Goal: Transaction & Acquisition: Book appointment/travel/reservation

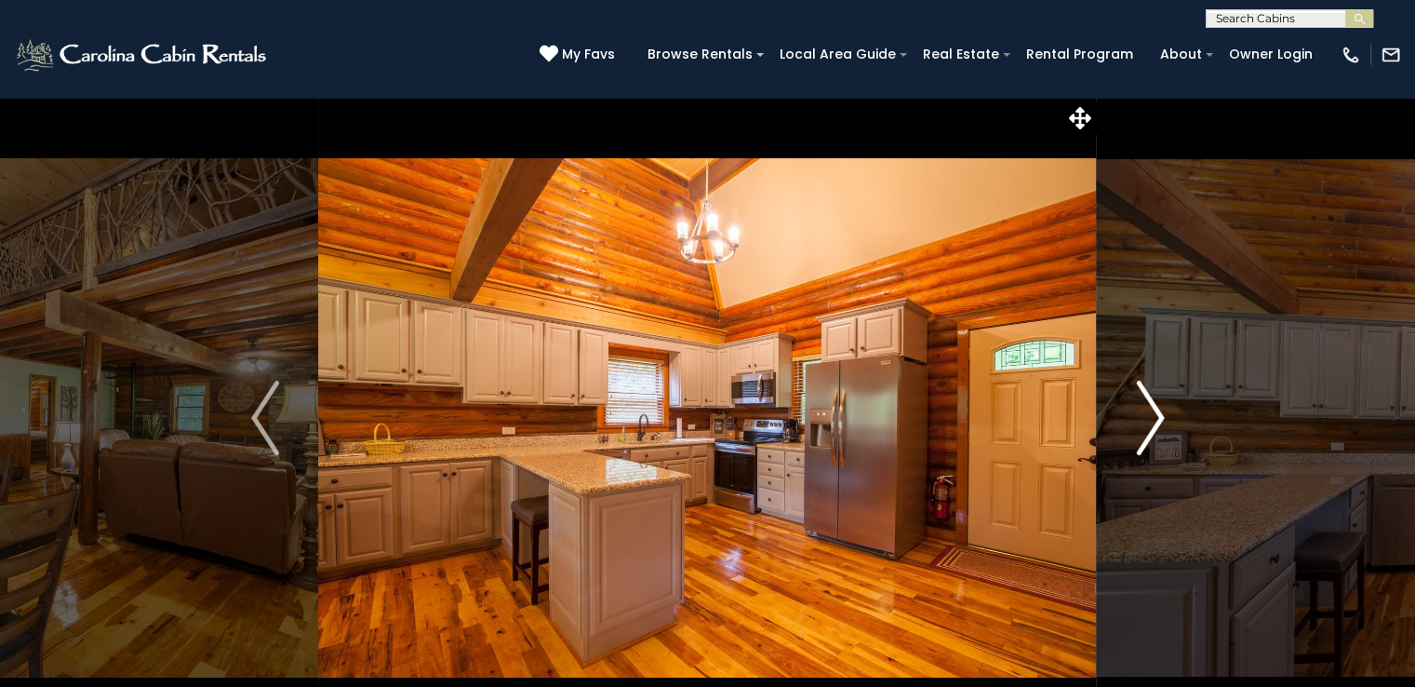
click at [1139, 428] on img "Next" at bounding box center [1150, 418] width 28 height 74
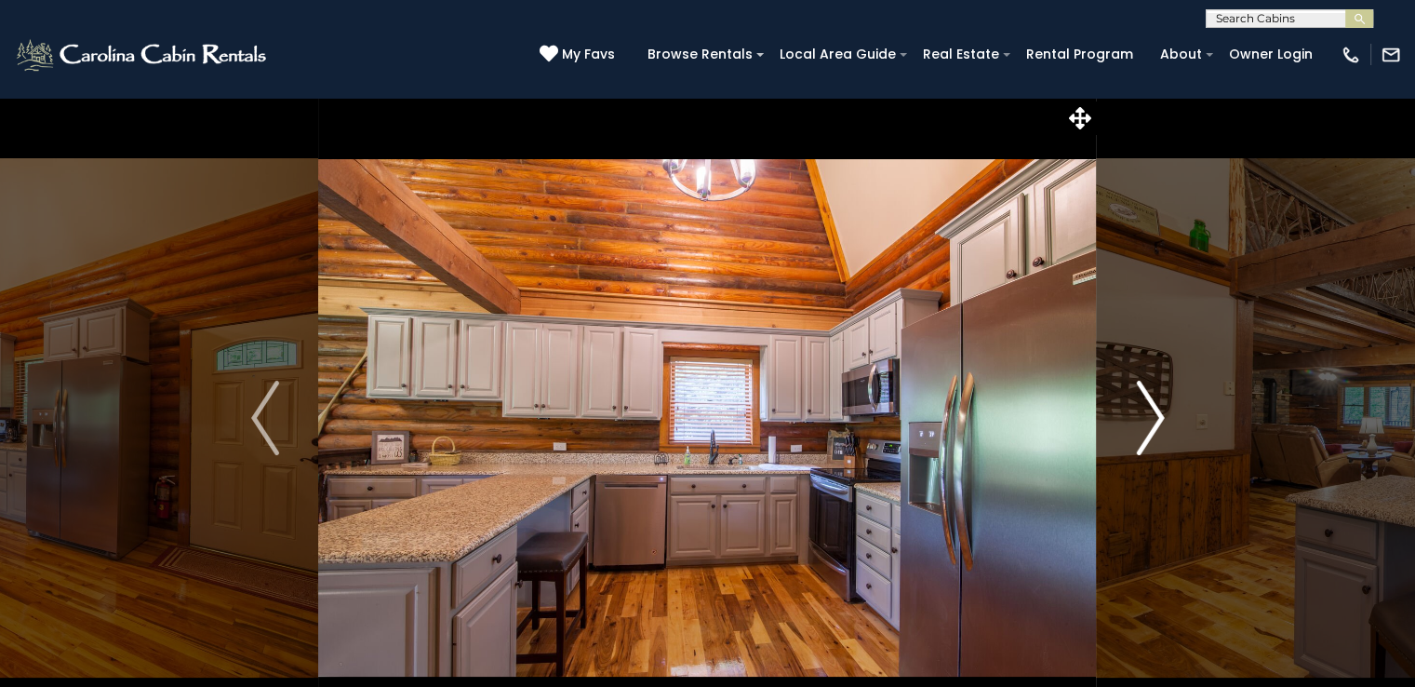
click at [1139, 428] on img "Next" at bounding box center [1150, 418] width 28 height 74
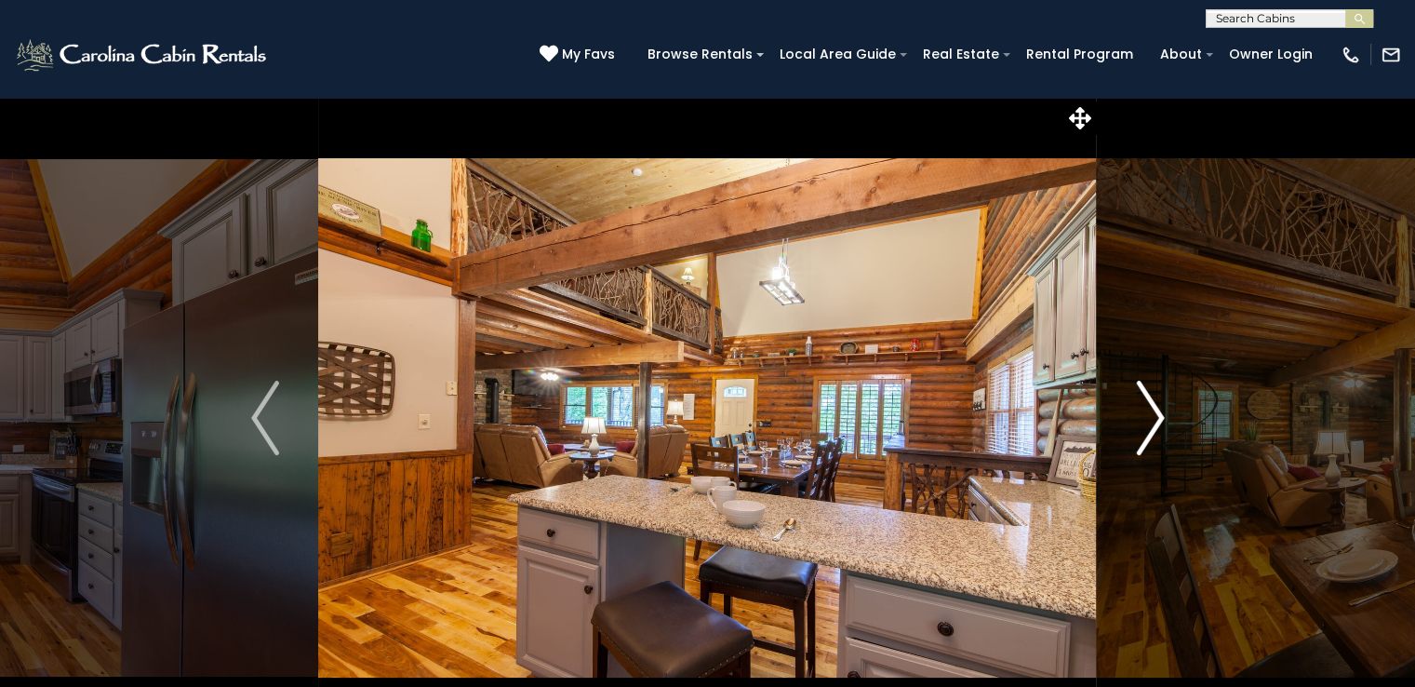
click at [1138, 428] on img "Next" at bounding box center [1150, 418] width 28 height 74
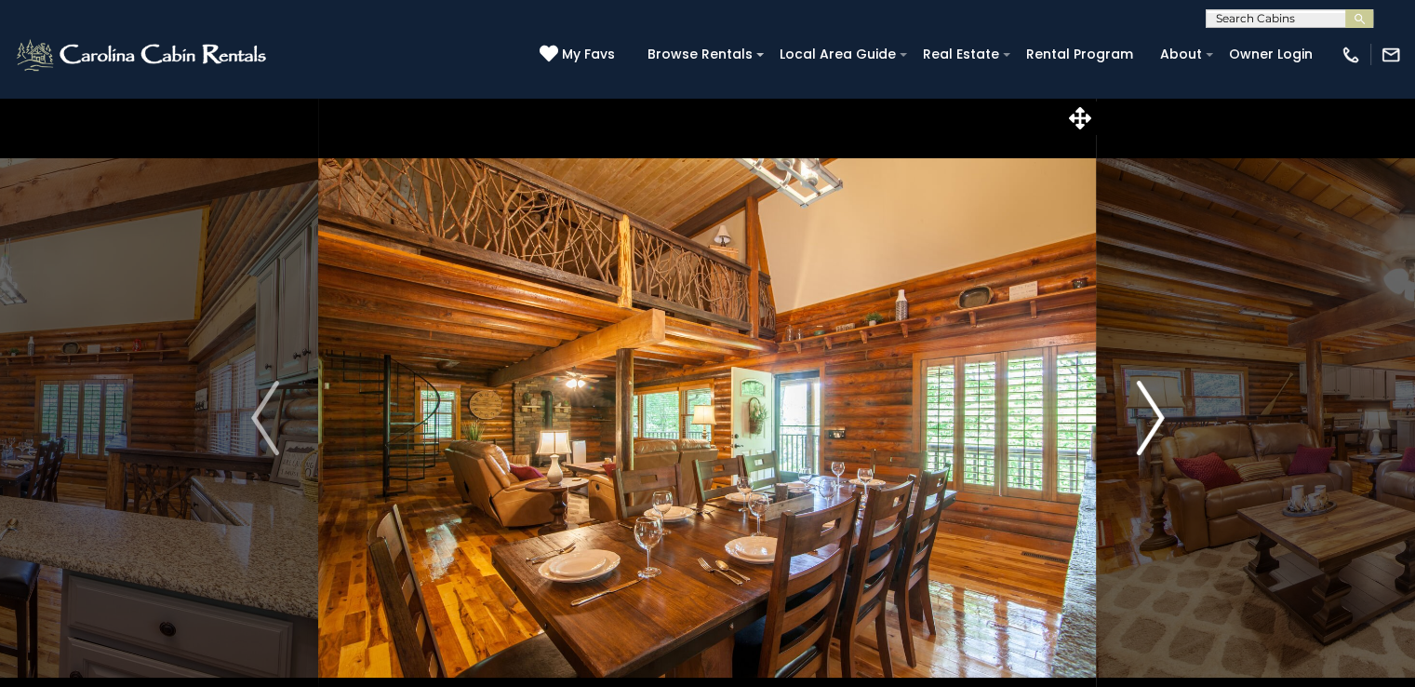
click at [1138, 428] on img "Next" at bounding box center [1150, 418] width 28 height 74
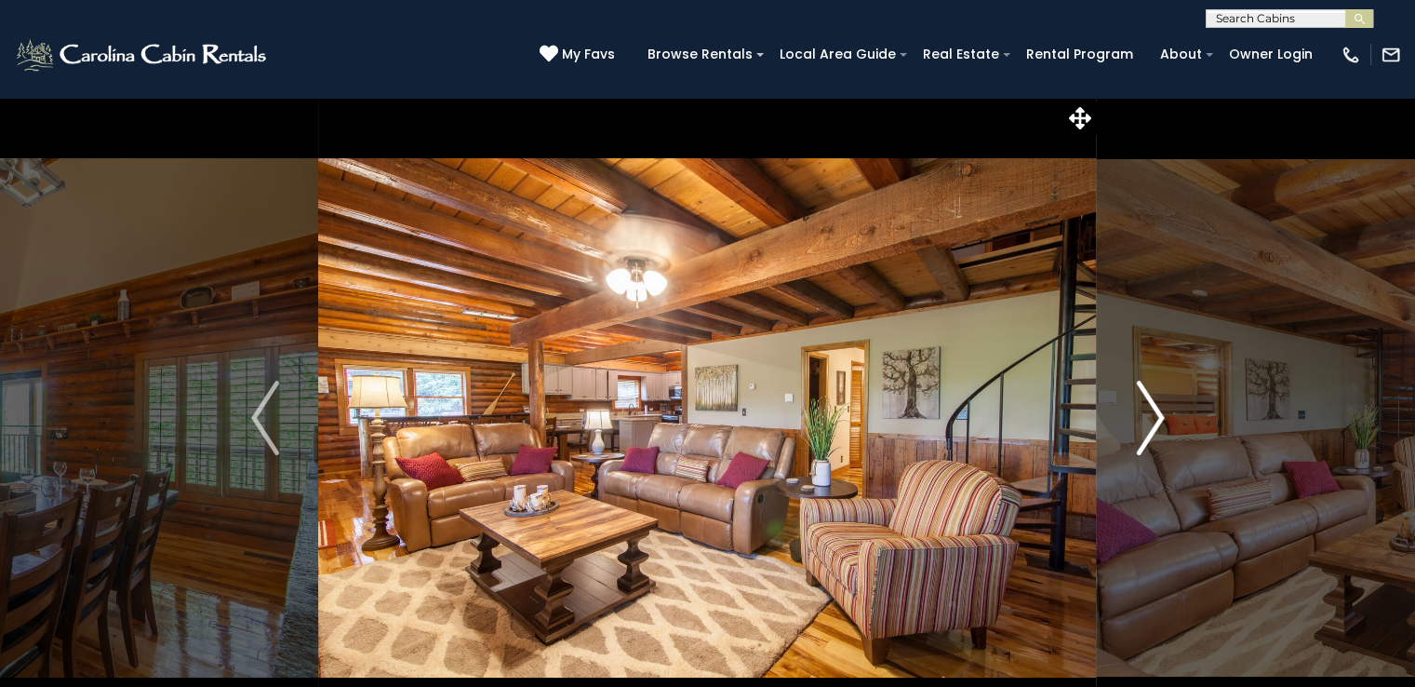
click at [1138, 428] on img "Next" at bounding box center [1150, 418] width 28 height 74
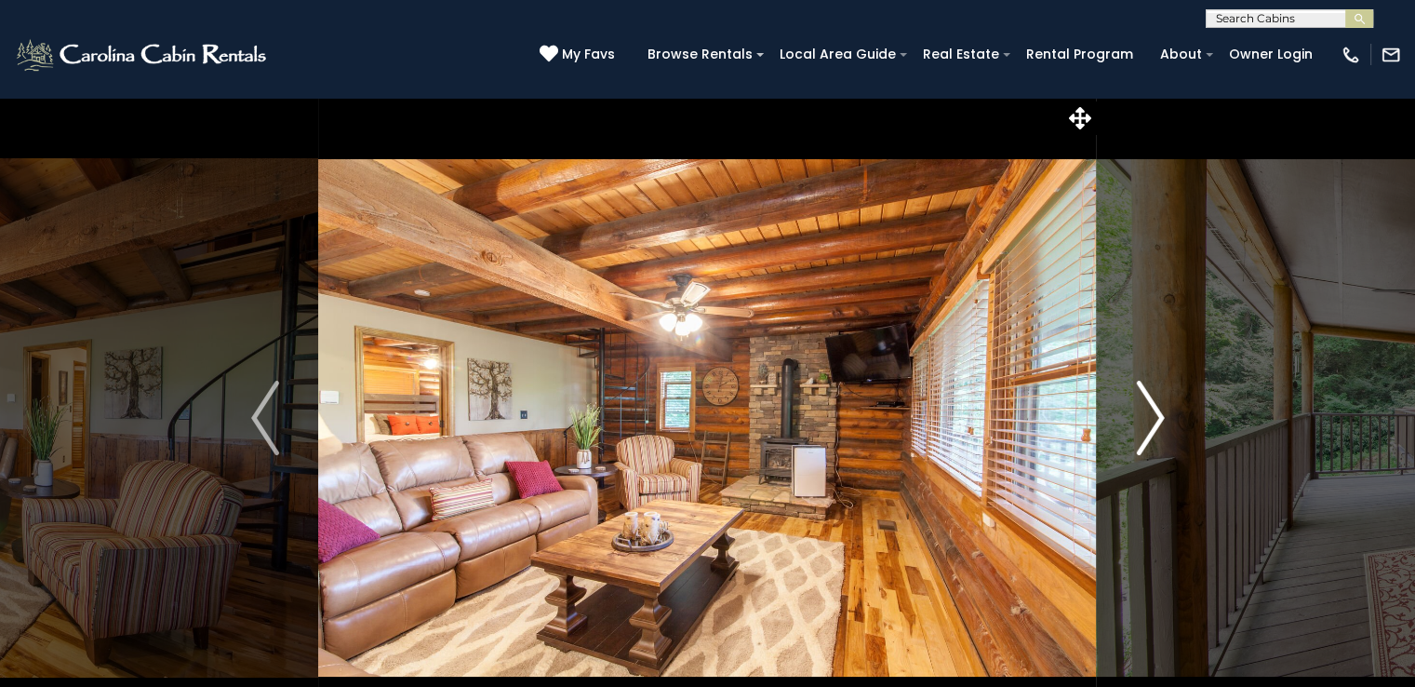
click at [1138, 428] on img "Next" at bounding box center [1150, 418] width 28 height 74
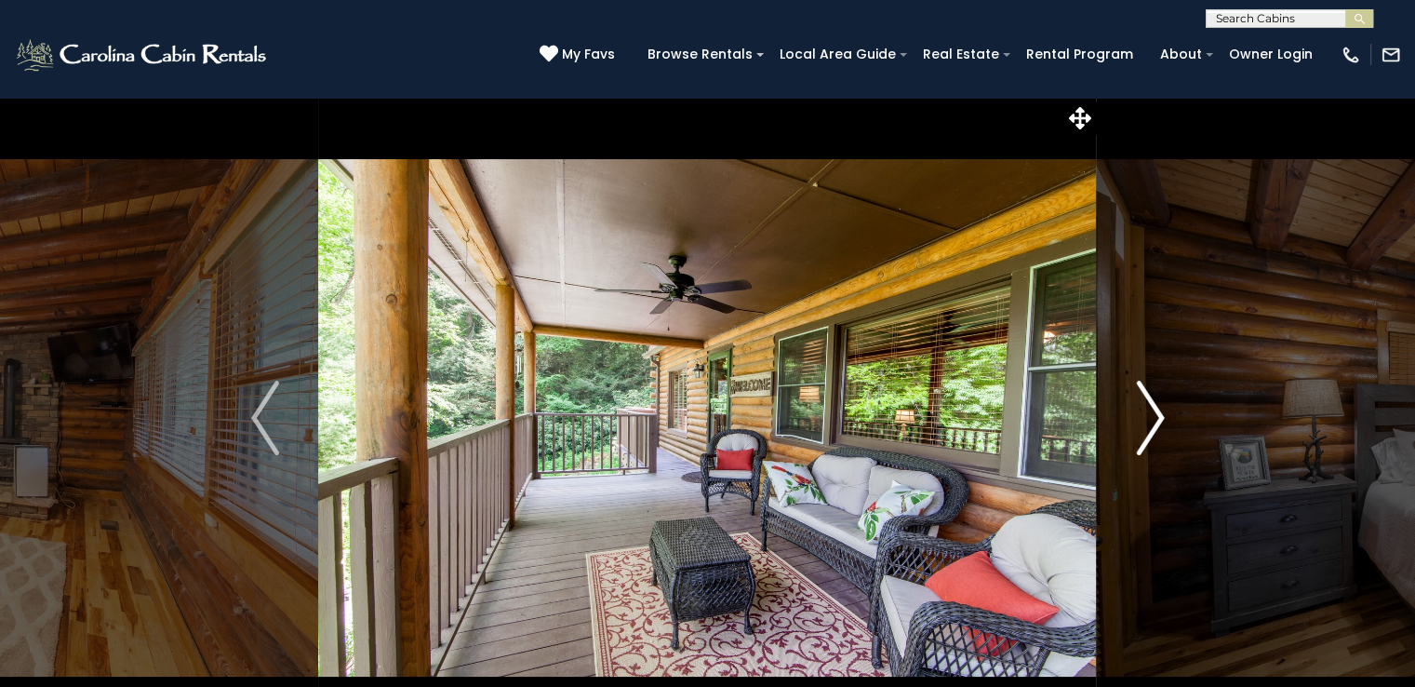
drag, startPoint x: 1138, startPoint y: 428, endPoint x: 1154, endPoint y: 420, distance: 17.9
click at [1154, 420] on img "Next" at bounding box center [1150, 418] width 28 height 74
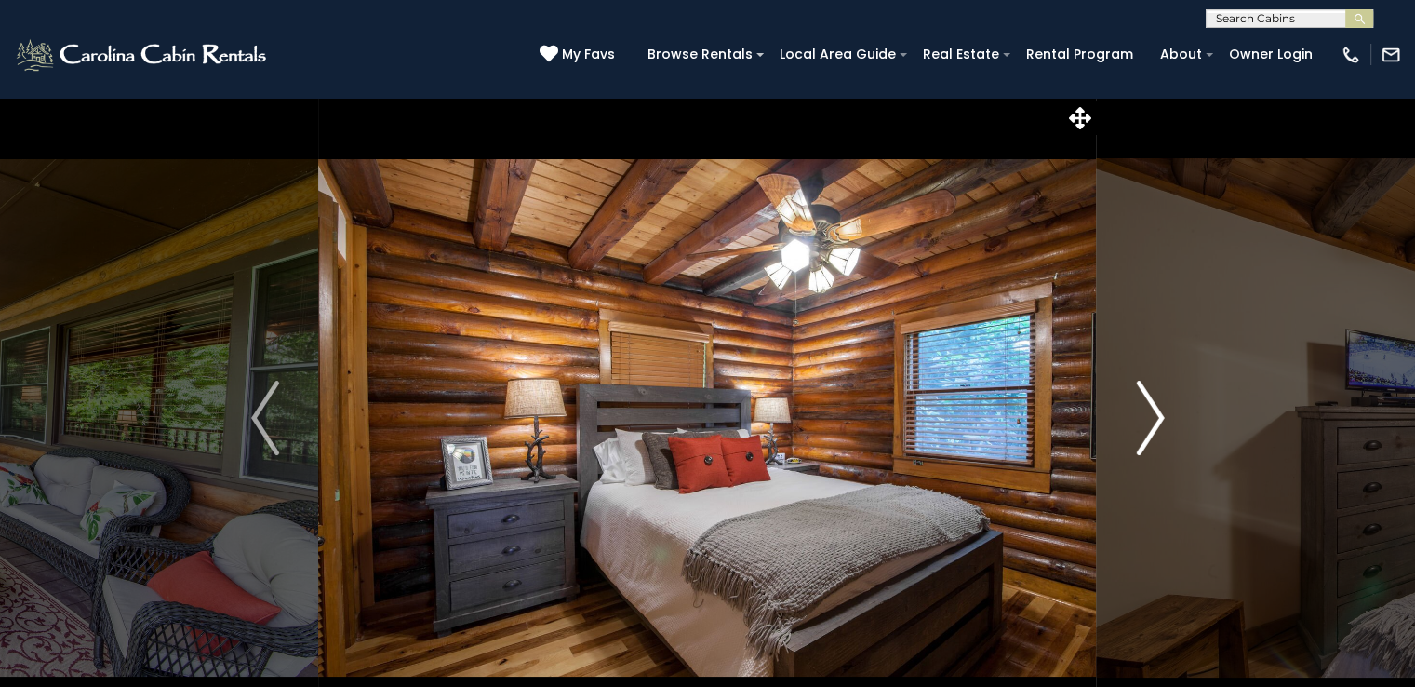
click at [1154, 420] on img "Next" at bounding box center [1150, 418] width 28 height 74
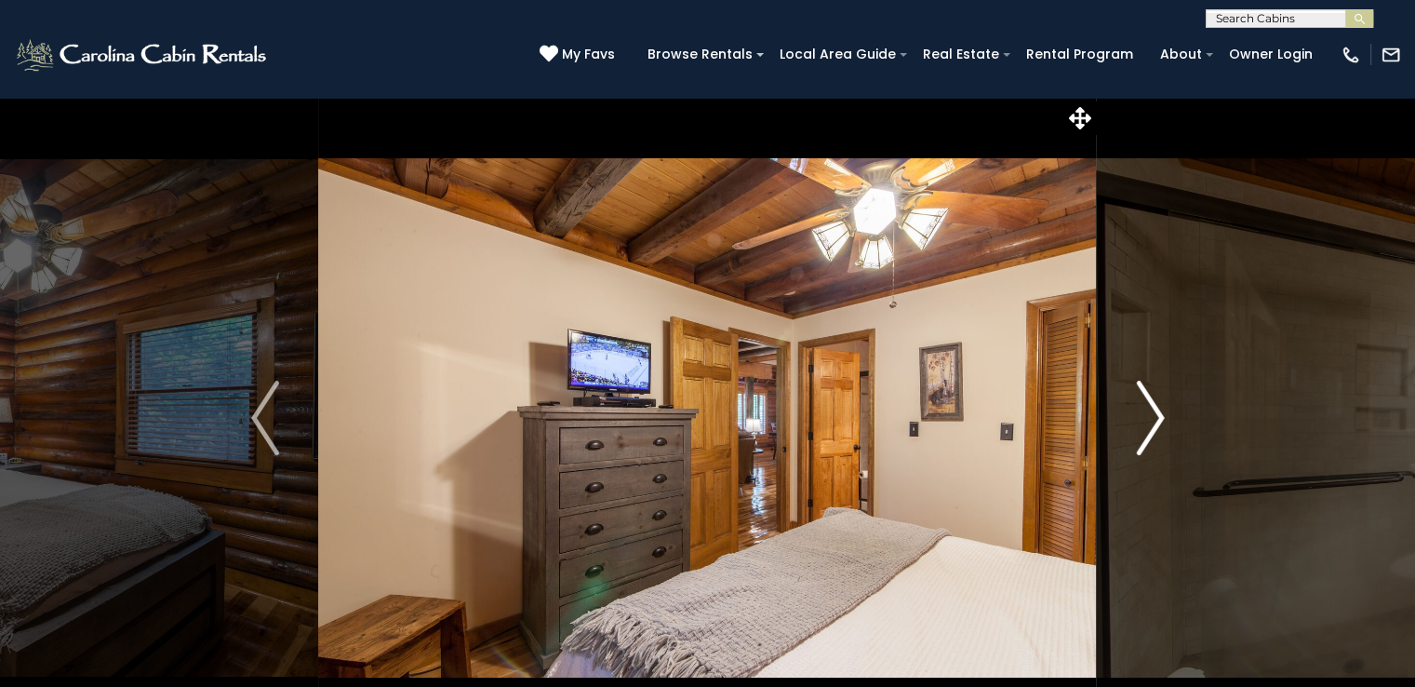
click at [1154, 420] on img "Next" at bounding box center [1150, 418] width 28 height 74
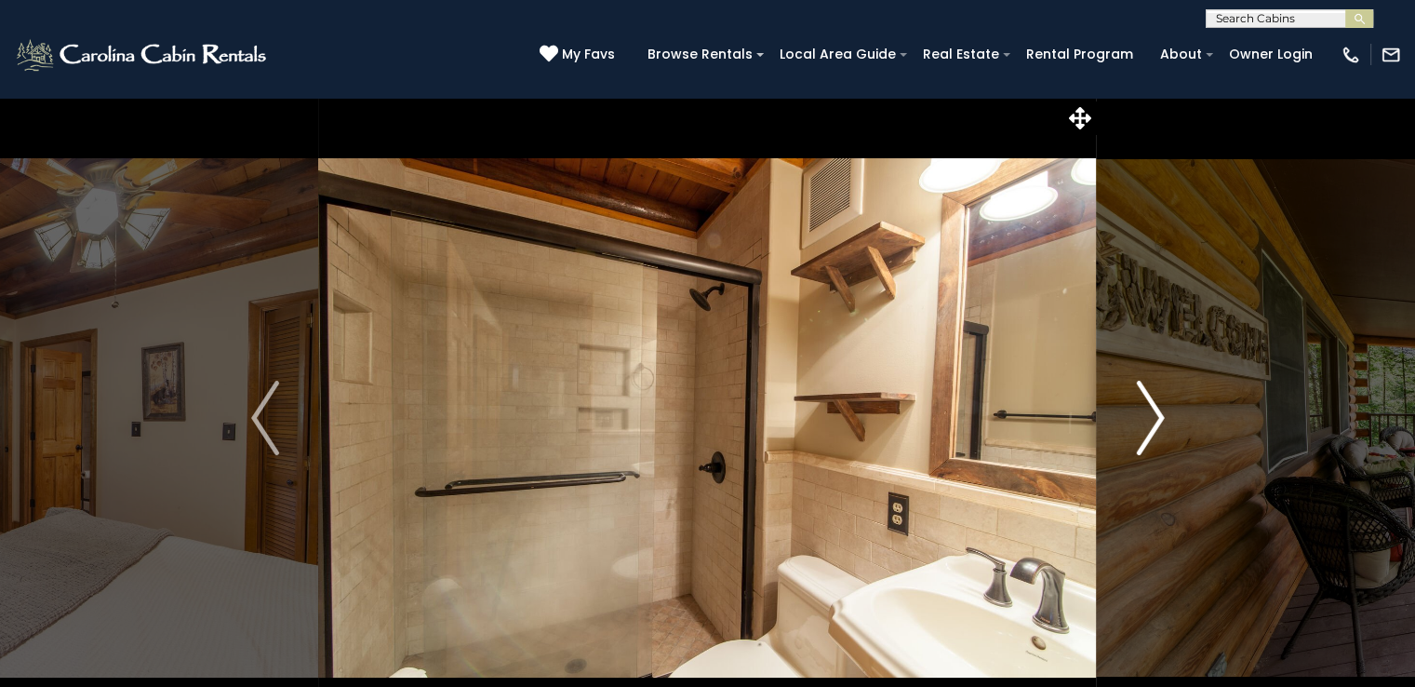
click at [1154, 420] on img "Next" at bounding box center [1150, 418] width 28 height 74
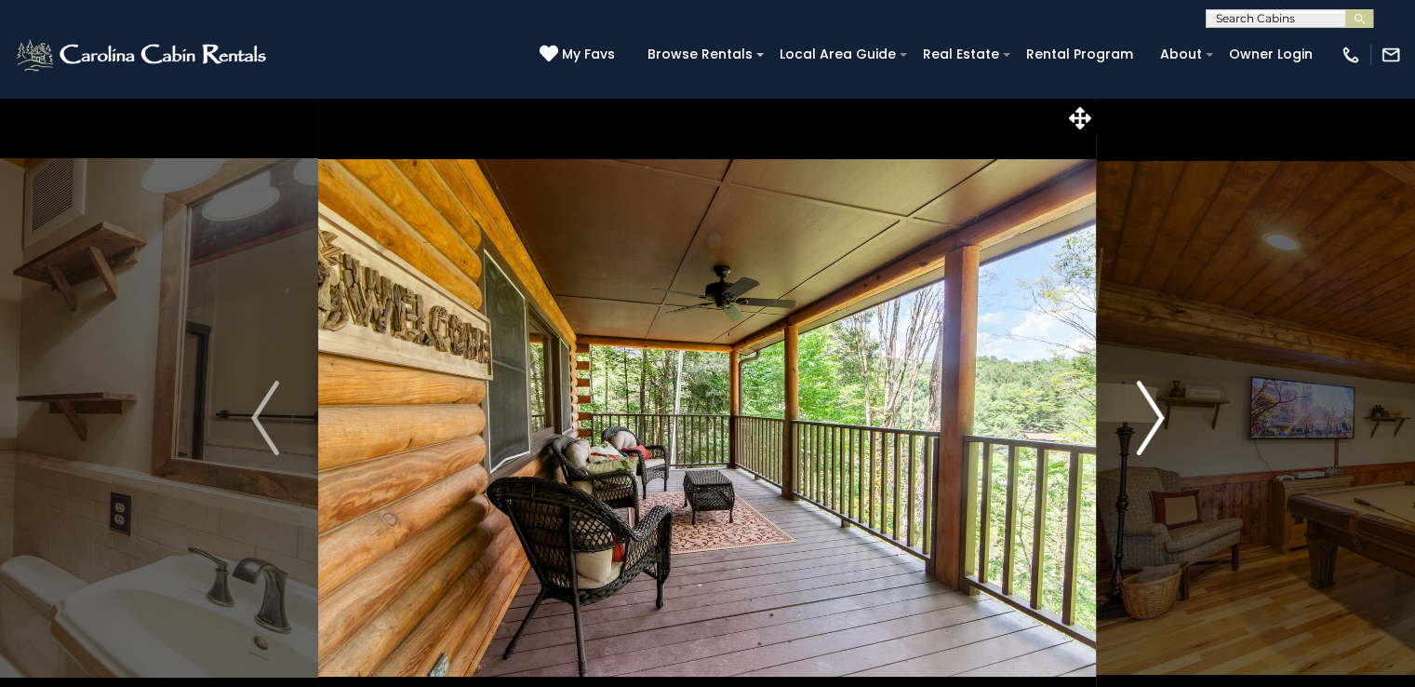
click at [1154, 420] on img "Next" at bounding box center [1150, 418] width 28 height 74
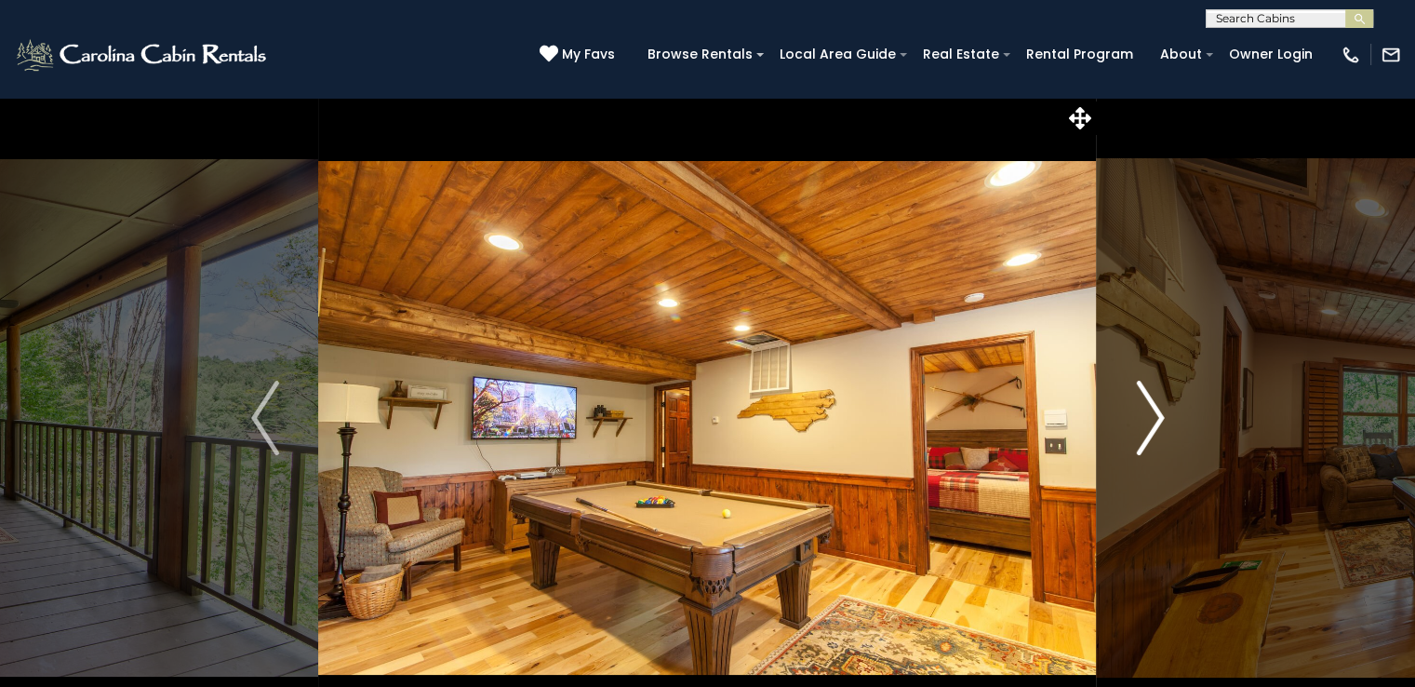
click at [1154, 420] on img "Next" at bounding box center [1150, 418] width 28 height 74
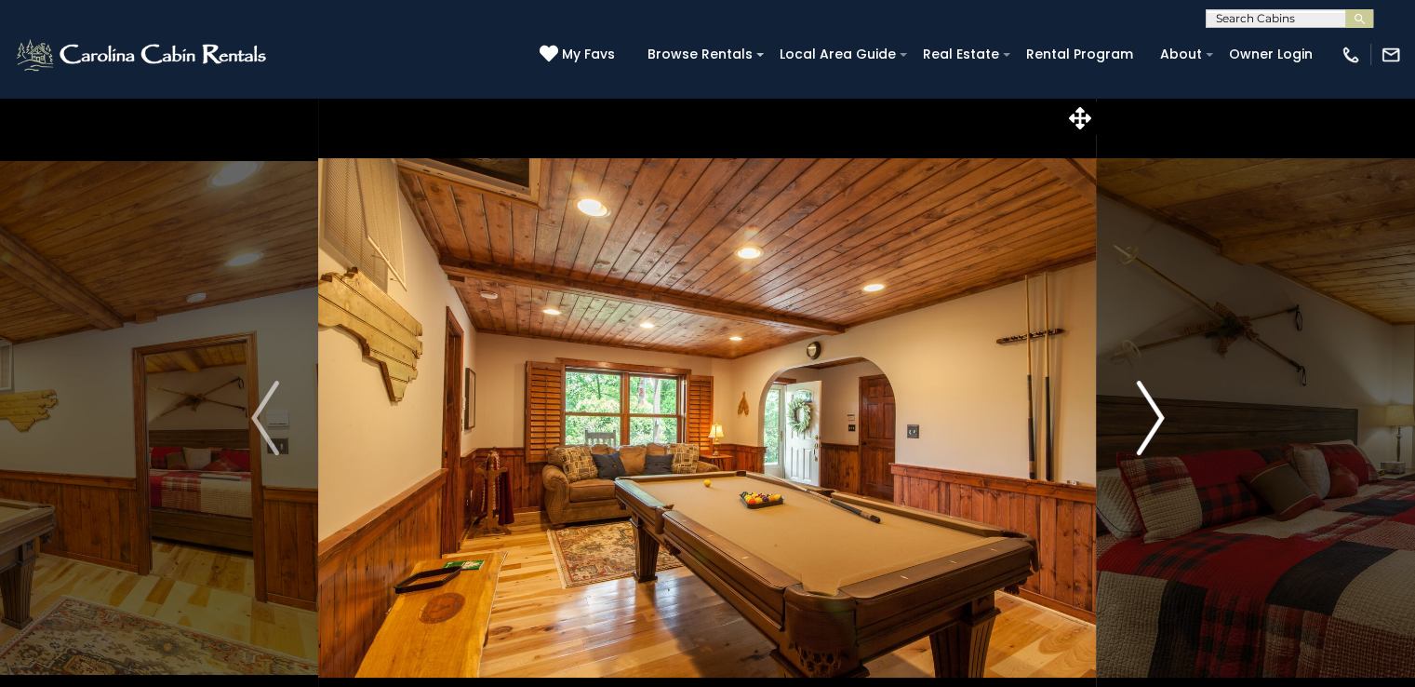
click at [1154, 420] on img "Next" at bounding box center [1150, 418] width 28 height 74
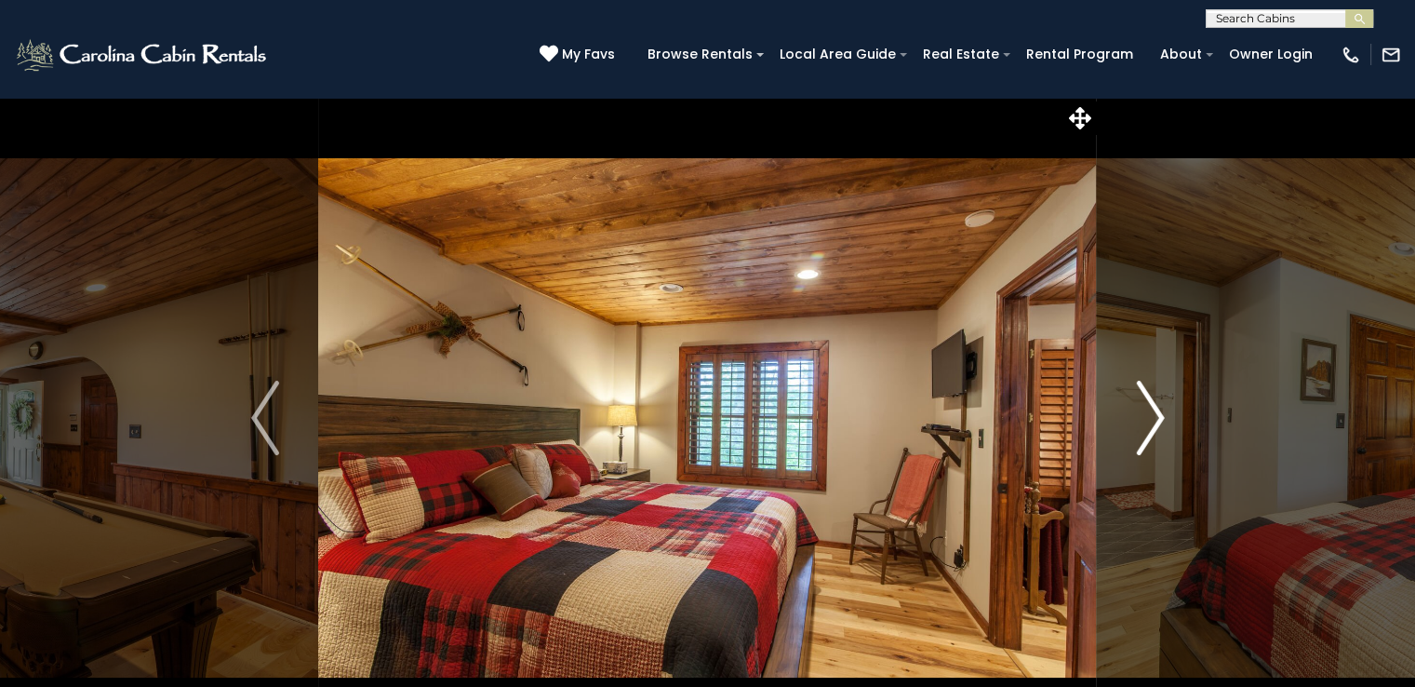
click at [1154, 420] on img "Next" at bounding box center [1150, 418] width 28 height 74
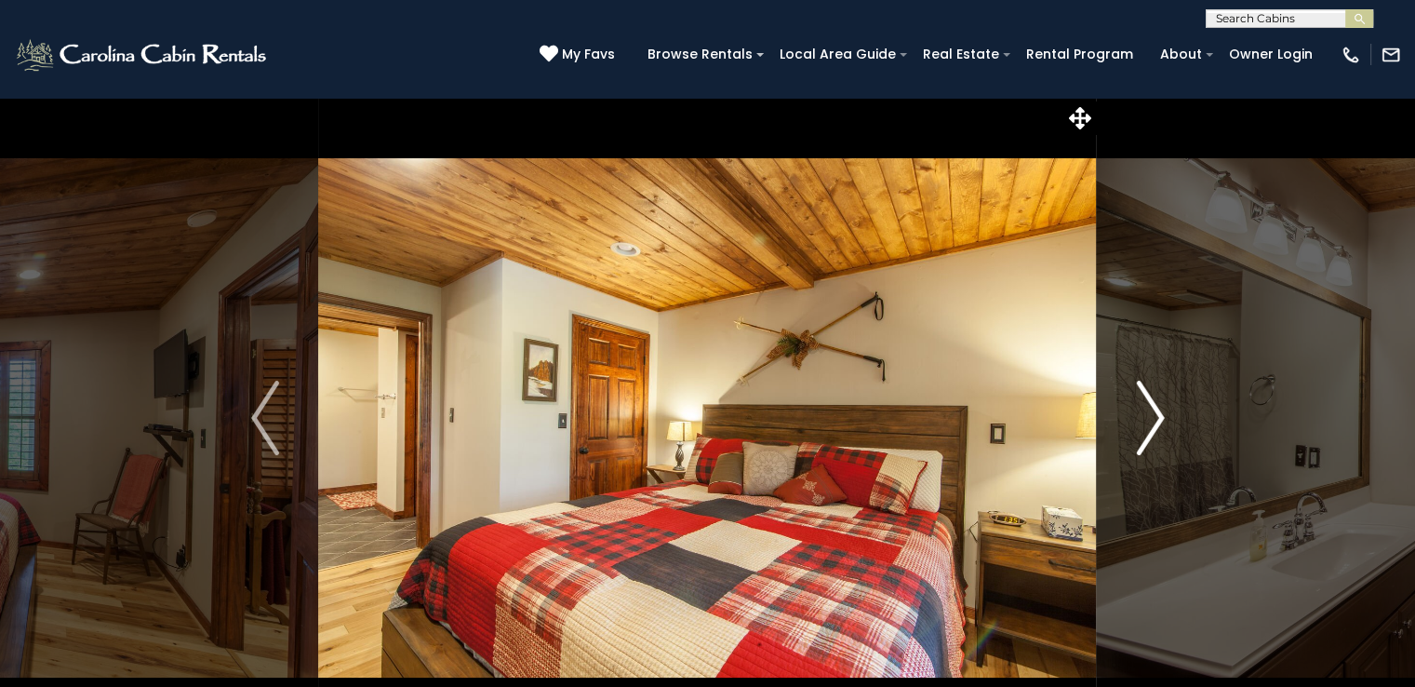
click at [1154, 420] on img "Next" at bounding box center [1150, 418] width 28 height 74
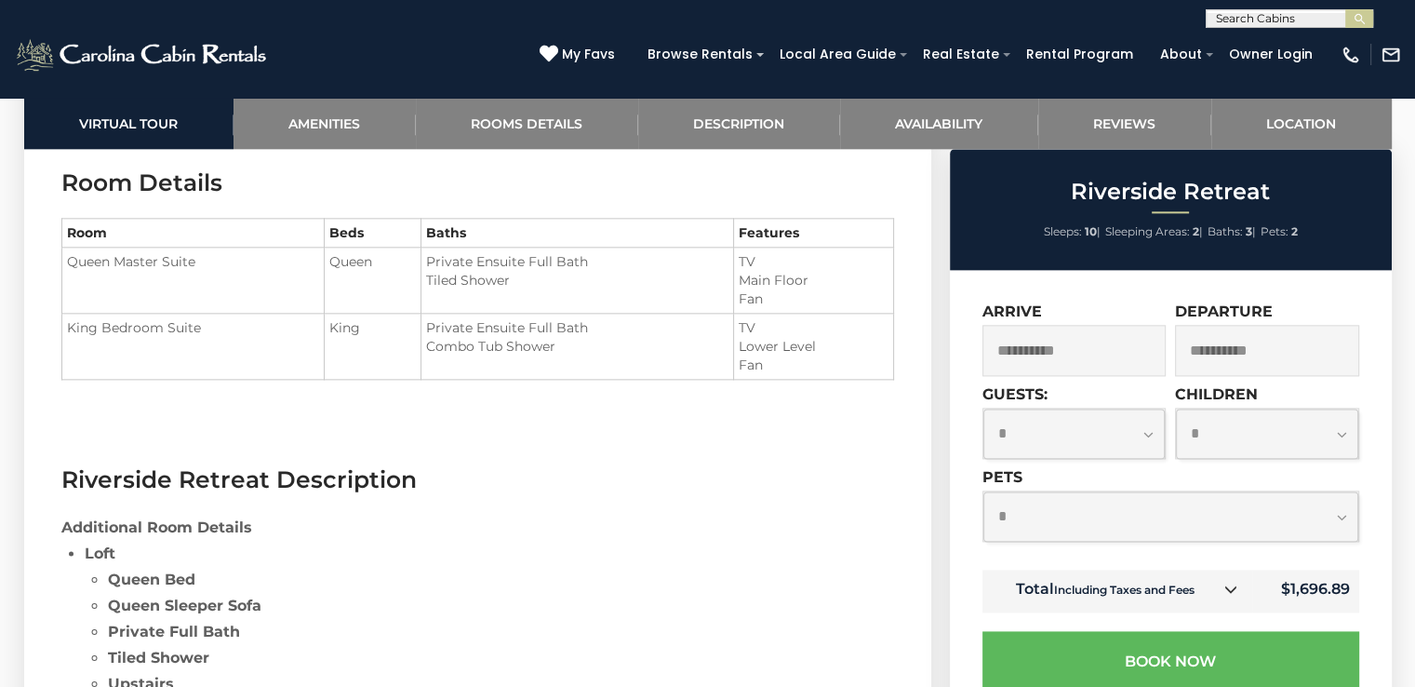
scroll to position [2256, 0]
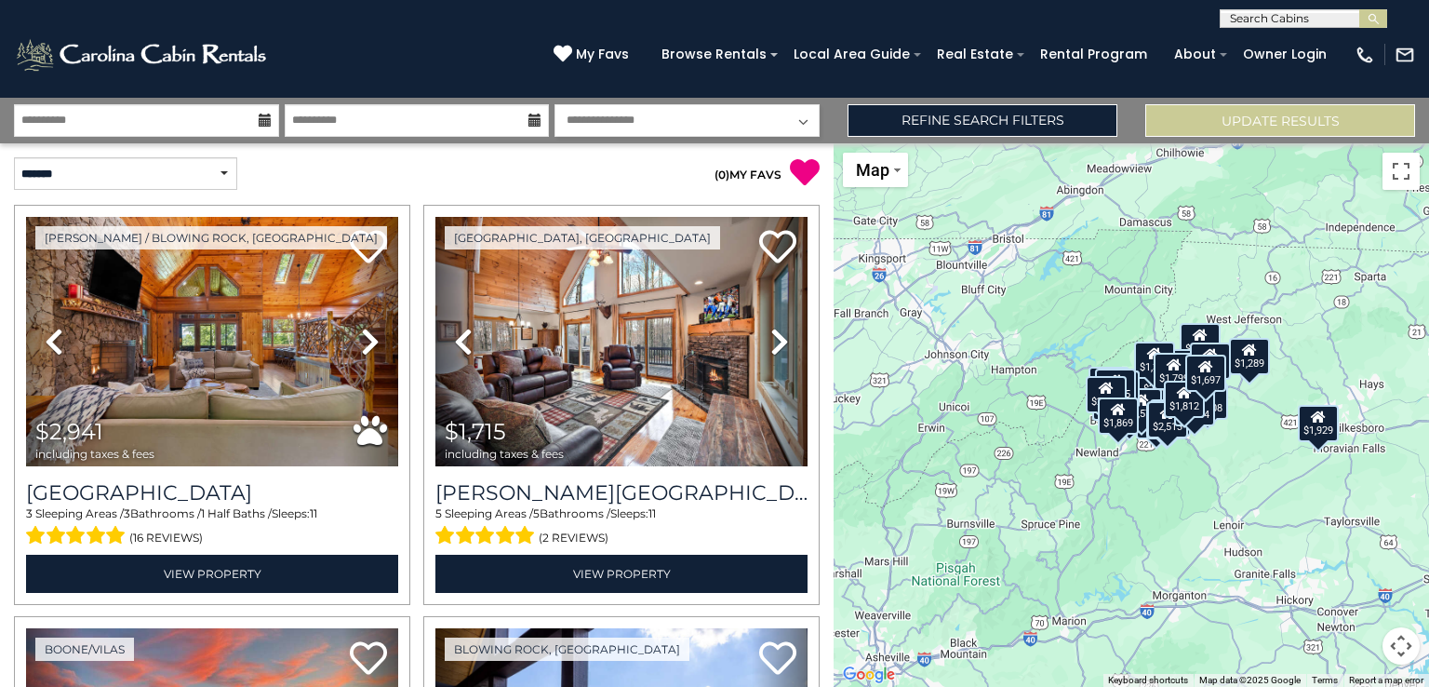
scroll to position [2499, 0]
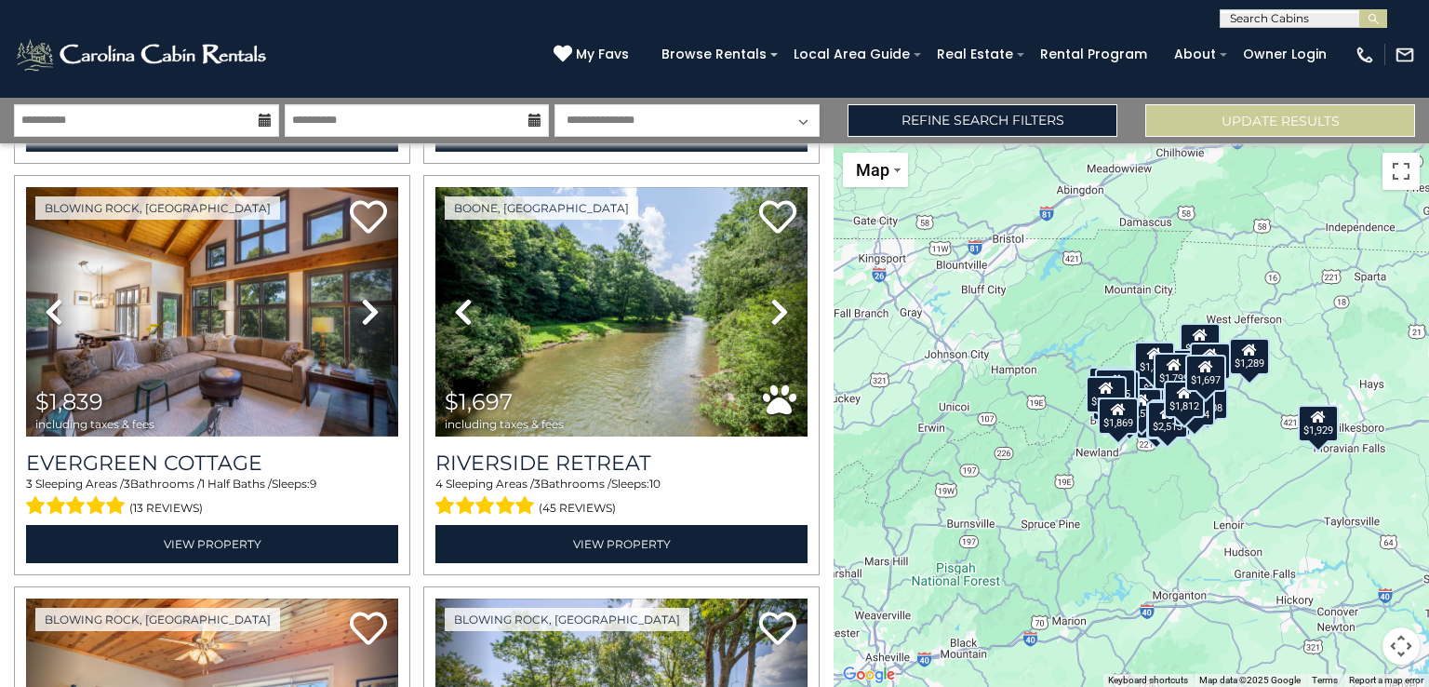
click at [685, 134] on select "**********" at bounding box center [687, 120] width 265 height 33
click at [260, 118] on icon at bounding box center [265, 120] width 13 height 13
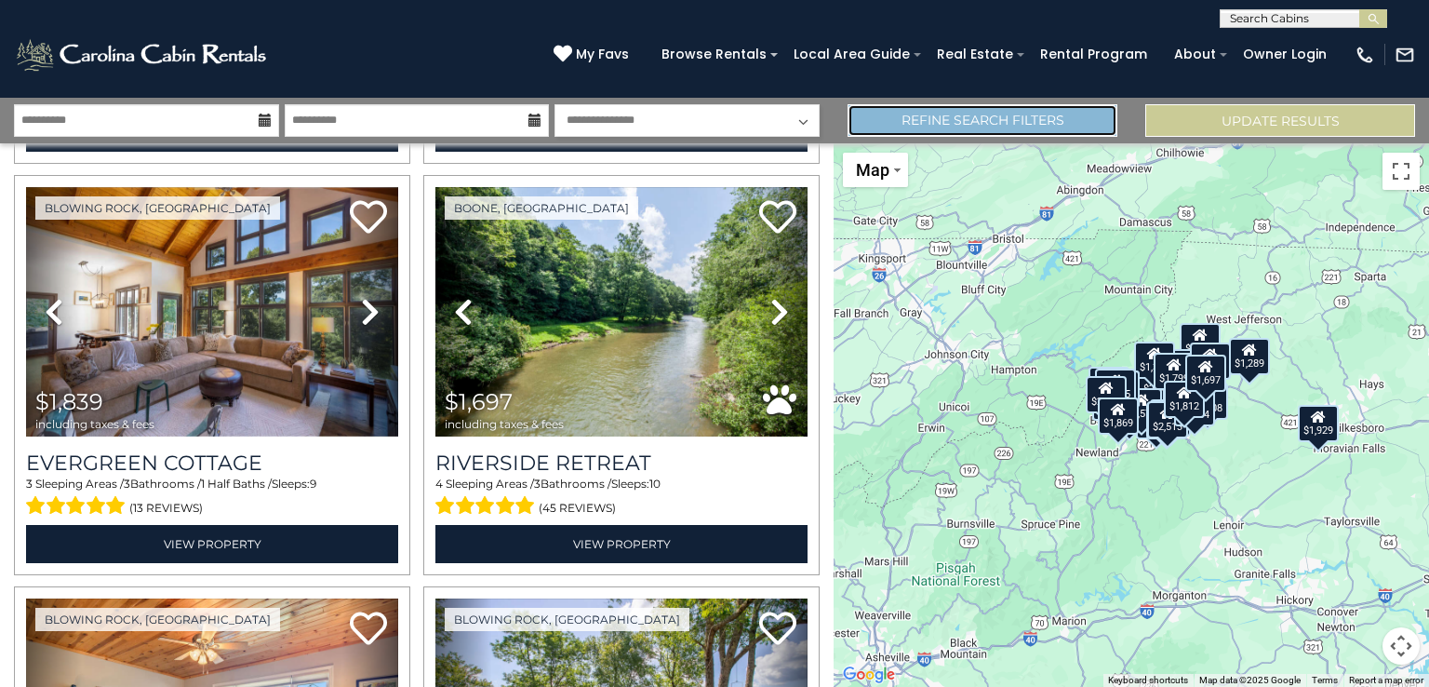
click at [928, 113] on link "Refine Search Filters" at bounding box center [983, 120] width 270 height 33
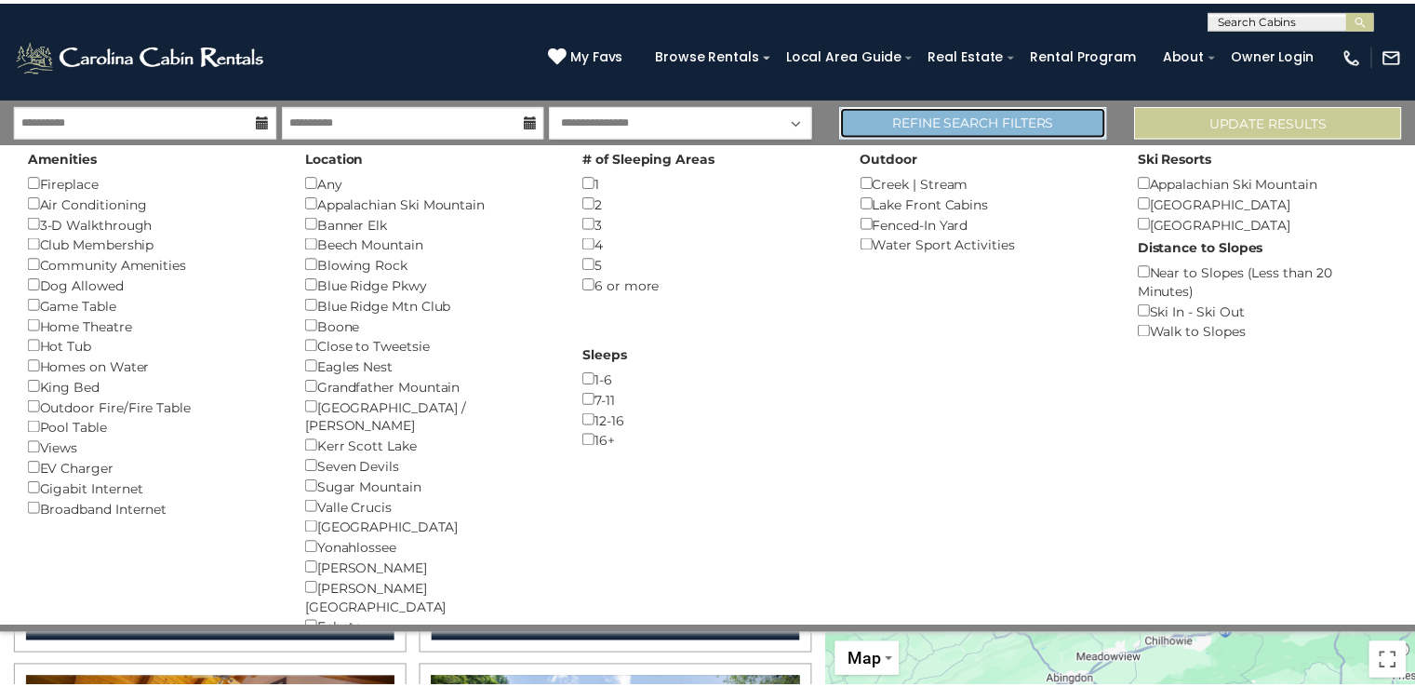
scroll to position [2486, 0]
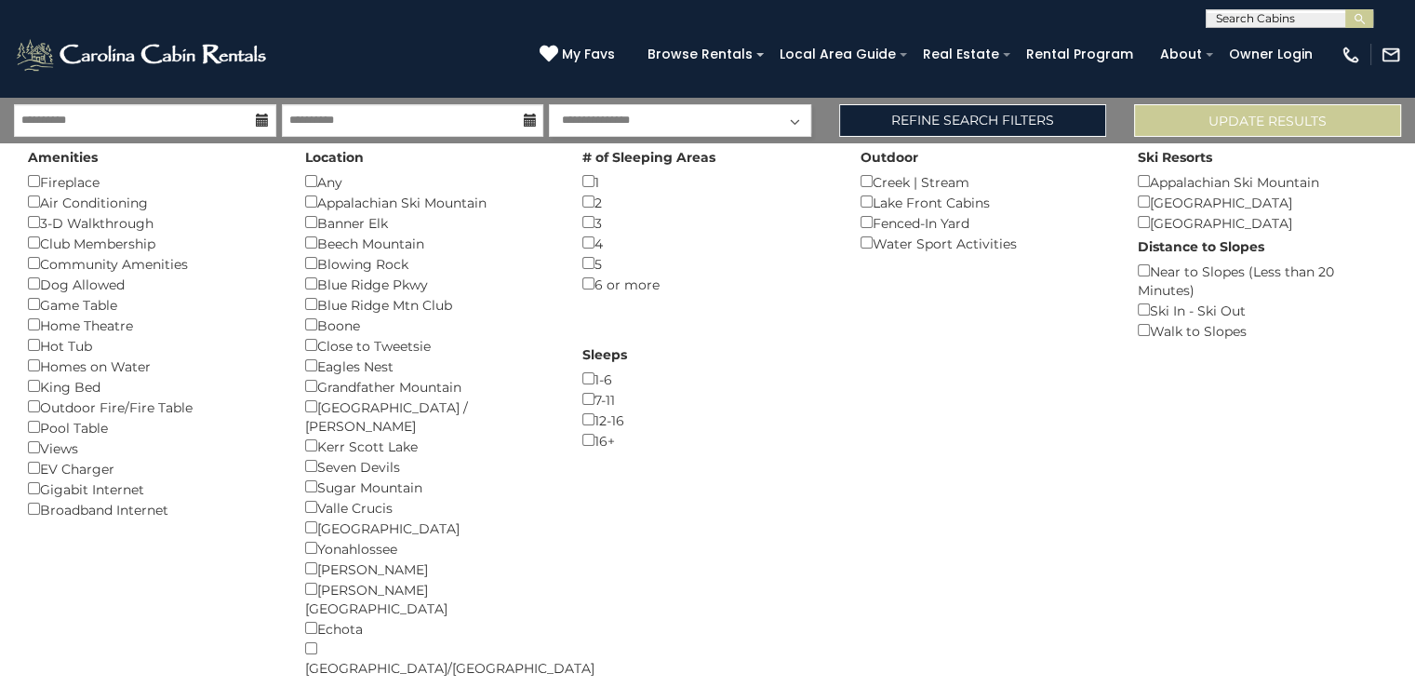
click at [40, 307] on div "Game Table ()" at bounding box center [152, 304] width 249 height 20
click at [1217, 124] on button "Please Update Results" at bounding box center [1267, 120] width 267 height 33
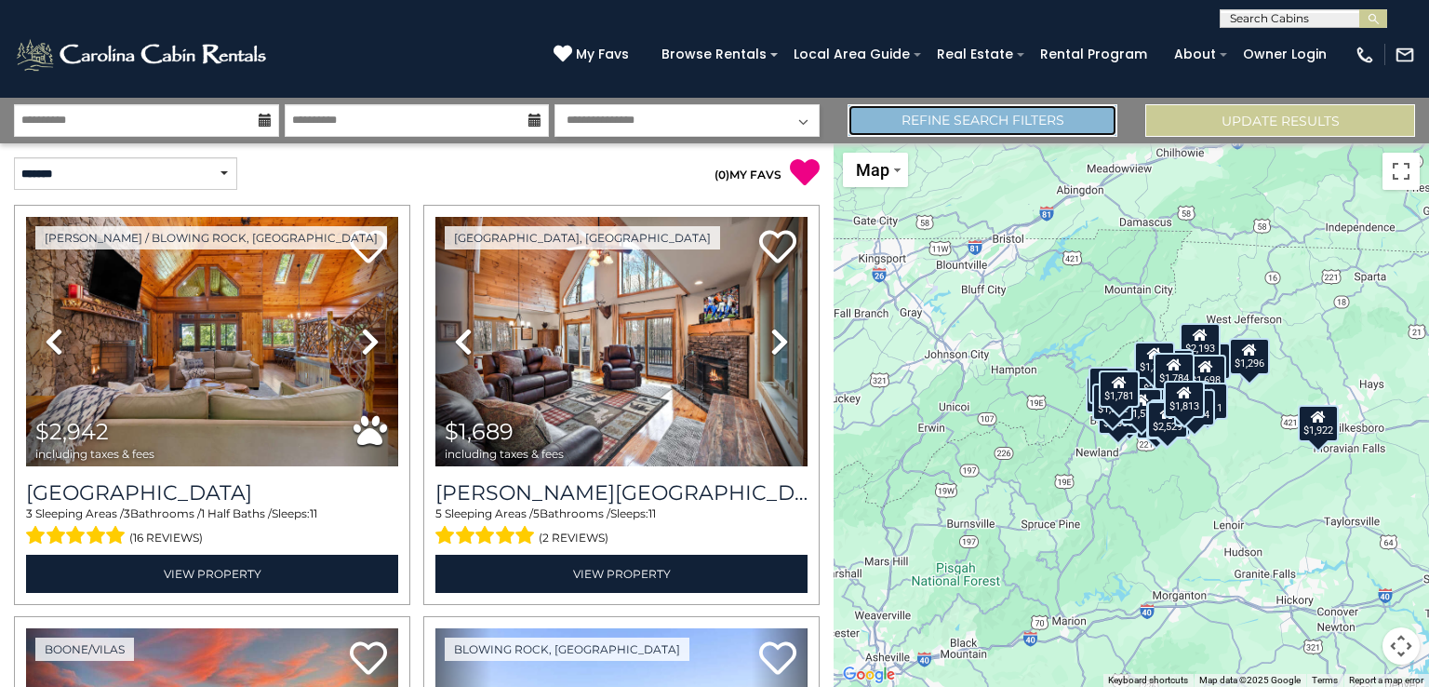
click at [1079, 123] on link "Refine Search Filters" at bounding box center [983, 120] width 270 height 33
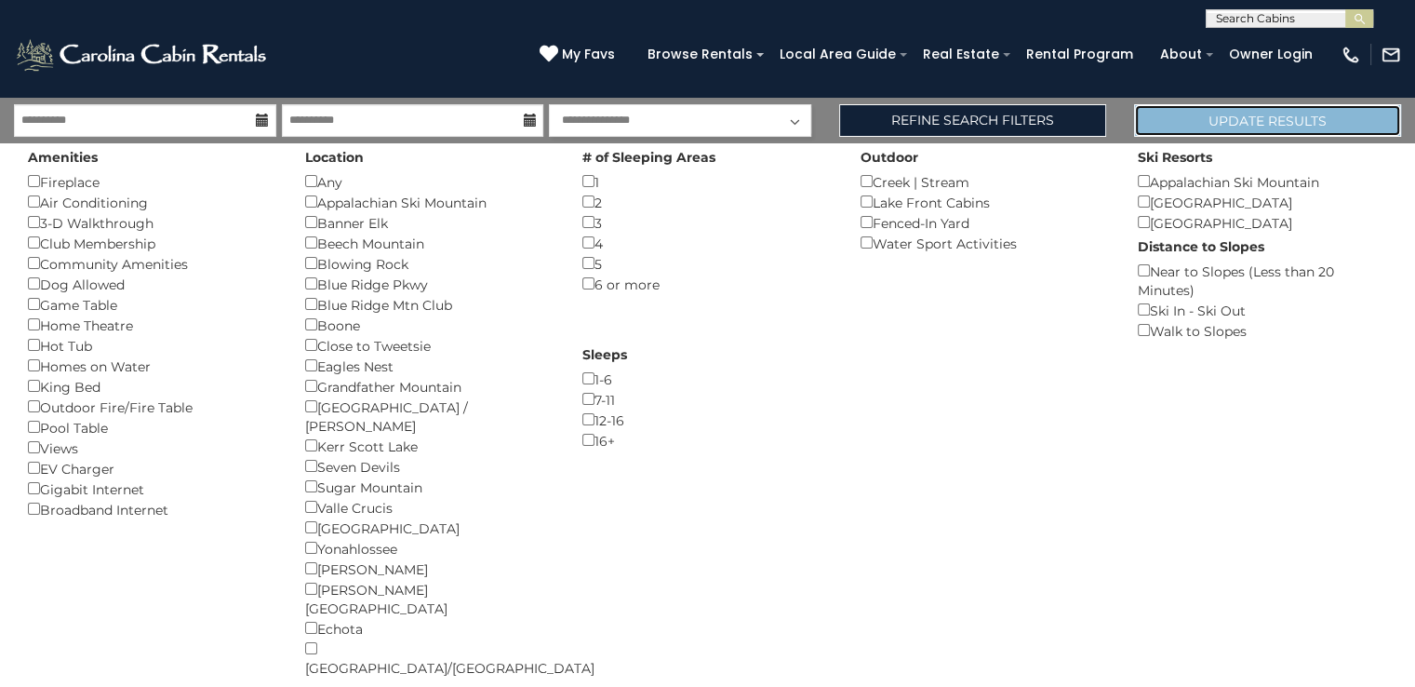
click at [1264, 125] on button "Update Results" at bounding box center [1267, 120] width 267 height 33
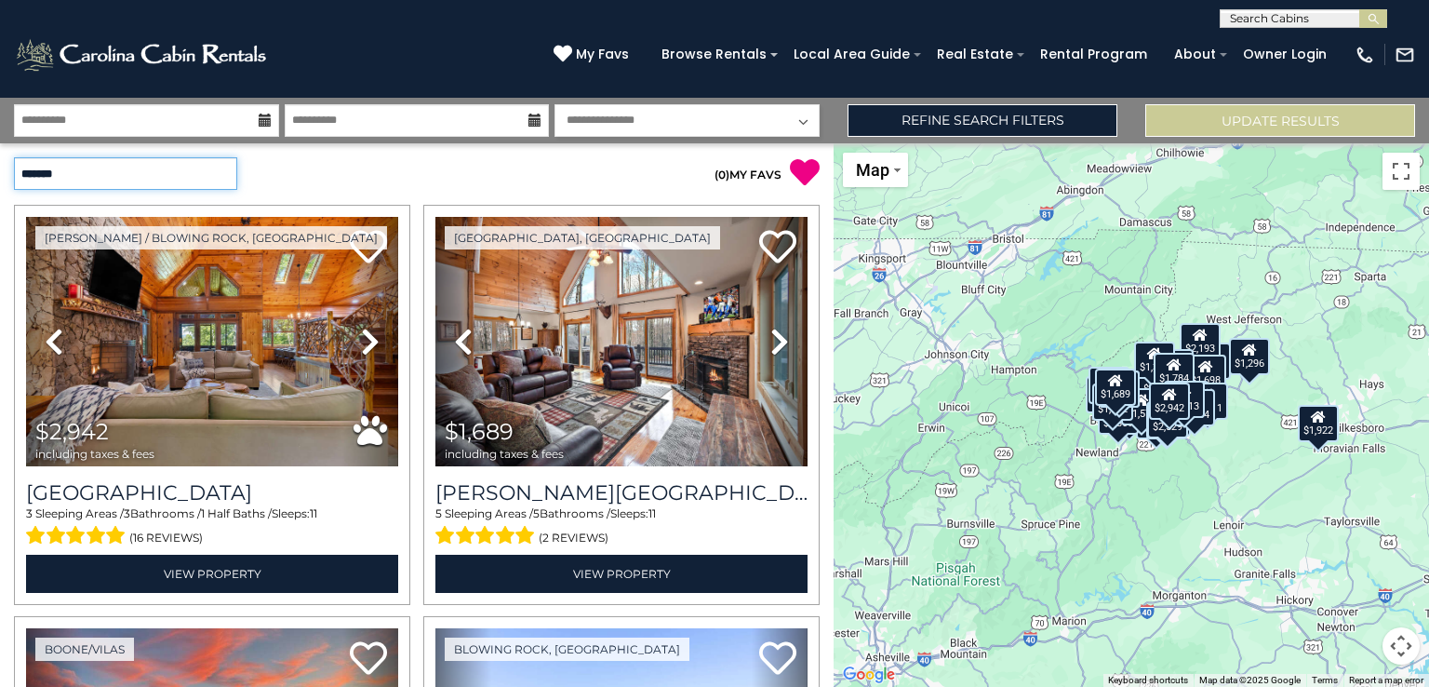
click at [223, 177] on select "**********" at bounding box center [125, 173] width 223 height 33
select select "*********"
click at [14, 157] on select "**********" at bounding box center [125, 173] width 223 height 33
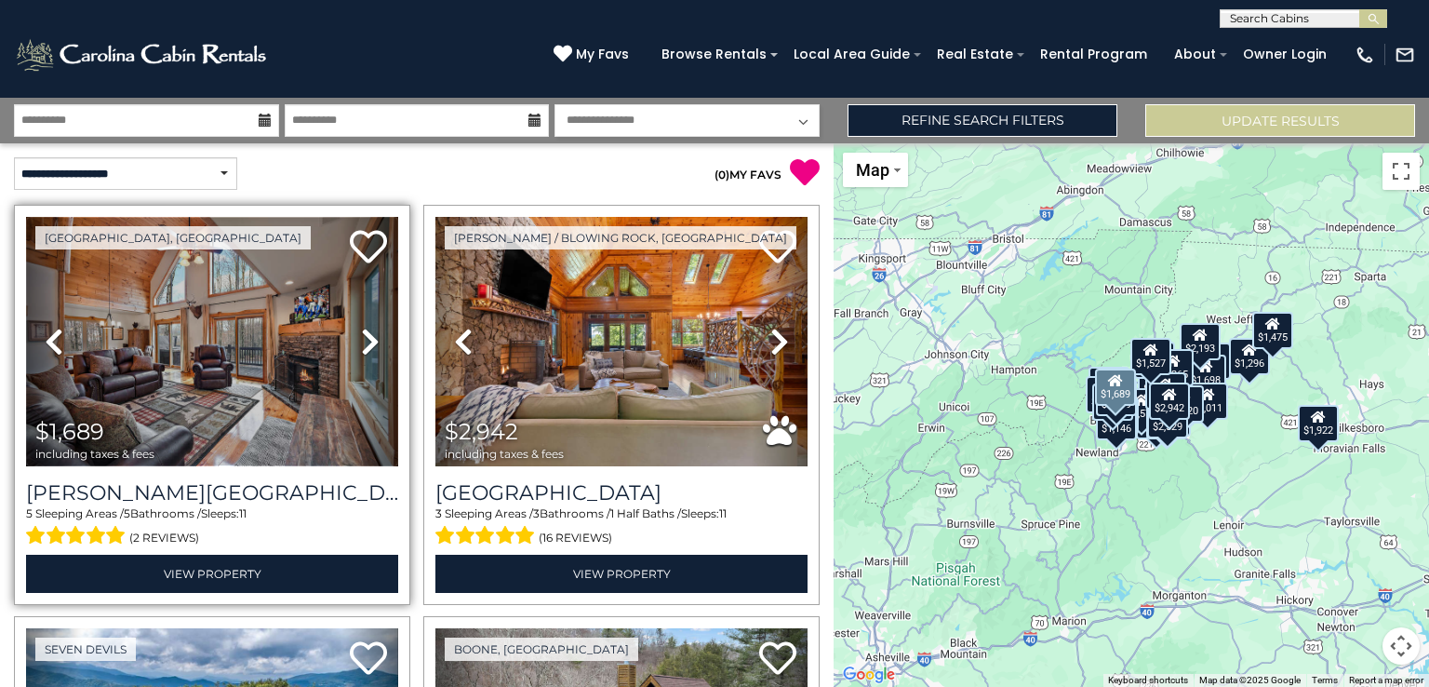
click at [218, 409] on img at bounding box center [212, 341] width 372 height 249
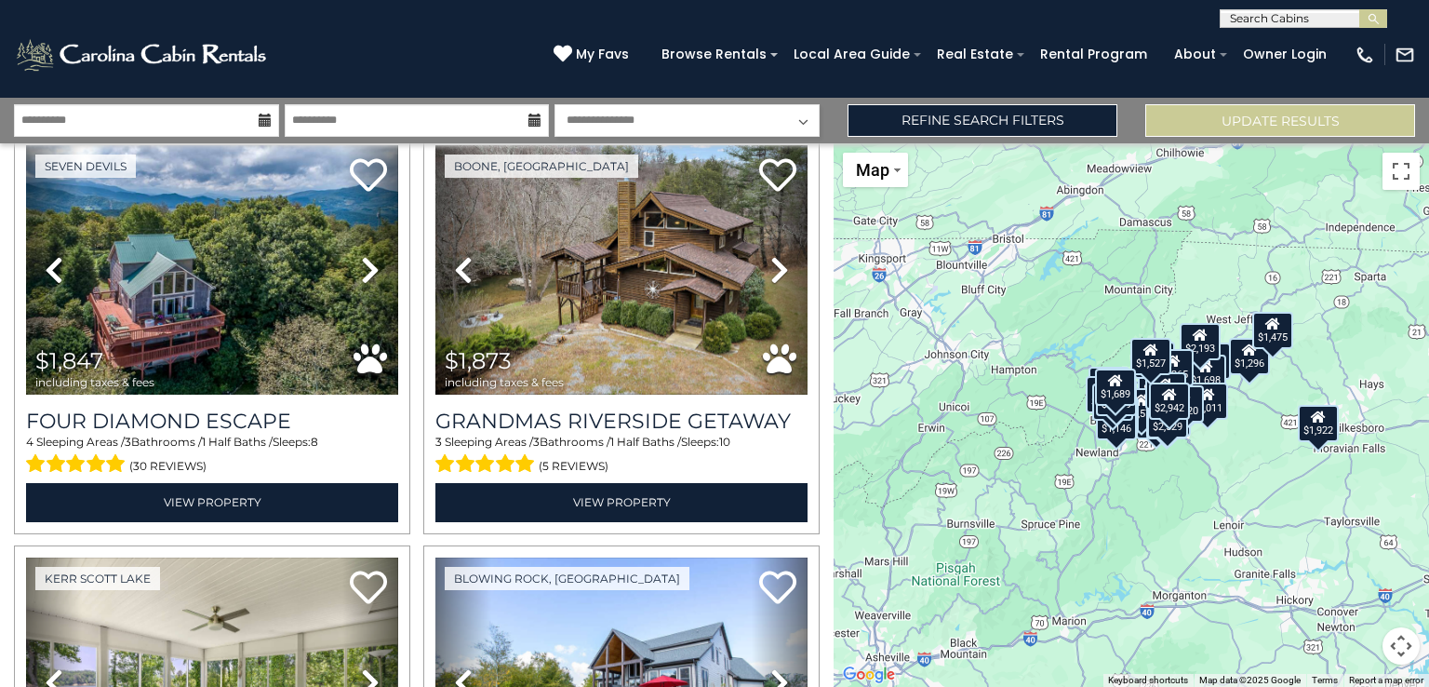
scroll to position [491, 0]
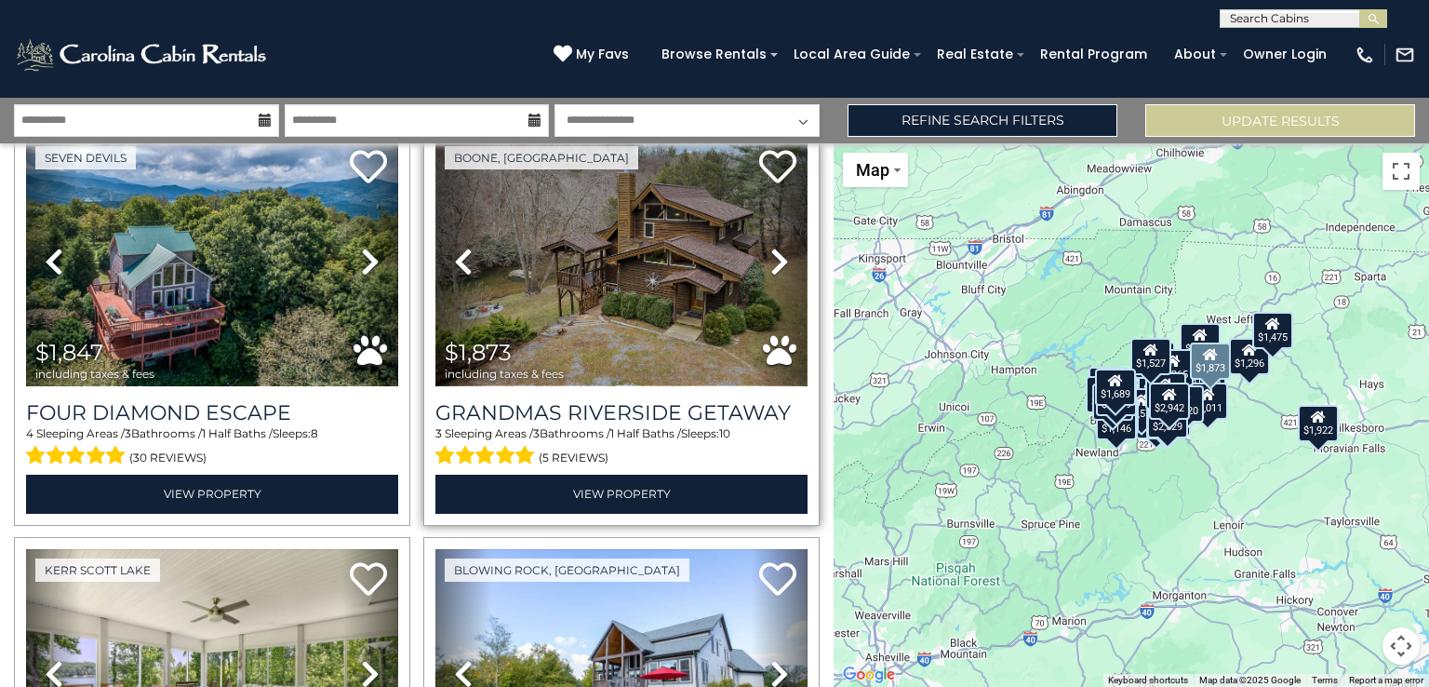
click at [666, 284] on img at bounding box center [621, 261] width 372 height 249
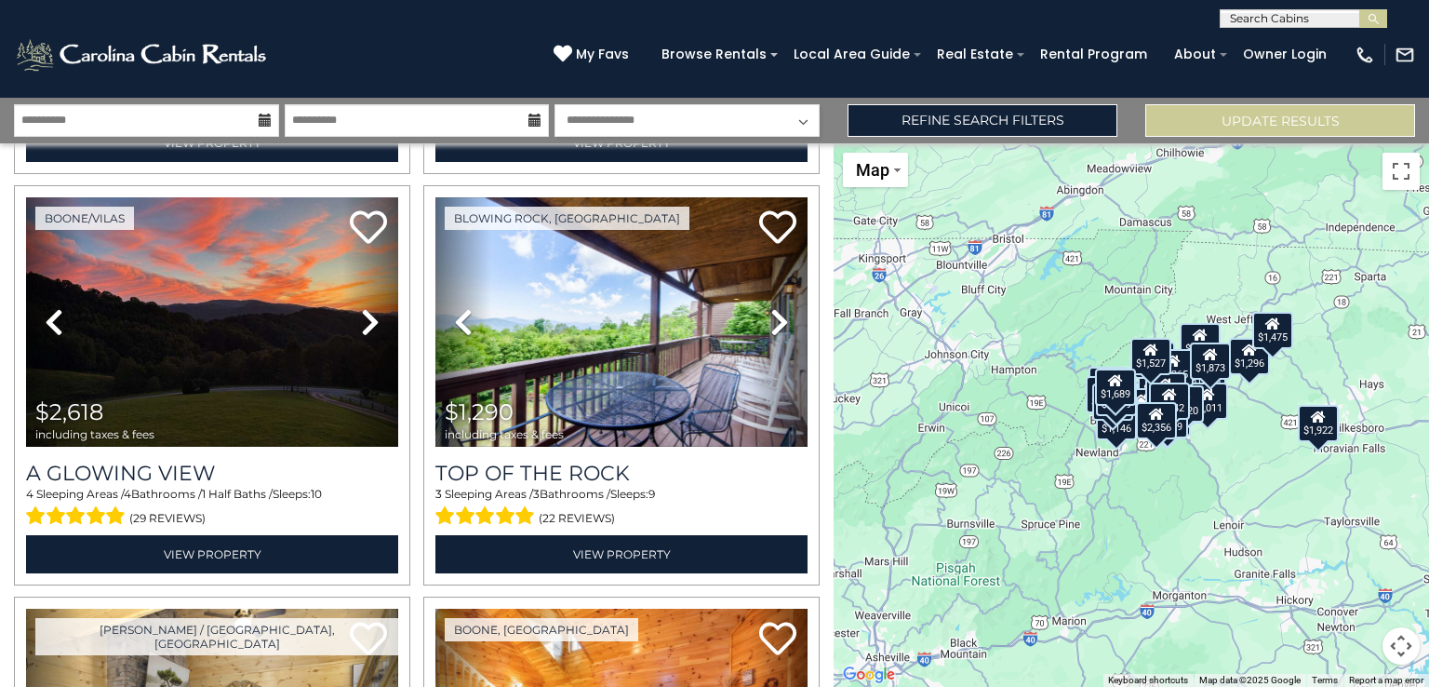
scroll to position [1236, 0]
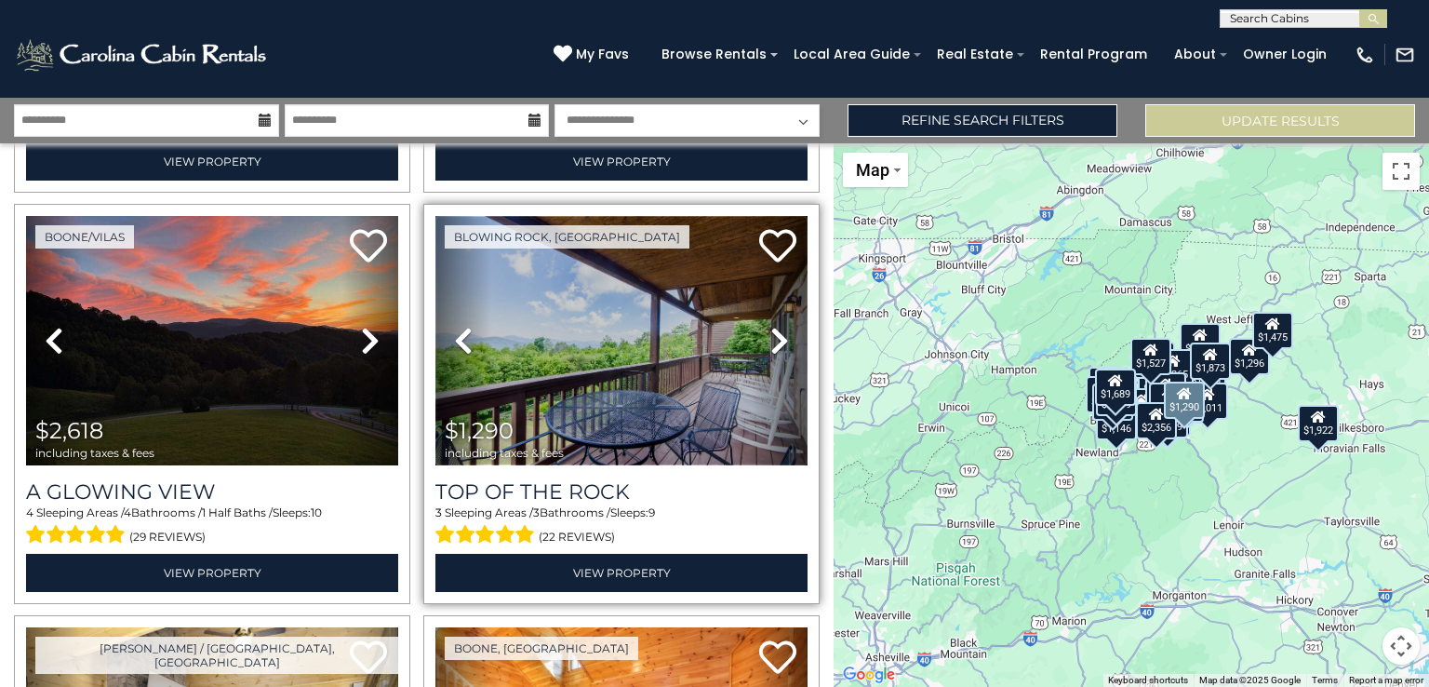
click at [707, 384] on img at bounding box center [621, 340] width 372 height 249
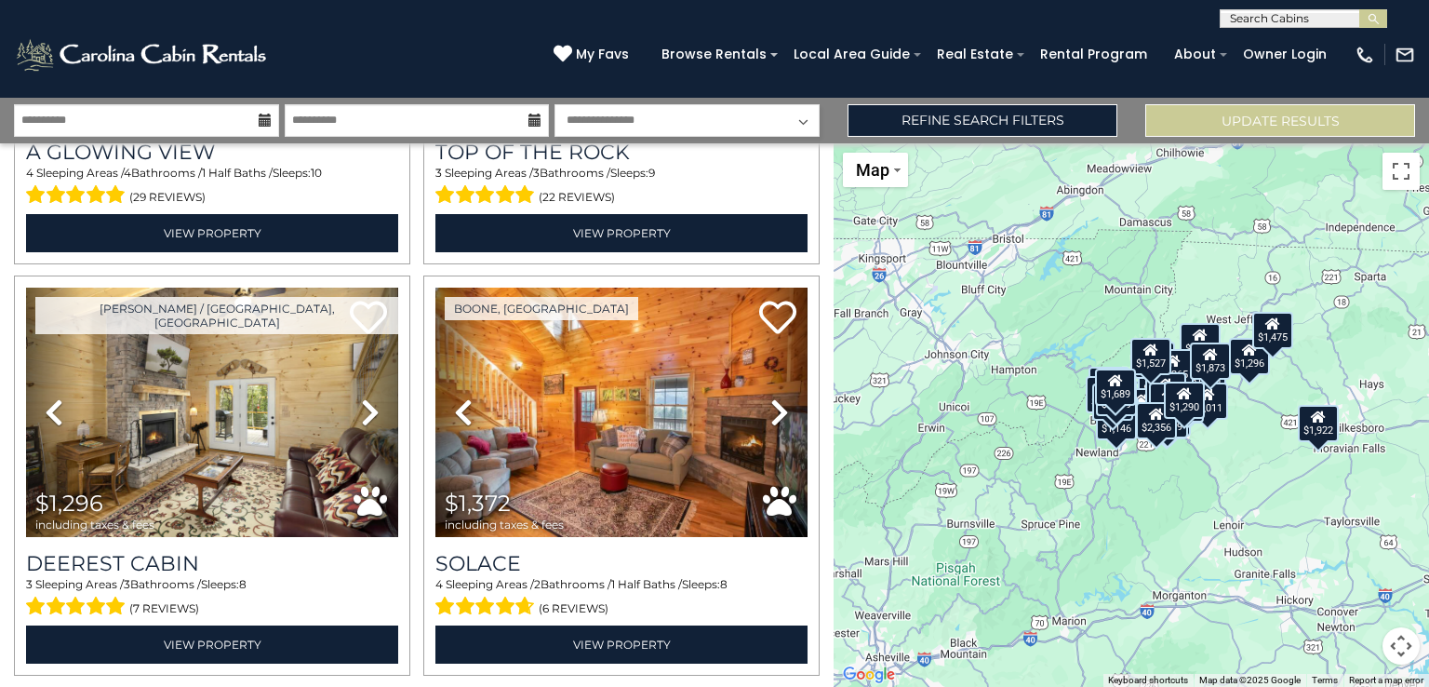
scroll to position [1593, 0]
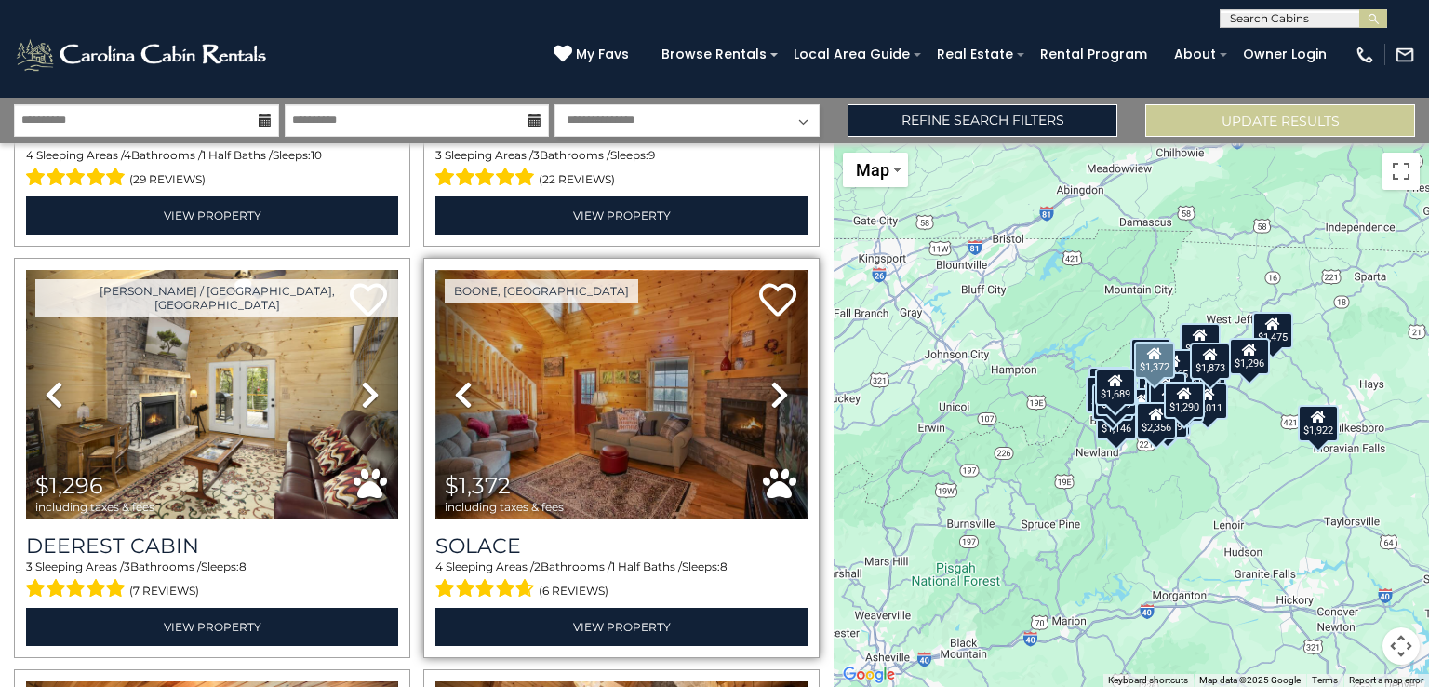
click at [590, 408] on img at bounding box center [621, 394] width 372 height 249
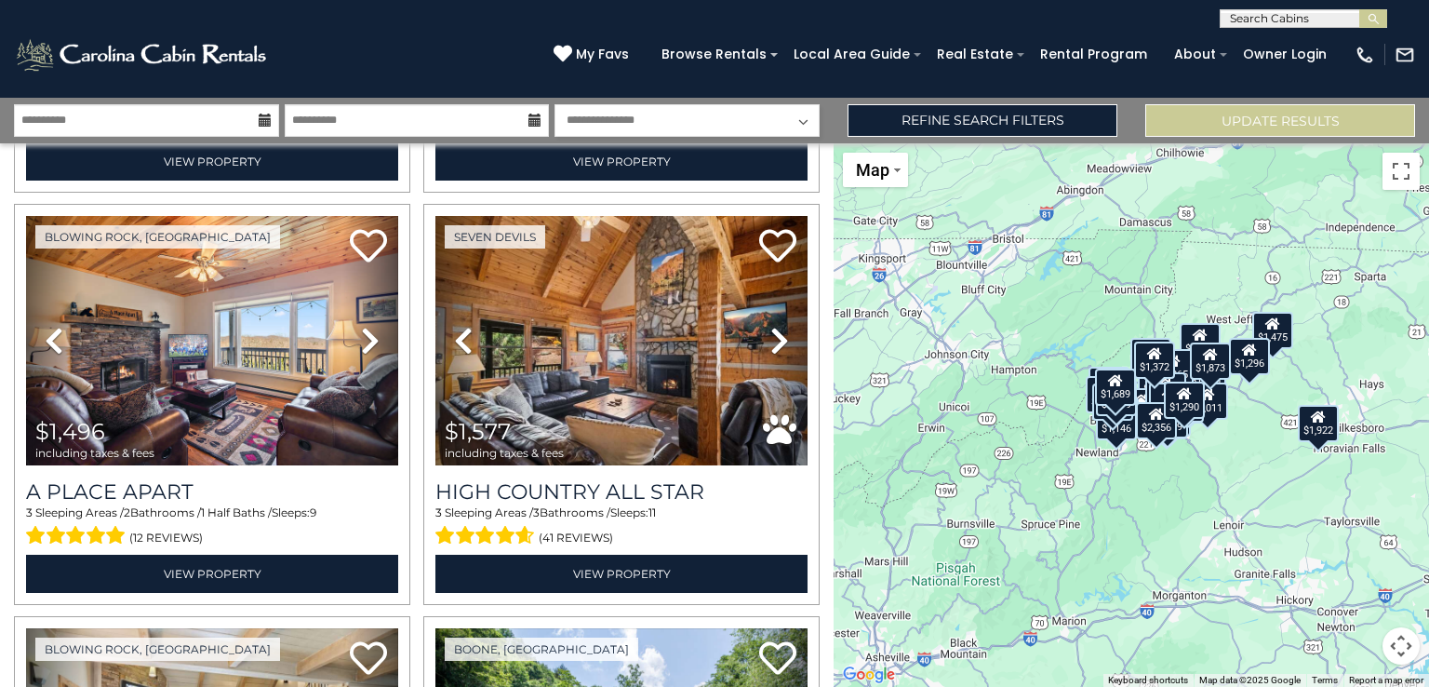
scroll to position [2096, 0]
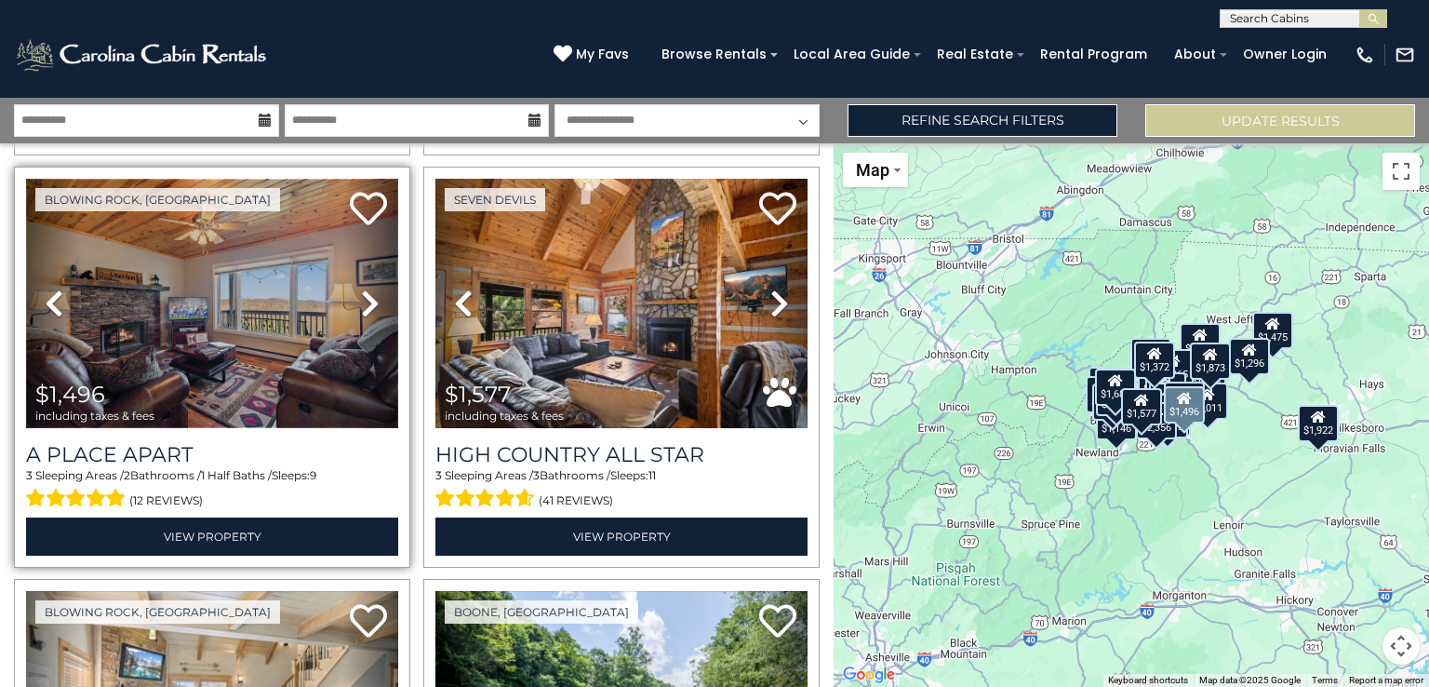
click at [252, 358] on img at bounding box center [212, 303] width 372 height 249
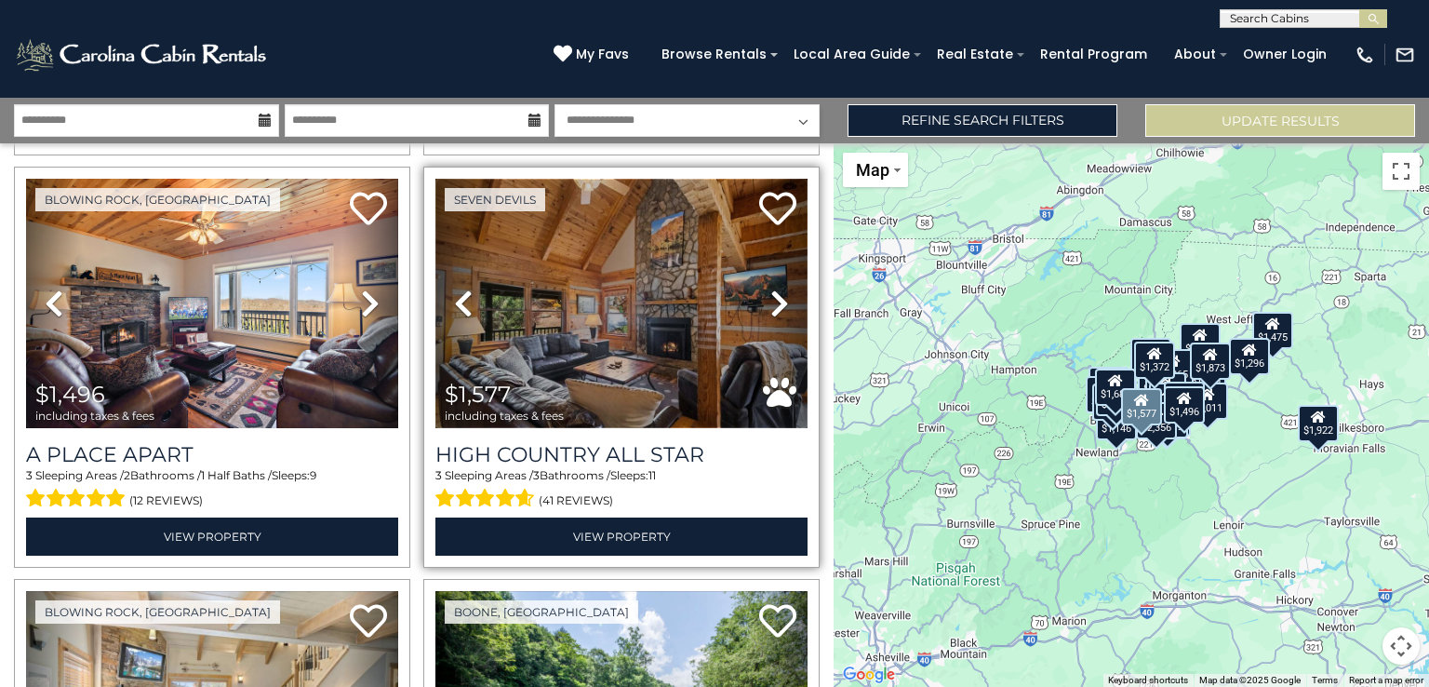
click at [590, 273] on img at bounding box center [621, 303] width 372 height 249
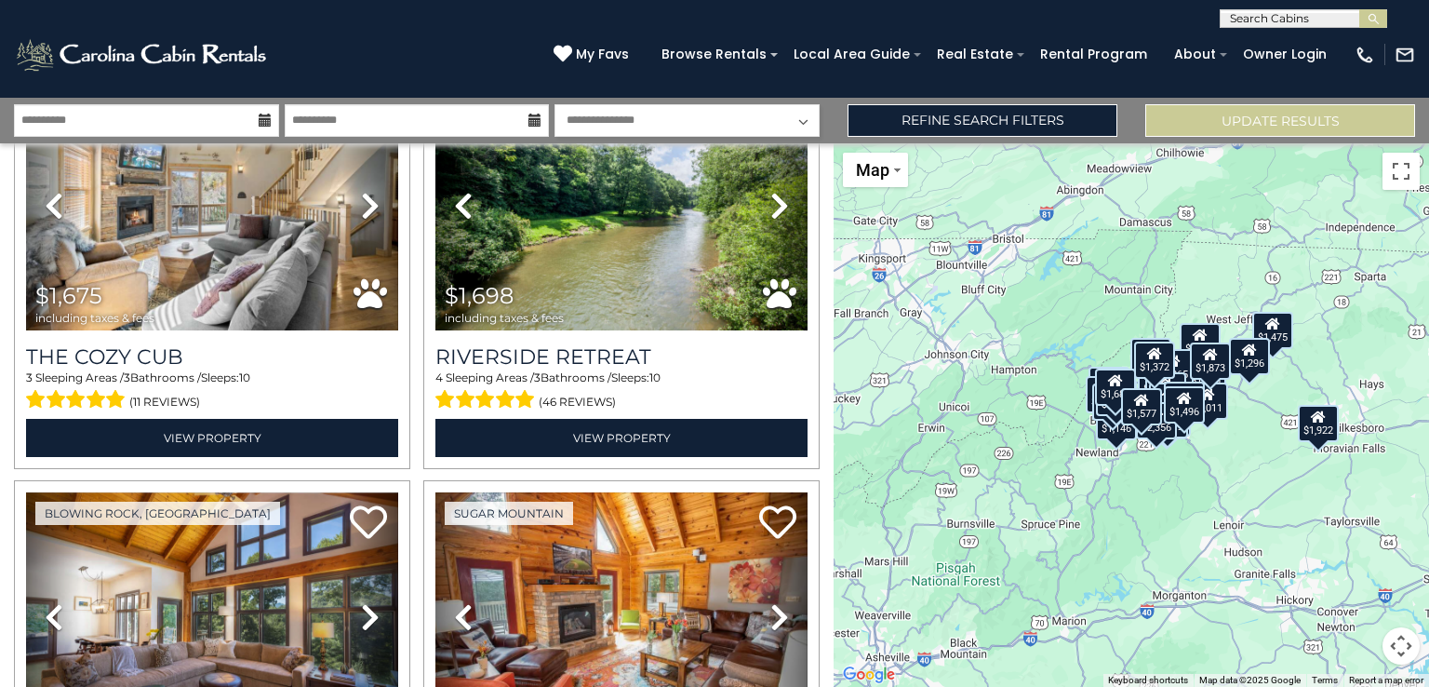
scroll to position [2631, 0]
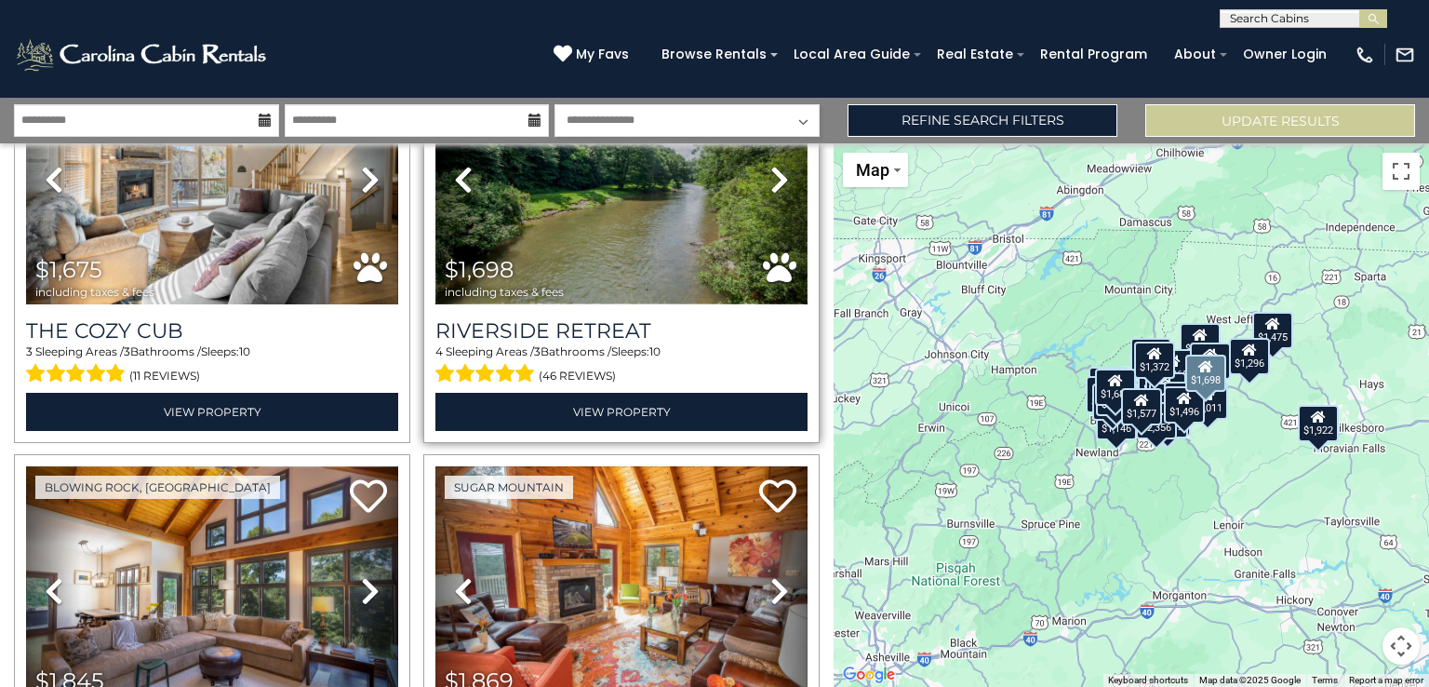
click at [599, 248] on img at bounding box center [621, 179] width 372 height 249
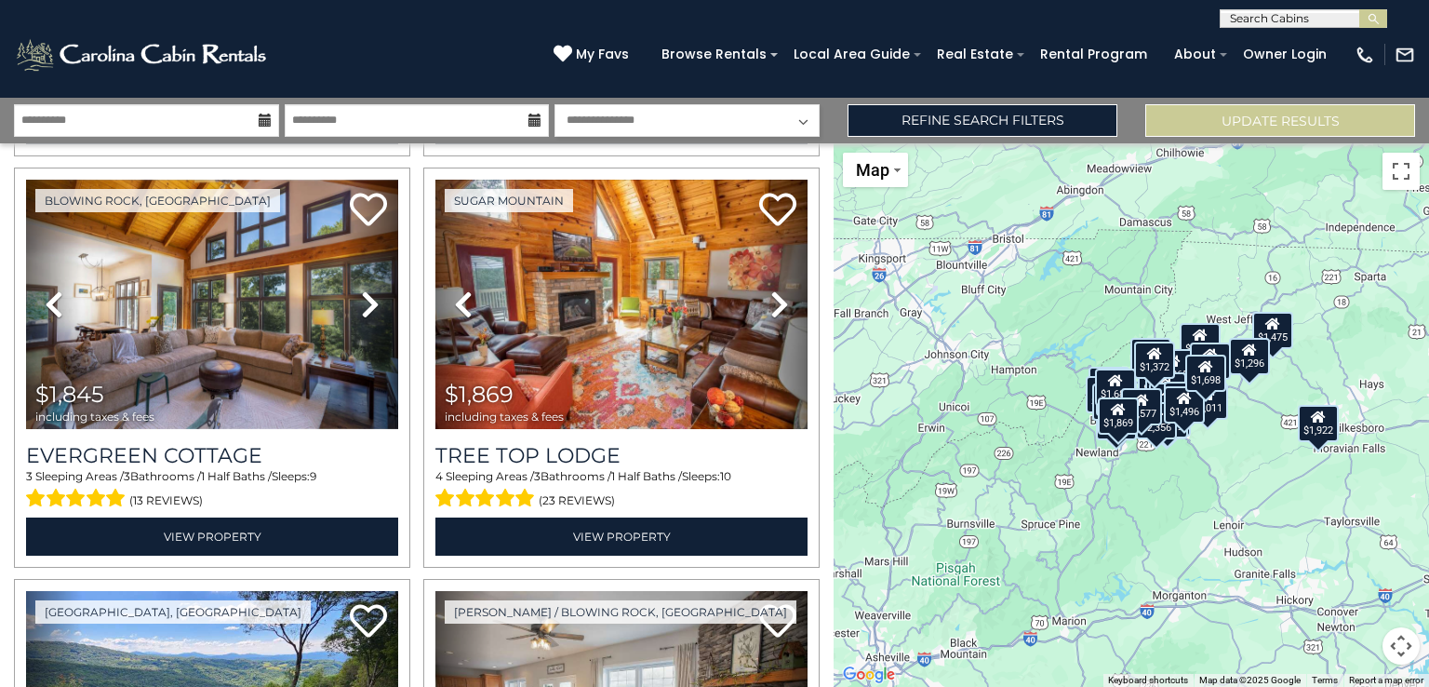
scroll to position [2909, 0]
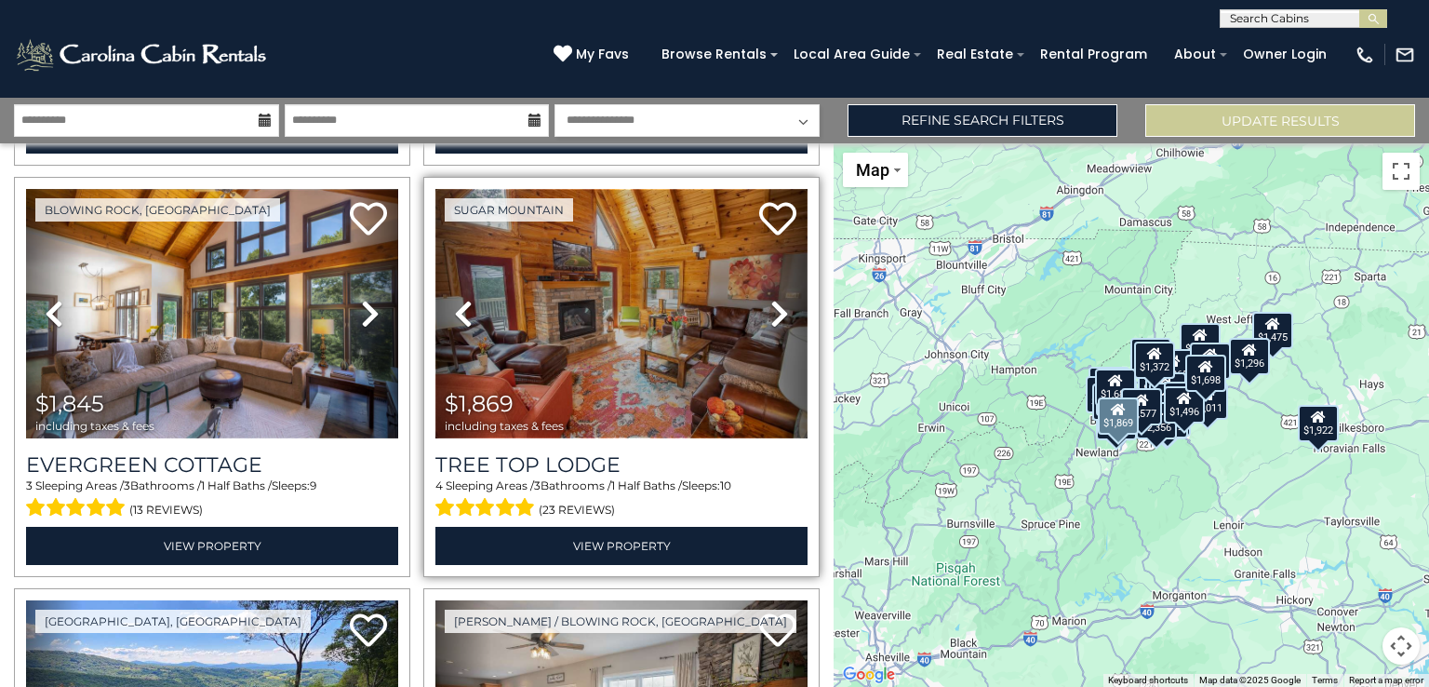
click at [694, 365] on img at bounding box center [621, 313] width 372 height 249
click at [682, 307] on img at bounding box center [621, 313] width 372 height 249
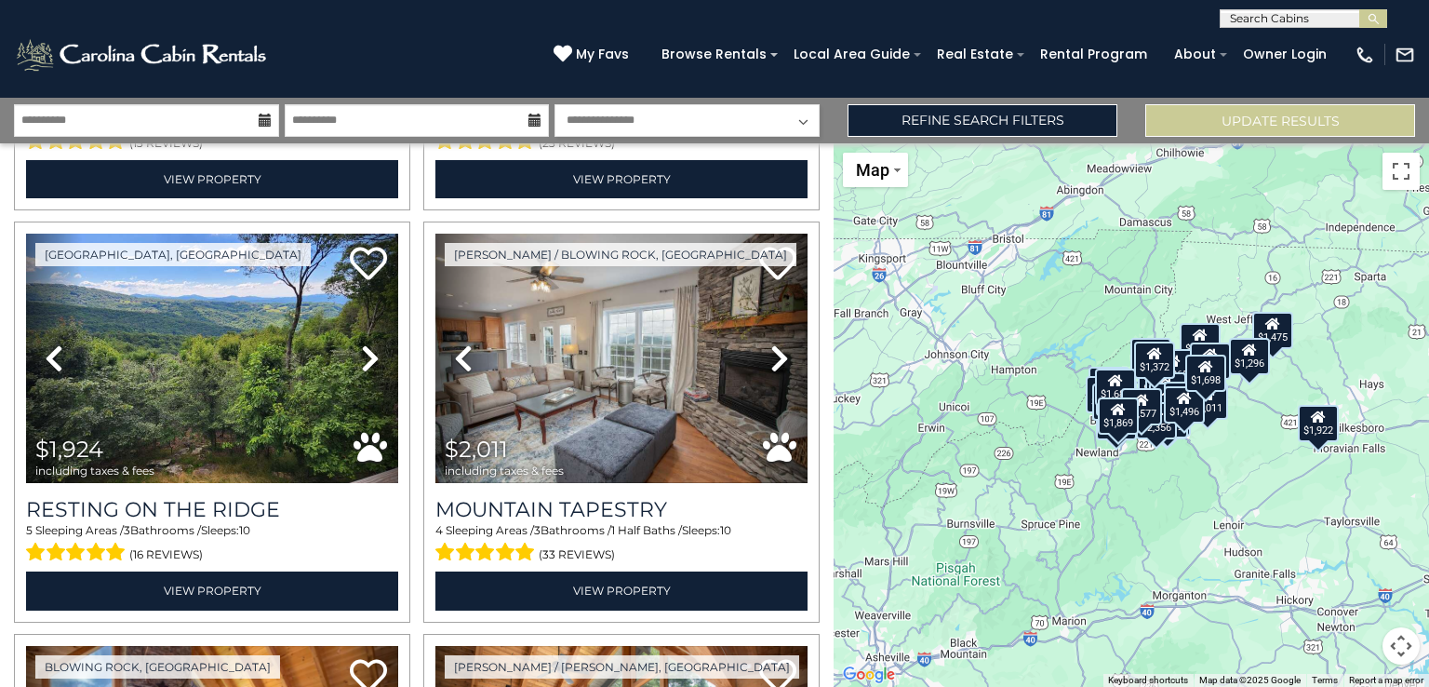
scroll to position [3284, 0]
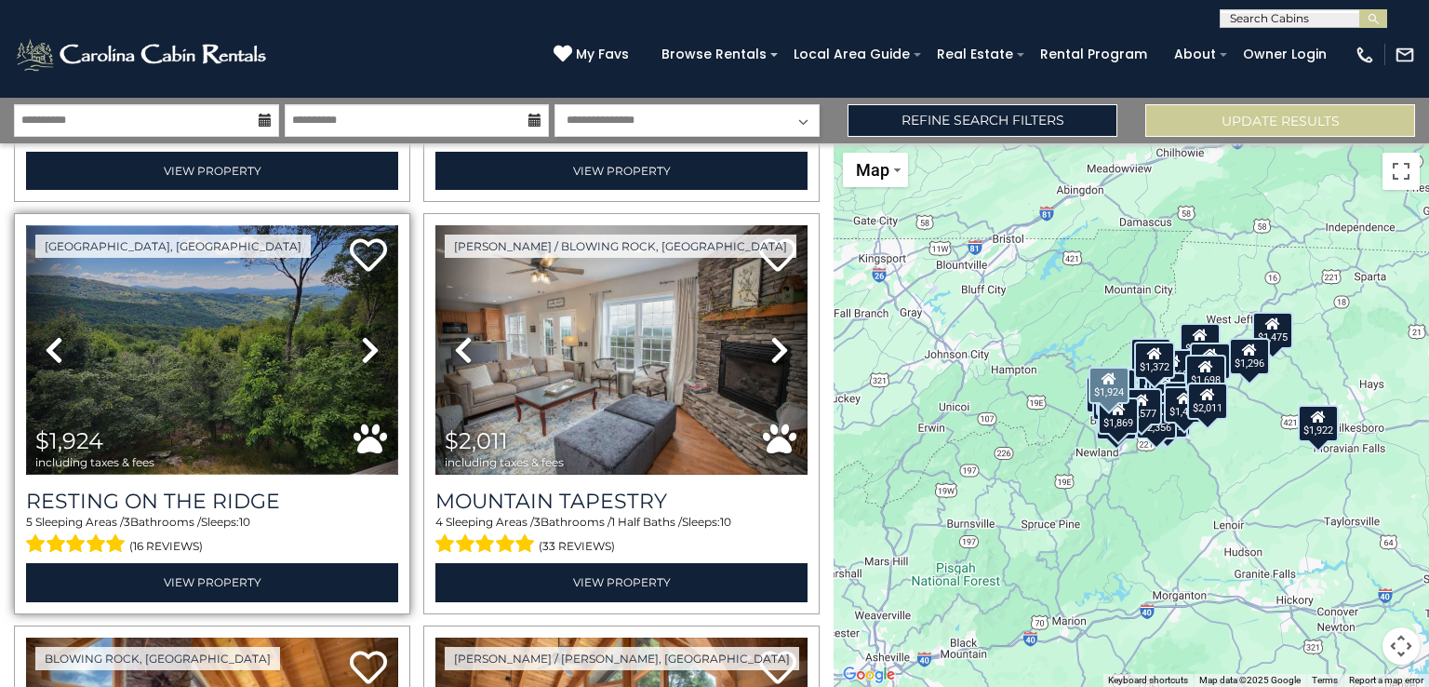
click at [215, 366] on img at bounding box center [212, 349] width 372 height 249
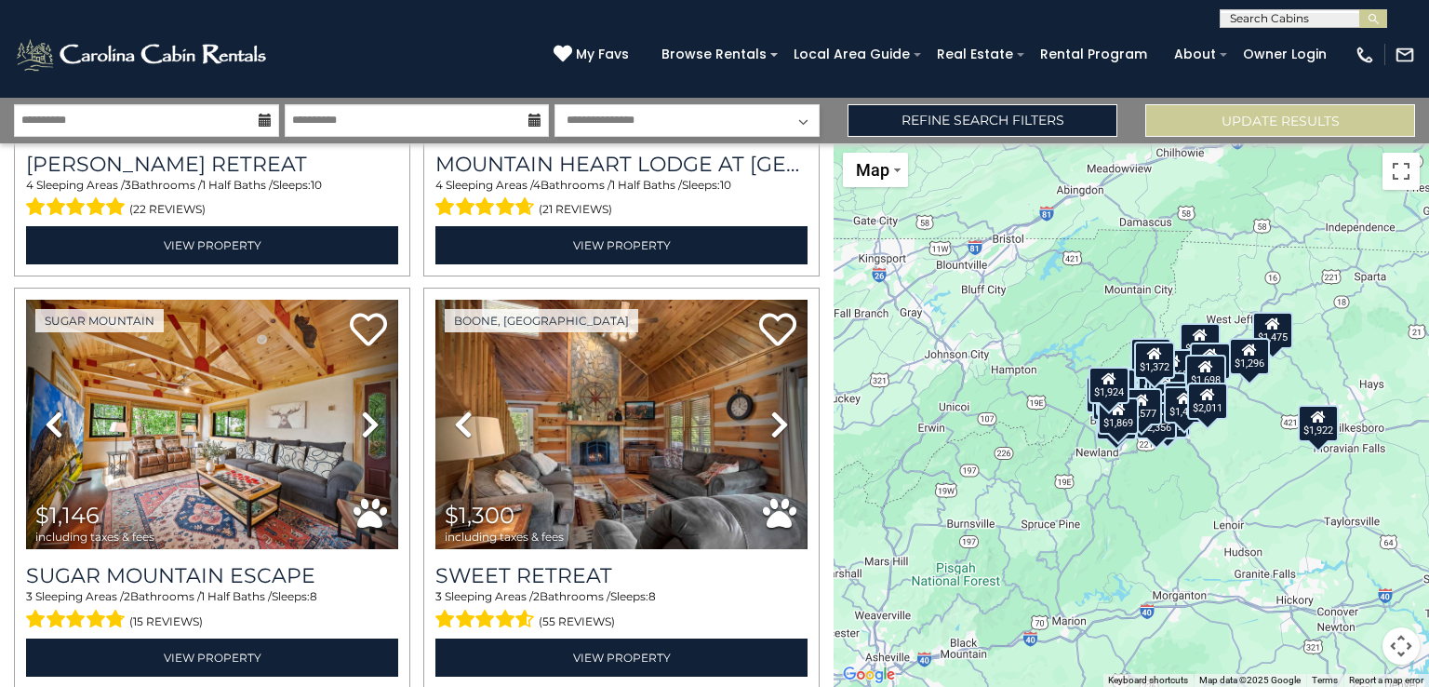
scroll to position [4865, 0]
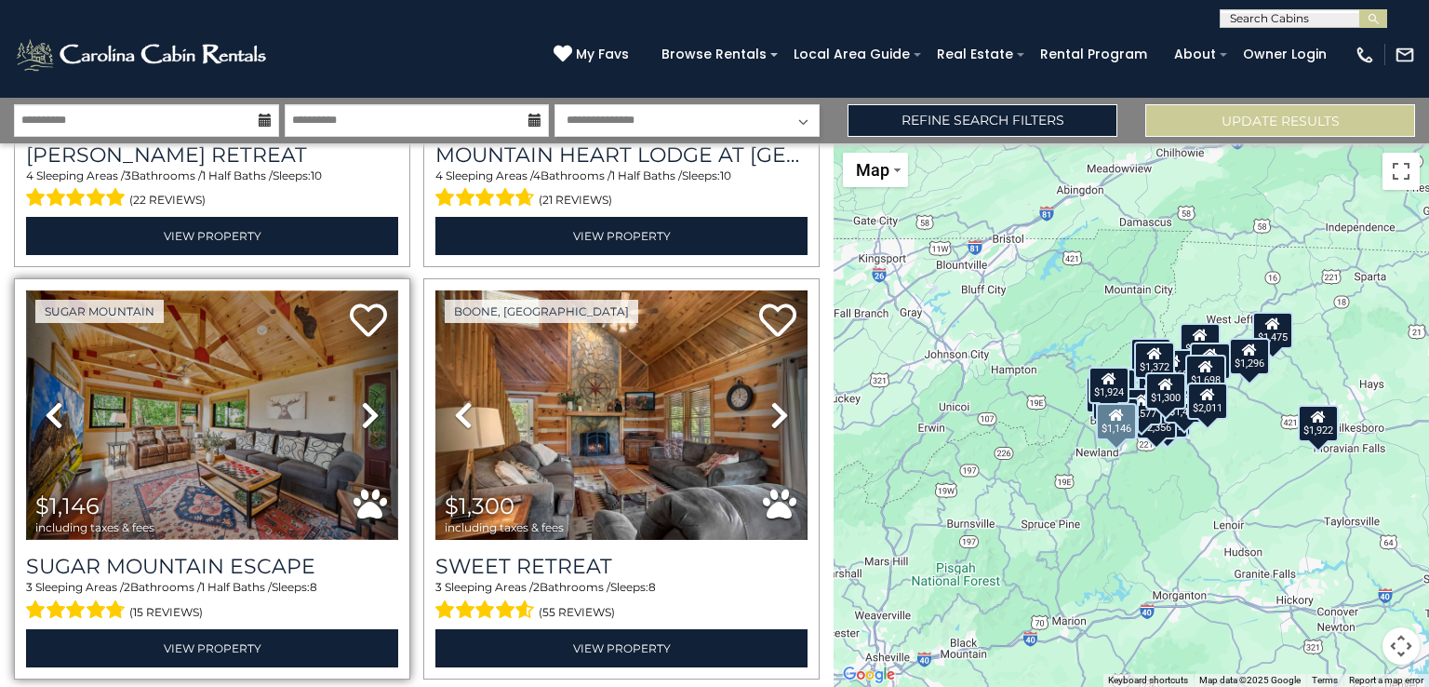
click at [167, 403] on img at bounding box center [212, 414] width 372 height 249
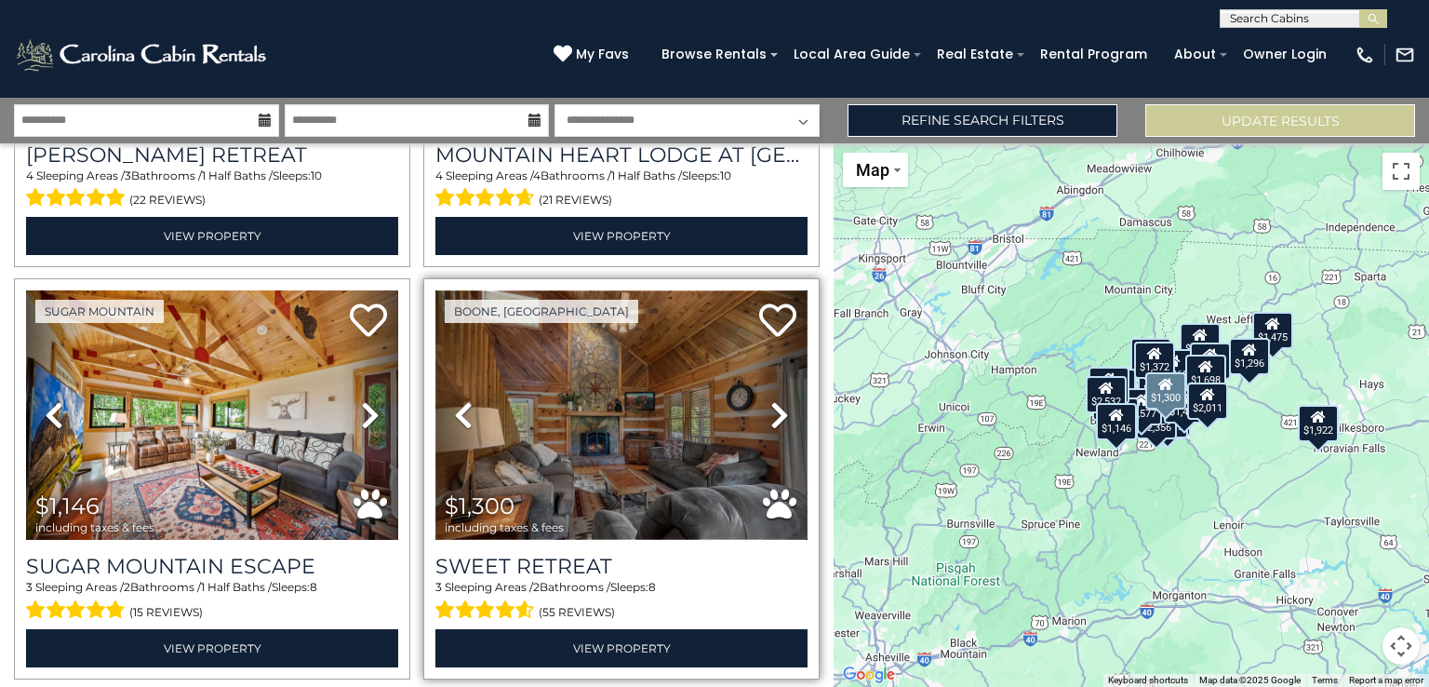
click at [656, 420] on img at bounding box center [621, 414] width 372 height 249
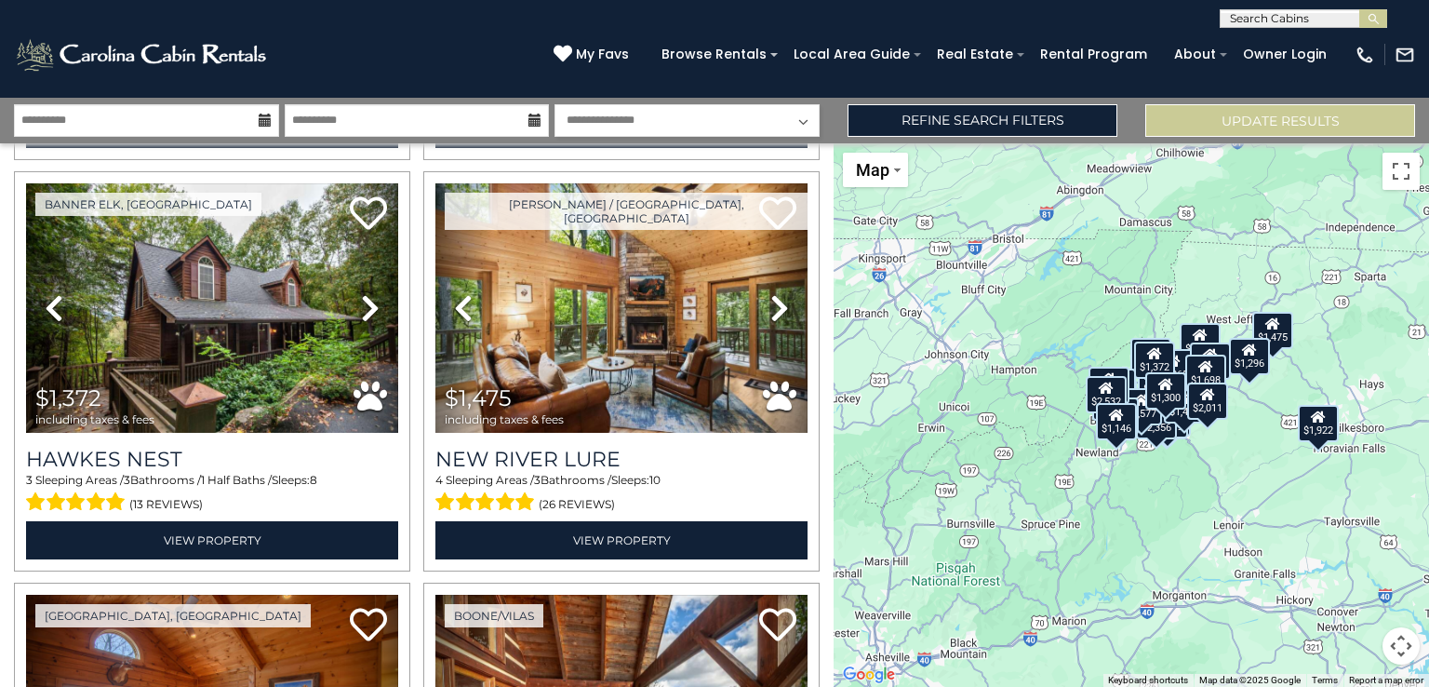
scroll to position [5393, 0]
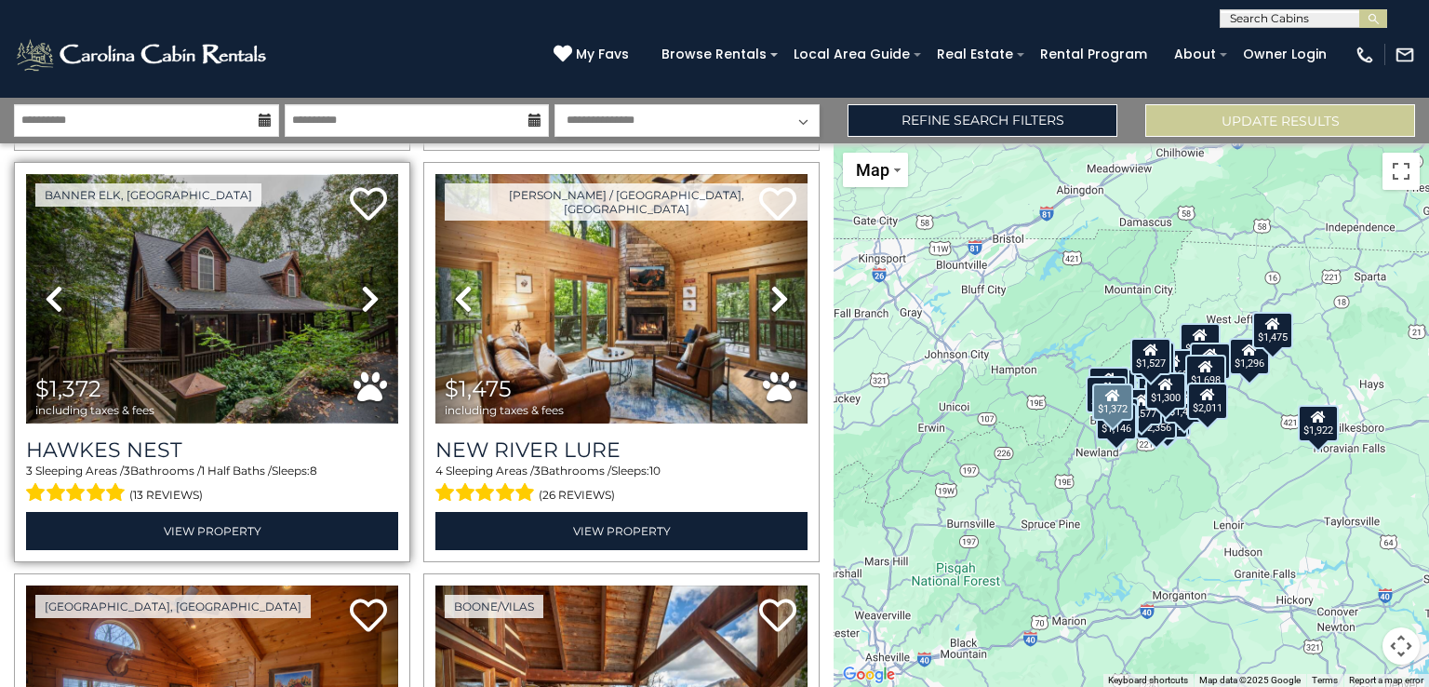
click at [208, 275] on img at bounding box center [212, 298] width 372 height 249
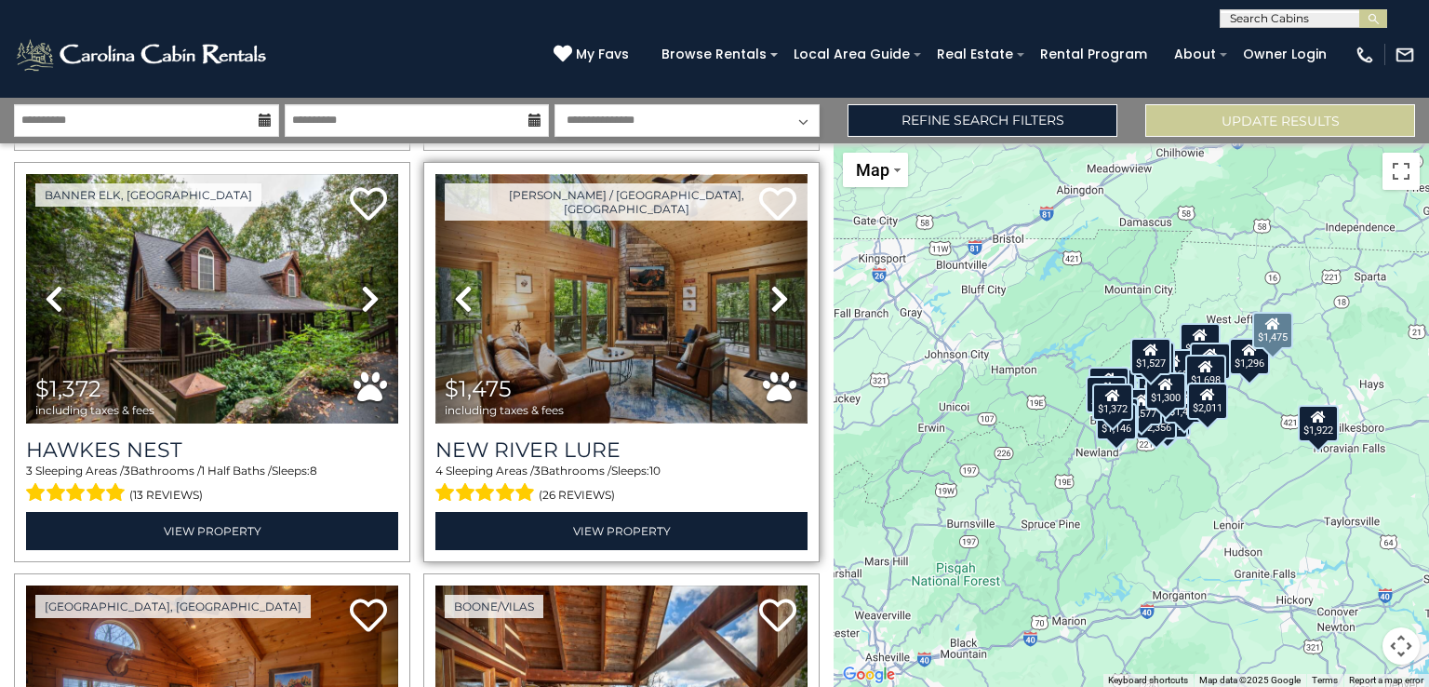
click at [649, 249] on img at bounding box center [621, 298] width 372 height 249
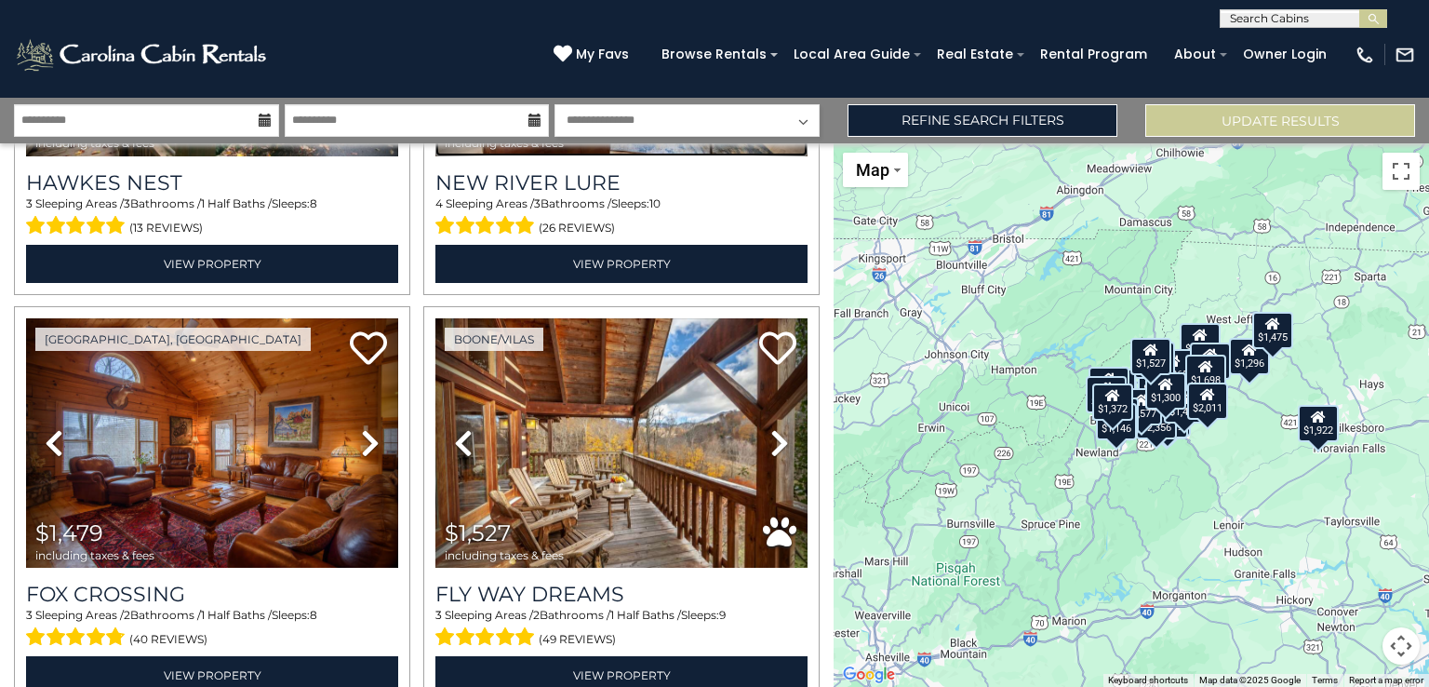
scroll to position [5706, 0]
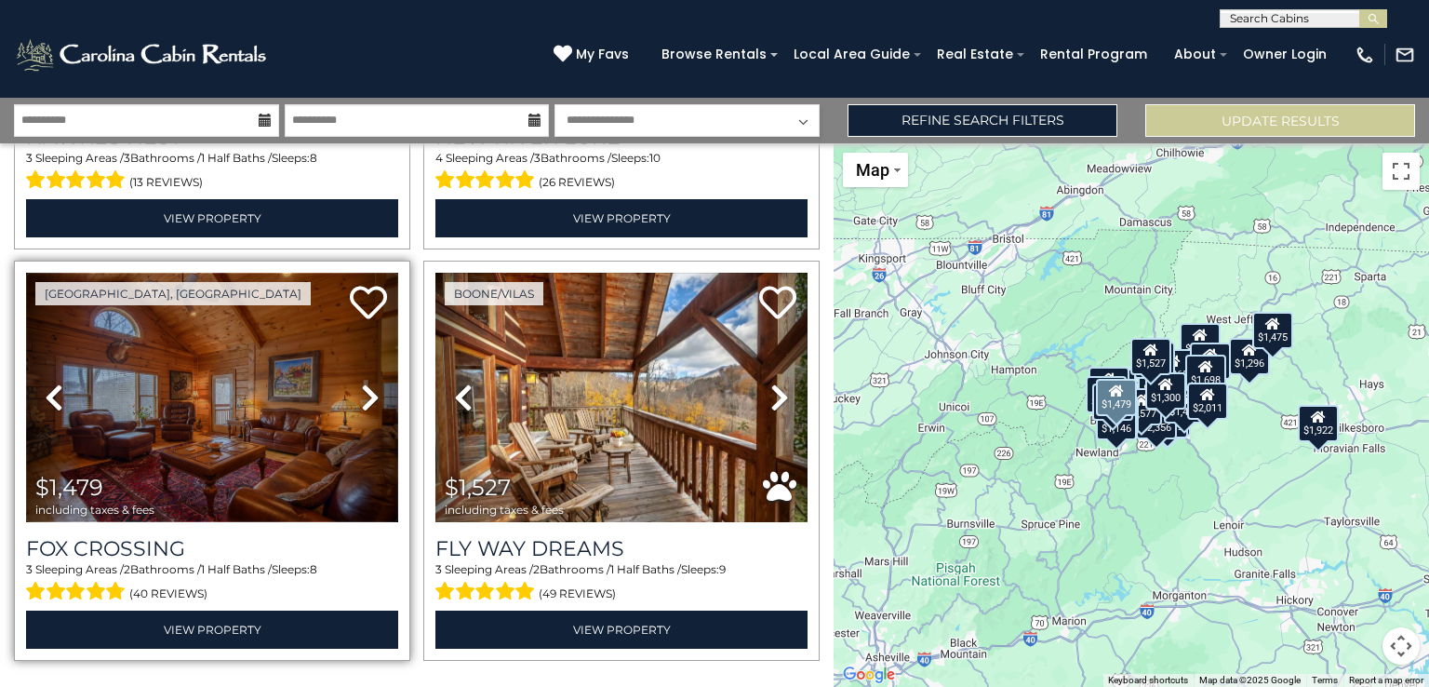
click at [313, 407] on img at bounding box center [212, 397] width 372 height 249
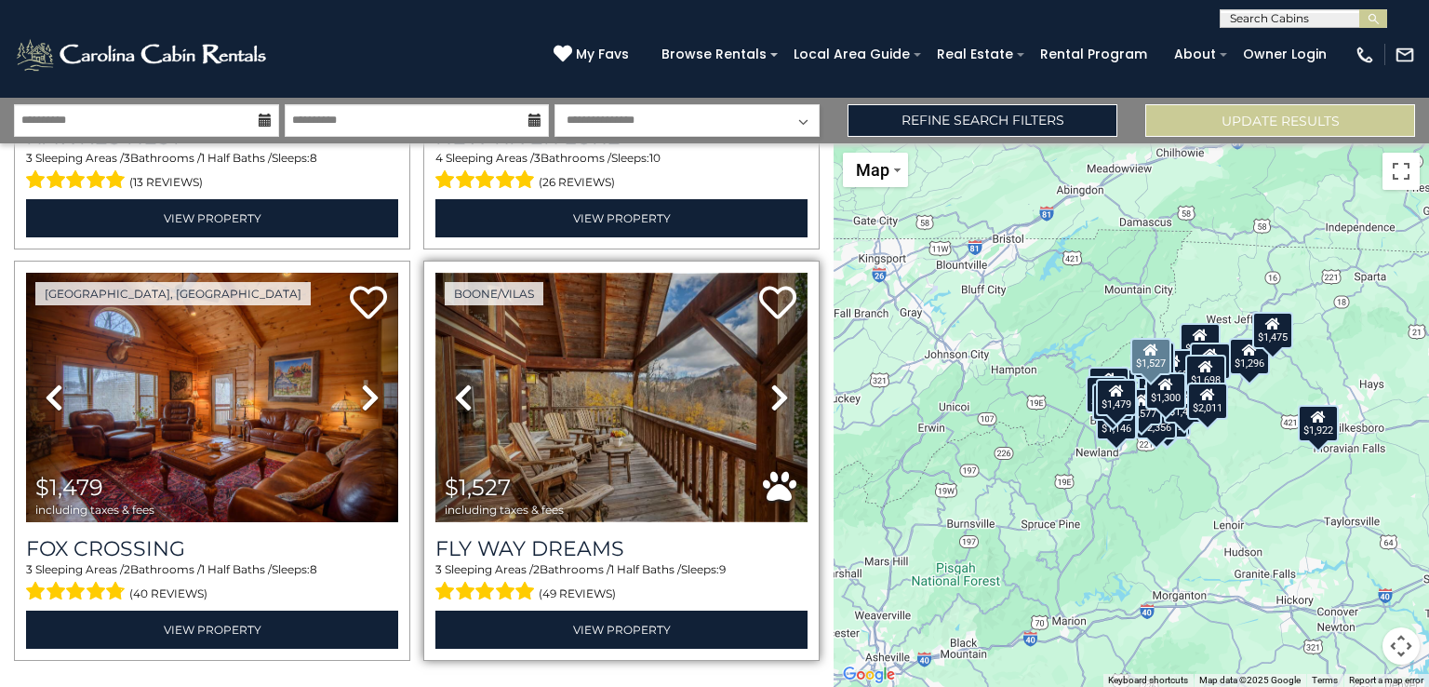
click at [669, 335] on img at bounding box center [621, 397] width 372 height 249
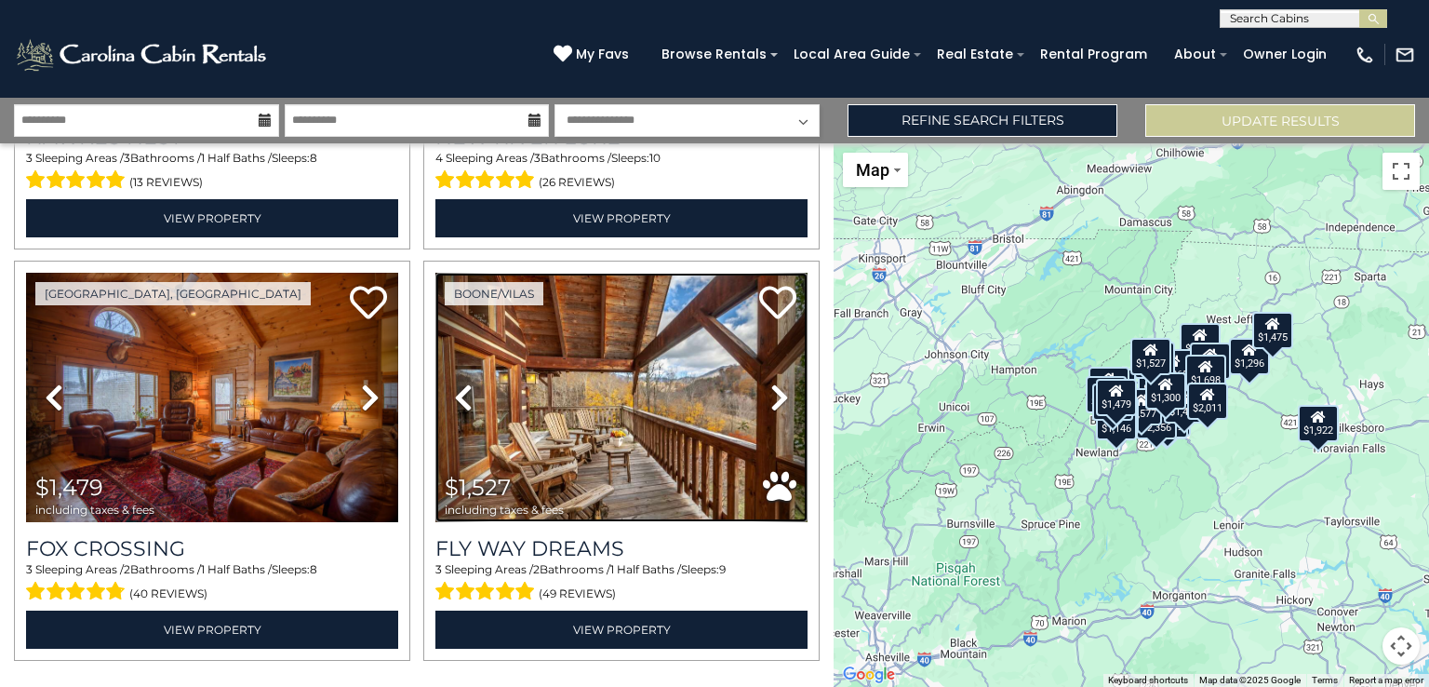
scroll to position [5745, 0]
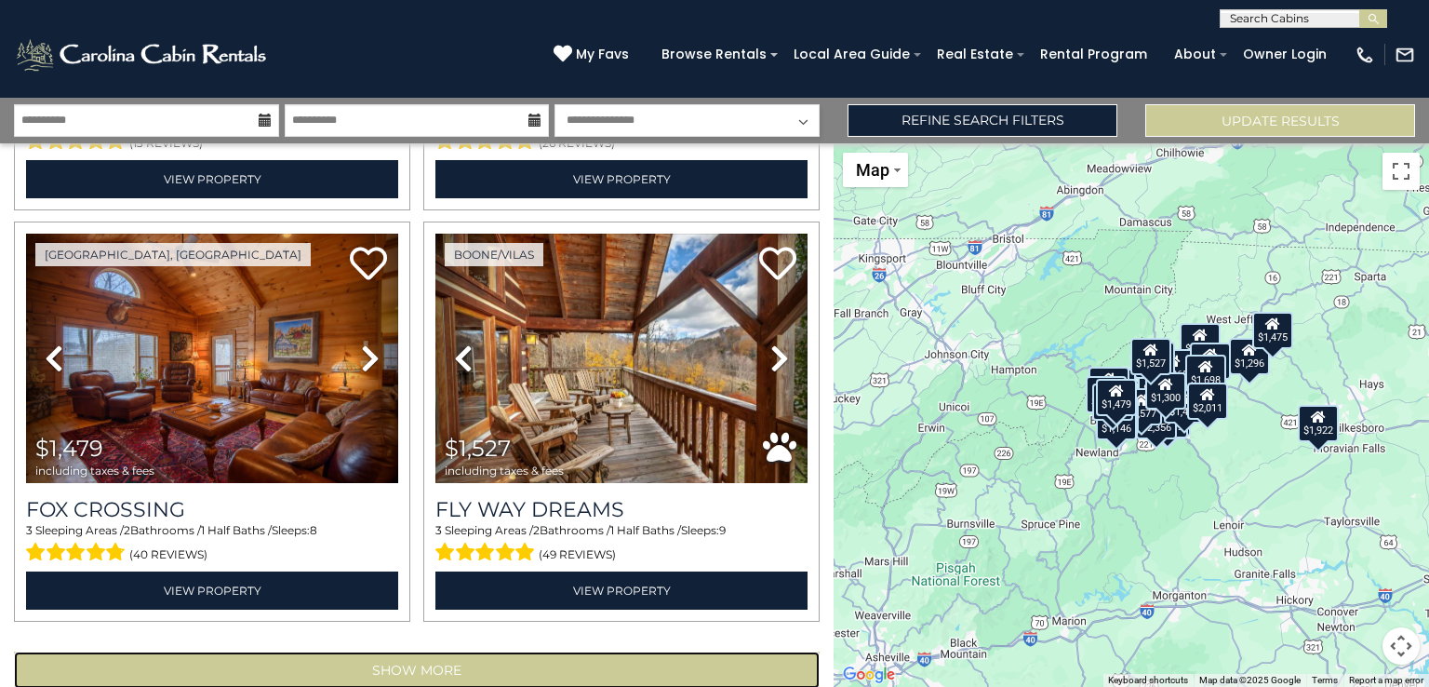
click at [585, 651] on button "Show More" at bounding box center [417, 669] width 806 height 37
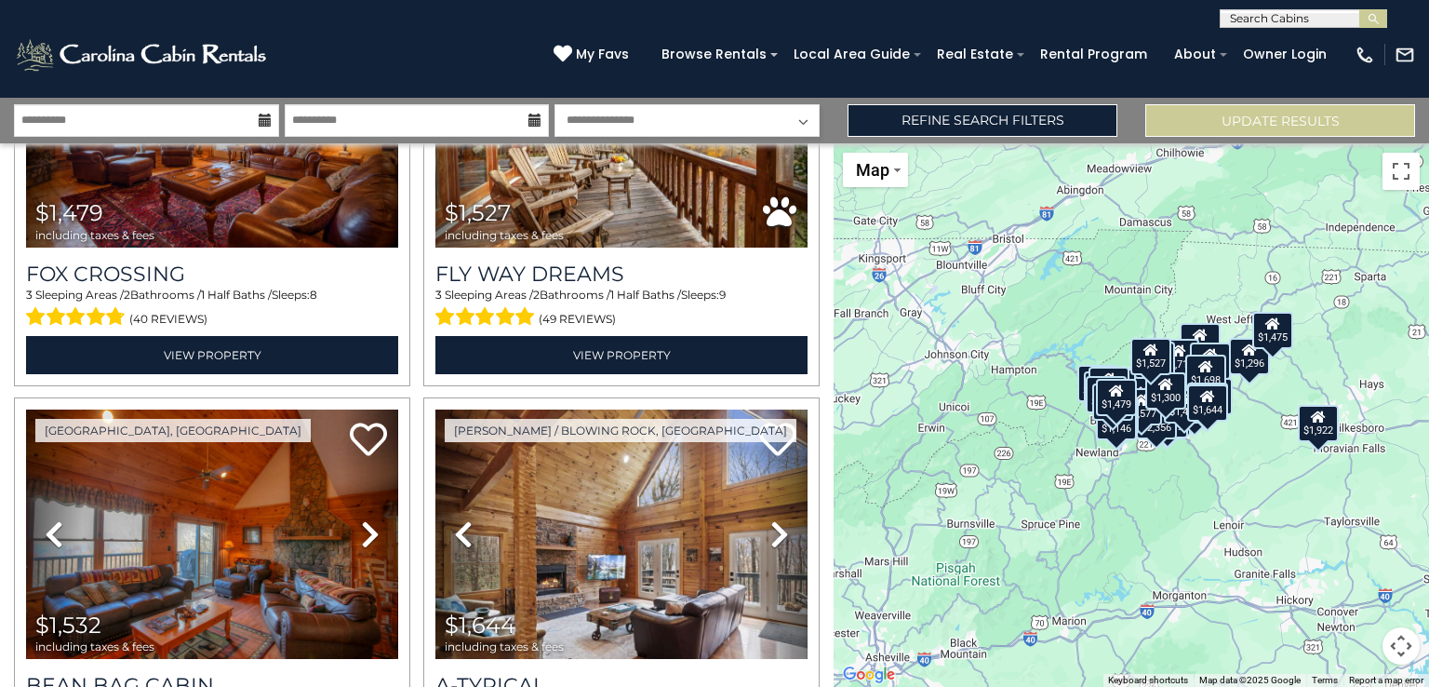
scroll to position [6113, 0]
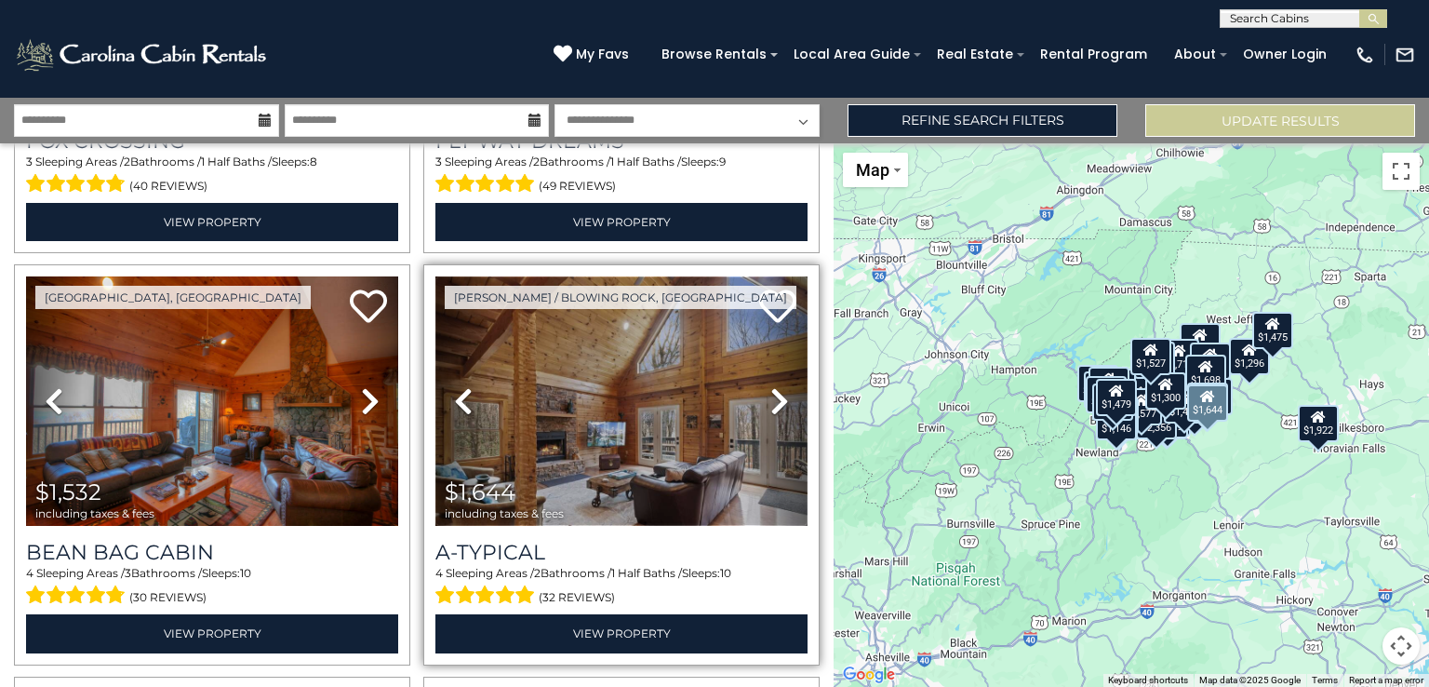
click at [648, 430] on img at bounding box center [621, 400] width 372 height 249
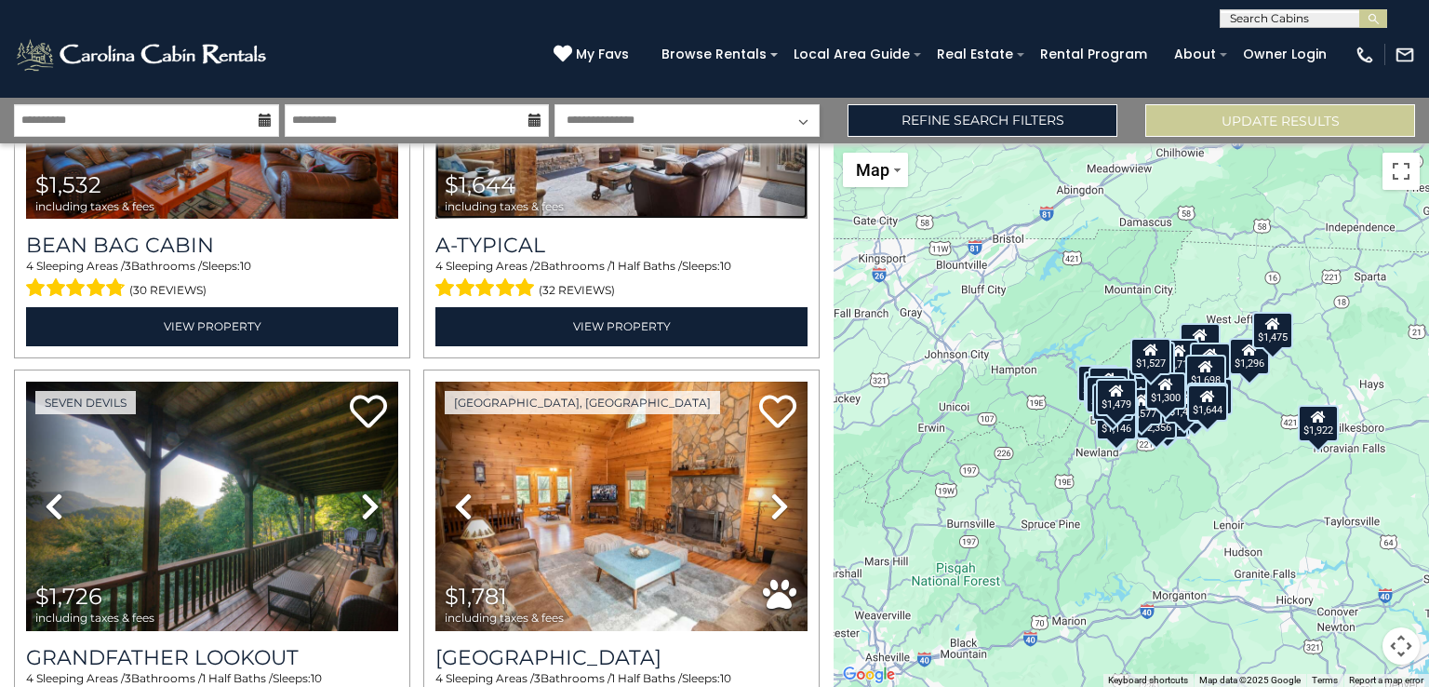
scroll to position [6597, 0]
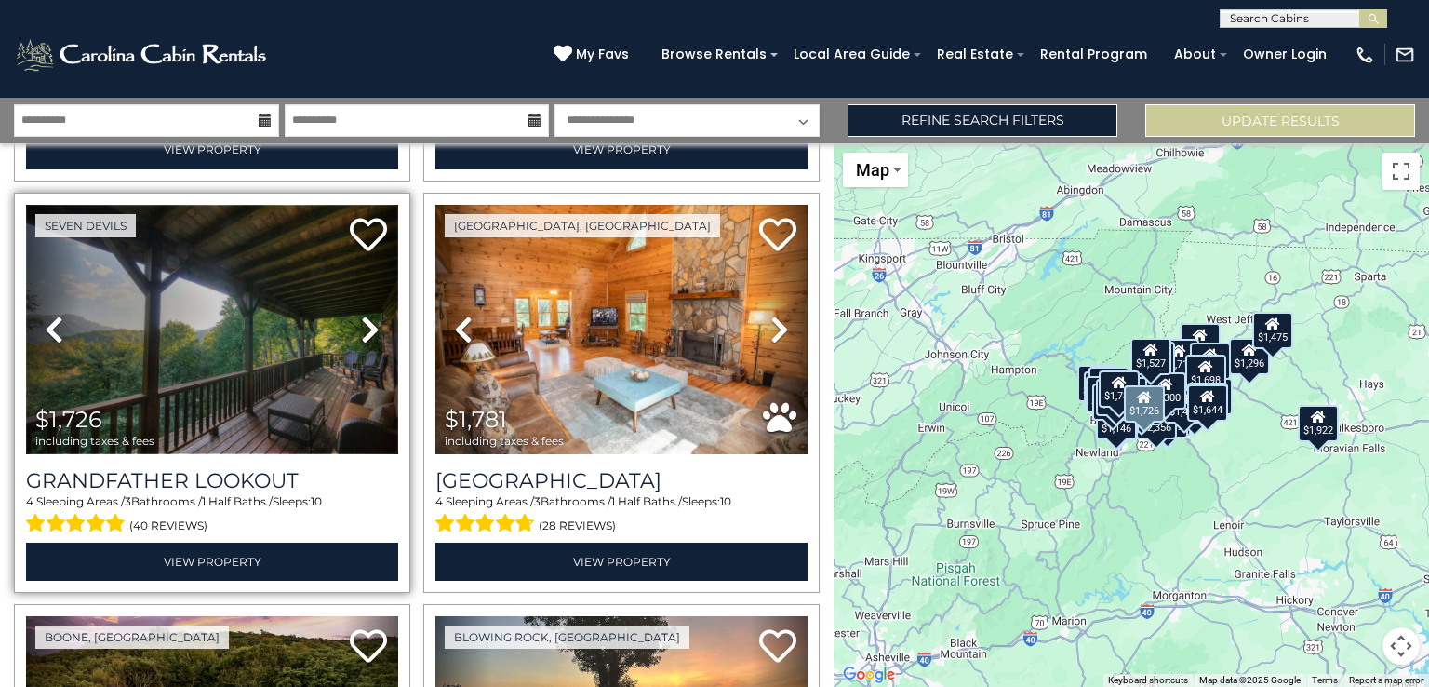
click at [264, 295] on img at bounding box center [212, 329] width 372 height 249
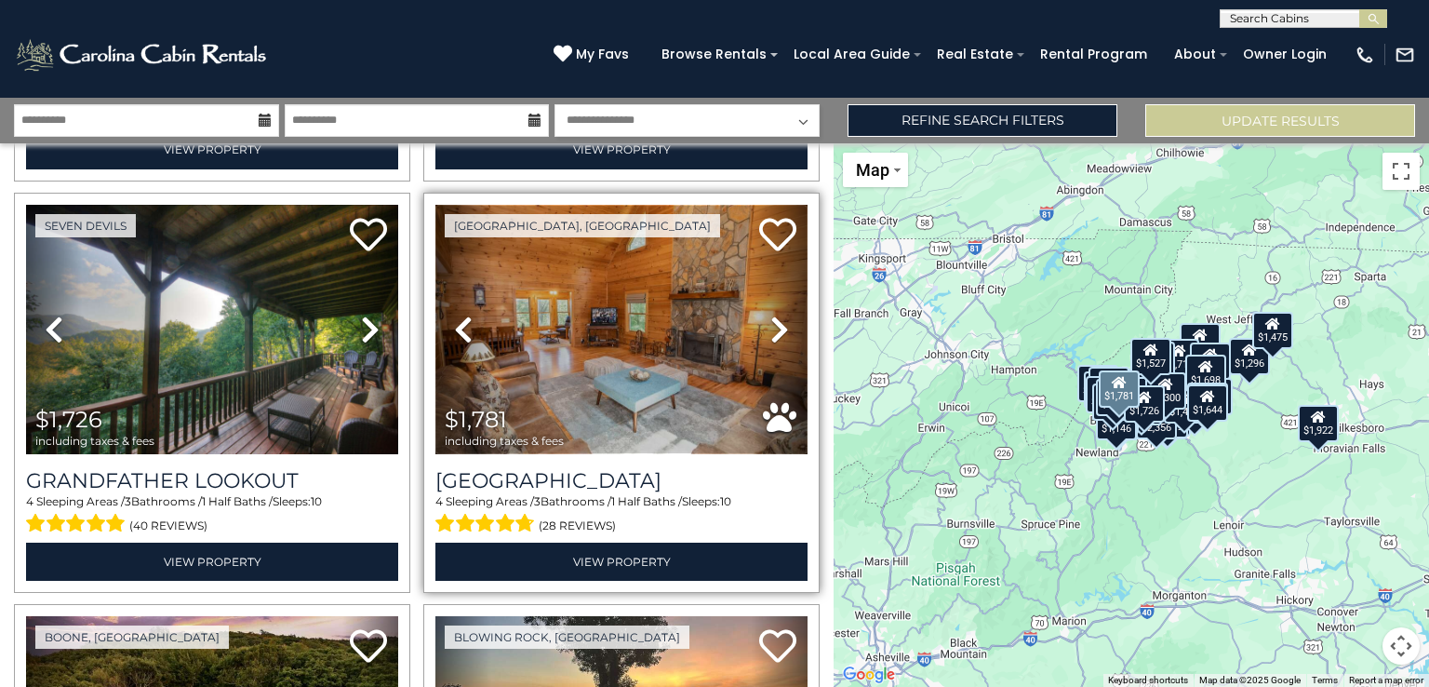
click at [613, 214] on img at bounding box center [621, 329] width 372 height 249
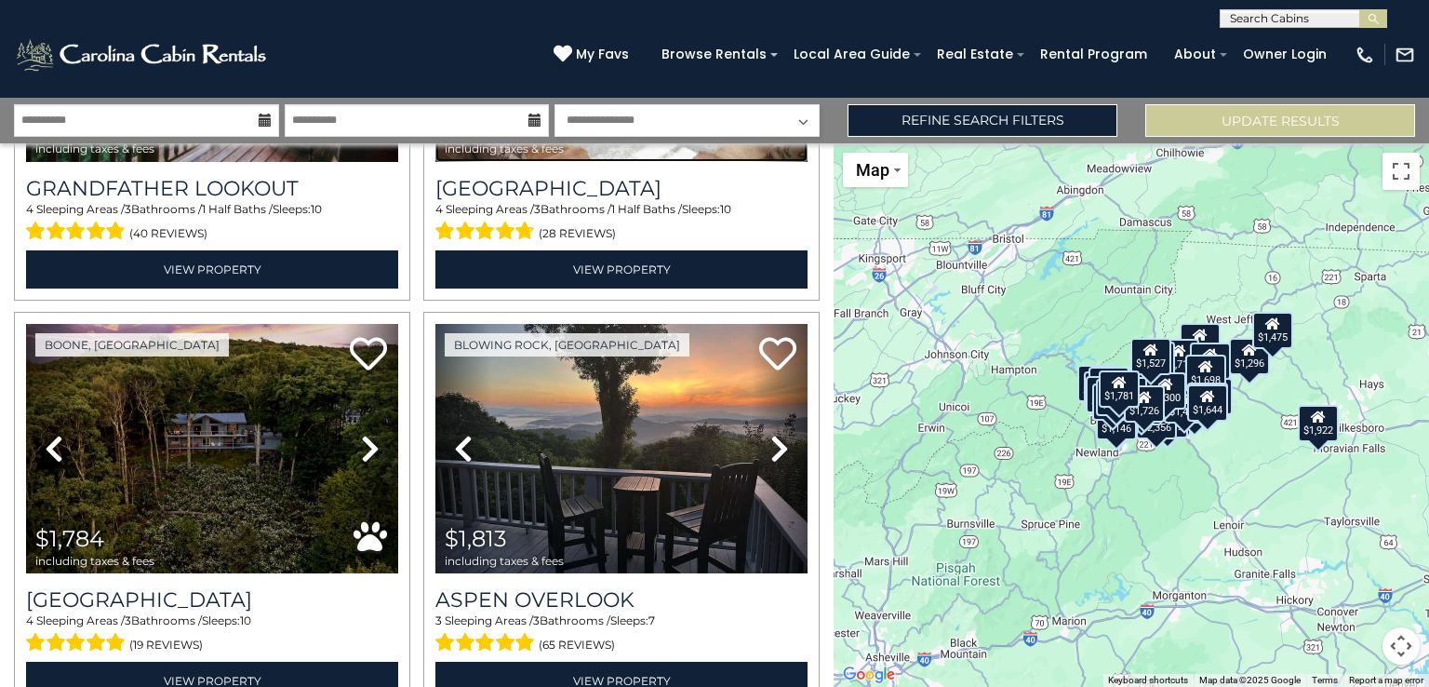
scroll to position [6904, 0]
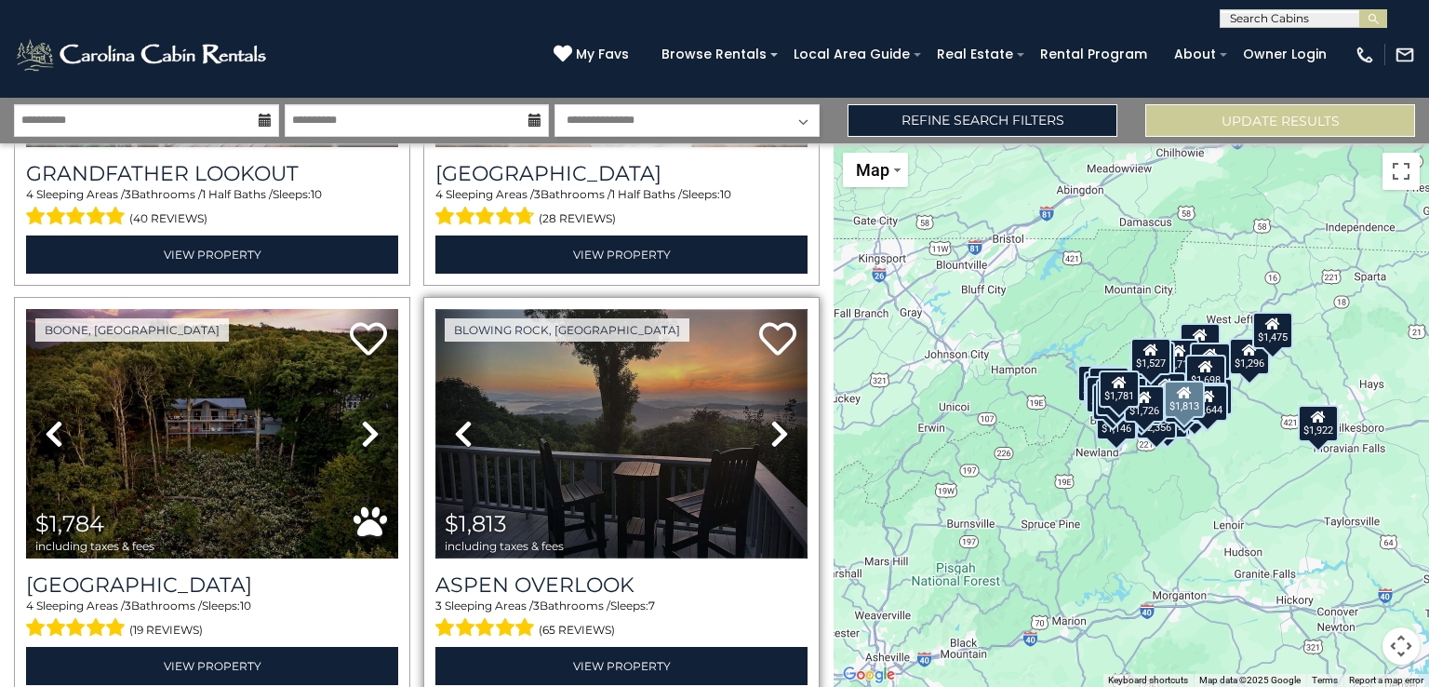
click at [625, 406] on img at bounding box center [621, 433] width 372 height 249
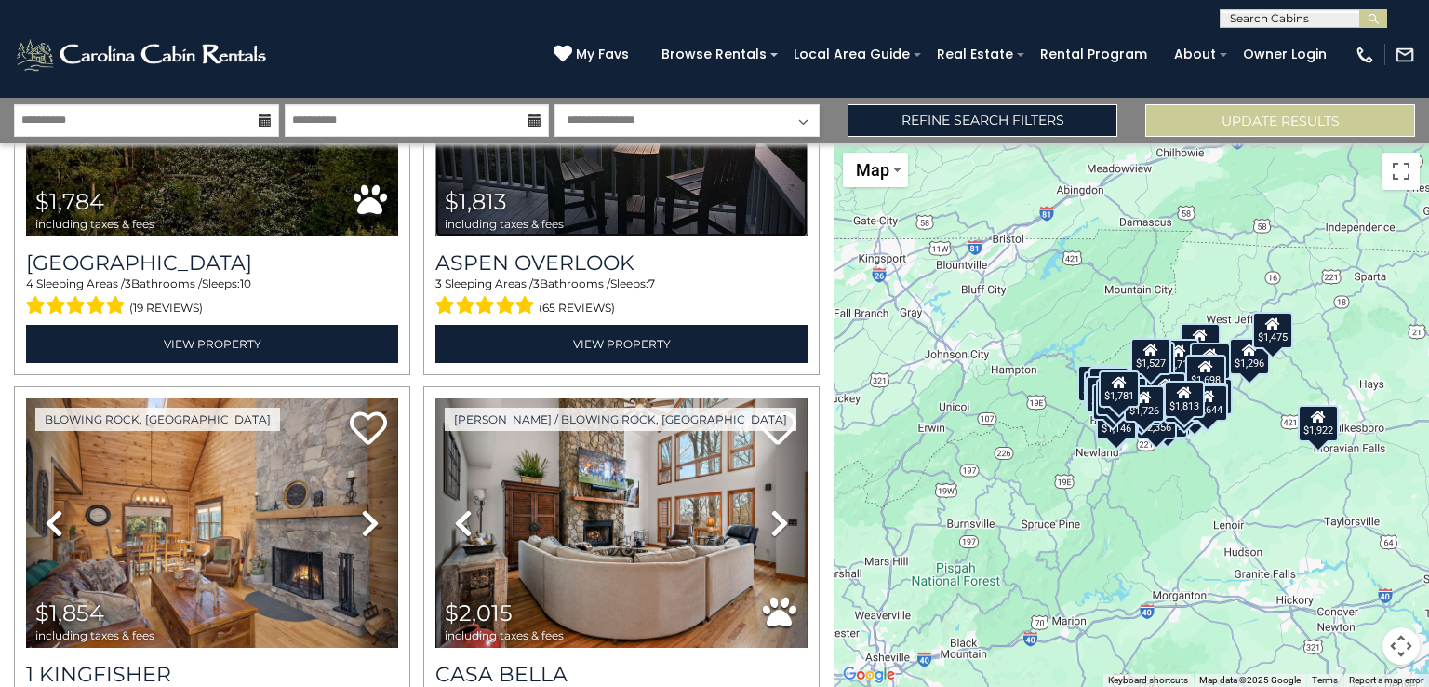
scroll to position [7241, 0]
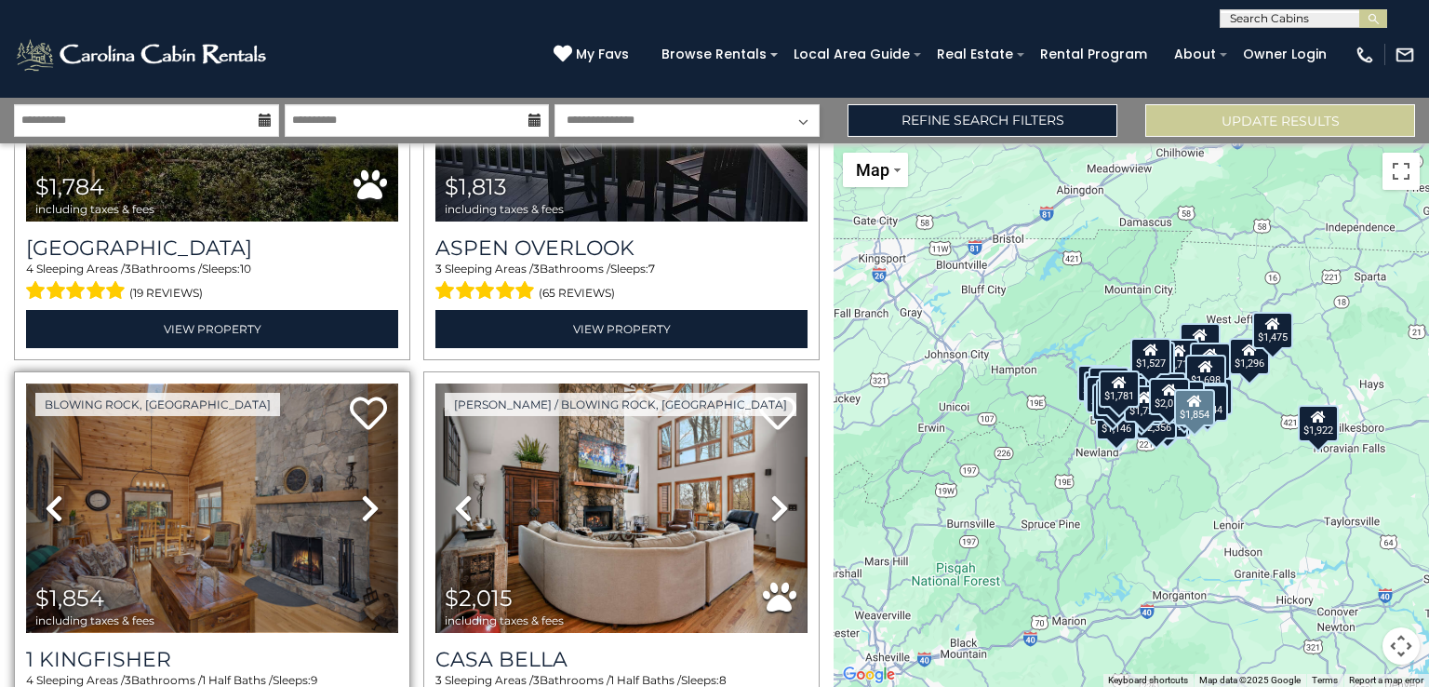
click at [227, 459] on img at bounding box center [212, 507] width 372 height 249
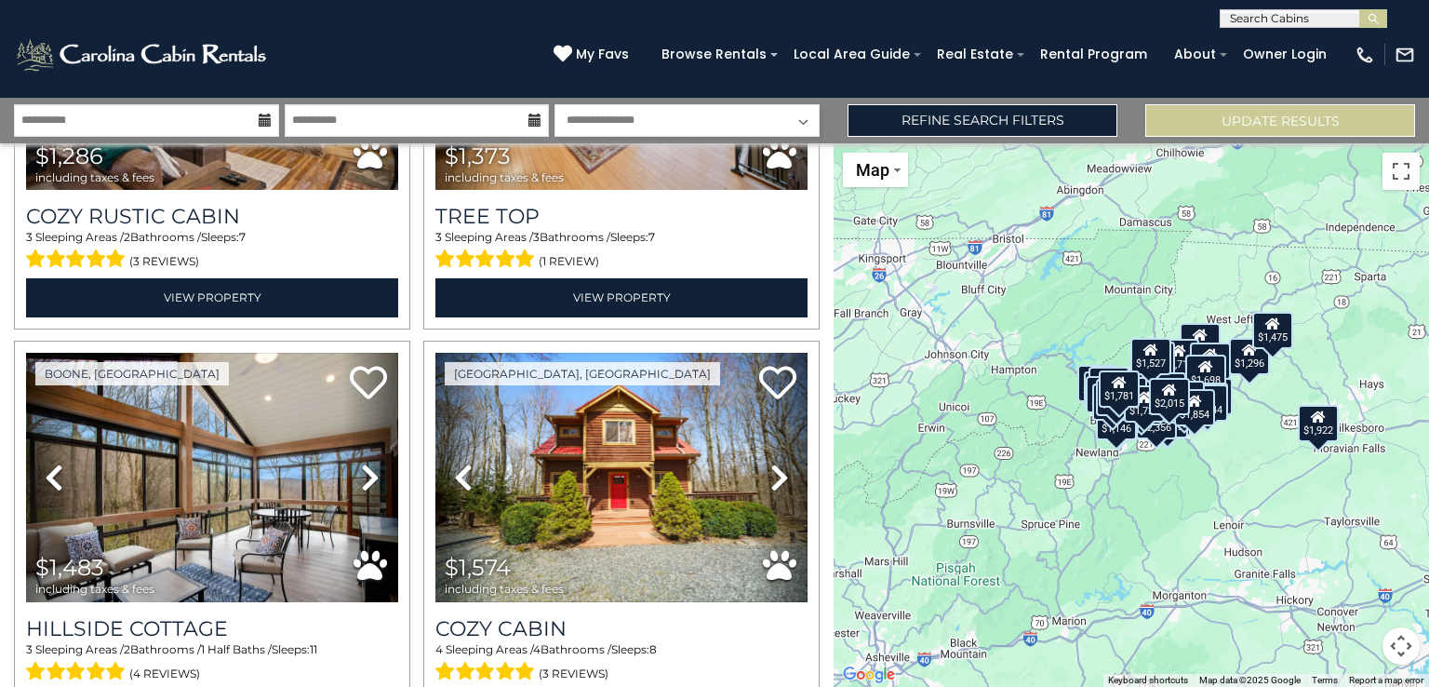
scroll to position [8170, 0]
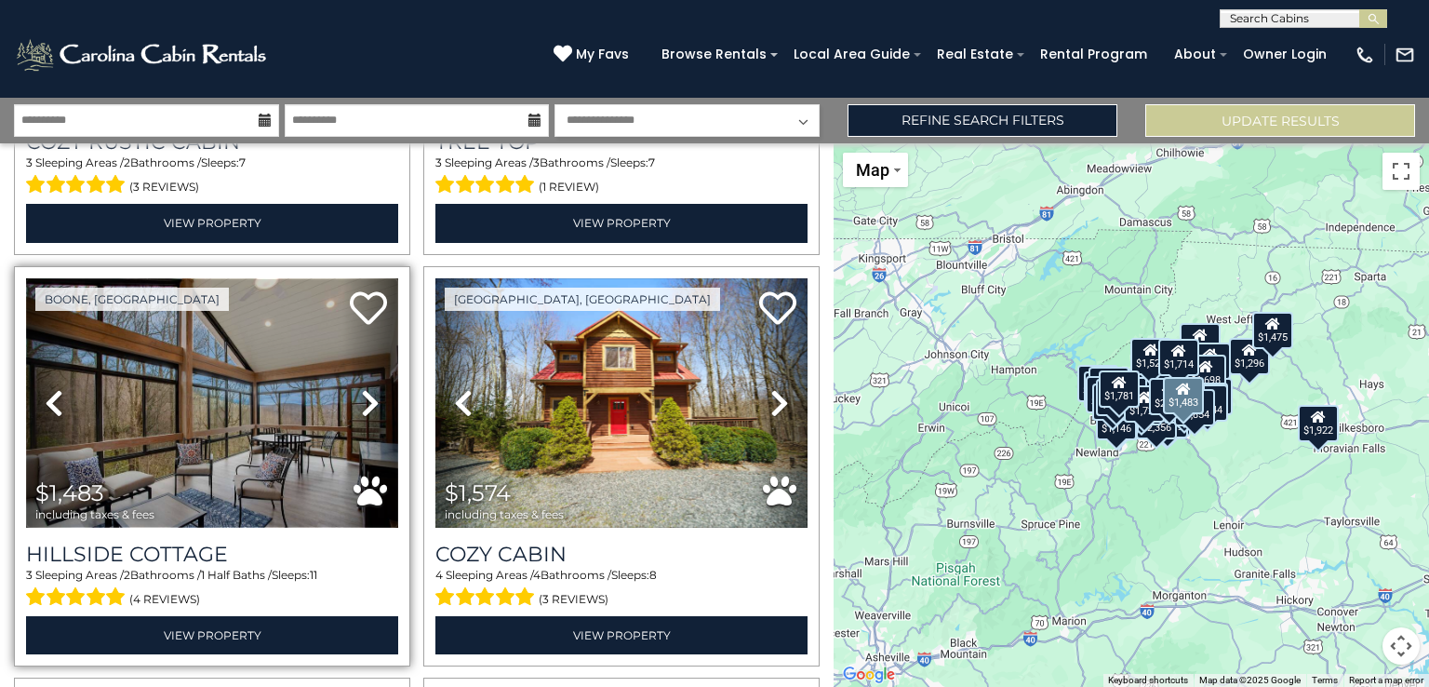
click at [247, 369] on img at bounding box center [212, 402] width 372 height 249
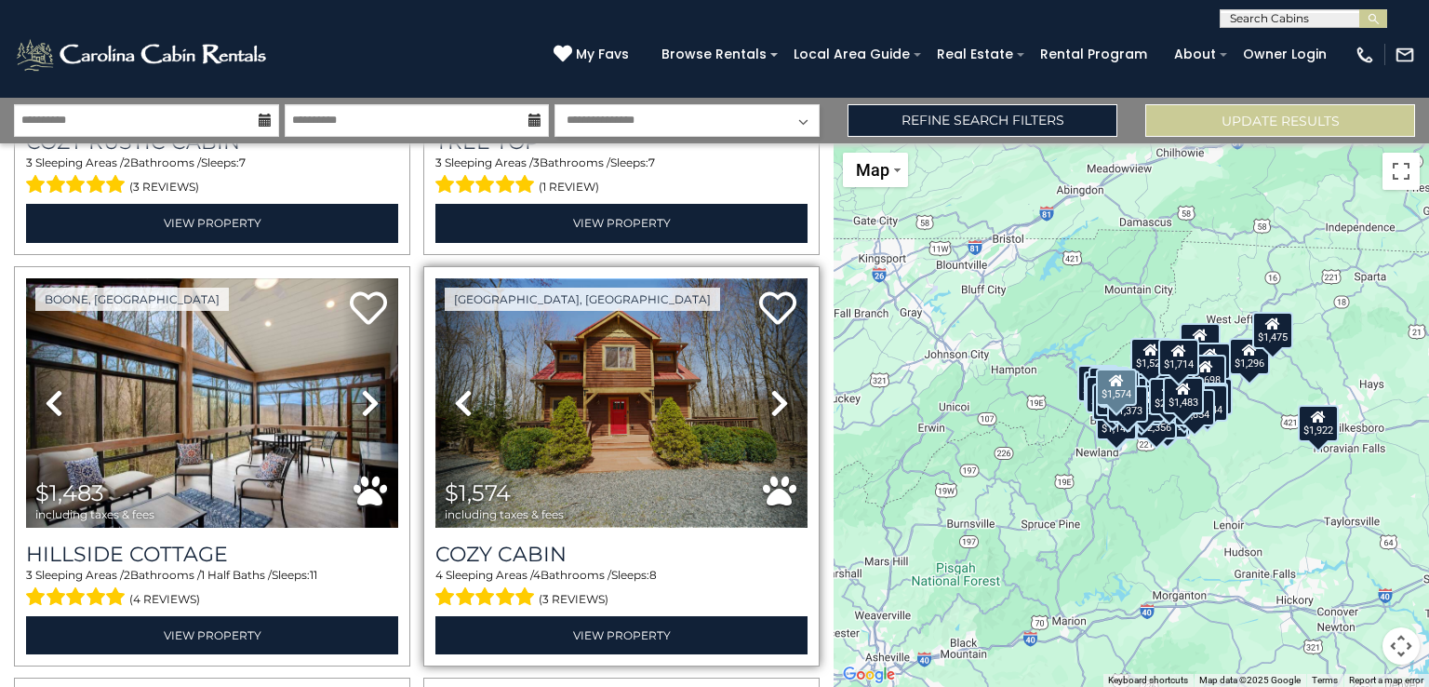
click at [616, 328] on img at bounding box center [621, 402] width 372 height 249
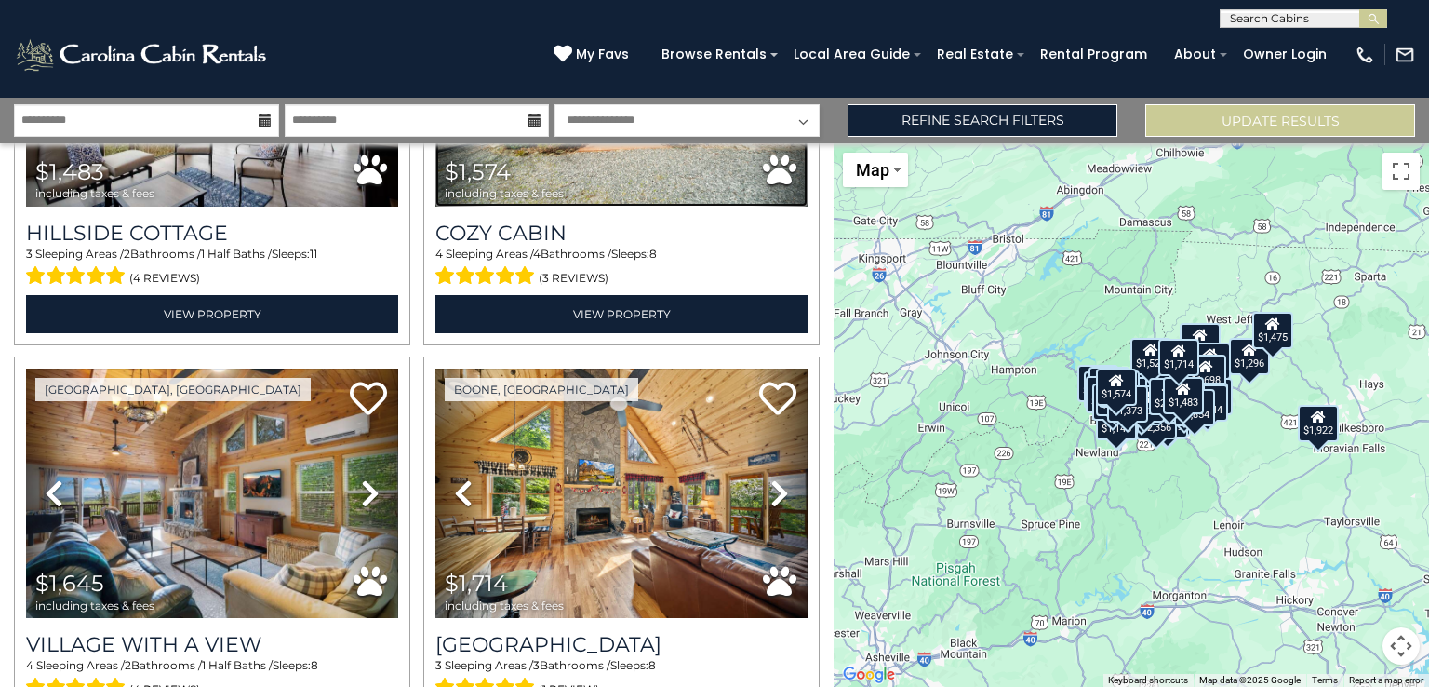
scroll to position [8476, 0]
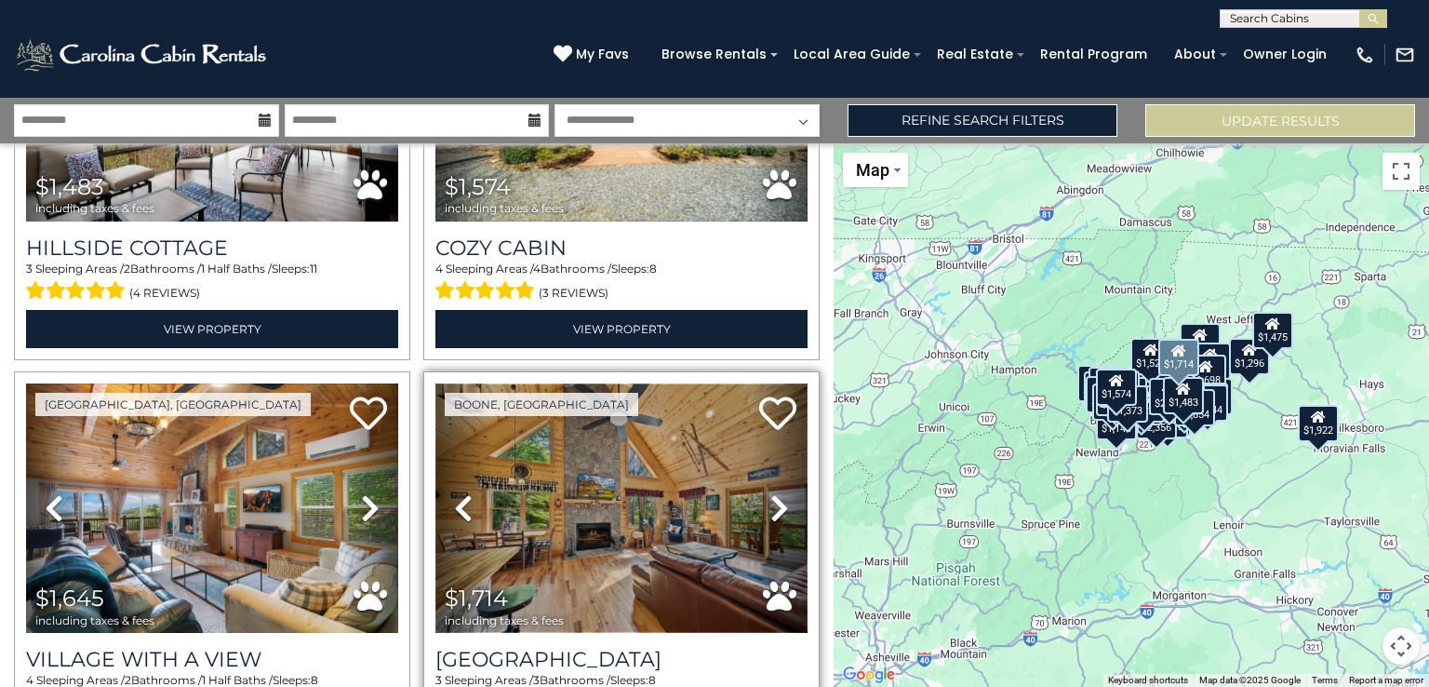
click at [566, 410] on img at bounding box center [621, 507] width 372 height 249
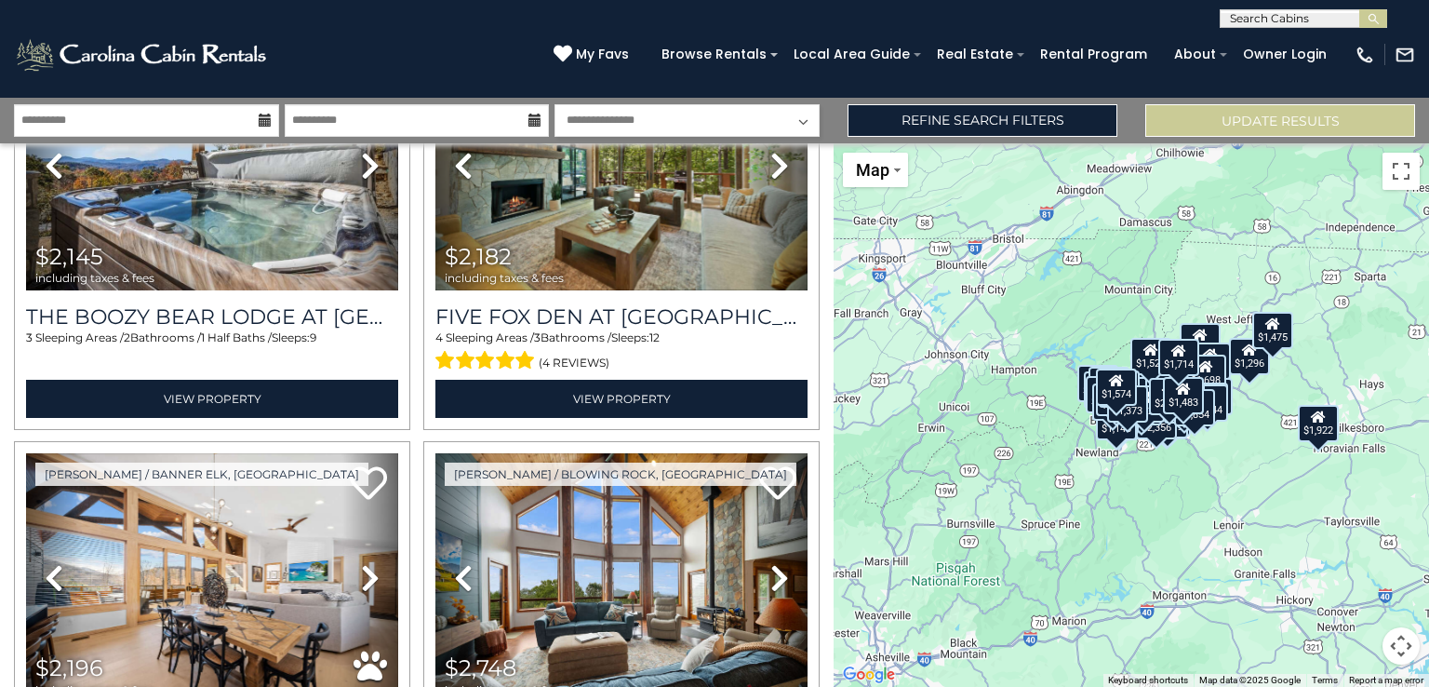
scroll to position [9792, 0]
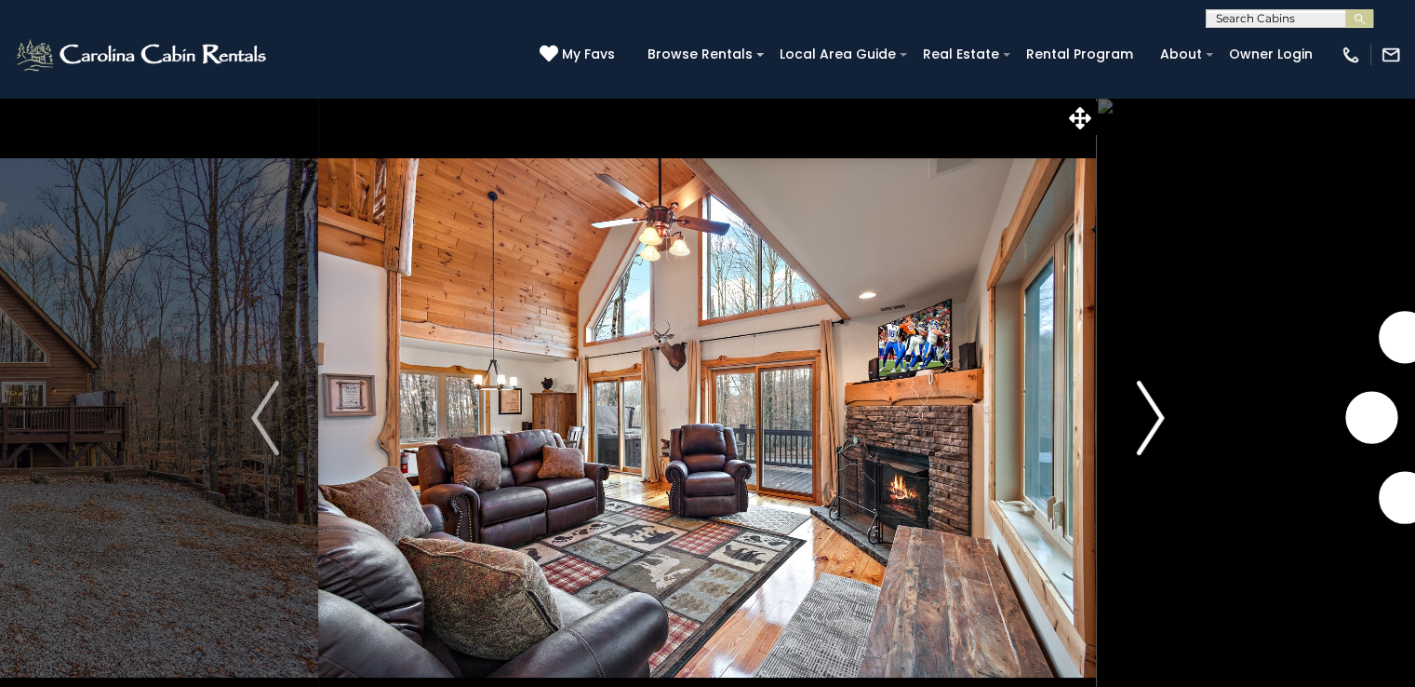
click at [1150, 423] on img "Next" at bounding box center [1150, 418] width 28 height 74
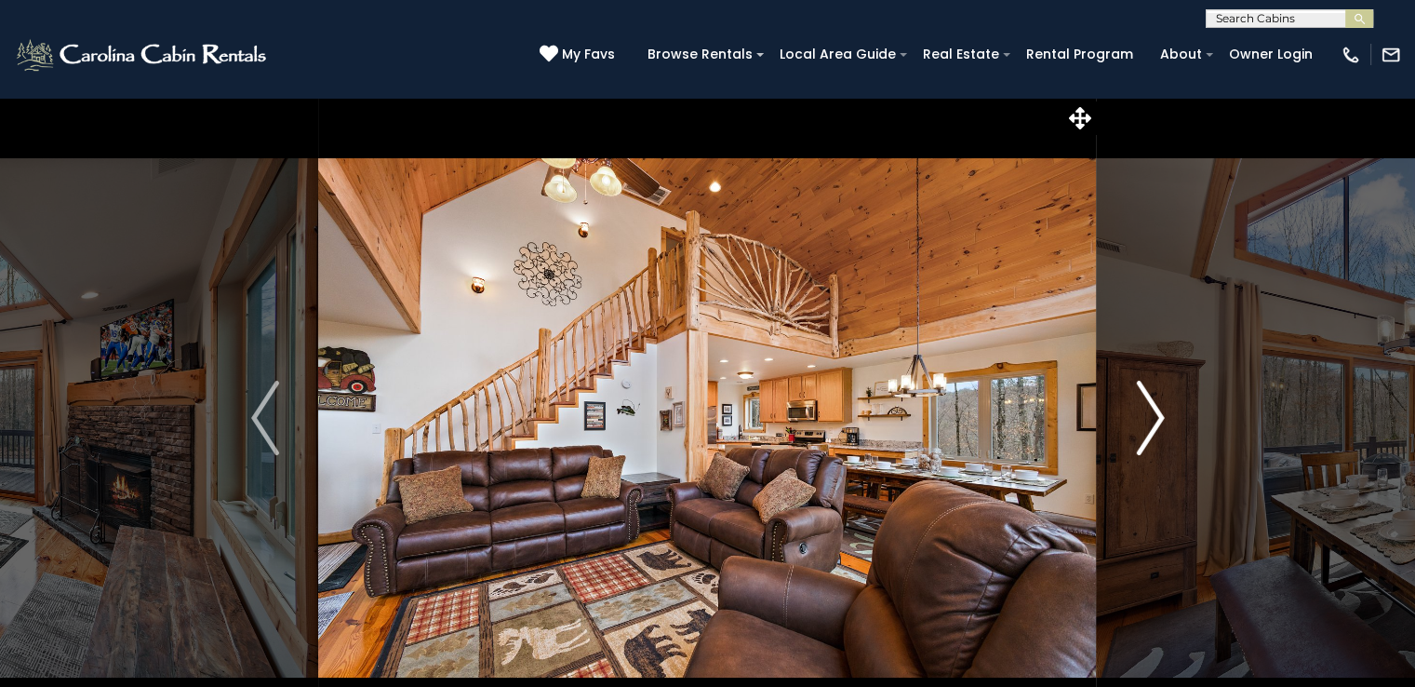
click at [1150, 423] on img "Next" at bounding box center [1150, 418] width 28 height 74
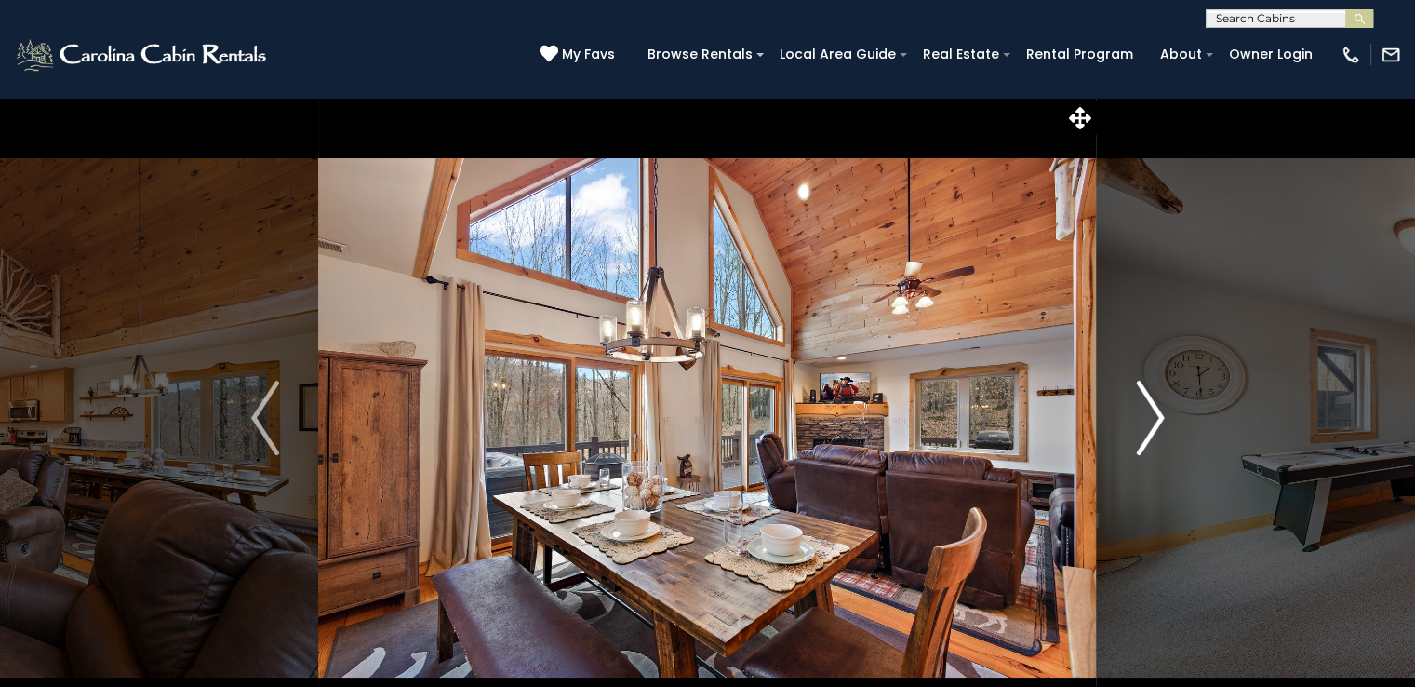
click at [1150, 423] on img "Next" at bounding box center [1150, 418] width 28 height 74
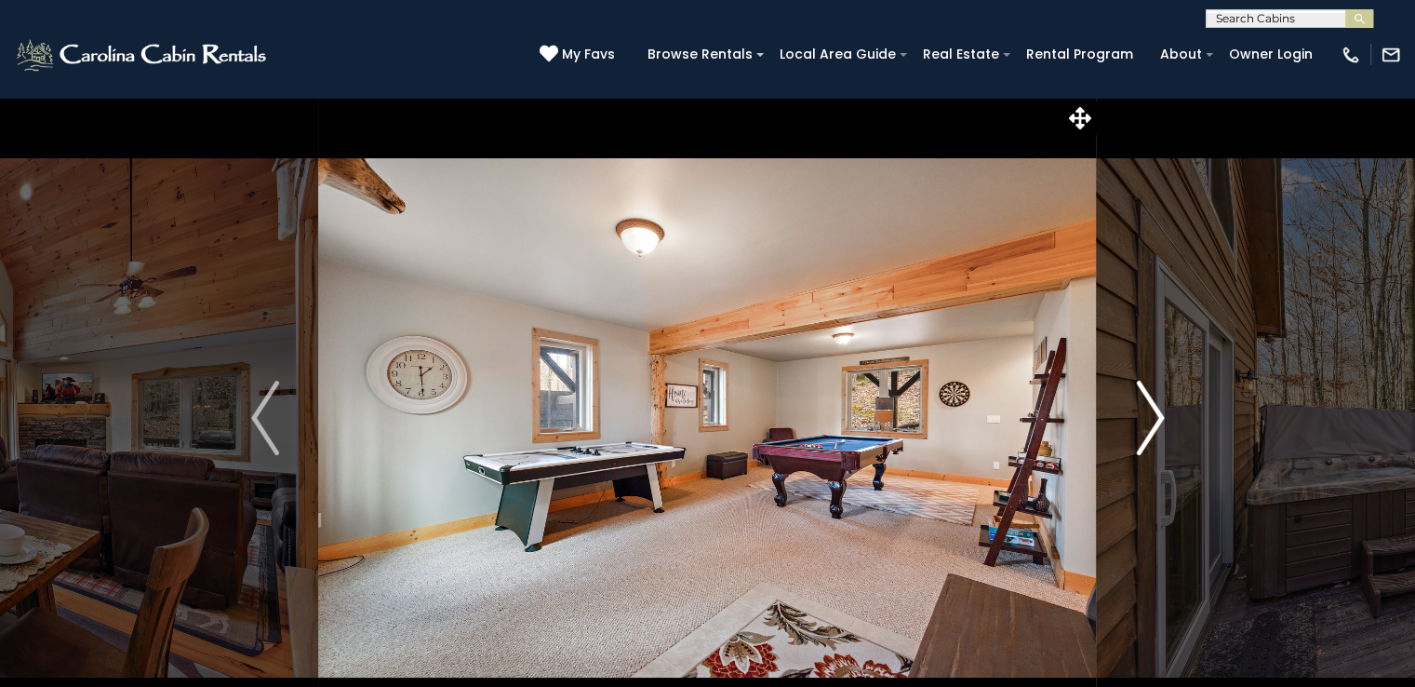
click at [1150, 423] on img "Next" at bounding box center [1150, 418] width 28 height 74
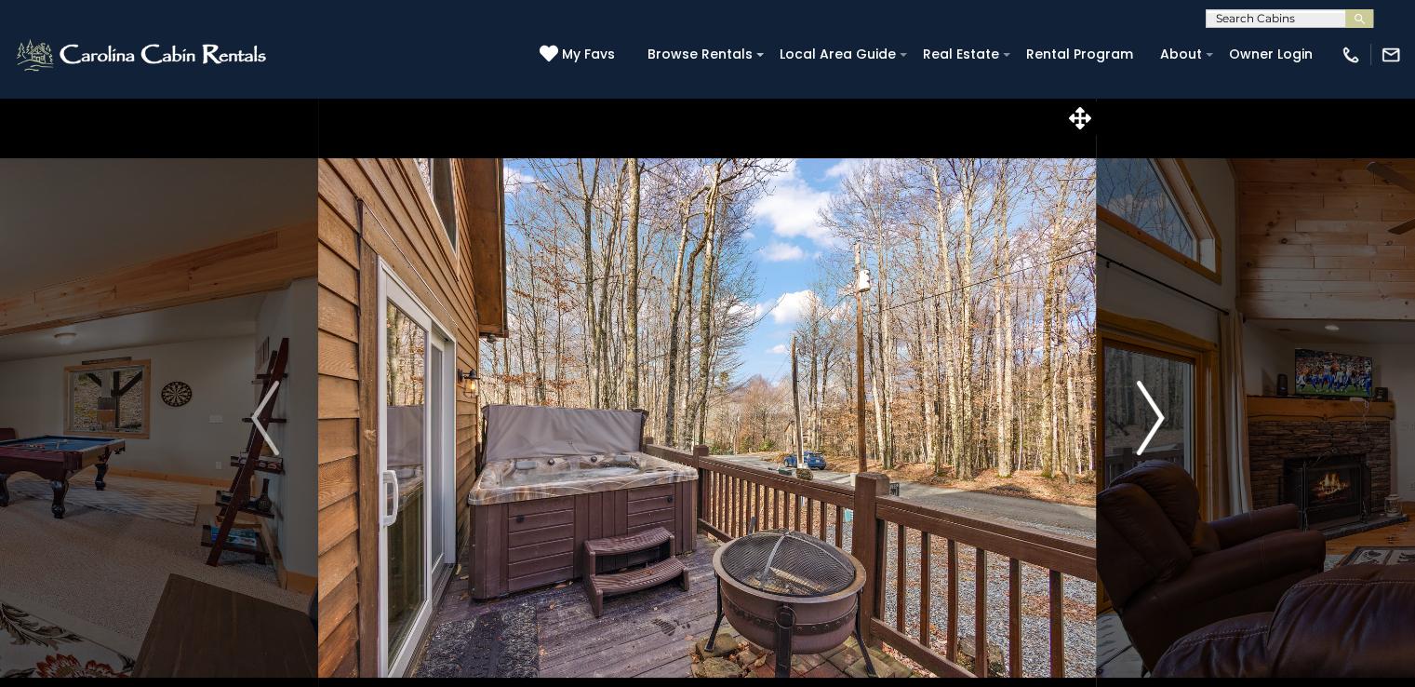
click at [1150, 423] on img "Next" at bounding box center [1150, 418] width 28 height 74
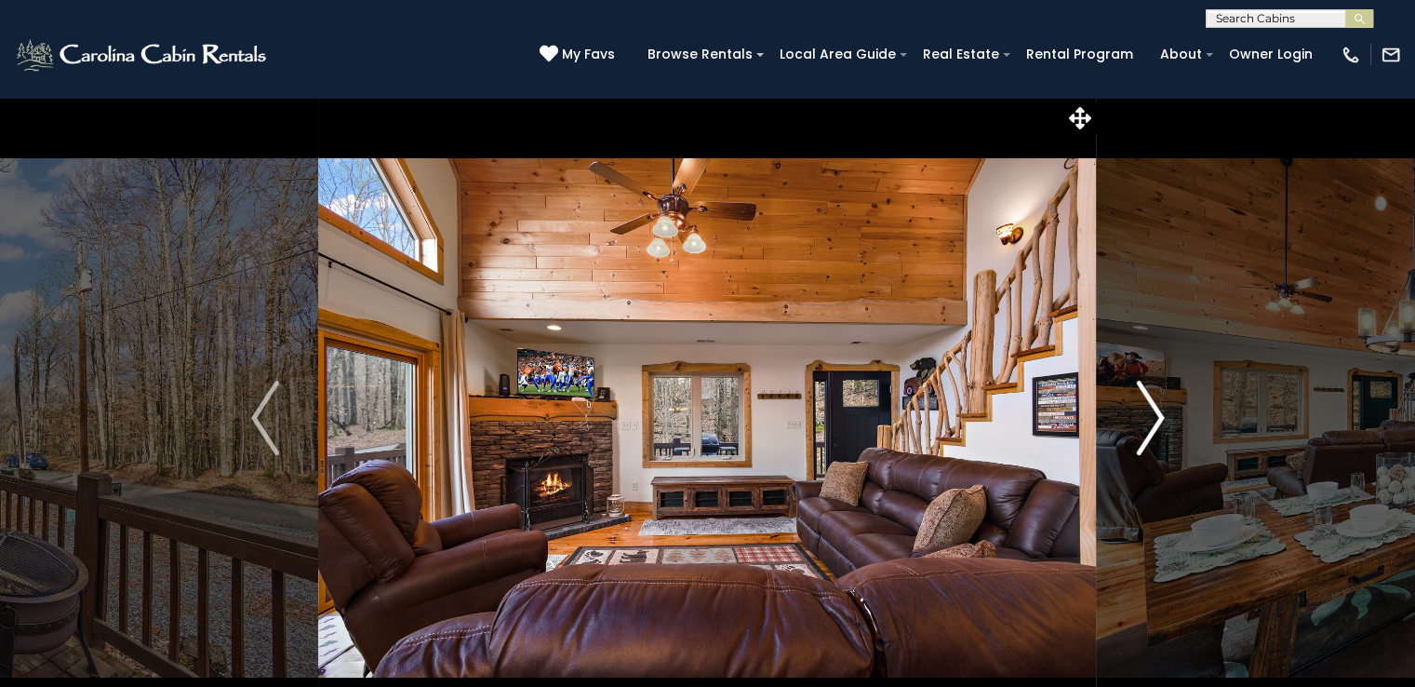
click at [1150, 423] on img "Next" at bounding box center [1150, 418] width 28 height 74
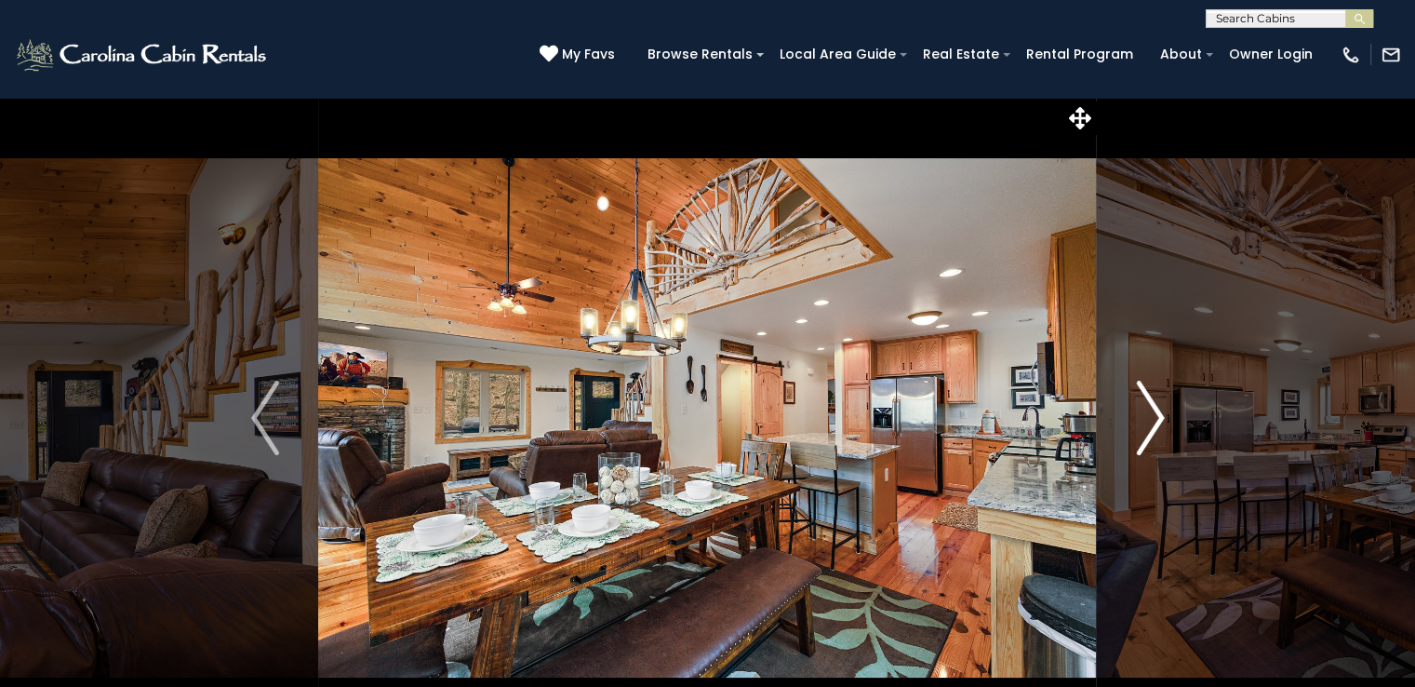
click at [1150, 423] on img "Next" at bounding box center [1150, 418] width 28 height 74
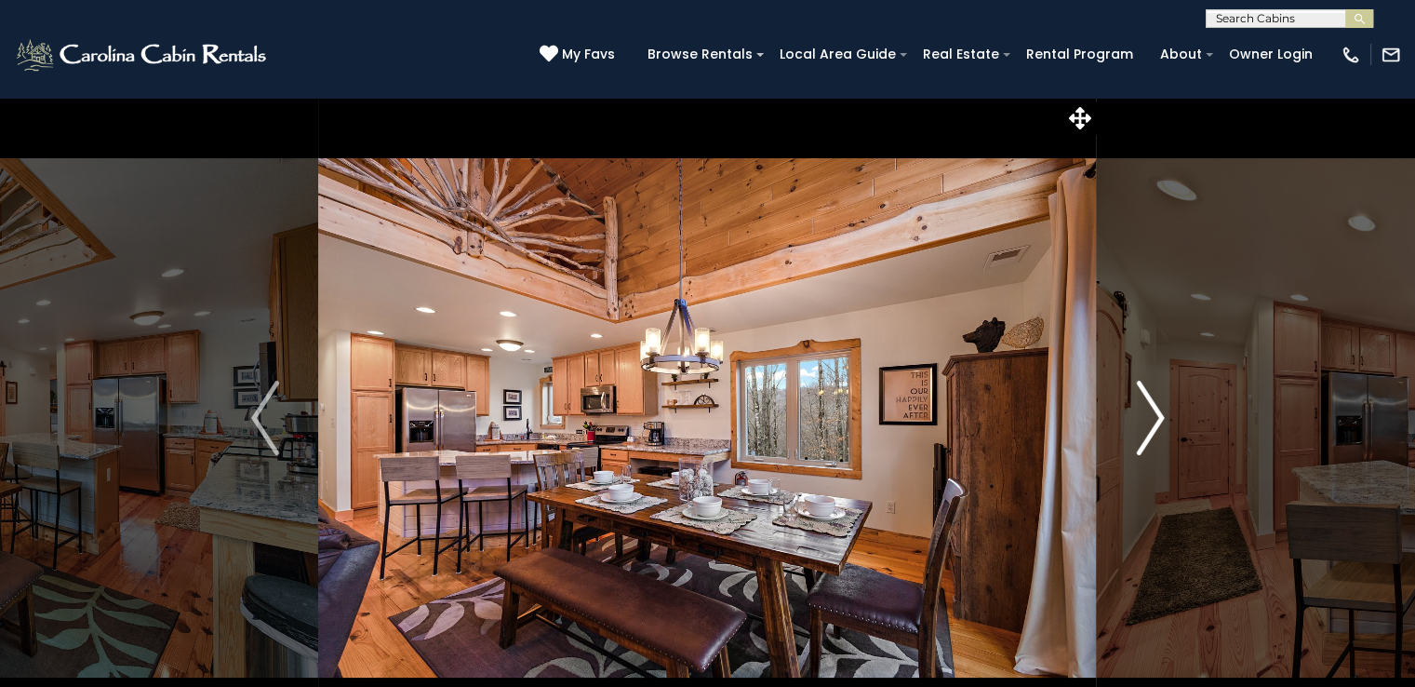
click at [1150, 423] on img "Next" at bounding box center [1150, 418] width 28 height 74
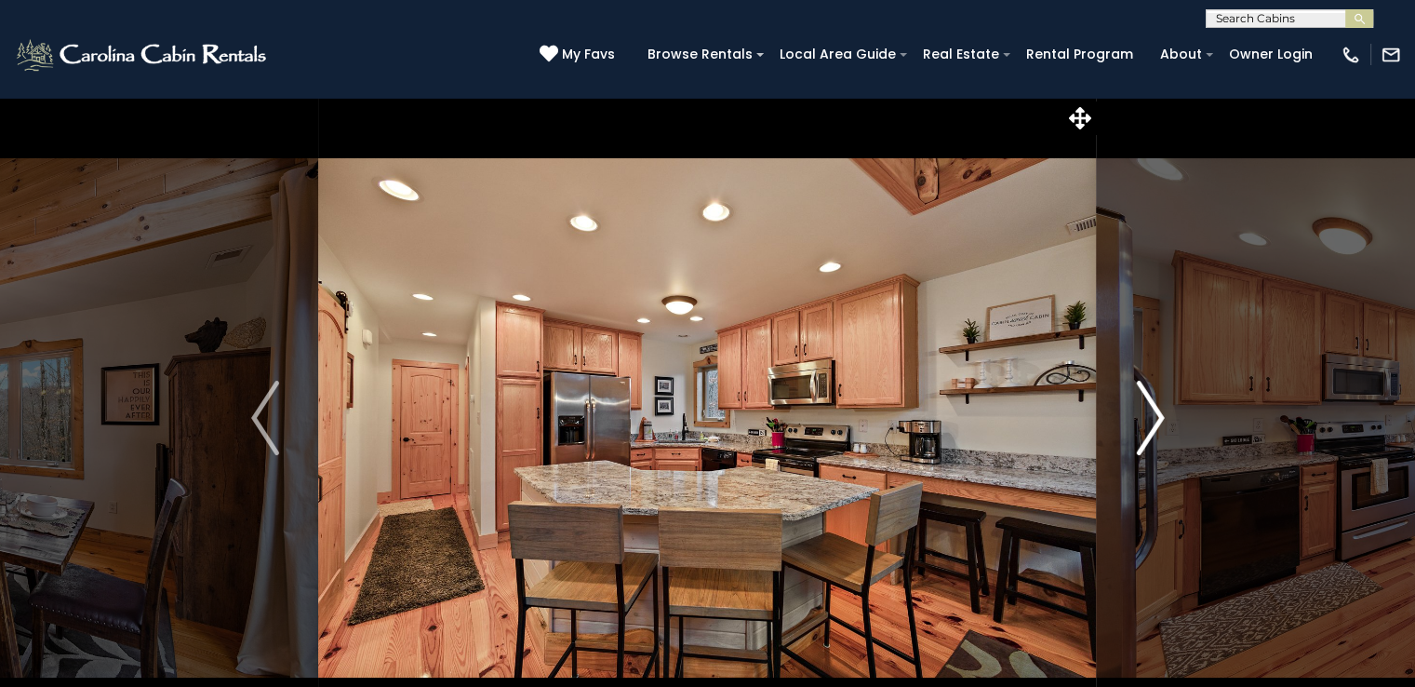
click at [1150, 423] on img "Next" at bounding box center [1150, 418] width 28 height 74
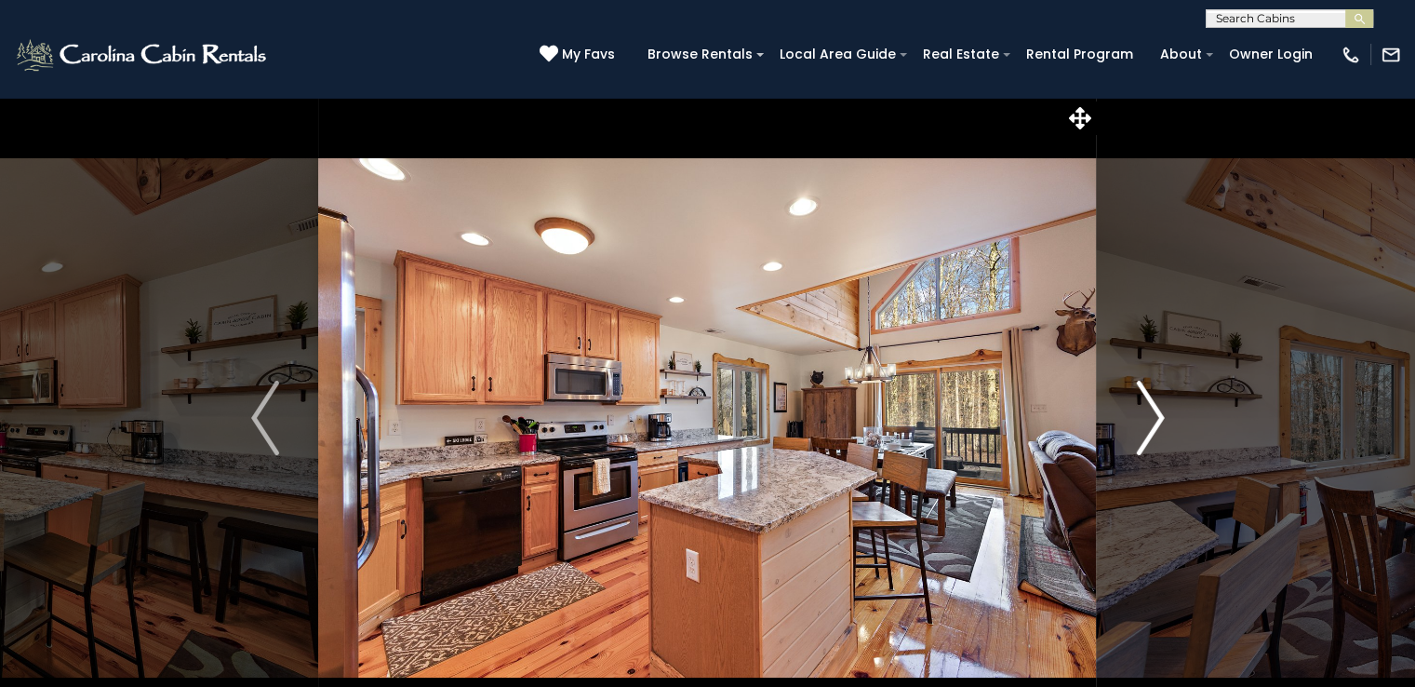
click at [1150, 423] on img "Next" at bounding box center [1150, 418] width 28 height 74
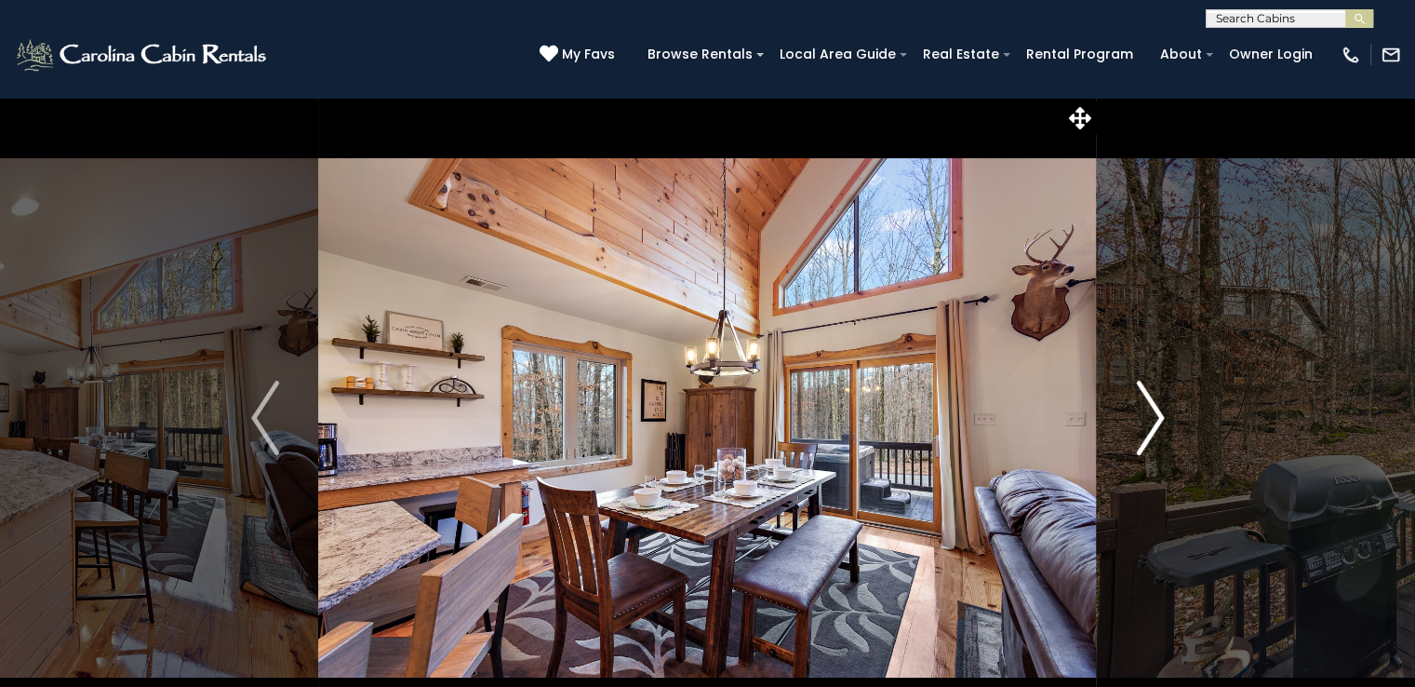
click at [1150, 423] on img "Next" at bounding box center [1150, 418] width 28 height 74
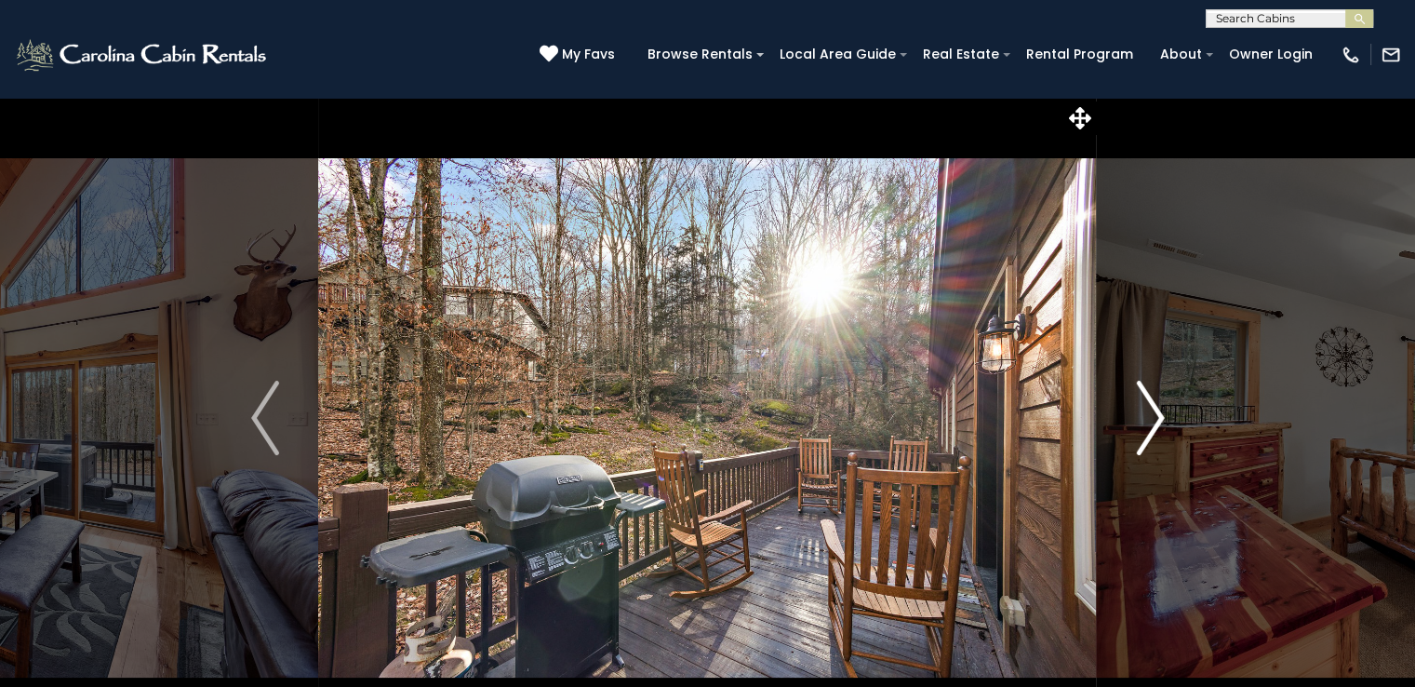
click at [1150, 423] on img "Next" at bounding box center [1150, 418] width 28 height 74
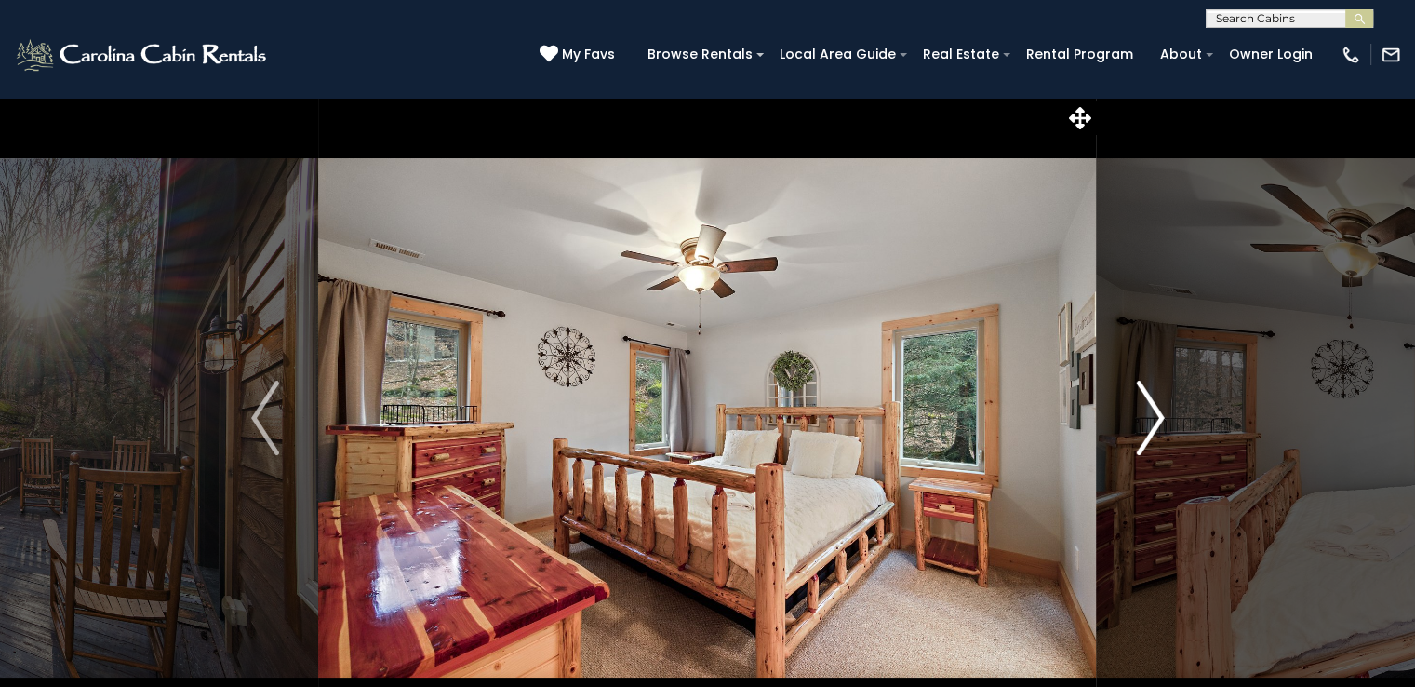
click at [1150, 423] on img "Next" at bounding box center [1150, 418] width 28 height 74
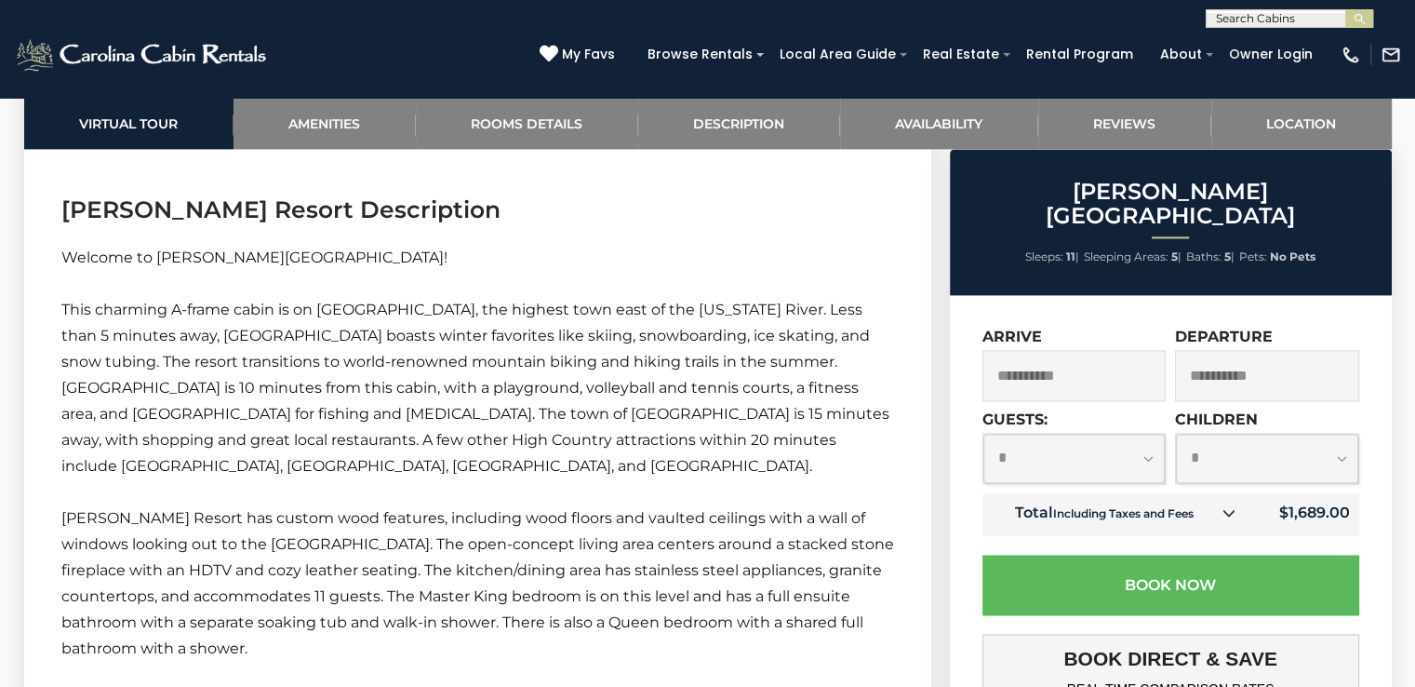
scroll to position [2670, 0]
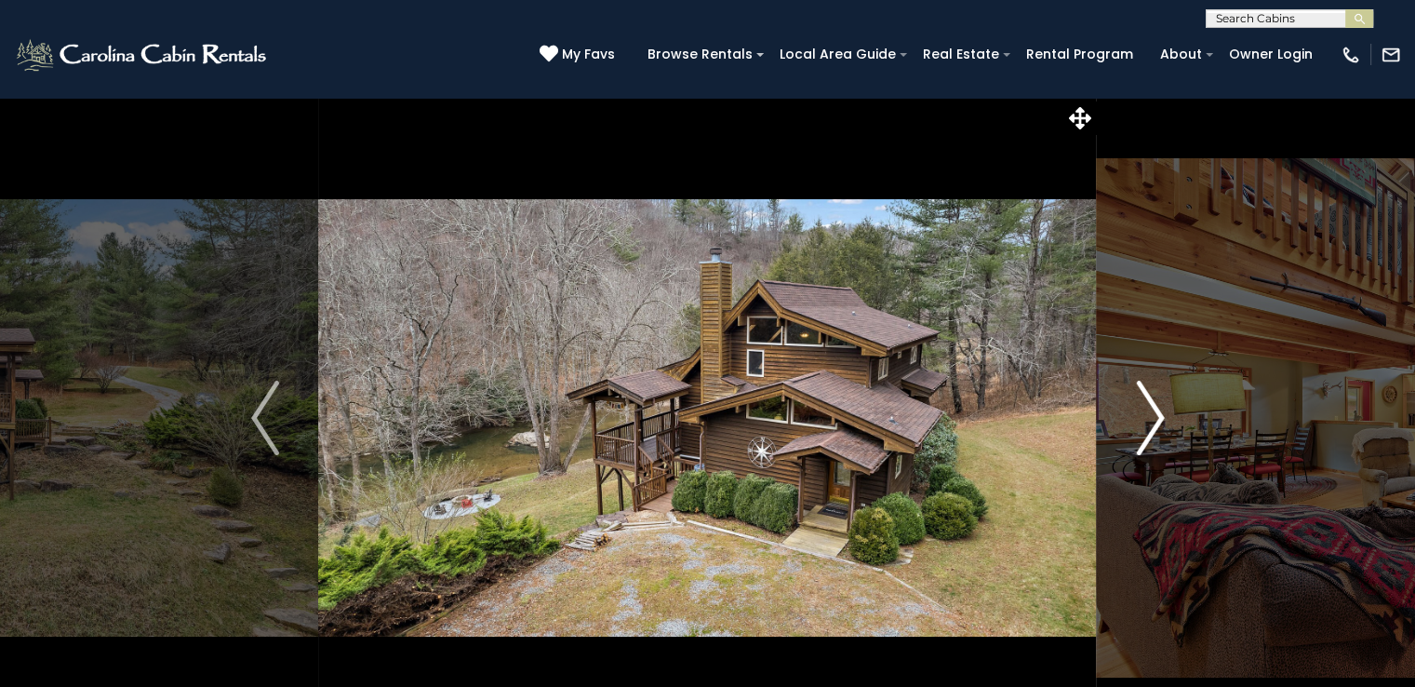
click at [1150, 435] on img "Next" at bounding box center [1150, 418] width 28 height 74
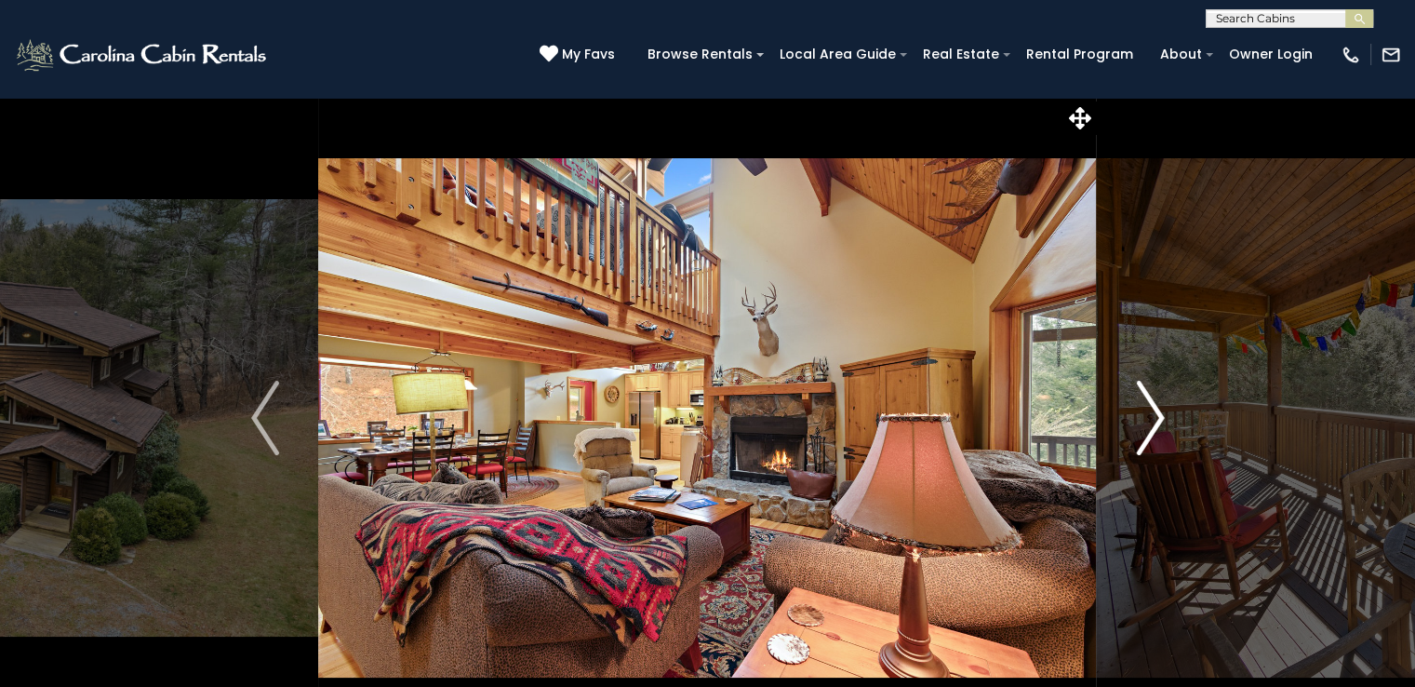
click at [1150, 436] on img "Next" at bounding box center [1150, 418] width 28 height 74
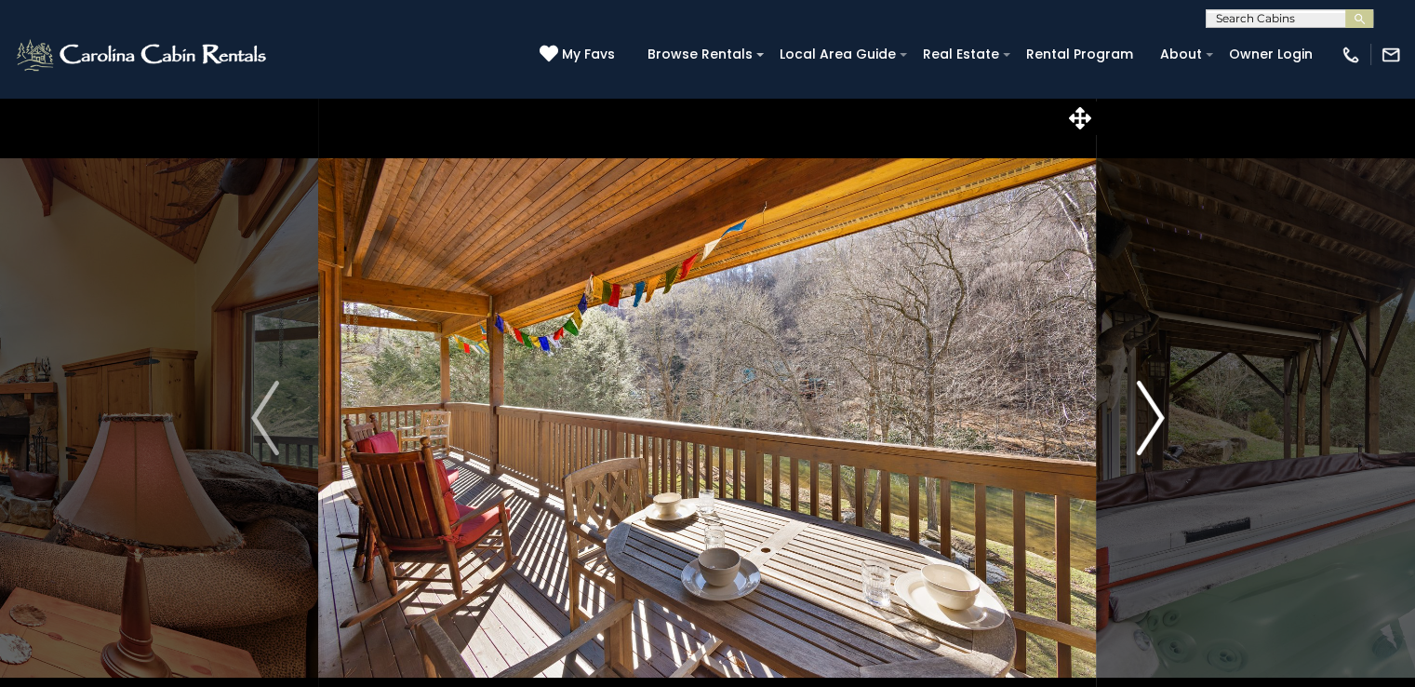
click at [1150, 436] on img "Next" at bounding box center [1150, 418] width 28 height 74
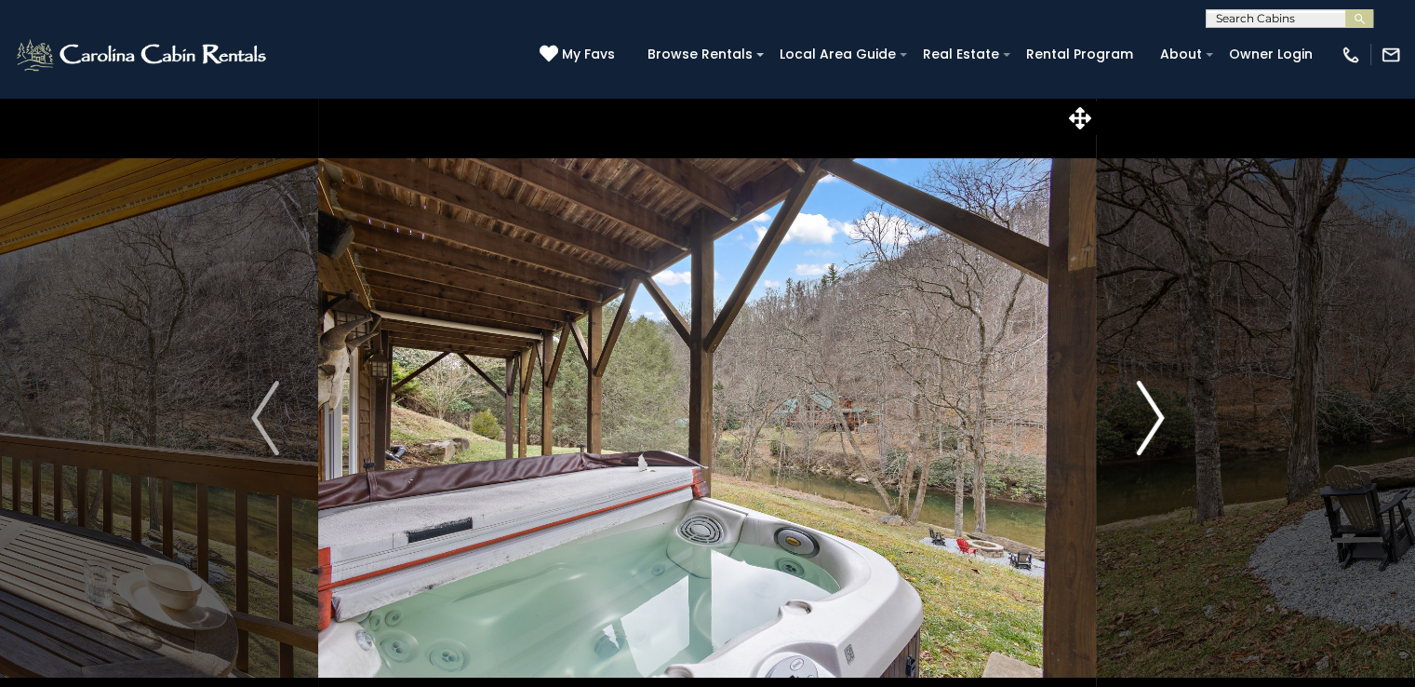
click at [1150, 436] on img "Next" at bounding box center [1150, 418] width 28 height 74
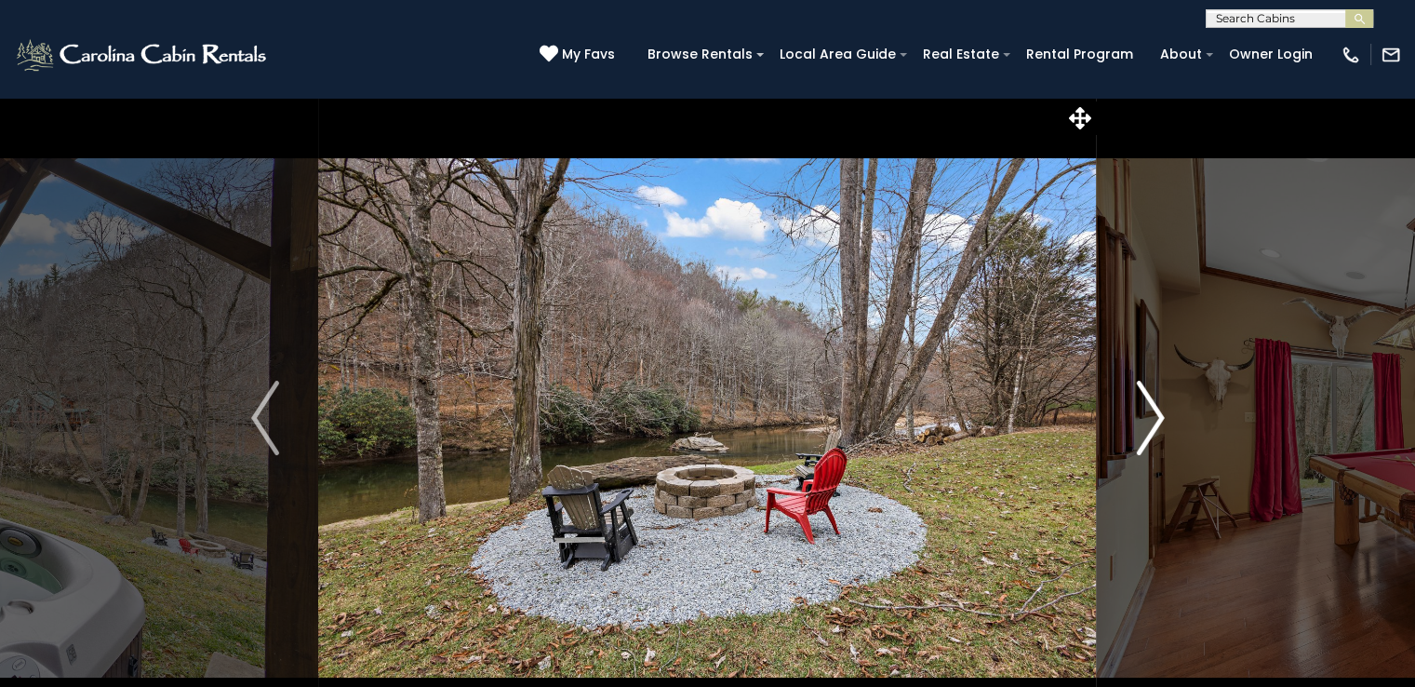
click at [1150, 436] on img "Next" at bounding box center [1150, 418] width 28 height 74
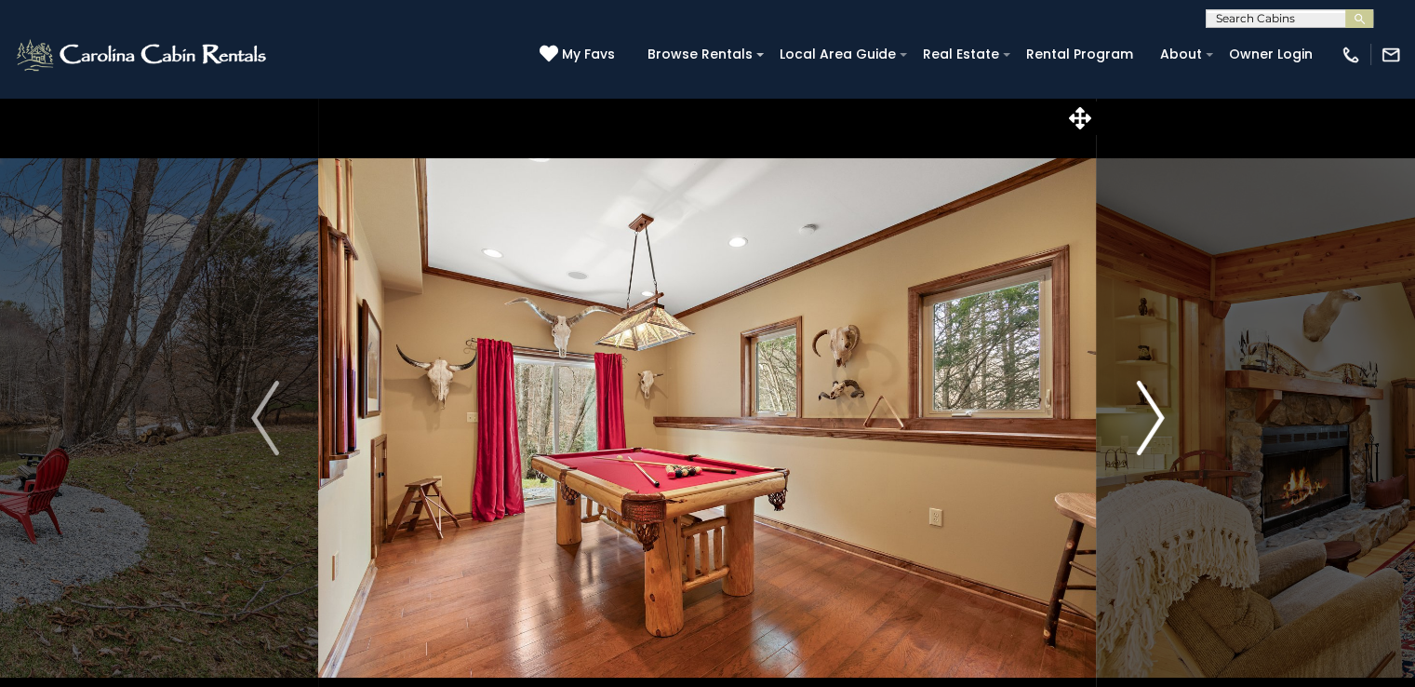
click at [1150, 436] on img "Next" at bounding box center [1150, 418] width 28 height 74
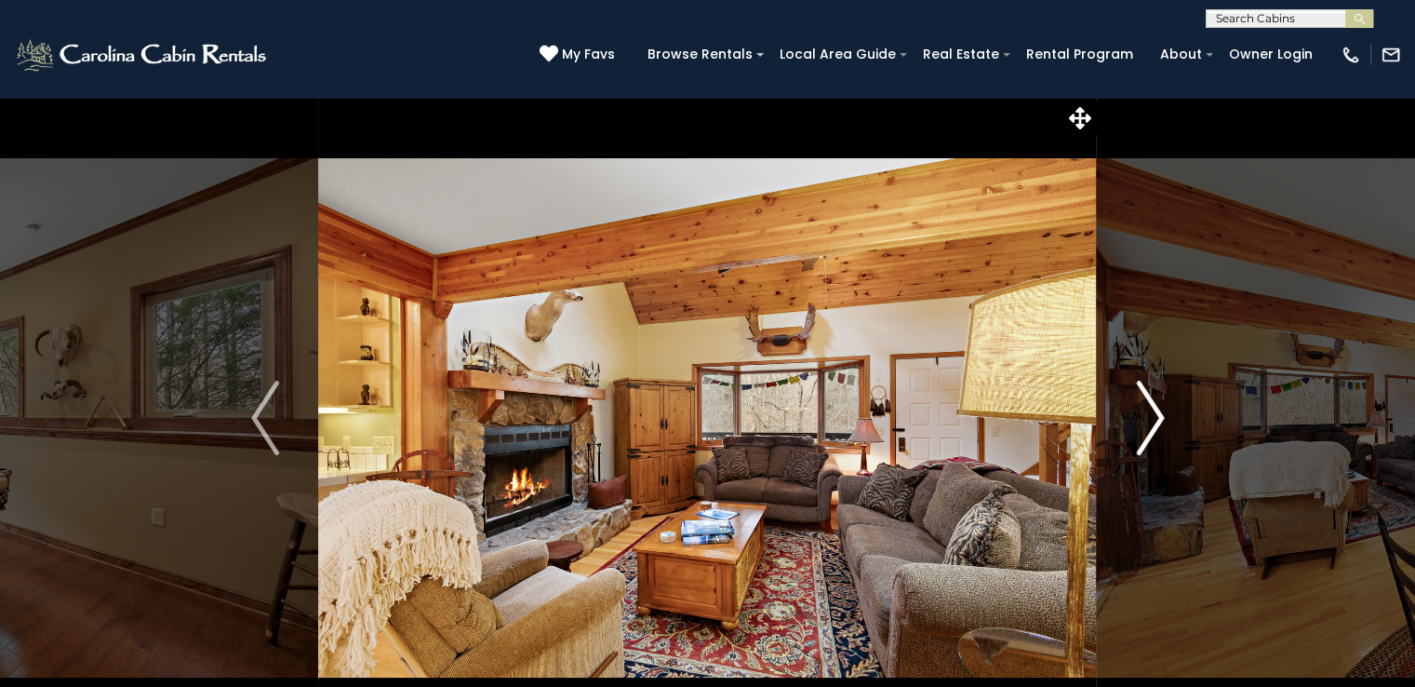
click at [1150, 436] on img "Next" at bounding box center [1150, 418] width 28 height 74
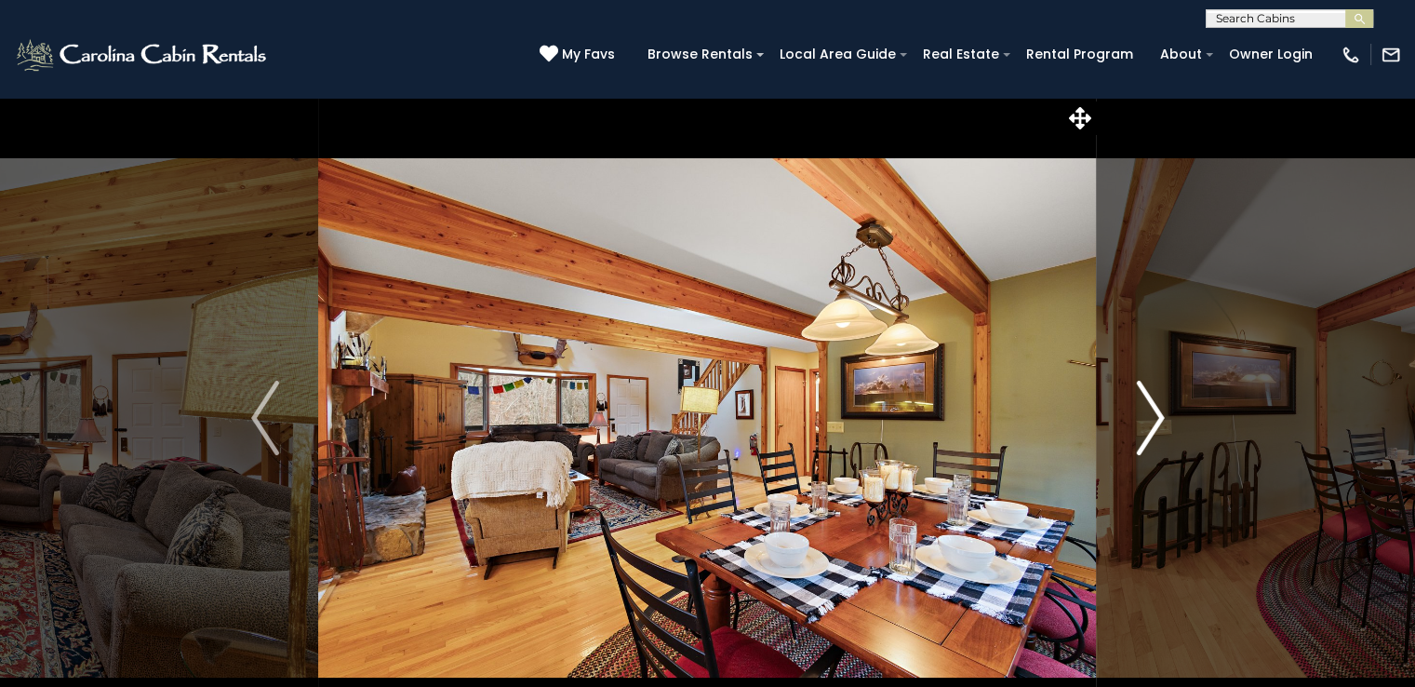
click at [1150, 436] on img "Next" at bounding box center [1150, 418] width 28 height 74
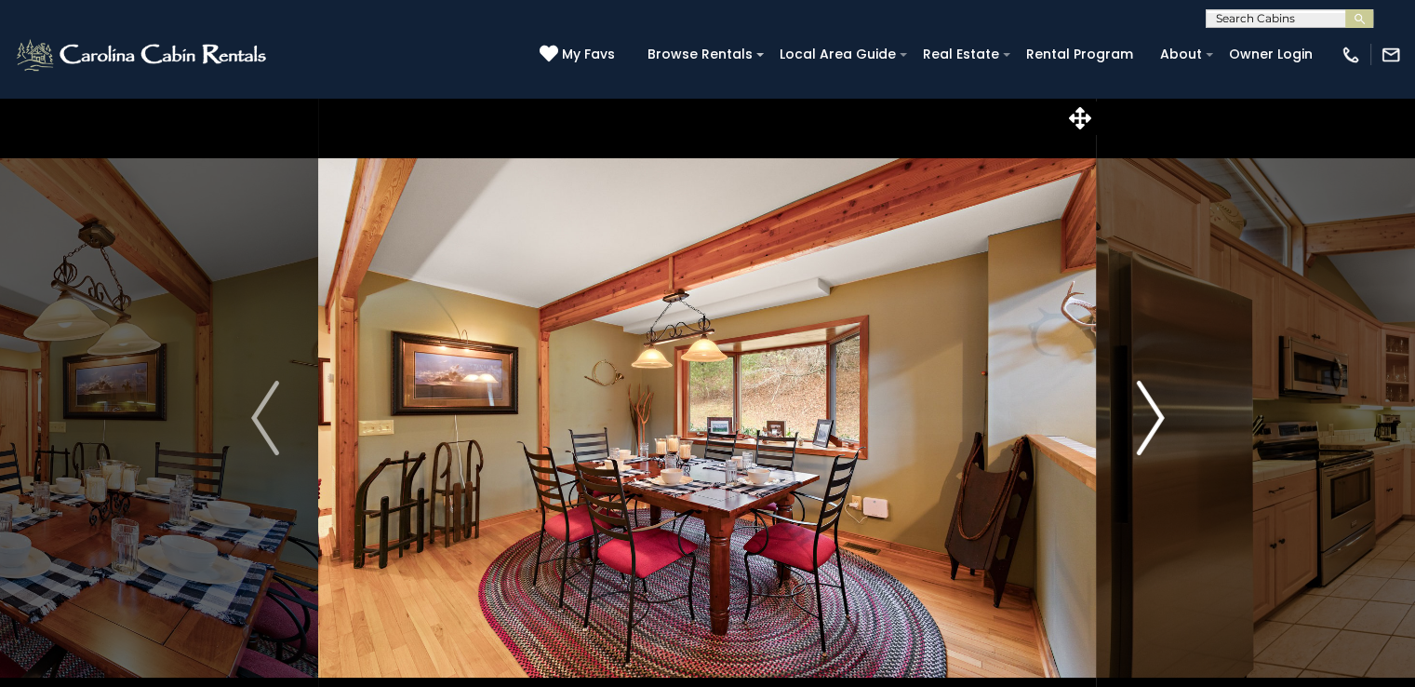
click at [1150, 436] on img "Next" at bounding box center [1150, 418] width 28 height 74
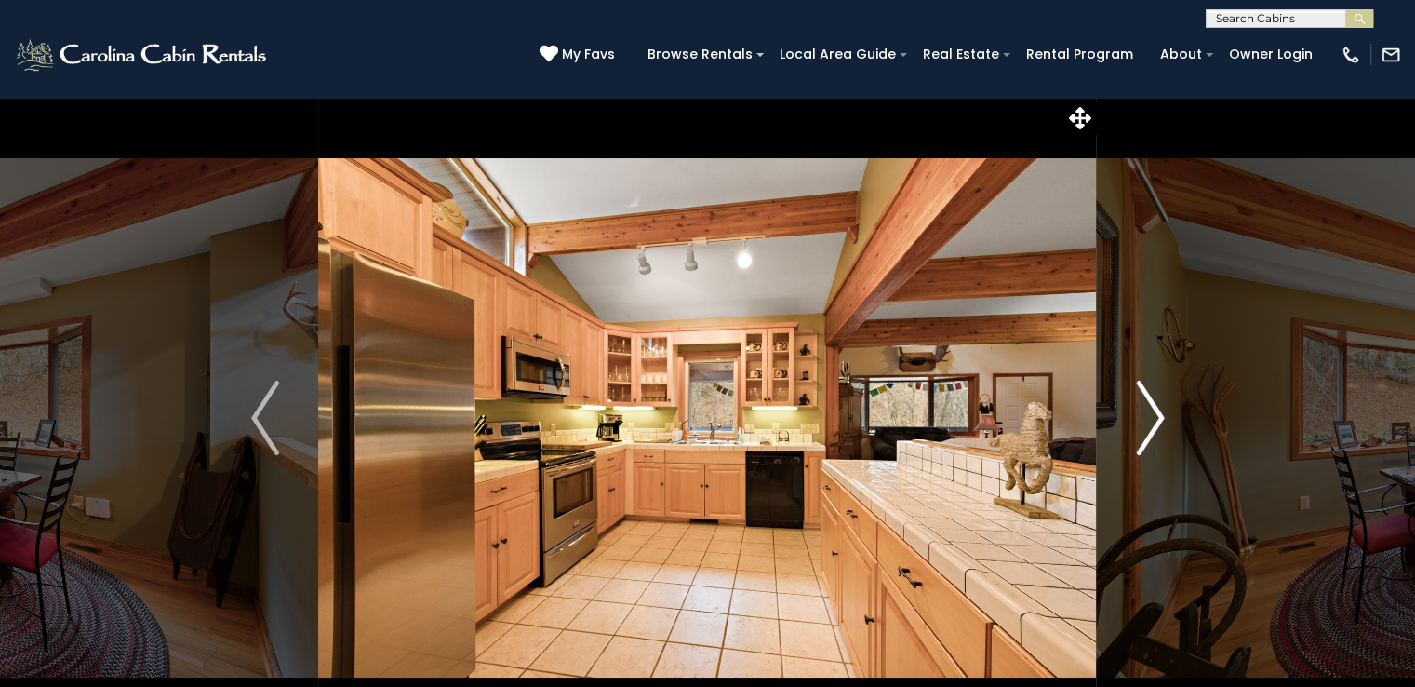
click at [1150, 436] on img "Next" at bounding box center [1150, 418] width 28 height 74
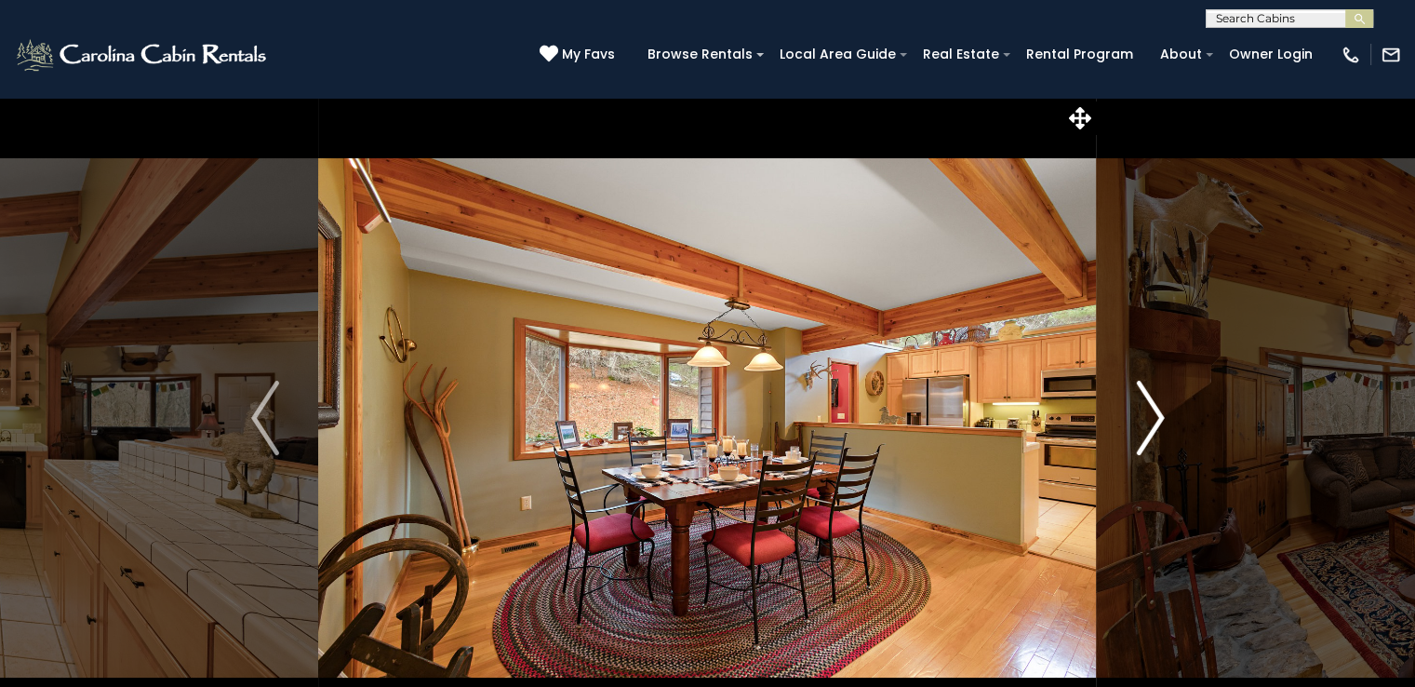
click at [1150, 436] on img "Next" at bounding box center [1150, 418] width 28 height 74
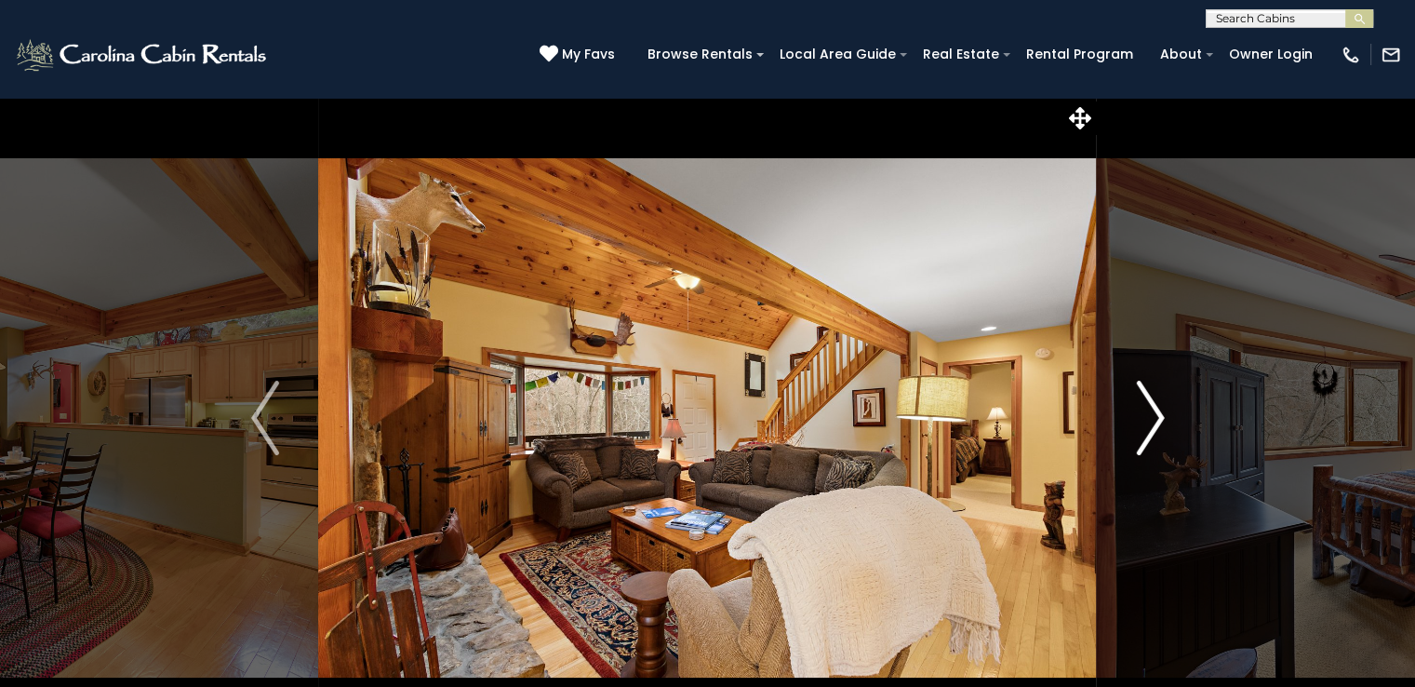
click at [1150, 436] on img "Next" at bounding box center [1150, 418] width 28 height 74
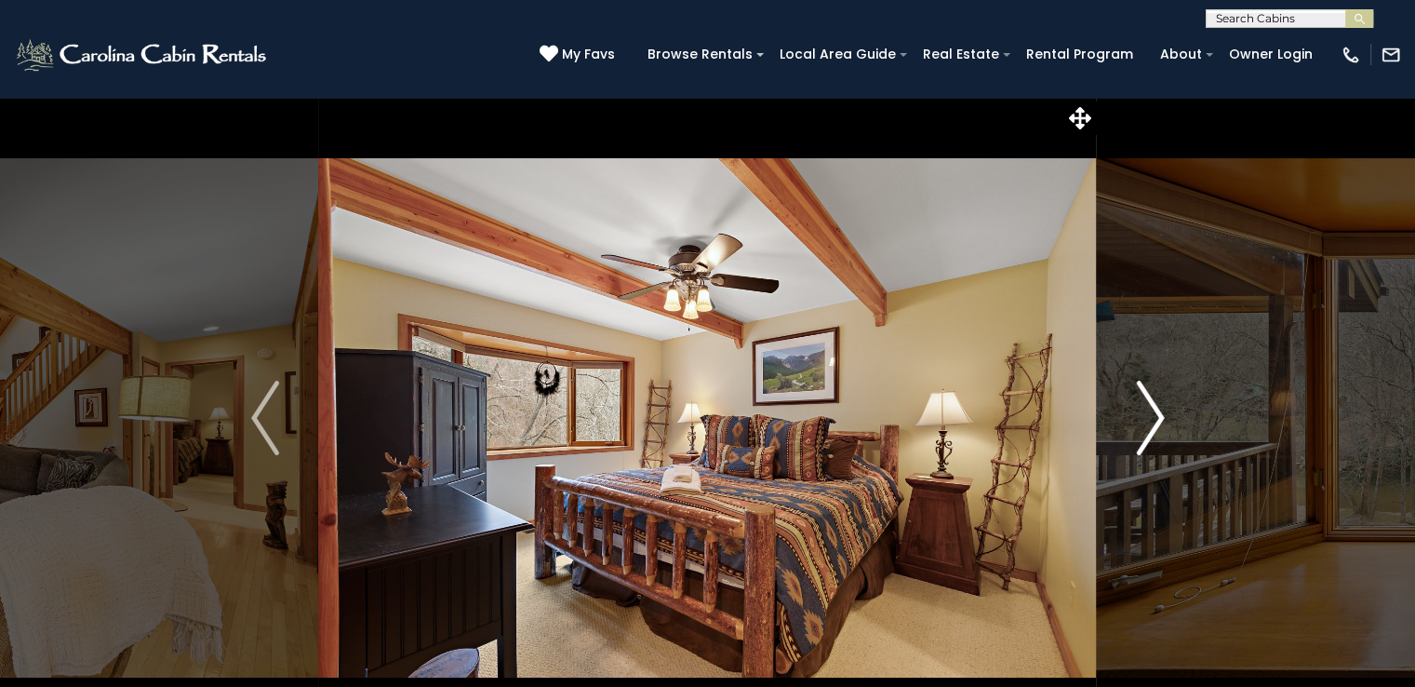
click at [1150, 436] on img "Next" at bounding box center [1150, 418] width 28 height 74
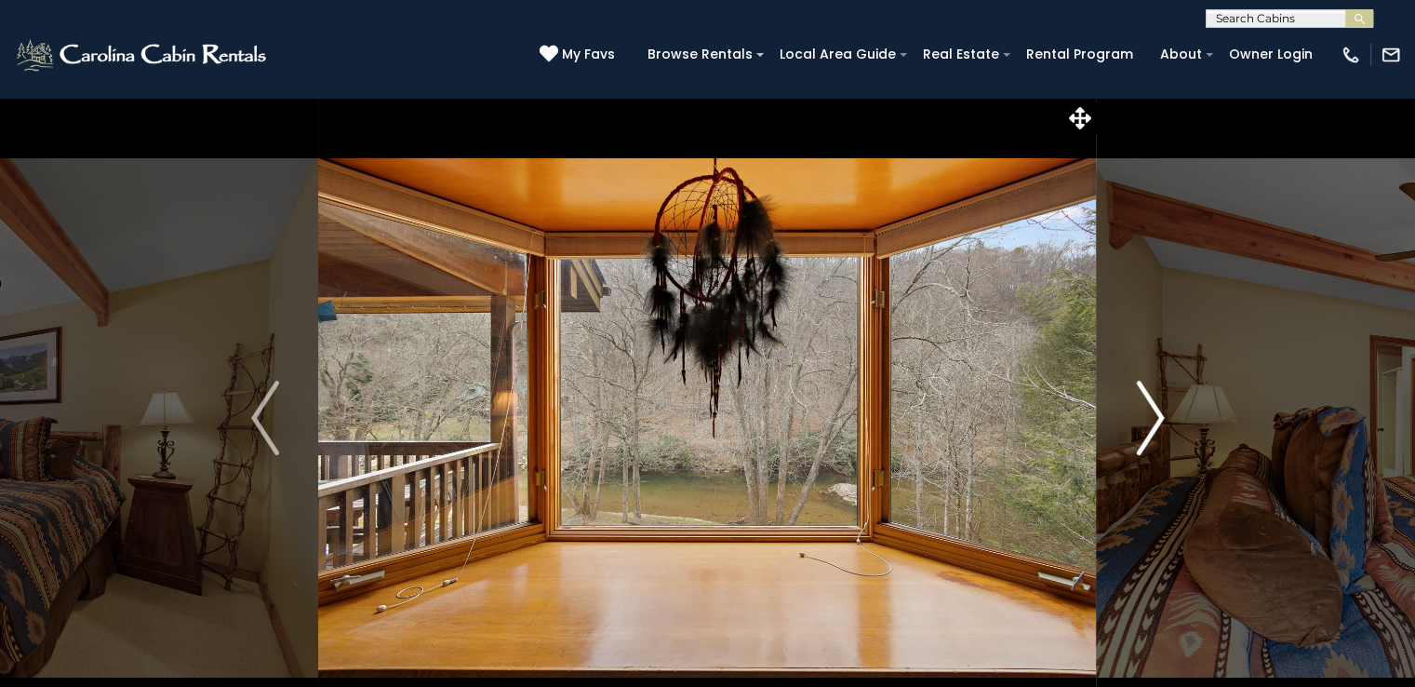
click at [1150, 436] on img "Next" at bounding box center [1150, 418] width 28 height 74
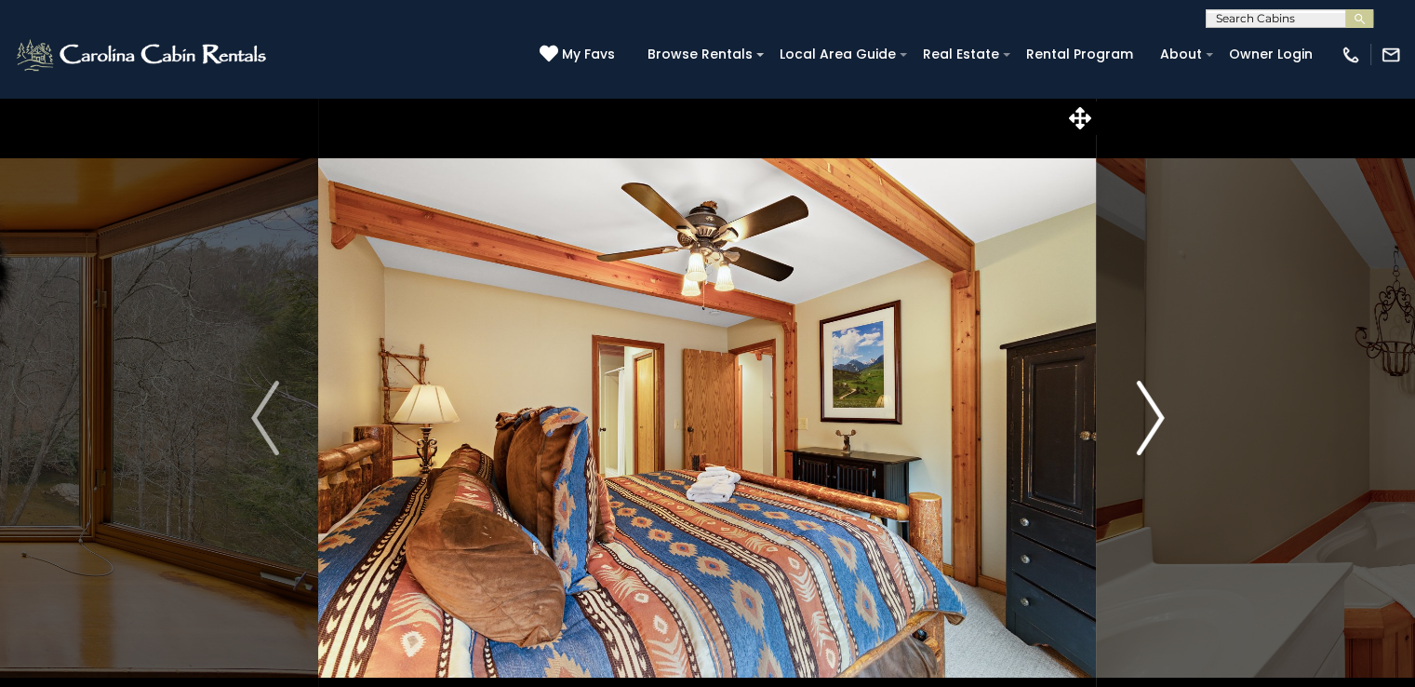
click at [1150, 436] on img "Next" at bounding box center [1150, 418] width 28 height 74
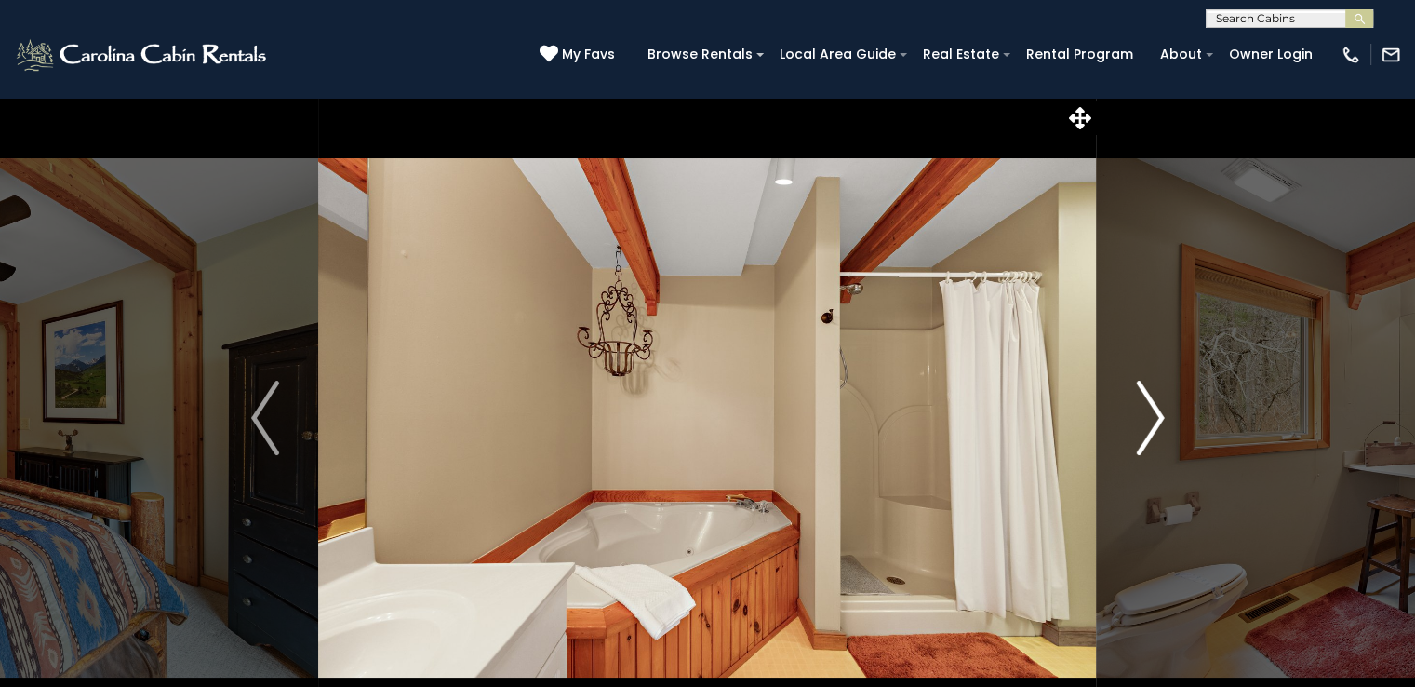
click at [1150, 436] on img "Next" at bounding box center [1150, 418] width 28 height 74
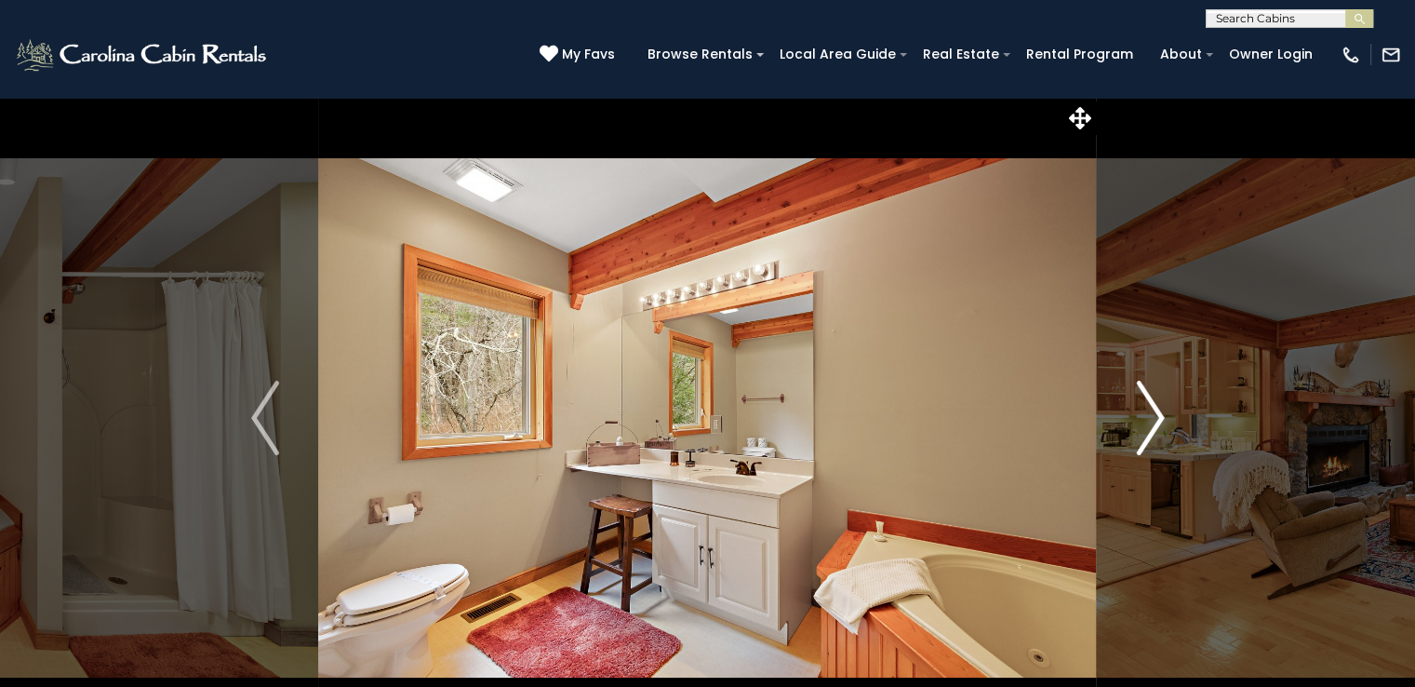
click at [1150, 436] on img "Next" at bounding box center [1150, 418] width 28 height 74
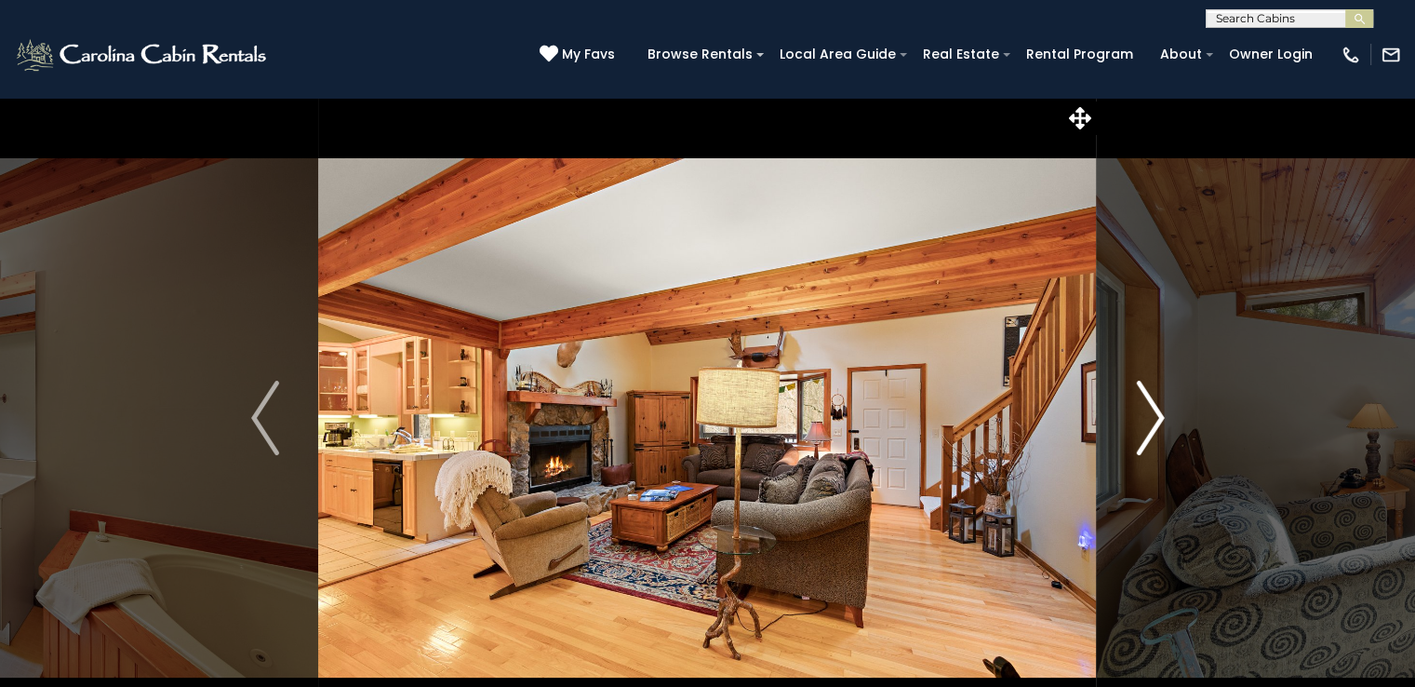
click at [1150, 436] on img "Next" at bounding box center [1150, 418] width 28 height 74
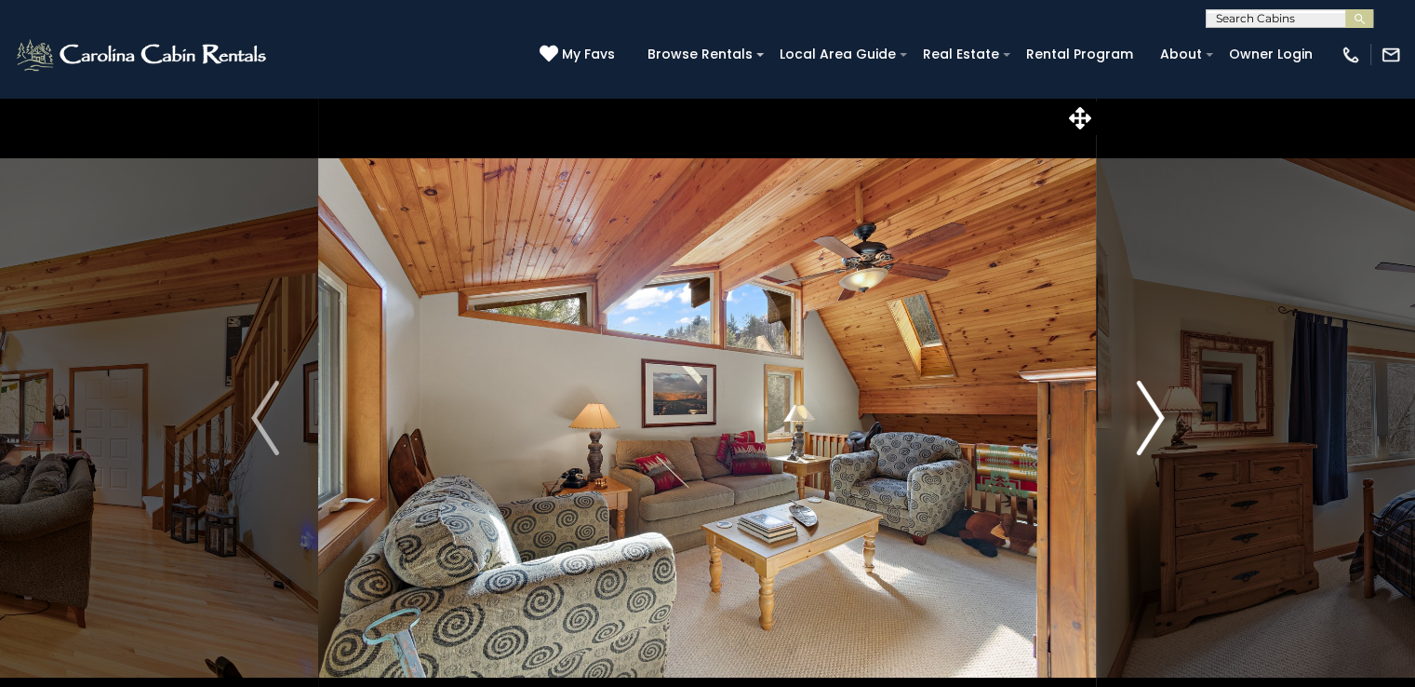
click at [1150, 436] on img "Next" at bounding box center [1150, 418] width 28 height 74
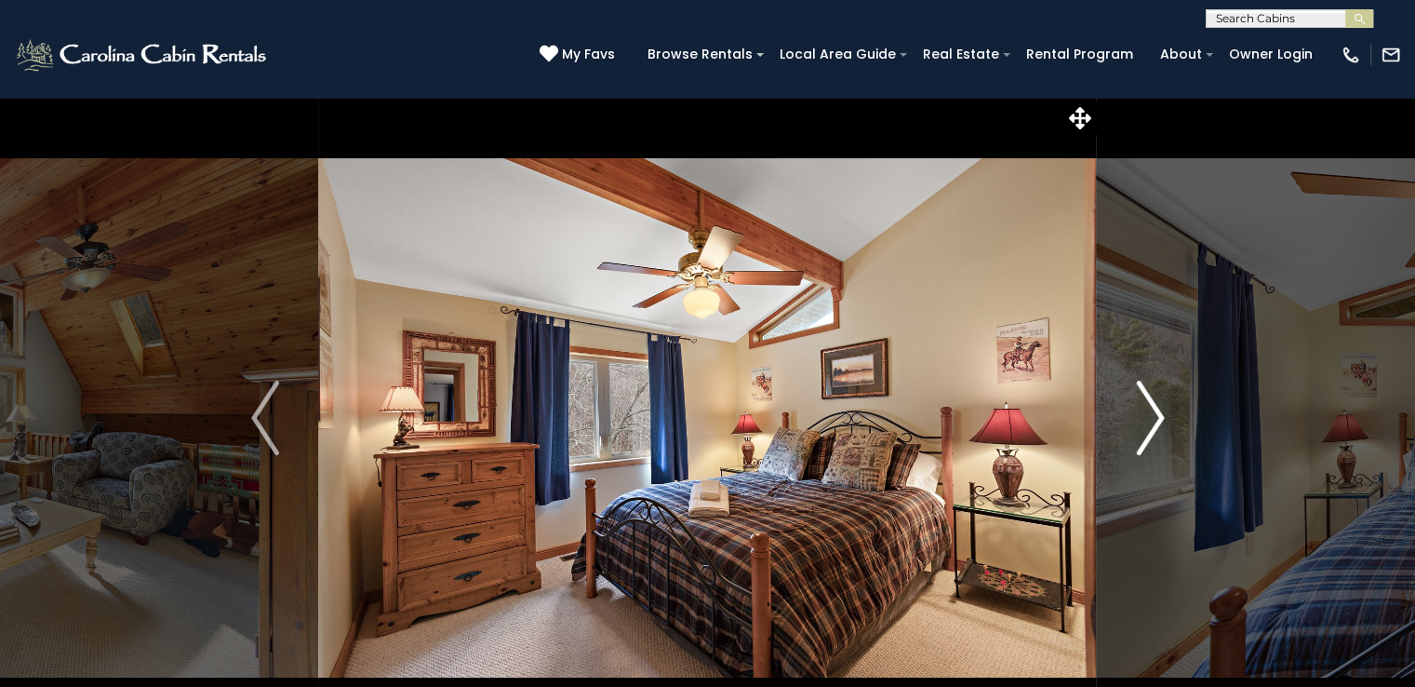
click at [1150, 436] on img "Next" at bounding box center [1150, 418] width 28 height 74
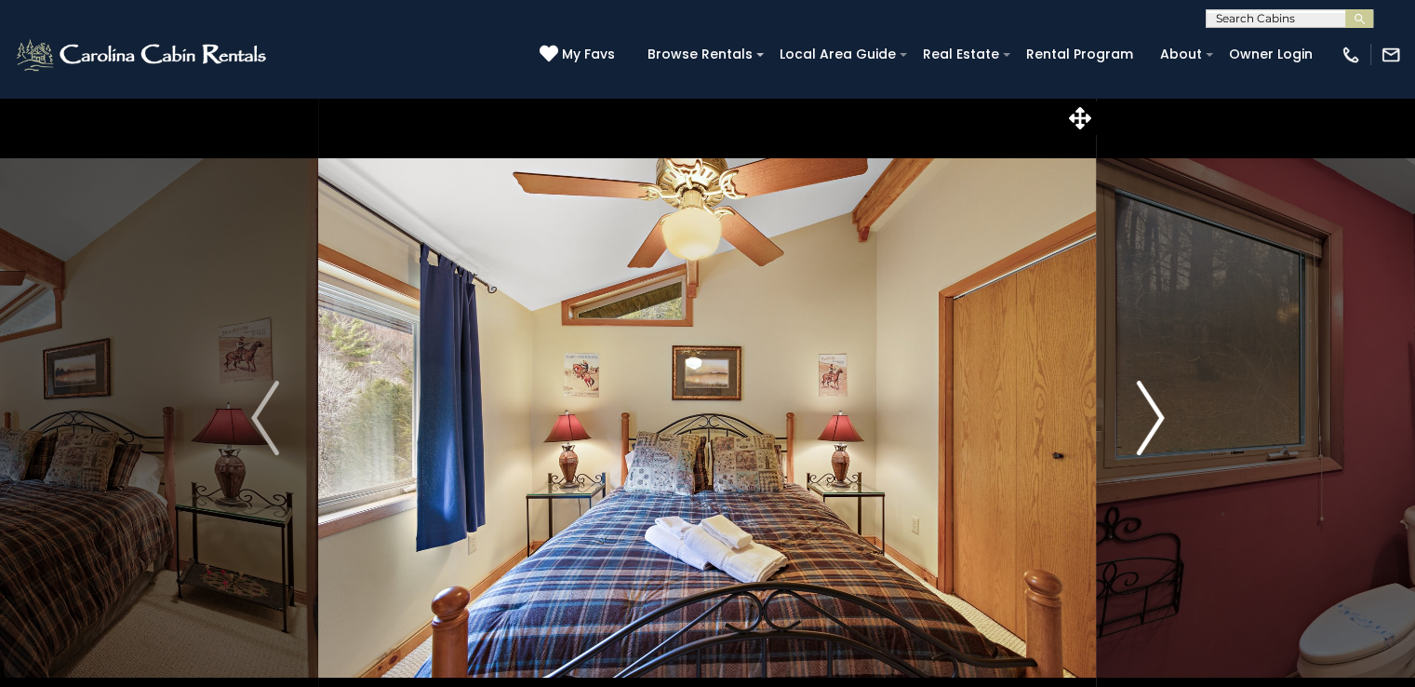
click at [1150, 436] on img "Next" at bounding box center [1150, 418] width 28 height 74
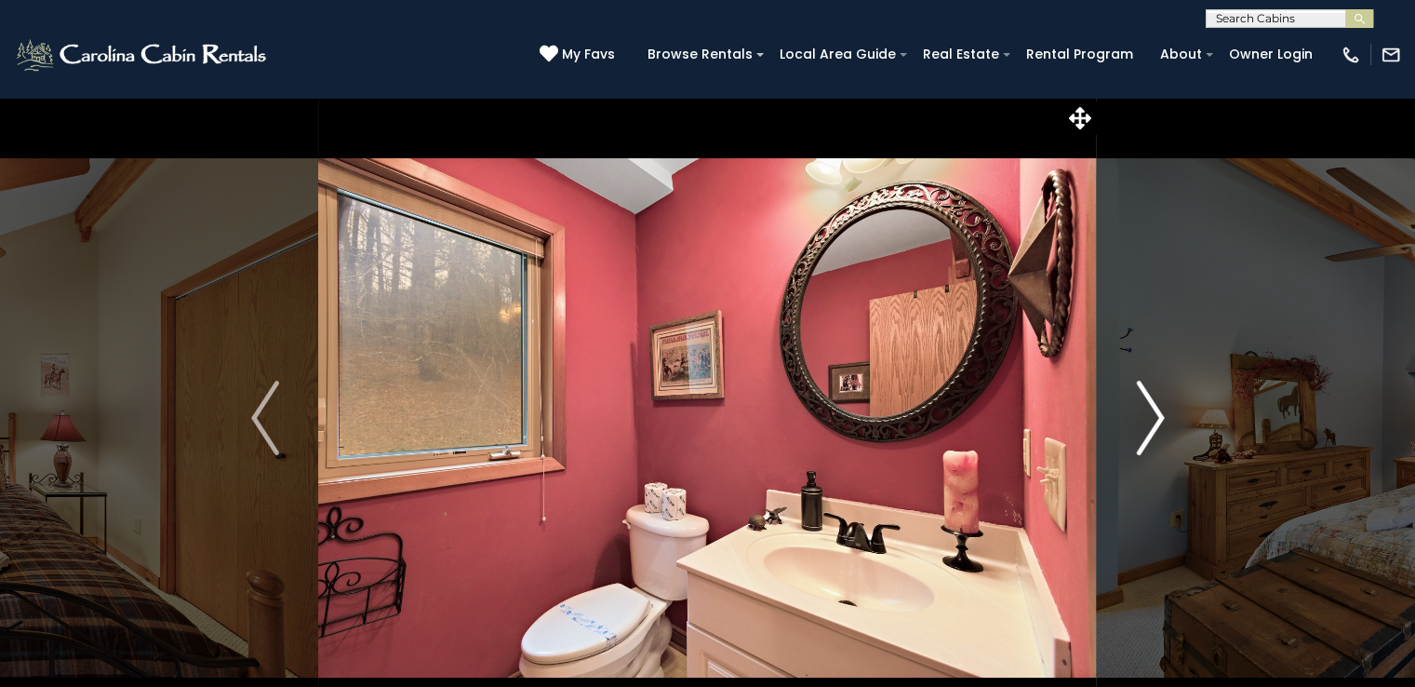
click at [1150, 436] on img "Next" at bounding box center [1150, 418] width 28 height 74
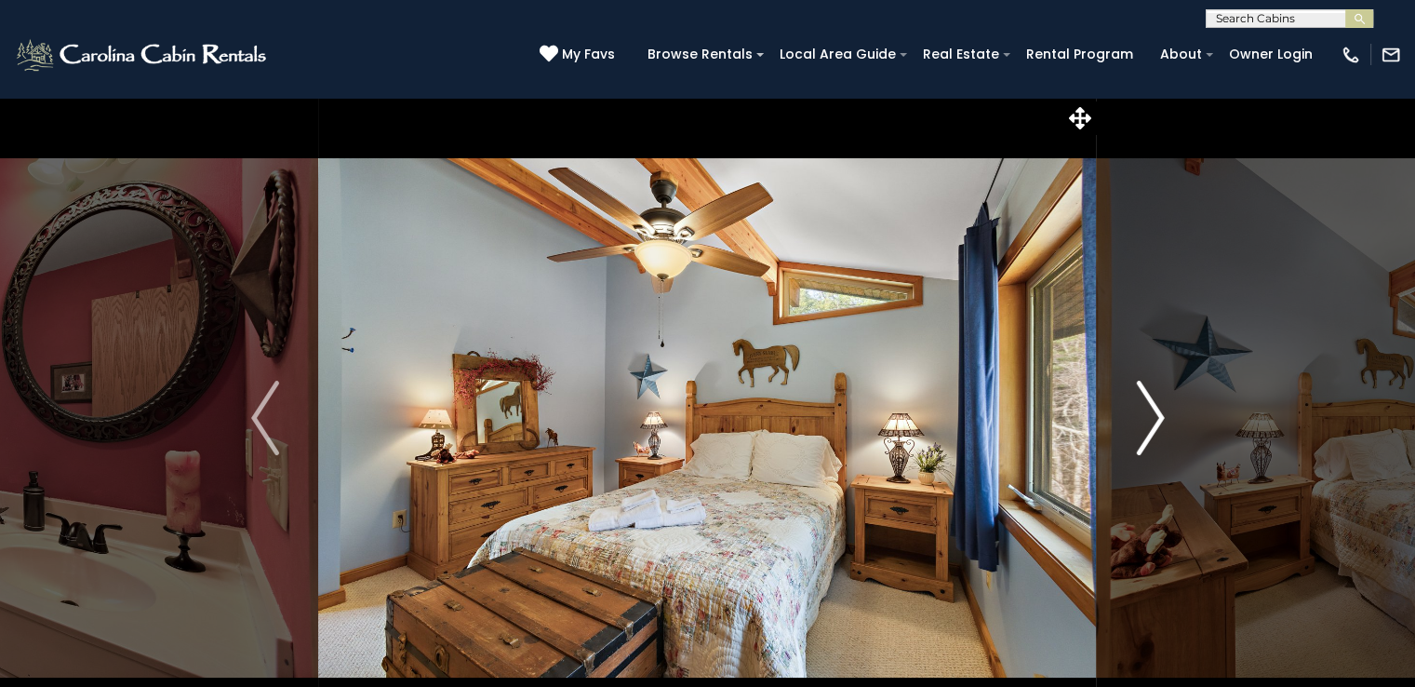
click at [1150, 436] on img "Next" at bounding box center [1150, 418] width 28 height 74
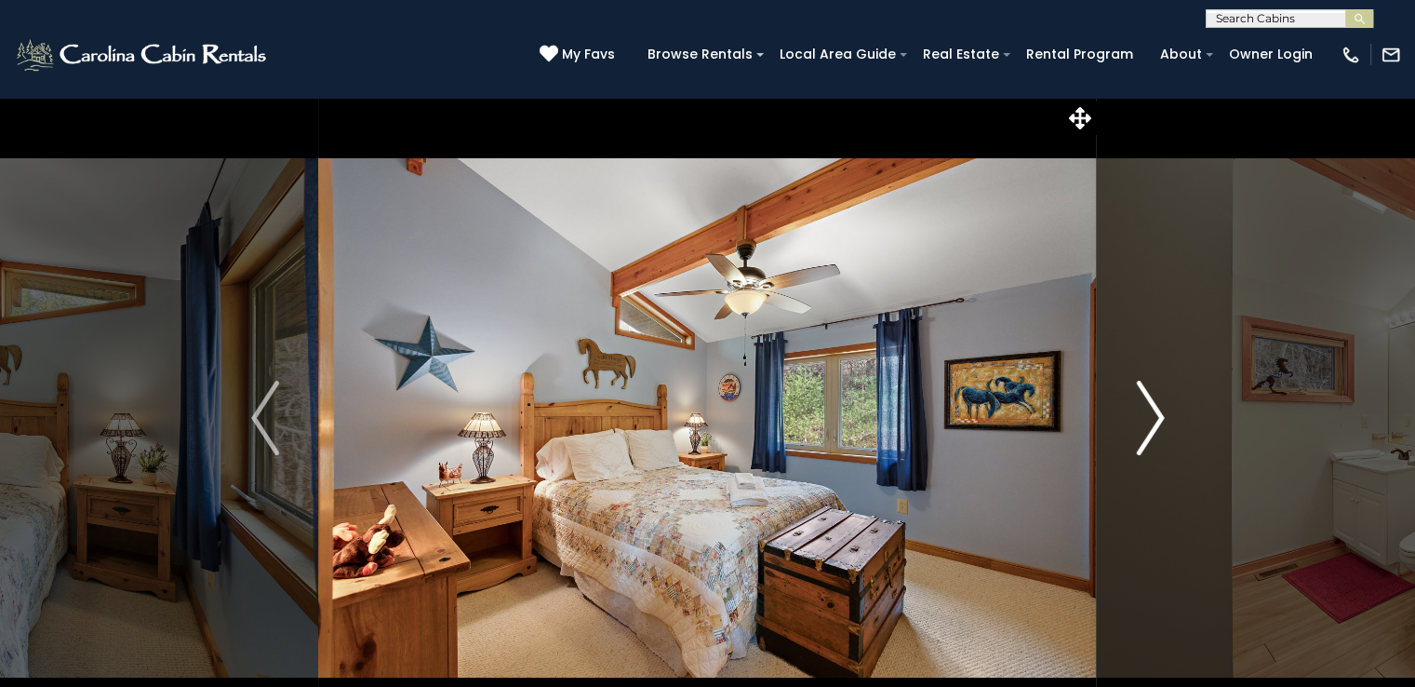
click at [1150, 436] on img "Next" at bounding box center [1150, 418] width 28 height 74
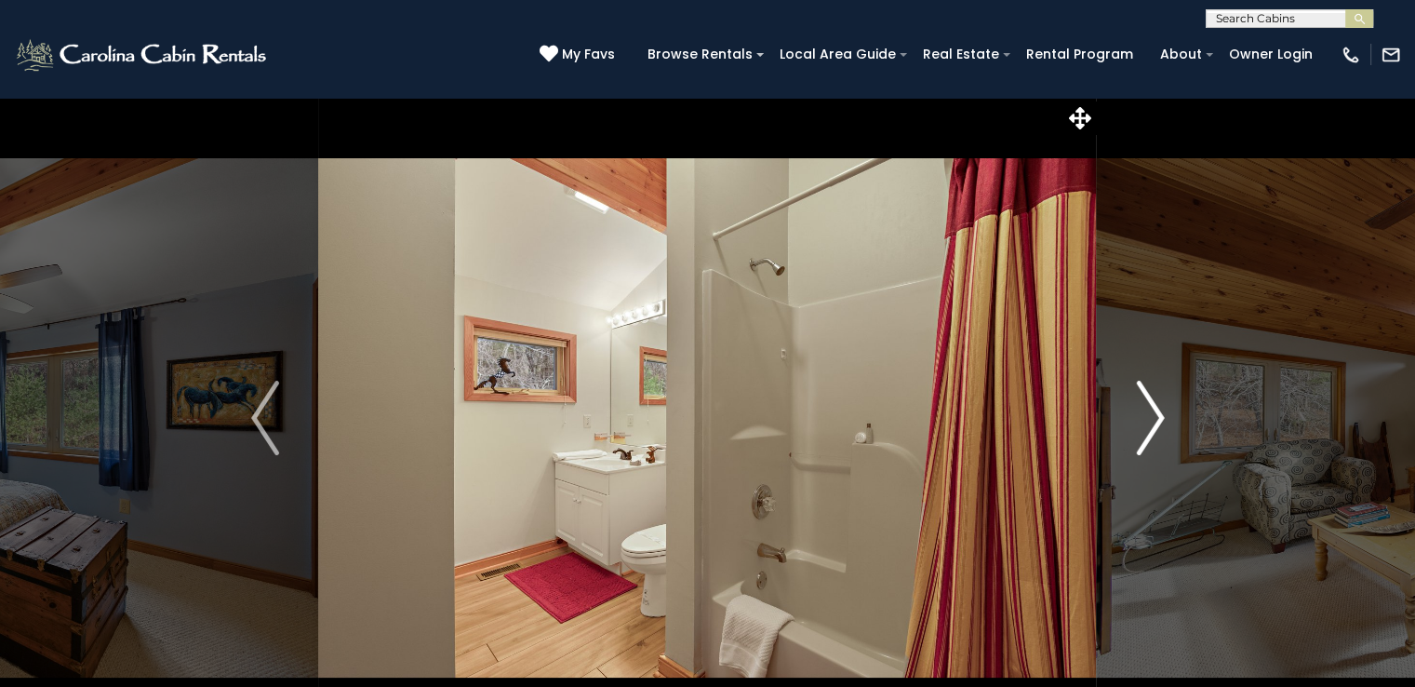
click at [1150, 436] on img "Next" at bounding box center [1150, 418] width 28 height 74
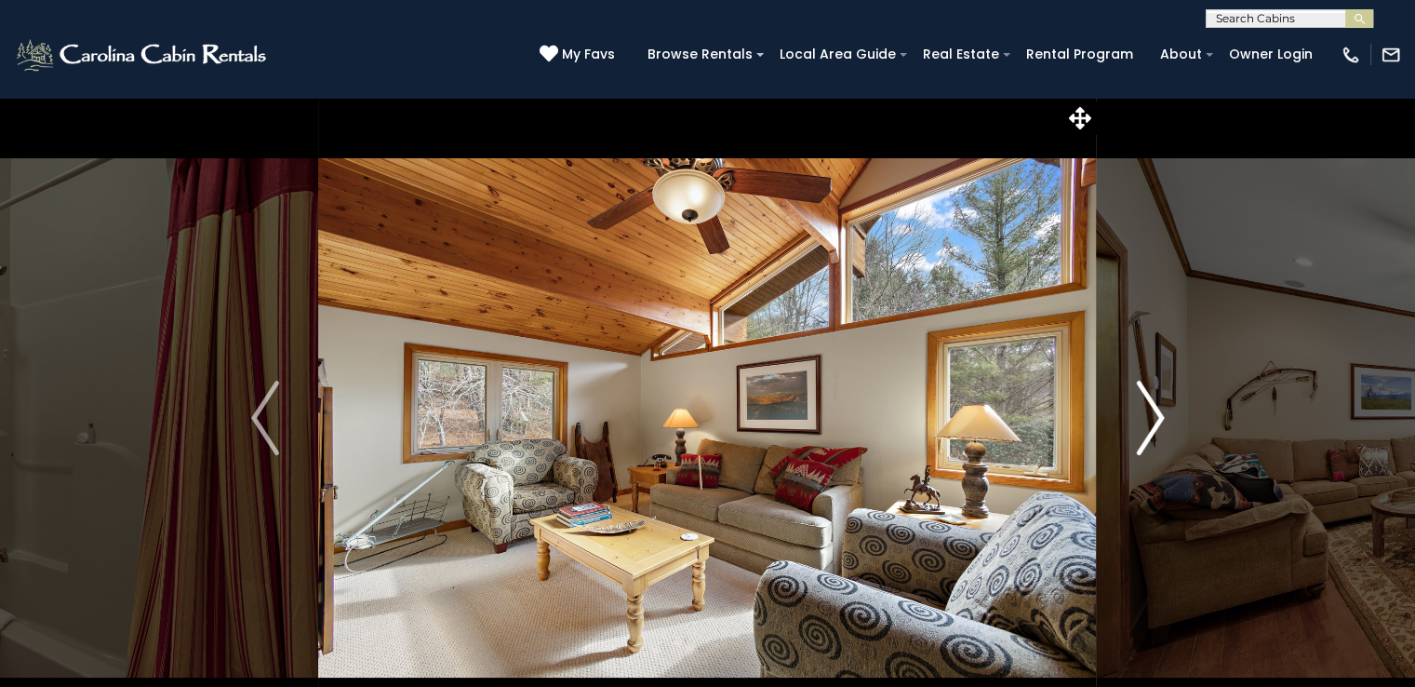
click at [1150, 436] on img "Next" at bounding box center [1150, 418] width 28 height 74
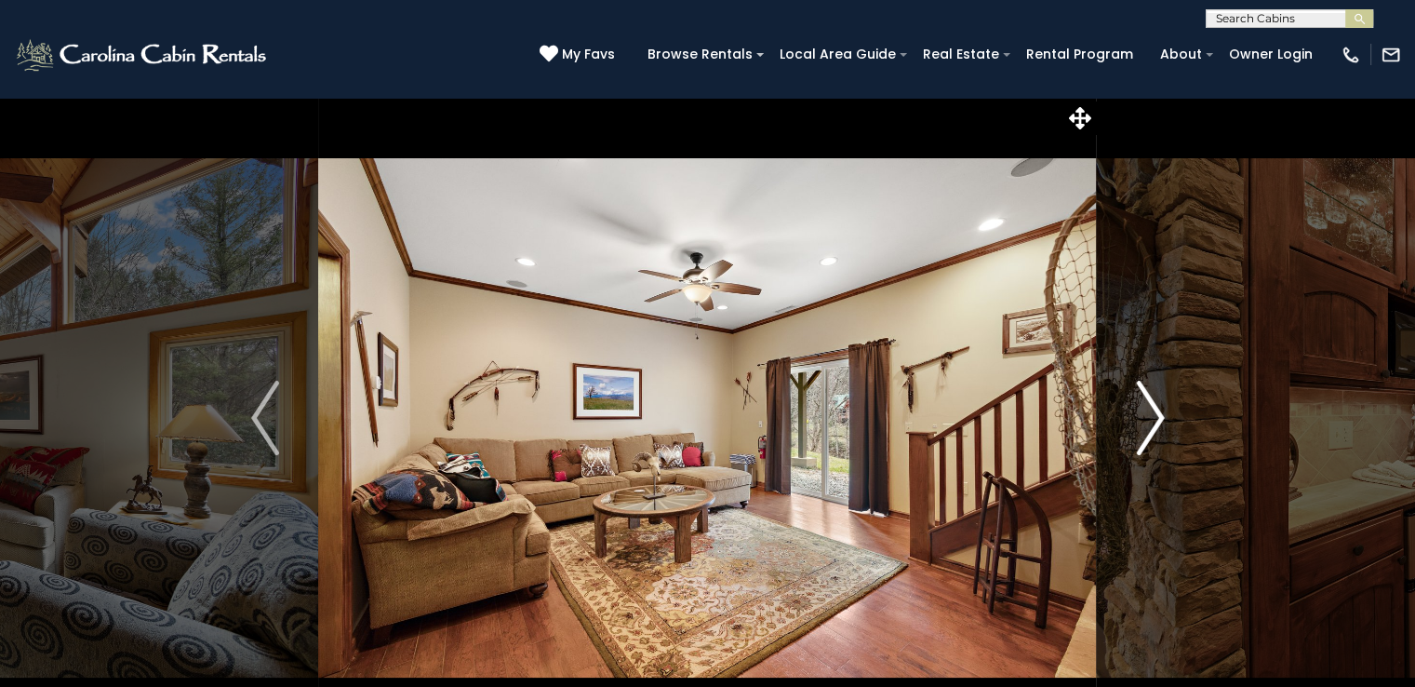
click at [1150, 436] on img "Next" at bounding box center [1150, 418] width 28 height 74
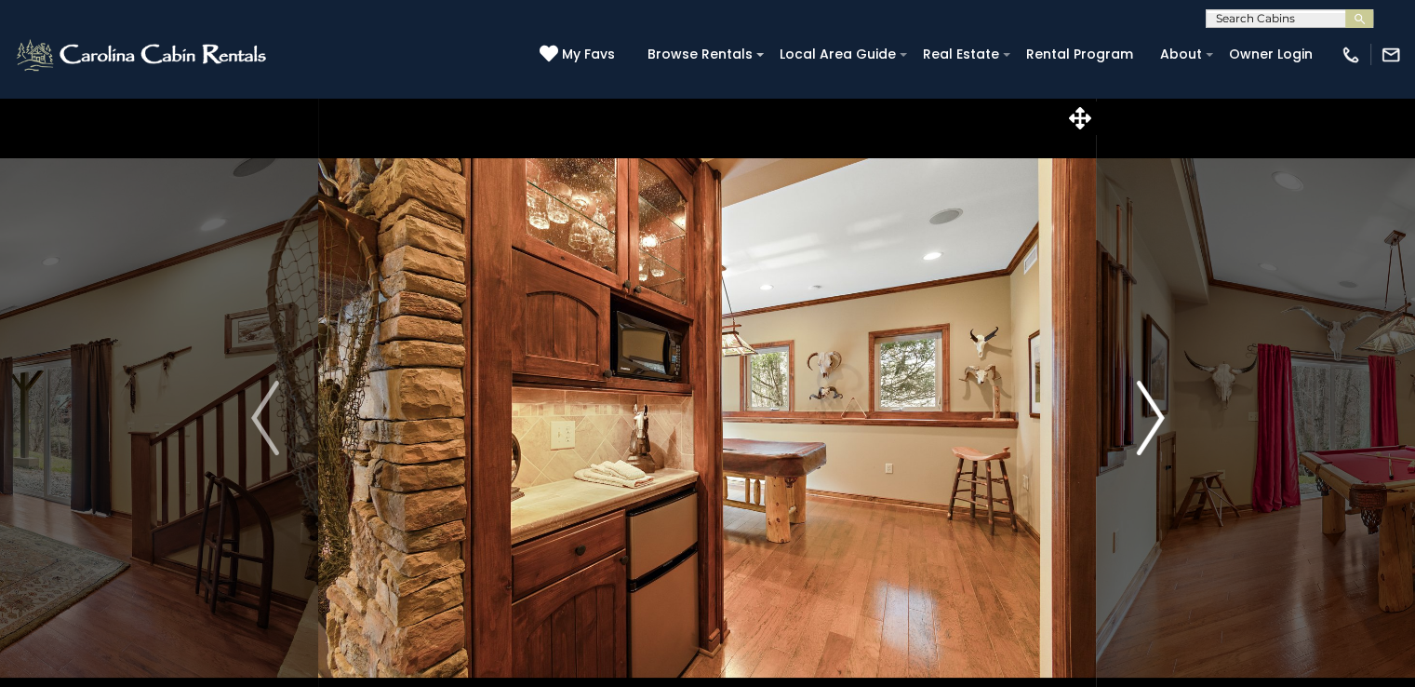
click at [1150, 436] on img "Next" at bounding box center [1150, 418] width 28 height 74
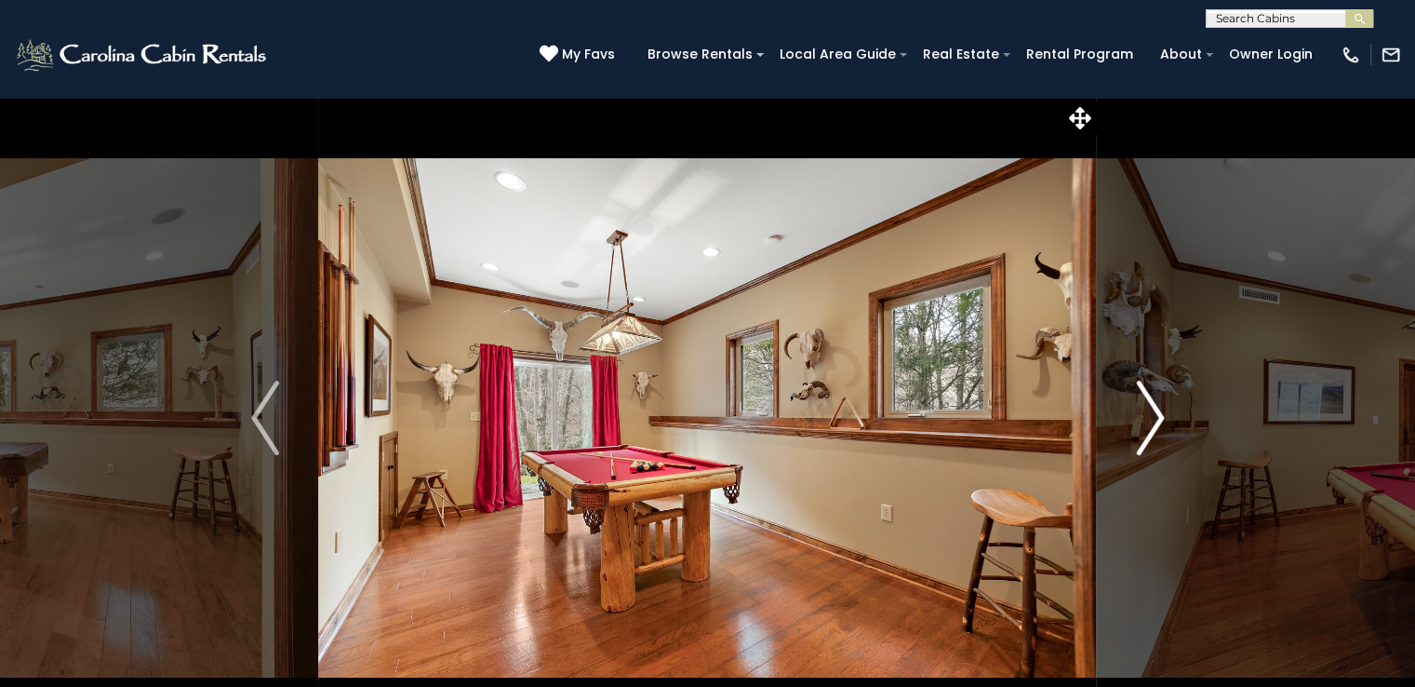
click at [1150, 436] on img "Next" at bounding box center [1150, 418] width 28 height 74
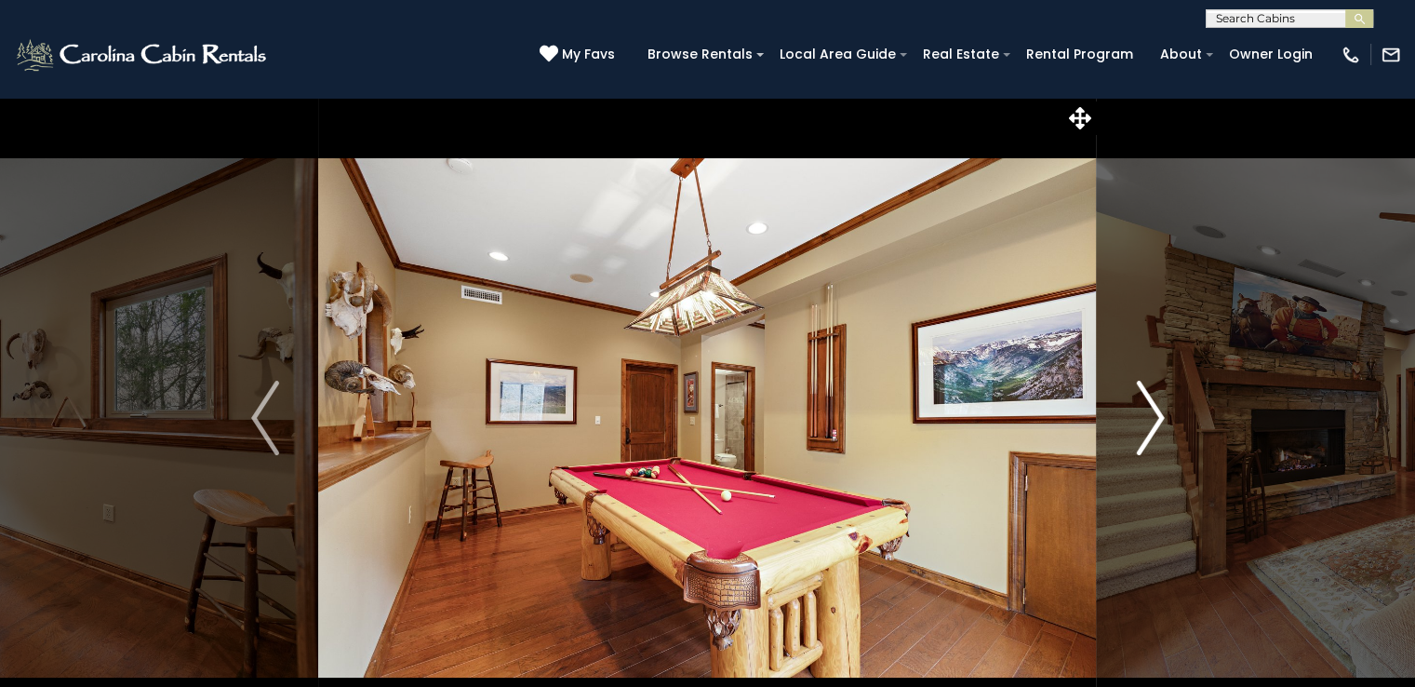
click at [1150, 436] on img "Next" at bounding box center [1150, 418] width 28 height 74
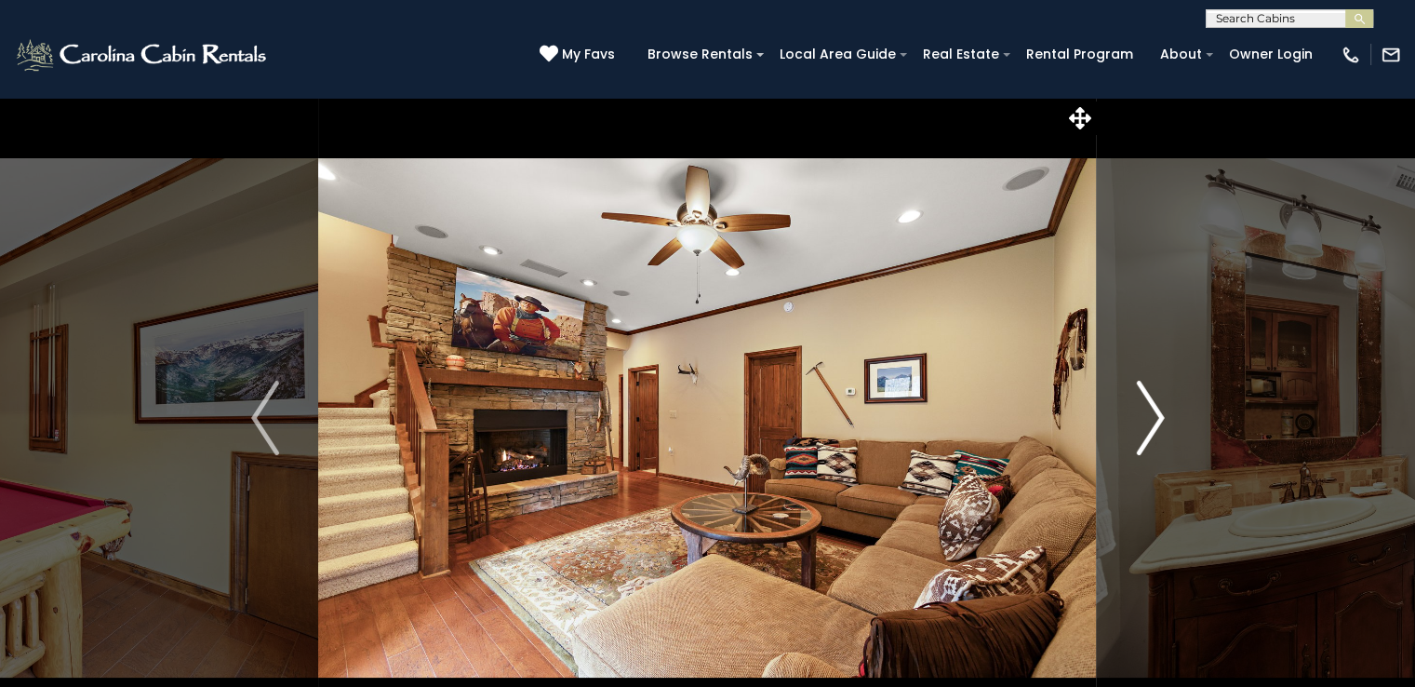
click at [1150, 436] on img "Next" at bounding box center [1150, 418] width 28 height 74
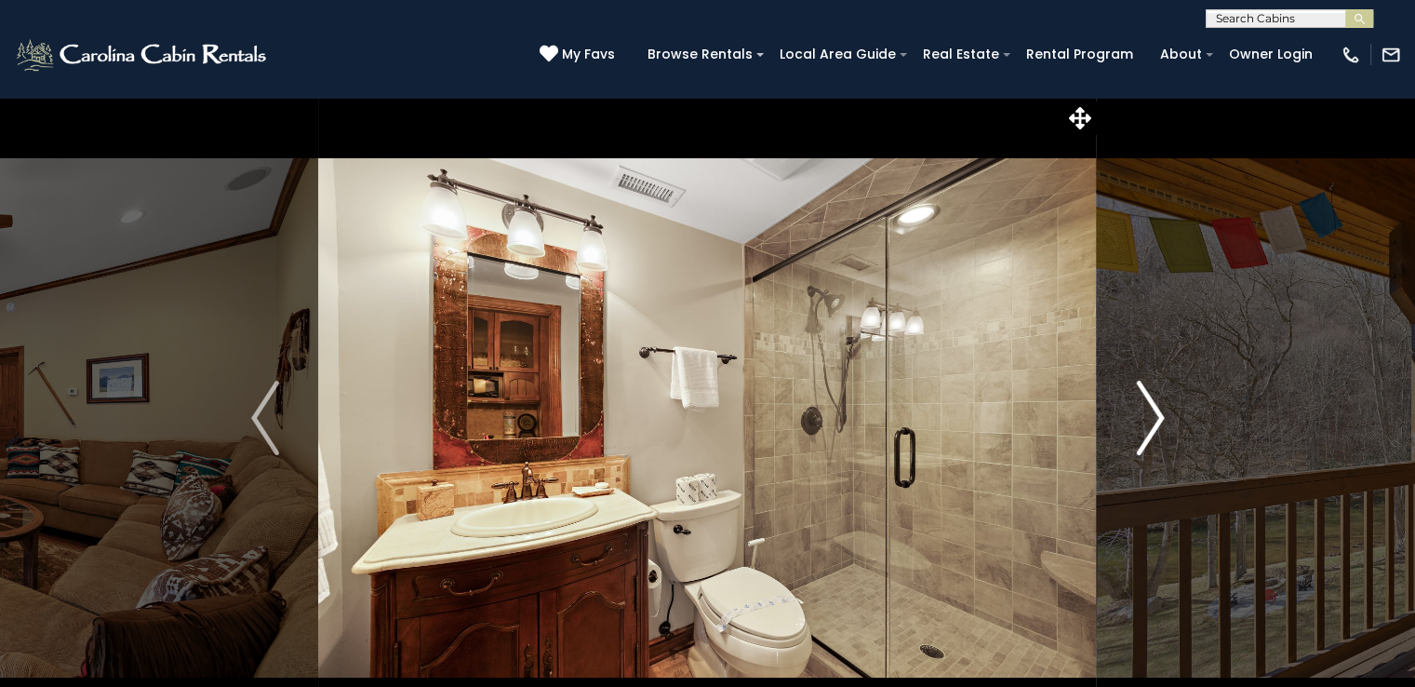
click at [1150, 436] on img "Next" at bounding box center [1150, 418] width 28 height 74
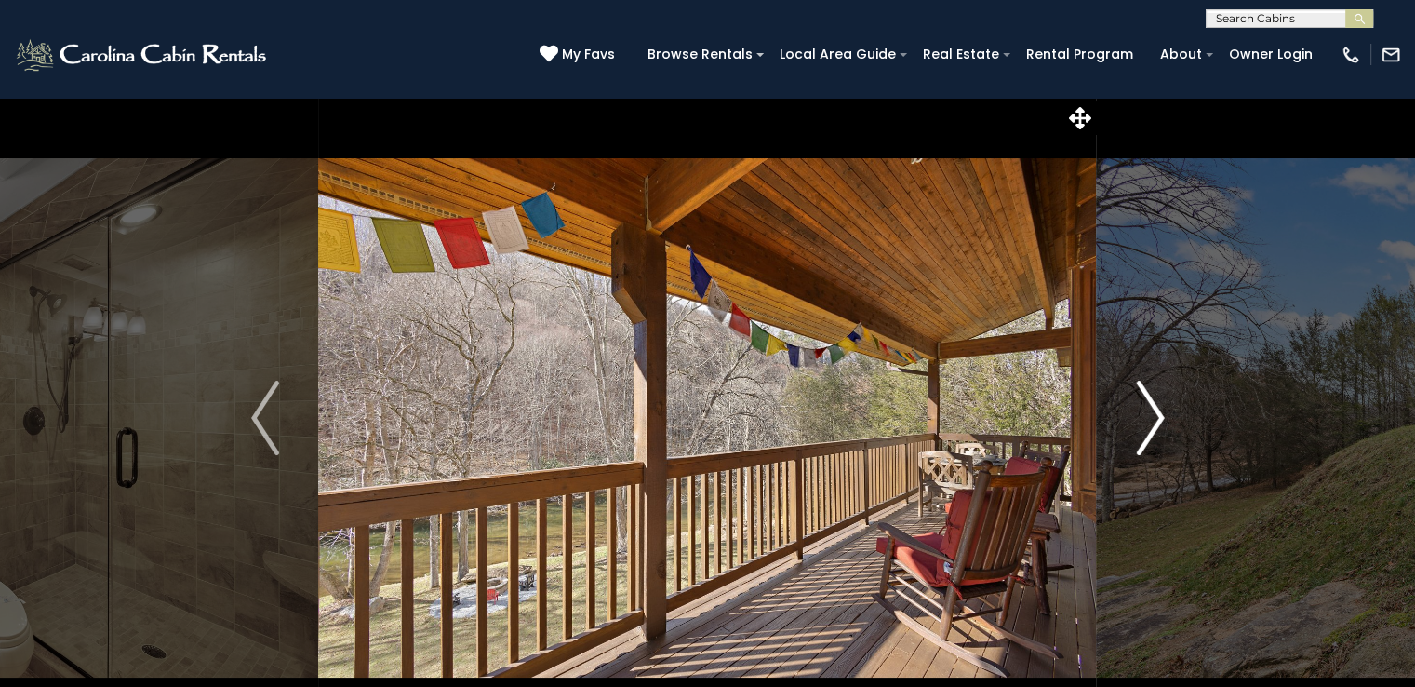
click at [1150, 436] on img "Next" at bounding box center [1150, 418] width 28 height 74
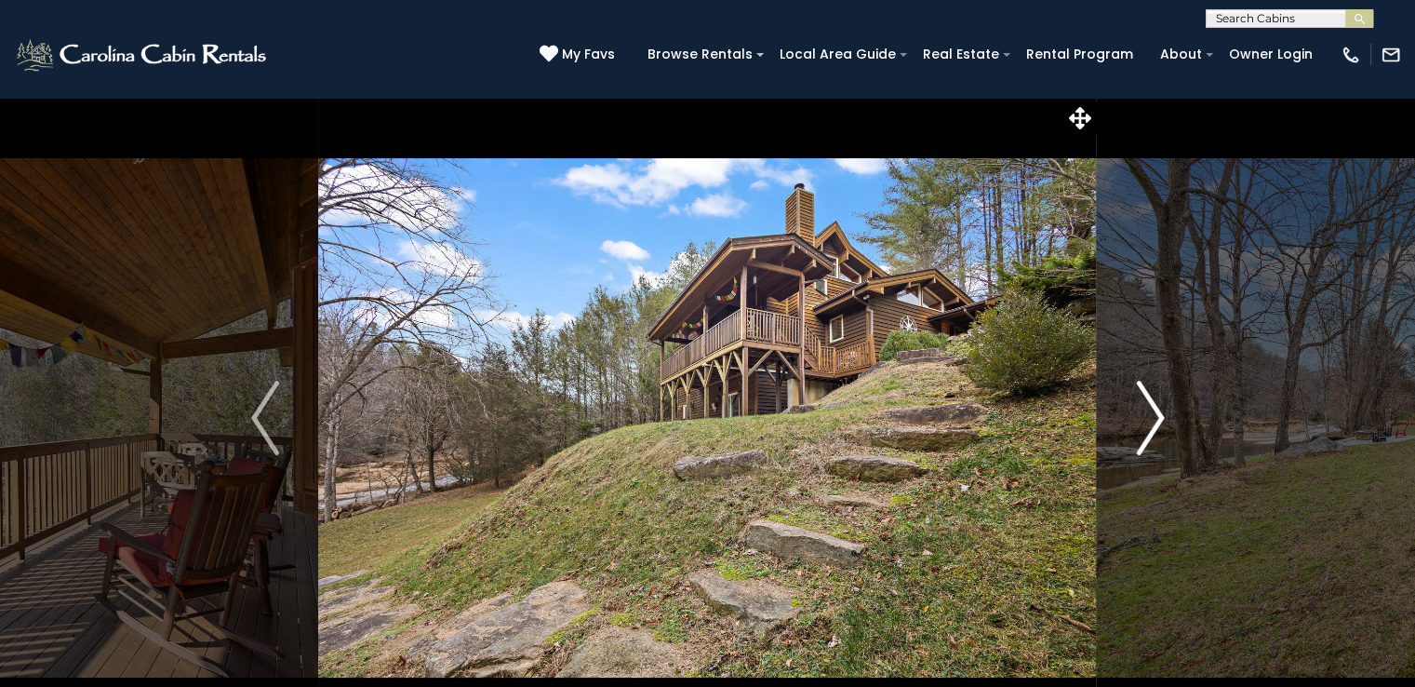
click at [1150, 436] on img "Next" at bounding box center [1150, 418] width 28 height 74
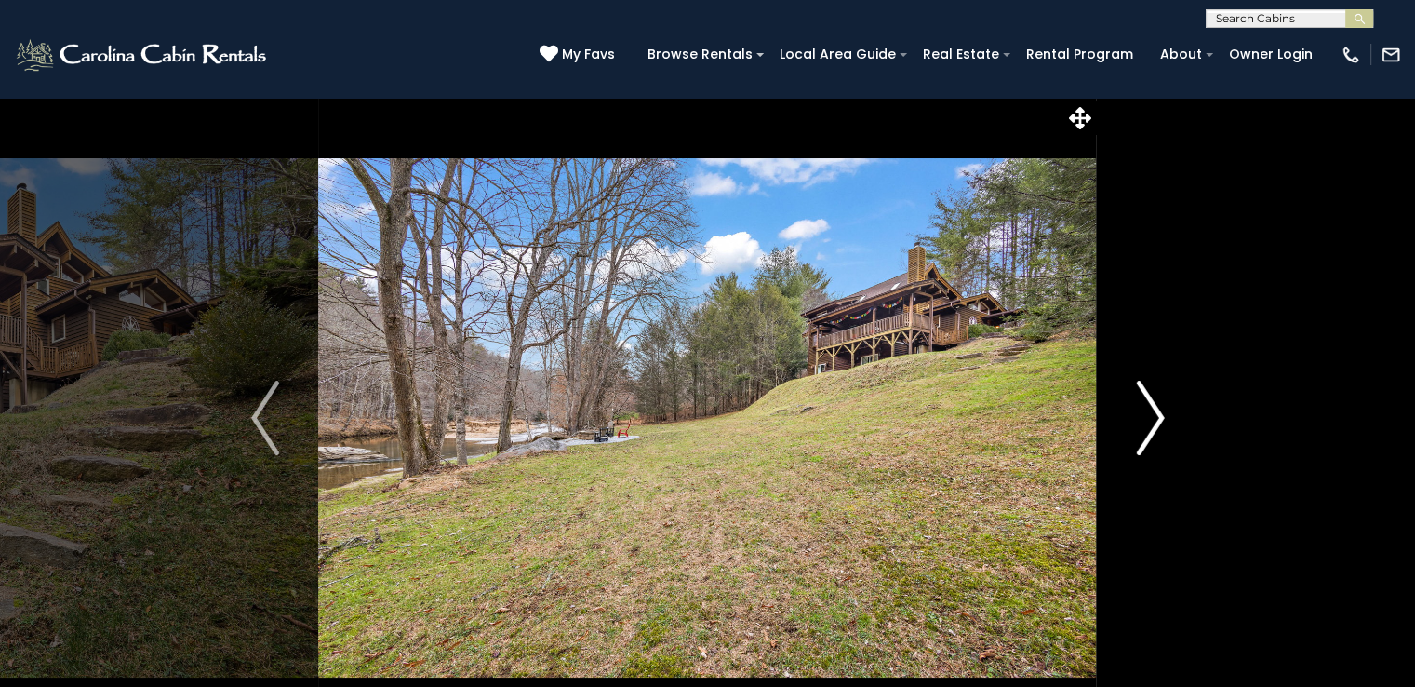
click at [1150, 436] on img "Next" at bounding box center [1150, 418] width 28 height 74
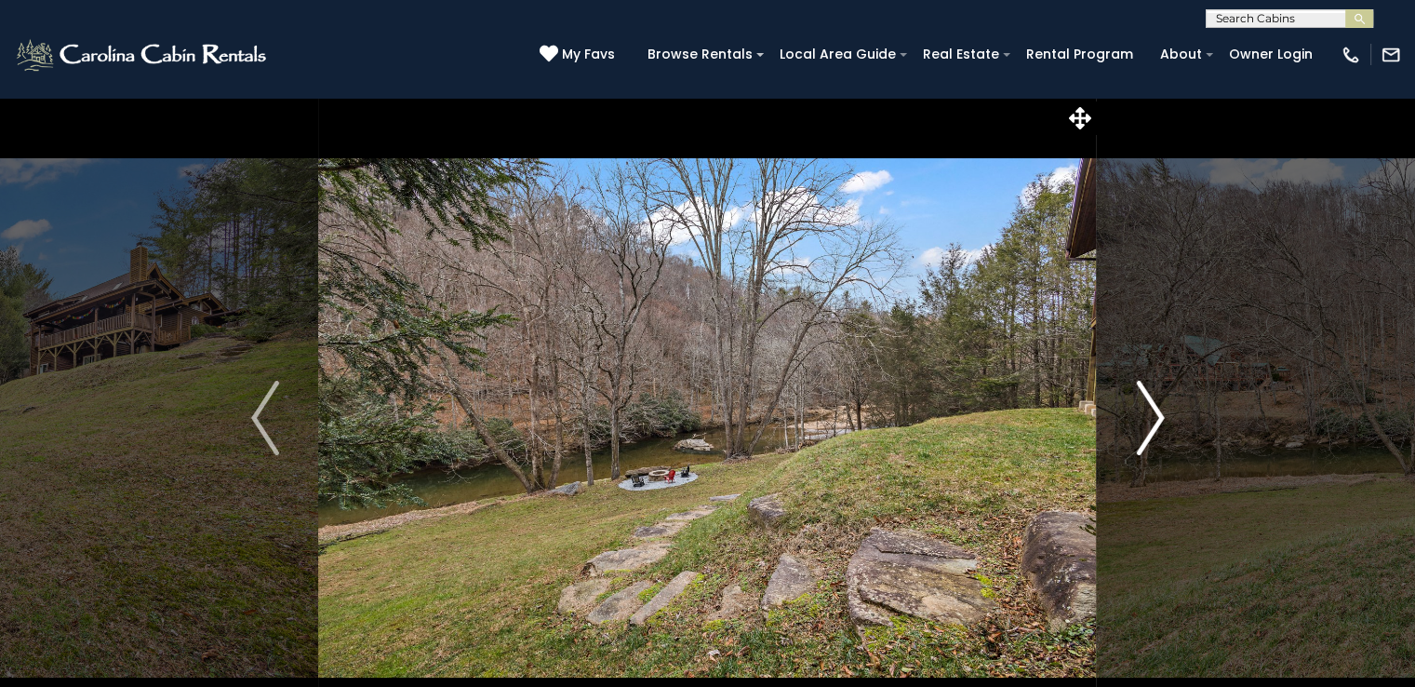
click at [1150, 436] on img "Next" at bounding box center [1150, 418] width 28 height 74
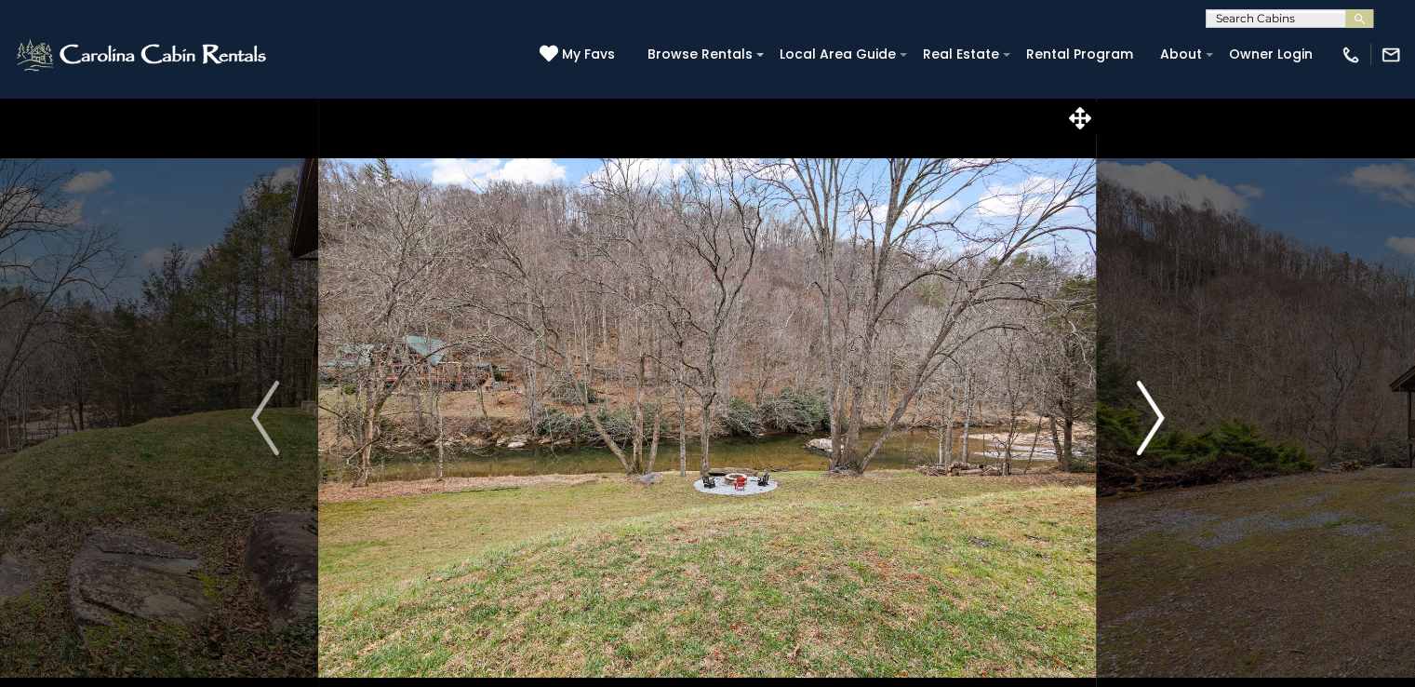
click at [1150, 436] on img "Next" at bounding box center [1150, 418] width 28 height 74
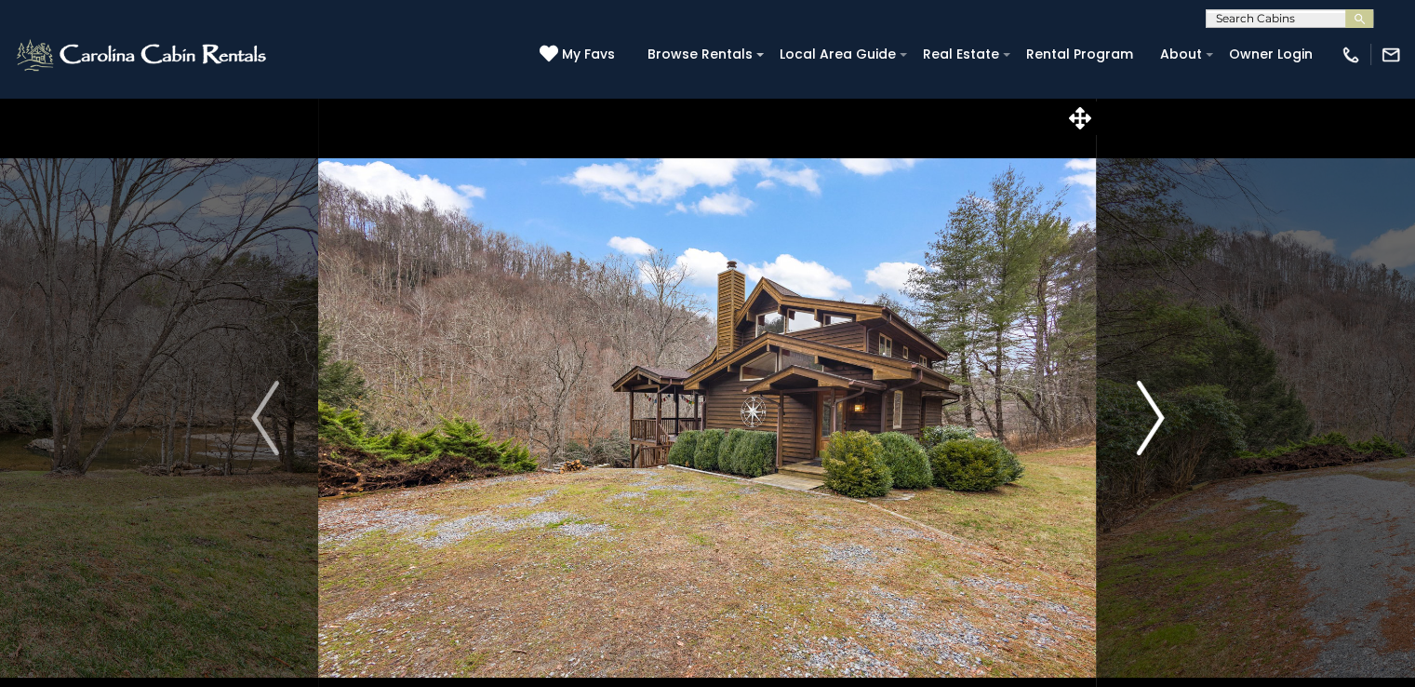
click at [1150, 436] on img "Next" at bounding box center [1150, 418] width 28 height 74
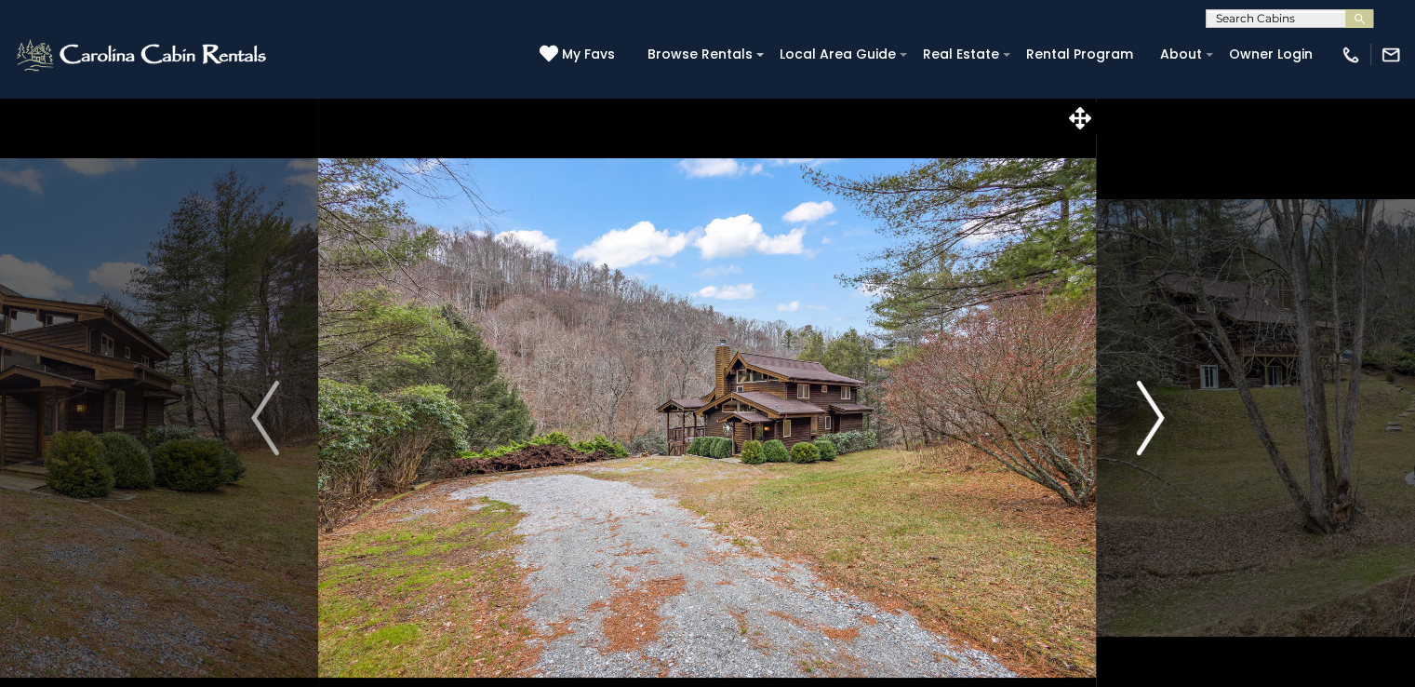
click at [1150, 436] on img "Next" at bounding box center [1150, 418] width 28 height 74
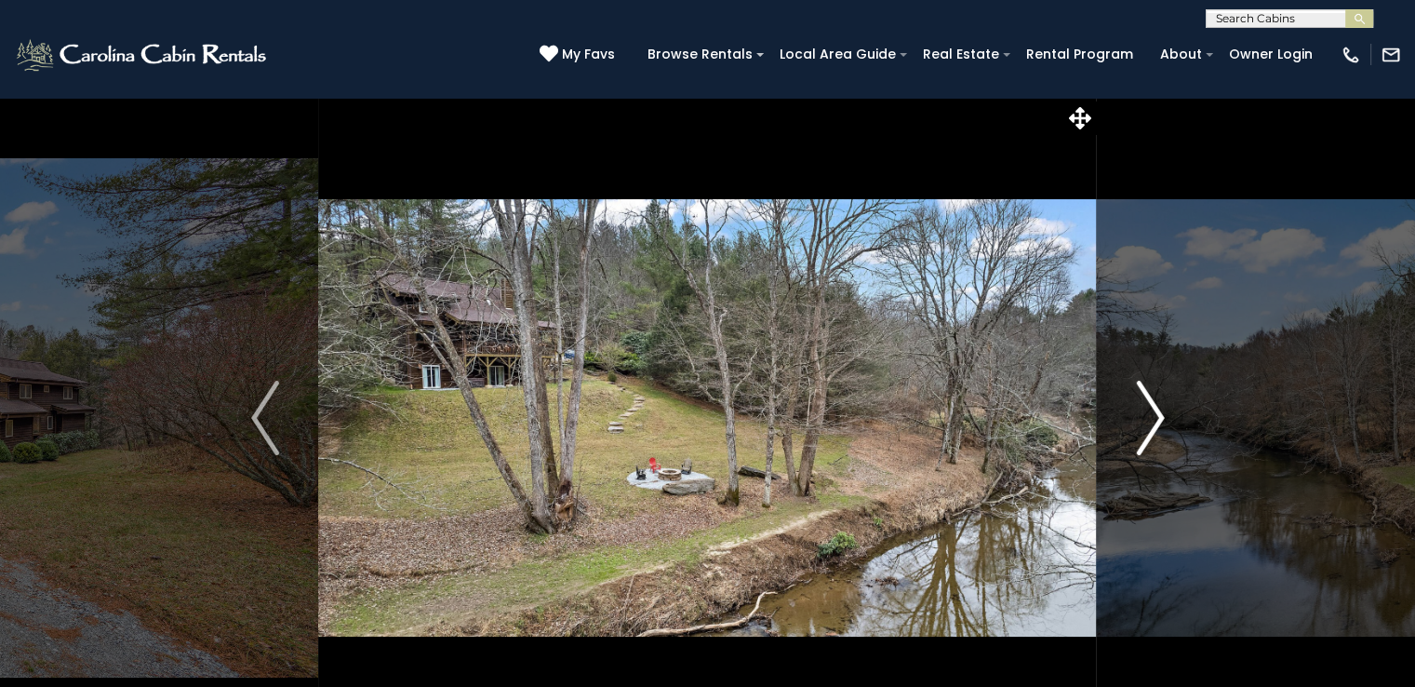
click at [1150, 436] on img "Next" at bounding box center [1150, 418] width 28 height 74
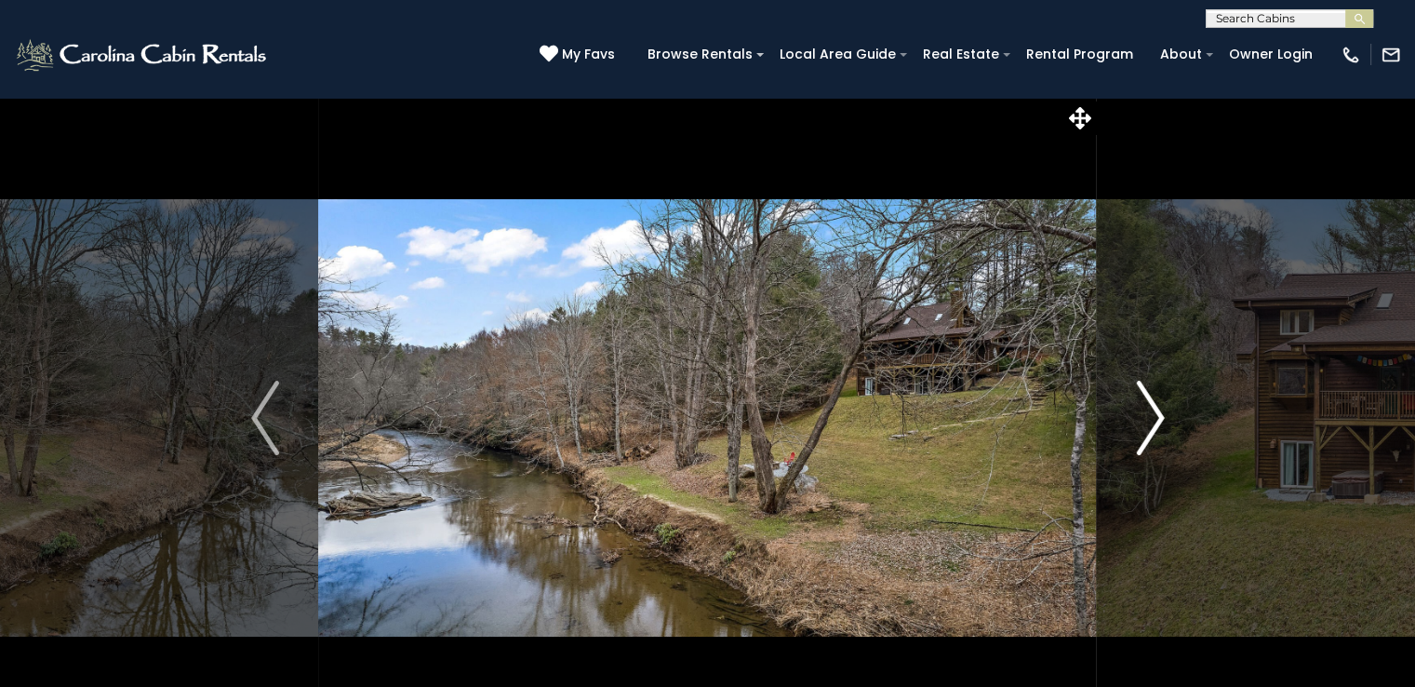
click at [1150, 436] on img "Next" at bounding box center [1150, 418] width 28 height 74
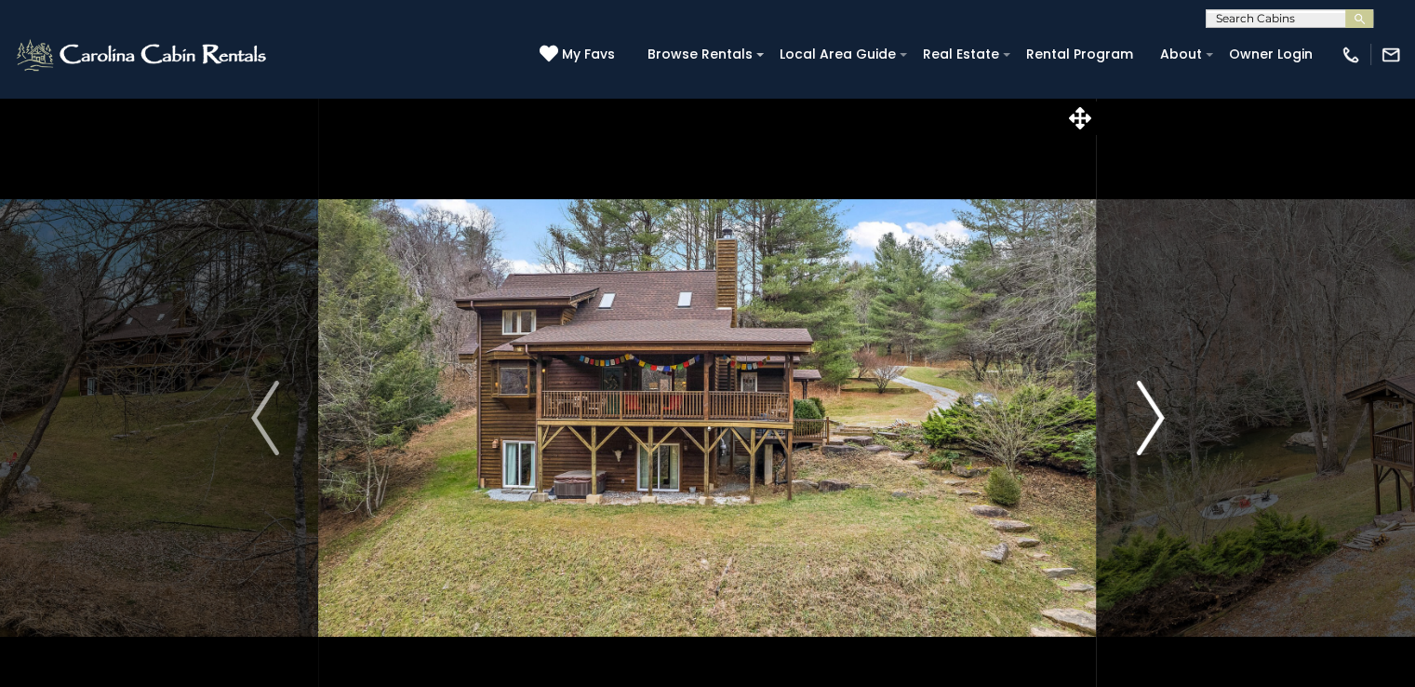
click at [1150, 436] on img "Next" at bounding box center [1150, 418] width 28 height 74
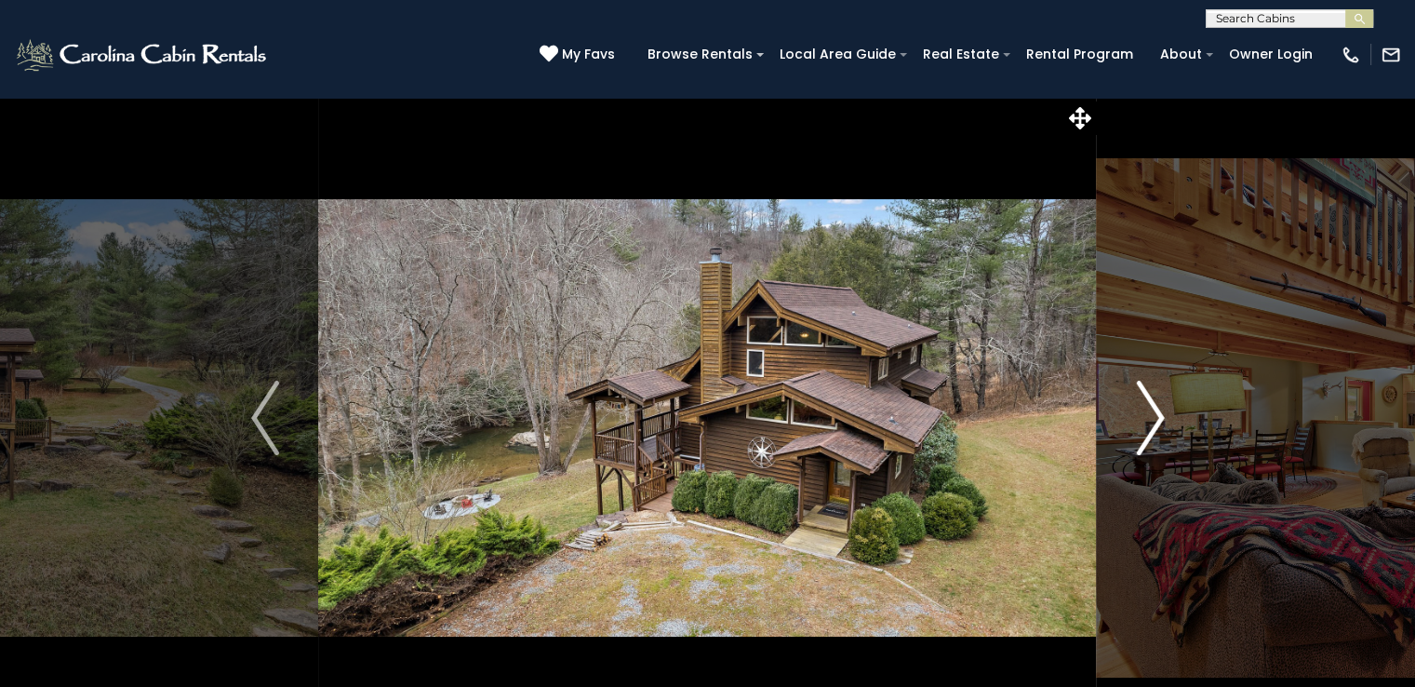
click at [1150, 436] on img "Next" at bounding box center [1150, 418] width 28 height 74
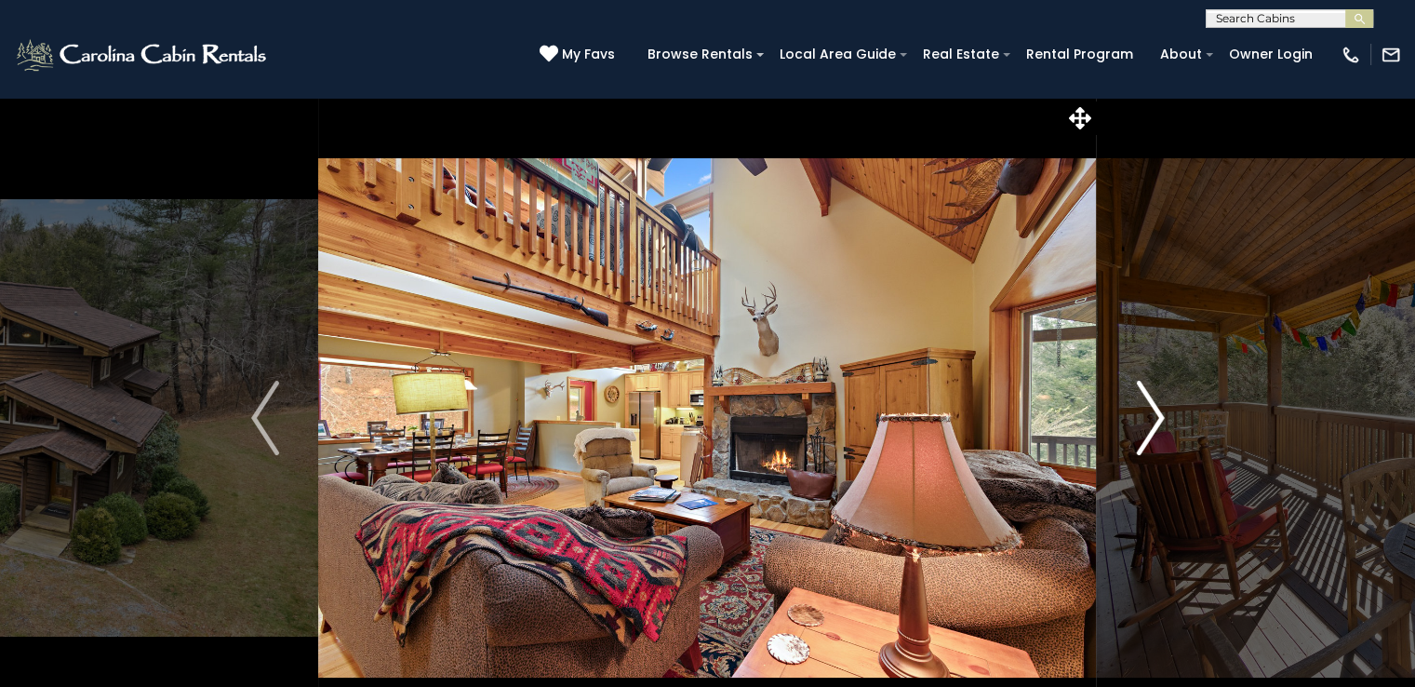
click at [1150, 436] on img "Next" at bounding box center [1150, 418] width 28 height 74
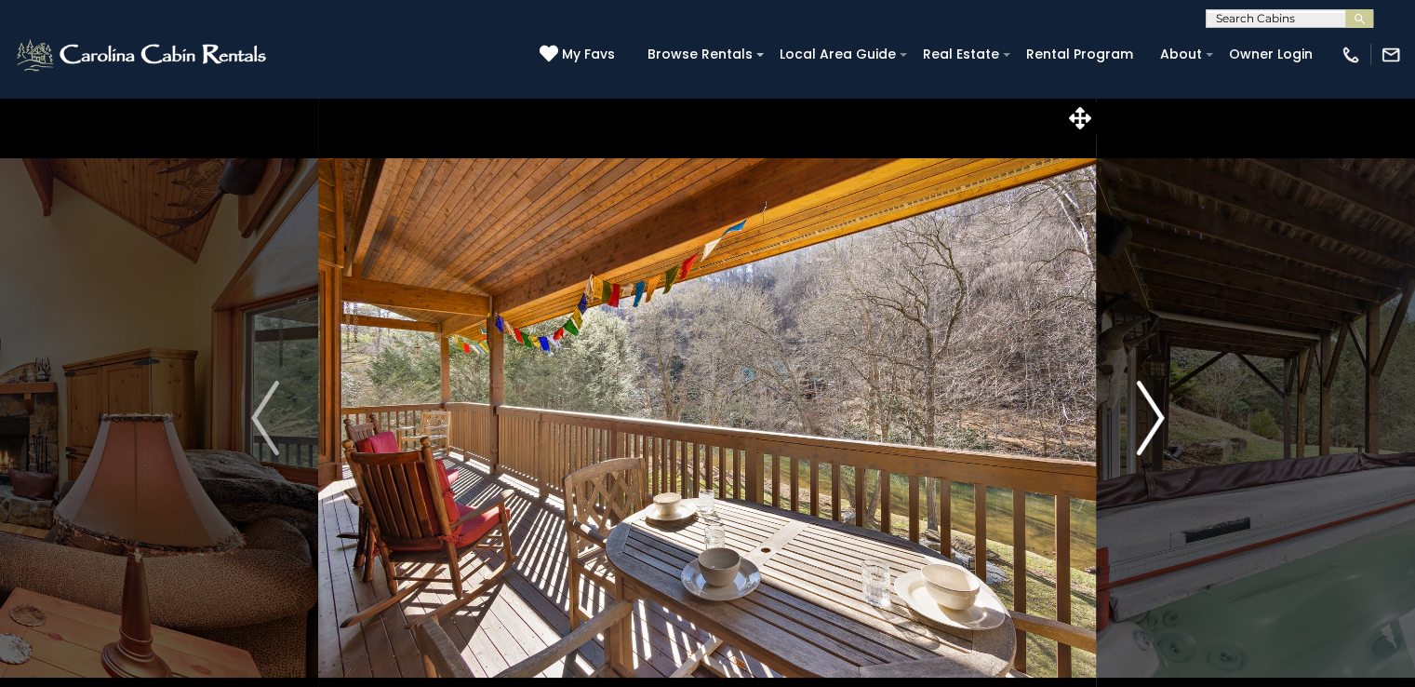
click at [1150, 436] on img "Next" at bounding box center [1150, 418] width 28 height 74
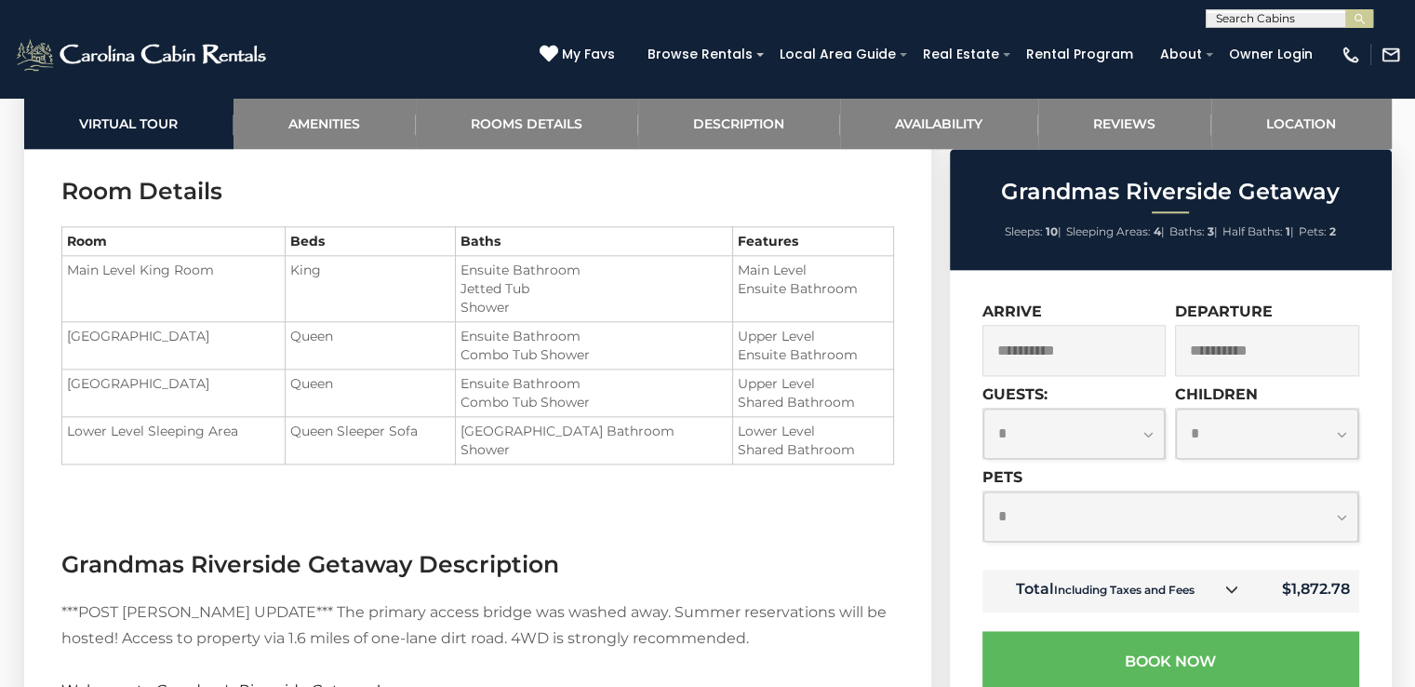
scroll to position [2207, 0]
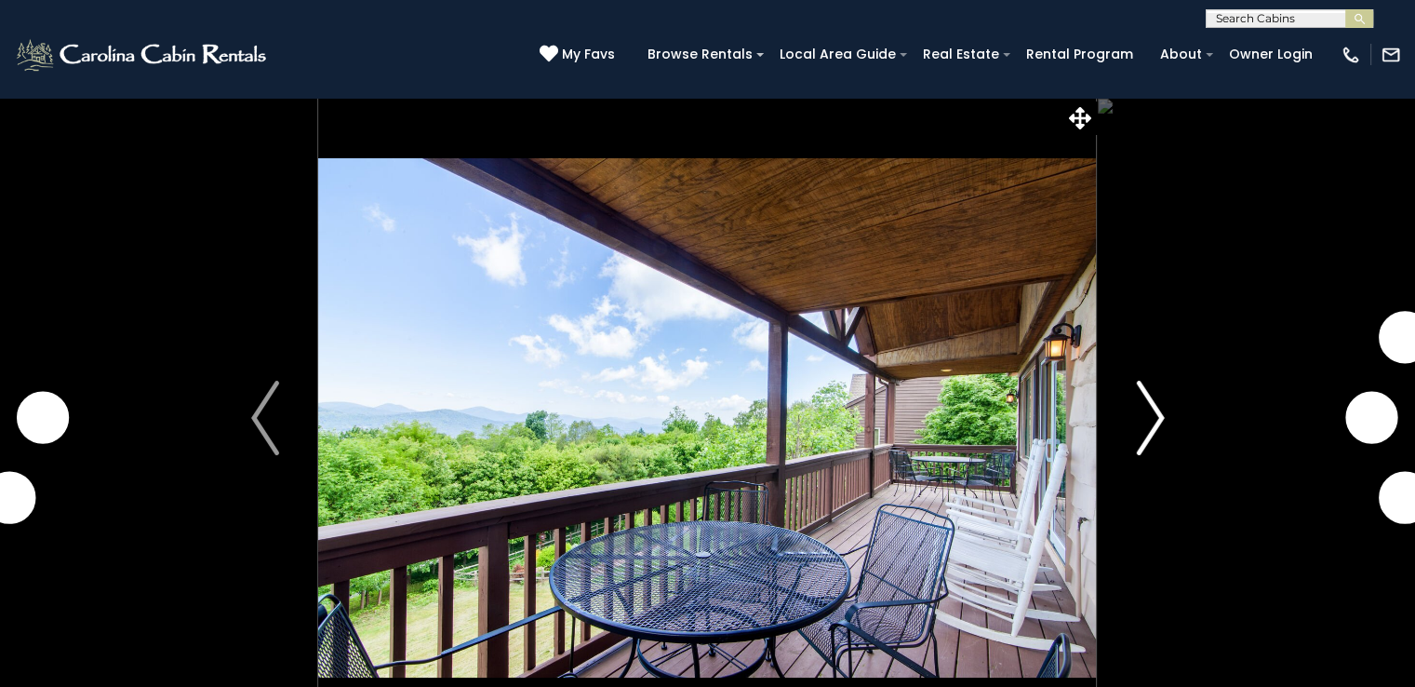
click at [1151, 408] on img "Next" at bounding box center [1150, 418] width 28 height 74
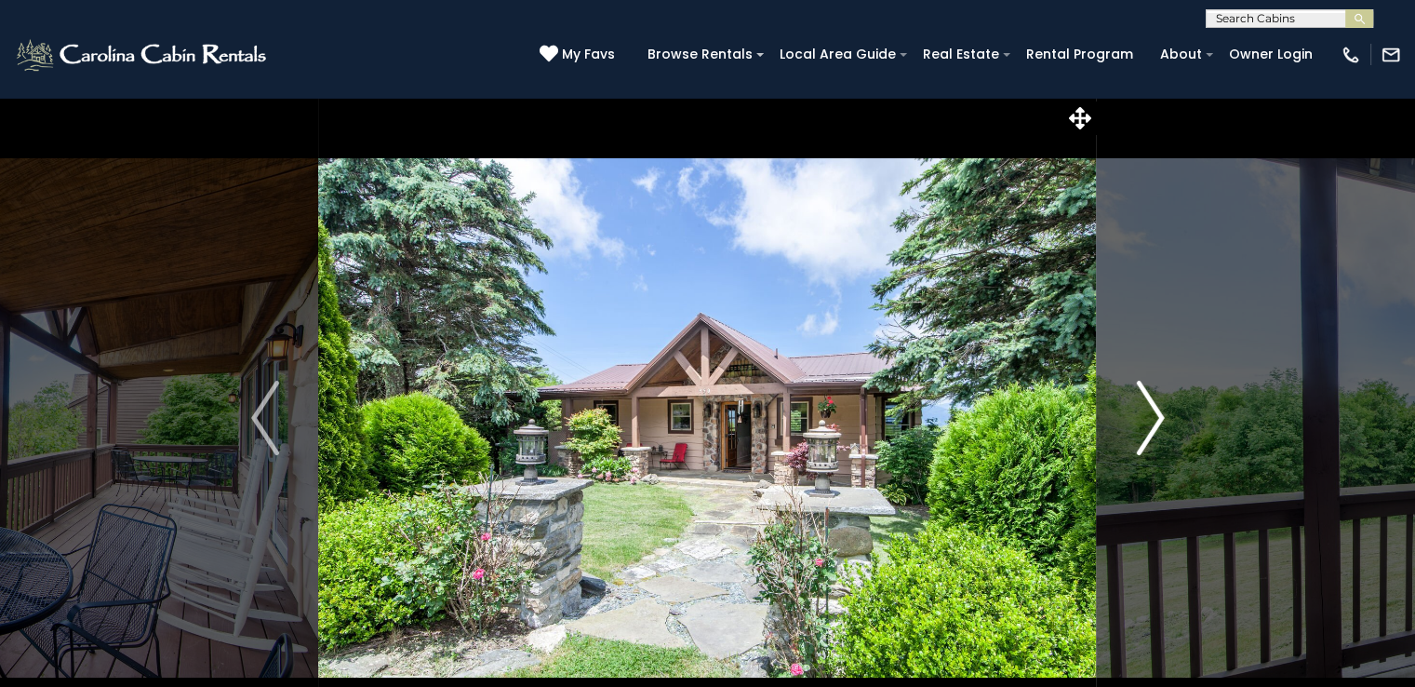
click at [1151, 408] on img "Next" at bounding box center [1150, 418] width 28 height 74
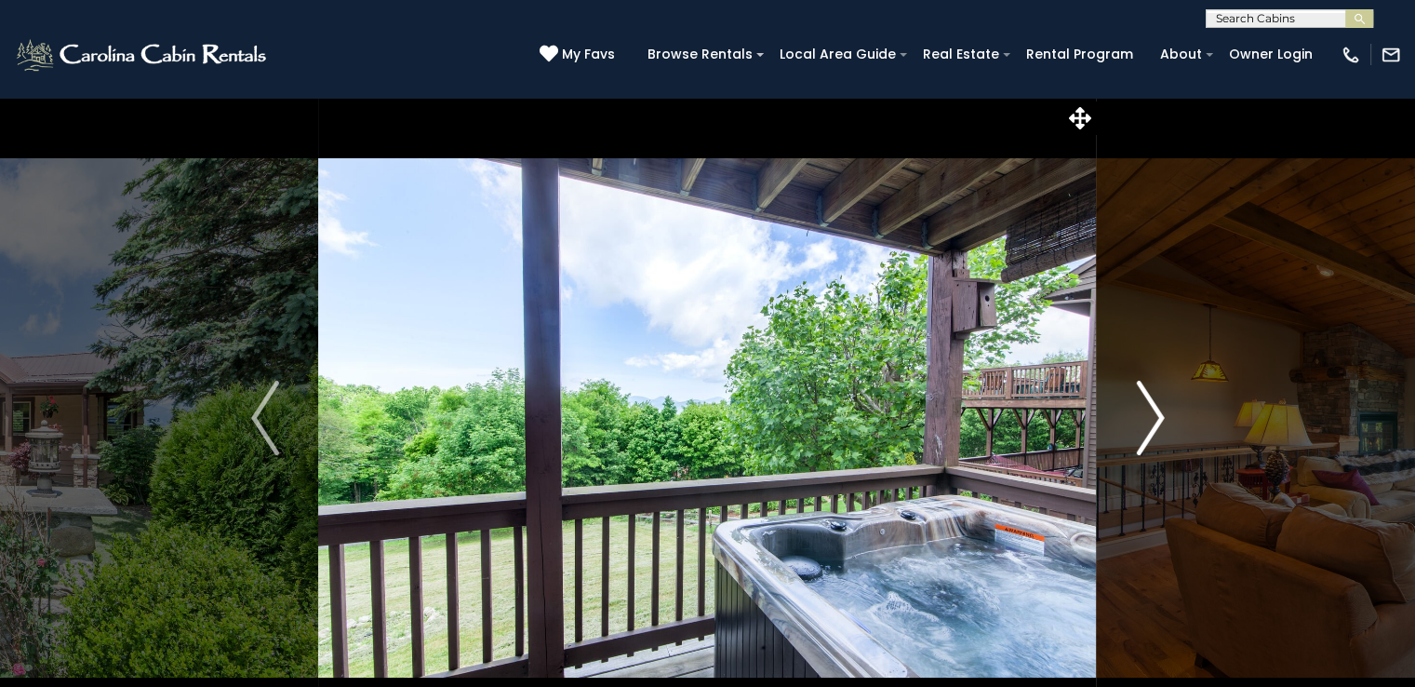
click at [1151, 408] on img "Next" at bounding box center [1150, 418] width 28 height 74
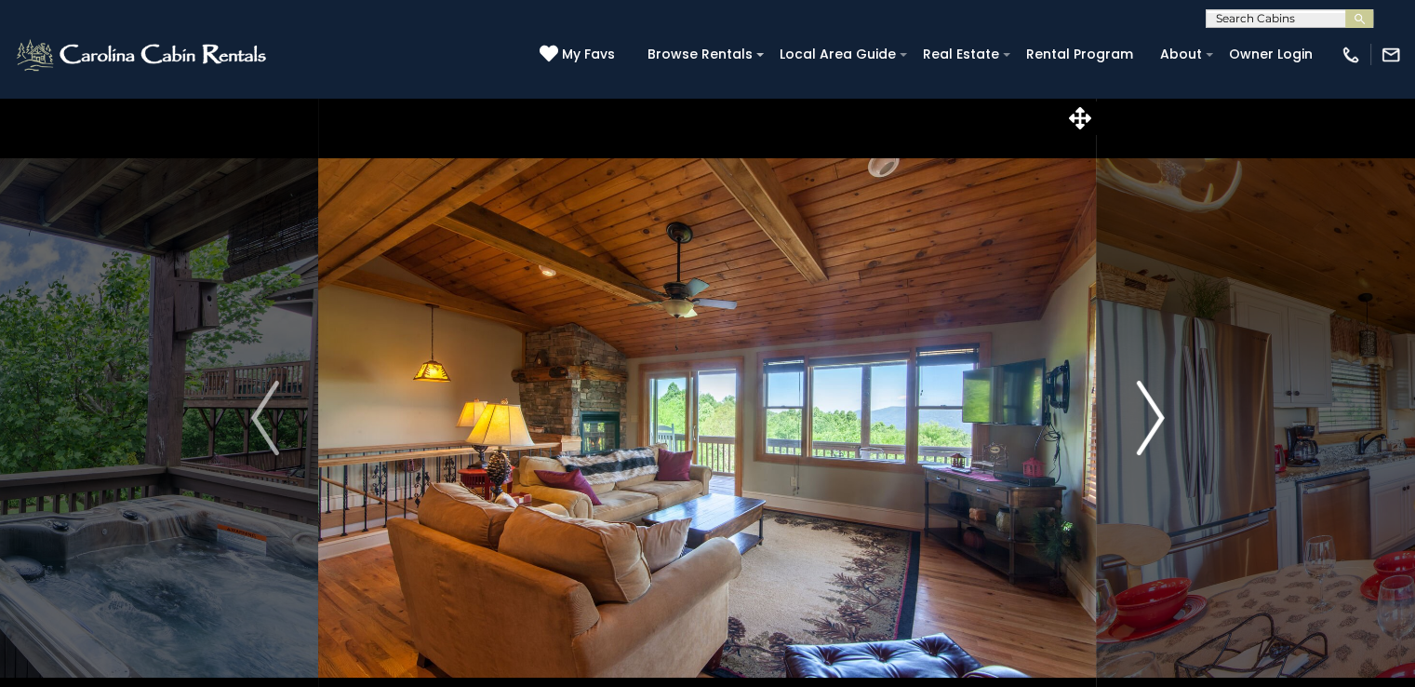
click at [1151, 408] on img "Next" at bounding box center [1150, 418] width 28 height 74
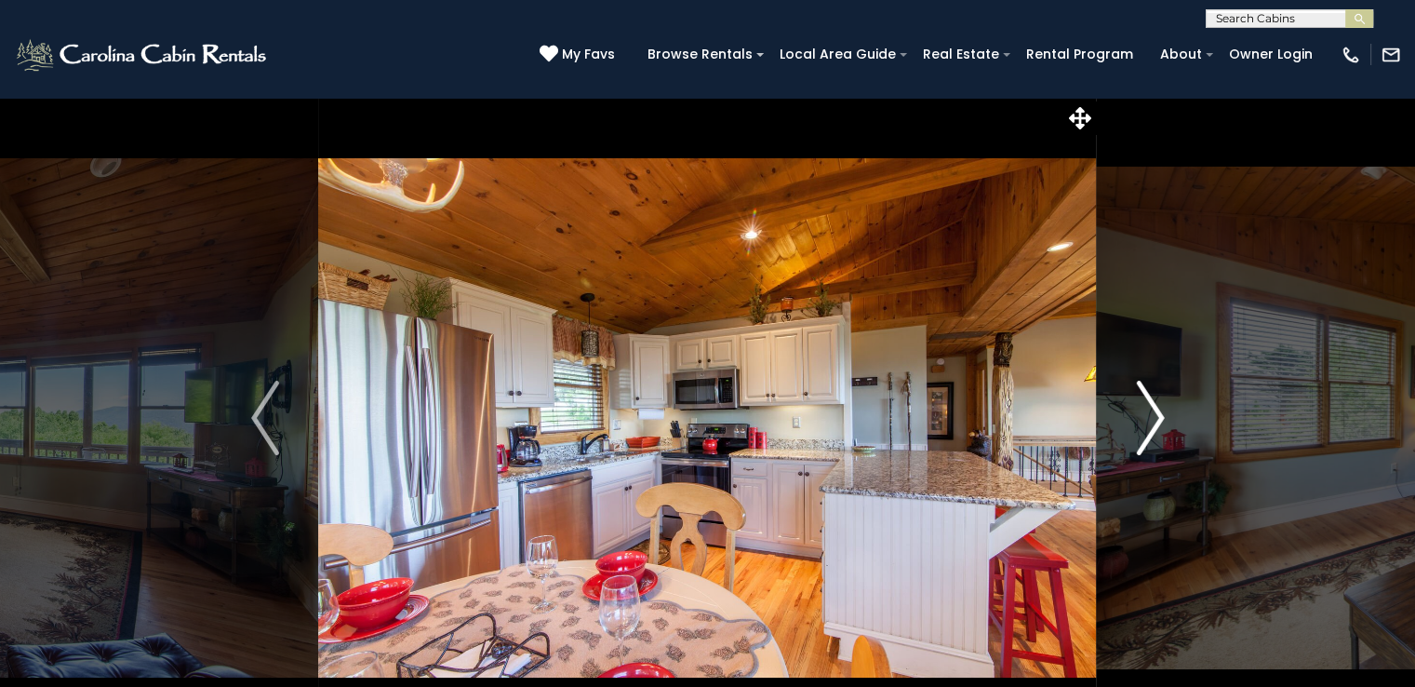
click at [1151, 408] on img "Next" at bounding box center [1150, 418] width 28 height 74
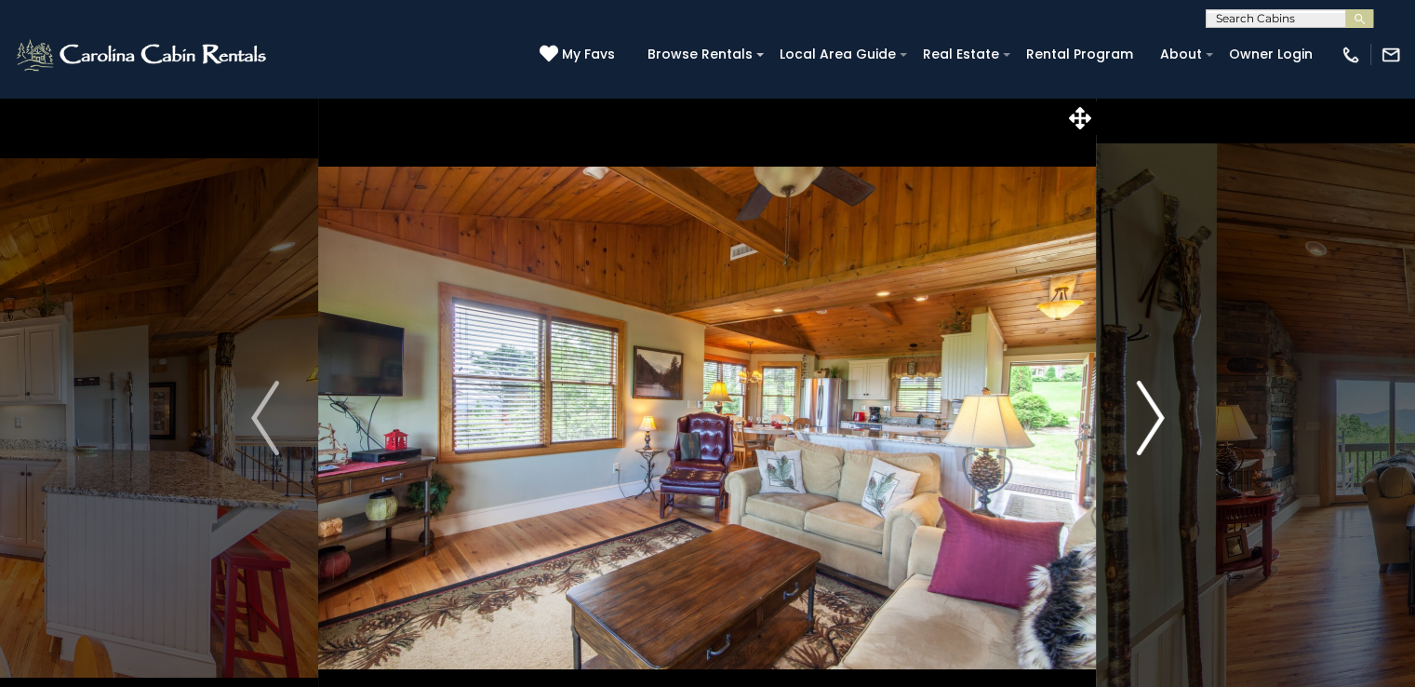
click at [1151, 408] on img "Next" at bounding box center [1150, 418] width 28 height 74
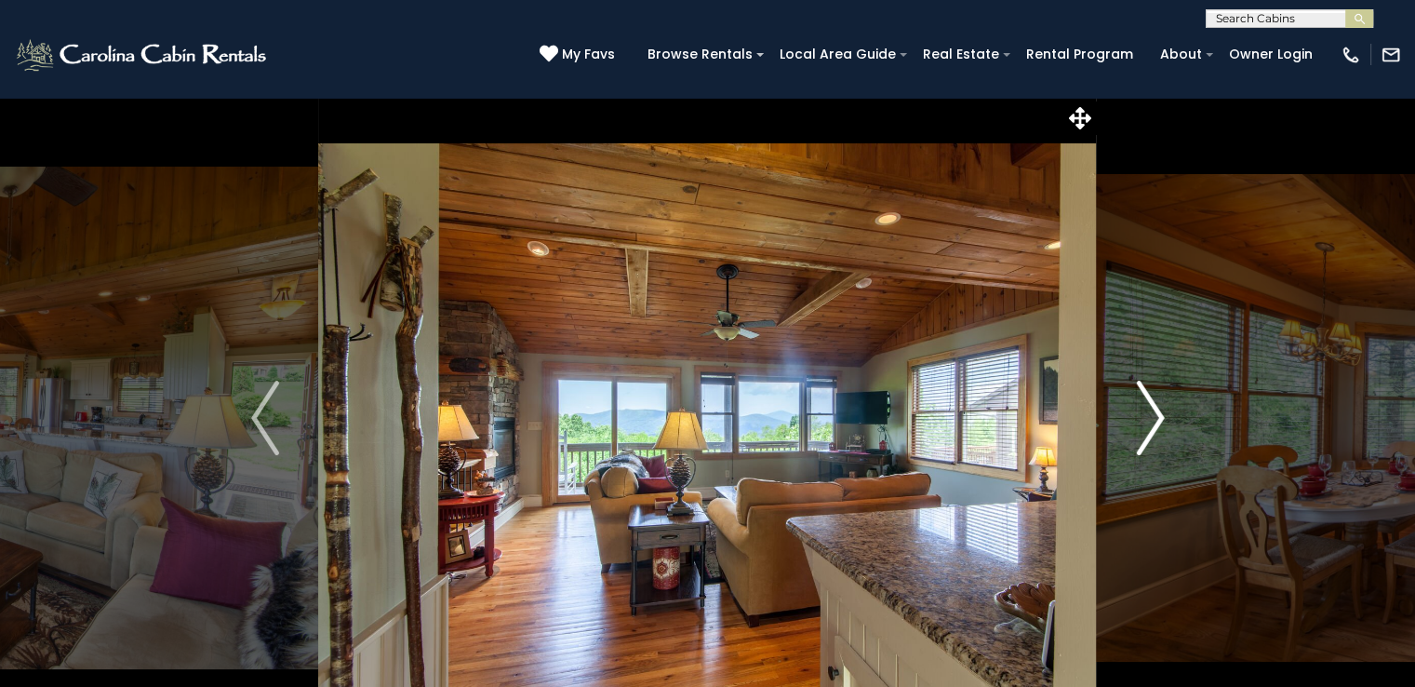
click at [1151, 408] on img "Next" at bounding box center [1150, 418] width 28 height 74
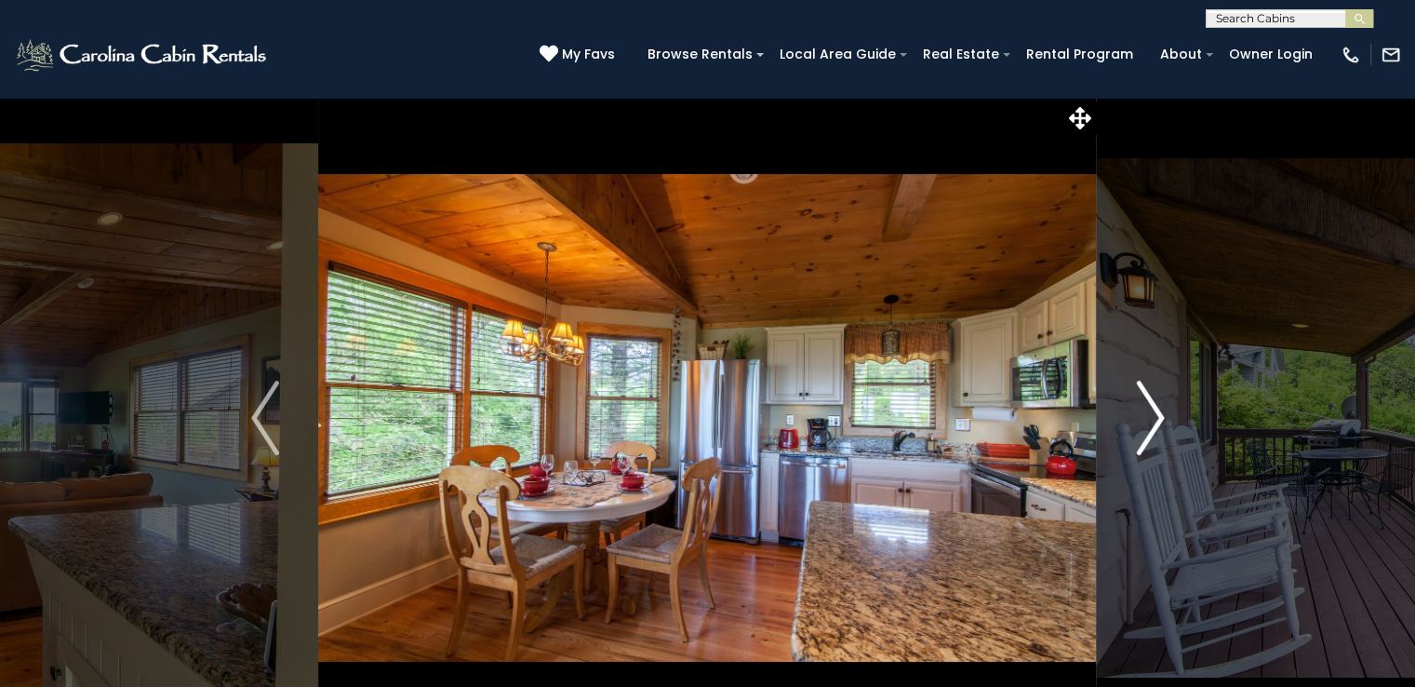
click at [1151, 408] on img "Next" at bounding box center [1150, 418] width 28 height 74
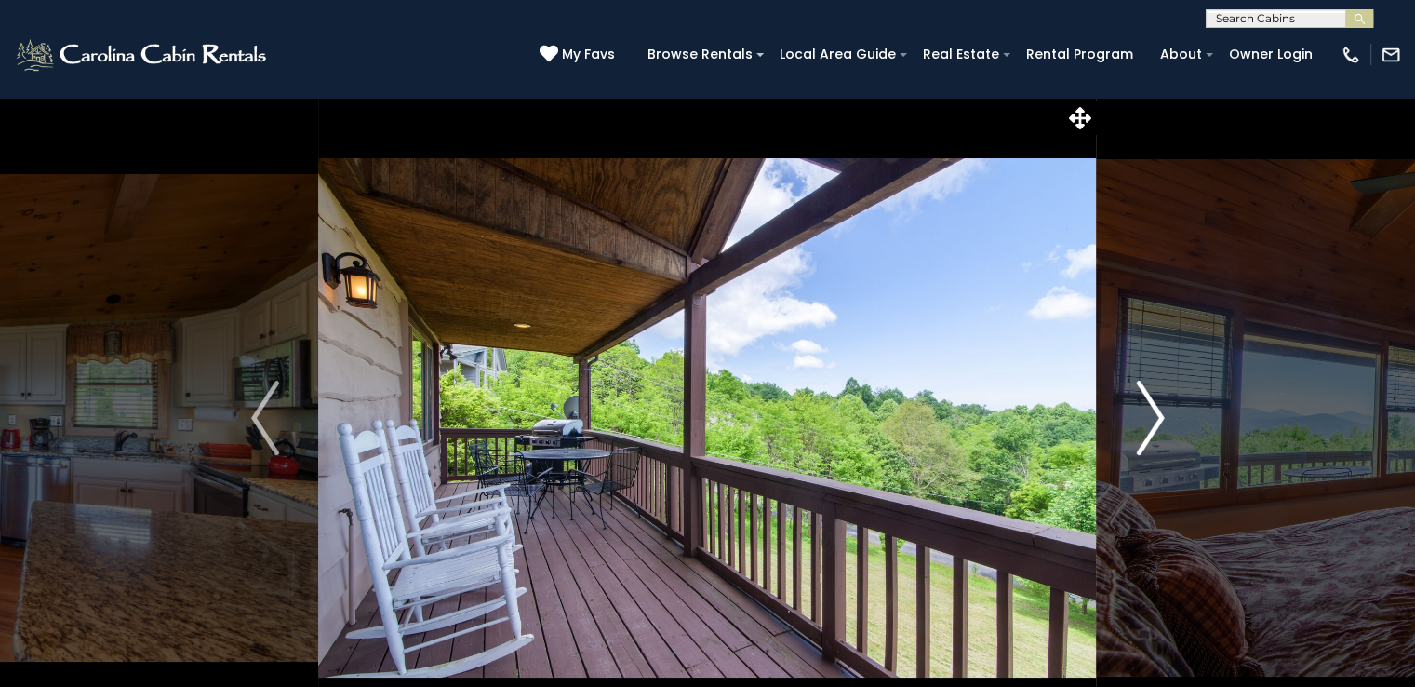
click at [1151, 408] on img "Next" at bounding box center [1150, 418] width 28 height 74
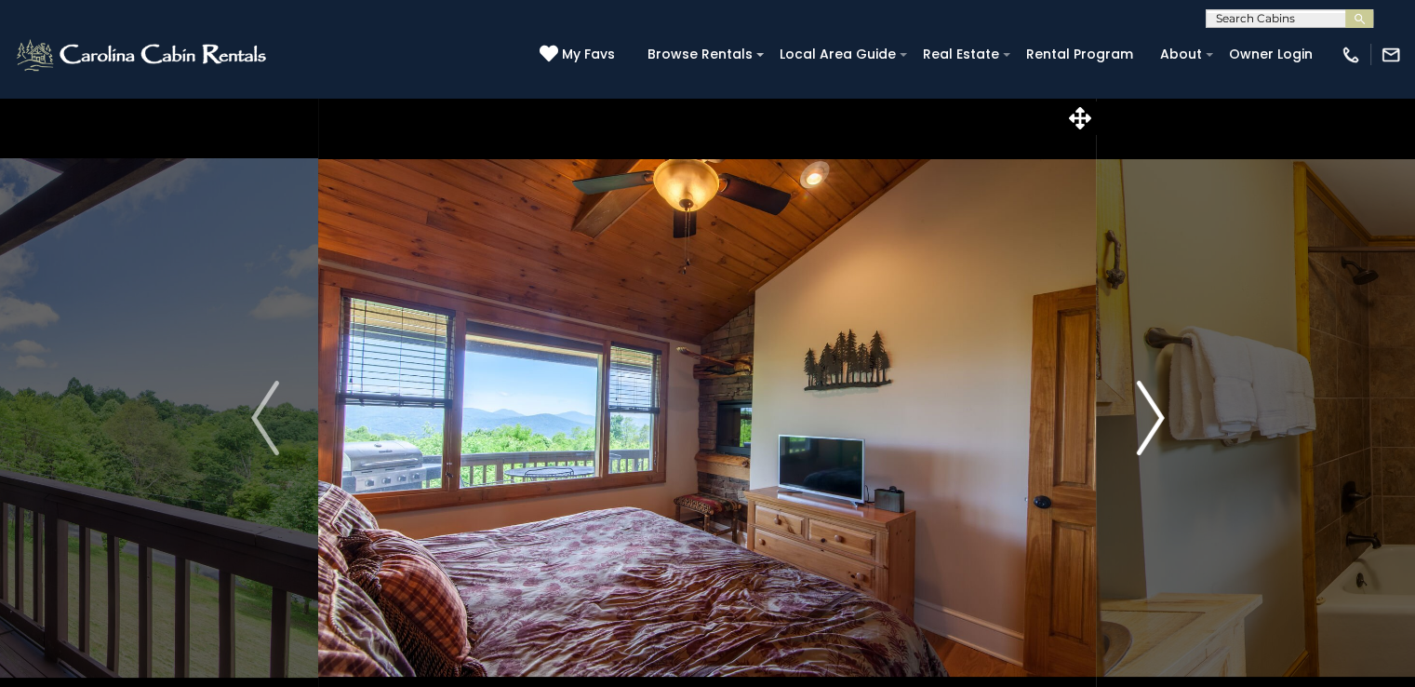
click at [1151, 408] on img "Next" at bounding box center [1150, 418] width 28 height 74
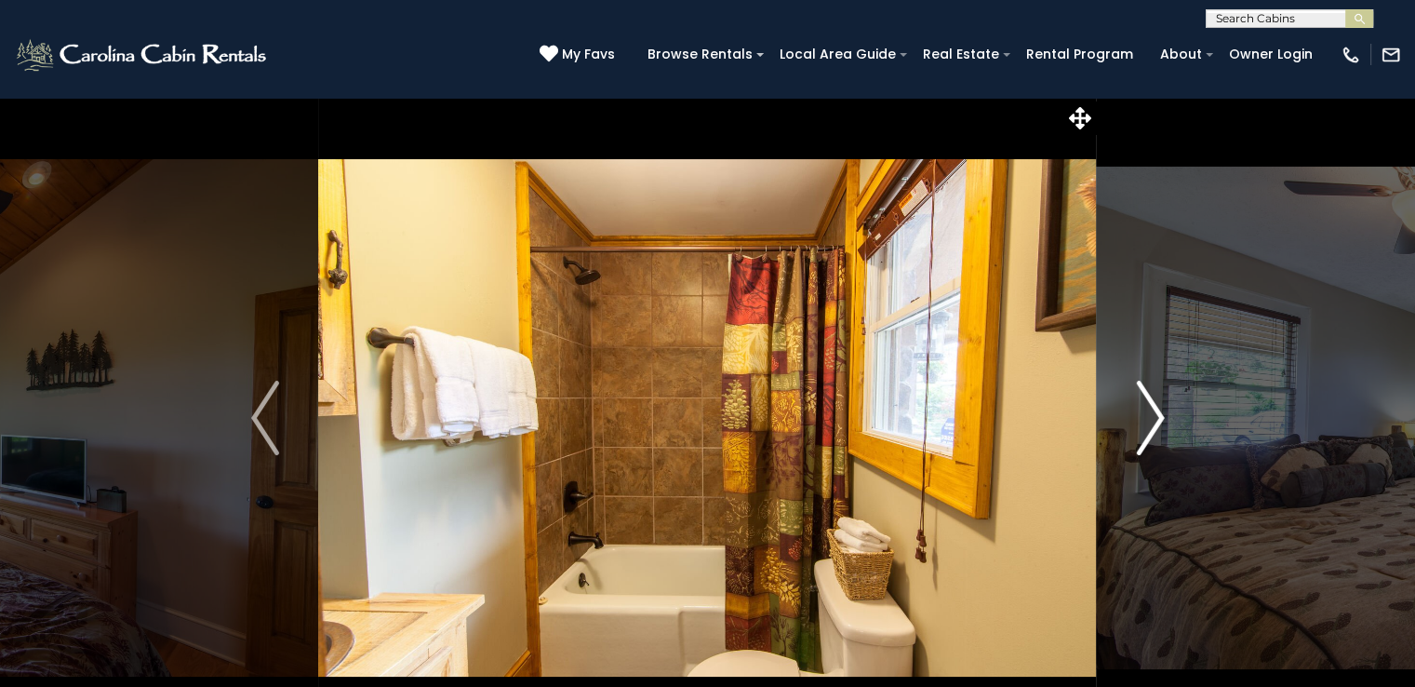
click at [1151, 408] on img "Next" at bounding box center [1150, 418] width 28 height 74
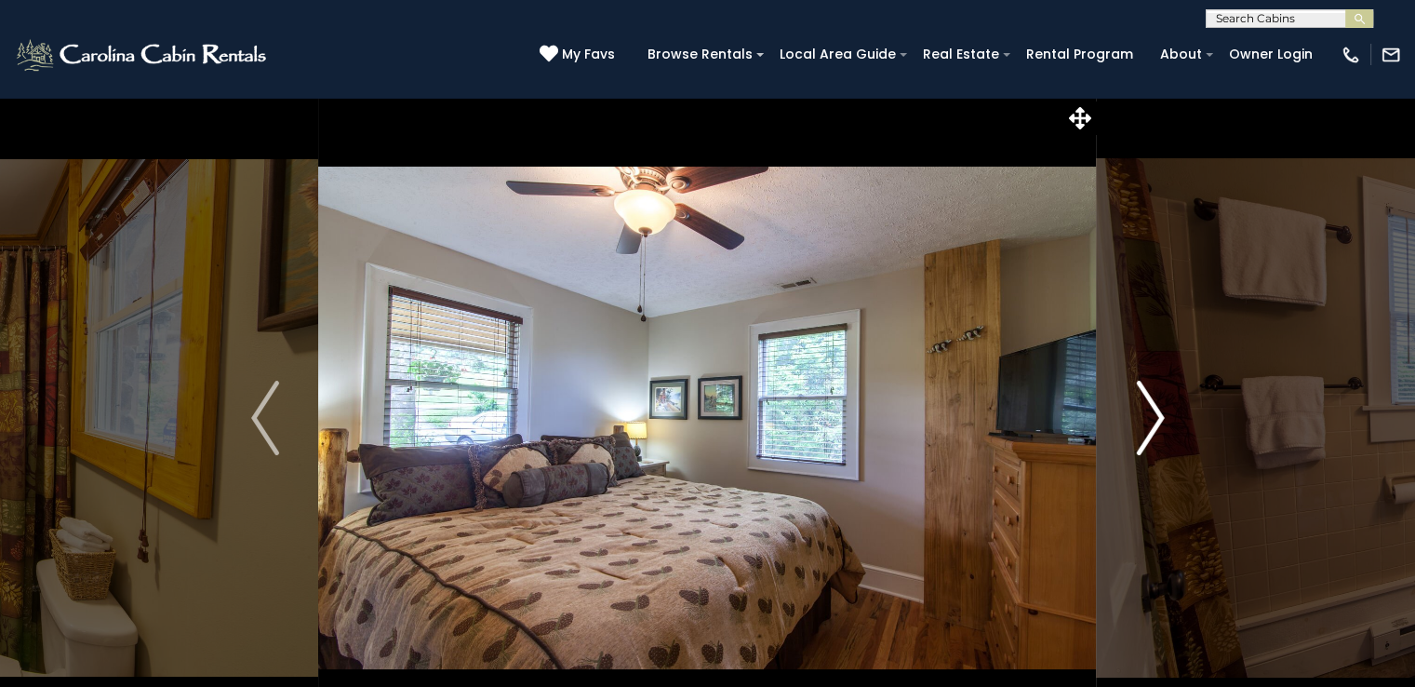
click at [1151, 408] on img "Next" at bounding box center [1150, 418] width 28 height 74
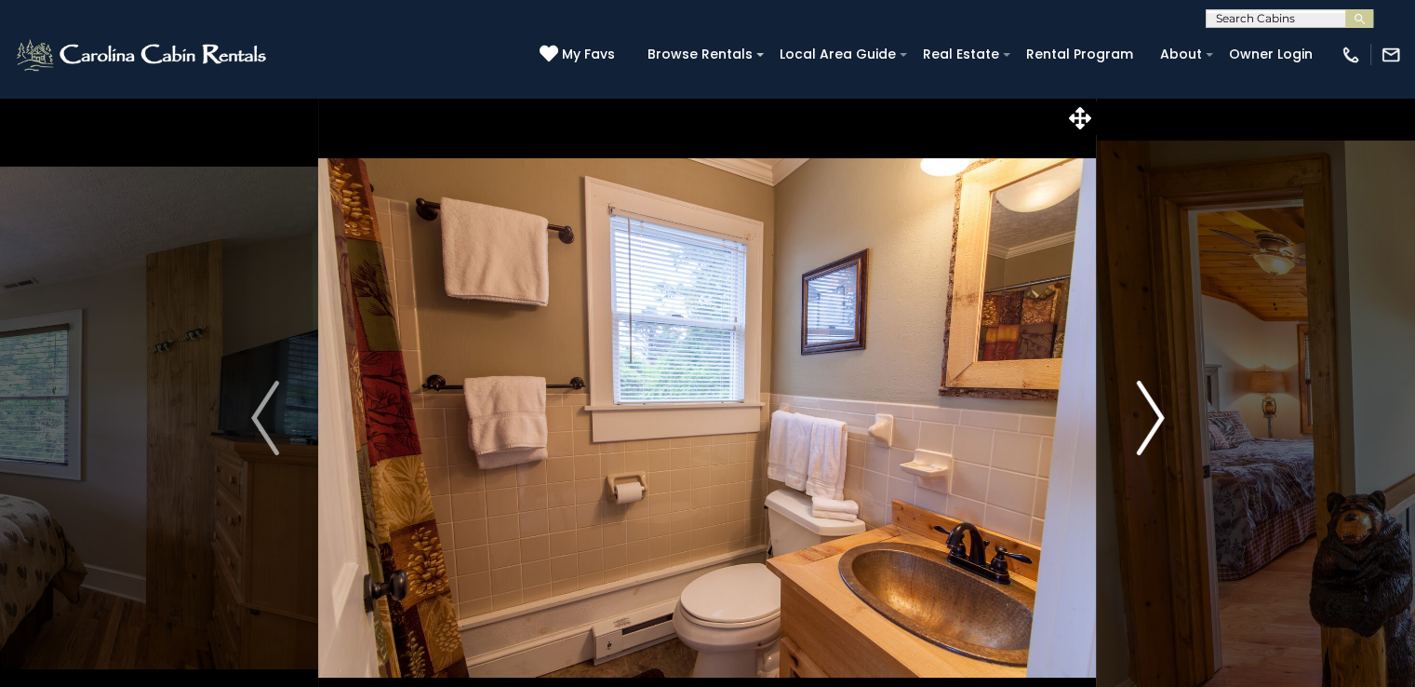
click at [1151, 408] on img "Next" at bounding box center [1150, 418] width 28 height 74
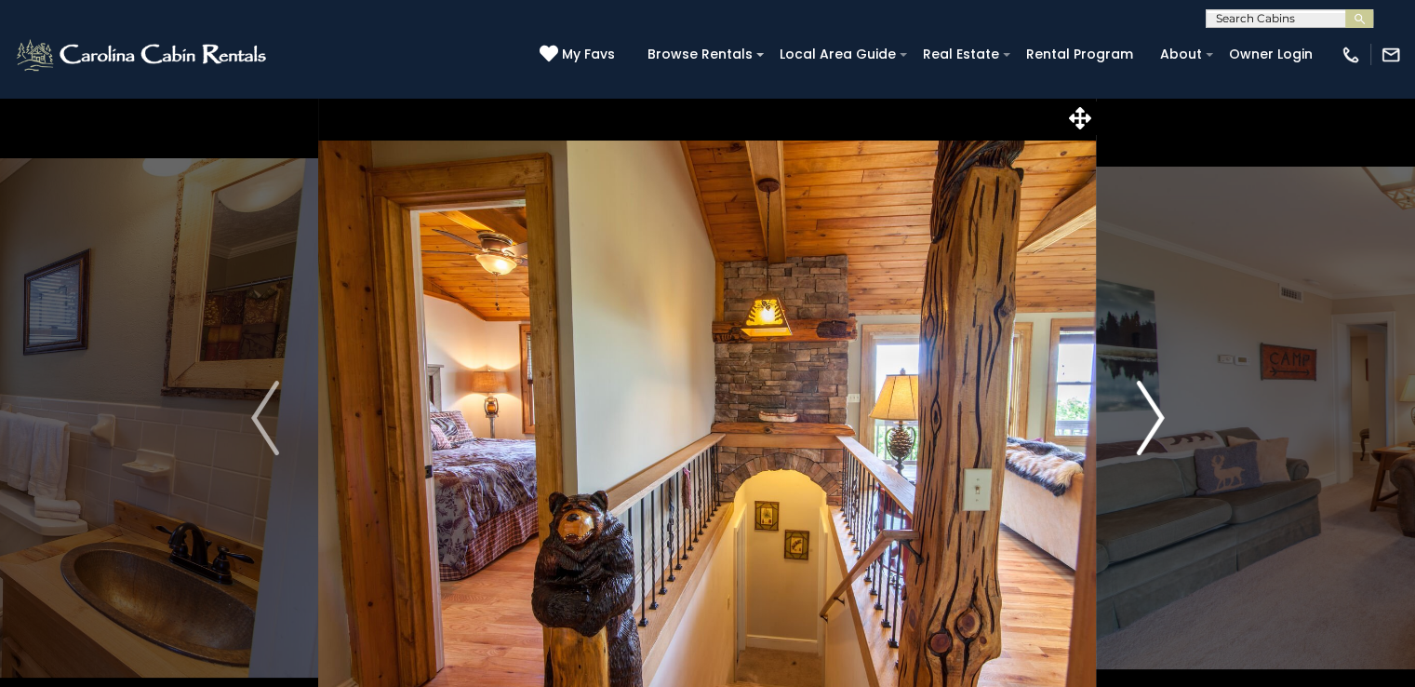
click at [1151, 408] on img "Next" at bounding box center [1150, 418] width 28 height 74
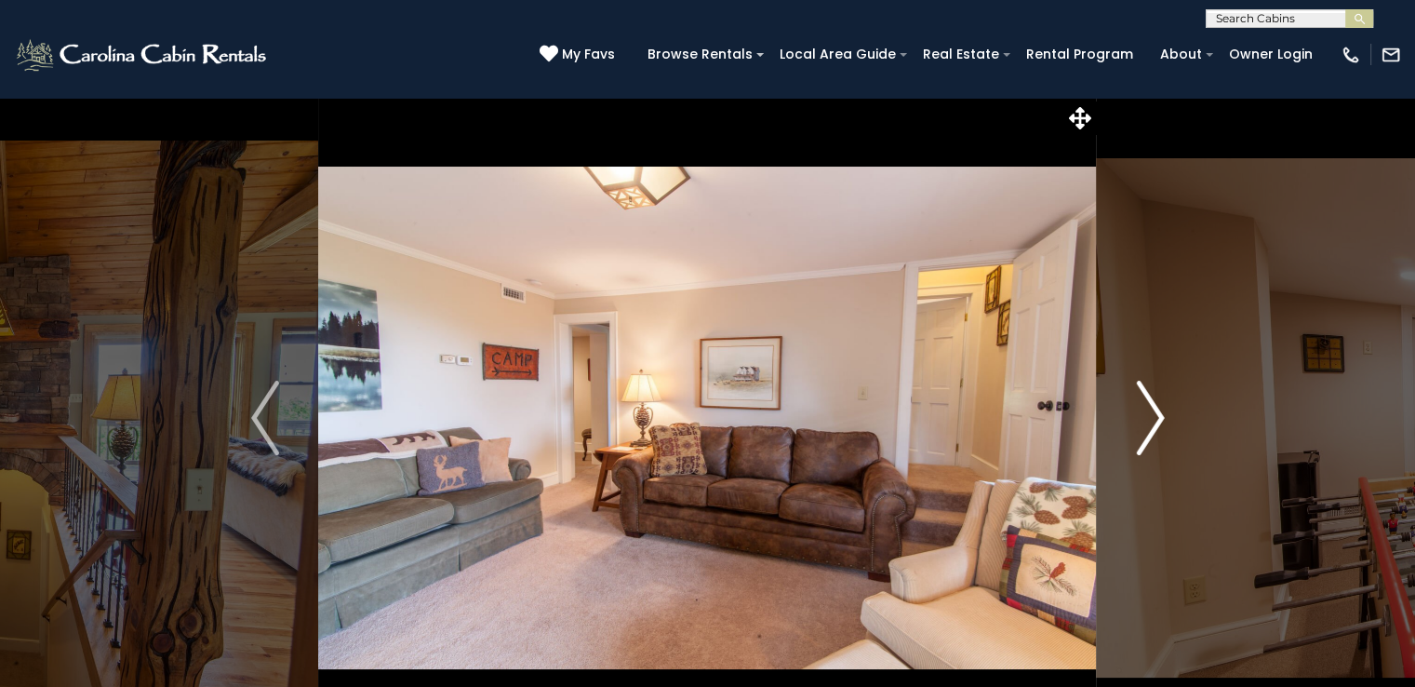
click at [1151, 408] on img "Next" at bounding box center [1150, 418] width 28 height 74
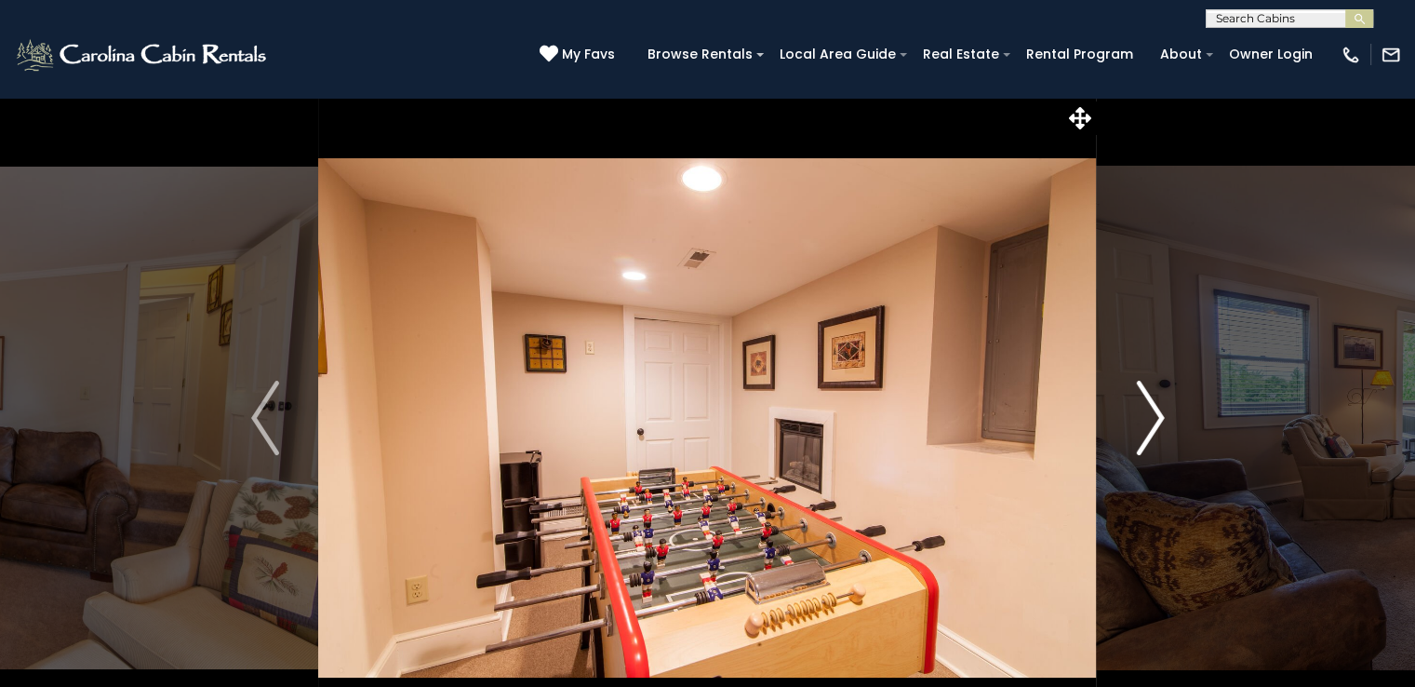
click at [1151, 408] on img "Next" at bounding box center [1150, 418] width 28 height 74
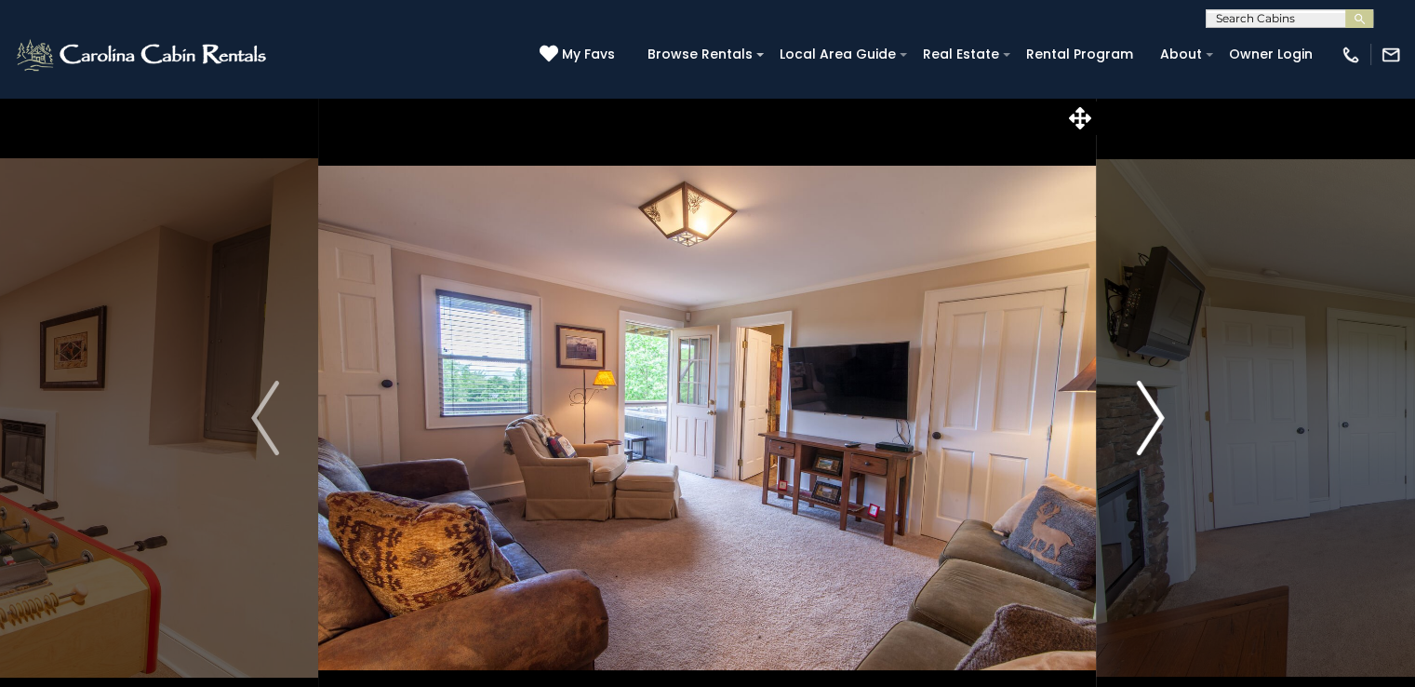
click at [1151, 408] on img "Next" at bounding box center [1150, 418] width 28 height 74
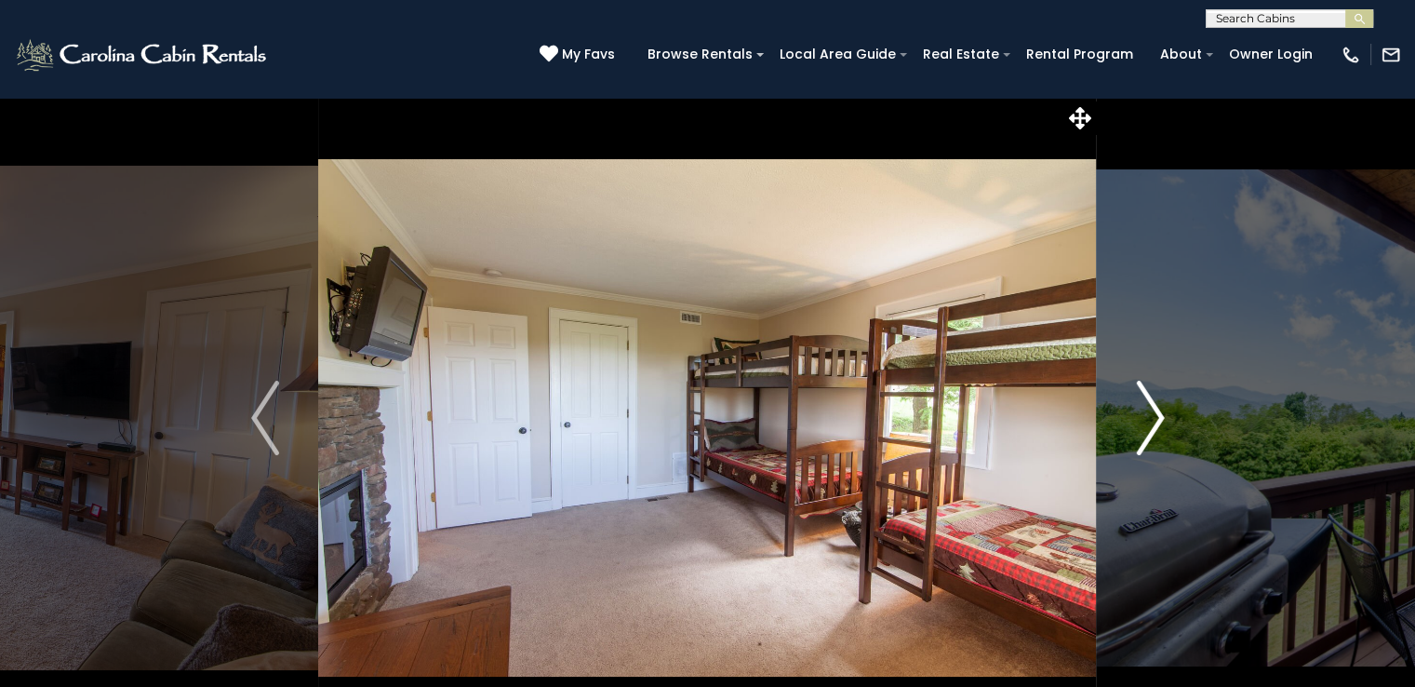
click at [1151, 408] on img "Next" at bounding box center [1150, 418] width 28 height 74
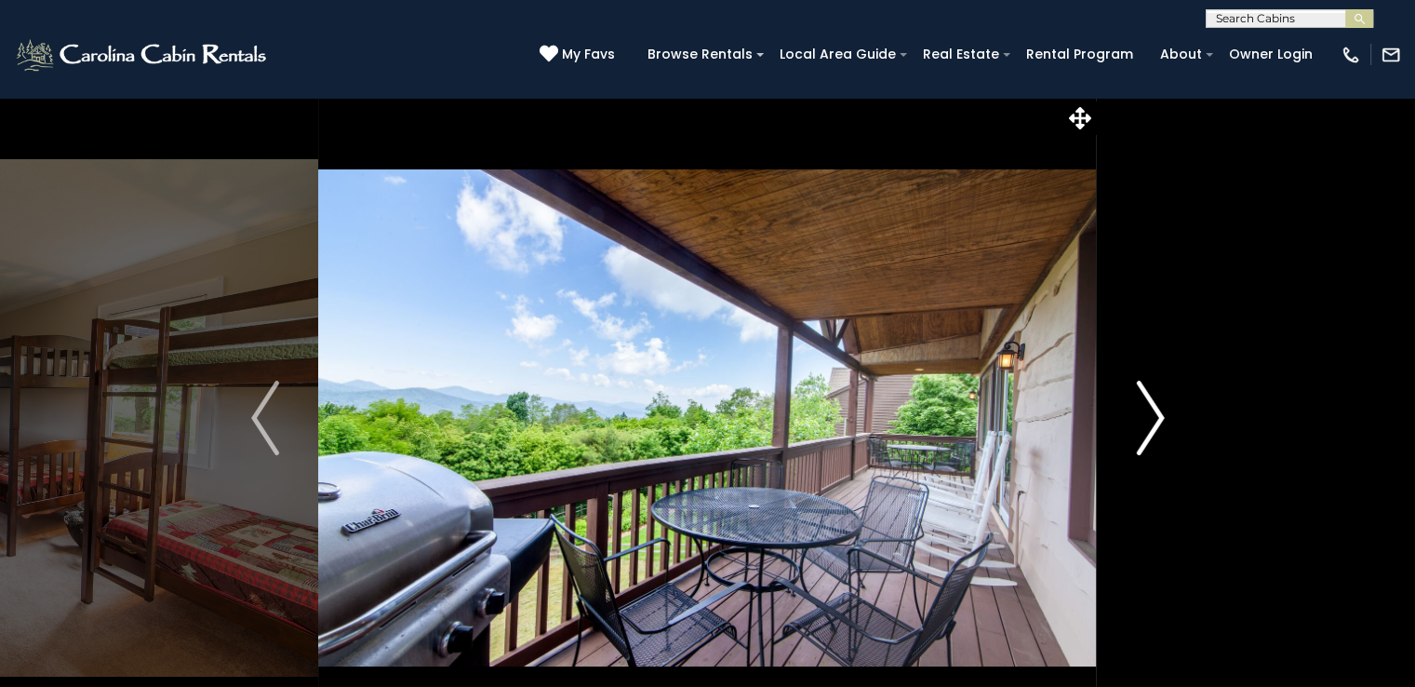
click at [1151, 408] on img "Next" at bounding box center [1150, 418] width 28 height 74
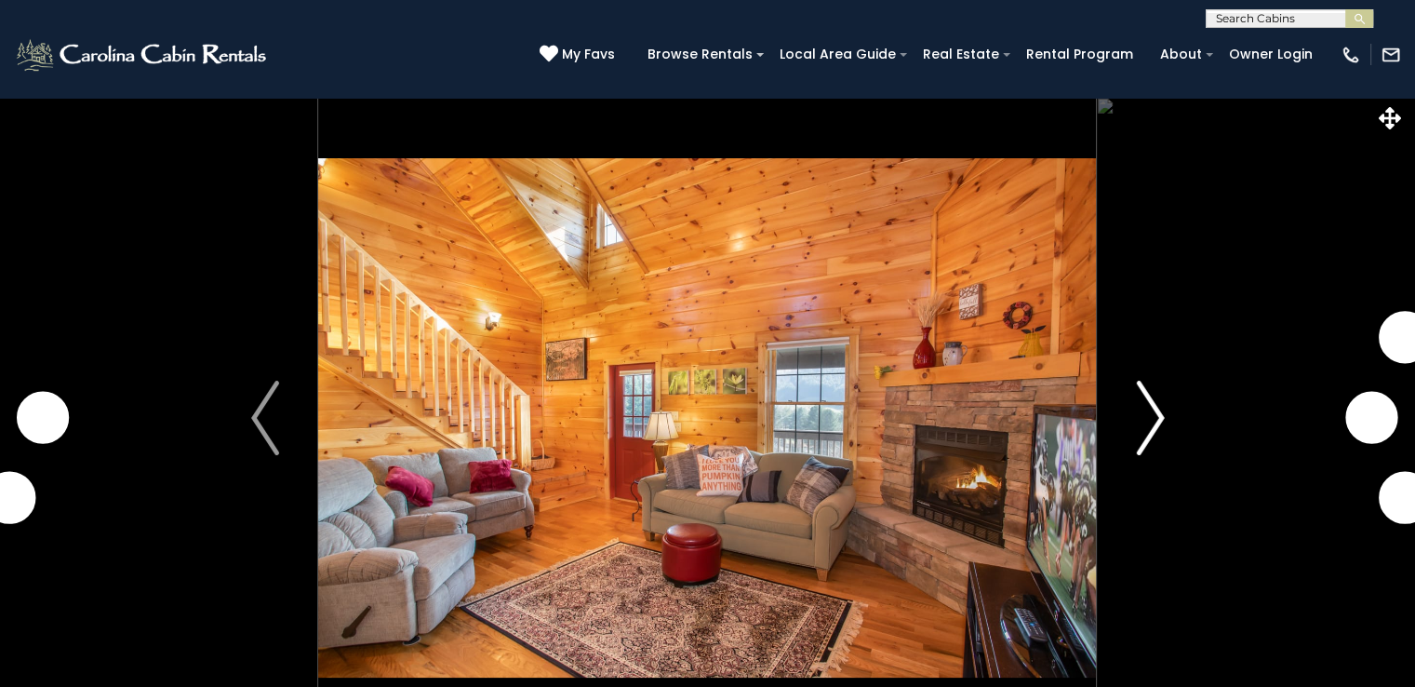
click at [1146, 434] on img "Next" at bounding box center [1150, 418] width 28 height 74
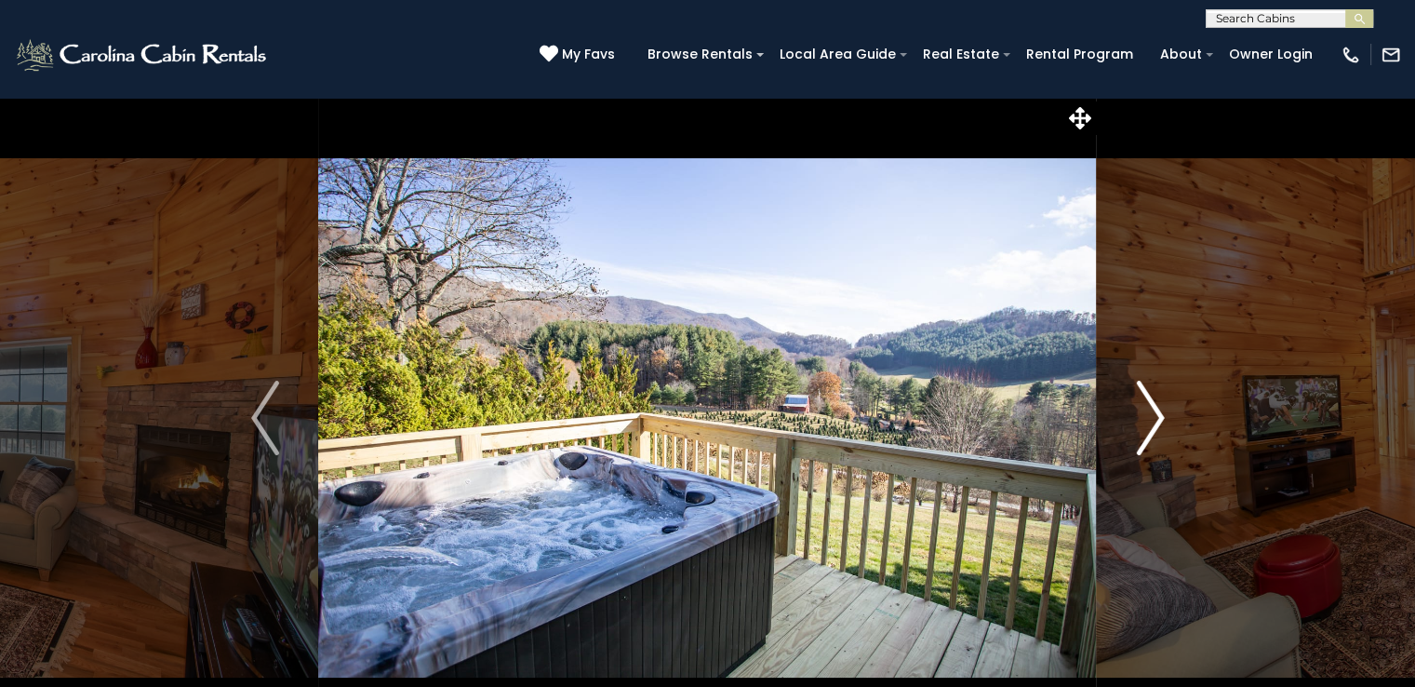
click at [1146, 434] on img "Next" at bounding box center [1150, 418] width 28 height 74
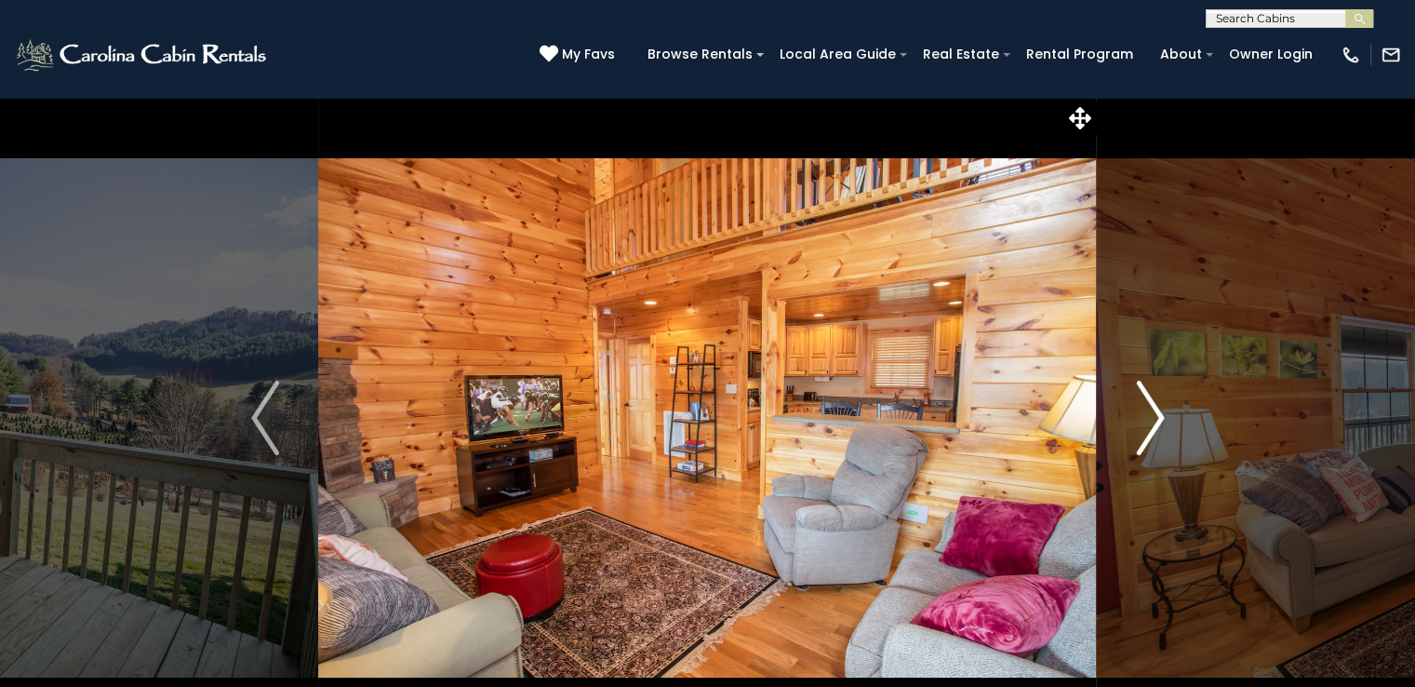
click at [1146, 434] on img "Next" at bounding box center [1150, 418] width 28 height 74
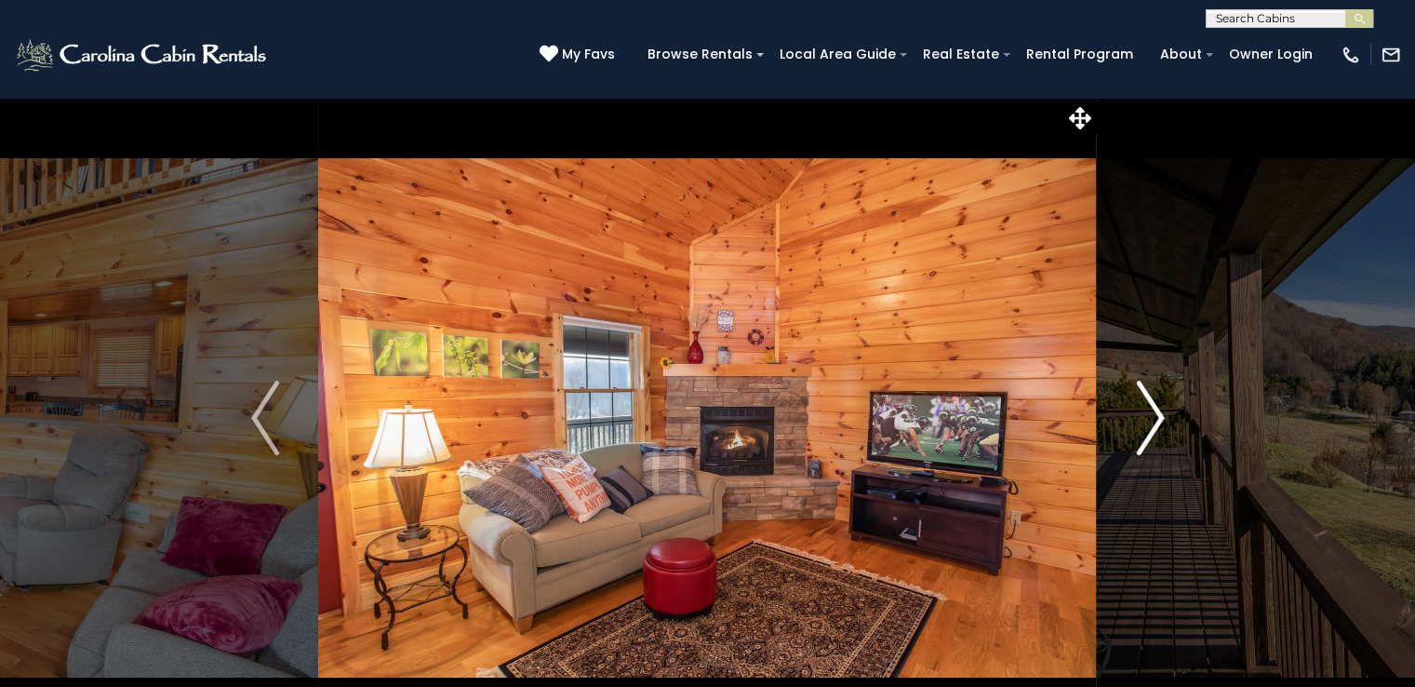
click at [1146, 434] on img "Next" at bounding box center [1150, 418] width 28 height 74
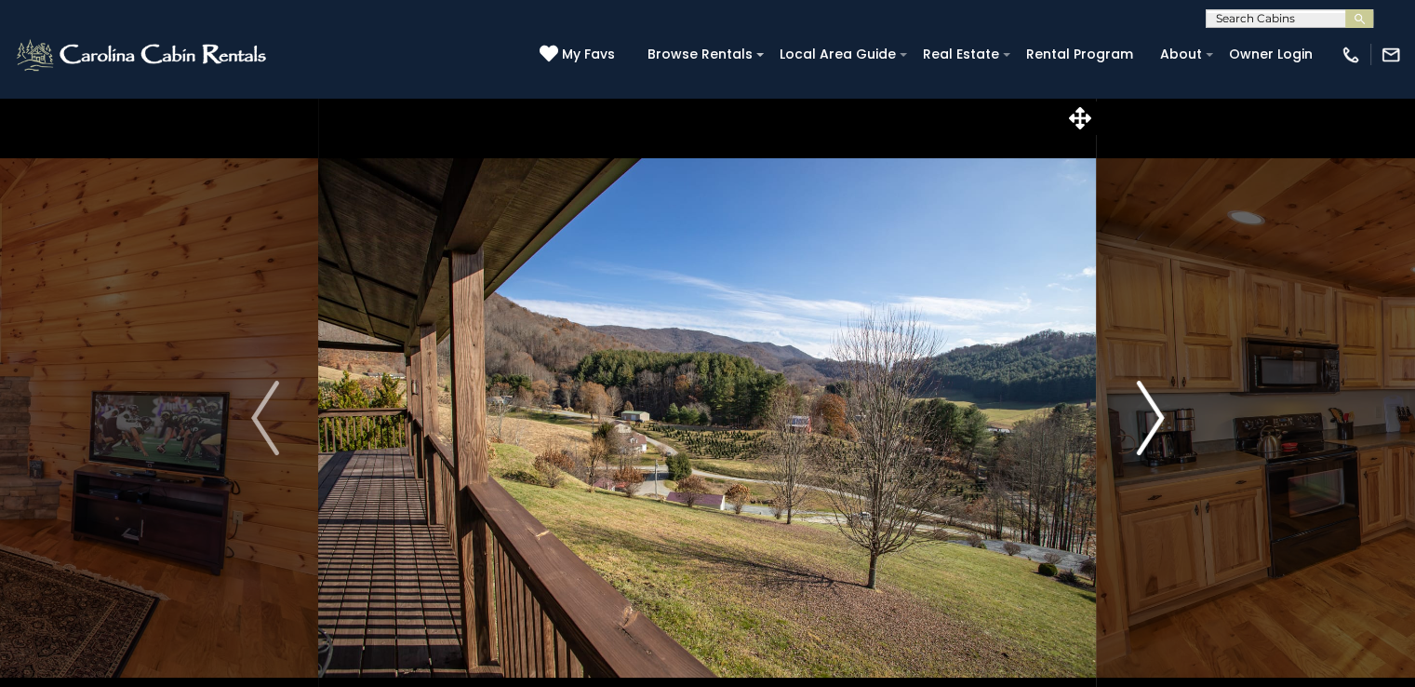
click at [1146, 434] on img "Next" at bounding box center [1150, 418] width 28 height 74
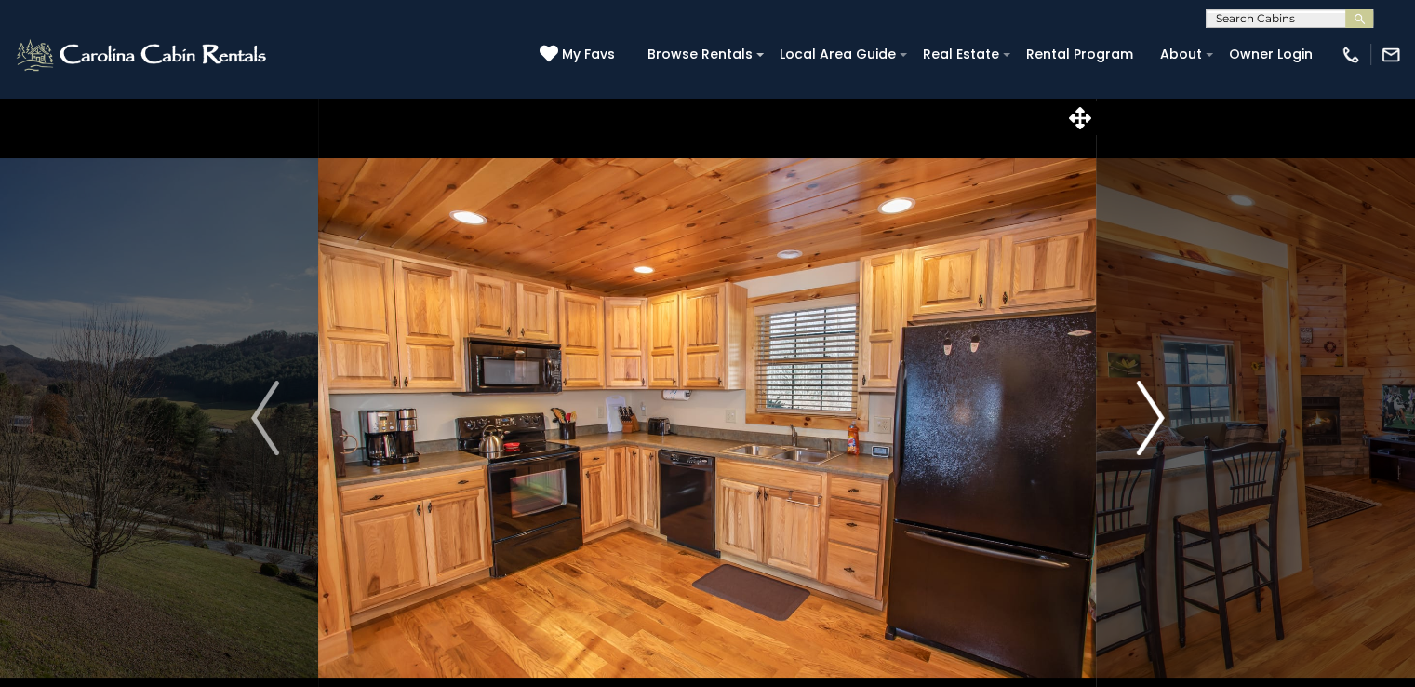
click at [1146, 434] on img "Next" at bounding box center [1150, 418] width 28 height 74
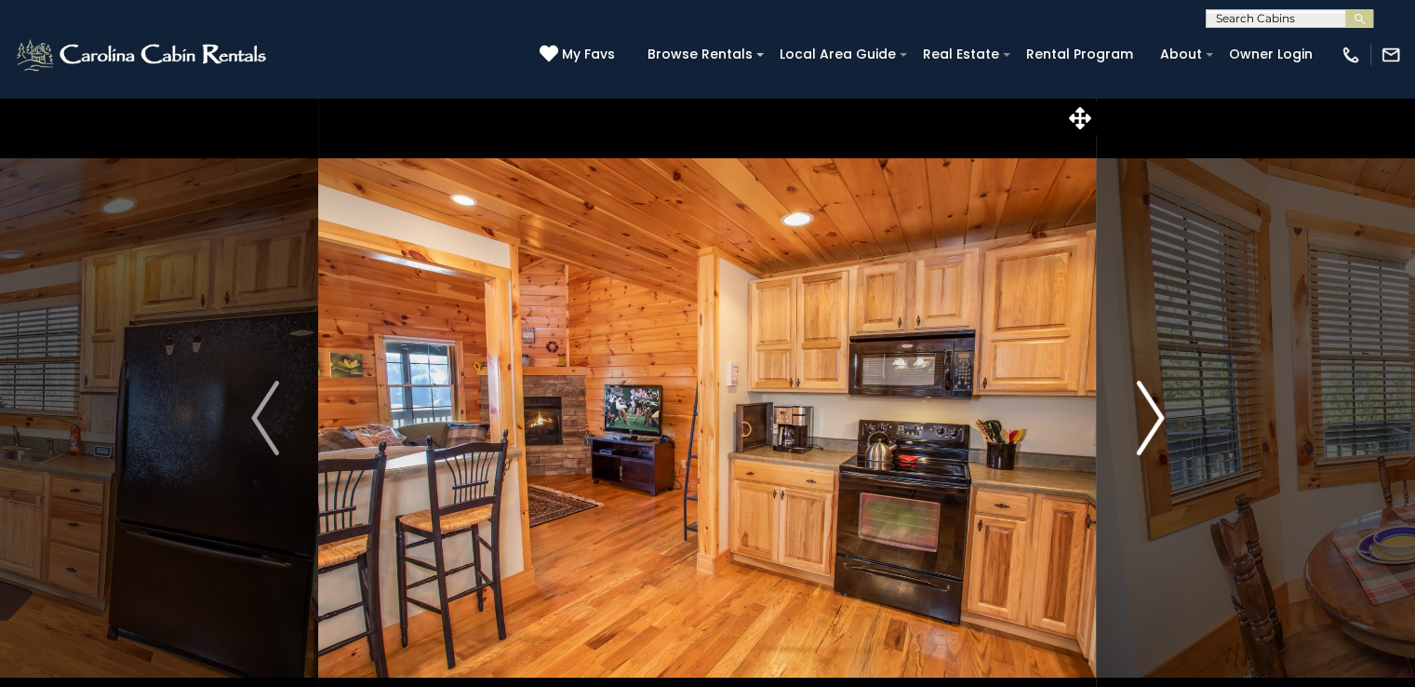
click at [1146, 434] on img "Next" at bounding box center [1150, 418] width 28 height 74
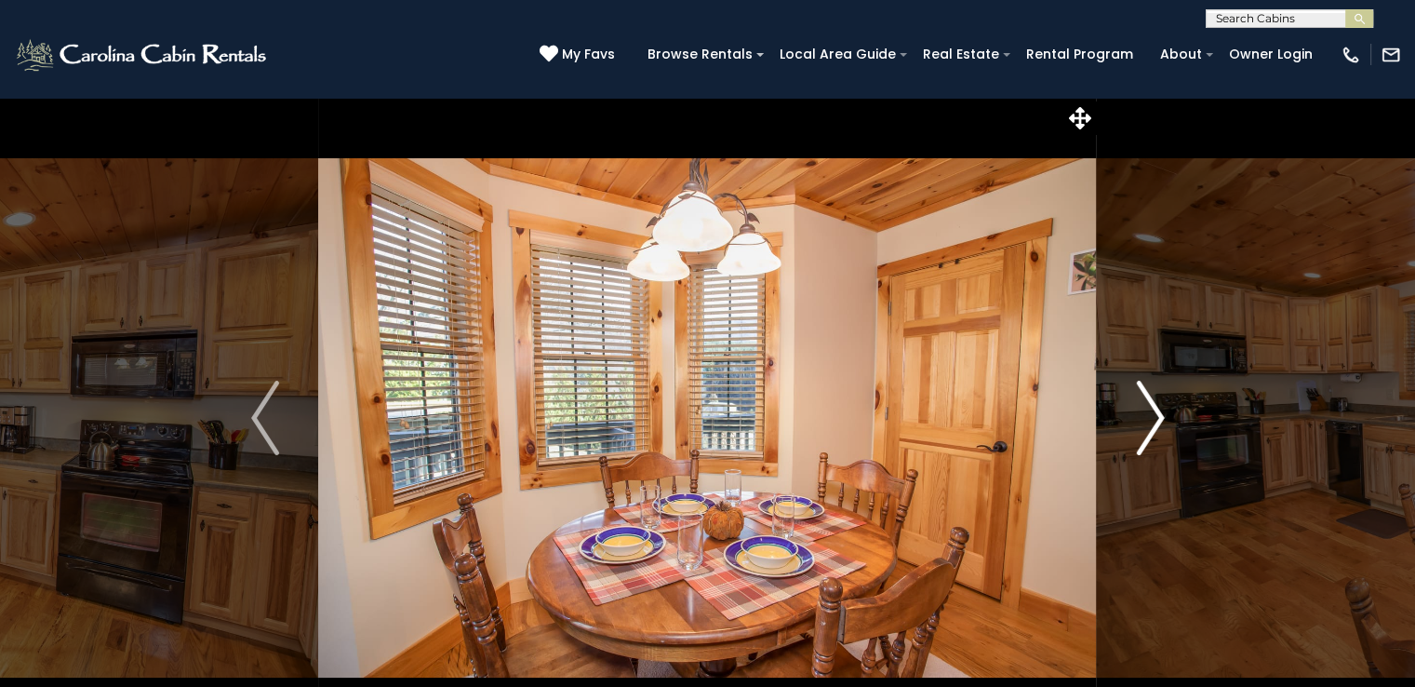
click at [1146, 434] on img "Next" at bounding box center [1150, 418] width 28 height 74
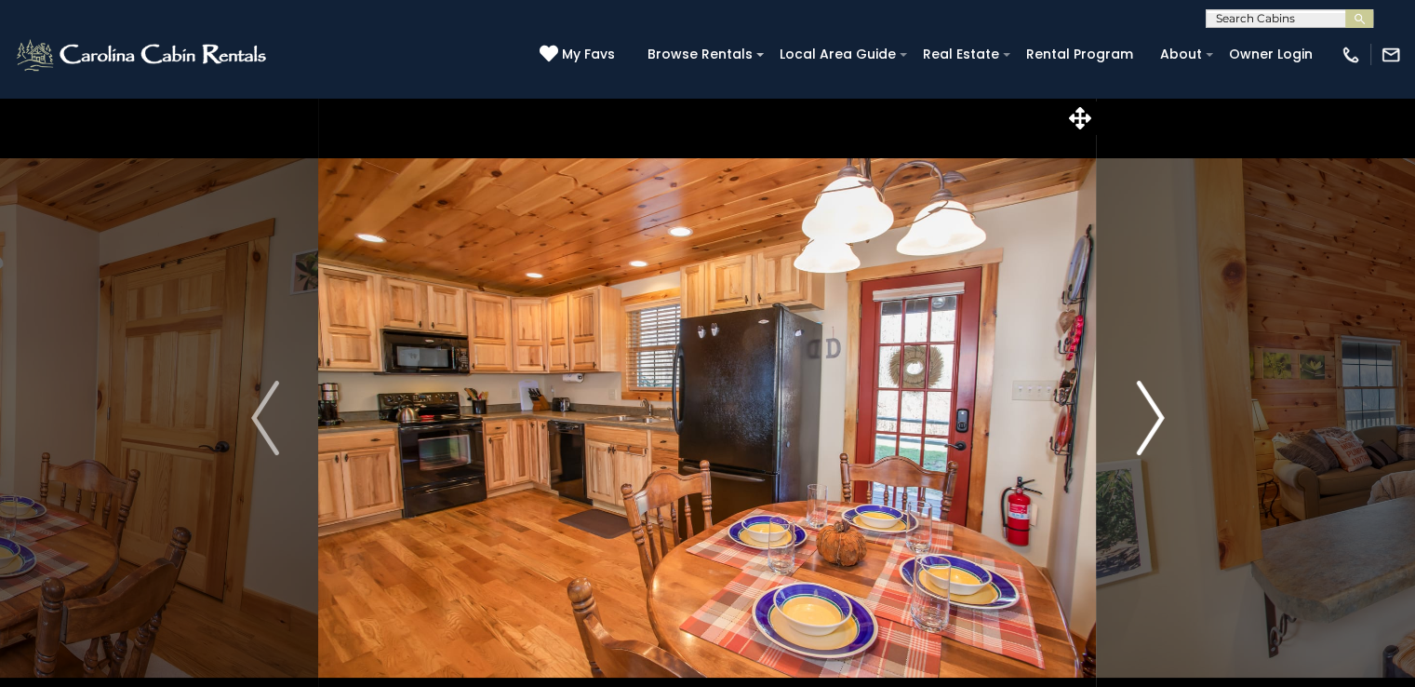
click at [1146, 434] on img "Next" at bounding box center [1150, 418] width 28 height 74
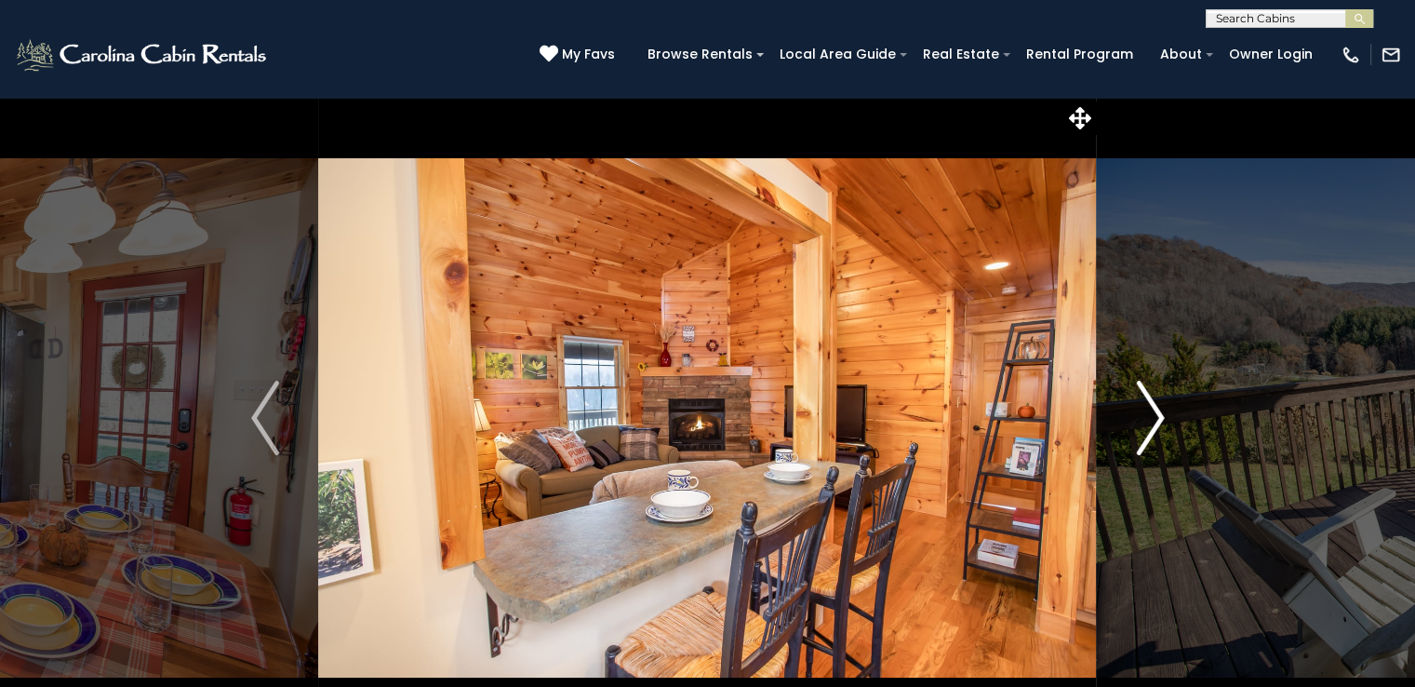
click at [1146, 434] on img "Next" at bounding box center [1150, 418] width 28 height 74
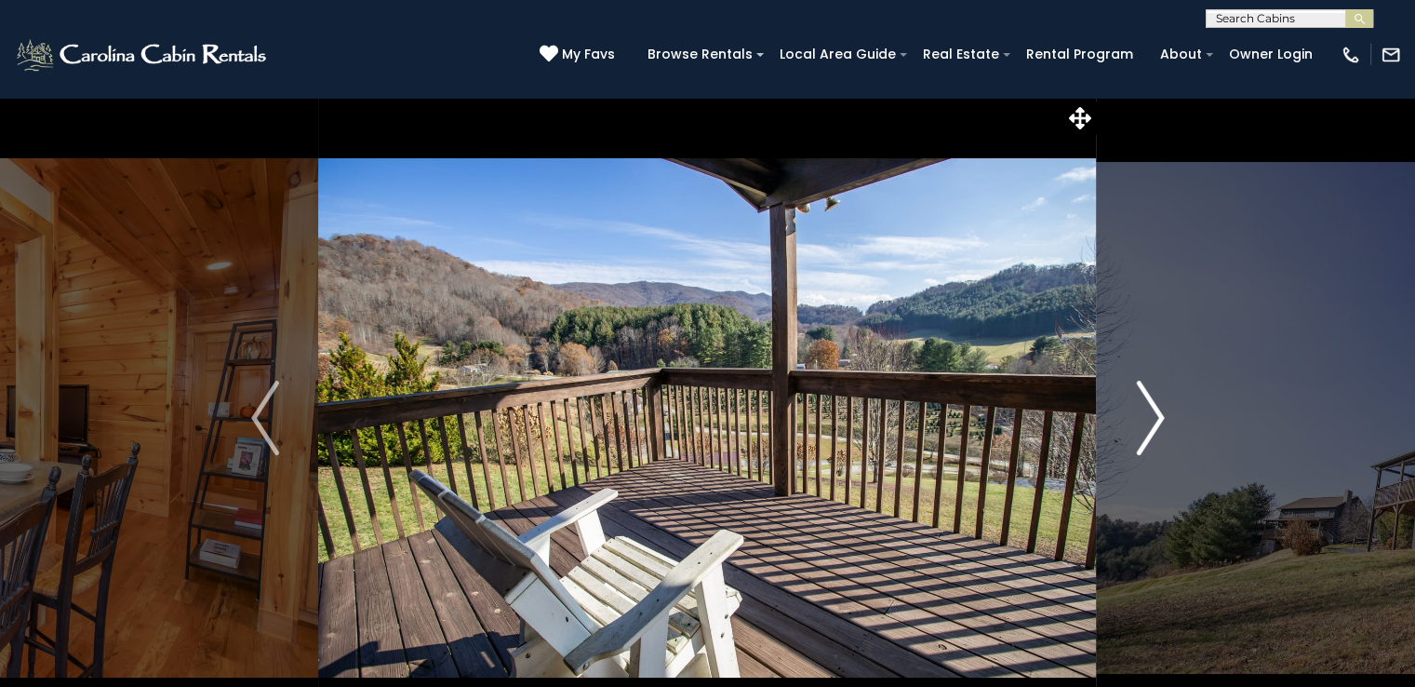
click at [1146, 434] on img "Next" at bounding box center [1150, 418] width 28 height 74
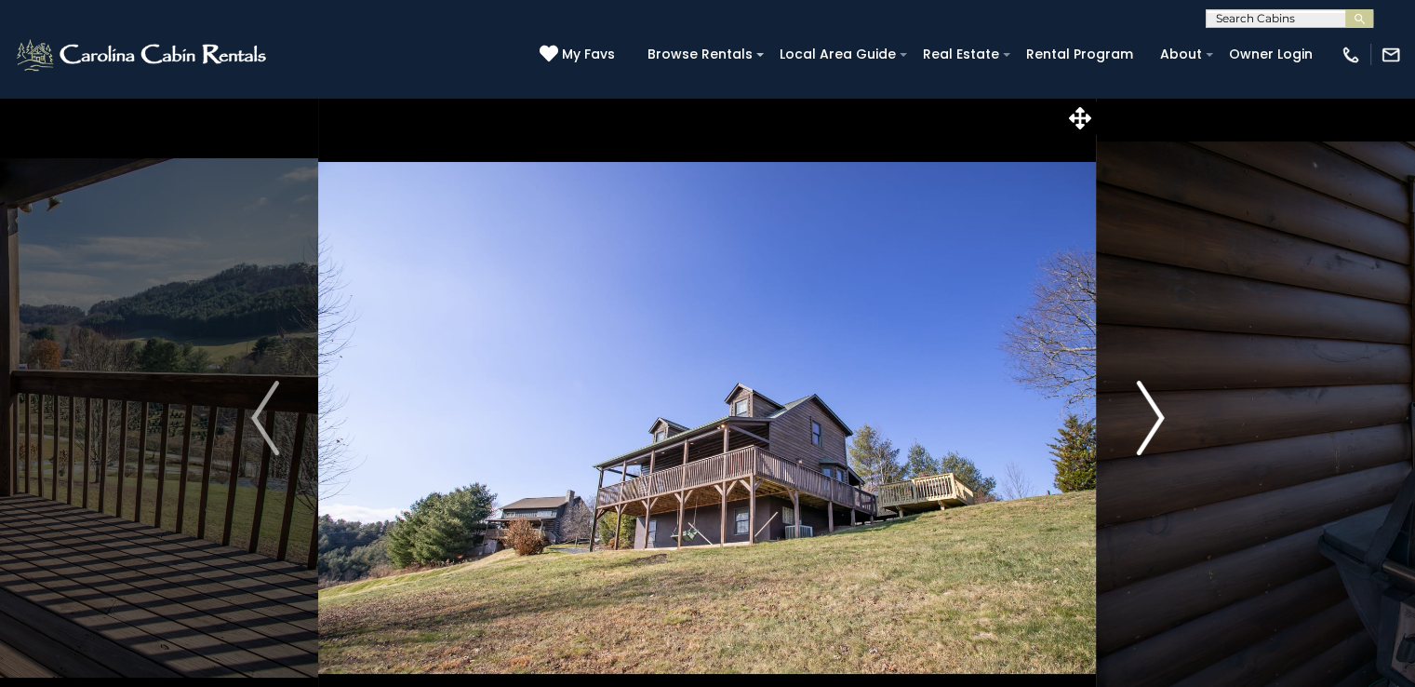
click at [1146, 434] on img "Next" at bounding box center [1150, 418] width 28 height 74
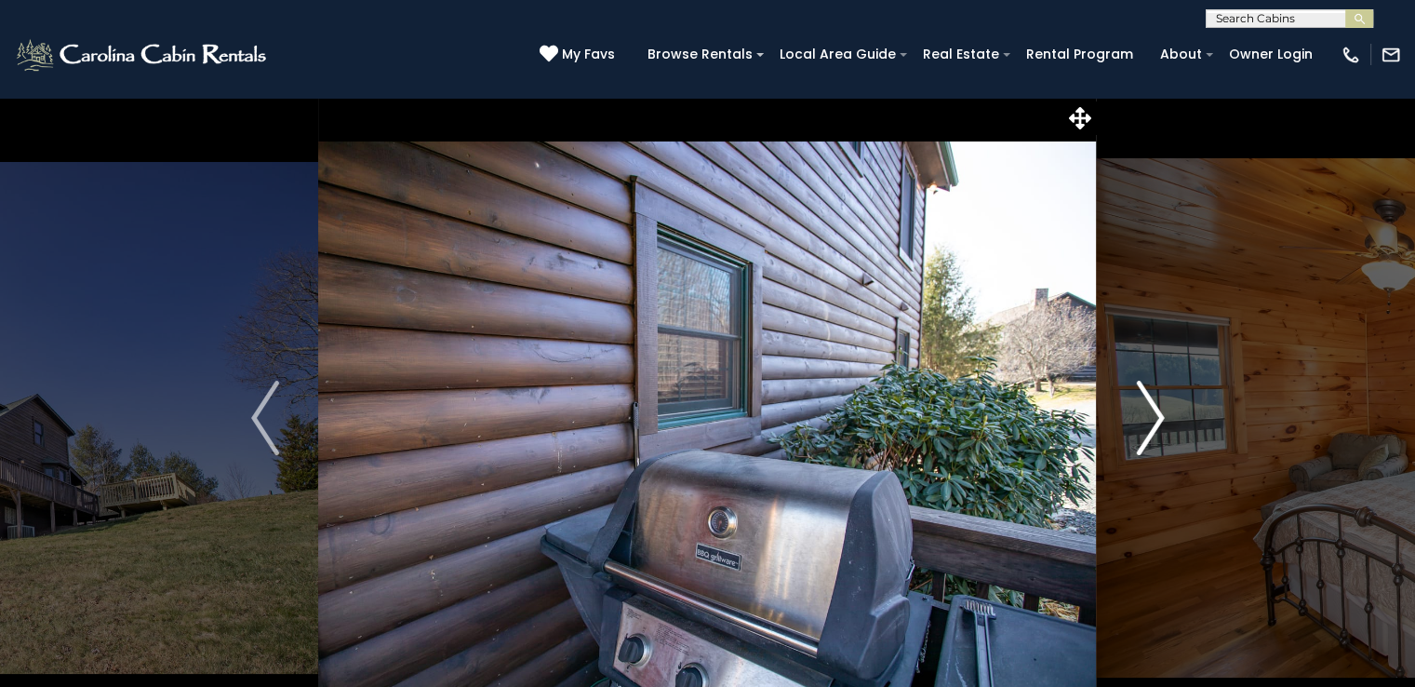
click at [1146, 434] on img "Next" at bounding box center [1150, 418] width 28 height 74
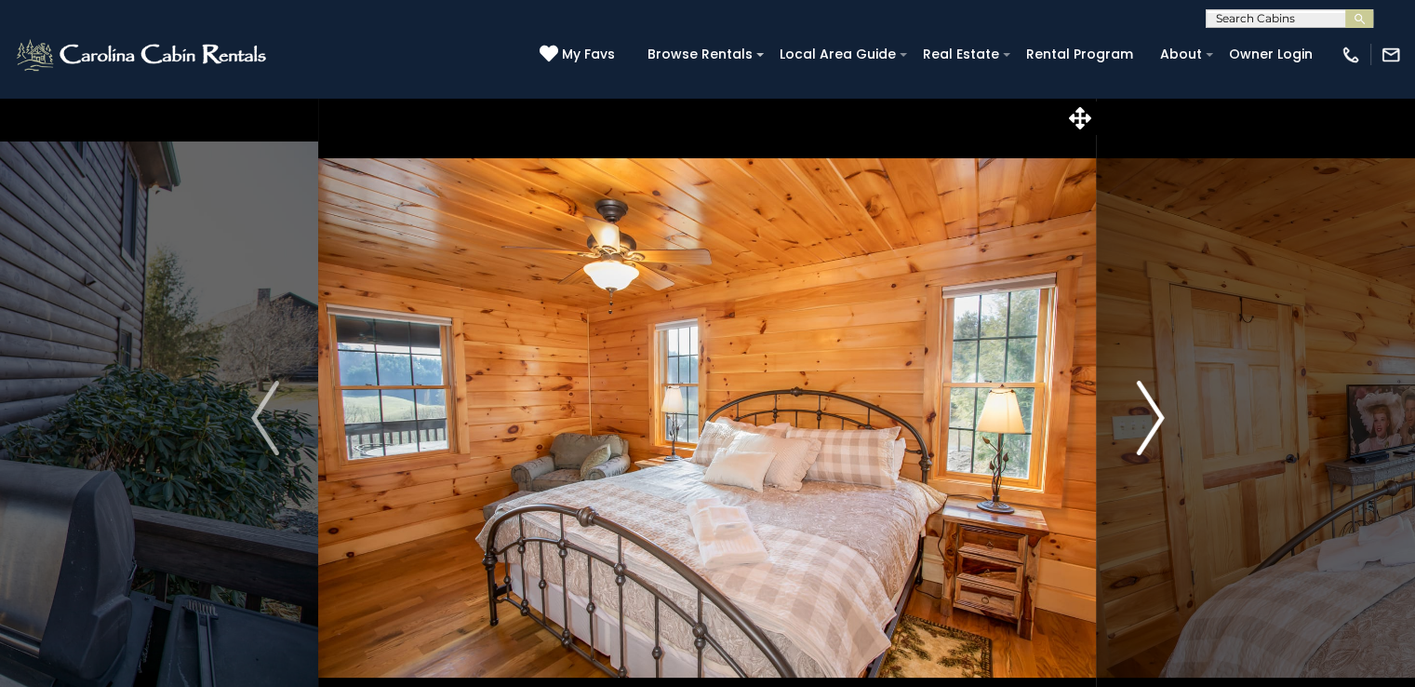
click at [1146, 434] on img "Next" at bounding box center [1150, 418] width 28 height 74
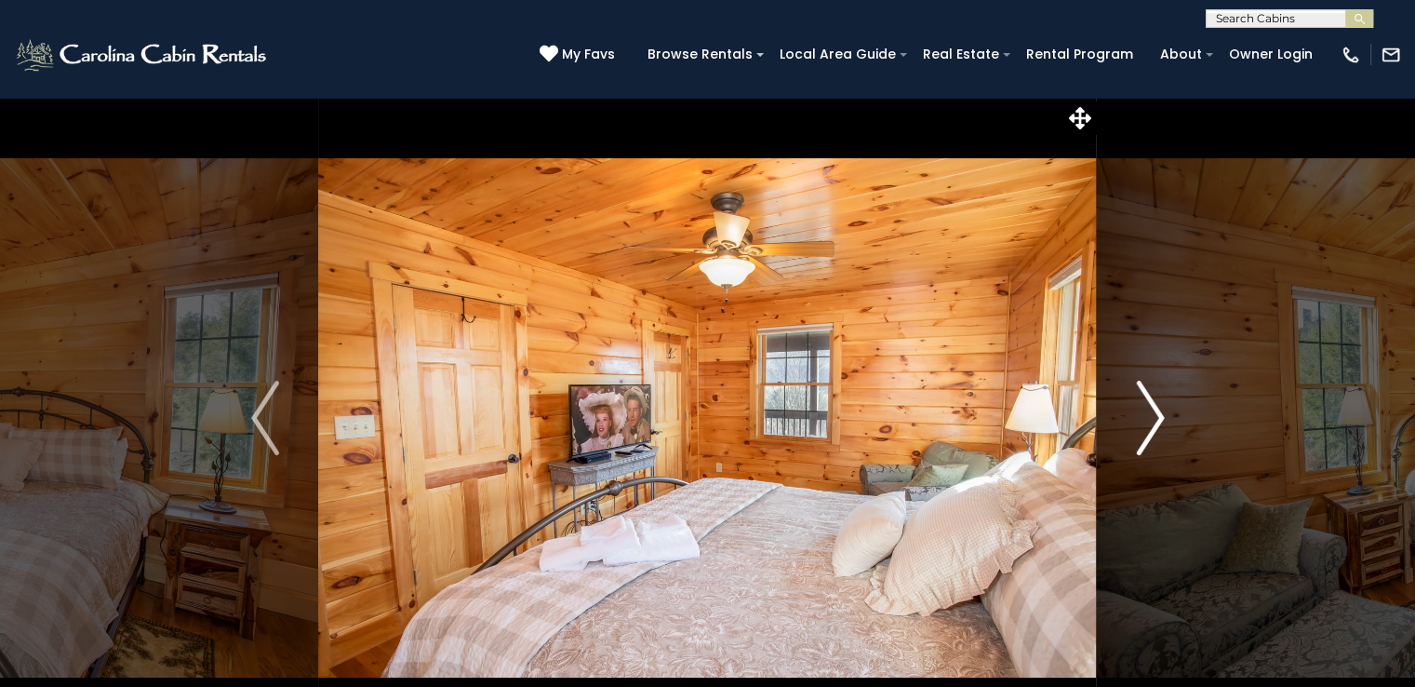
click at [1146, 434] on img "Next" at bounding box center [1150, 418] width 28 height 74
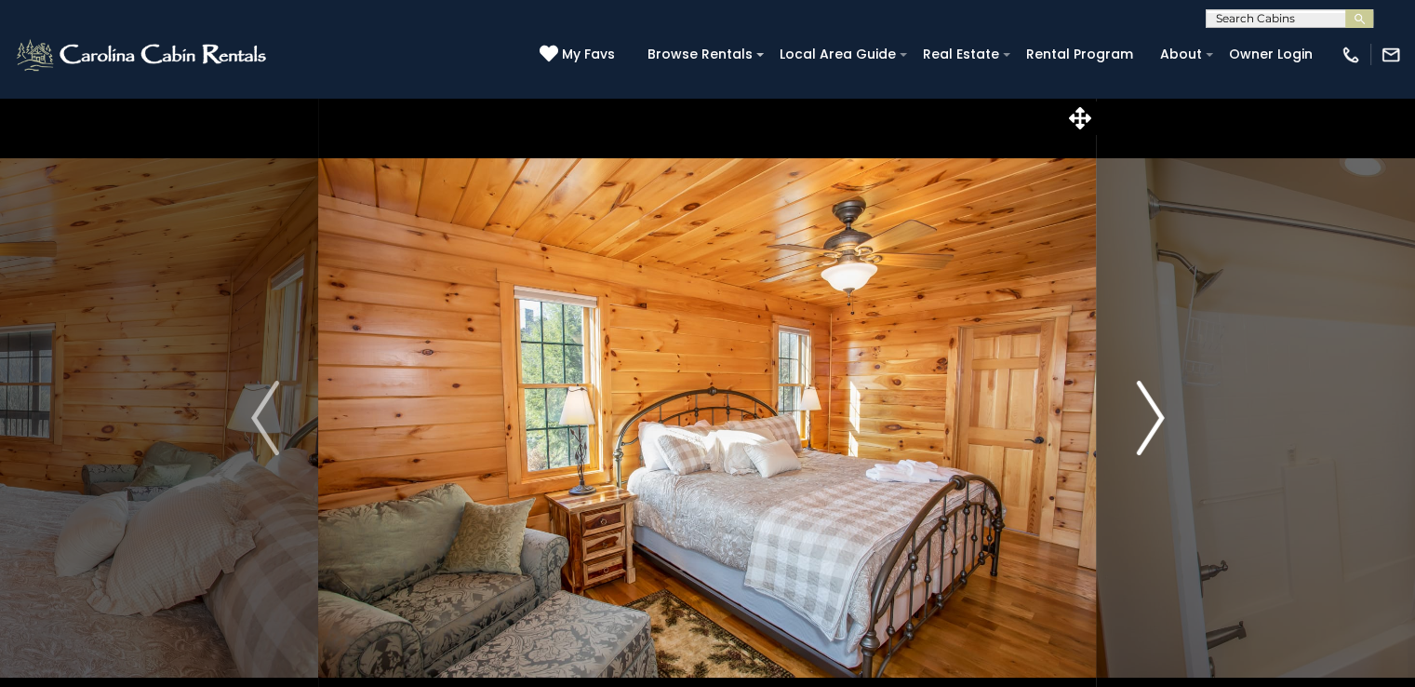
click at [1146, 434] on img "Next" at bounding box center [1150, 418] width 28 height 74
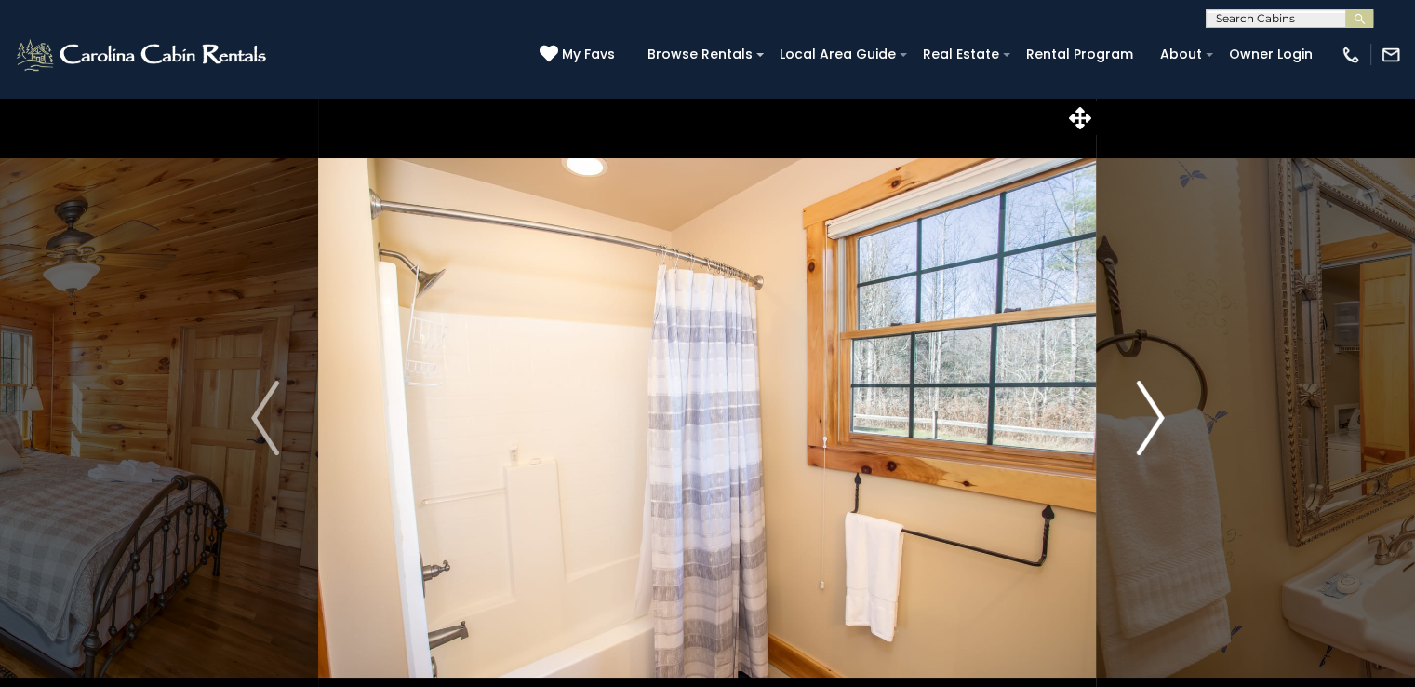
click at [1146, 434] on img "Next" at bounding box center [1150, 418] width 28 height 74
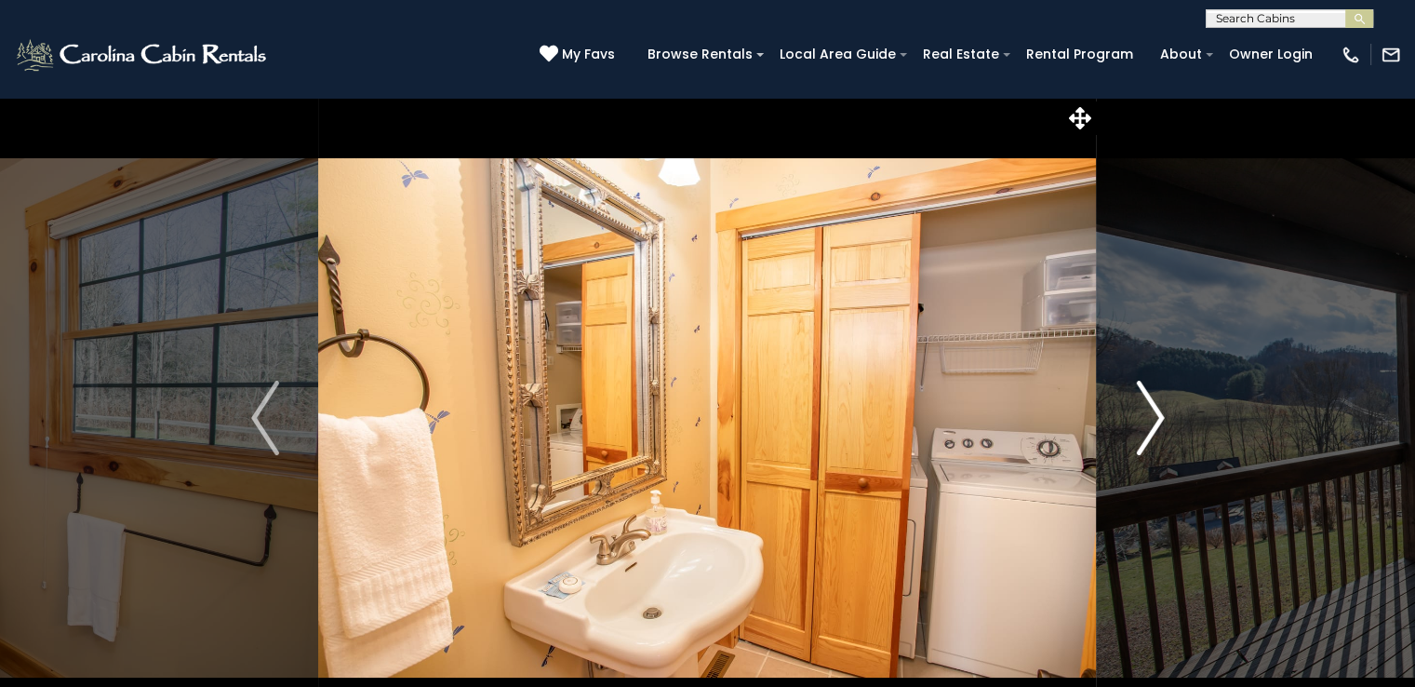
click at [1146, 434] on img "Next" at bounding box center [1150, 418] width 28 height 74
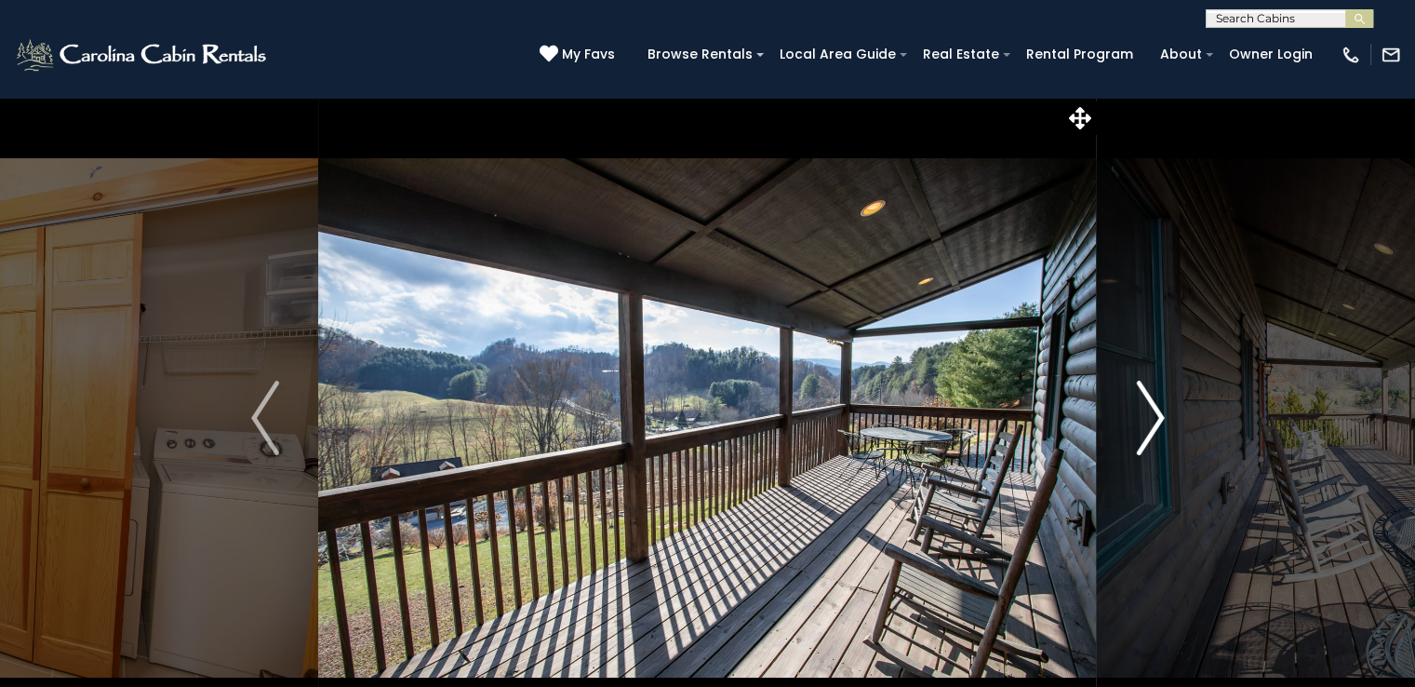
click at [1146, 434] on img "Next" at bounding box center [1150, 418] width 28 height 74
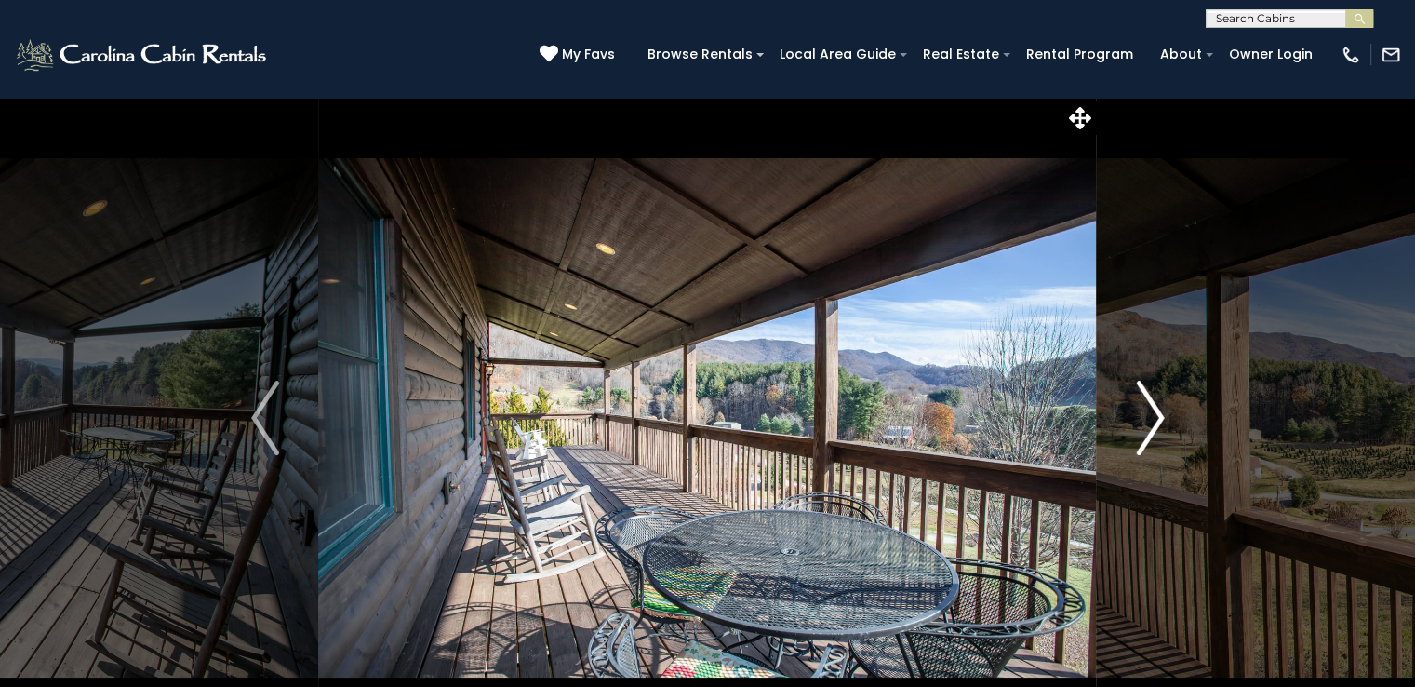
click at [1146, 434] on img "Next" at bounding box center [1150, 418] width 28 height 74
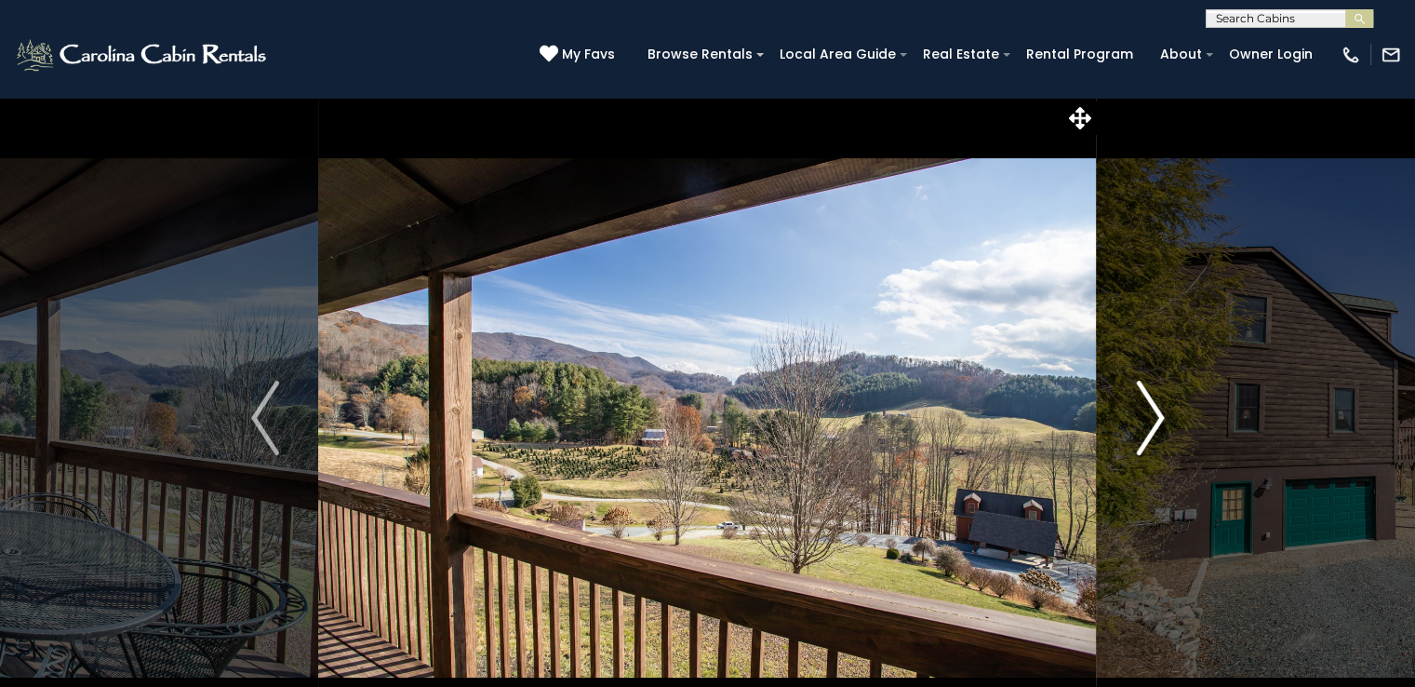
click at [1146, 434] on img "Next" at bounding box center [1150, 418] width 28 height 74
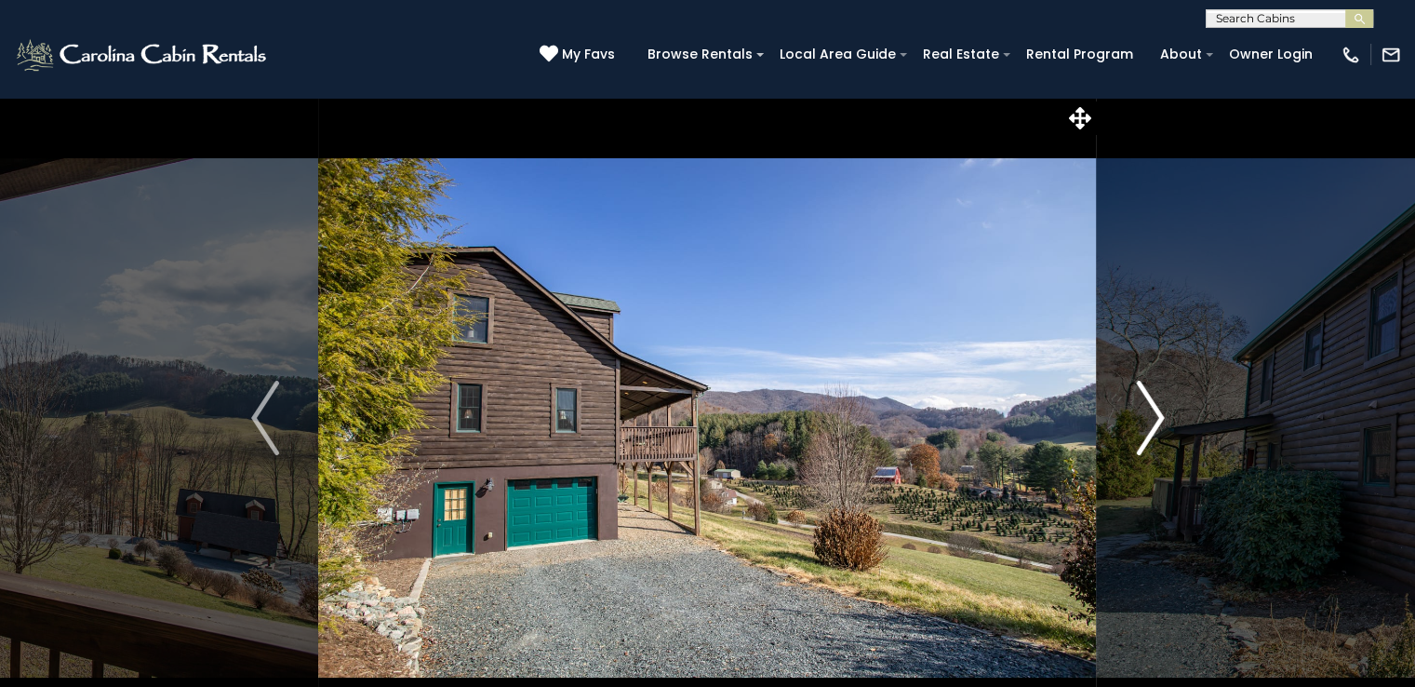
click at [1146, 434] on img "Next" at bounding box center [1150, 418] width 28 height 74
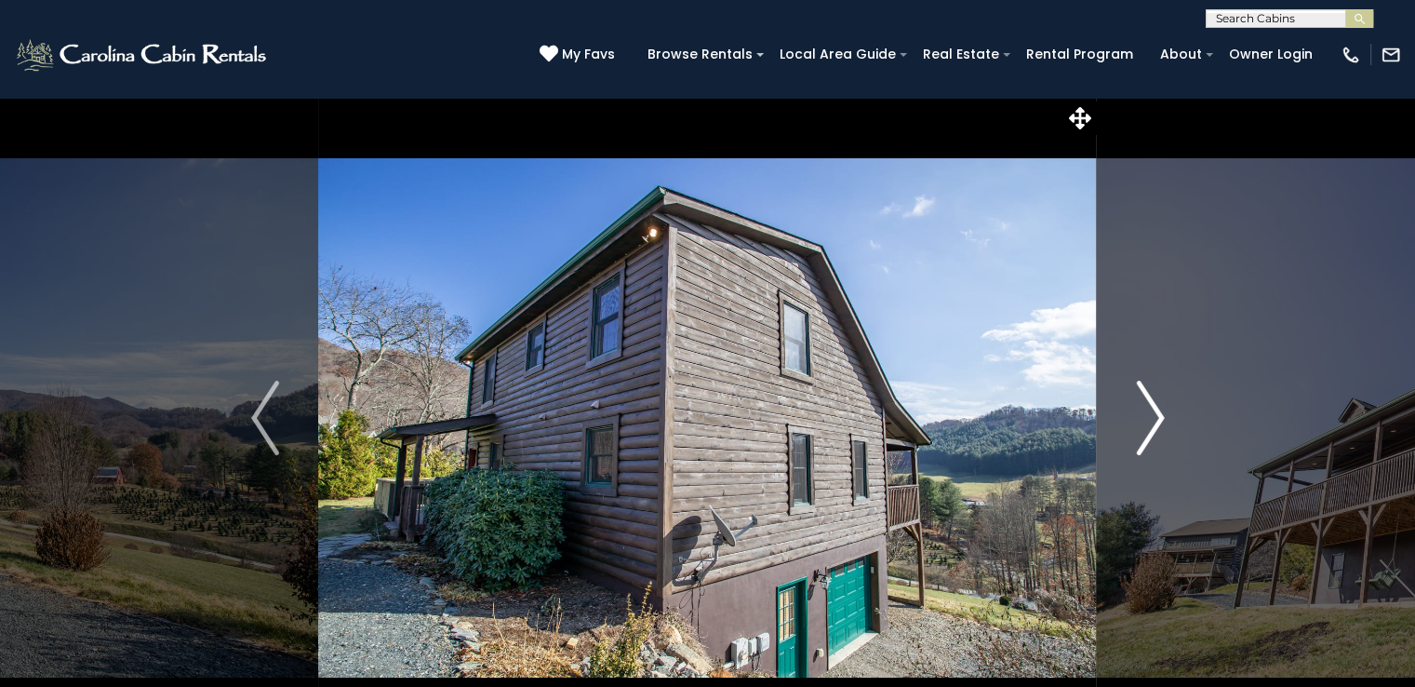
click at [1146, 434] on img "Next" at bounding box center [1150, 418] width 28 height 74
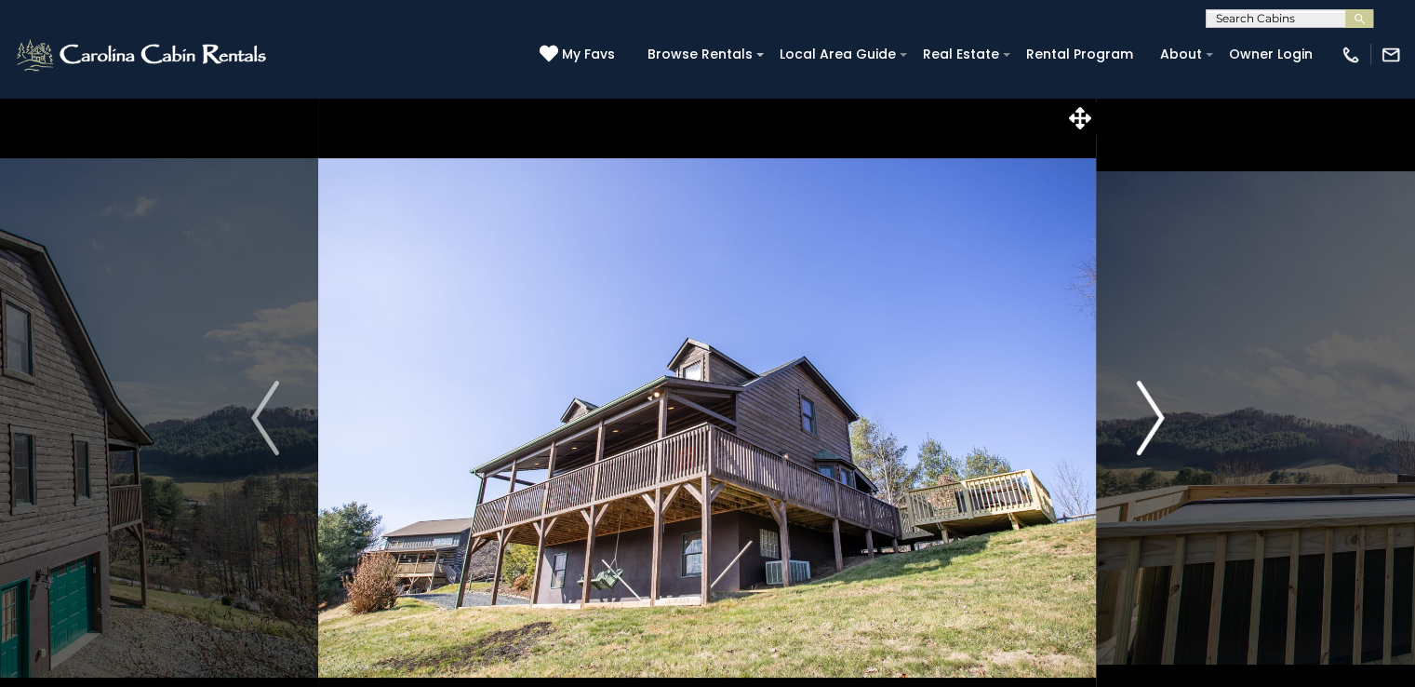
click at [1146, 434] on img "Next" at bounding box center [1150, 418] width 28 height 74
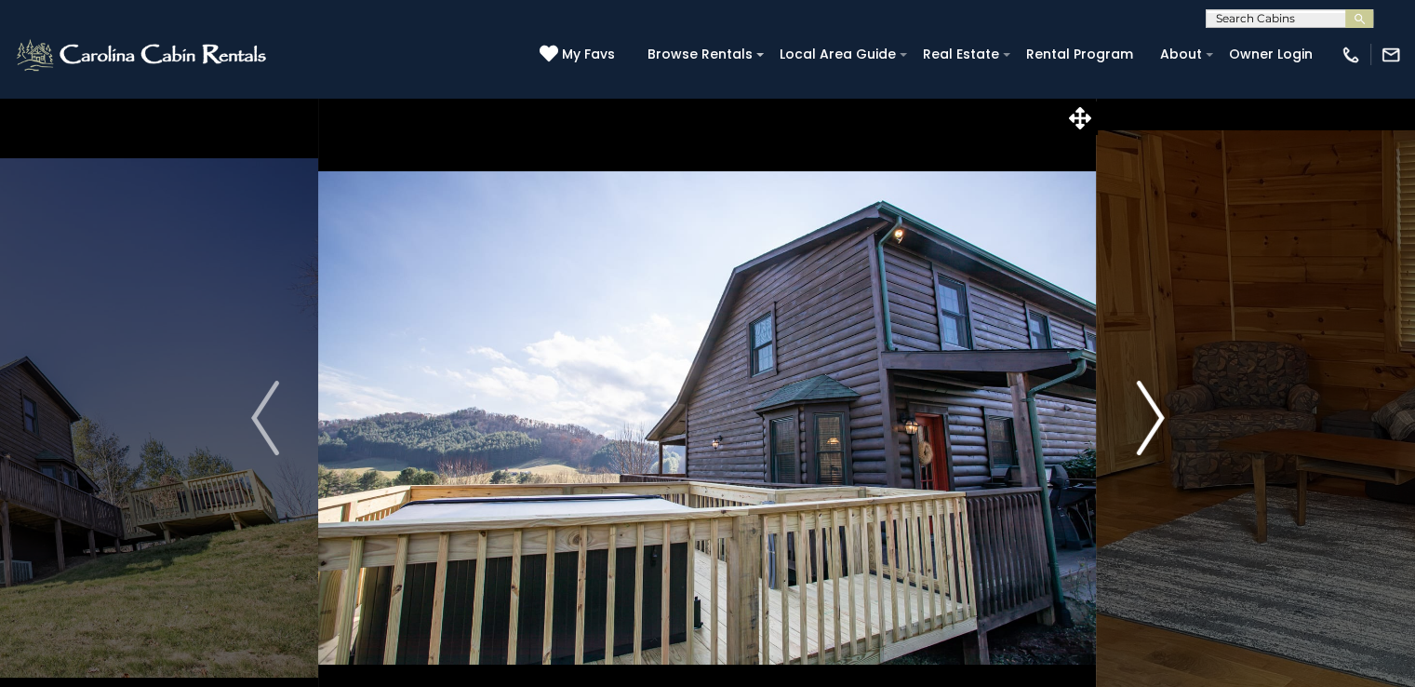
click at [1146, 434] on img "Next" at bounding box center [1150, 418] width 28 height 74
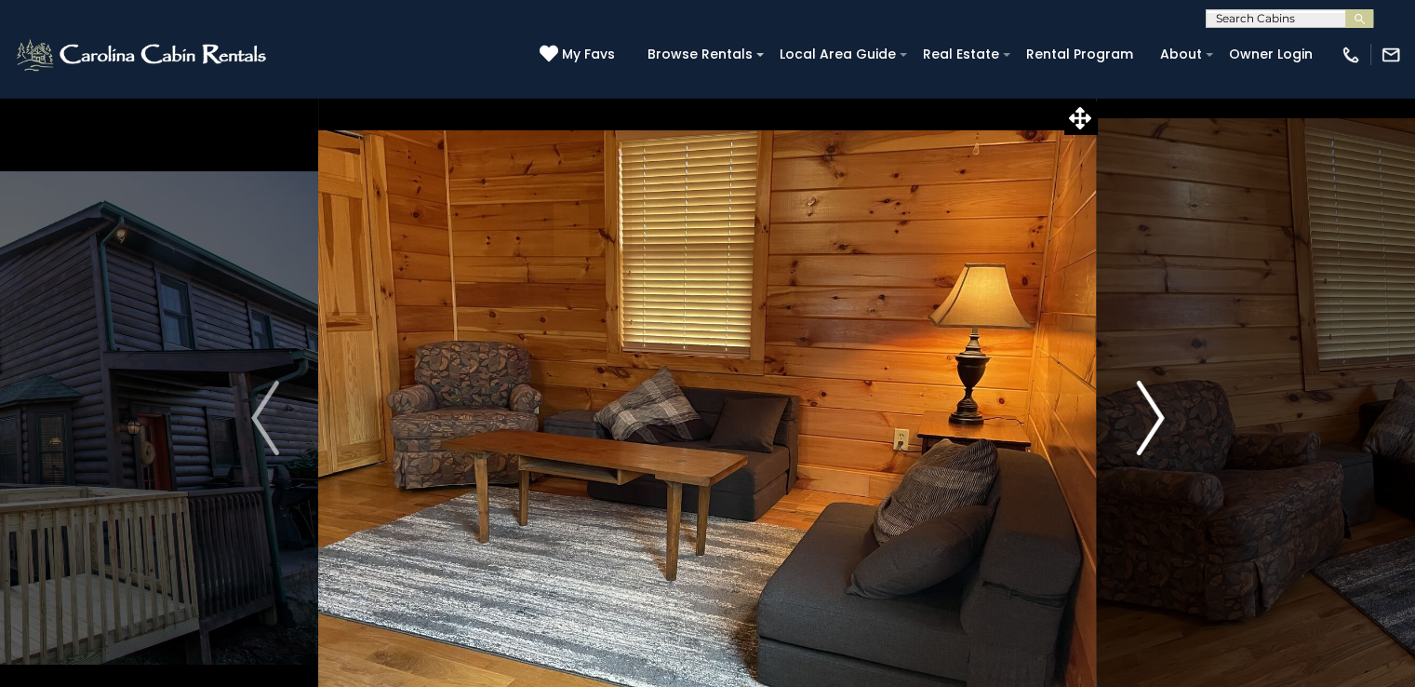
click at [1146, 434] on img "Next" at bounding box center [1150, 418] width 28 height 74
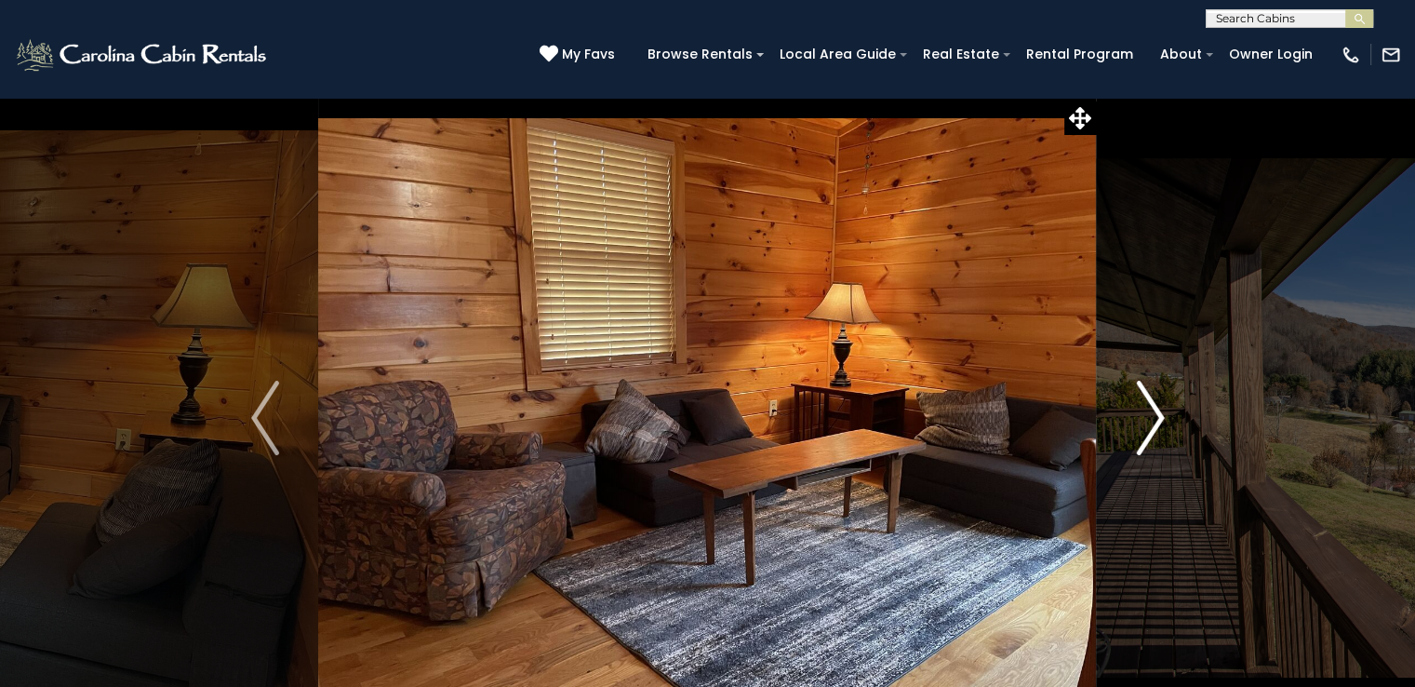
click at [1146, 434] on img "Next" at bounding box center [1150, 418] width 28 height 74
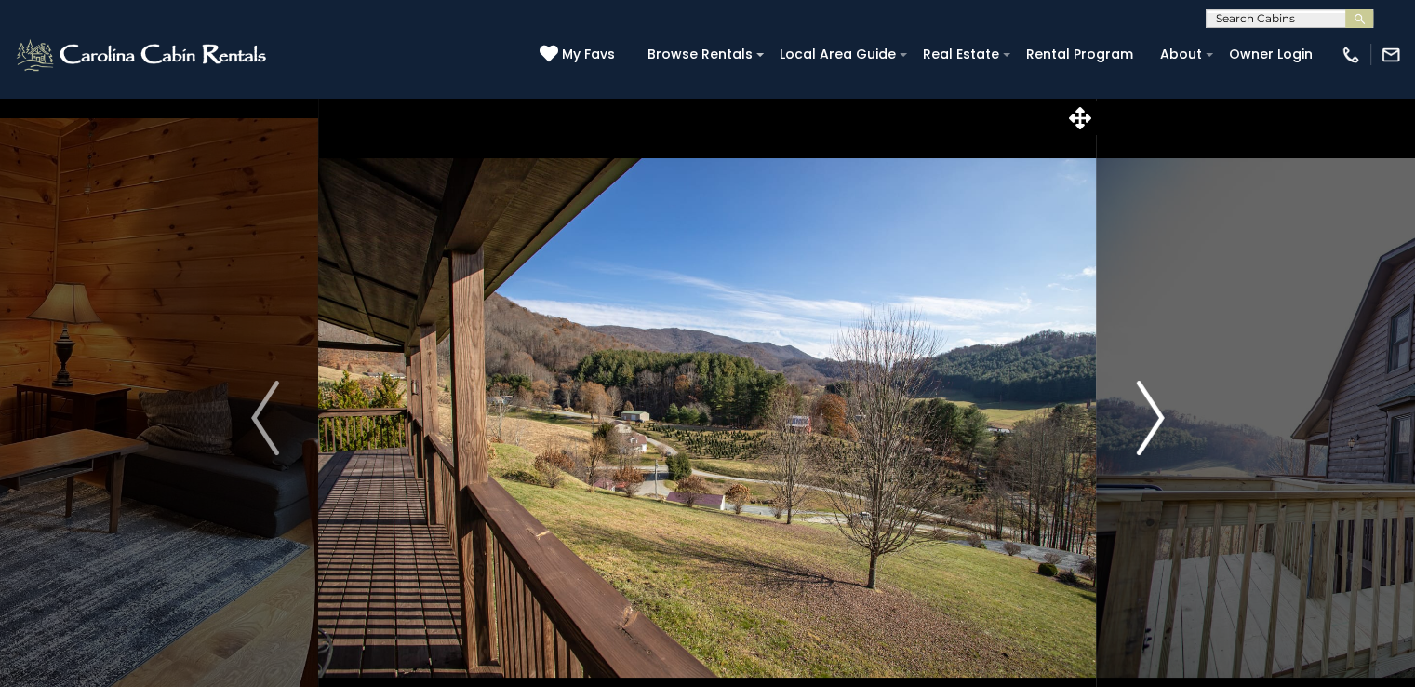
click at [1146, 434] on img "Next" at bounding box center [1150, 418] width 28 height 74
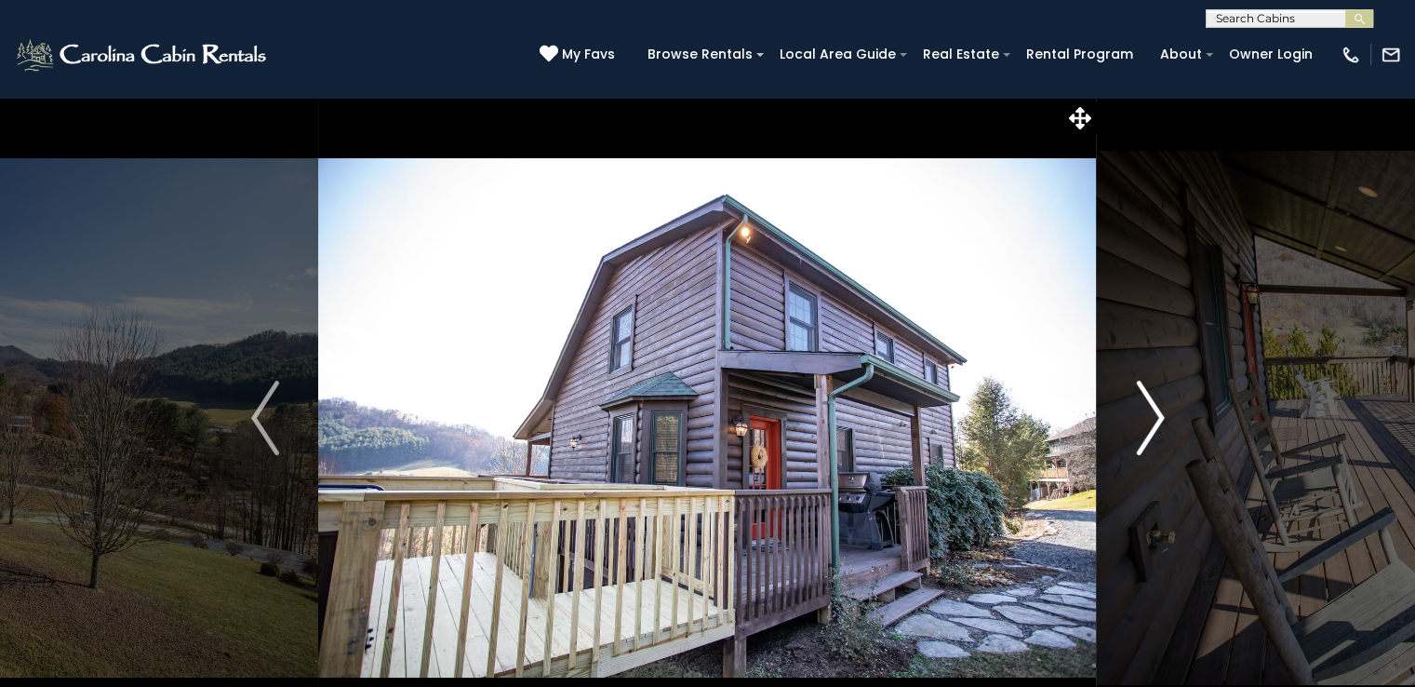
click at [1146, 434] on img "Next" at bounding box center [1150, 418] width 28 height 74
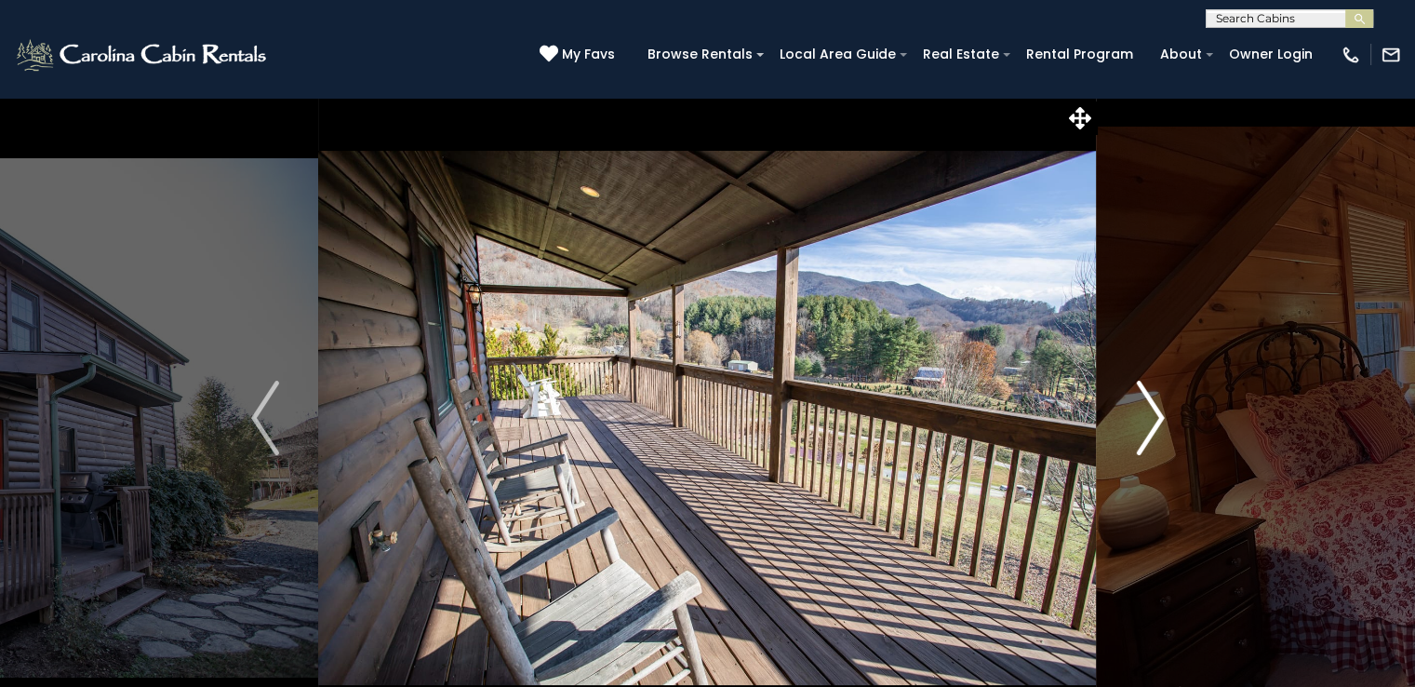
click at [1146, 434] on img "Next" at bounding box center [1150, 418] width 28 height 74
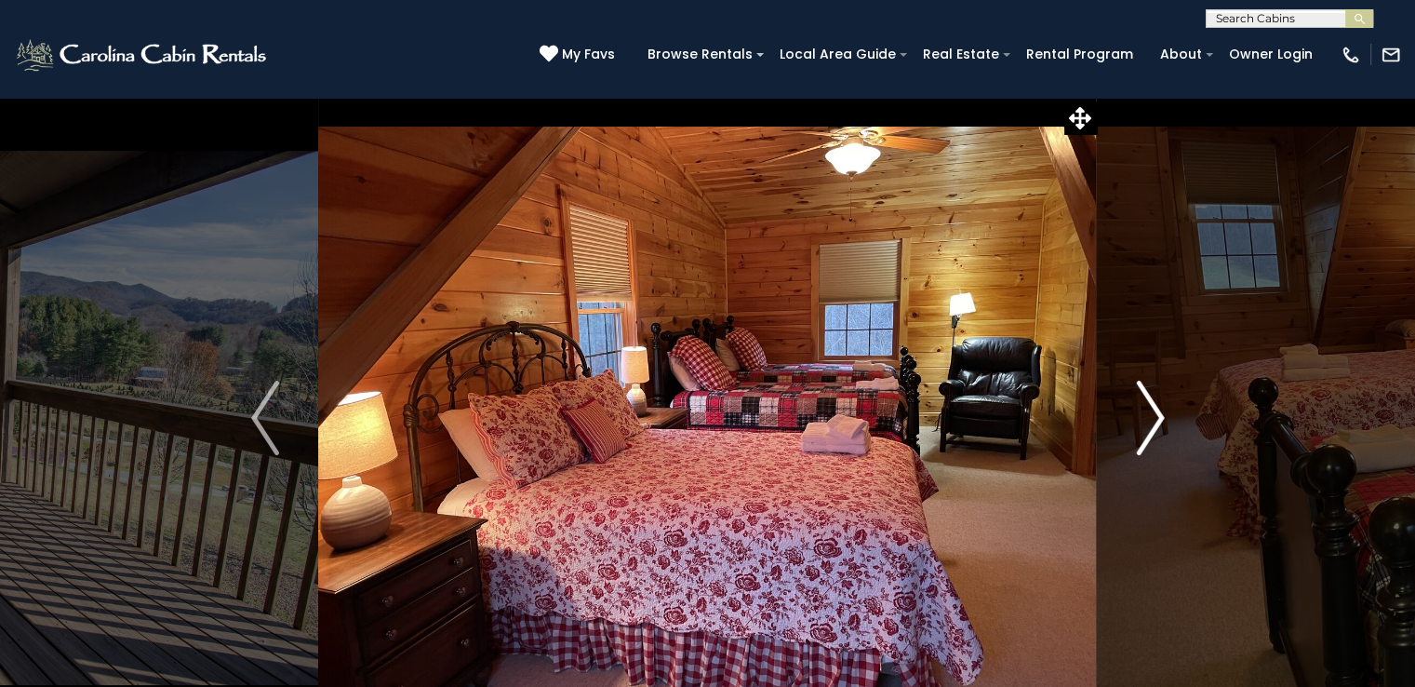
click at [1146, 434] on img "Next" at bounding box center [1150, 418] width 28 height 74
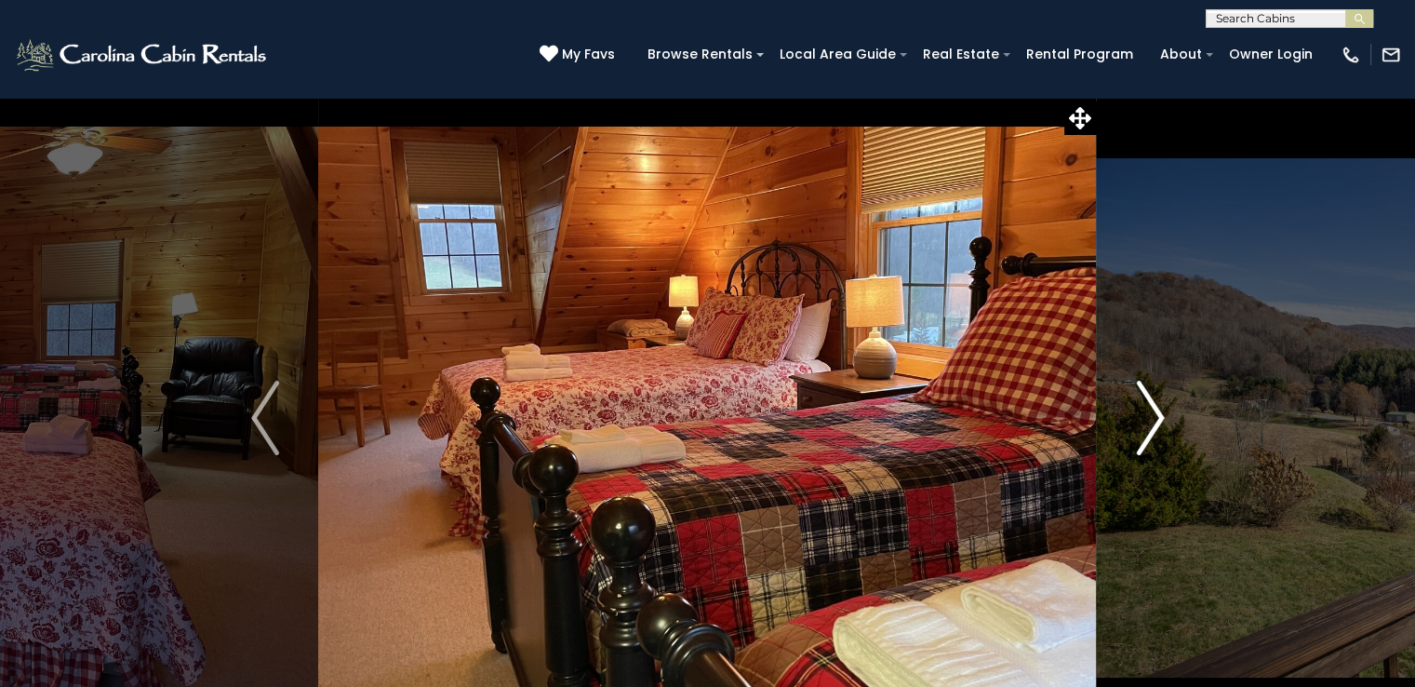
click at [1146, 434] on img "Next" at bounding box center [1150, 418] width 28 height 74
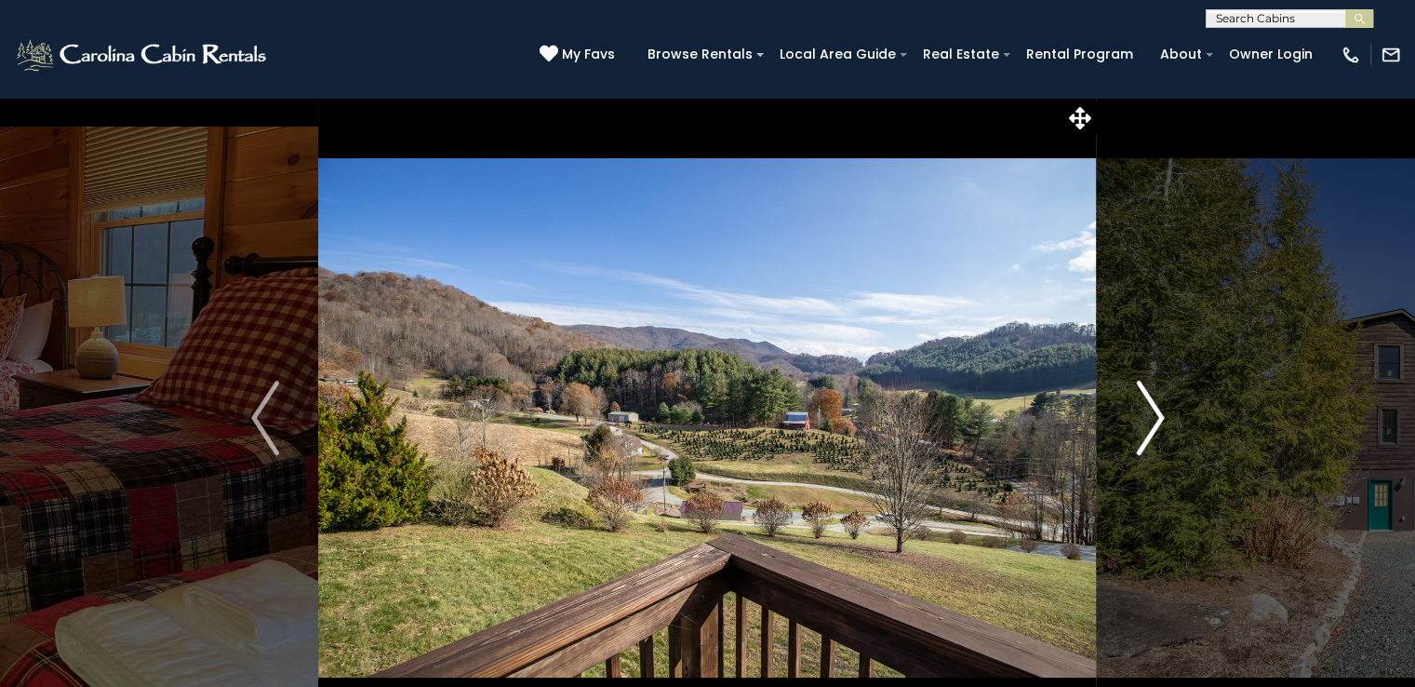
click at [1146, 434] on img "Next" at bounding box center [1150, 418] width 28 height 74
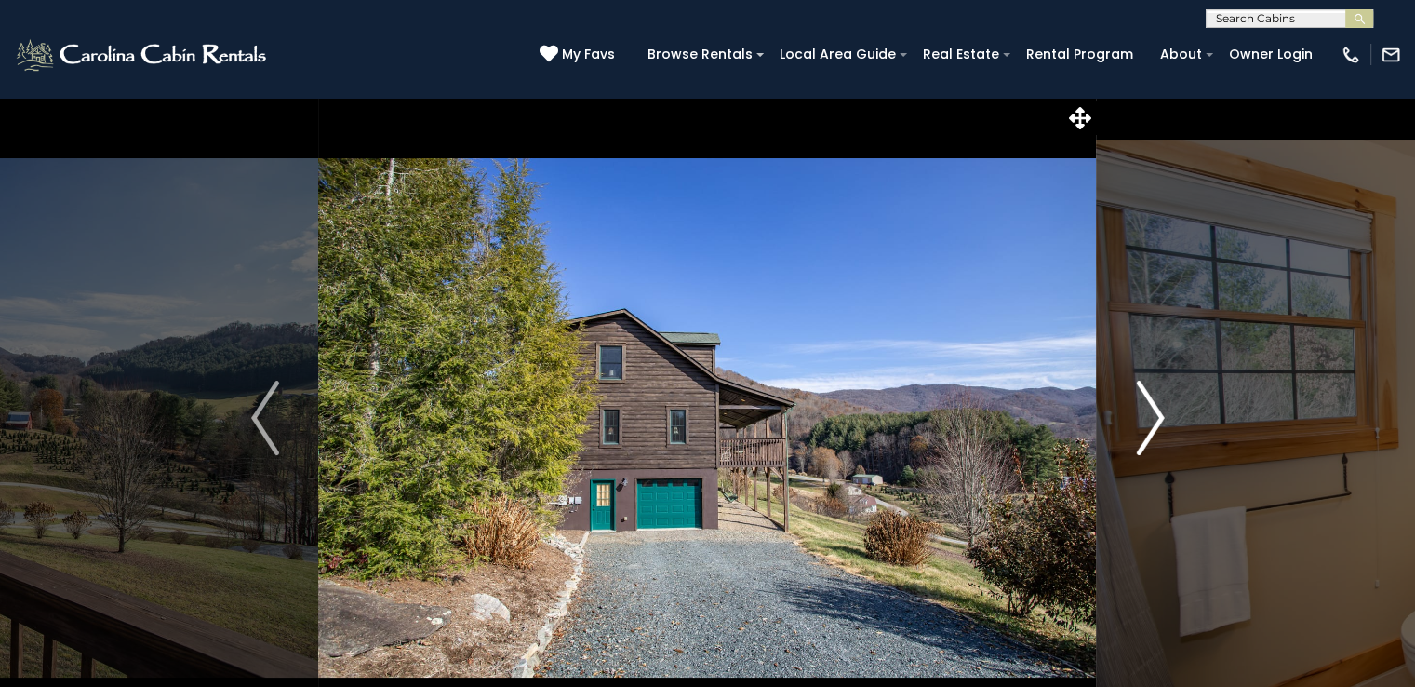
click at [1146, 434] on img "Next" at bounding box center [1150, 418] width 28 height 74
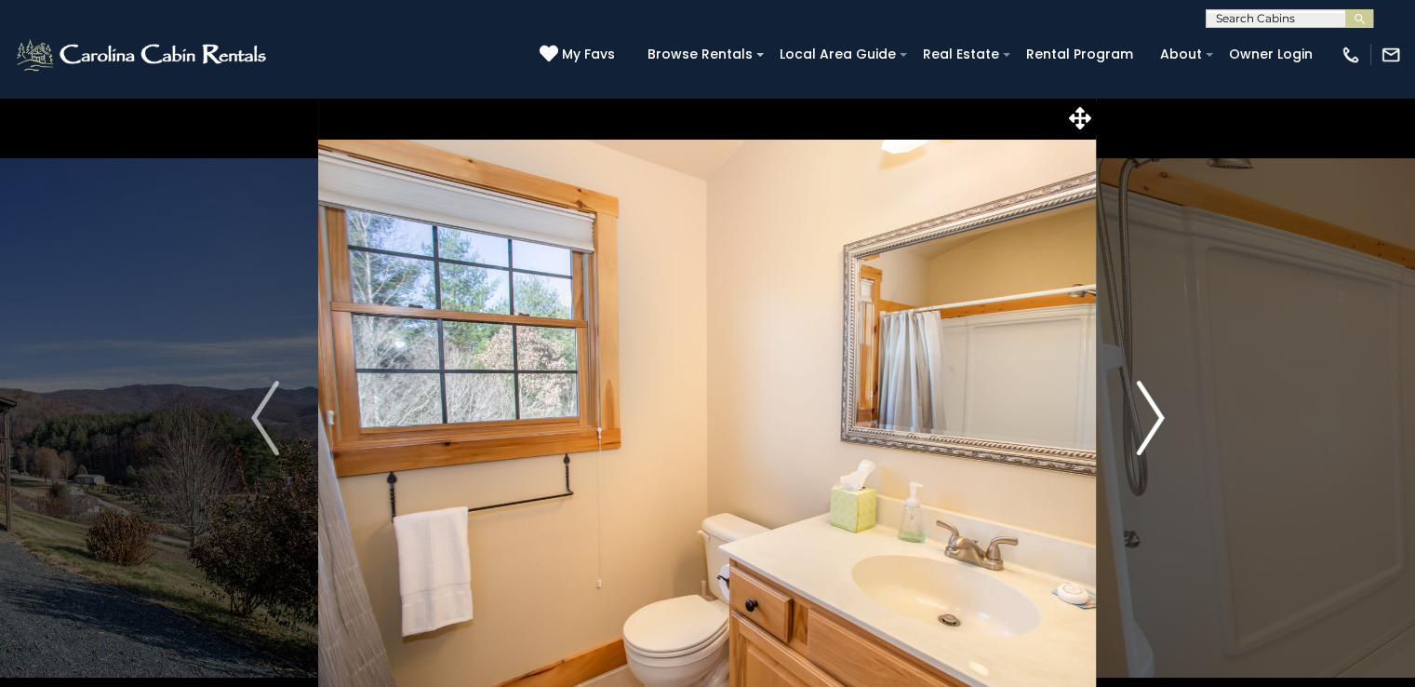
click at [1146, 434] on img "Next" at bounding box center [1150, 418] width 28 height 74
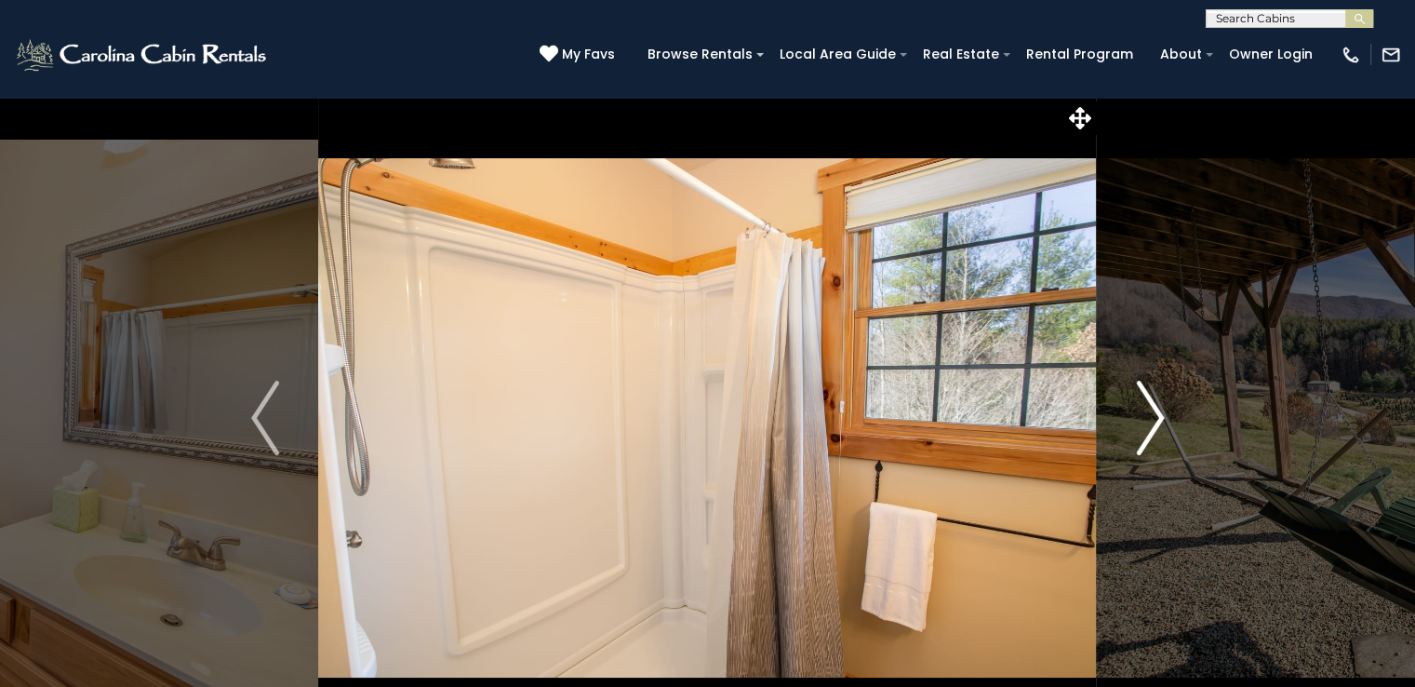
click at [1146, 434] on img "Next" at bounding box center [1150, 418] width 28 height 74
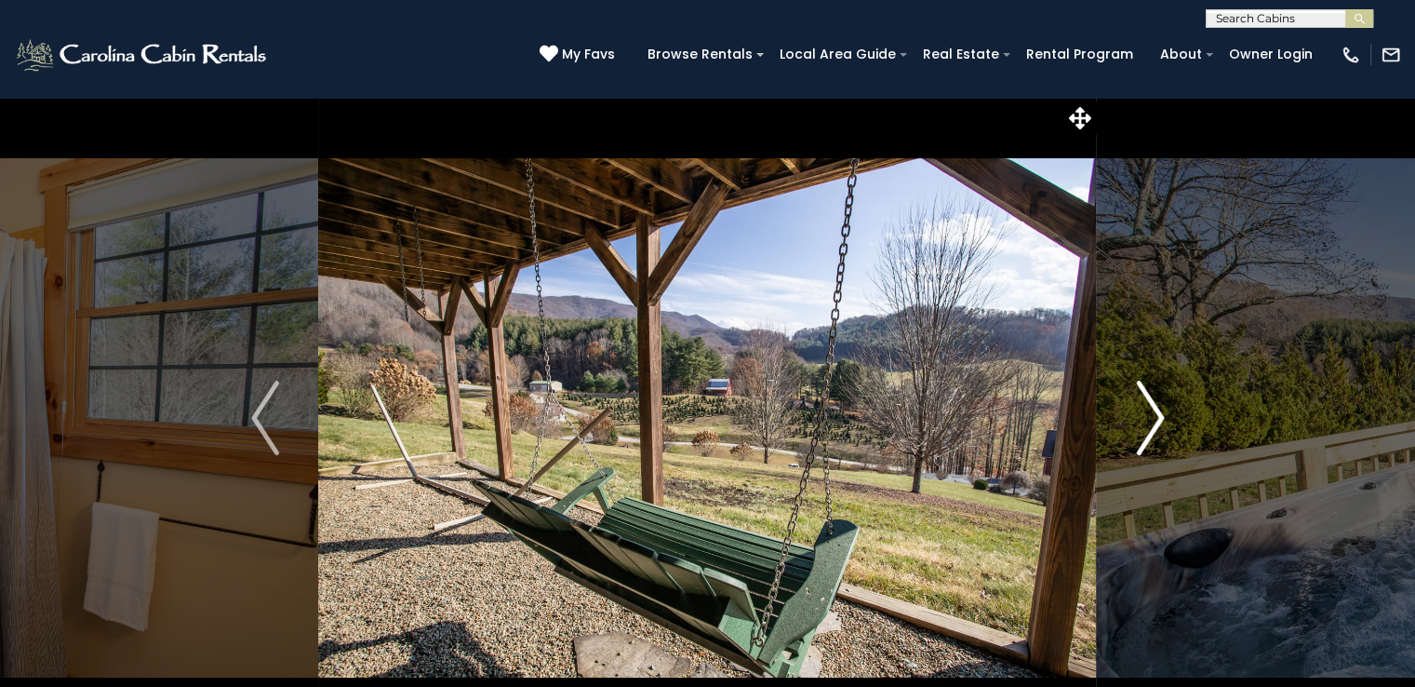
click at [1146, 434] on img "Next" at bounding box center [1150, 418] width 28 height 74
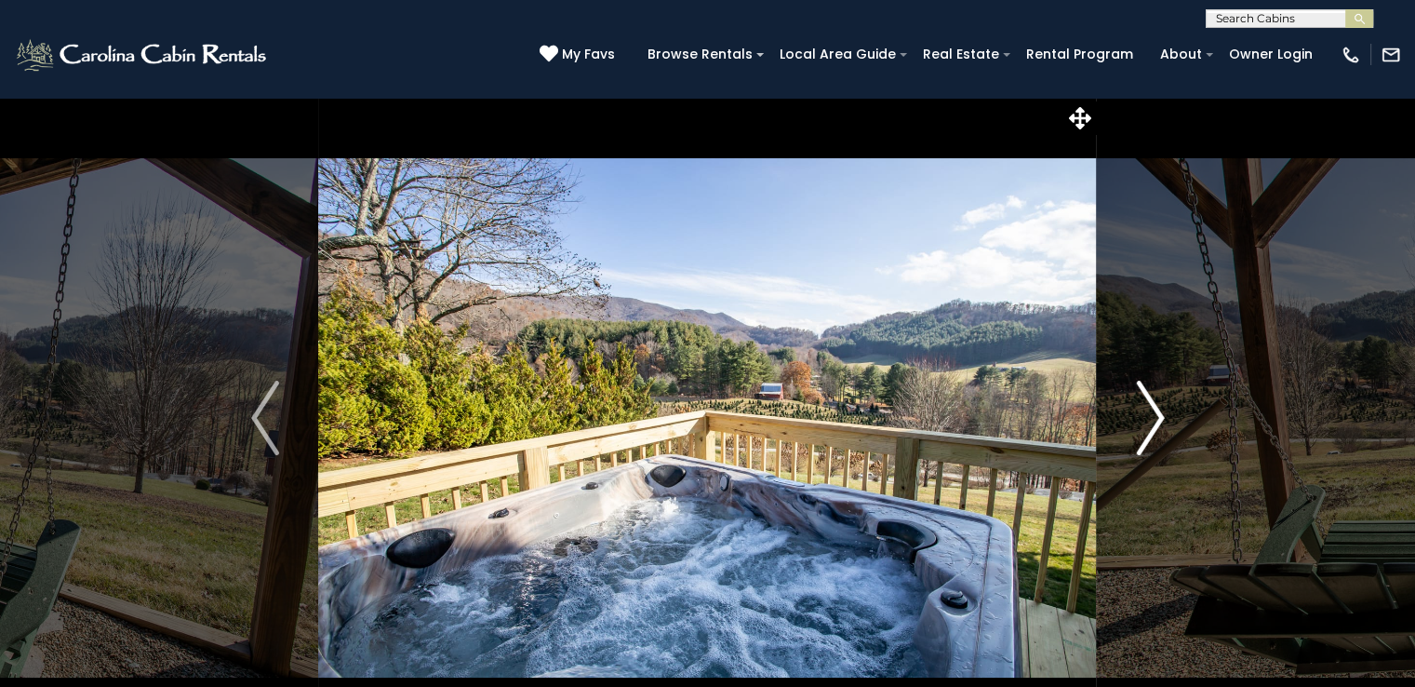
click at [1146, 434] on img "Next" at bounding box center [1150, 418] width 28 height 74
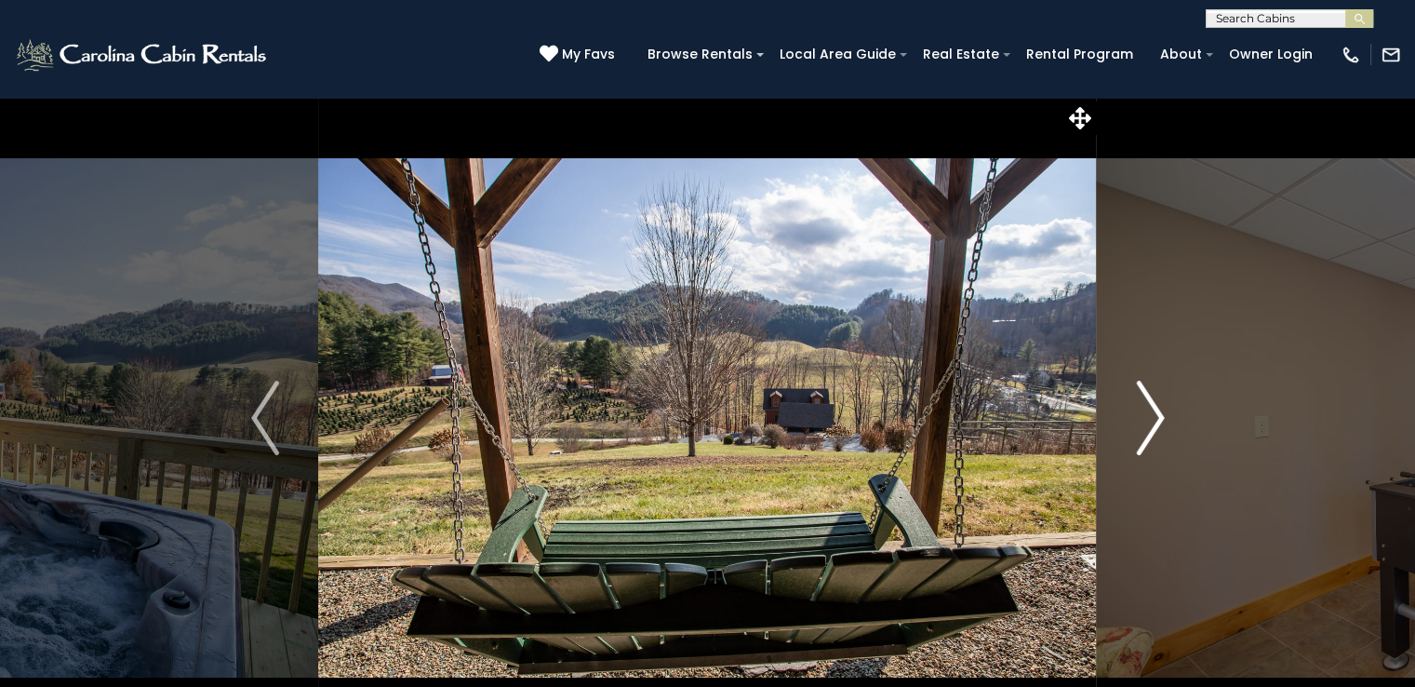
click at [1146, 434] on img "Next" at bounding box center [1150, 418] width 28 height 74
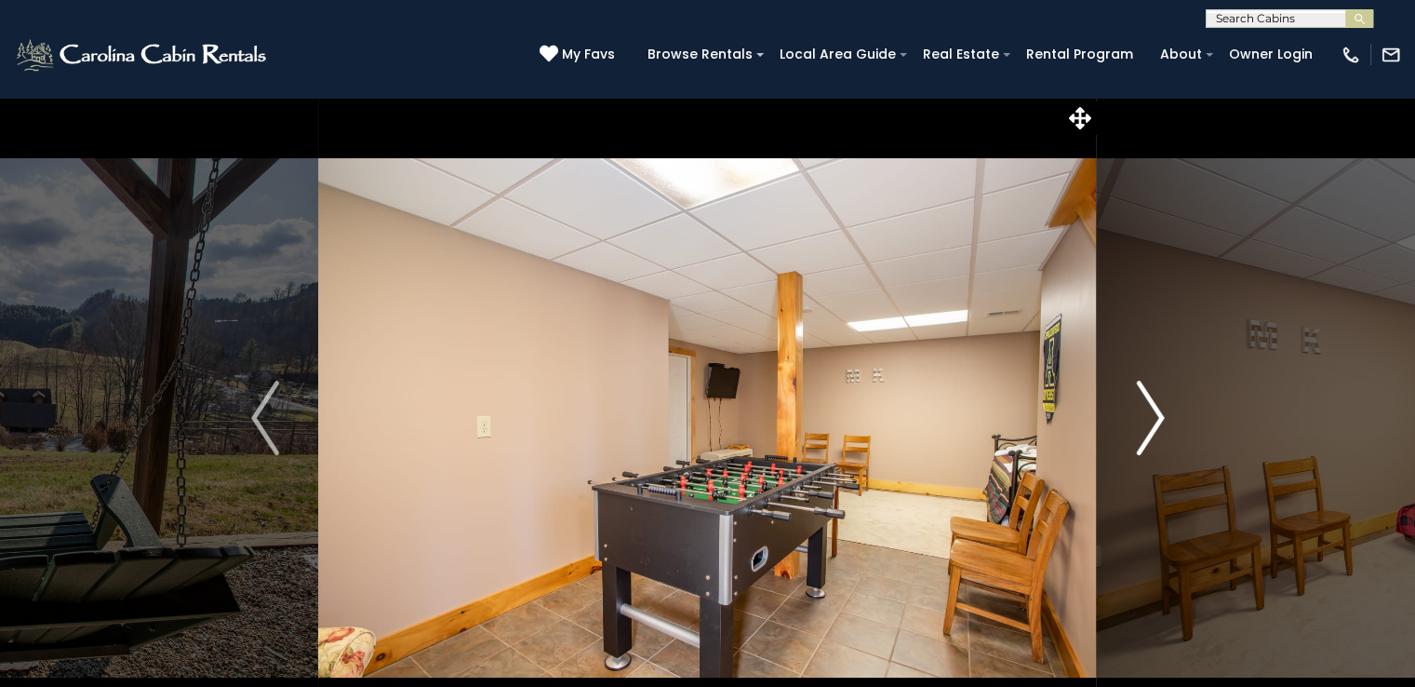
click at [1146, 434] on img "Next" at bounding box center [1150, 418] width 28 height 74
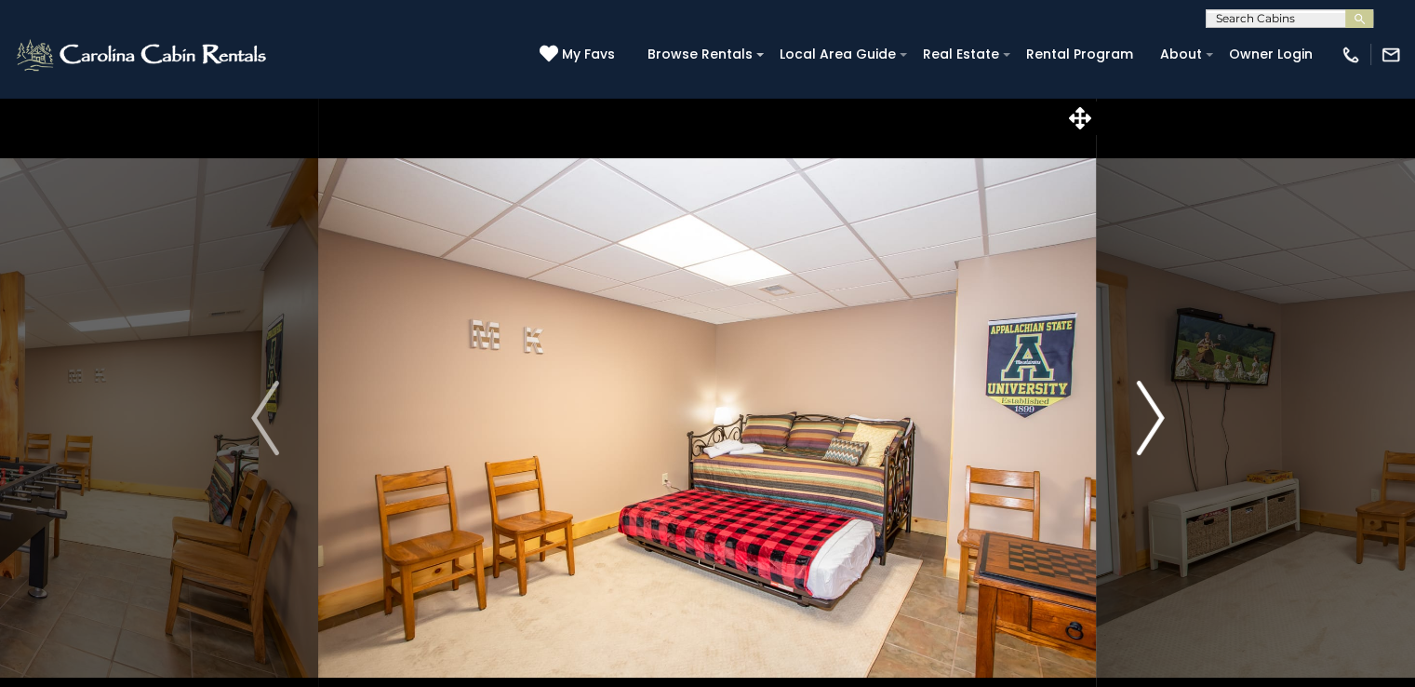
click at [1146, 434] on img "Next" at bounding box center [1150, 418] width 28 height 74
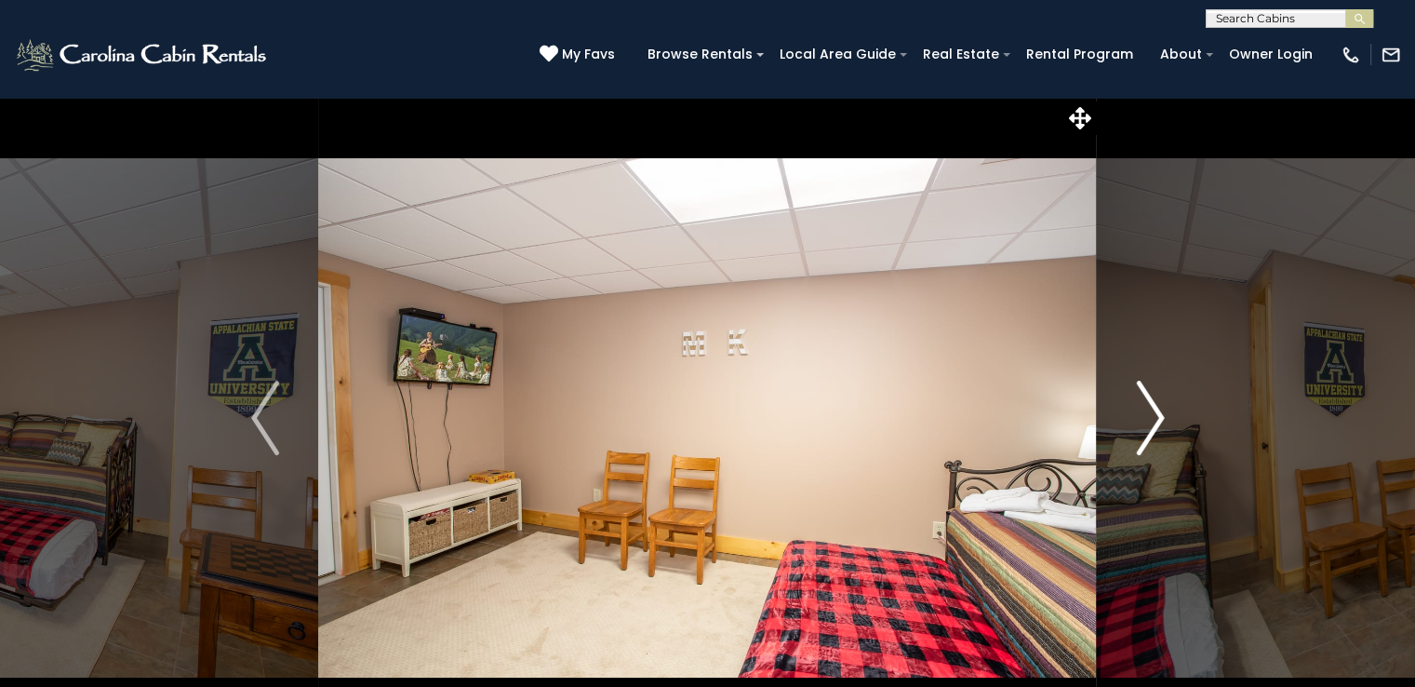
click at [1146, 434] on img "Next" at bounding box center [1150, 418] width 28 height 74
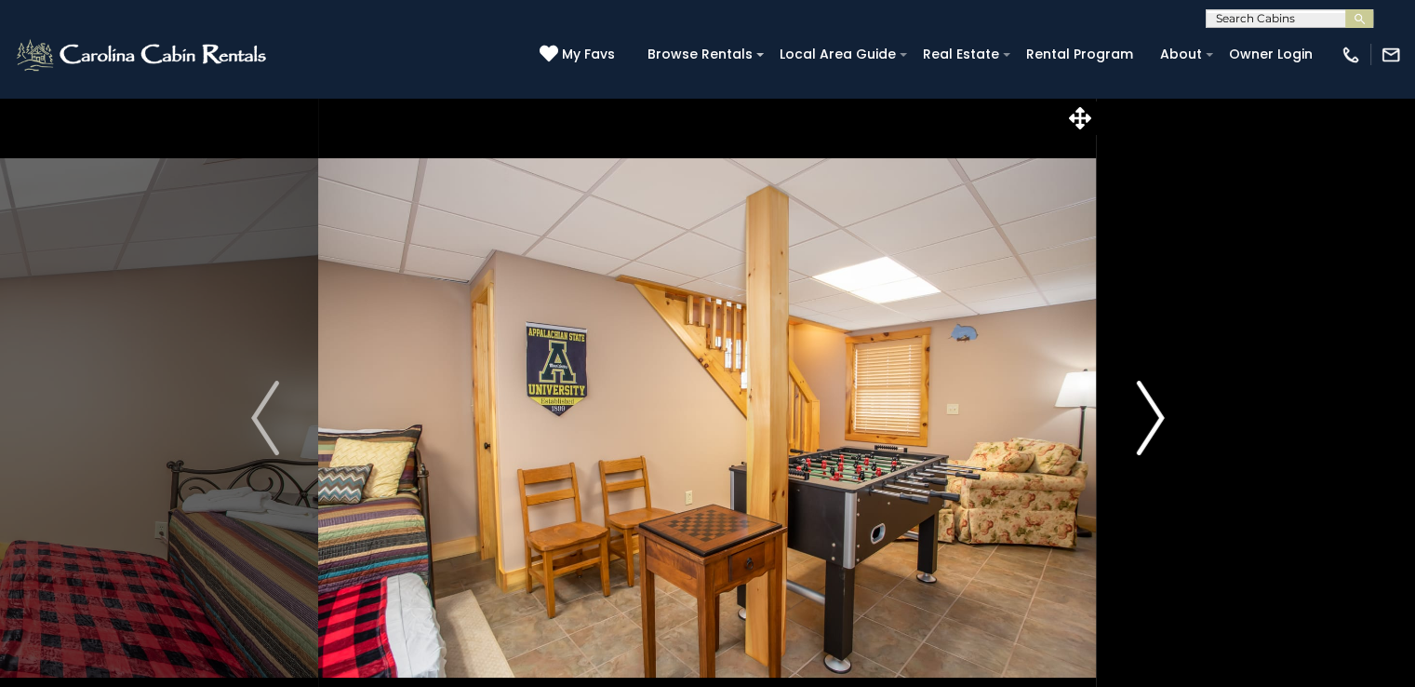
click at [1146, 434] on img "Next" at bounding box center [1150, 418] width 28 height 74
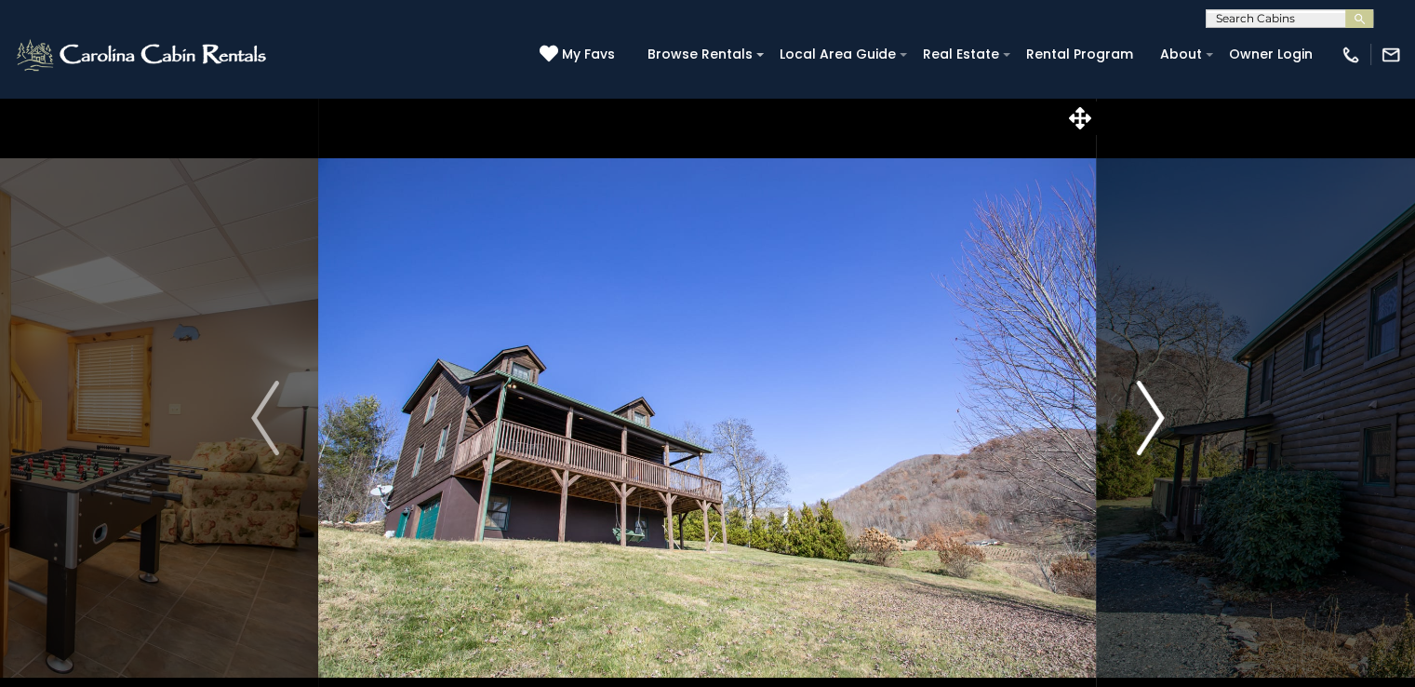
click at [1146, 434] on img "Next" at bounding box center [1150, 418] width 28 height 74
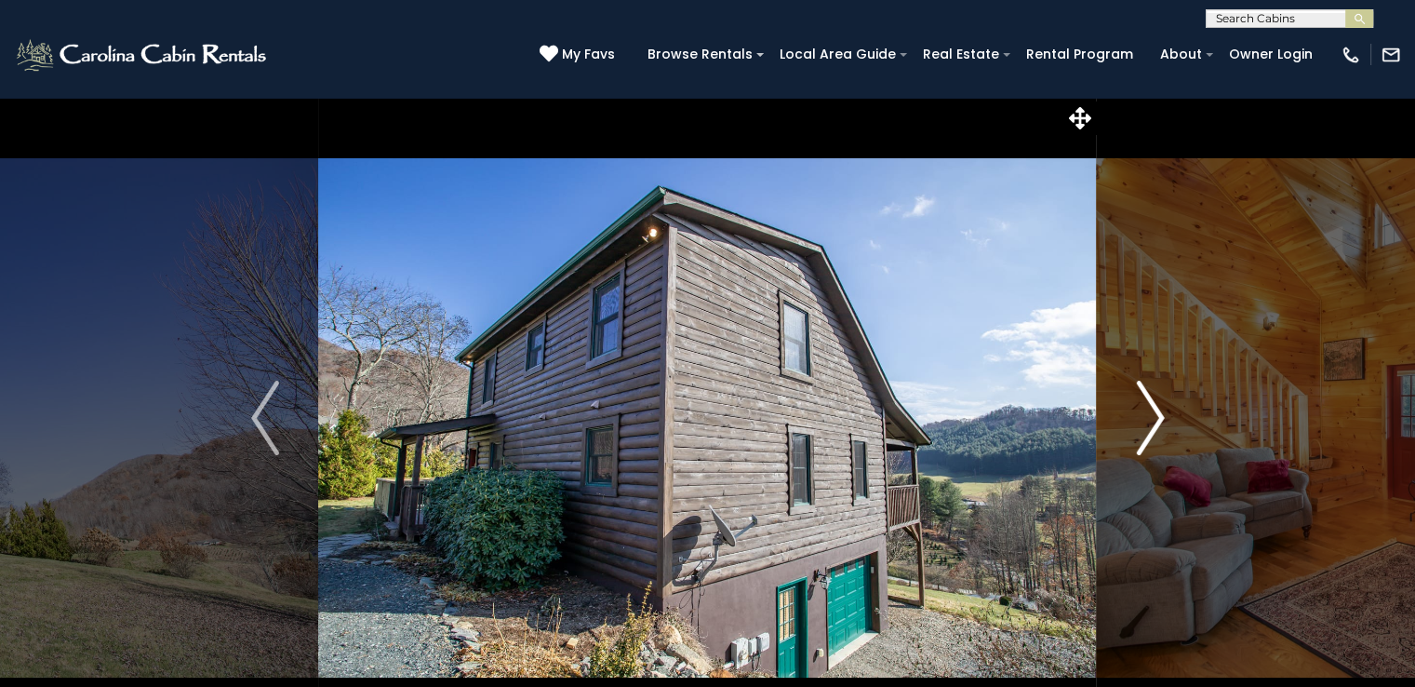
click at [1146, 434] on img "Next" at bounding box center [1150, 418] width 28 height 74
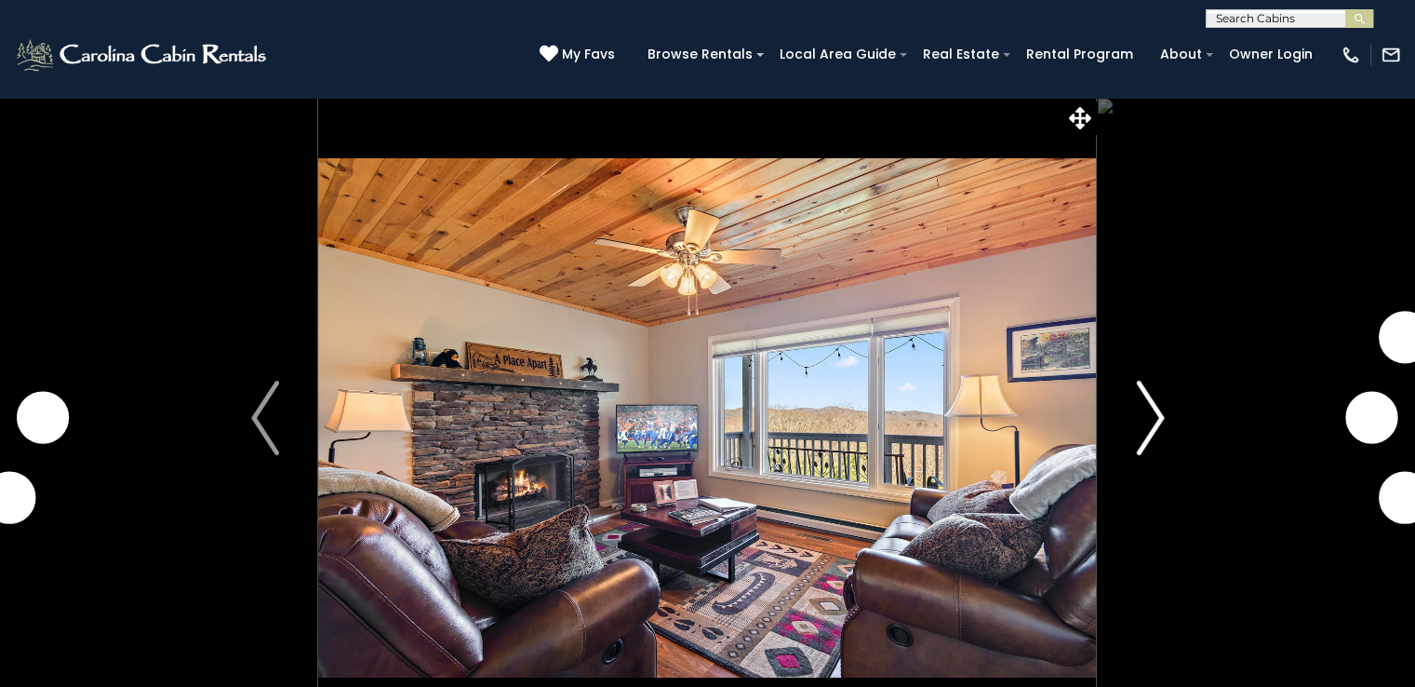
click at [1152, 418] on img "Next" at bounding box center [1150, 418] width 28 height 74
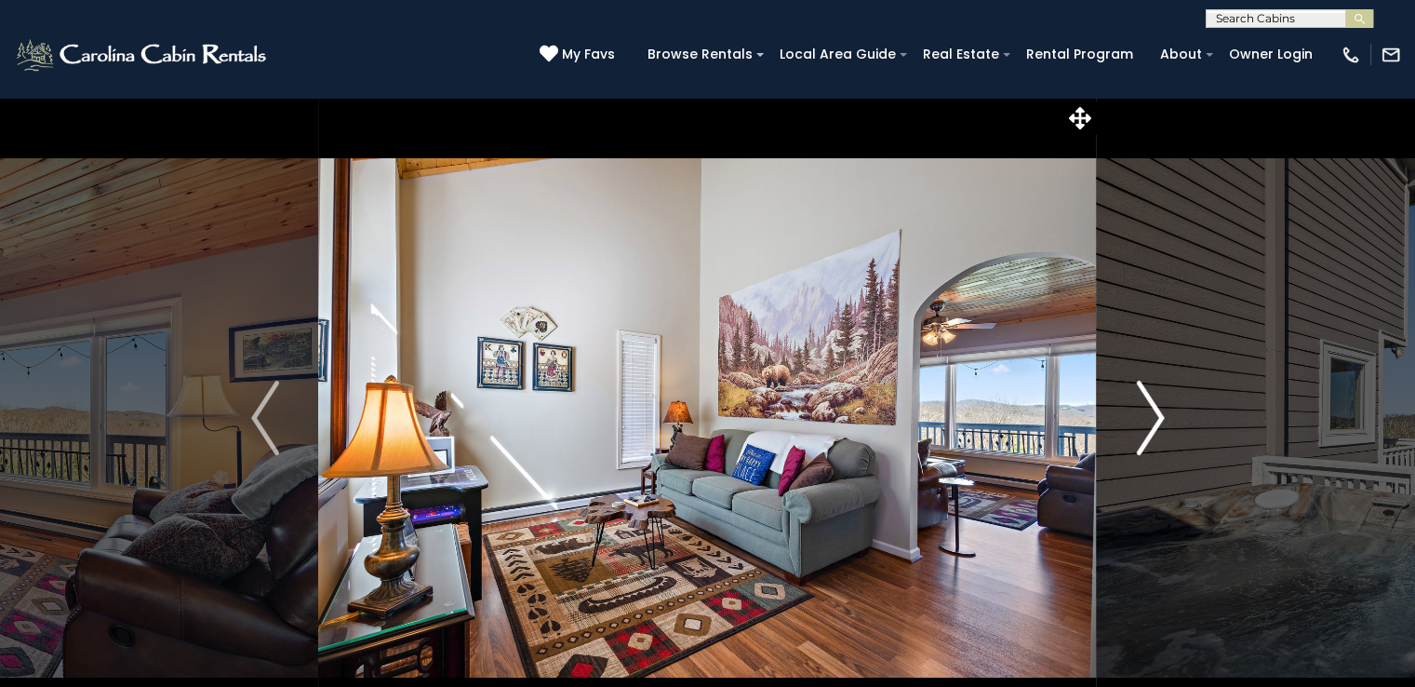
click at [1152, 418] on img "Next" at bounding box center [1150, 418] width 28 height 74
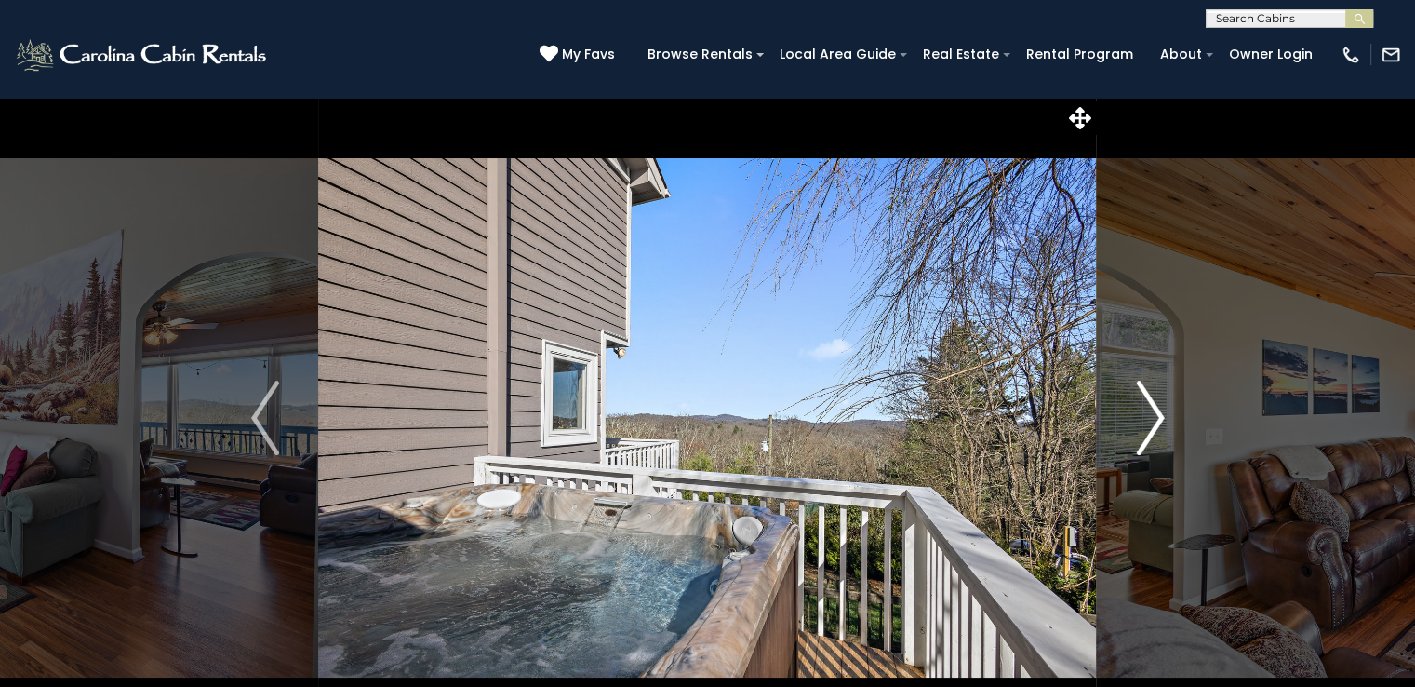
click at [1152, 418] on img "Next" at bounding box center [1150, 418] width 28 height 74
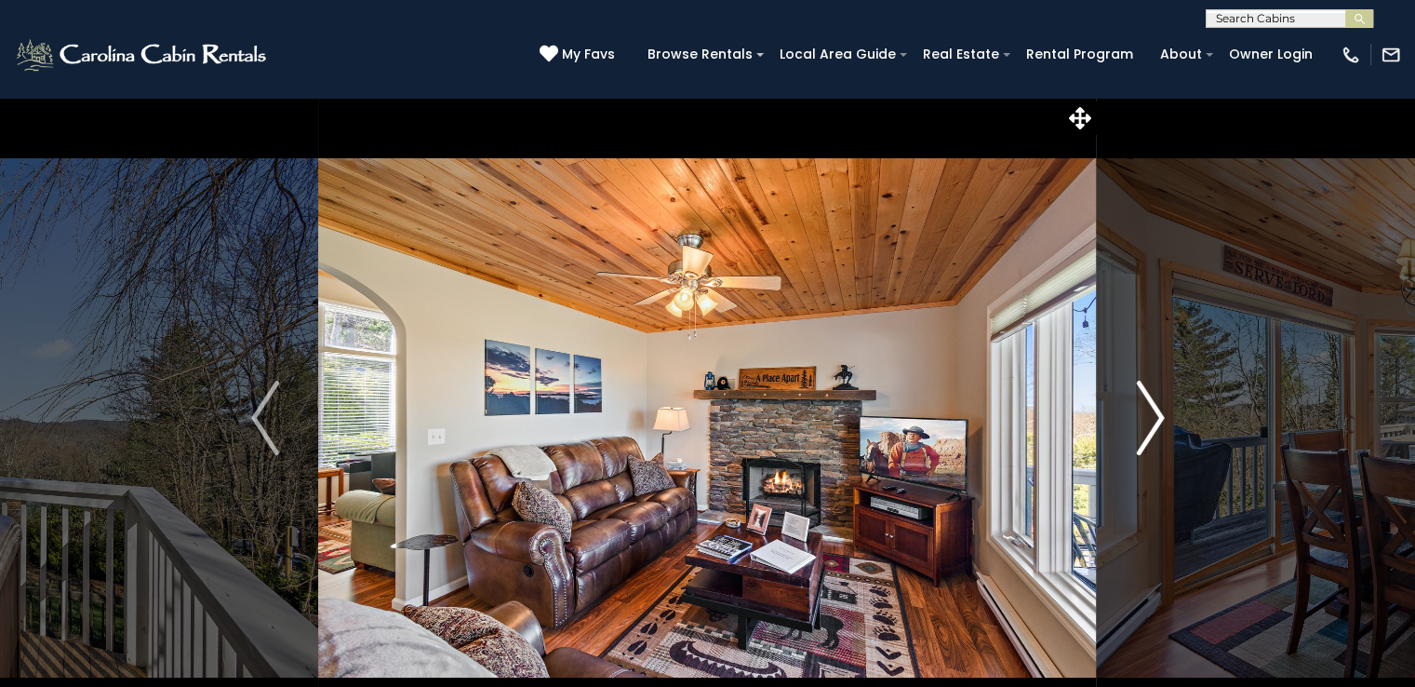
click at [1152, 418] on img "Next" at bounding box center [1150, 418] width 28 height 74
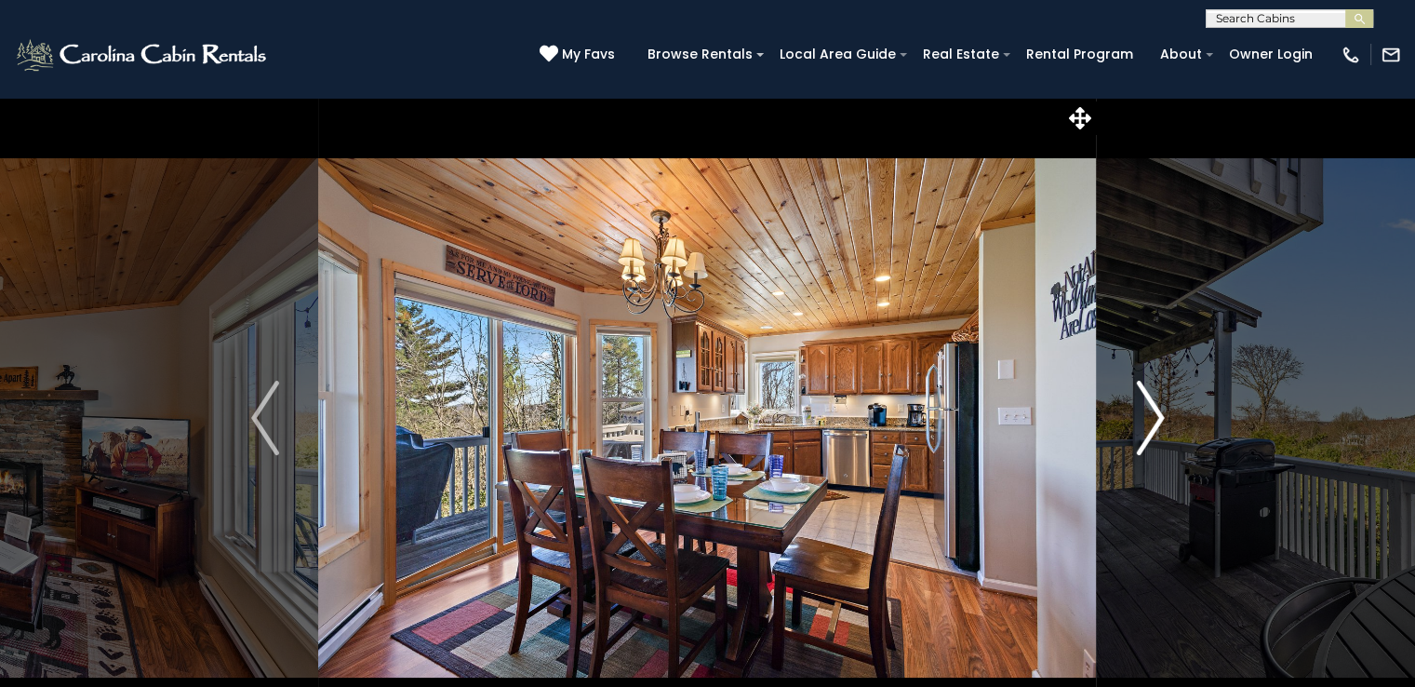
click at [1152, 418] on img "Next" at bounding box center [1150, 418] width 28 height 74
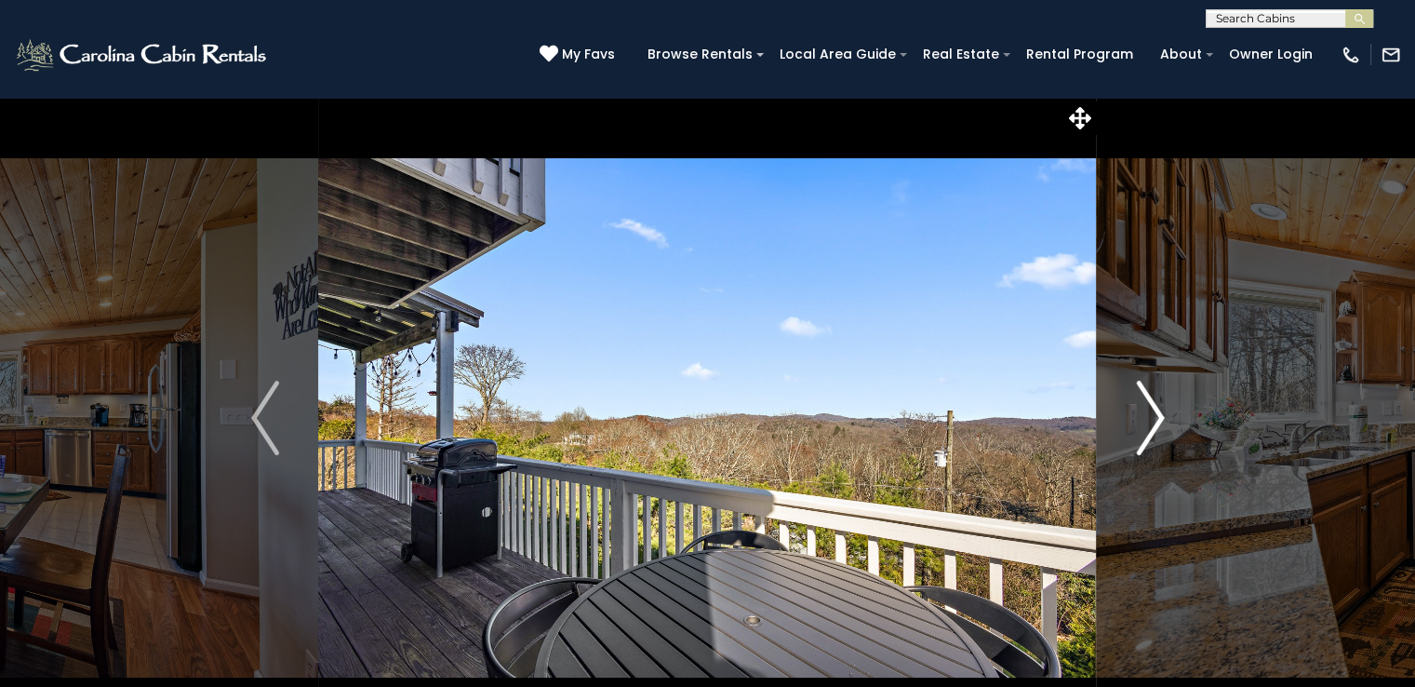
click at [1152, 418] on img "Next" at bounding box center [1150, 418] width 28 height 74
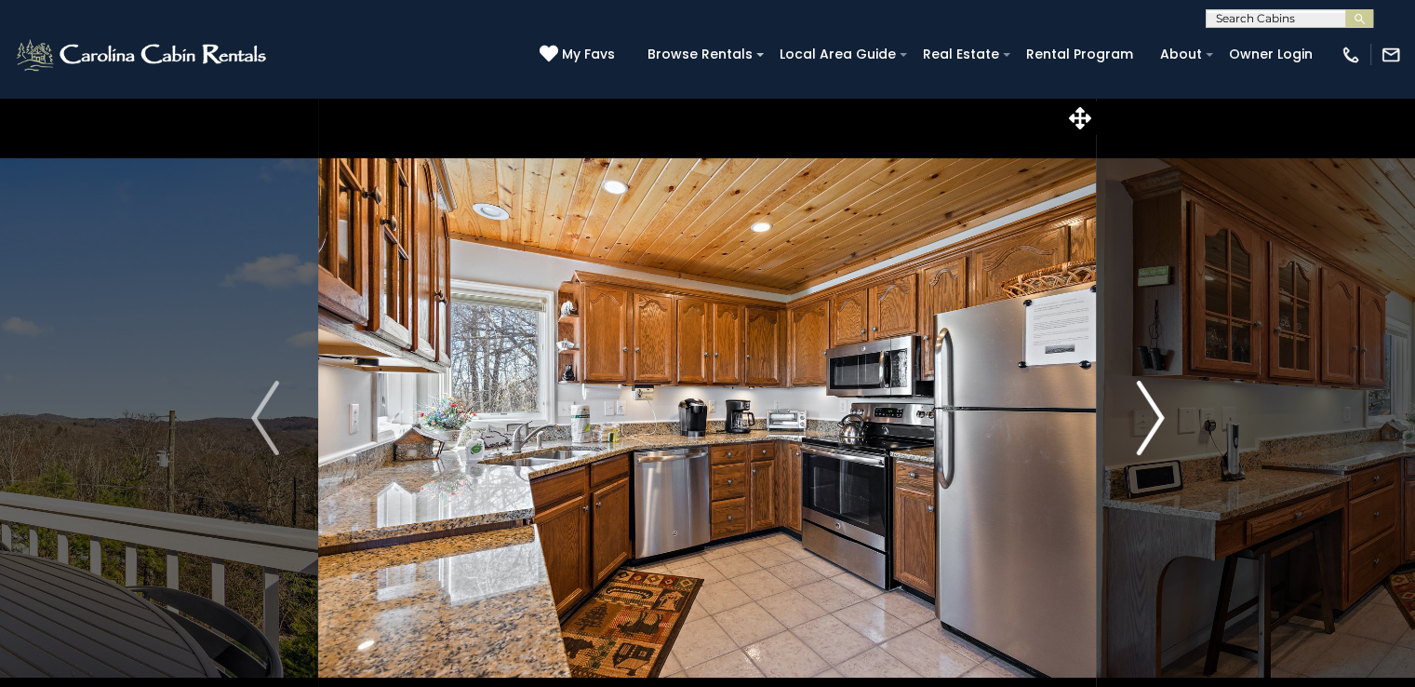
click at [1152, 418] on img "Next" at bounding box center [1150, 418] width 28 height 74
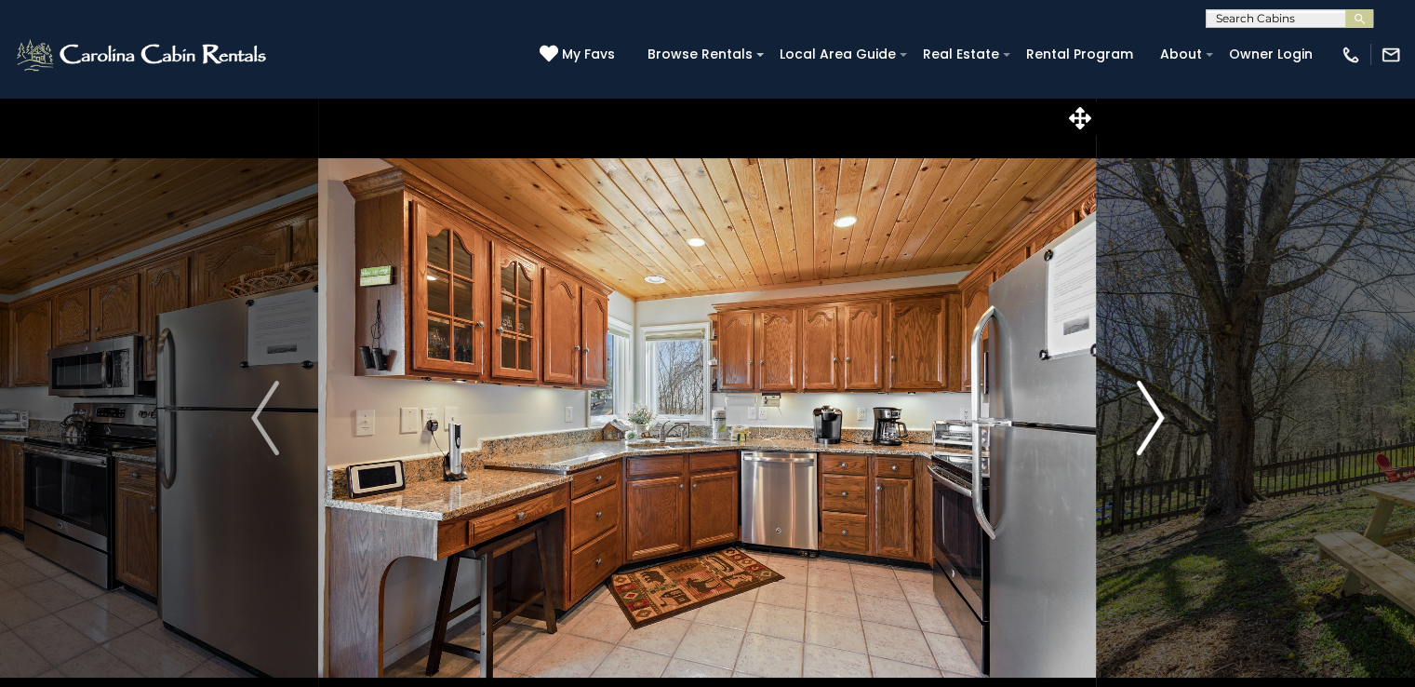
click at [1152, 418] on img "Next" at bounding box center [1150, 418] width 28 height 74
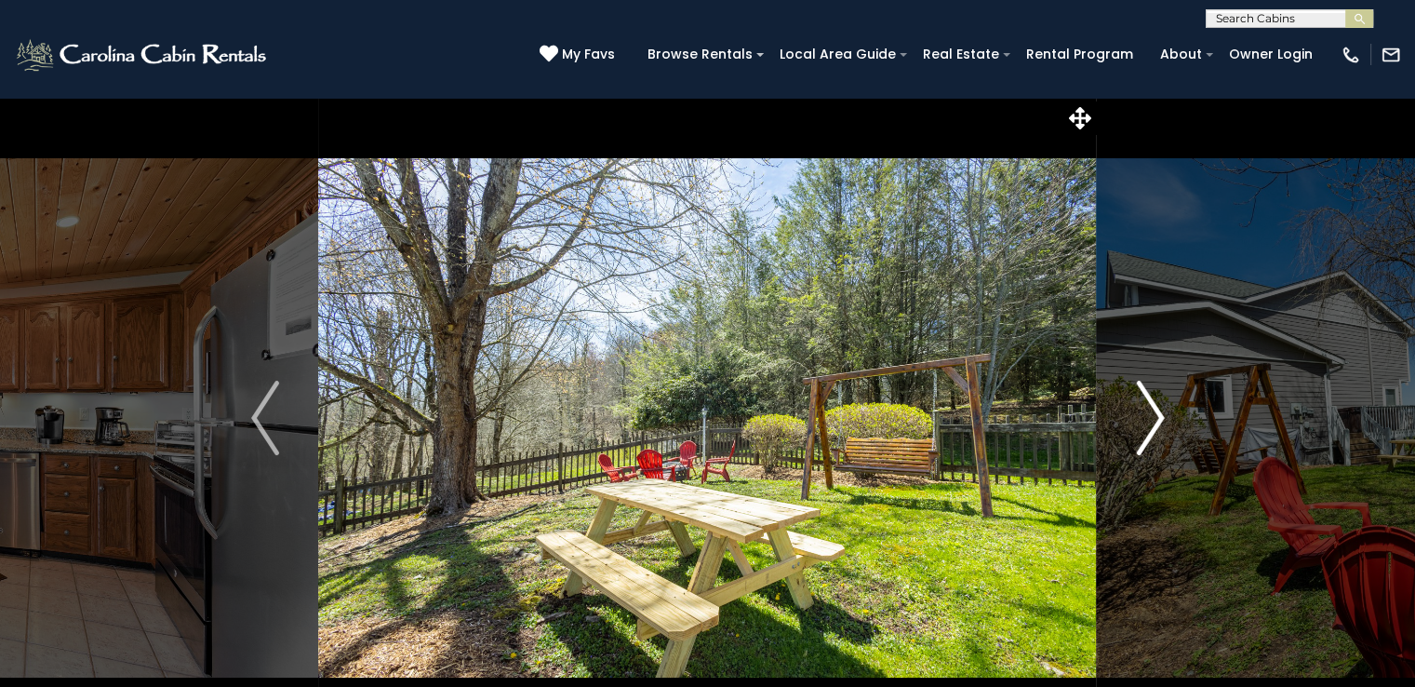
click at [1152, 418] on img "Next" at bounding box center [1150, 418] width 28 height 74
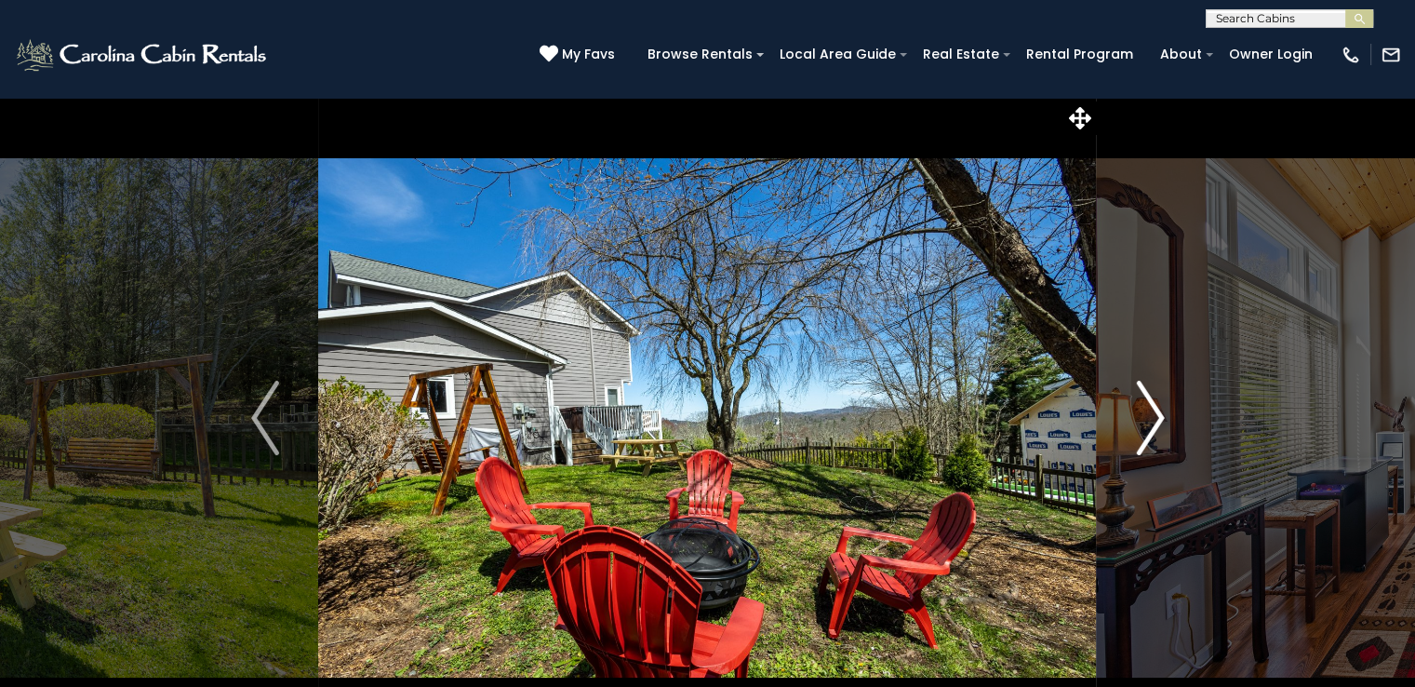
click at [1152, 418] on img "Next" at bounding box center [1150, 418] width 28 height 74
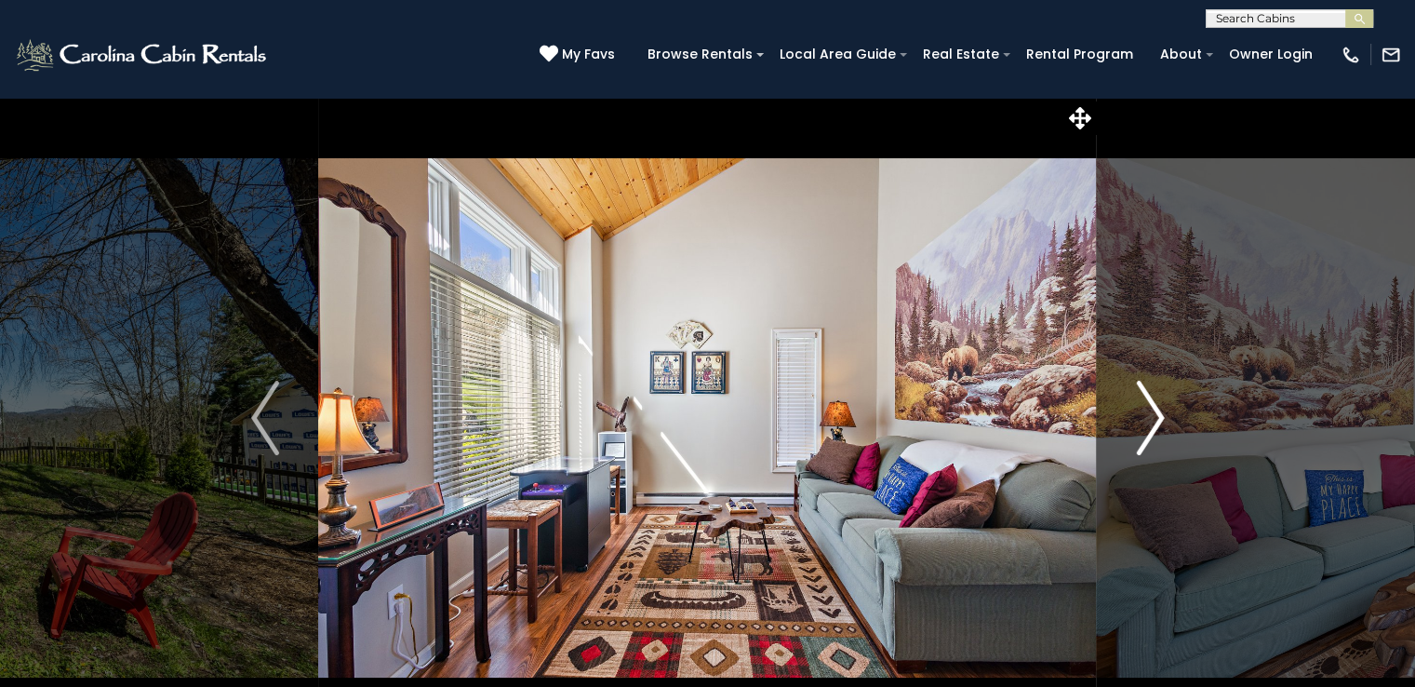
click at [1152, 418] on img "Next" at bounding box center [1150, 418] width 28 height 74
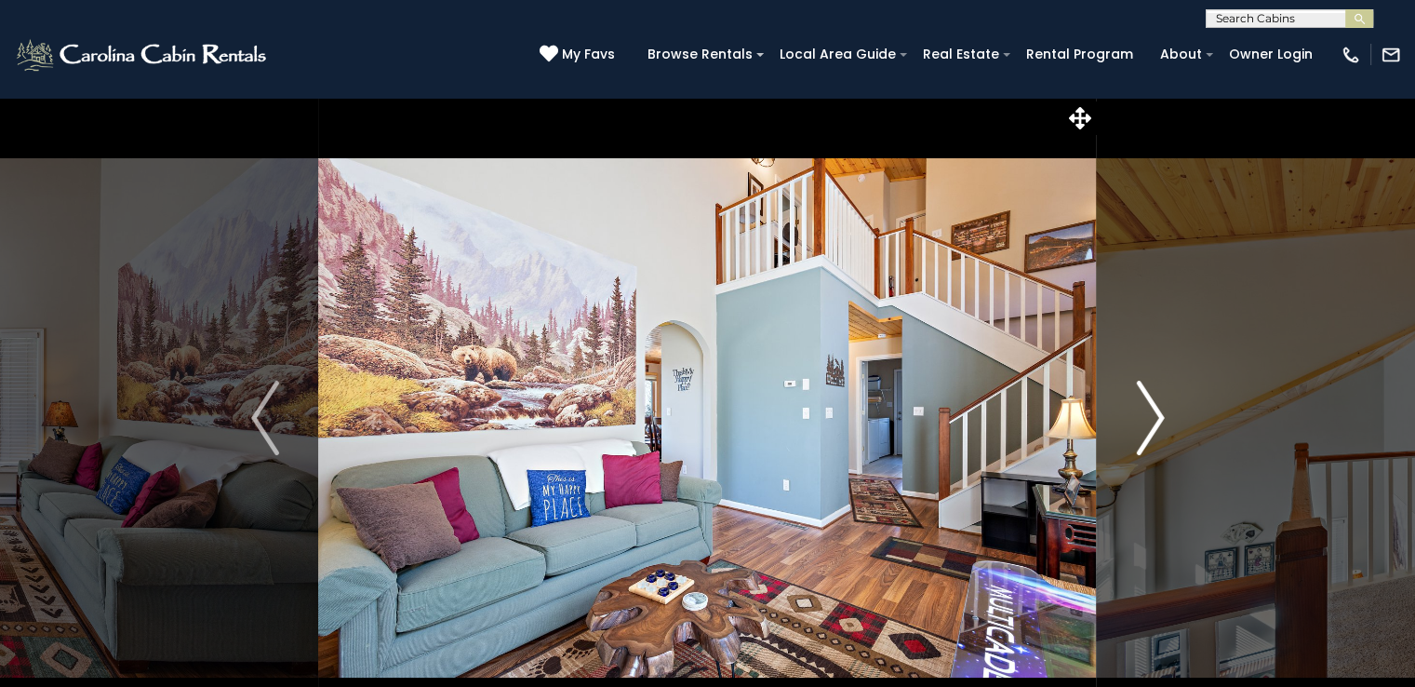
click at [1152, 418] on img "Next" at bounding box center [1150, 418] width 28 height 74
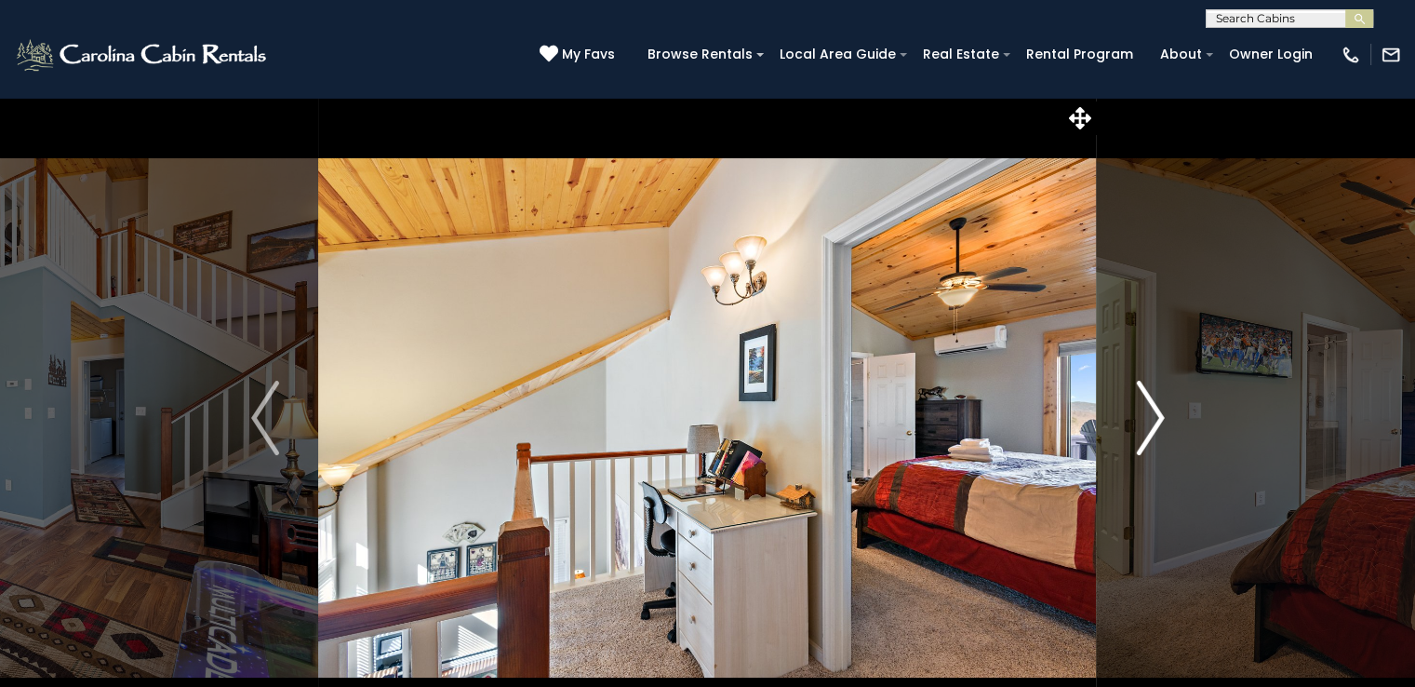
click at [1152, 418] on img "Next" at bounding box center [1150, 418] width 28 height 74
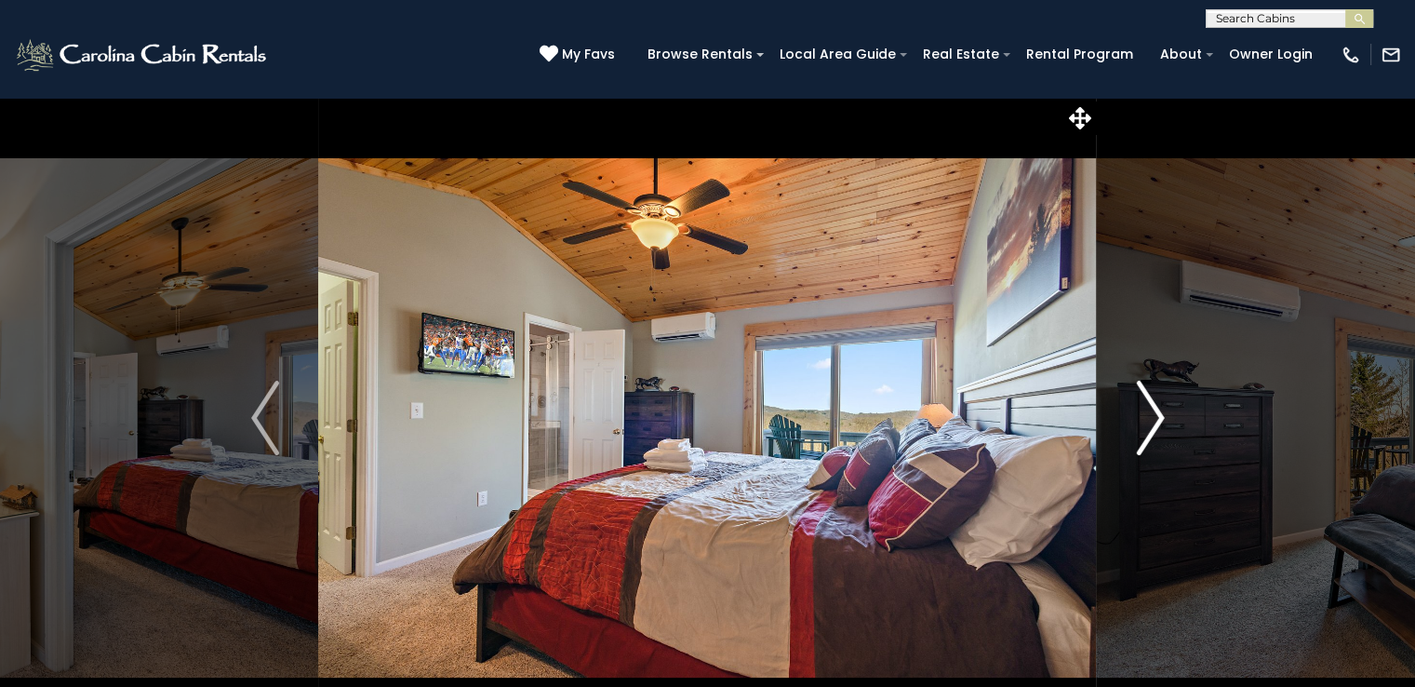
click at [1152, 418] on img "Next" at bounding box center [1150, 418] width 28 height 74
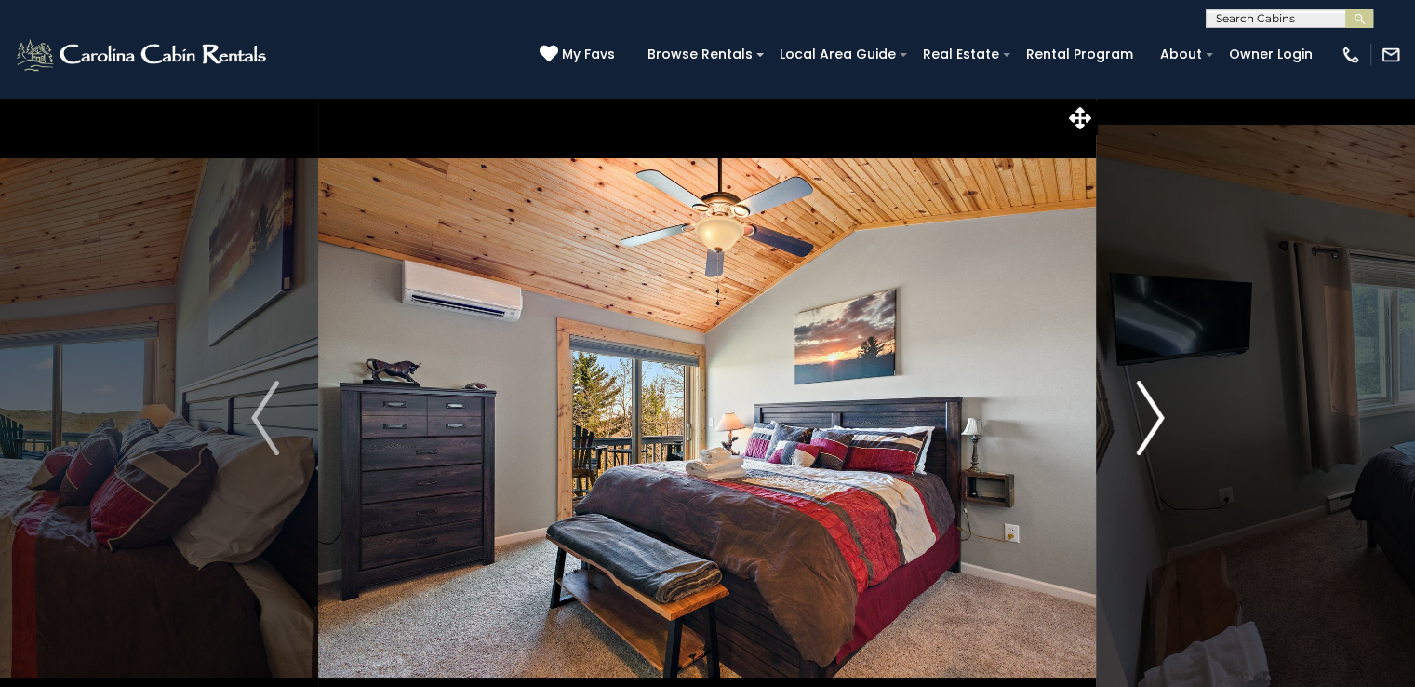
click at [1152, 418] on img "Next" at bounding box center [1150, 418] width 28 height 74
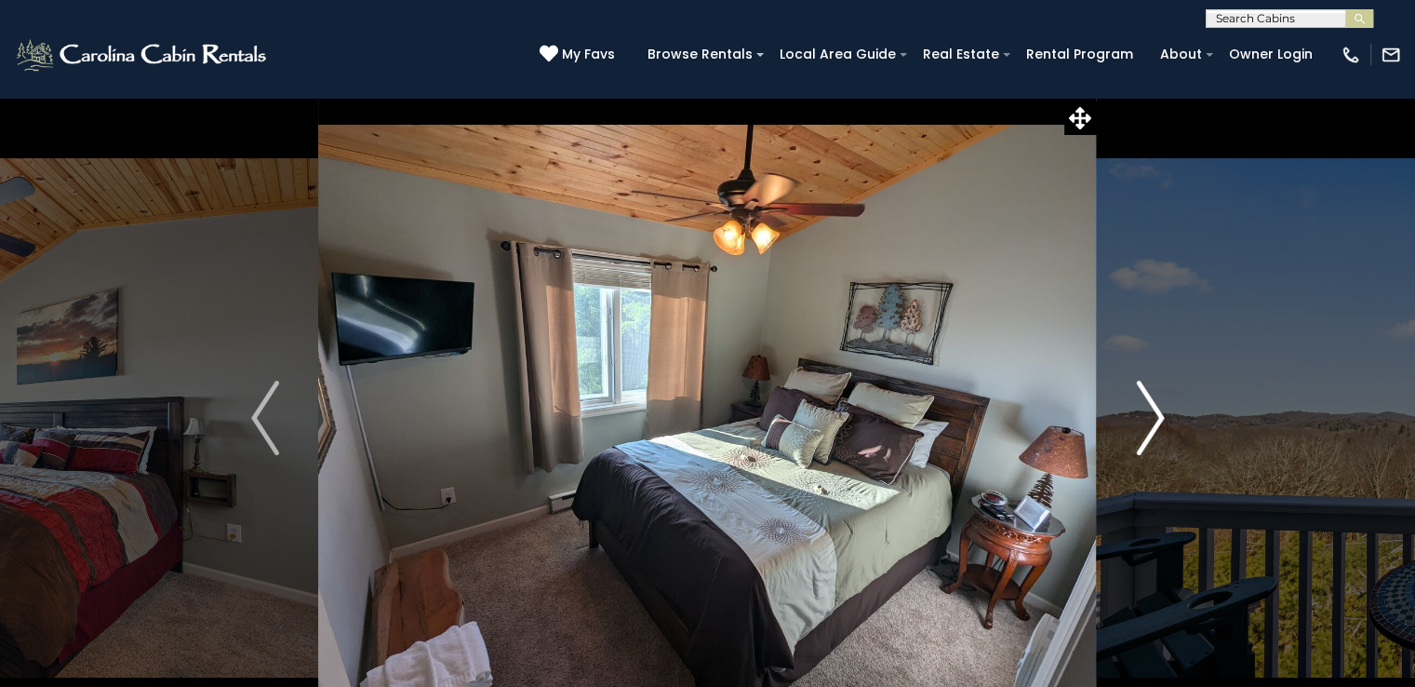
click at [1152, 418] on img "Next" at bounding box center [1150, 418] width 28 height 74
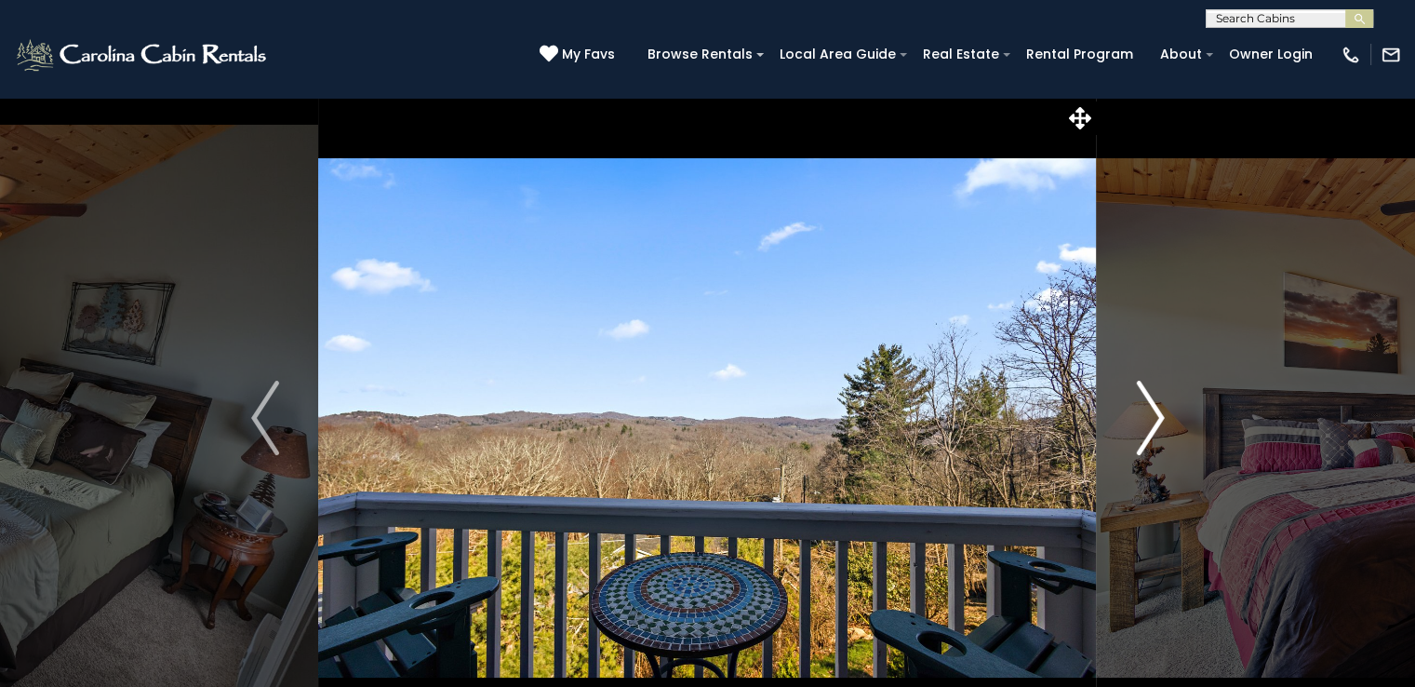
click at [1152, 418] on img "Next" at bounding box center [1150, 418] width 28 height 74
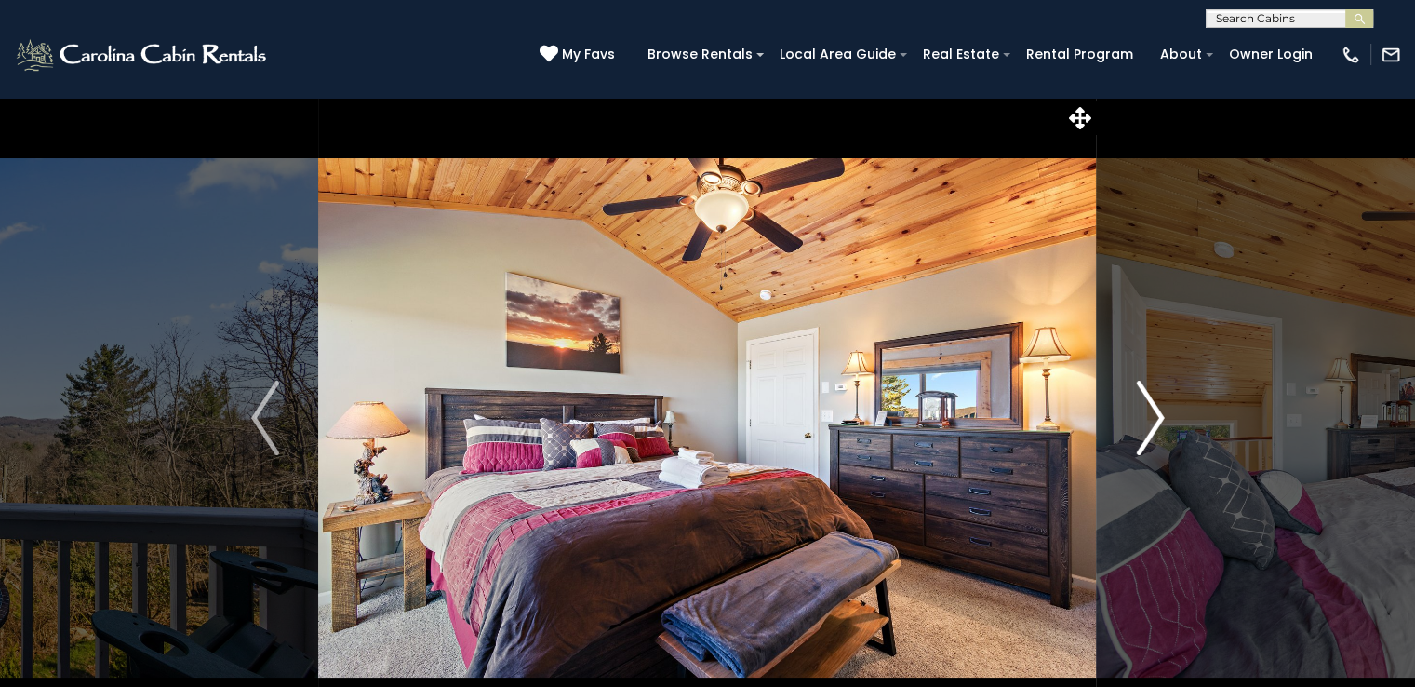
click at [1152, 418] on img "Next" at bounding box center [1150, 418] width 28 height 74
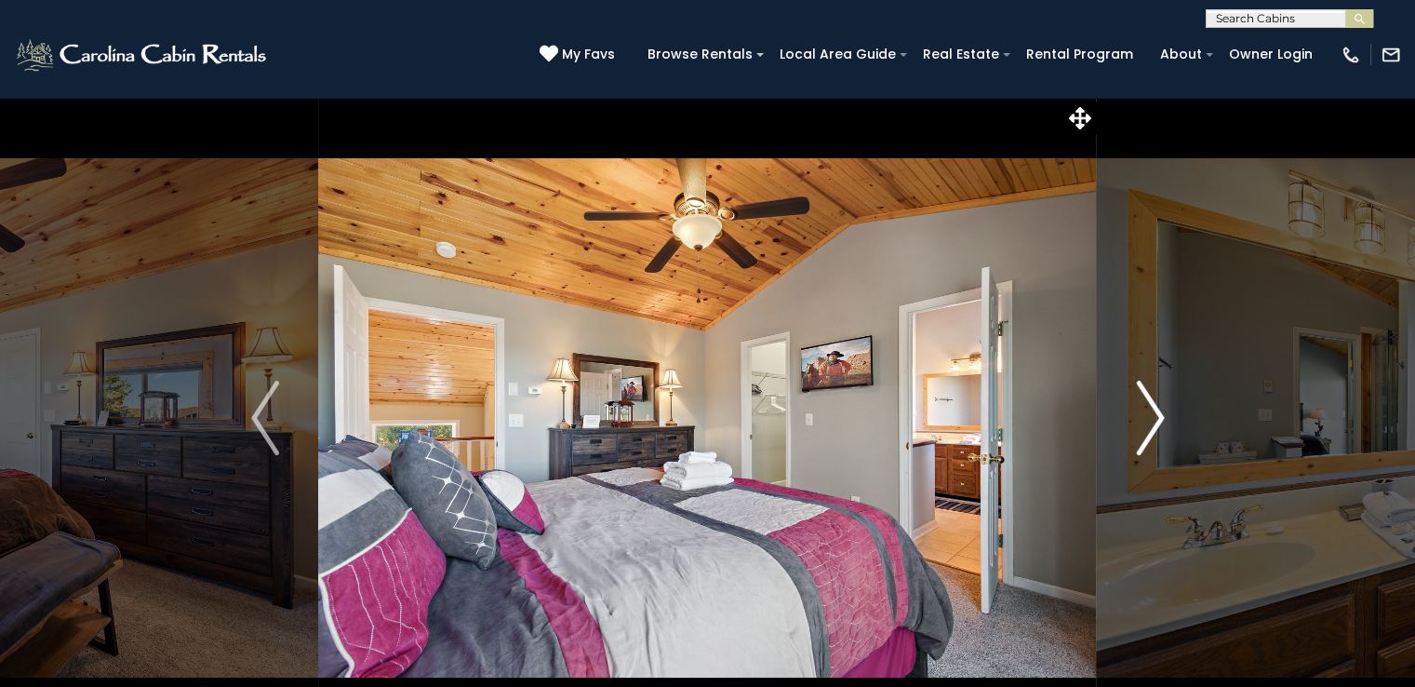
click at [1152, 418] on img "Next" at bounding box center [1150, 418] width 28 height 74
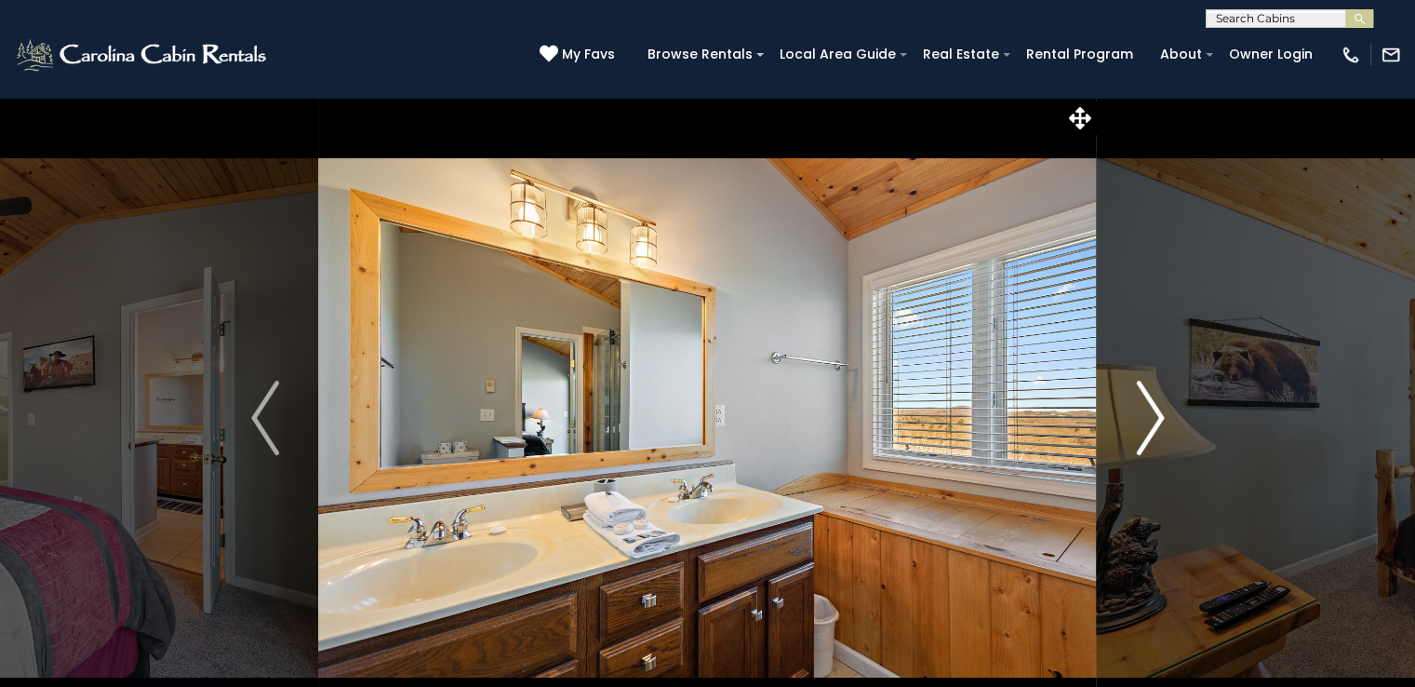
click at [1152, 418] on img "Next" at bounding box center [1150, 418] width 28 height 74
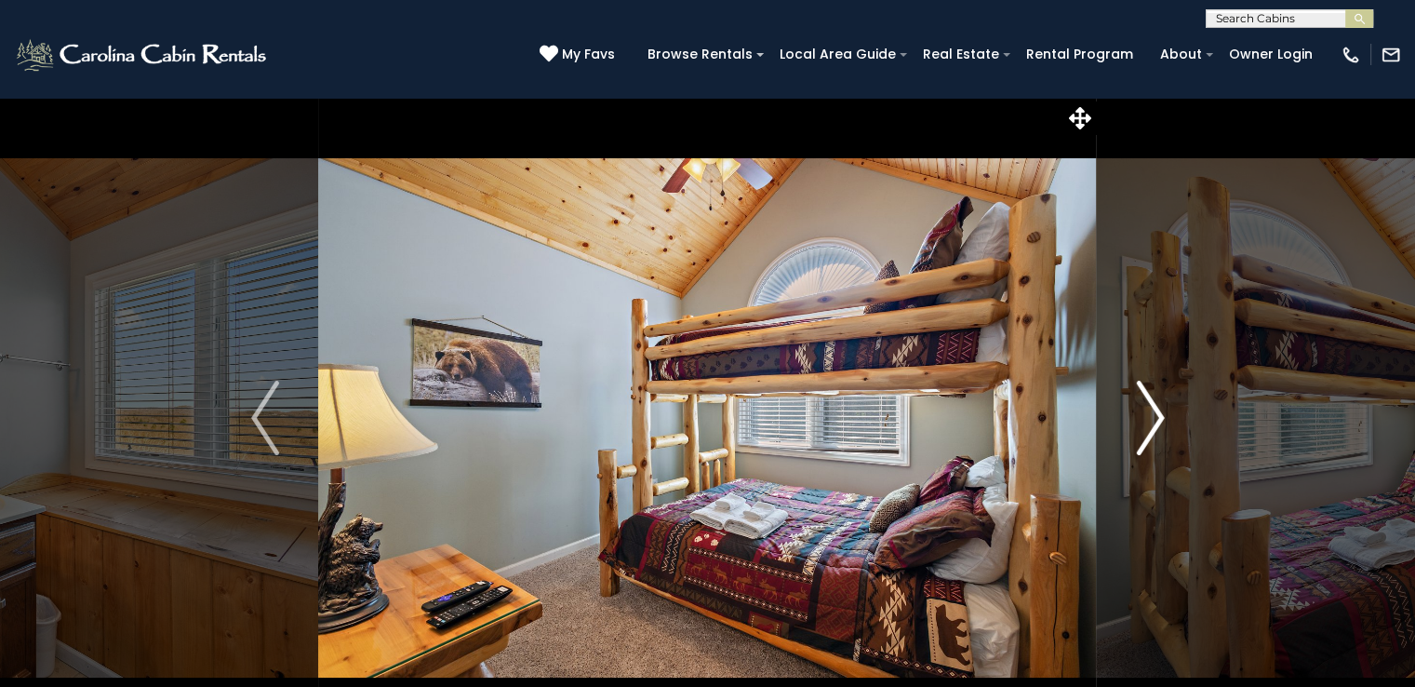
click at [1152, 418] on img "Next" at bounding box center [1150, 418] width 28 height 74
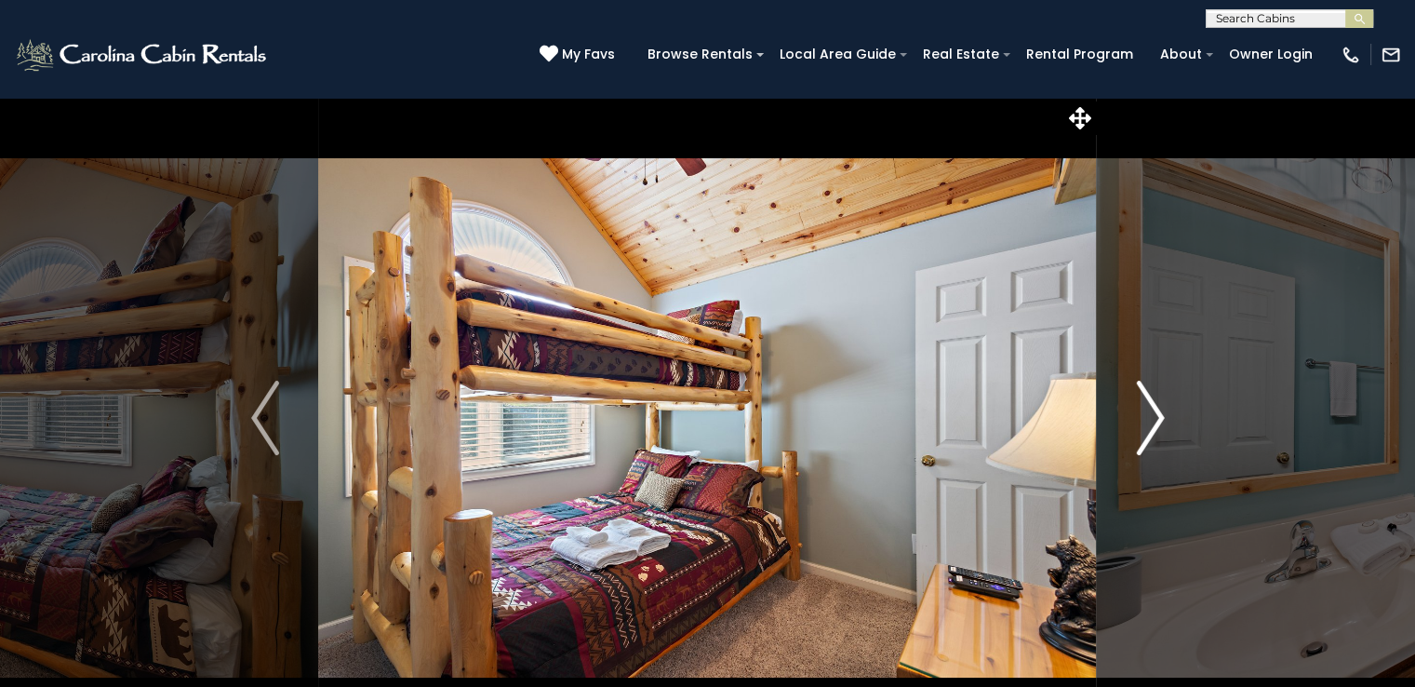
click at [1152, 418] on img "Next" at bounding box center [1150, 418] width 28 height 74
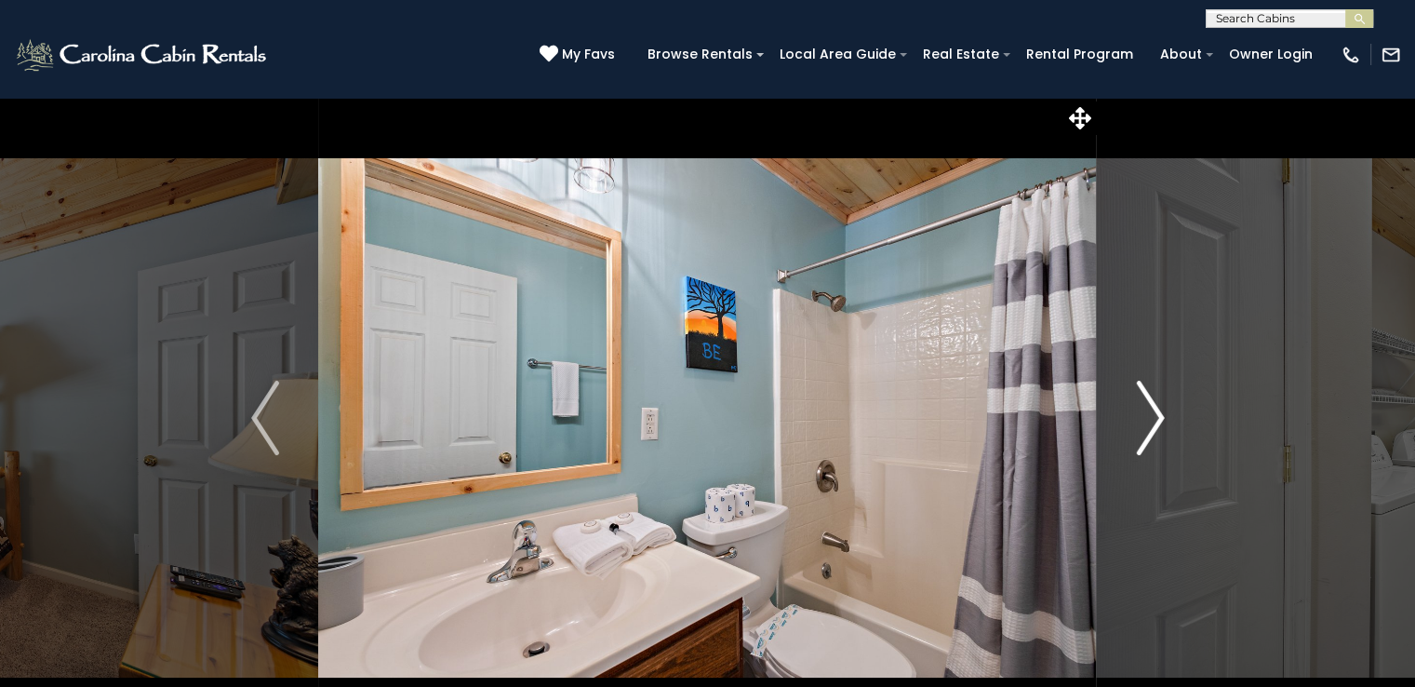
click at [1152, 418] on img "Next" at bounding box center [1150, 418] width 28 height 74
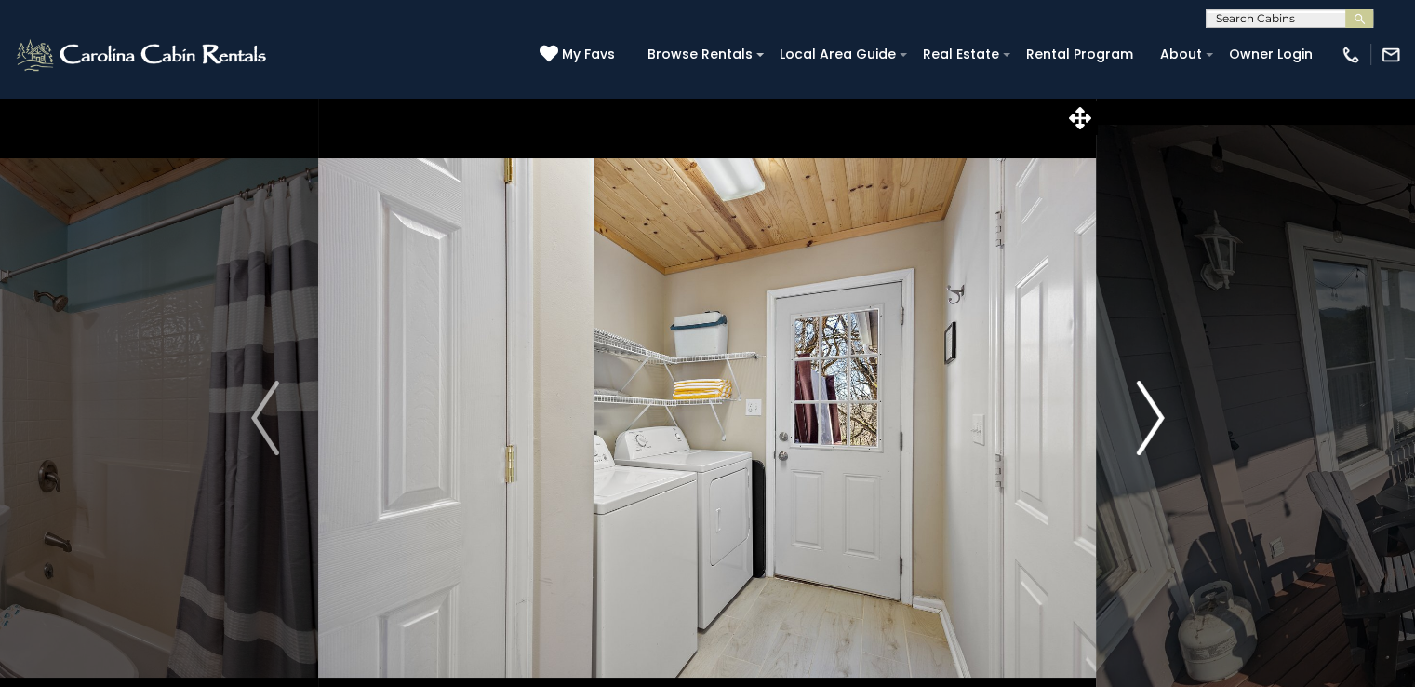
click at [1152, 418] on img "Next" at bounding box center [1150, 418] width 28 height 74
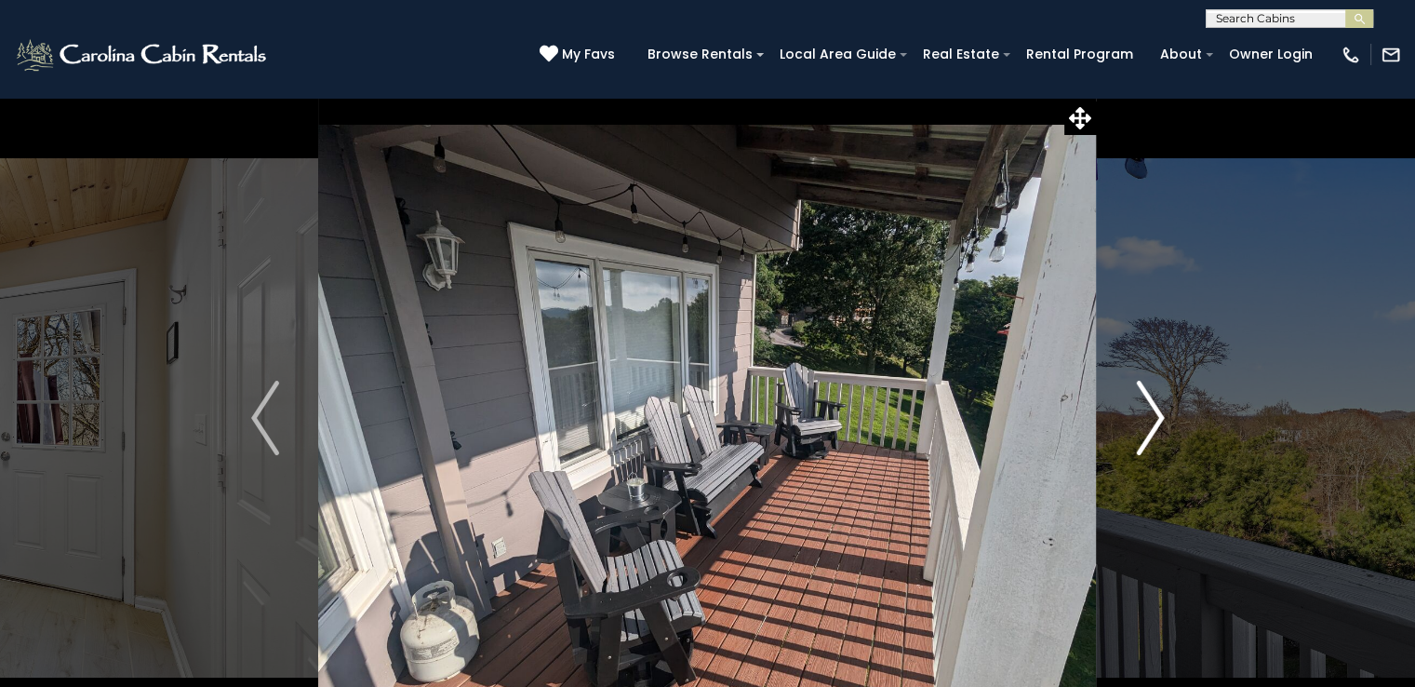
click at [1152, 418] on img "Next" at bounding box center [1150, 418] width 28 height 74
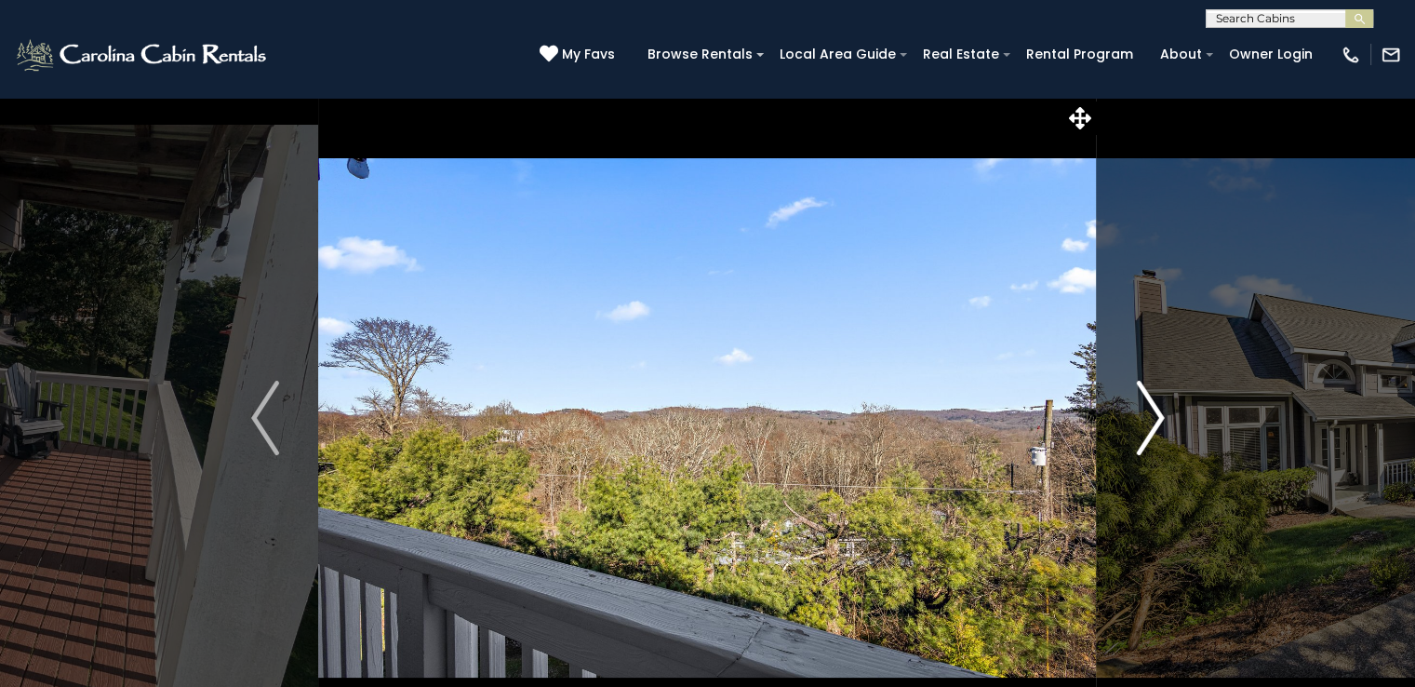
click at [1152, 418] on img "Next" at bounding box center [1150, 418] width 28 height 74
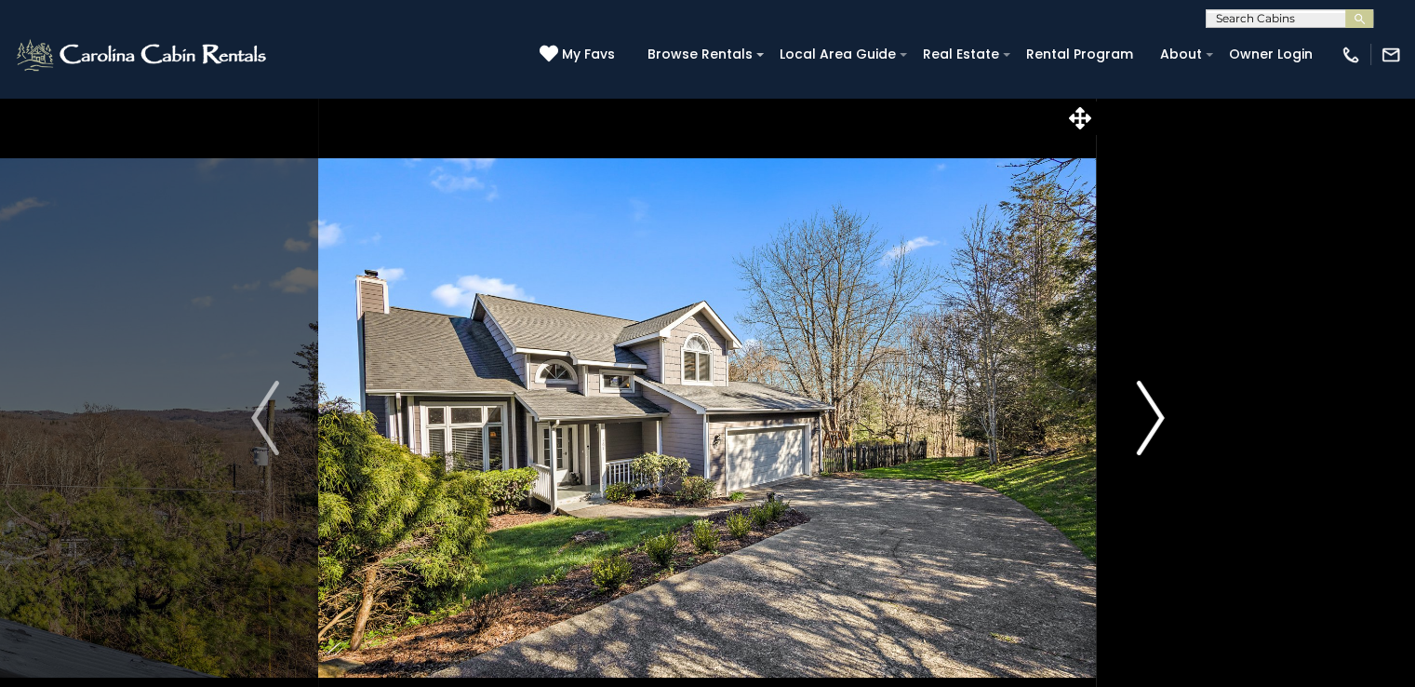
click at [1152, 418] on img "Next" at bounding box center [1150, 418] width 28 height 74
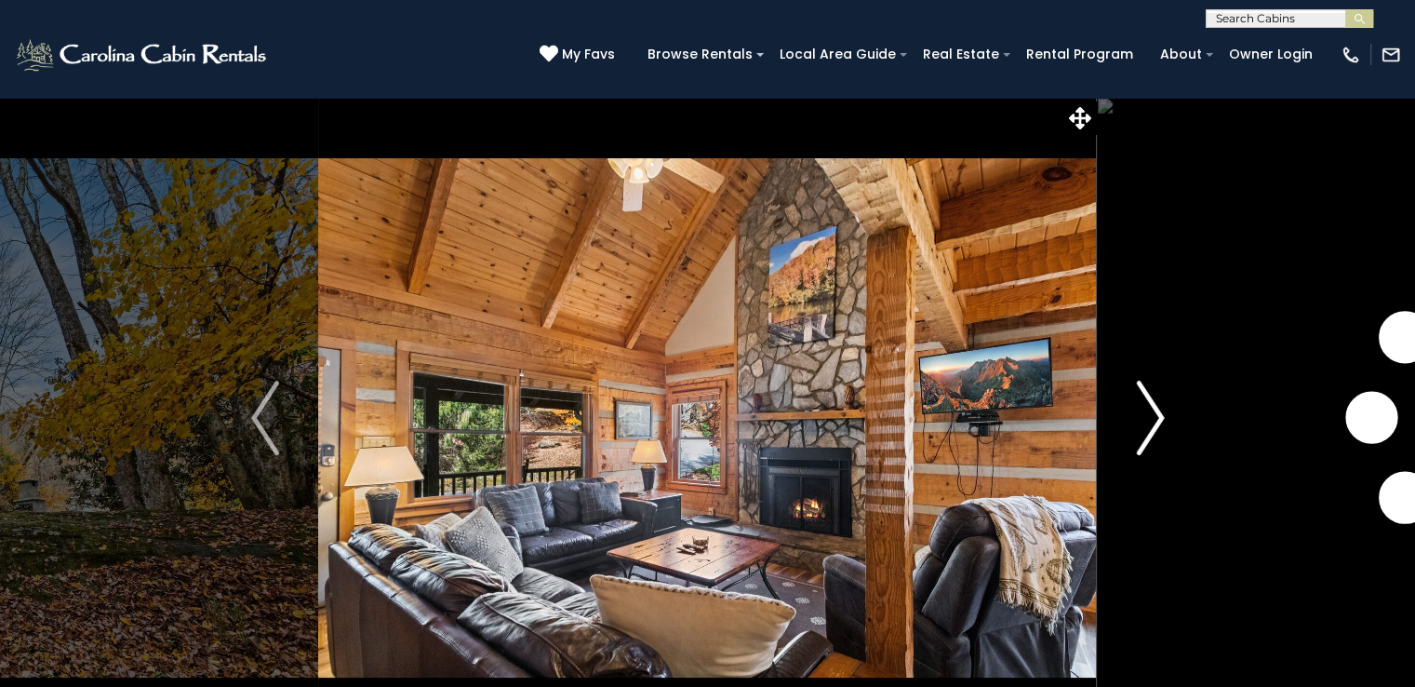
click at [1154, 422] on img "Next" at bounding box center [1150, 418] width 28 height 74
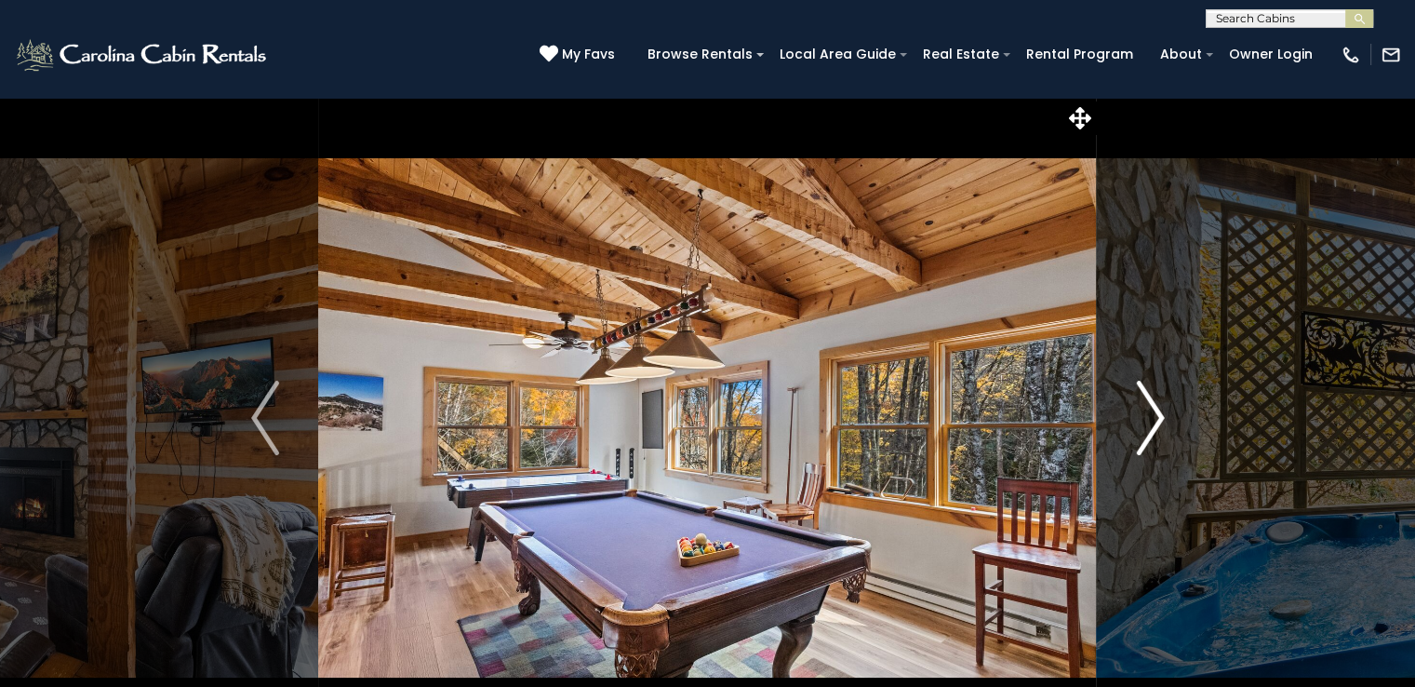
click at [1154, 422] on img "Next" at bounding box center [1150, 418] width 28 height 74
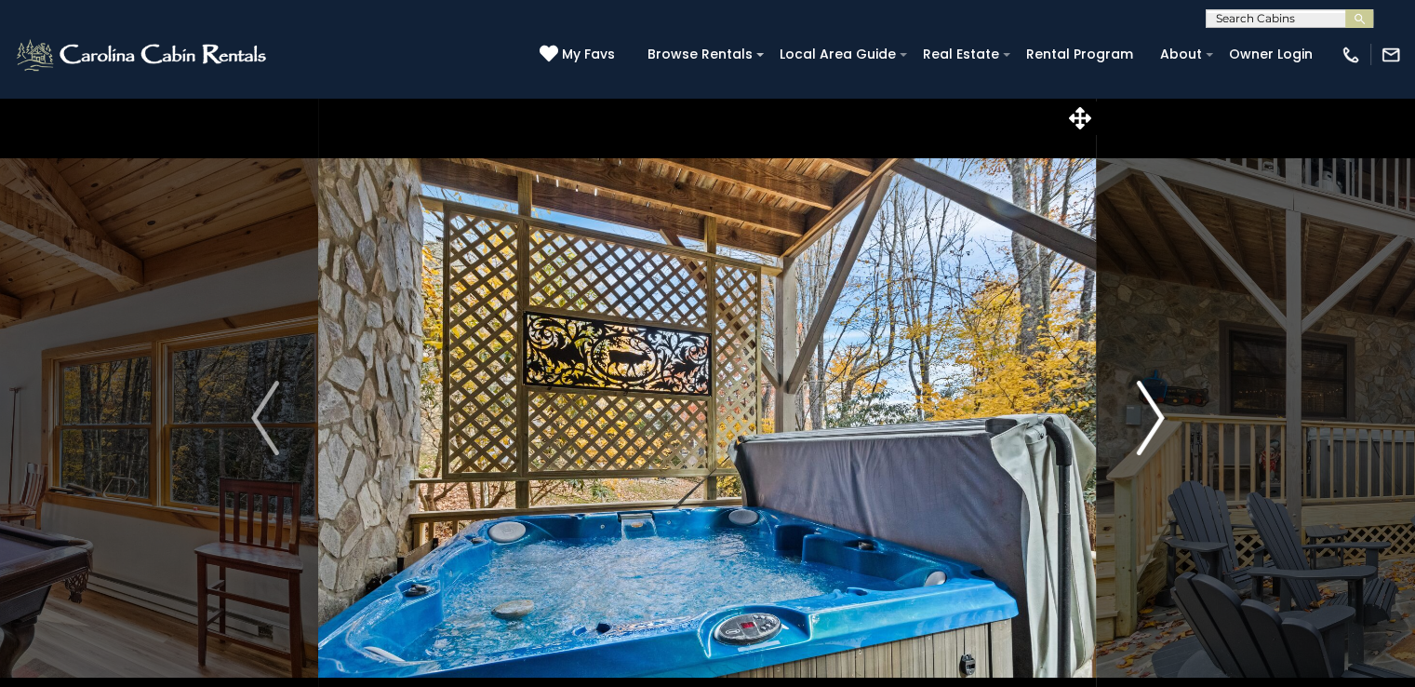
click at [1154, 422] on img "Next" at bounding box center [1150, 418] width 28 height 74
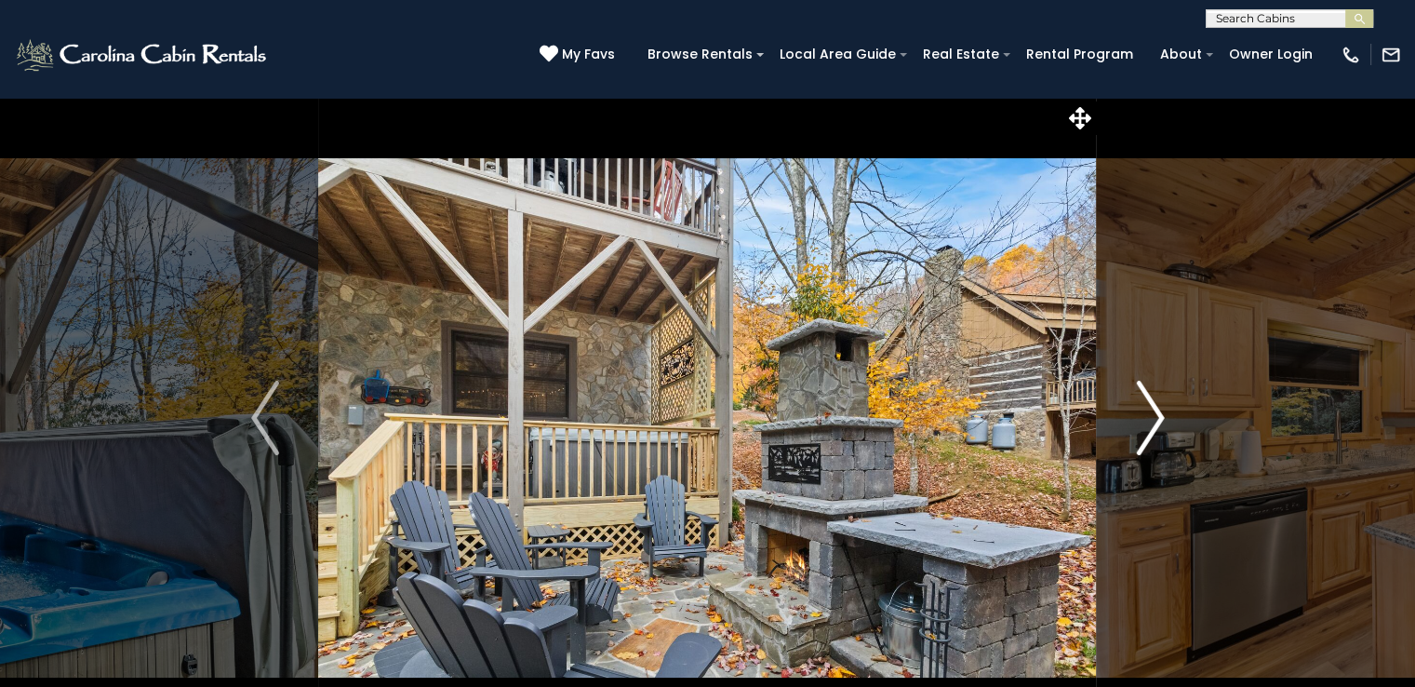
click at [1154, 422] on img "Next" at bounding box center [1150, 418] width 28 height 74
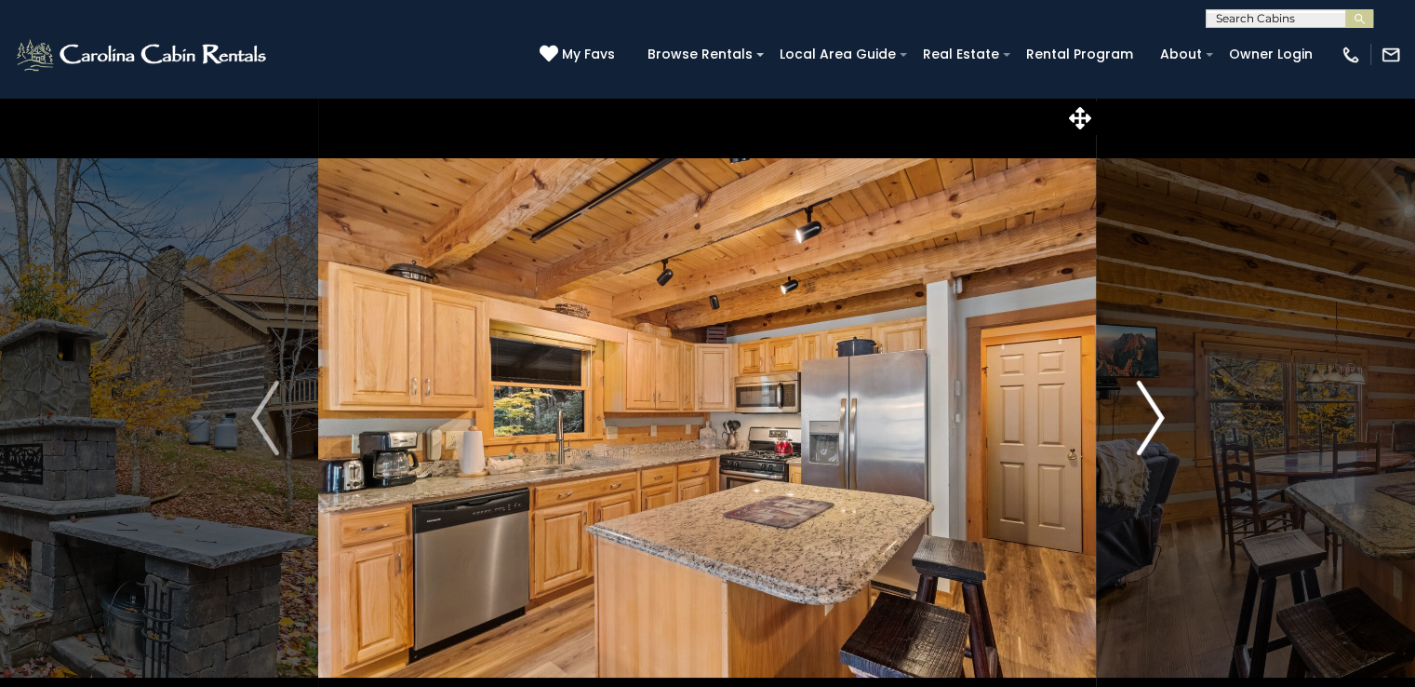
click at [1154, 422] on img "Next" at bounding box center [1150, 418] width 28 height 74
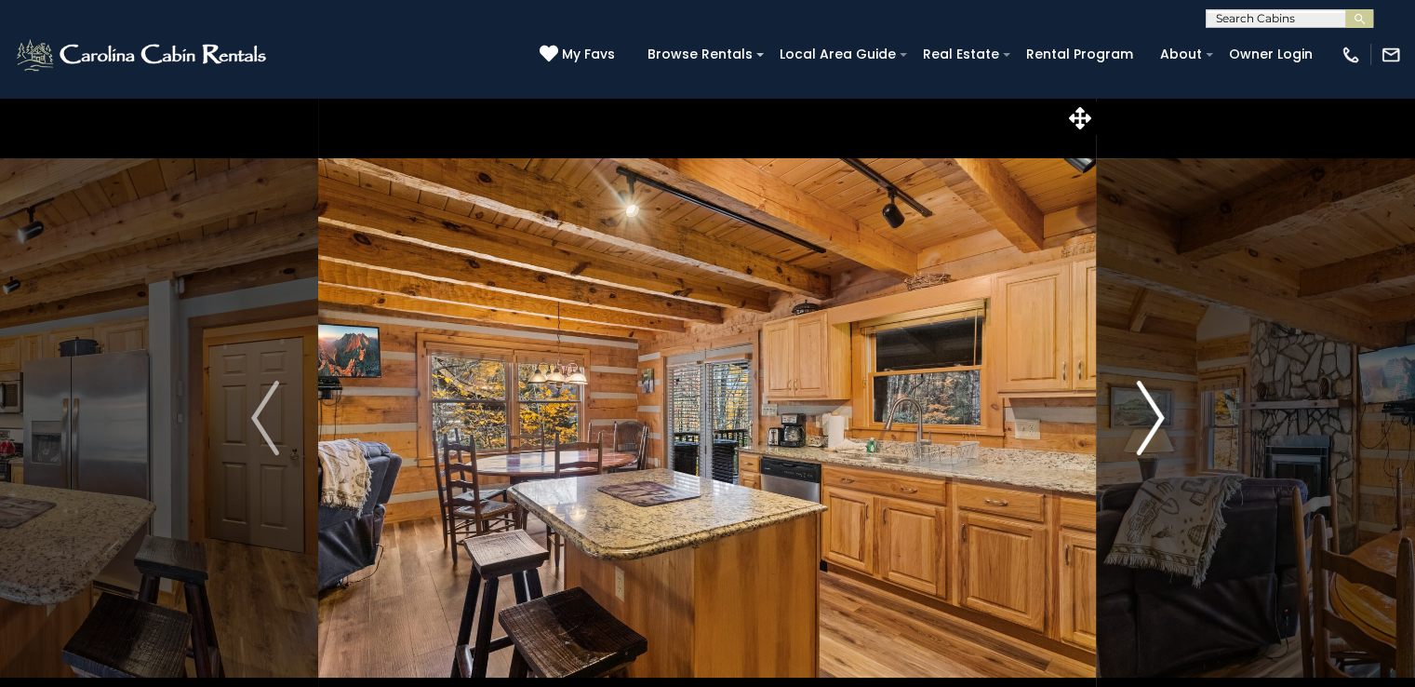
click at [1154, 422] on img "Next" at bounding box center [1150, 418] width 28 height 74
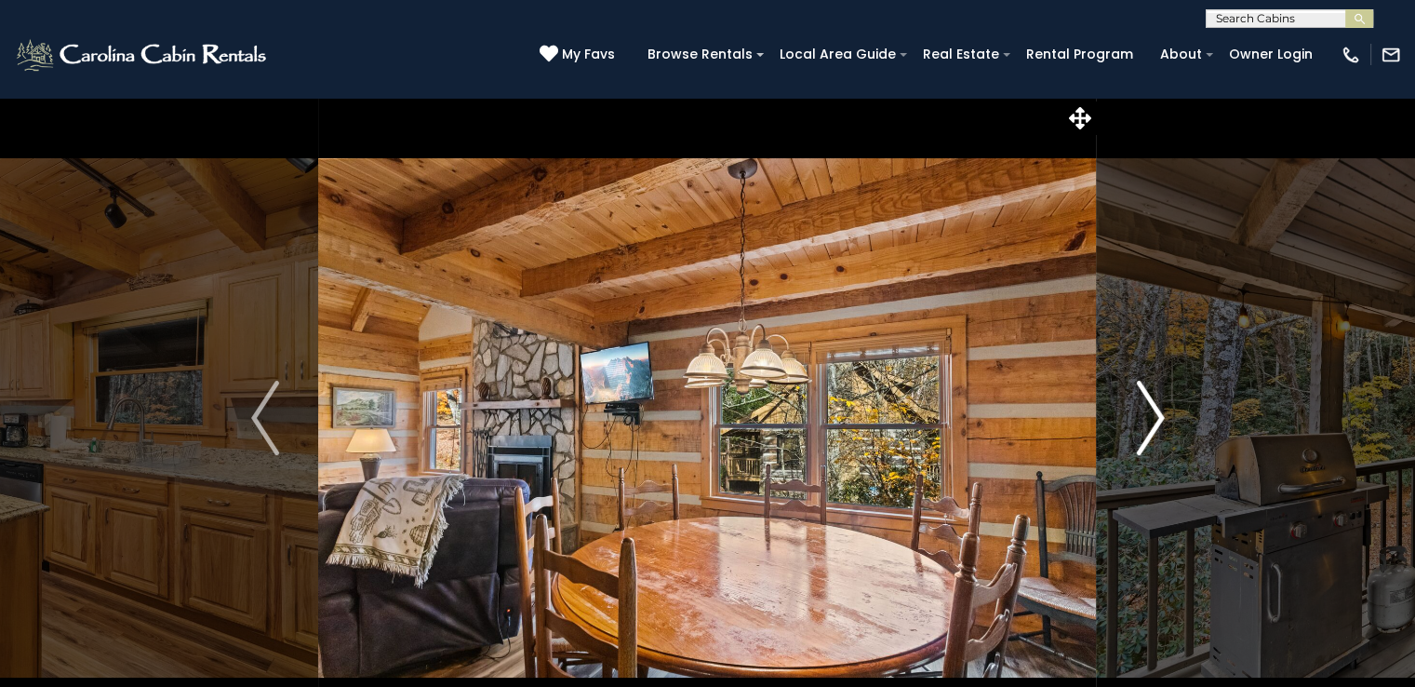
click at [1154, 422] on img "Next" at bounding box center [1150, 418] width 28 height 74
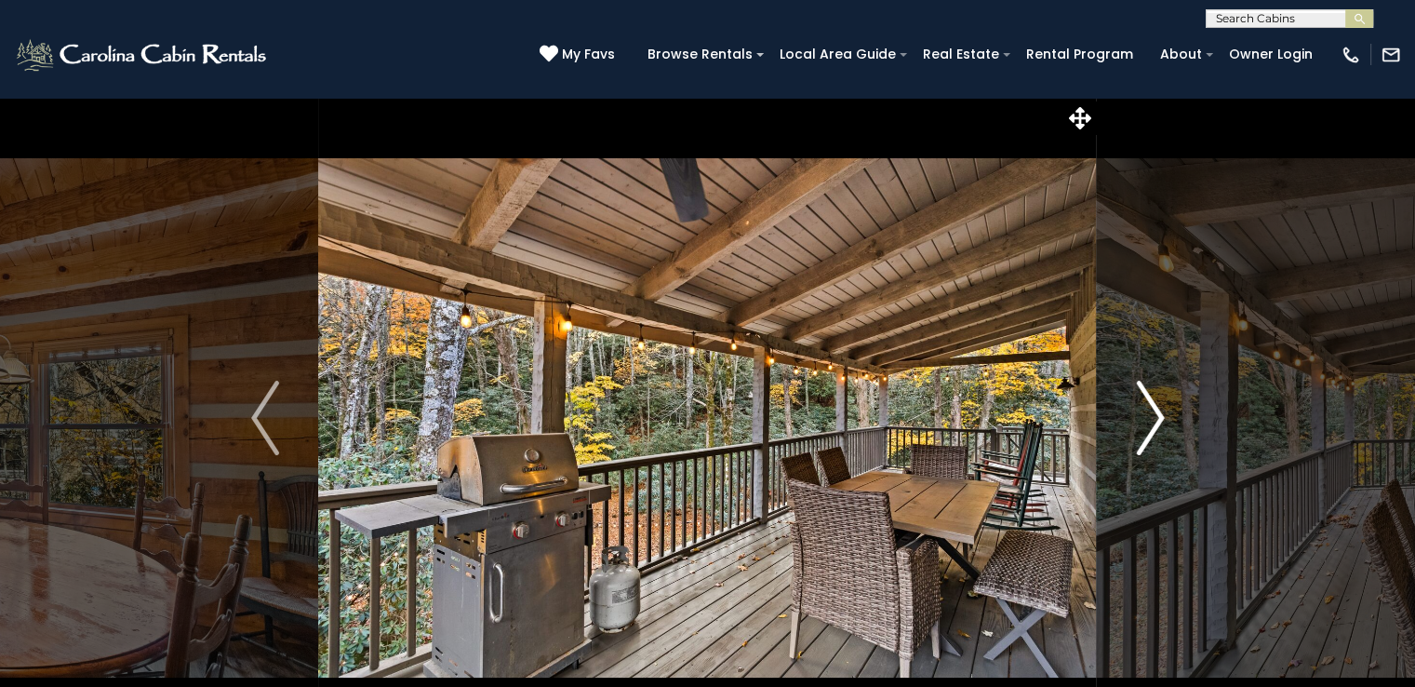
click at [1154, 422] on img "Next" at bounding box center [1150, 418] width 28 height 74
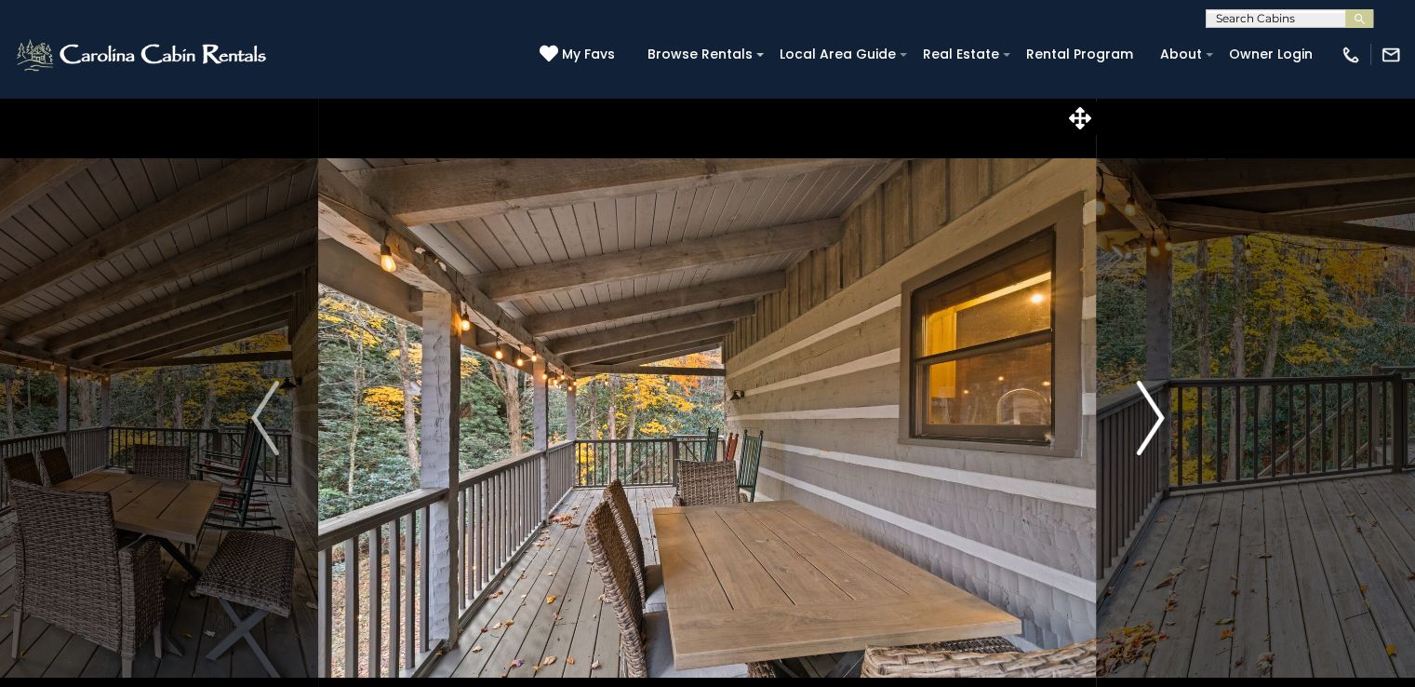
click at [1154, 422] on img "Next" at bounding box center [1150, 418] width 28 height 74
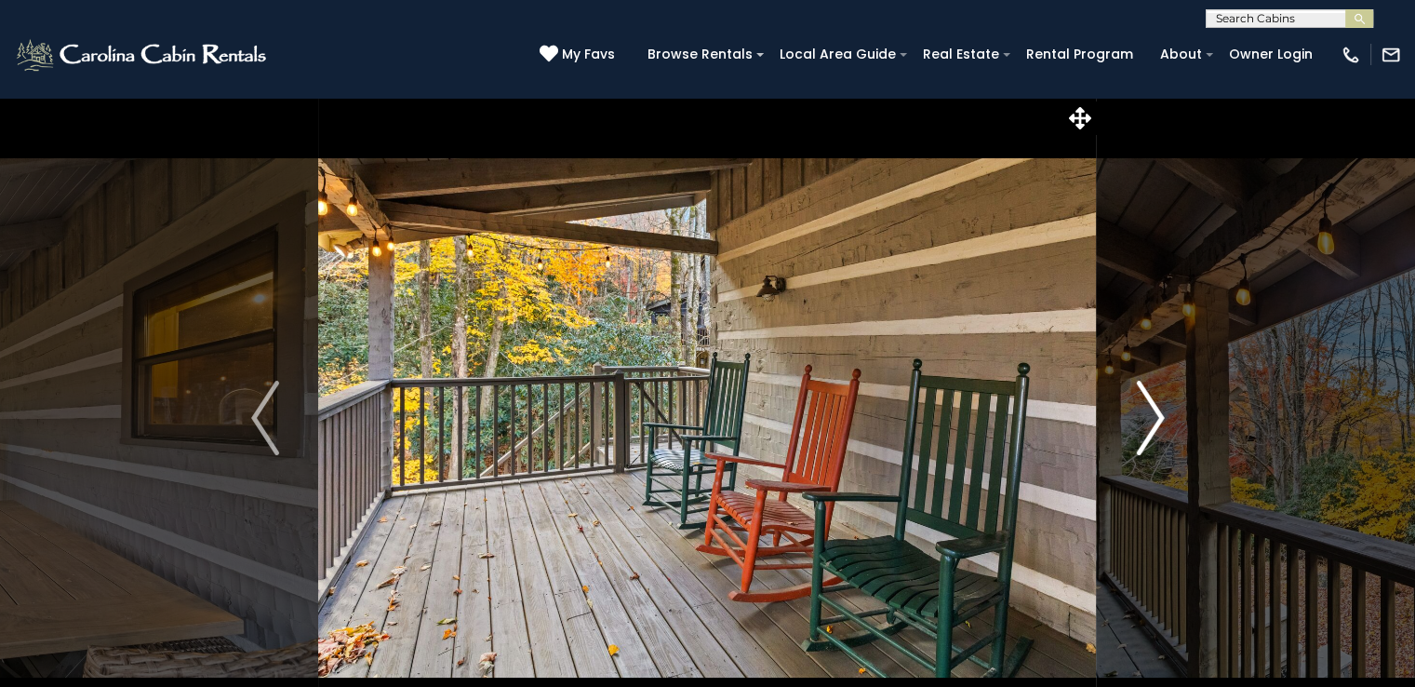
click at [1154, 422] on img "Next" at bounding box center [1150, 418] width 28 height 74
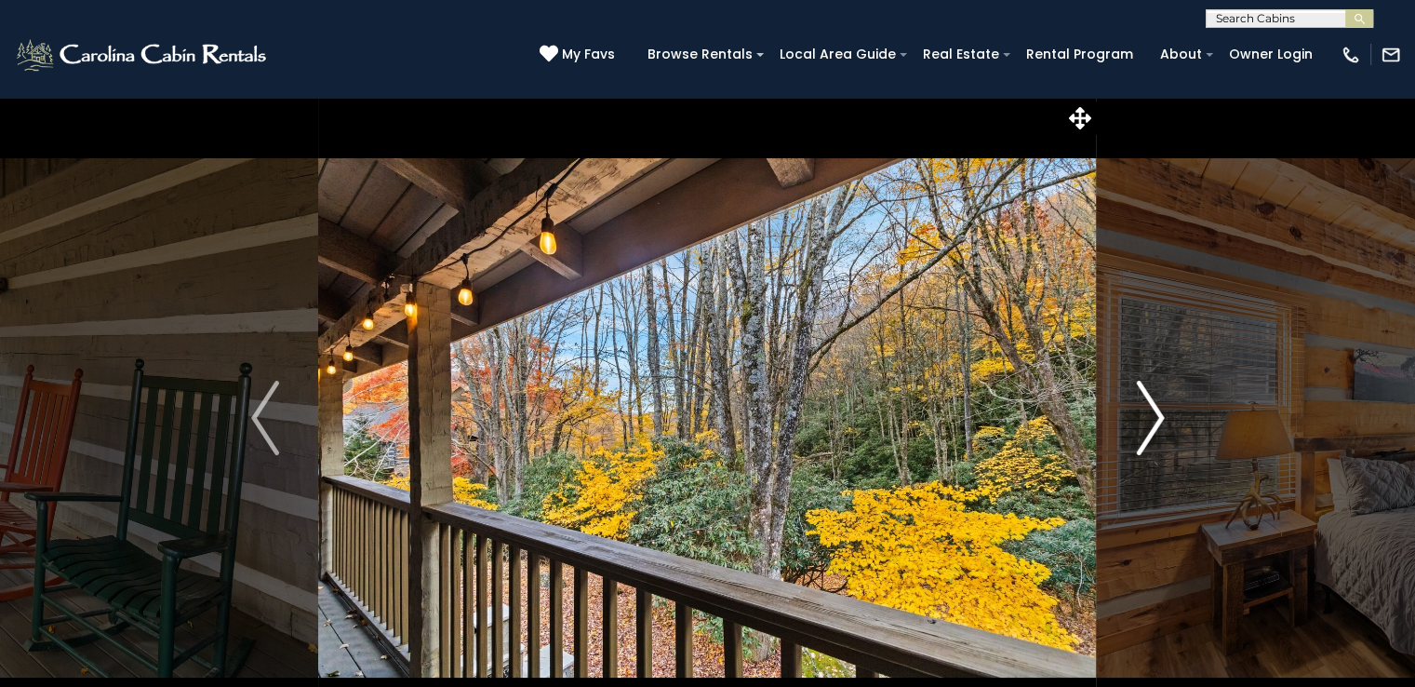
click at [1154, 422] on img "Next" at bounding box center [1150, 418] width 28 height 74
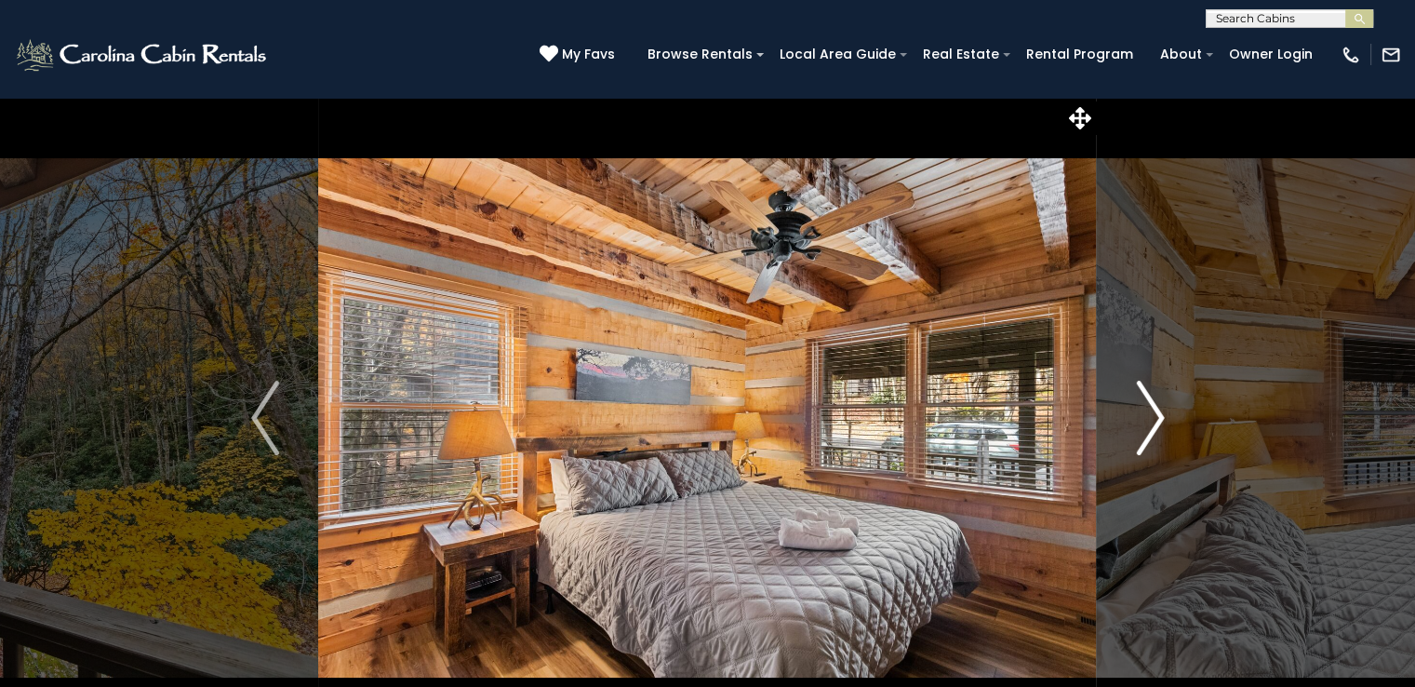
click at [1154, 422] on img "Next" at bounding box center [1150, 418] width 28 height 74
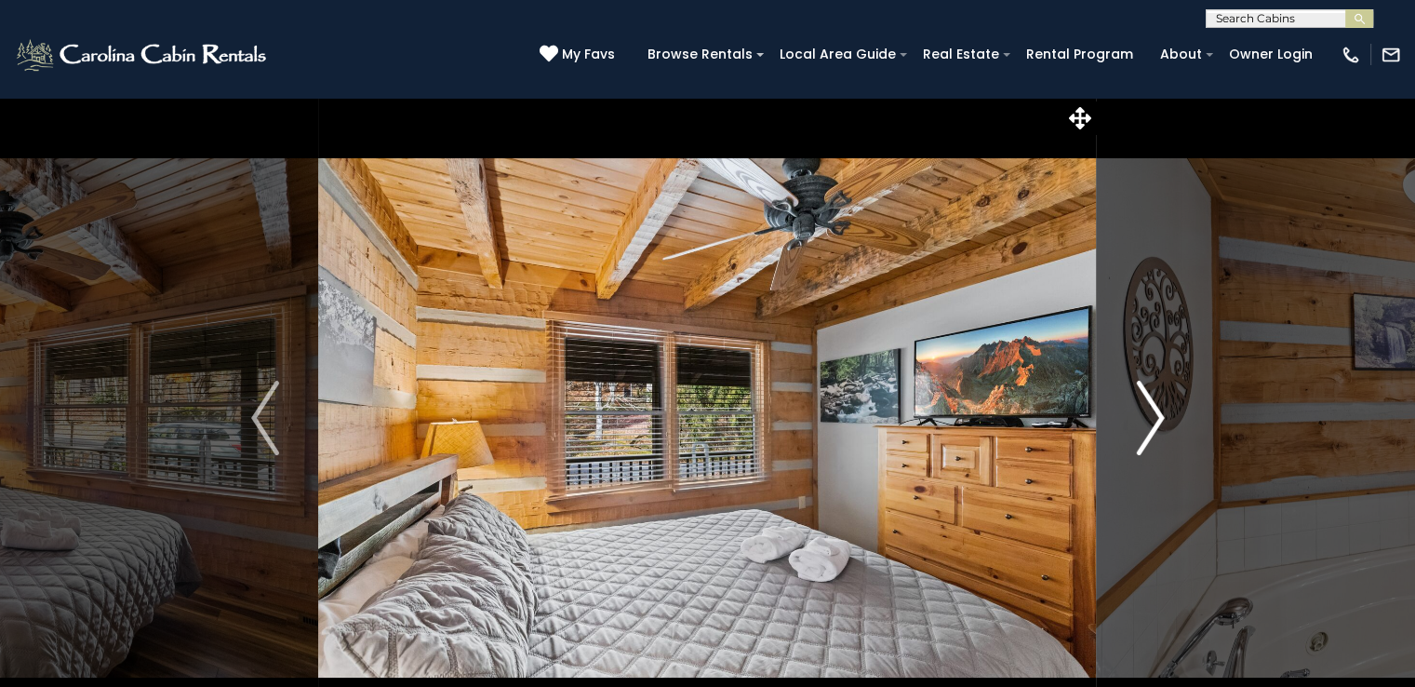
click at [1154, 422] on img "Next" at bounding box center [1150, 418] width 28 height 74
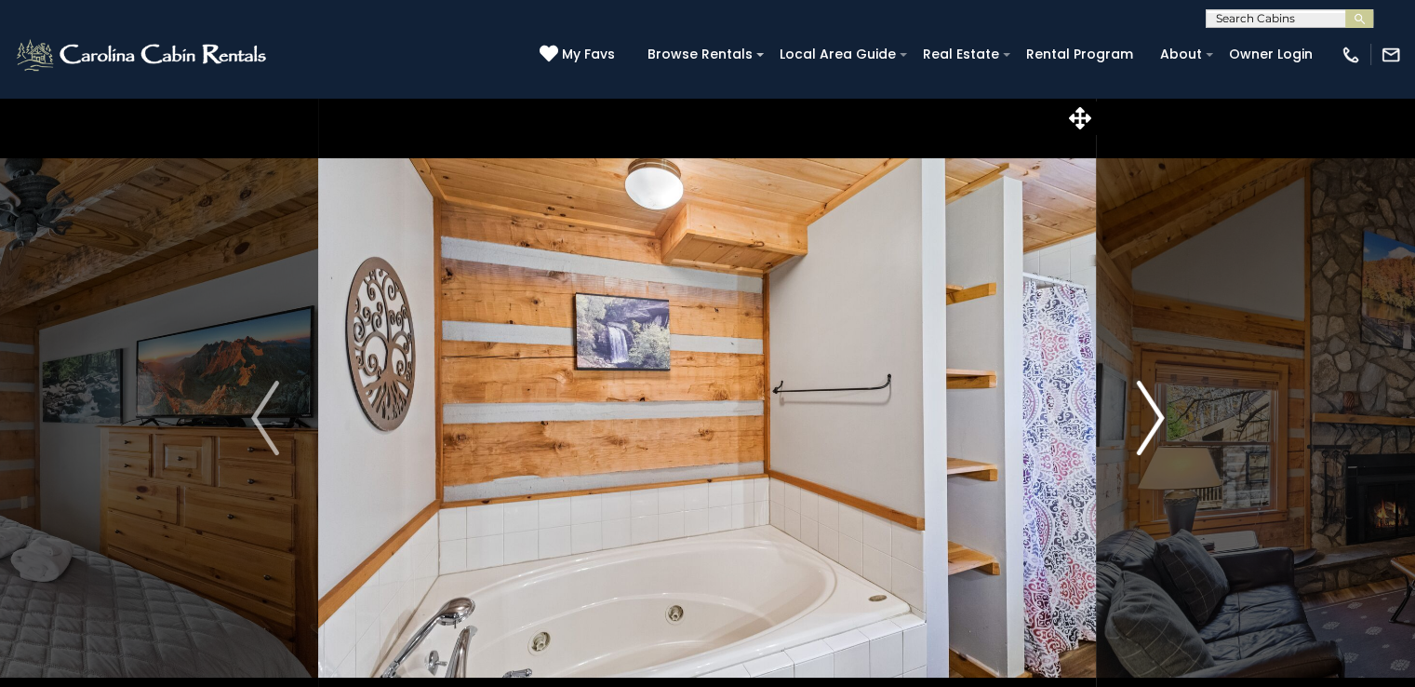
click at [1154, 422] on img "Next" at bounding box center [1150, 418] width 28 height 74
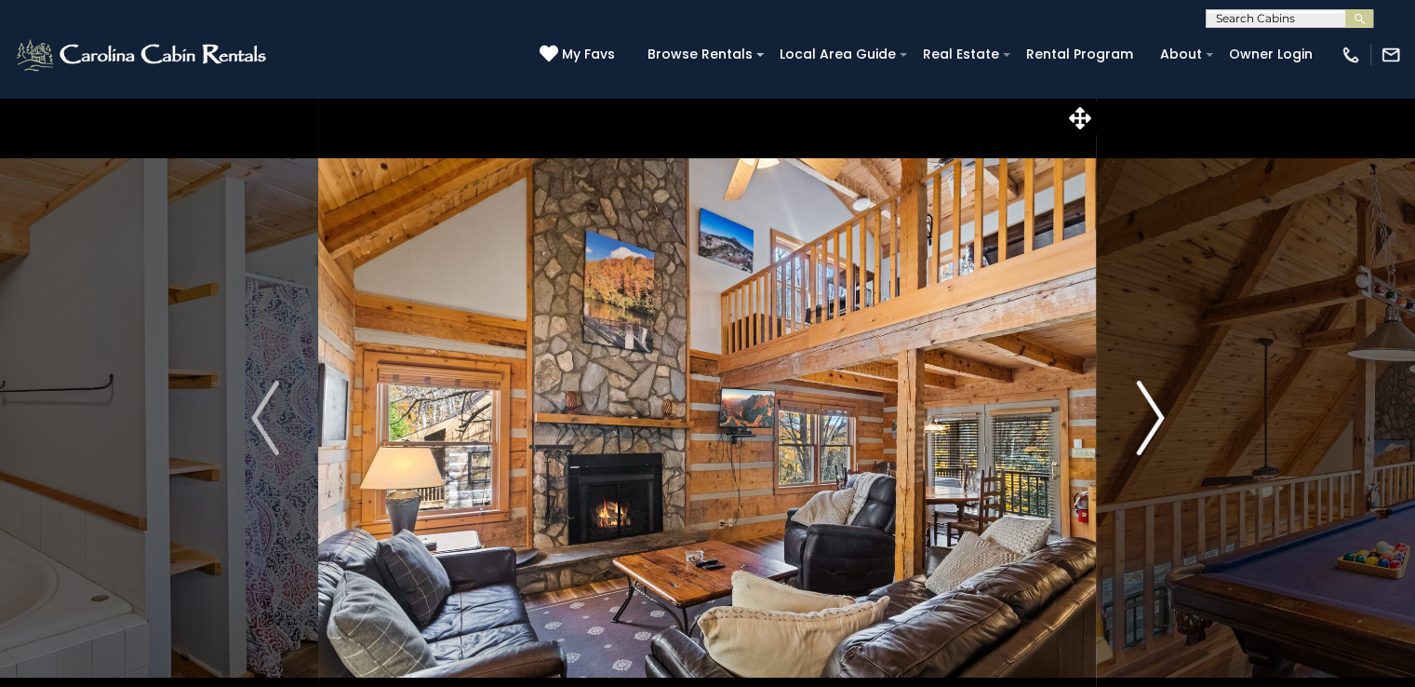
click at [1154, 422] on img "Next" at bounding box center [1150, 418] width 28 height 74
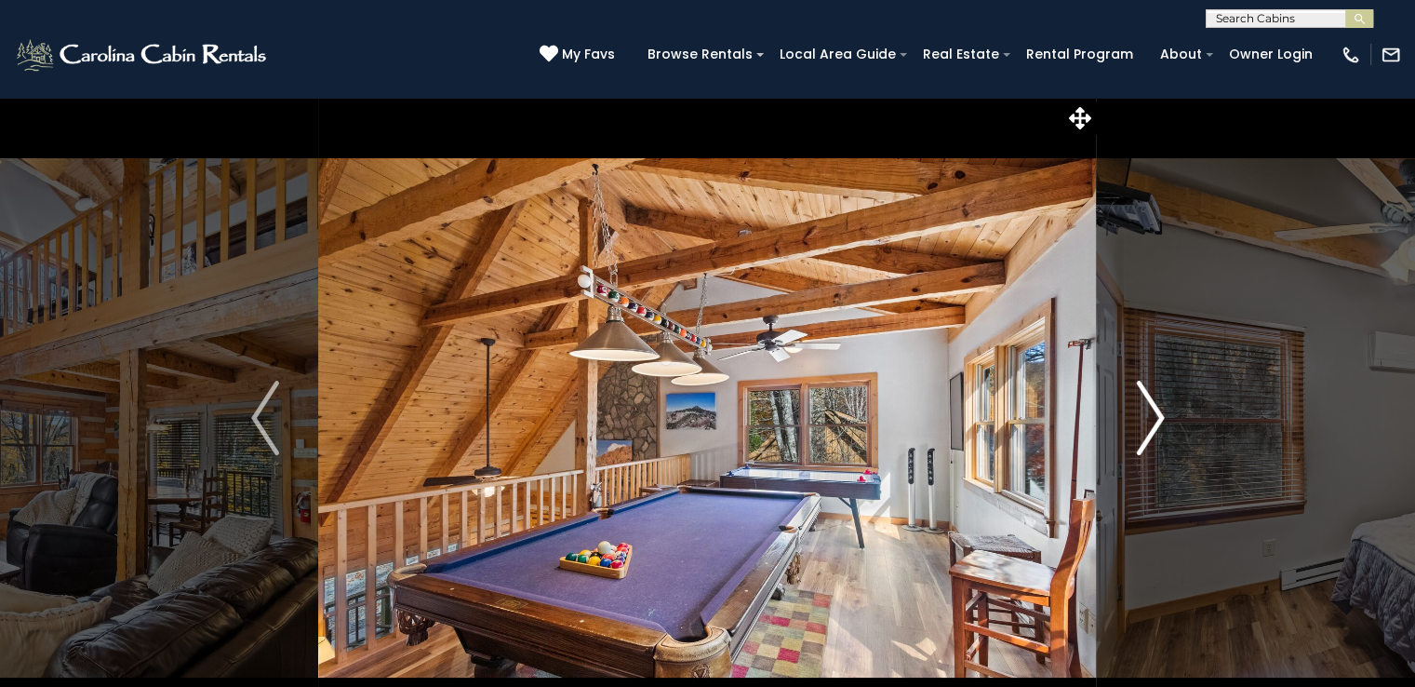
click at [1154, 422] on img "Next" at bounding box center [1150, 418] width 28 height 74
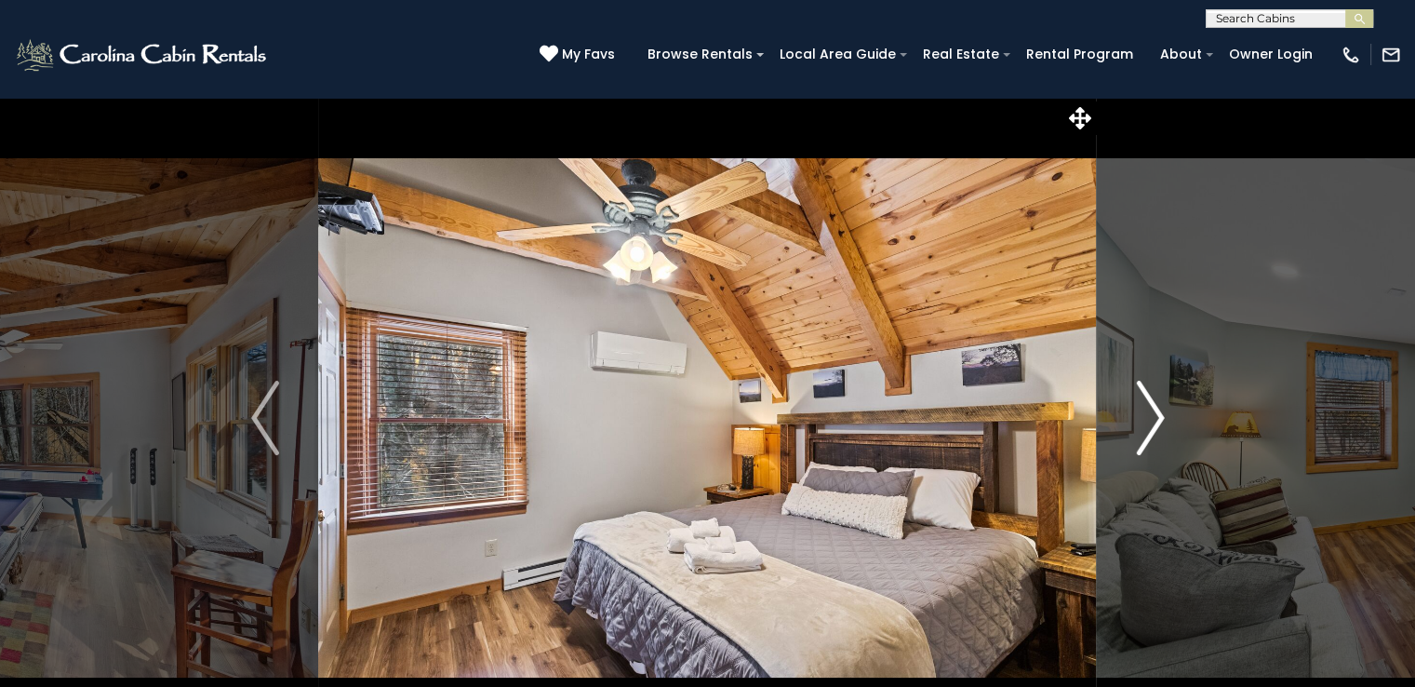
click at [1154, 422] on img "Next" at bounding box center [1150, 418] width 28 height 74
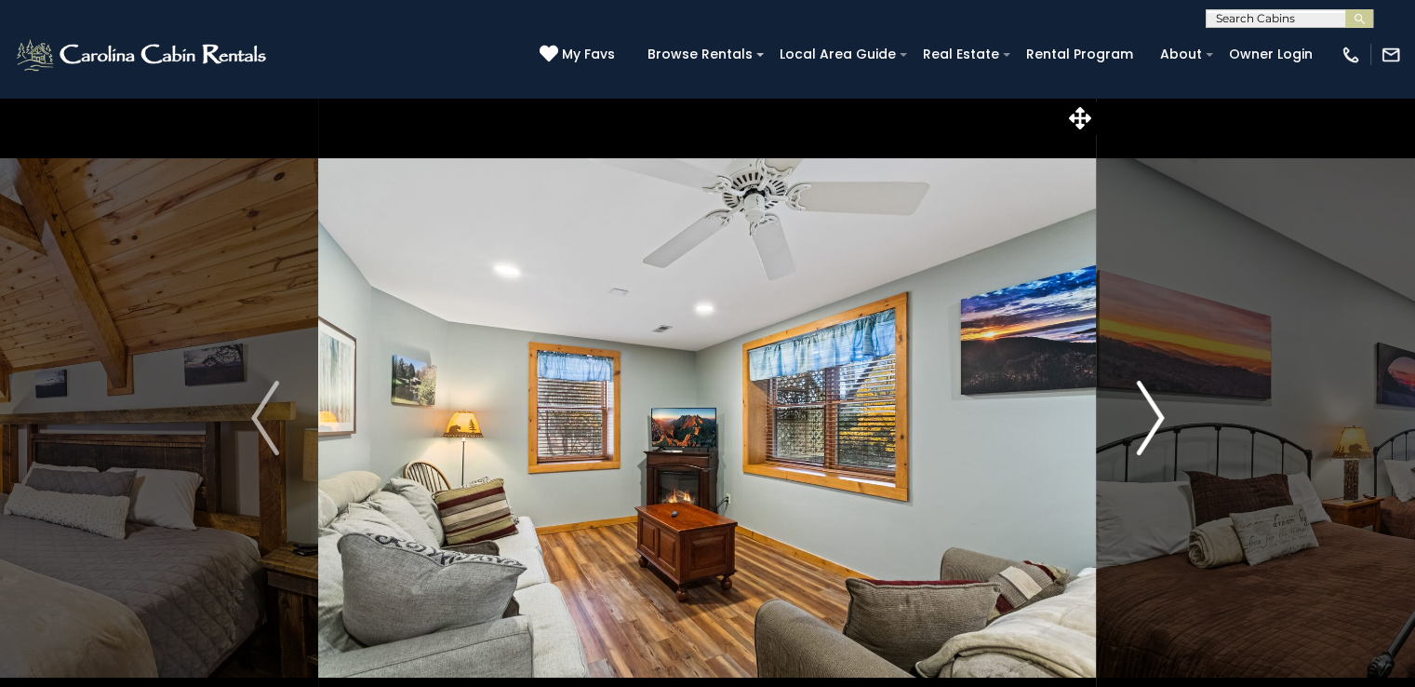
click at [1154, 422] on img "Next" at bounding box center [1150, 418] width 28 height 74
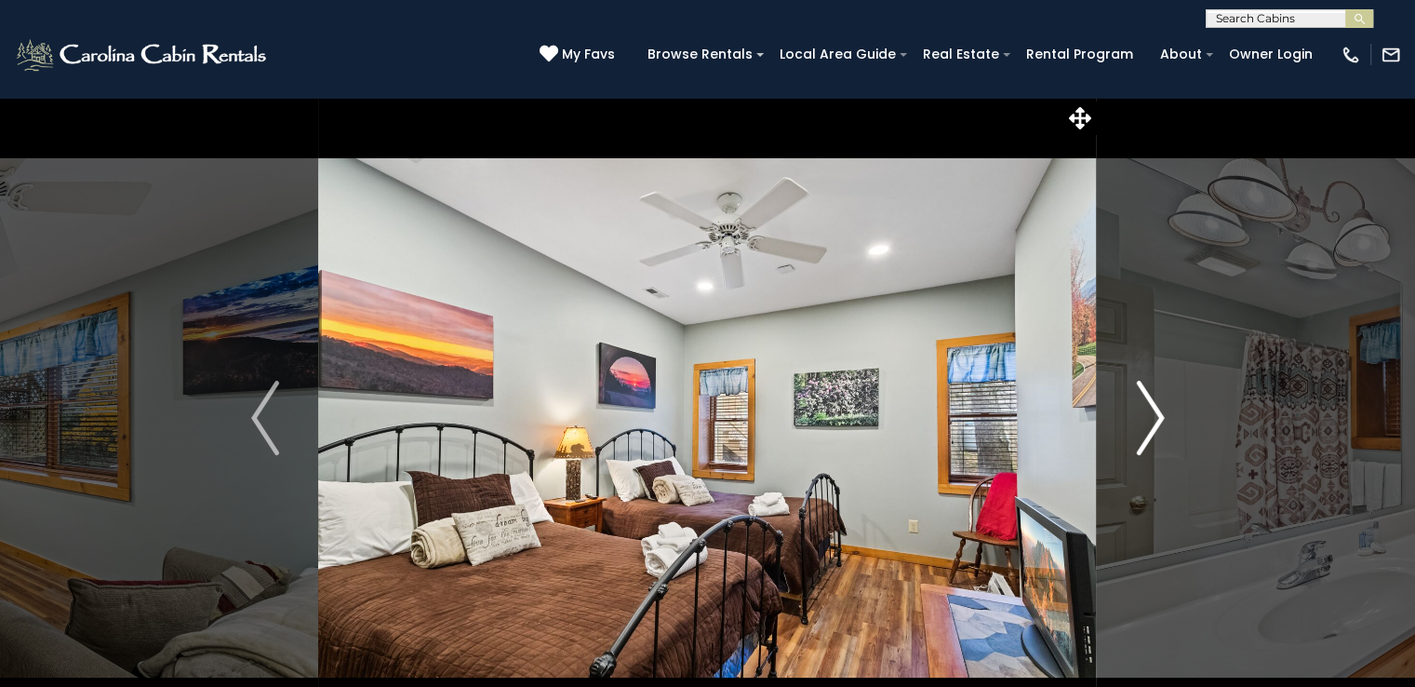
click at [1154, 422] on img "Next" at bounding box center [1150, 418] width 28 height 74
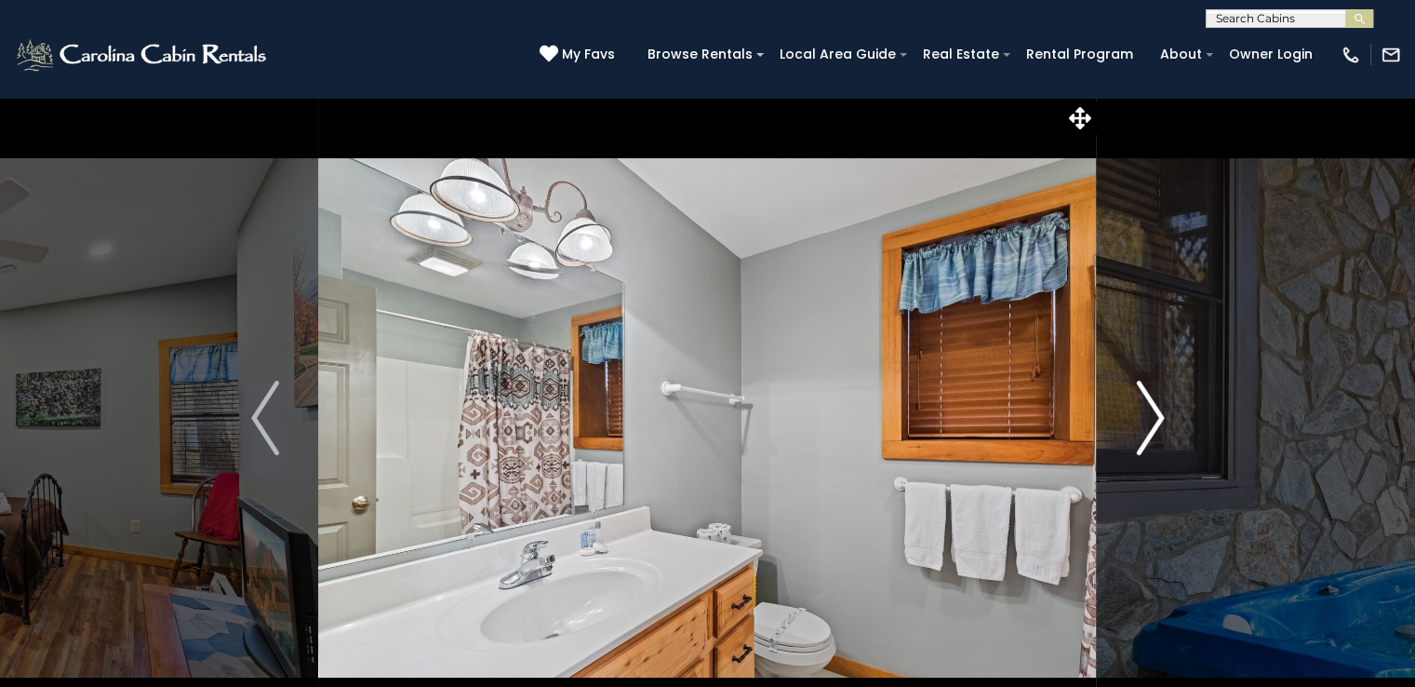
click at [1154, 422] on img "Next" at bounding box center [1150, 418] width 28 height 74
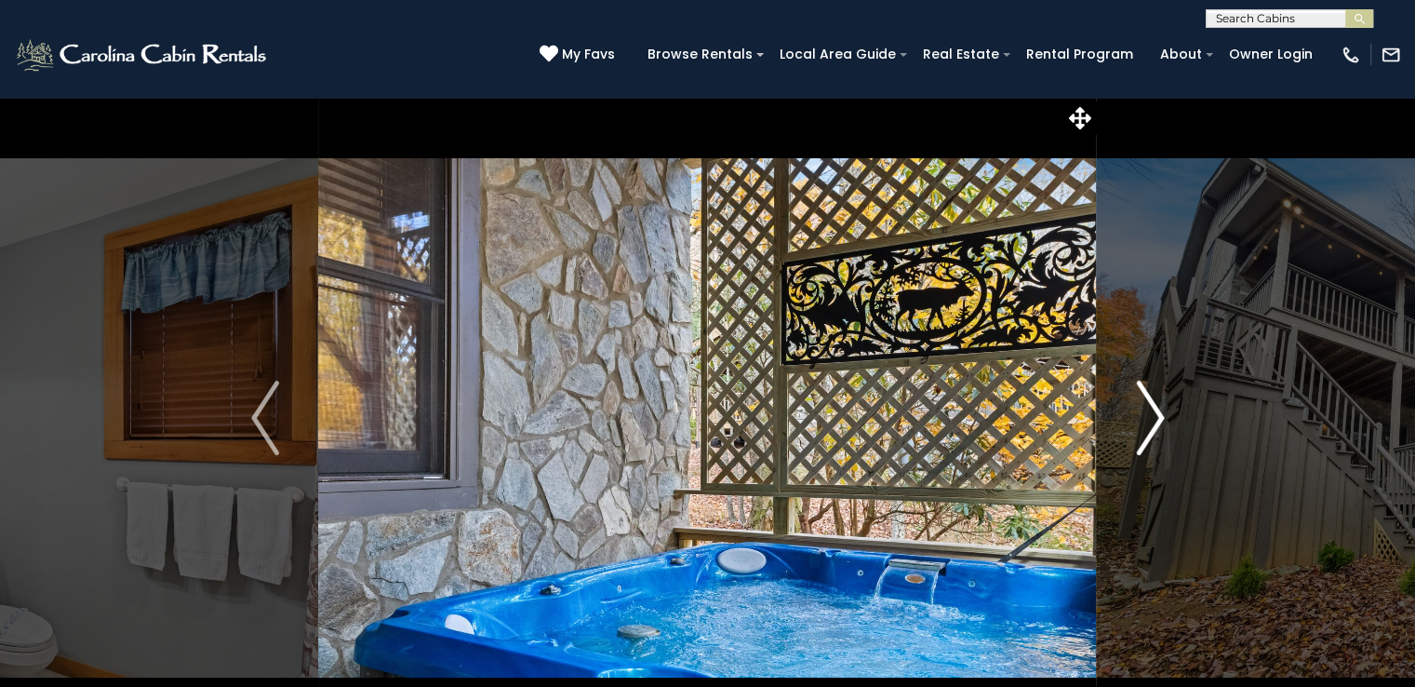
click at [1154, 422] on img "Next" at bounding box center [1150, 418] width 28 height 74
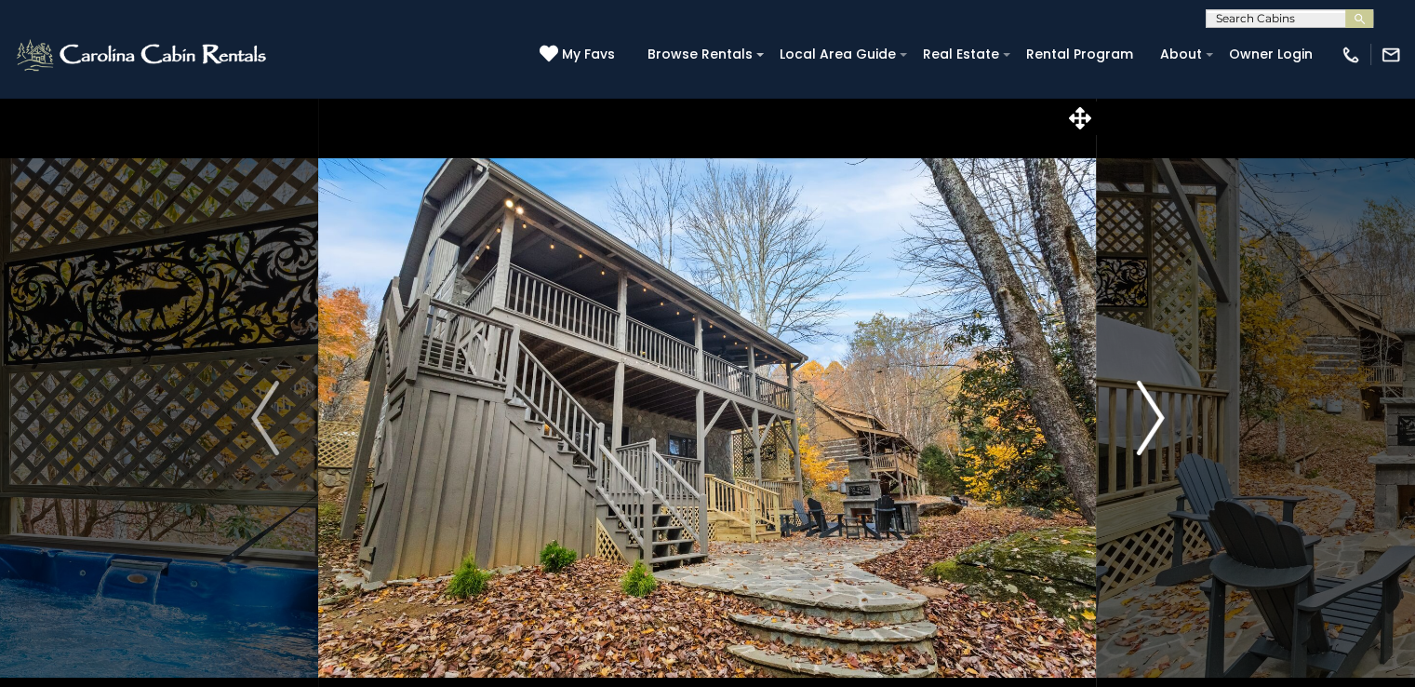
click at [1154, 422] on img "Next" at bounding box center [1150, 418] width 28 height 74
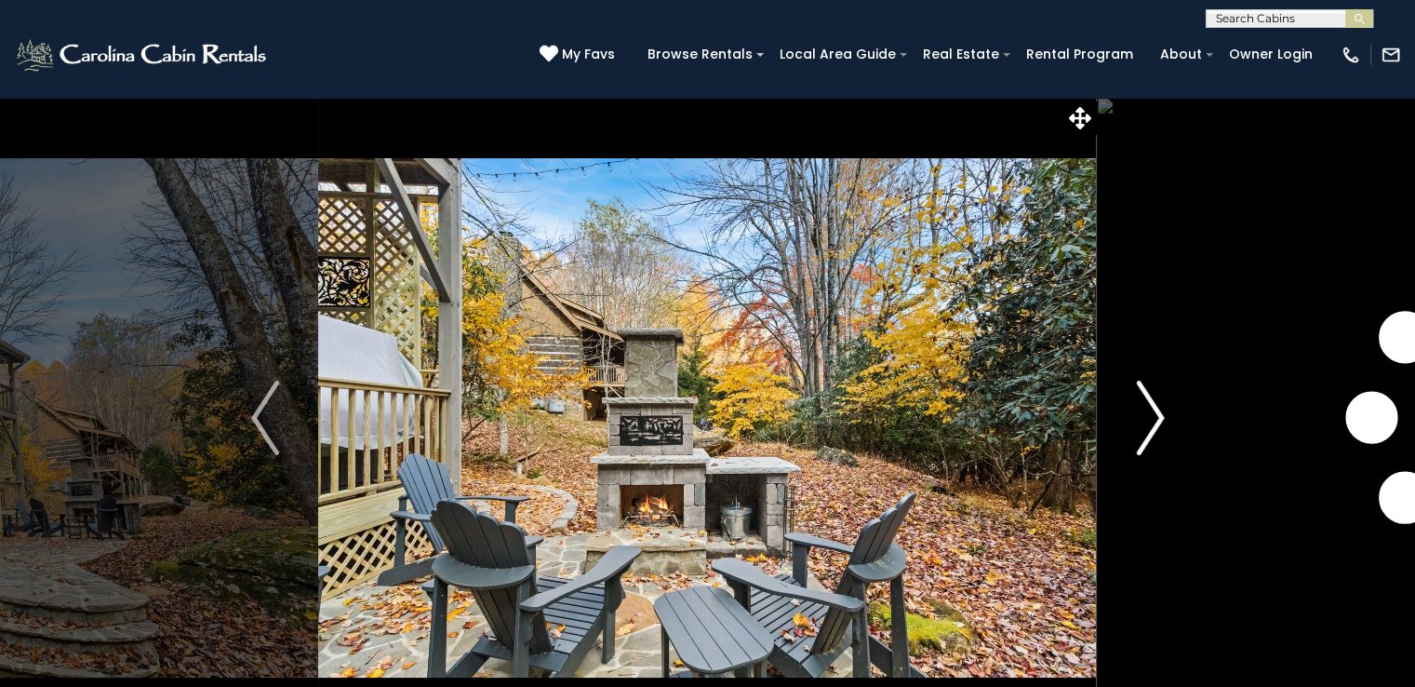
click at [1154, 422] on img "Next" at bounding box center [1150, 418] width 28 height 74
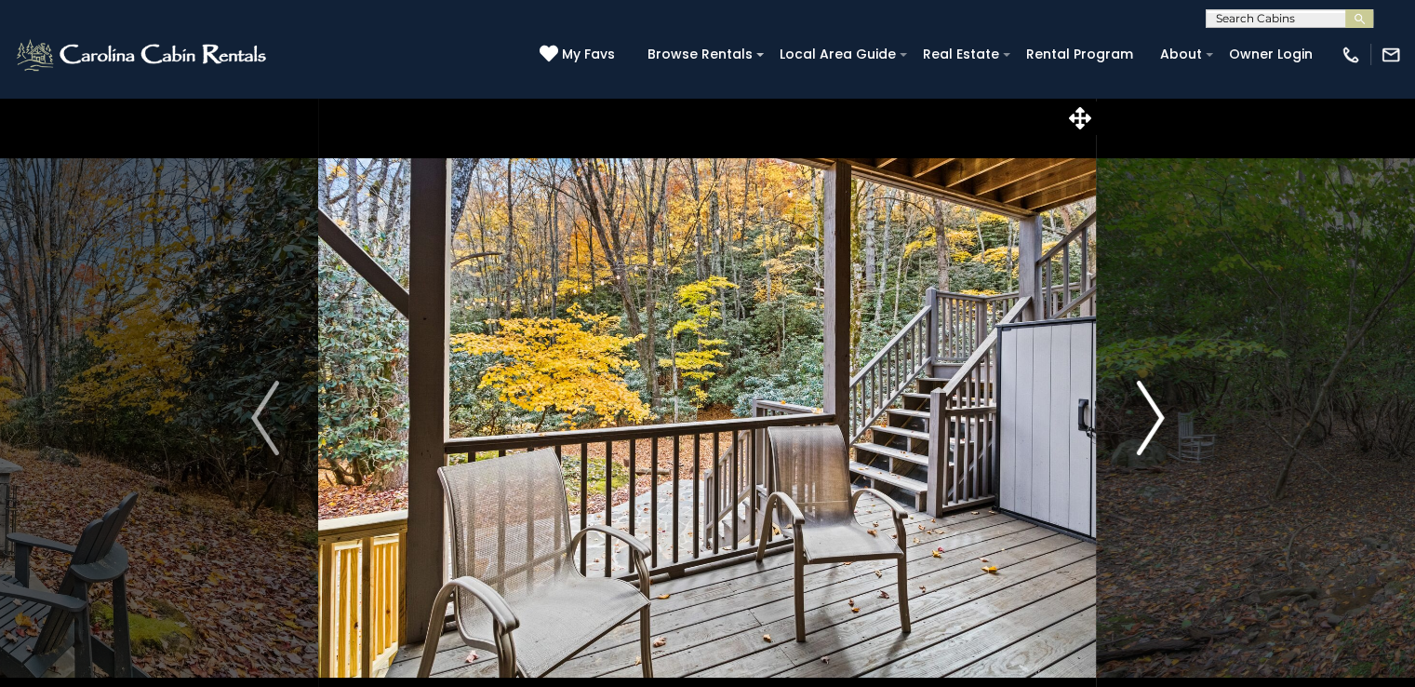
click at [1154, 422] on img "Next" at bounding box center [1150, 418] width 28 height 74
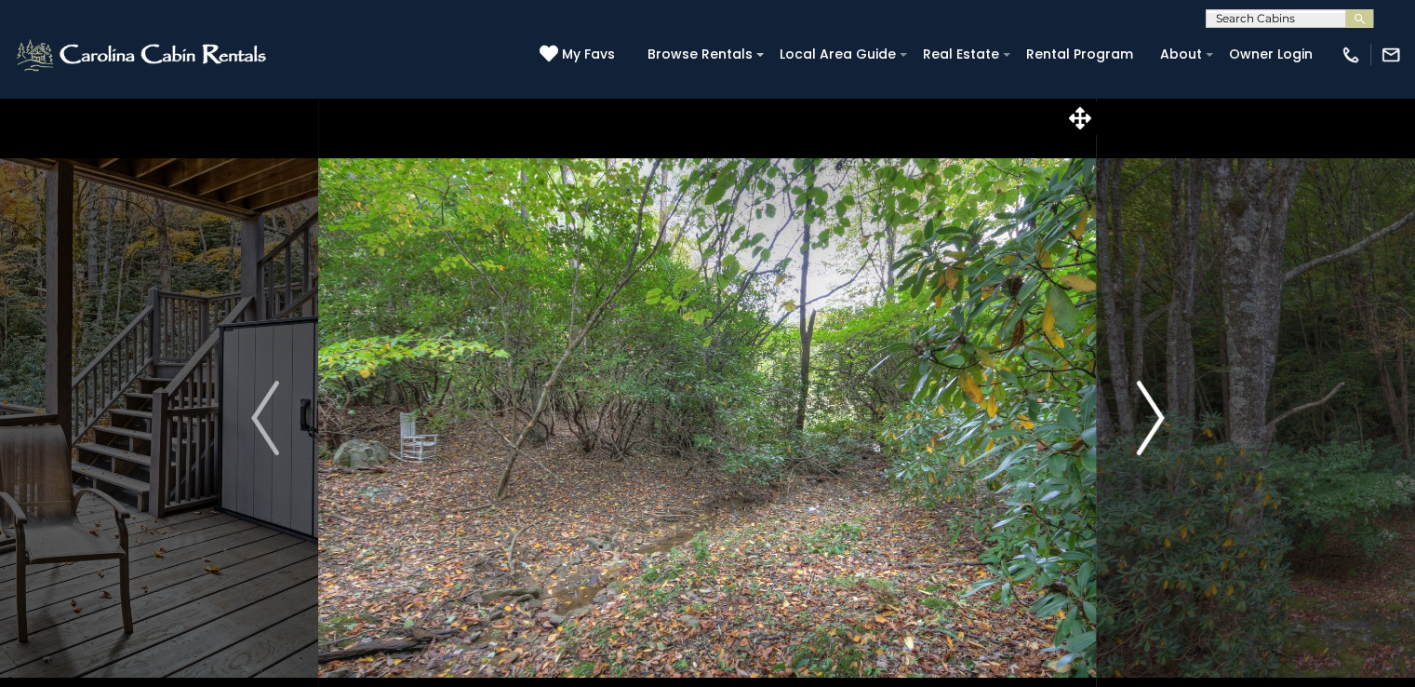
click at [1154, 422] on img "Next" at bounding box center [1150, 418] width 28 height 74
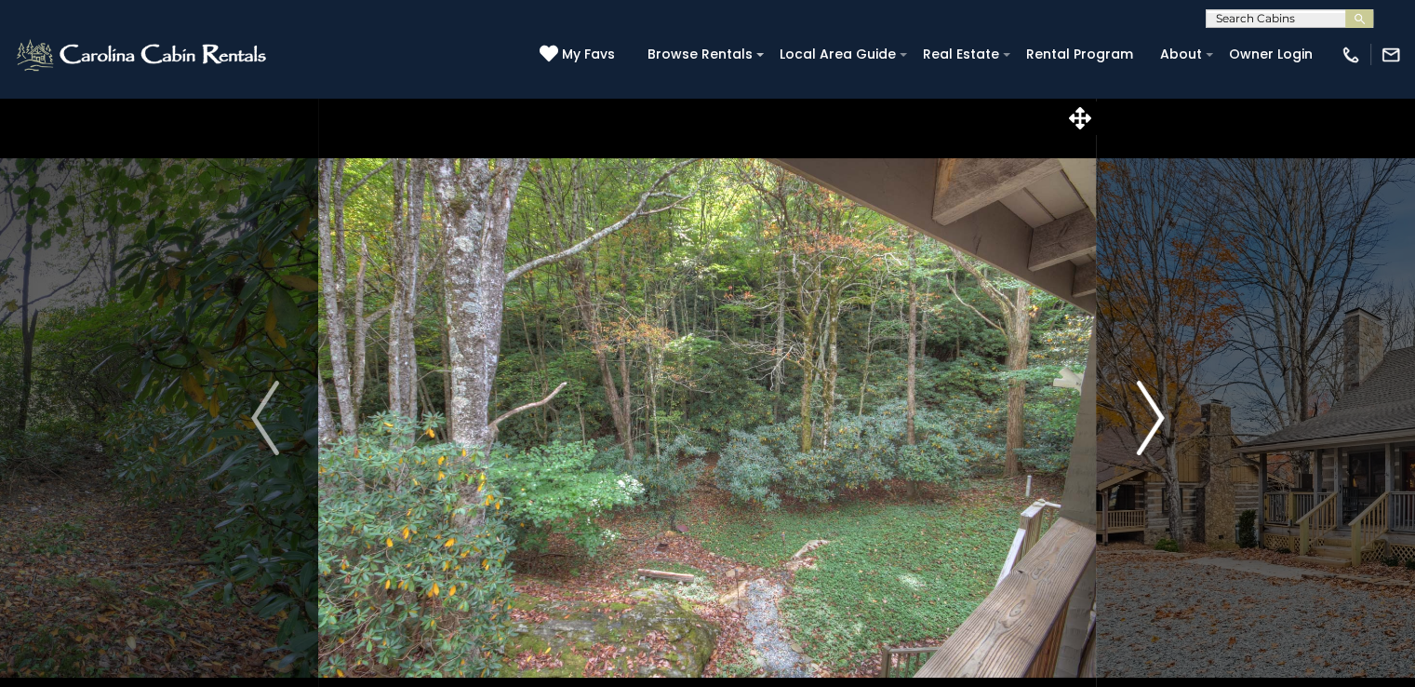
click at [1154, 422] on img "Next" at bounding box center [1150, 418] width 28 height 74
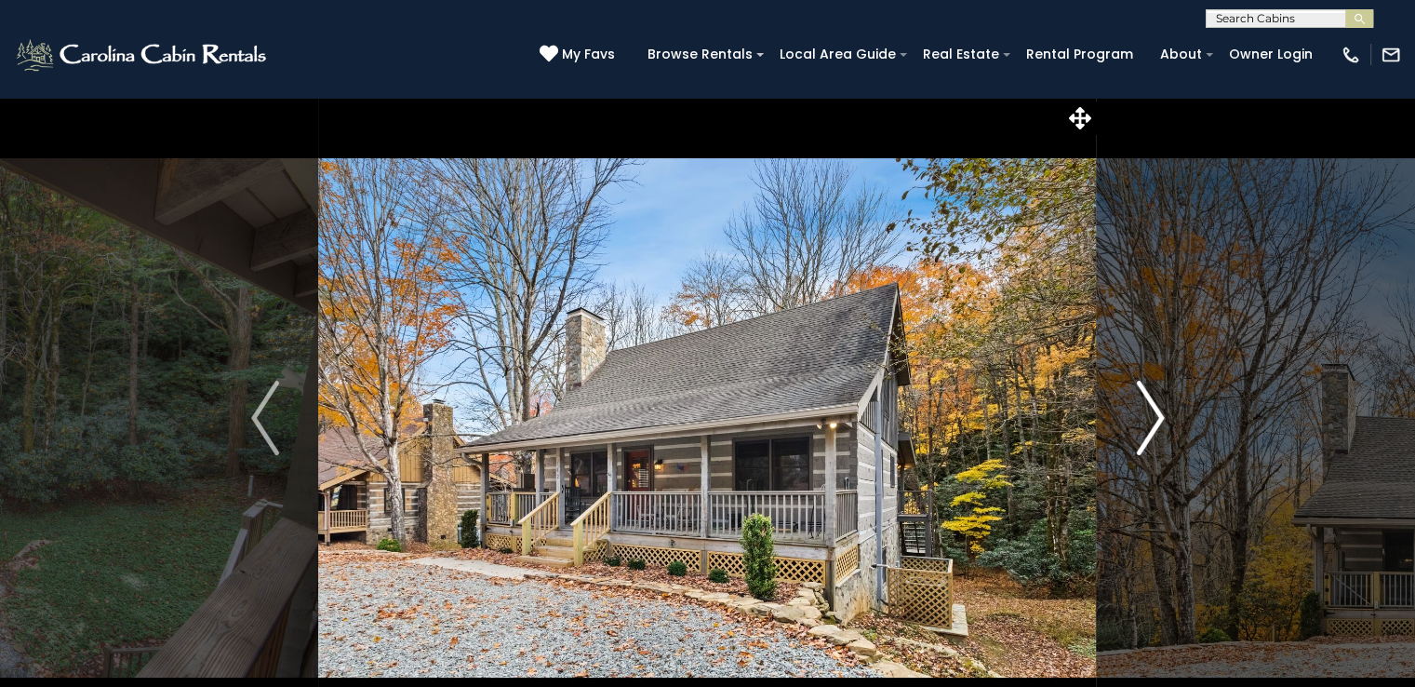
click at [1154, 422] on img "Next" at bounding box center [1150, 418] width 28 height 74
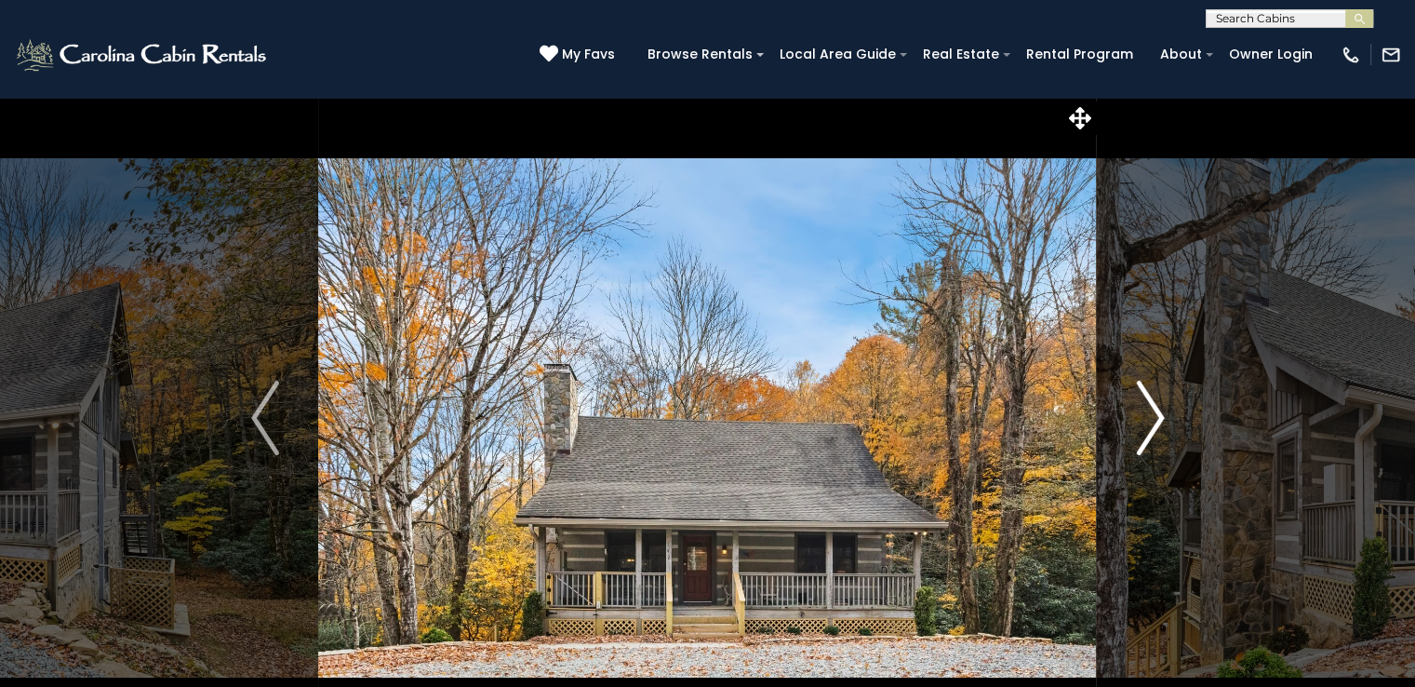
click at [1154, 422] on img "Next" at bounding box center [1150, 418] width 28 height 74
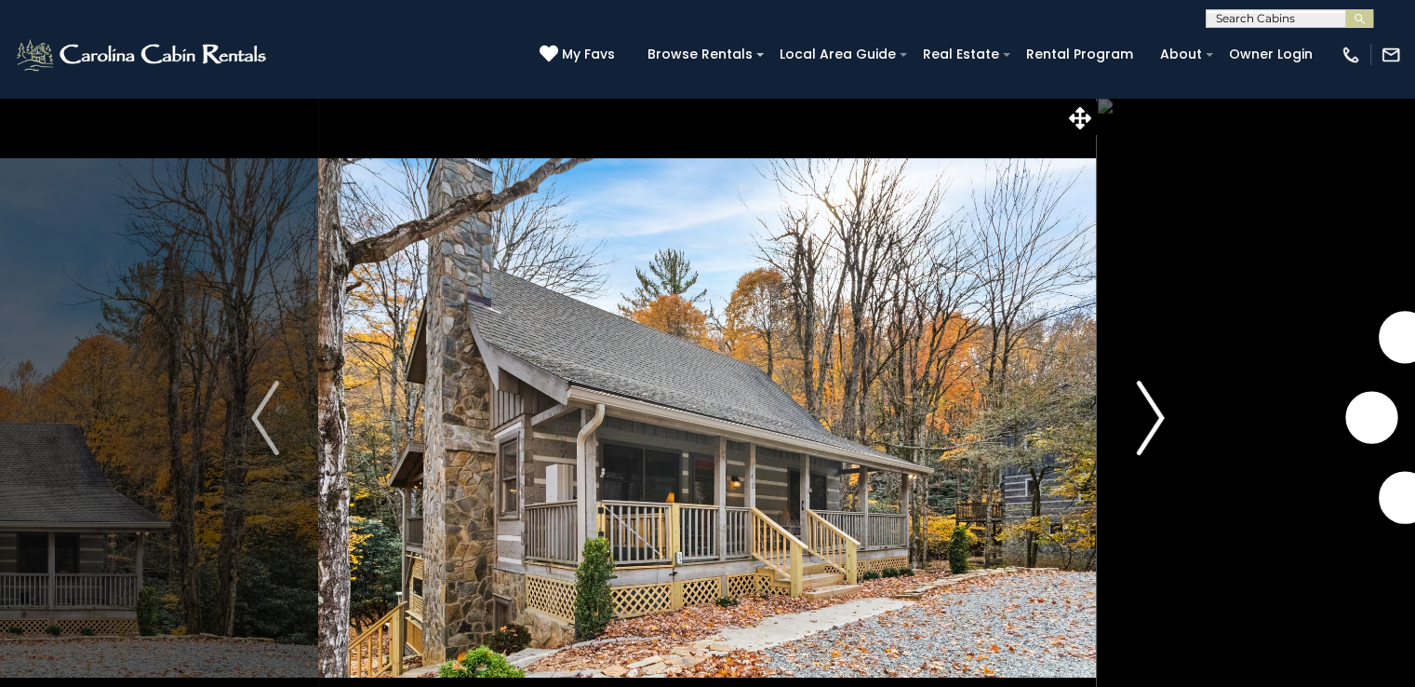
click at [1154, 422] on img "Next" at bounding box center [1150, 418] width 28 height 74
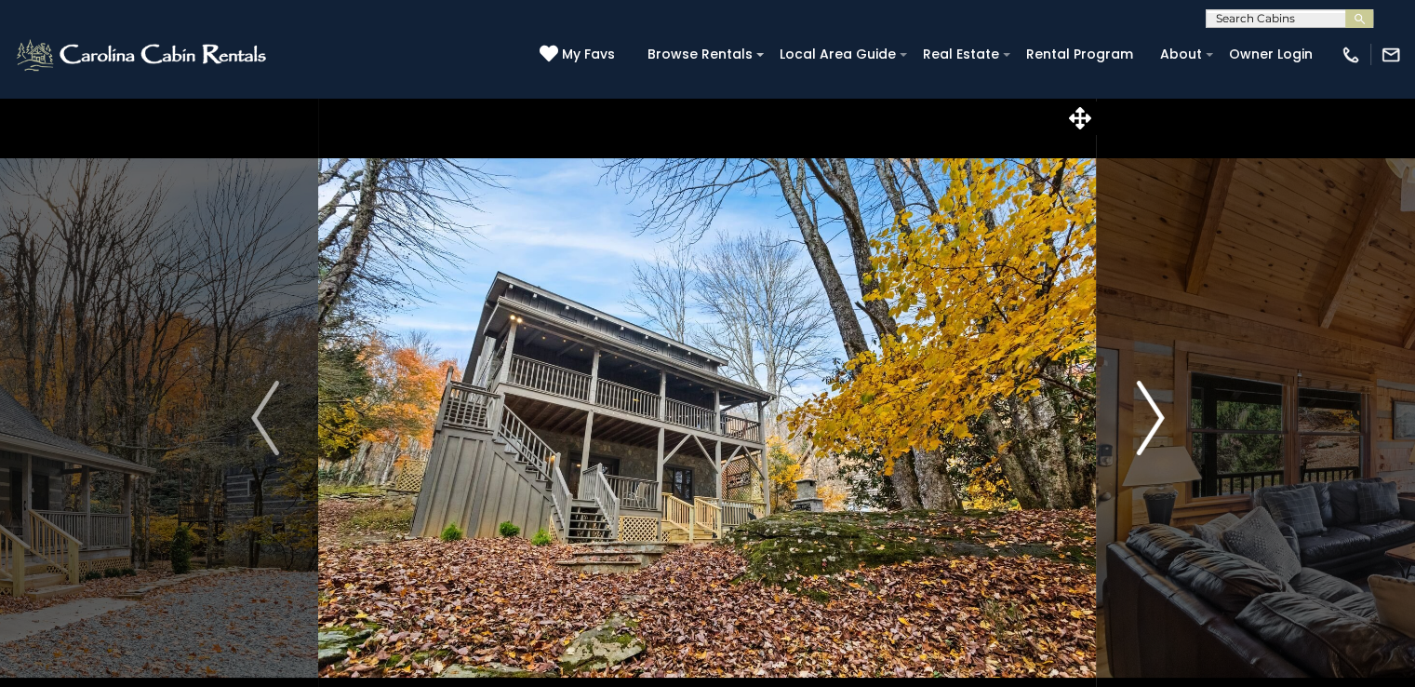
click at [1154, 422] on img "Next" at bounding box center [1150, 418] width 28 height 74
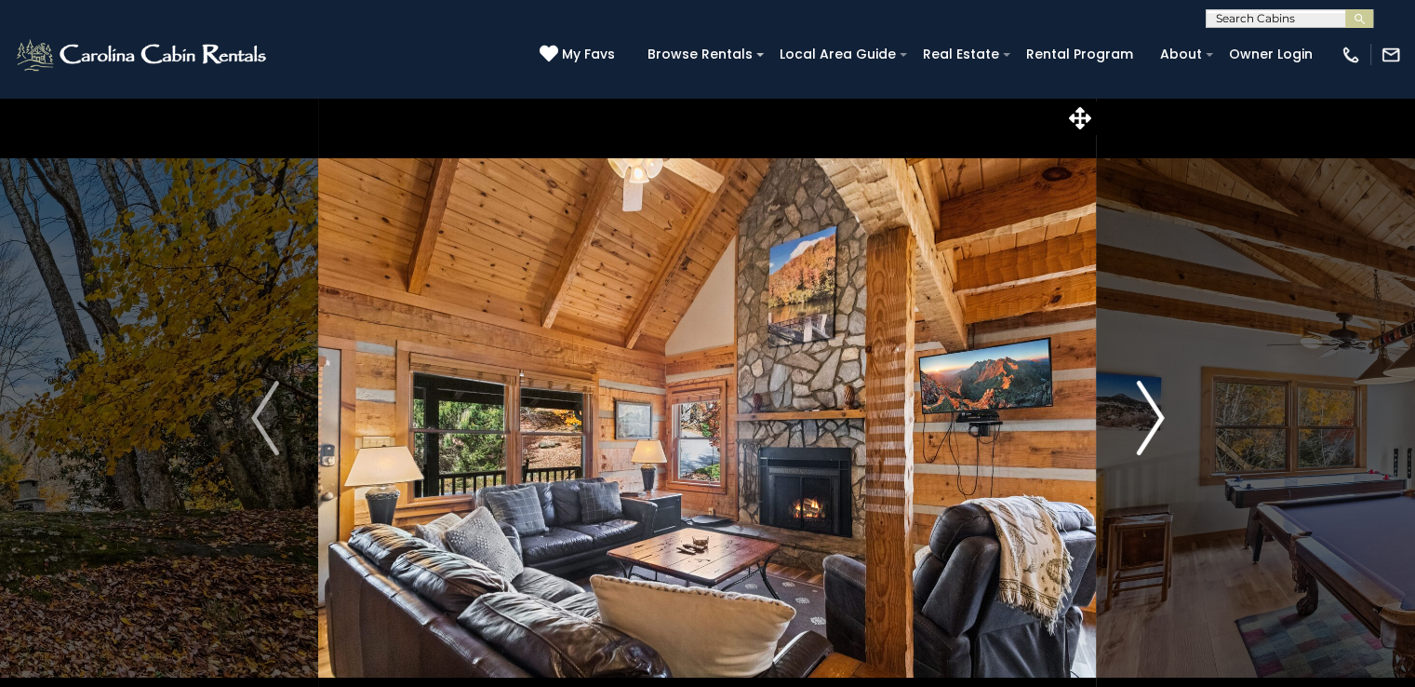
click at [1154, 422] on img "Next" at bounding box center [1150, 418] width 28 height 74
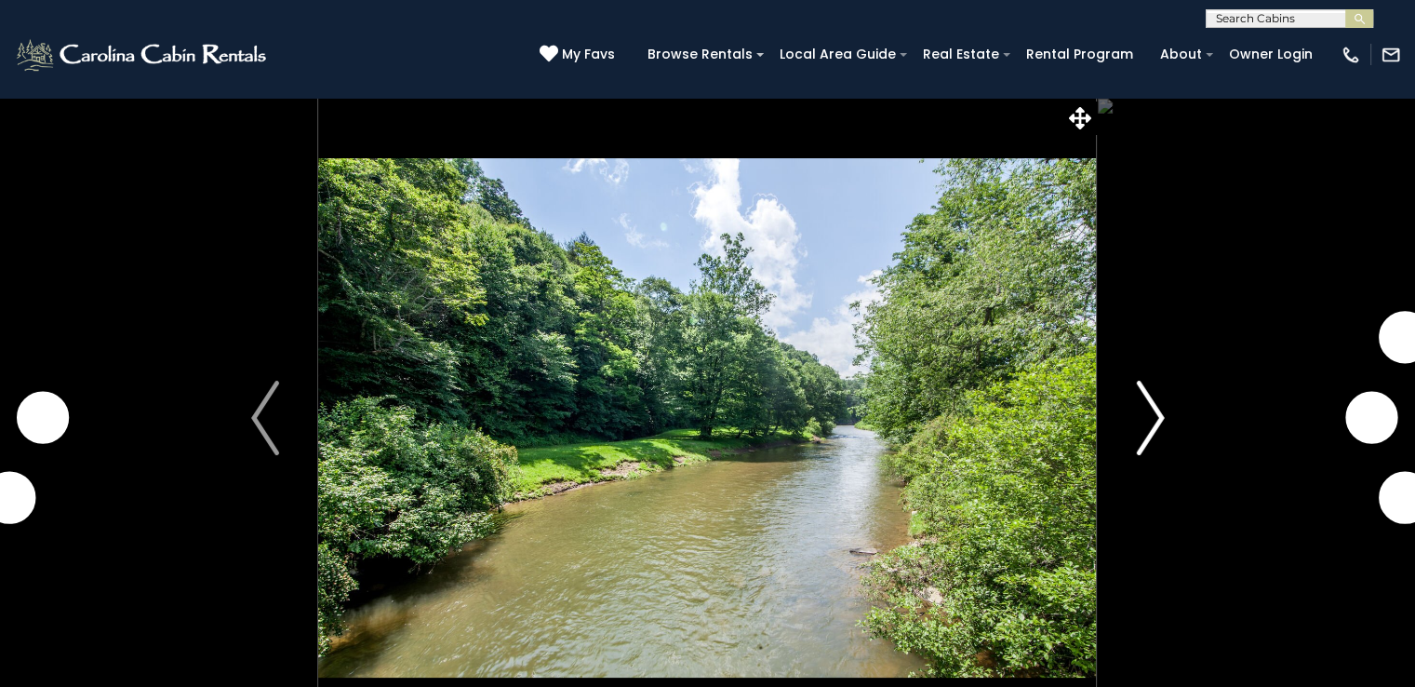
click at [1145, 422] on img "Next" at bounding box center [1150, 418] width 28 height 74
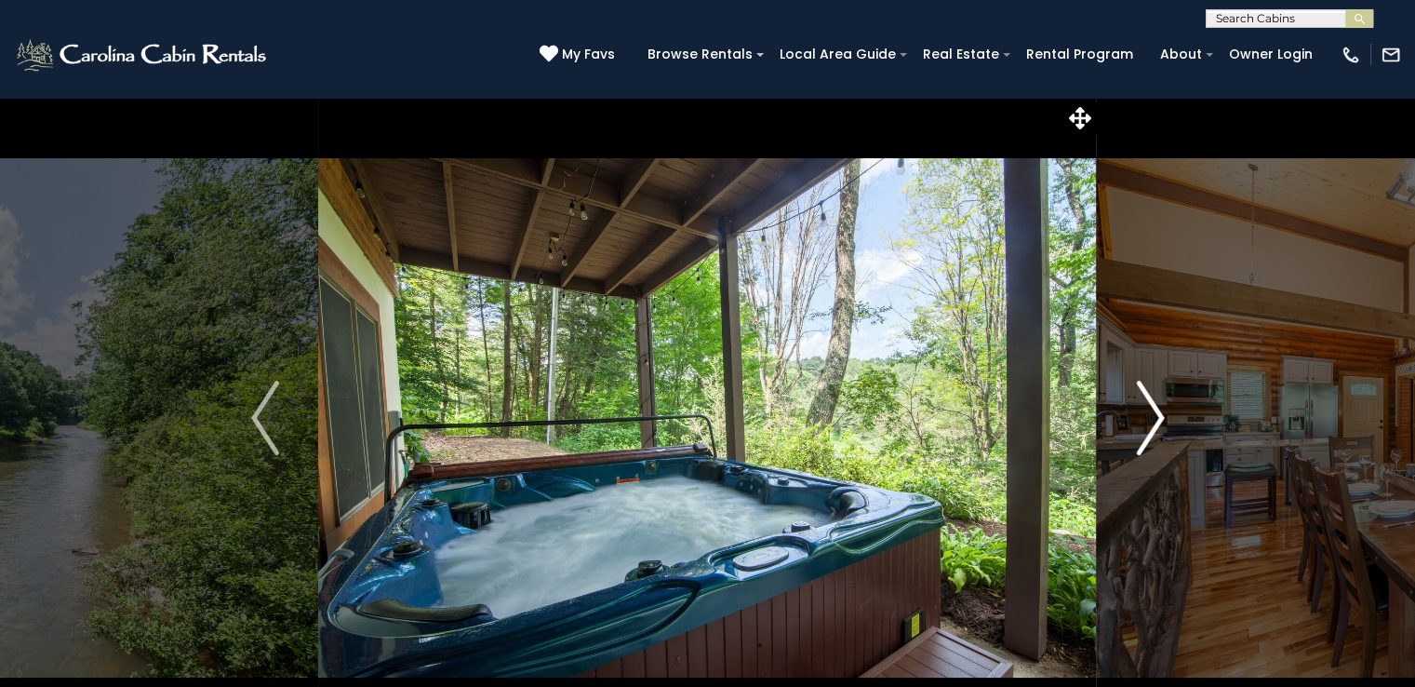
click at [1145, 422] on img "Next" at bounding box center [1150, 418] width 28 height 74
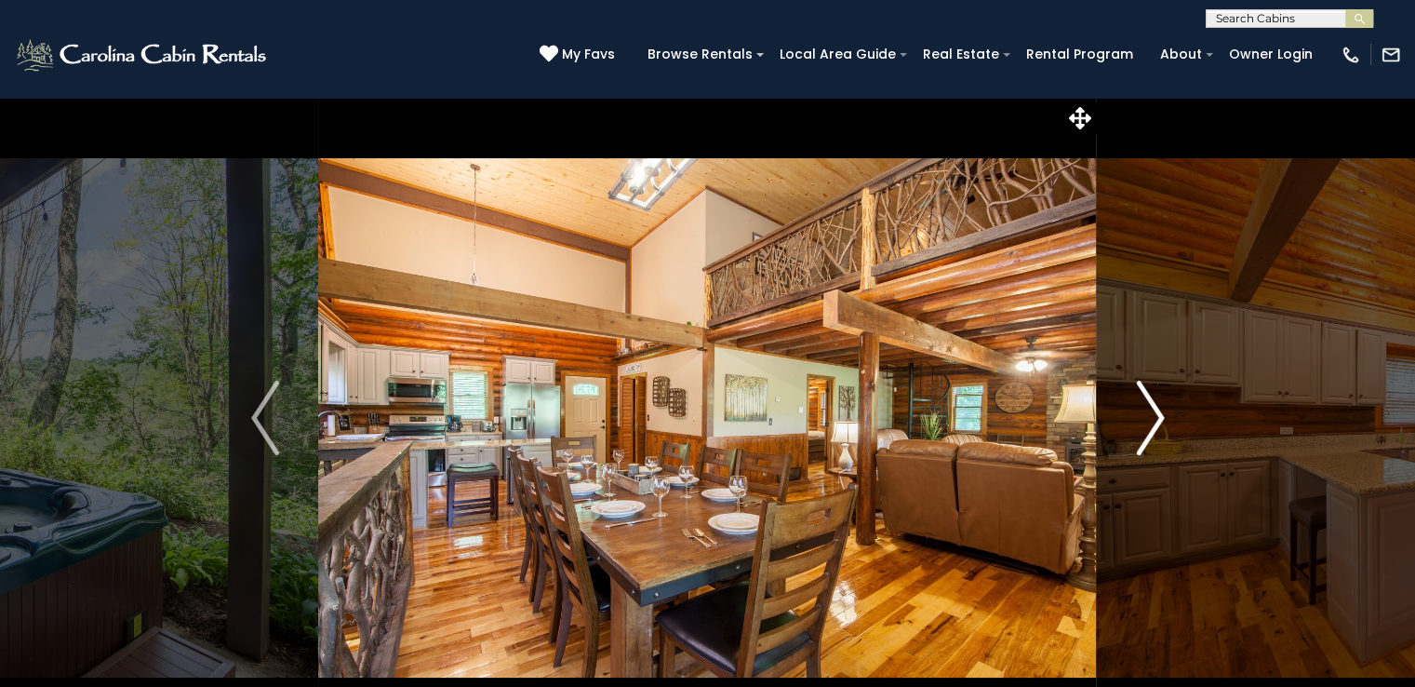
click at [1145, 422] on img "Next" at bounding box center [1150, 418] width 28 height 74
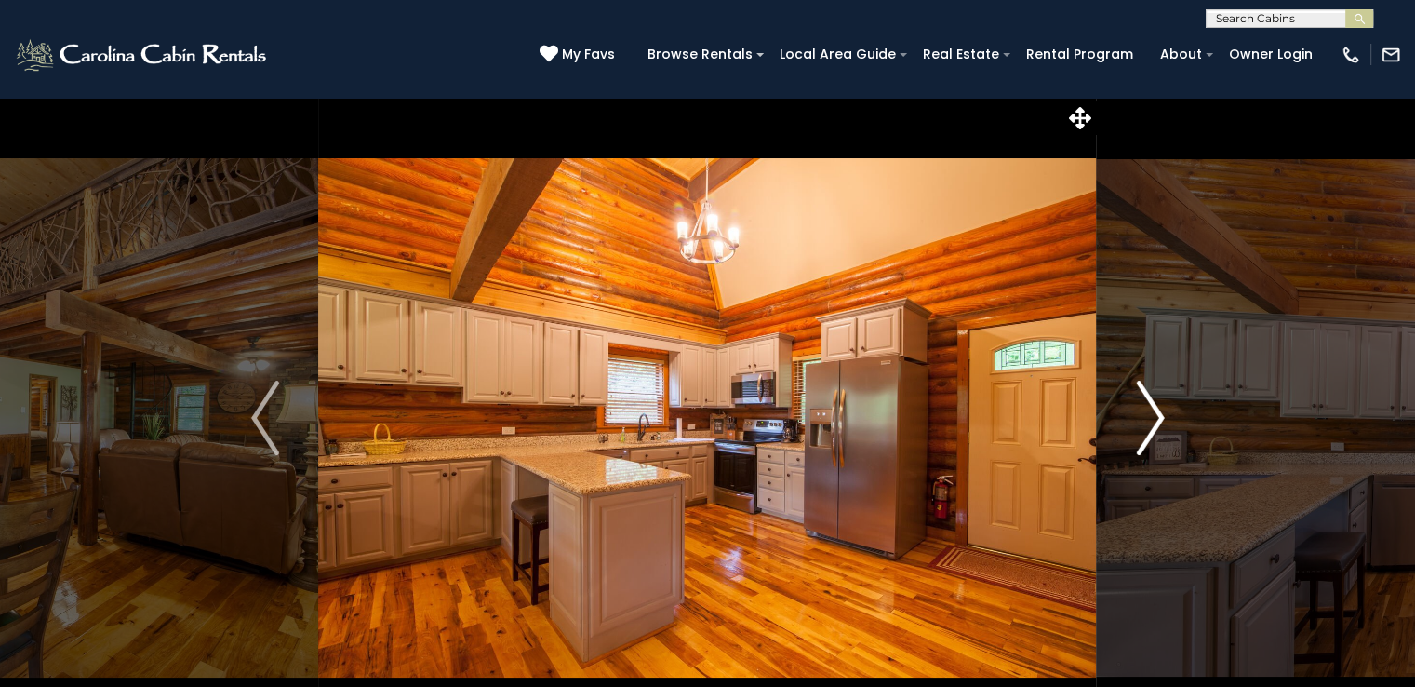
click at [1145, 422] on img "Next" at bounding box center [1150, 418] width 28 height 74
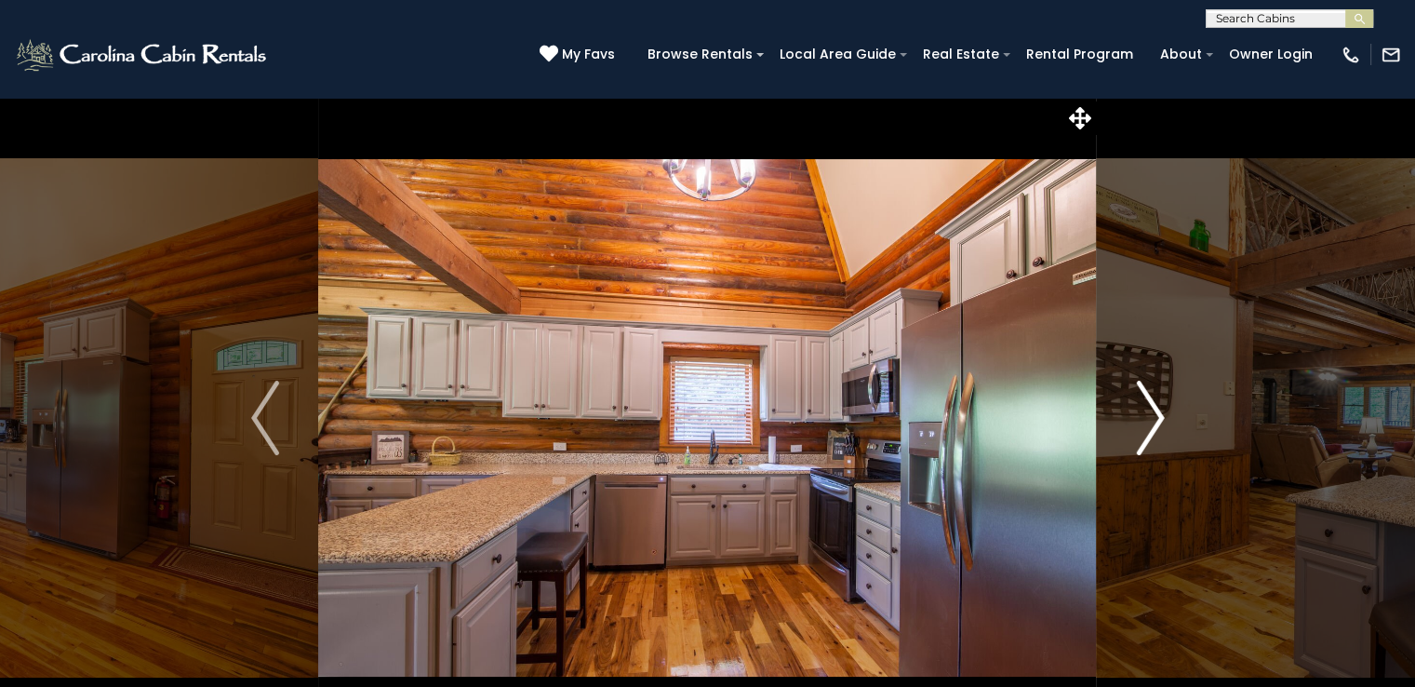
click at [1145, 422] on img "Next" at bounding box center [1150, 418] width 28 height 74
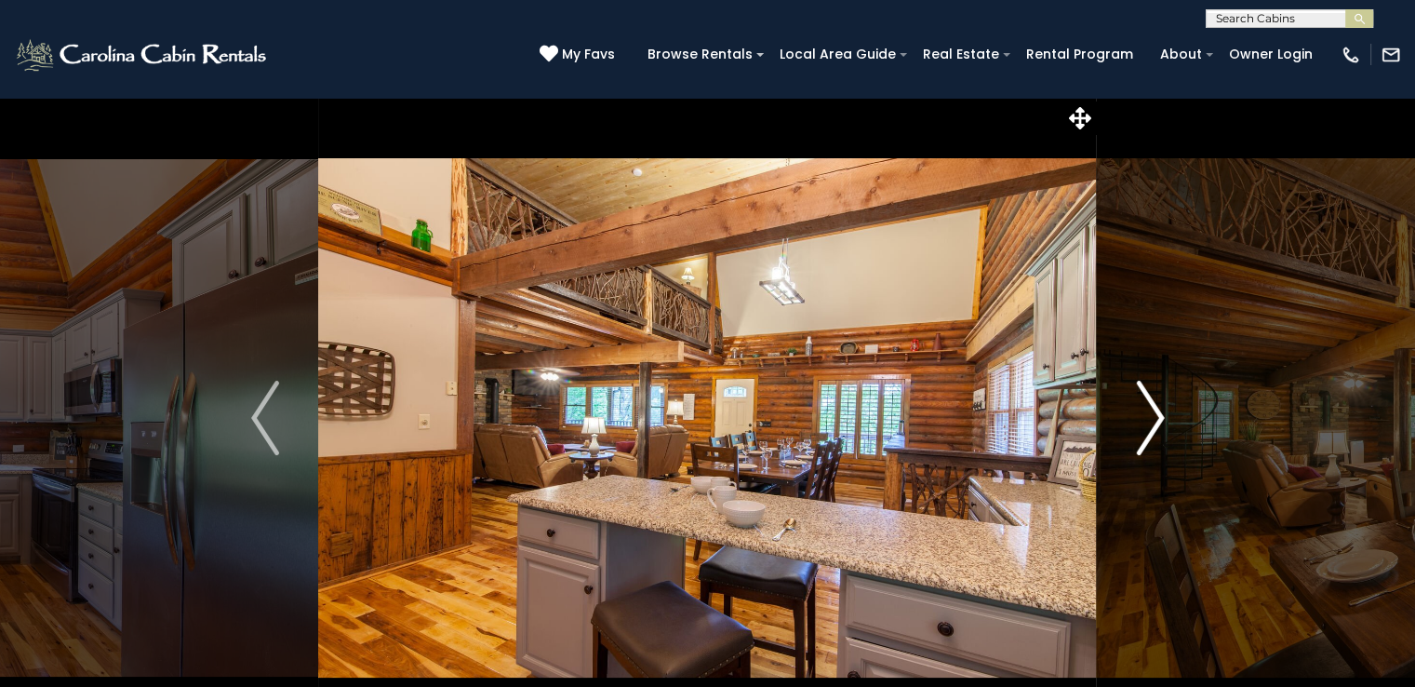
click at [1145, 422] on img "Next" at bounding box center [1150, 418] width 28 height 74
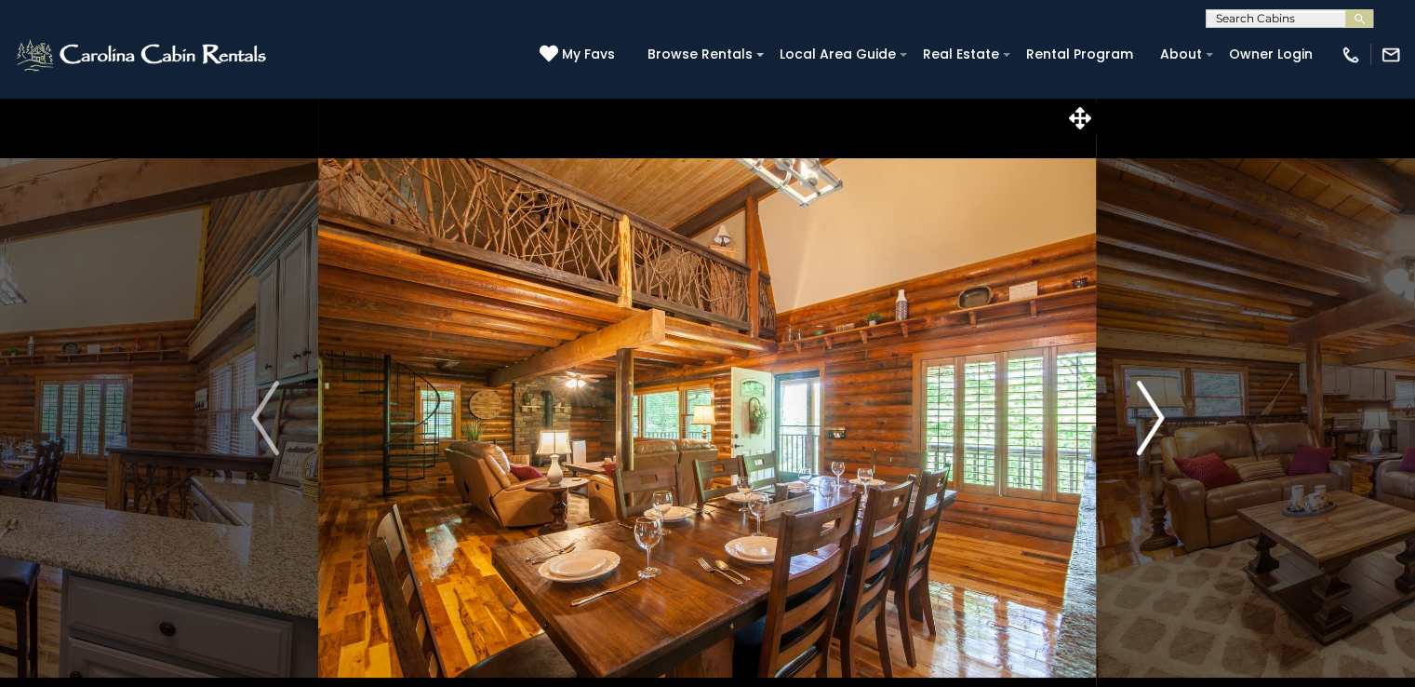
click at [1145, 422] on img "Next" at bounding box center [1150, 418] width 28 height 74
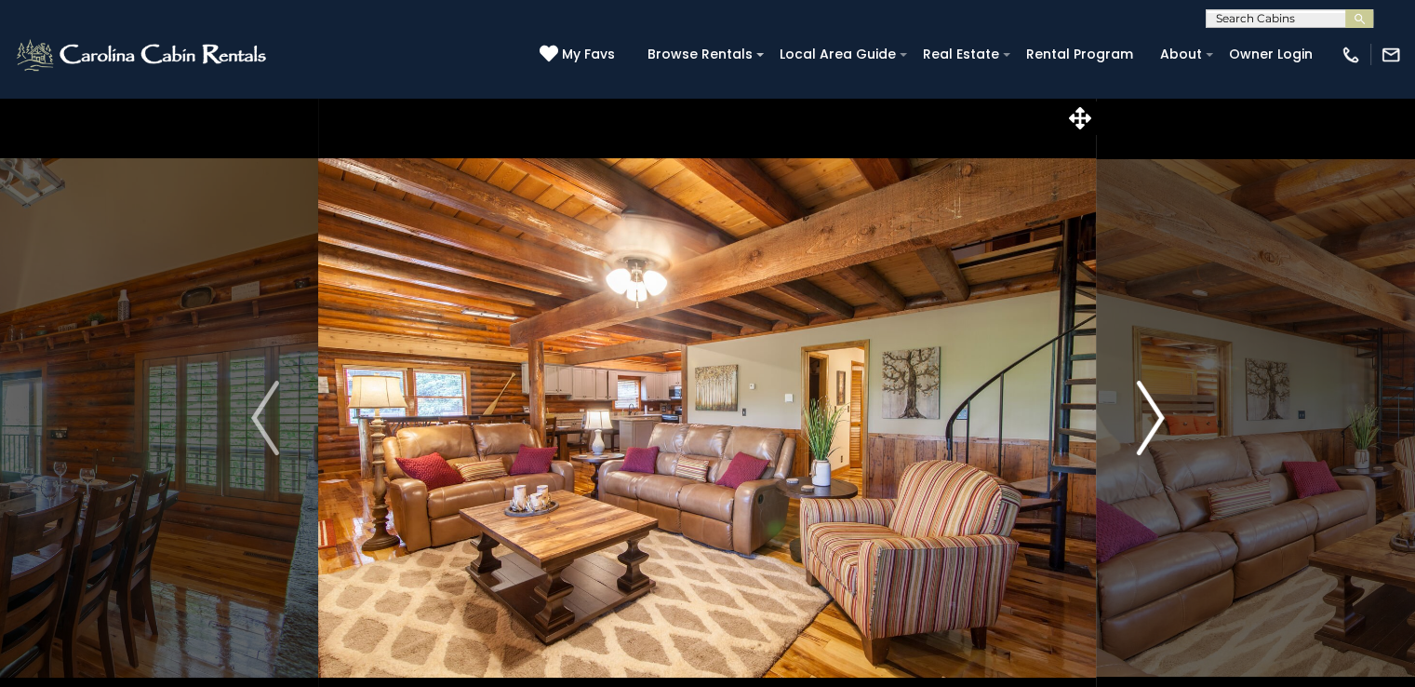
click at [1145, 422] on img "Next" at bounding box center [1150, 418] width 28 height 74
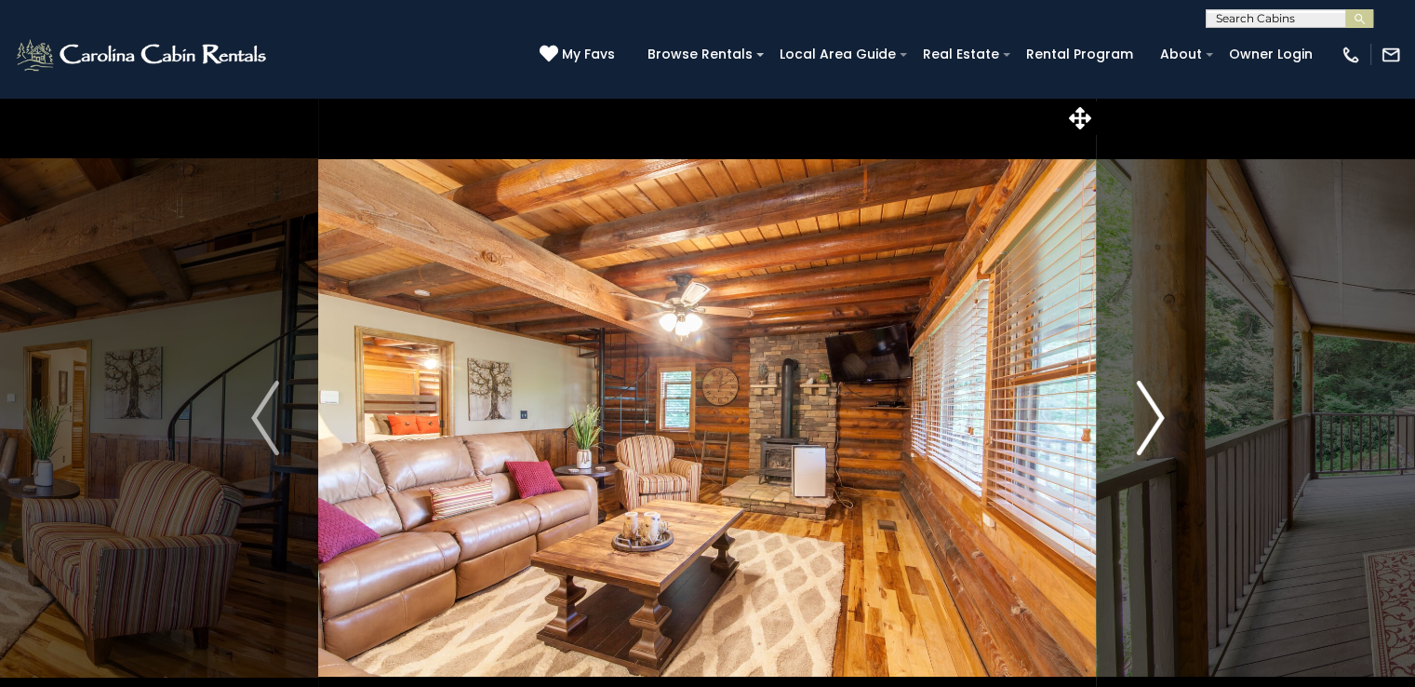
click at [1145, 422] on img "Next" at bounding box center [1150, 418] width 28 height 74
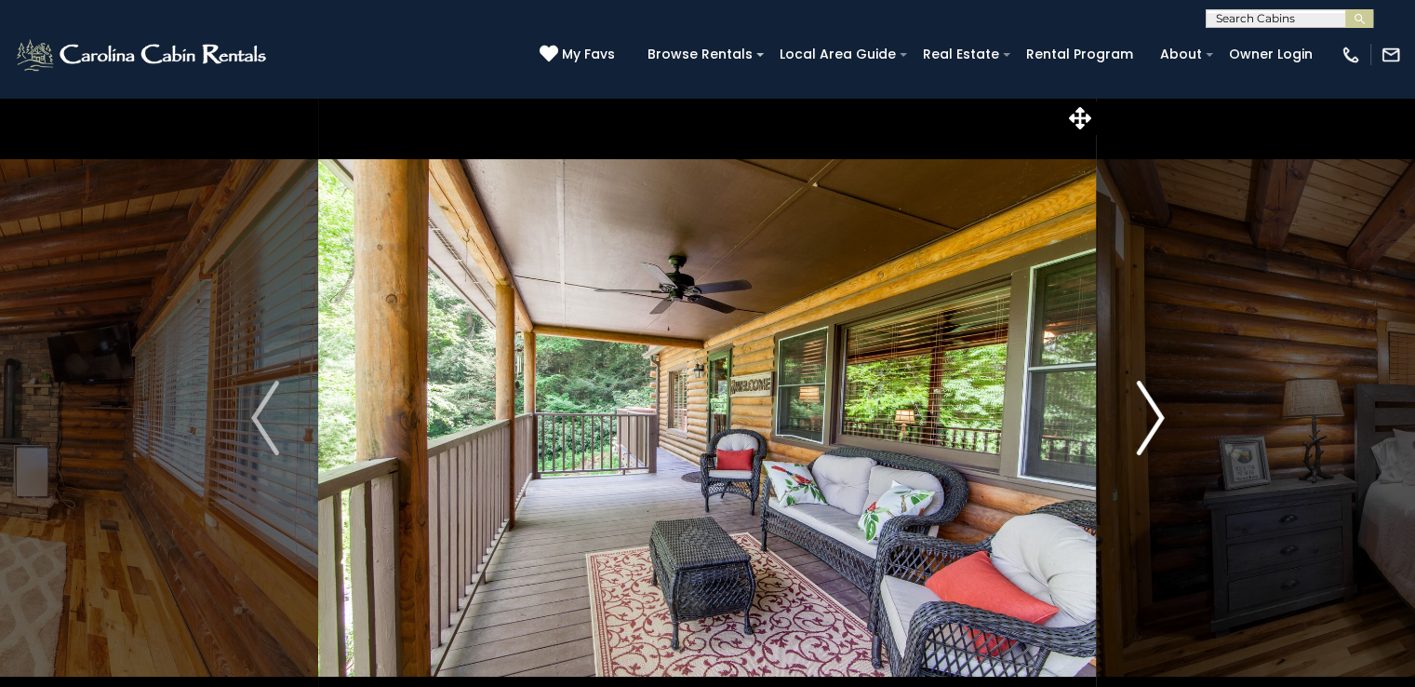
click at [1145, 422] on img "Next" at bounding box center [1150, 418] width 28 height 74
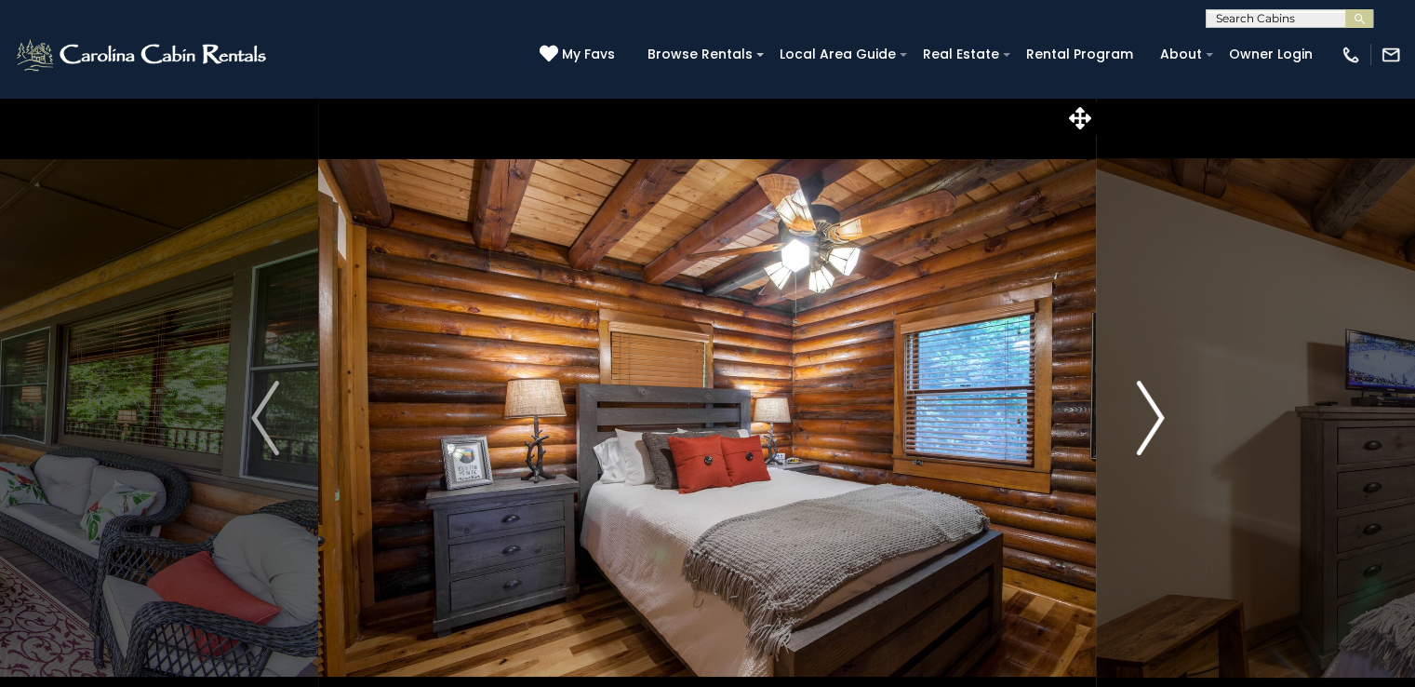
click at [1145, 422] on img "Next" at bounding box center [1150, 418] width 28 height 74
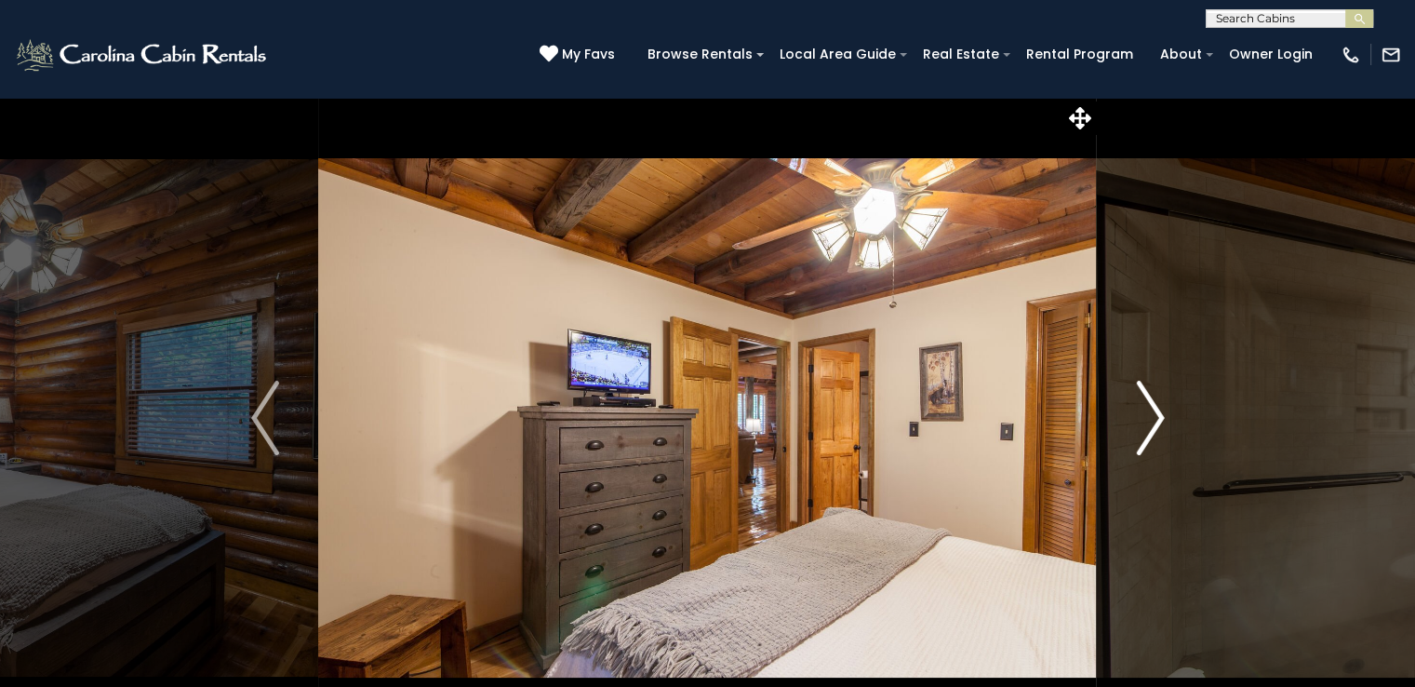
click at [1145, 422] on img "Next" at bounding box center [1150, 418] width 28 height 74
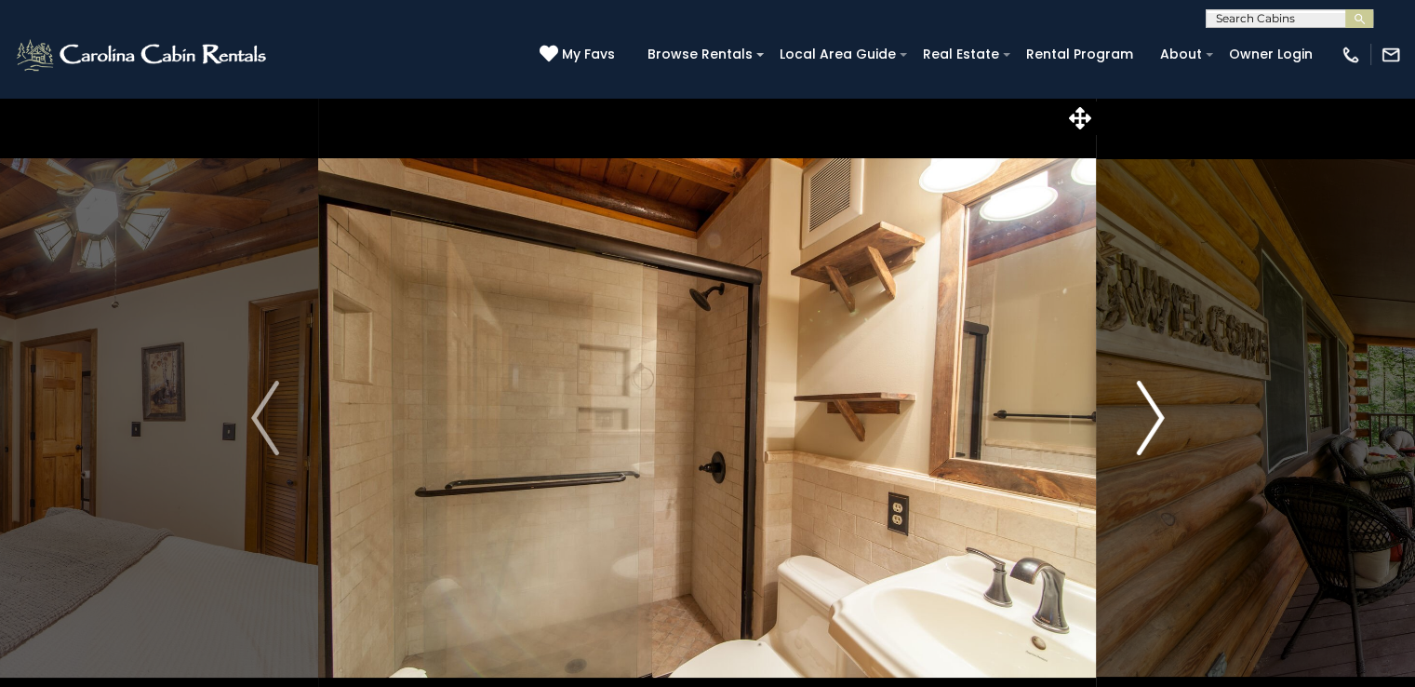
click at [1145, 422] on img "Next" at bounding box center [1150, 418] width 28 height 74
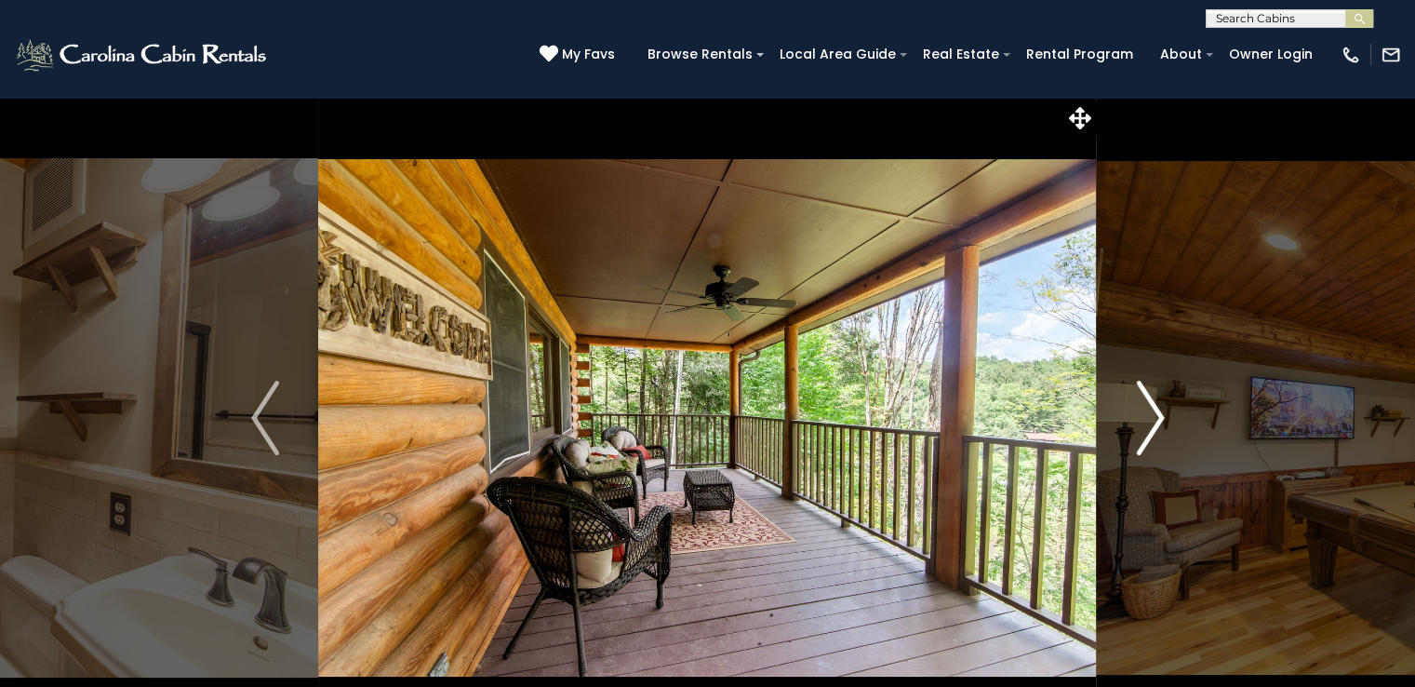
click at [1145, 422] on img "Next" at bounding box center [1150, 418] width 28 height 74
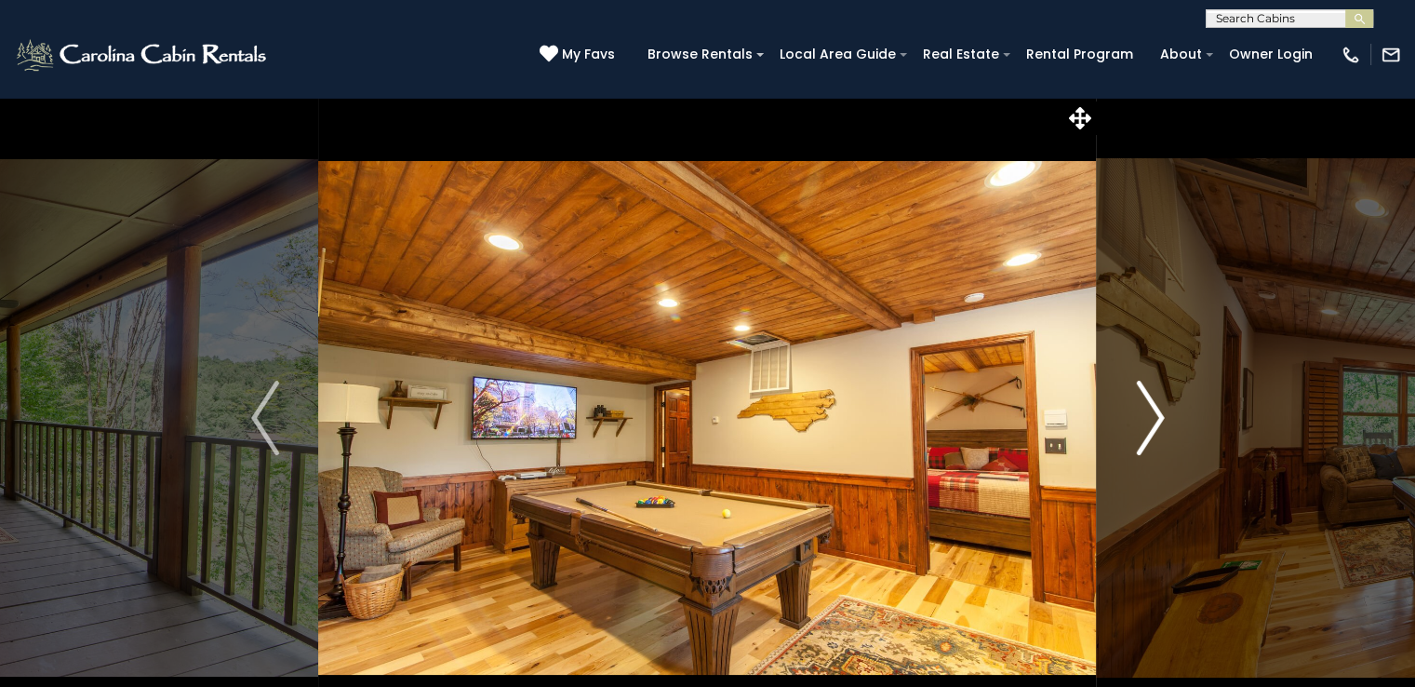
click at [1145, 422] on img "Next" at bounding box center [1150, 418] width 28 height 74
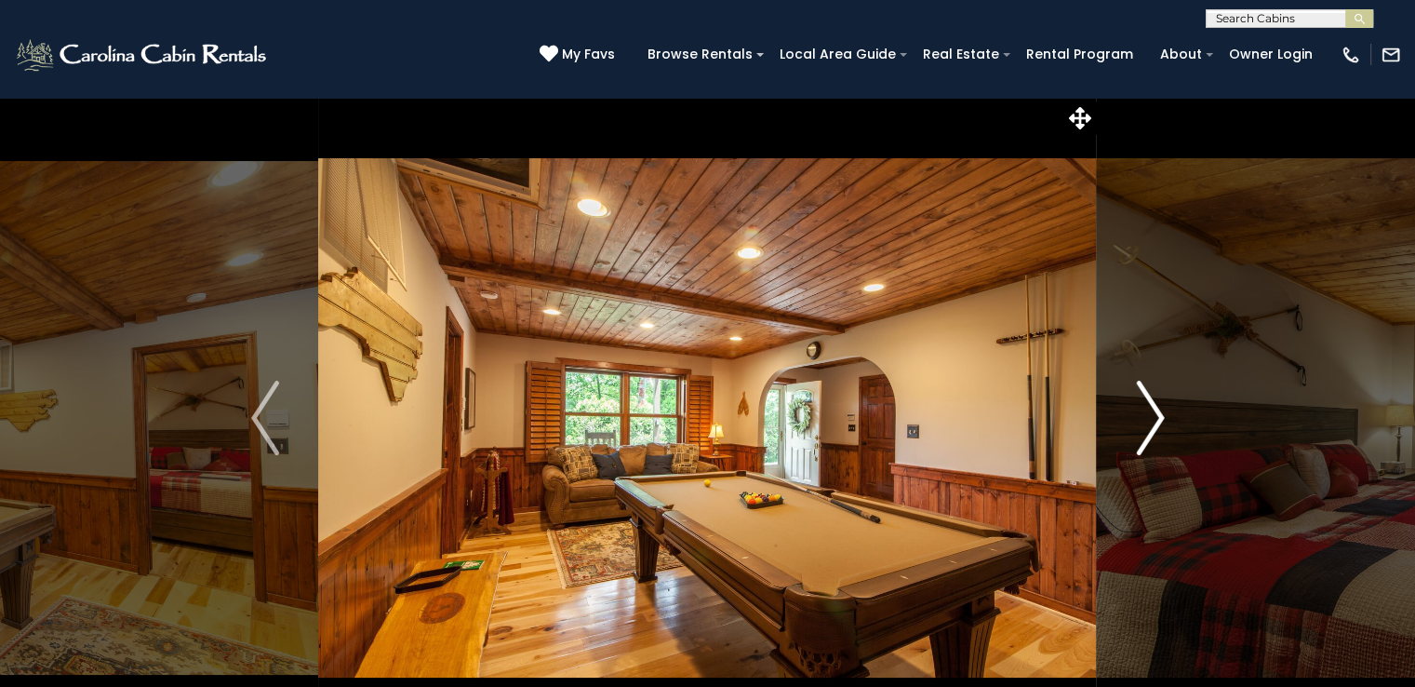
click at [1145, 422] on img "Next" at bounding box center [1150, 418] width 28 height 74
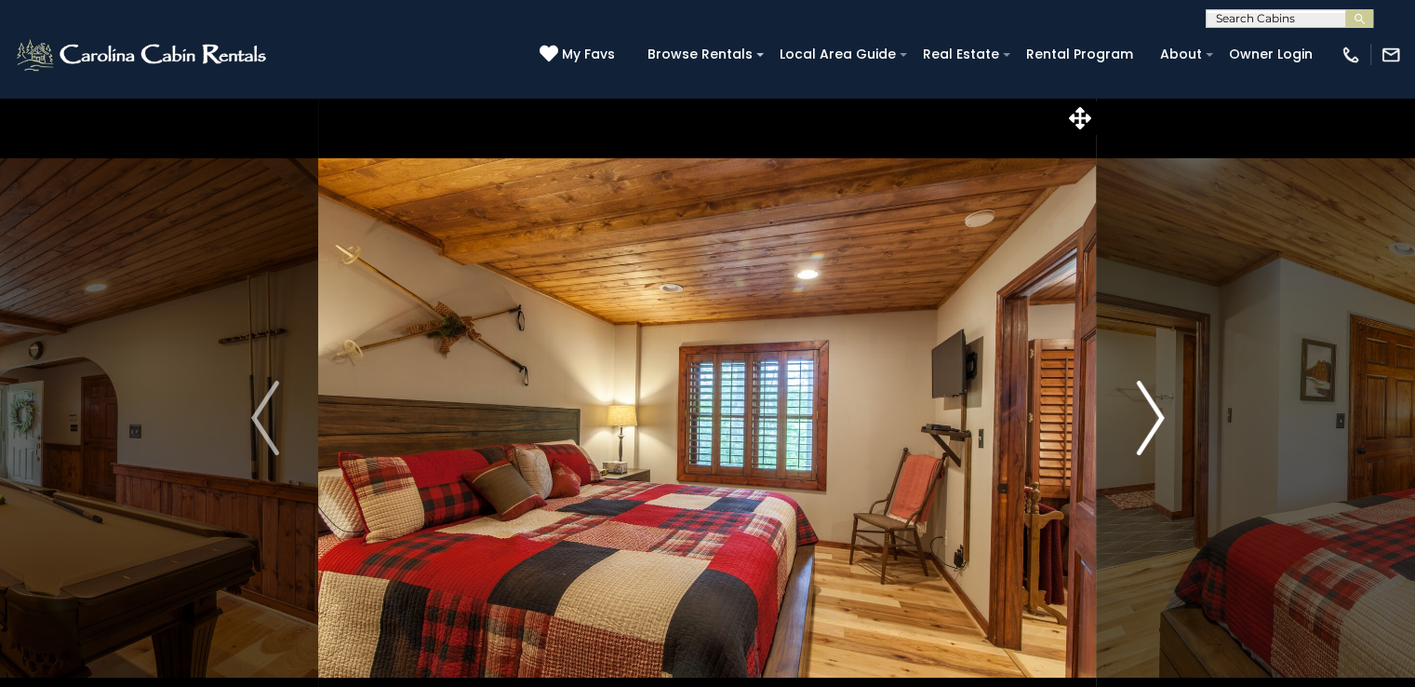
click at [1145, 422] on img "Next" at bounding box center [1150, 418] width 28 height 74
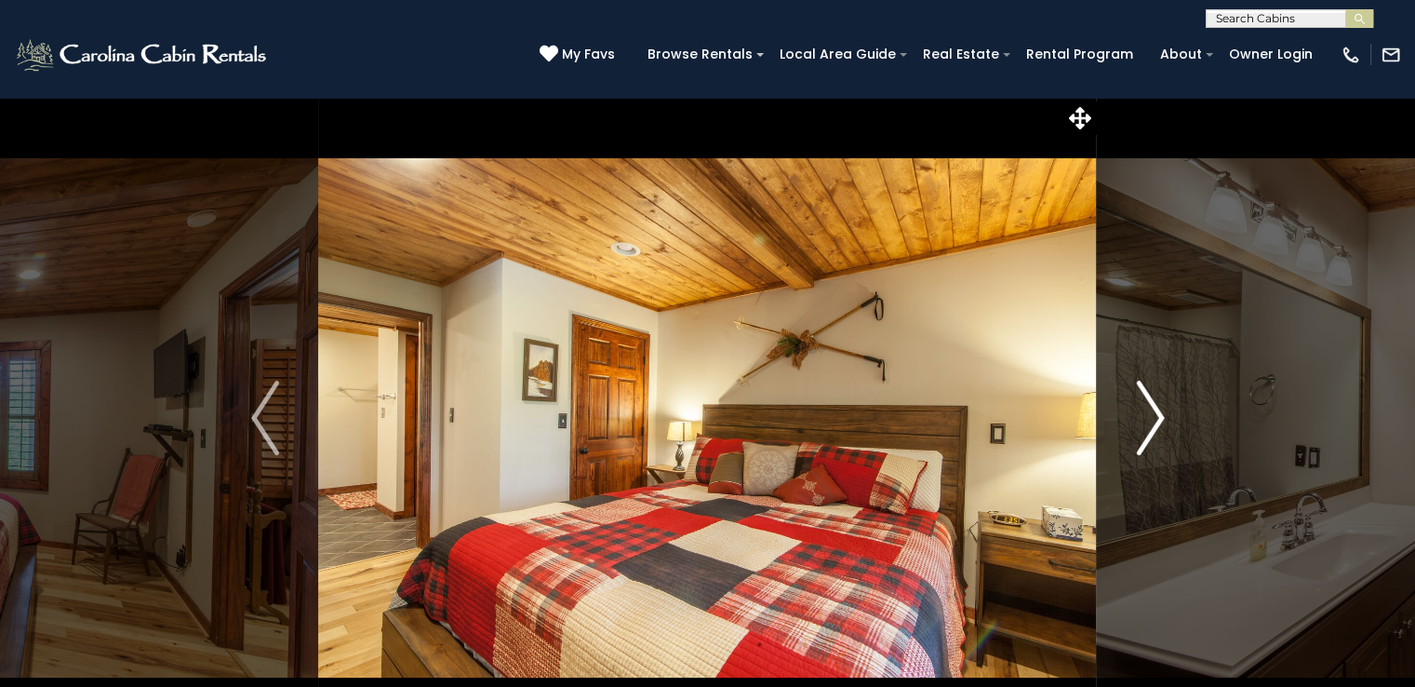
click at [1145, 422] on img "Next" at bounding box center [1150, 418] width 28 height 74
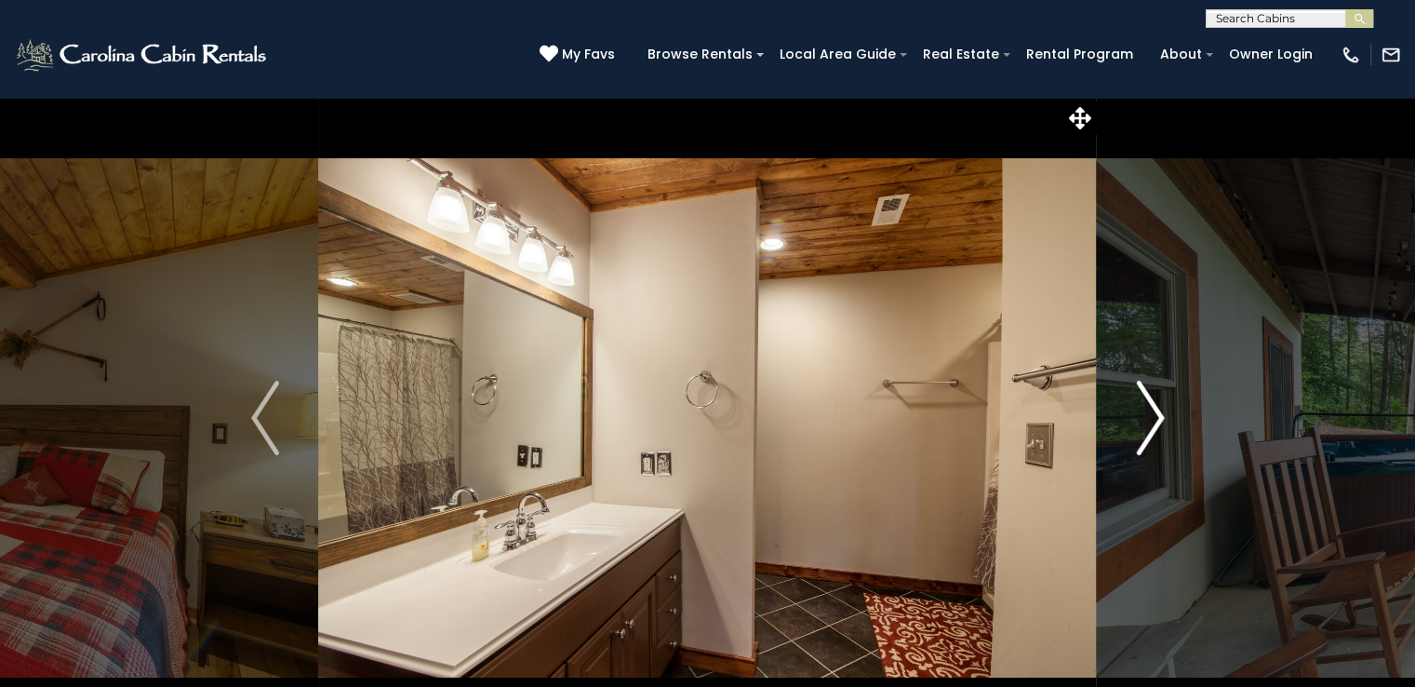
click at [1145, 422] on img "Next" at bounding box center [1150, 418] width 28 height 74
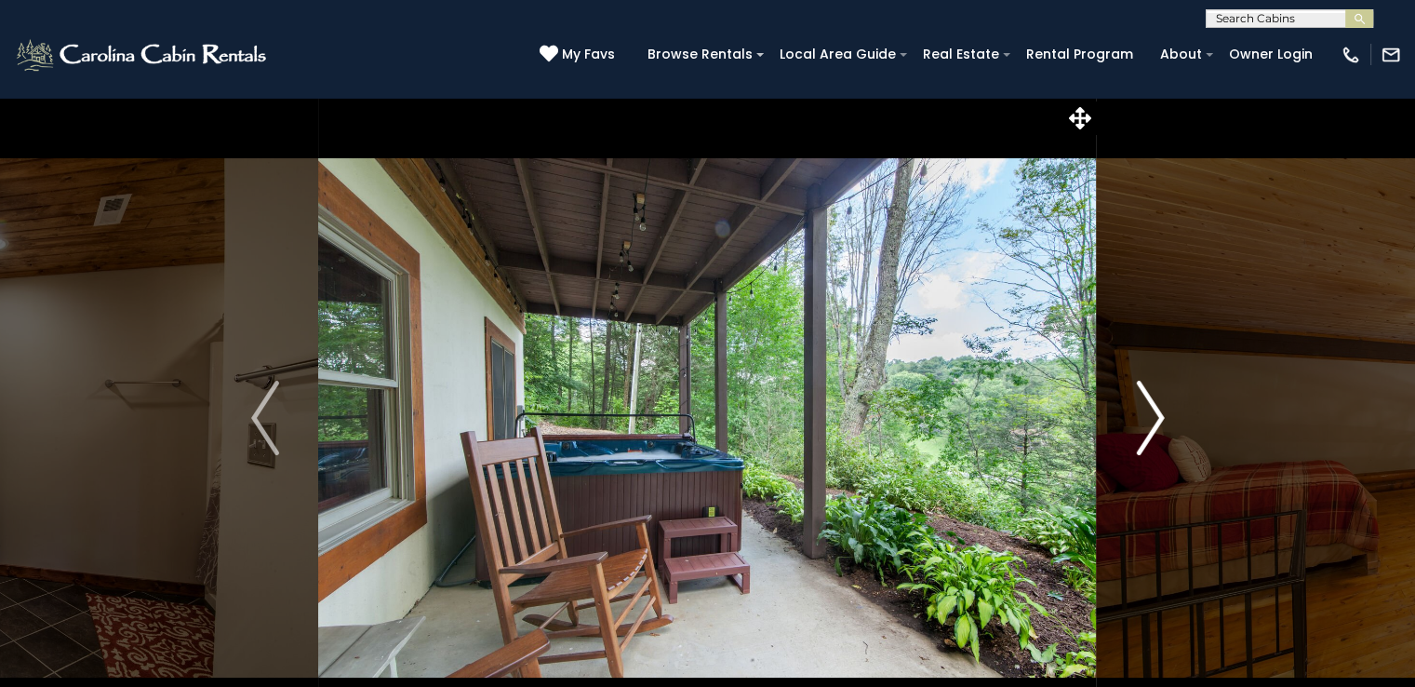
click at [1145, 422] on img "Next" at bounding box center [1150, 418] width 28 height 74
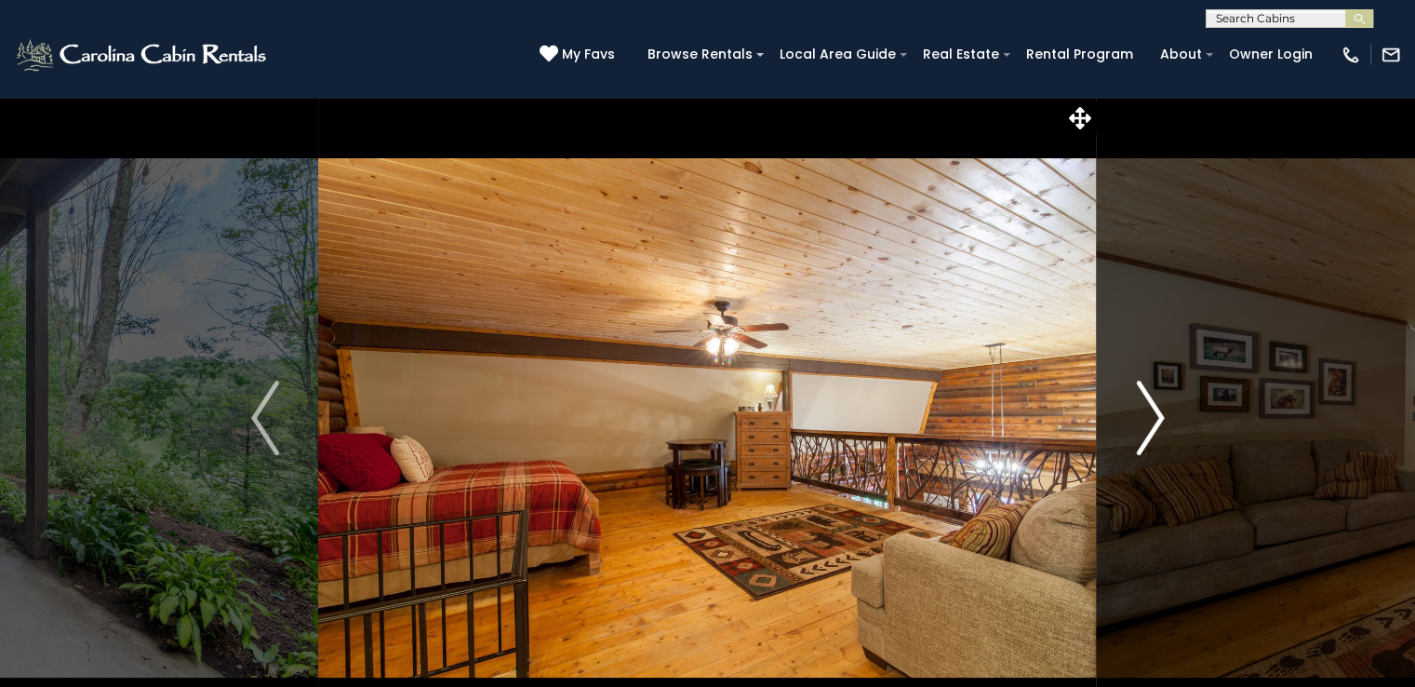
click at [1145, 422] on img "Next" at bounding box center [1150, 418] width 28 height 74
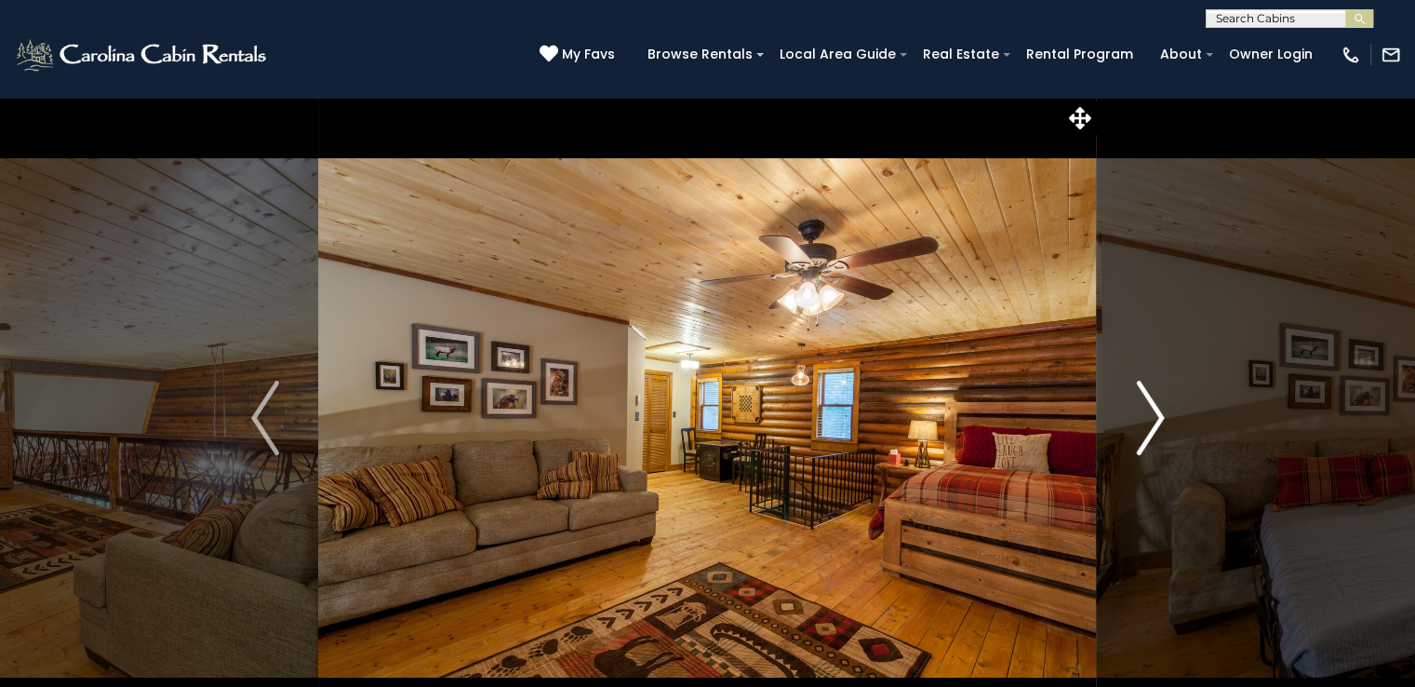
click at [1145, 422] on img "Next" at bounding box center [1150, 418] width 28 height 74
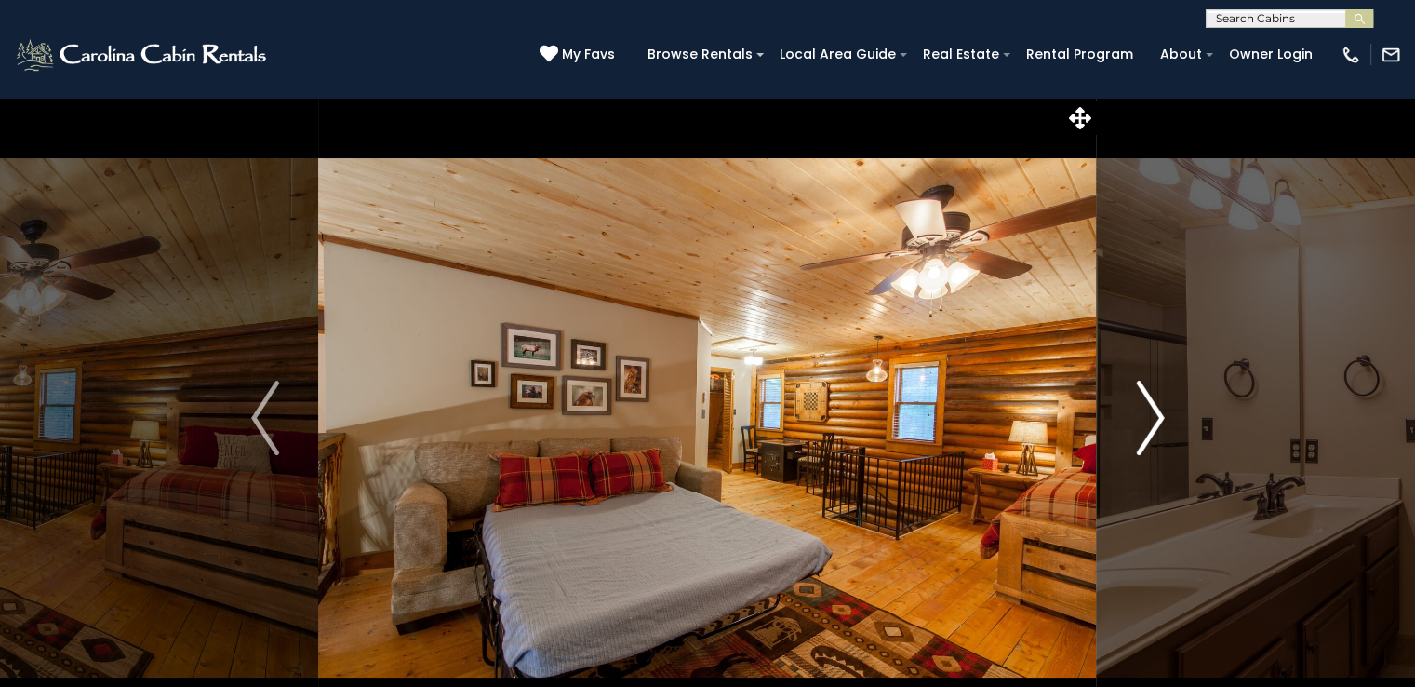
click at [1145, 422] on img "Next" at bounding box center [1150, 418] width 28 height 74
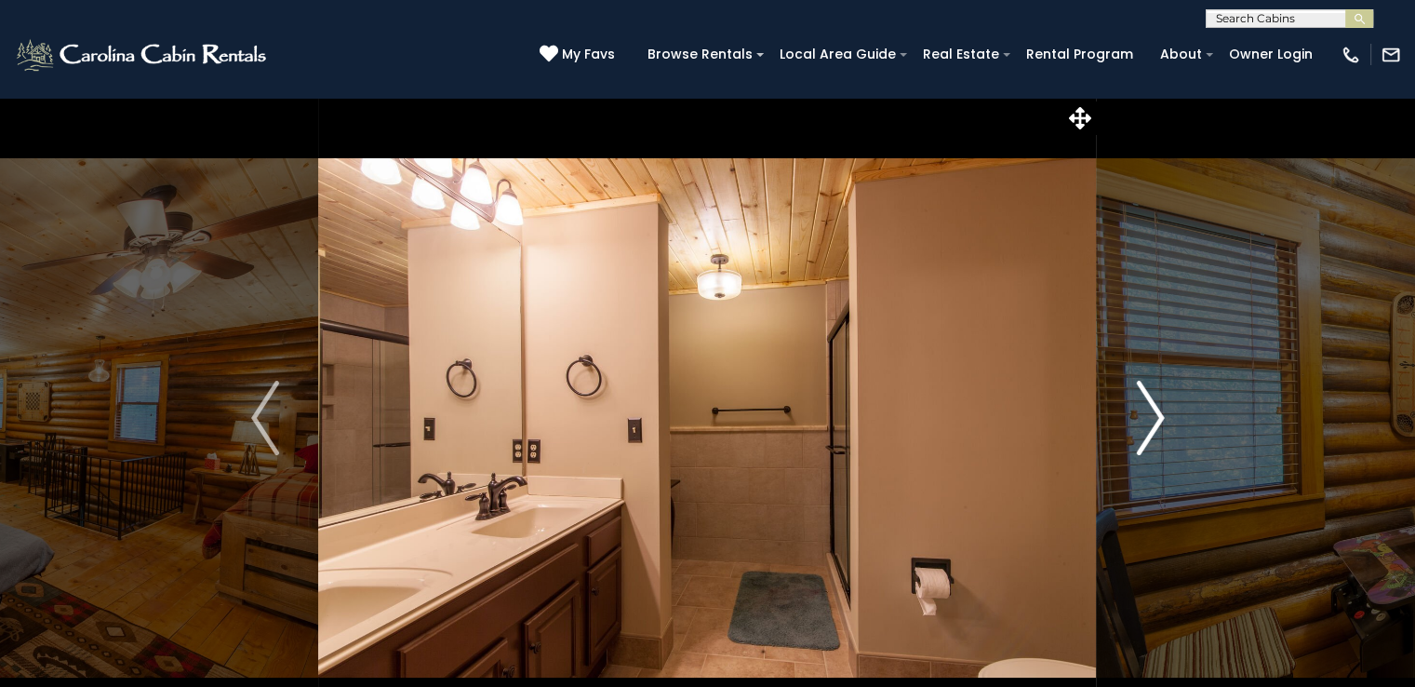
click at [1145, 422] on img "Next" at bounding box center [1150, 418] width 28 height 74
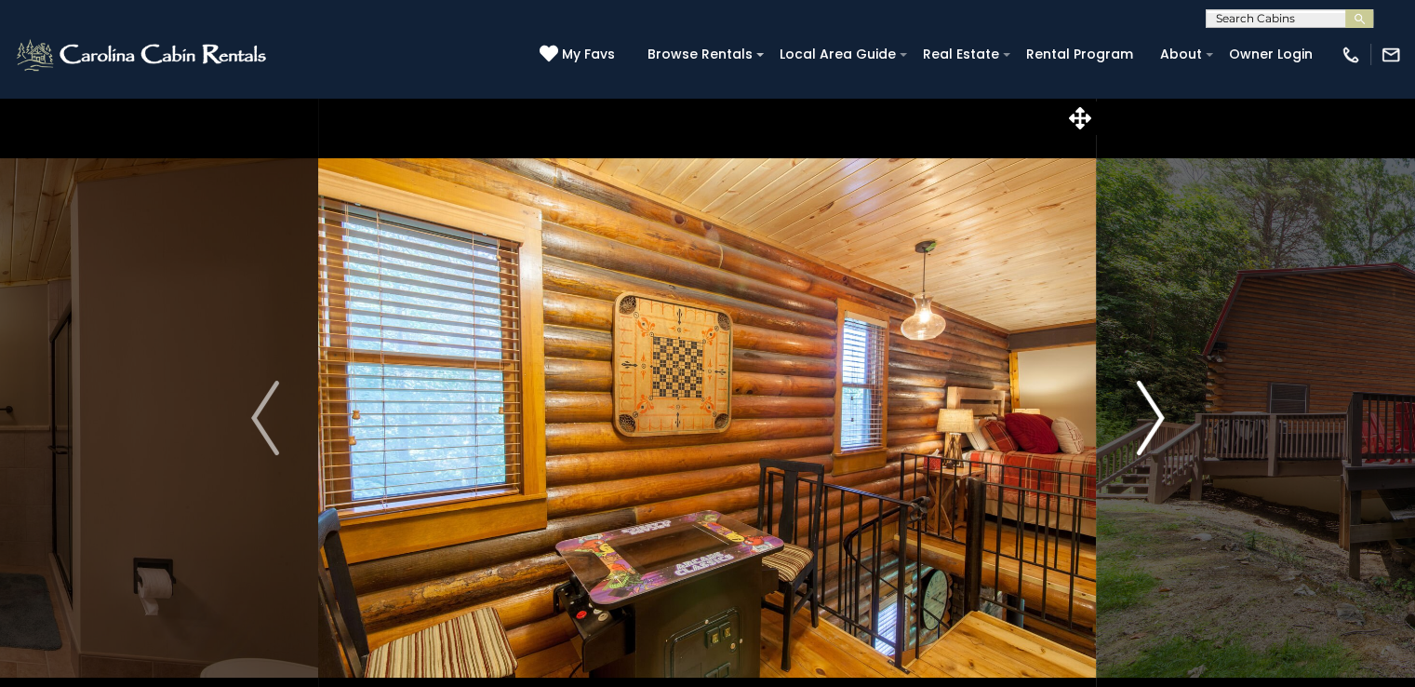
click at [1145, 422] on img "Next" at bounding box center [1150, 418] width 28 height 74
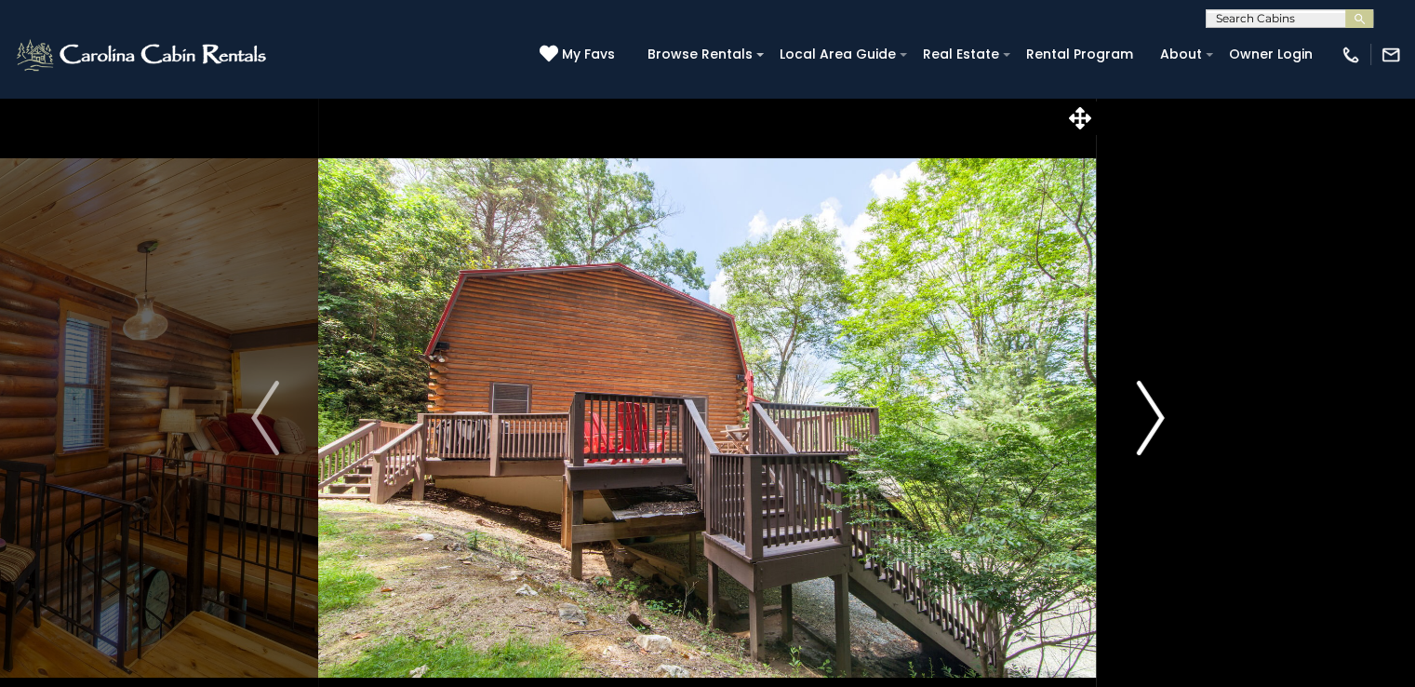
click at [1145, 422] on img "Next" at bounding box center [1150, 418] width 28 height 74
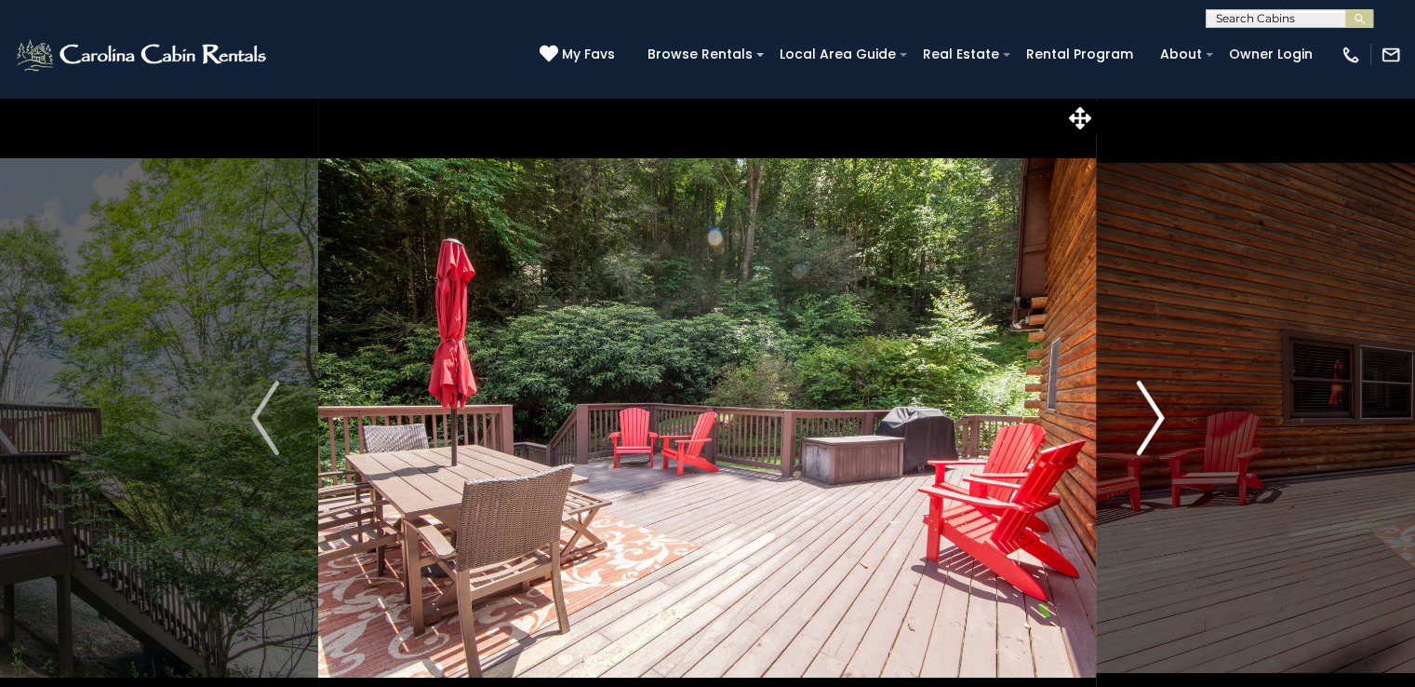
click at [1145, 422] on img "Next" at bounding box center [1150, 418] width 28 height 74
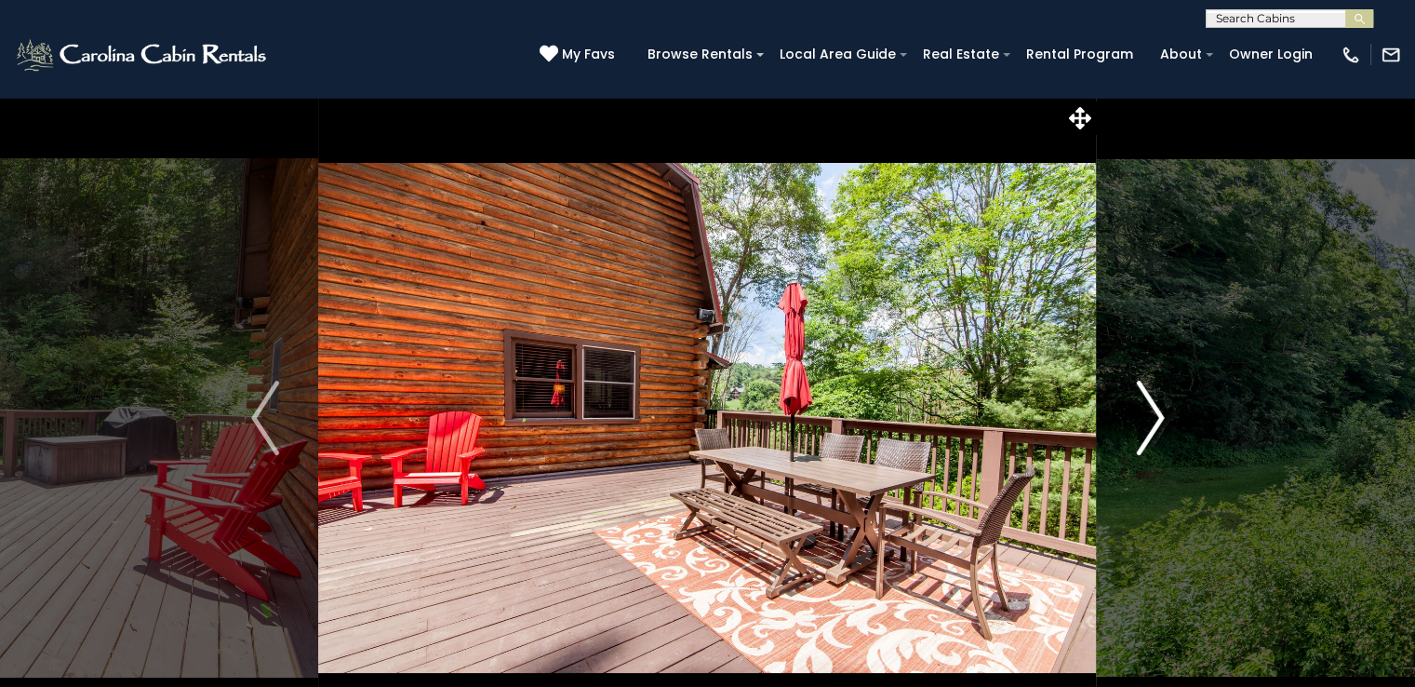
click at [1145, 422] on img "Next" at bounding box center [1150, 418] width 28 height 74
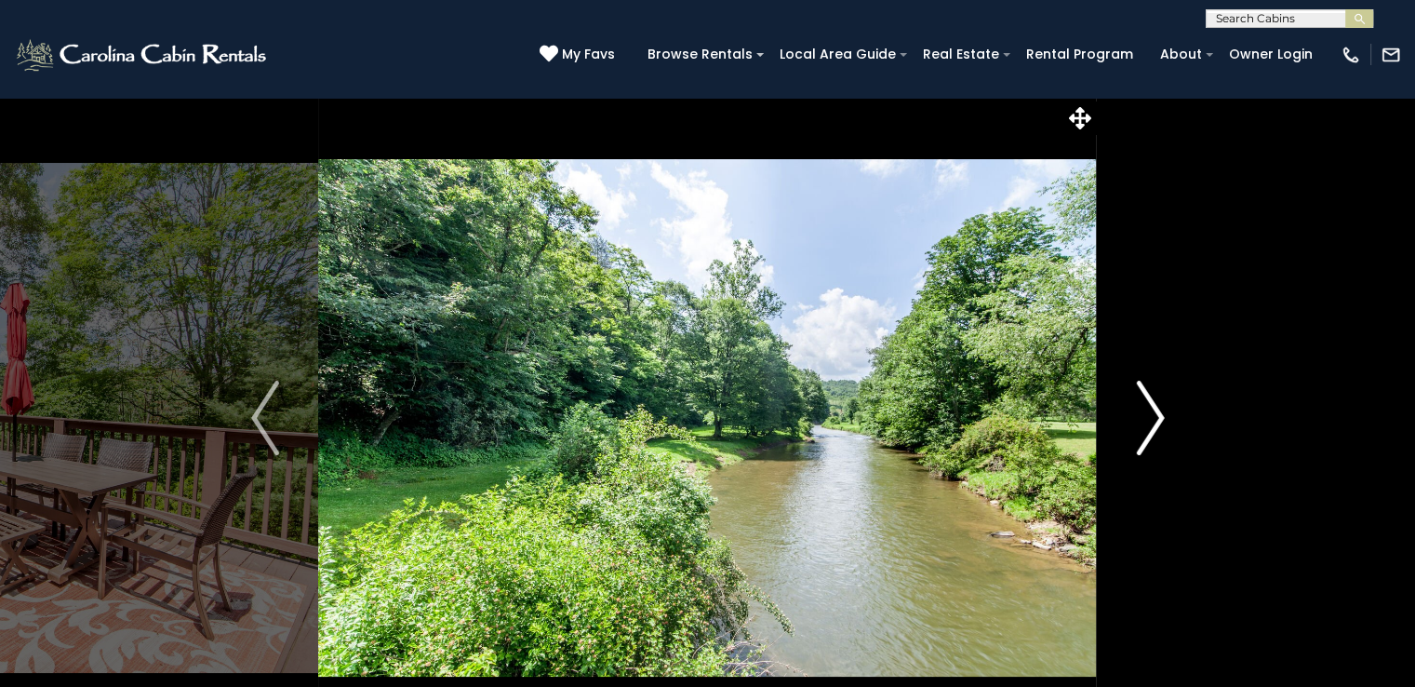
click at [1145, 422] on img "Next" at bounding box center [1150, 418] width 28 height 74
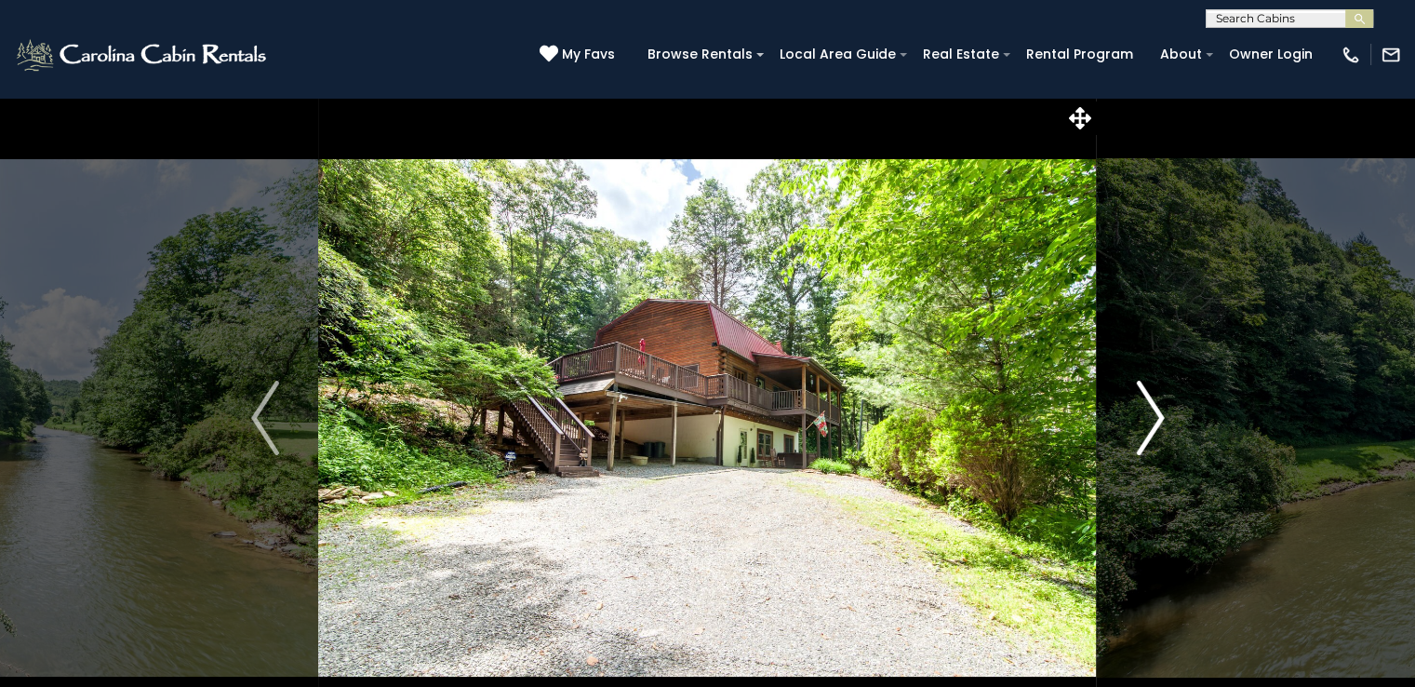
click at [1145, 422] on img "Next" at bounding box center [1150, 418] width 28 height 74
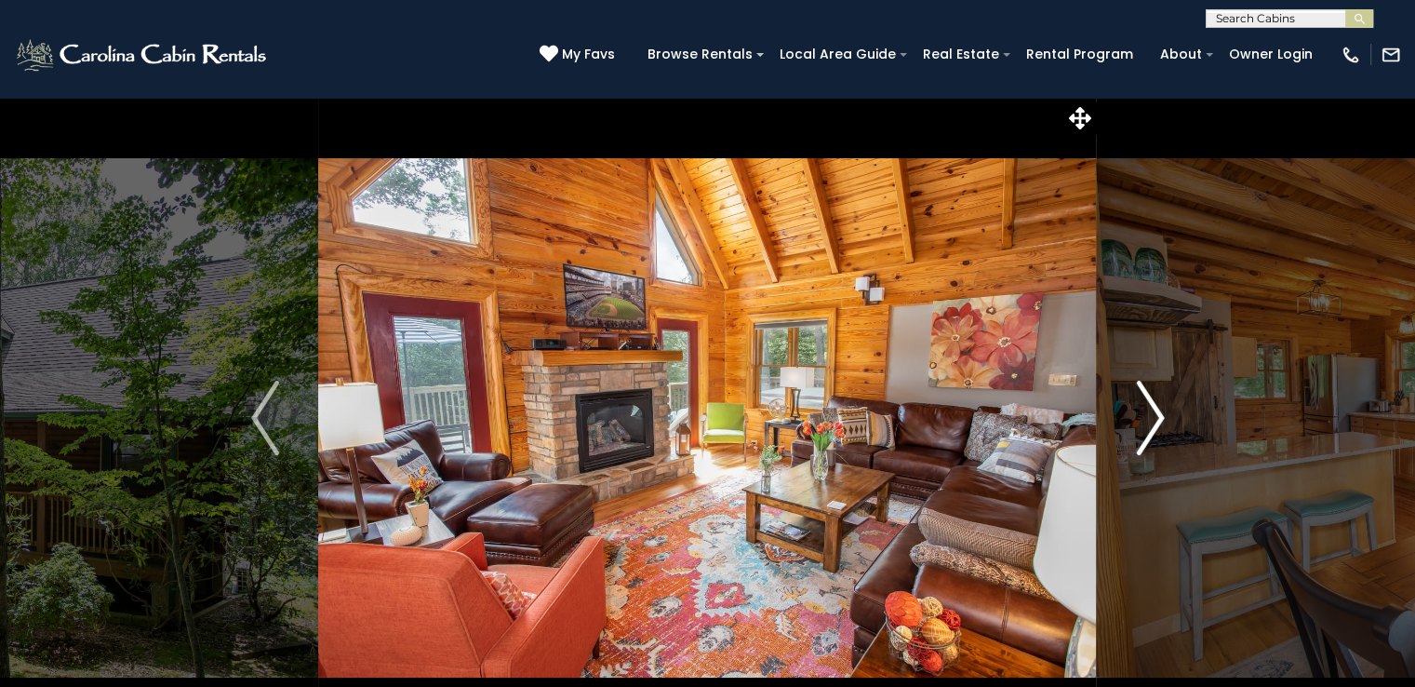
click at [1149, 431] on img "Next" at bounding box center [1150, 418] width 28 height 74
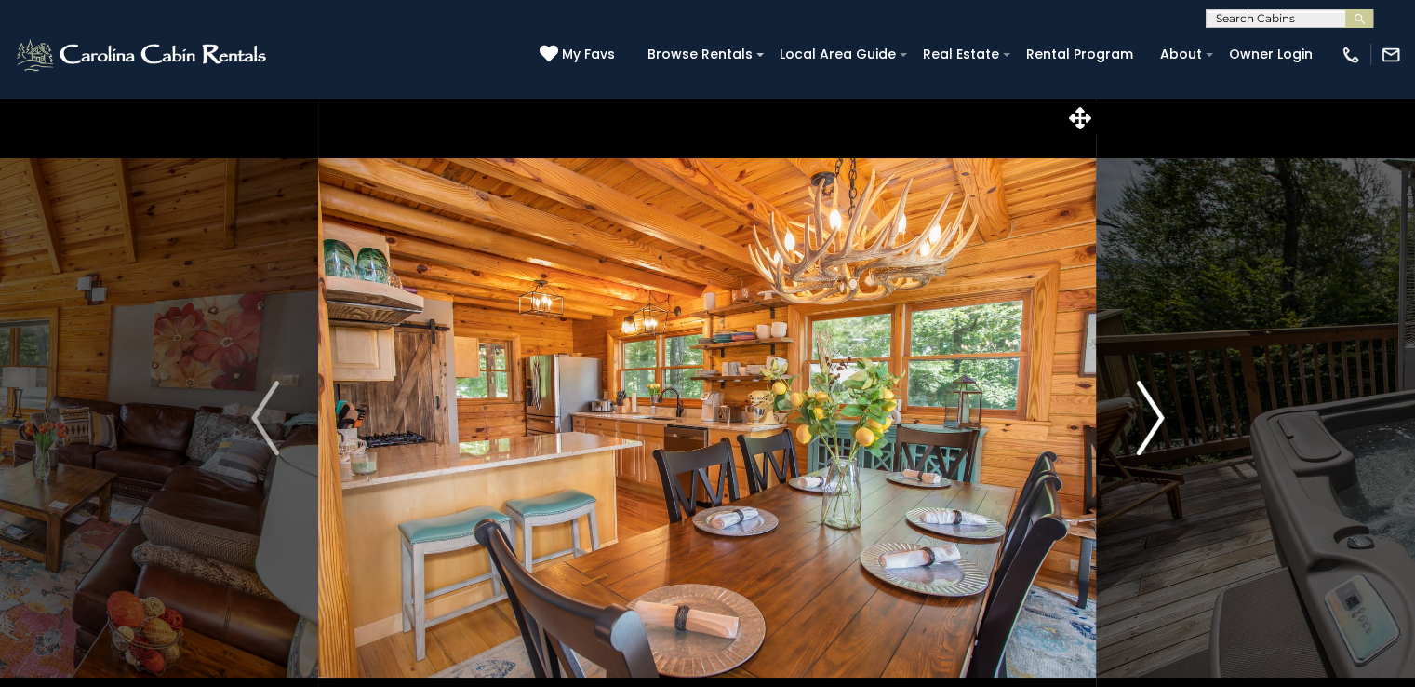
click at [1149, 431] on img "Next" at bounding box center [1150, 418] width 28 height 74
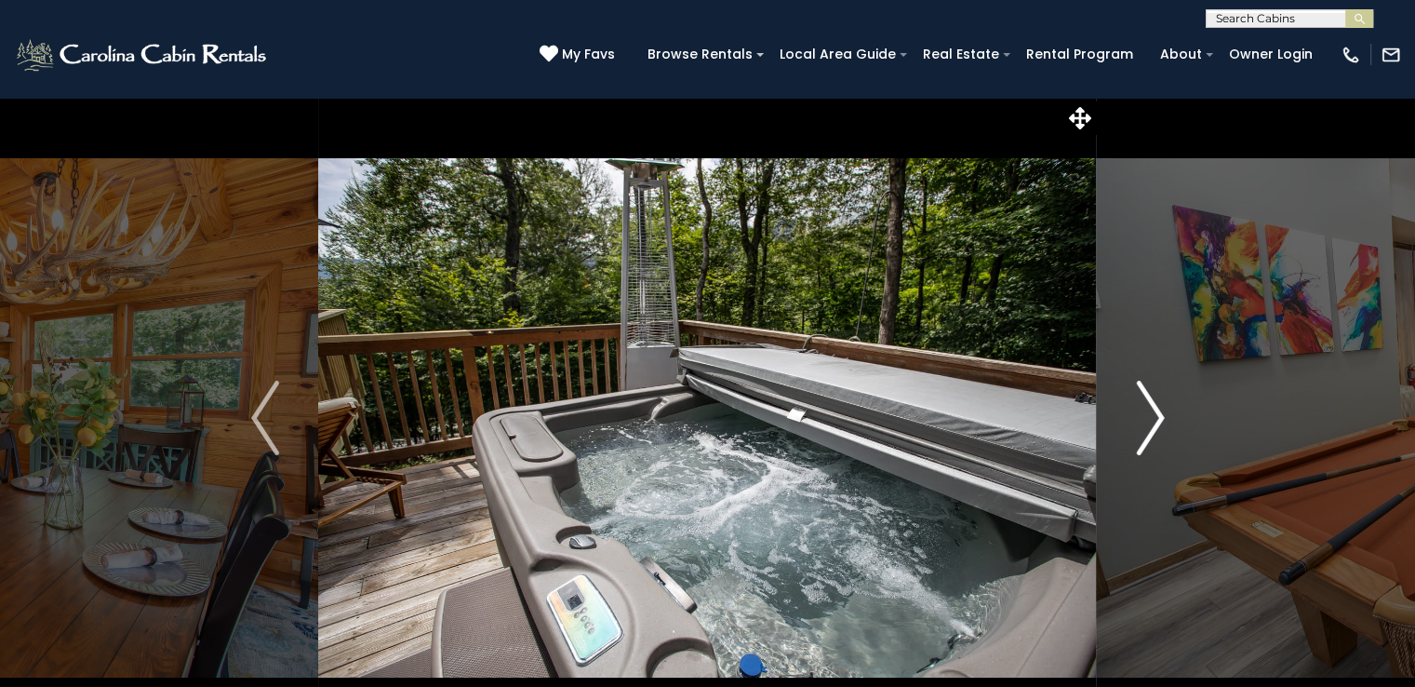
click at [1149, 431] on img "Next" at bounding box center [1150, 418] width 28 height 74
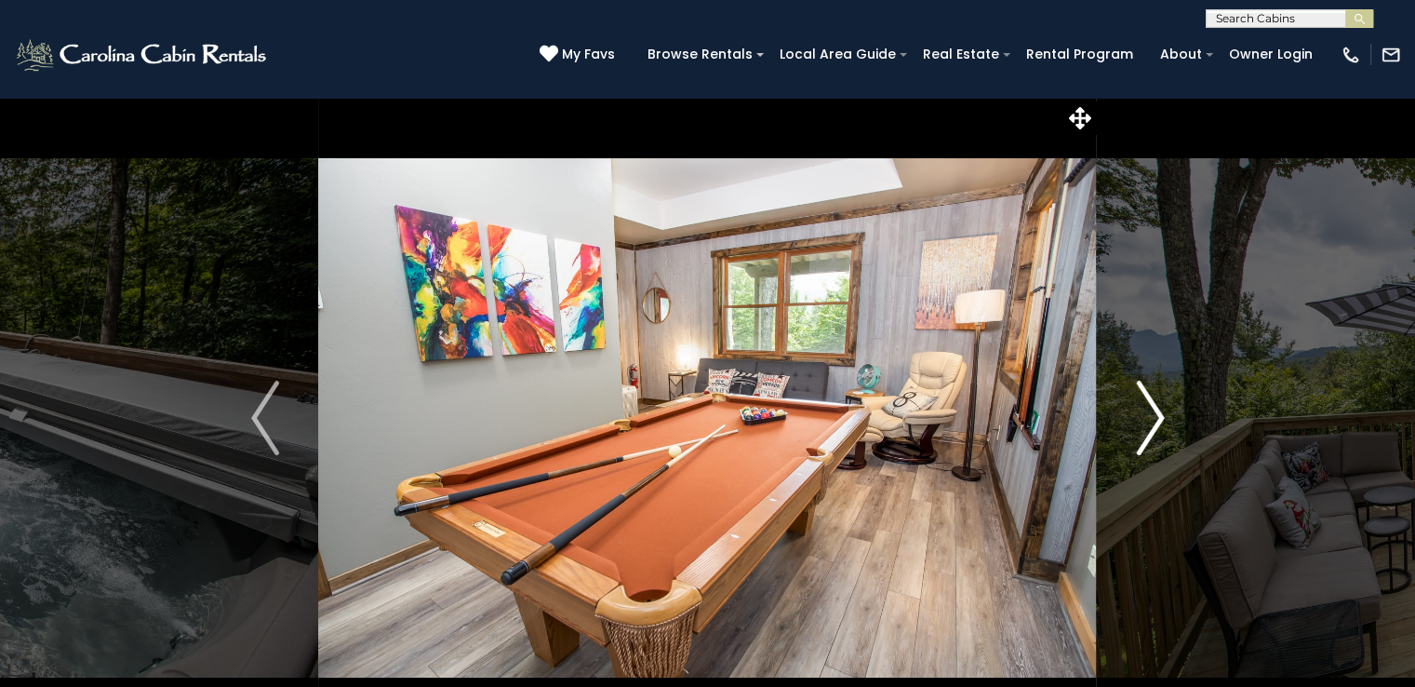
click at [1149, 431] on img "Next" at bounding box center [1150, 418] width 28 height 74
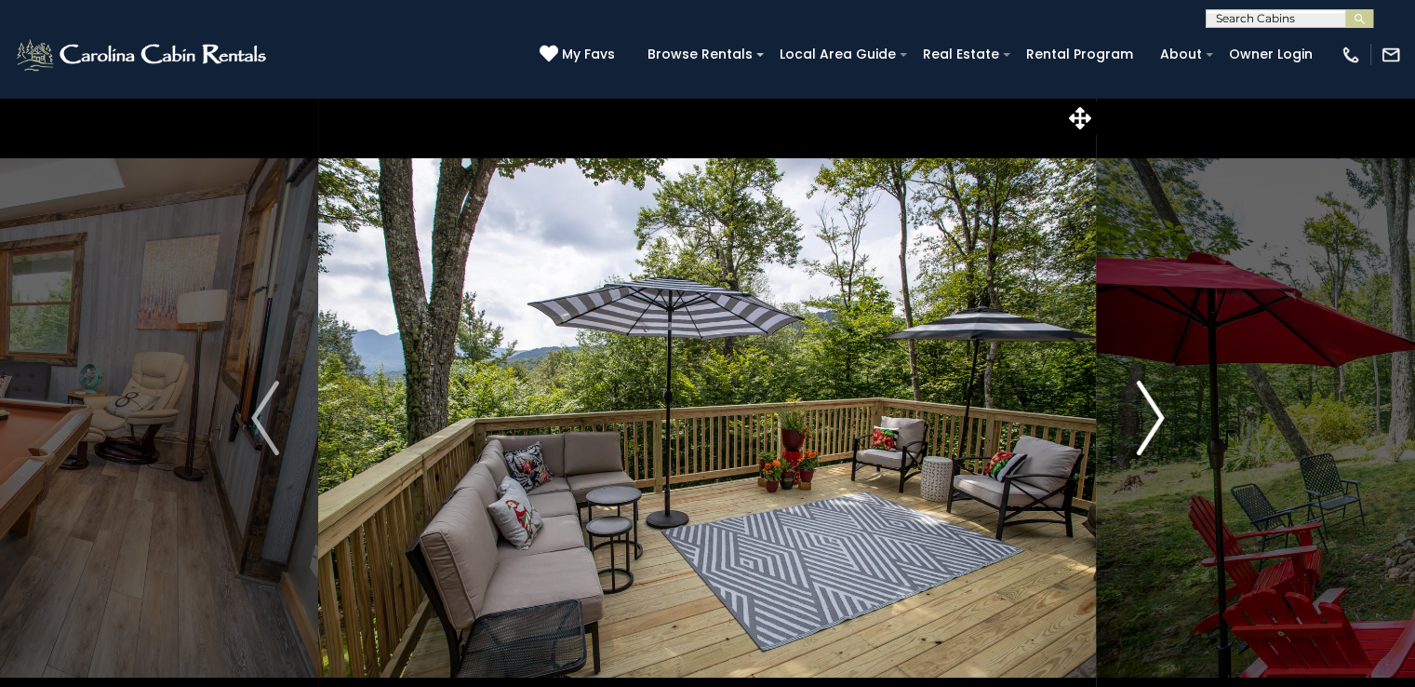
click at [1149, 431] on img "Next" at bounding box center [1150, 418] width 28 height 74
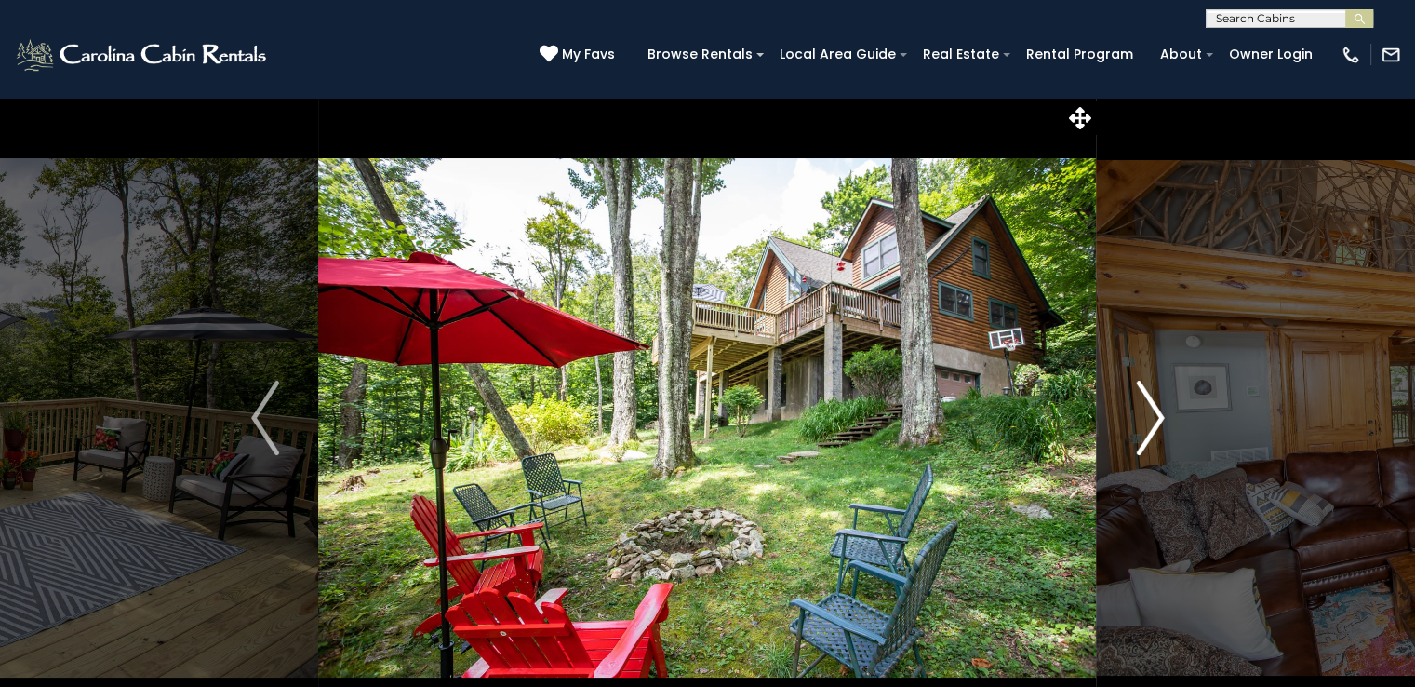
click at [1149, 431] on img "Next" at bounding box center [1150, 418] width 28 height 74
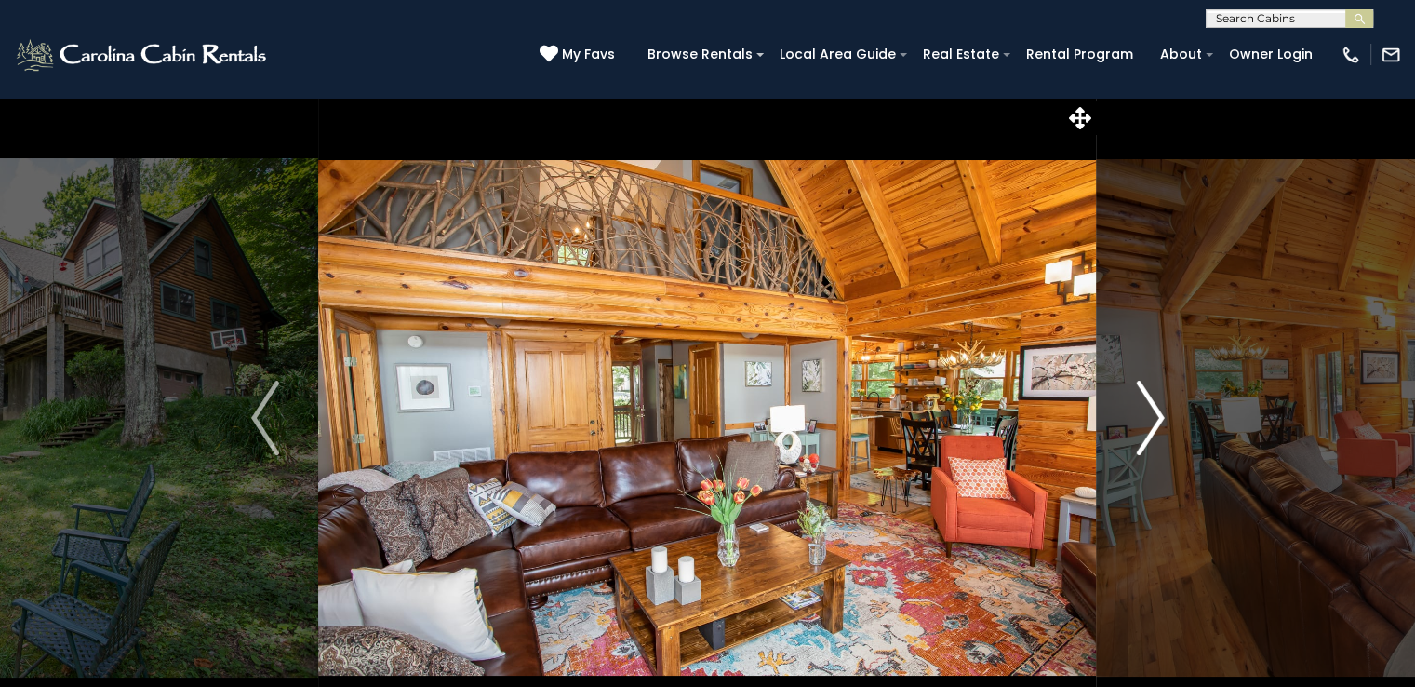
click at [1149, 431] on img "Next" at bounding box center [1150, 418] width 28 height 74
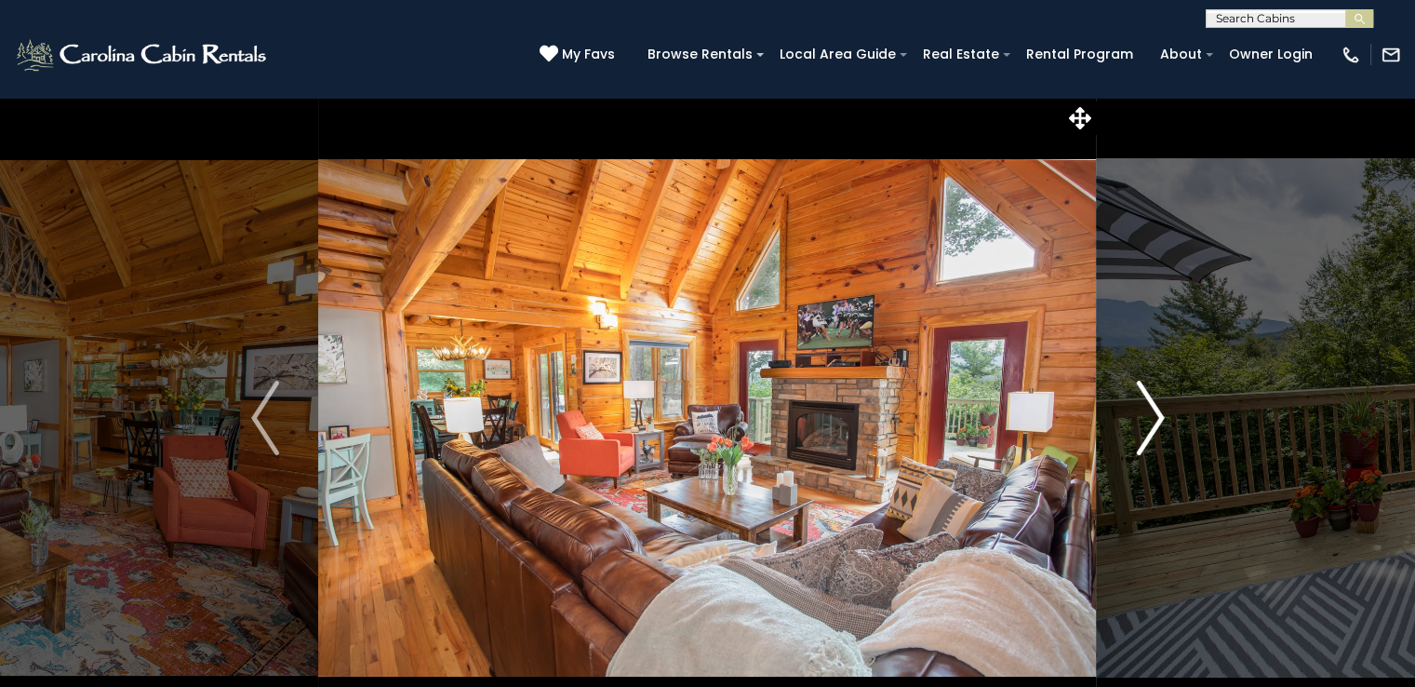
click at [1149, 431] on img "Next" at bounding box center [1150, 418] width 28 height 74
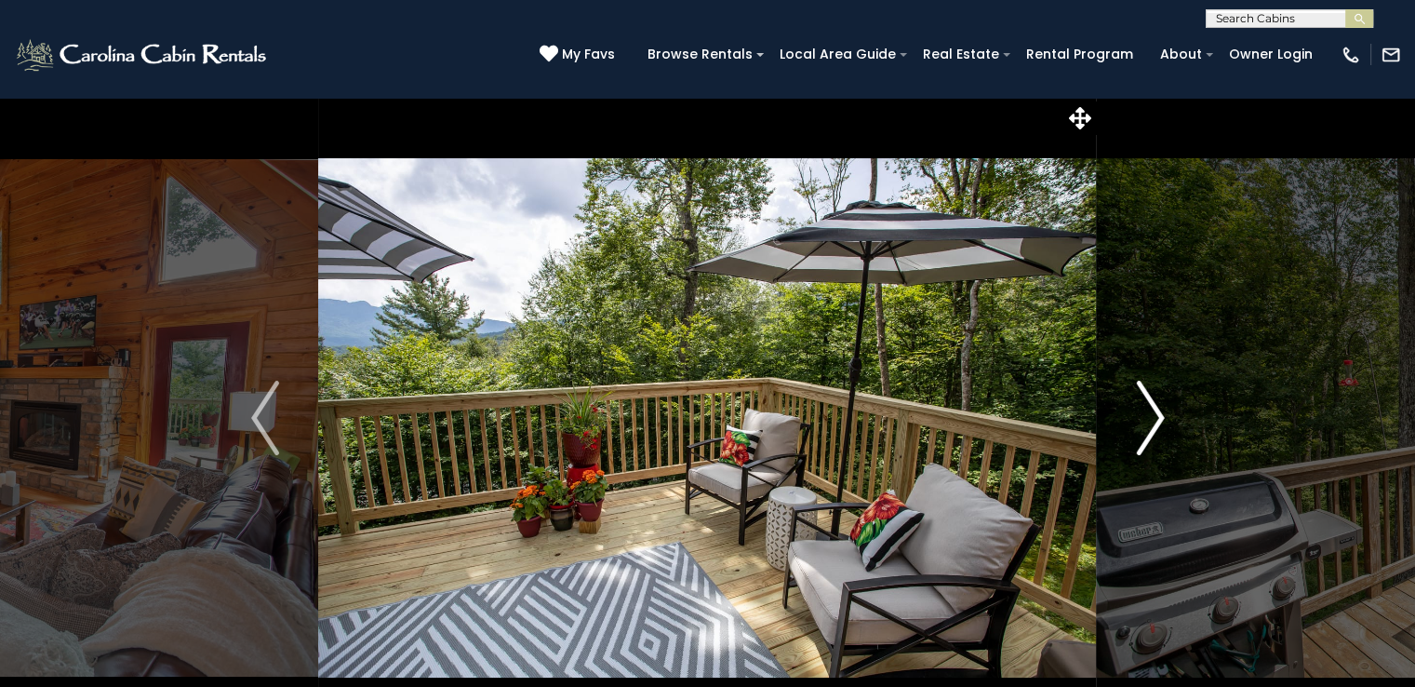
click at [1149, 431] on img "Next" at bounding box center [1150, 418] width 28 height 74
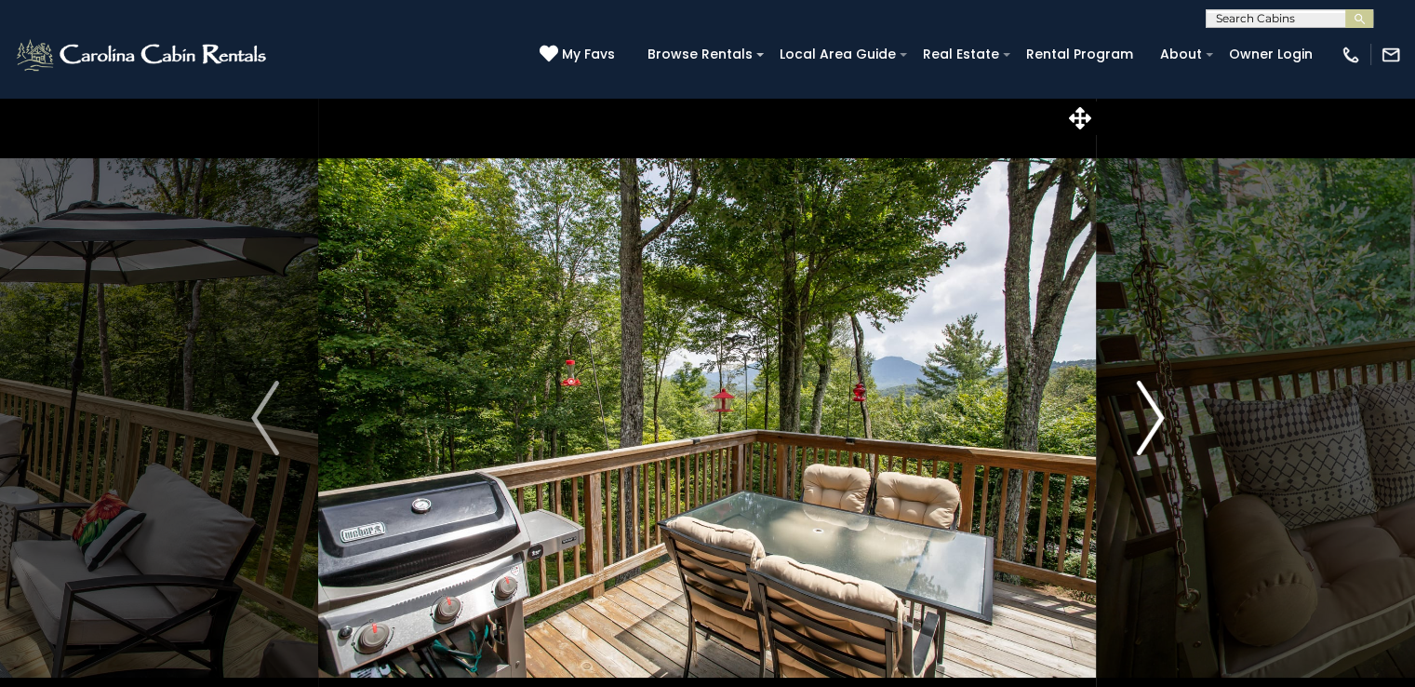
click at [1149, 431] on img "Next" at bounding box center [1150, 418] width 28 height 74
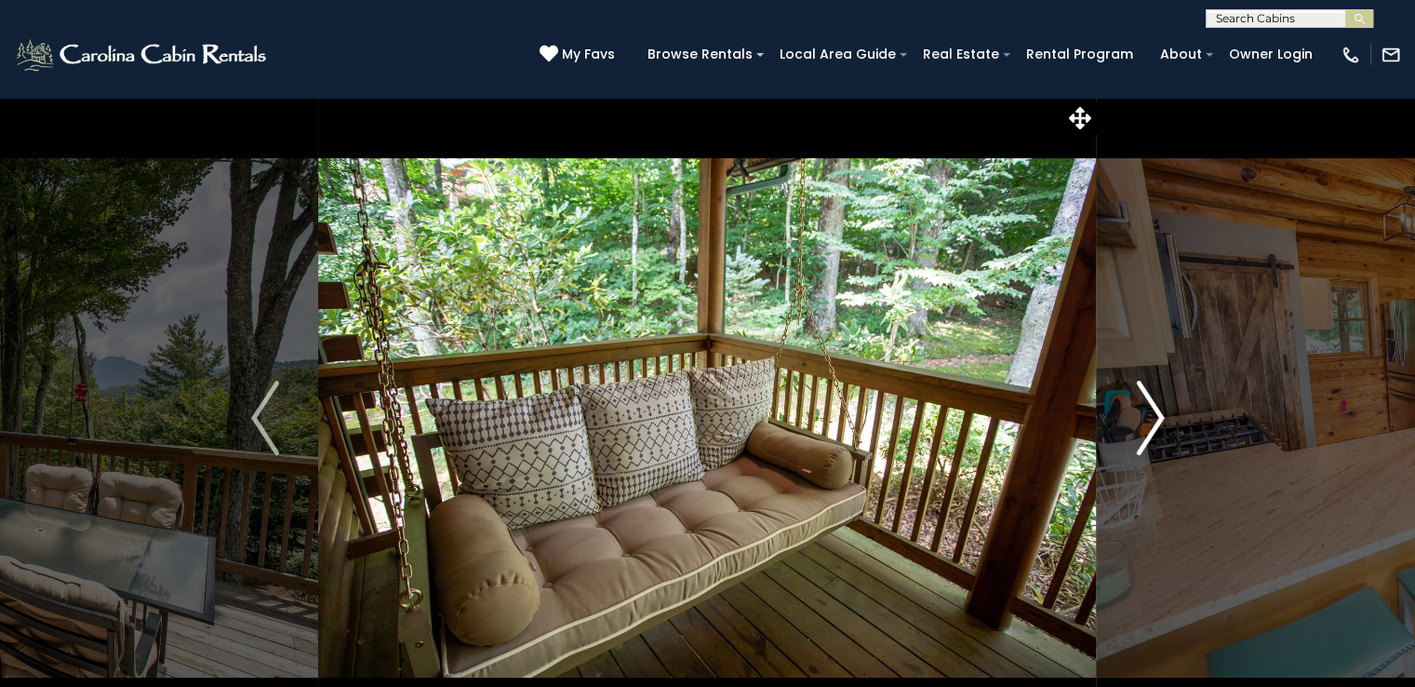
click at [1149, 431] on img "Next" at bounding box center [1150, 418] width 28 height 74
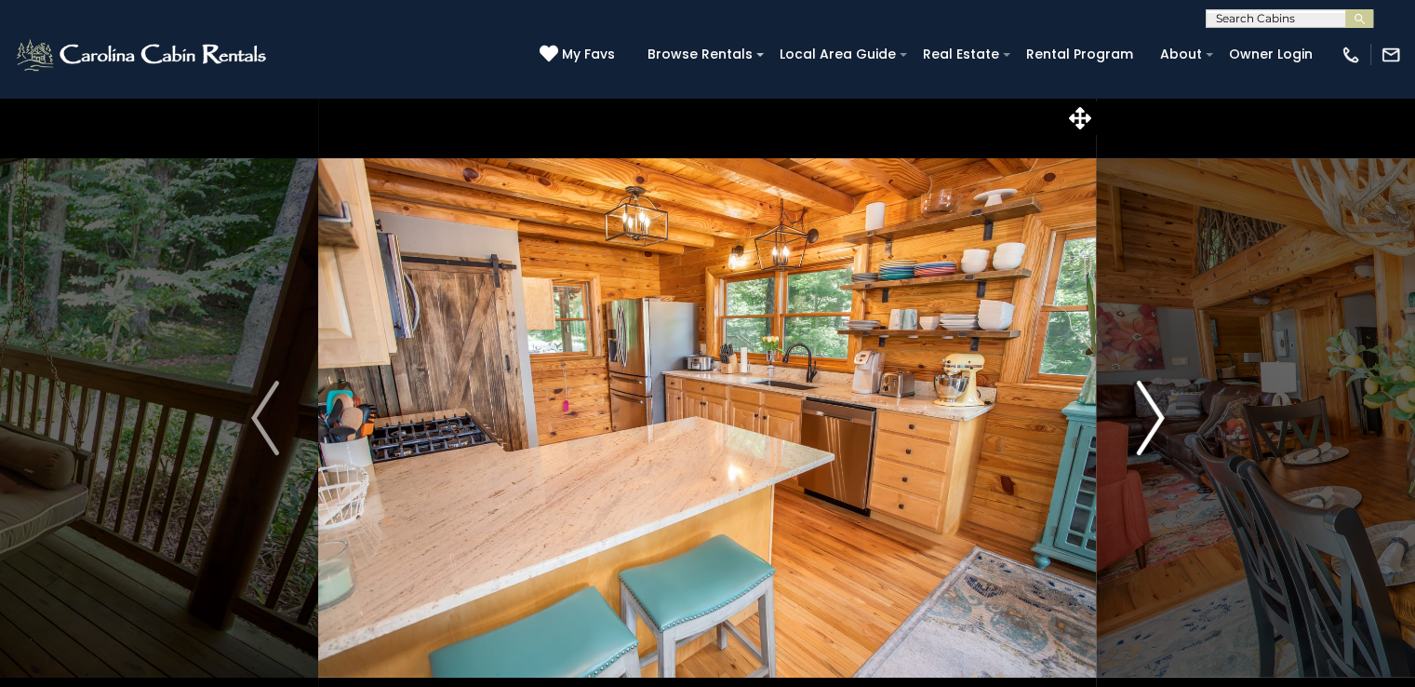
click at [1149, 431] on img "Next" at bounding box center [1150, 418] width 28 height 74
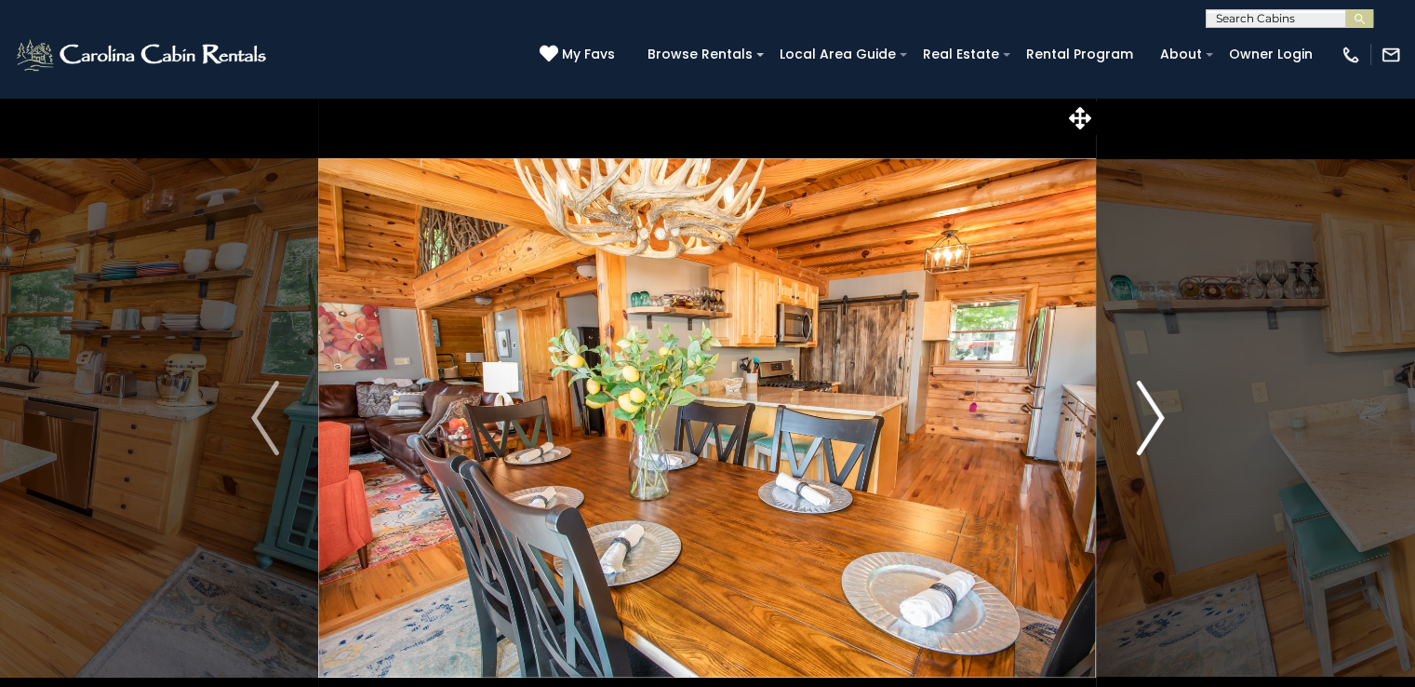
click at [1149, 431] on img "Next" at bounding box center [1150, 418] width 28 height 74
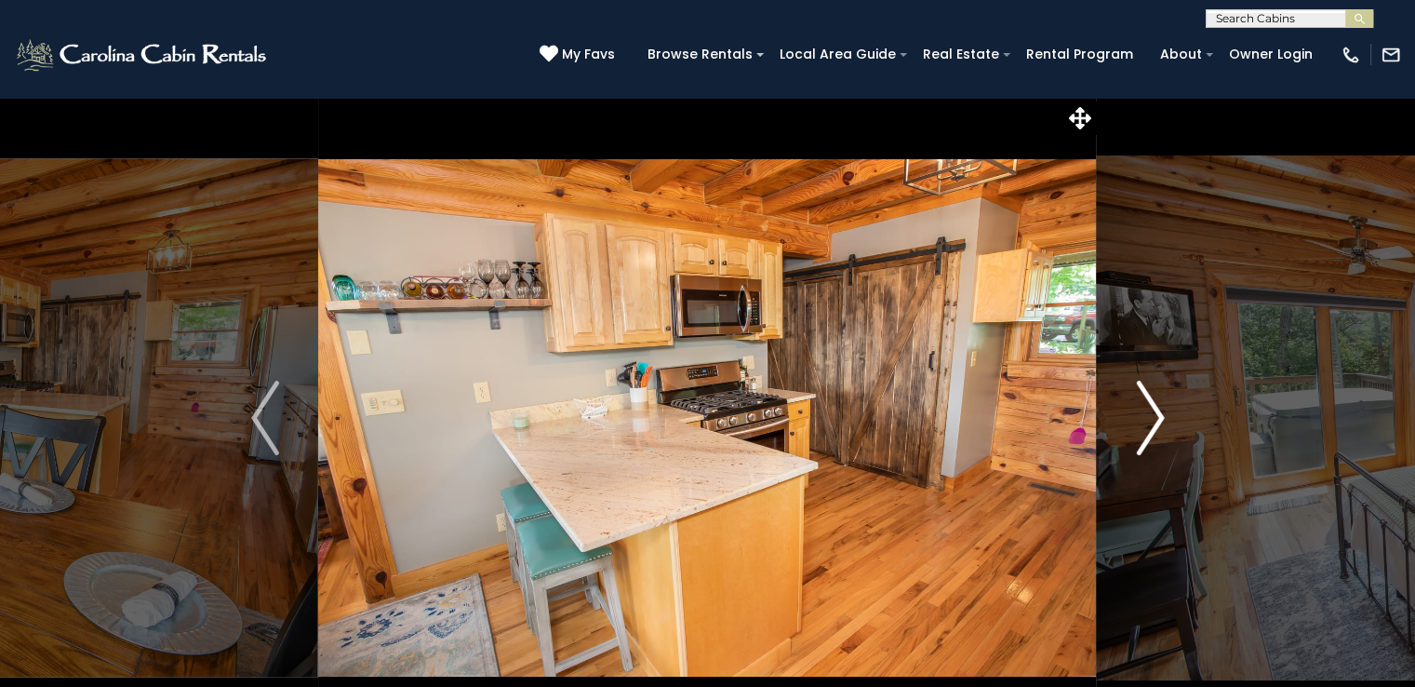
click at [1149, 431] on img "Next" at bounding box center [1150, 418] width 28 height 74
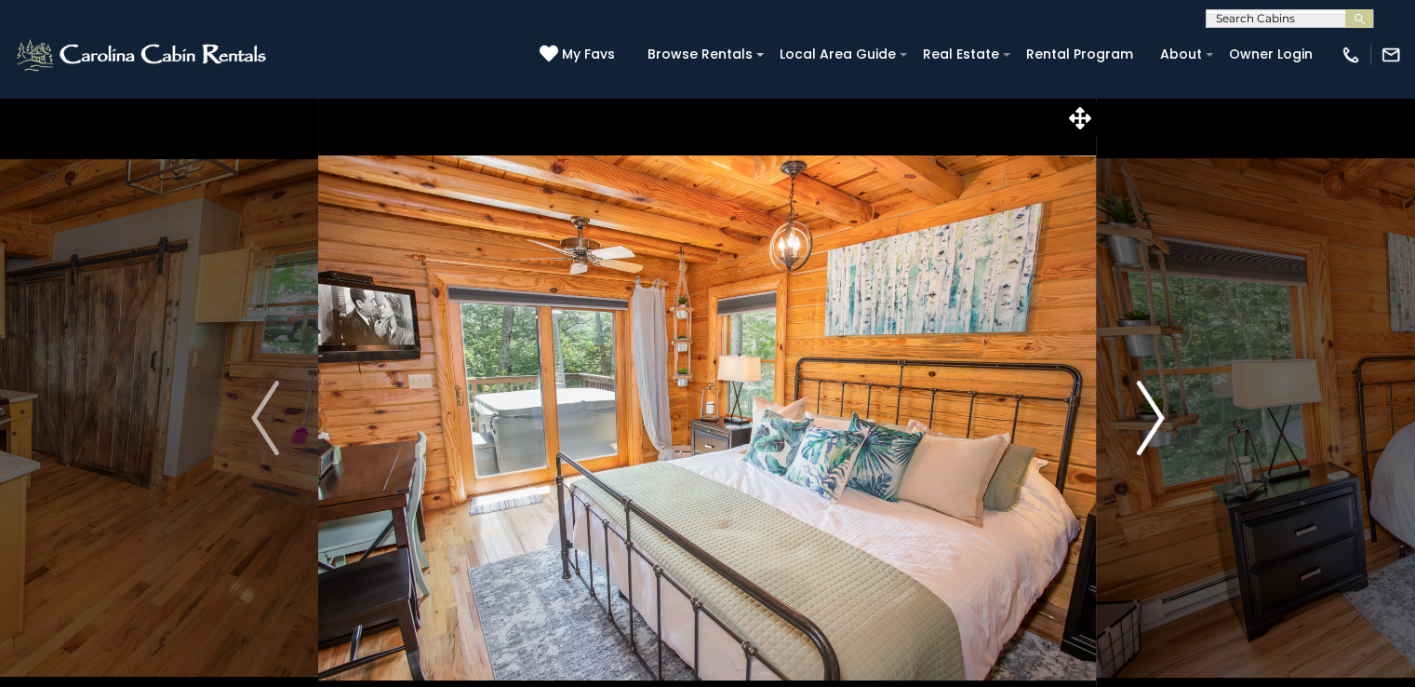
click at [1149, 431] on img "Next" at bounding box center [1150, 418] width 28 height 74
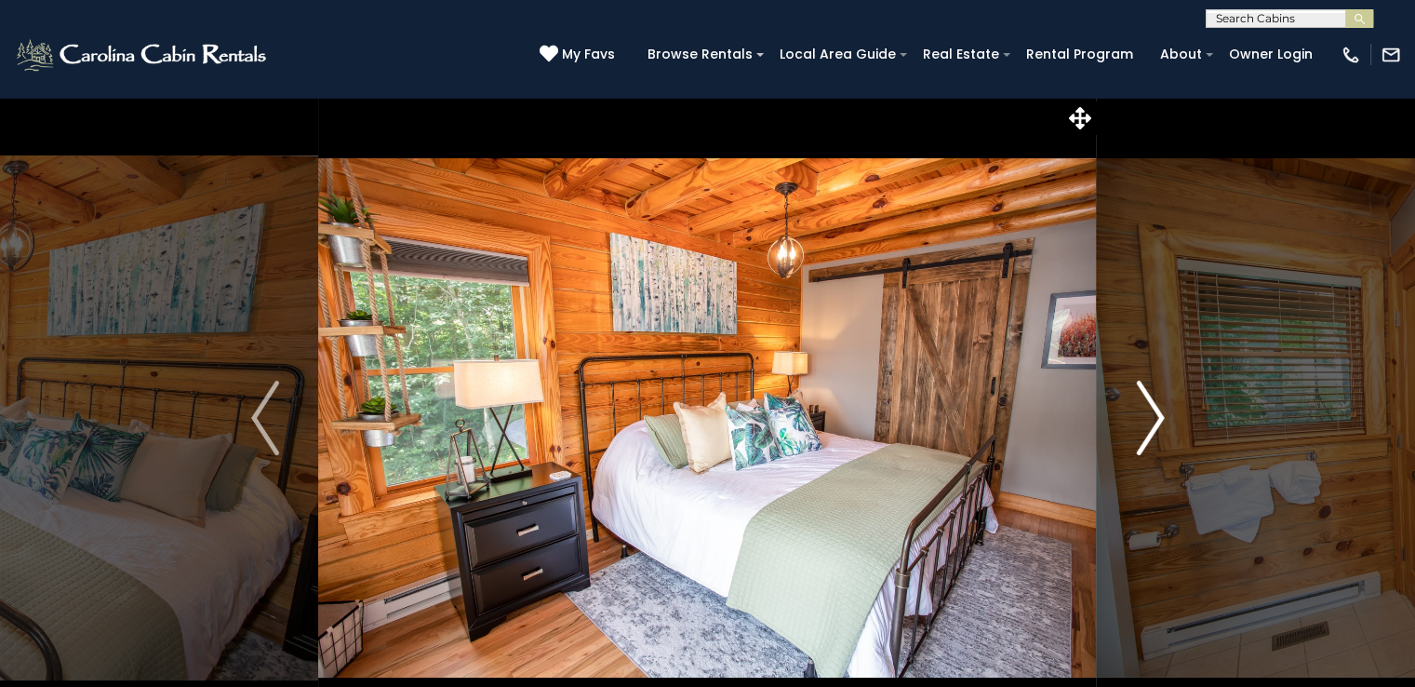
click at [1149, 431] on img "Next" at bounding box center [1150, 418] width 28 height 74
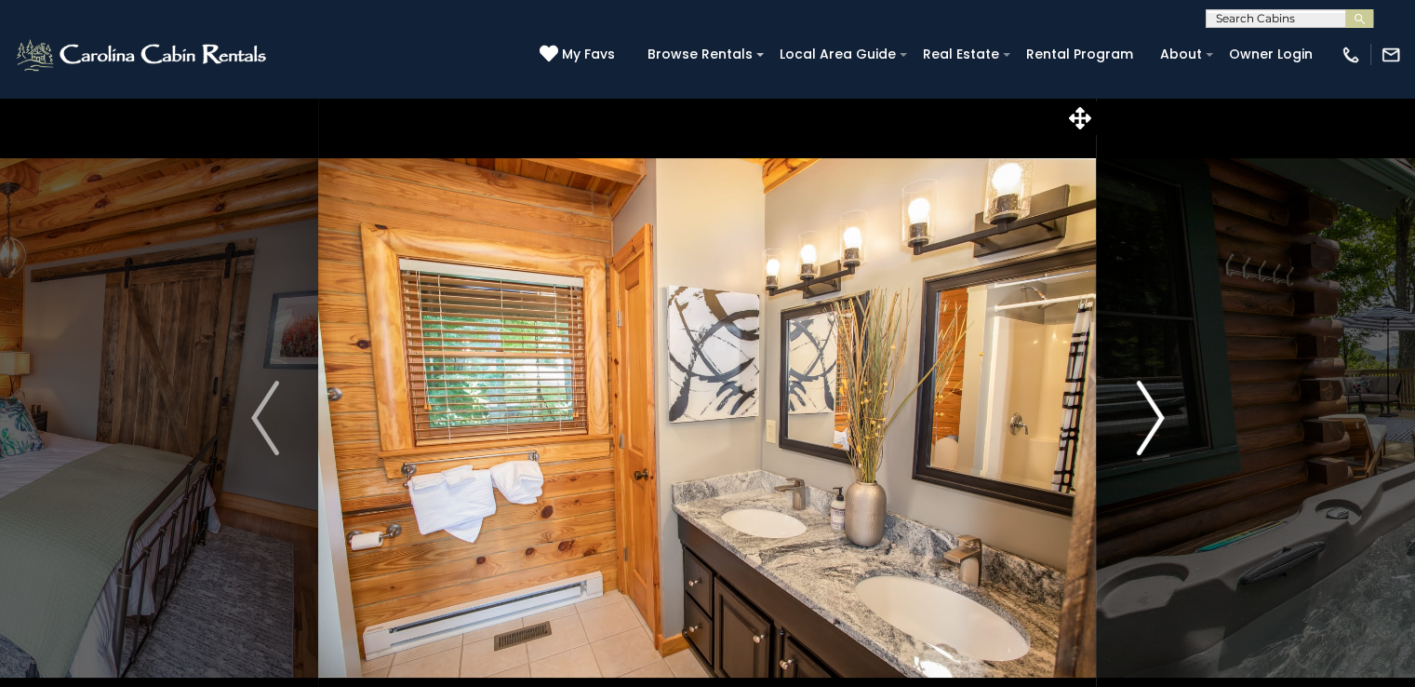
click at [1149, 431] on img "Next" at bounding box center [1150, 418] width 28 height 74
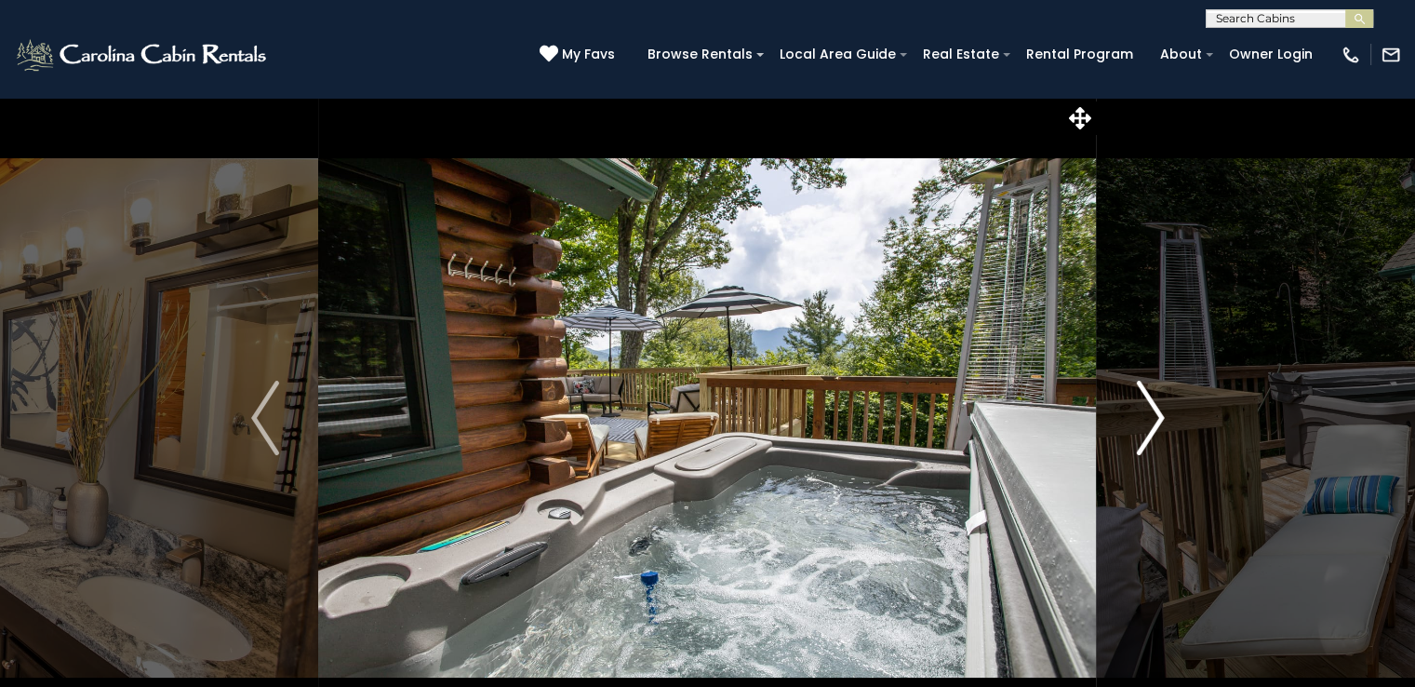
click at [1149, 431] on img "Next" at bounding box center [1150, 418] width 28 height 74
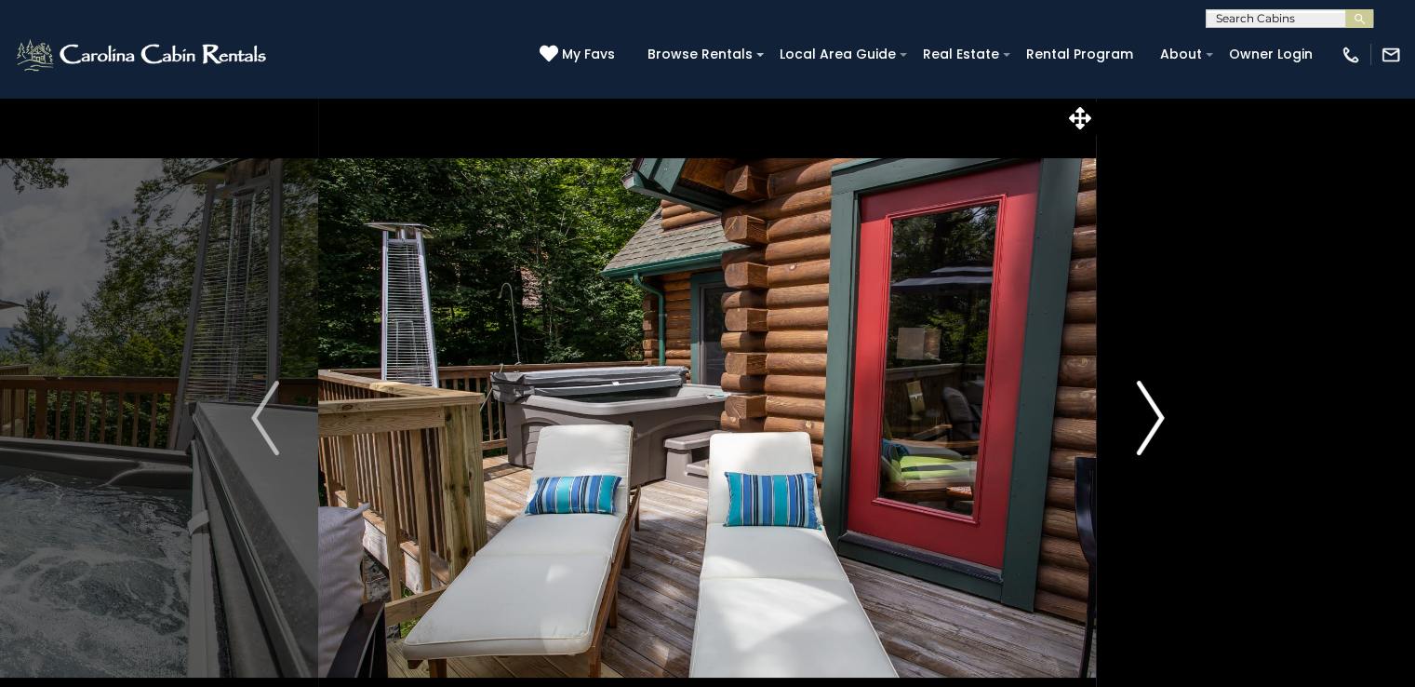
click at [1149, 431] on img "Next" at bounding box center [1150, 418] width 28 height 74
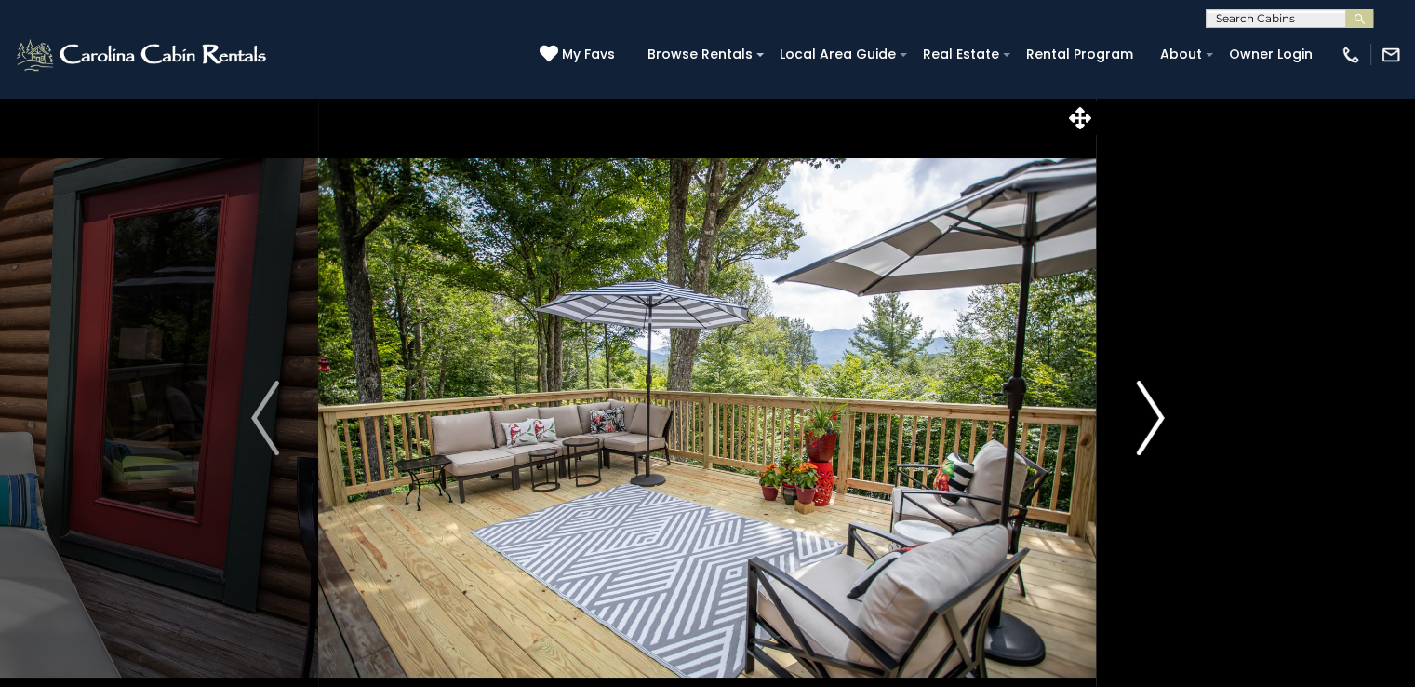
click at [1149, 431] on img "Next" at bounding box center [1150, 418] width 28 height 74
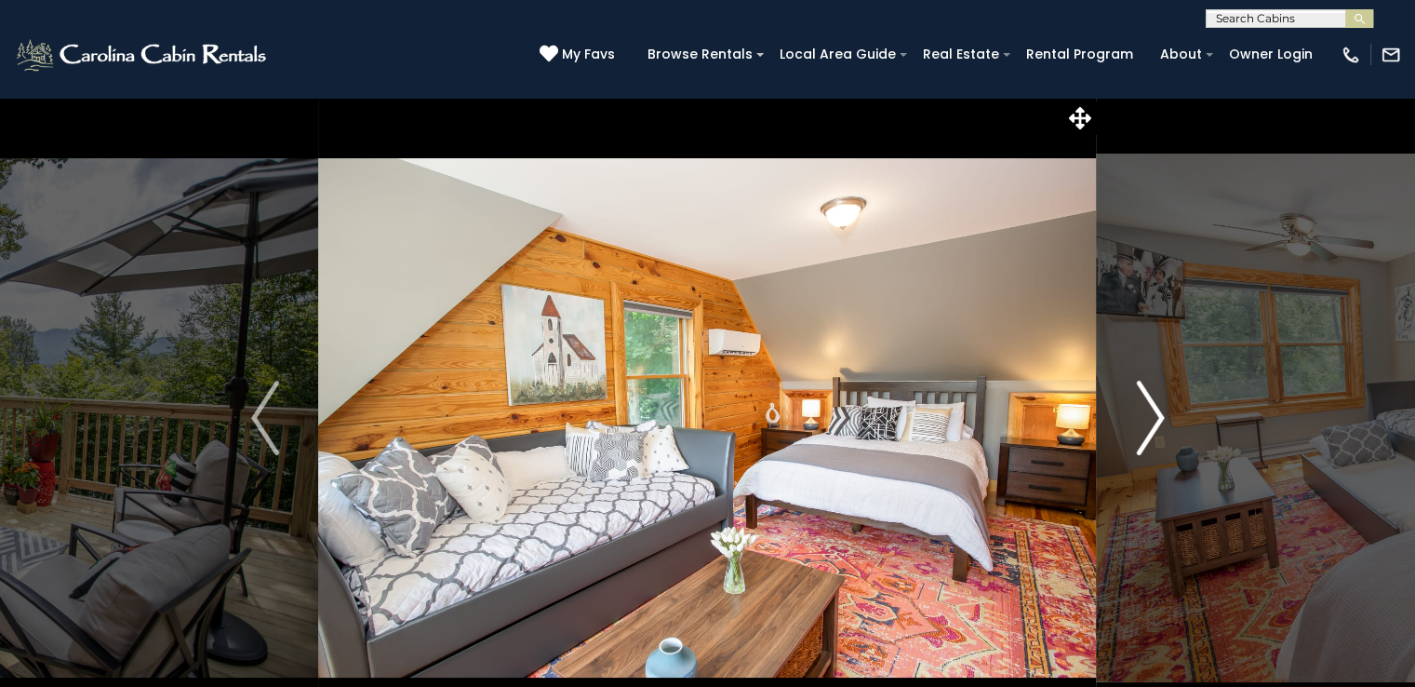
click at [1149, 431] on img "Next" at bounding box center [1150, 418] width 28 height 74
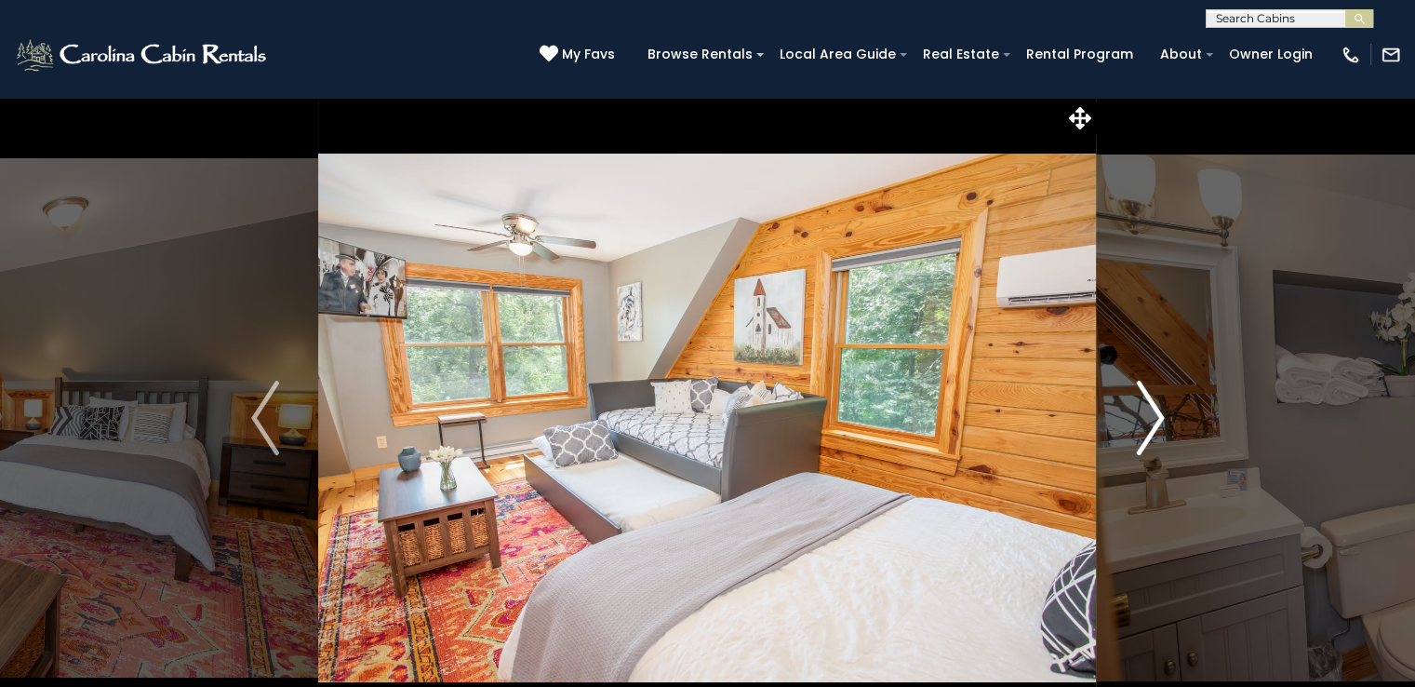
click at [1149, 431] on img "Next" at bounding box center [1150, 418] width 28 height 74
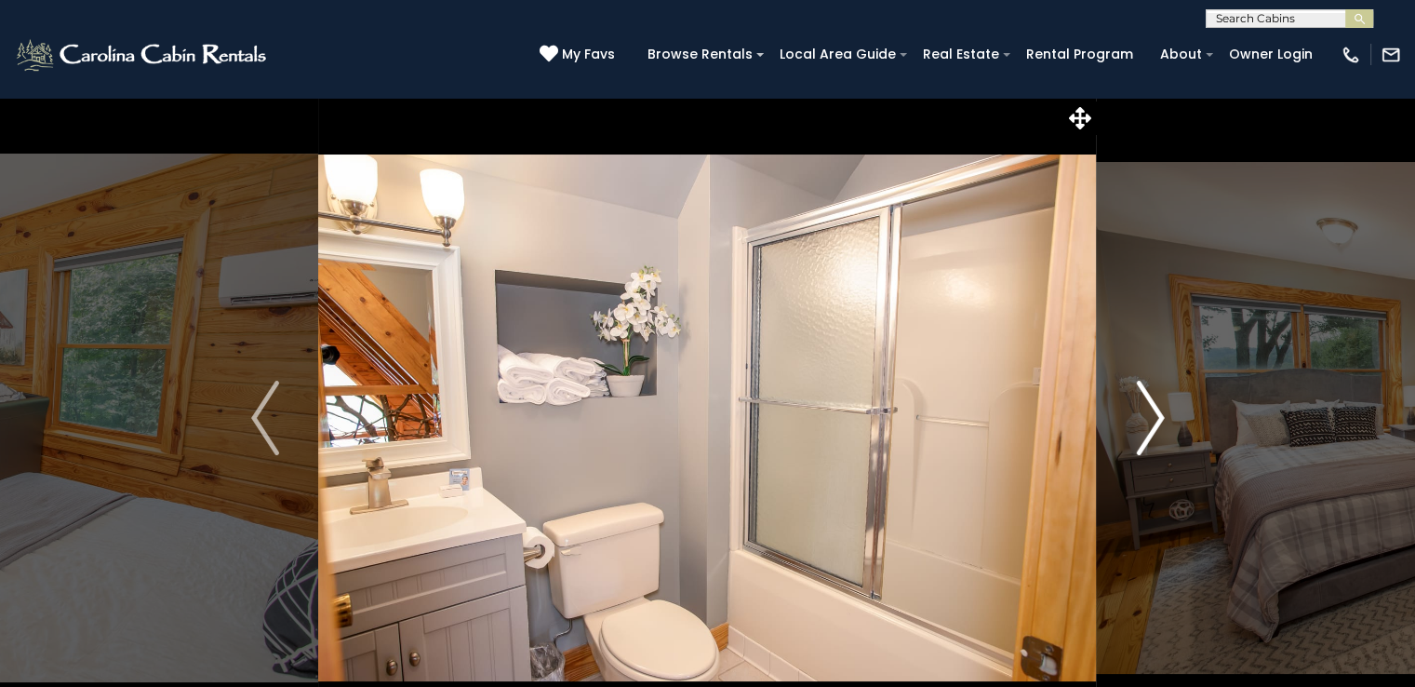
click at [1149, 431] on img "Next" at bounding box center [1150, 418] width 28 height 74
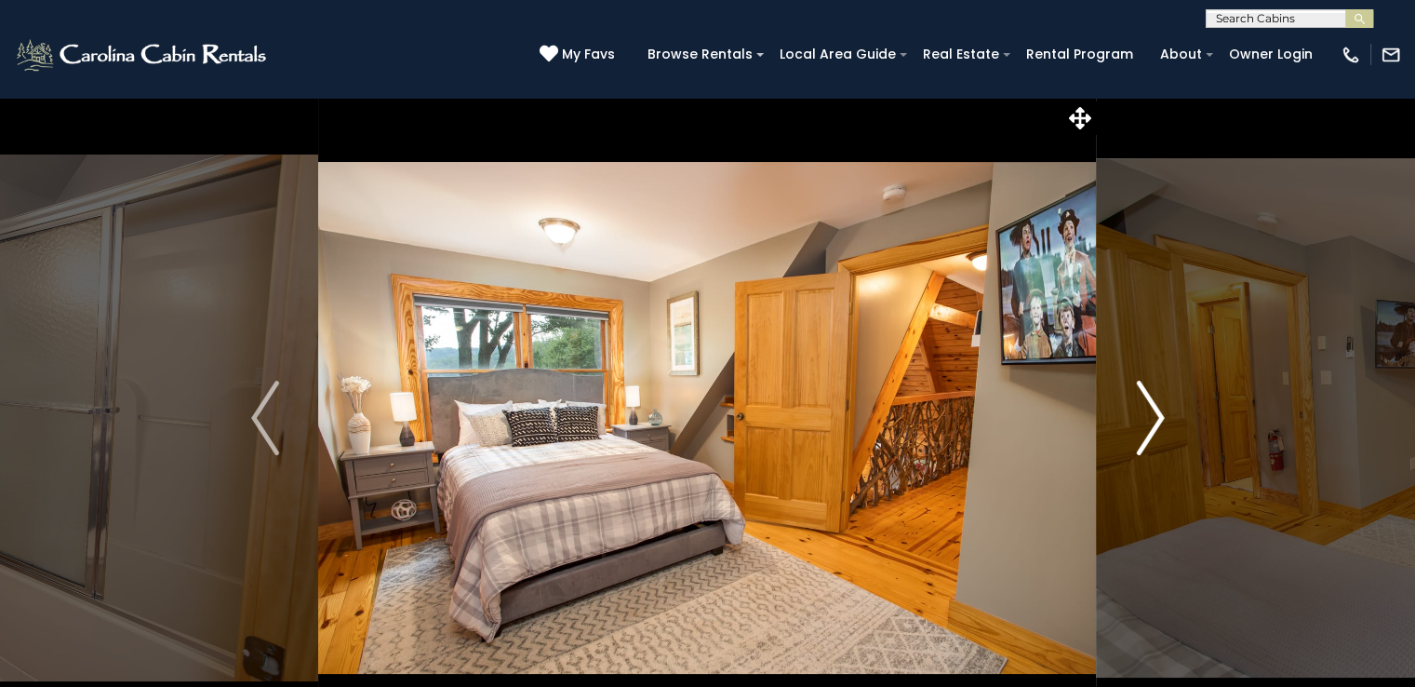
click at [1149, 431] on img "Next" at bounding box center [1150, 418] width 28 height 74
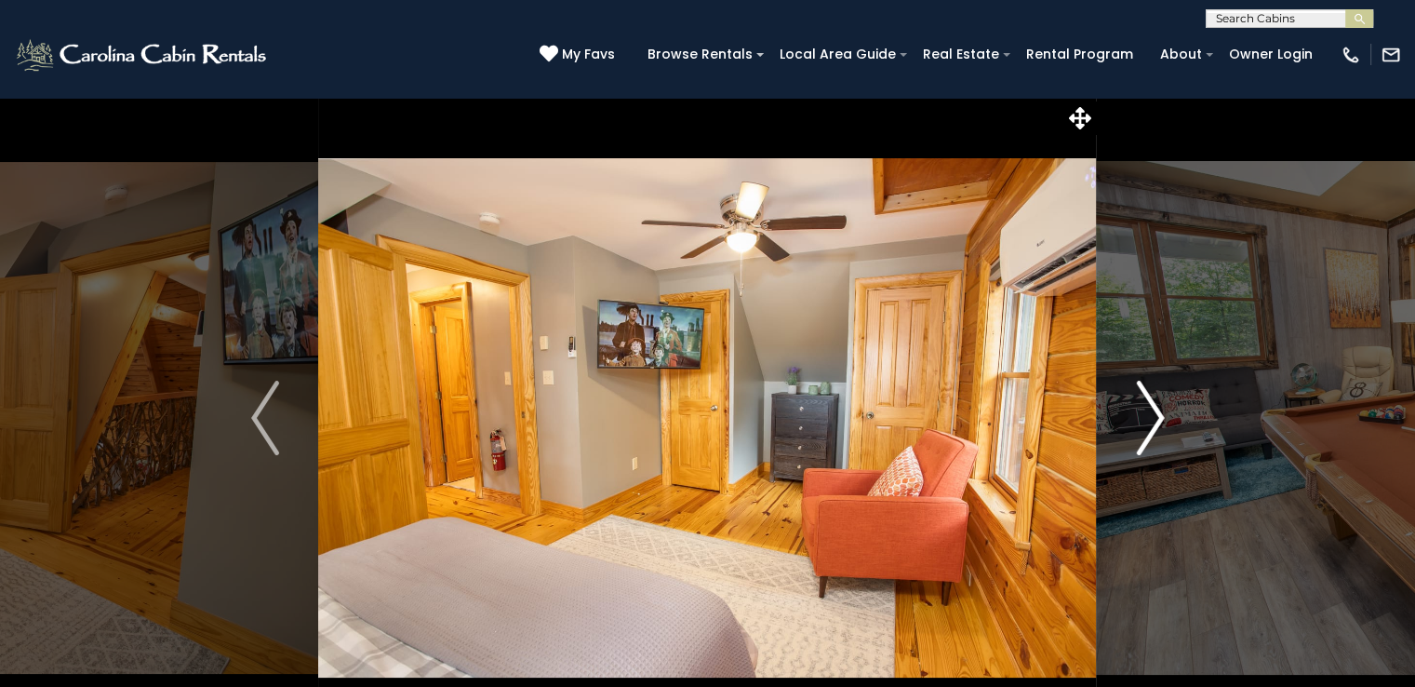
click at [1149, 431] on img "Next" at bounding box center [1150, 418] width 28 height 74
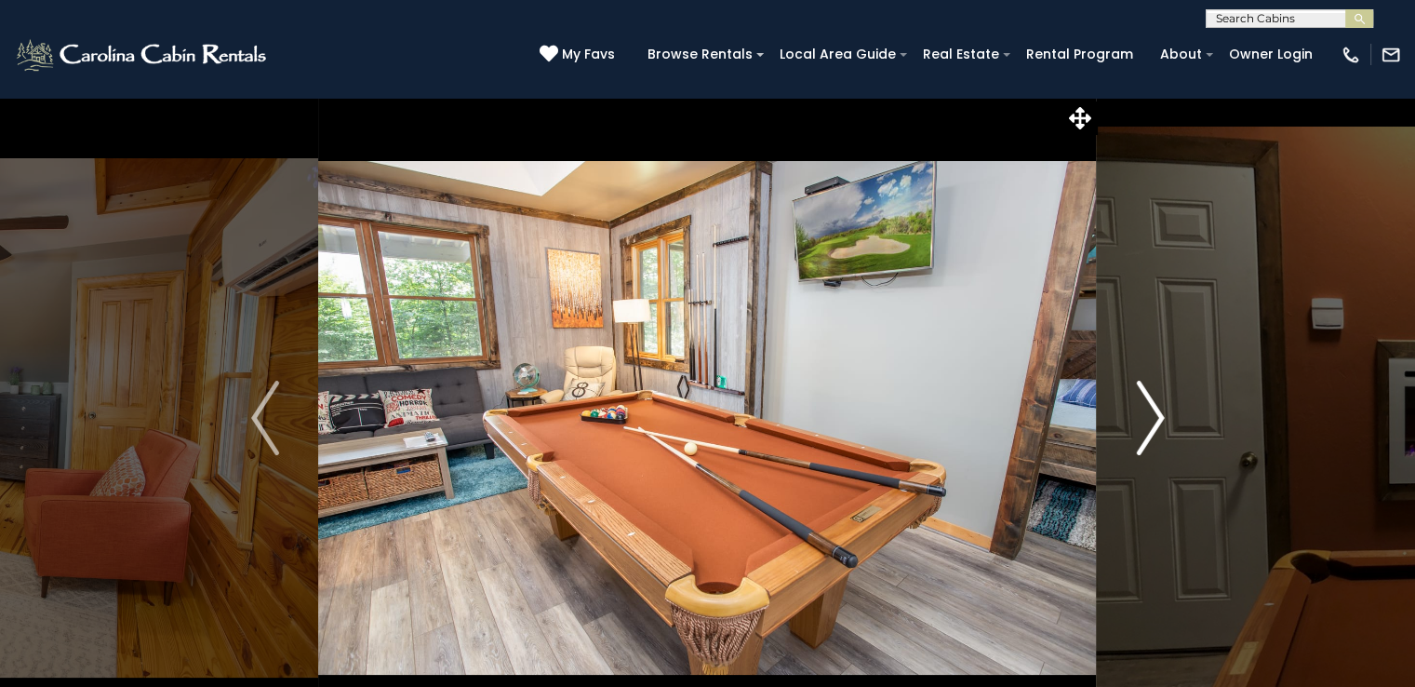
click at [1149, 431] on img "Next" at bounding box center [1150, 418] width 28 height 74
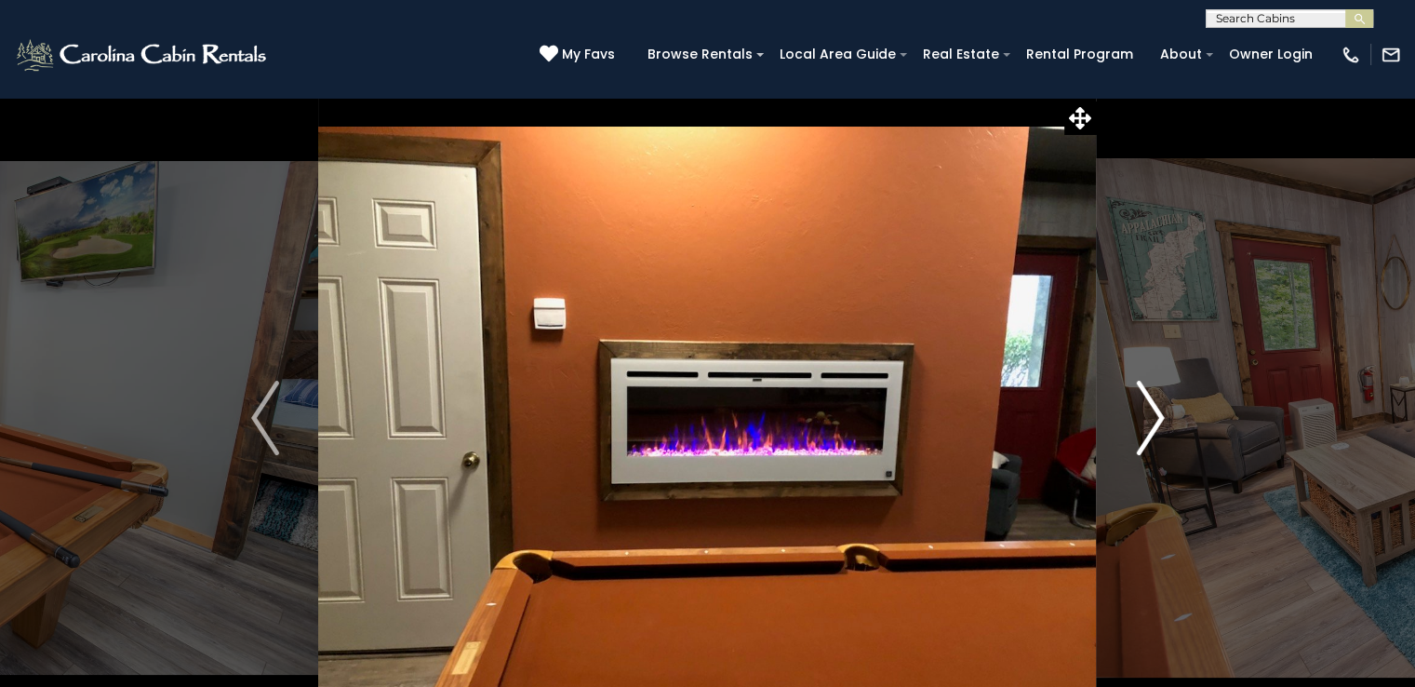
click at [1149, 431] on img "Next" at bounding box center [1150, 418] width 28 height 74
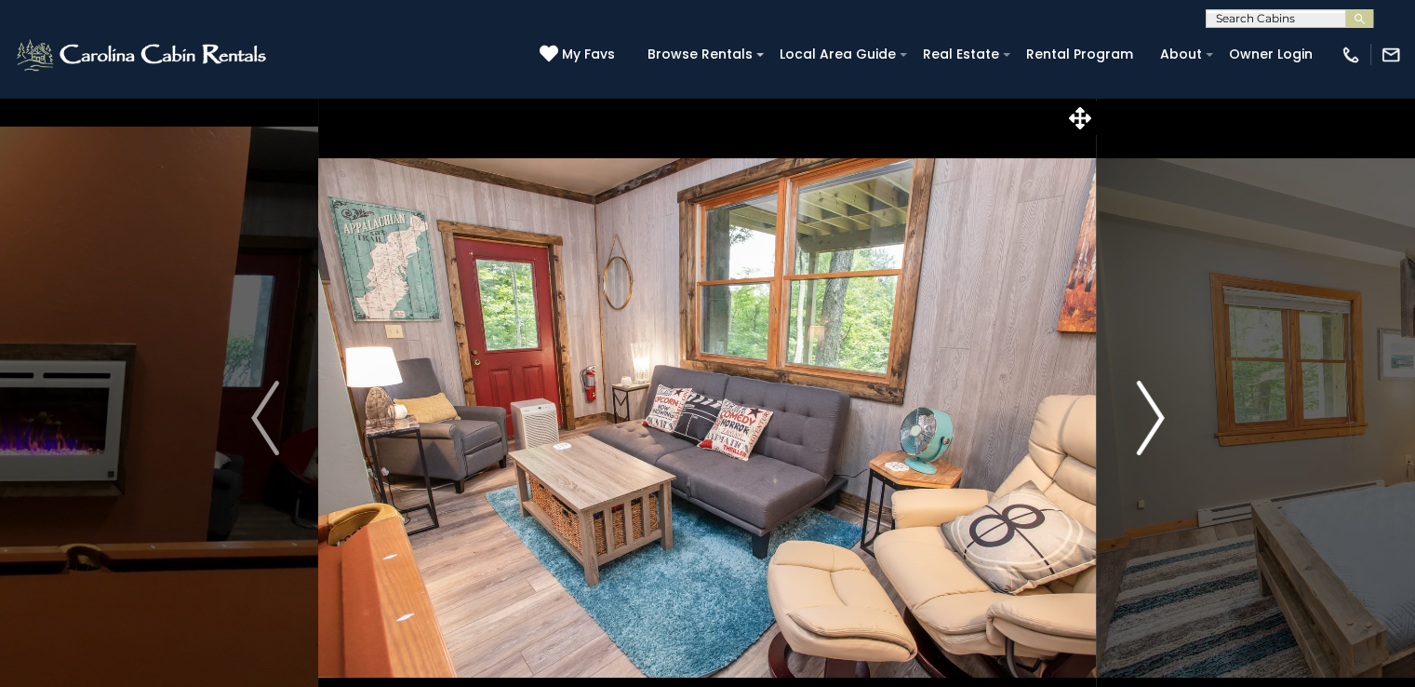
click at [1149, 431] on img "Next" at bounding box center [1150, 418] width 28 height 74
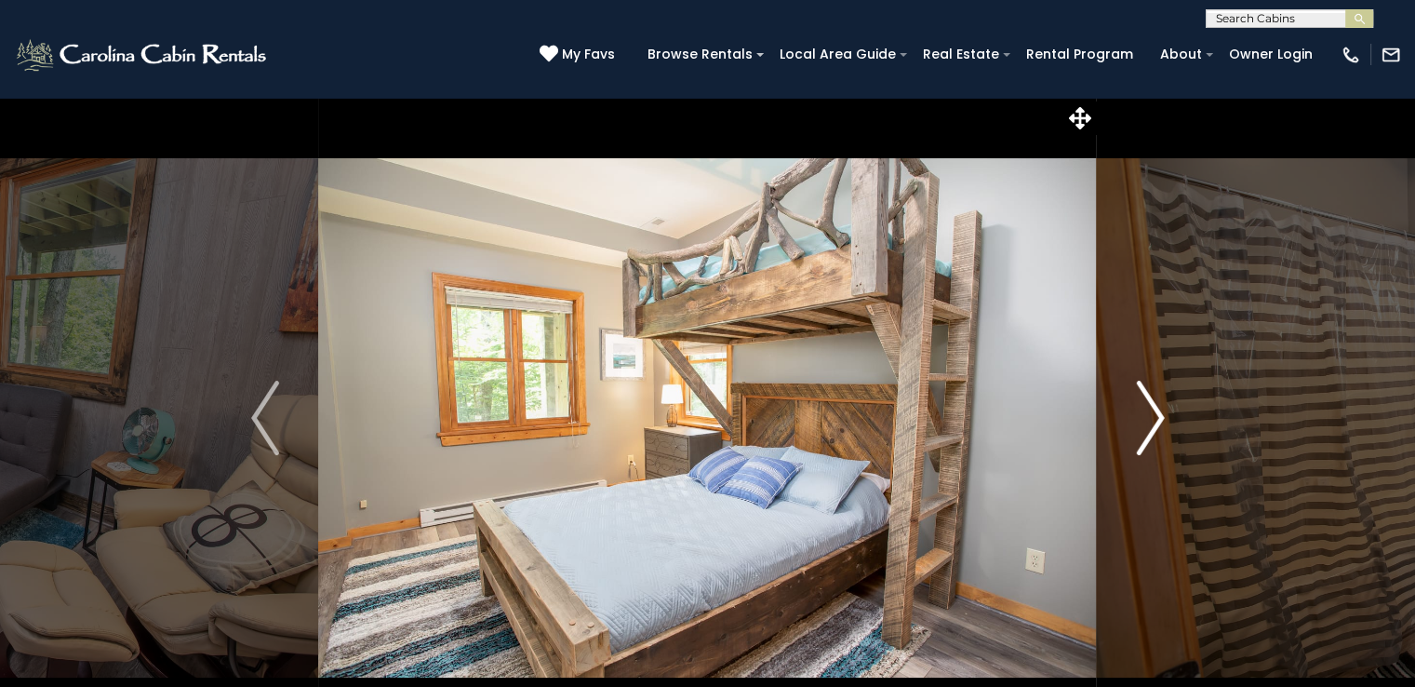
click at [1149, 431] on img "Next" at bounding box center [1150, 418] width 28 height 74
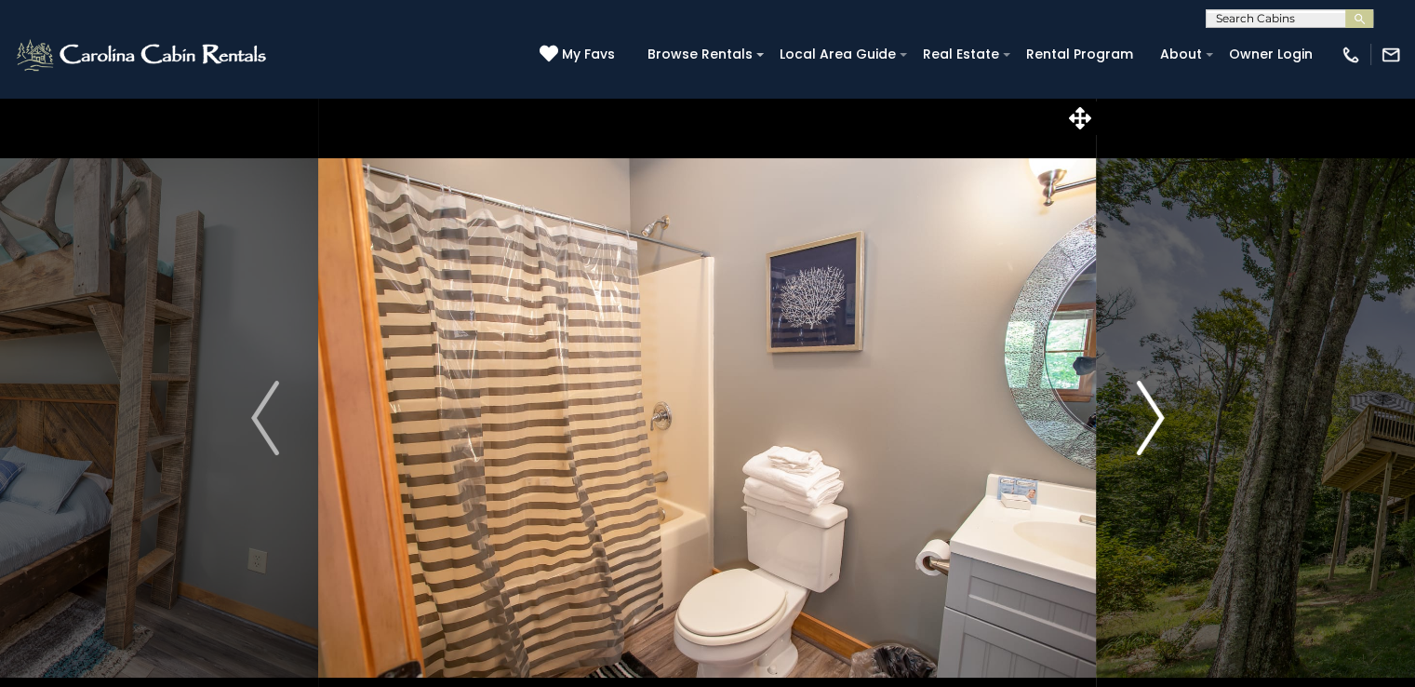
click at [1149, 431] on img "Next" at bounding box center [1150, 418] width 28 height 74
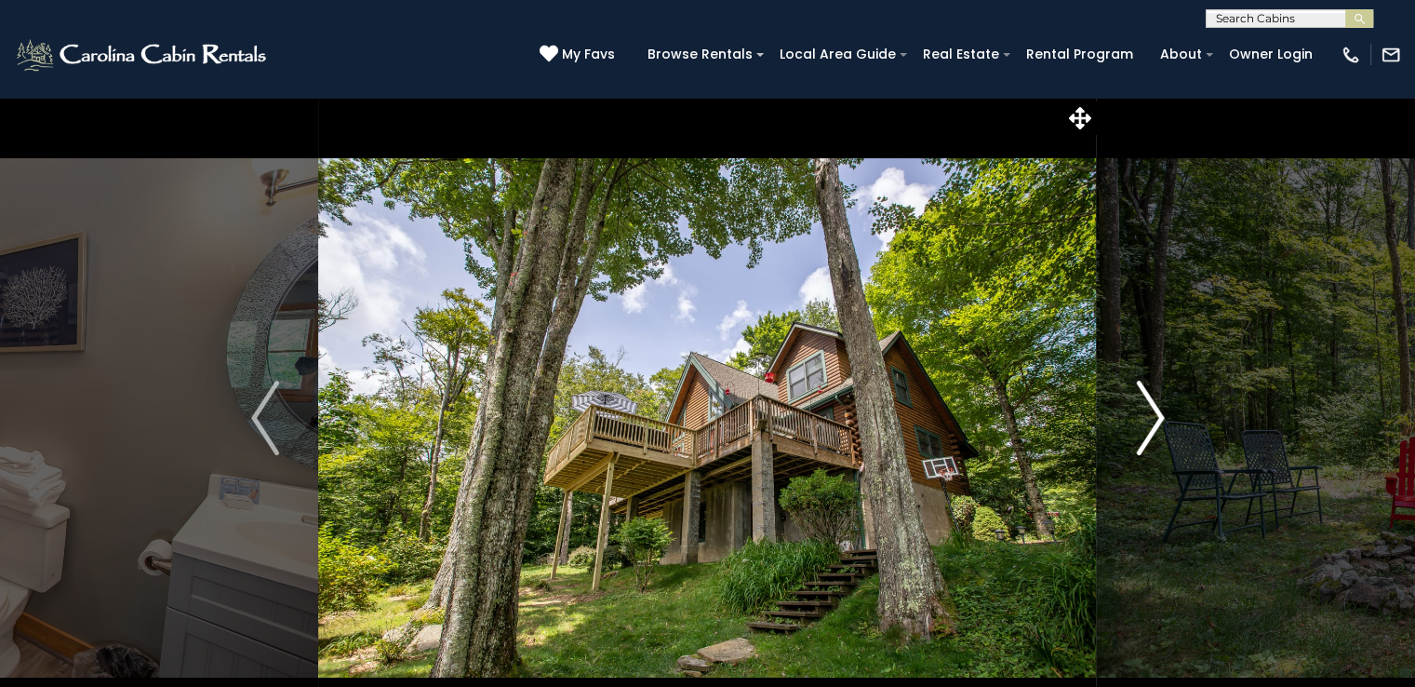
click at [1149, 431] on img "Next" at bounding box center [1150, 418] width 28 height 74
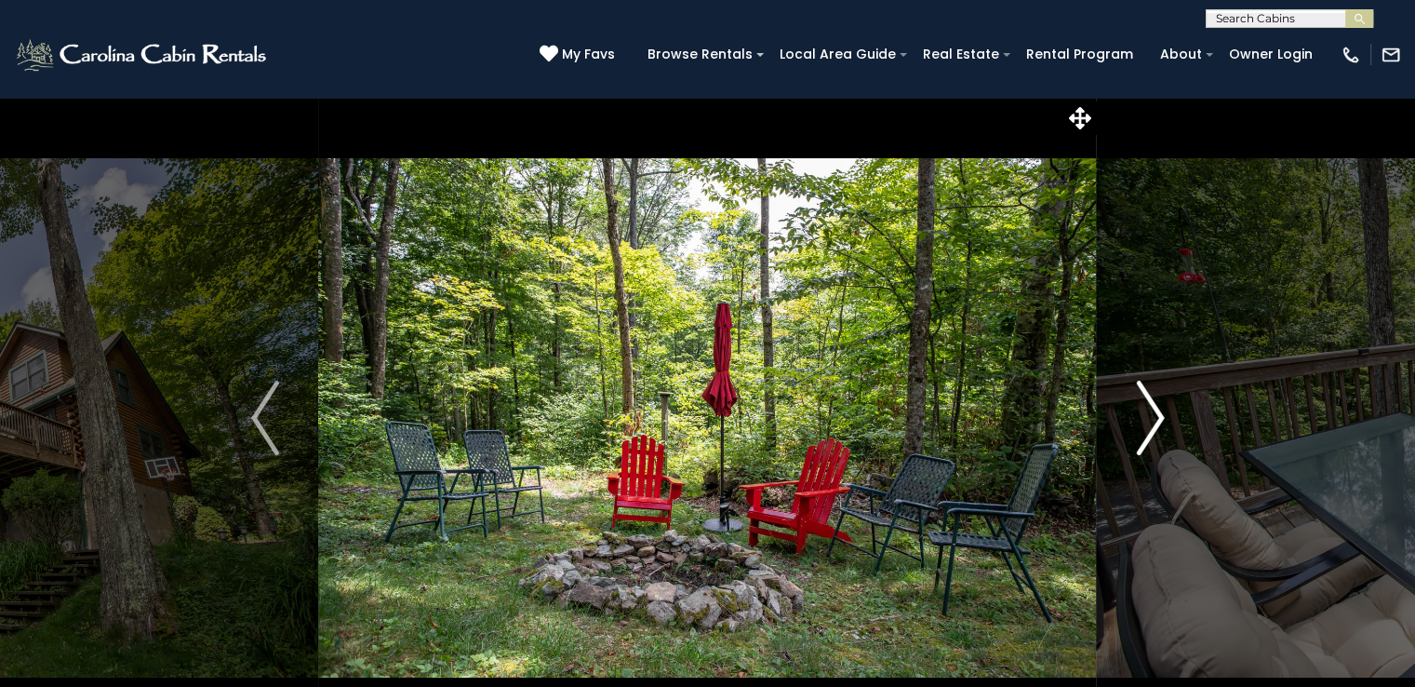
click at [1149, 431] on img "Next" at bounding box center [1150, 418] width 28 height 74
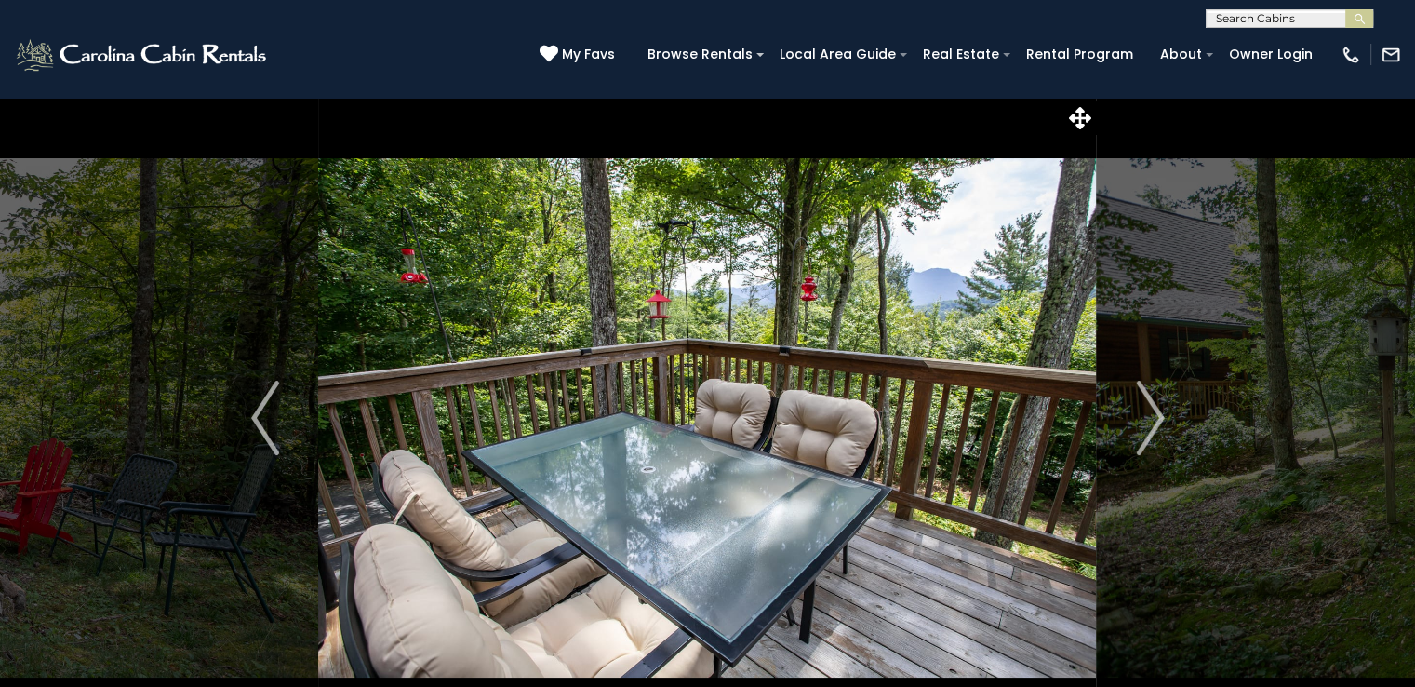
click at [786, 22] on div "**********" at bounding box center [707, 14] width 1415 height 28
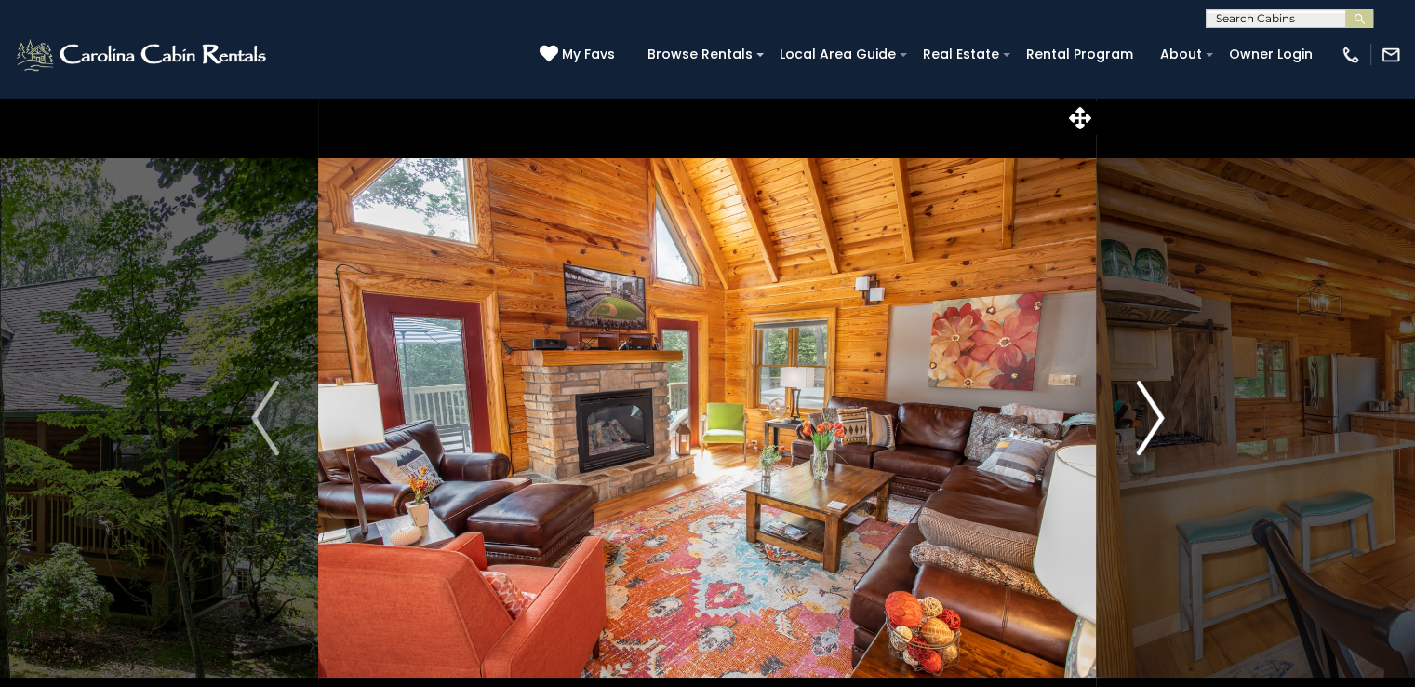
click at [1143, 443] on img "Next" at bounding box center [1150, 418] width 28 height 74
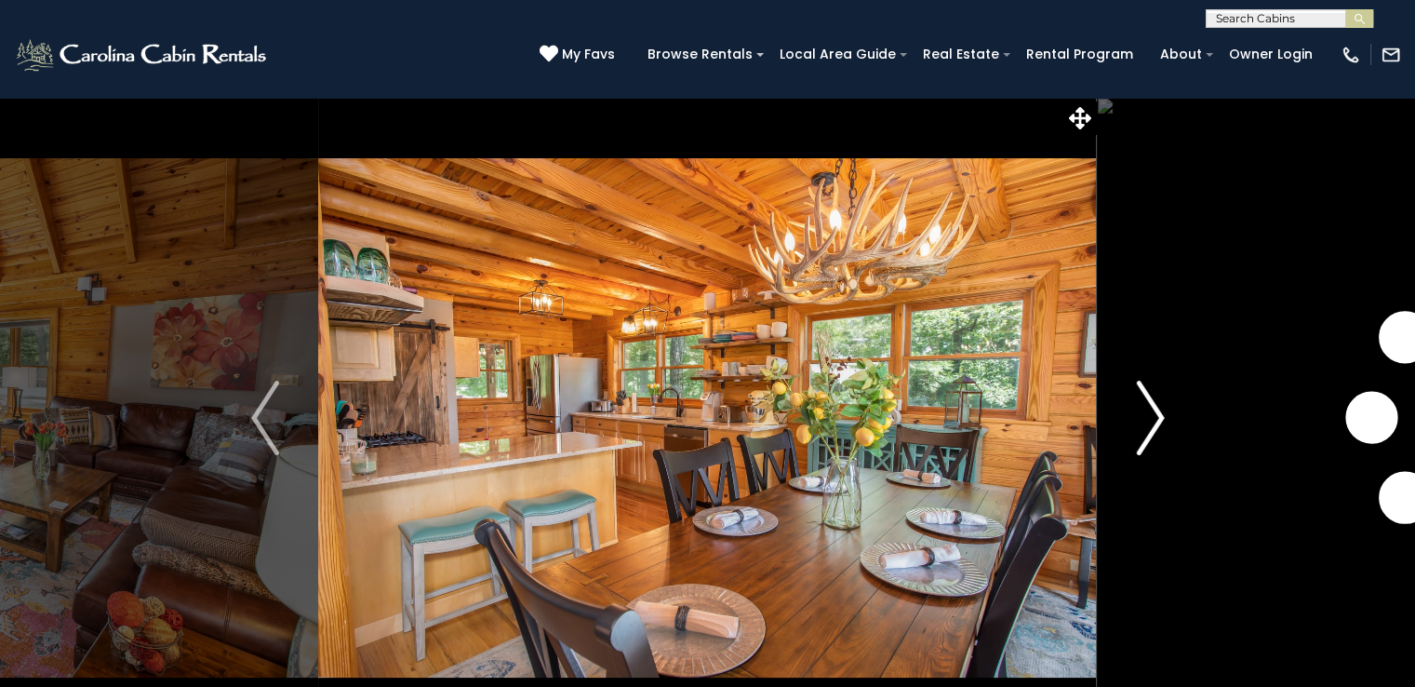
click at [1143, 443] on img "Next" at bounding box center [1150, 418] width 28 height 74
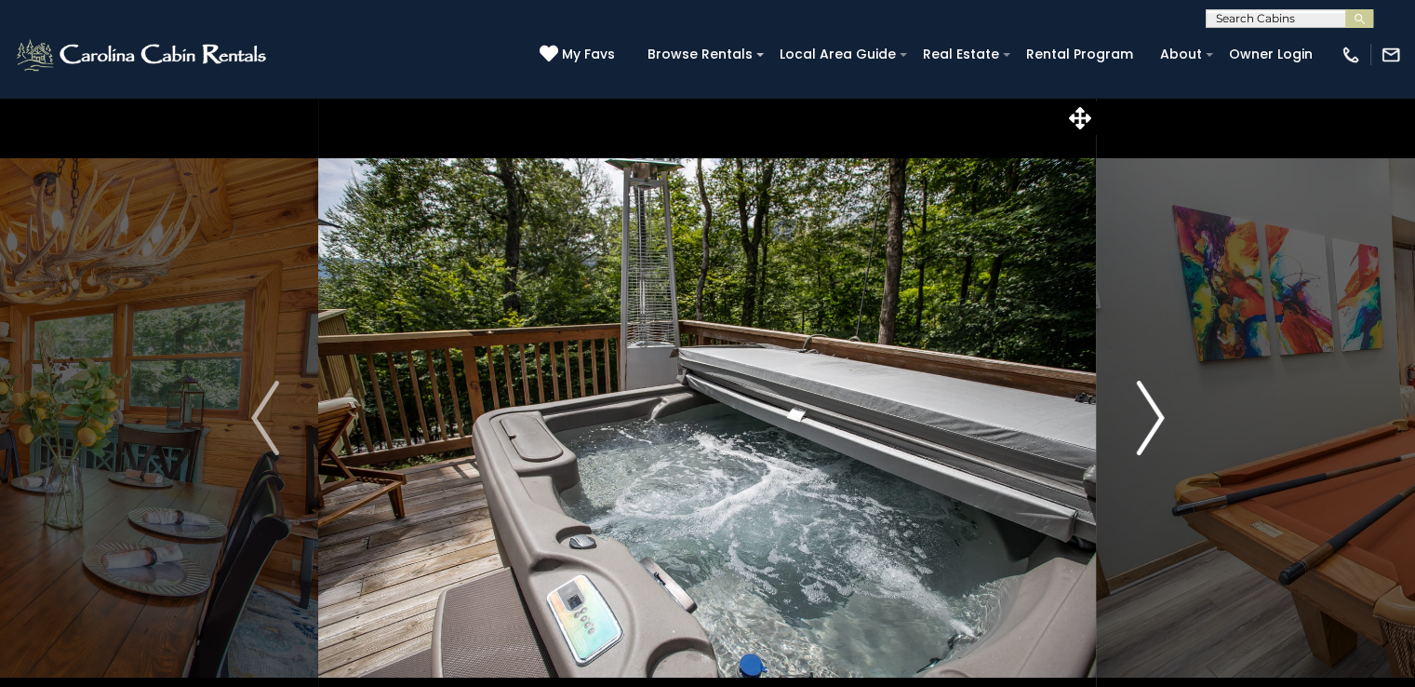
click at [1143, 443] on img "Next" at bounding box center [1150, 418] width 28 height 74
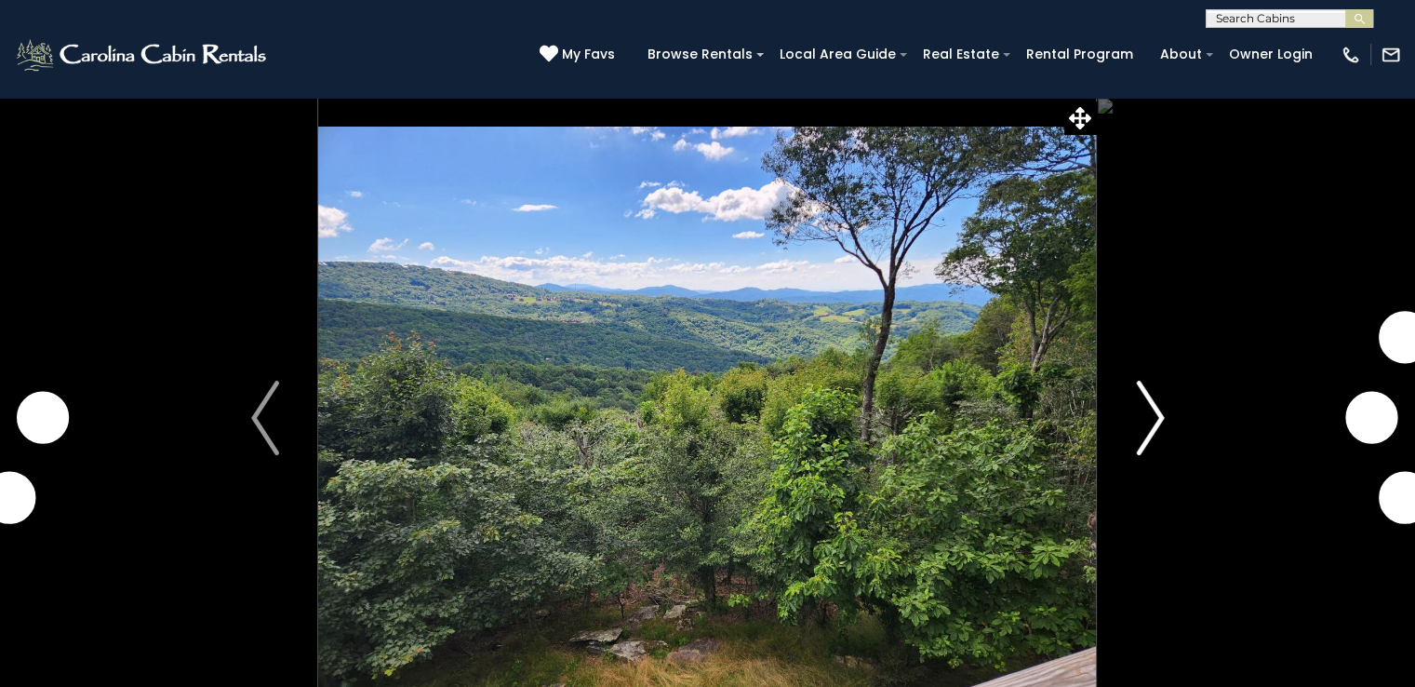
click at [1148, 418] on img "Next" at bounding box center [1150, 418] width 28 height 74
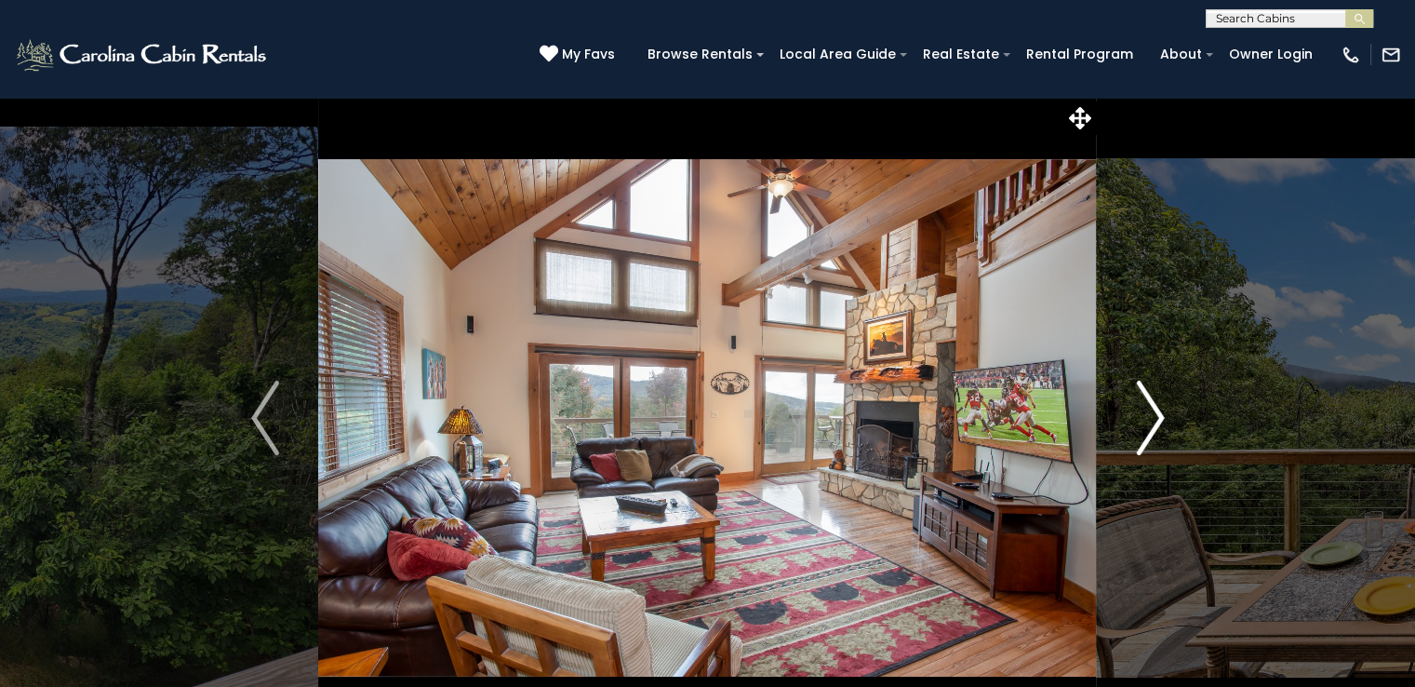
click at [1143, 418] on img "Next" at bounding box center [1150, 418] width 28 height 74
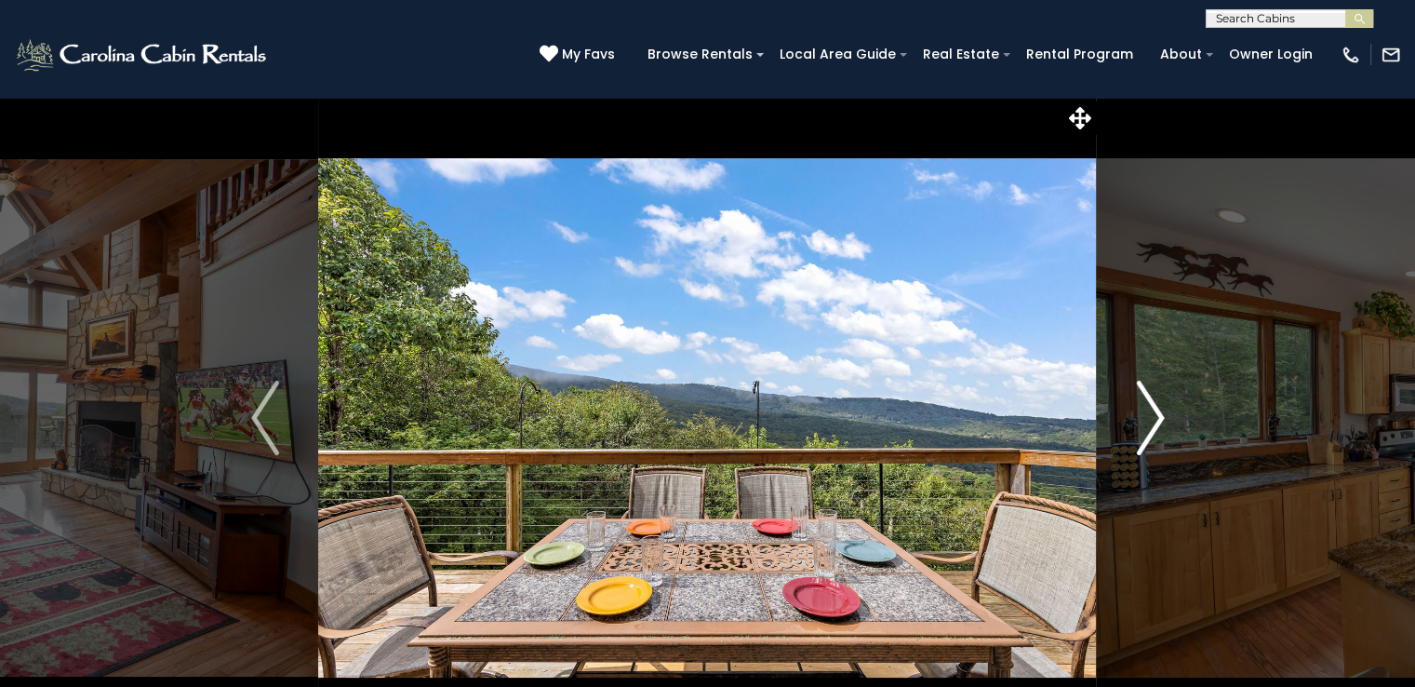
click at [1143, 418] on img "Next" at bounding box center [1150, 418] width 28 height 74
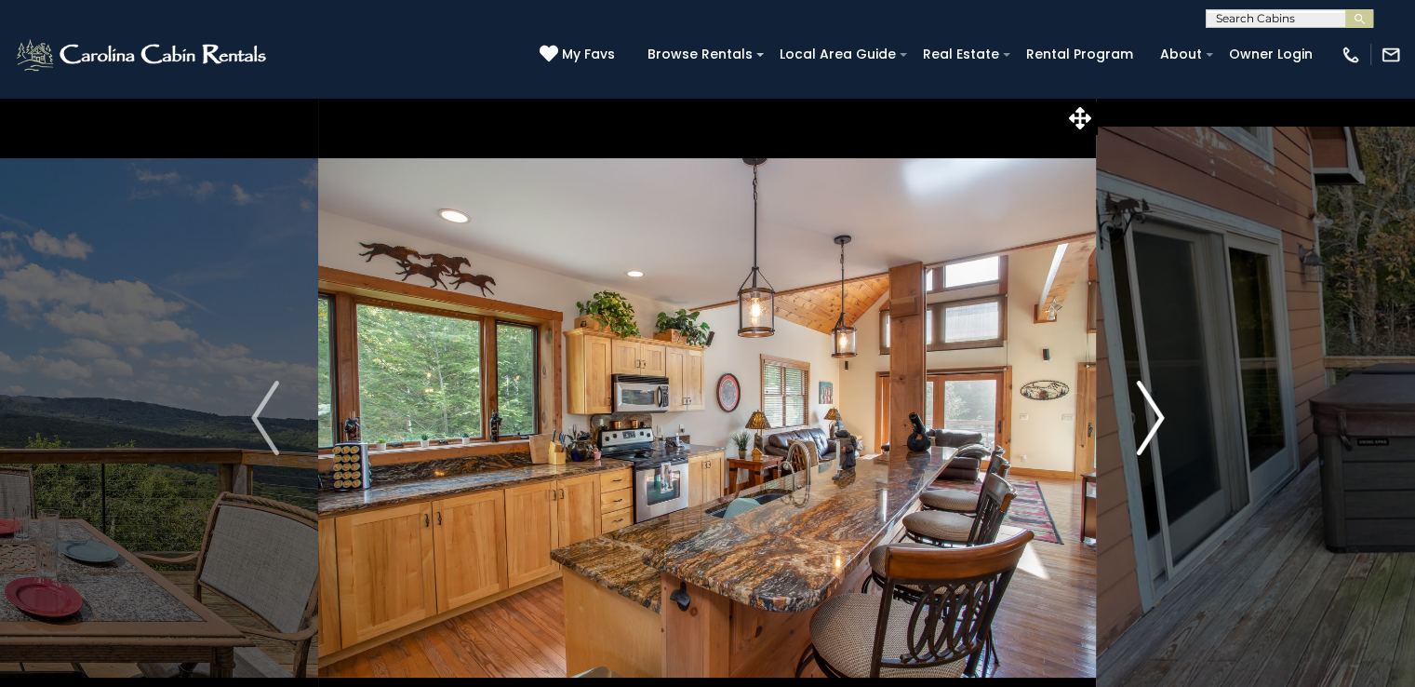
click at [1149, 388] on img "Next" at bounding box center [1150, 418] width 28 height 74
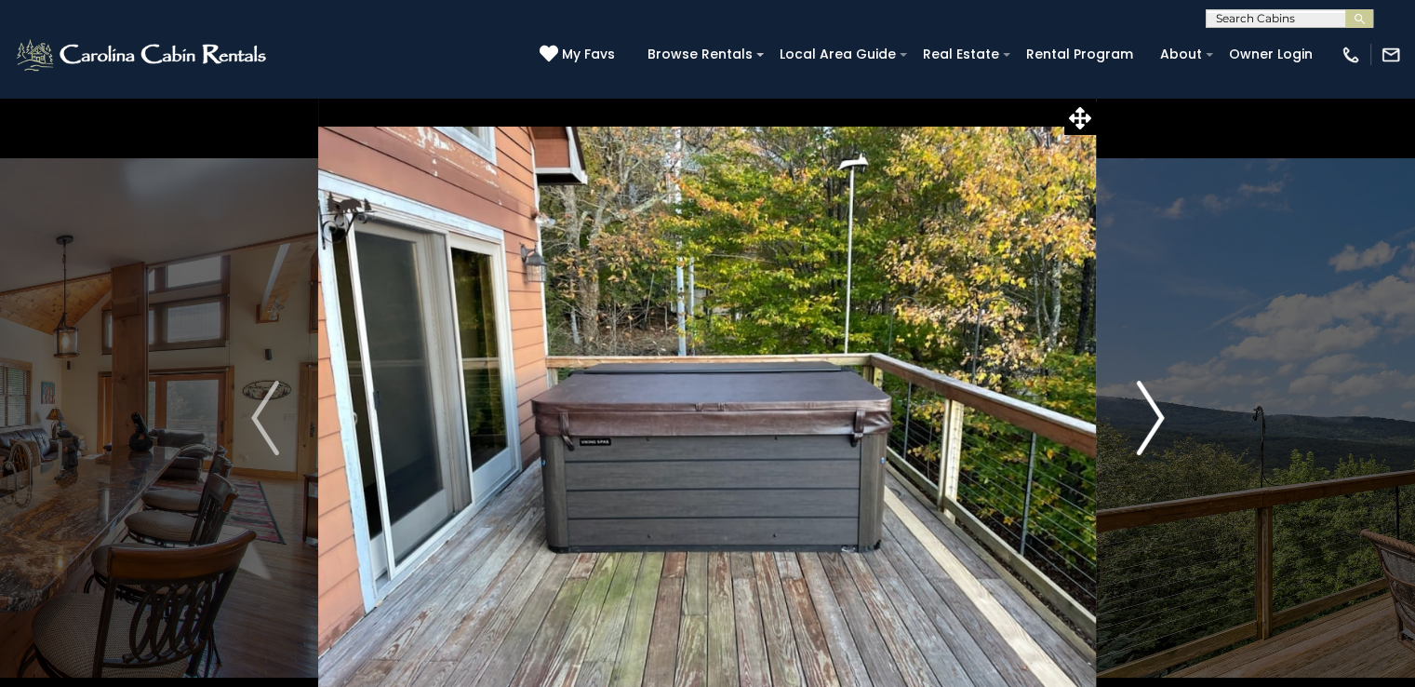
click at [1149, 392] on img "Next" at bounding box center [1150, 418] width 28 height 74
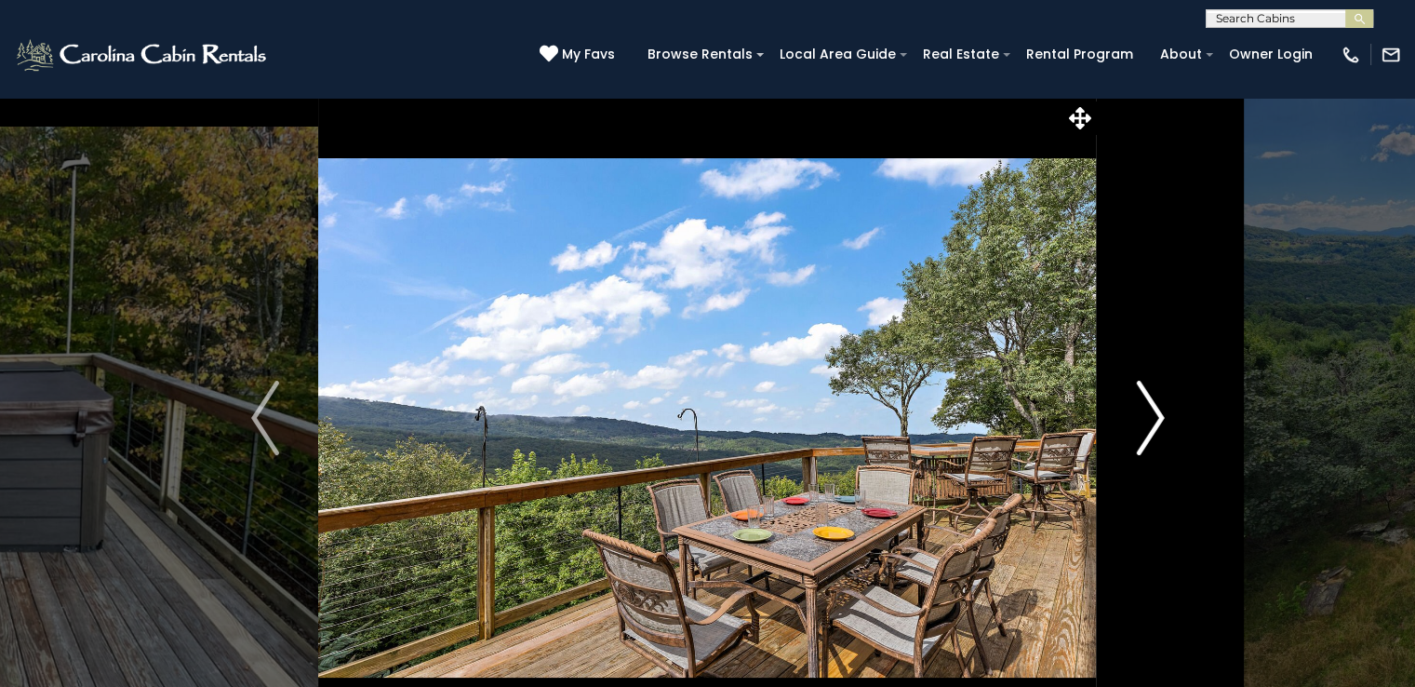
click at [1149, 392] on img "Next" at bounding box center [1150, 418] width 28 height 74
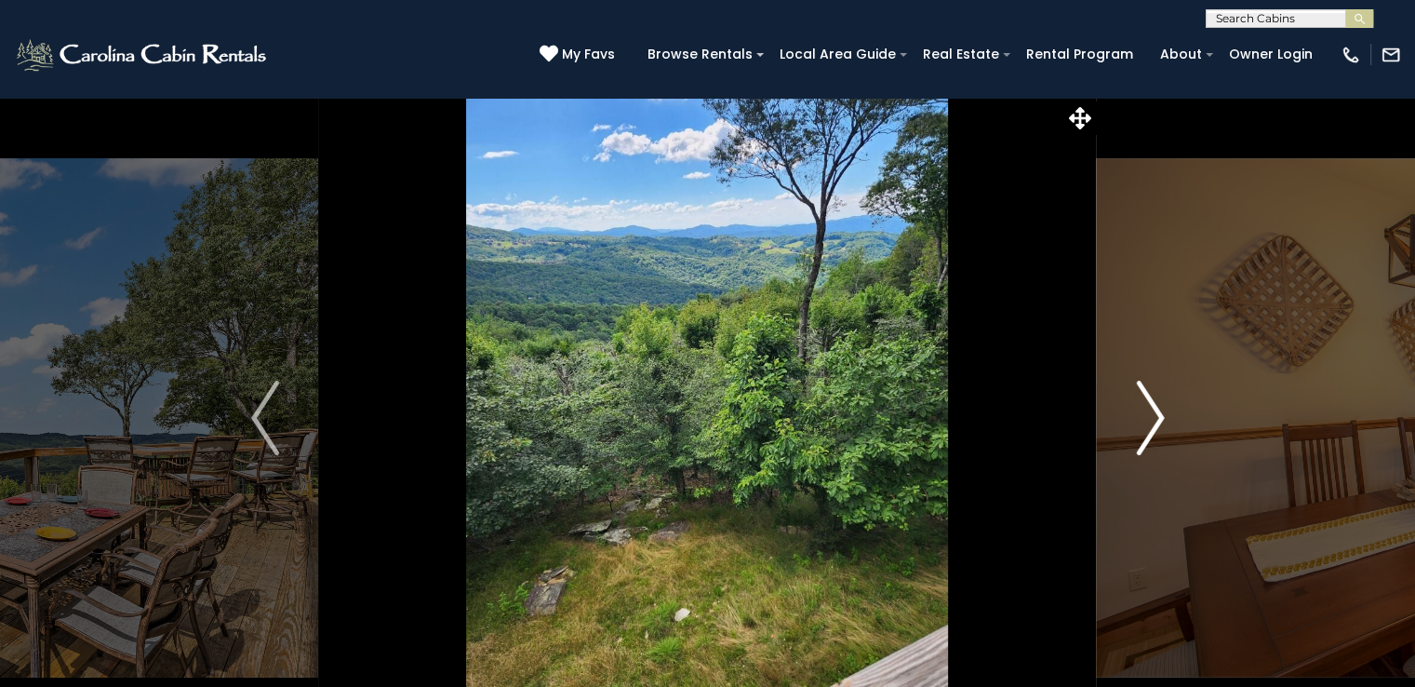
click at [1149, 392] on img "Next" at bounding box center [1150, 418] width 28 height 74
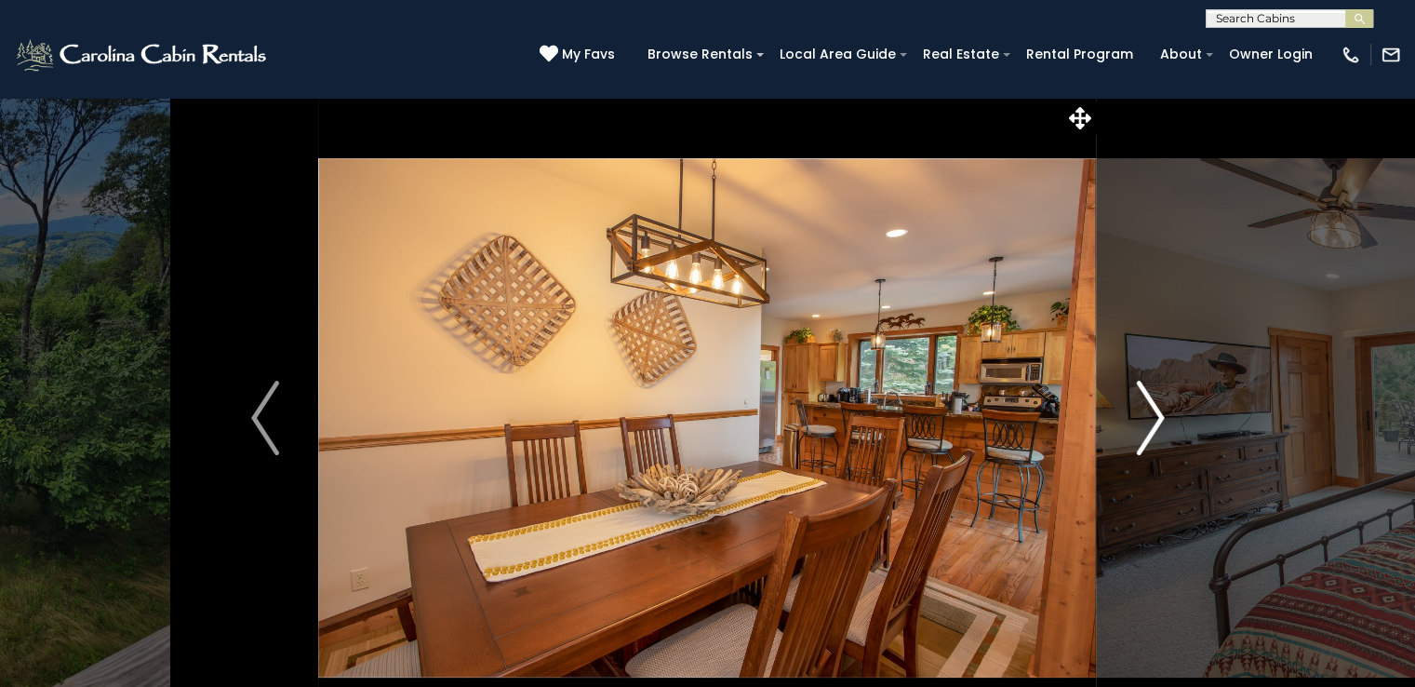
click at [1149, 392] on img "Next" at bounding box center [1150, 418] width 28 height 74
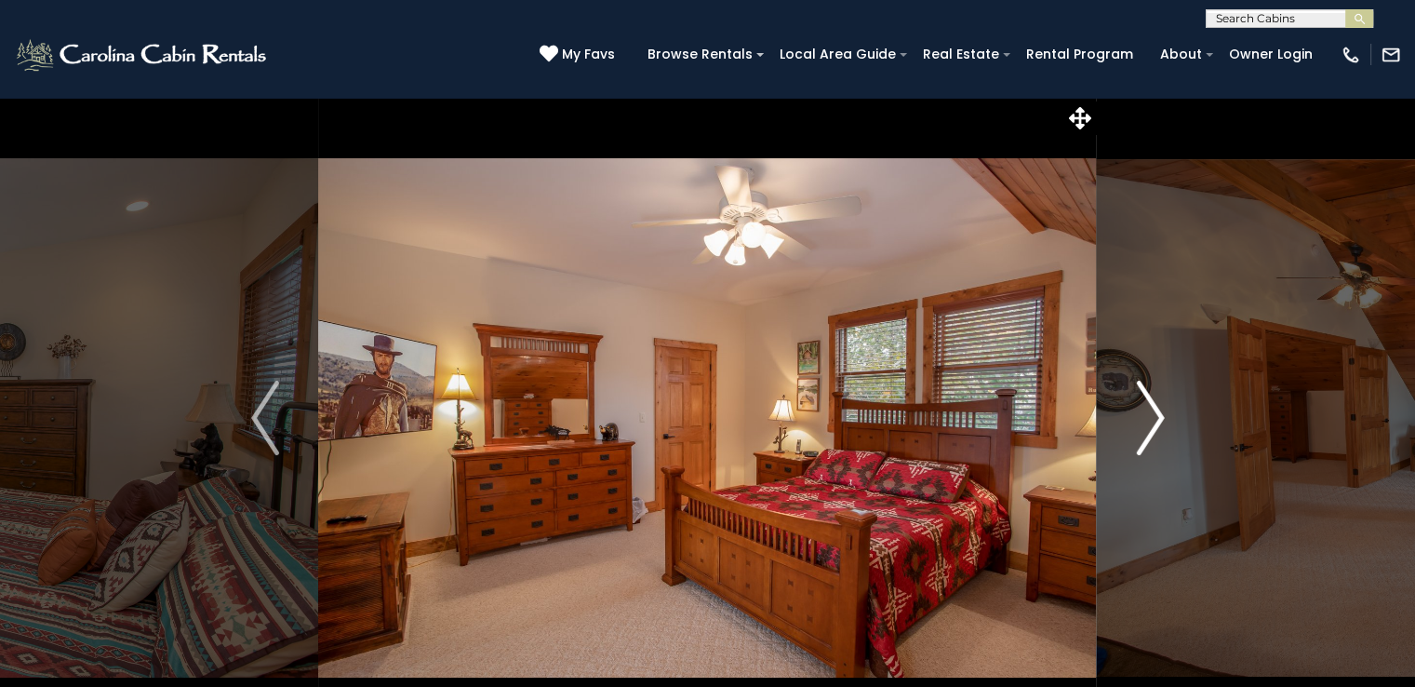
click at [1149, 392] on img "Next" at bounding box center [1150, 418] width 28 height 74
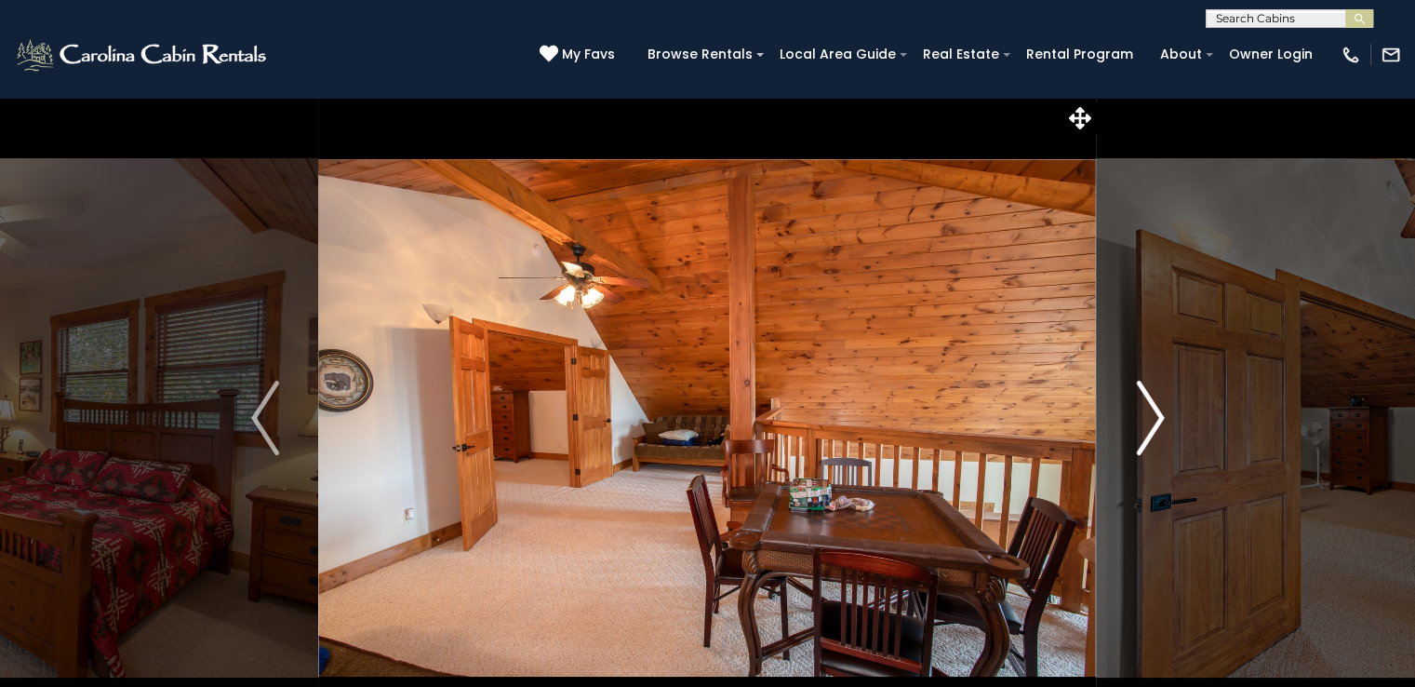
click at [1149, 392] on img "Next" at bounding box center [1150, 418] width 28 height 74
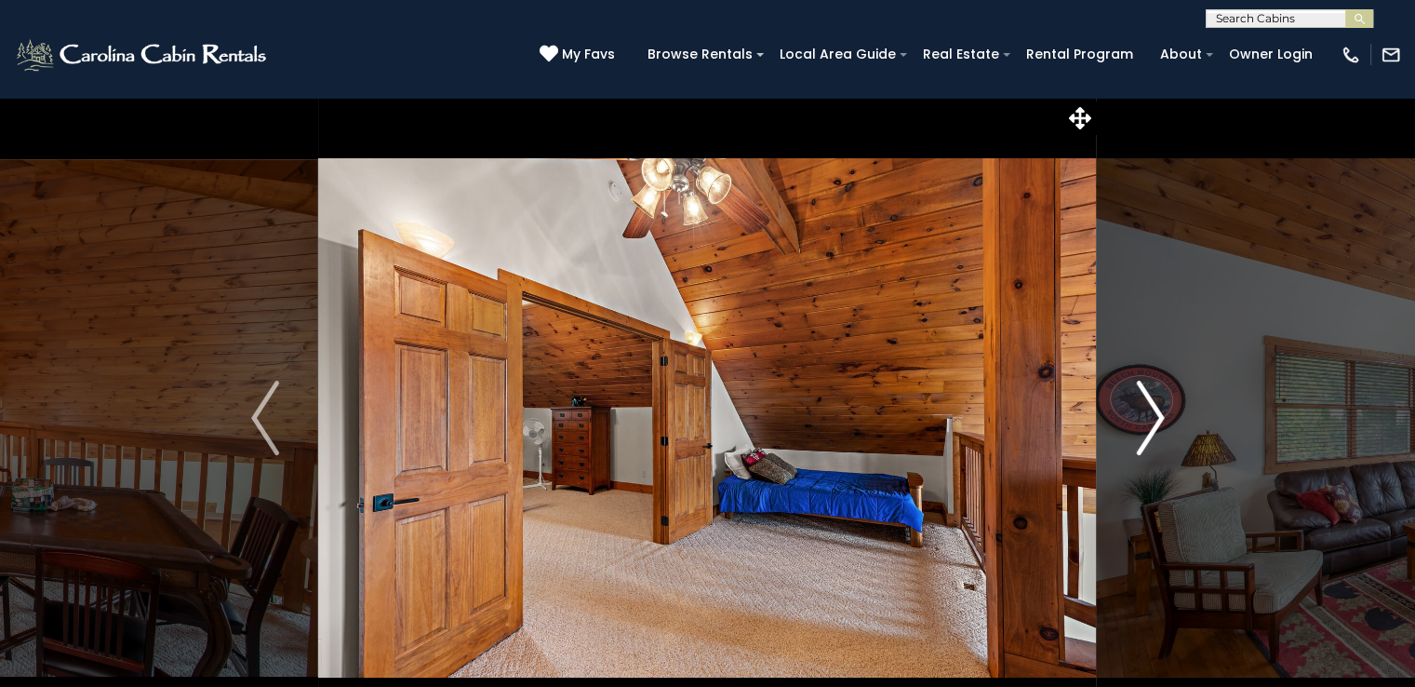
click at [1149, 392] on img "Next" at bounding box center [1150, 418] width 28 height 74
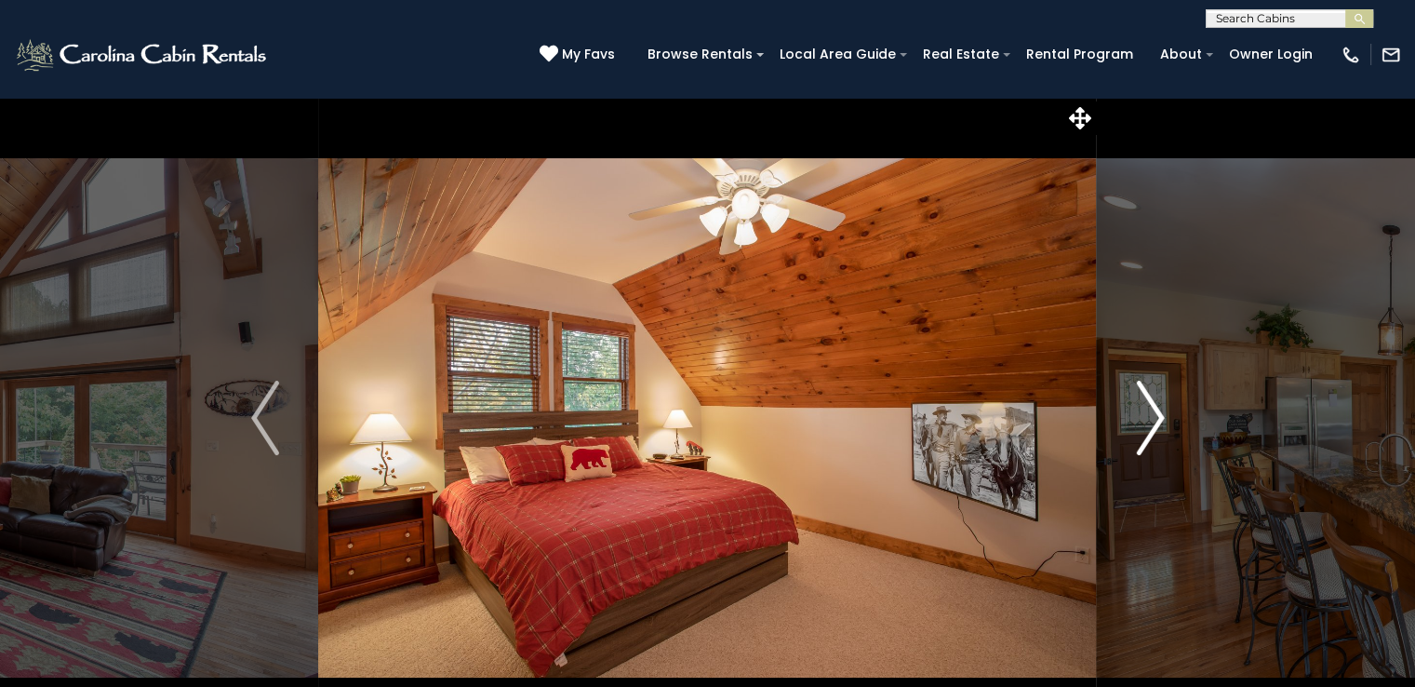
click at [1149, 392] on img "Next" at bounding box center [1150, 418] width 28 height 74
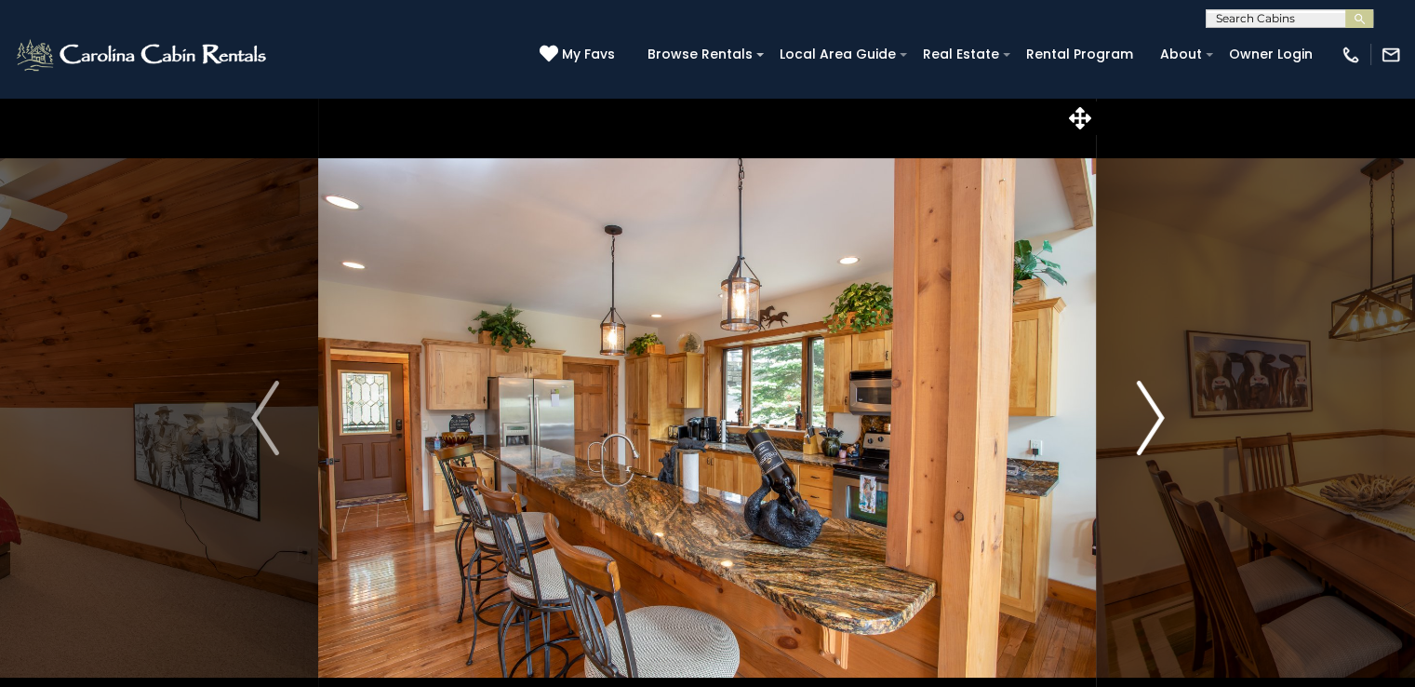
click at [1151, 412] on img "Next" at bounding box center [1150, 418] width 28 height 74
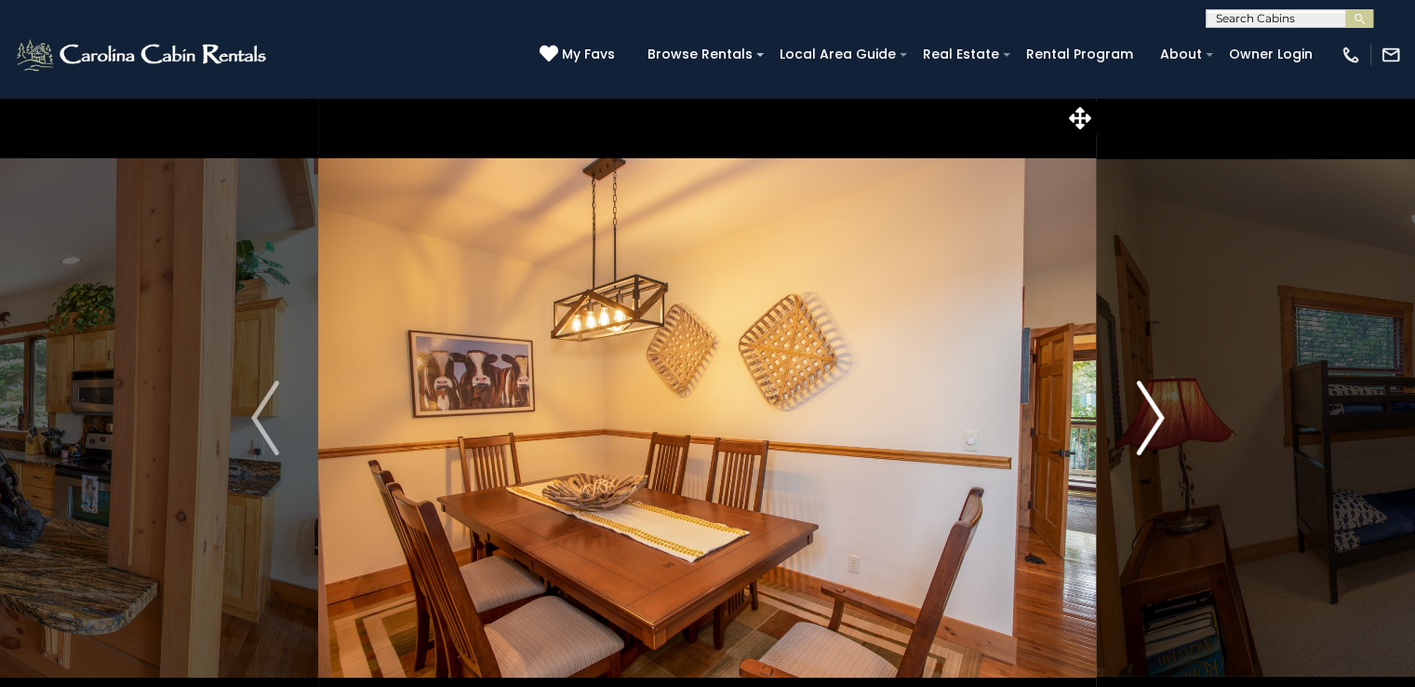
click at [1151, 412] on img "Next" at bounding box center [1150, 418] width 28 height 74
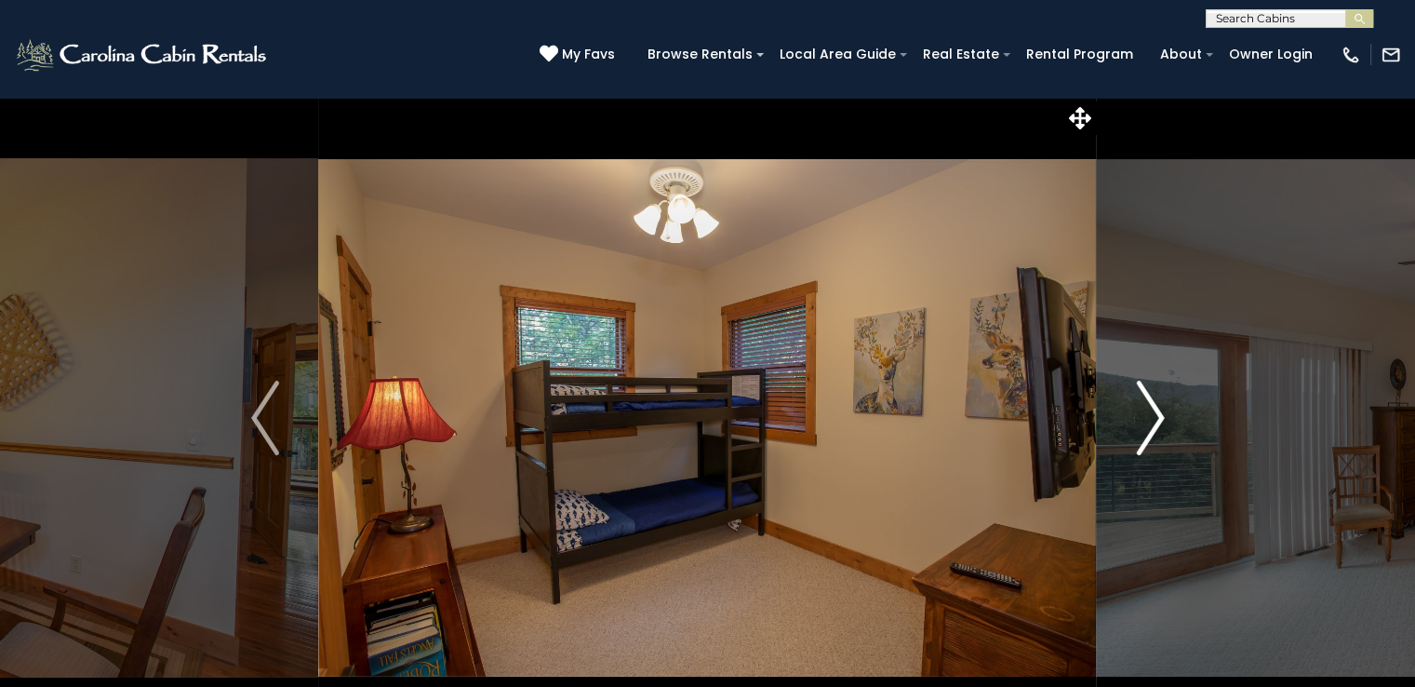
scroll to position [60, 0]
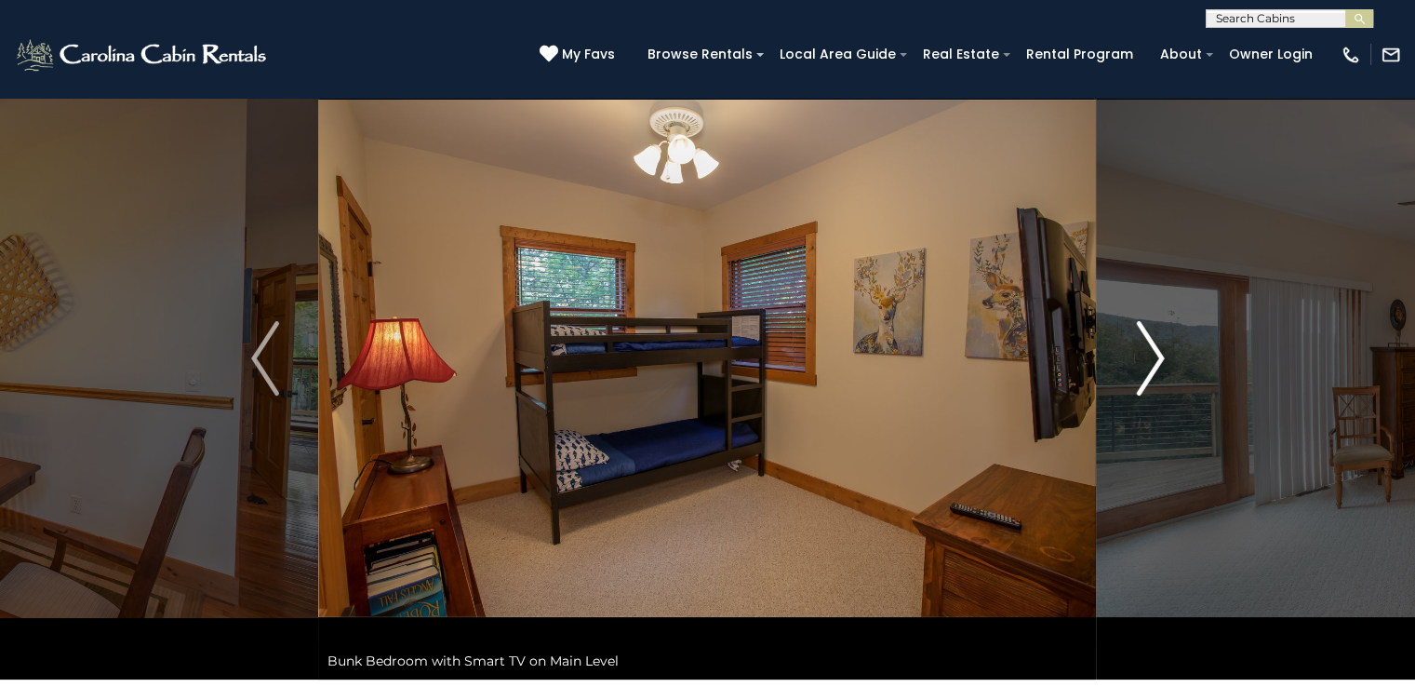
click at [1144, 355] on img "Next" at bounding box center [1150, 358] width 28 height 74
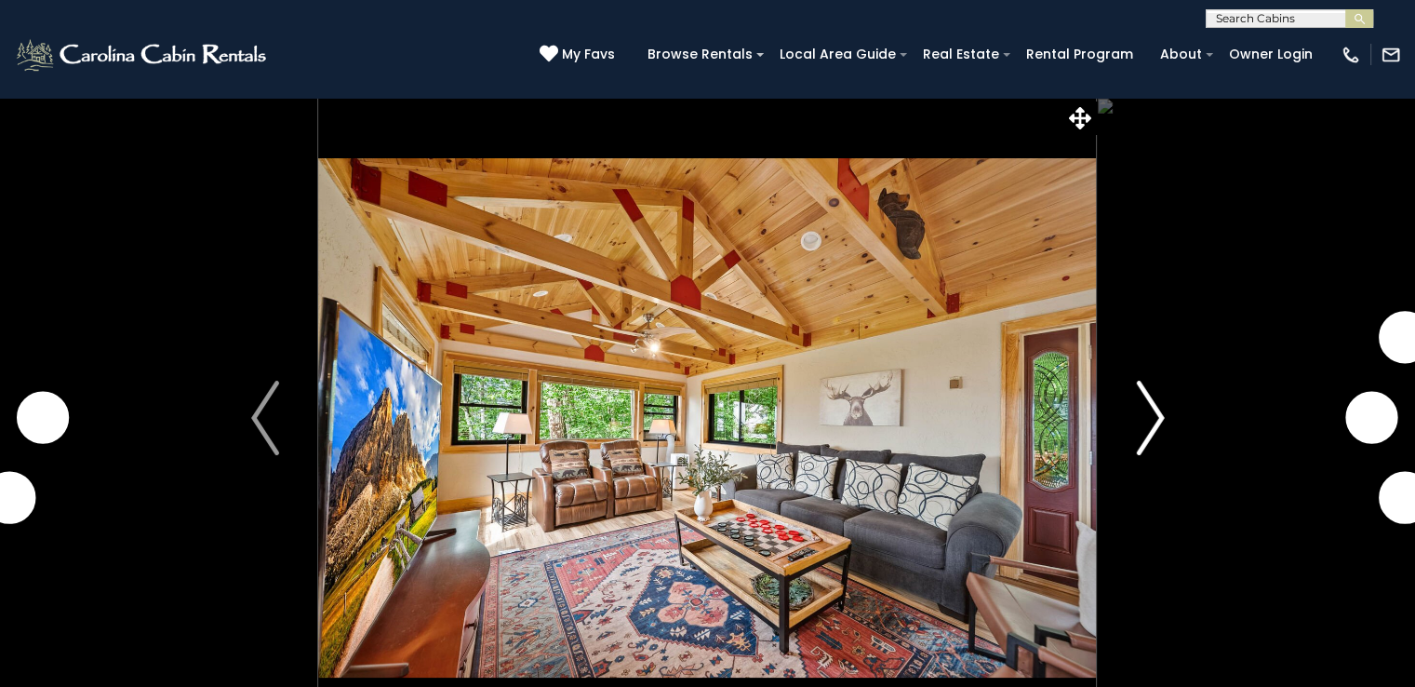
click at [1144, 419] on img "Next" at bounding box center [1150, 418] width 28 height 74
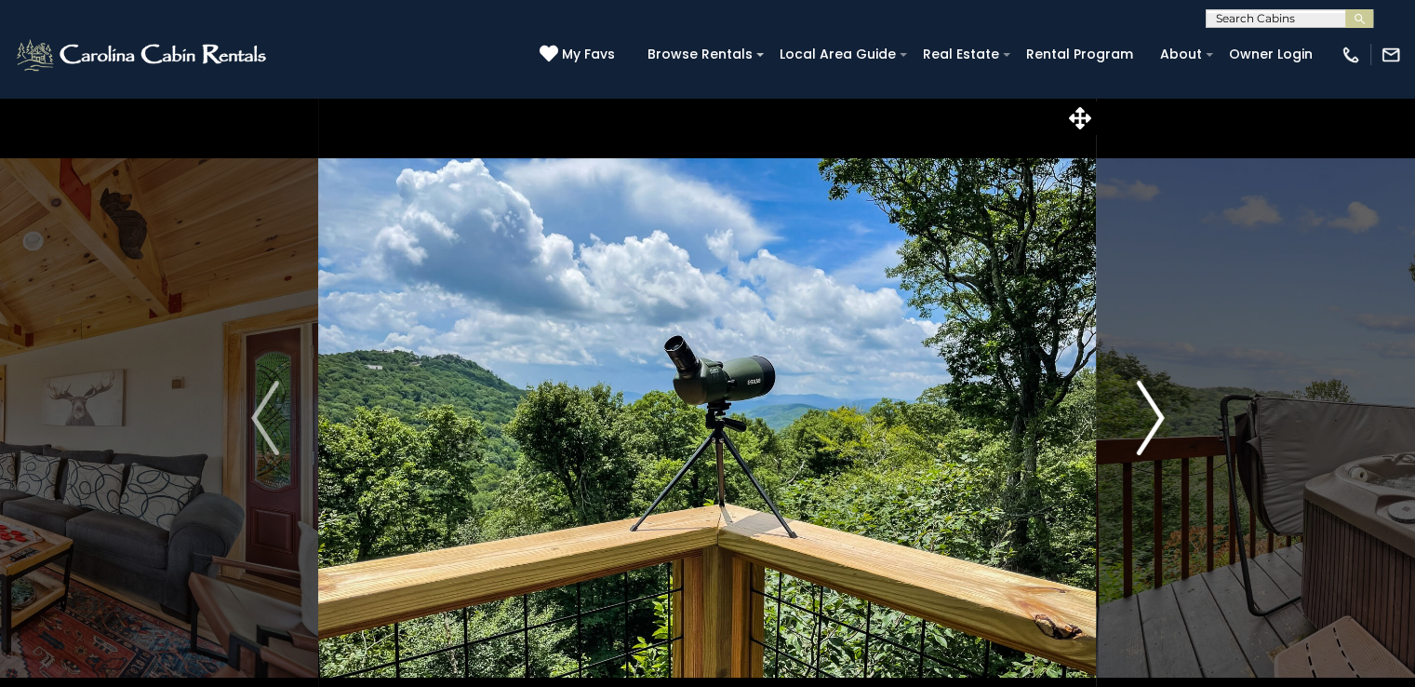
click at [1144, 419] on img "Next" at bounding box center [1150, 418] width 28 height 74
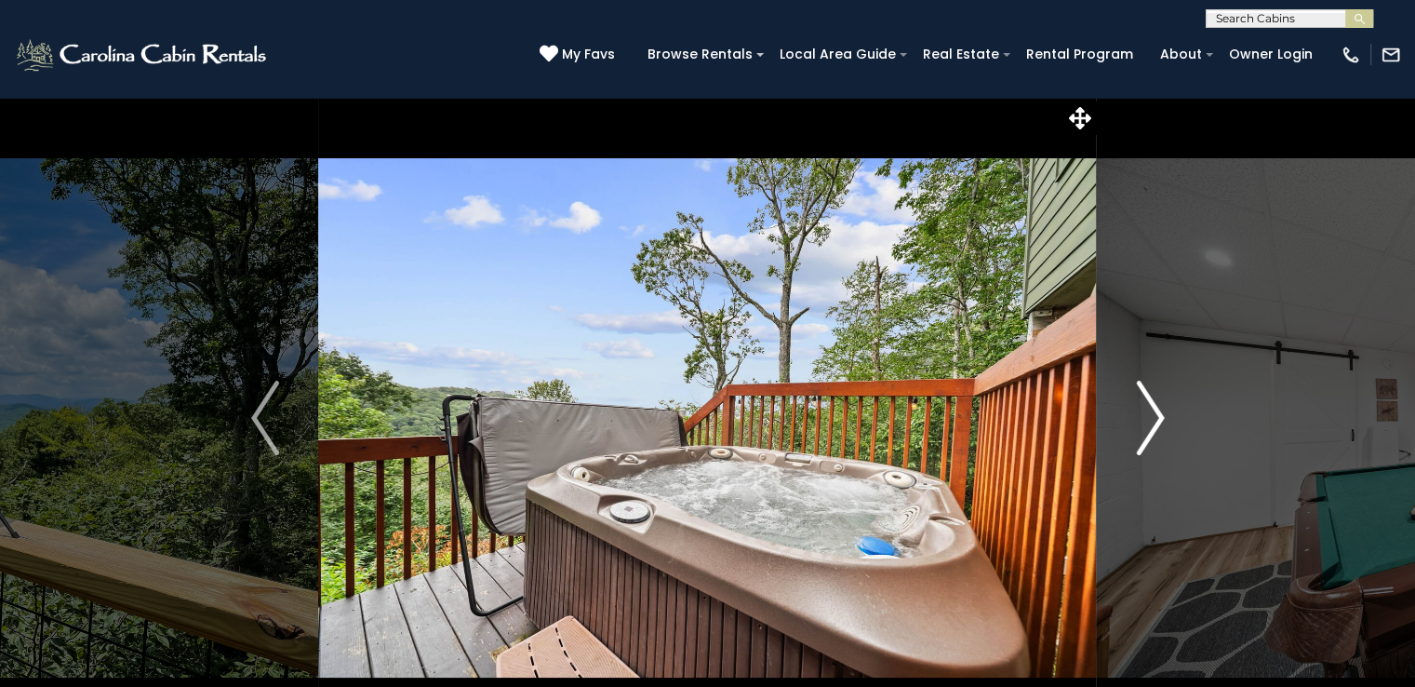
click at [1144, 419] on img "Next" at bounding box center [1150, 418] width 28 height 74
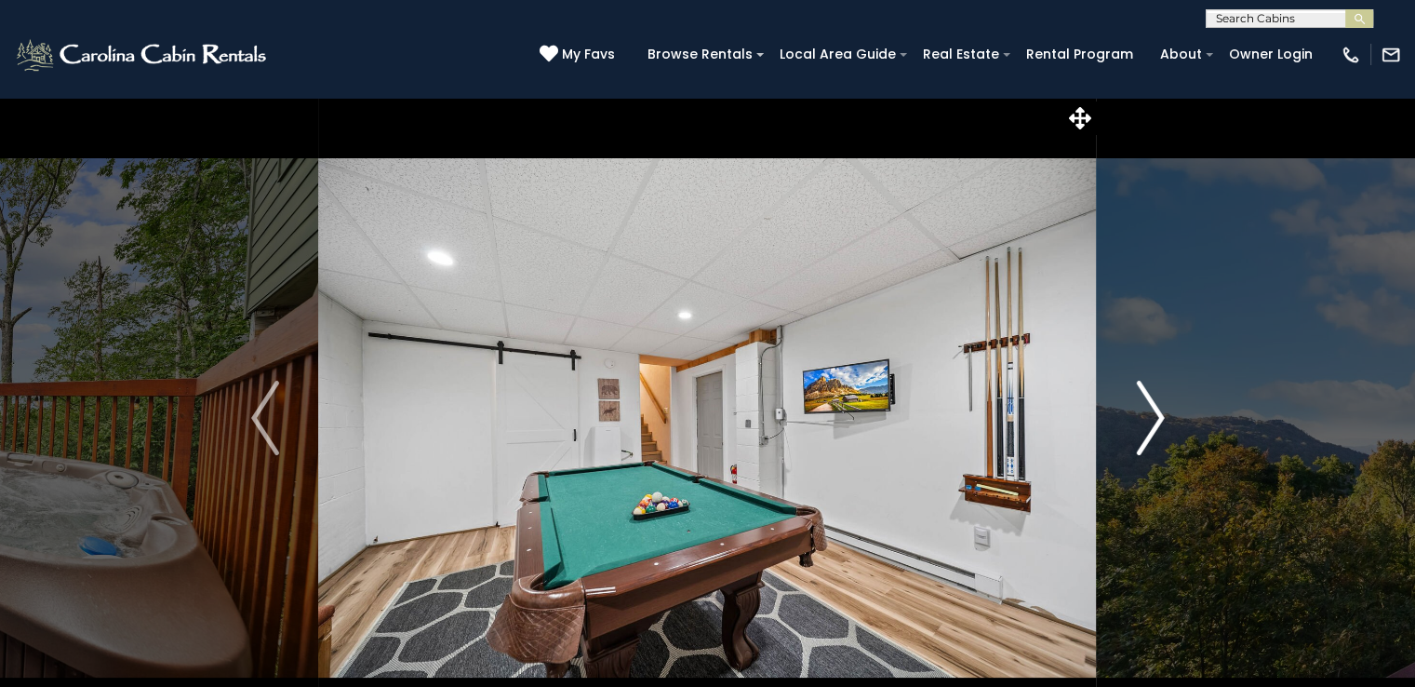
click at [1144, 419] on img "Next" at bounding box center [1150, 418] width 28 height 74
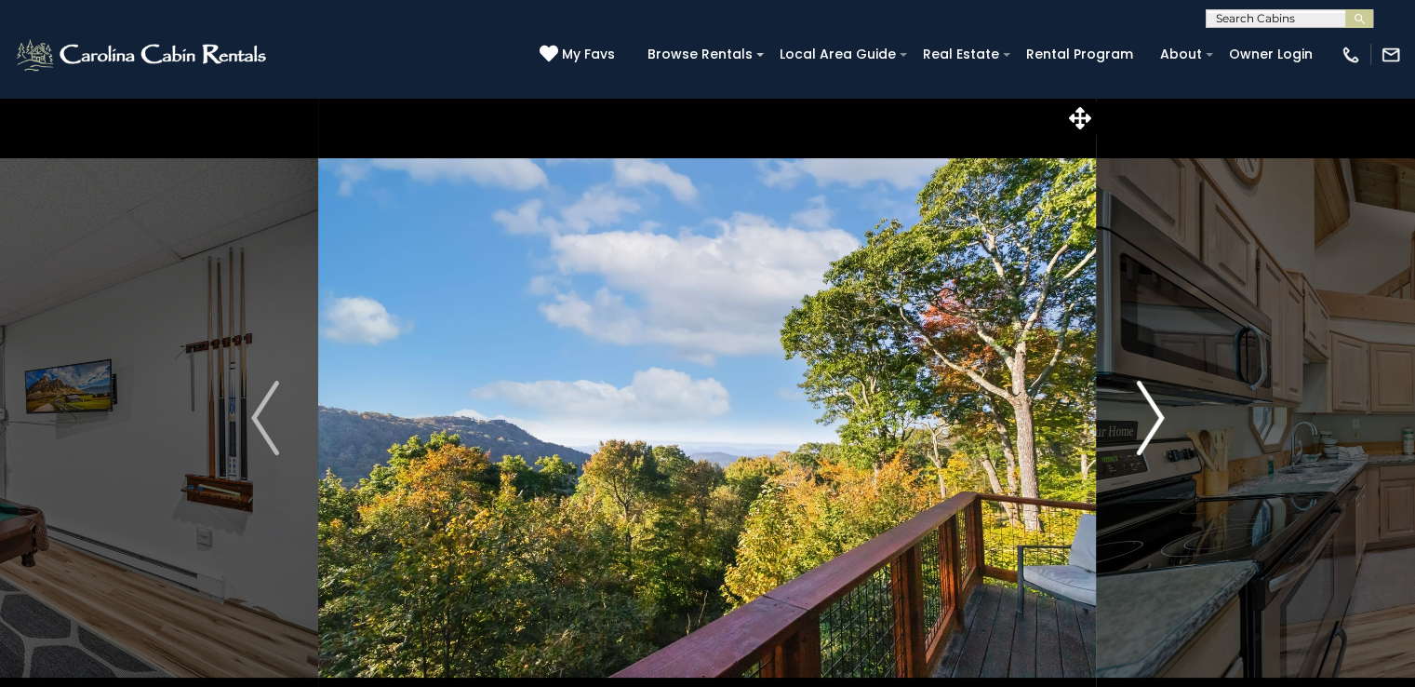
click at [1144, 419] on img "Next" at bounding box center [1150, 418] width 28 height 74
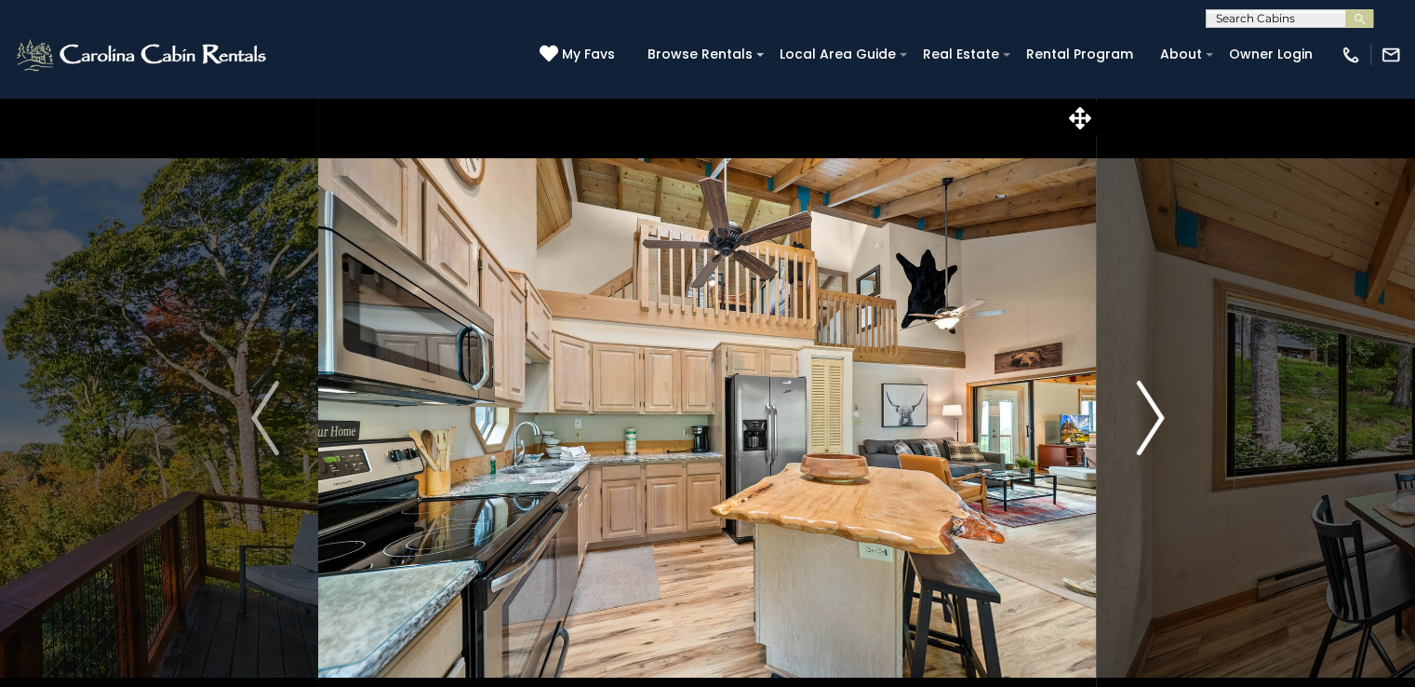
click at [1144, 419] on img "Next" at bounding box center [1150, 418] width 28 height 74
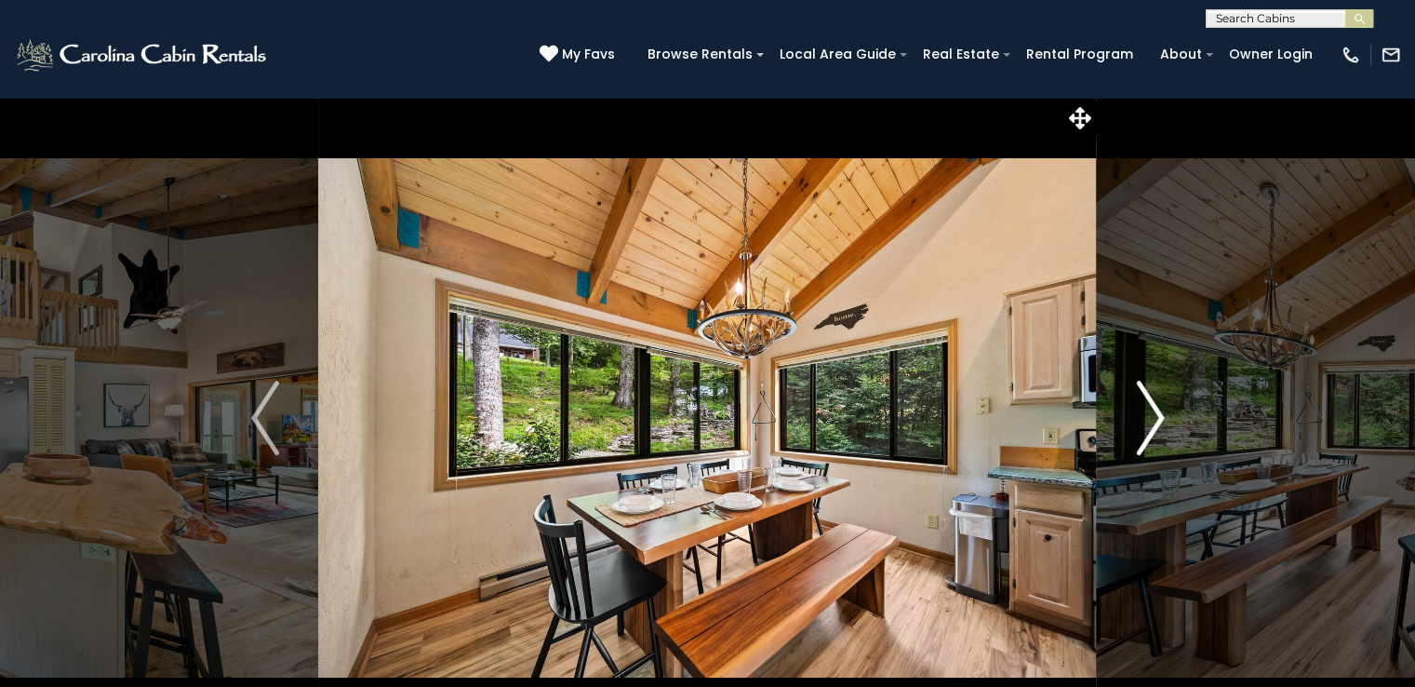
click at [1144, 419] on img "Next" at bounding box center [1150, 418] width 28 height 74
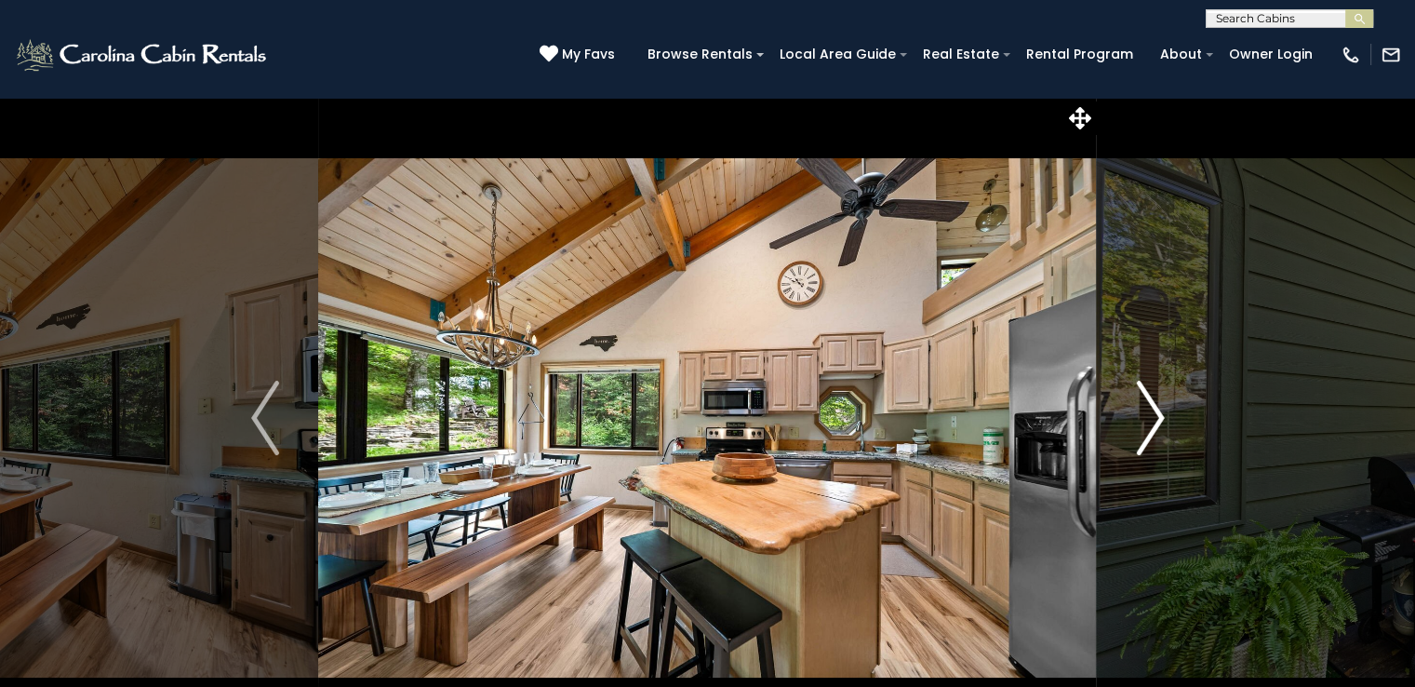
click at [1144, 419] on img "Next" at bounding box center [1150, 418] width 28 height 74
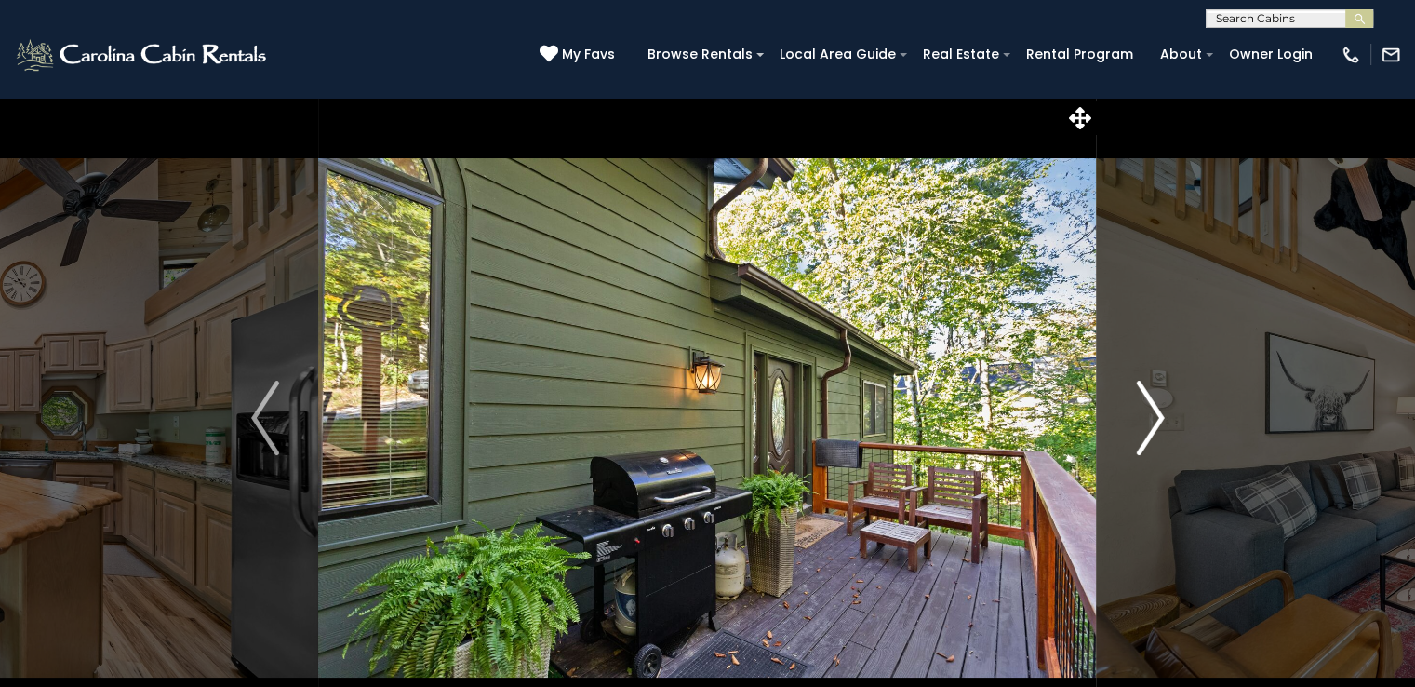
click at [1144, 419] on img "Next" at bounding box center [1150, 418] width 28 height 74
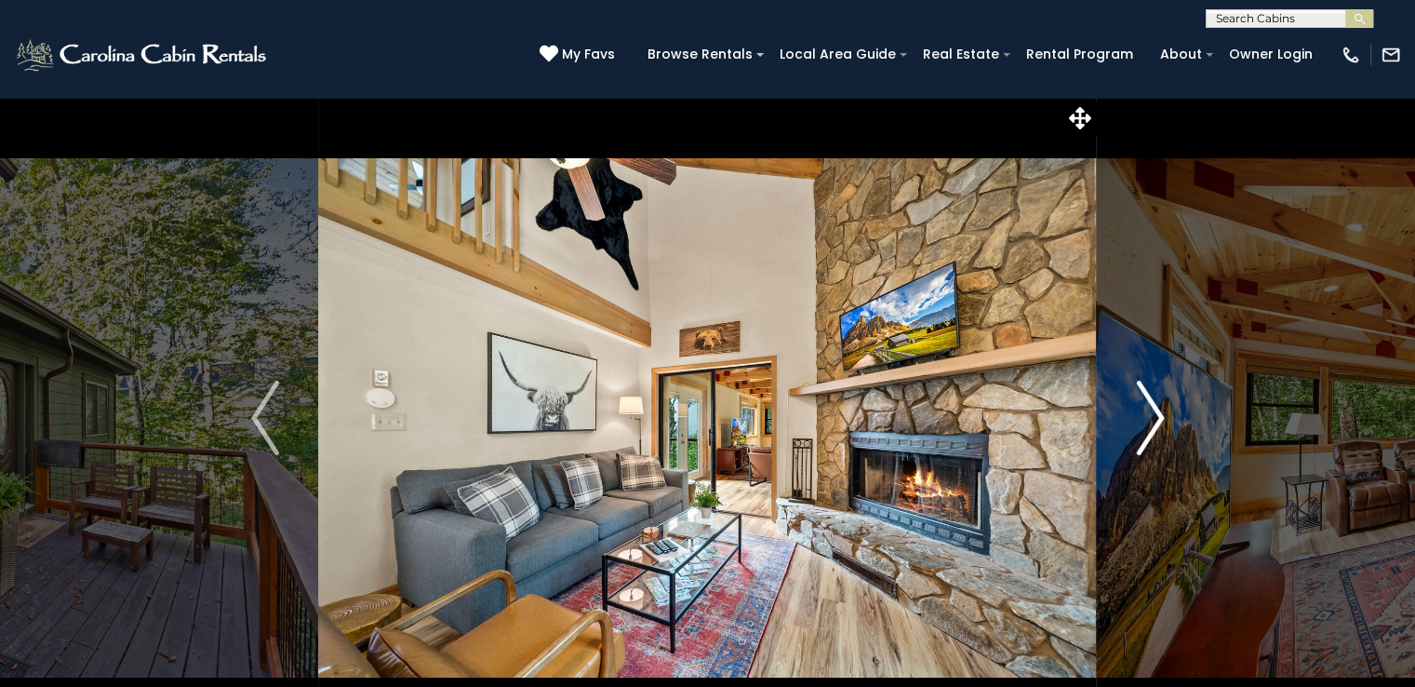
click at [1144, 419] on img "Next" at bounding box center [1150, 418] width 28 height 74
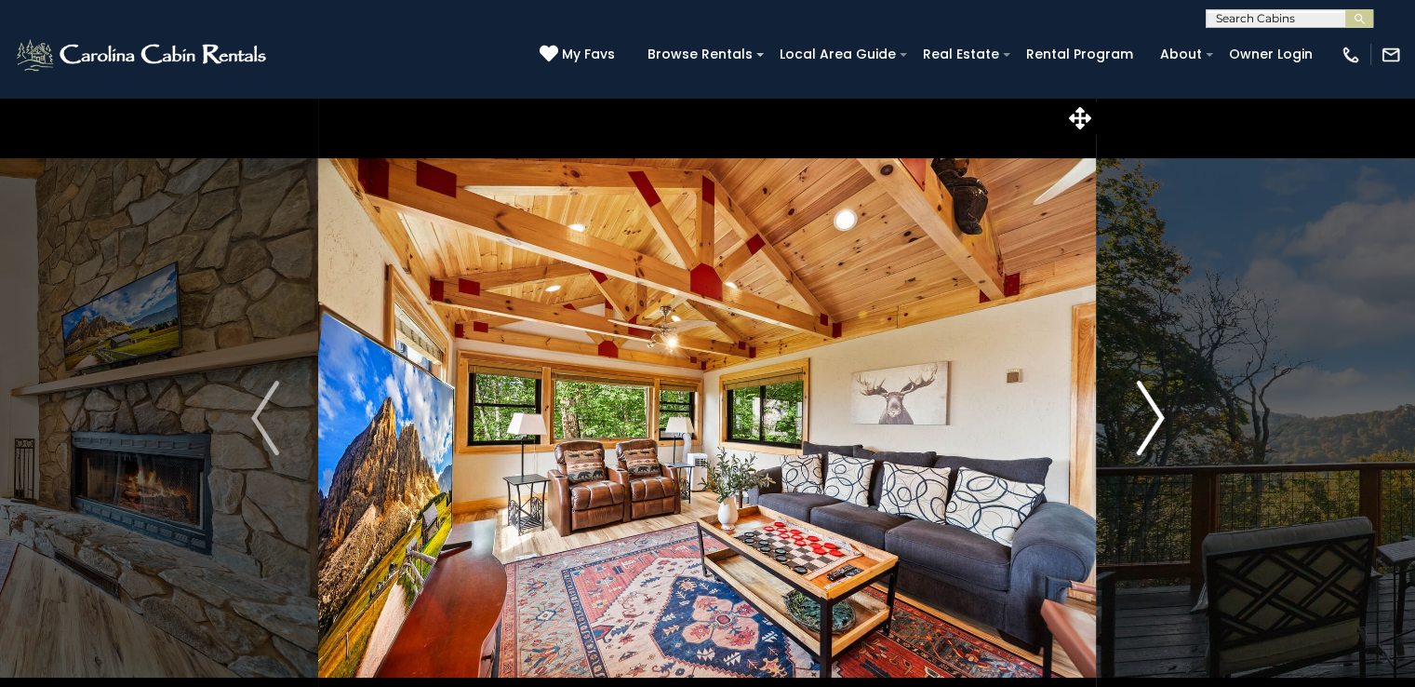
click at [1144, 419] on img "Next" at bounding box center [1150, 418] width 28 height 74
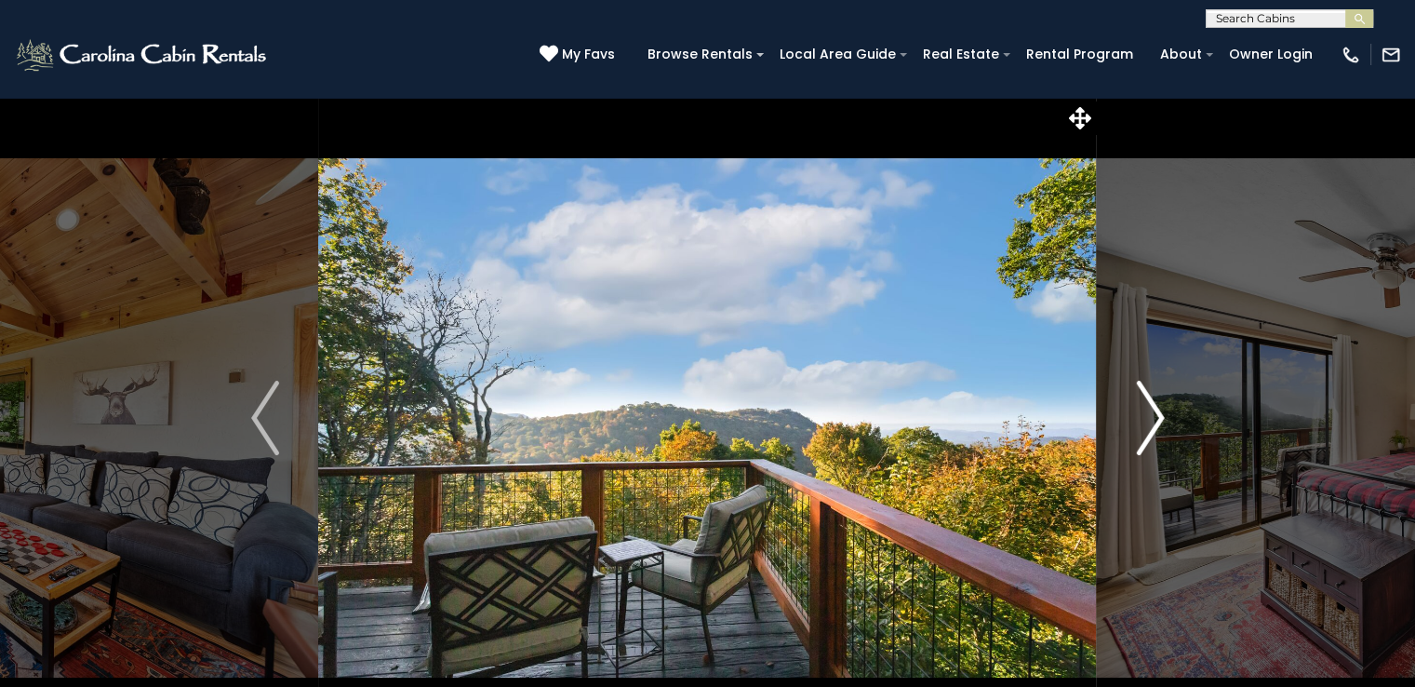
click at [1144, 419] on img "Next" at bounding box center [1150, 418] width 28 height 74
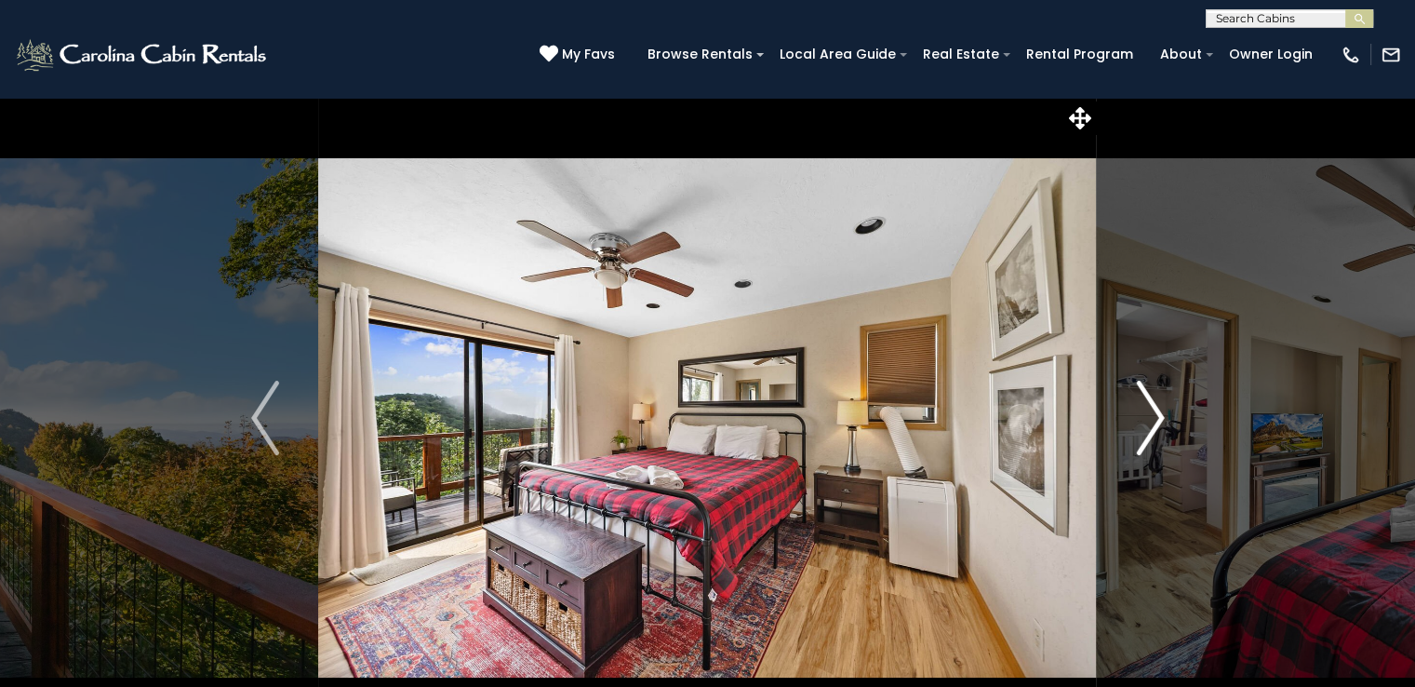
click at [1144, 419] on img "Next" at bounding box center [1150, 418] width 28 height 74
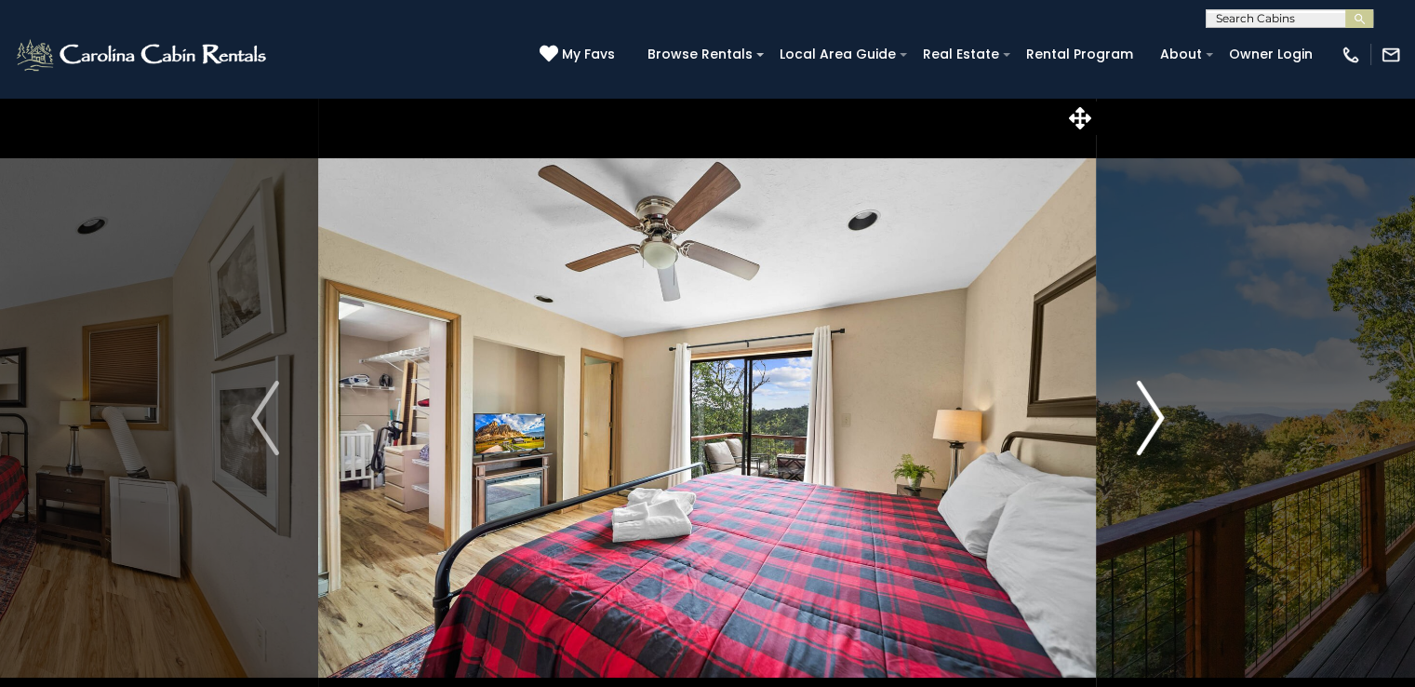
click at [1144, 419] on img "Next" at bounding box center [1150, 418] width 28 height 74
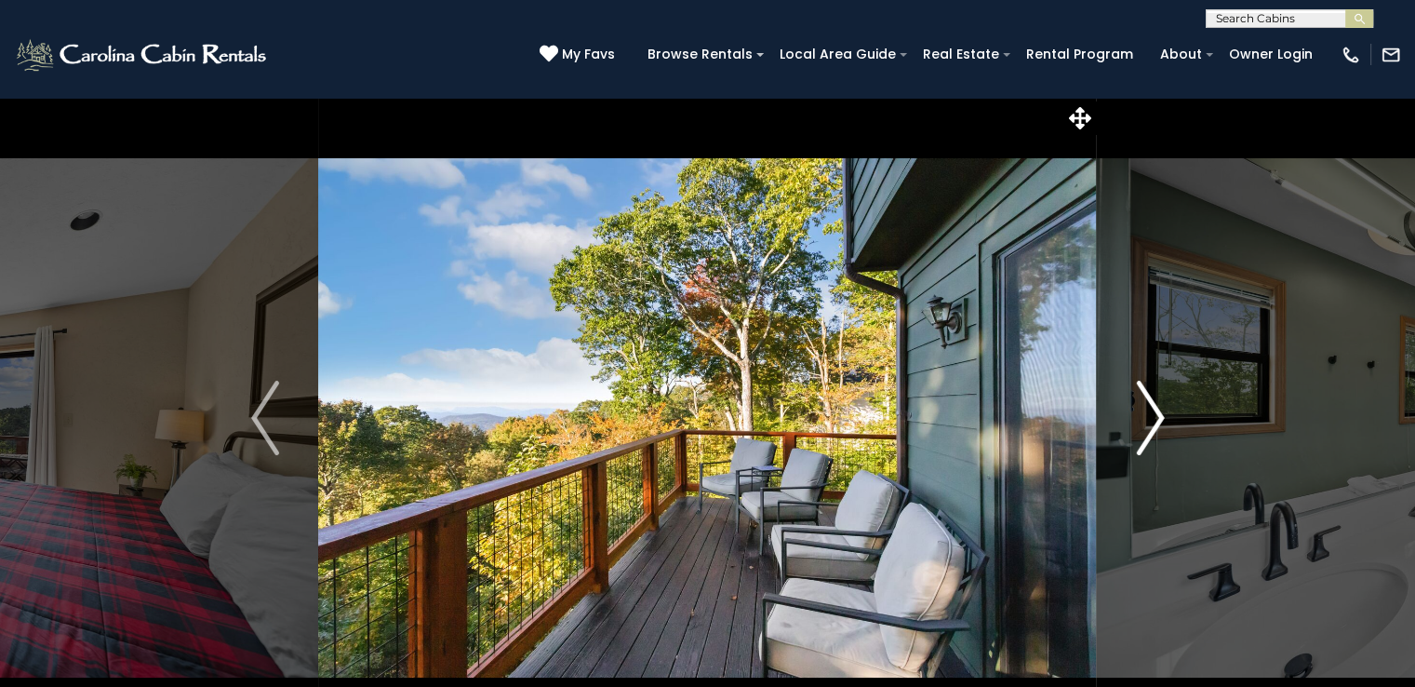
click at [1144, 419] on img "Next" at bounding box center [1150, 418] width 28 height 74
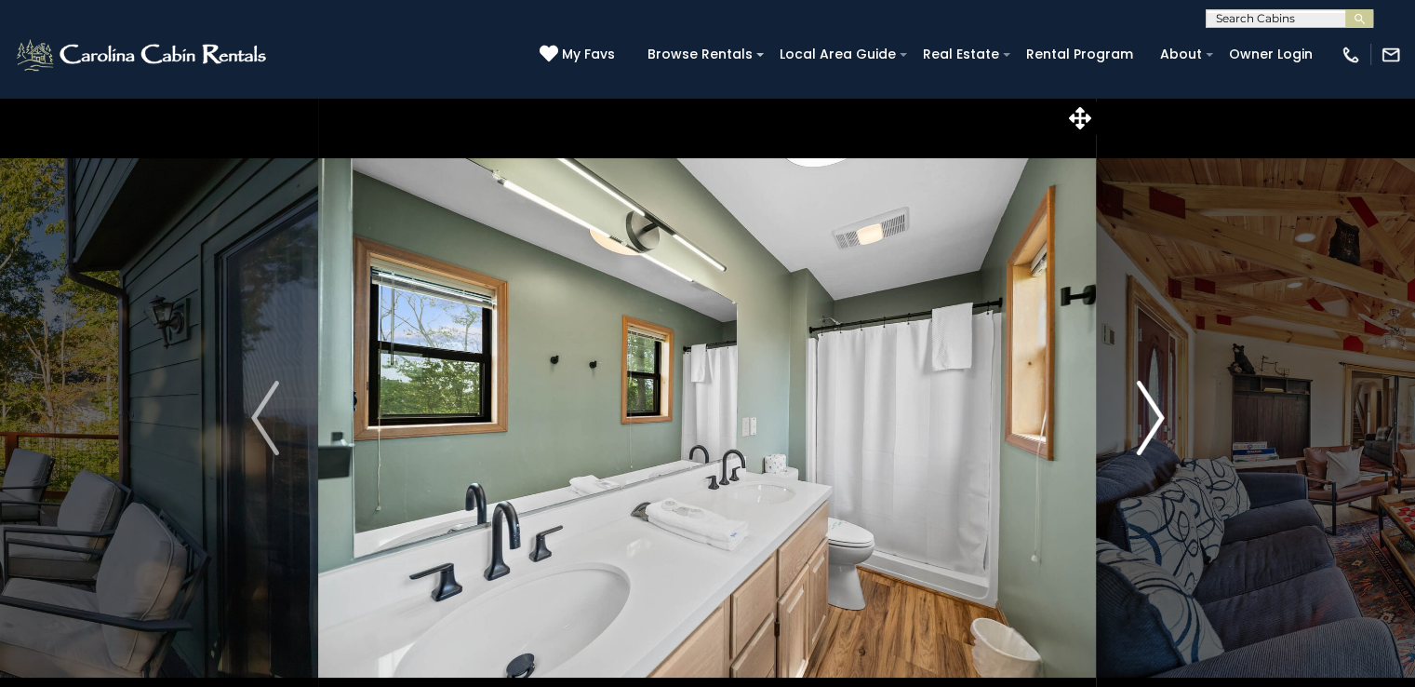
click at [1144, 419] on img "Next" at bounding box center [1150, 418] width 28 height 74
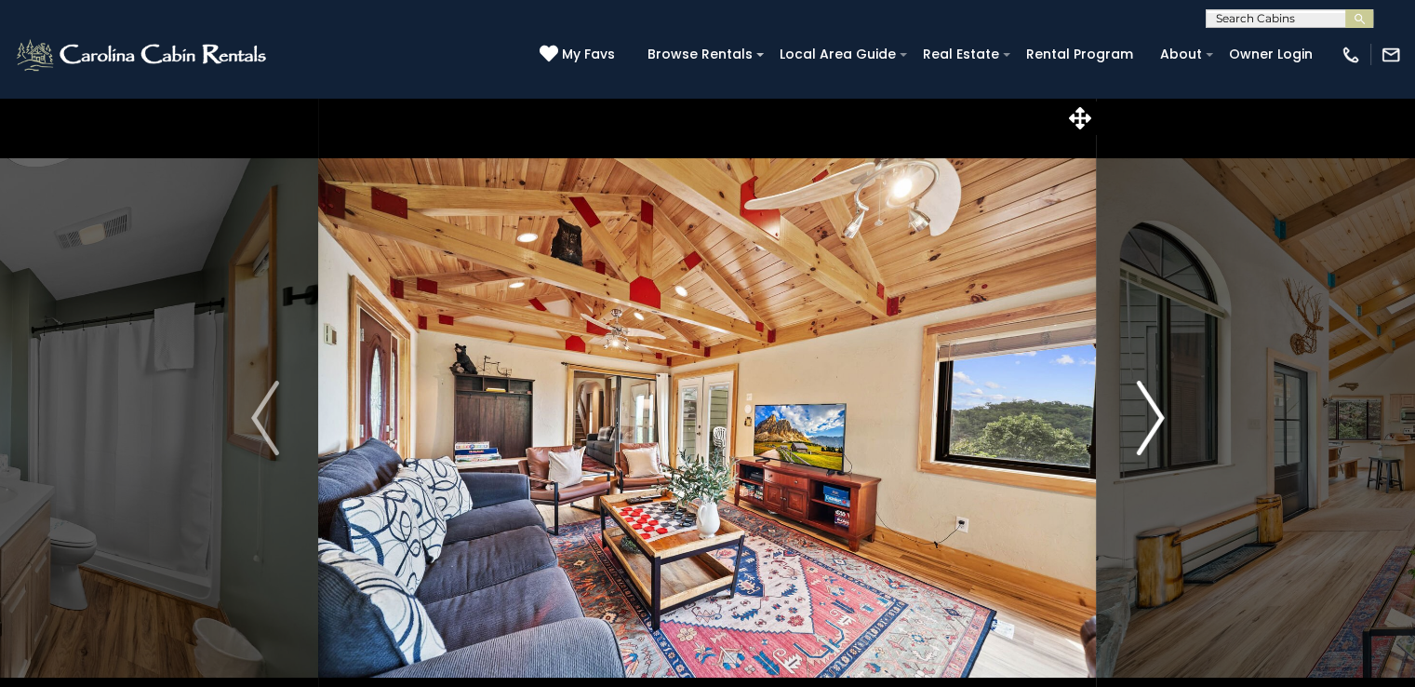
click at [1144, 419] on img "Next" at bounding box center [1150, 418] width 28 height 74
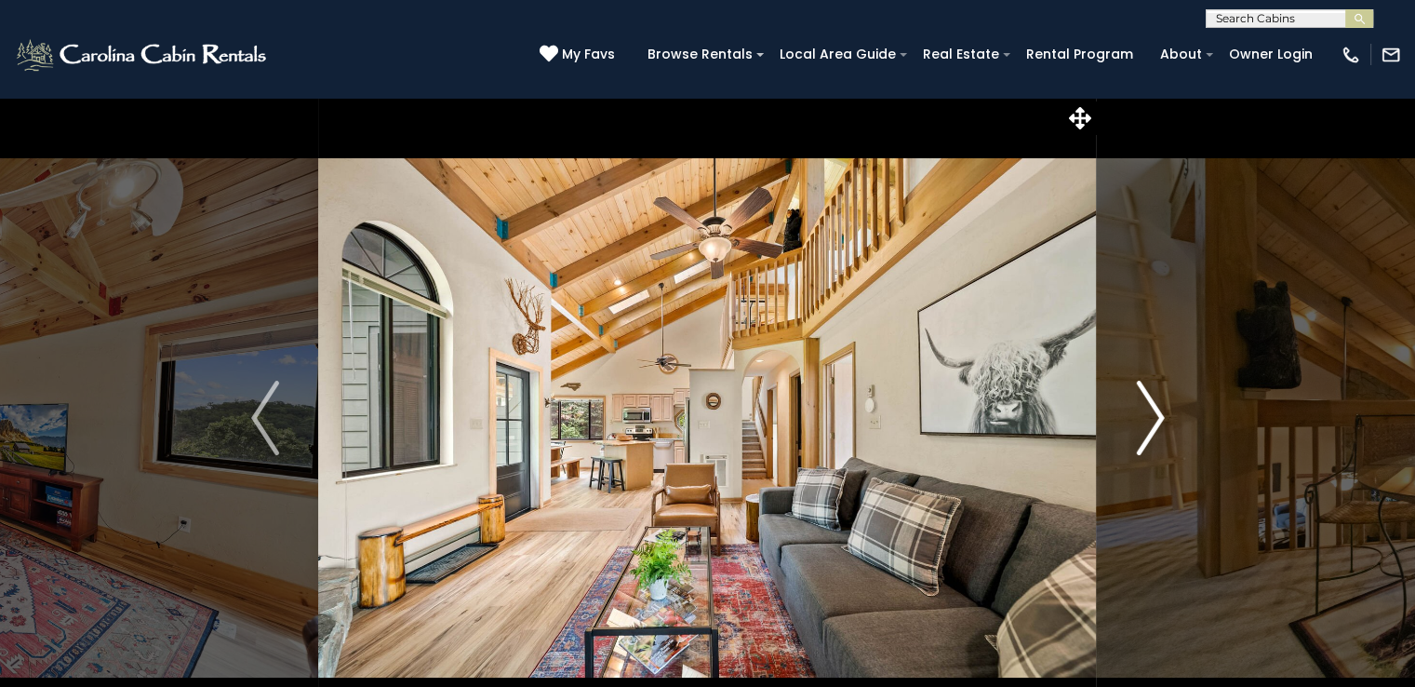
click at [1144, 419] on img "Next" at bounding box center [1150, 418] width 28 height 74
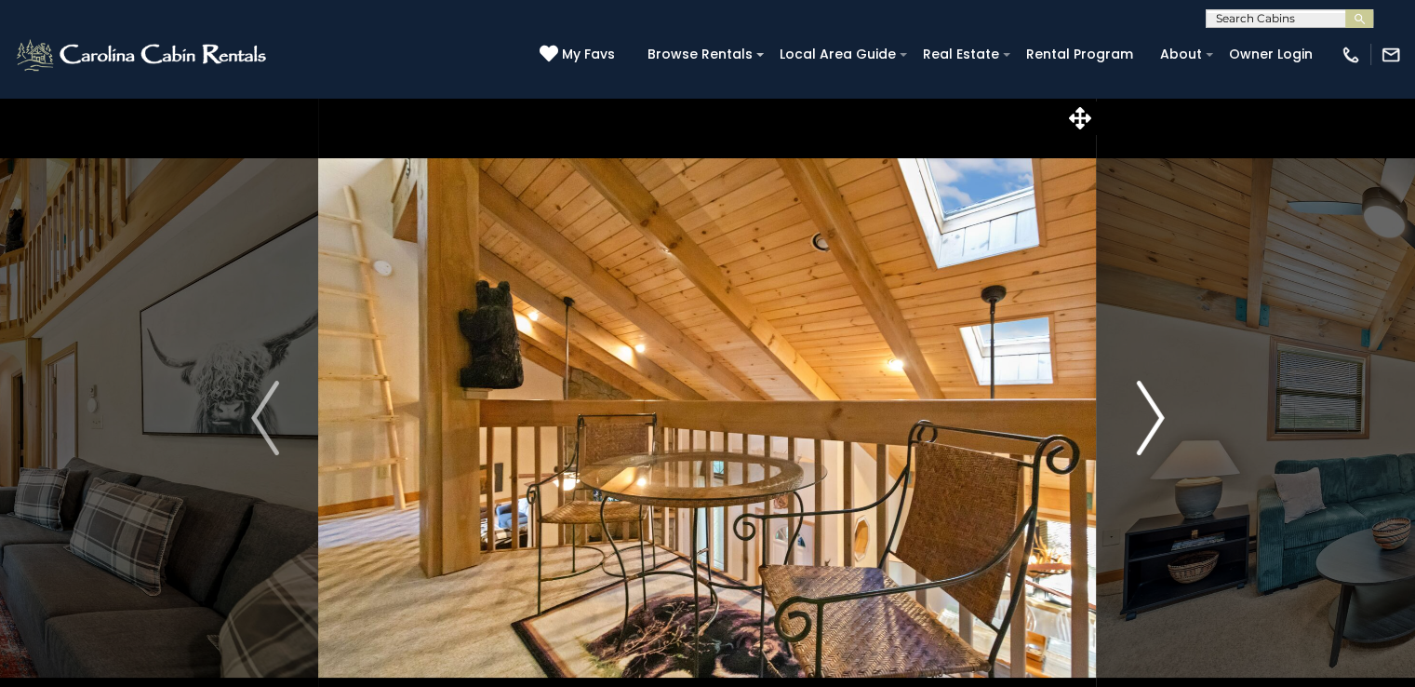
click at [1144, 419] on img "Next" at bounding box center [1150, 418] width 28 height 74
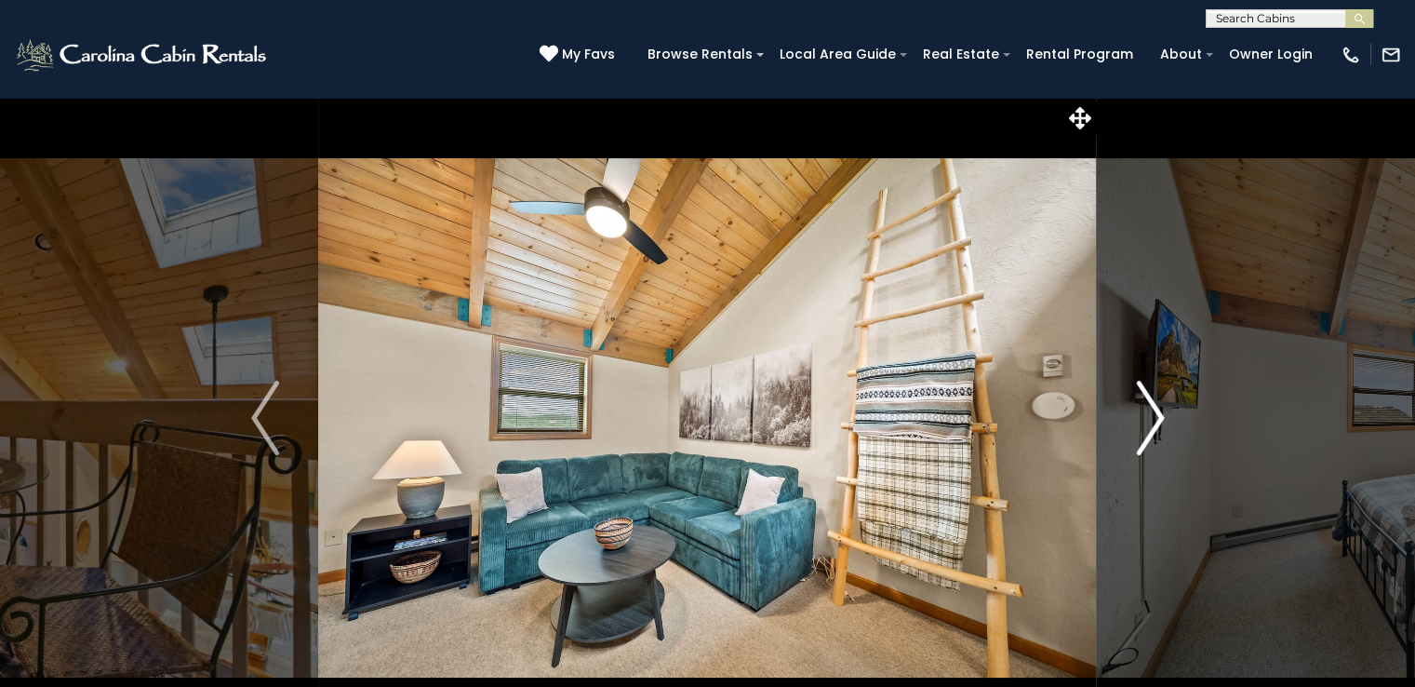
click at [1144, 419] on img "Next" at bounding box center [1150, 418] width 28 height 74
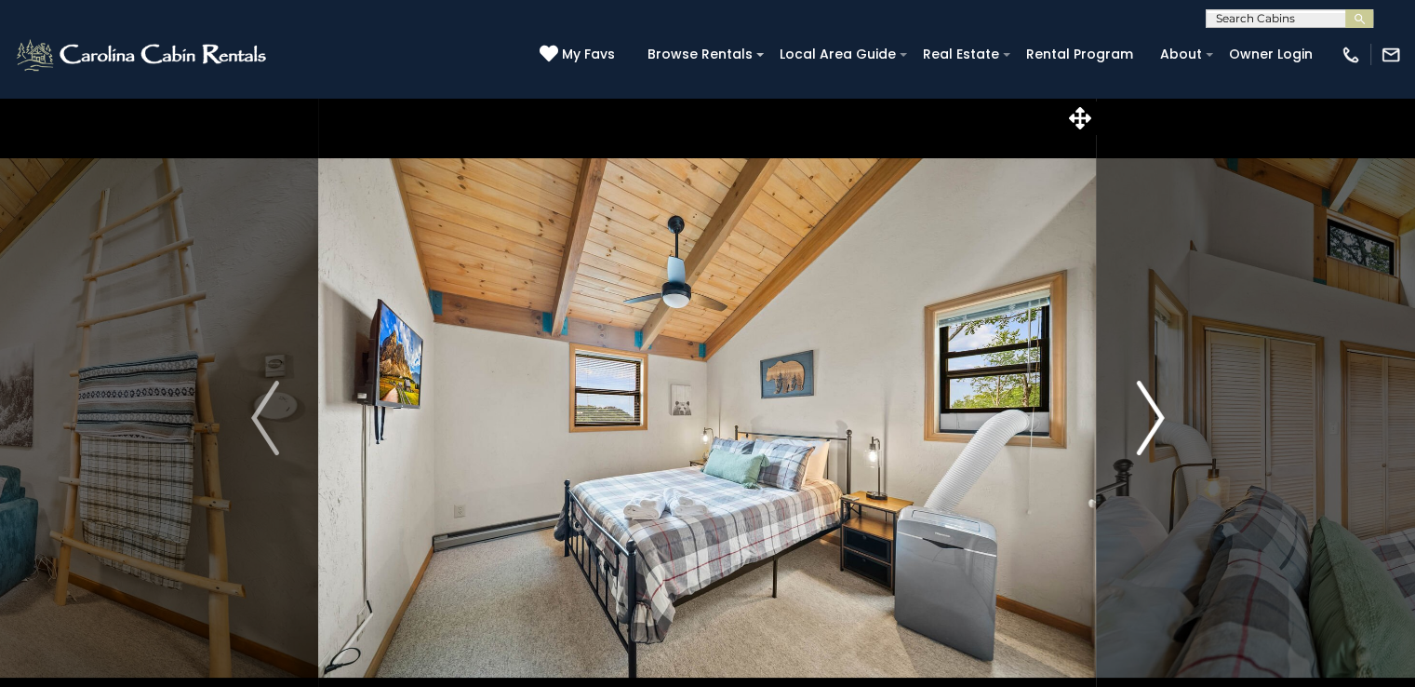
click at [1144, 419] on img "Next" at bounding box center [1150, 418] width 28 height 74
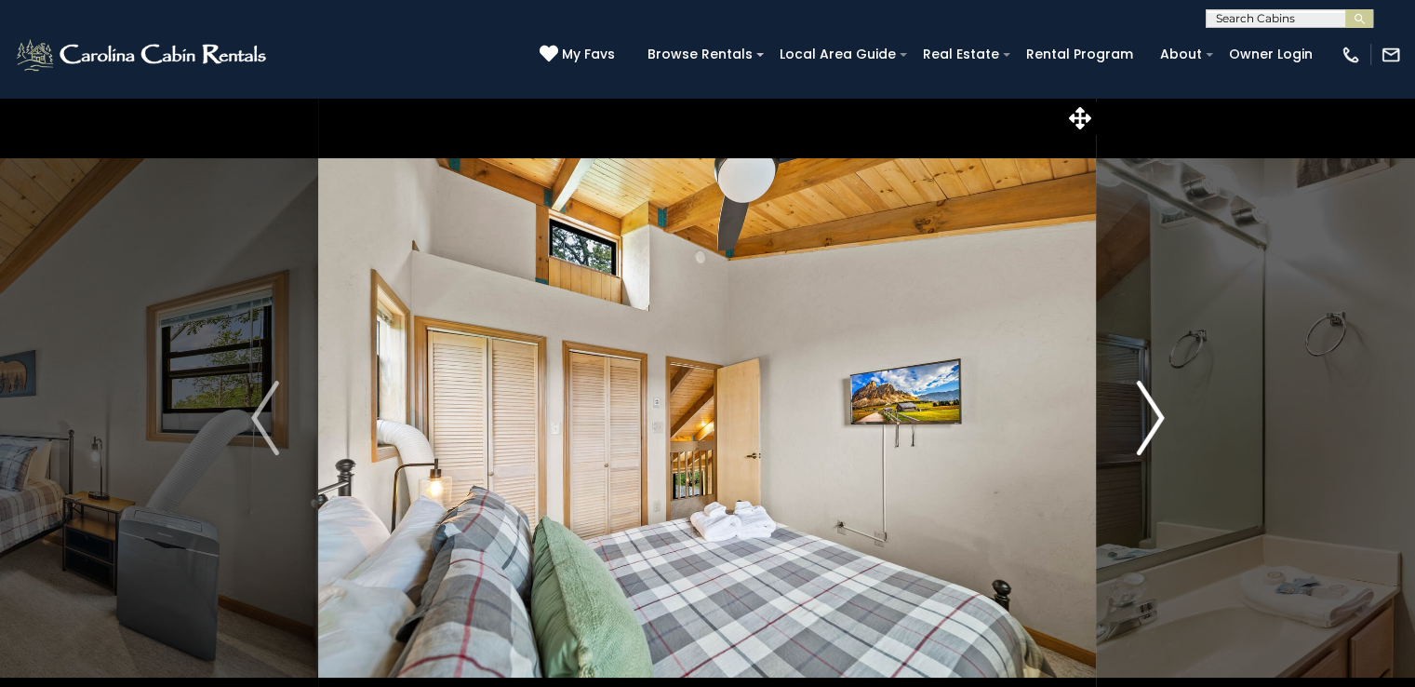
click at [1144, 419] on img "Next" at bounding box center [1150, 418] width 28 height 74
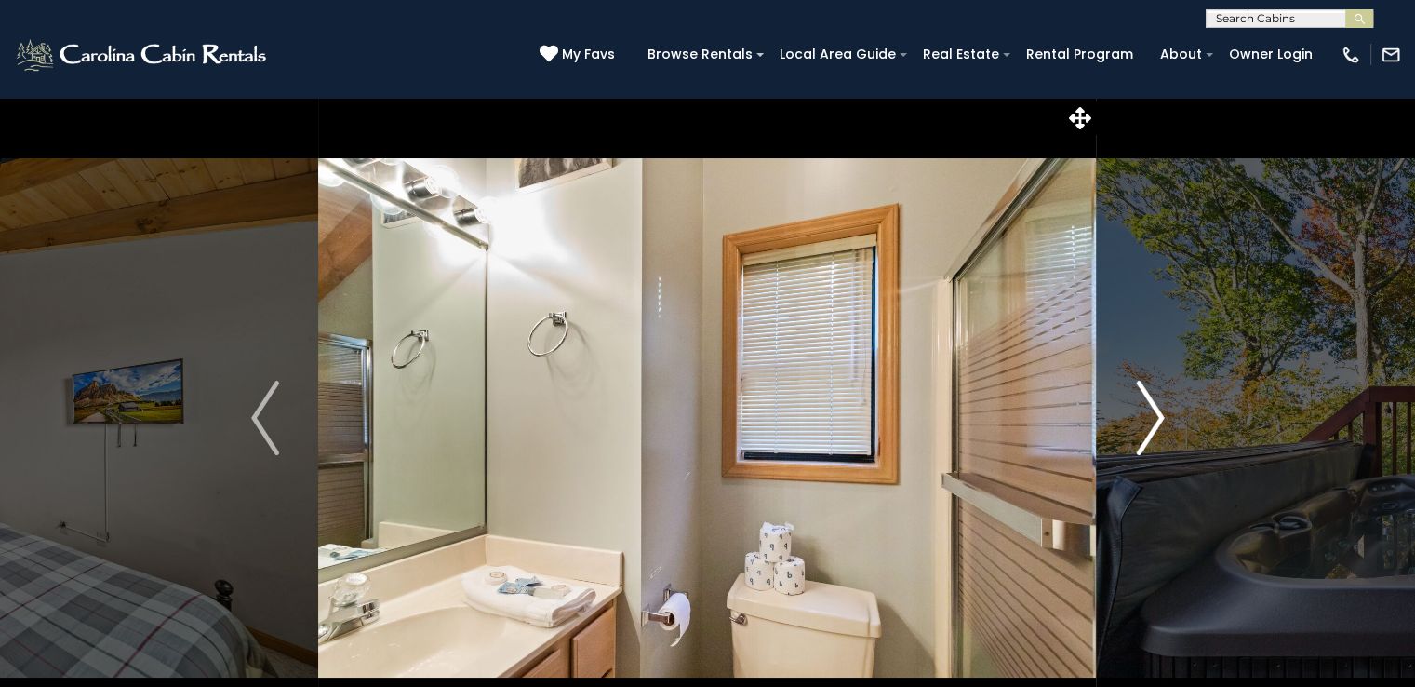
click at [1144, 419] on img "Next" at bounding box center [1150, 418] width 28 height 74
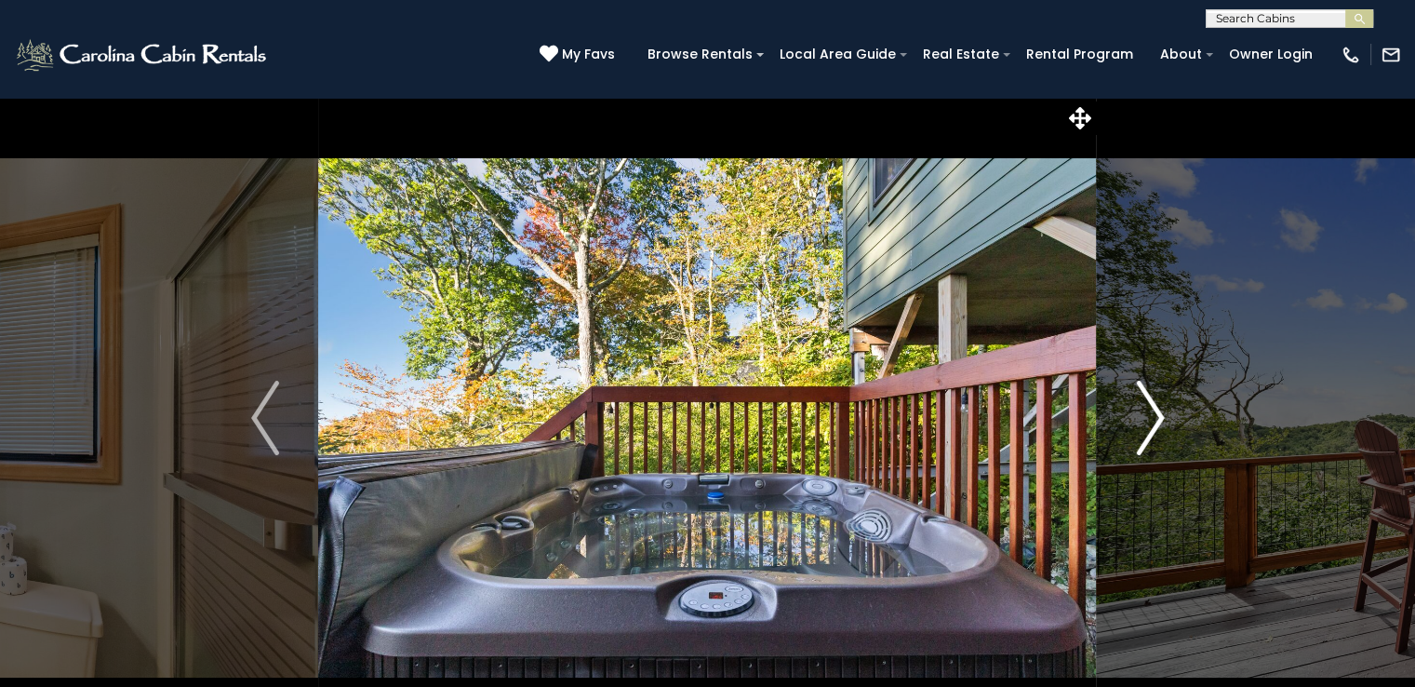
click at [1144, 419] on img "Next" at bounding box center [1150, 418] width 28 height 74
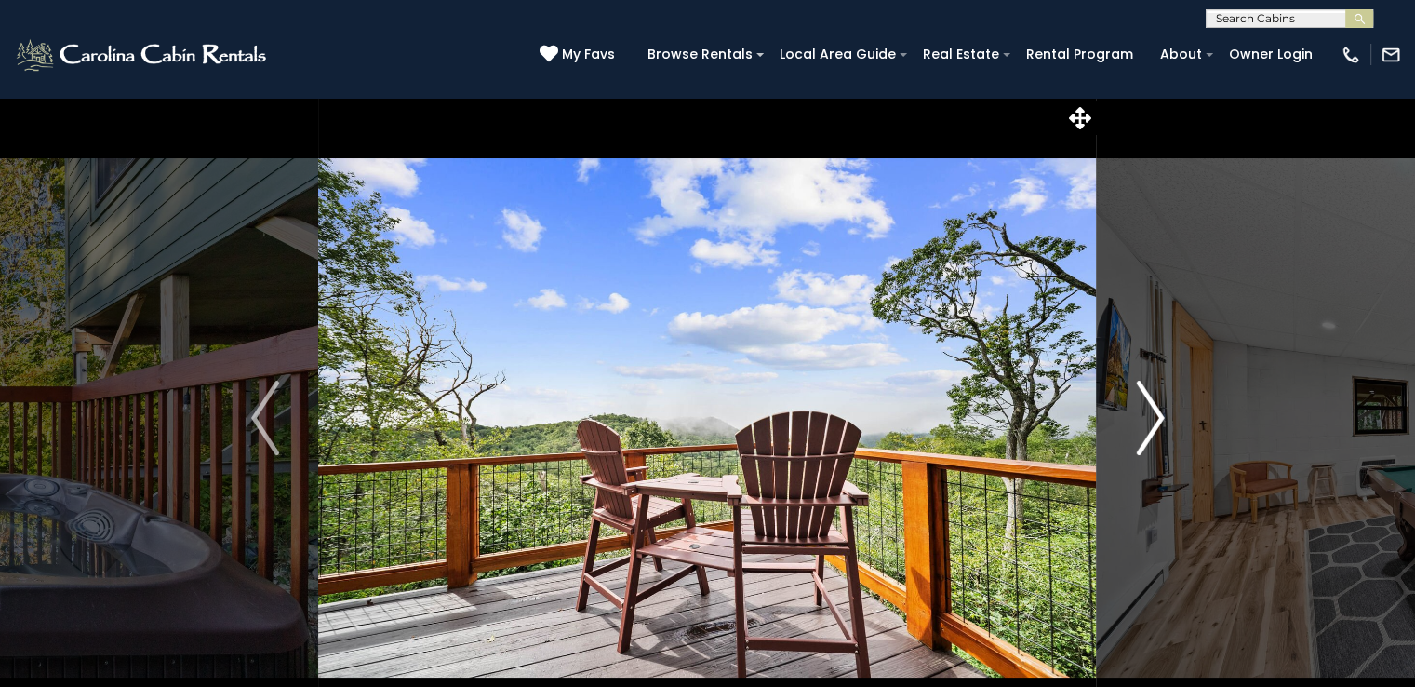
click at [1144, 419] on img "Next" at bounding box center [1150, 418] width 28 height 74
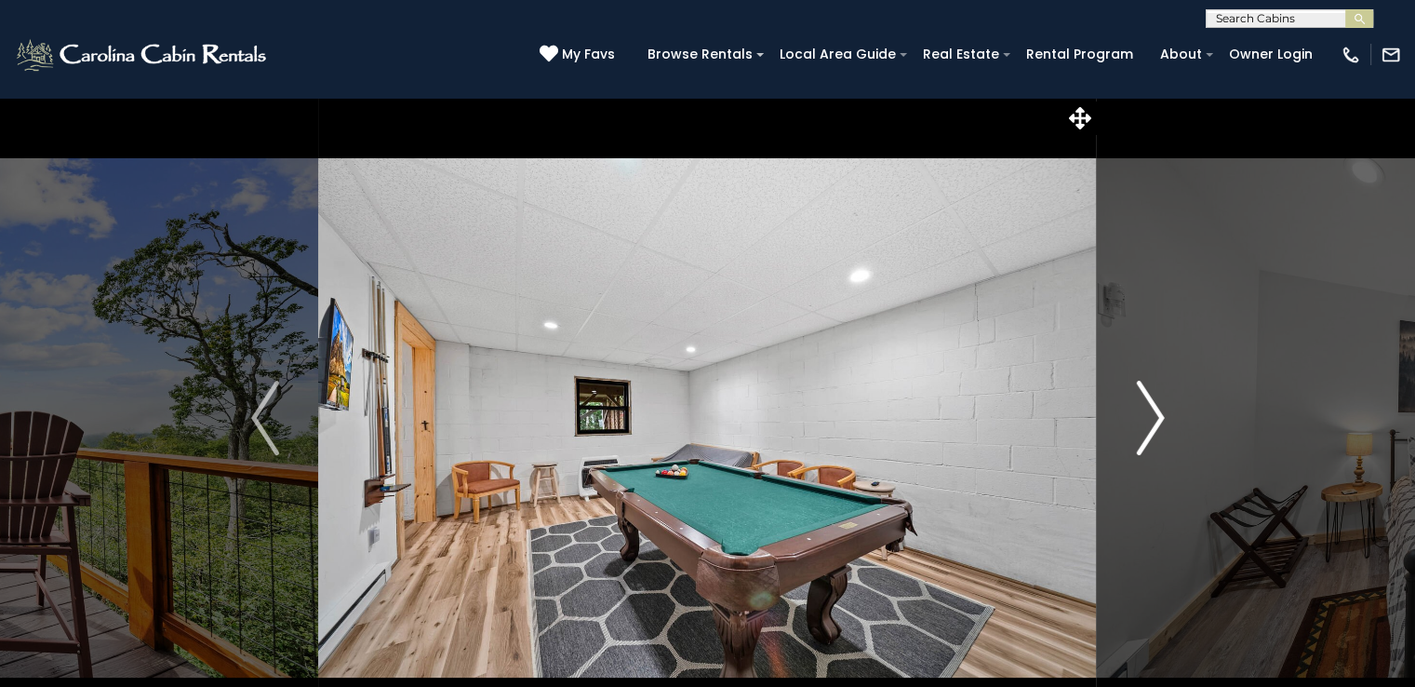
click at [1144, 419] on img "Next" at bounding box center [1150, 418] width 28 height 74
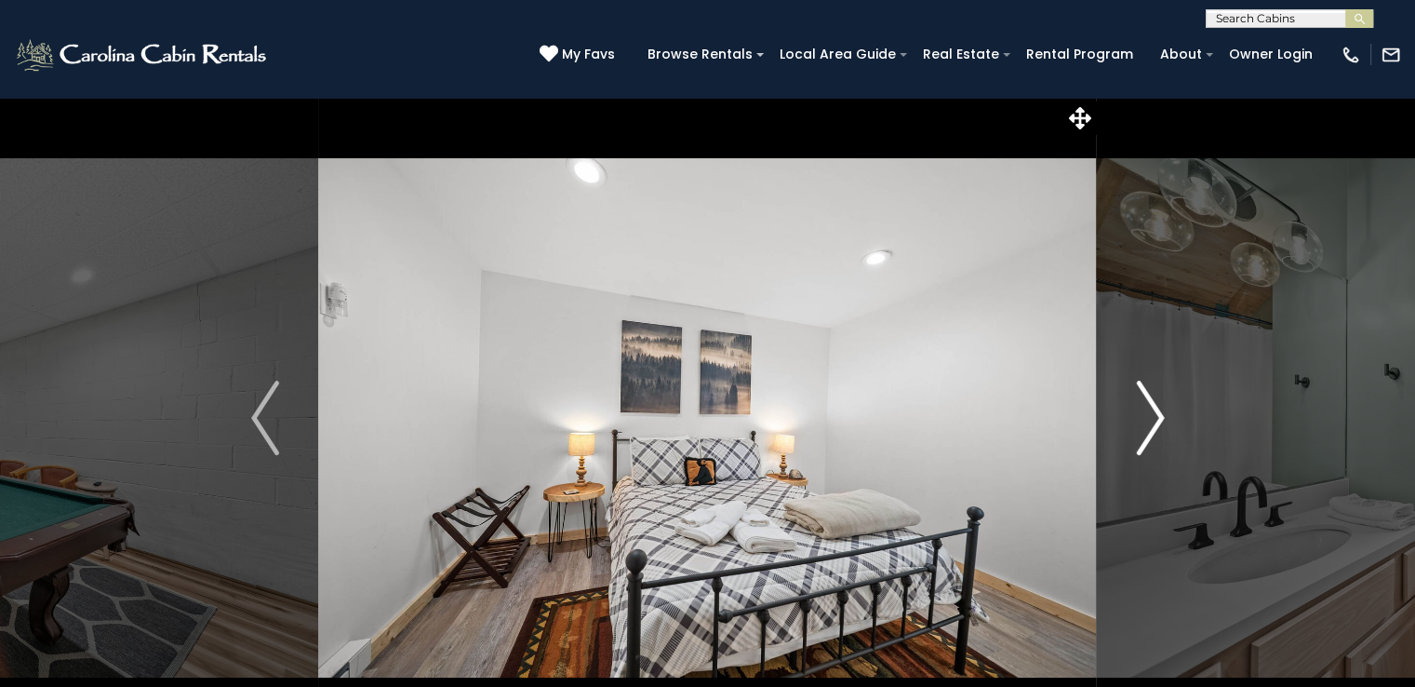
click at [1144, 419] on img "Next" at bounding box center [1150, 418] width 28 height 74
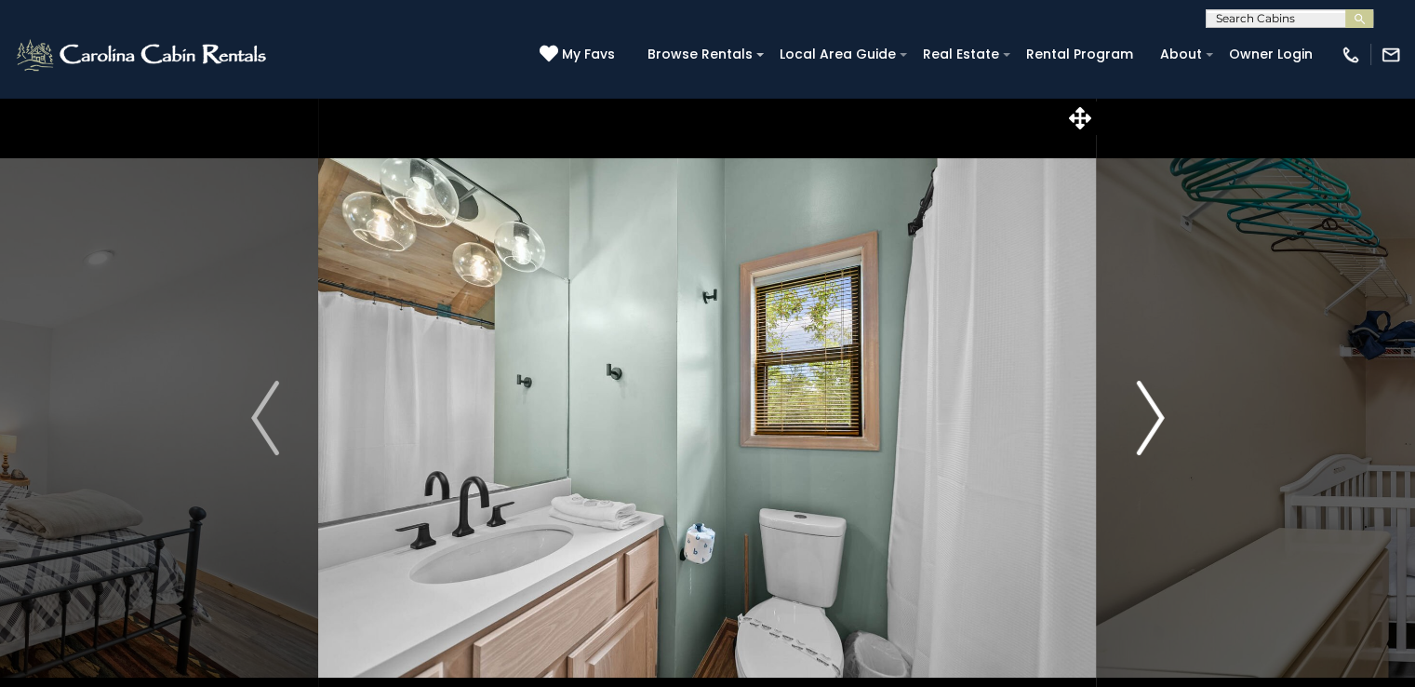
click at [1144, 419] on img "Next" at bounding box center [1150, 418] width 28 height 74
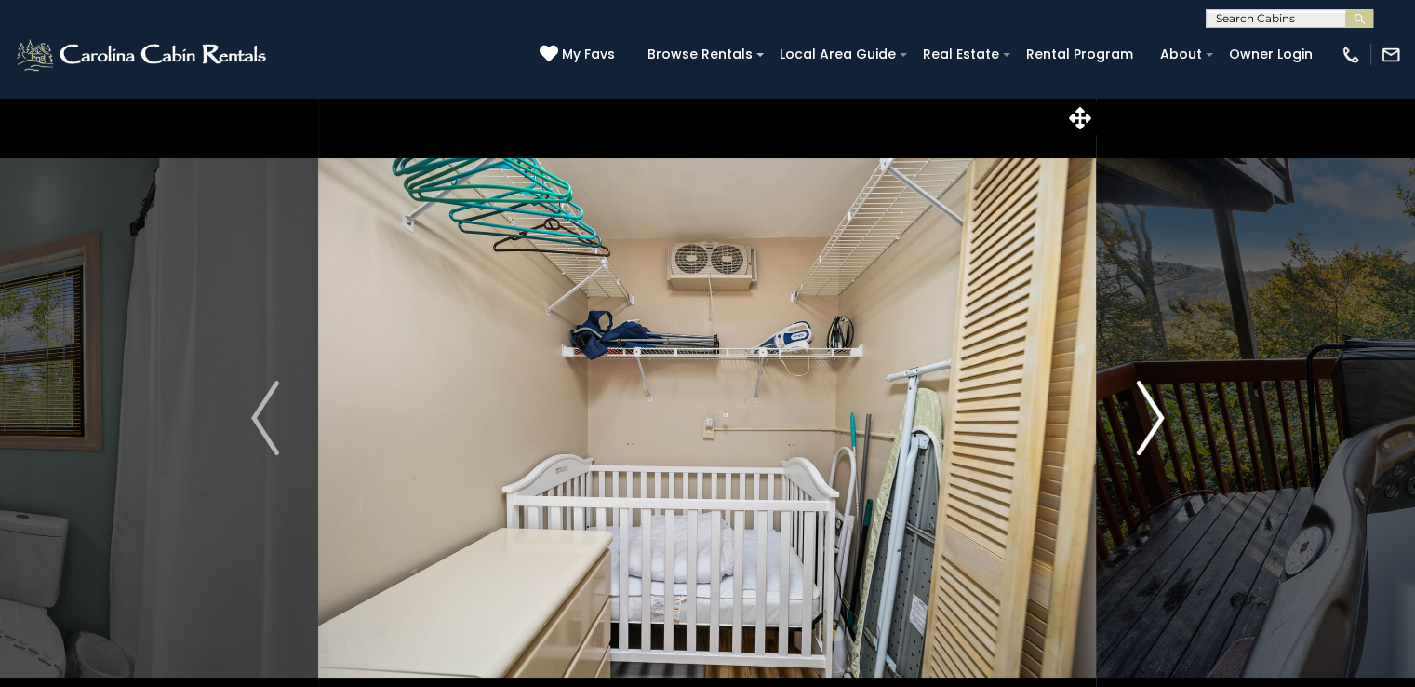
click at [1144, 419] on img "Next" at bounding box center [1150, 418] width 28 height 74
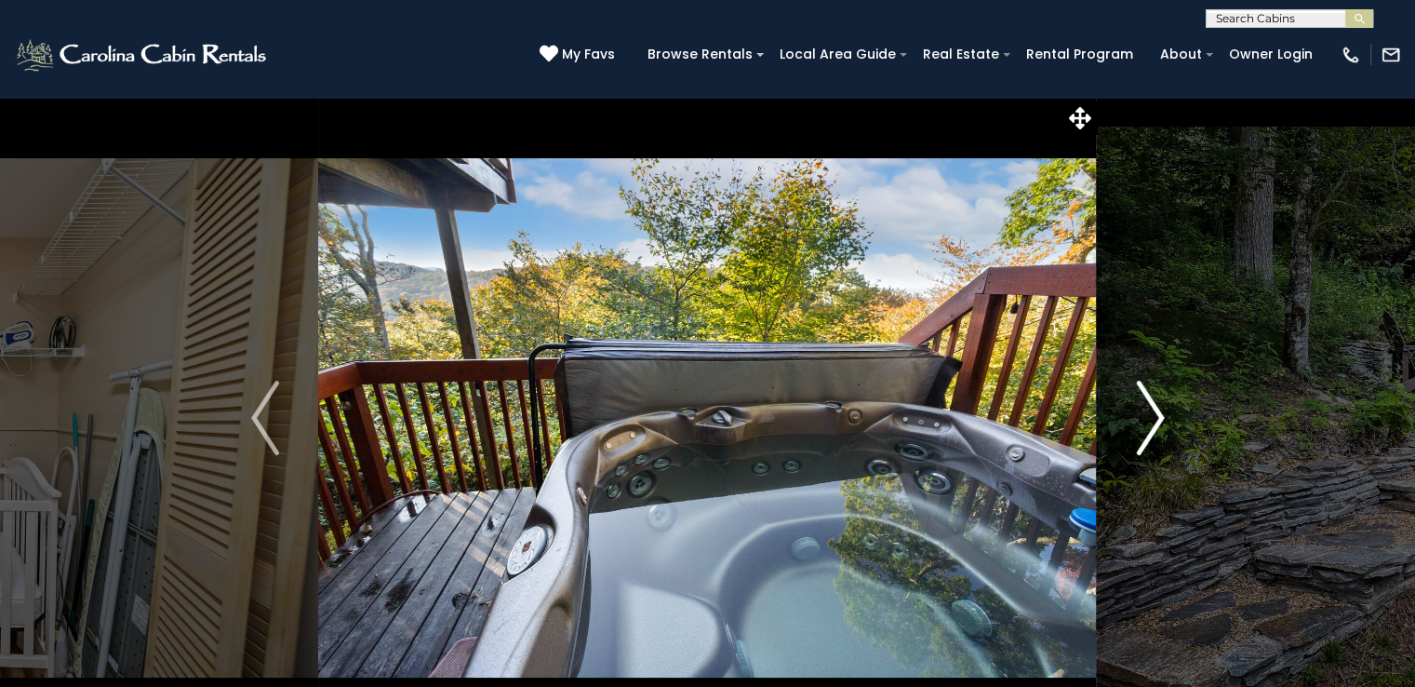
click at [1144, 419] on img "Next" at bounding box center [1150, 418] width 28 height 74
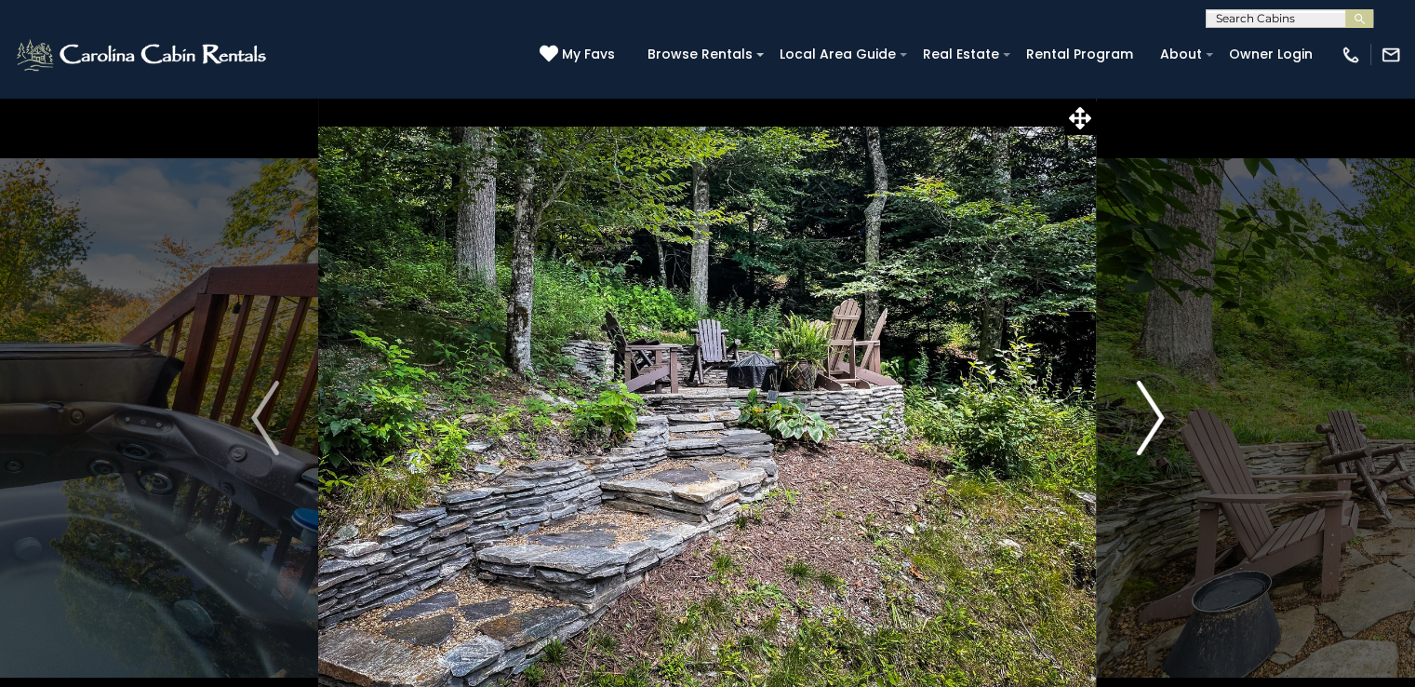
click at [1144, 419] on img "Next" at bounding box center [1150, 418] width 28 height 74
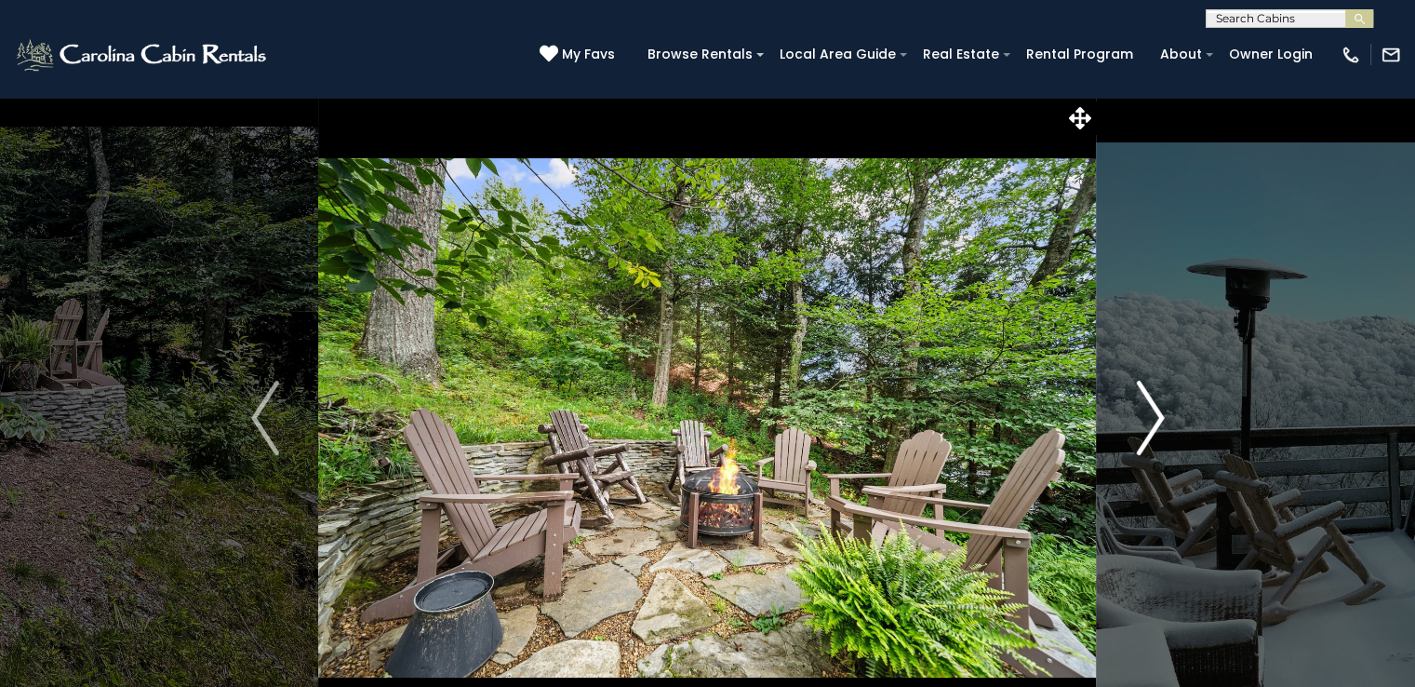
click at [1144, 419] on img "Next" at bounding box center [1150, 418] width 28 height 74
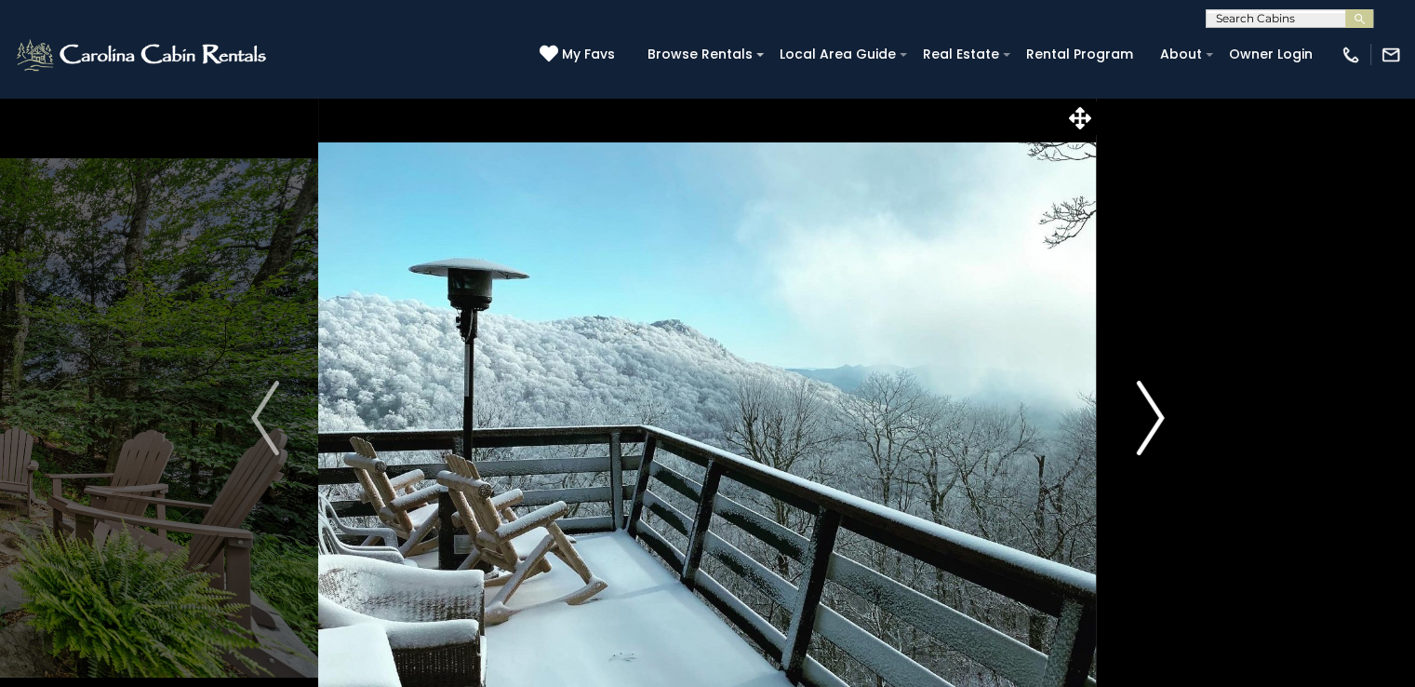
click at [1144, 419] on img "Next" at bounding box center [1150, 418] width 28 height 74
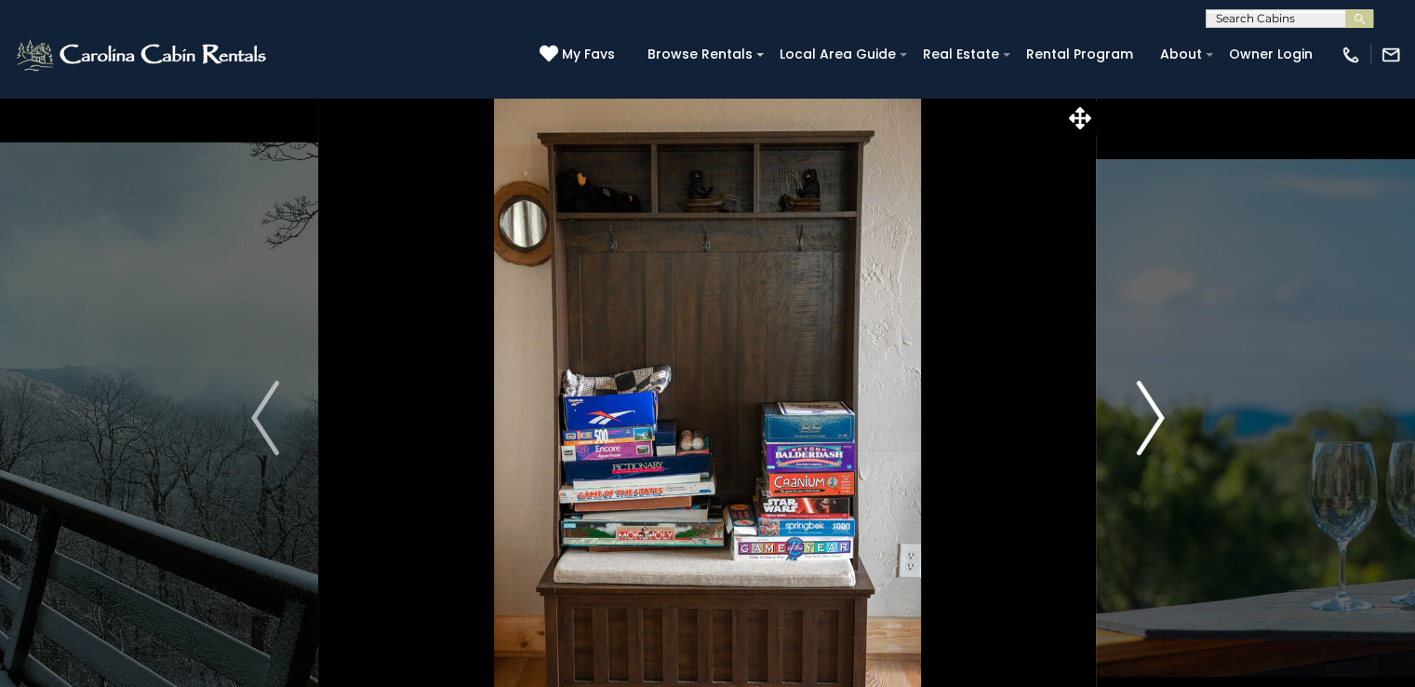
click at [1144, 419] on img "Next" at bounding box center [1150, 418] width 28 height 74
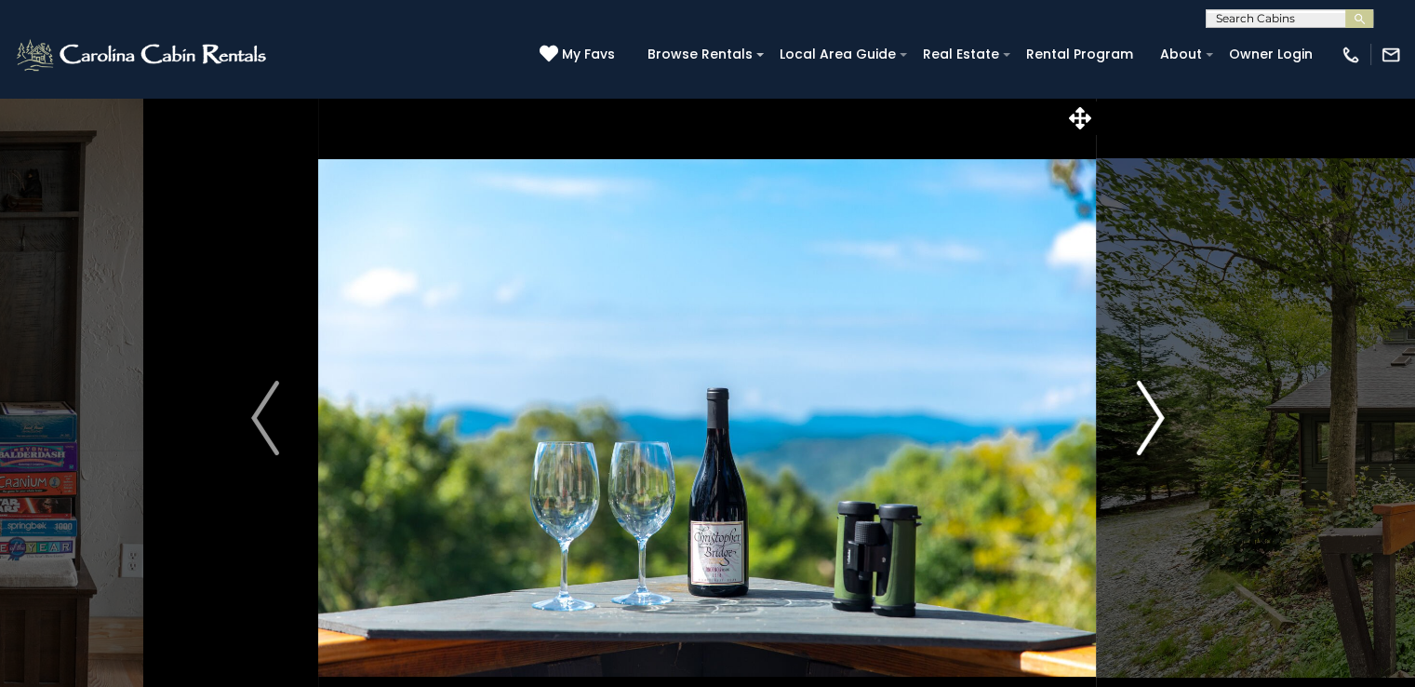
click at [1144, 419] on img "Next" at bounding box center [1150, 418] width 28 height 74
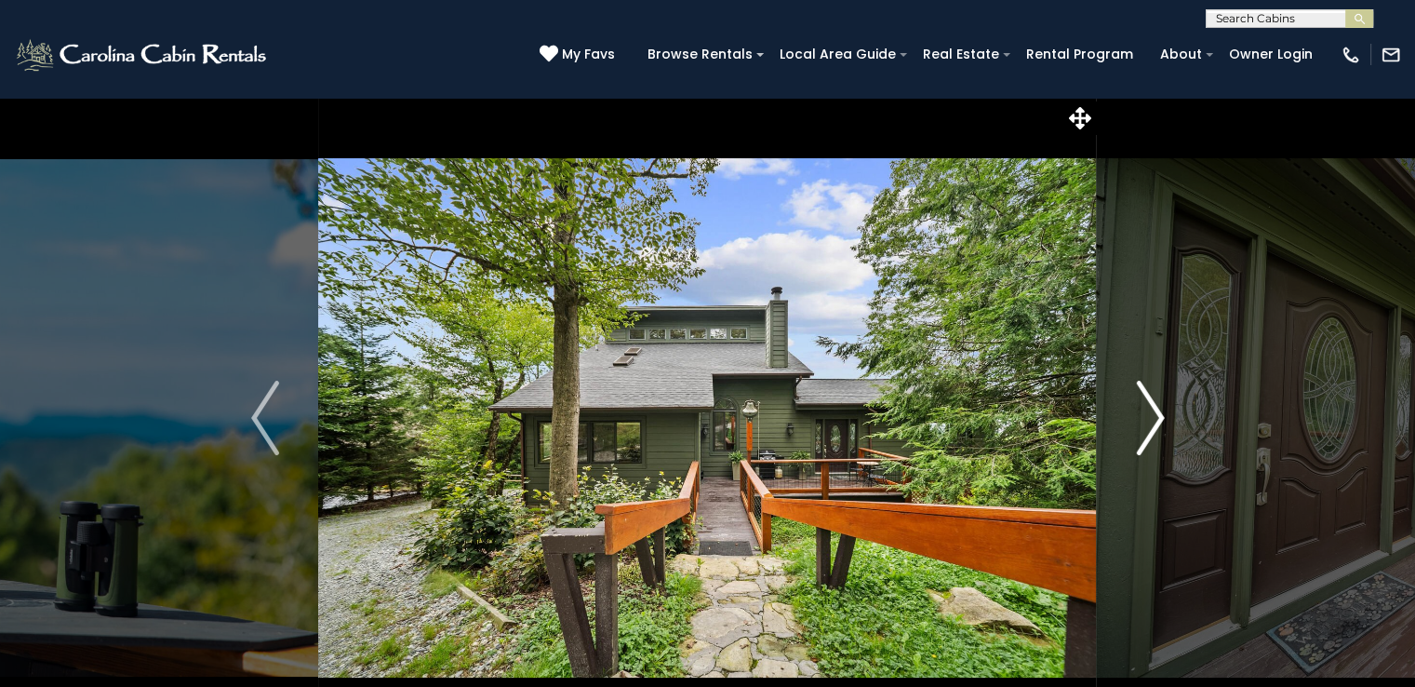
click at [1144, 419] on img "Next" at bounding box center [1150, 418] width 28 height 74
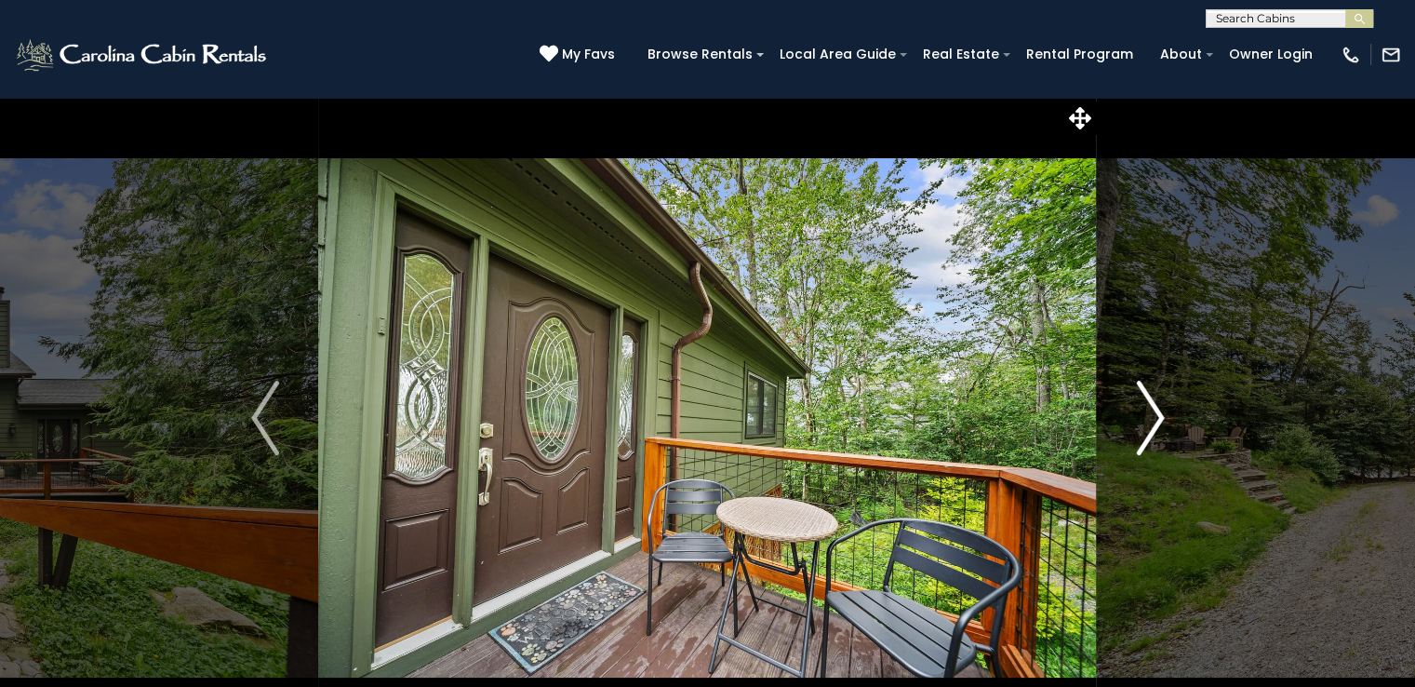
click at [1144, 419] on img "Next" at bounding box center [1150, 418] width 28 height 74
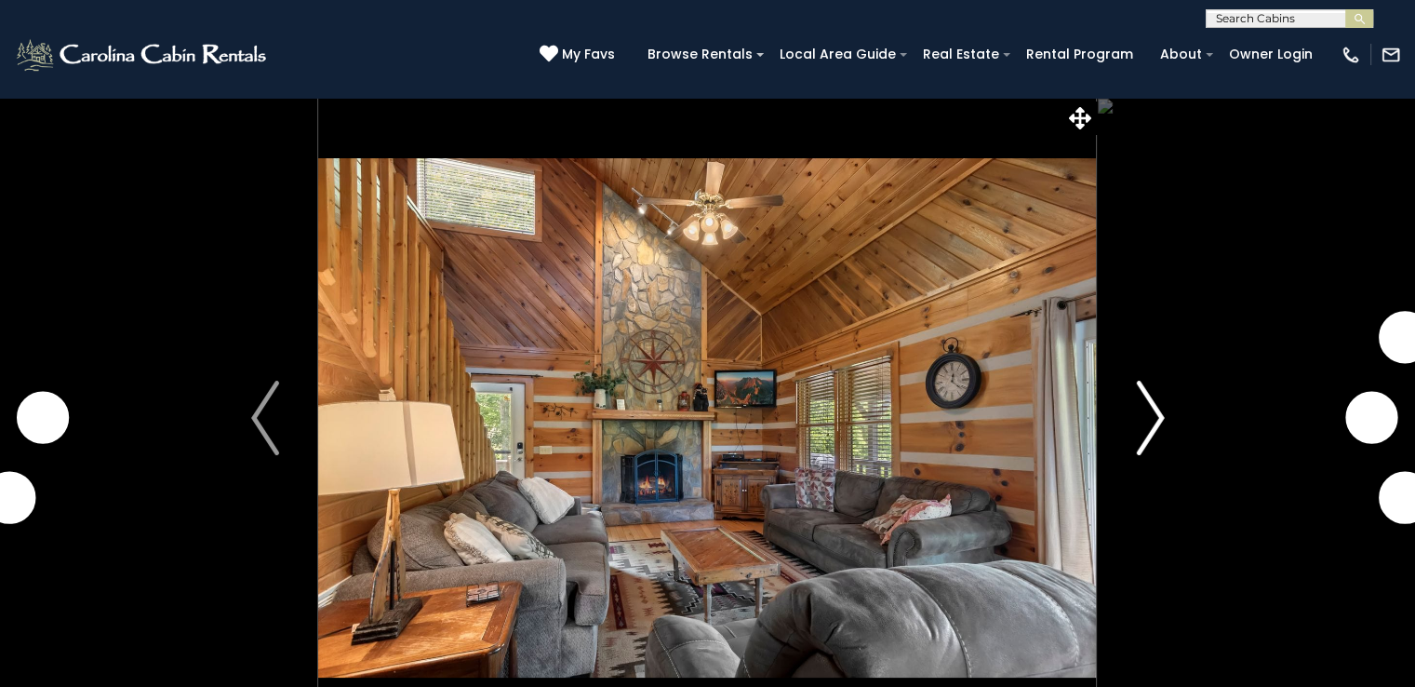
click at [1152, 425] on img "Next" at bounding box center [1150, 418] width 28 height 74
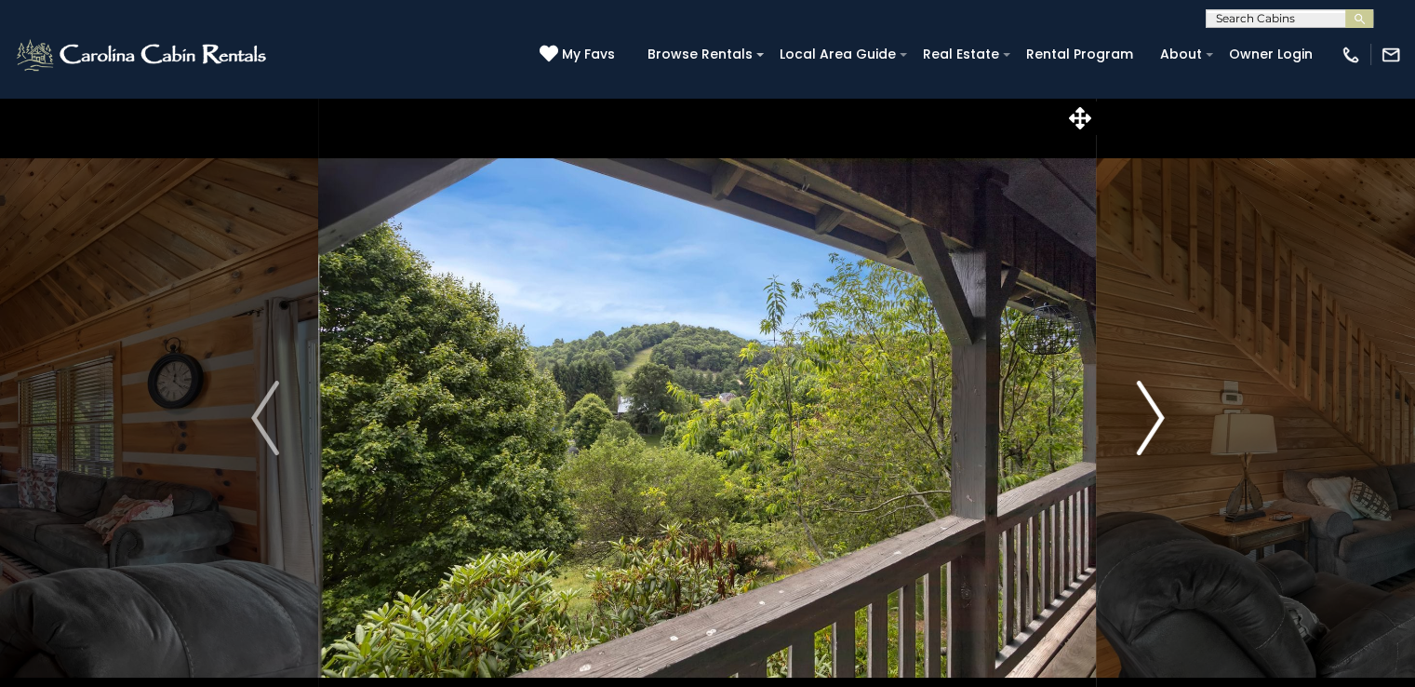
click at [1152, 425] on img "Next" at bounding box center [1150, 418] width 28 height 74
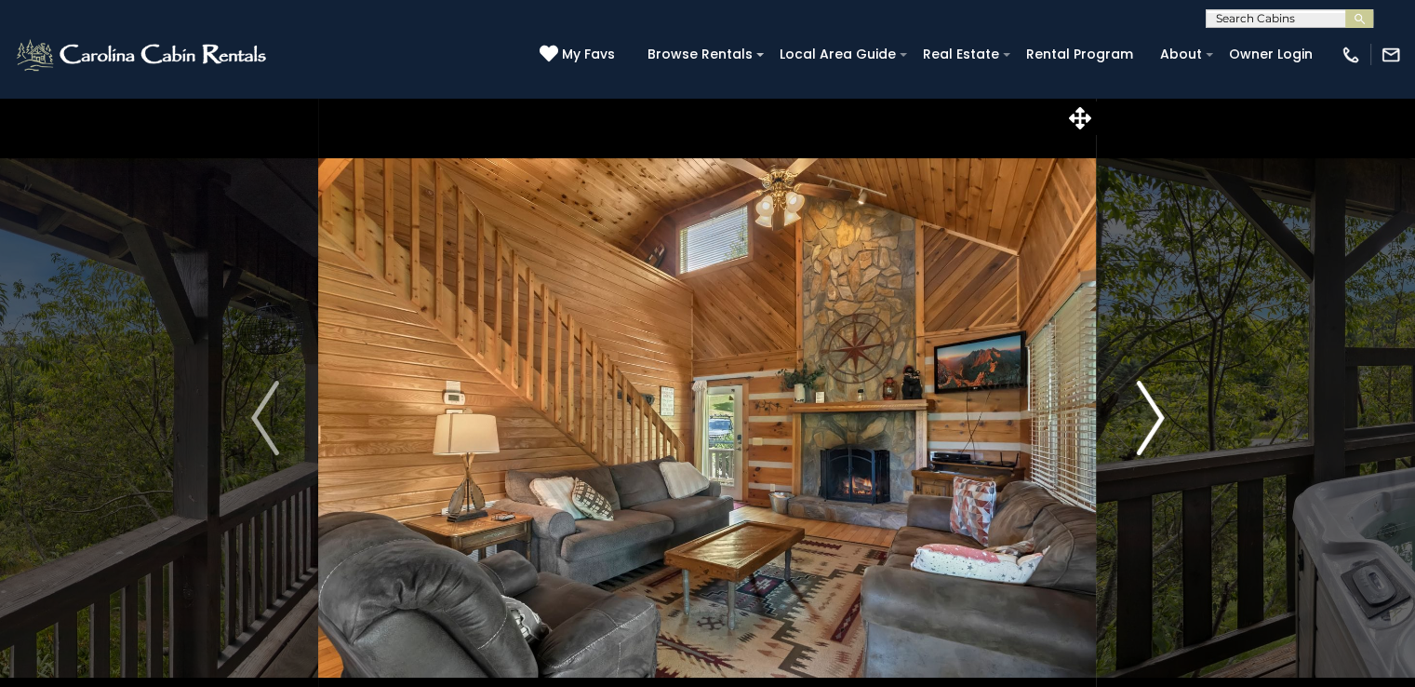
click at [1152, 425] on img "Next" at bounding box center [1150, 418] width 28 height 74
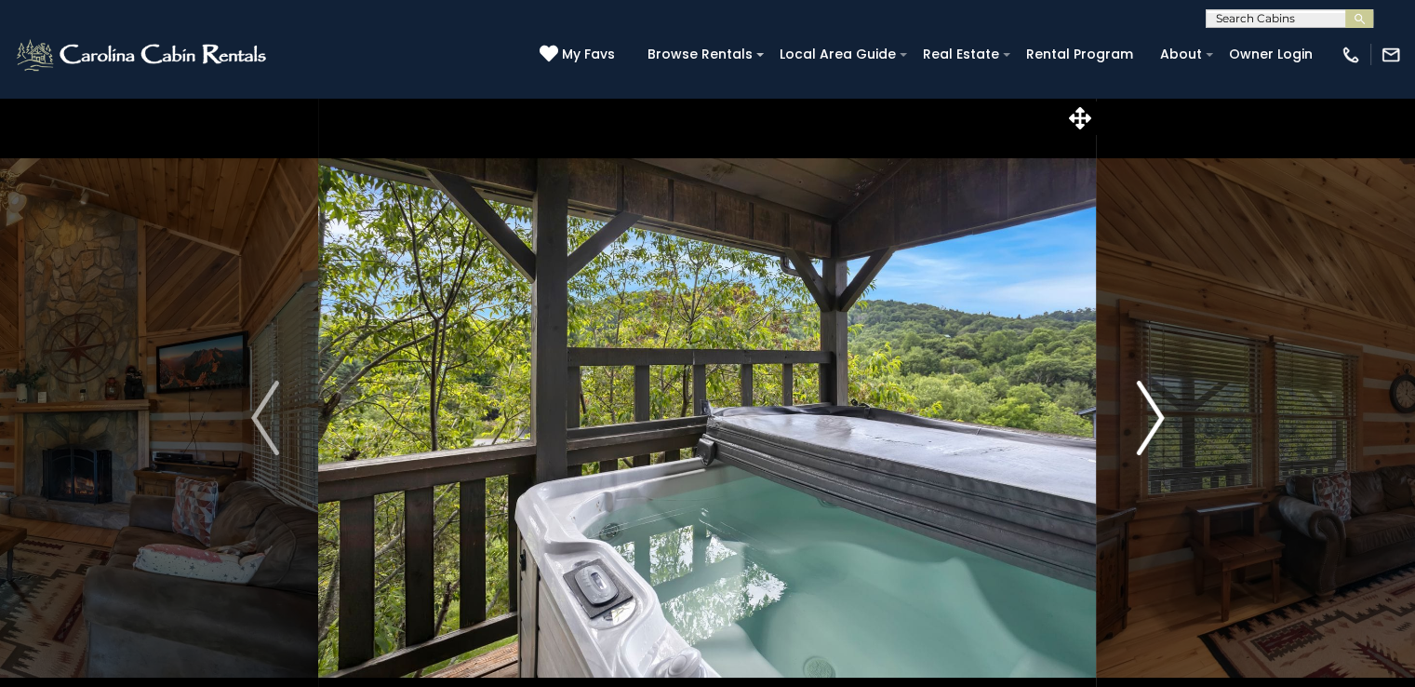
click at [1152, 425] on img "Next" at bounding box center [1150, 418] width 28 height 74
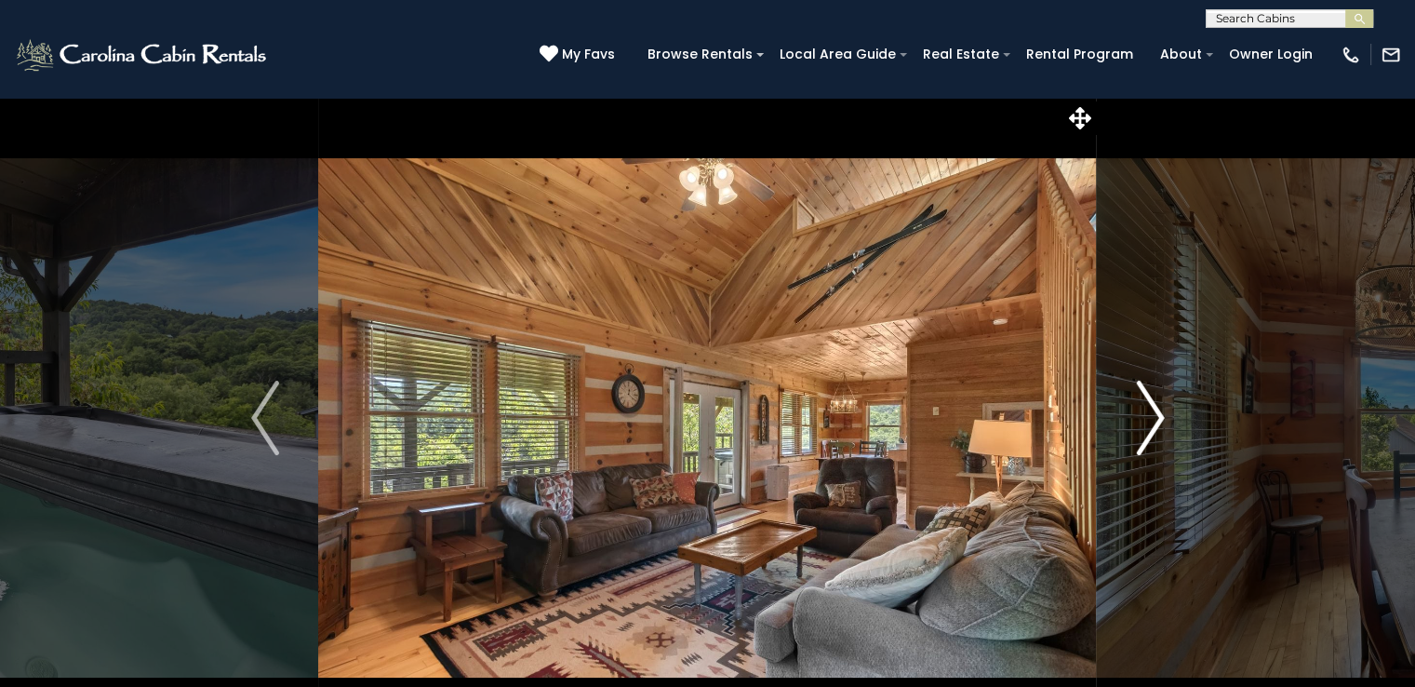
click at [1152, 425] on img "Next" at bounding box center [1150, 418] width 28 height 74
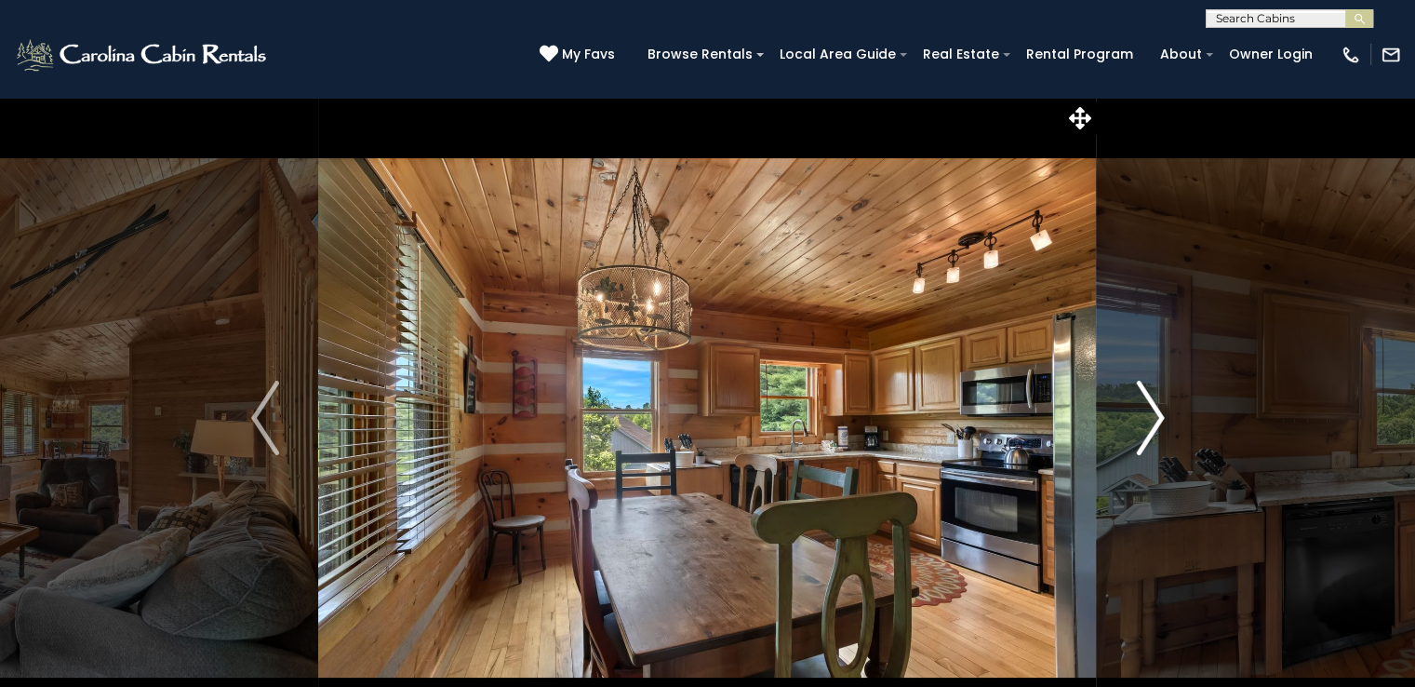
click at [1152, 425] on img "Next" at bounding box center [1150, 418] width 28 height 74
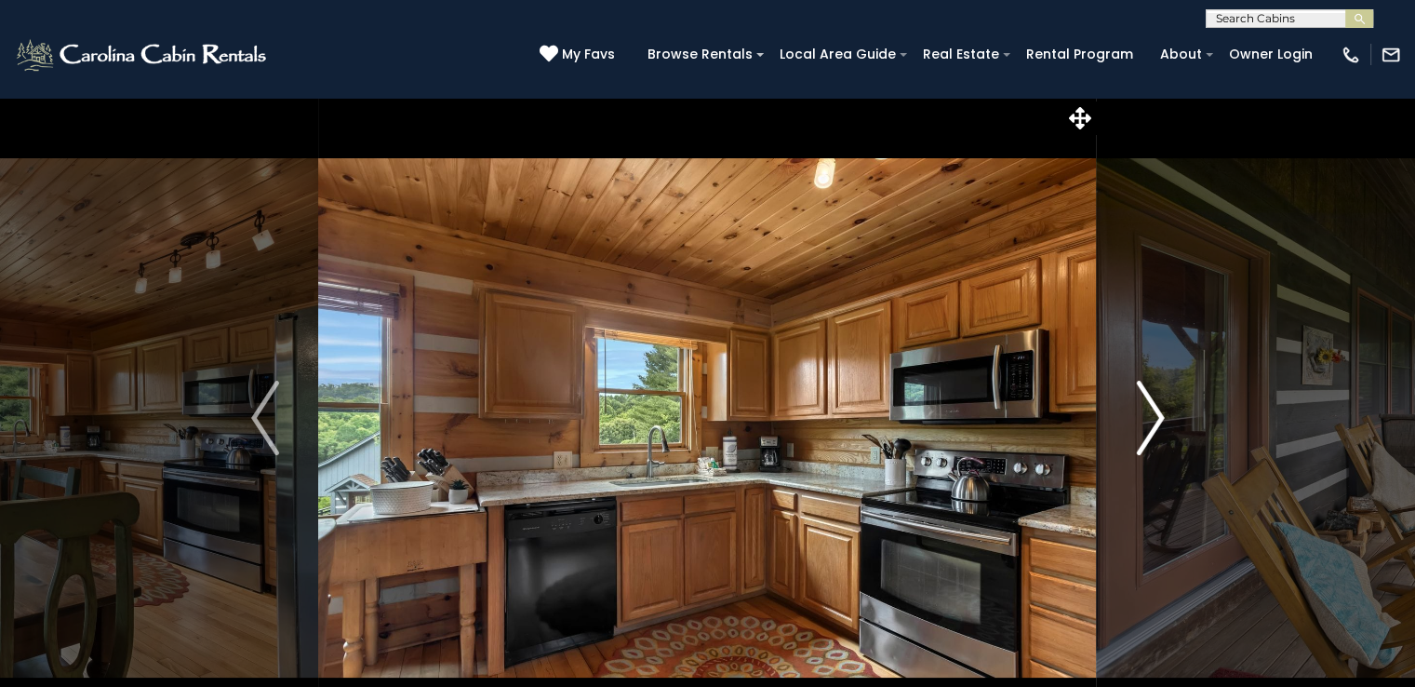
click at [1152, 425] on img "Next" at bounding box center [1150, 418] width 28 height 74
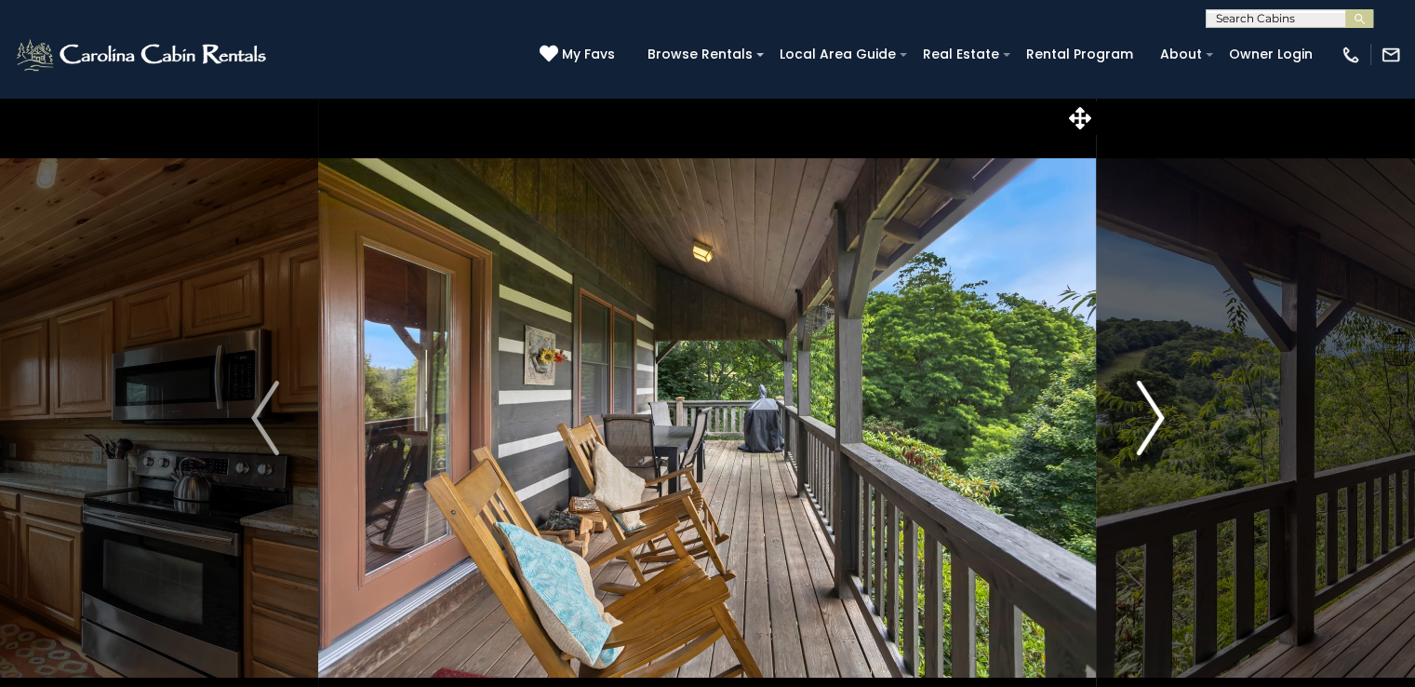
click at [1152, 425] on img "Next" at bounding box center [1150, 418] width 28 height 74
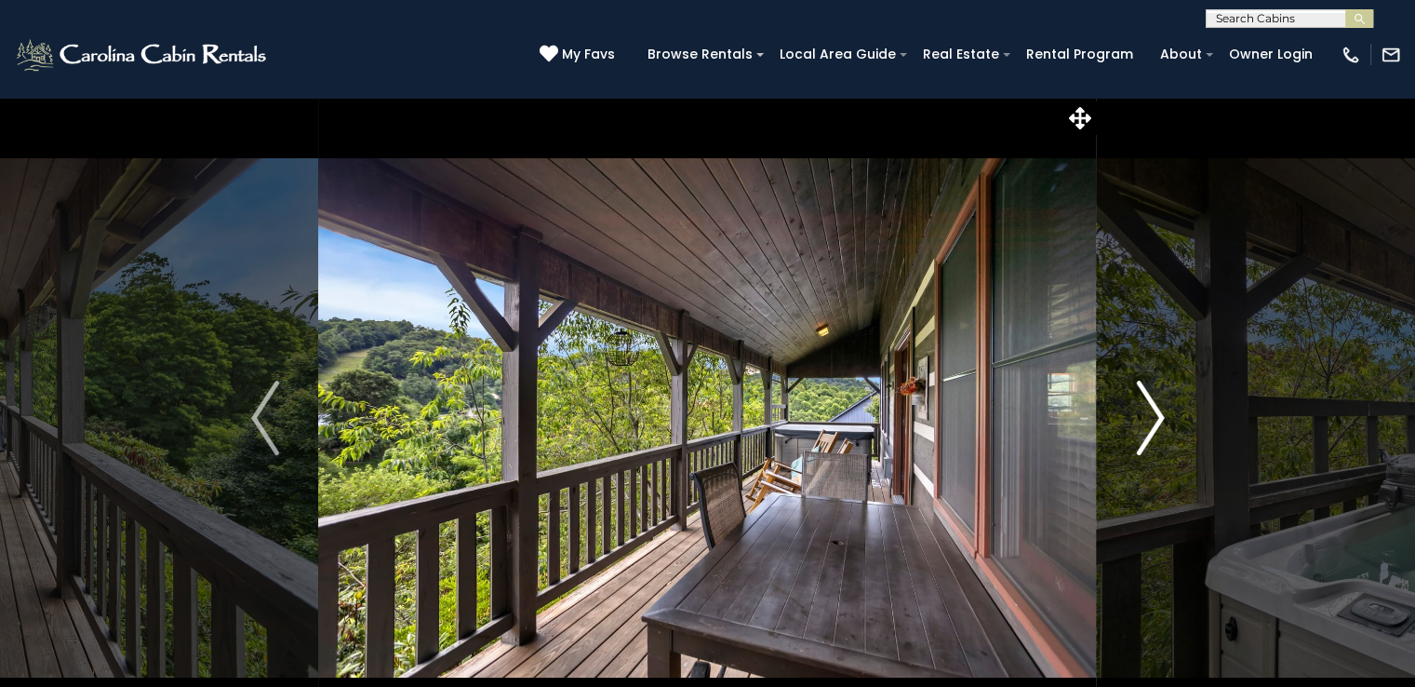
click at [1152, 425] on img "Next" at bounding box center [1150, 418] width 28 height 74
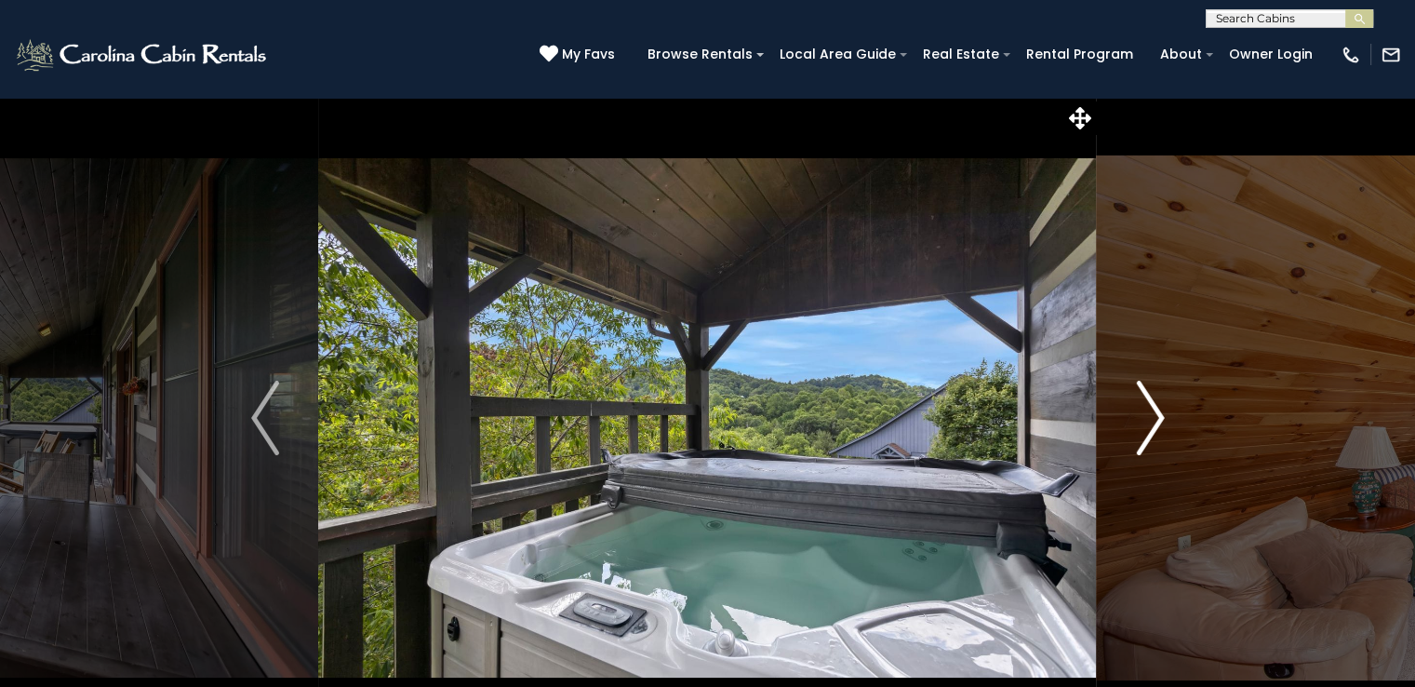
click at [1152, 425] on img "Next" at bounding box center [1150, 418] width 28 height 74
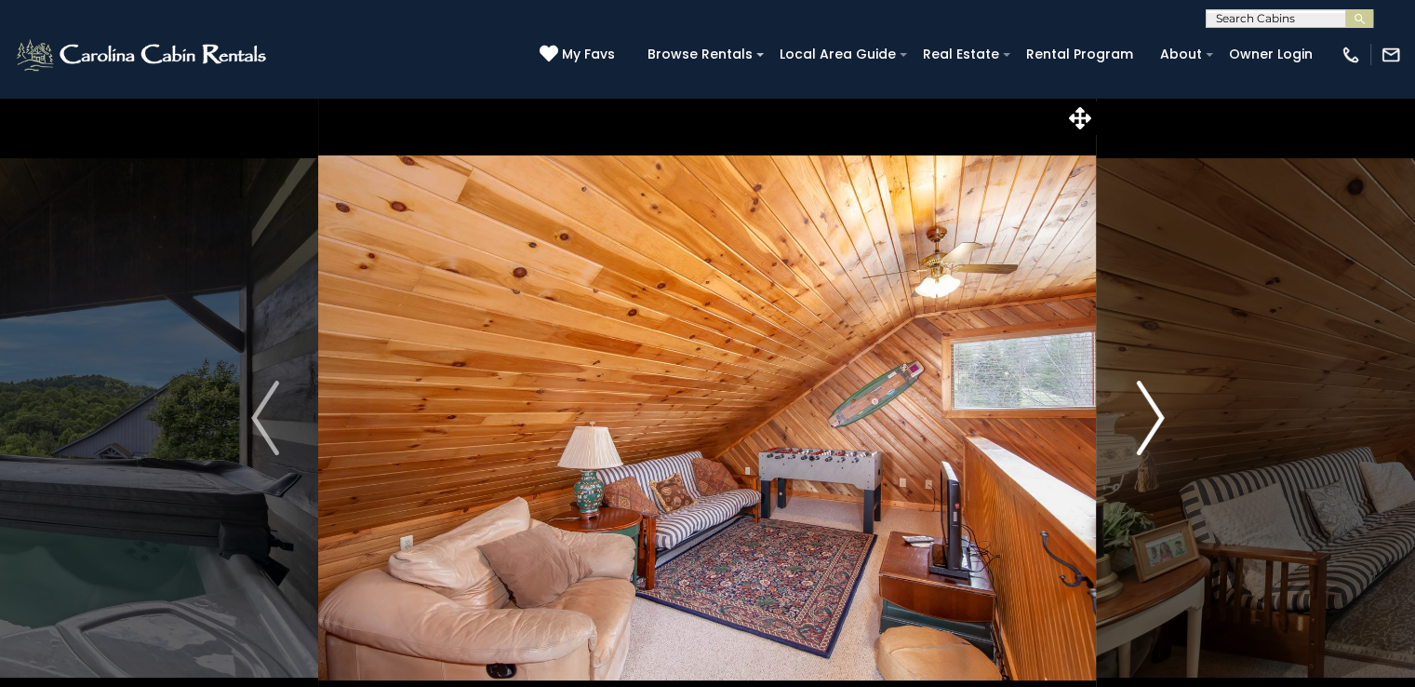
click at [1152, 425] on img "Next" at bounding box center [1150, 418] width 28 height 74
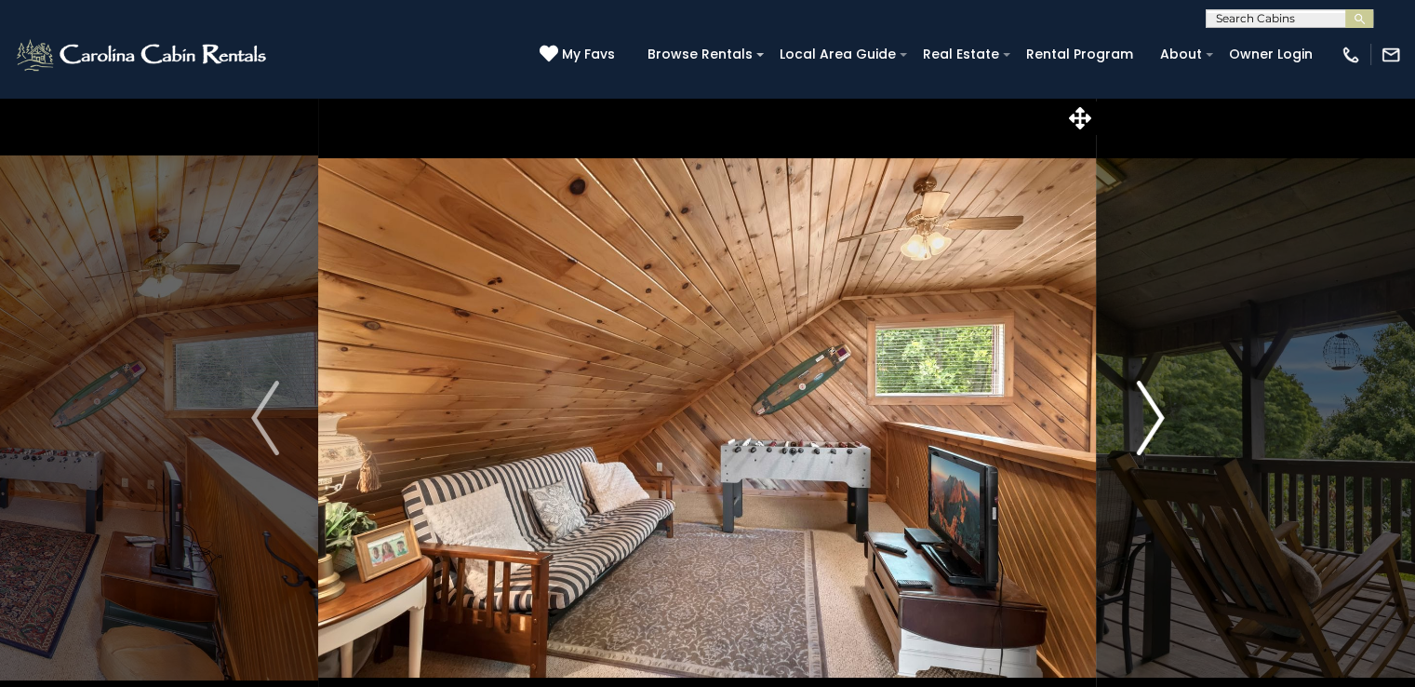
click at [1152, 425] on img "Next" at bounding box center [1150, 418] width 28 height 74
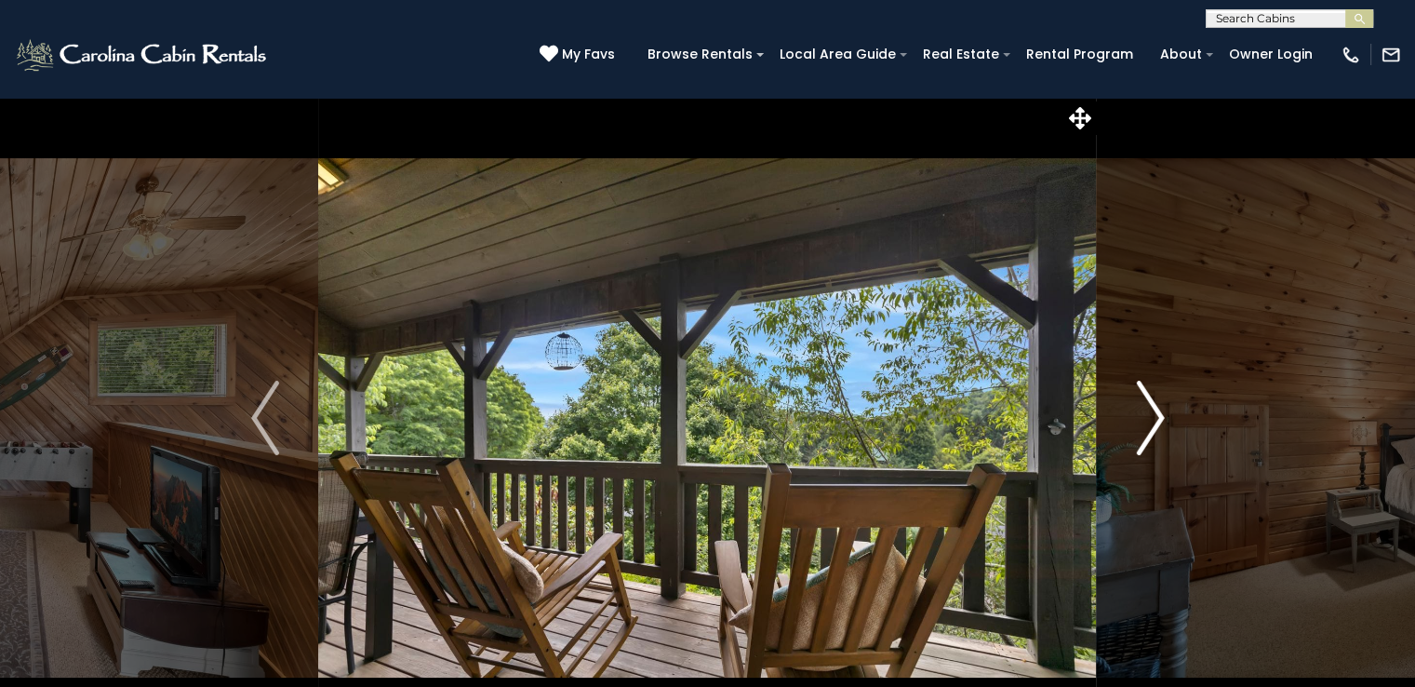
click at [1152, 425] on img "Next" at bounding box center [1150, 418] width 28 height 74
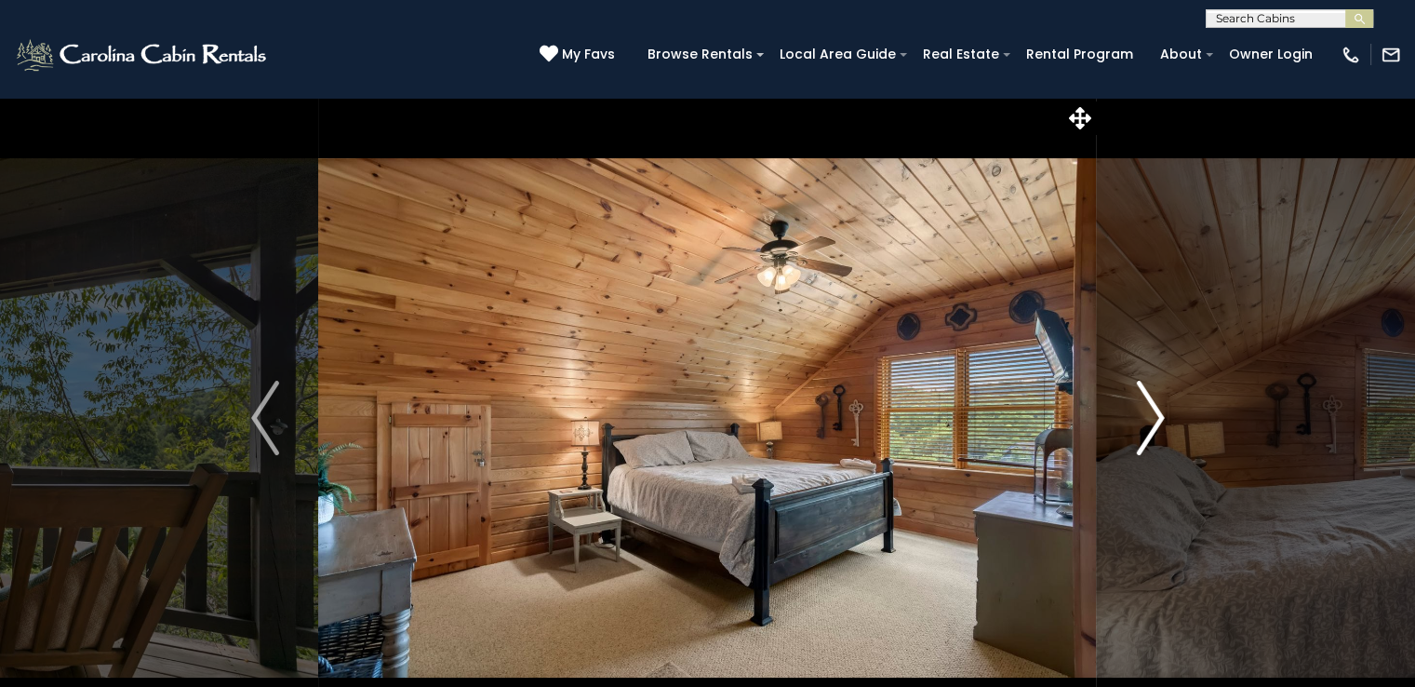
click at [1158, 425] on img "Next" at bounding box center [1150, 418] width 28 height 74
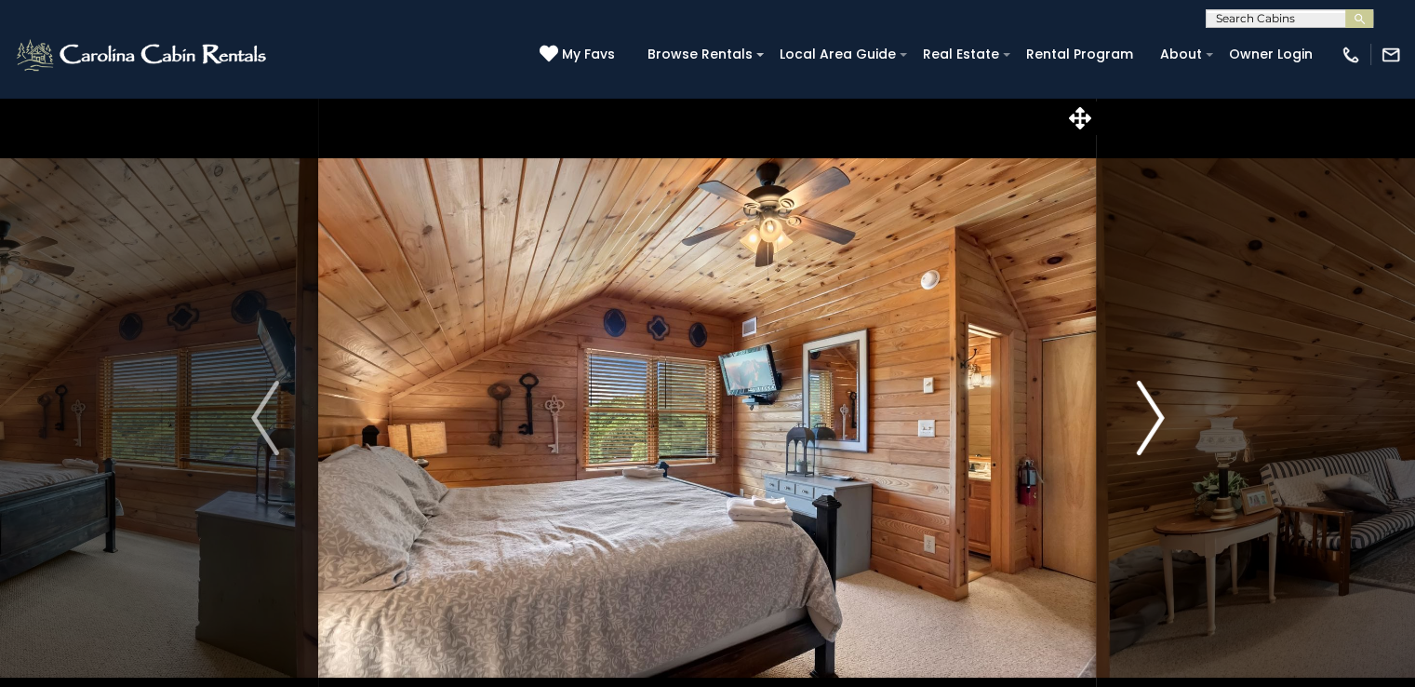
click at [1158, 425] on img "Next" at bounding box center [1150, 418] width 28 height 74
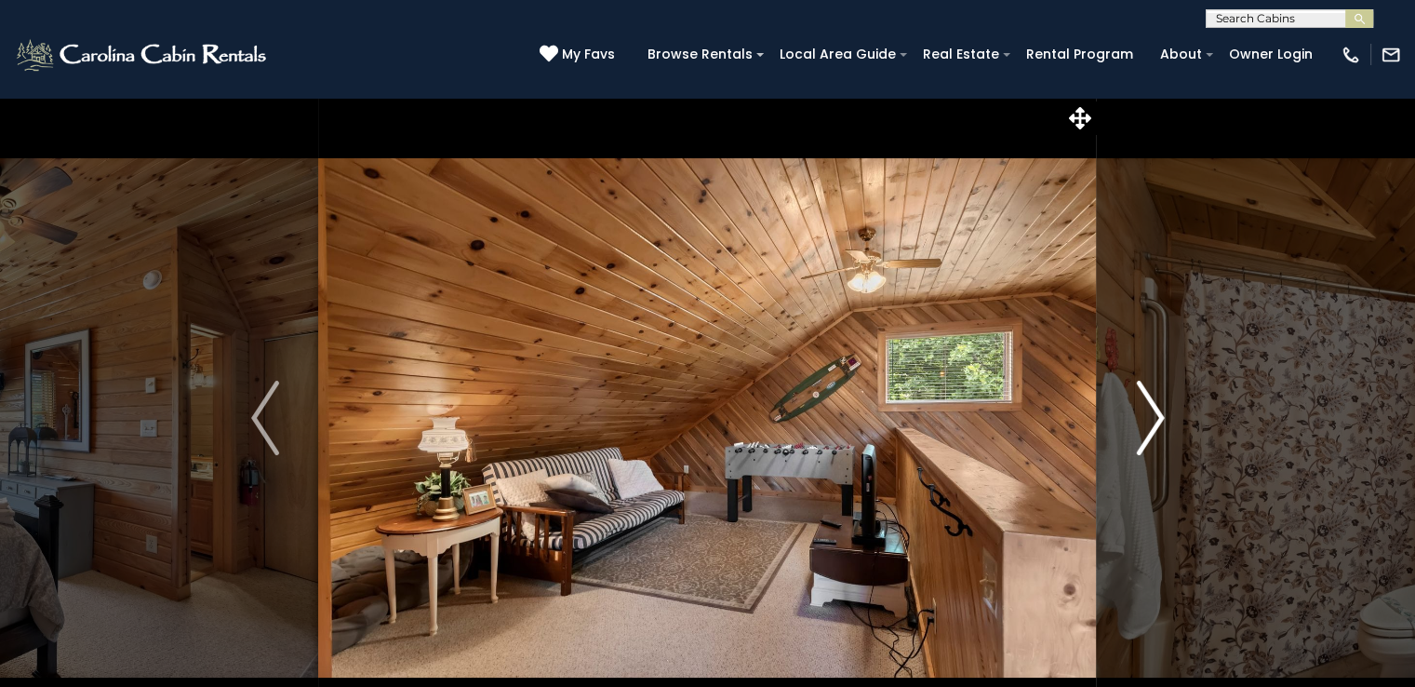
click at [1158, 425] on img "Next" at bounding box center [1150, 418] width 28 height 74
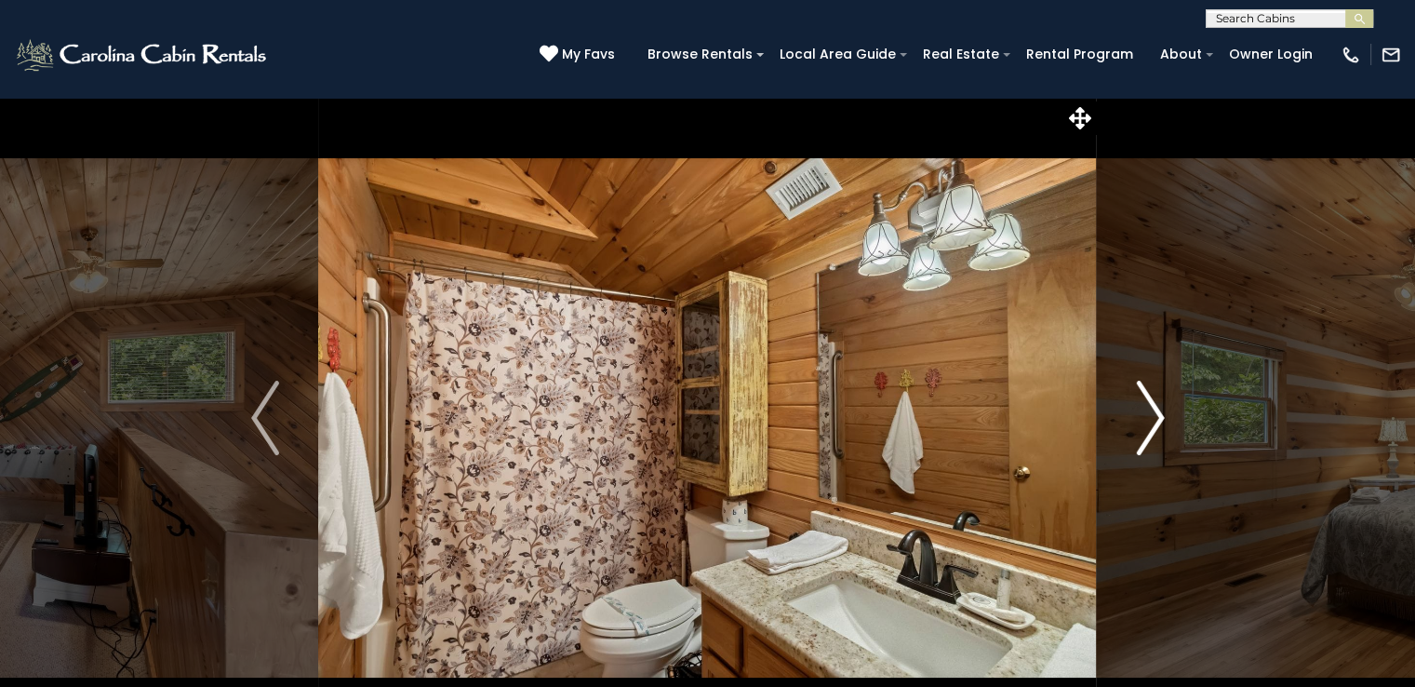
click at [1158, 425] on img "Next" at bounding box center [1150, 418] width 28 height 74
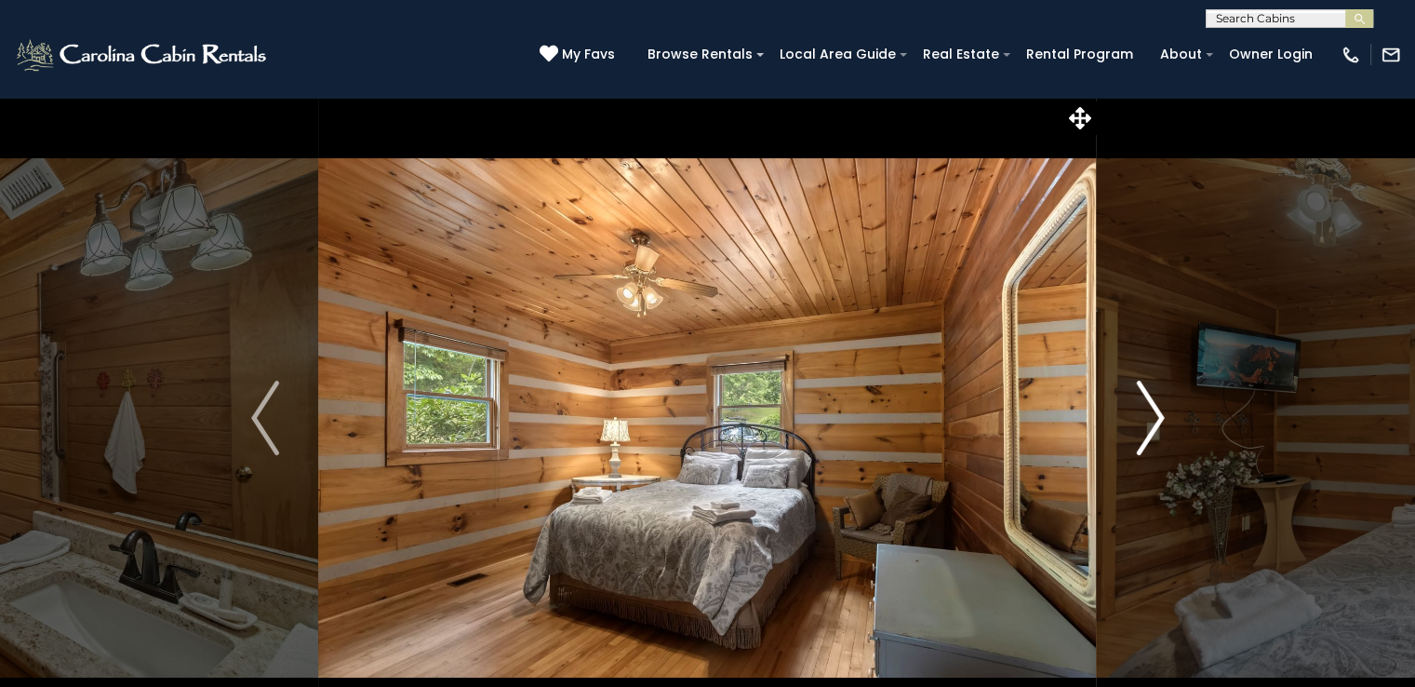
click at [1158, 425] on img "Next" at bounding box center [1150, 418] width 28 height 74
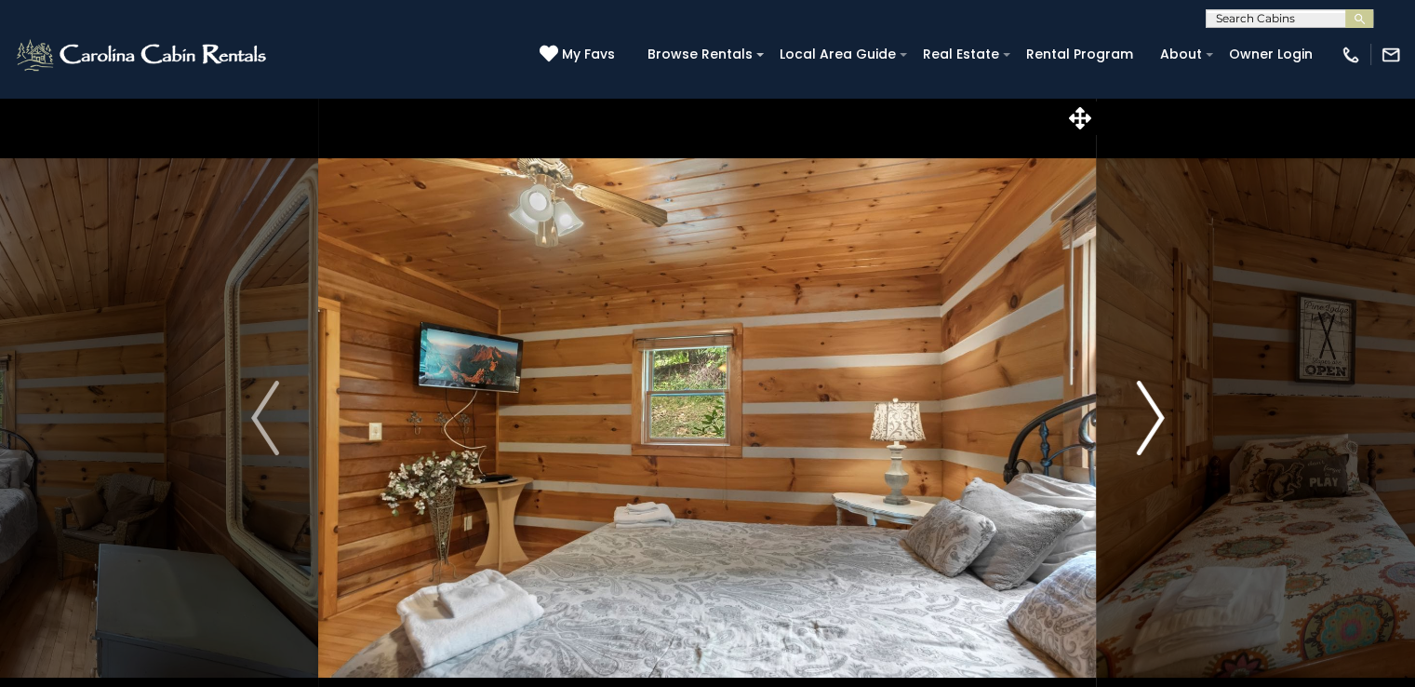
click at [1158, 425] on img "Next" at bounding box center [1150, 418] width 28 height 74
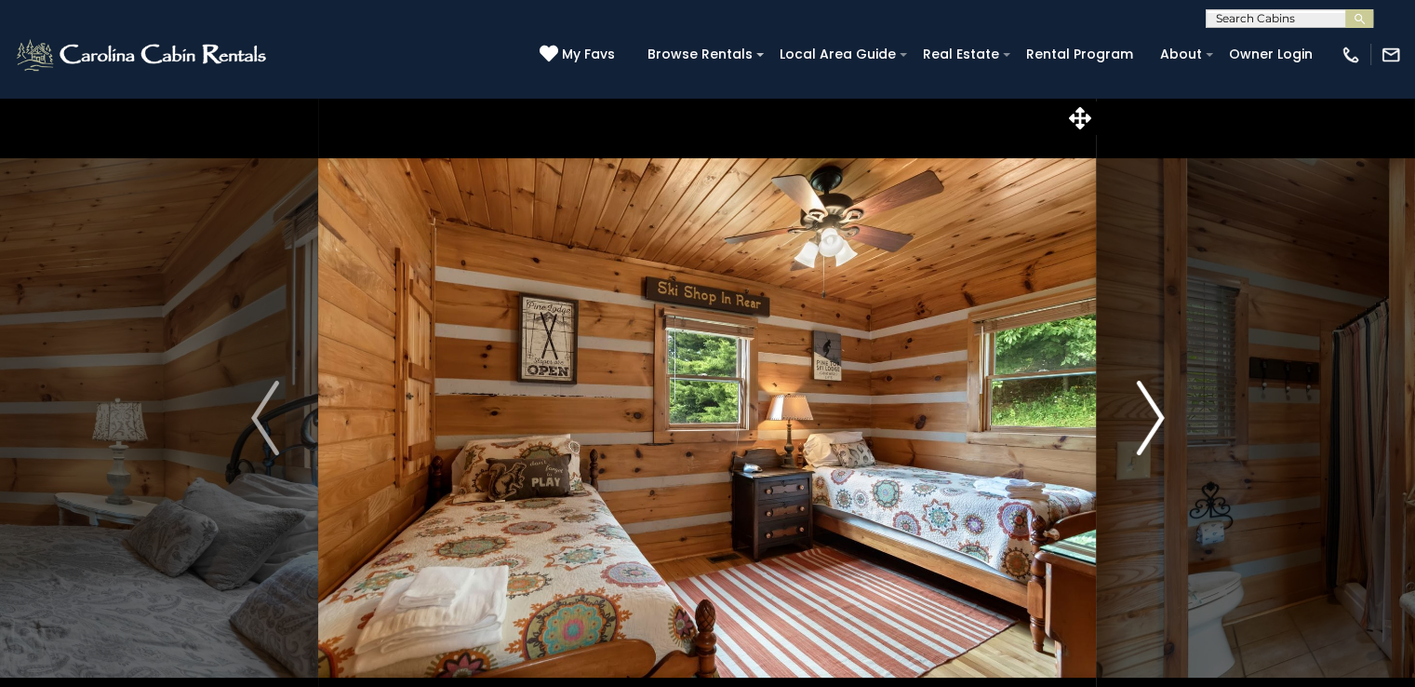
click at [1158, 425] on img "Next" at bounding box center [1150, 418] width 28 height 74
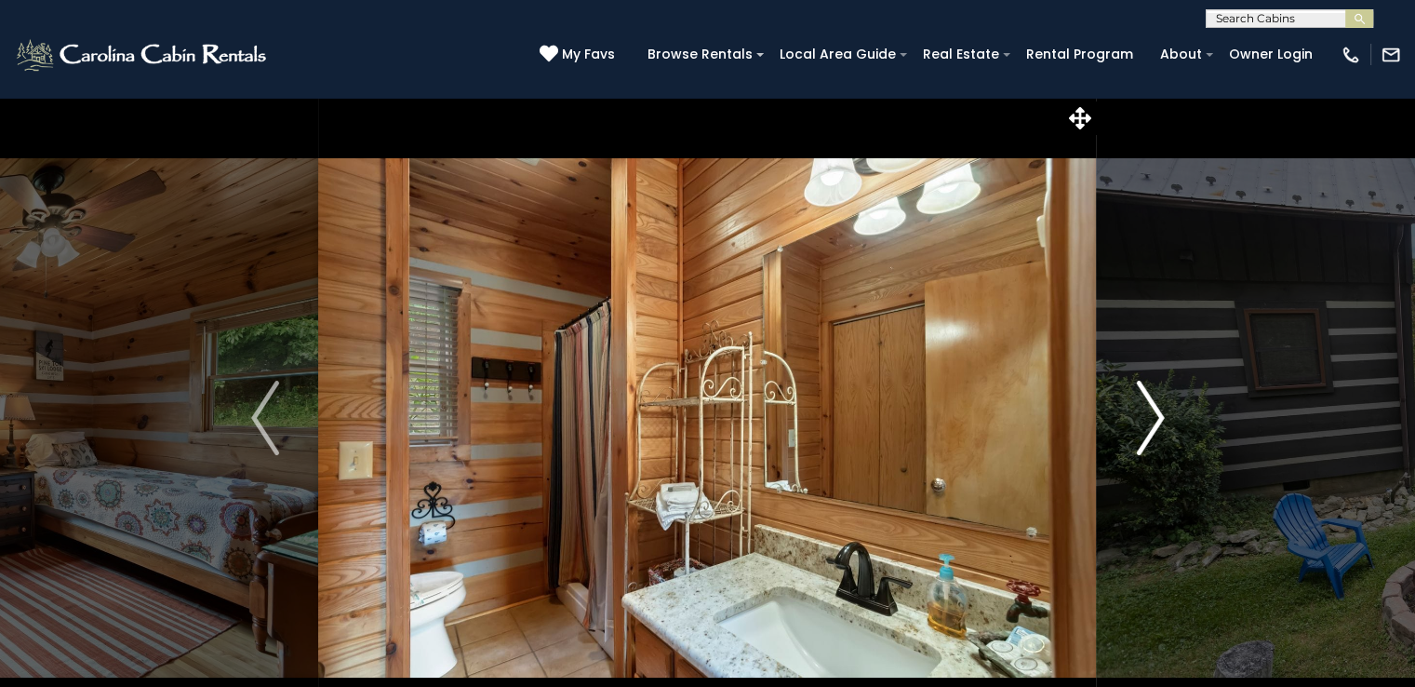
click at [1158, 425] on img "Next" at bounding box center [1150, 418] width 28 height 74
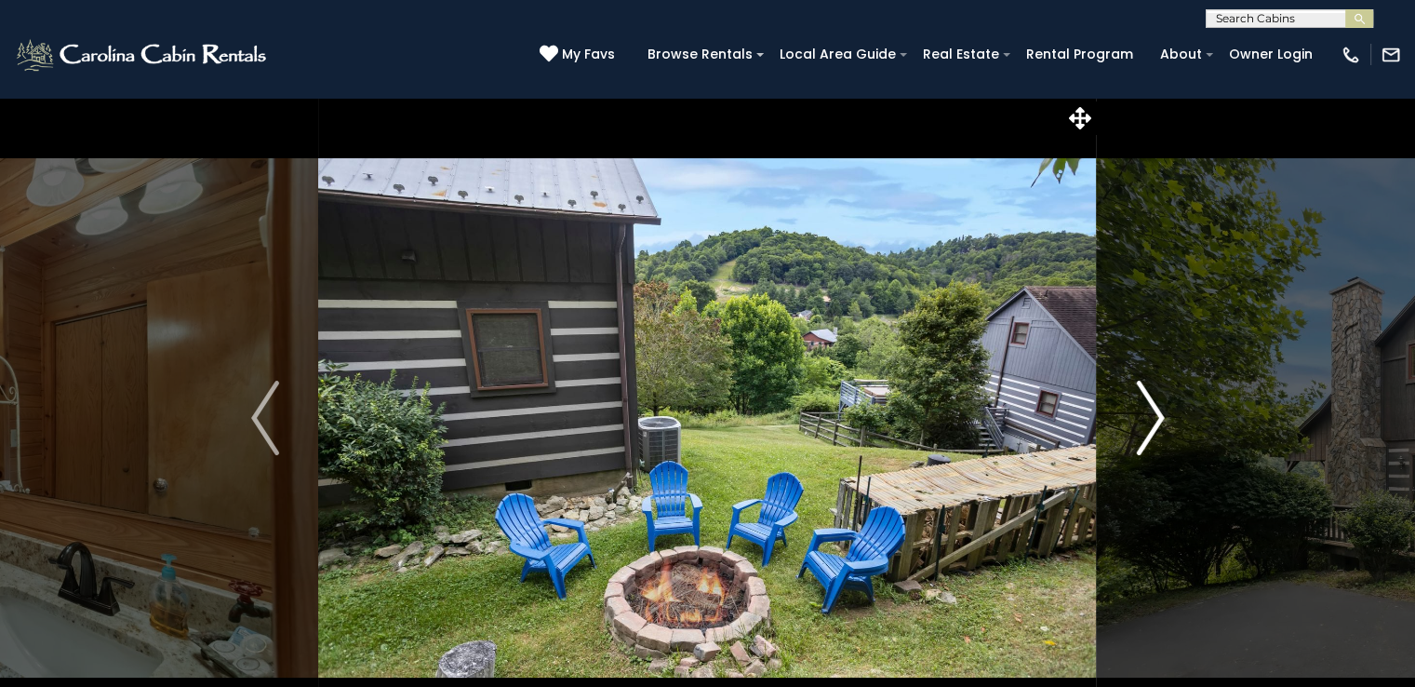
click at [1158, 425] on img "Next" at bounding box center [1150, 418] width 28 height 74
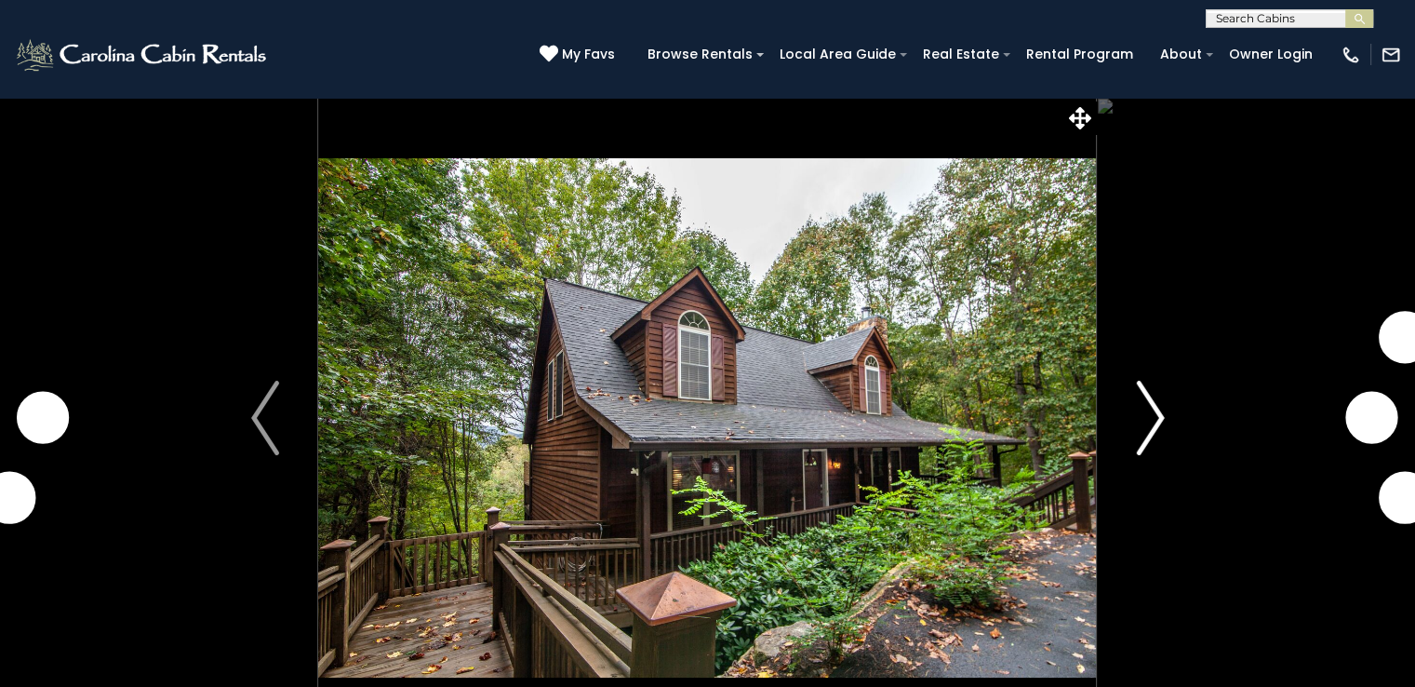
click at [1143, 433] on img "Next" at bounding box center [1150, 418] width 28 height 74
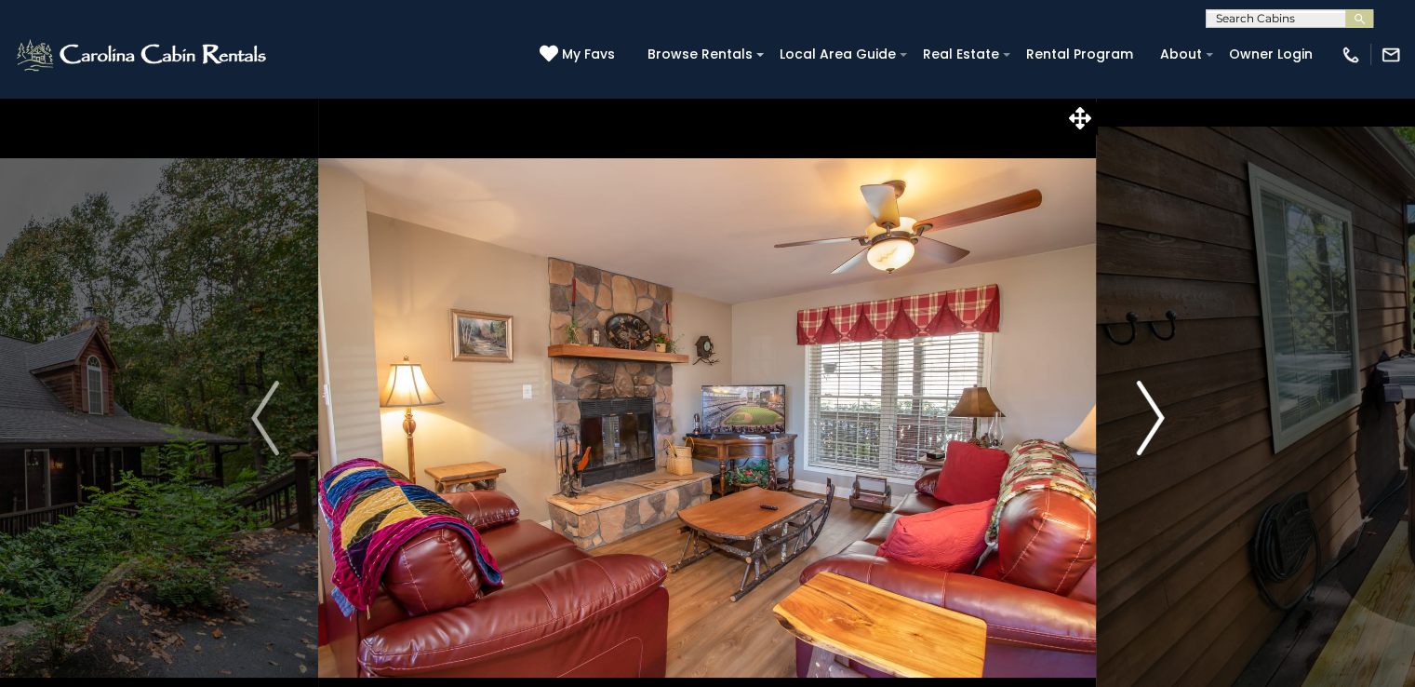
click at [1143, 433] on img "Next" at bounding box center [1150, 418] width 28 height 74
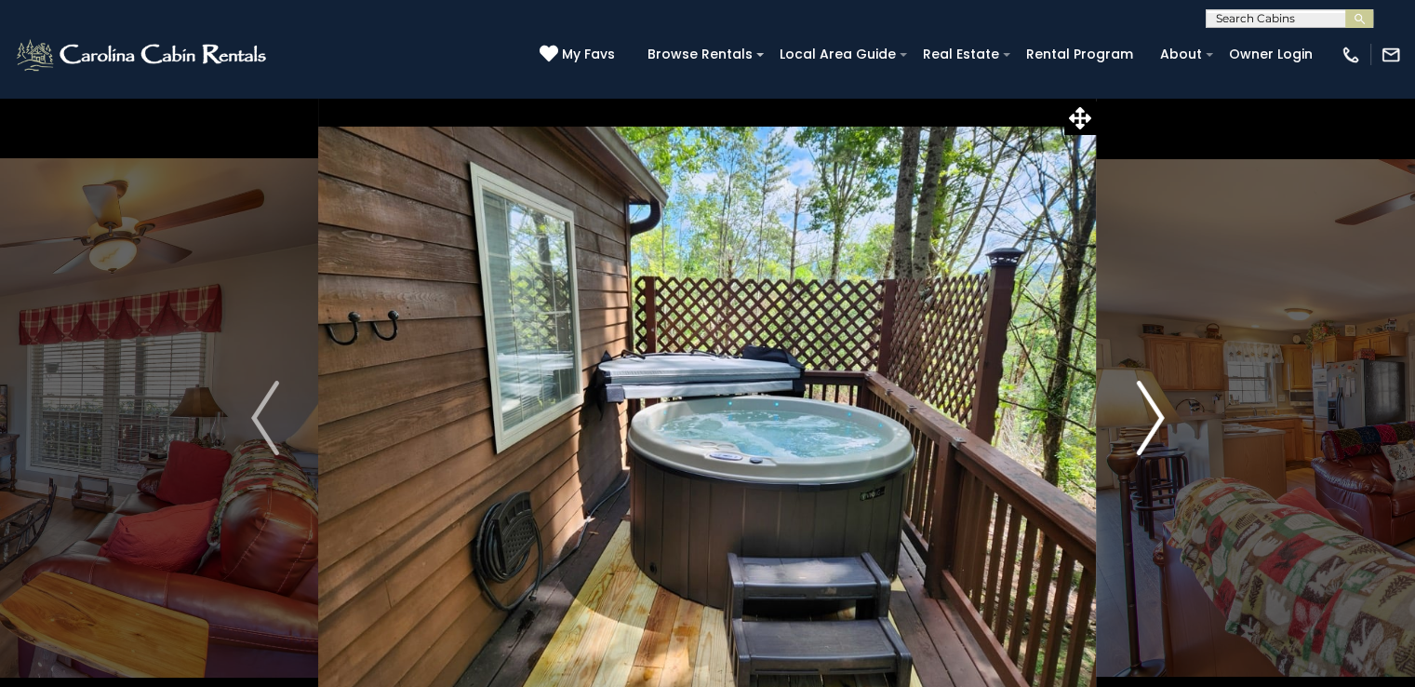
click at [1143, 433] on img "Next" at bounding box center [1150, 418] width 28 height 74
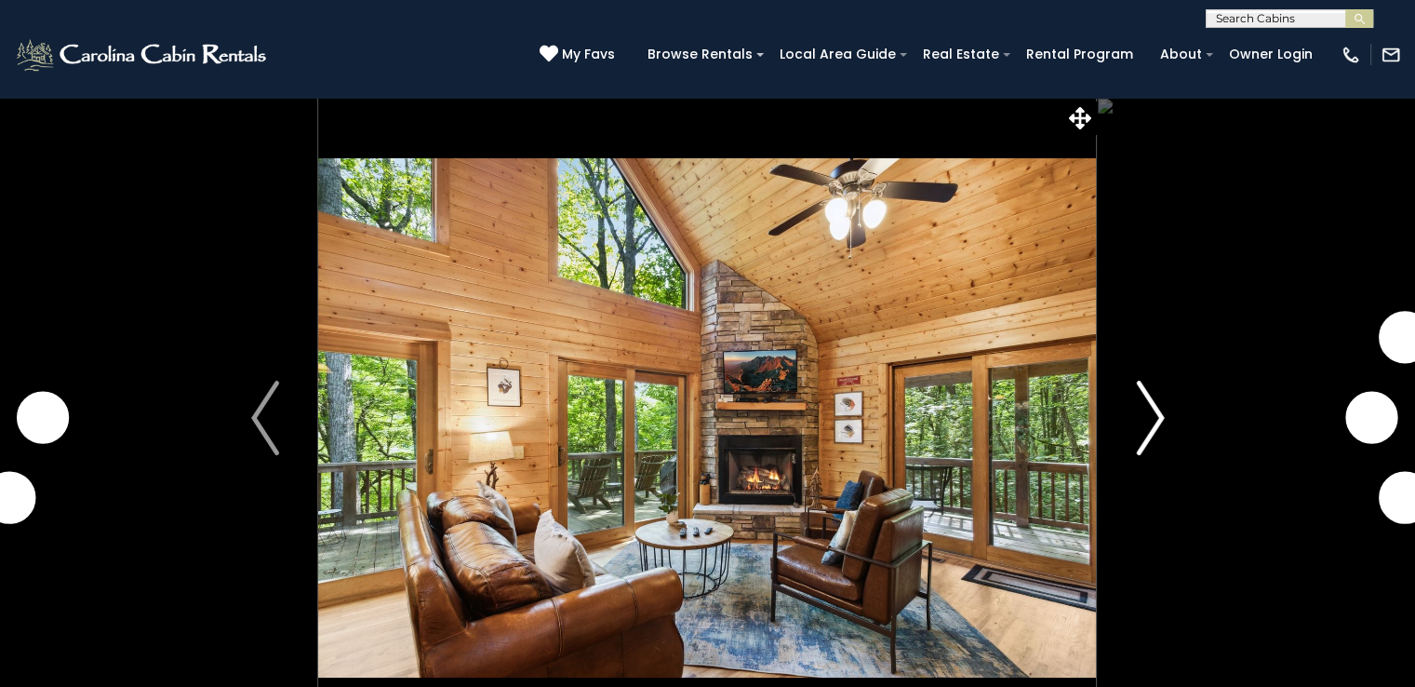
click at [1154, 433] on img "Next" at bounding box center [1150, 418] width 28 height 74
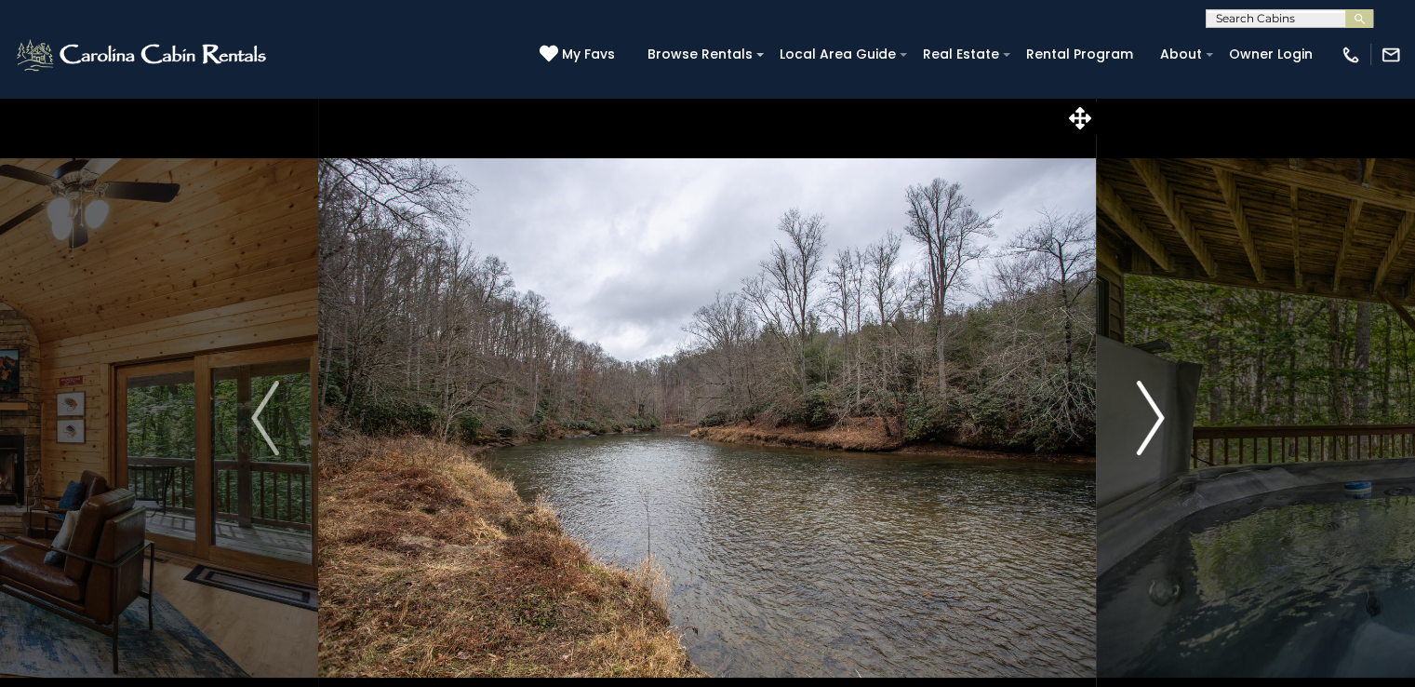
click at [1154, 433] on img "Next" at bounding box center [1150, 418] width 28 height 74
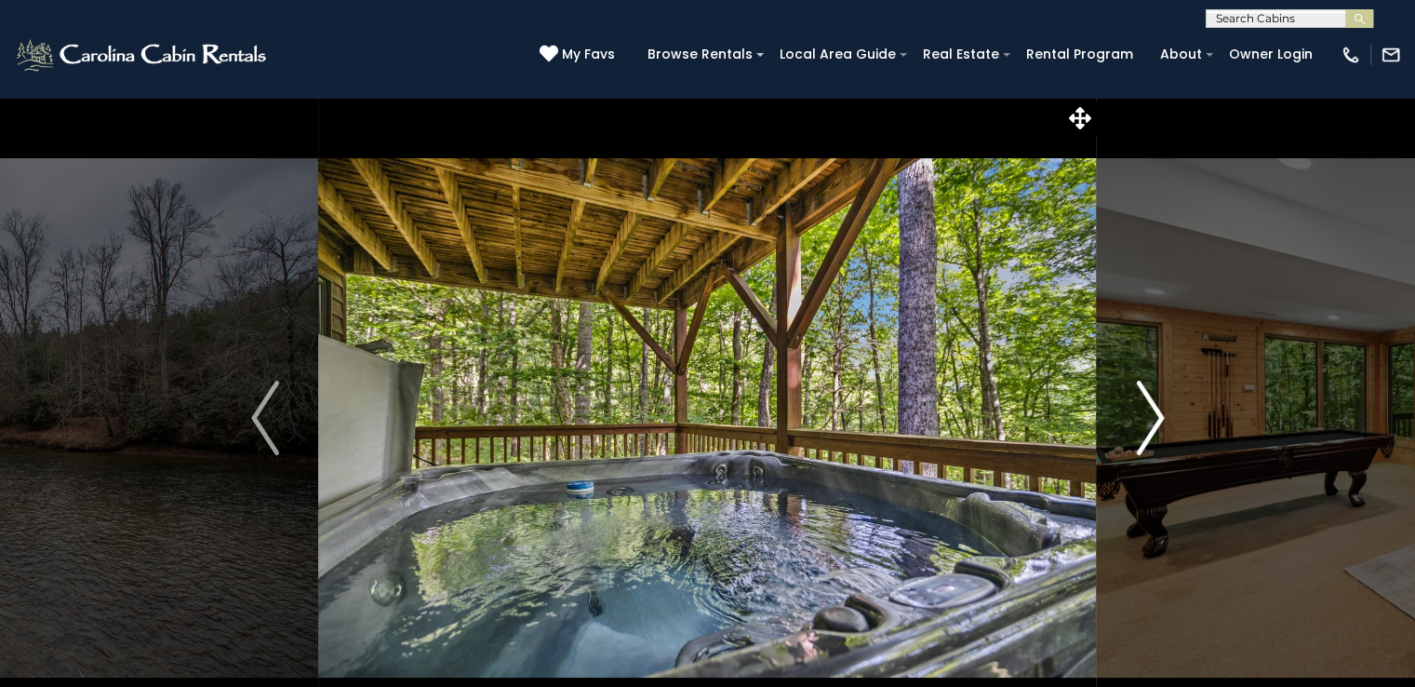
click at [1154, 433] on img "Next" at bounding box center [1150, 418] width 28 height 74
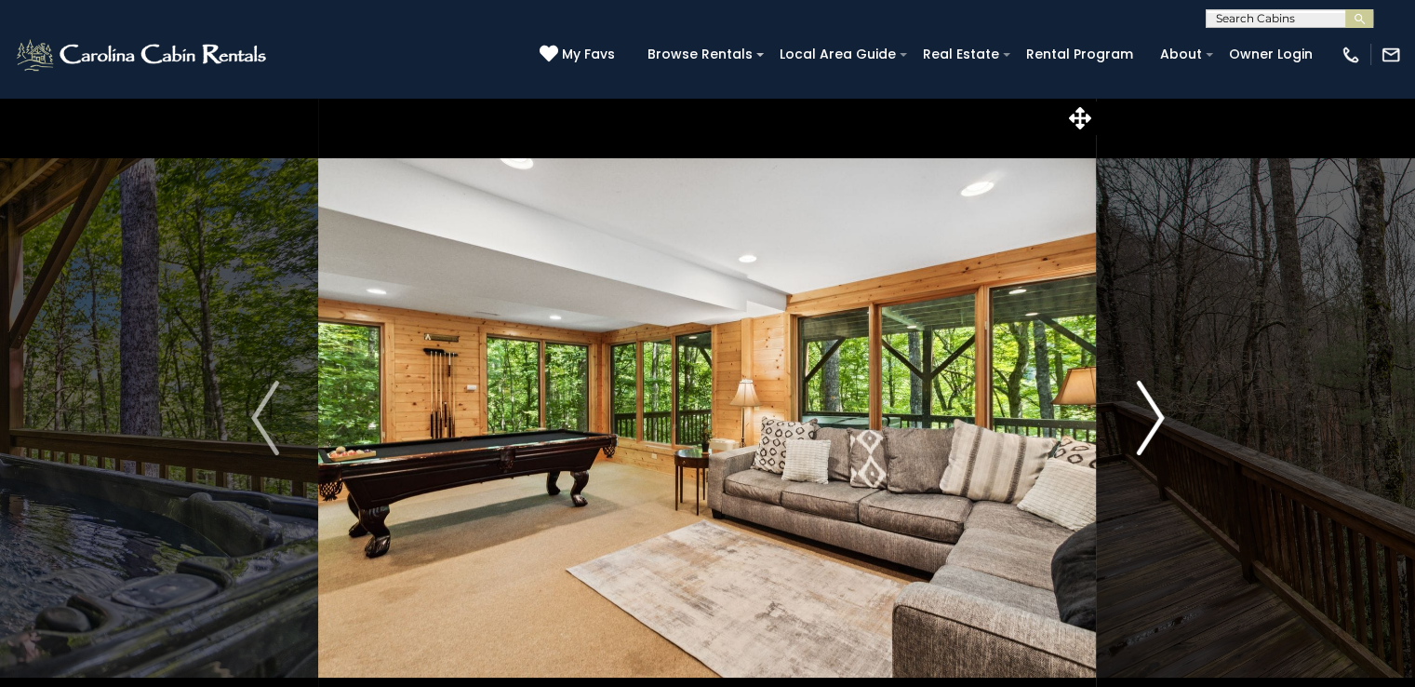
click at [1154, 433] on img "Next" at bounding box center [1150, 418] width 28 height 74
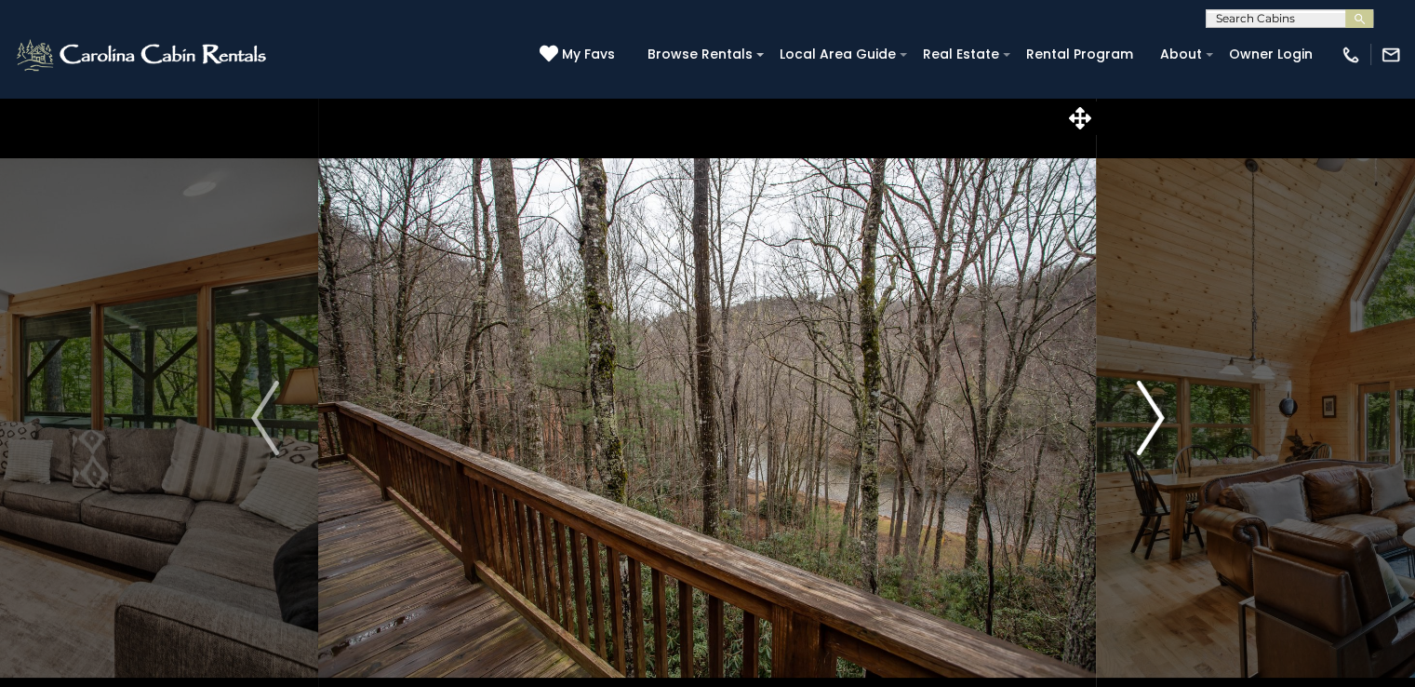
click at [1154, 433] on img "Next" at bounding box center [1150, 418] width 28 height 74
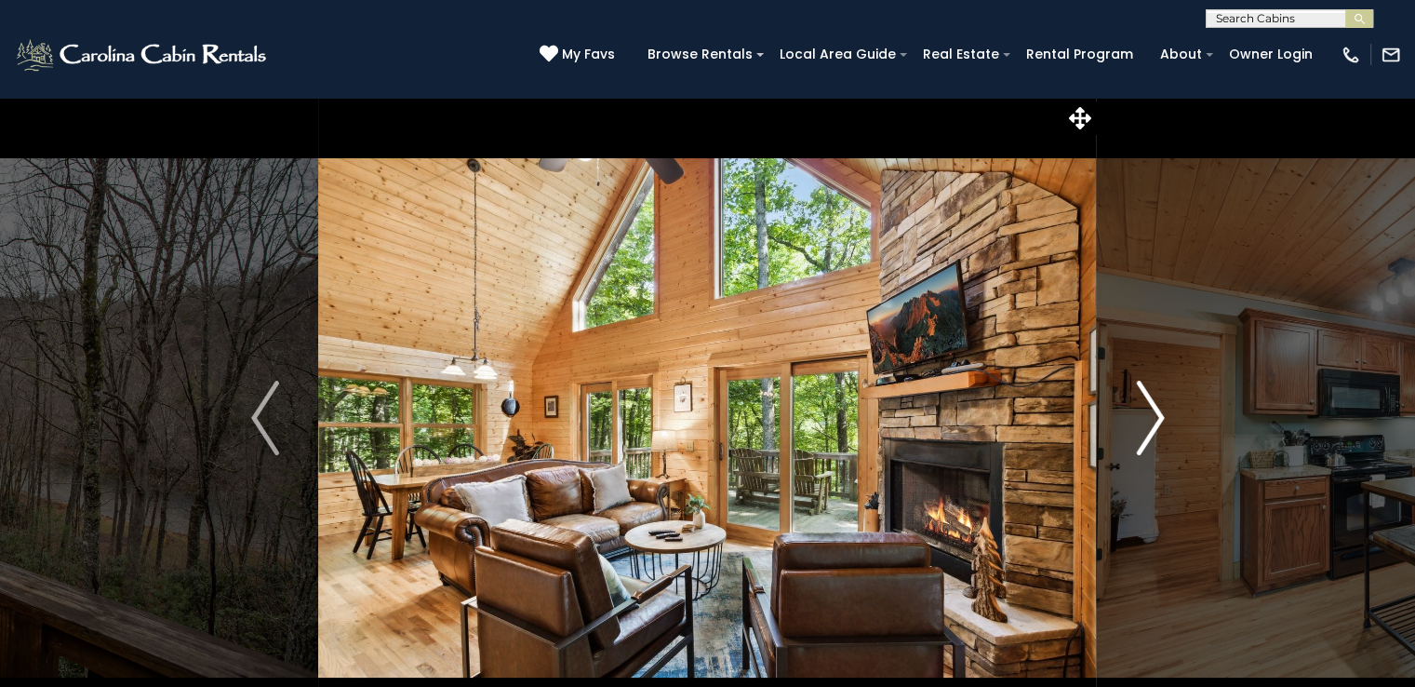
click at [1154, 433] on img "Next" at bounding box center [1150, 418] width 28 height 74
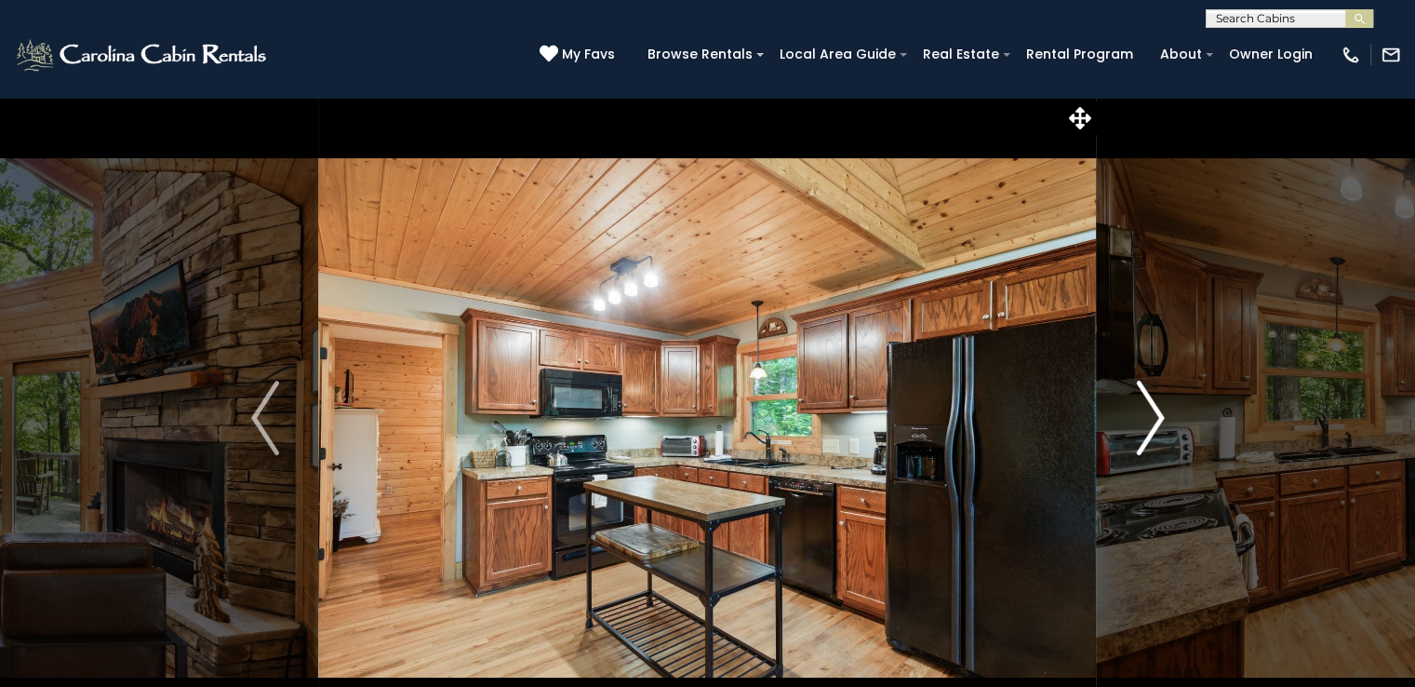
click at [1154, 433] on img "Next" at bounding box center [1150, 418] width 28 height 74
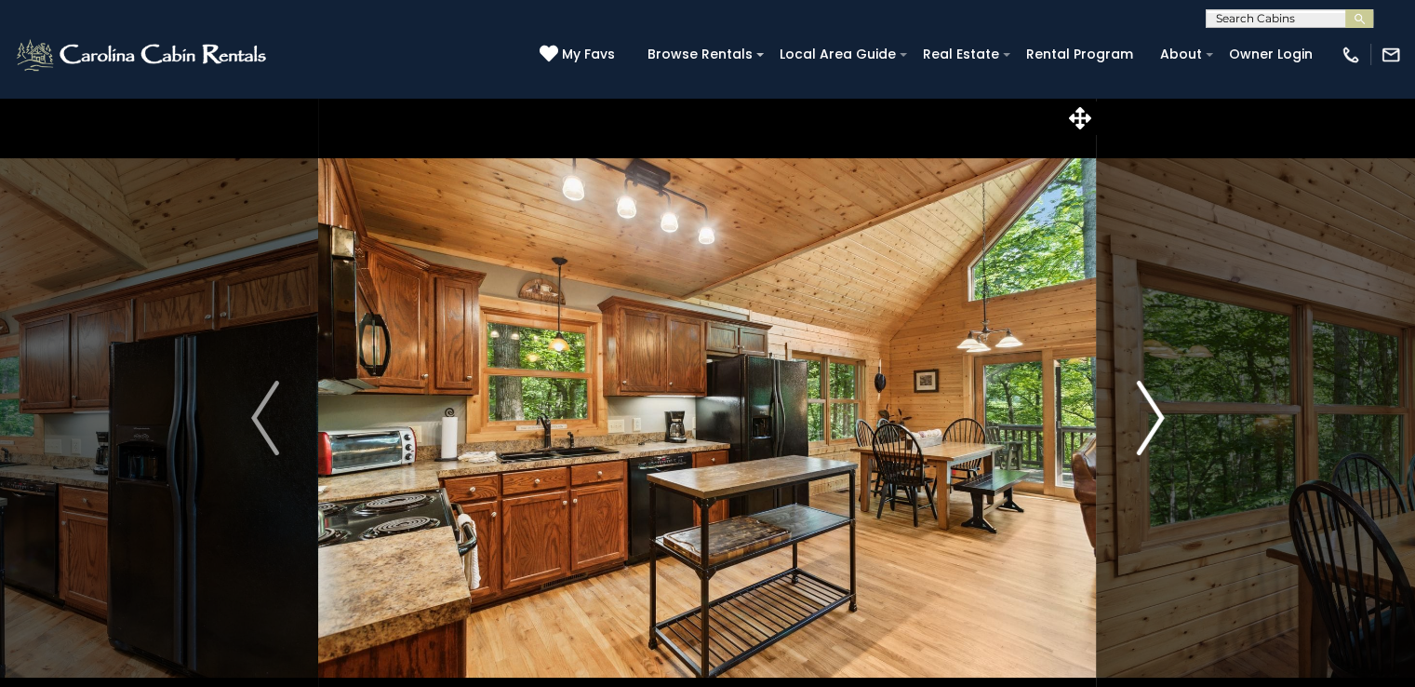
click at [1154, 433] on img "Next" at bounding box center [1150, 418] width 28 height 74
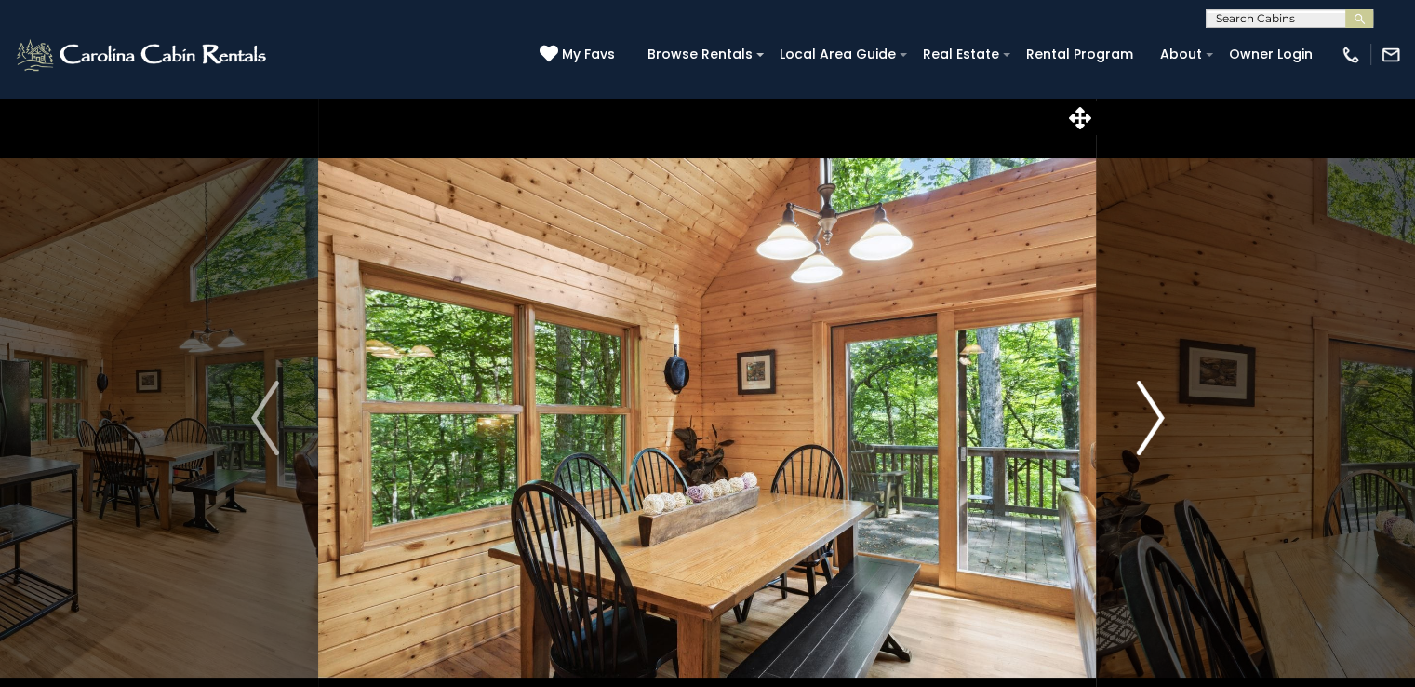
click at [1154, 433] on img "Next" at bounding box center [1150, 418] width 28 height 74
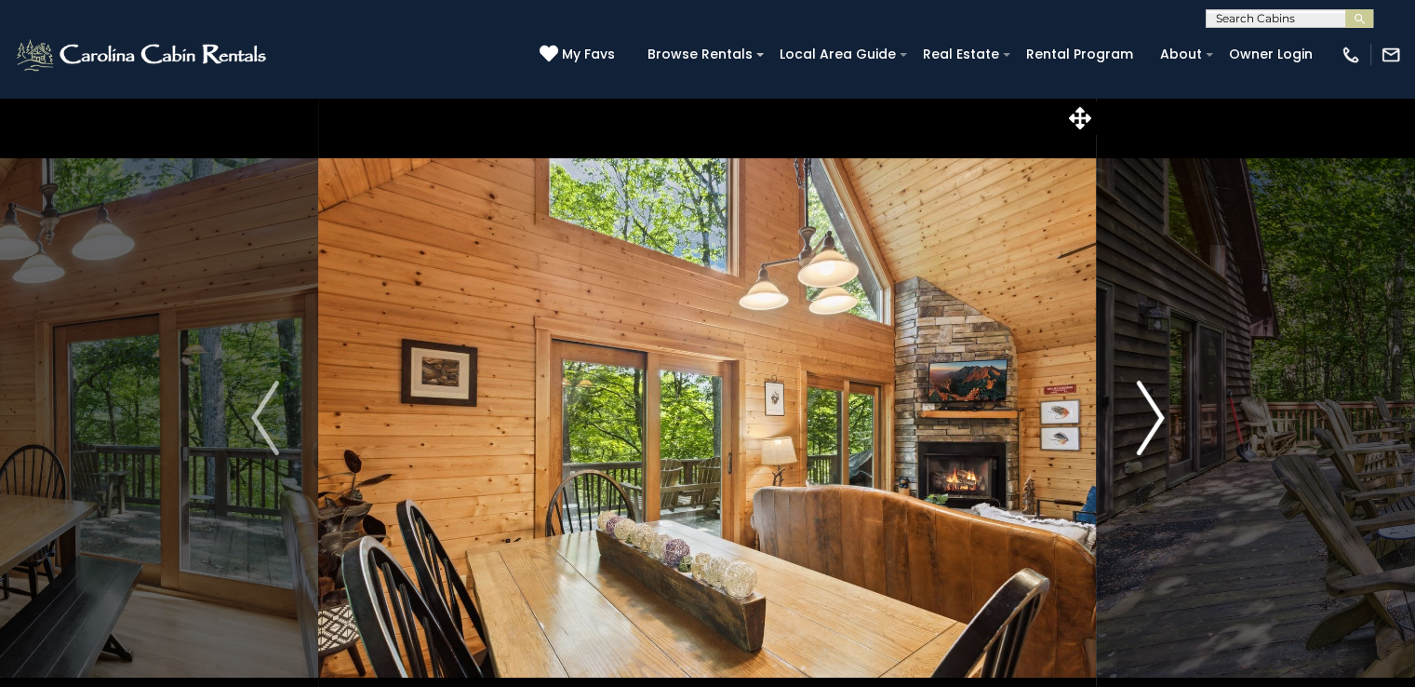
click at [1154, 433] on img "Next" at bounding box center [1150, 418] width 28 height 74
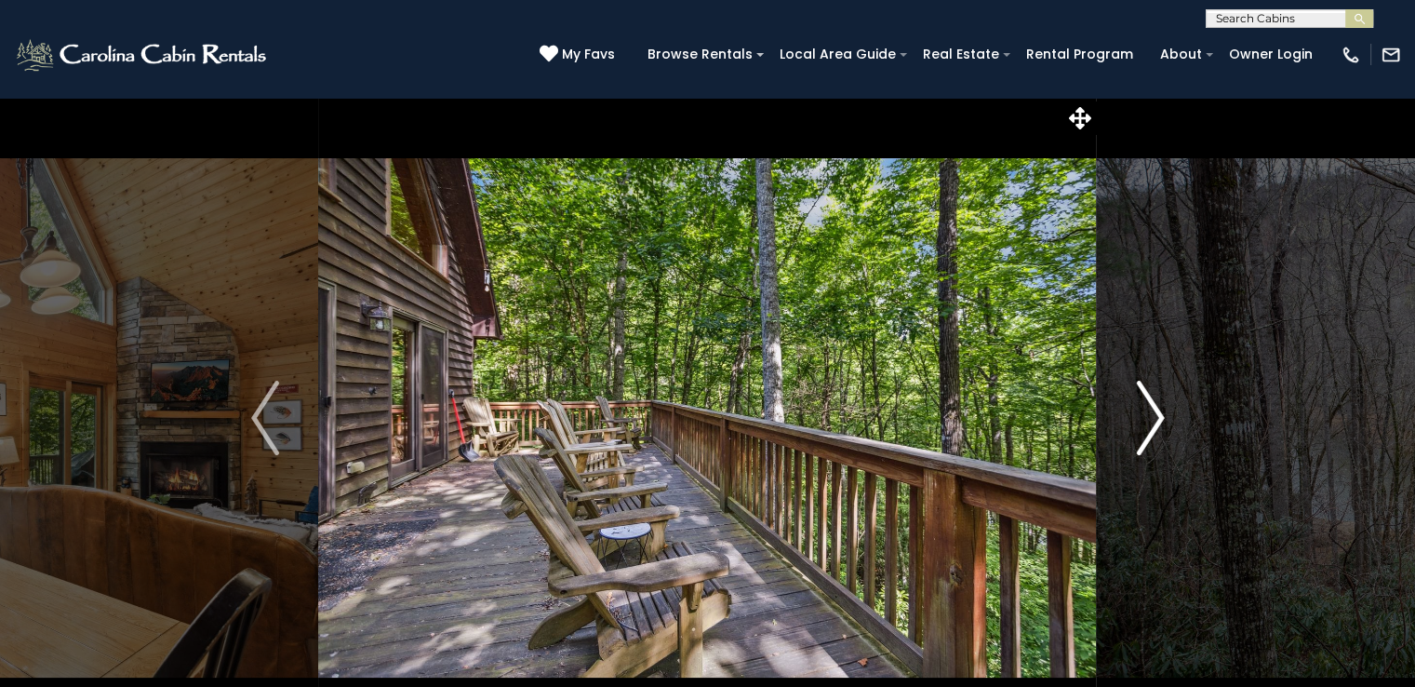
click at [1154, 433] on img "Next" at bounding box center [1150, 418] width 28 height 74
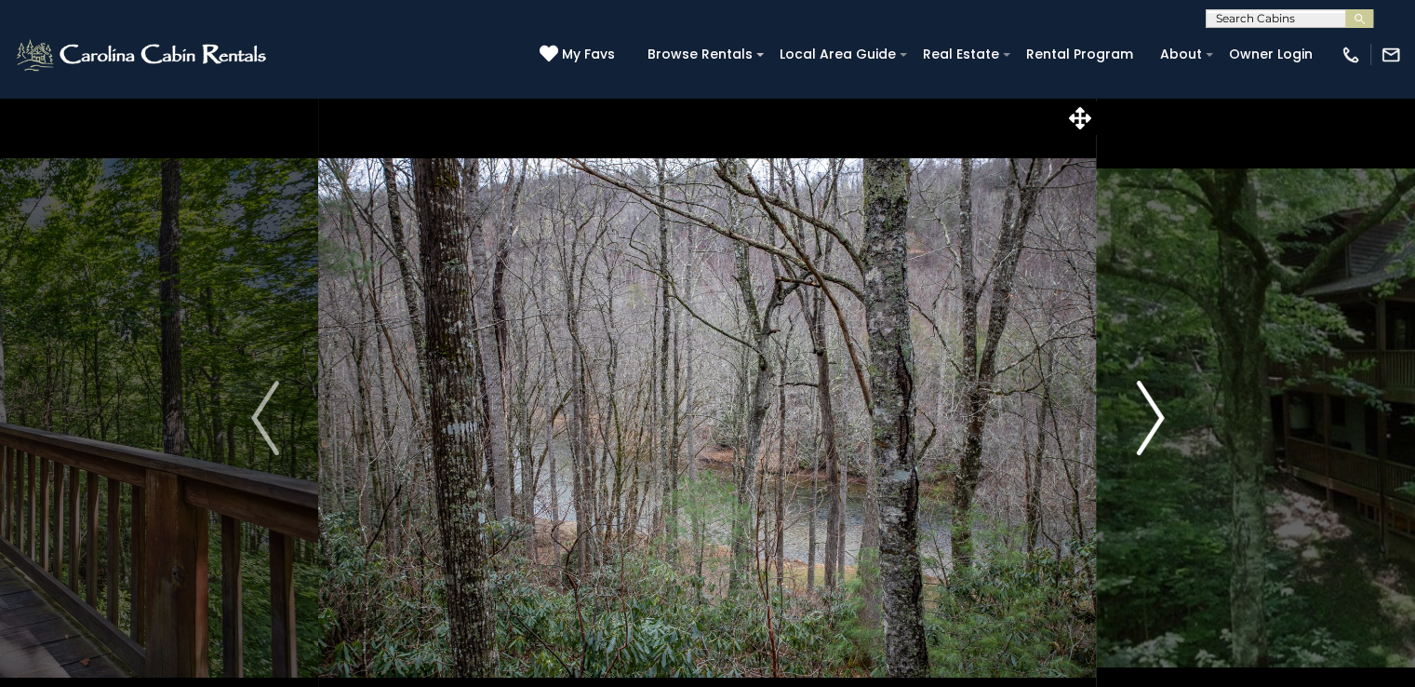
click at [1154, 433] on img "Next" at bounding box center [1150, 418] width 28 height 74
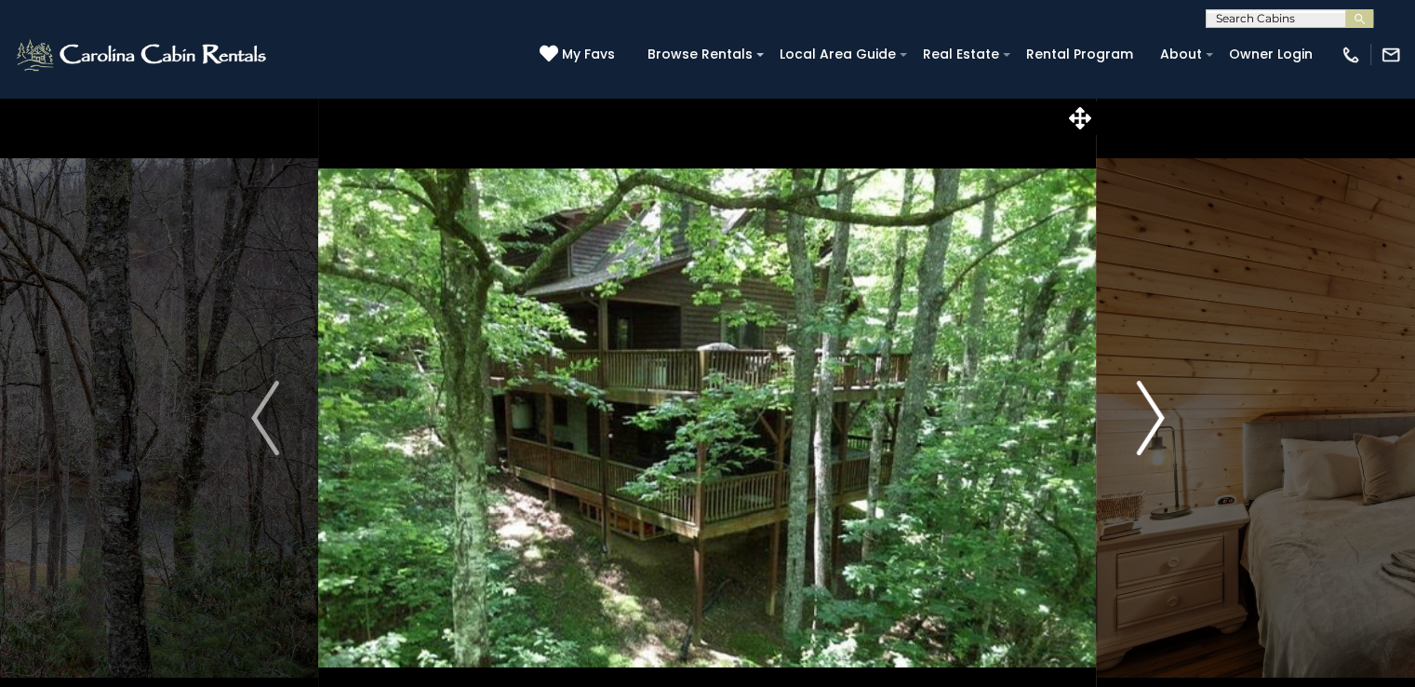
click at [1154, 433] on img "Next" at bounding box center [1150, 418] width 28 height 74
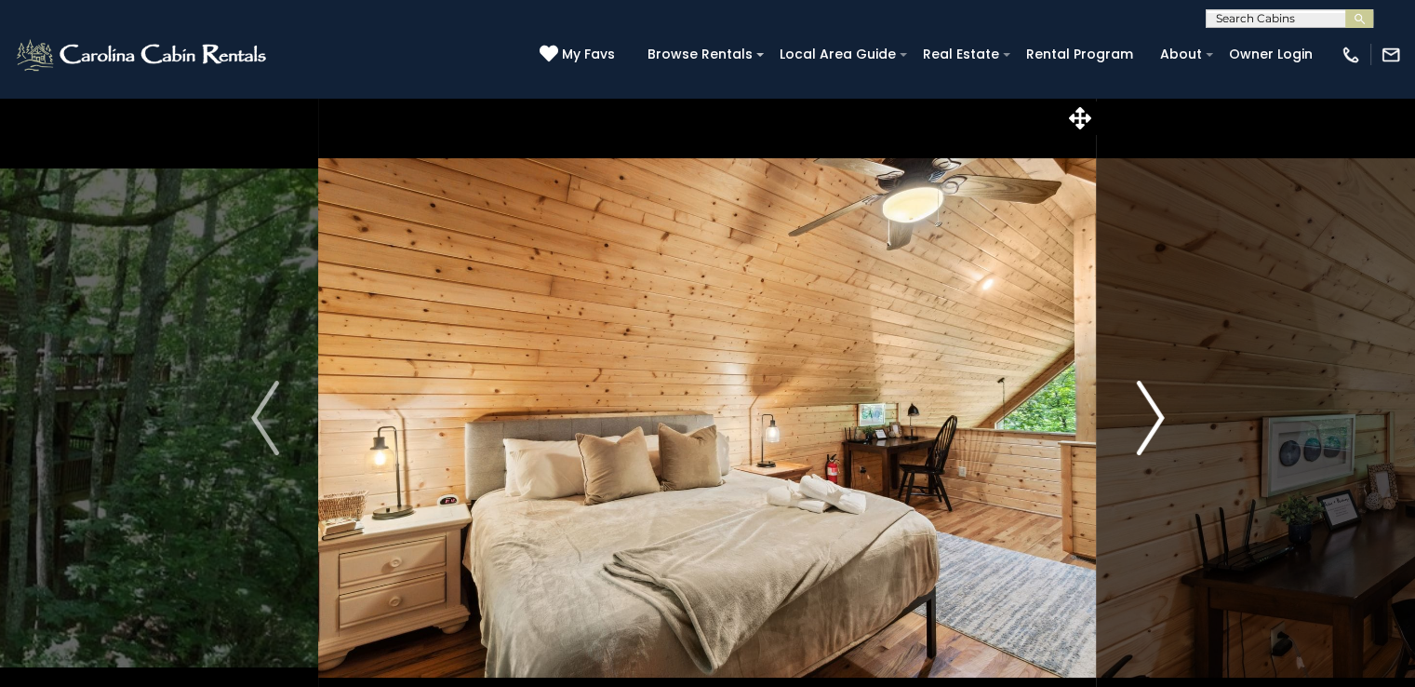
click at [1154, 433] on img "Next" at bounding box center [1150, 418] width 28 height 74
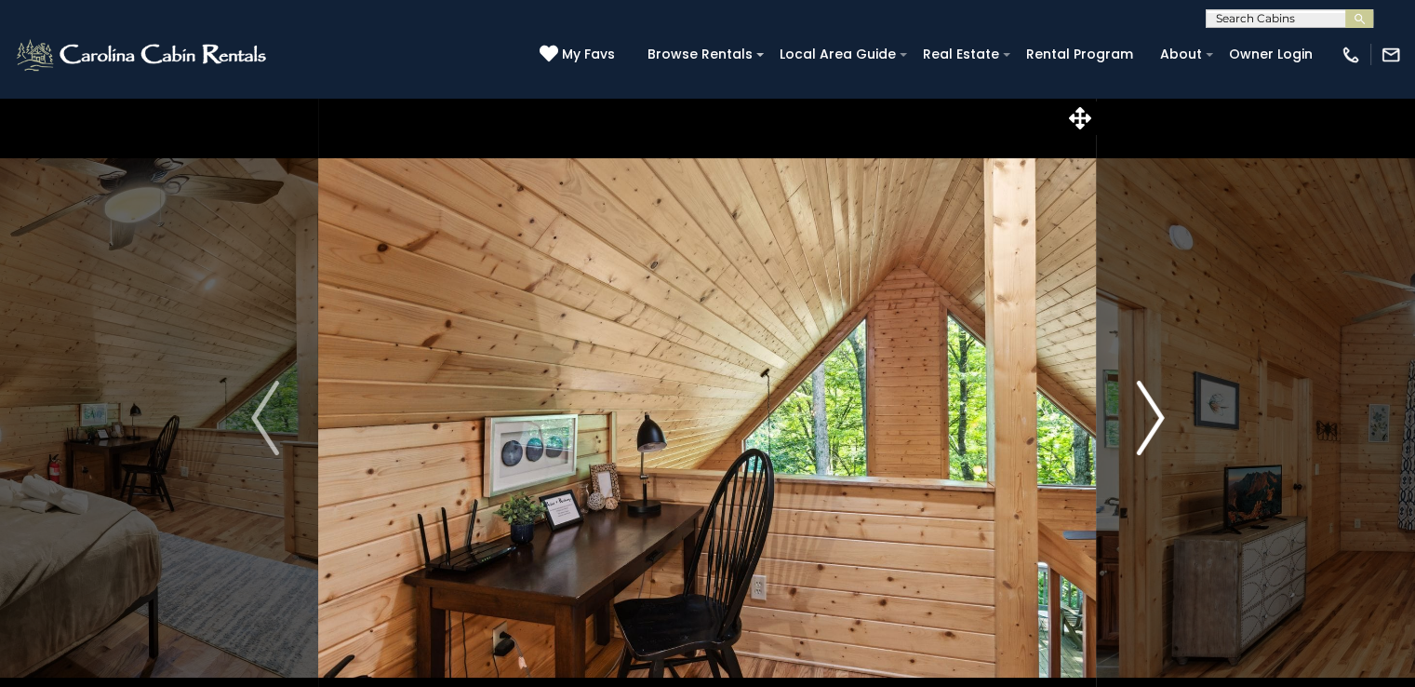
click at [1154, 433] on img "Next" at bounding box center [1150, 418] width 28 height 74
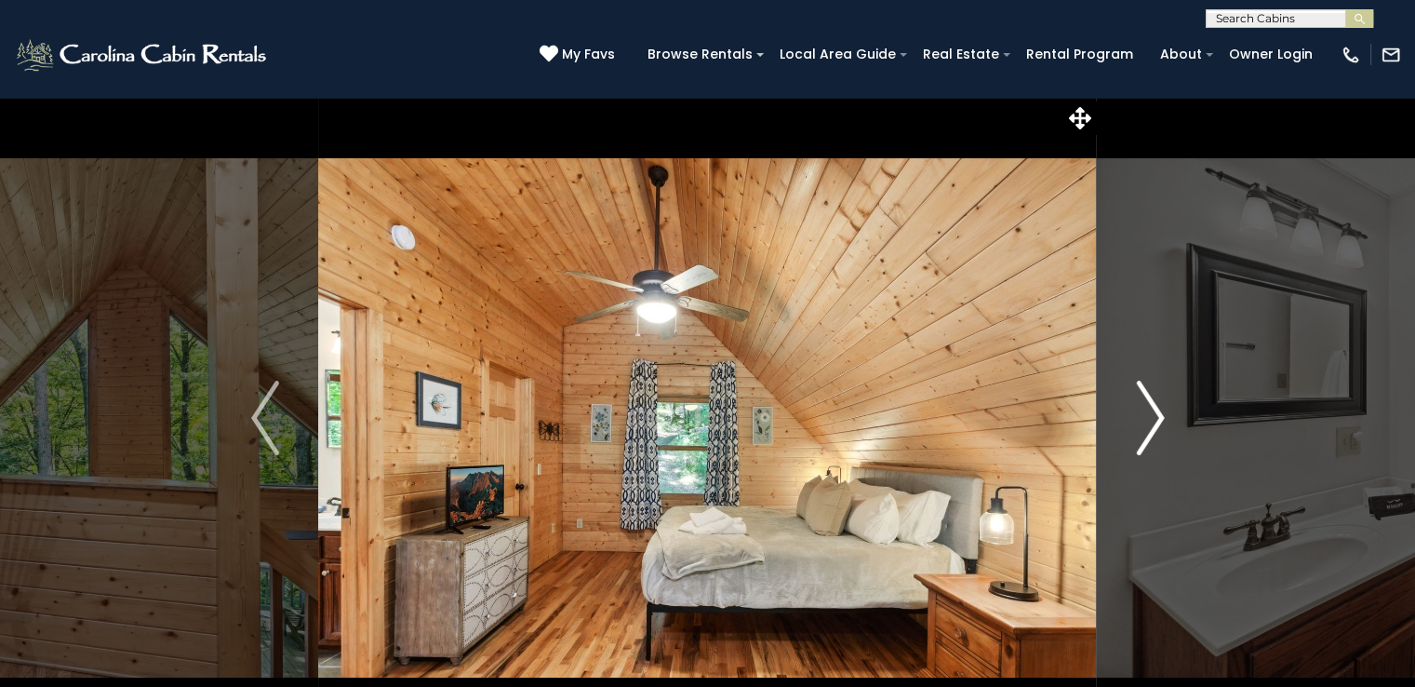
click at [1154, 433] on img "Next" at bounding box center [1150, 418] width 28 height 74
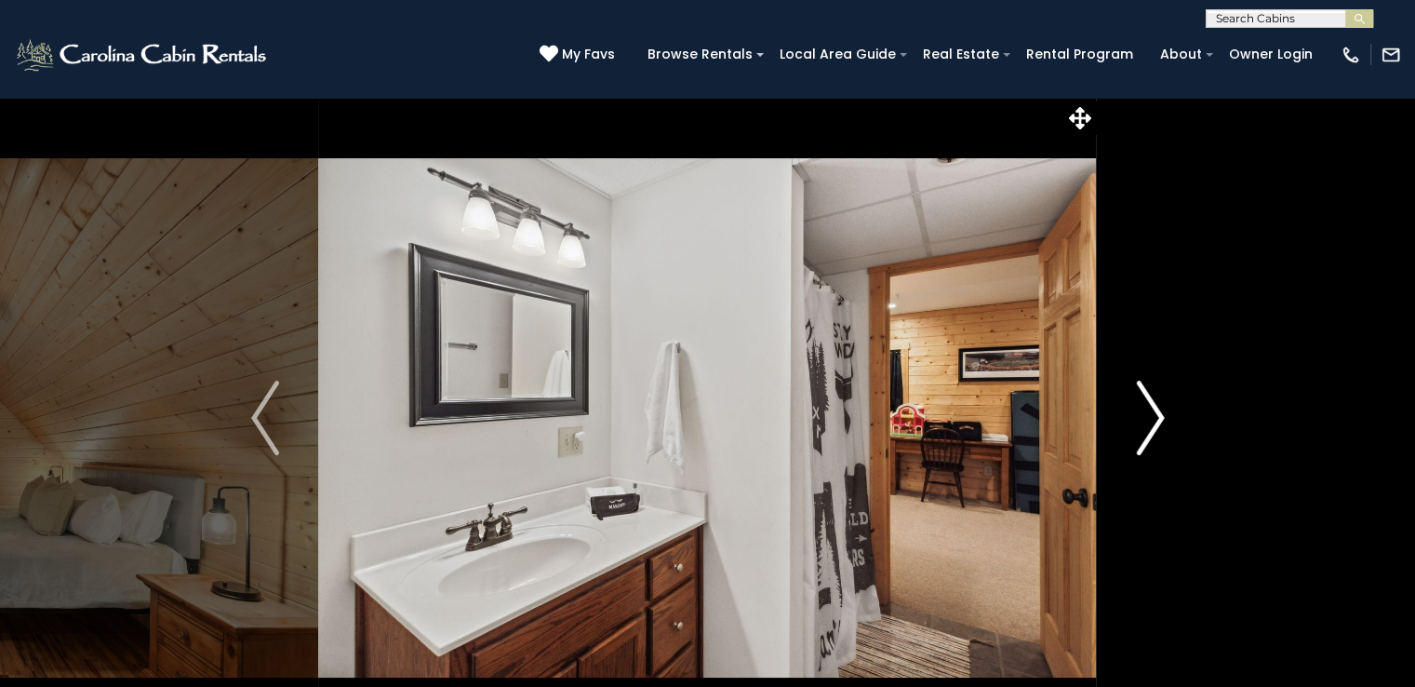
click at [1154, 433] on img "Next" at bounding box center [1150, 418] width 28 height 74
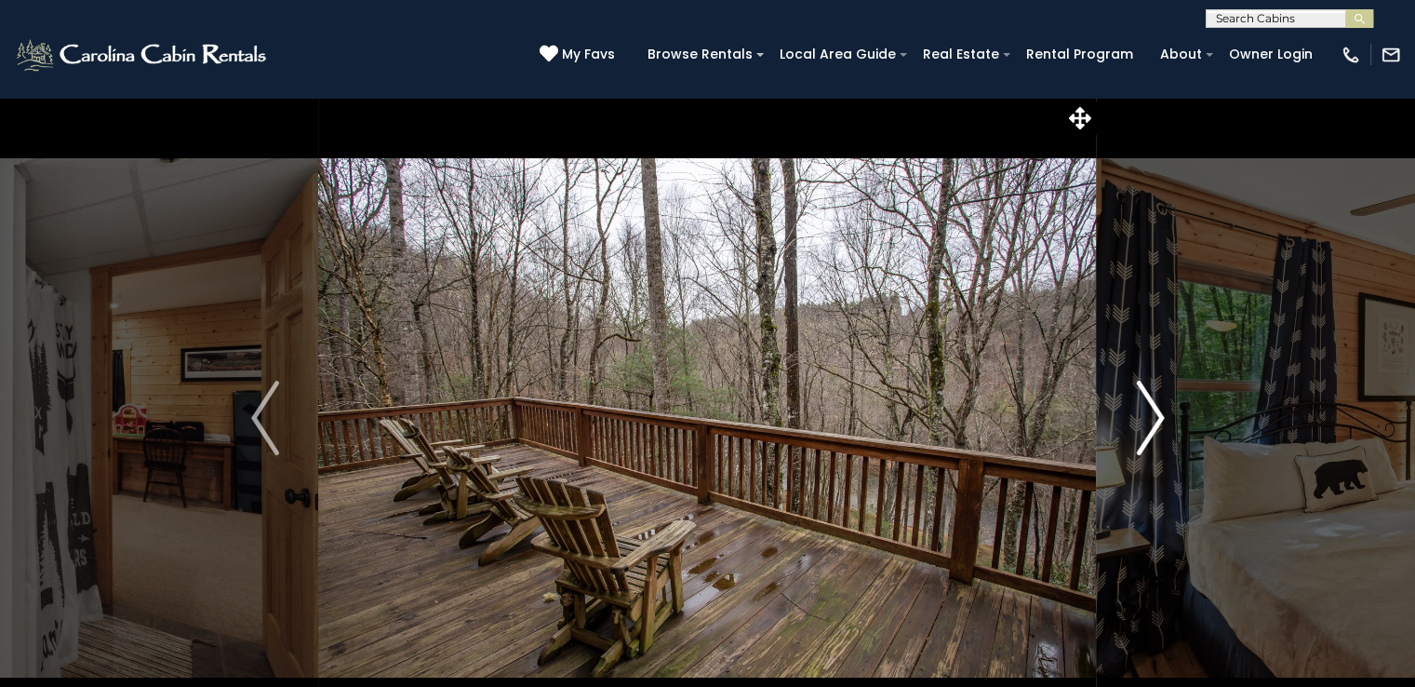
click at [1154, 433] on img "Next" at bounding box center [1150, 418] width 28 height 74
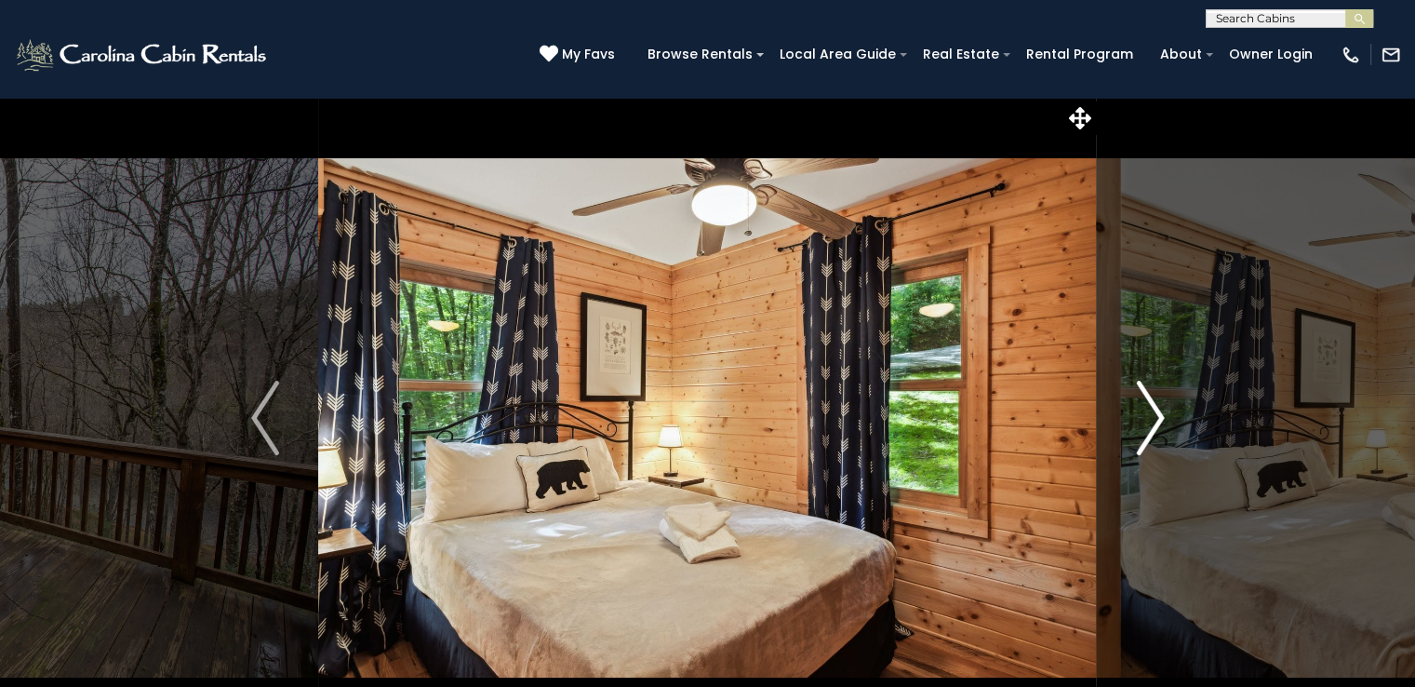
click at [1154, 433] on img "Next" at bounding box center [1150, 418] width 28 height 74
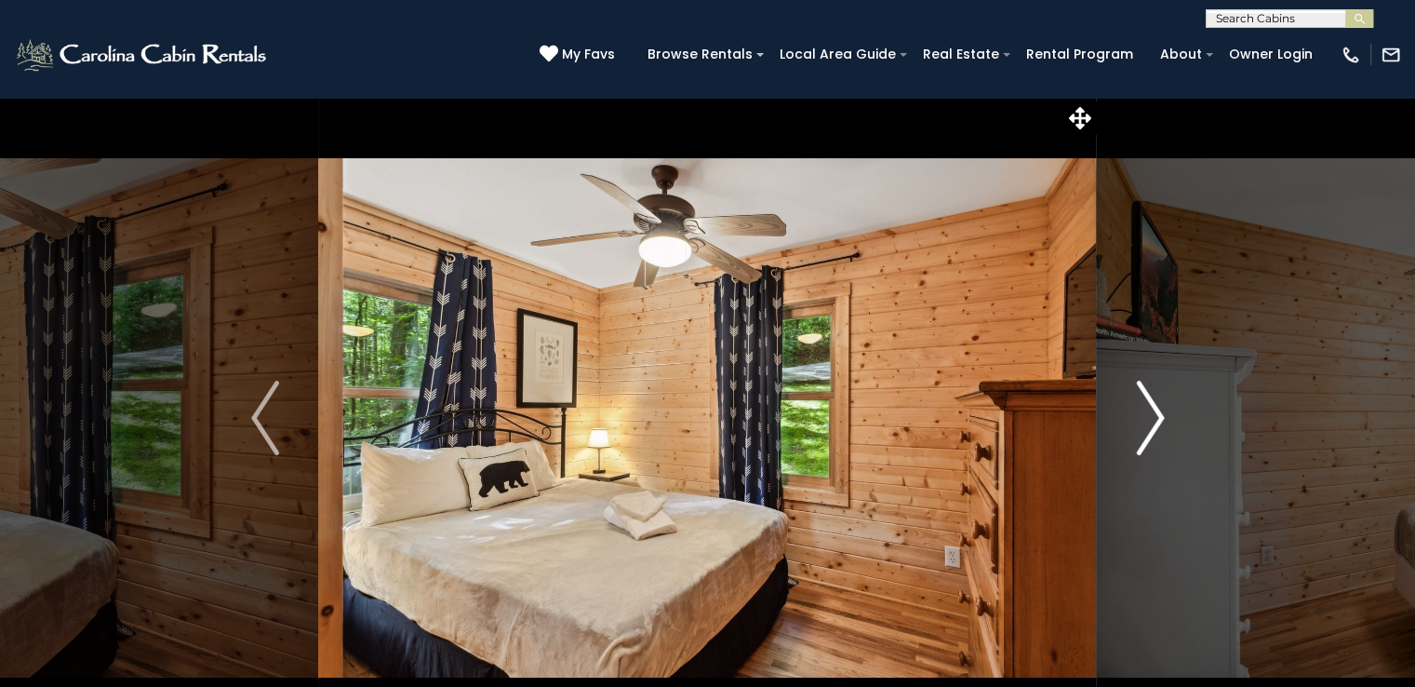
click at [1154, 433] on img "Next" at bounding box center [1150, 418] width 28 height 74
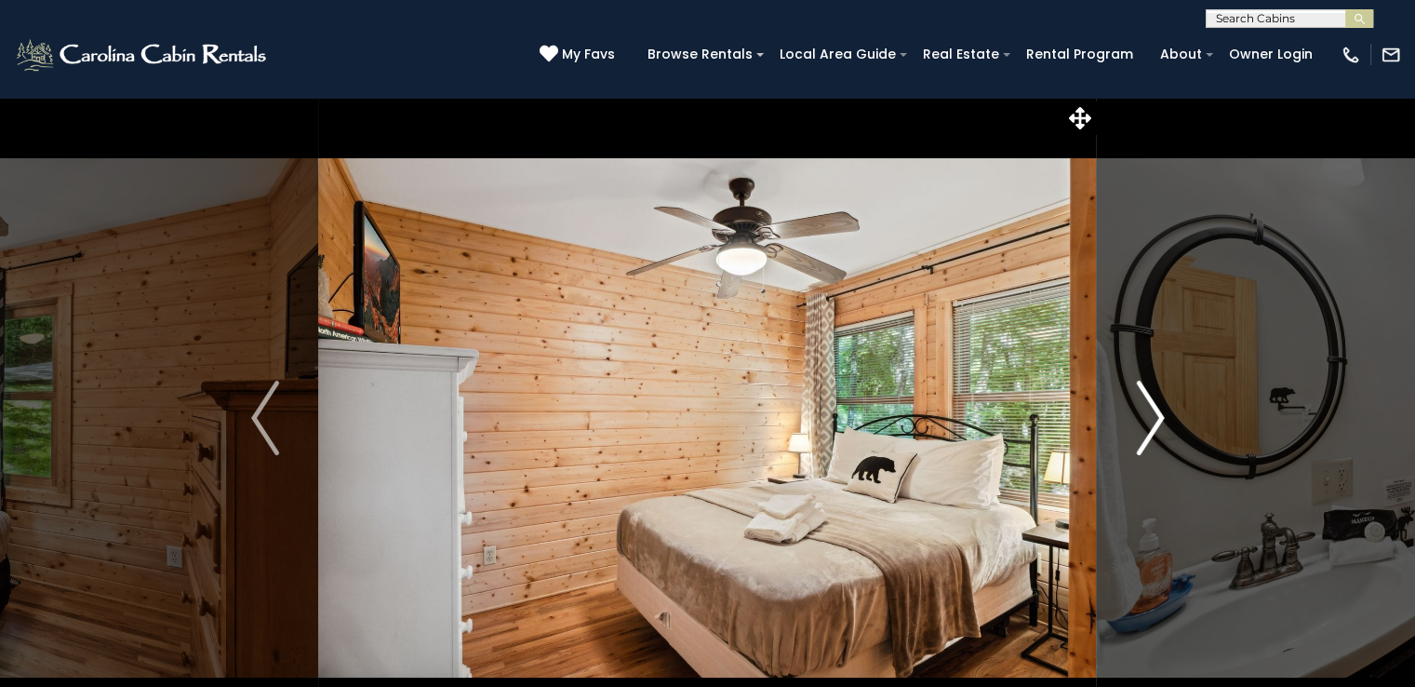
click at [1154, 433] on img "Next" at bounding box center [1150, 418] width 28 height 74
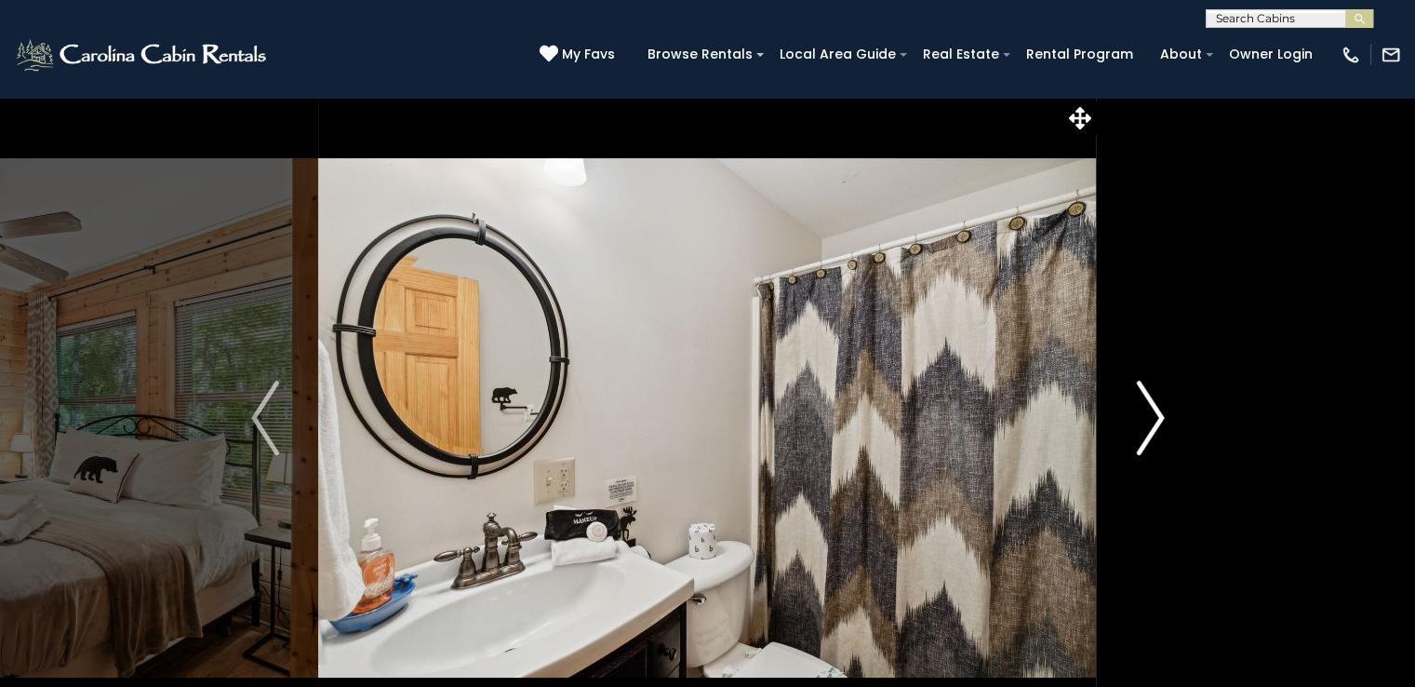
click at [1154, 433] on img "Next" at bounding box center [1150, 418] width 28 height 74
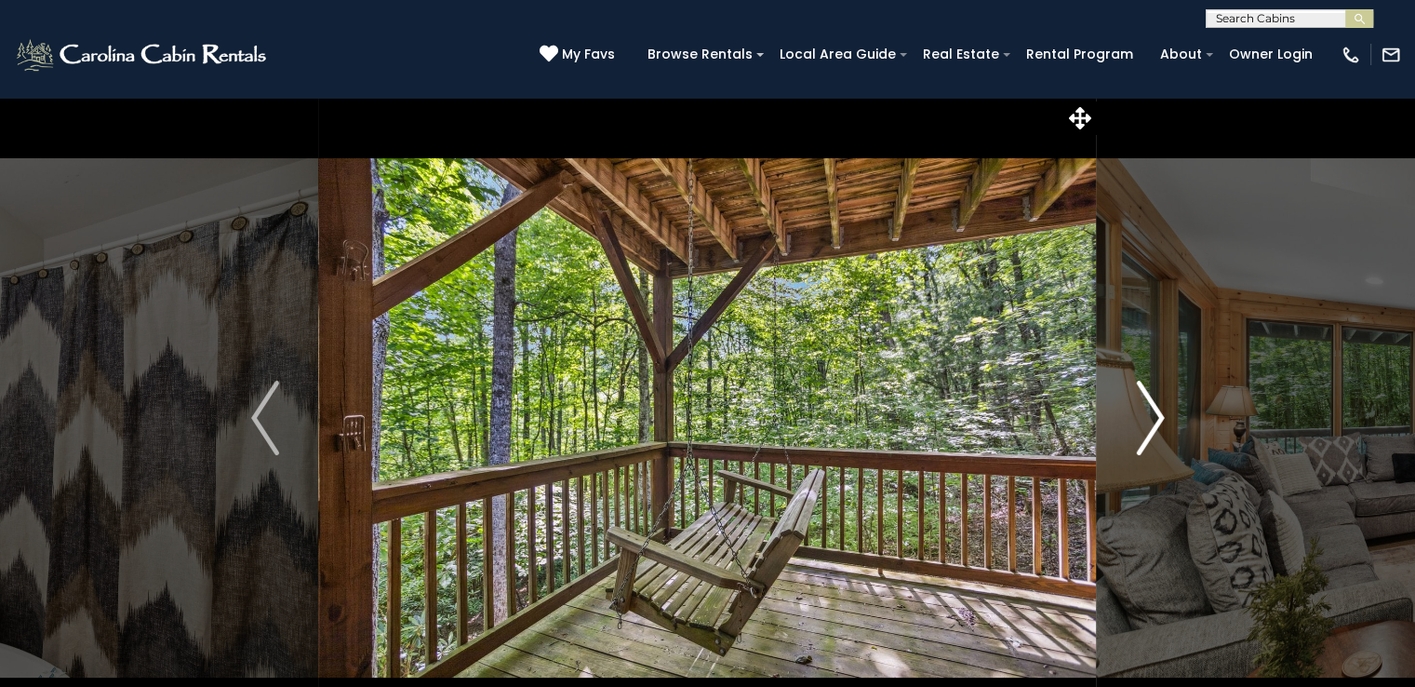
click at [1154, 433] on img "Next" at bounding box center [1150, 418] width 28 height 74
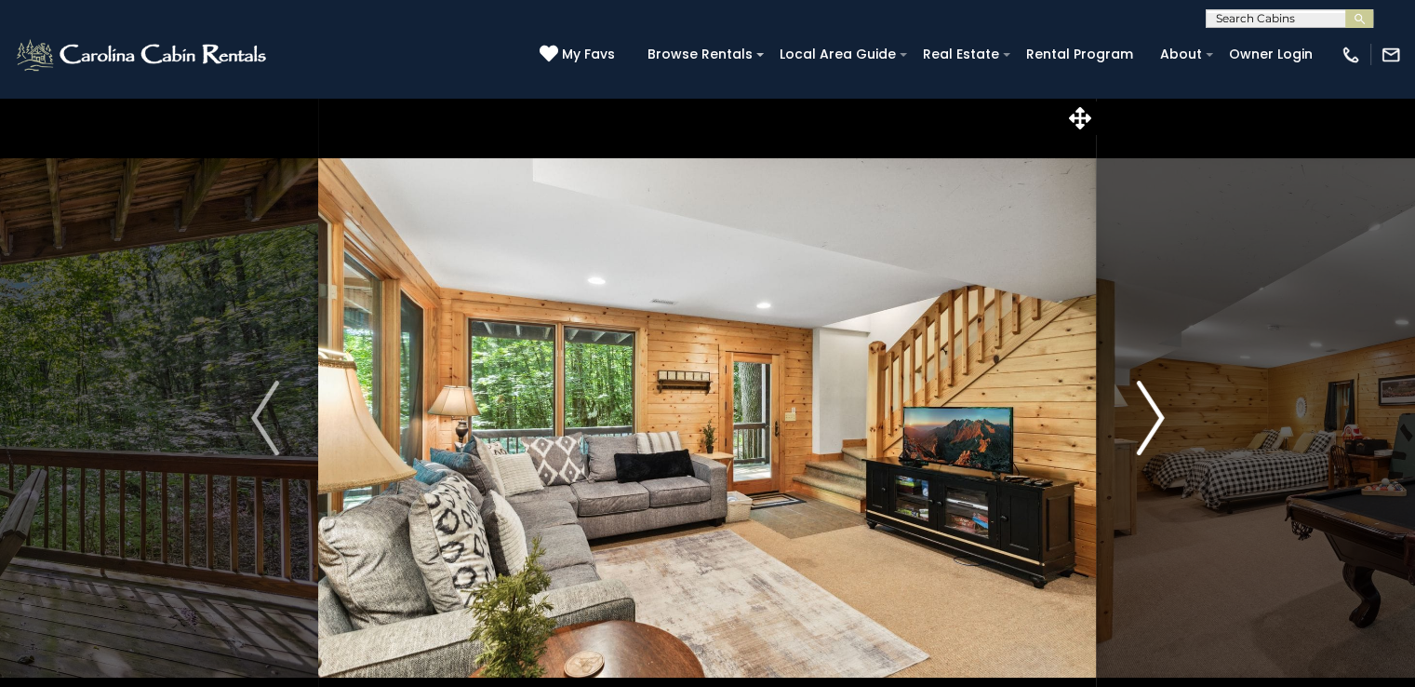
click at [1154, 433] on img "Next" at bounding box center [1150, 418] width 28 height 74
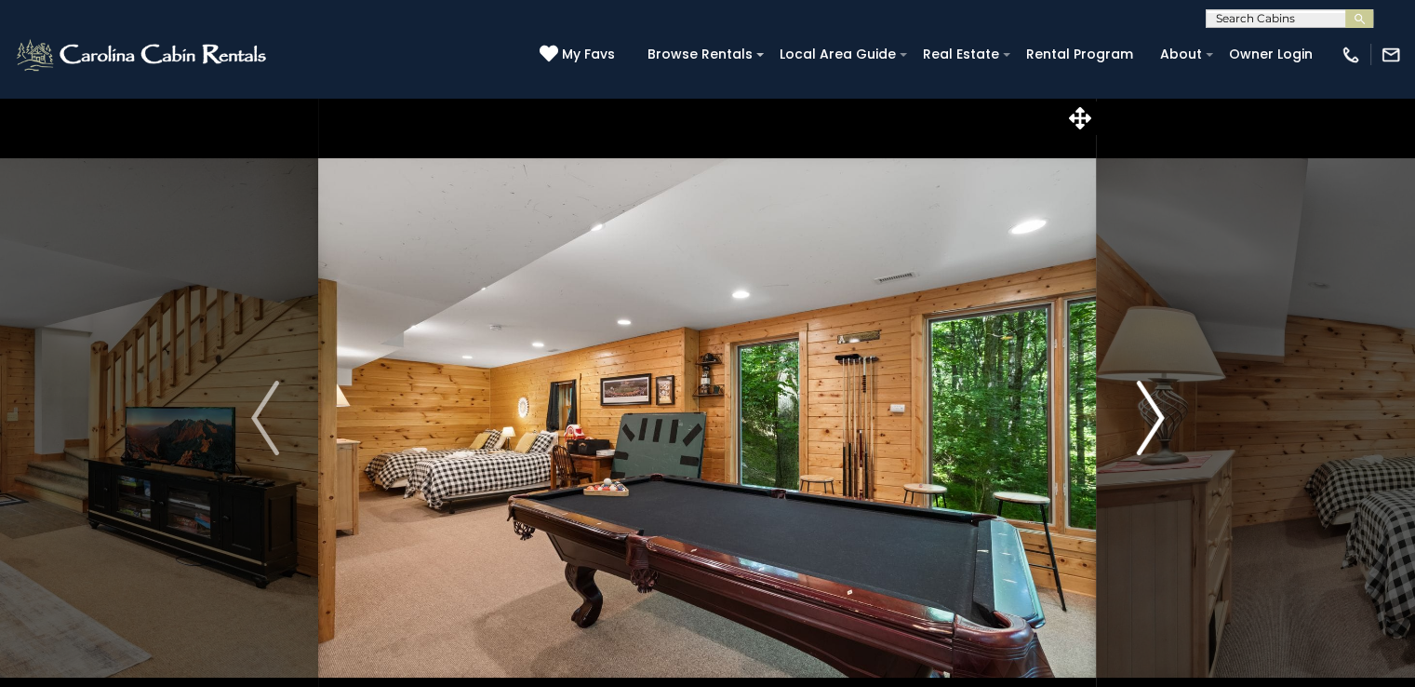
click at [1154, 433] on img "Next" at bounding box center [1150, 418] width 28 height 74
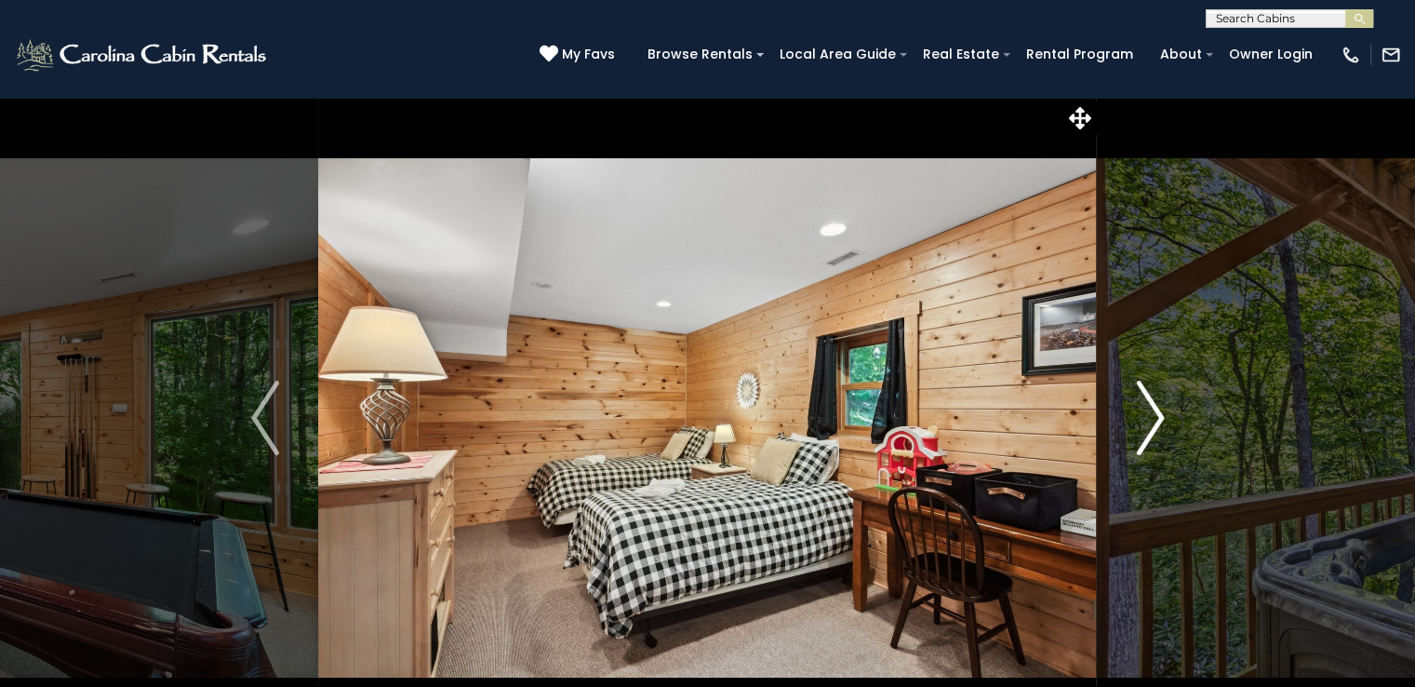
click at [1154, 433] on img "Next" at bounding box center [1150, 418] width 28 height 74
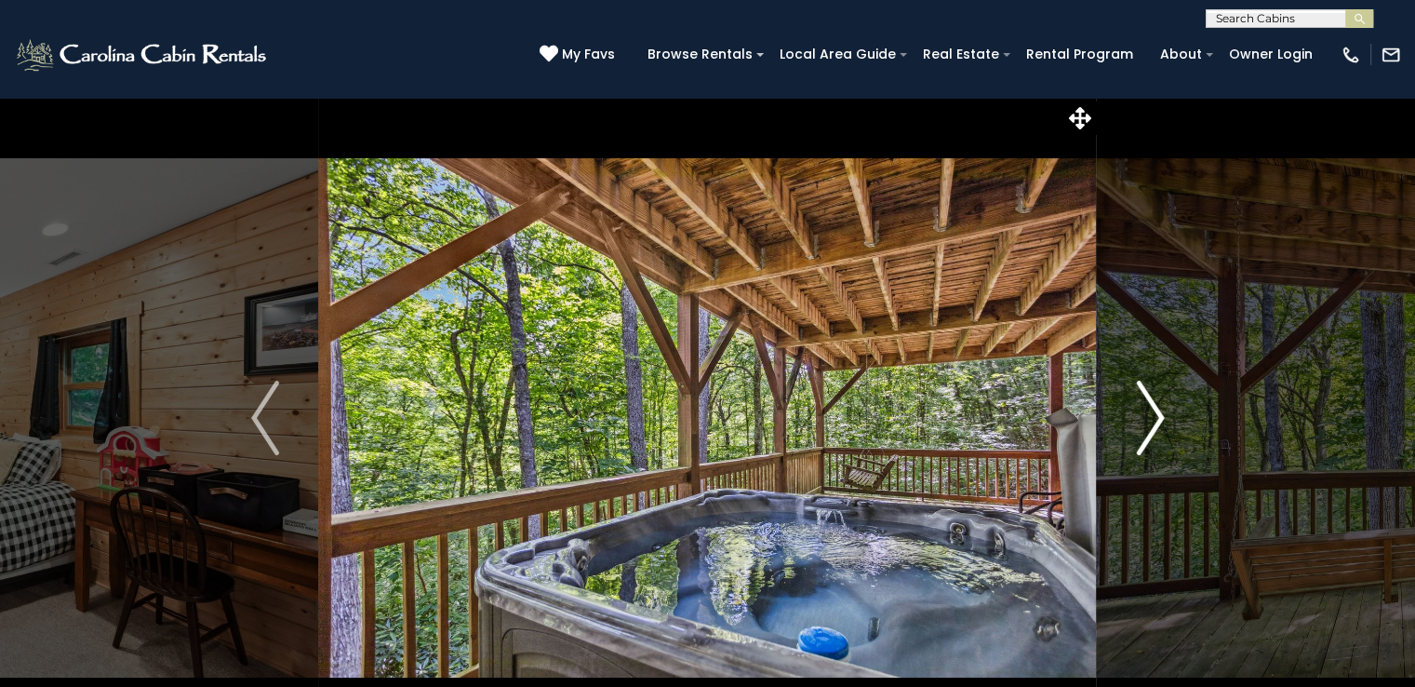
click at [1154, 433] on img "Next" at bounding box center [1150, 418] width 28 height 74
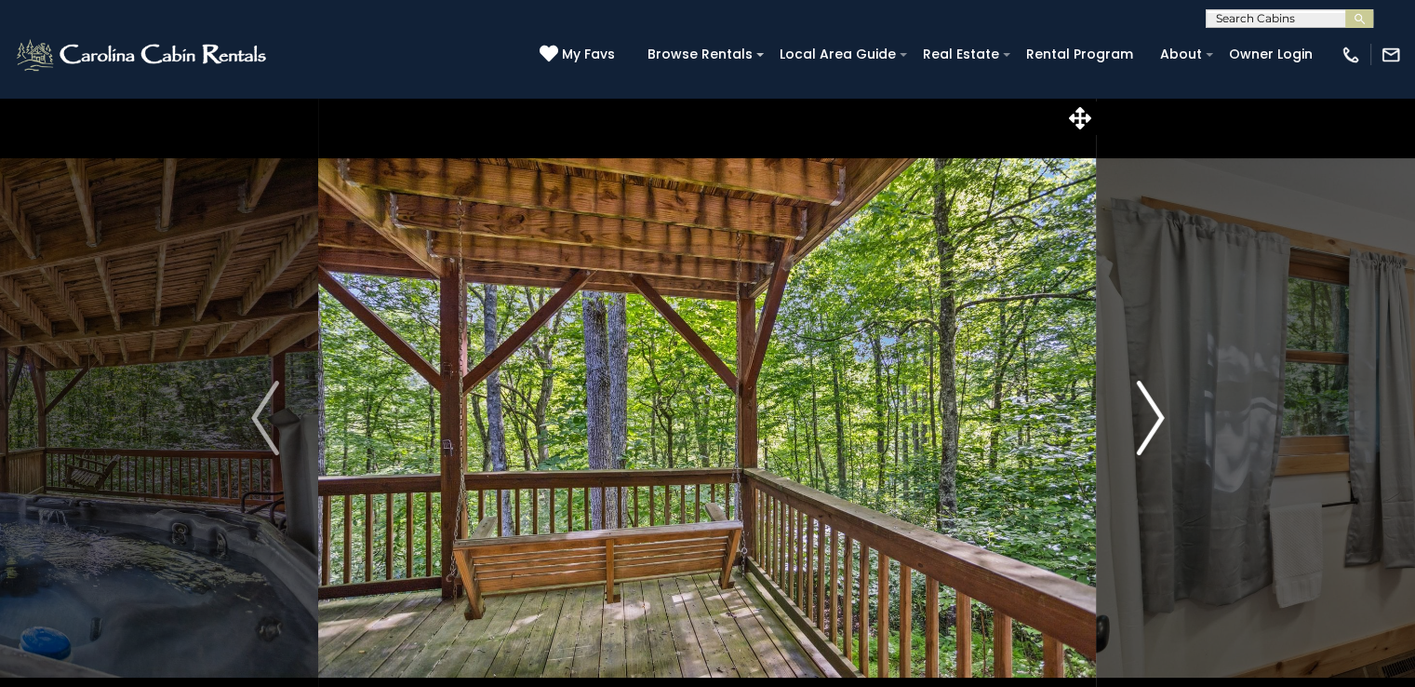
click at [1154, 433] on img "Next" at bounding box center [1150, 418] width 28 height 74
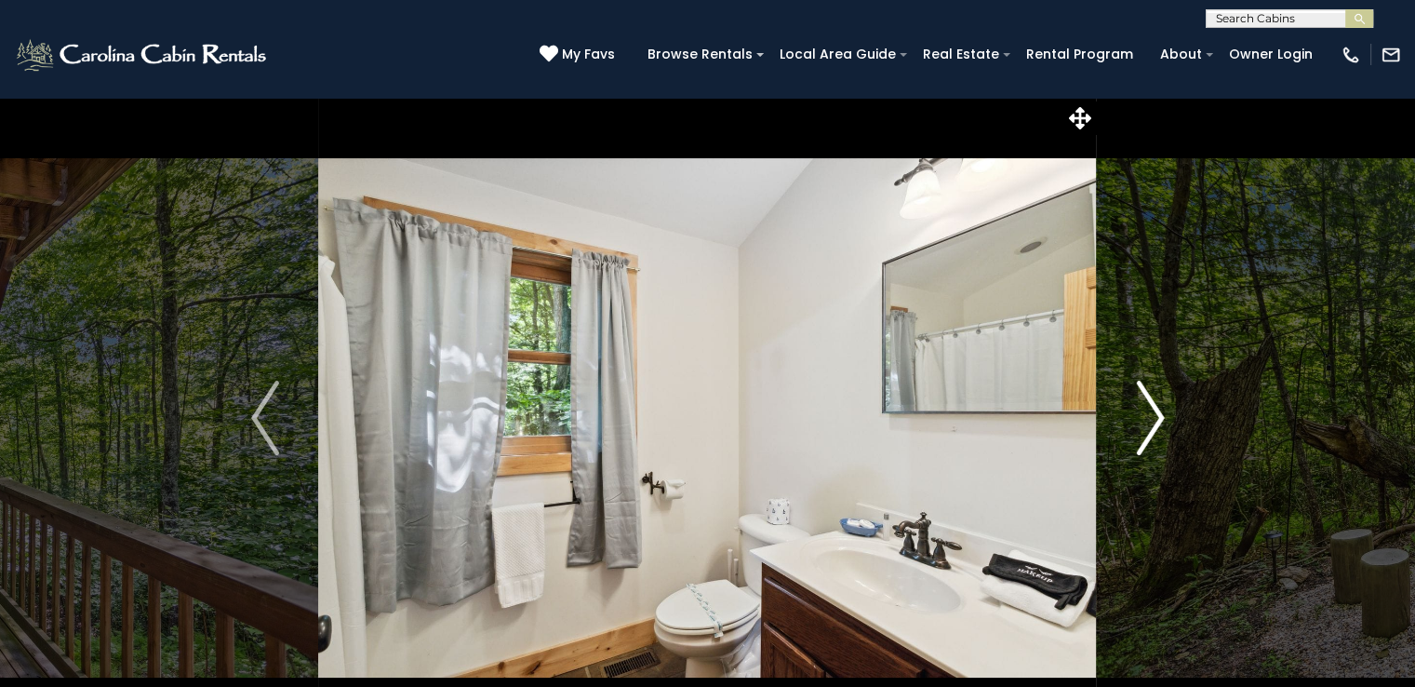
click at [1154, 433] on img "Next" at bounding box center [1150, 418] width 28 height 74
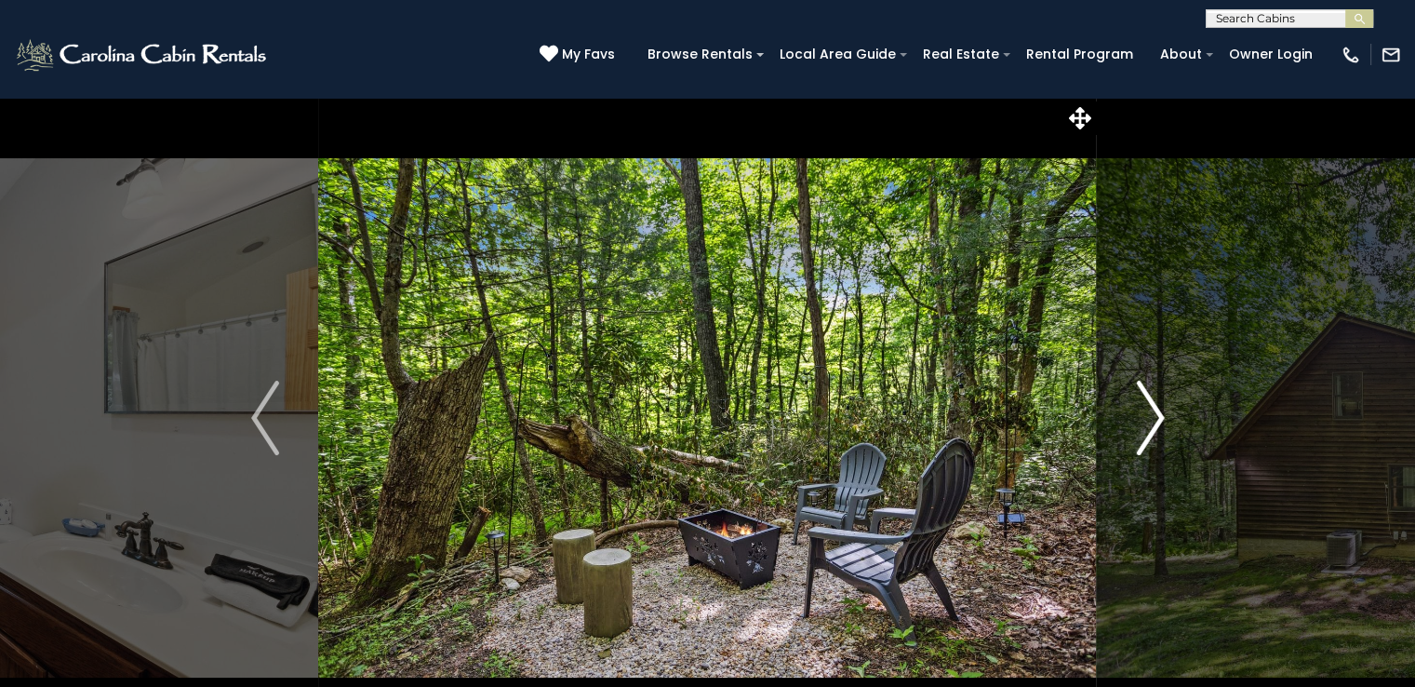
click at [1154, 433] on img "Next" at bounding box center [1150, 418] width 28 height 74
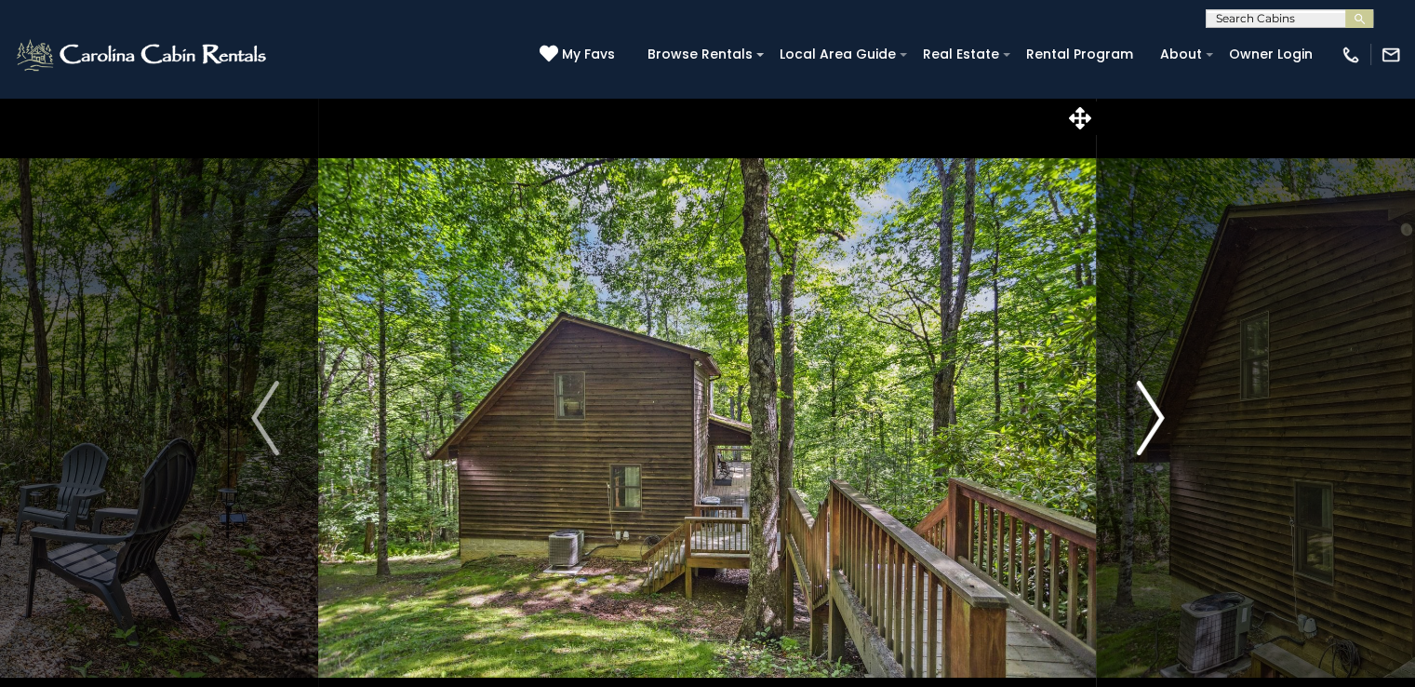
click at [1154, 433] on img "Next" at bounding box center [1150, 418] width 28 height 74
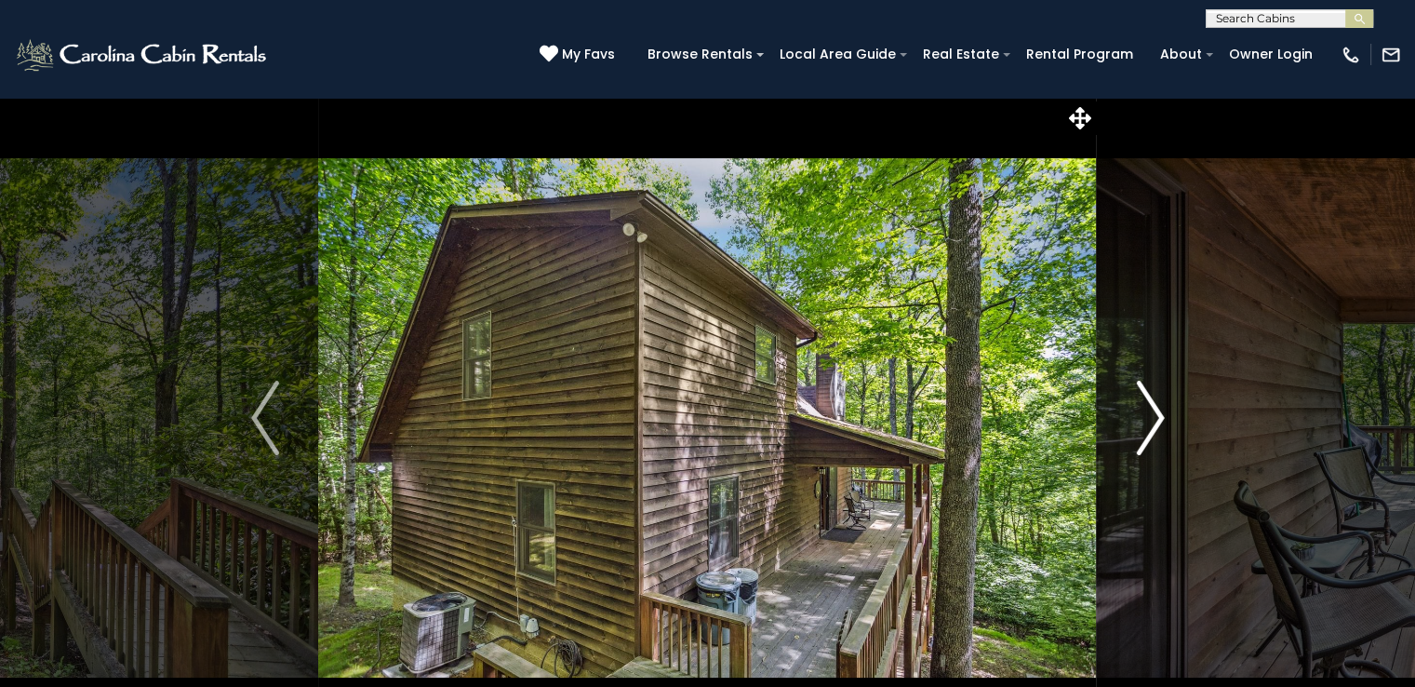
click at [1154, 433] on img "Next" at bounding box center [1150, 418] width 28 height 74
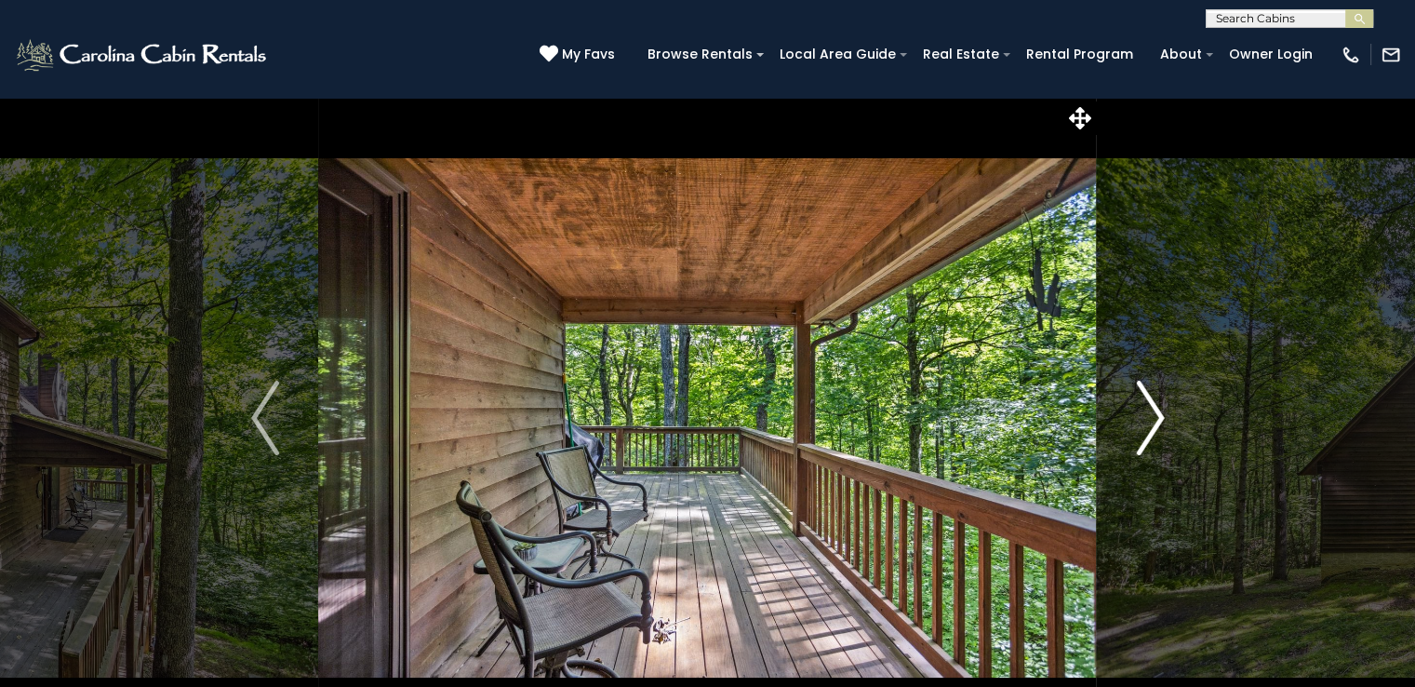
click at [1154, 433] on img "Next" at bounding box center [1150, 418] width 28 height 74
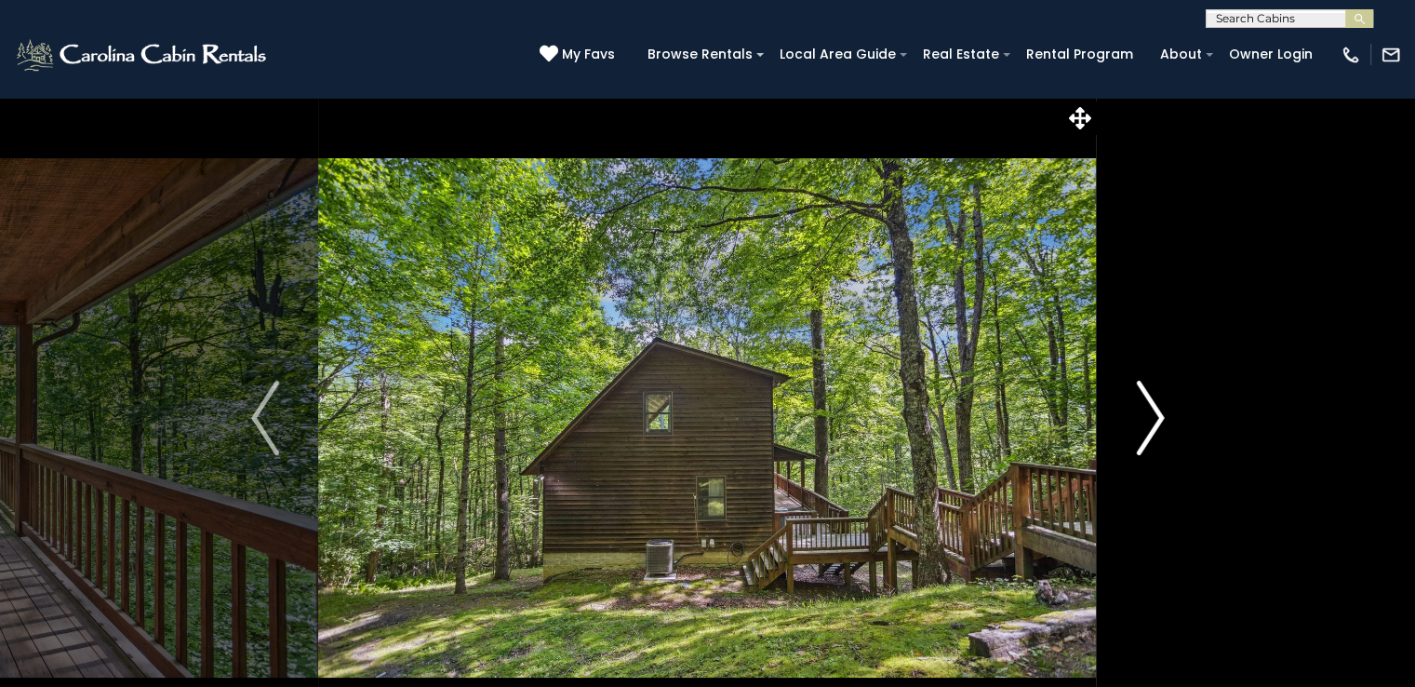
click at [1154, 433] on img "Next" at bounding box center [1150, 418] width 28 height 74
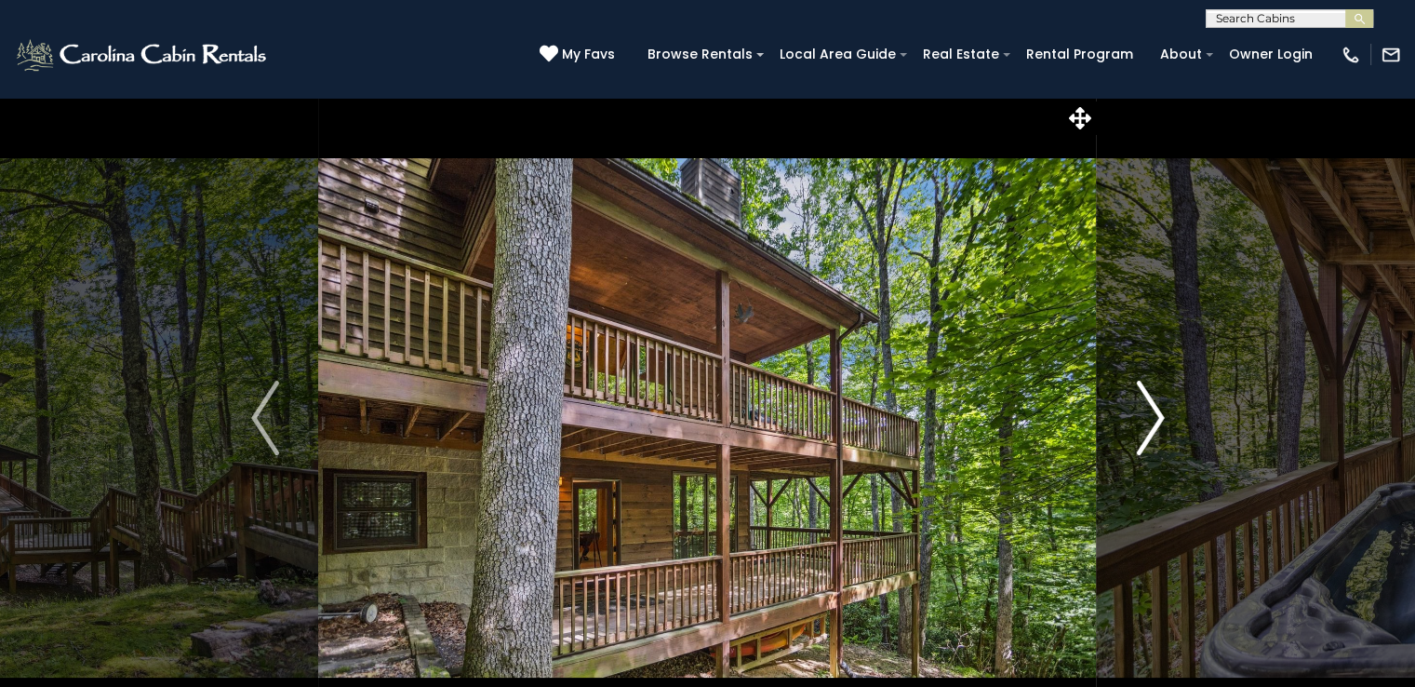
click at [1154, 433] on img "Next" at bounding box center [1150, 418] width 28 height 74
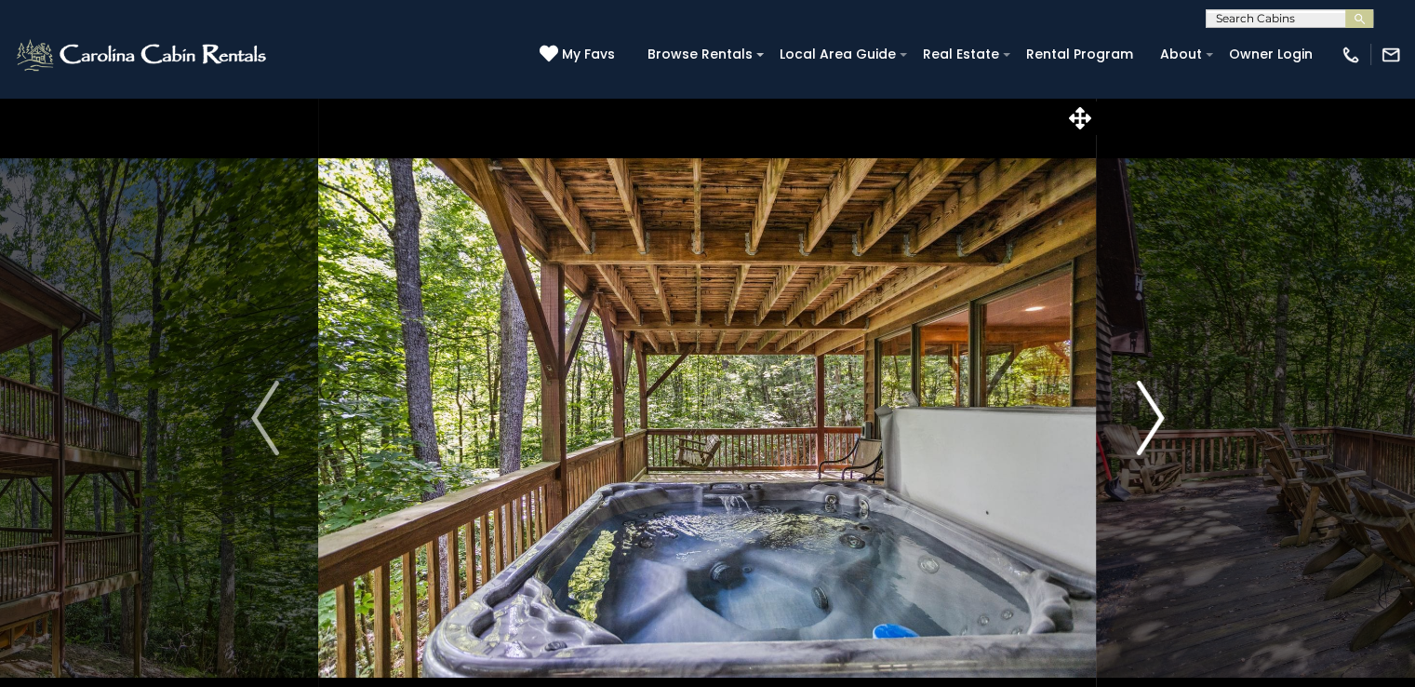
click at [1154, 433] on img "Next" at bounding box center [1150, 418] width 28 height 74
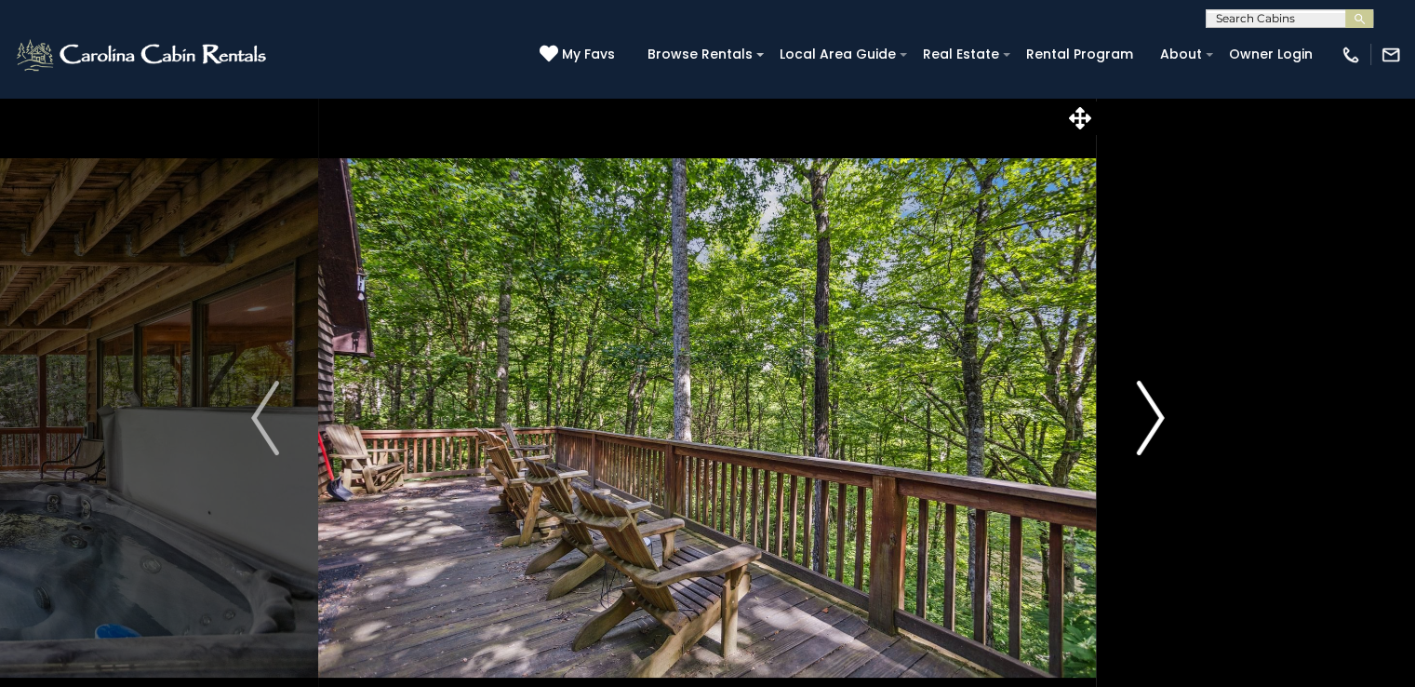
click at [1154, 433] on img "Next" at bounding box center [1150, 418] width 28 height 74
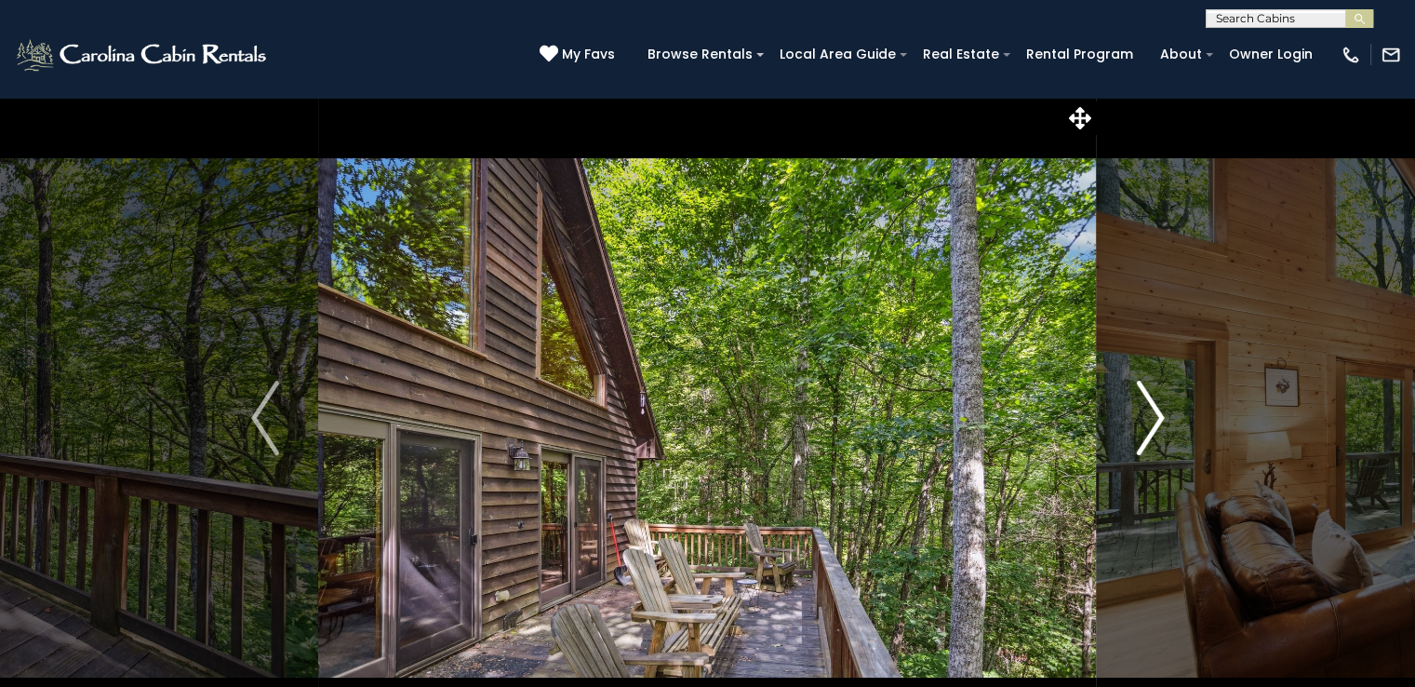
click at [1154, 433] on img "Next" at bounding box center [1150, 418] width 28 height 74
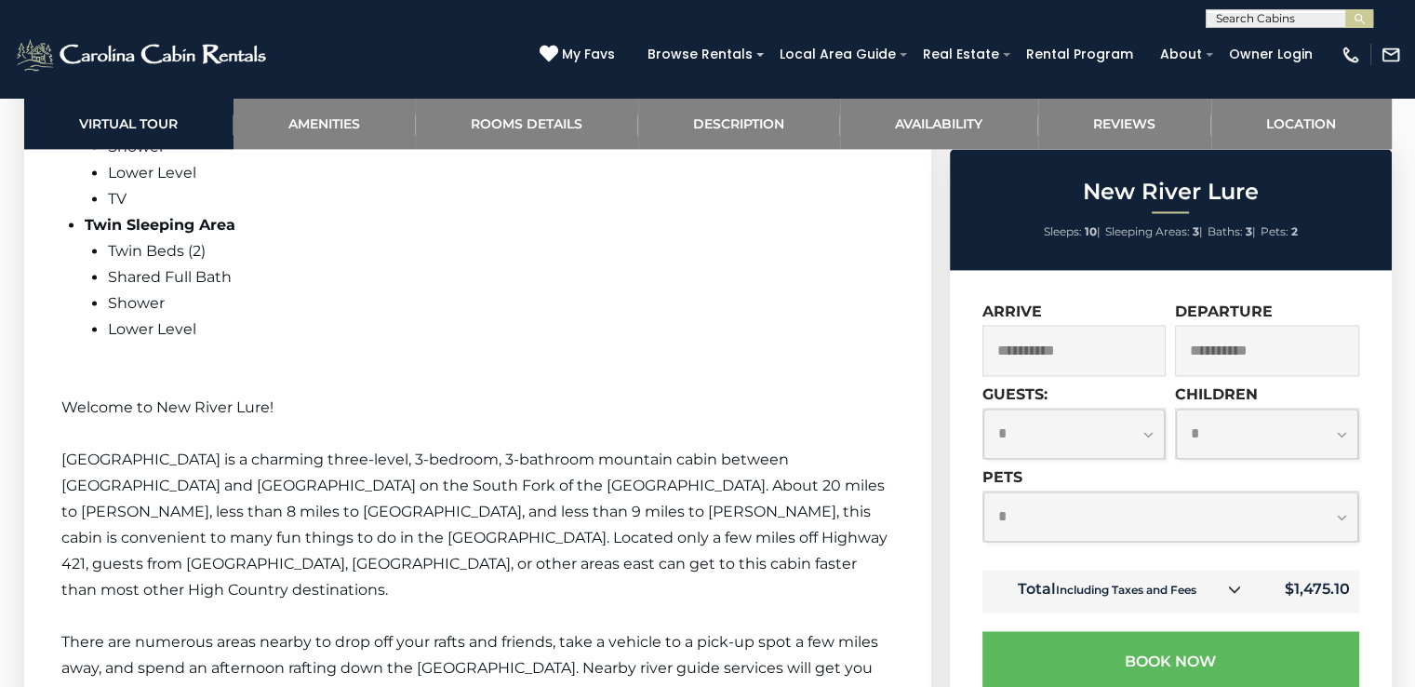
scroll to position [2784, 0]
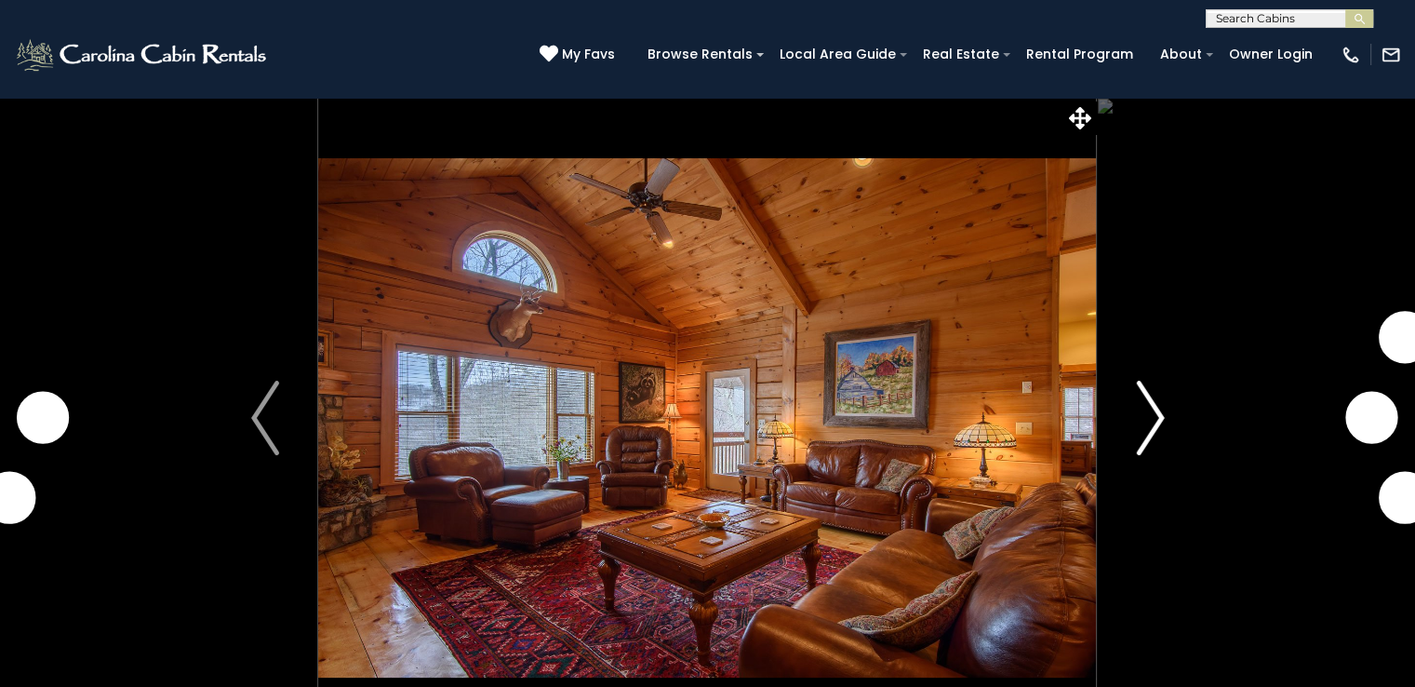
click at [1152, 412] on img "Next" at bounding box center [1150, 418] width 28 height 74
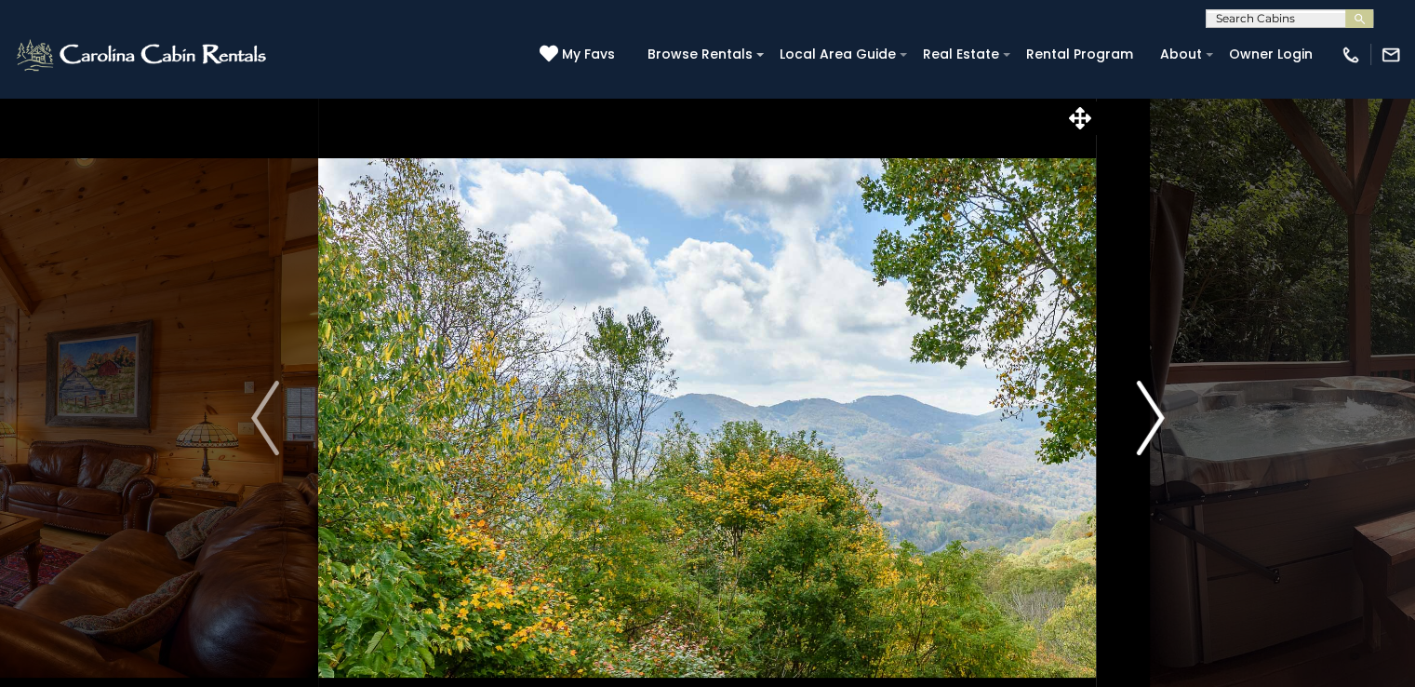
click at [1152, 412] on img "Next" at bounding box center [1150, 418] width 28 height 74
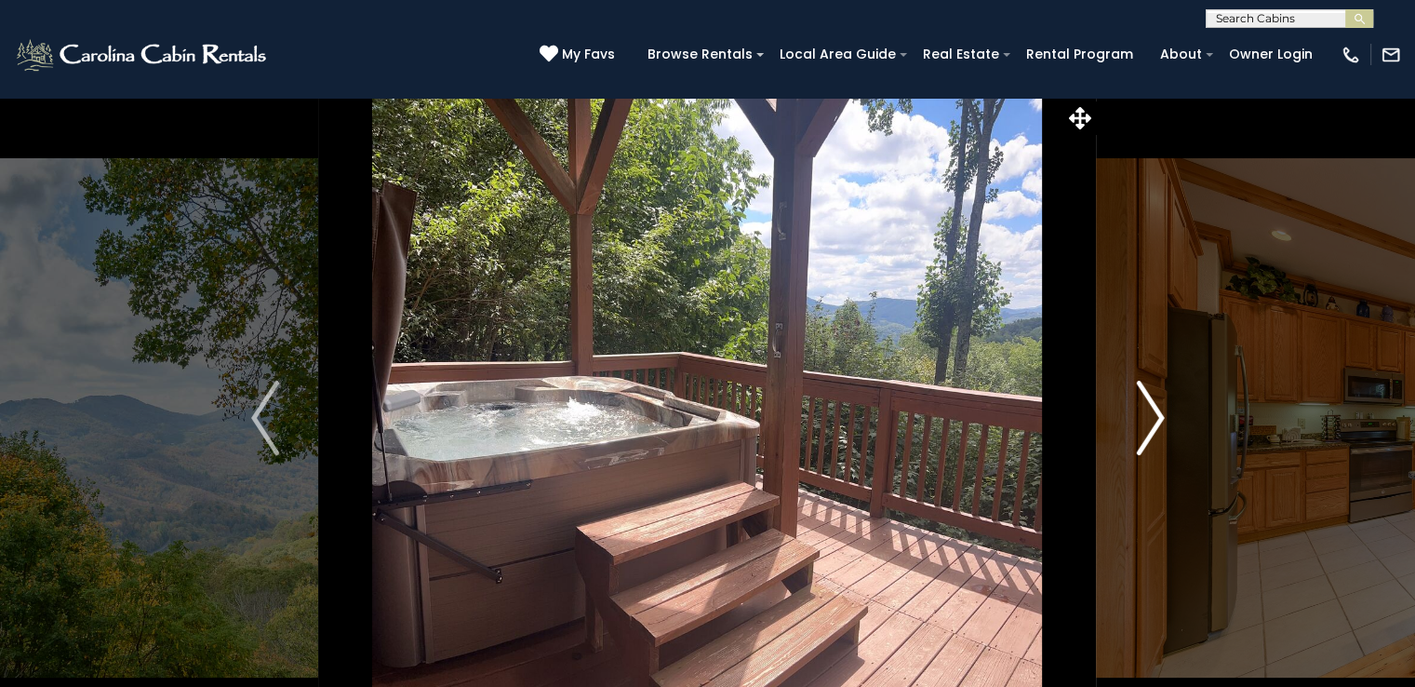
click at [1152, 412] on img "Next" at bounding box center [1150, 418] width 28 height 74
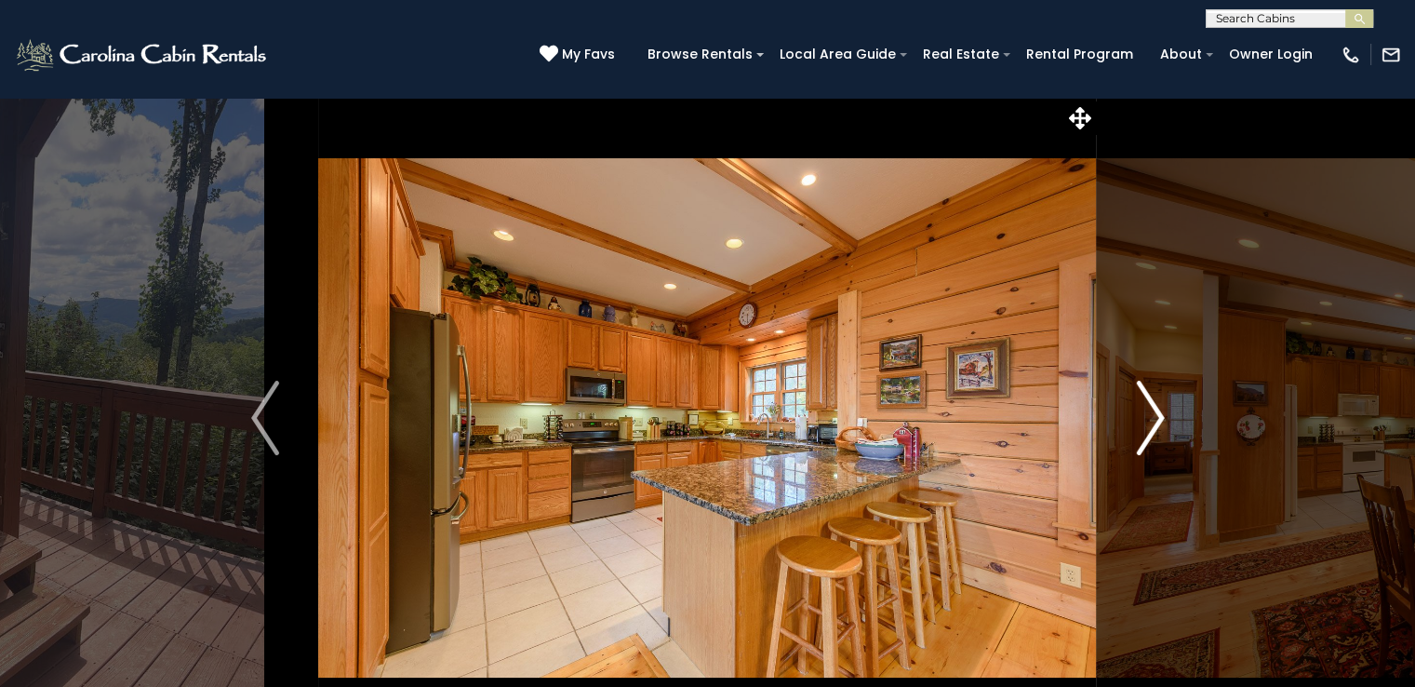
click at [1152, 412] on img "Next" at bounding box center [1150, 418] width 28 height 74
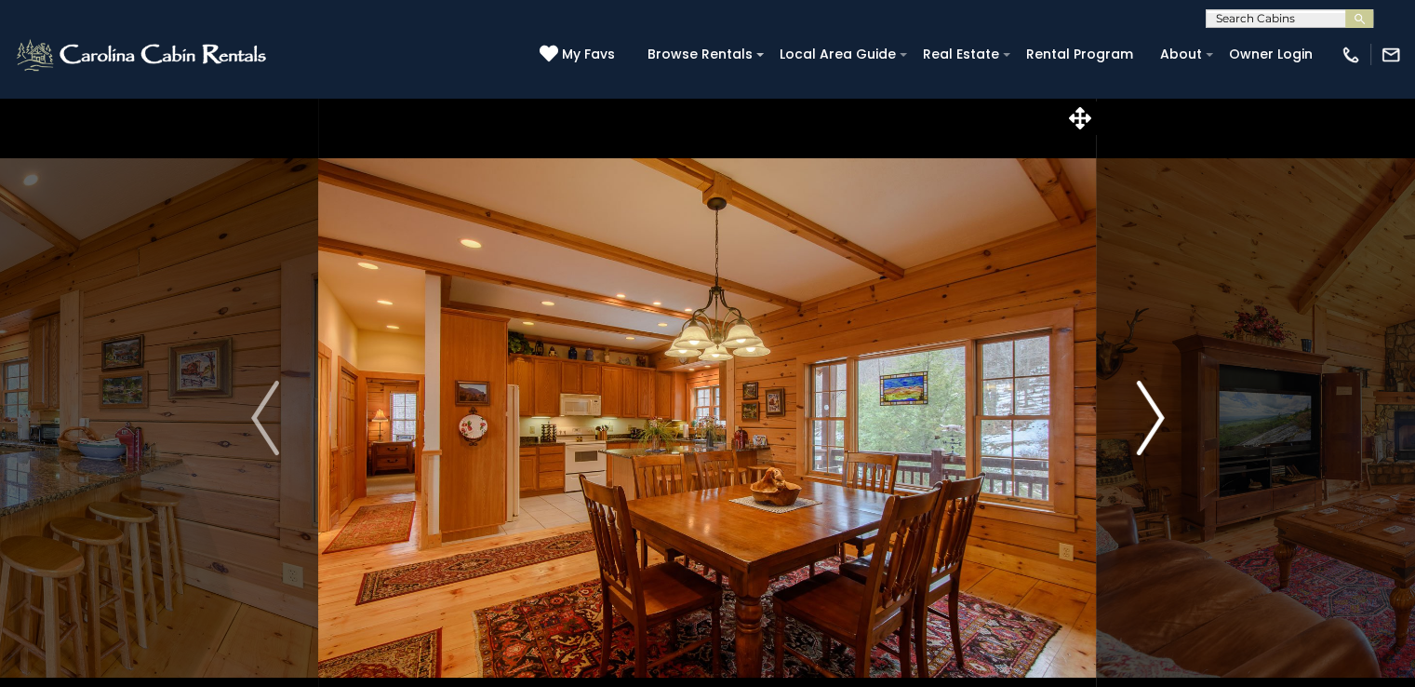
click at [1152, 412] on img "Next" at bounding box center [1150, 418] width 28 height 74
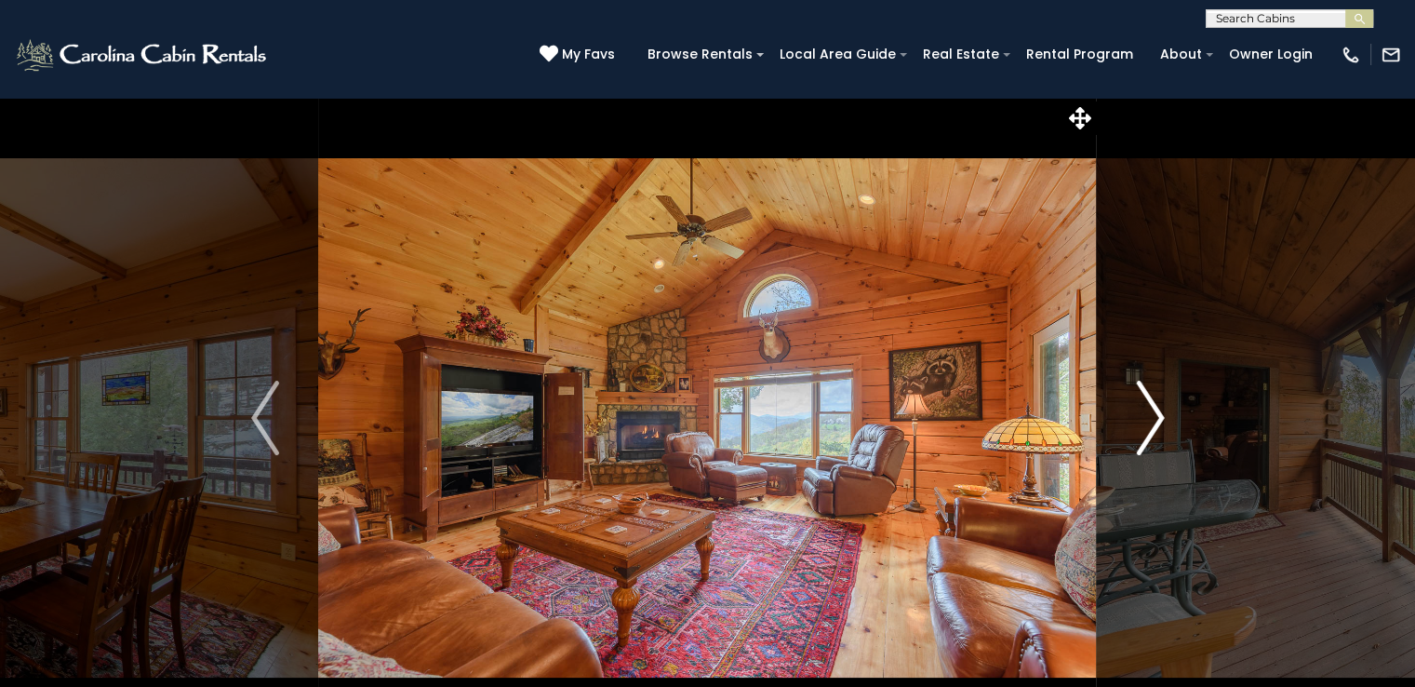
click at [1152, 412] on img "Next" at bounding box center [1150, 418] width 28 height 74
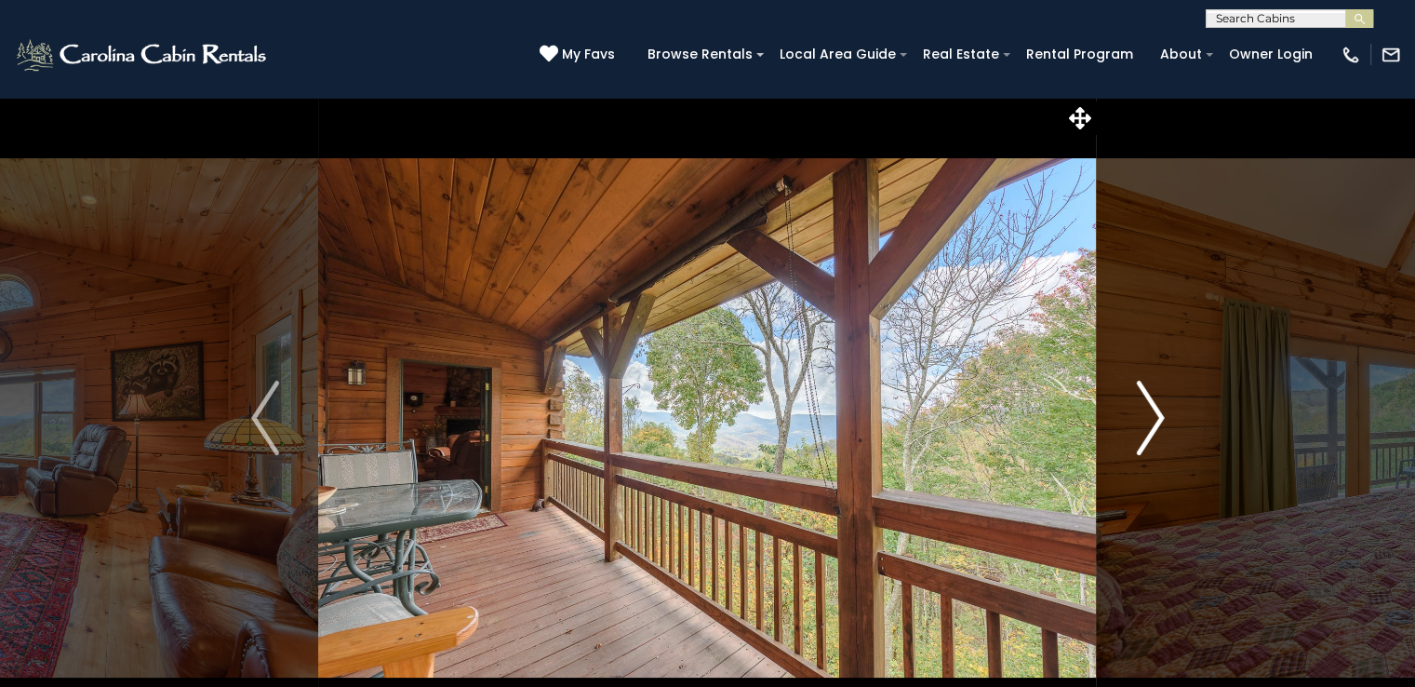
click at [1152, 412] on img "Next" at bounding box center [1150, 418] width 28 height 74
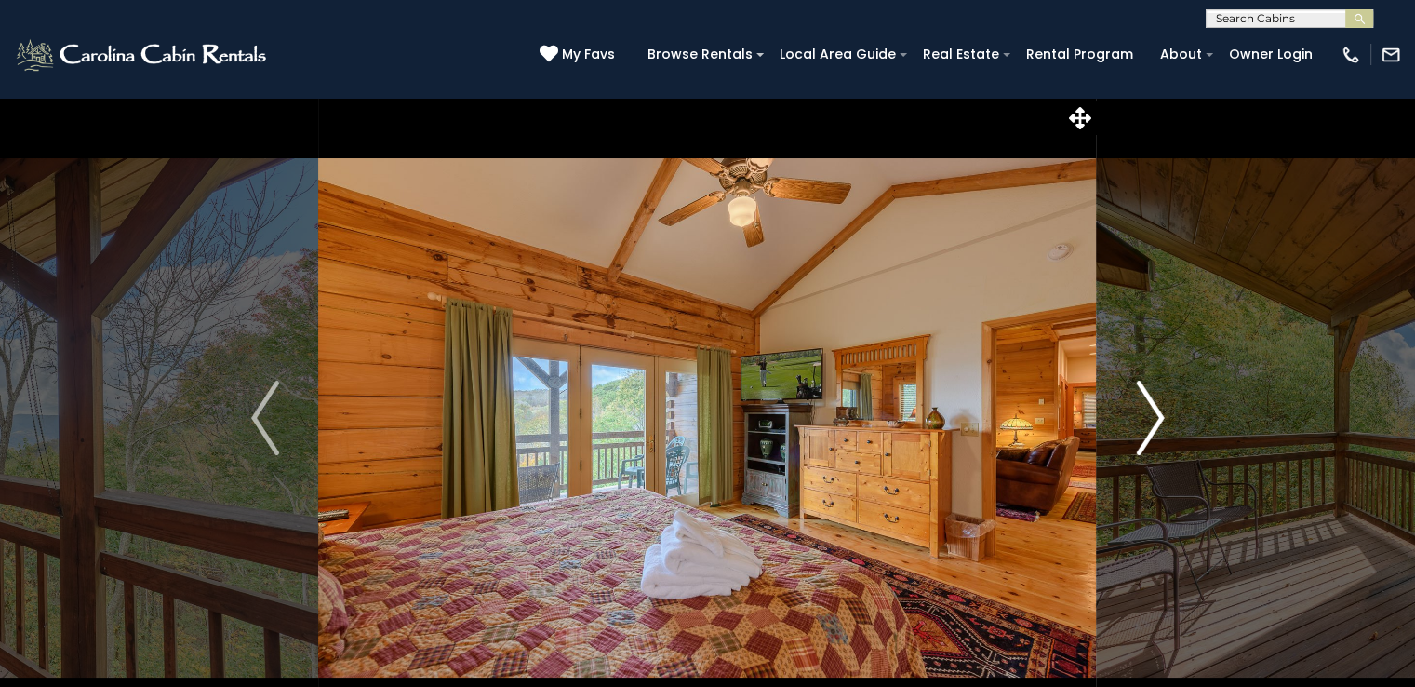
click at [1152, 412] on img "Next" at bounding box center [1150, 418] width 28 height 74
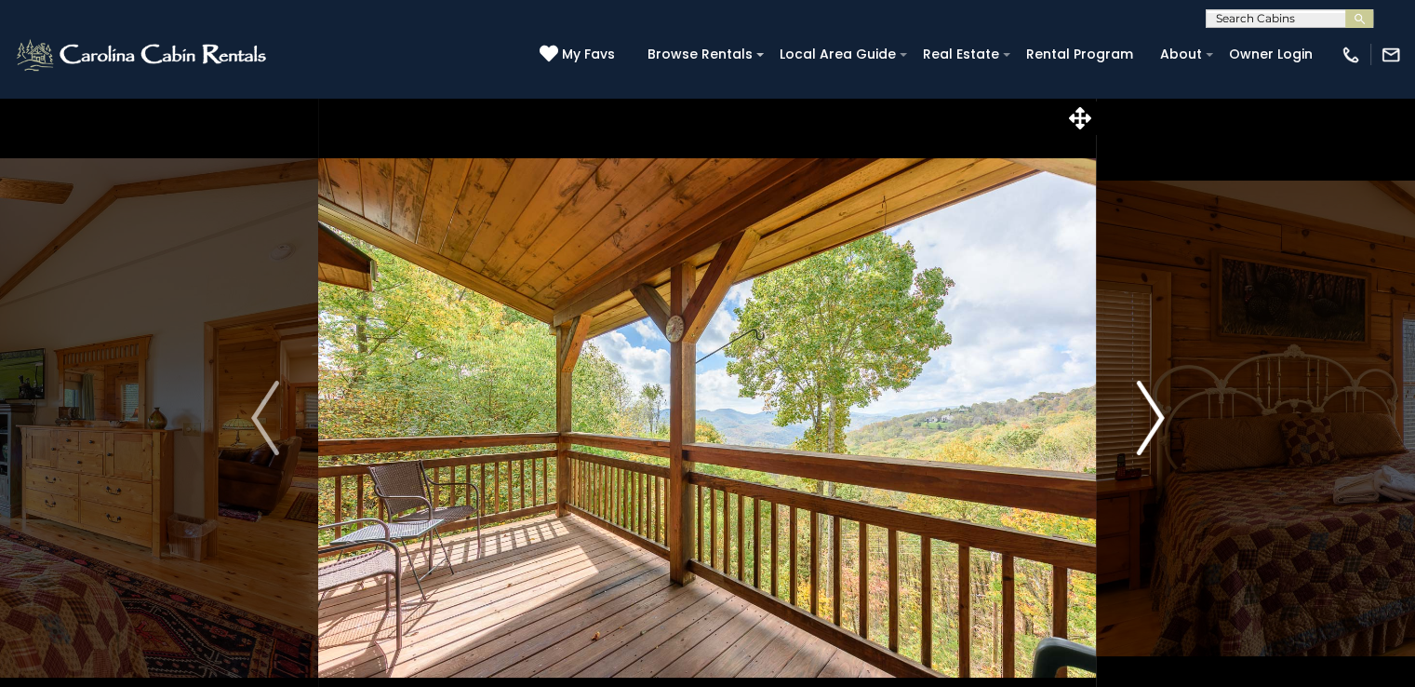
click at [1152, 412] on img "Next" at bounding box center [1150, 418] width 28 height 74
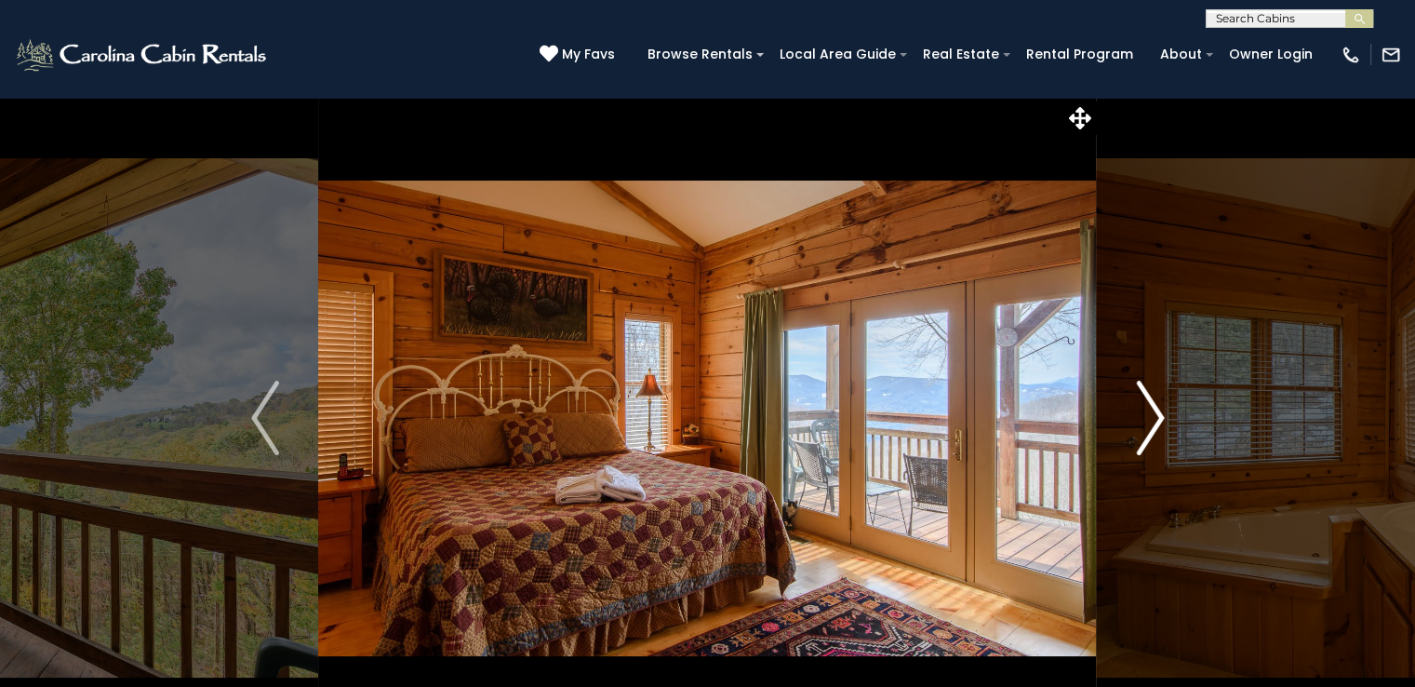
click at [1152, 412] on img "Next" at bounding box center [1150, 418] width 28 height 74
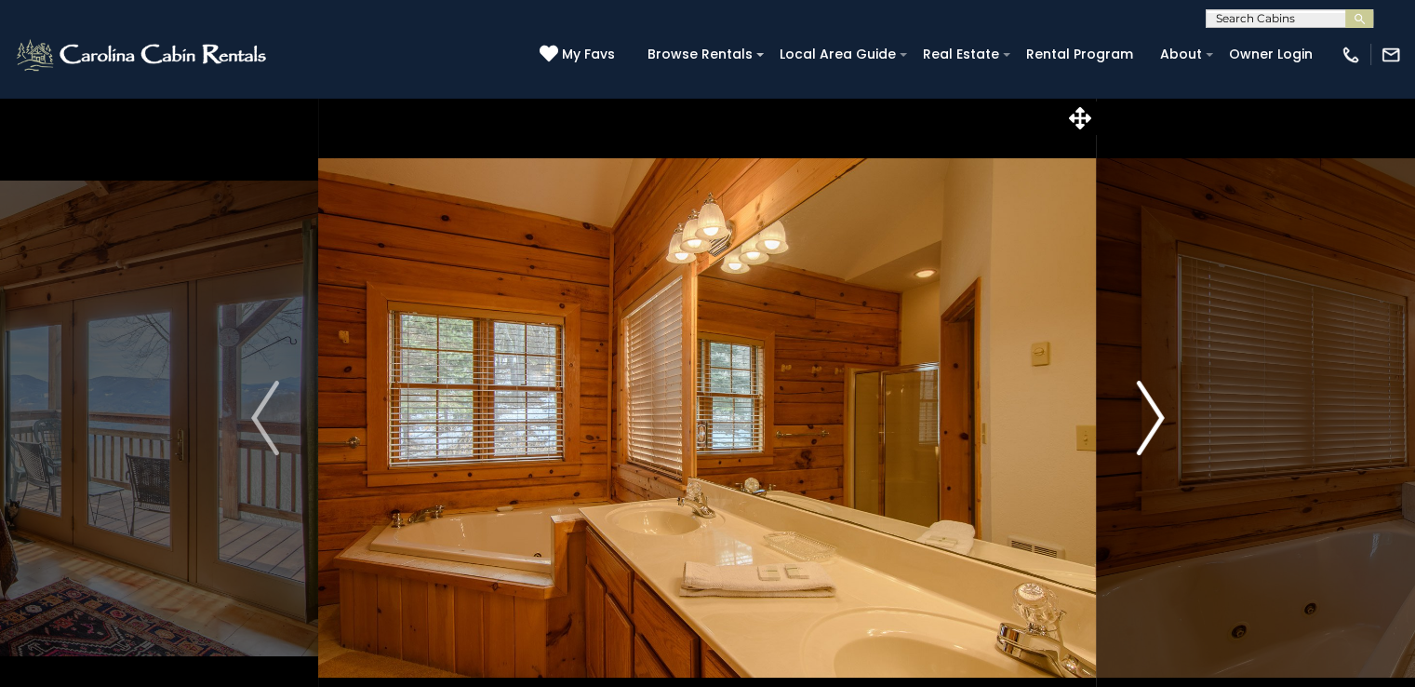
click at [1152, 412] on img "Next" at bounding box center [1150, 418] width 28 height 74
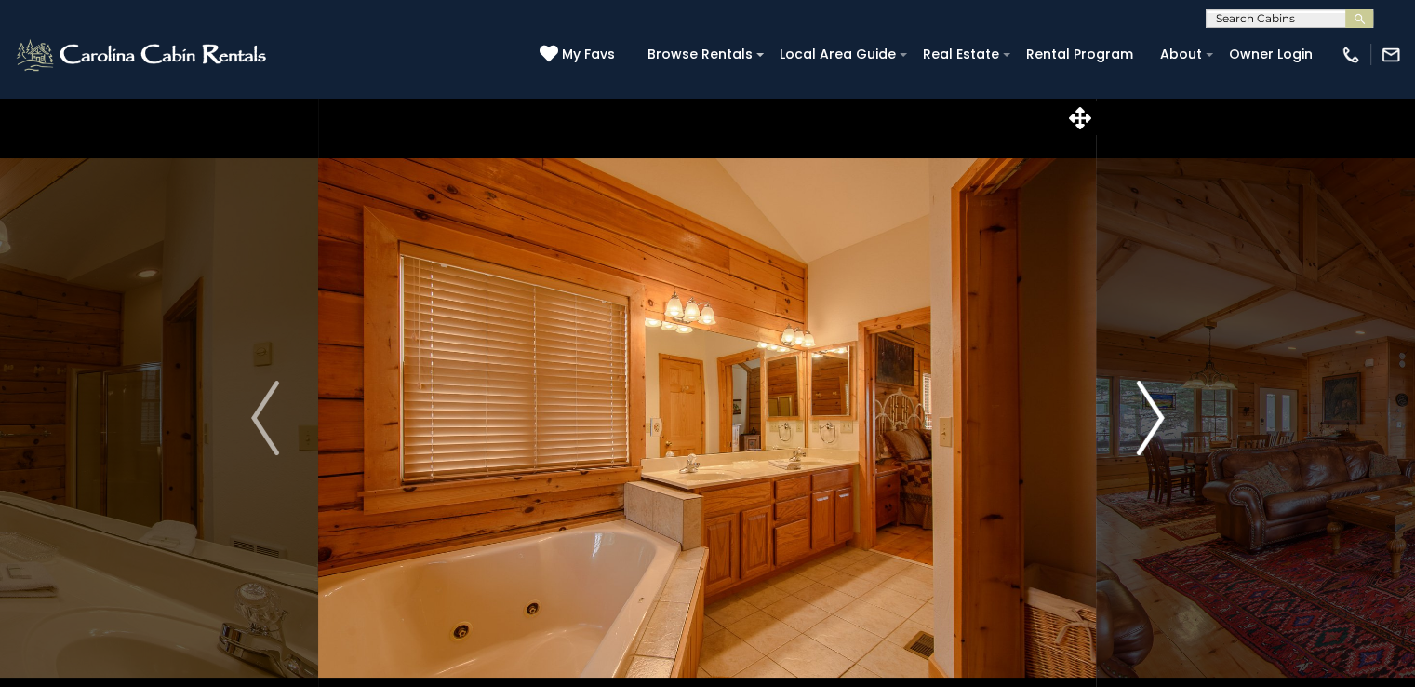
click at [1152, 412] on img "Next" at bounding box center [1150, 418] width 28 height 74
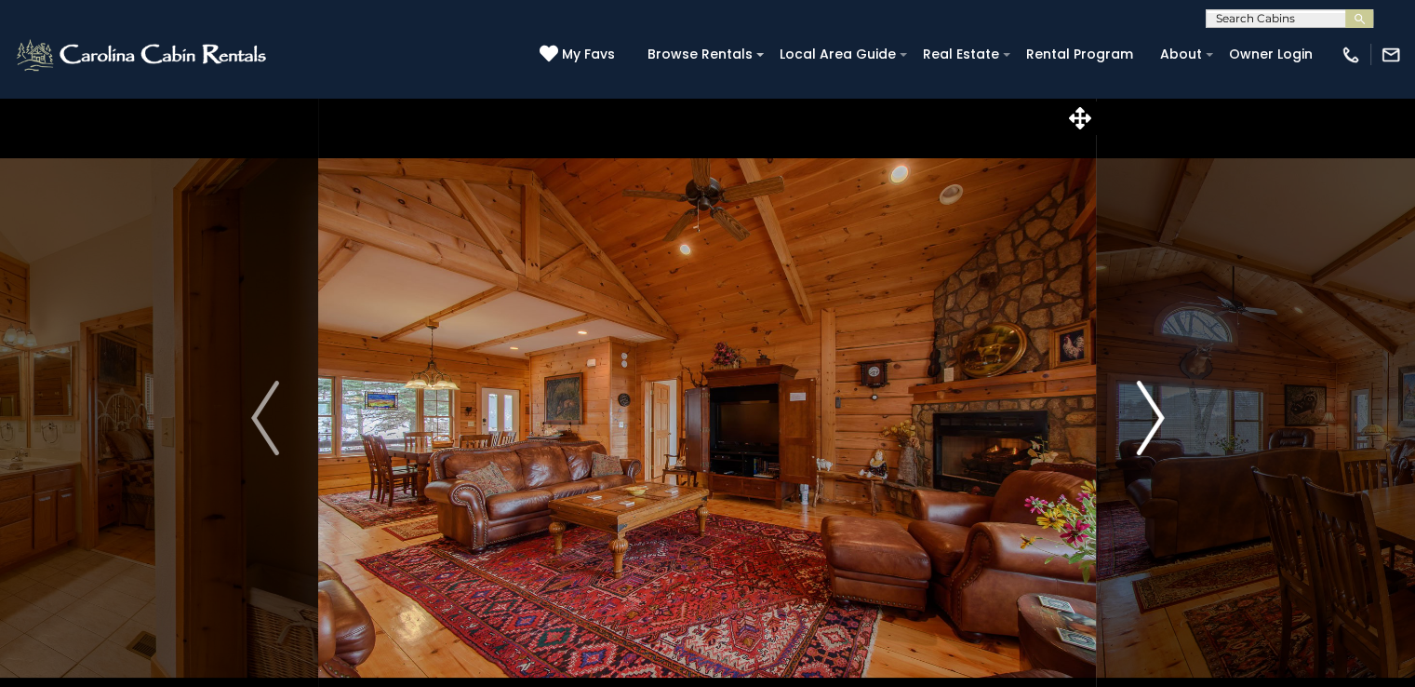
click at [1152, 412] on img "Next" at bounding box center [1150, 418] width 28 height 74
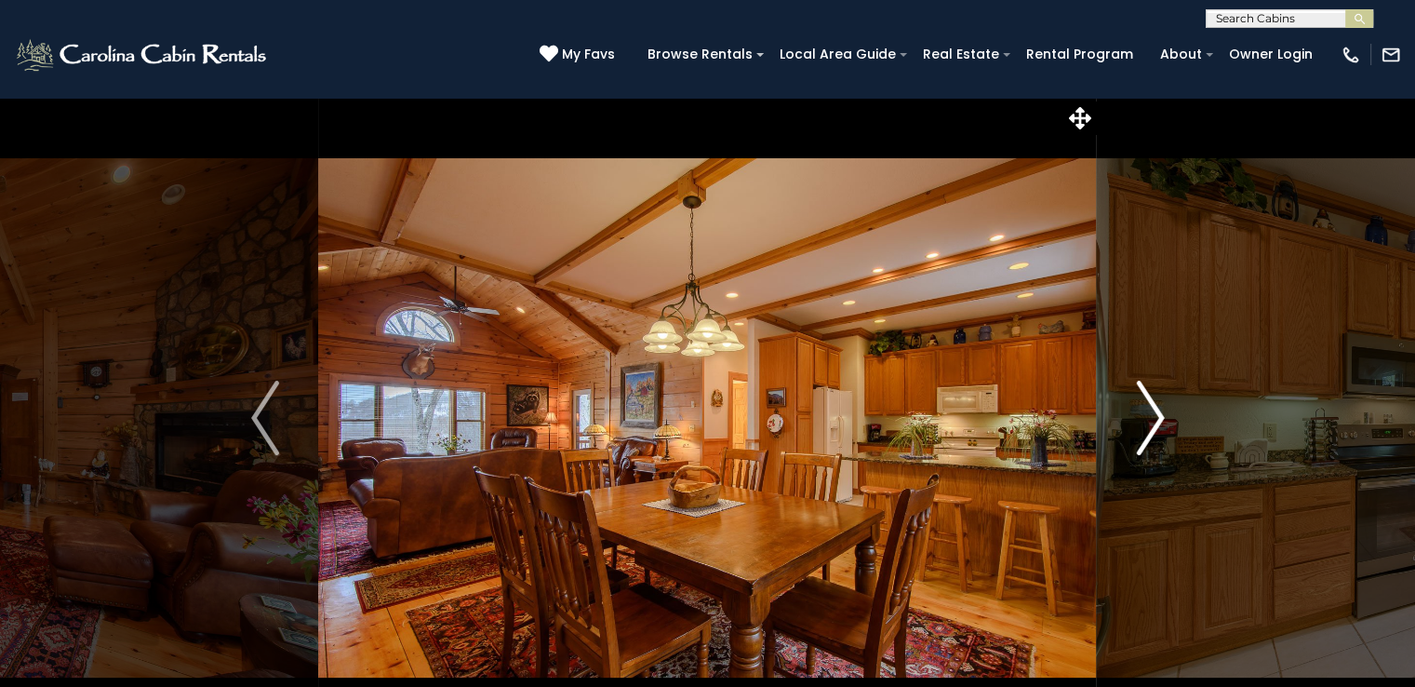
click at [1152, 412] on img "Next" at bounding box center [1150, 418] width 28 height 74
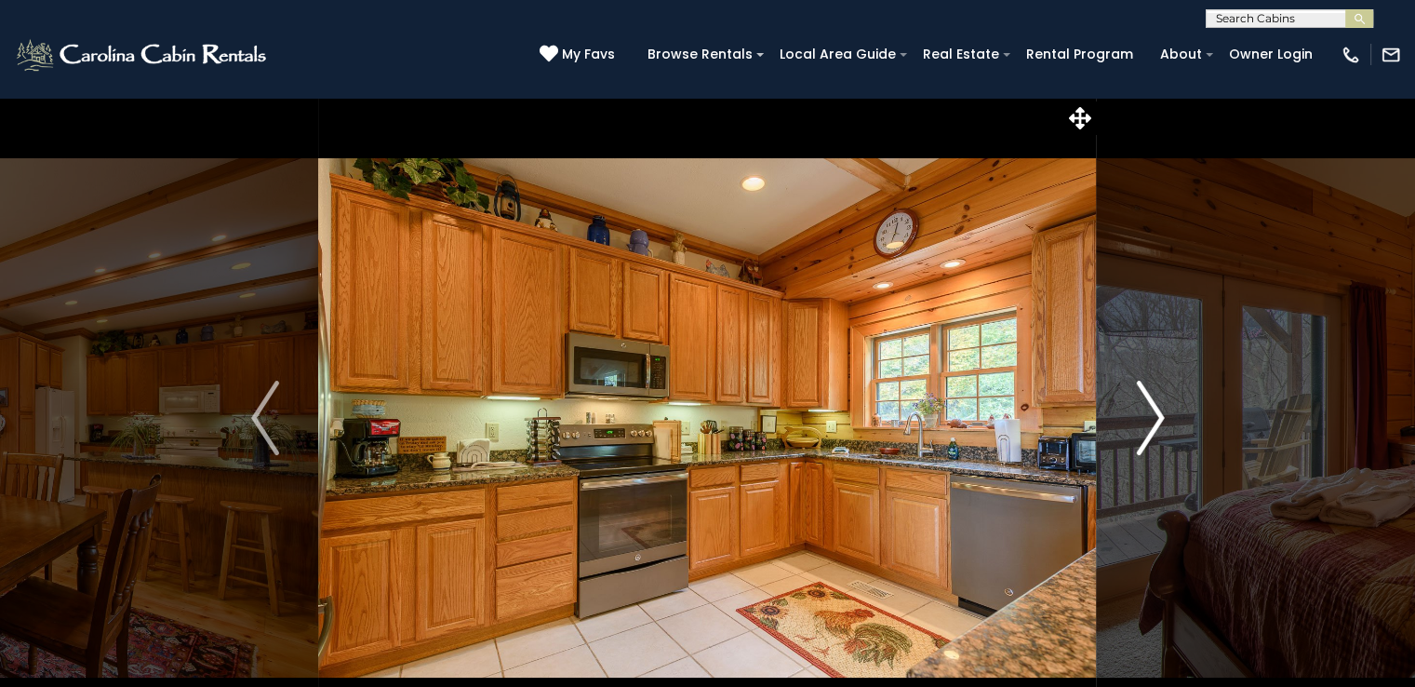
click at [1152, 412] on img "Next" at bounding box center [1150, 418] width 28 height 74
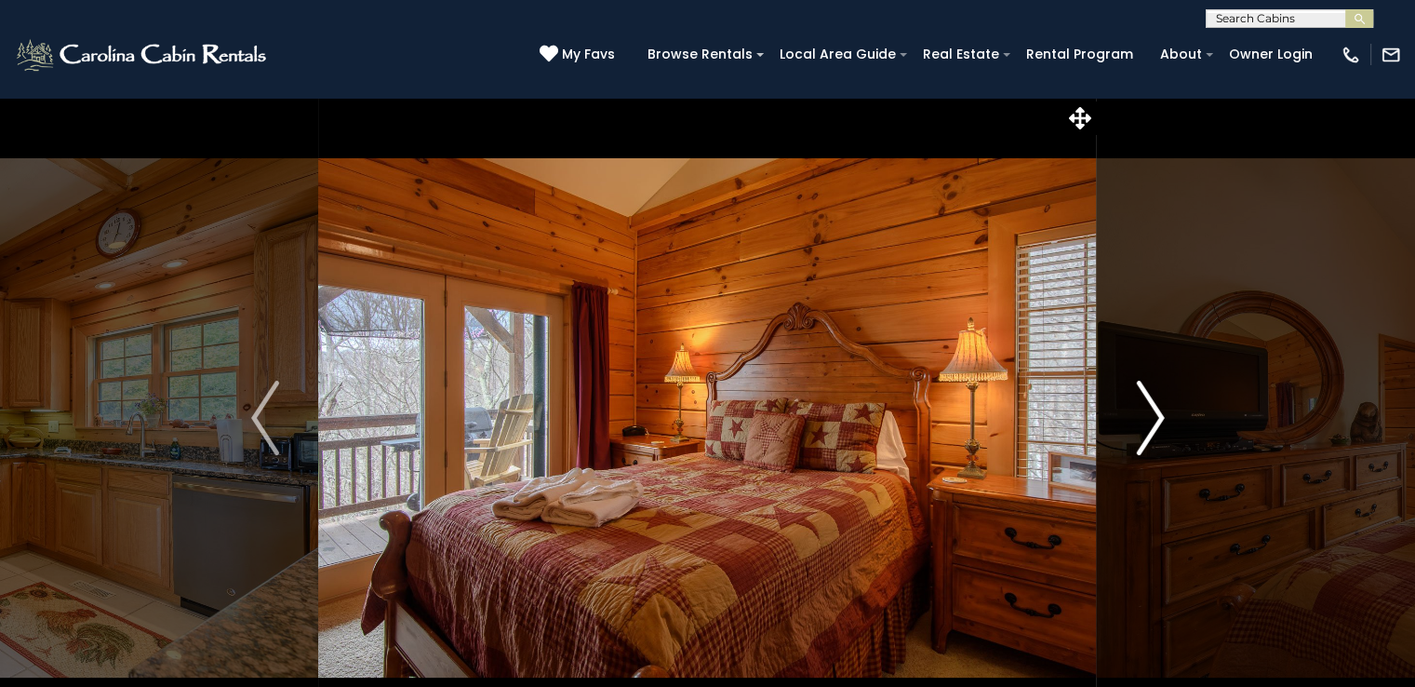
click at [1152, 412] on img "Next" at bounding box center [1150, 418] width 28 height 74
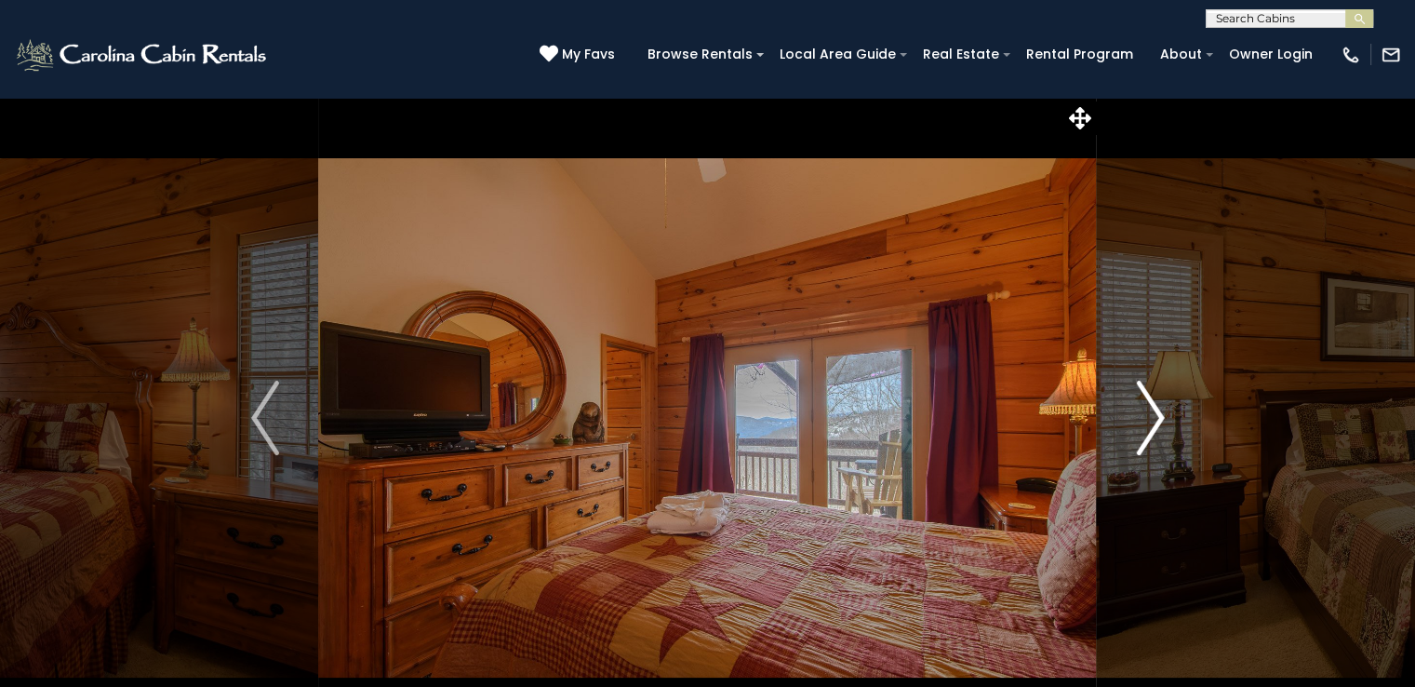
click at [1152, 412] on img "Next" at bounding box center [1150, 418] width 28 height 74
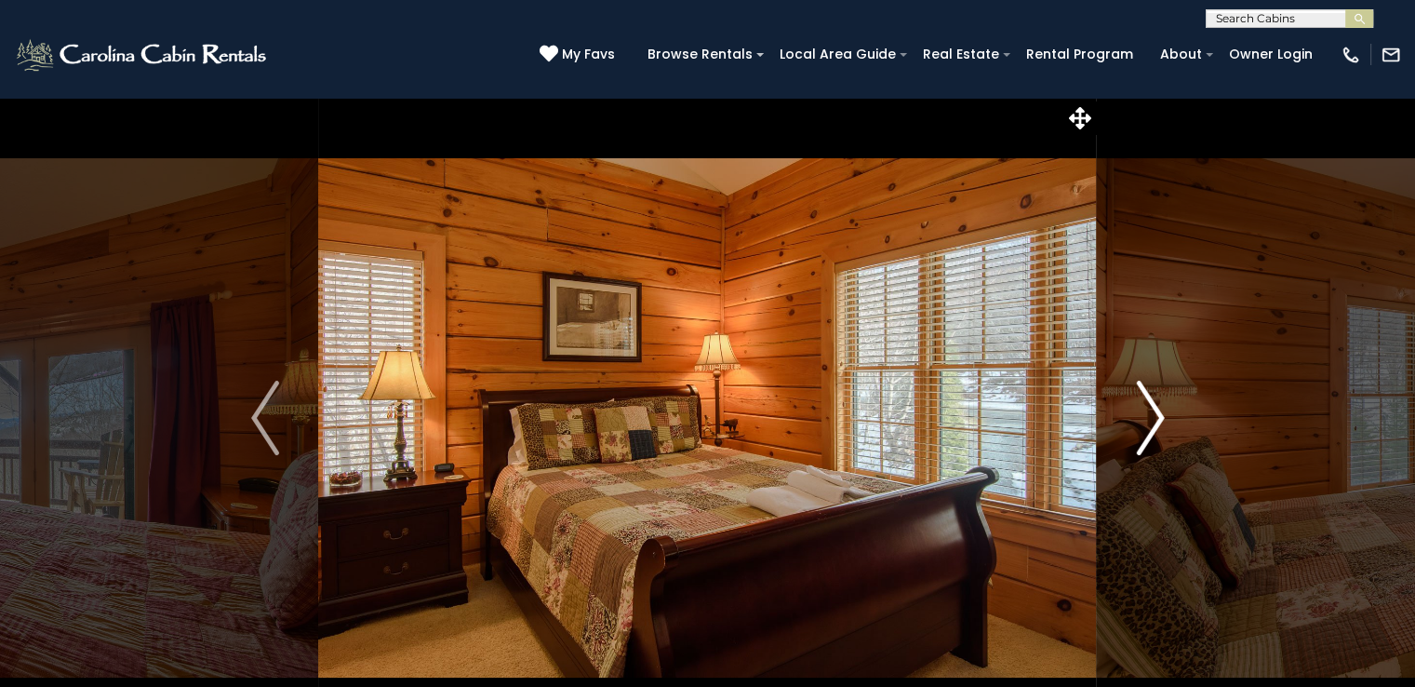
click at [1152, 412] on img "Next" at bounding box center [1150, 418] width 28 height 74
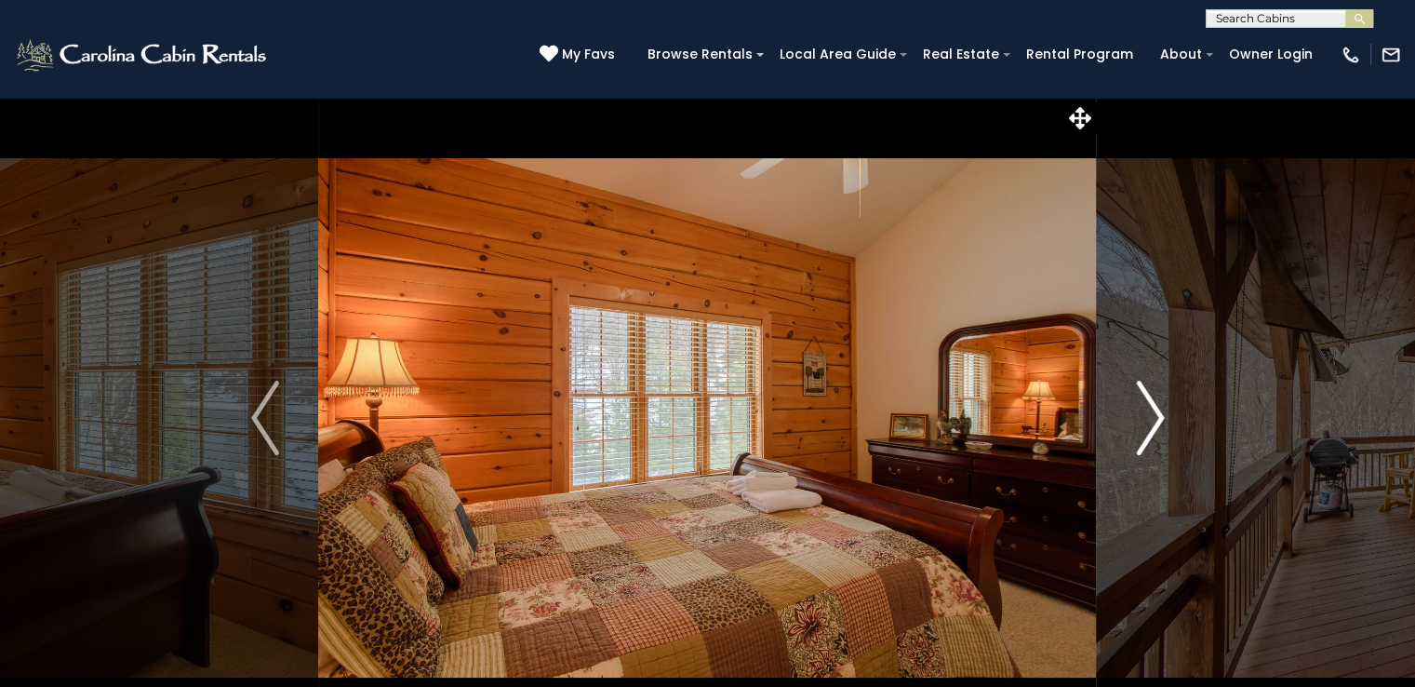
click at [1152, 412] on img "Next" at bounding box center [1150, 418] width 28 height 74
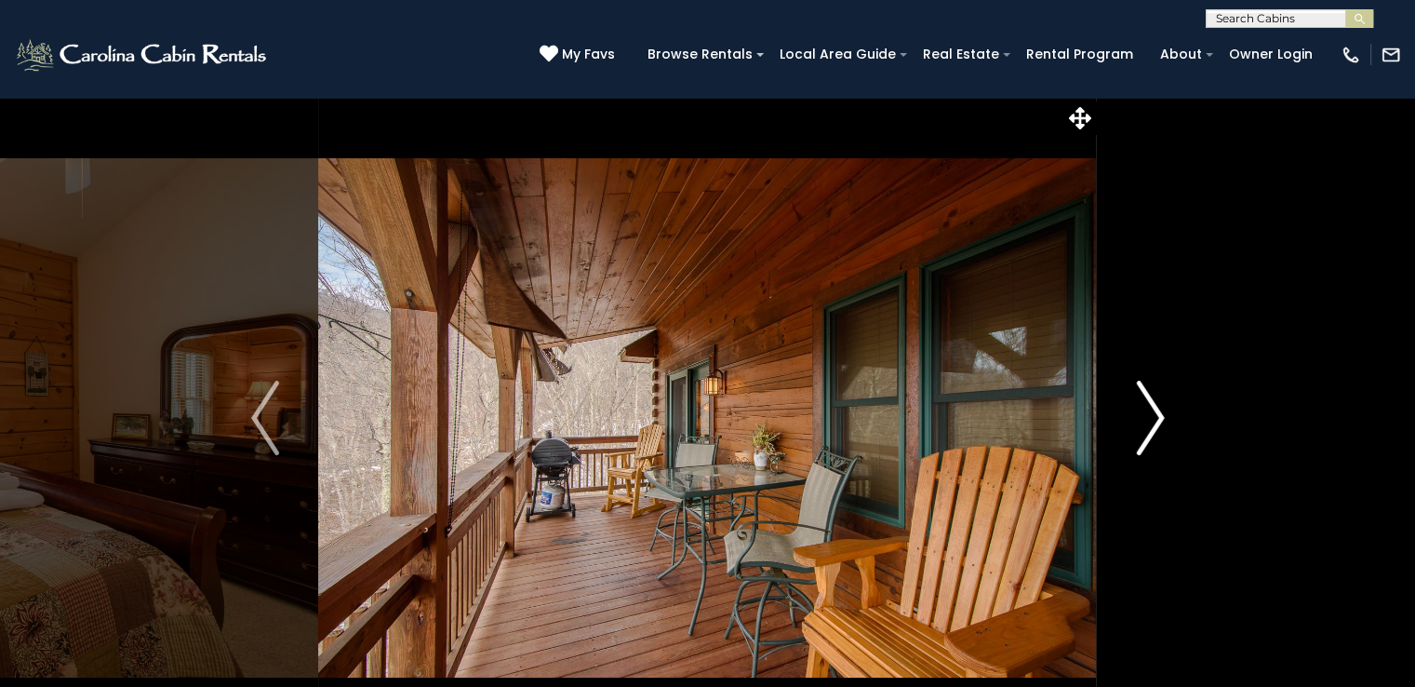
click at [1152, 412] on img "Next" at bounding box center [1150, 418] width 28 height 74
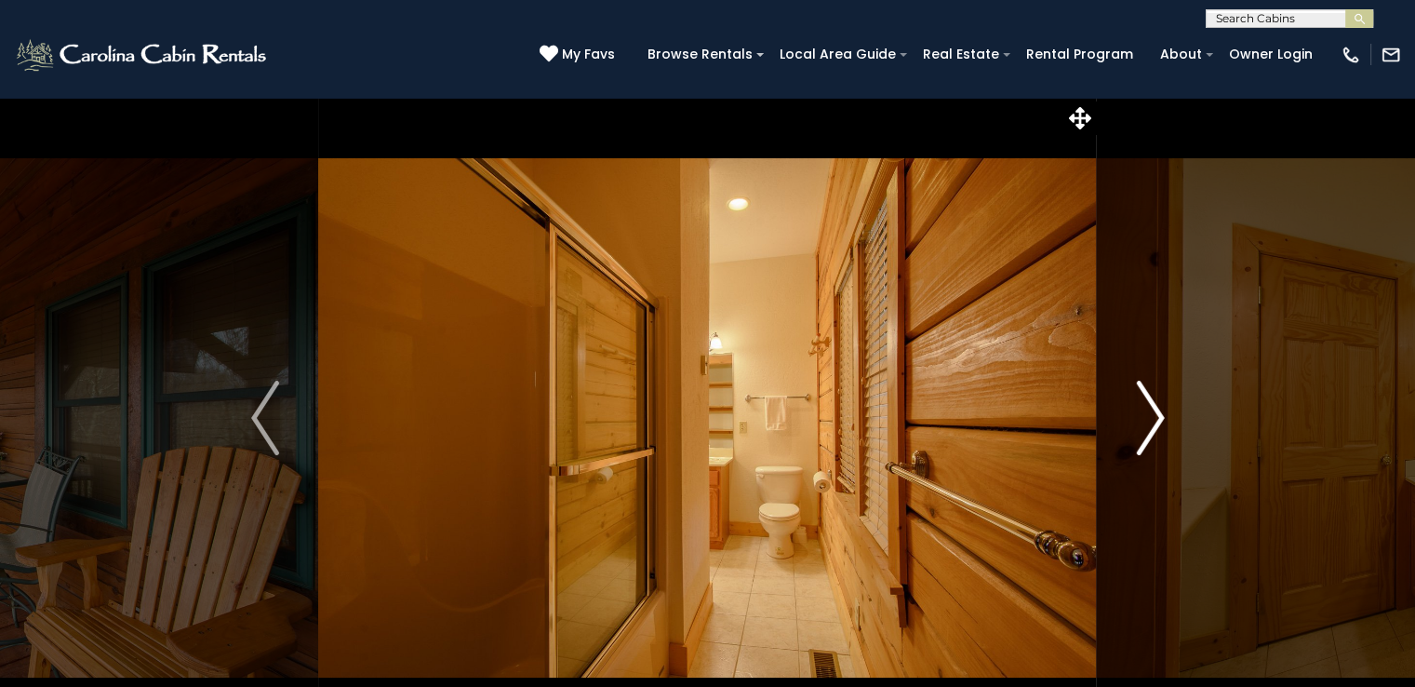
click at [1152, 412] on img "Next" at bounding box center [1150, 418] width 28 height 74
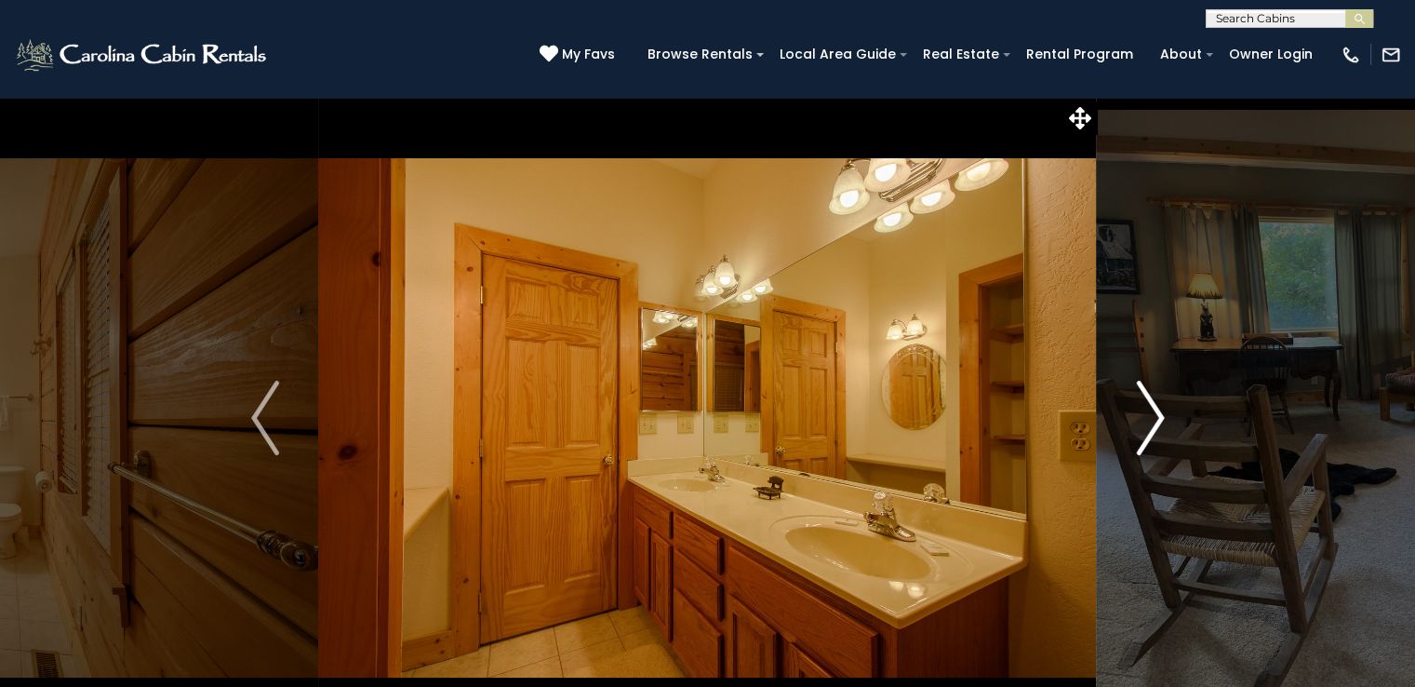
click at [1152, 412] on img "Next" at bounding box center [1150, 418] width 28 height 74
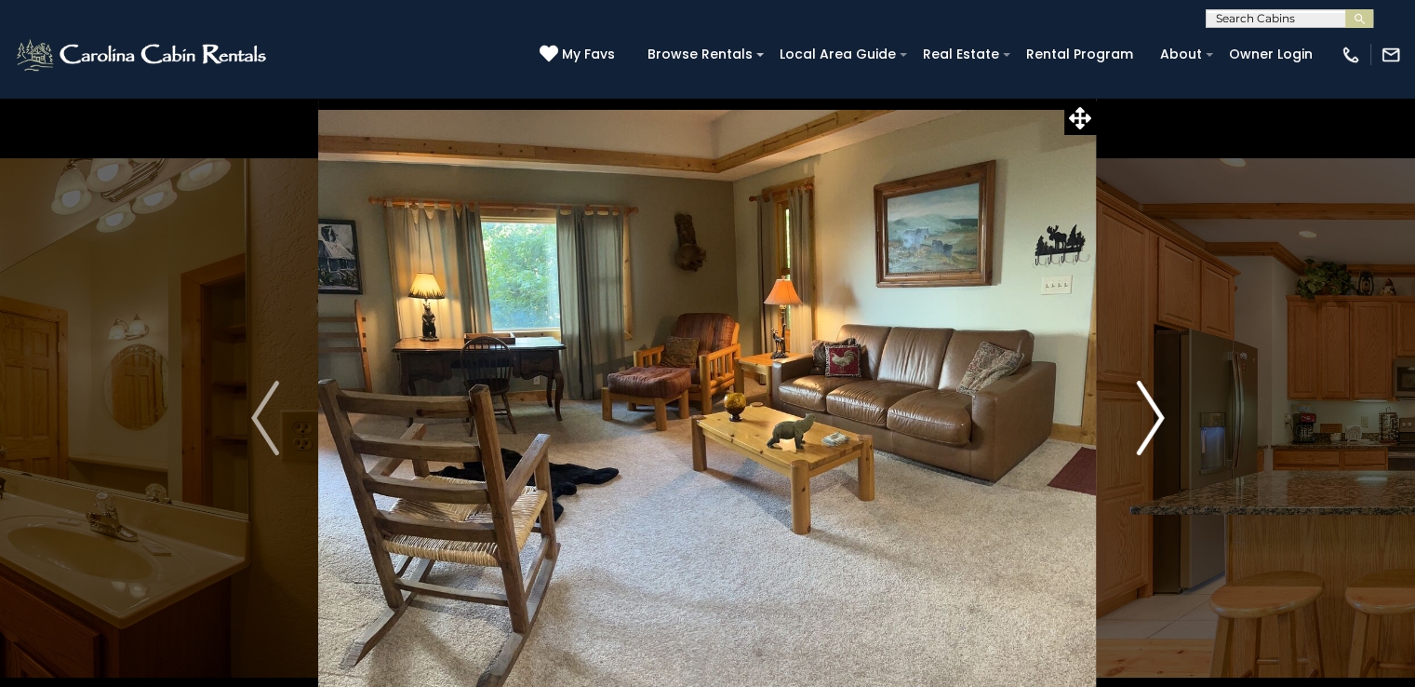
click at [1152, 412] on img "Next" at bounding box center [1150, 418] width 28 height 74
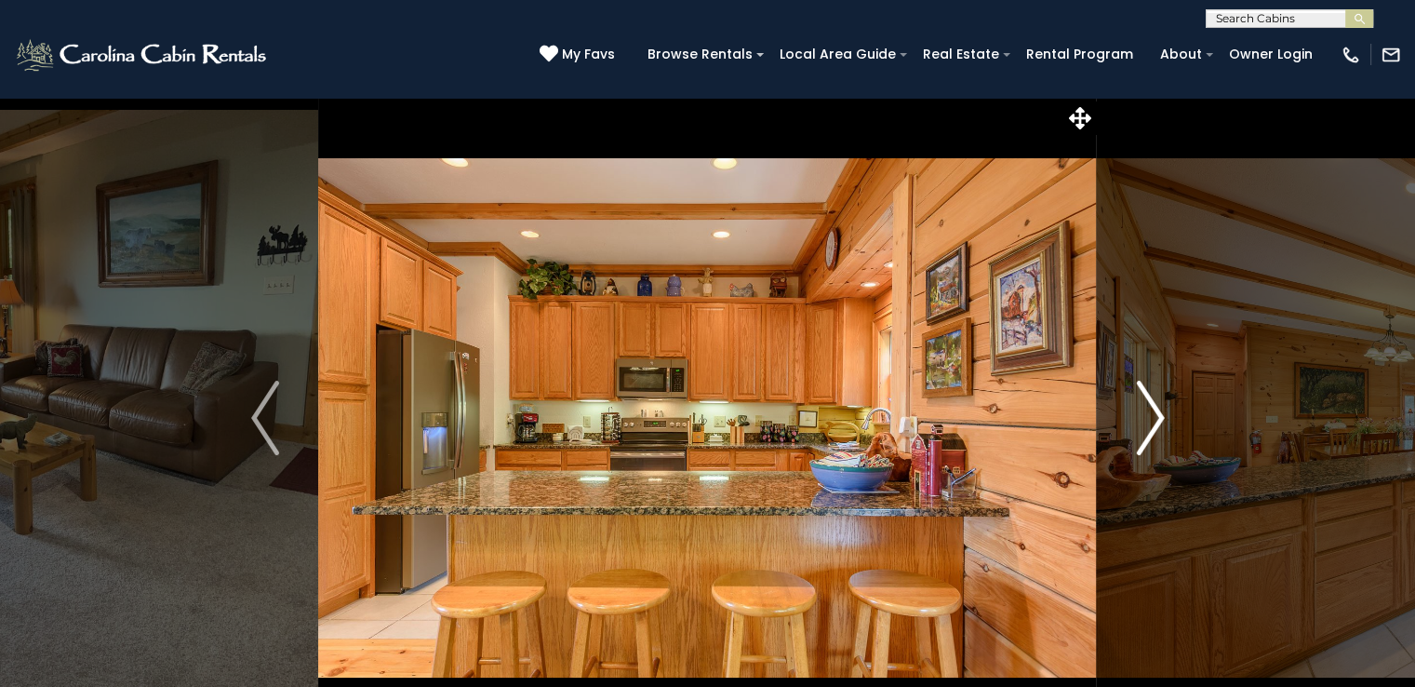
click at [1152, 412] on img "Next" at bounding box center [1150, 418] width 28 height 74
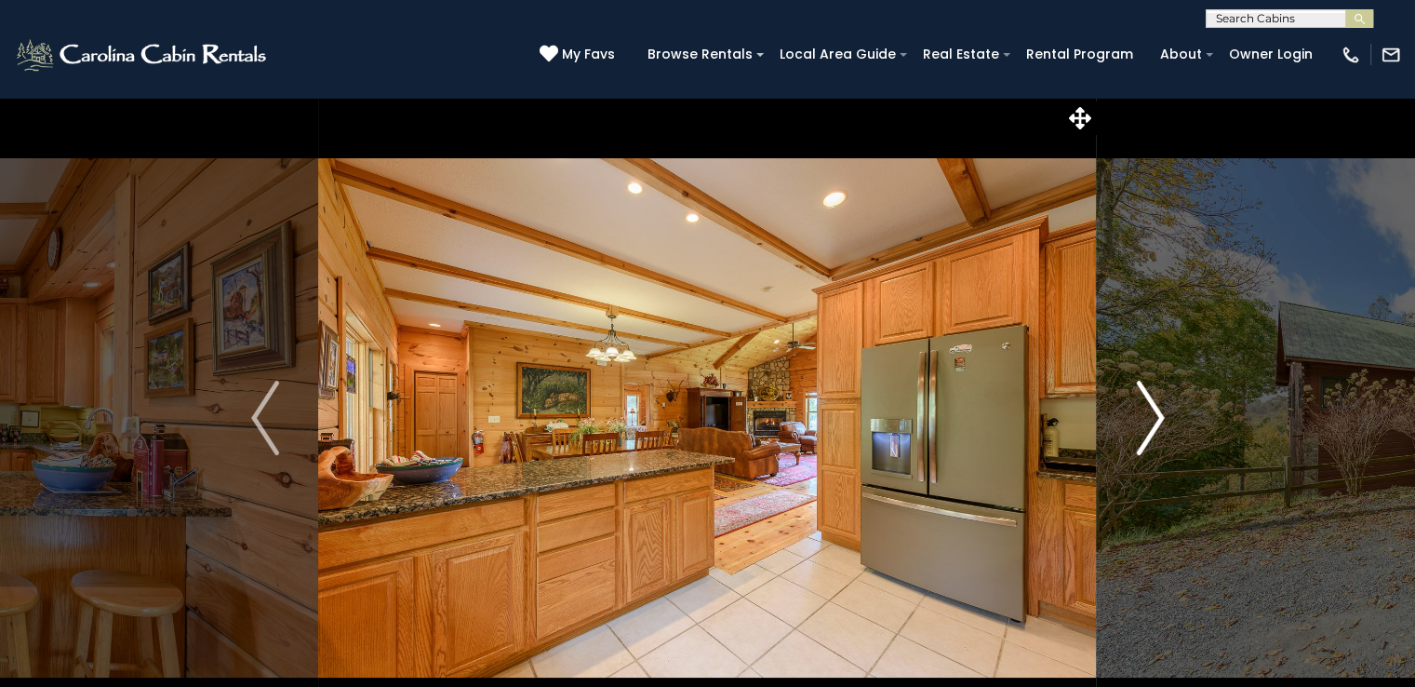
click at [1152, 412] on img "Next" at bounding box center [1150, 418] width 28 height 74
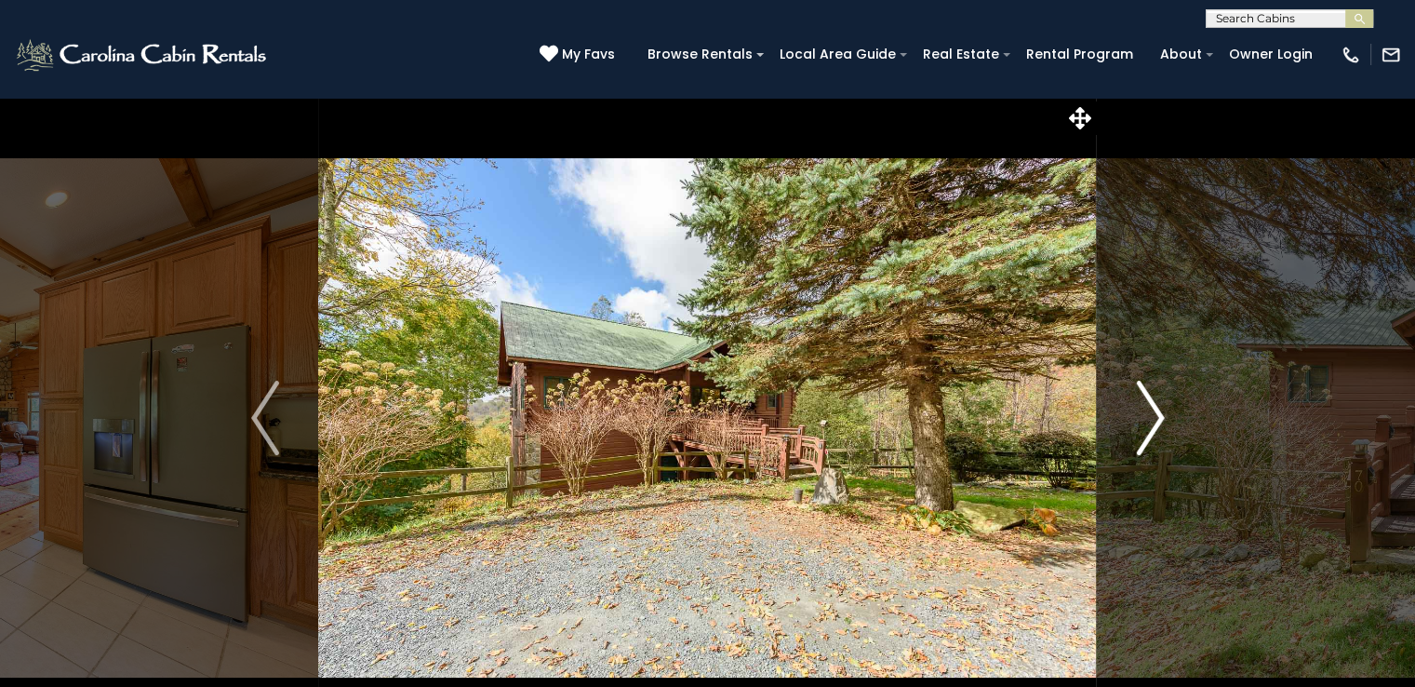
click at [1152, 412] on img "Next" at bounding box center [1150, 418] width 28 height 74
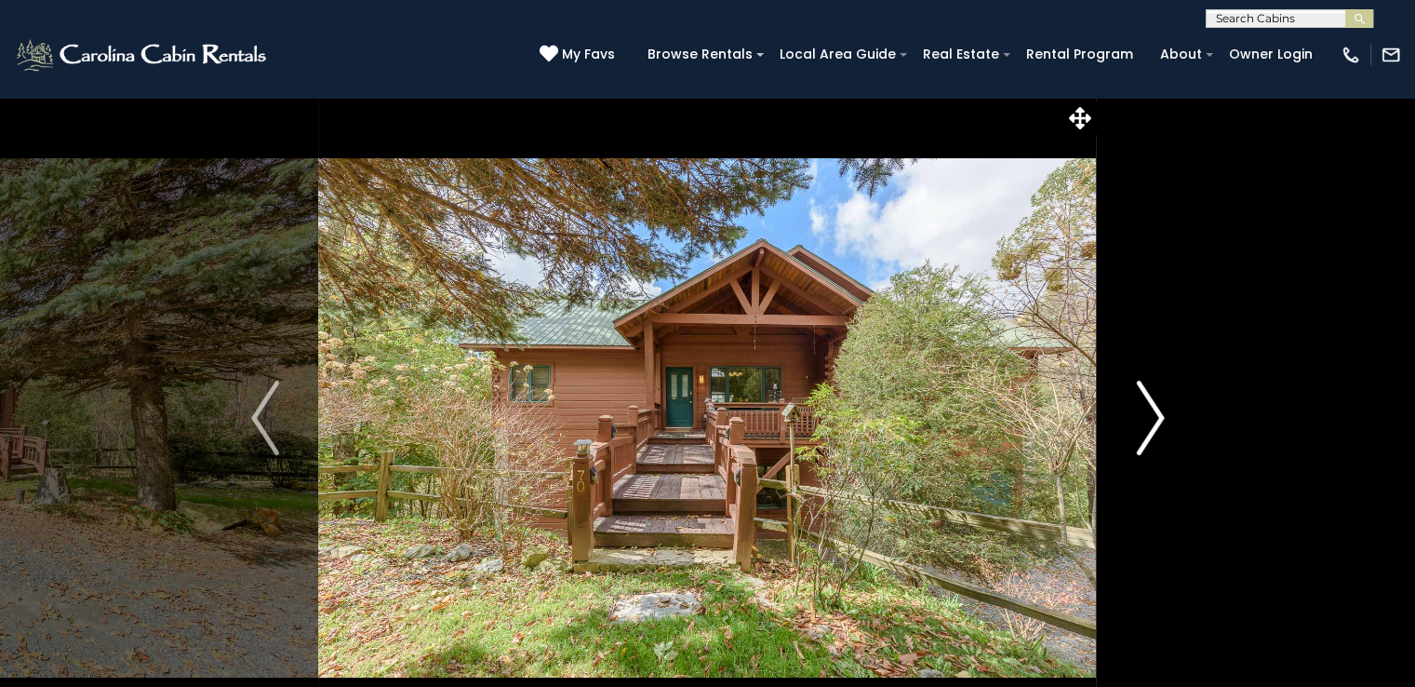
click at [1152, 412] on img "Next" at bounding box center [1150, 418] width 28 height 74
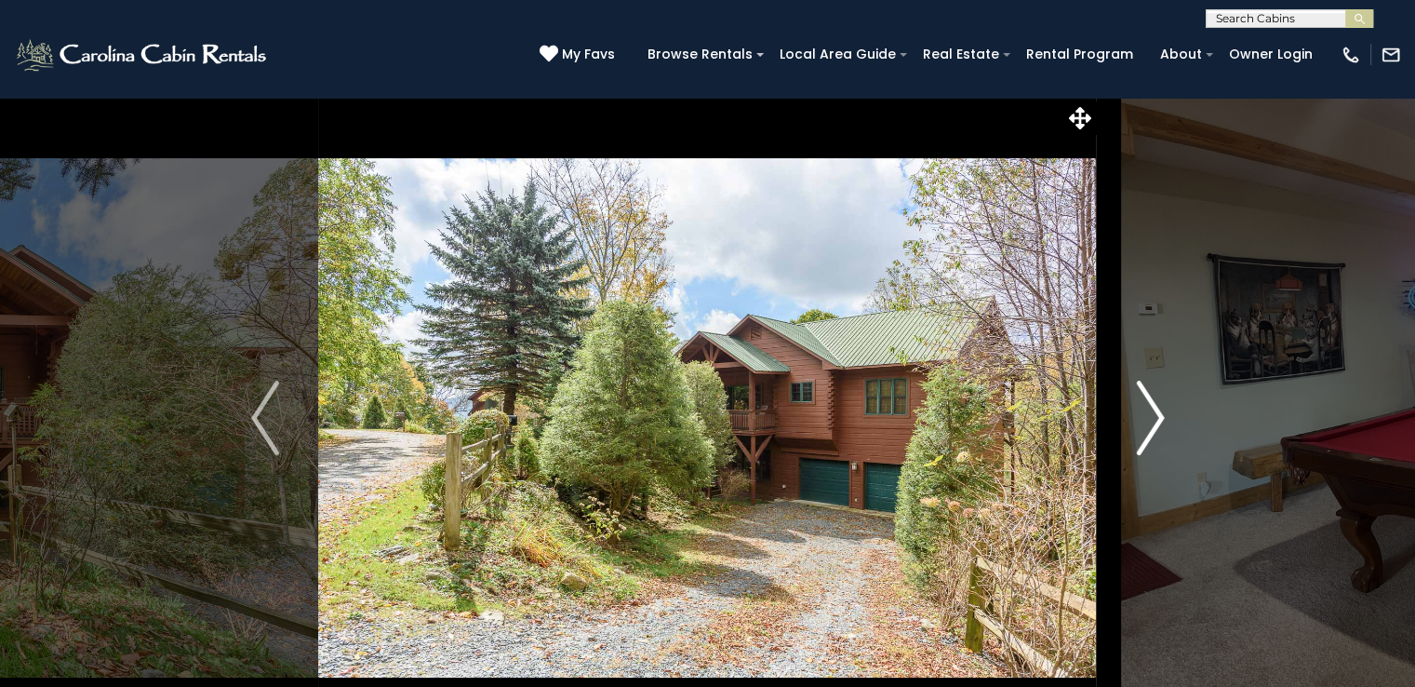
click at [1152, 412] on img "Next" at bounding box center [1150, 418] width 28 height 74
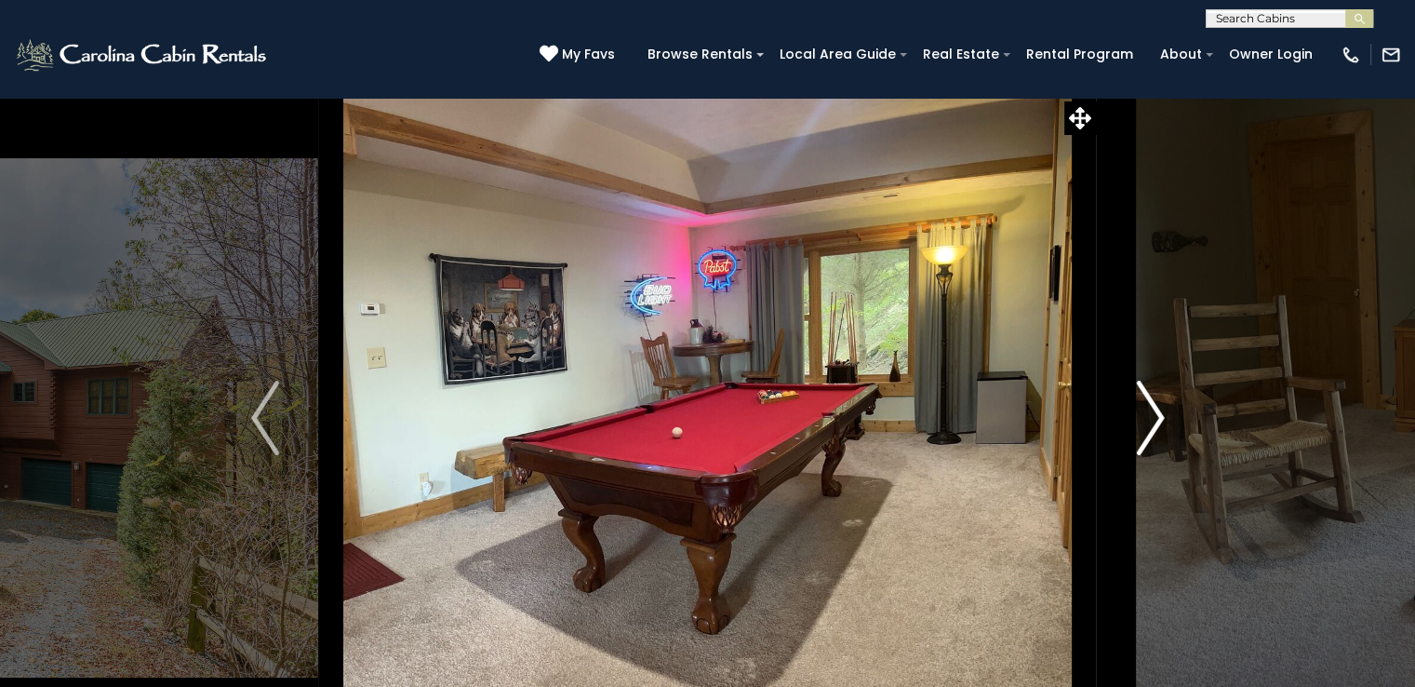
click at [1152, 412] on img "Next" at bounding box center [1150, 418] width 28 height 74
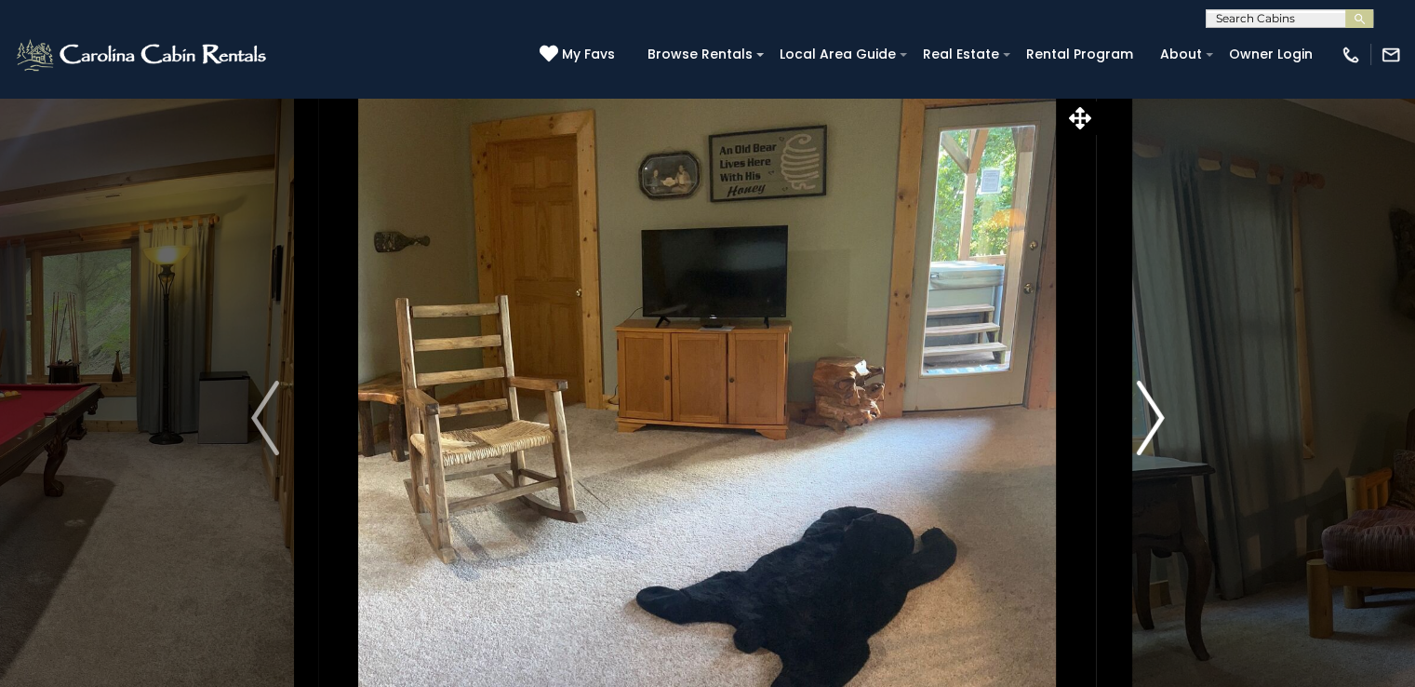
click at [1152, 412] on img "Next" at bounding box center [1150, 418] width 28 height 74
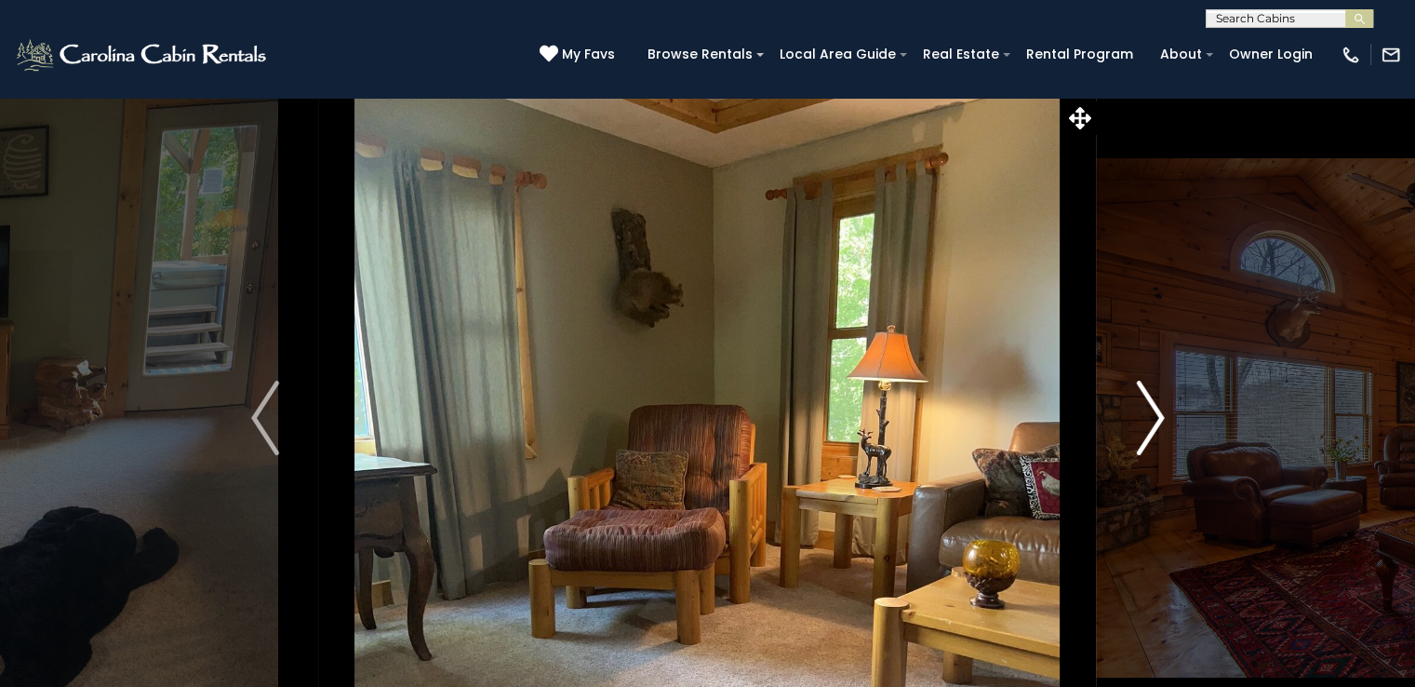
click at [1152, 412] on img "Next" at bounding box center [1150, 418] width 28 height 74
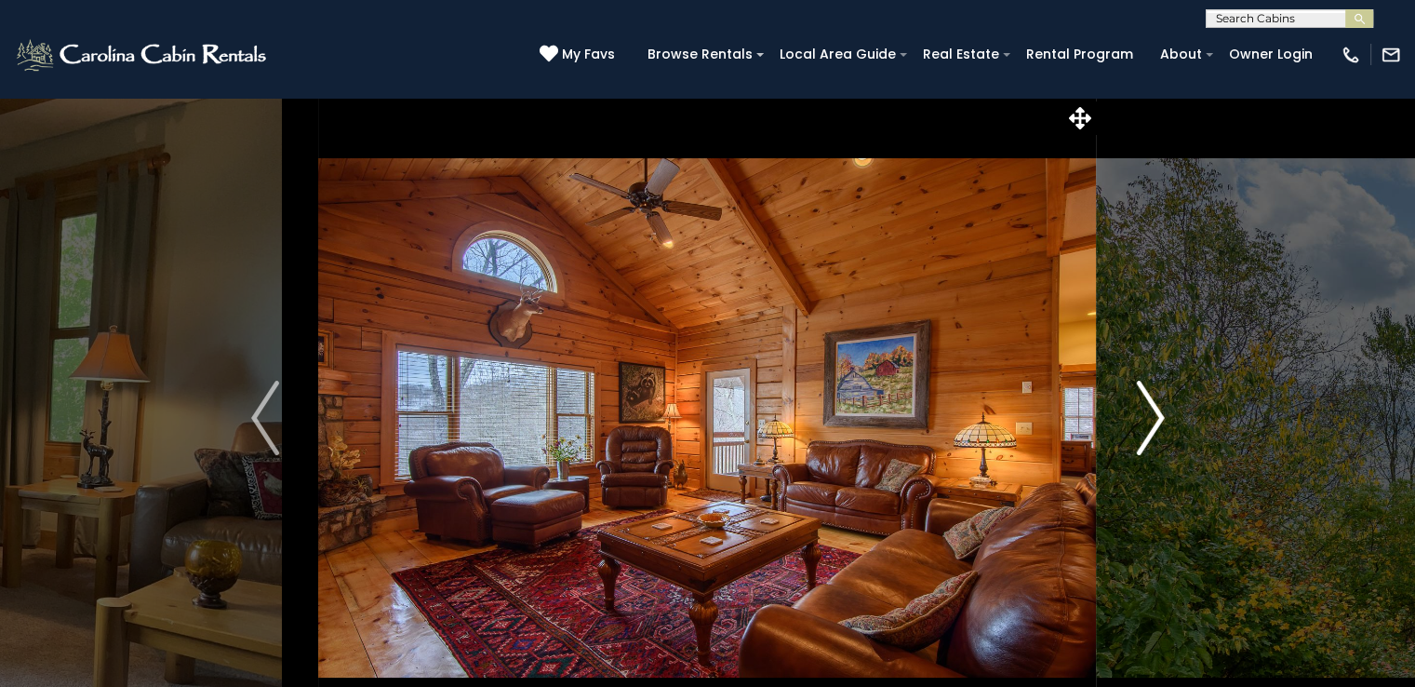
click at [1152, 412] on img "Next" at bounding box center [1150, 418] width 28 height 74
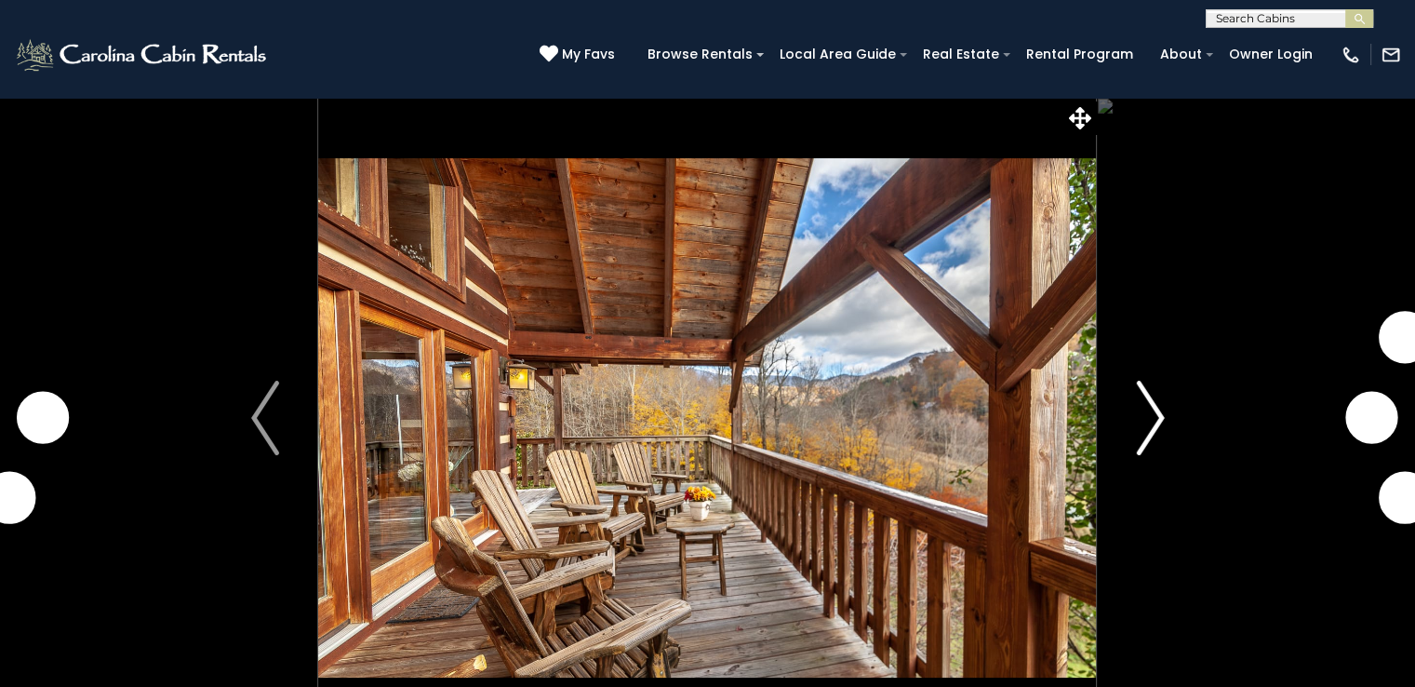
click at [1157, 439] on img "Next" at bounding box center [1150, 418] width 28 height 74
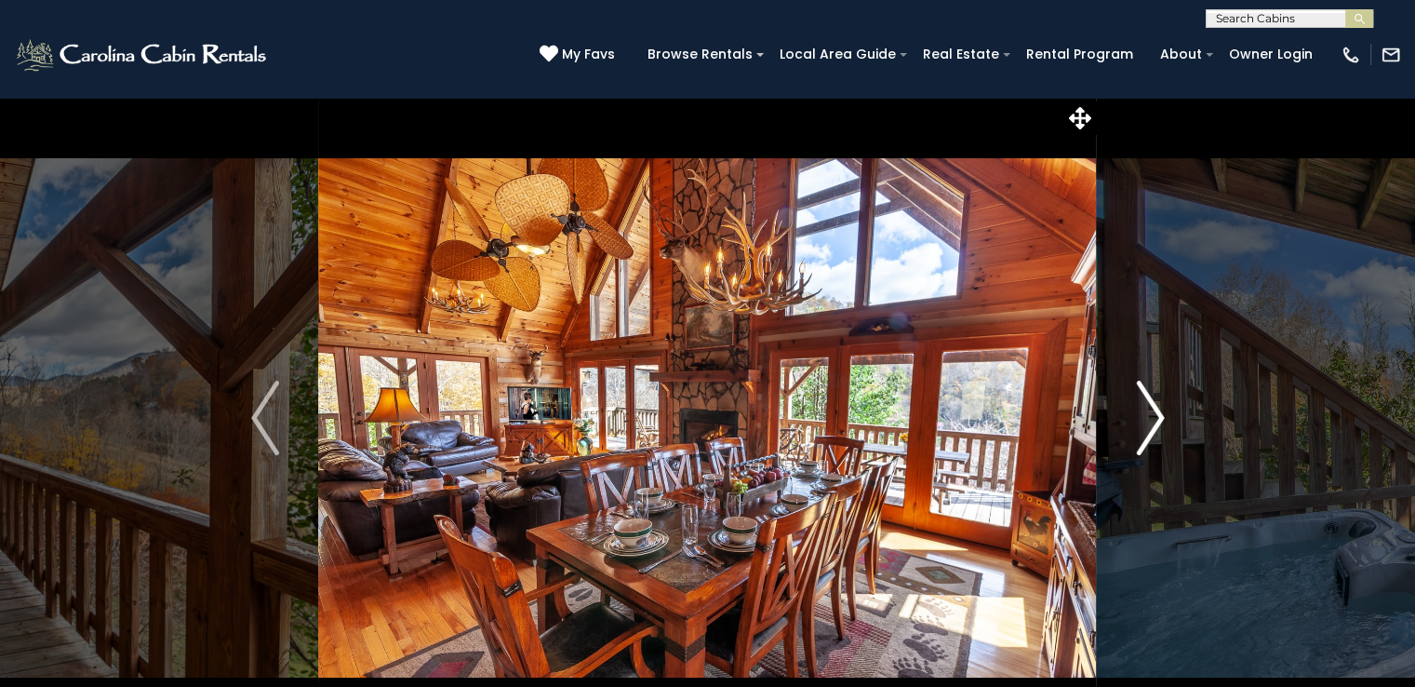
click at [1157, 439] on img "Next" at bounding box center [1150, 418] width 28 height 74
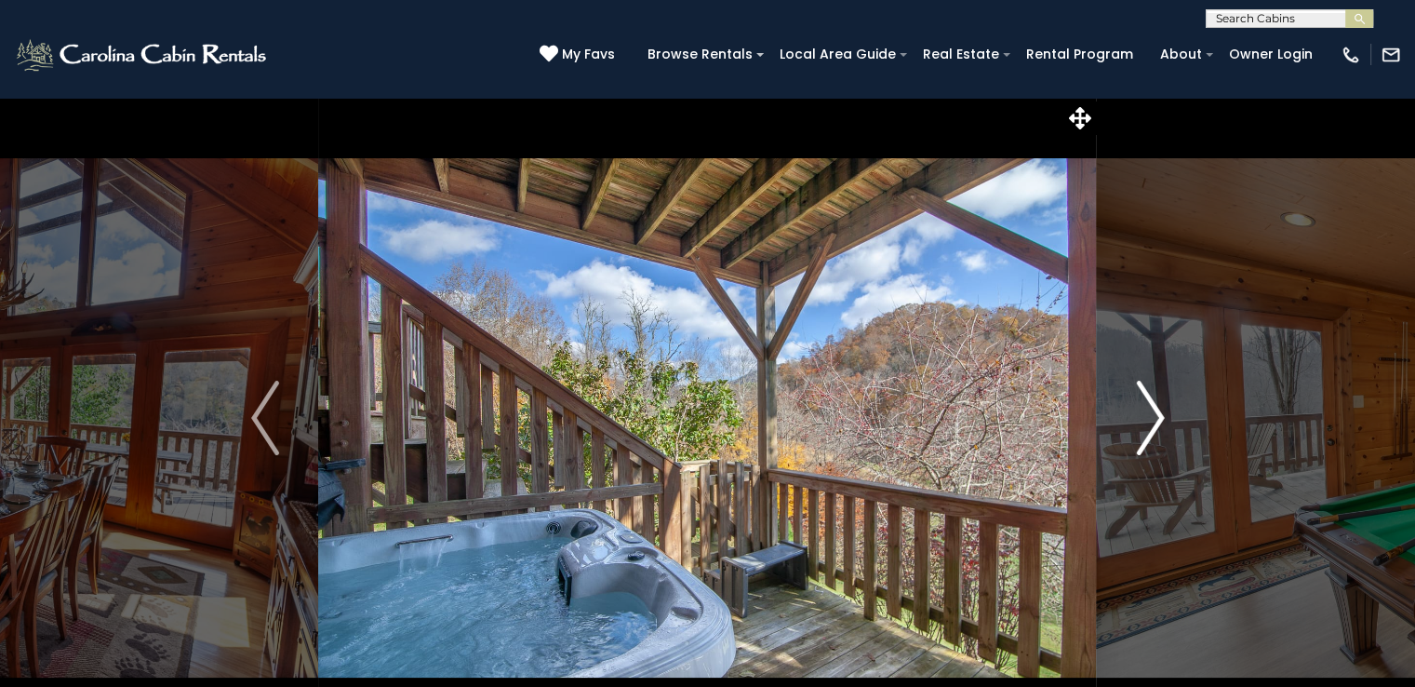
click at [1157, 439] on img "Next" at bounding box center [1150, 418] width 28 height 74
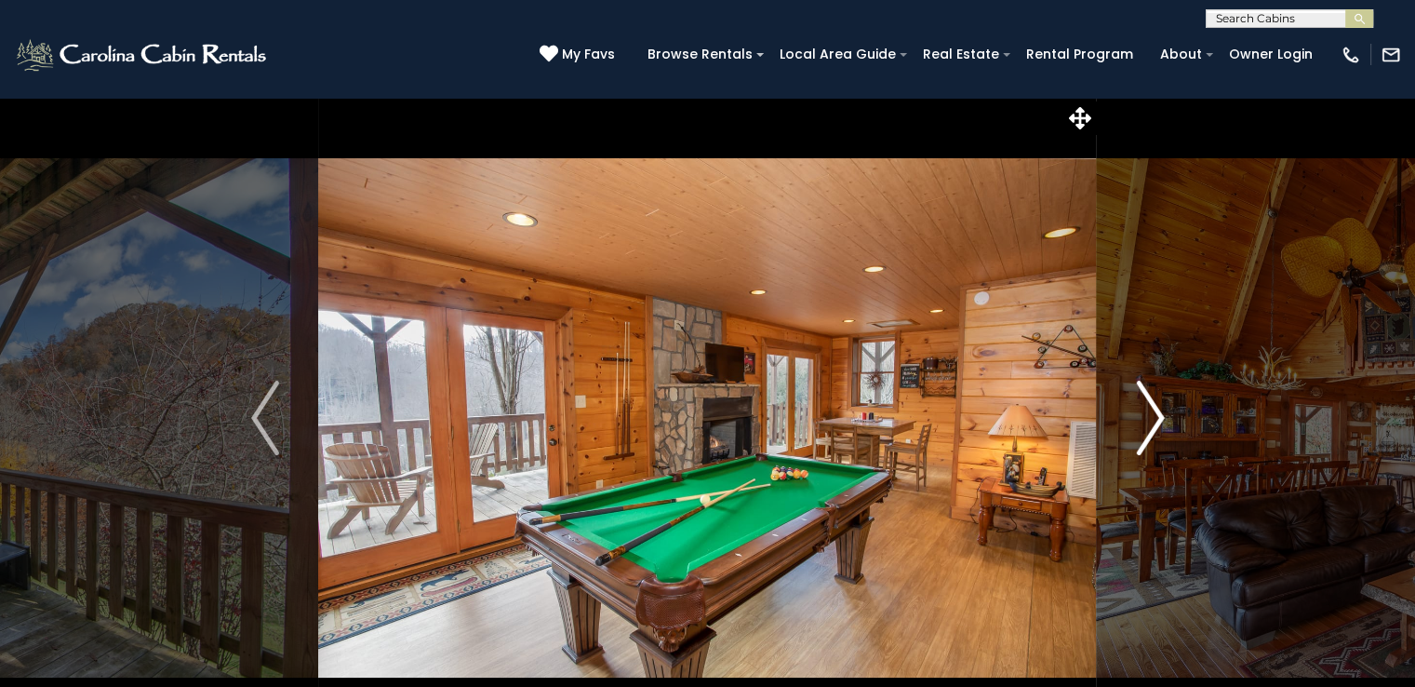
click at [1157, 439] on img "Next" at bounding box center [1150, 418] width 28 height 74
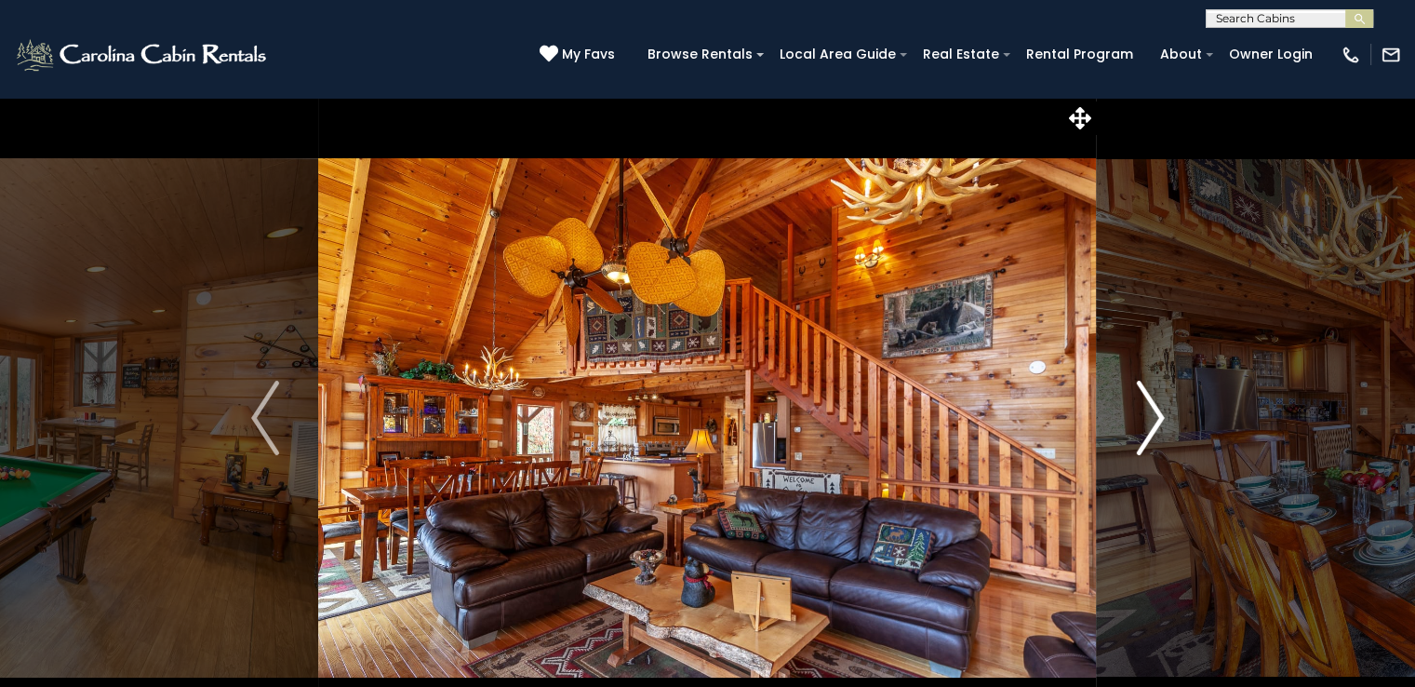
click at [1157, 439] on img "Next" at bounding box center [1150, 418] width 28 height 74
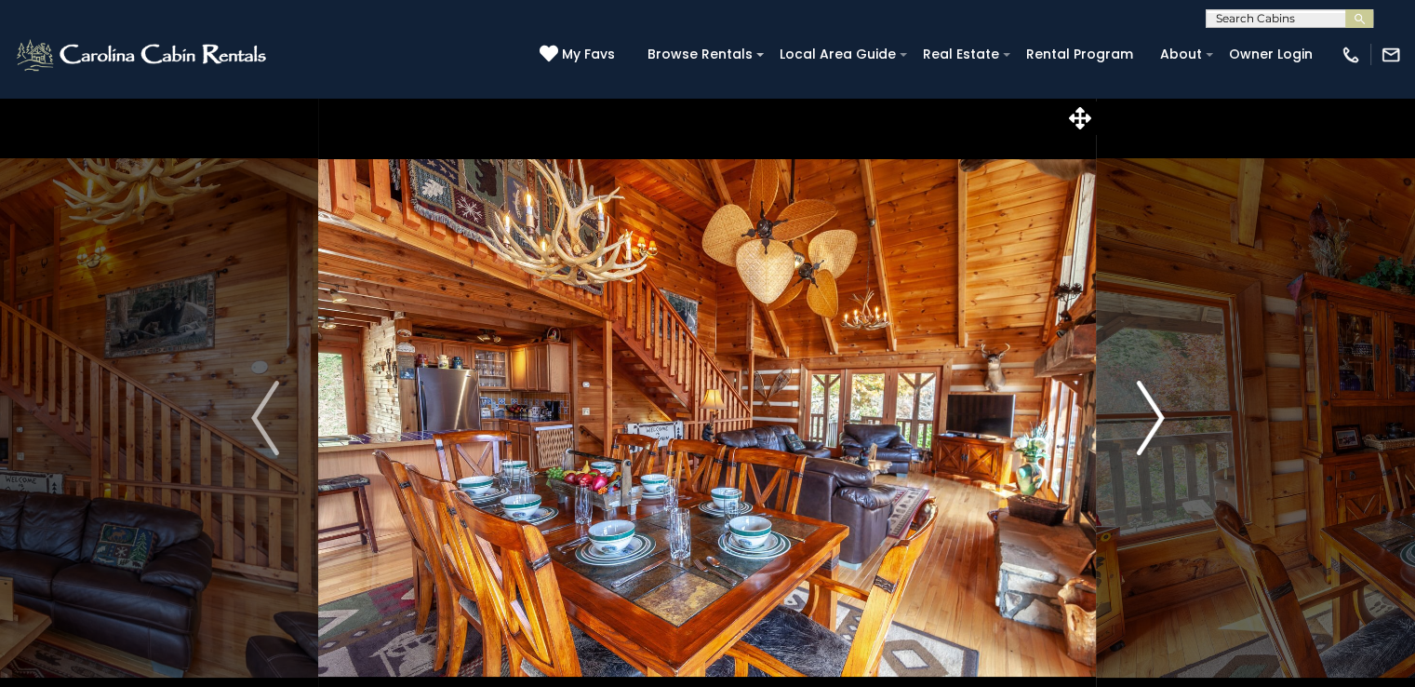
click at [1157, 439] on img "Next" at bounding box center [1150, 418] width 28 height 74
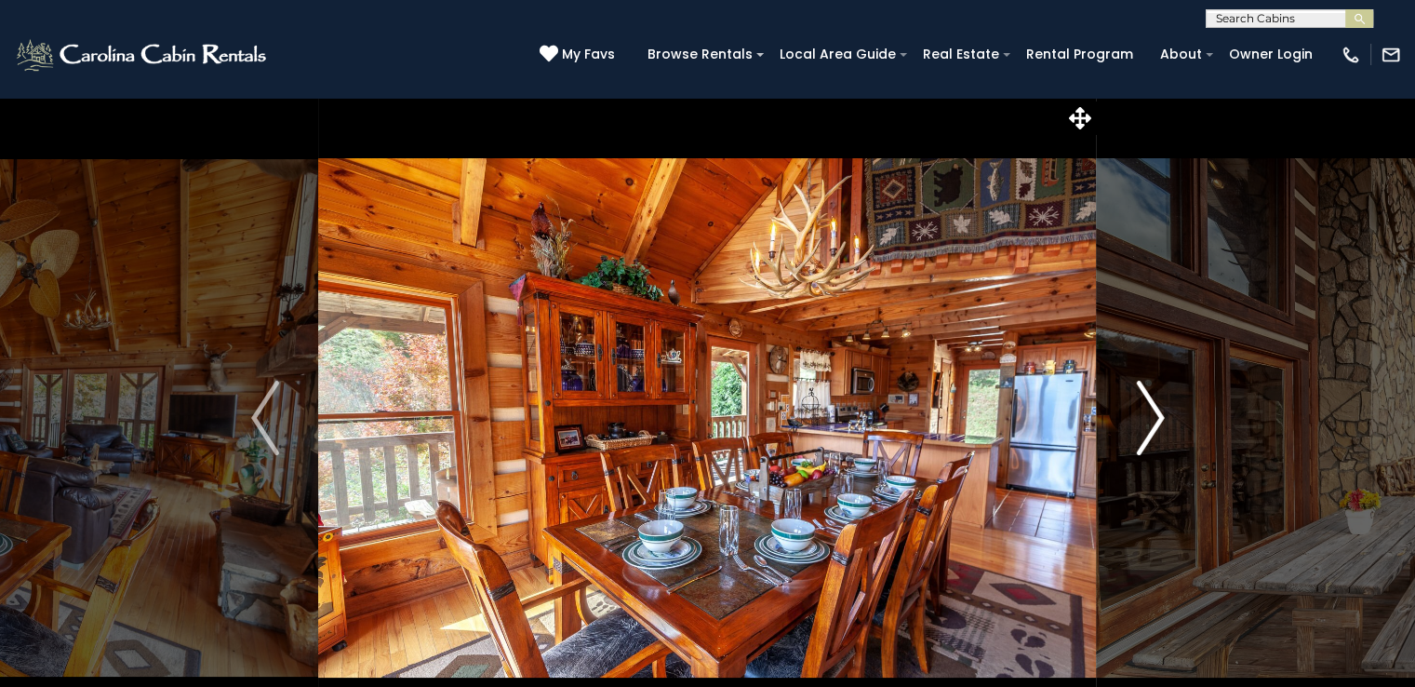
click at [1157, 439] on img "Next" at bounding box center [1150, 418] width 28 height 74
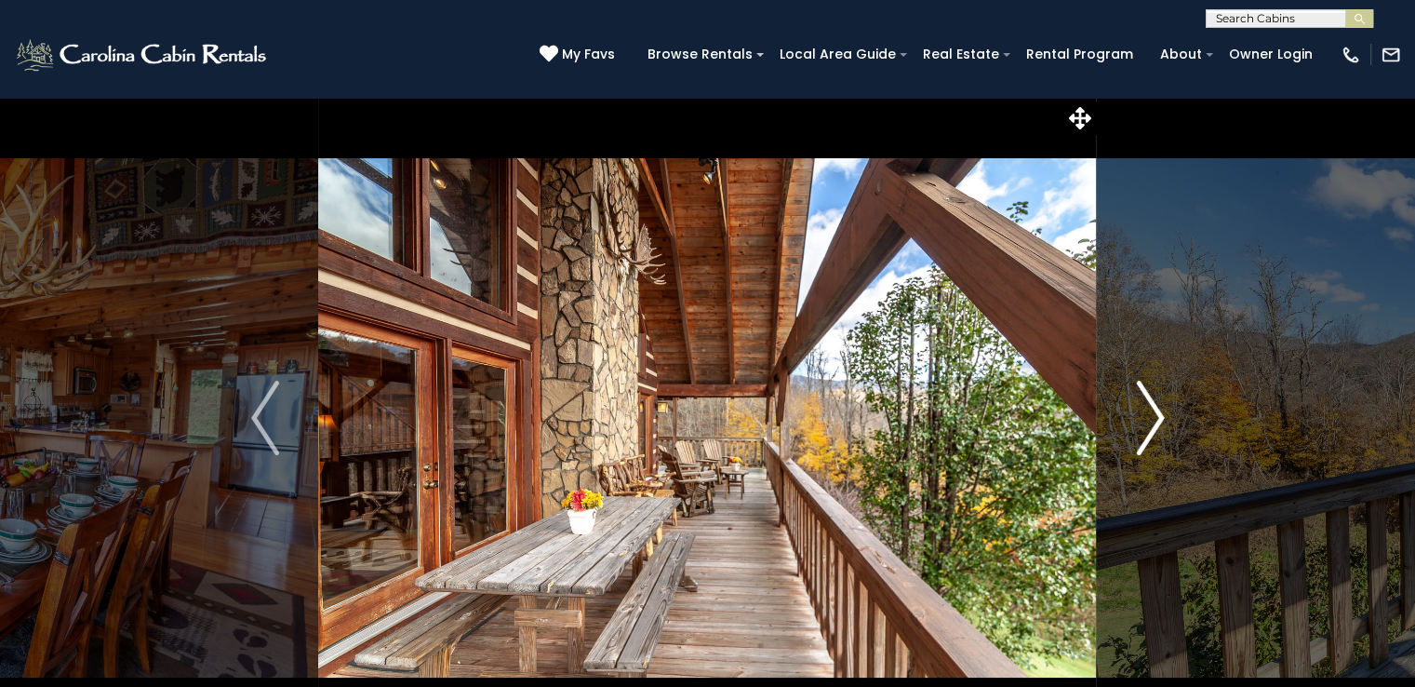
click at [1157, 439] on img "Next" at bounding box center [1150, 418] width 28 height 74
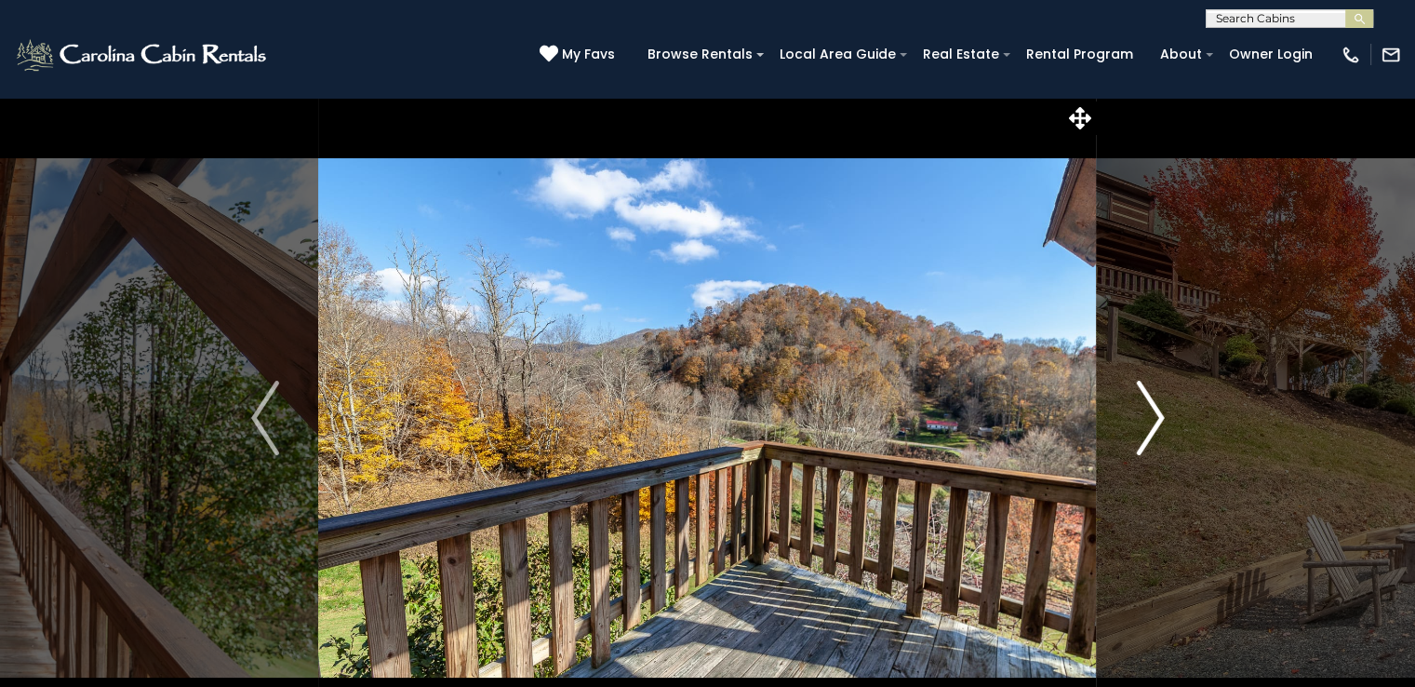
click at [1157, 439] on img "Next" at bounding box center [1150, 418] width 28 height 74
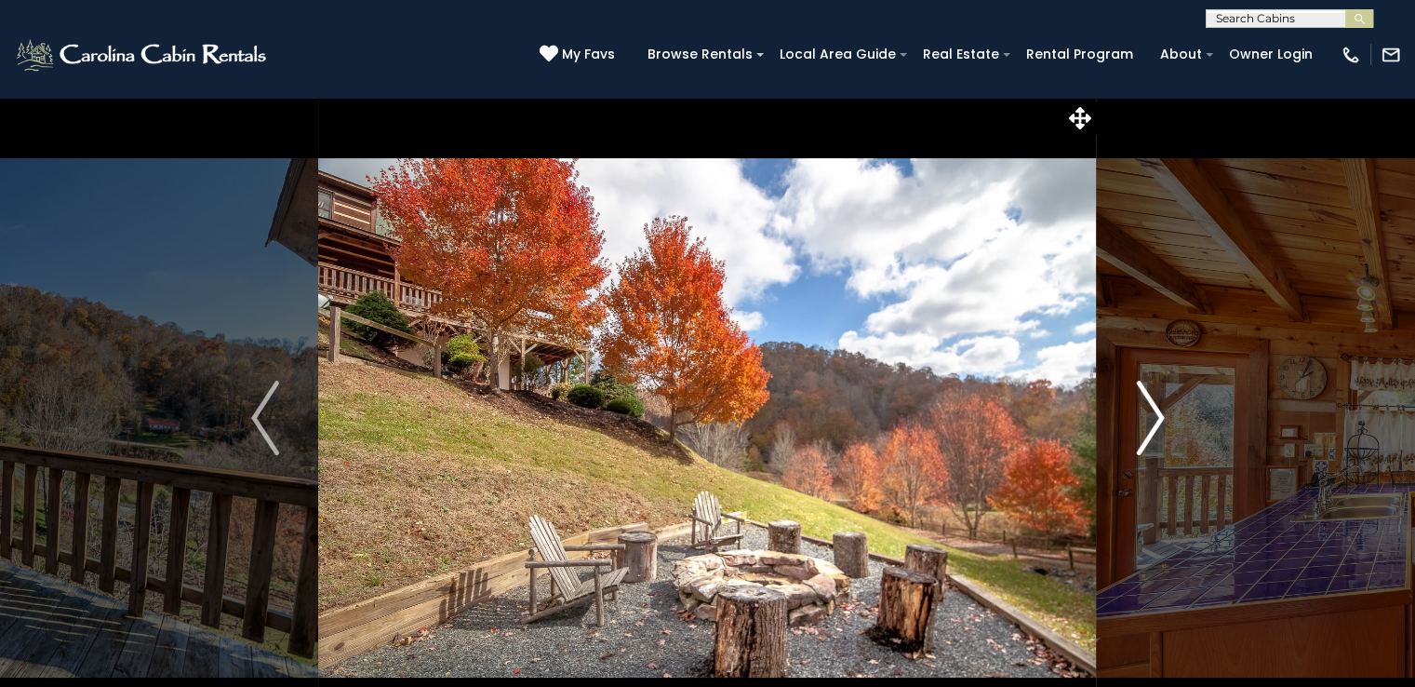
click at [1157, 439] on img "Next" at bounding box center [1150, 418] width 28 height 74
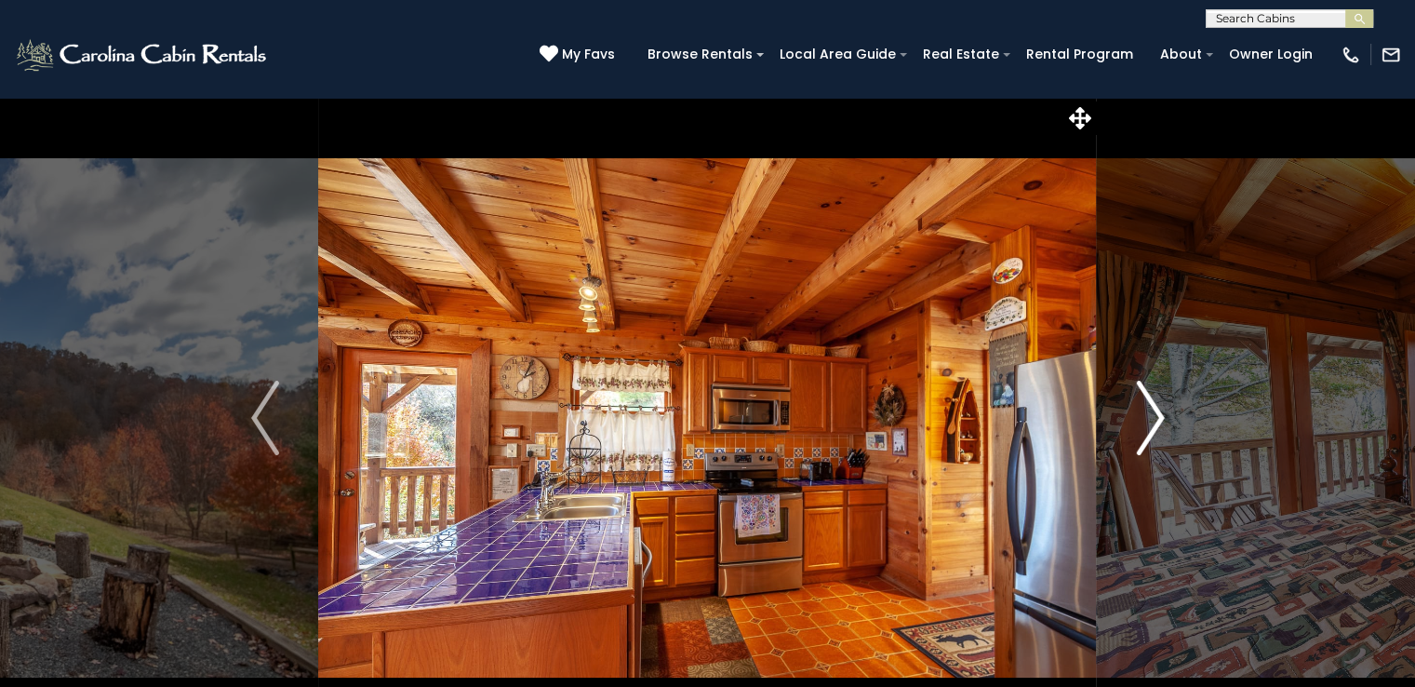
click at [1157, 439] on img "Next" at bounding box center [1150, 418] width 28 height 74
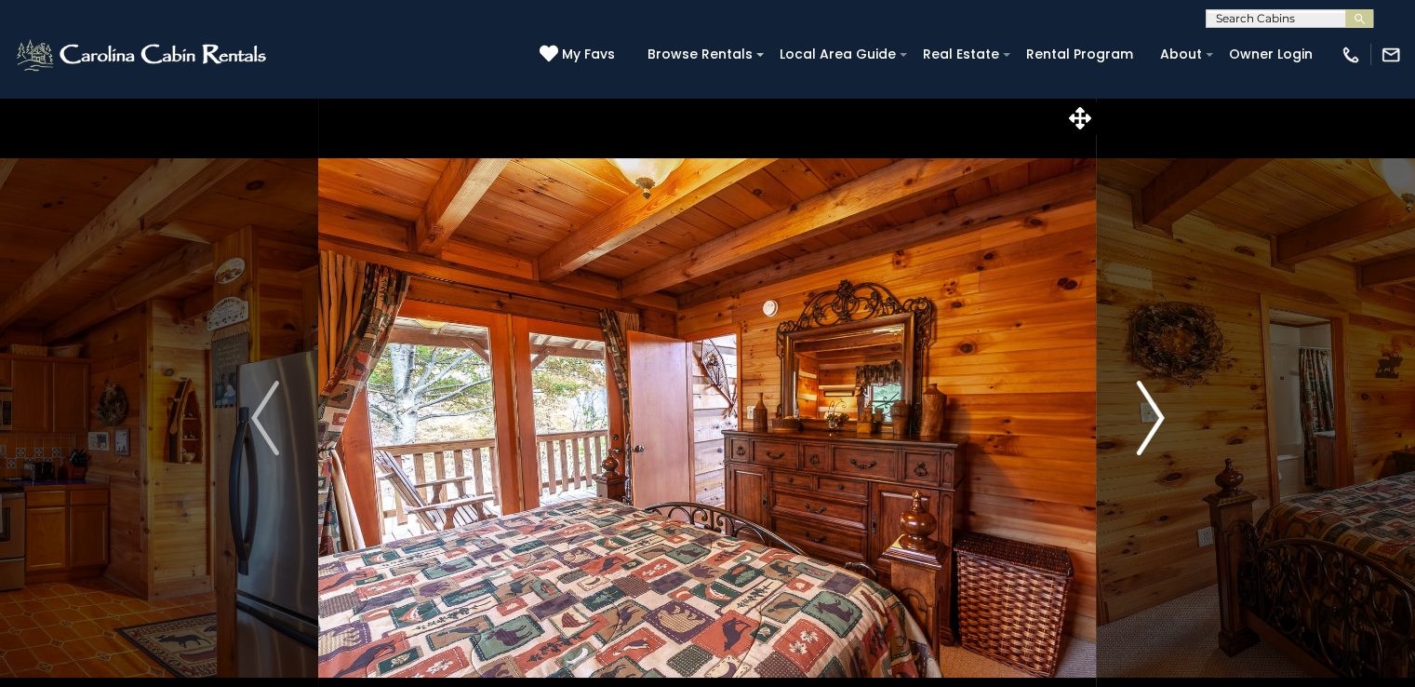
click at [1157, 439] on img "Next" at bounding box center [1150, 418] width 28 height 74
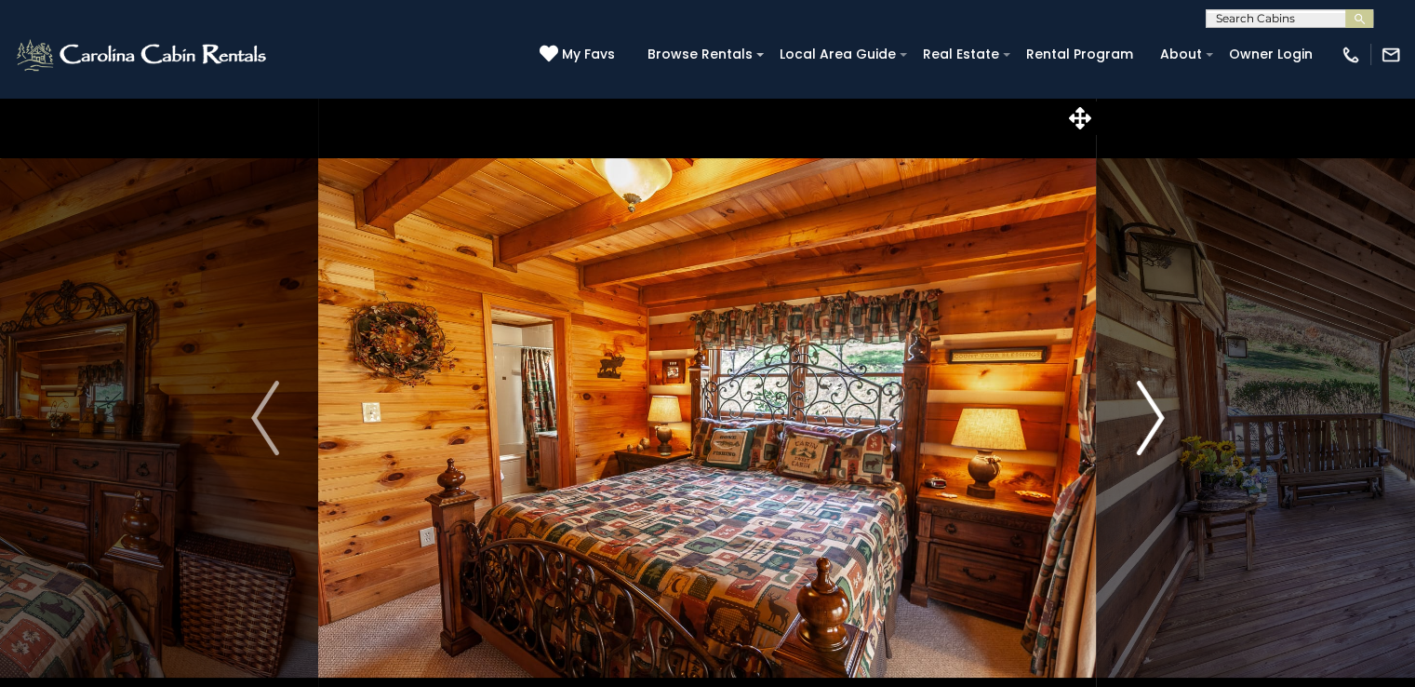
click at [1157, 439] on img "Next" at bounding box center [1150, 418] width 28 height 74
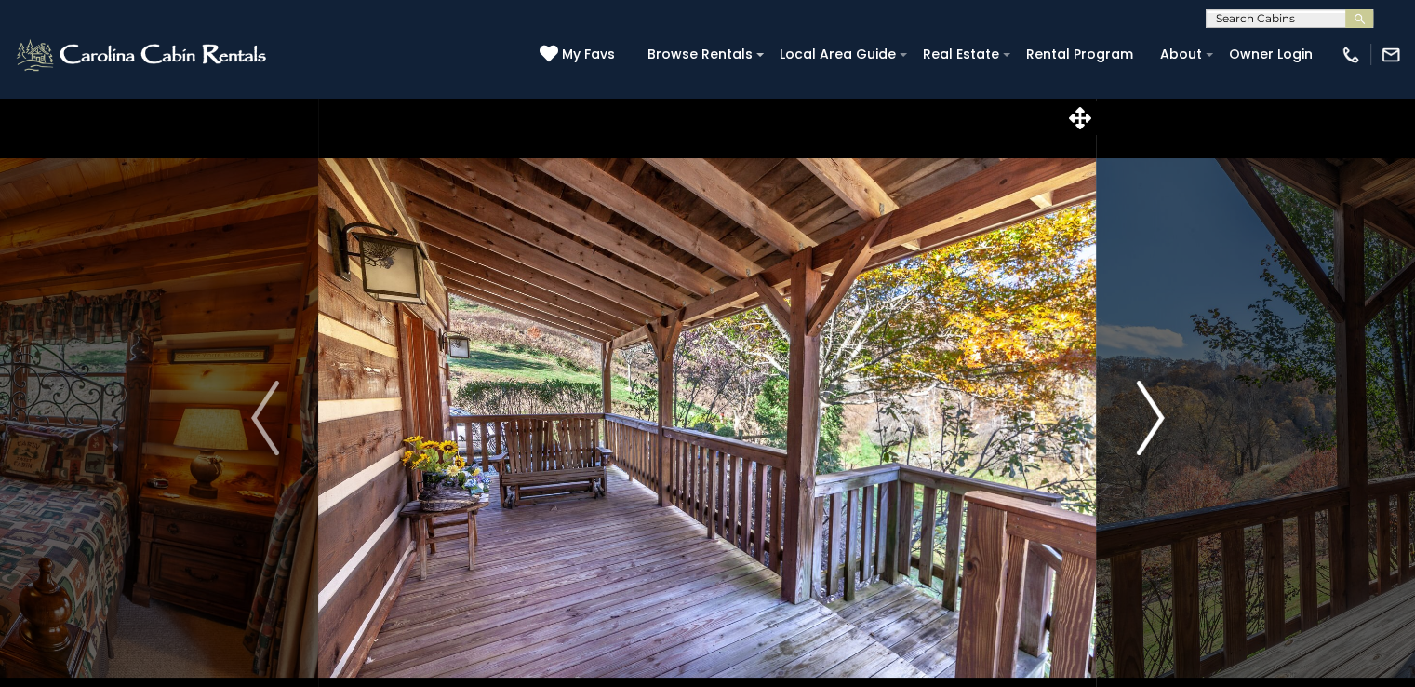
click at [1157, 439] on img "Next" at bounding box center [1150, 418] width 28 height 74
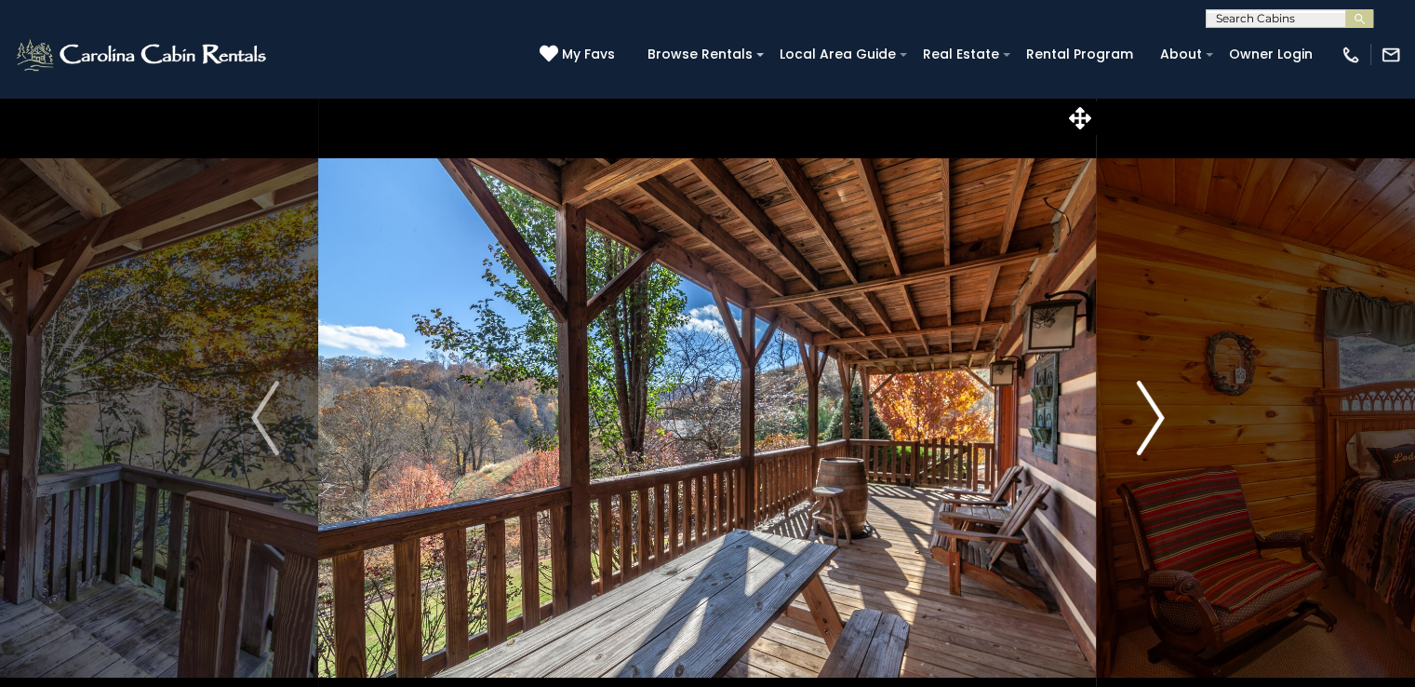
click at [1157, 439] on img "Next" at bounding box center [1150, 418] width 28 height 74
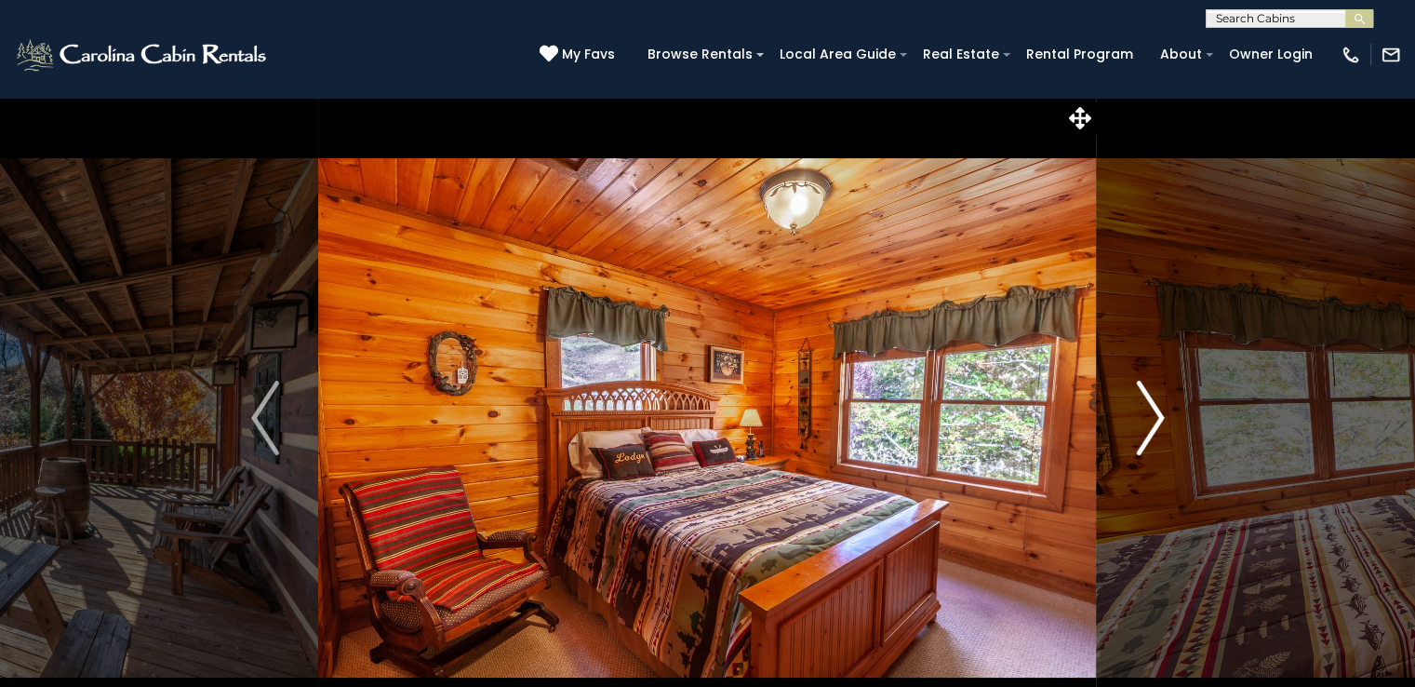
click at [1157, 439] on img "Next" at bounding box center [1150, 418] width 28 height 74
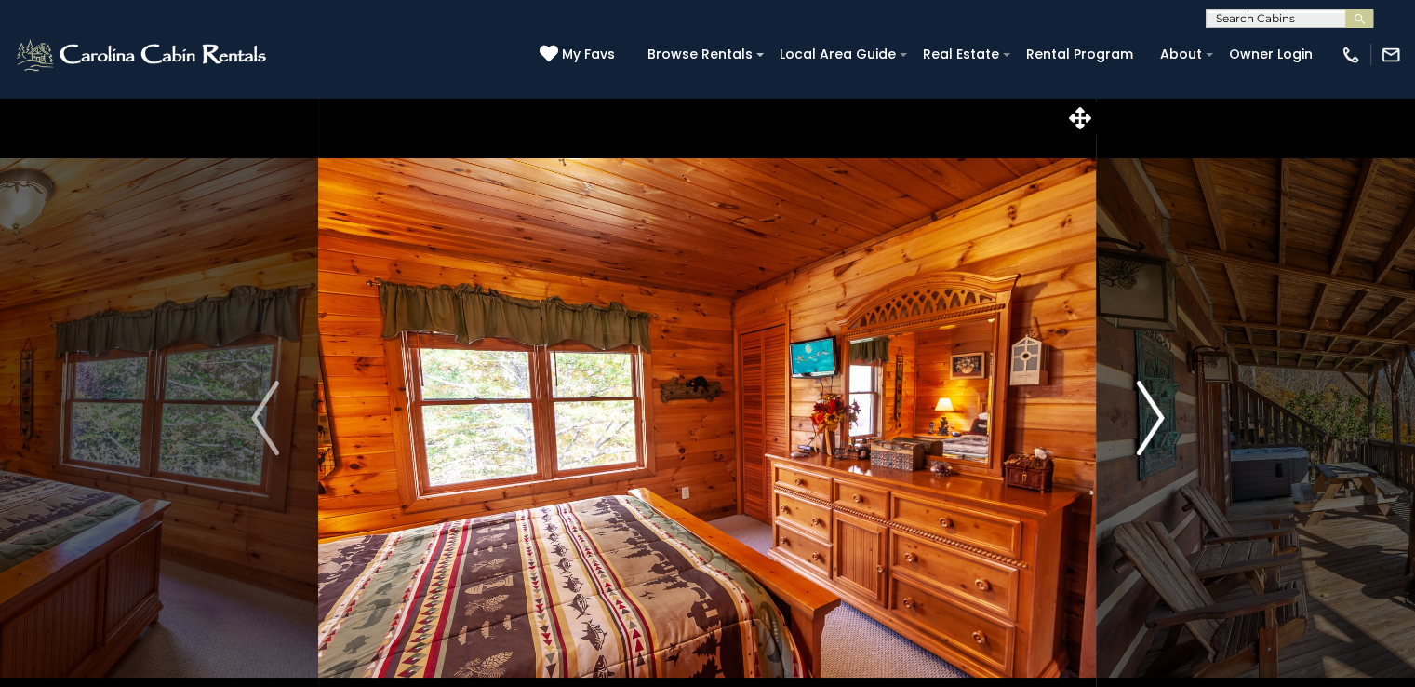
click at [1157, 439] on img "Next" at bounding box center [1150, 418] width 28 height 74
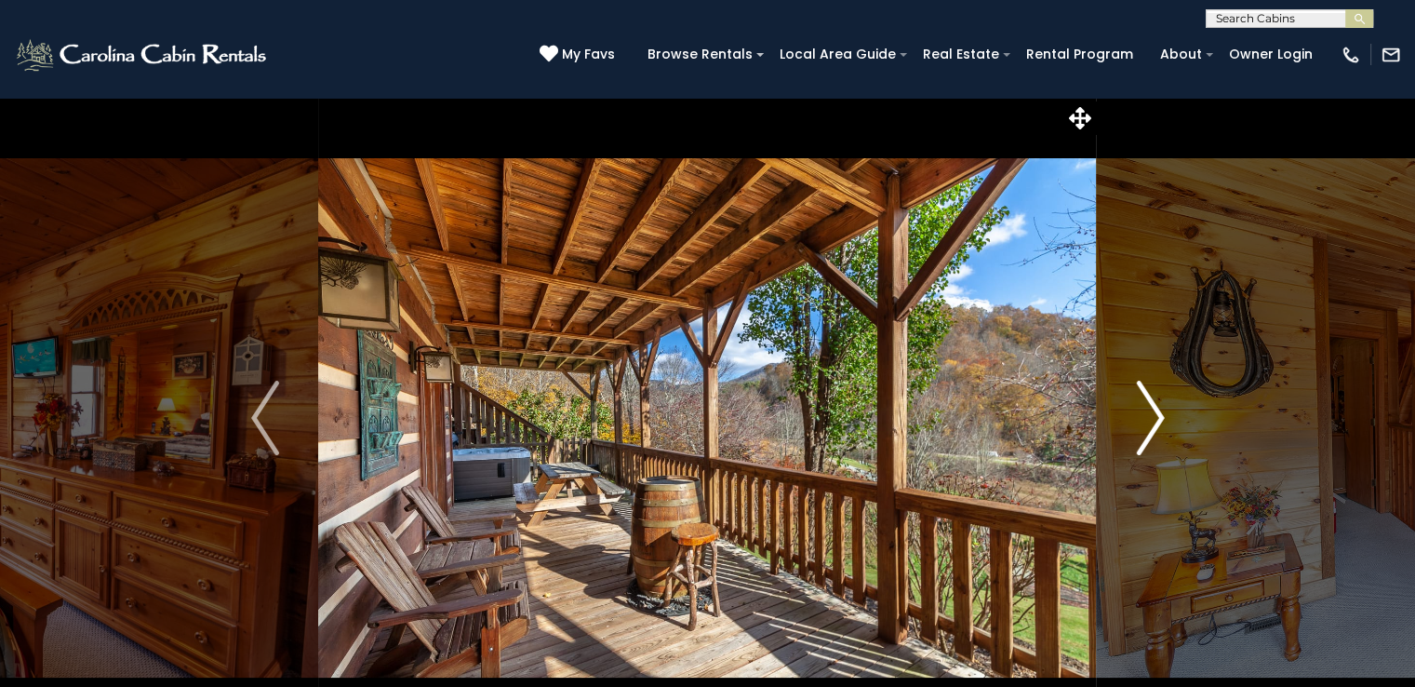
click at [1157, 439] on img "Next" at bounding box center [1150, 418] width 28 height 74
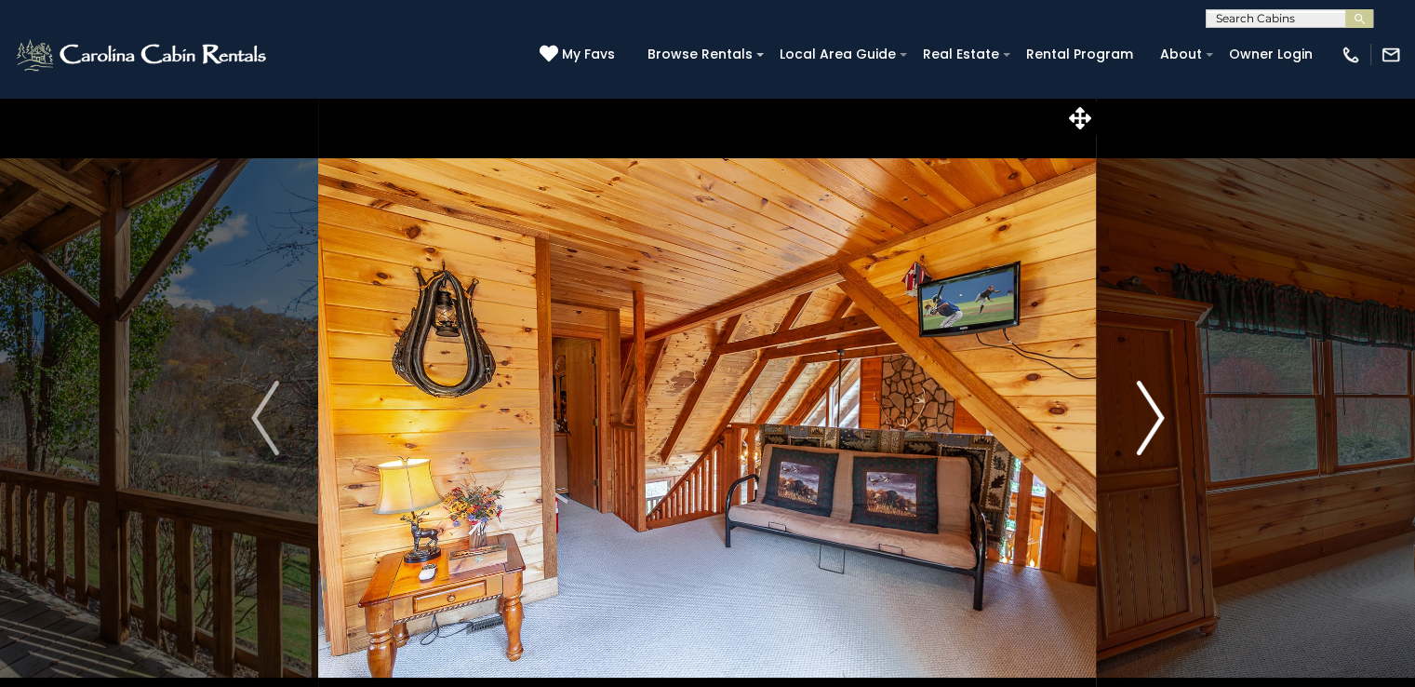
click at [1157, 439] on img "Next" at bounding box center [1150, 418] width 28 height 74
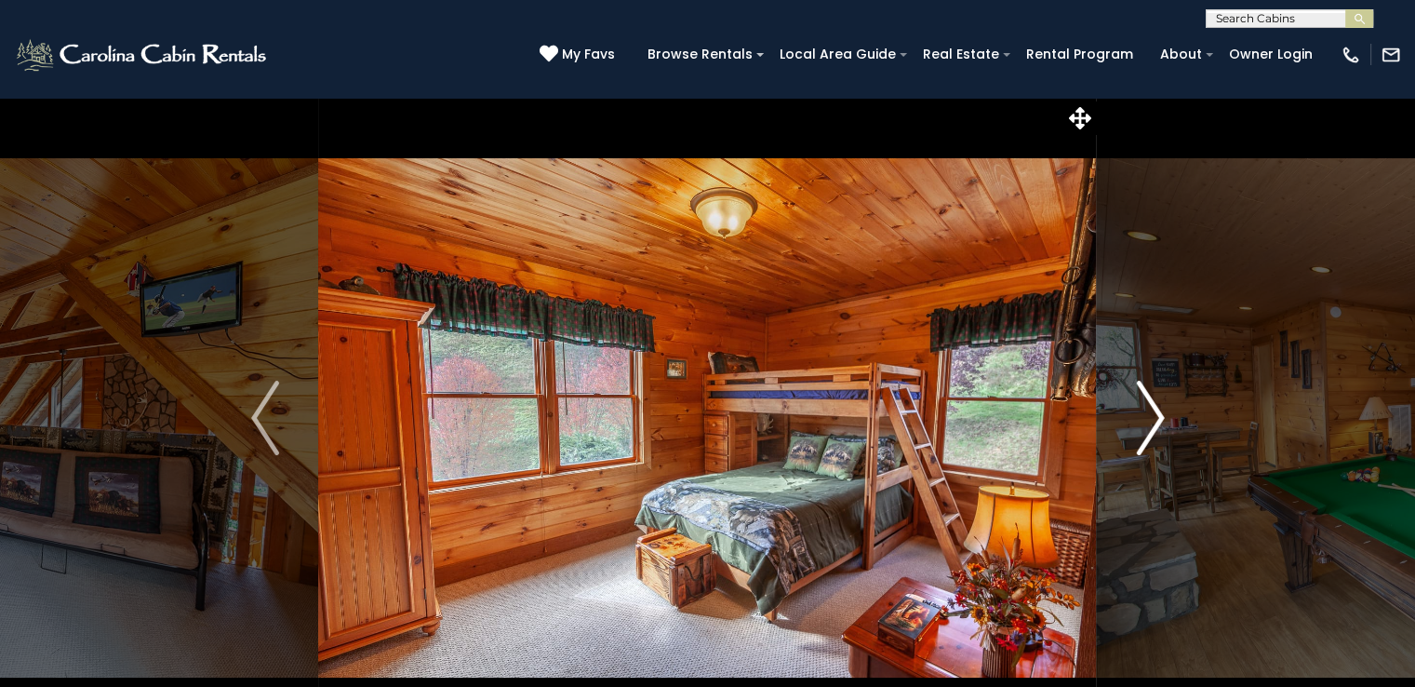
click at [1157, 439] on img "Next" at bounding box center [1150, 418] width 28 height 74
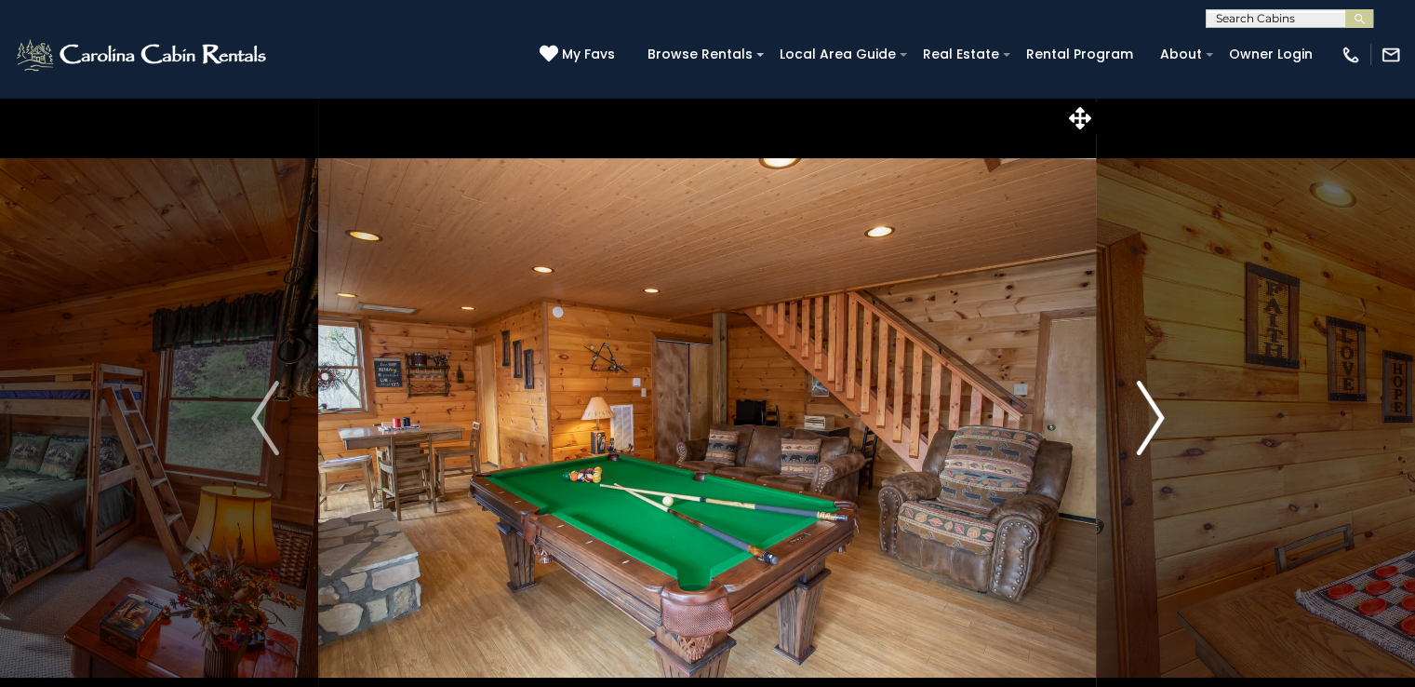
click at [1157, 439] on img "Next" at bounding box center [1150, 418] width 28 height 74
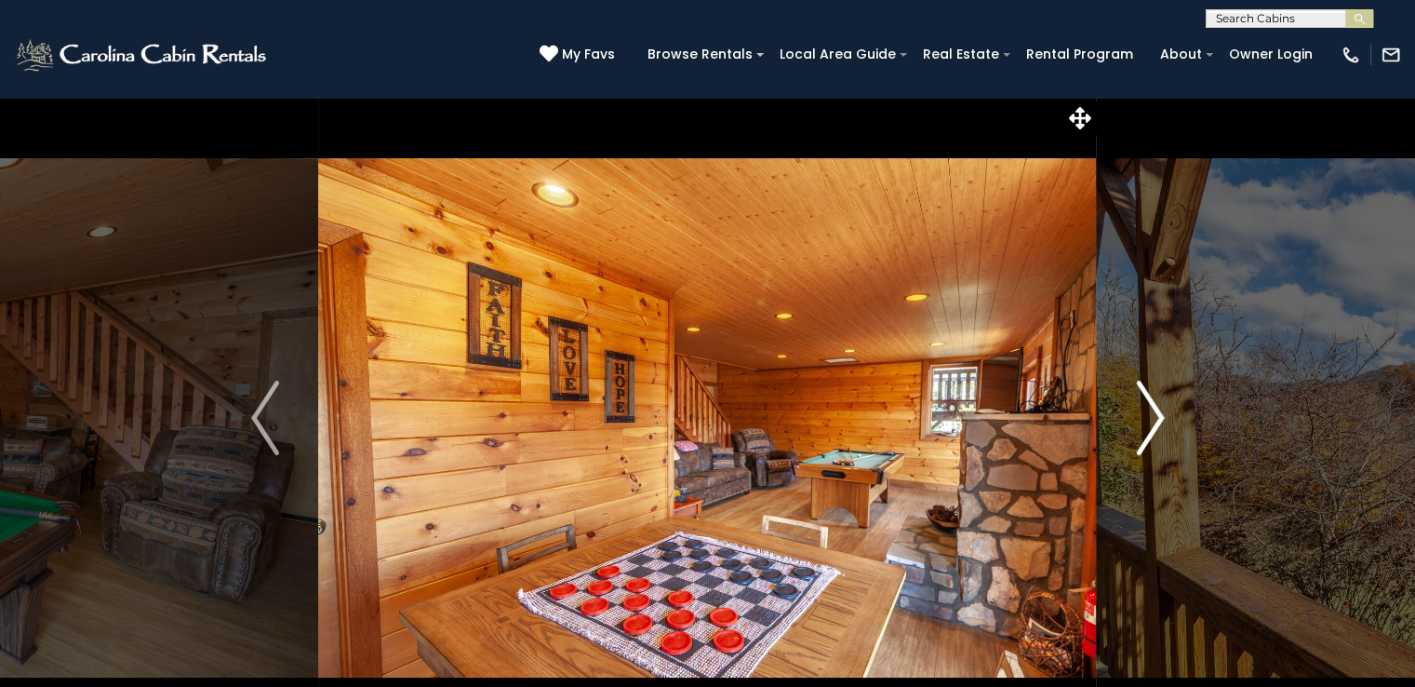
click at [1157, 439] on img "Next" at bounding box center [1150, 418] width 28 height 74
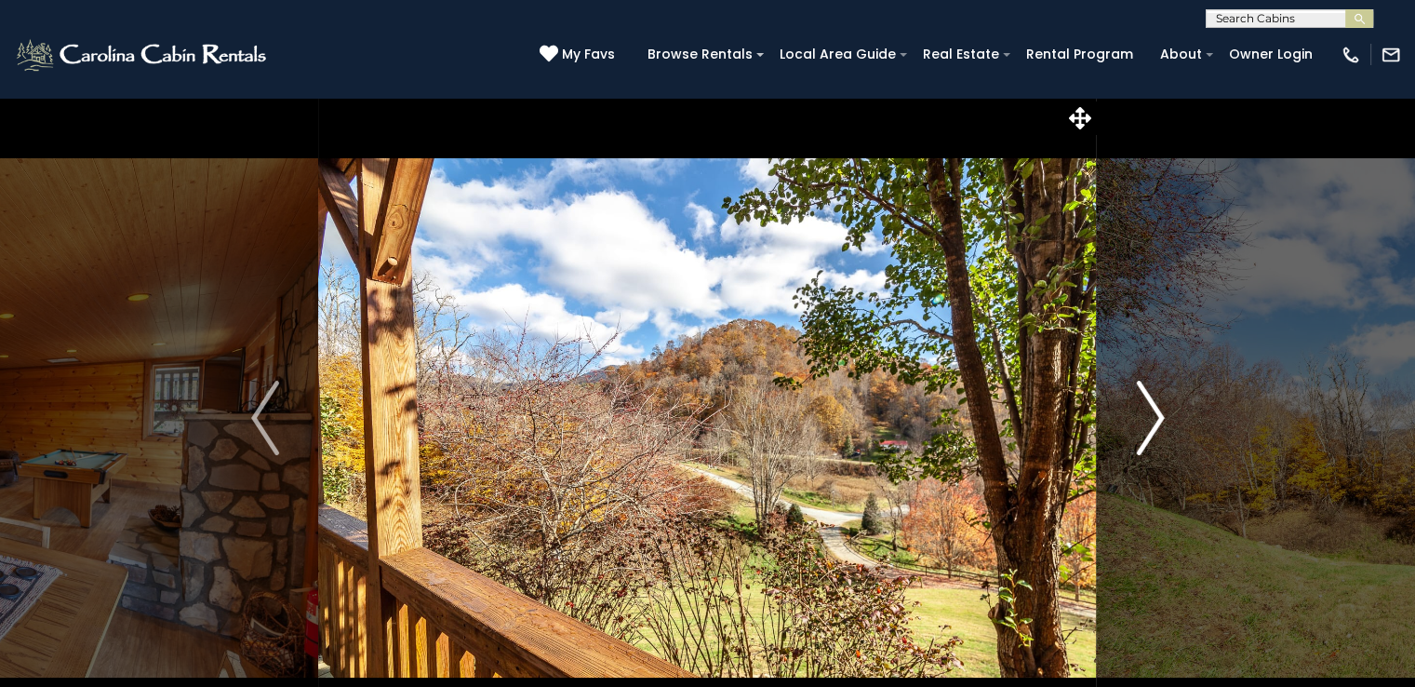
click at [1157, 439] on img "Next" at bounding box center [1150, 418] width 28 height 74
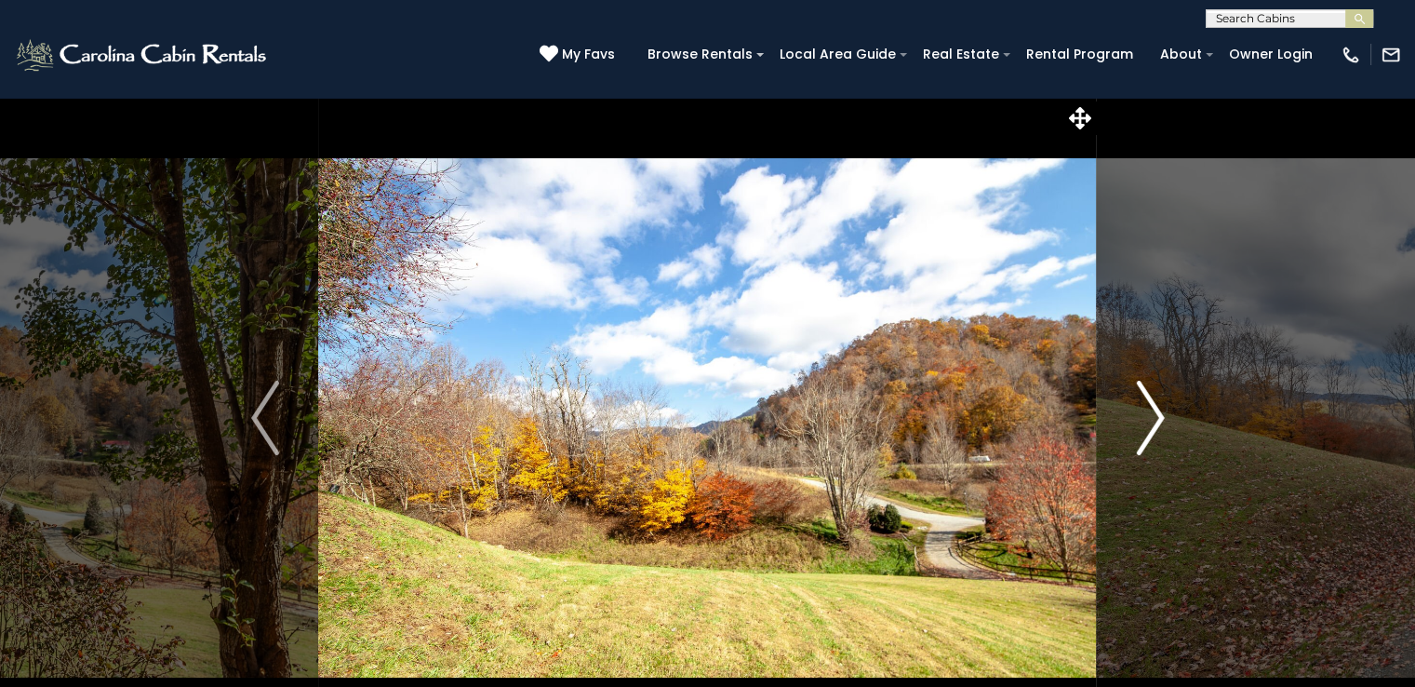
click at [1157, 439] on img "Next" at bounding box center [1150, 418] width 28 height 74
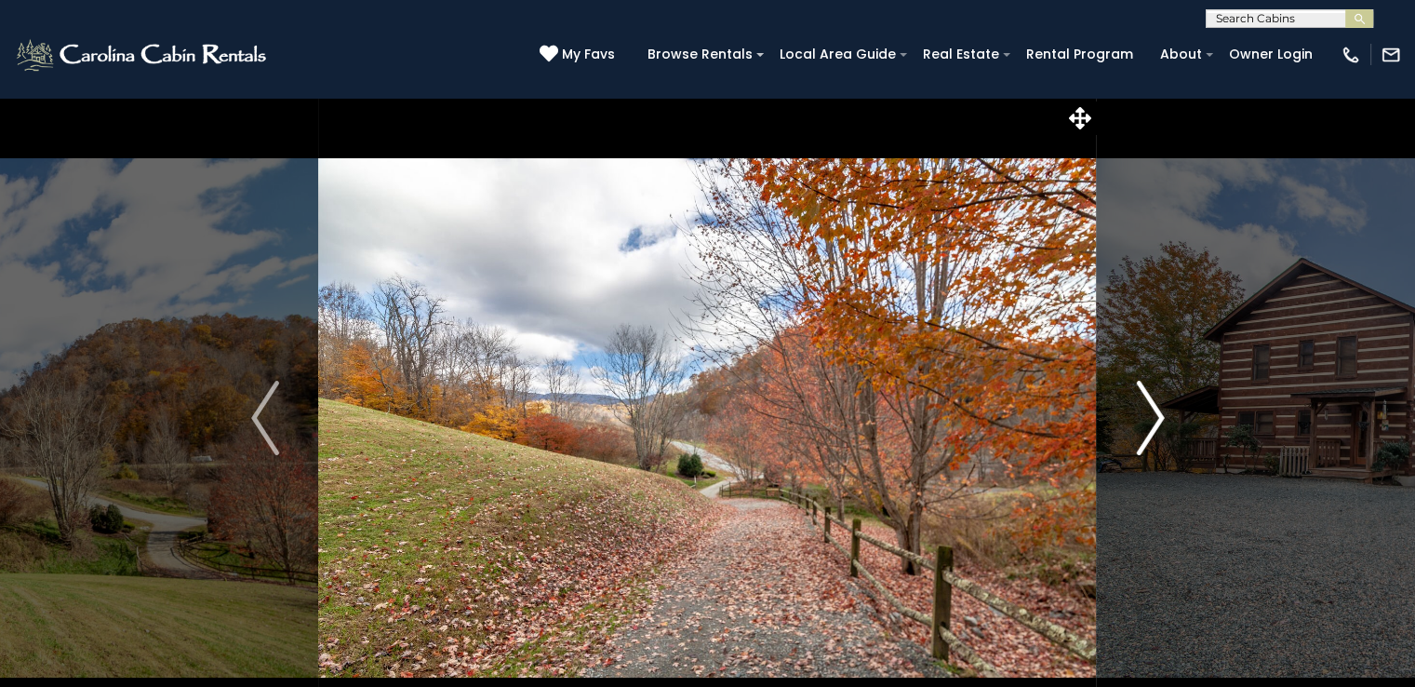
click at [1157, 439] on img "Next" at bounding box center [1150, 418] width 28 height 74
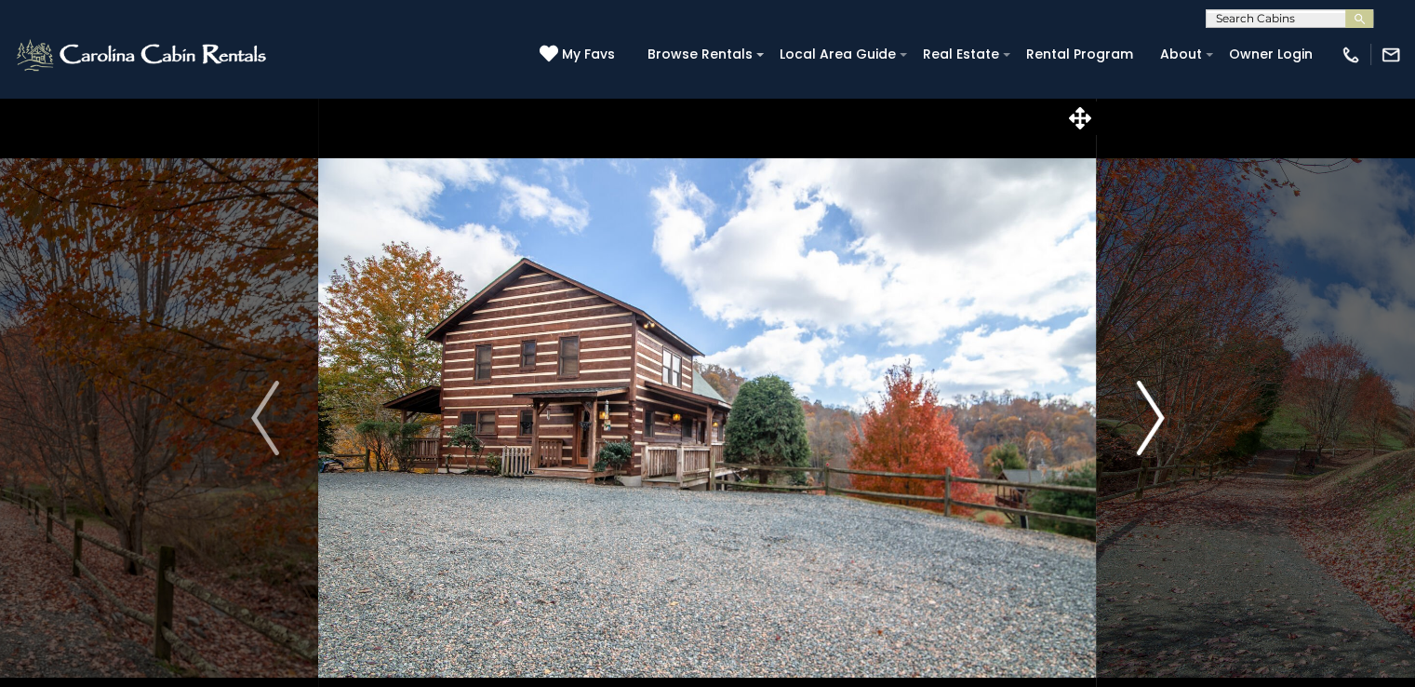
click at [1157, 439] on img "Next" at bounding box center [1150, 418] width 28 height 74
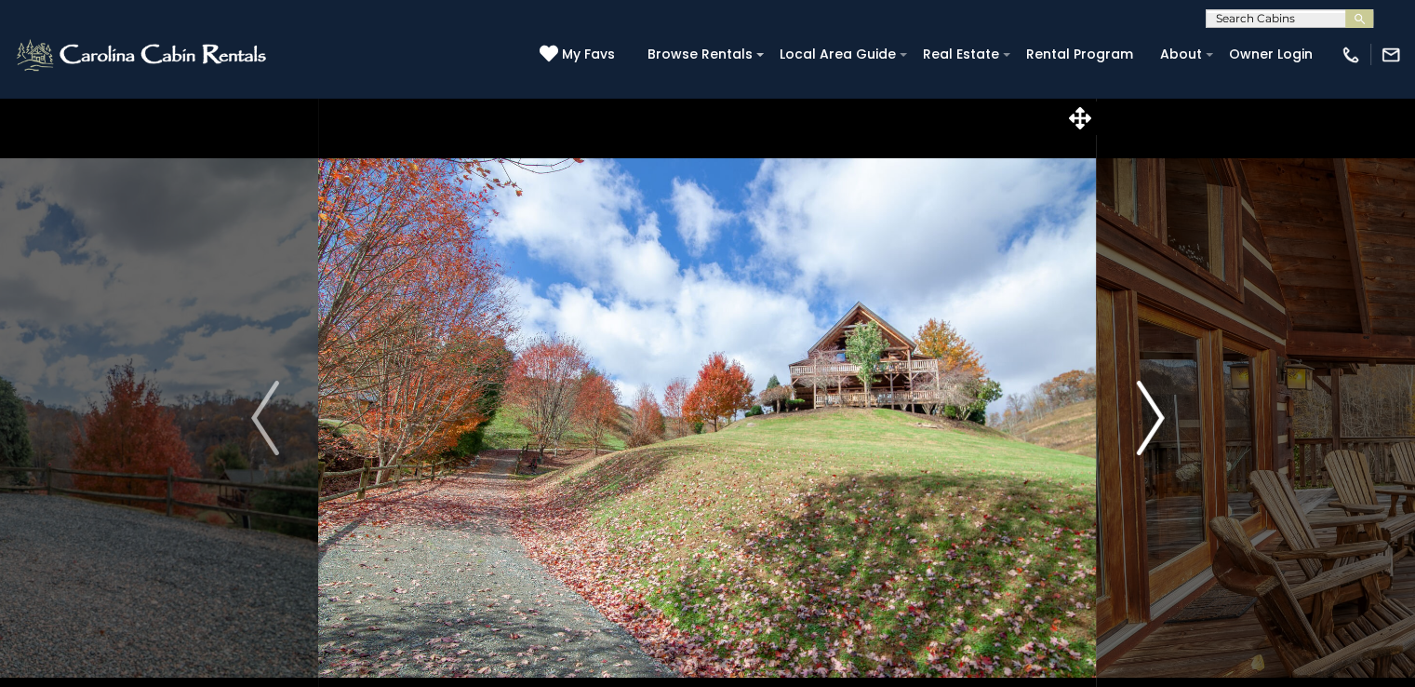
click at [1157, 439] on img "Next" at bounding box center [1150, 418] width 28 height 74
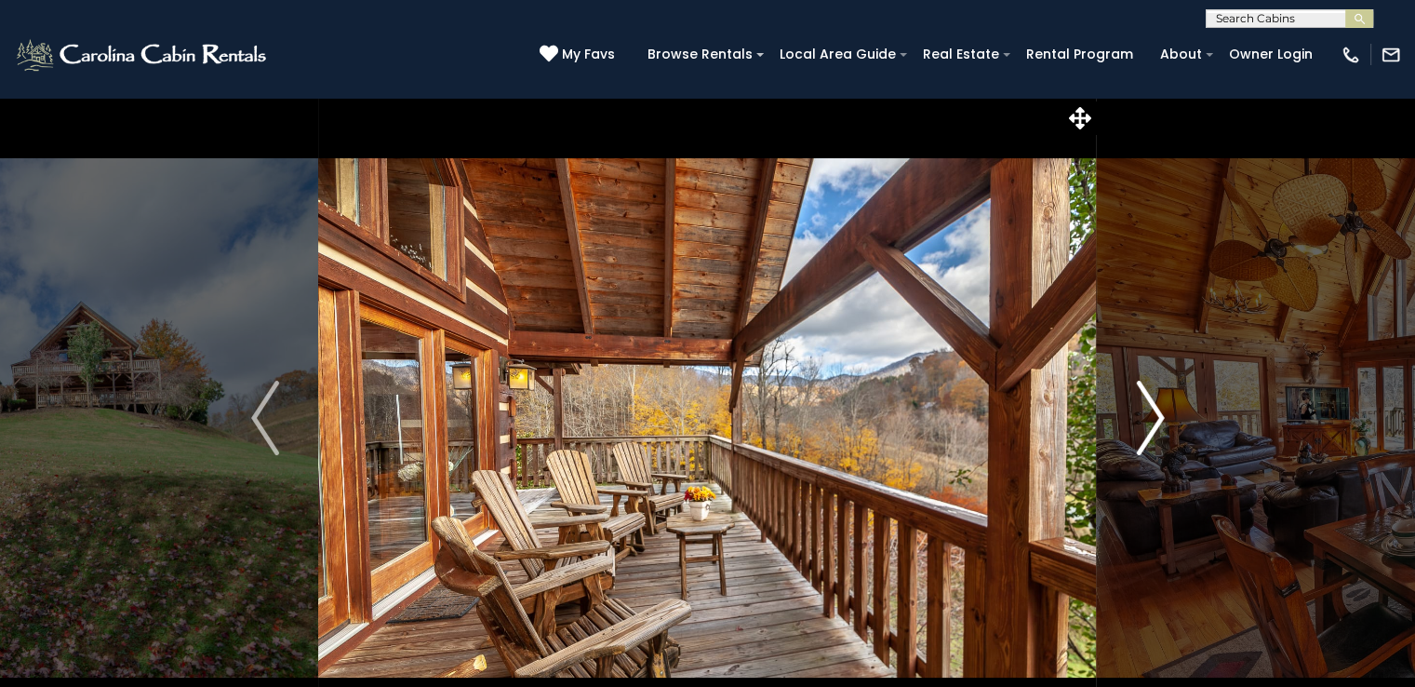
click at [1157, 439] on img "Next" at bounding box center [1150, 418] width 28 height 74
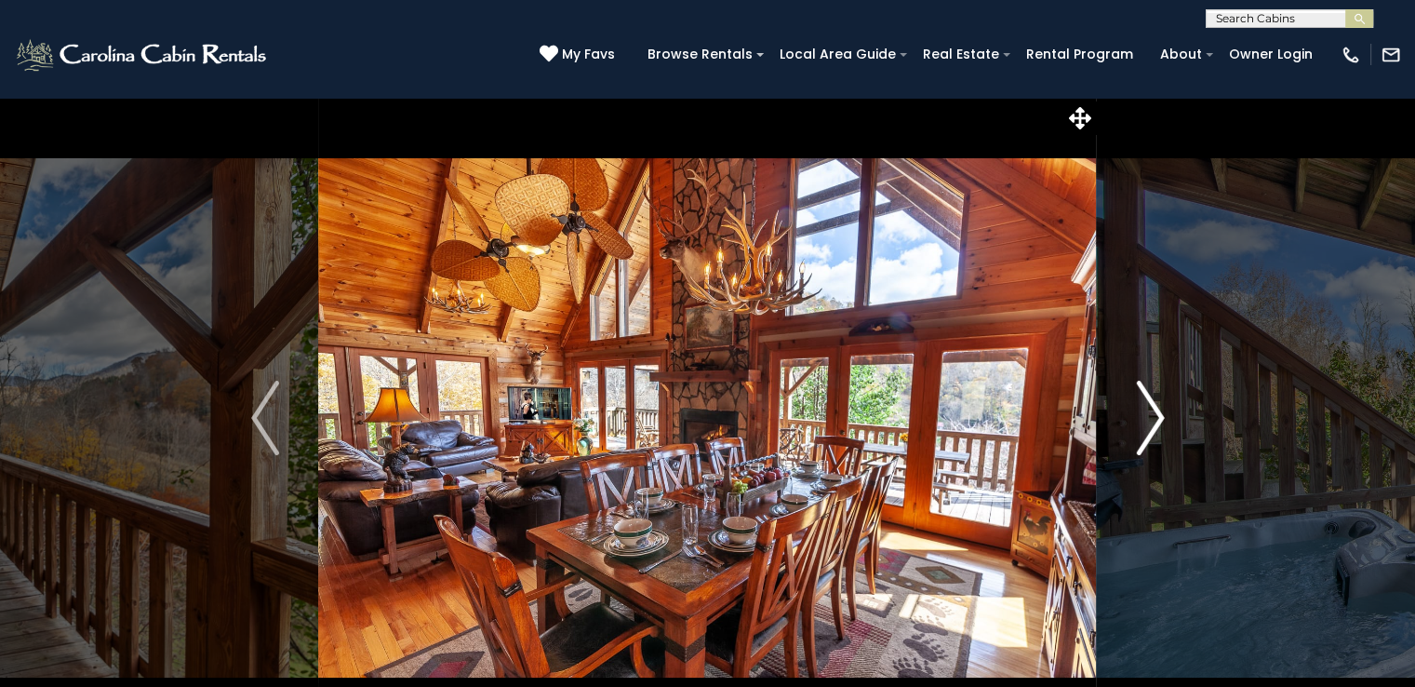
click at [1157, 439] on img "Next" at bounding box center [1150, 418] width 28 height 74
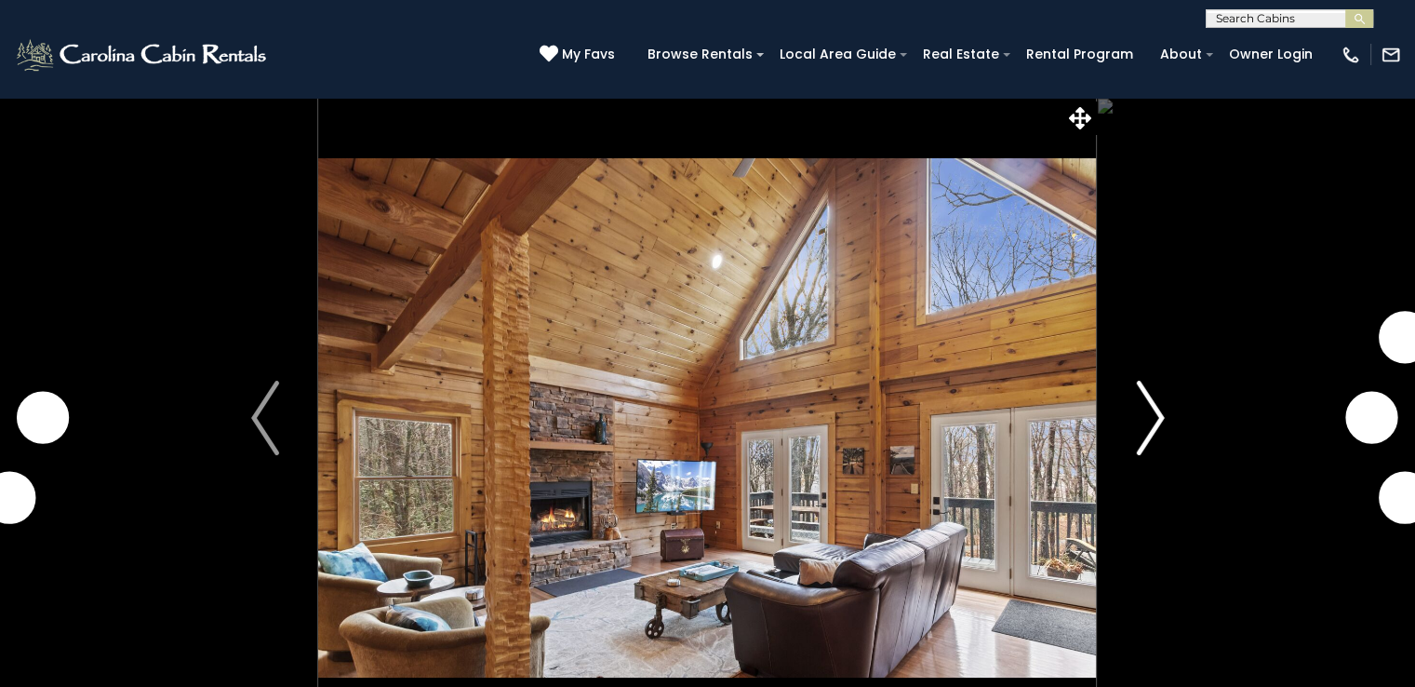
click at [1151, 433] on img "Next" at bounding box center [1150, 418] width 28 height 74
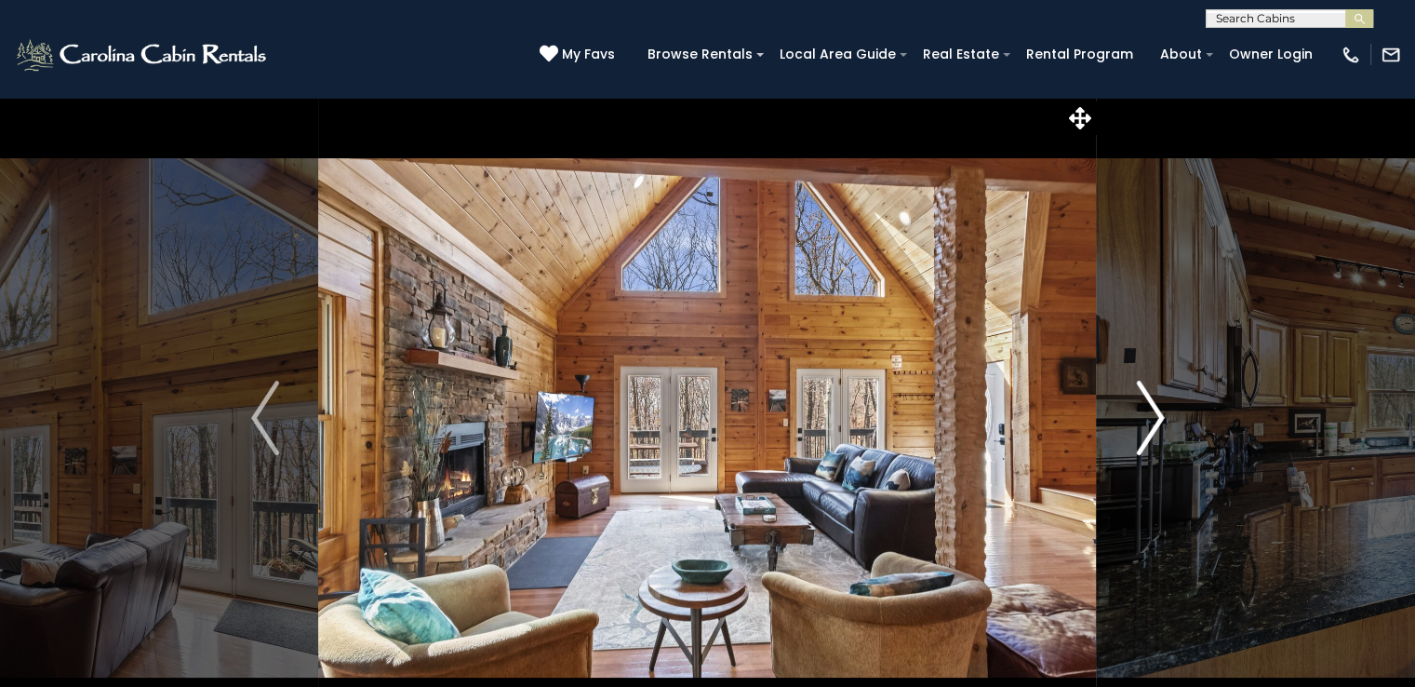
click at [1151, 433] on img "Next" at bounding box center [1150, 418] width 28 height 74
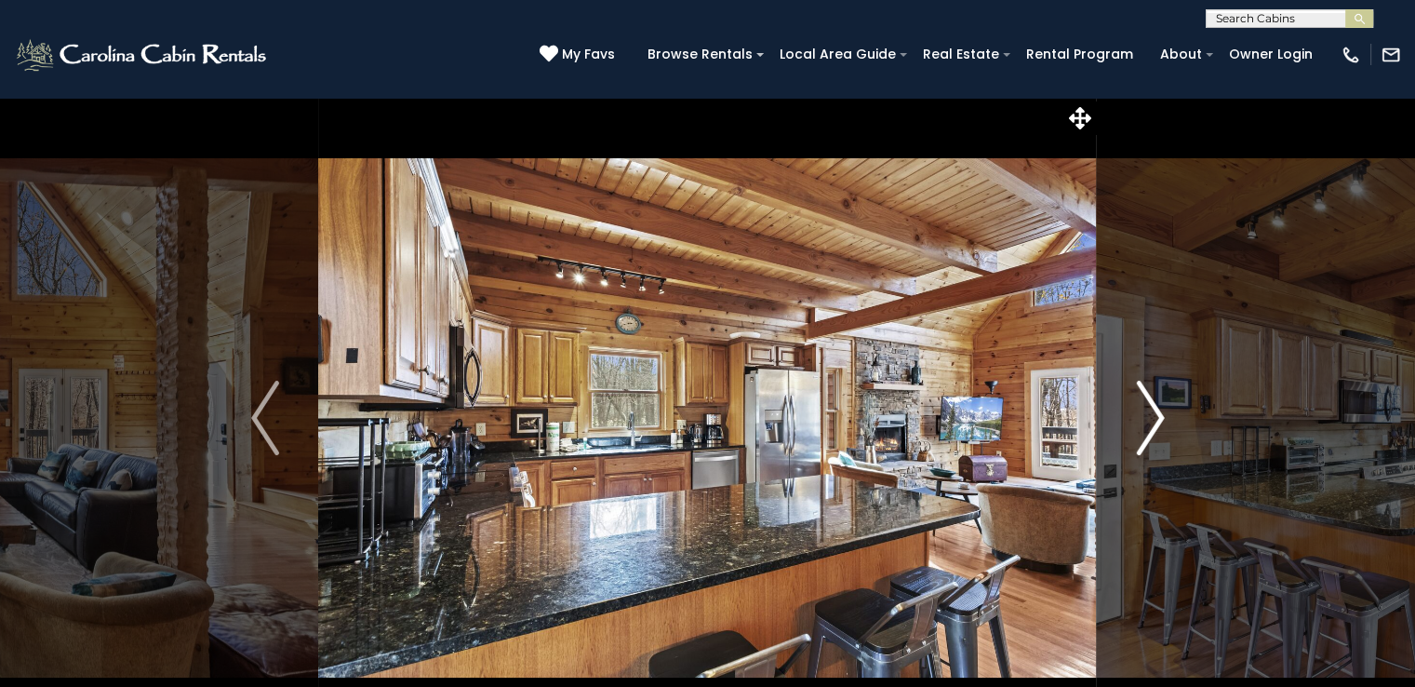
click at [1151, 433] on img "Next" at bounding box center [1150, 418] width 28 height 74
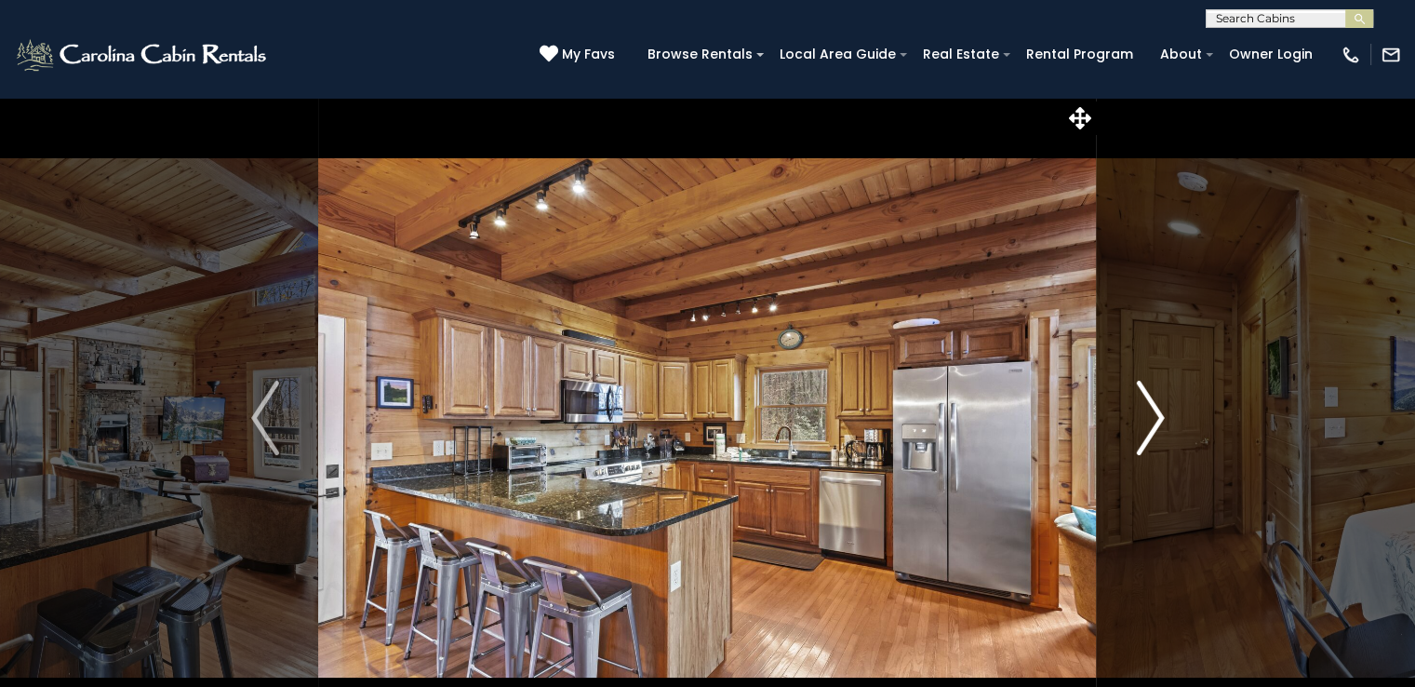
click at [1151, 433] on img "Next" at bounding box center [1150, 418] width 28 height 74
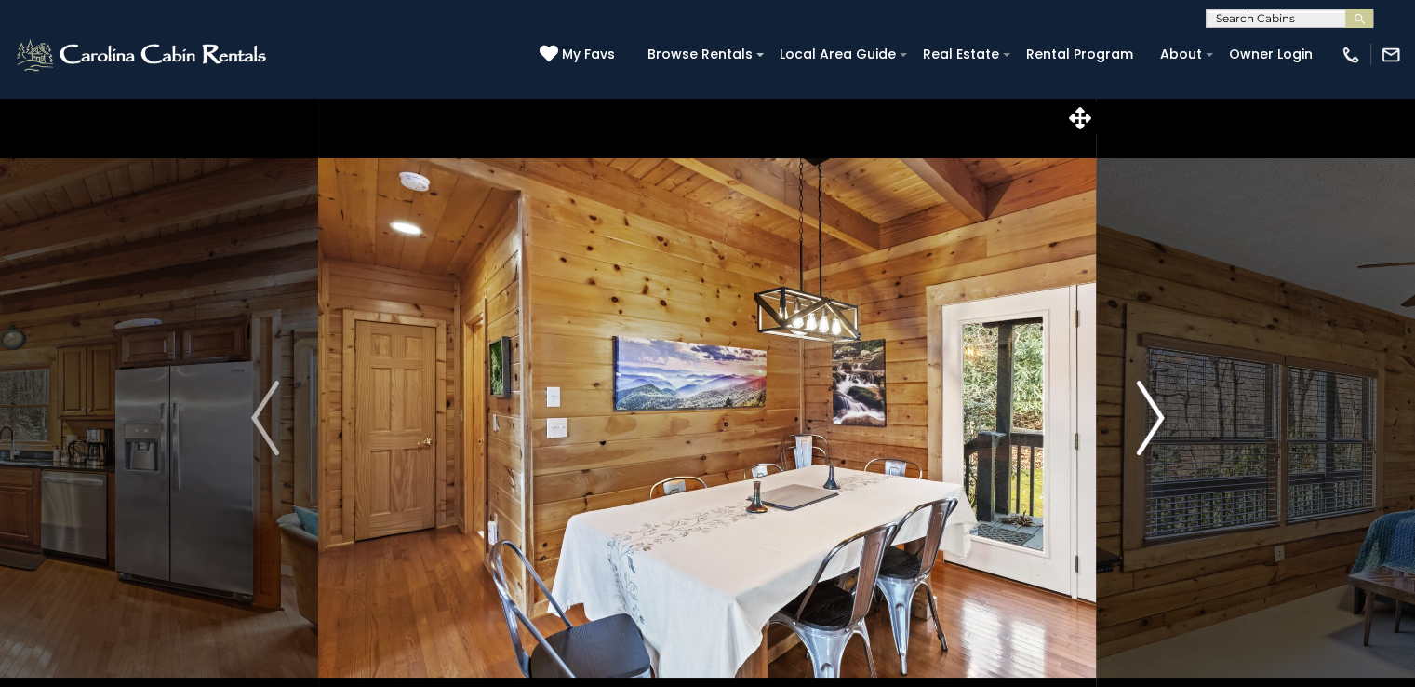
click at [1151, 433] on img "Next" at bounding box center [1150, 418] width 28 height 74
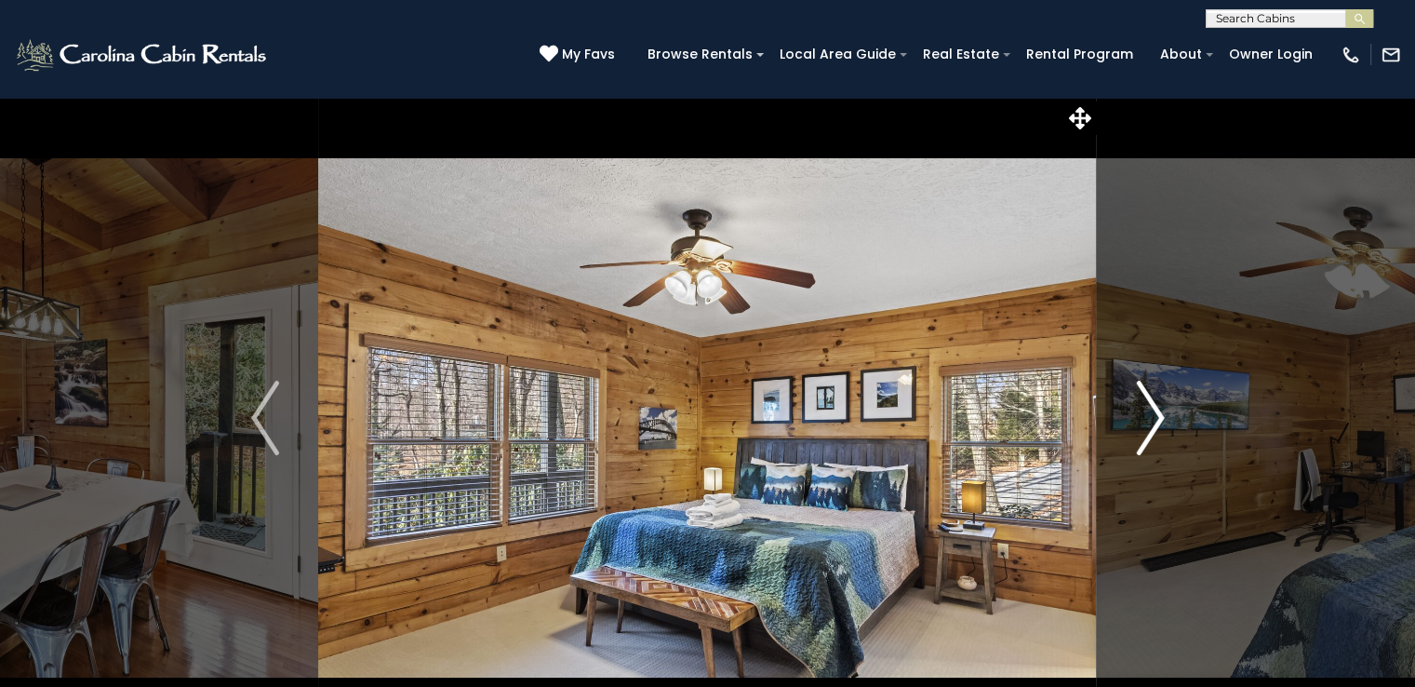
click at [1151, 433] on img "Next" at bounding box center [1150, 418] width 28 height 74
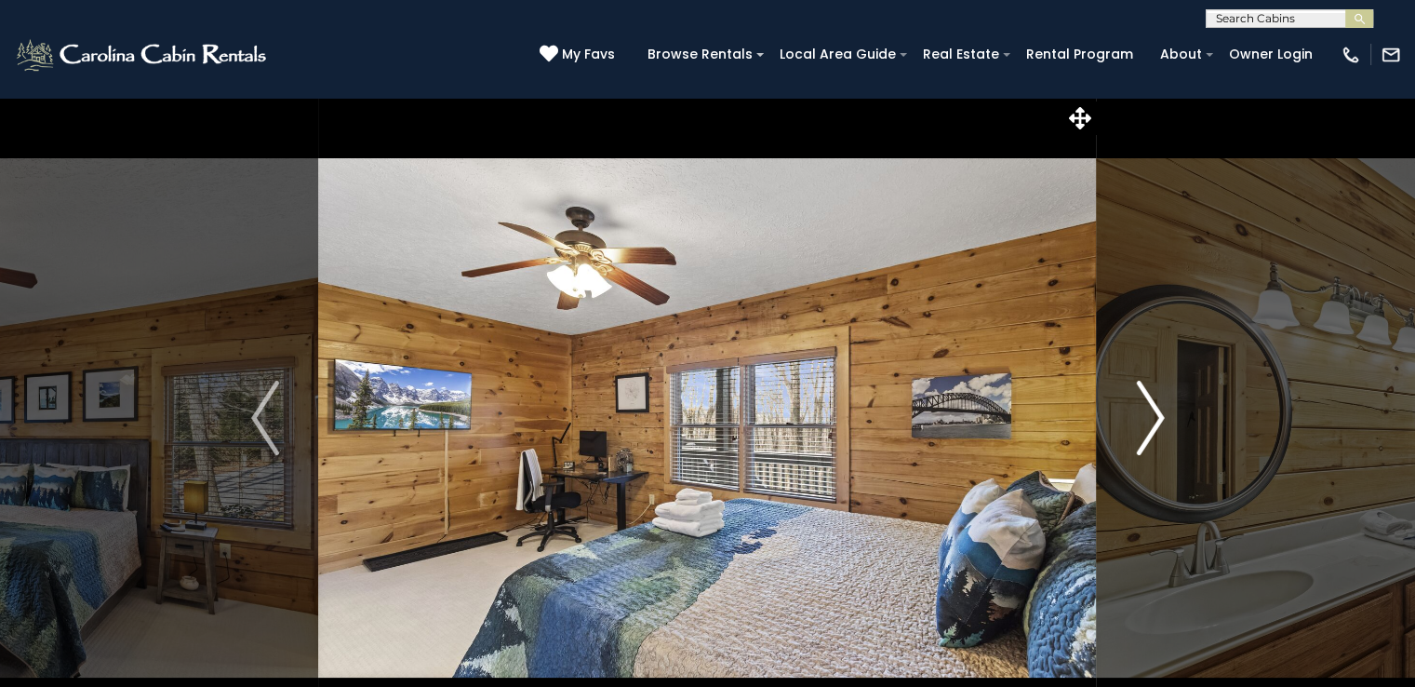
click at [1151, 433] on img "Next" at bounding box center [1150, 418] width 28 height 74
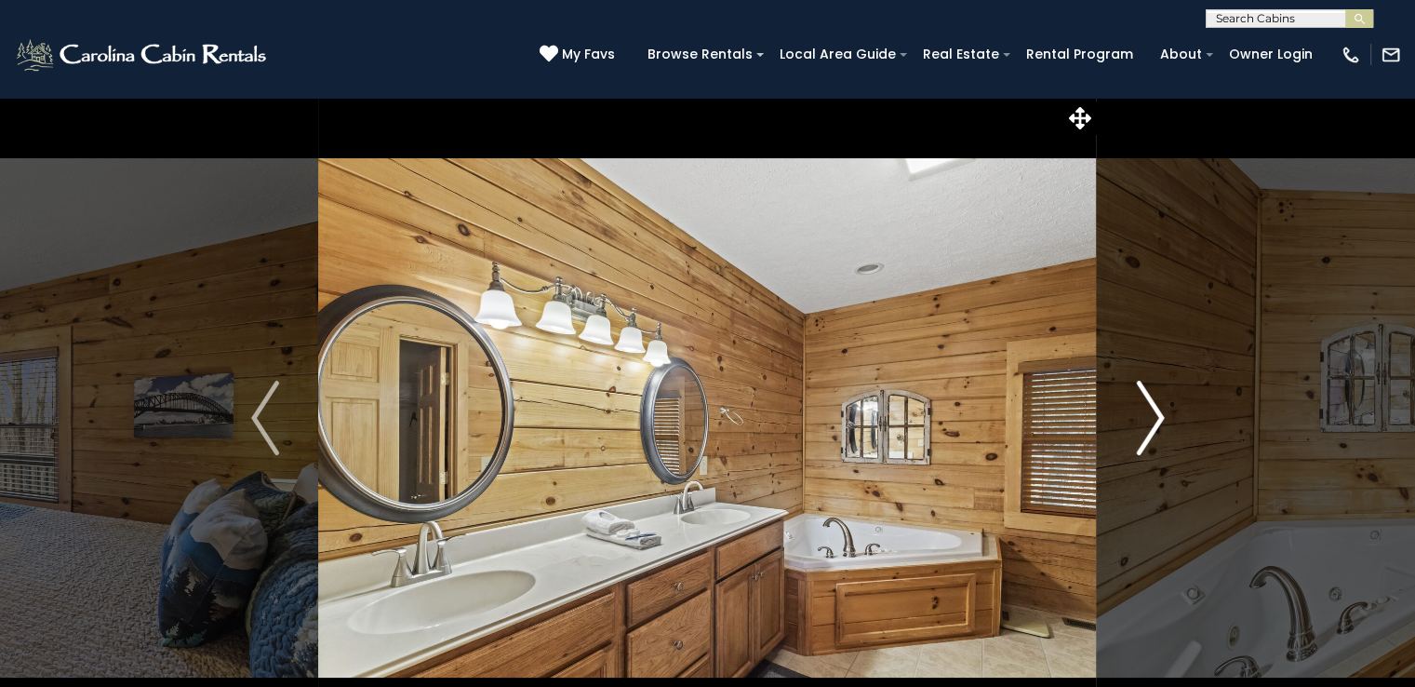
click at [1151, 433] on img "Next" at bounding box center [1150, 418] width 28 height 74
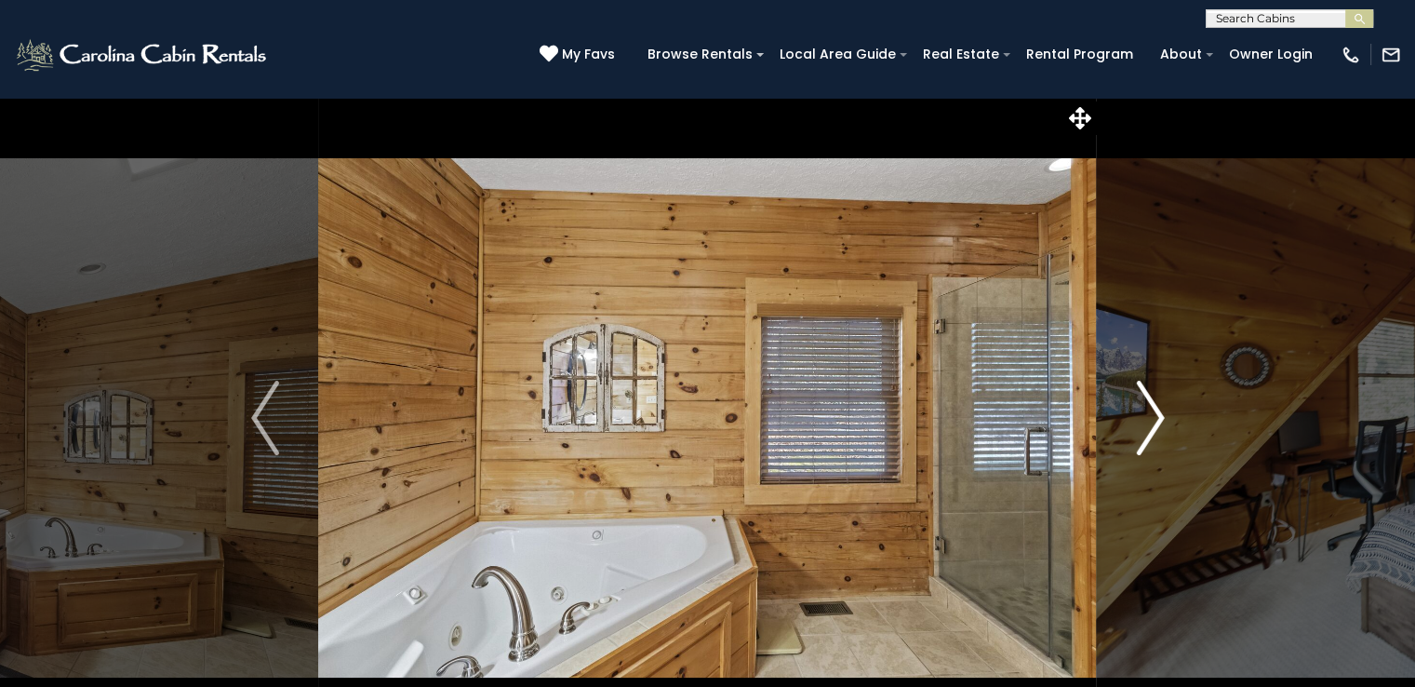
click at [1151, 433] on img "Next" at bounding box center [1150, 418] width 28 height 74
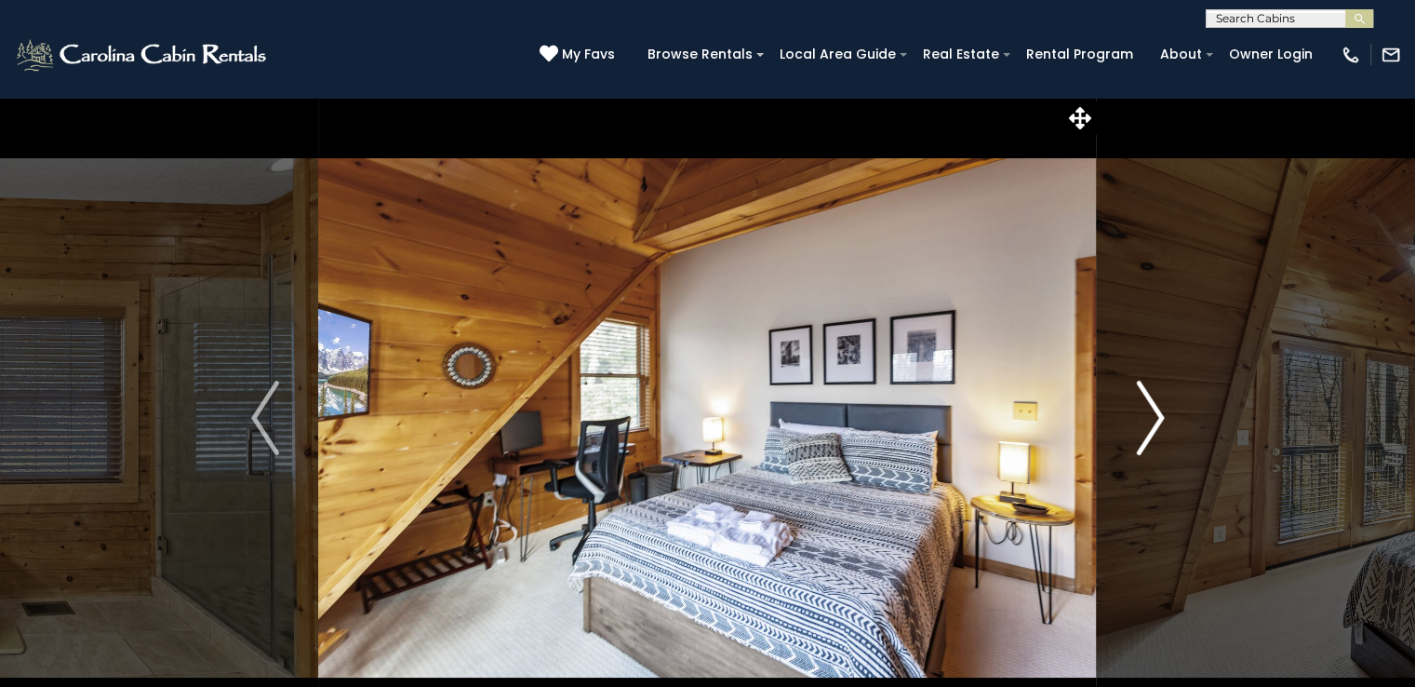
click at [1151, 433] on img "Next" at bounding box center [1150, 418] width 28 height 74
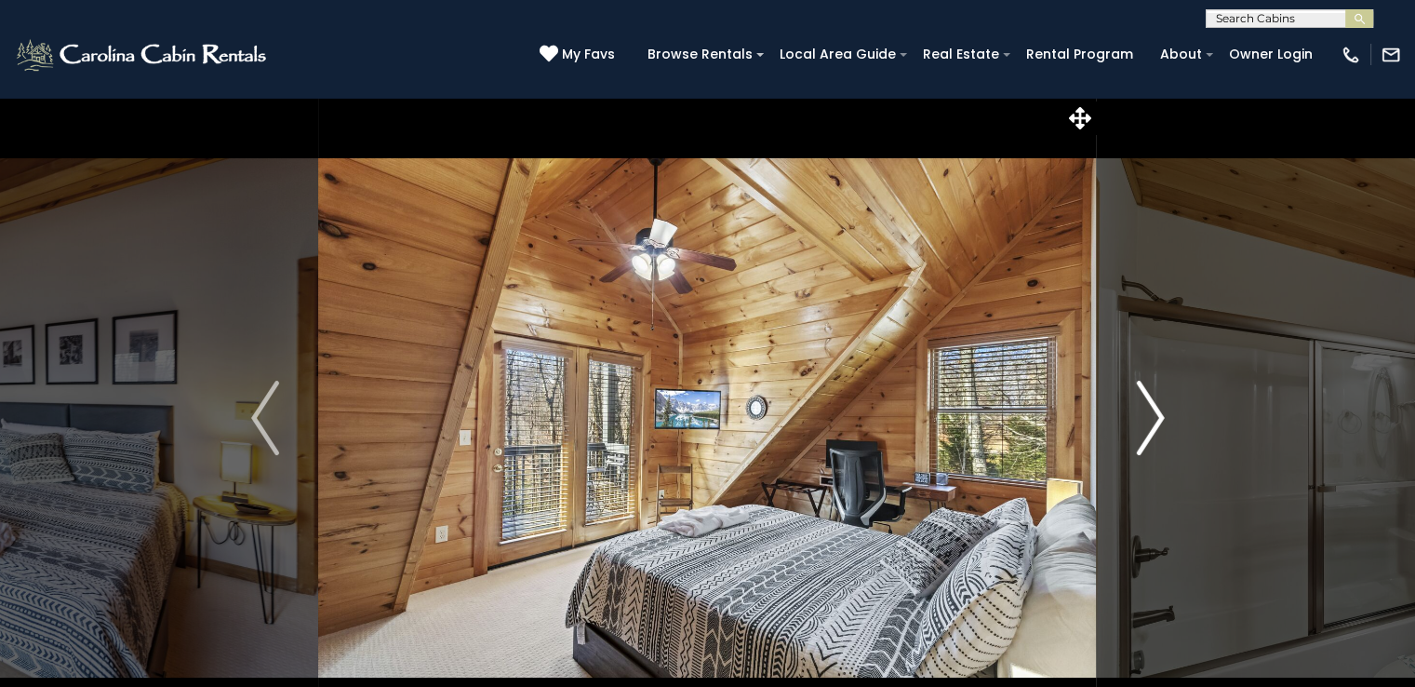
click at [1151, 433] on img "Next" at bounding box center [1150, 418] width 28 height 74
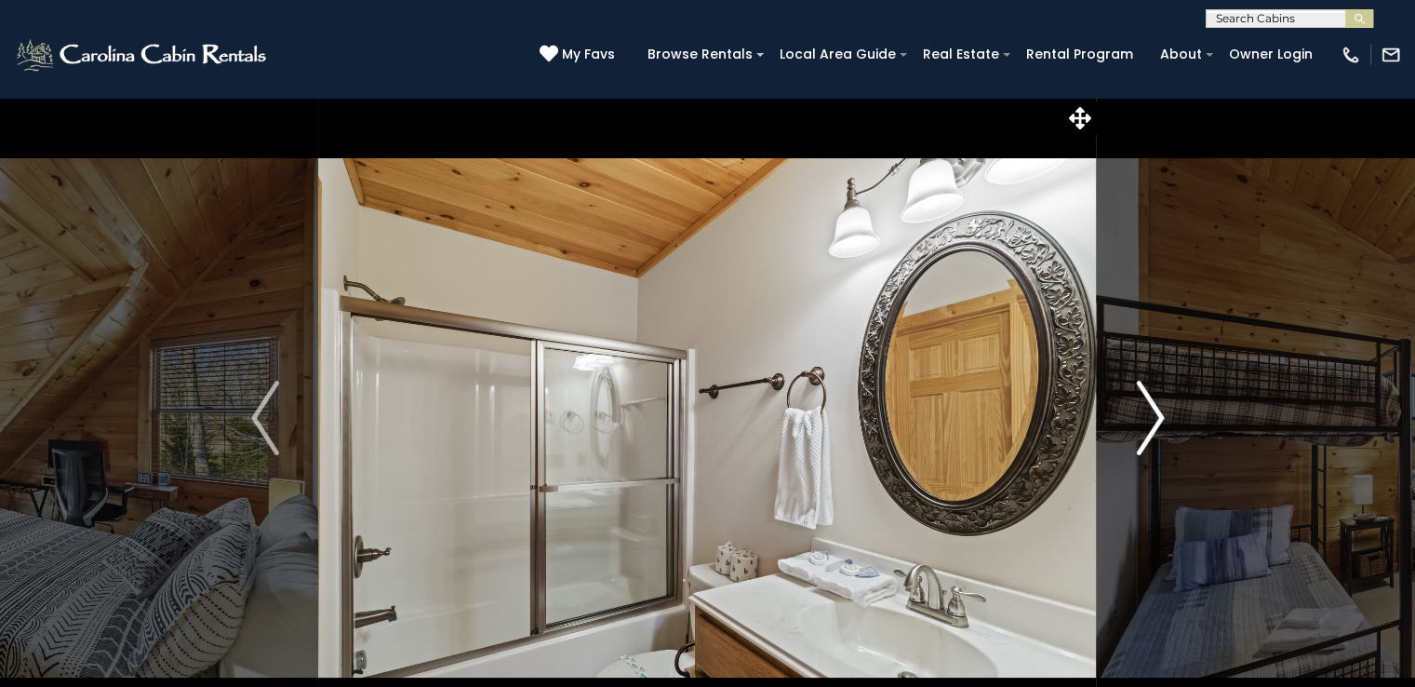
click at [1151, 433] on img "Next" at bounding box center [1150, 418] width 28 height 74
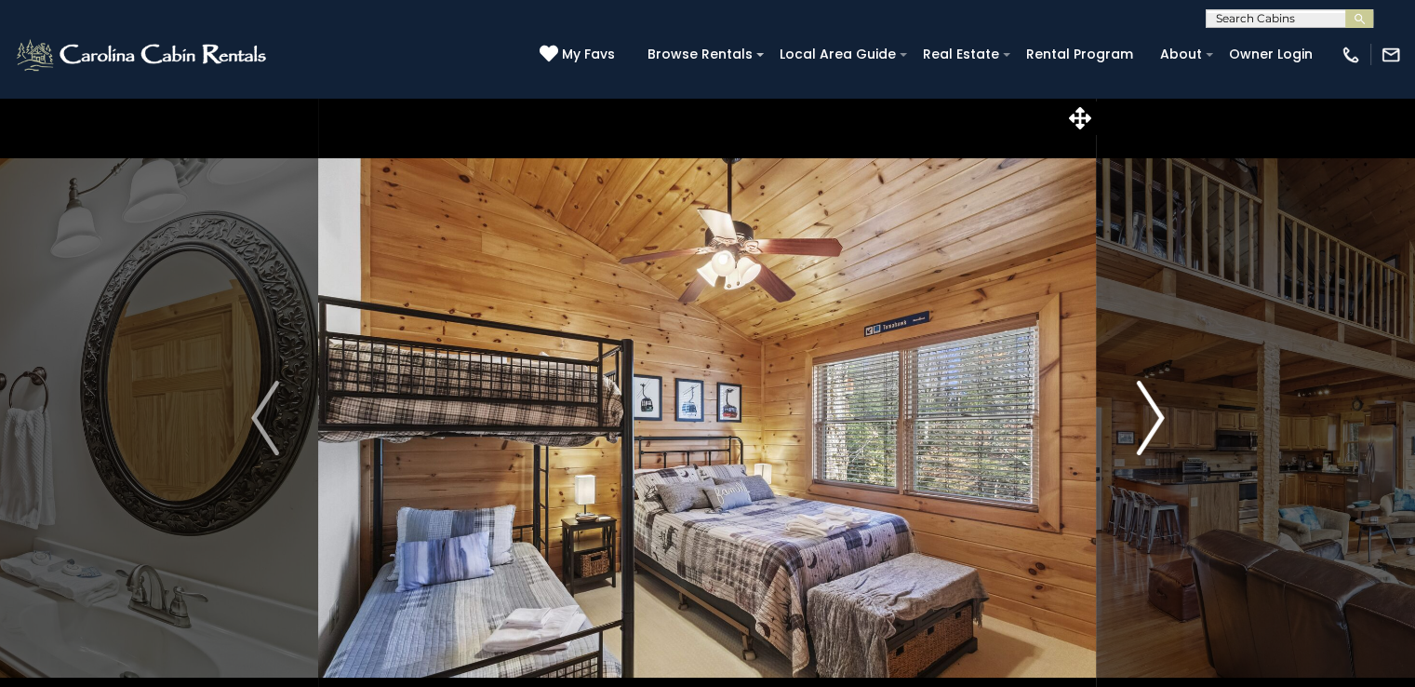
click at [1151, 433] on img "Next" at bounding box center [1150, 418] width 28 height 74
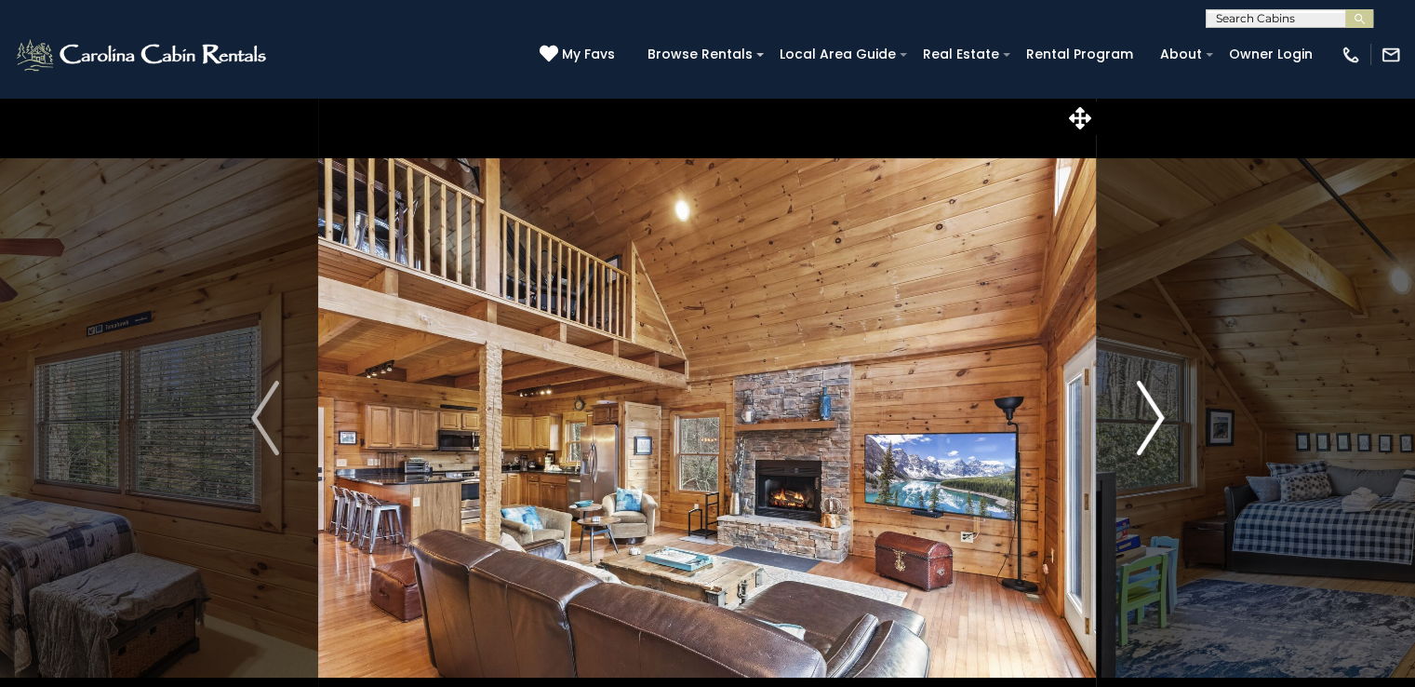
click at [1151, 433] on img "Next" at bounding box center [1150, 418] width 28 height 74
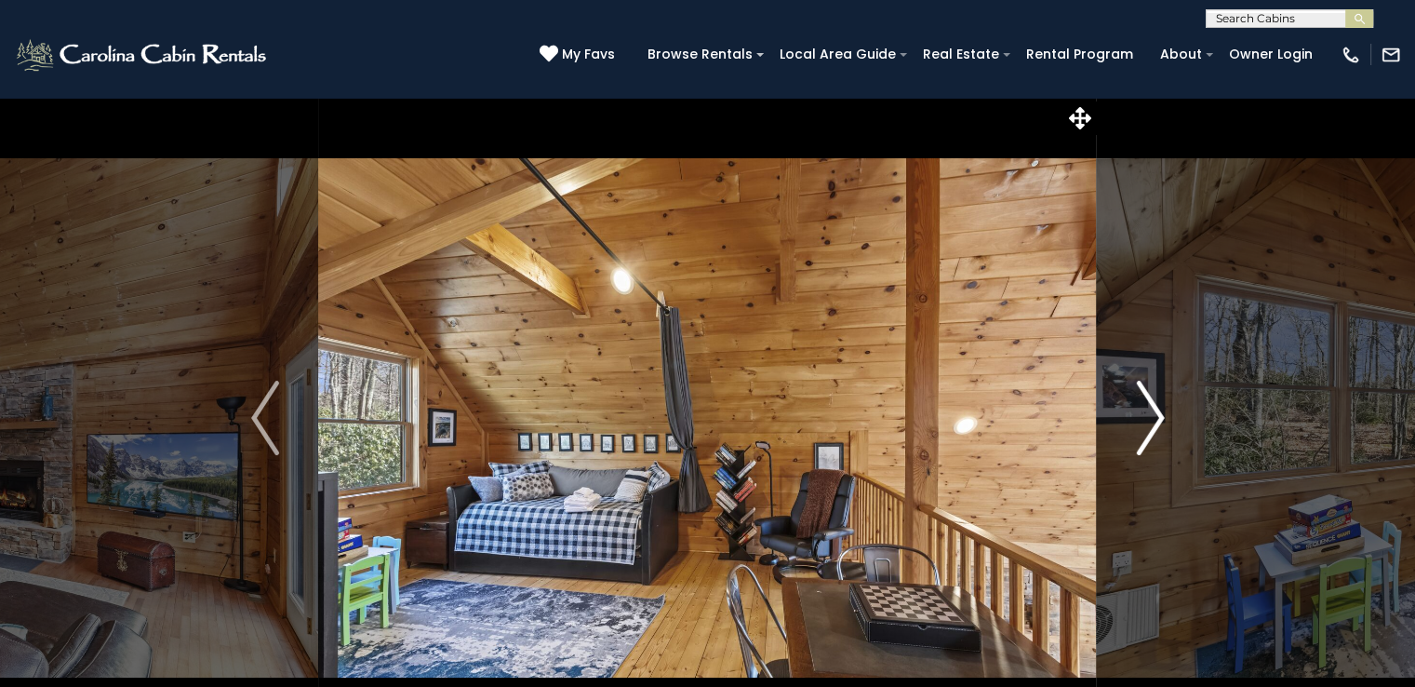
click at [1151, 433] on img "Next" at bounding box center [1150, 418] width 28 height 74
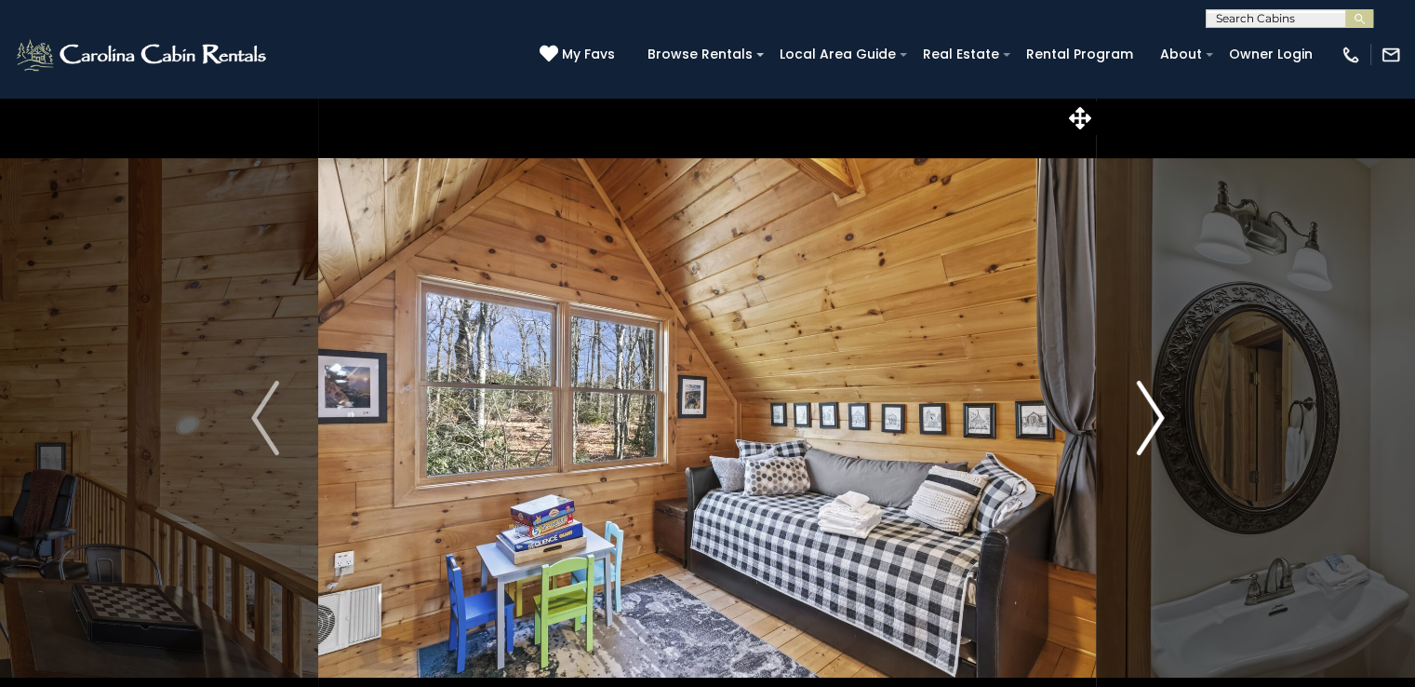
click at [1151, 433] on img "Next" at bounding box center [1150, 418] width 28 height 74
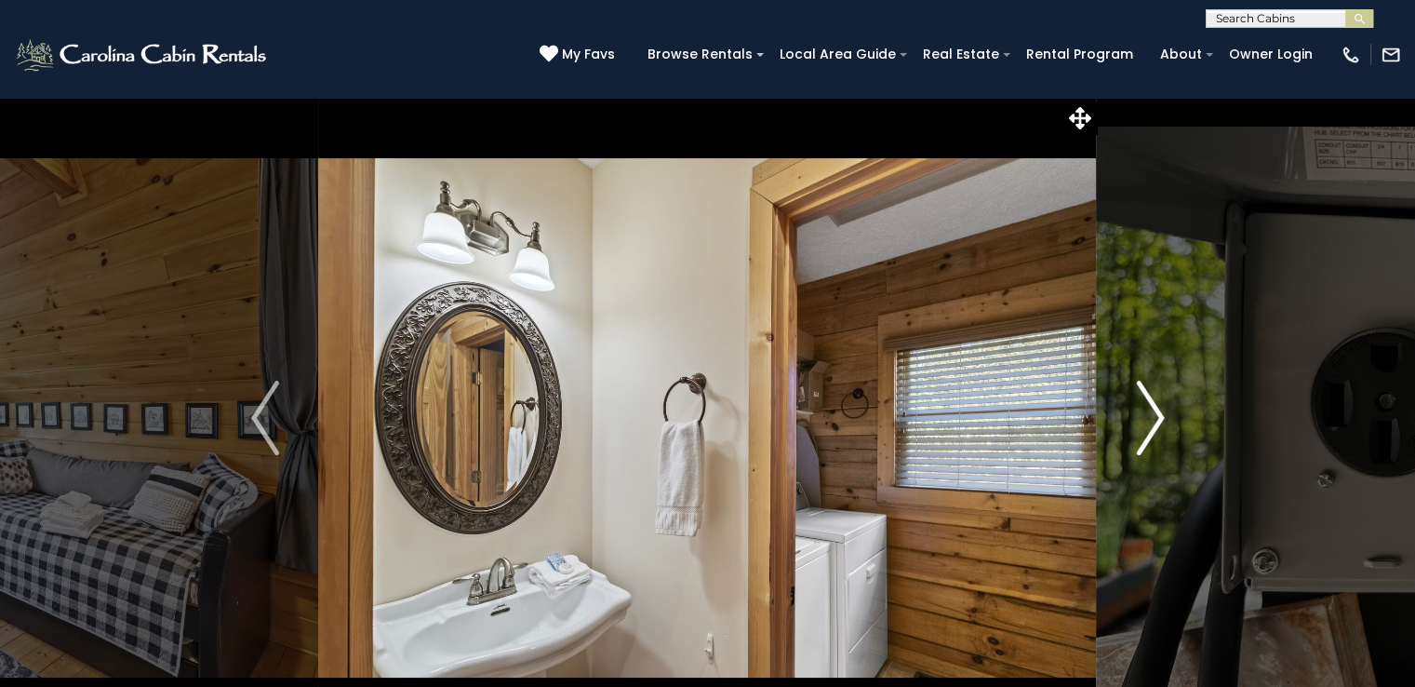
click at [1151, 433] on img "Next" at bounding box center [1150, 418] width 28 height 74
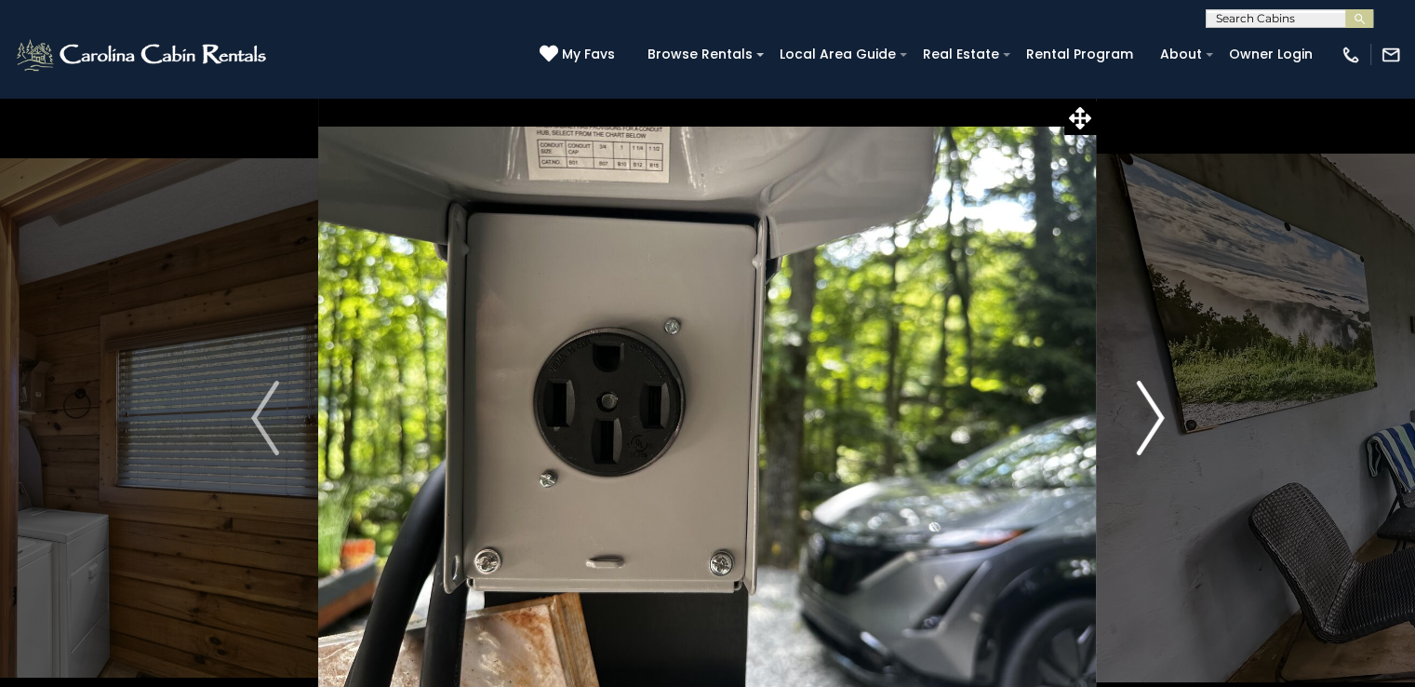
click at [1151, 433] on img "Next" at bounding box center [1150, 418] width 28 height 74
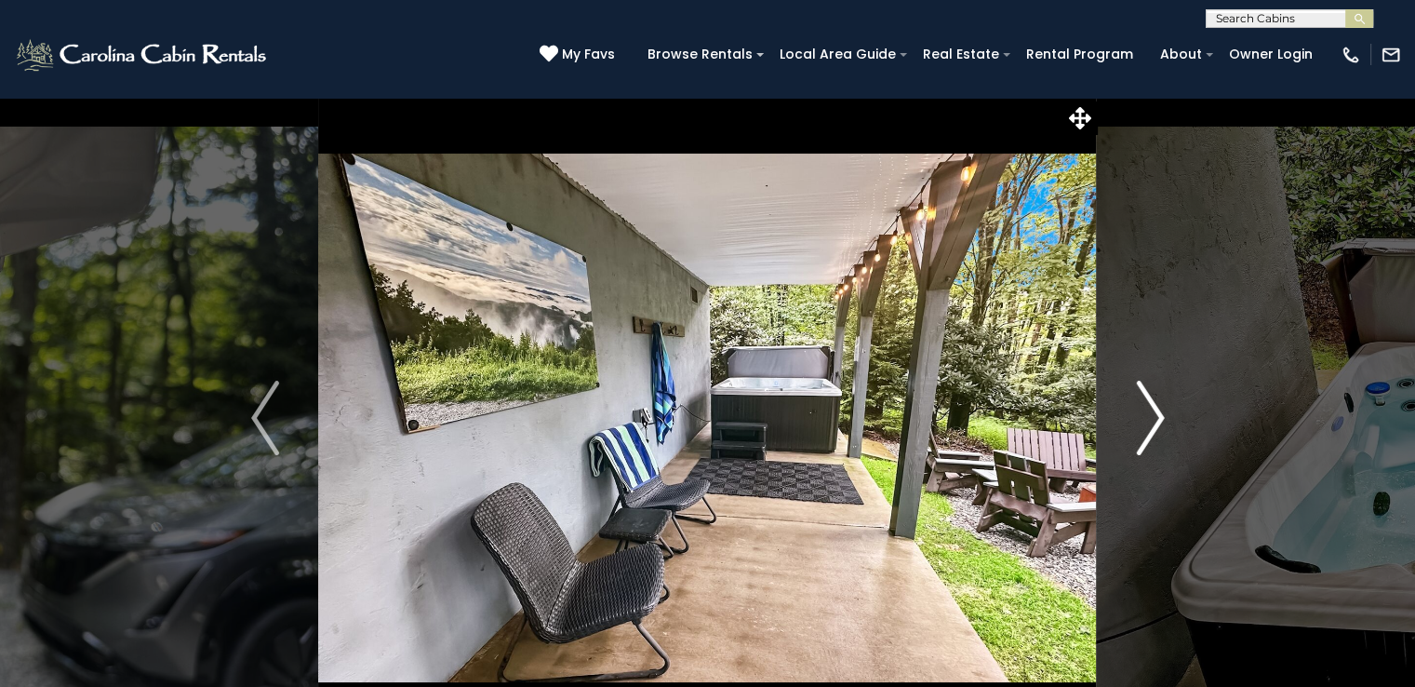
click at [1151, 433] on img "Next" at bounding box center [1150, 418] width 28 height 74
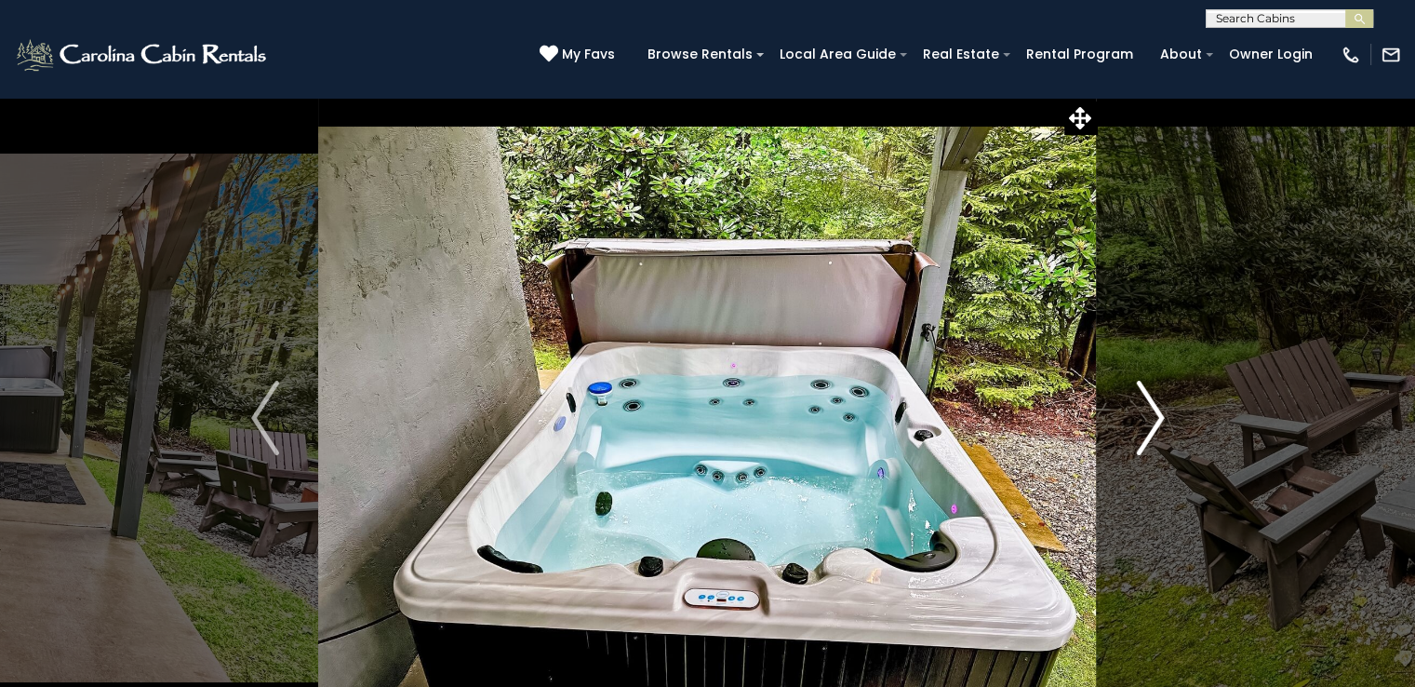
click at [1151, 433] on img "Next" at bounding box center [1150, 418] width 28 height 74
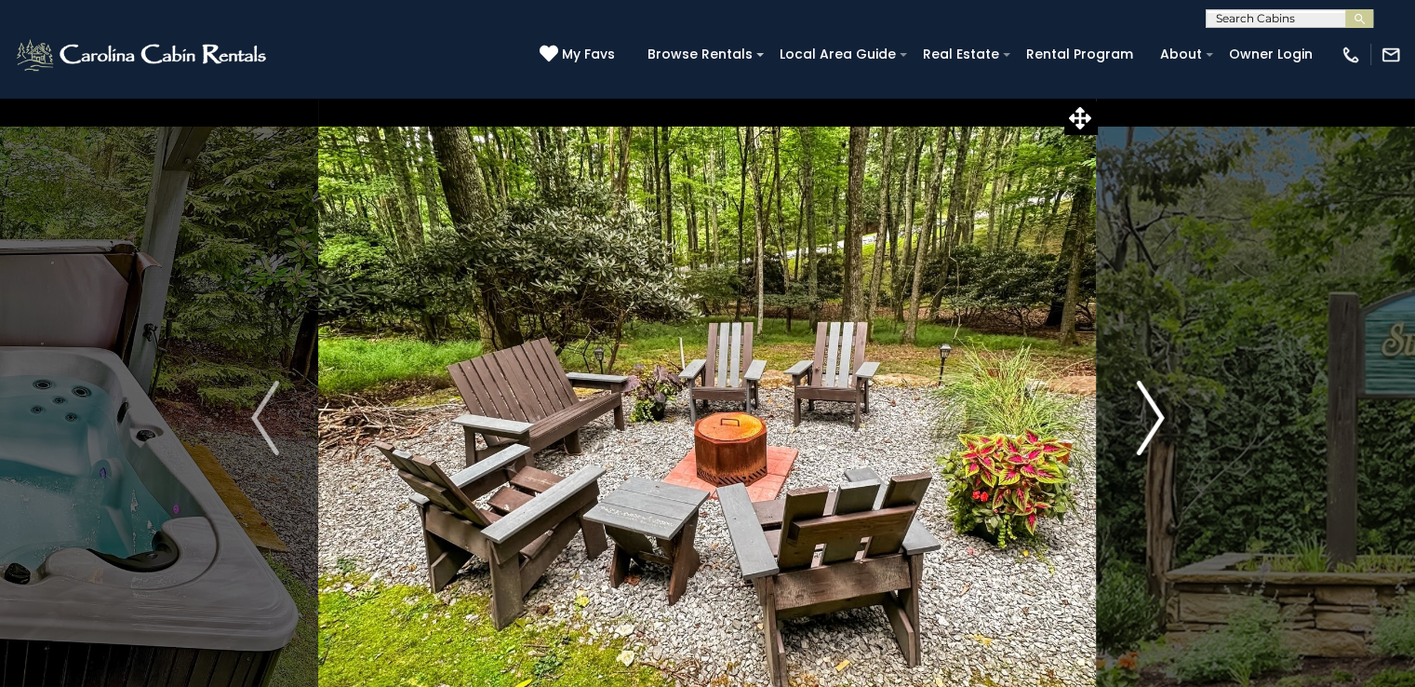
click at [1151, 433] on img "Next" at bounding box center [1150, 418] width 28 height 74
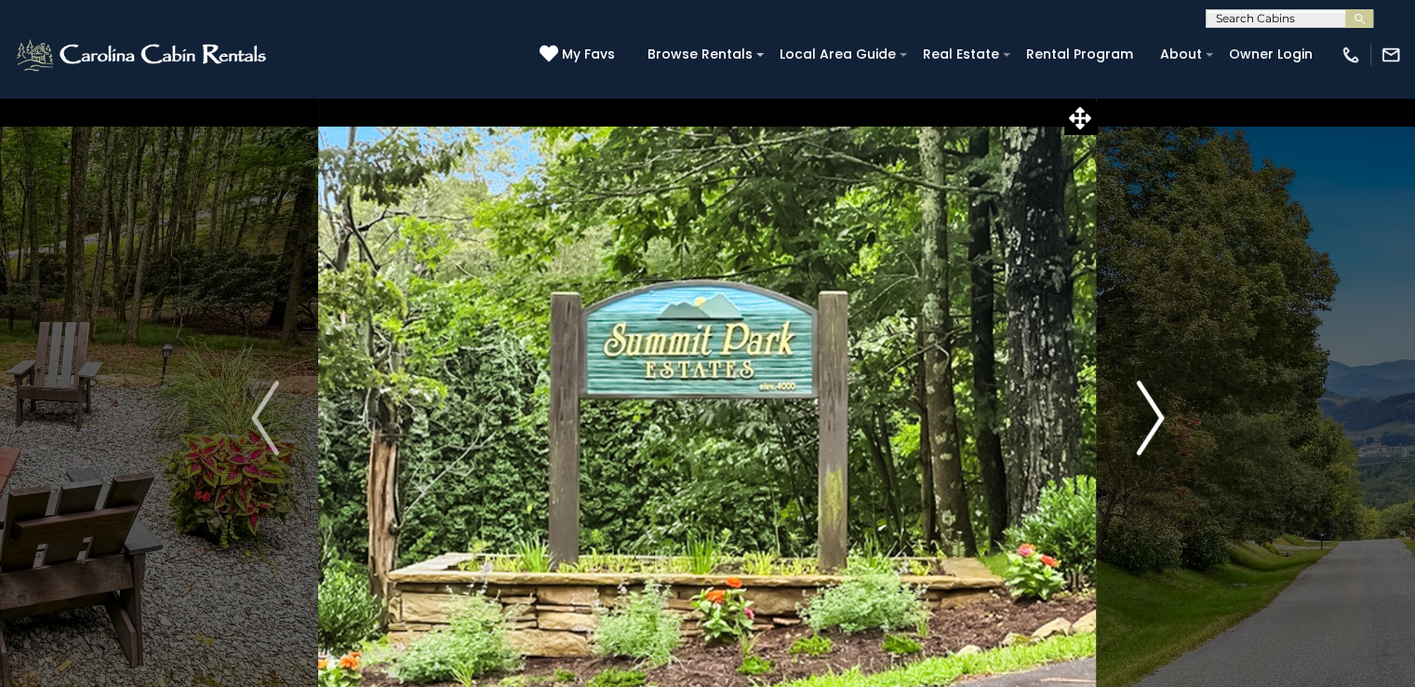
click at [1151, 433] on img "Next" at bounding box center [1150, 418] width 28 height 74
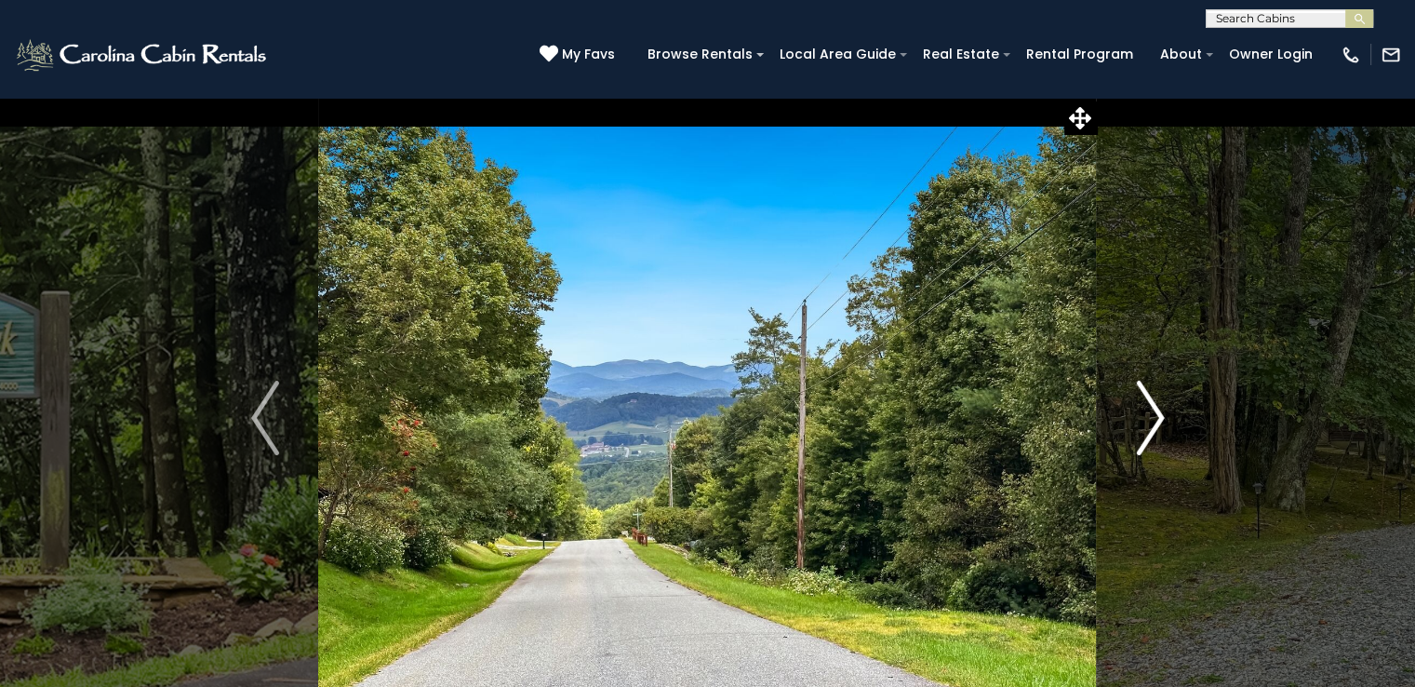
click at [1151, 433] on img "Next" at bounding box center [1150, 418] width 28 height 74
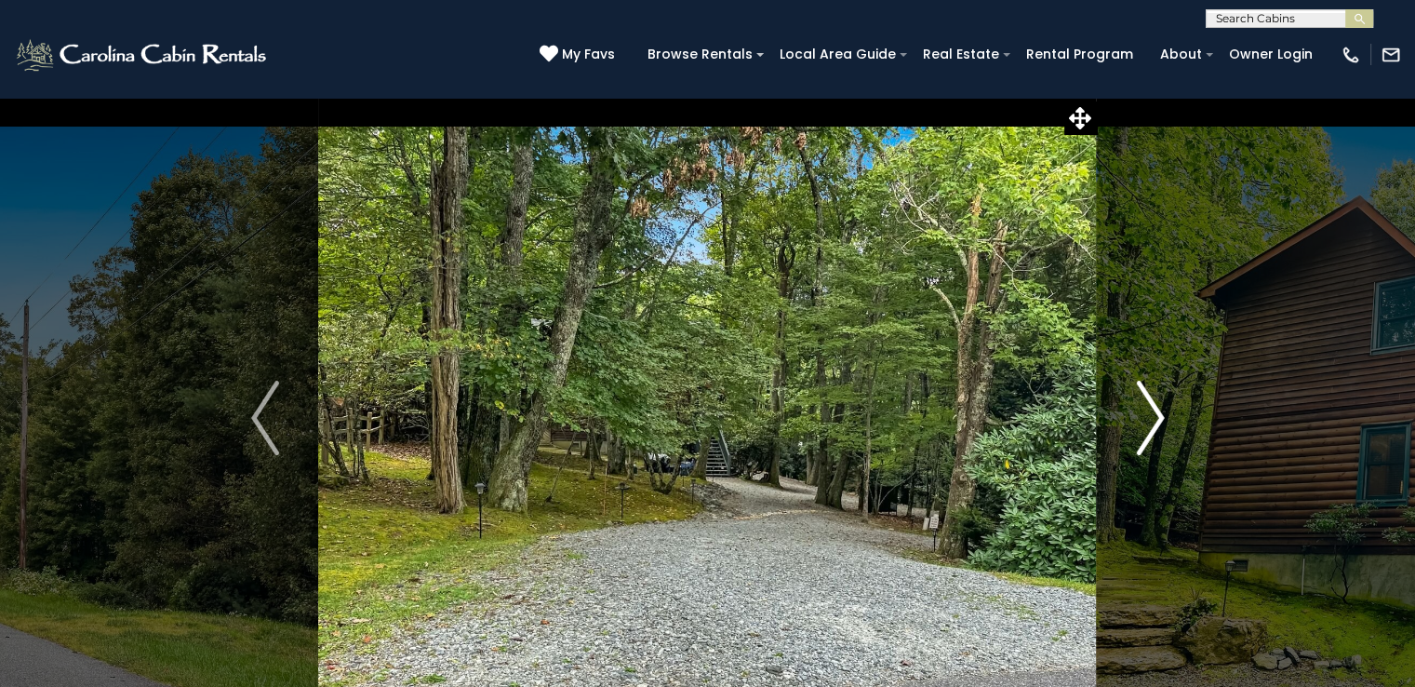
click at [1151, 433] on img "Next" at bounding box center [1150, 418] width 28 height 74
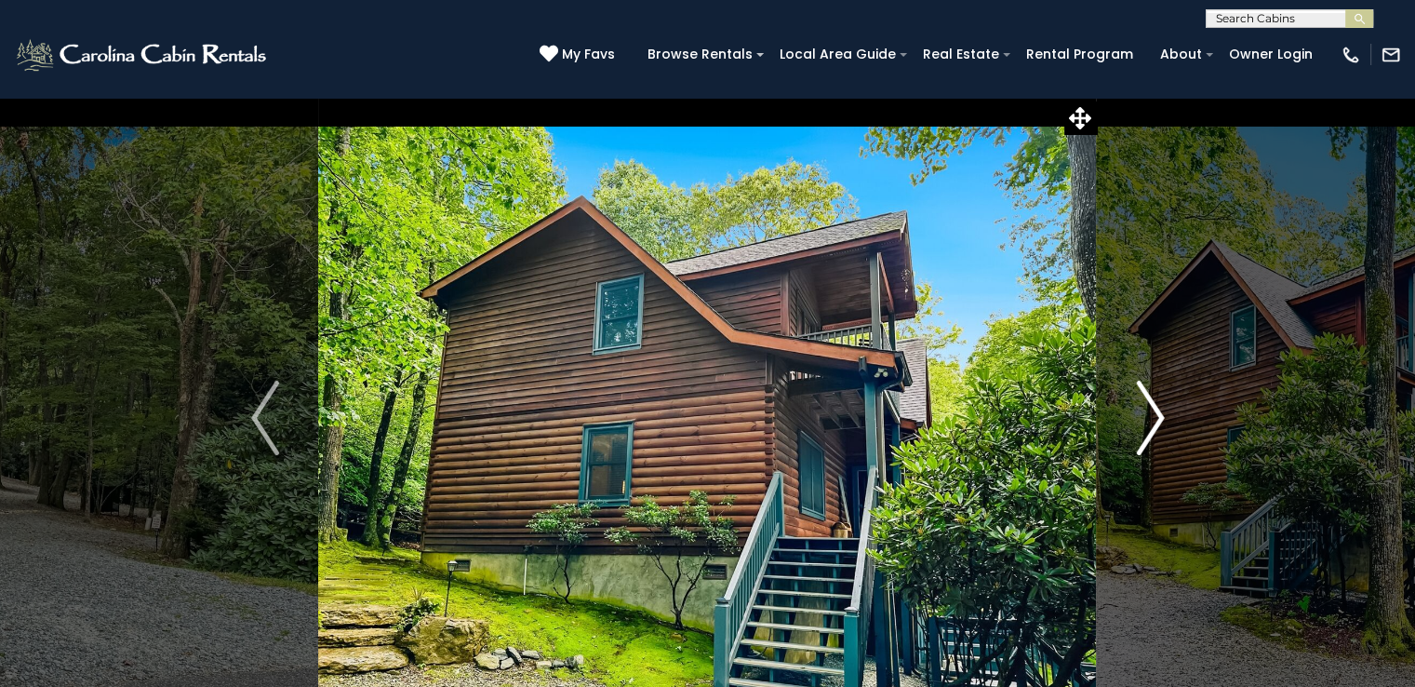
click at [1151, 433] on img "Next" at bounding box center [1150, 418] width 28 height 74
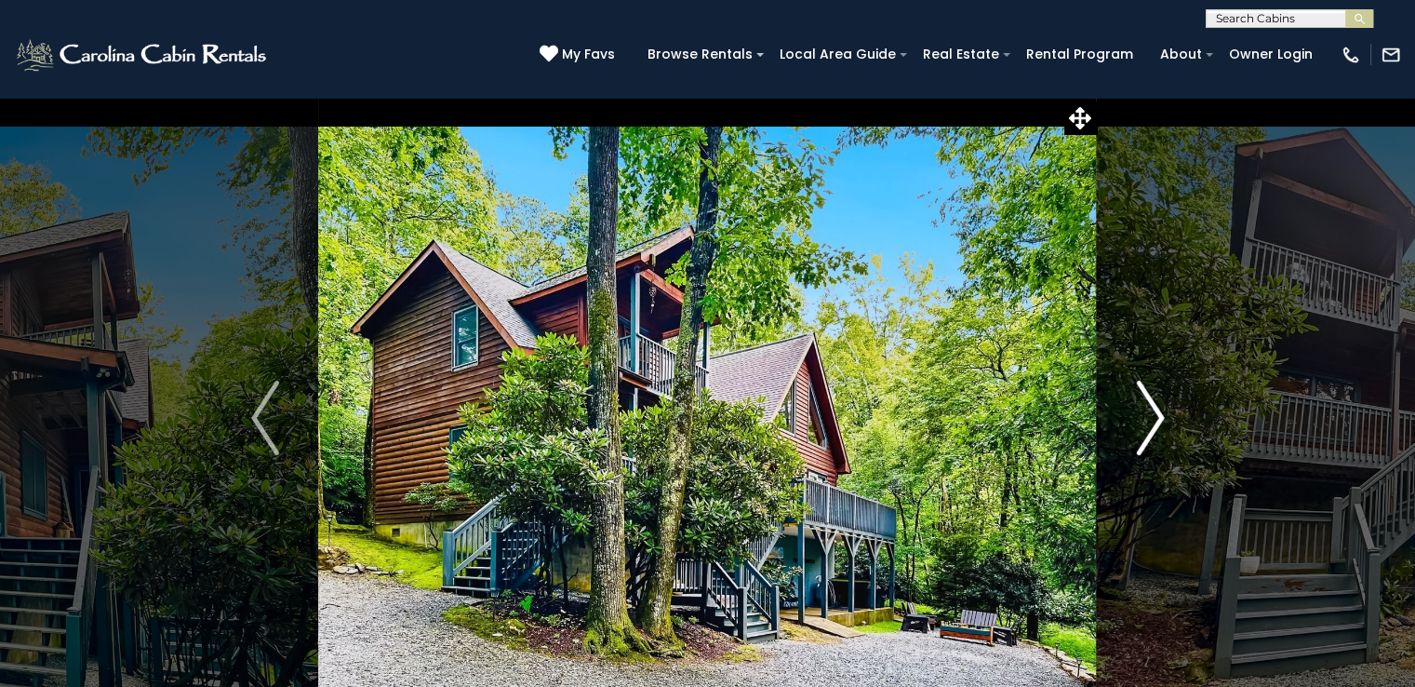
click at [1151, 433] on img "Next" at bounding box center [1150, 418] width 28 height 74
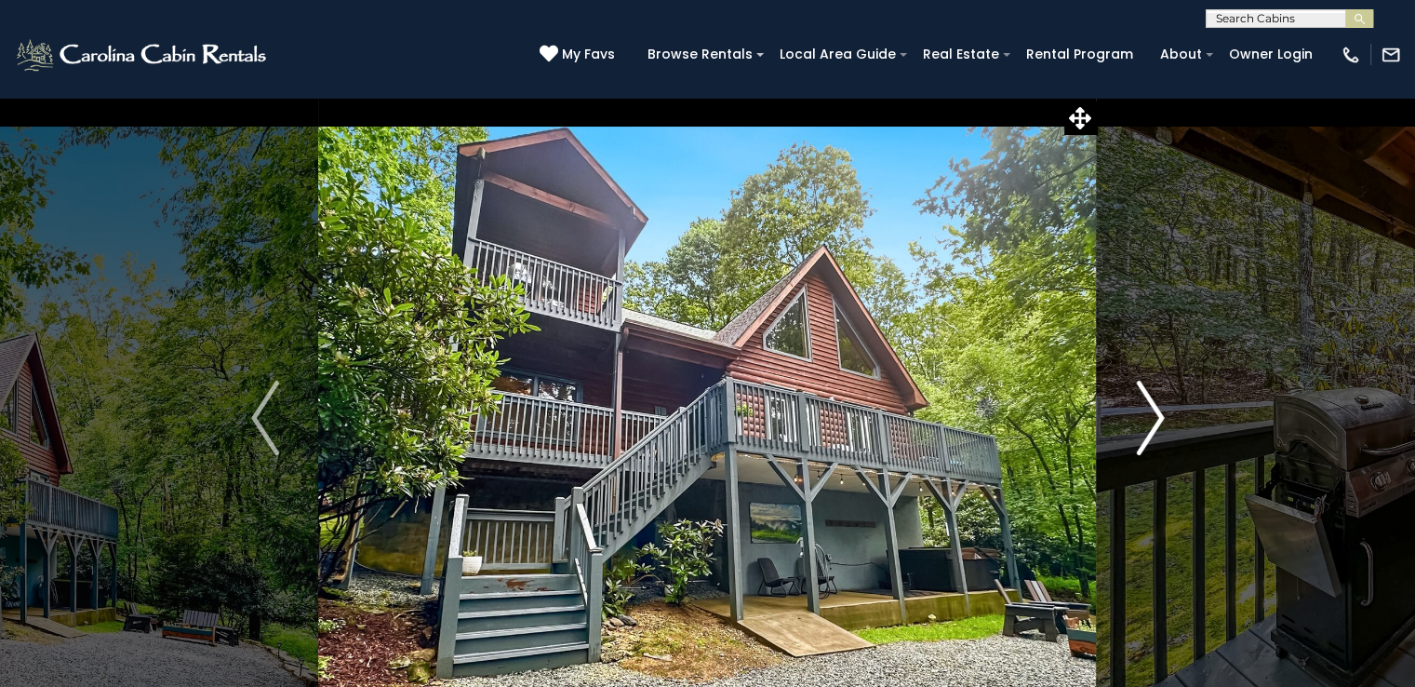
click at [1151, 433] on img "Next" at bounding box center [1150, 418] width 28 height 74
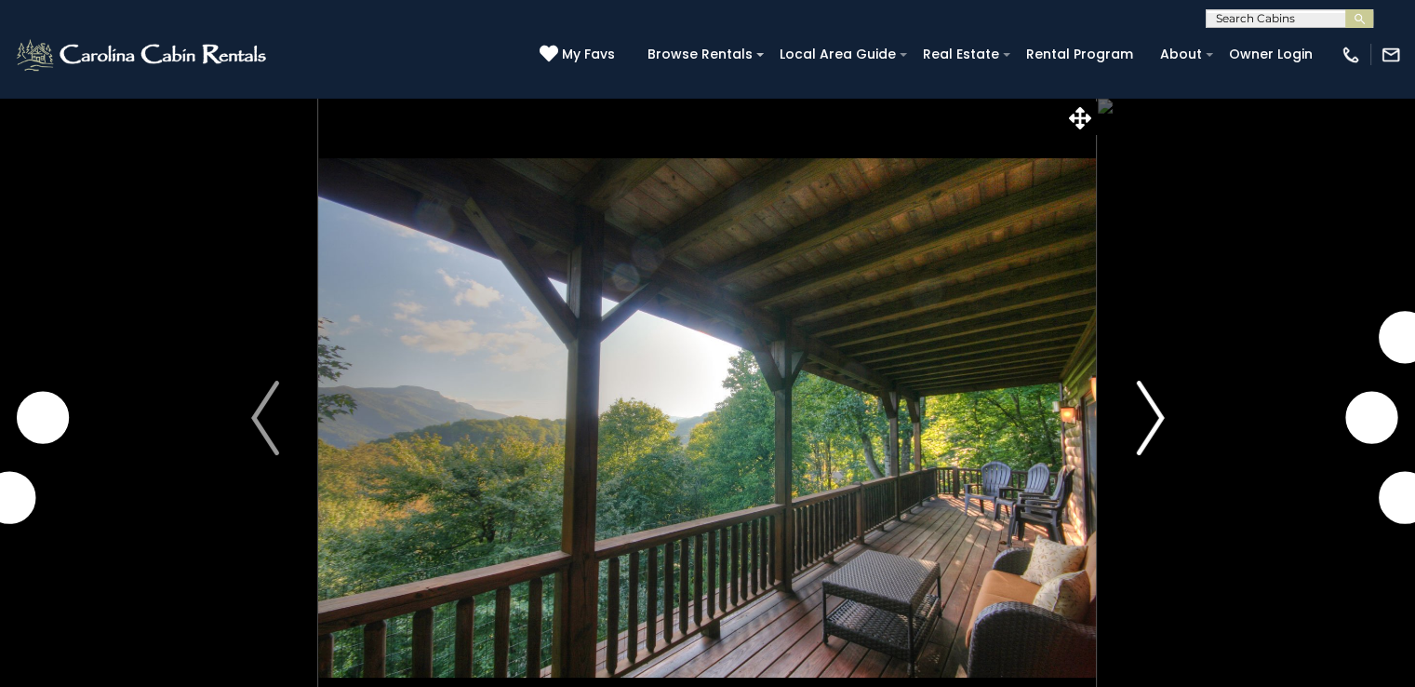
click at [1136, 420] on img "Next" at bounding box center [1150, 418] width 28 height 74
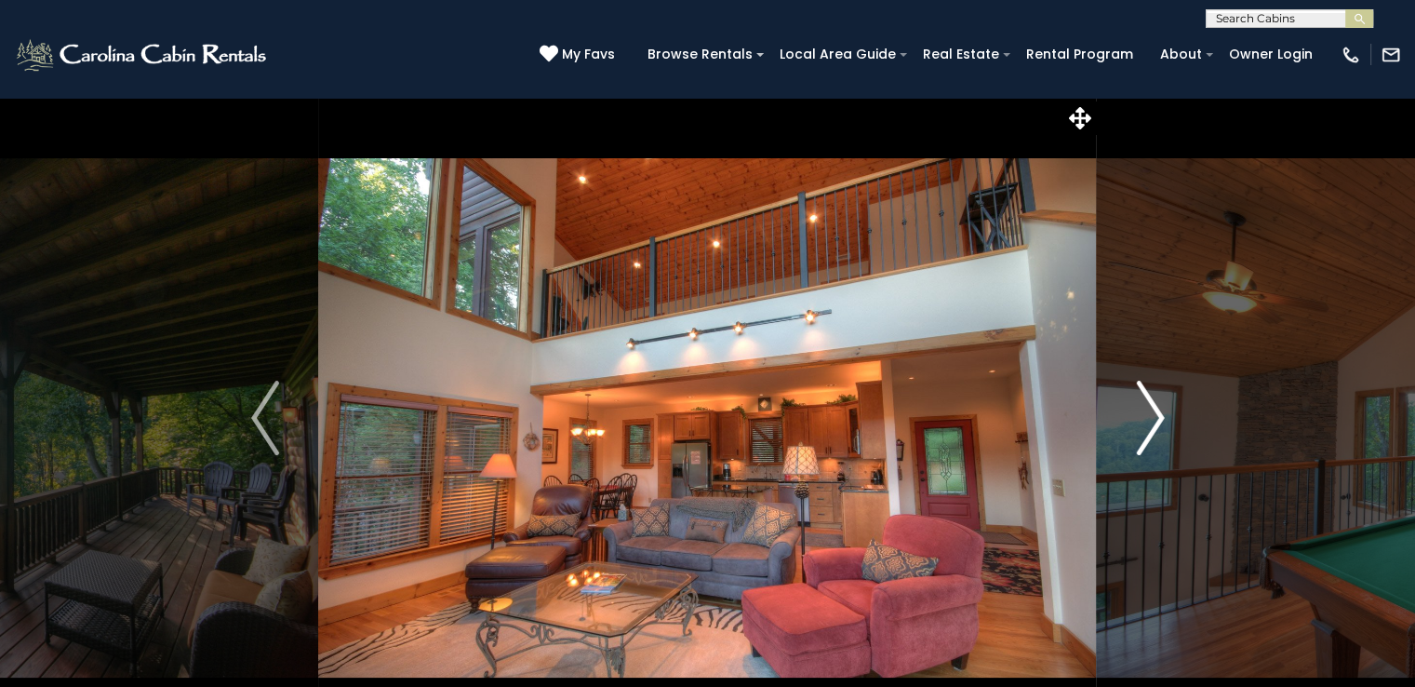
click at [1136, 420] on img "Next" at bounding box center [1150, 418] width 28 height 74
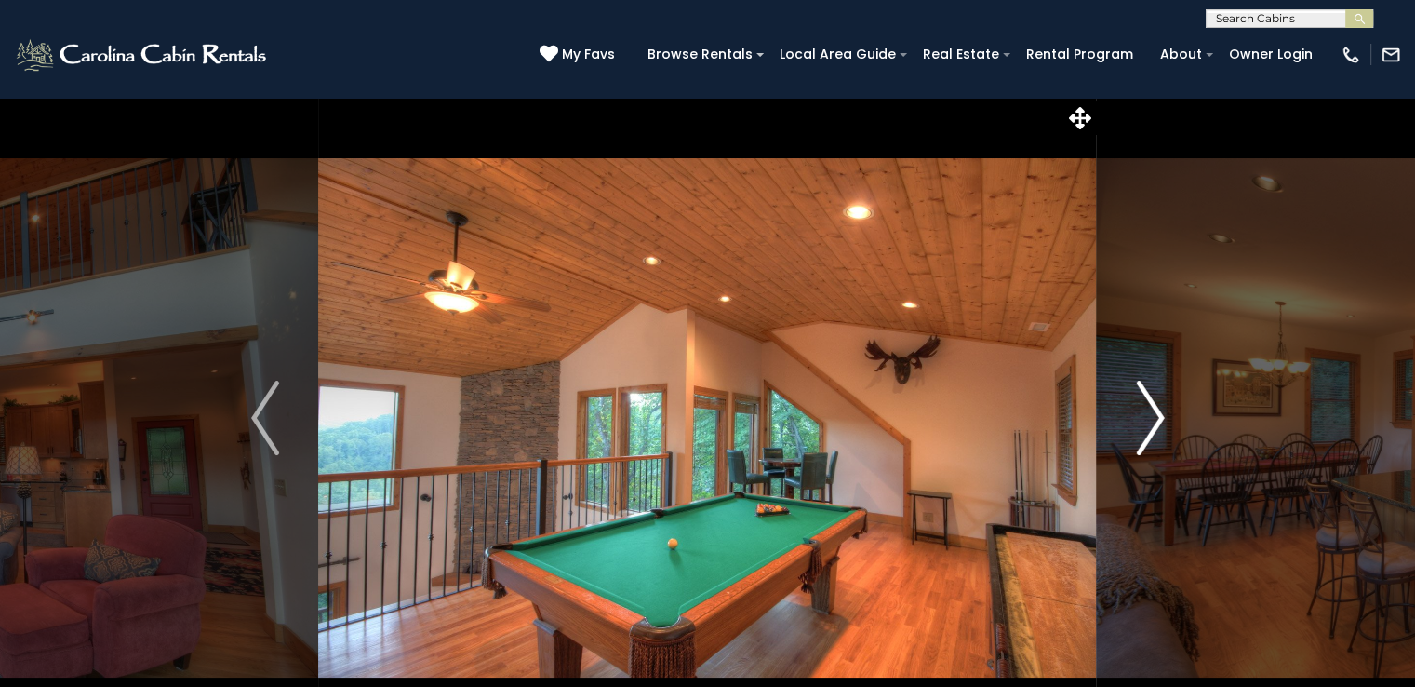
click at [1136, 420] on img "Next" at bounding box center [1150, 418] width 28 height 74
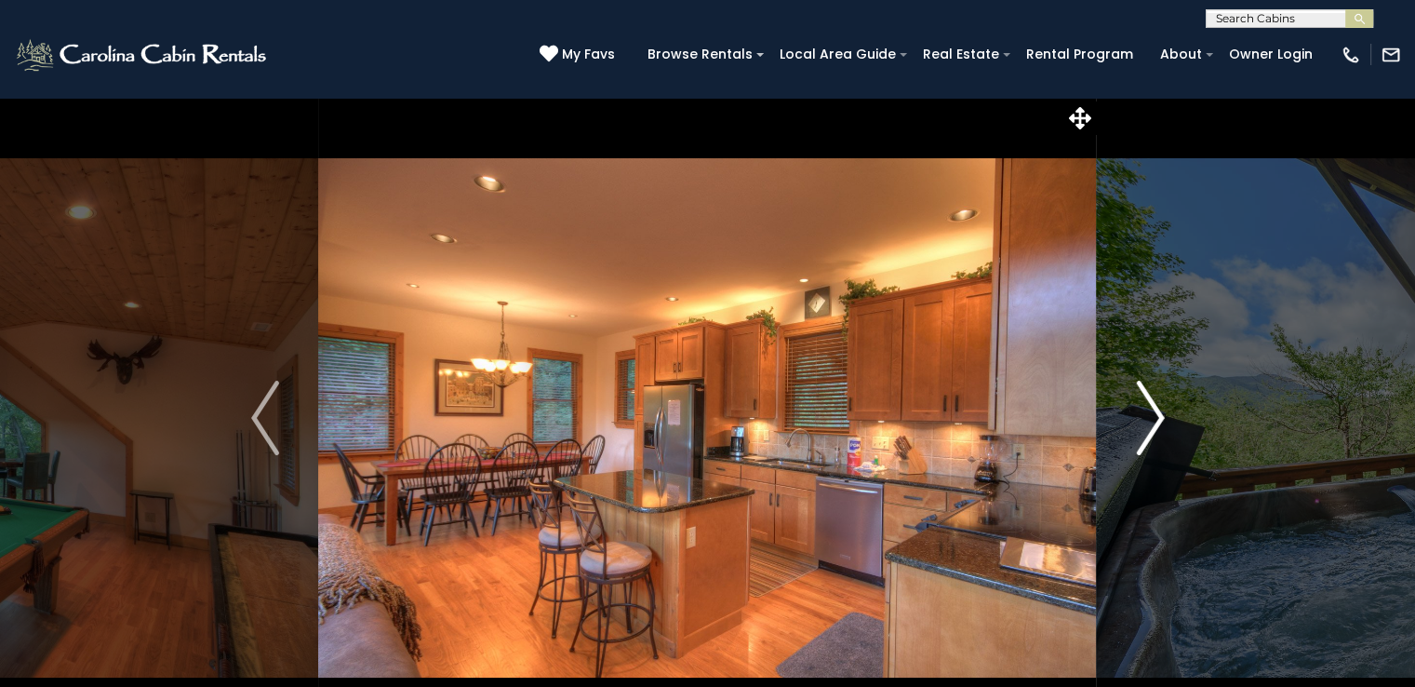
click at [1136, 420] on img "Next" at bounding box center [1150, 418] width 28 height 74
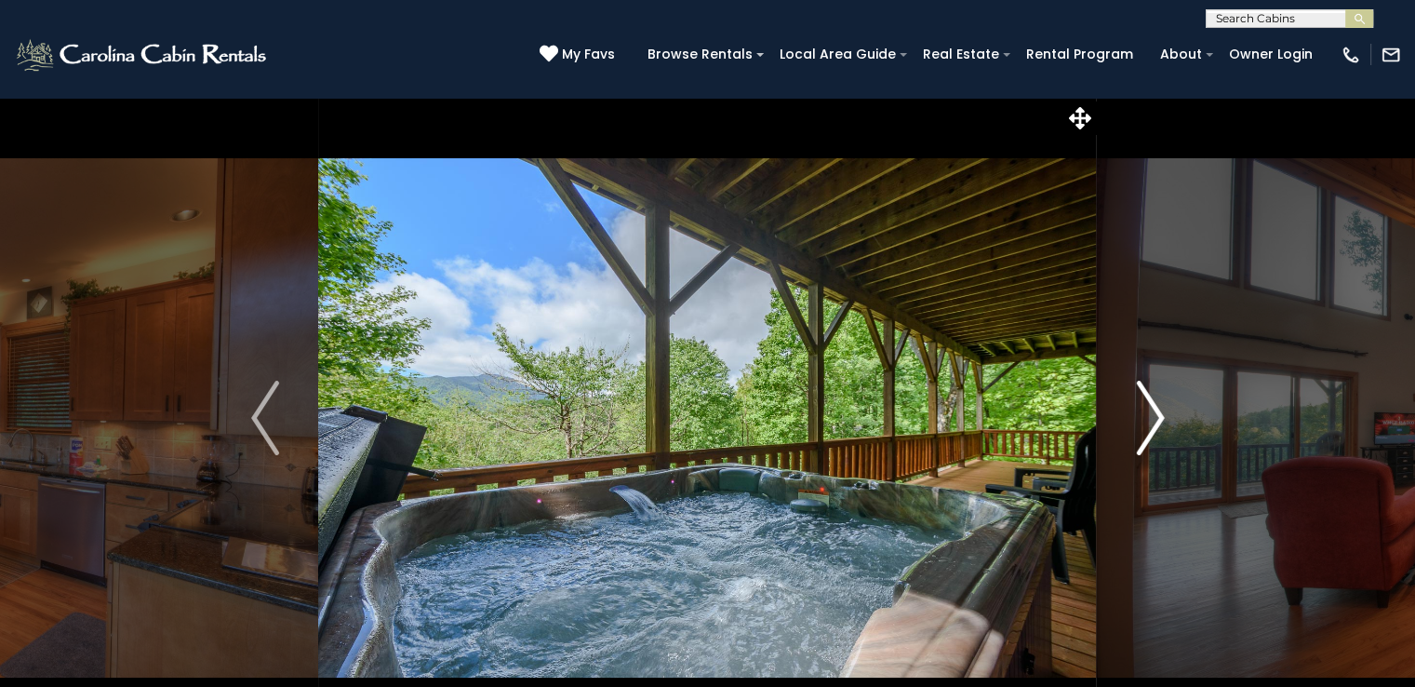
click at [1136, 420] on img "Next" at bounding box center [1150, 418] width 28 height 74
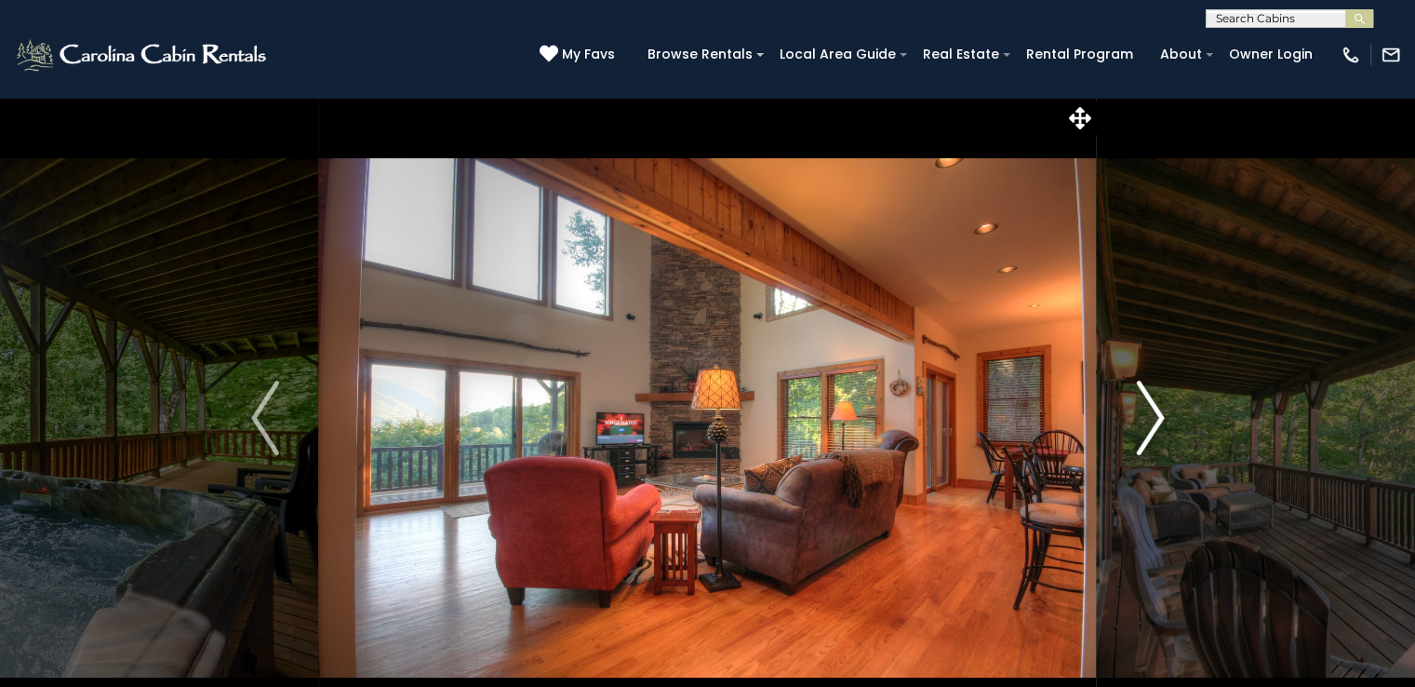
click at [1136, 420] on img "Next" at bounding box center [1150, 418] width 28 height 74
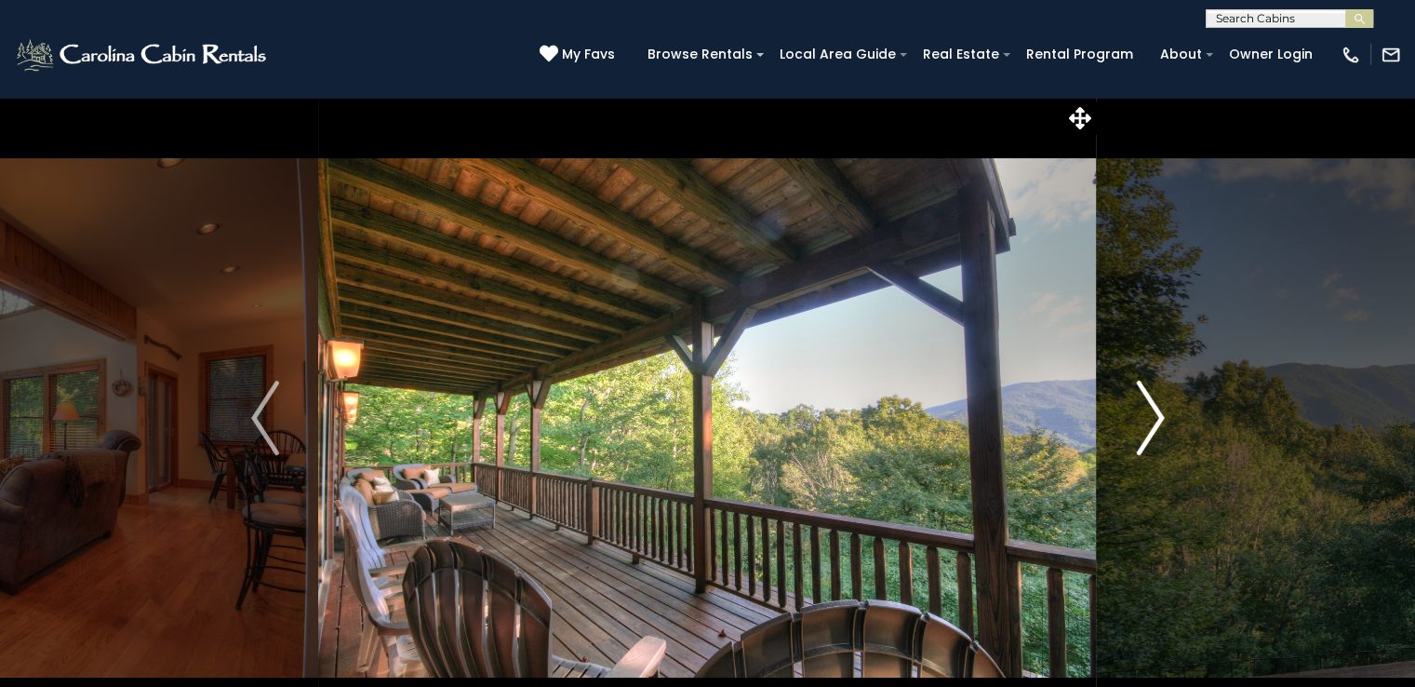
click at [1136, 420] on img "Next" at bounding box center [1150, 418] width 28 height 74
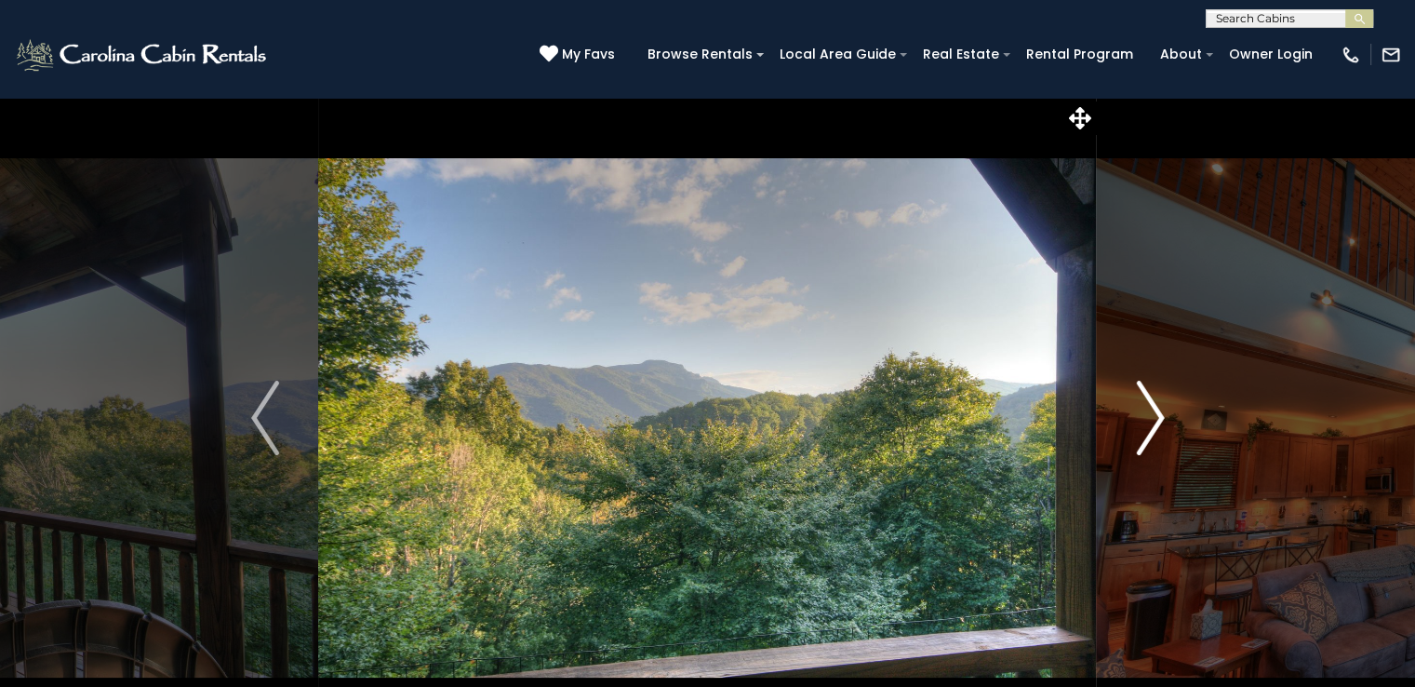
click at [1136, 420] on img "Next" at bounding box center [1150, 418] width 28 height 74
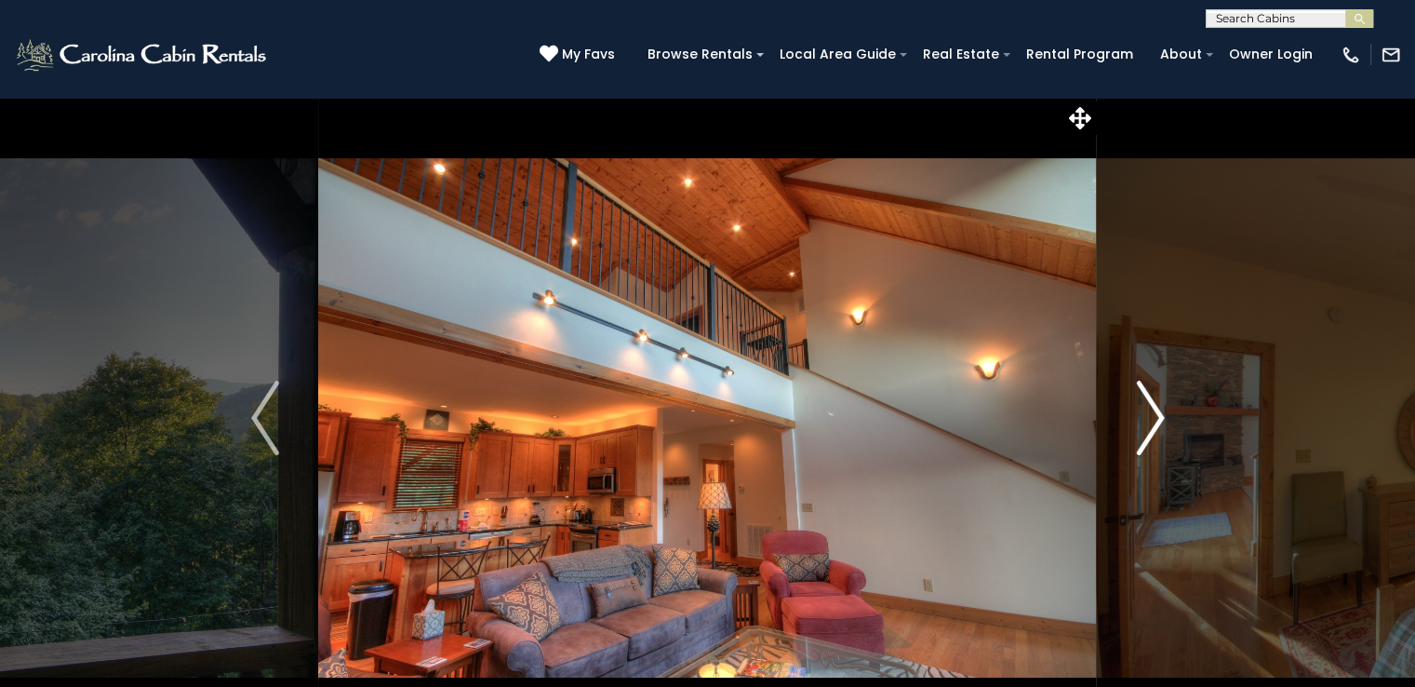
click at [1136, 420] on img "Next" at bounding box center [1150, 418] width 28 height 74
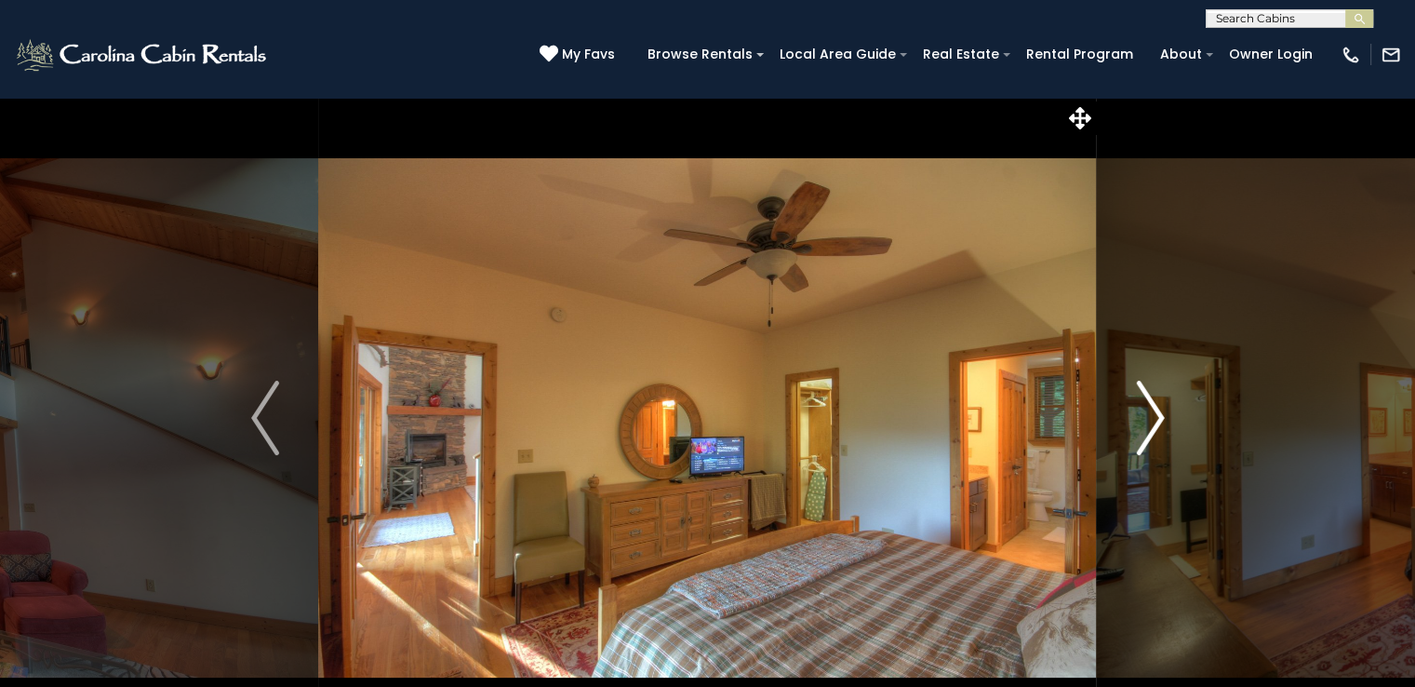
click at [1136, 420] on img "Next" at bounding box center [1150, 418] width 28 height 74
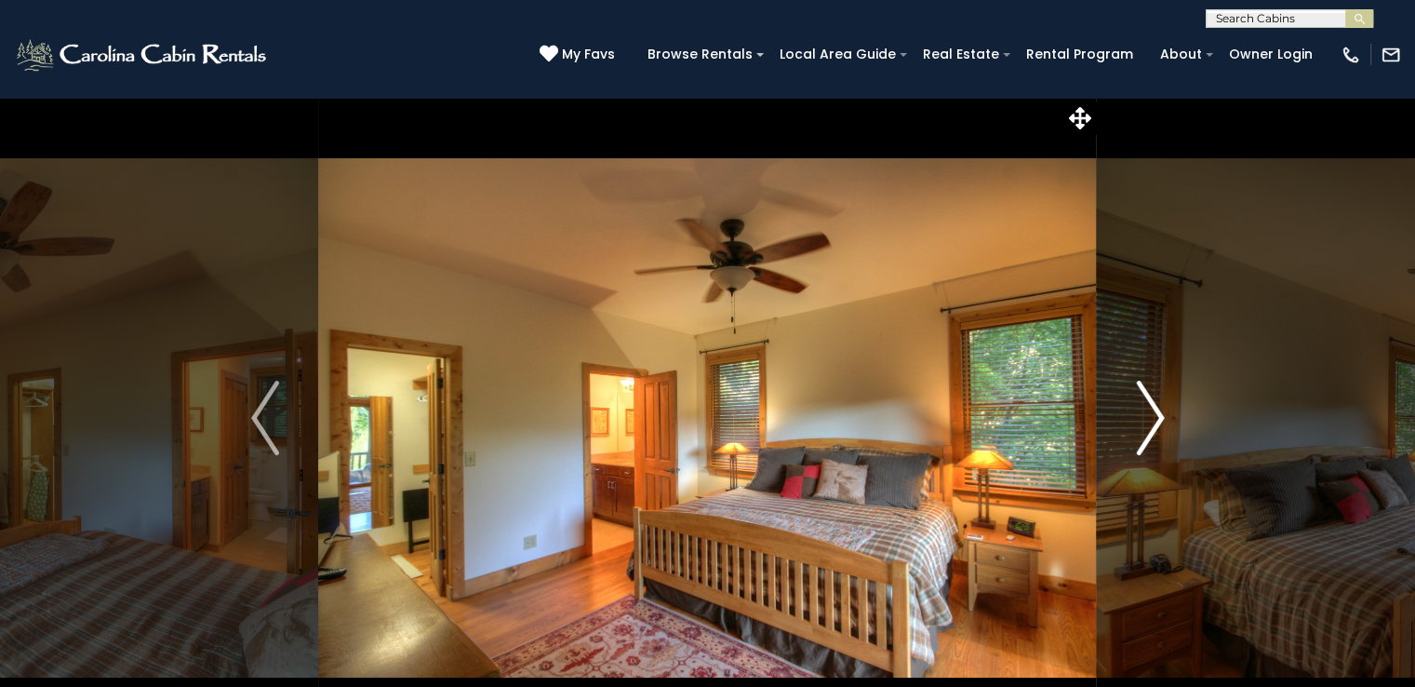
click at [1136, 420] on img "Next" at bounding box center [1150, 418] width 28 height 74
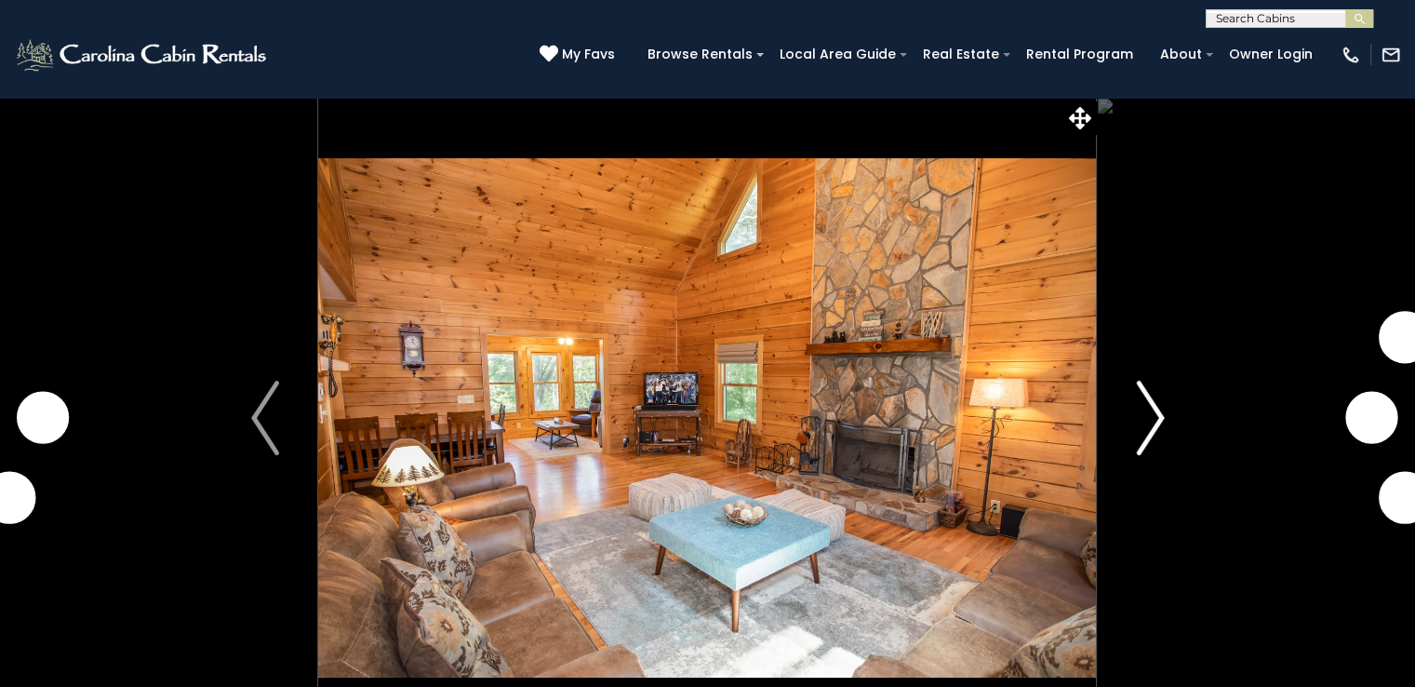
click at [1146, 408] on img "Next" at bounding box center [1150, 418] width 28 height 74
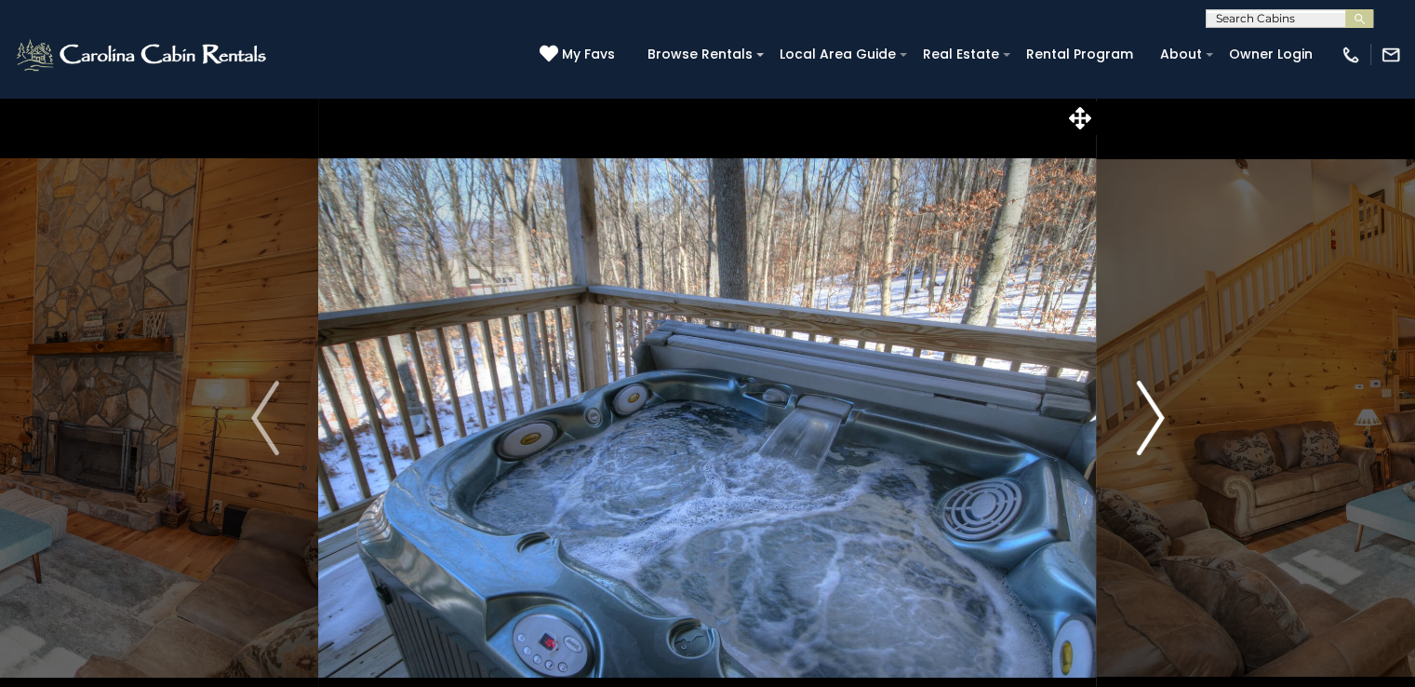
click at [1146, 408] on img "Next" at bounding box center [1150, 418] width 28 height 74
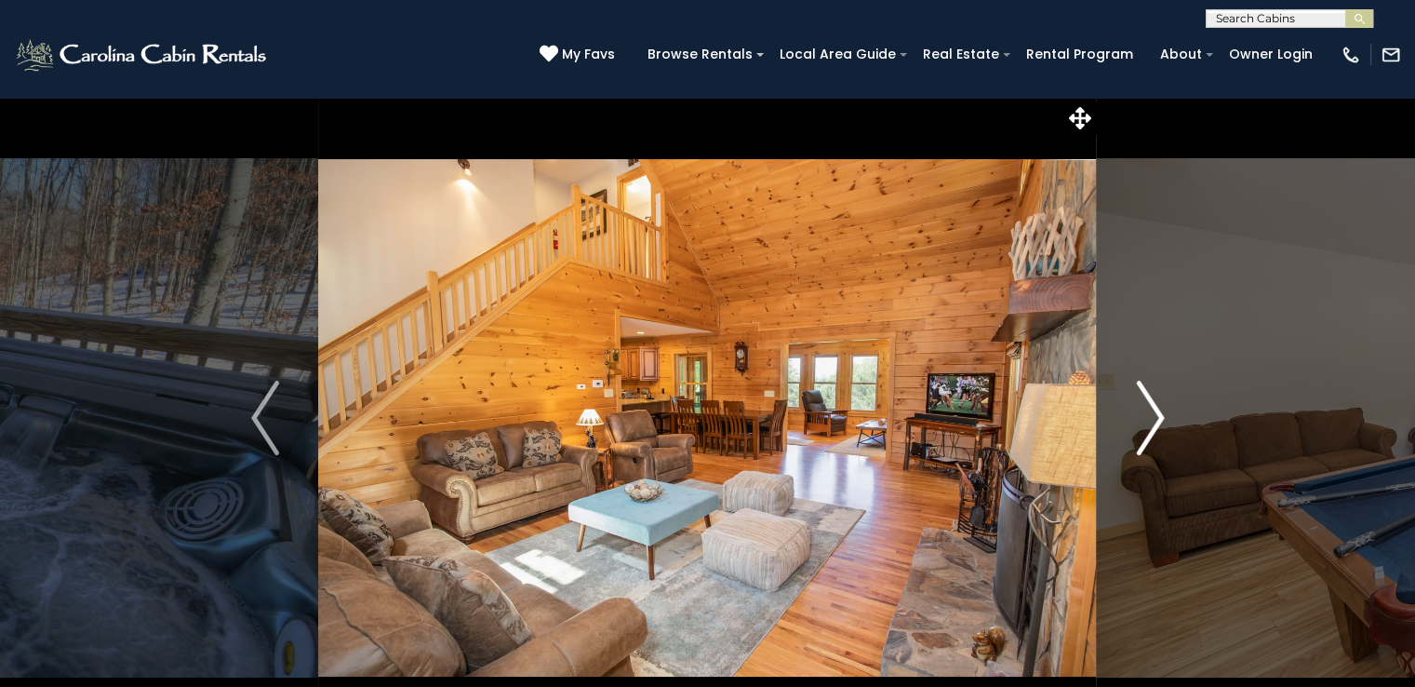
click at [1146, 408] on img "Next" at bounding box center [1150, 418] width 28 height 74
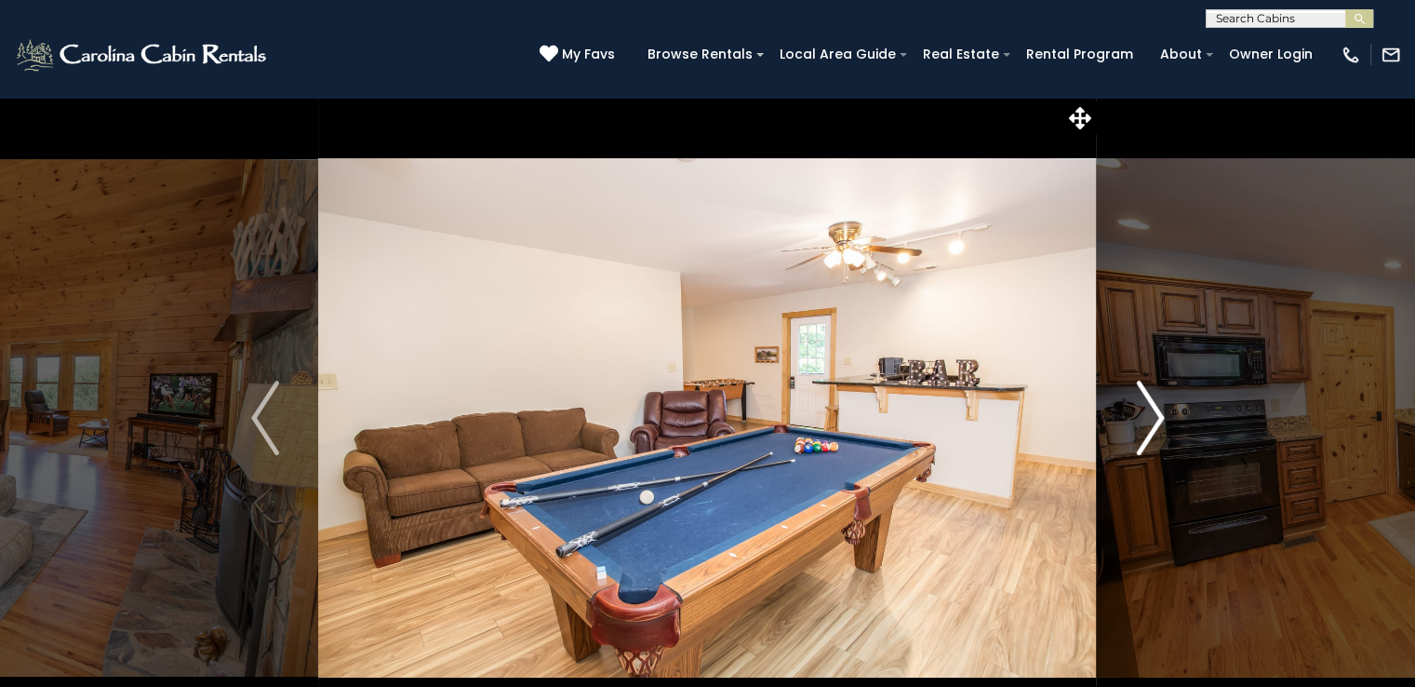
click at [1146, 408] on img "Next" at bounding box center [1150, 418] width 28 height 74
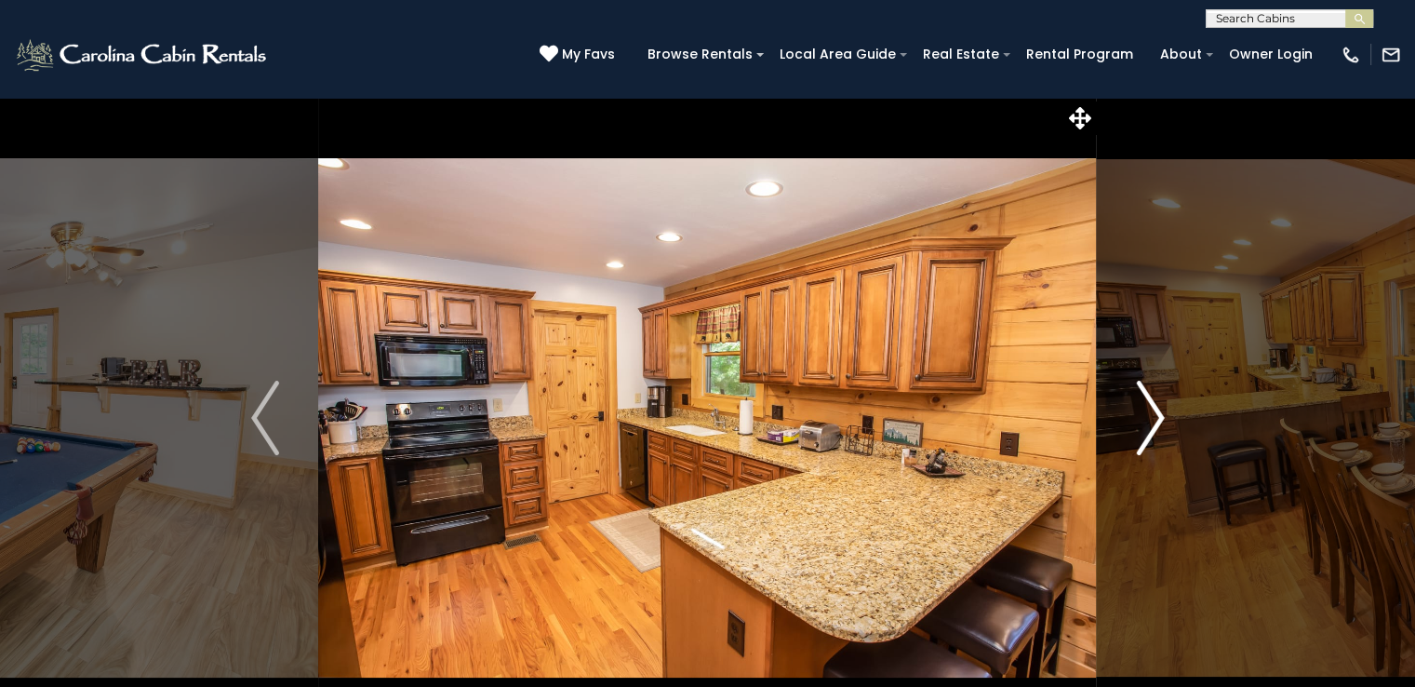
click at [1146, 408] on img "Next" at bounding box center [1150, 418] width 28 height 74
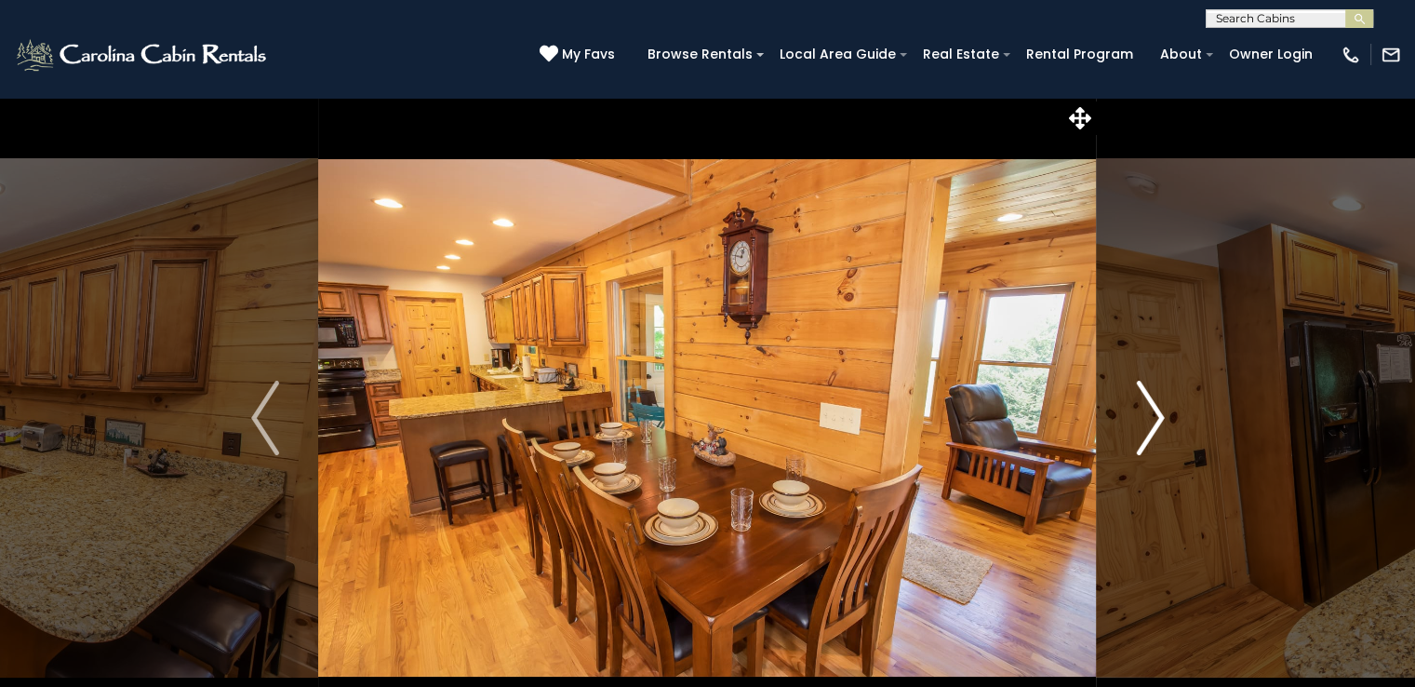
click at [1146, 408] on img "Next" at bounding box center [1150, 418] width 28 height 74
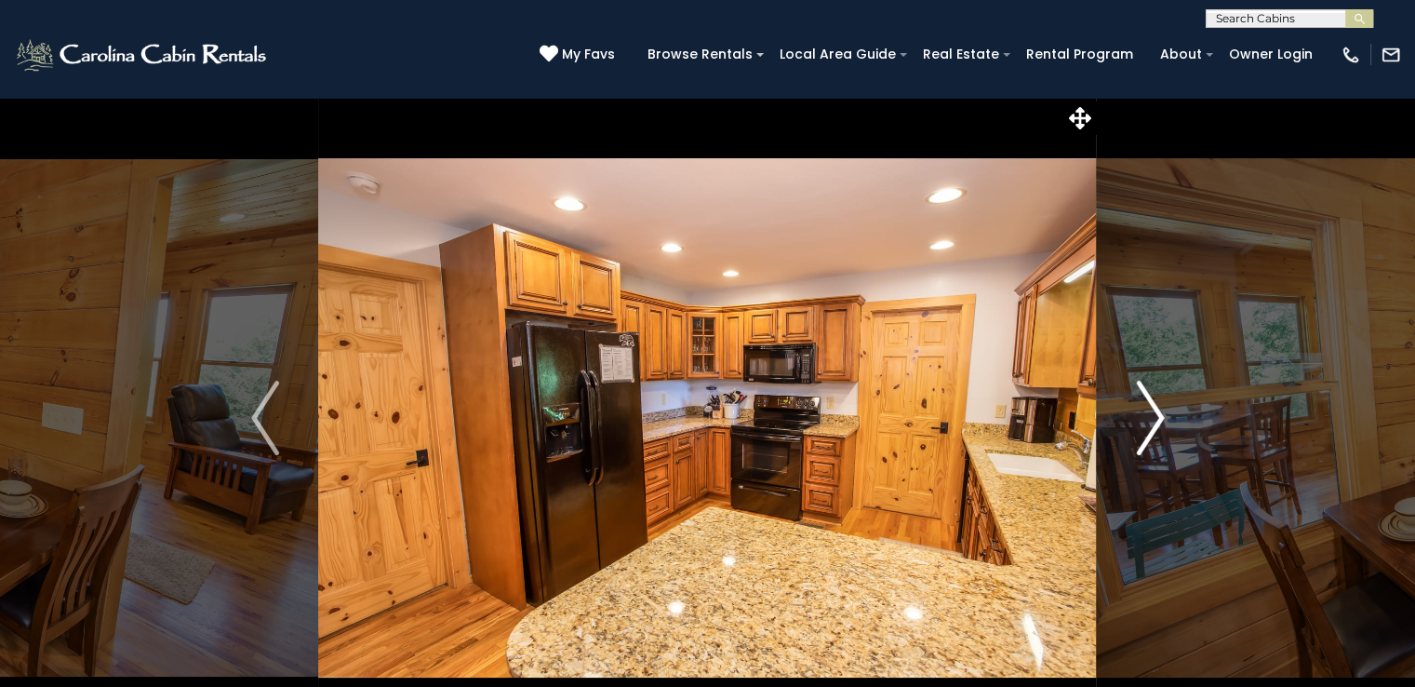
click at [1146, 408] on img "Next" at bounding box center [1150, 418] width 28 height 74
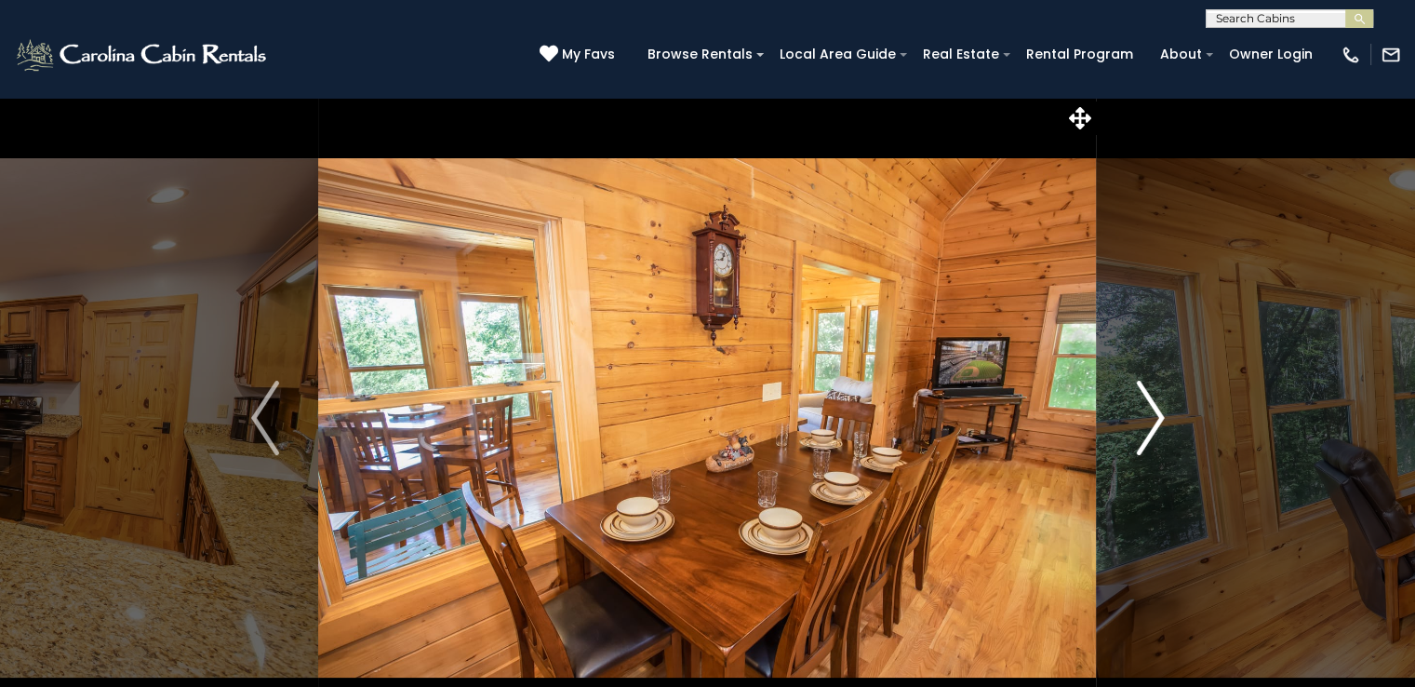
click at [1146, 408] on img "Next" at bounding box center [1150, 418] width 28 height 74
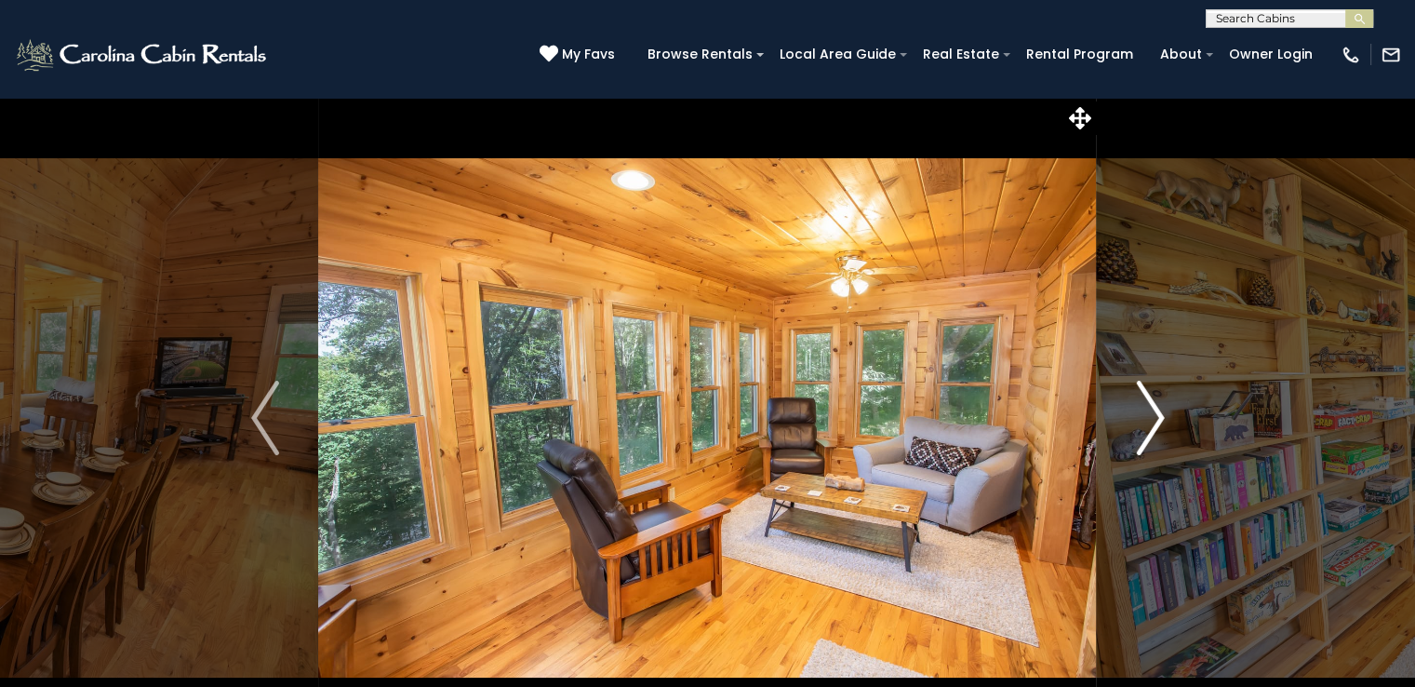
click at [1146, 408] on img "Next" at bounding box center [1150, 418] width 28 height 74
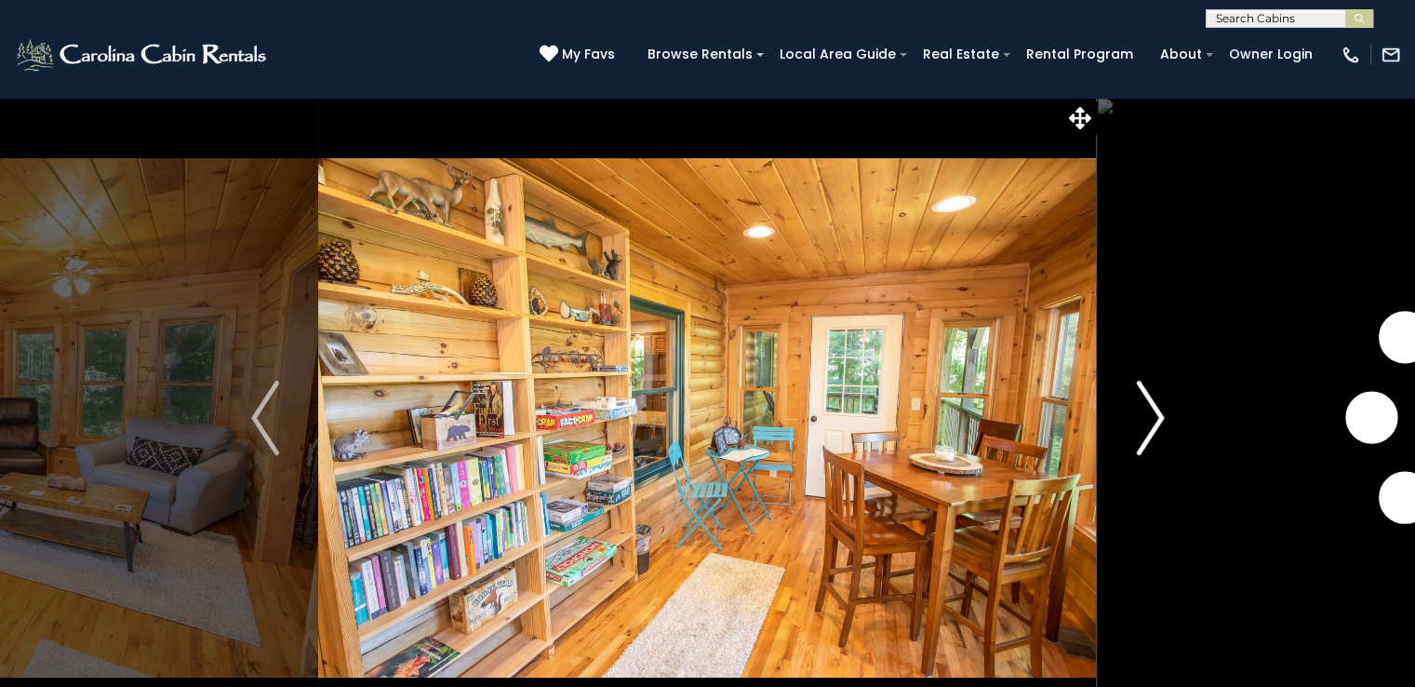
click at [1146, 408] on img "Next" at bounding box center [1150, 418] width 28 height 74
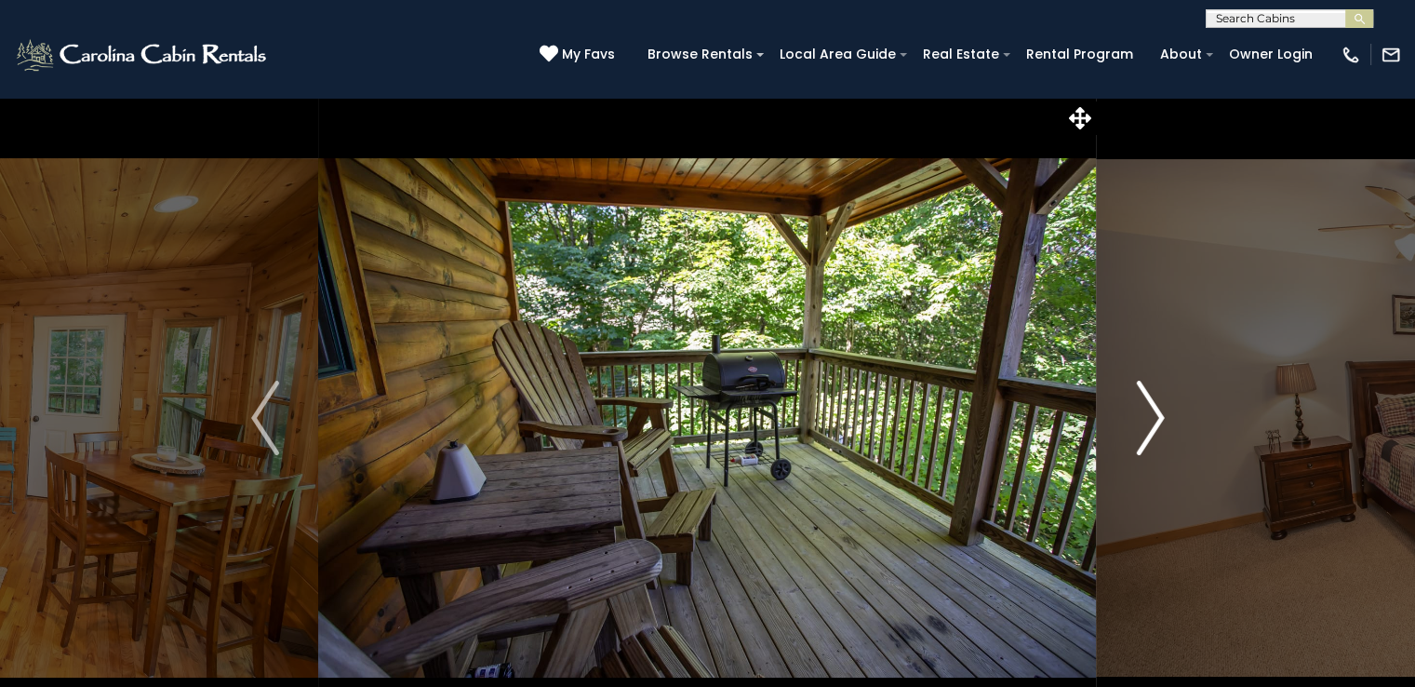
click at [1146, 408] on img "Next" at bounding box center [1150, 418] width 28 height 74
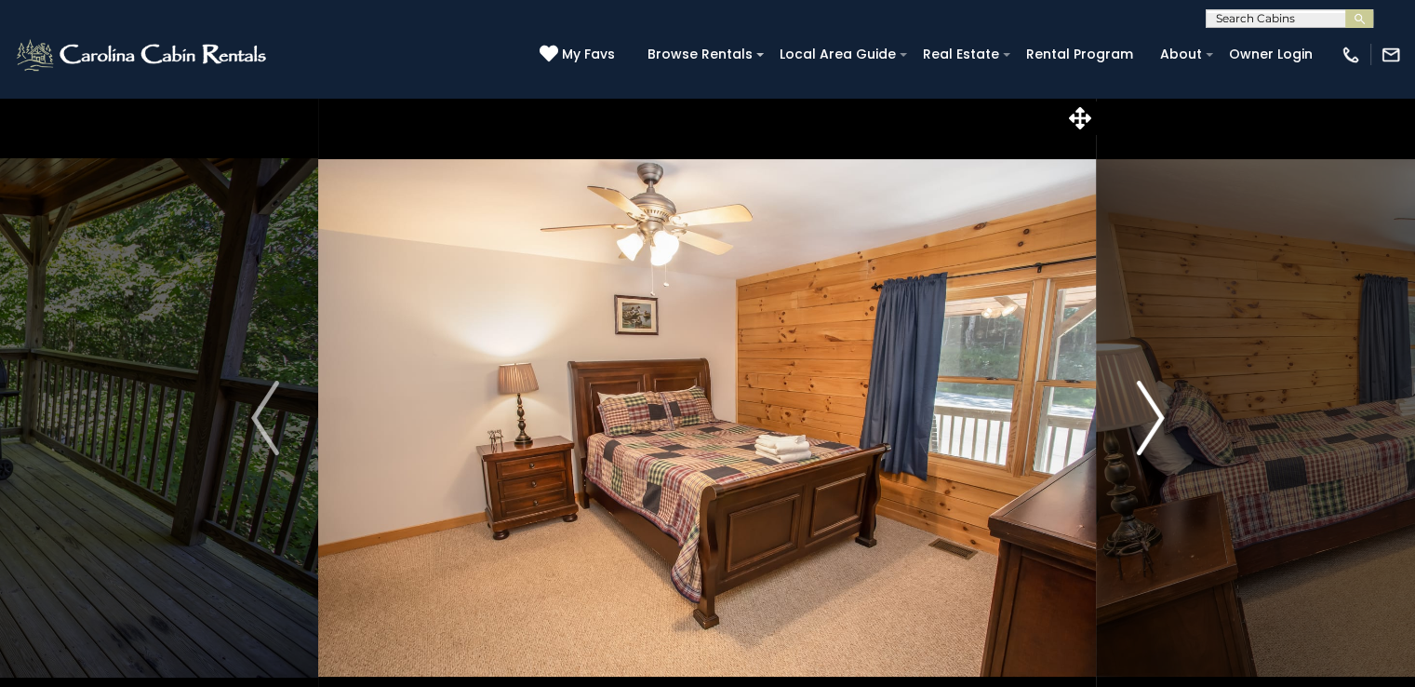
click at [1146, 408] on img "Next" at bounding box center [1150, 418] width 28 height 74
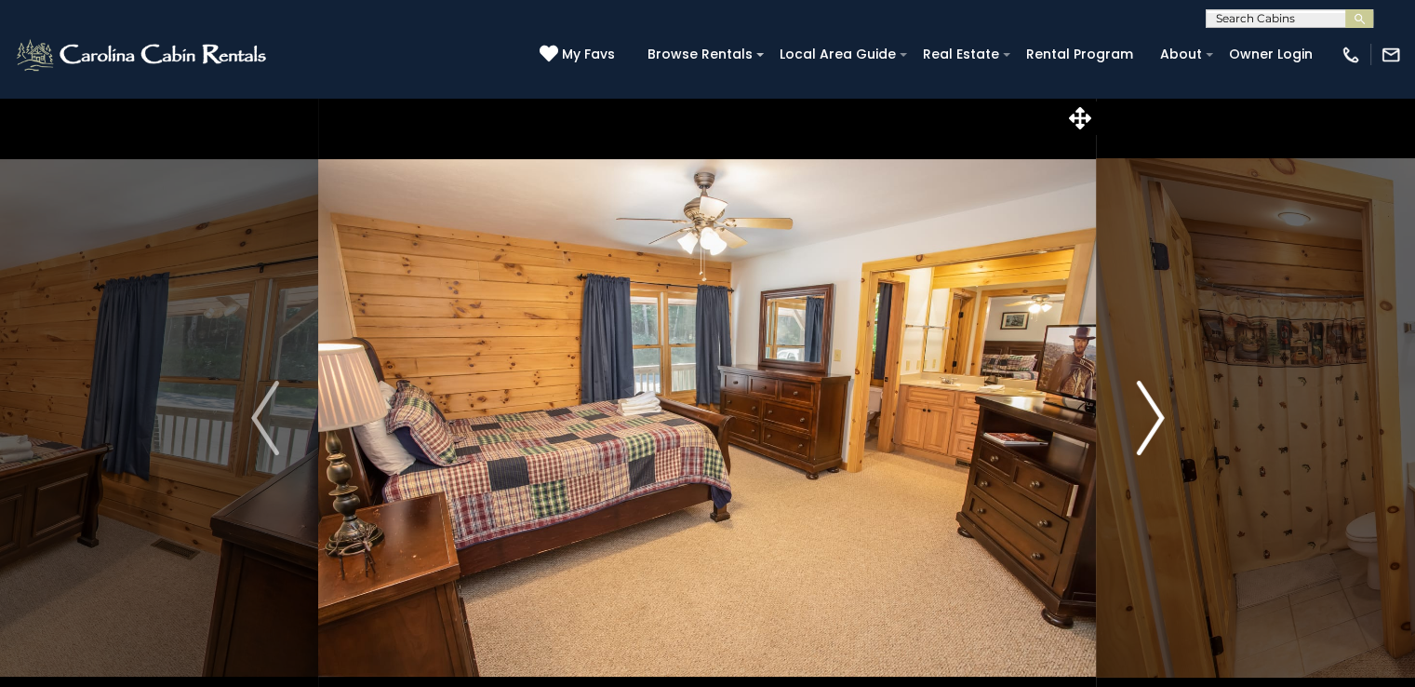
click at [1146, 408] on img "Next" at bounding box center [1150, 418] width 28 height 74
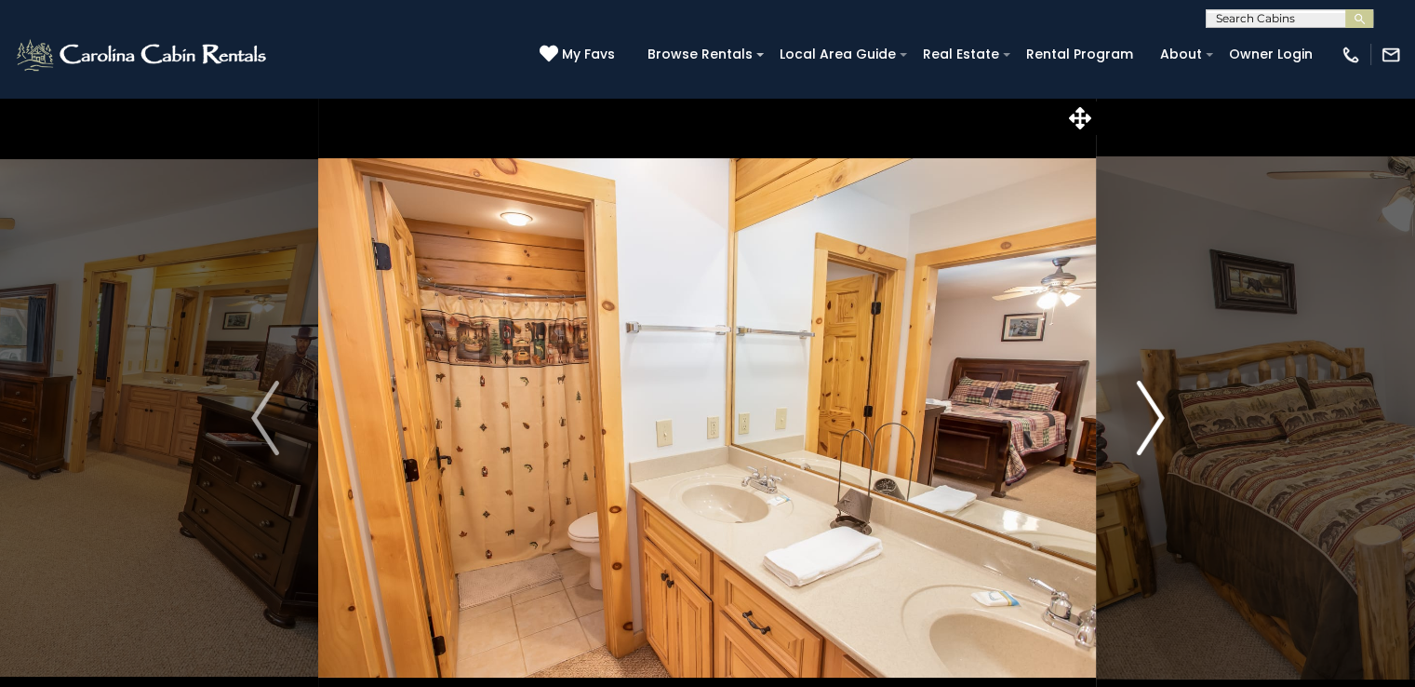
click at [1146, 408] on img "Next" at bounding box center [1150, 418] width 28 height 74
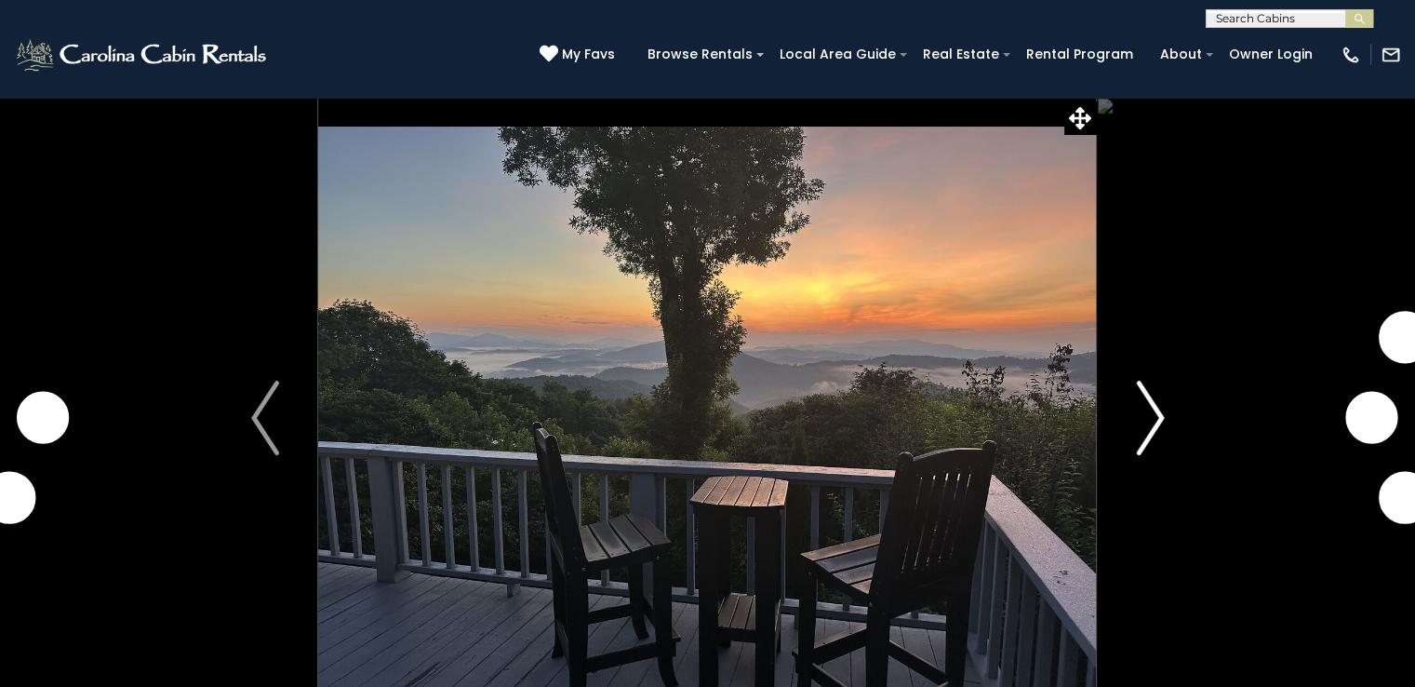
click at [1155, 415] on img "Next" at bounding box center [1150, 418] width 28 height 74
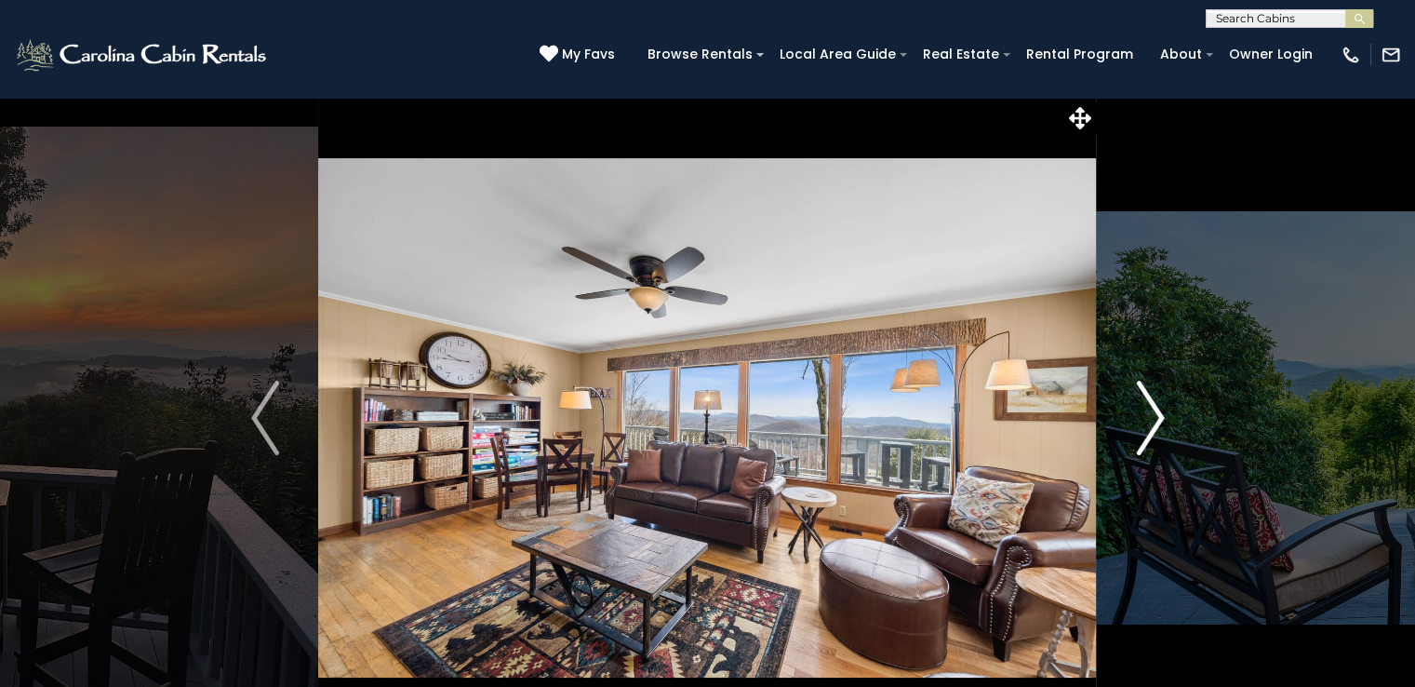
click at [1155, 415] on img "Next" at bounding box center [1150, 418] width 28 height 74
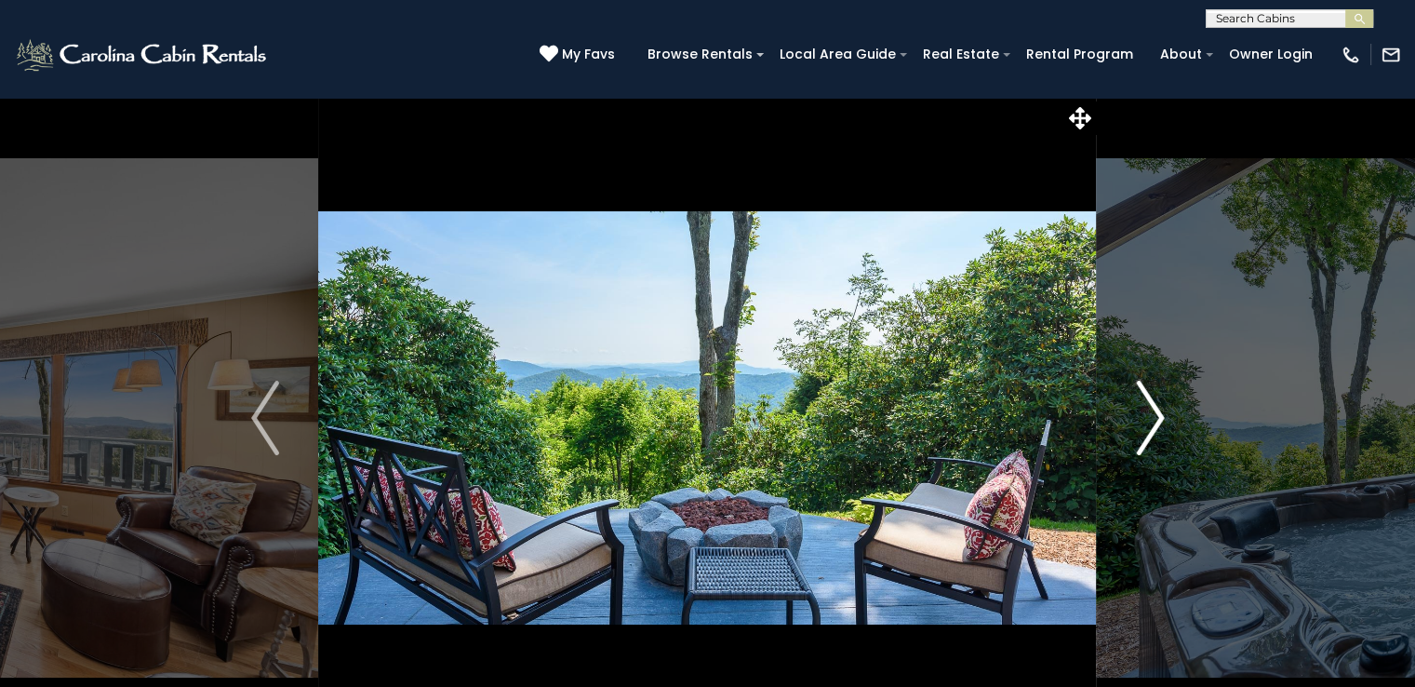
click at [1155, 415] on img "Next" at bounding box center [1150, 418] width 28 height 74
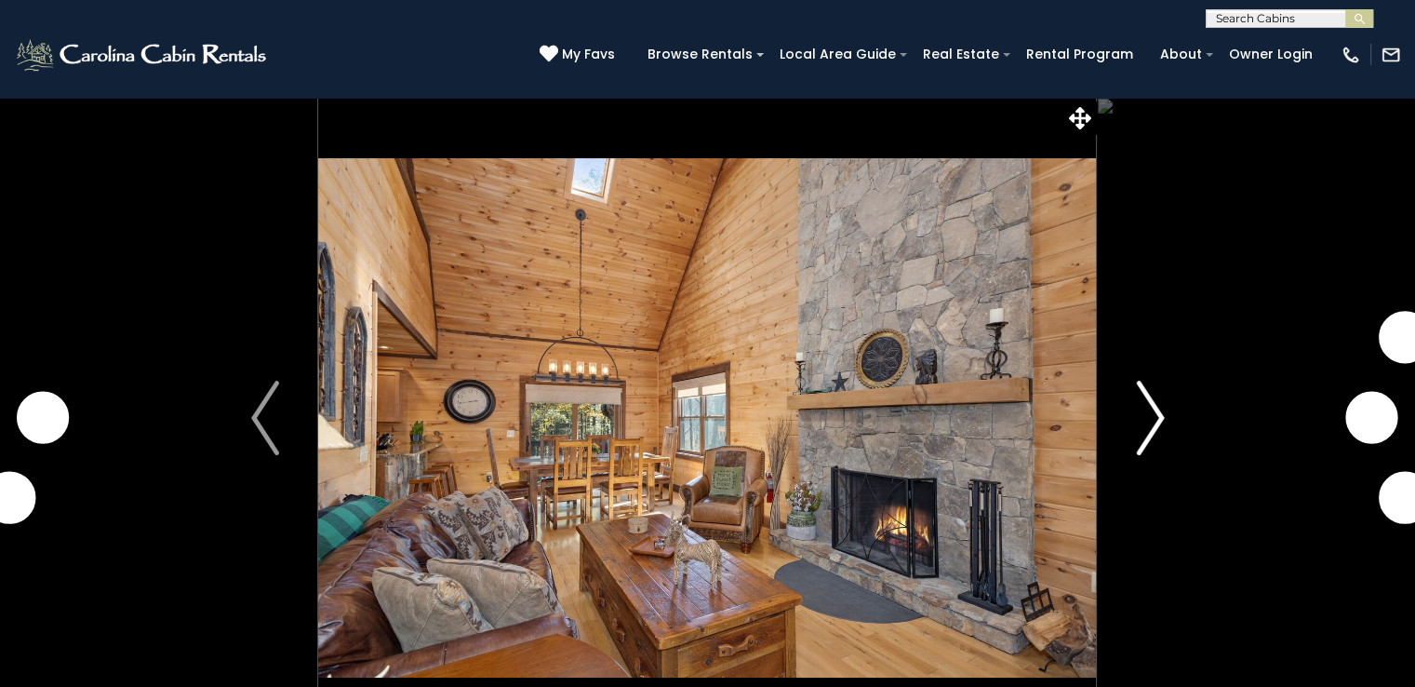
click at [1158, 419] on img "Next" at bounding box center [1150, 418] width 28 height 74
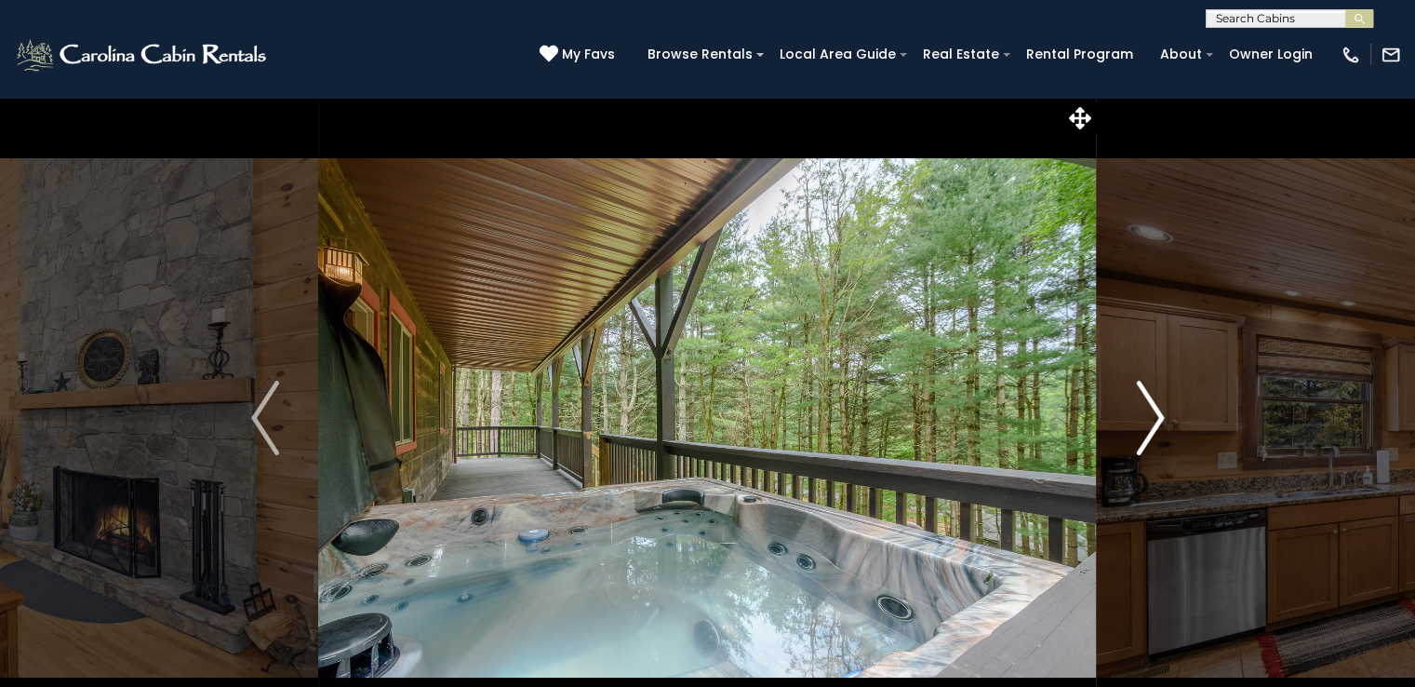
click at [1158, 419] on img "Next" at bounding box center [1150, 418] width 28 height 74
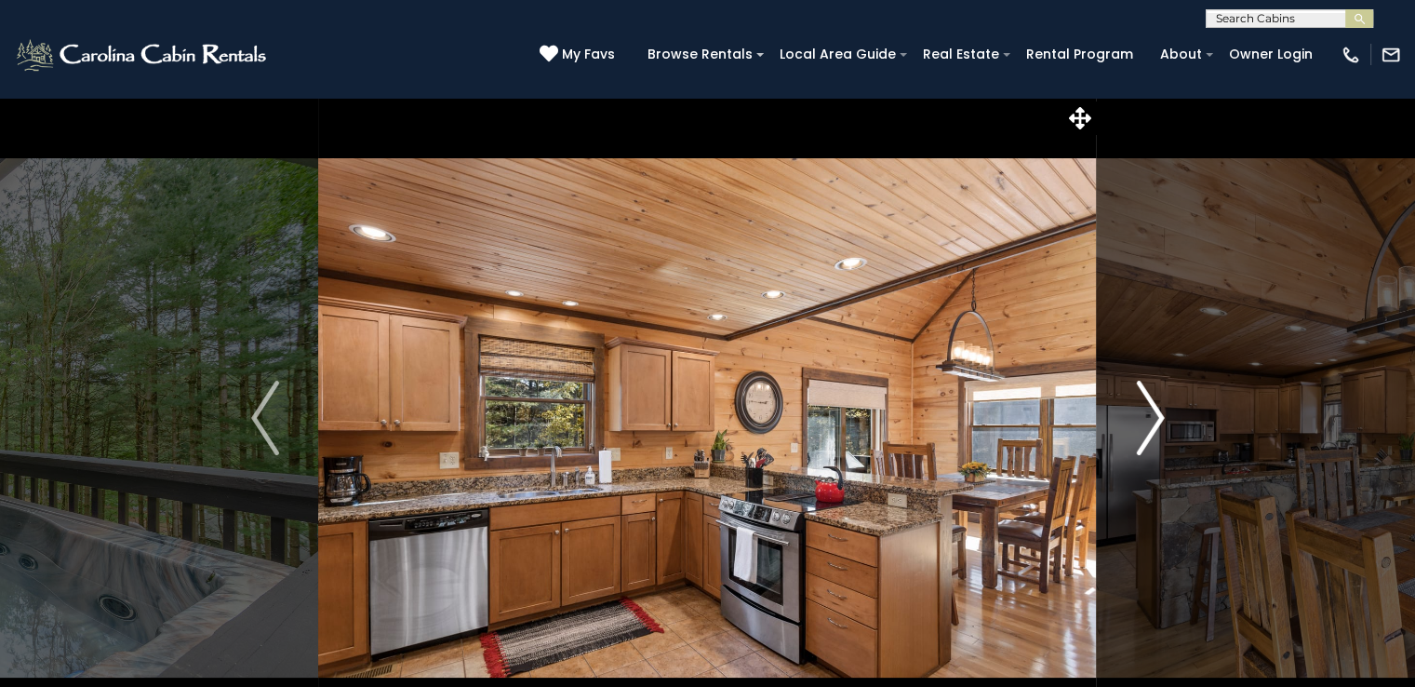
click at [1158, 419] on img "Next" at bounding box center [1150, 418] width 28 height 74
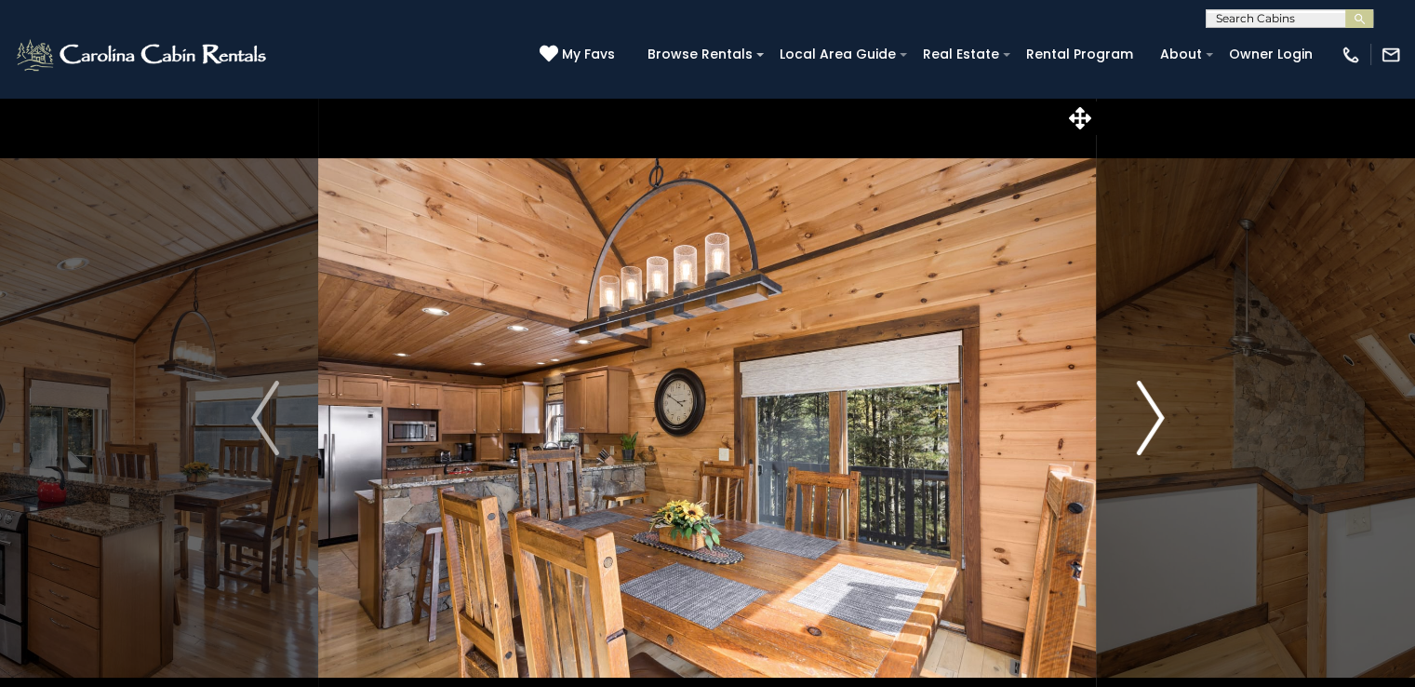
click at [1158, 419] on img "Next" at bounding box center [1150, 418] width 28 height 74
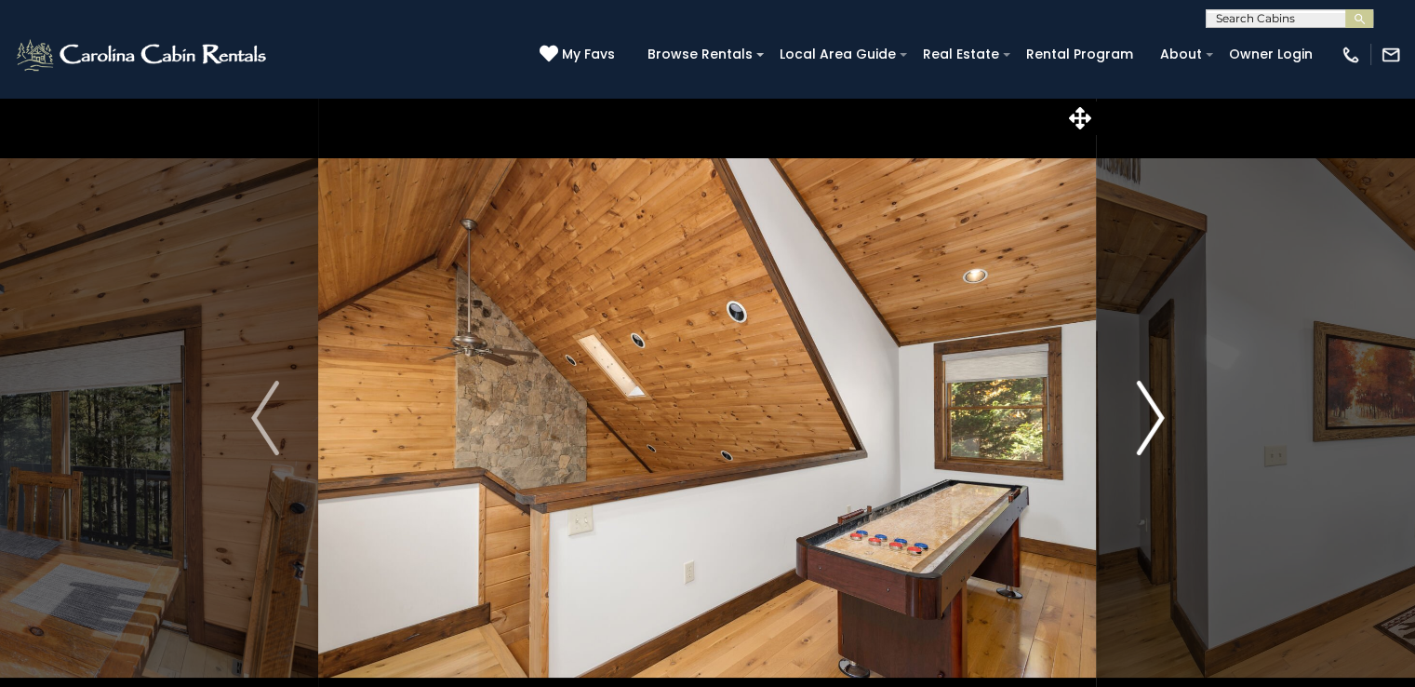
click at [1158, 419] on img "Next" at bounding box center [1150, 418] width 28 height 74
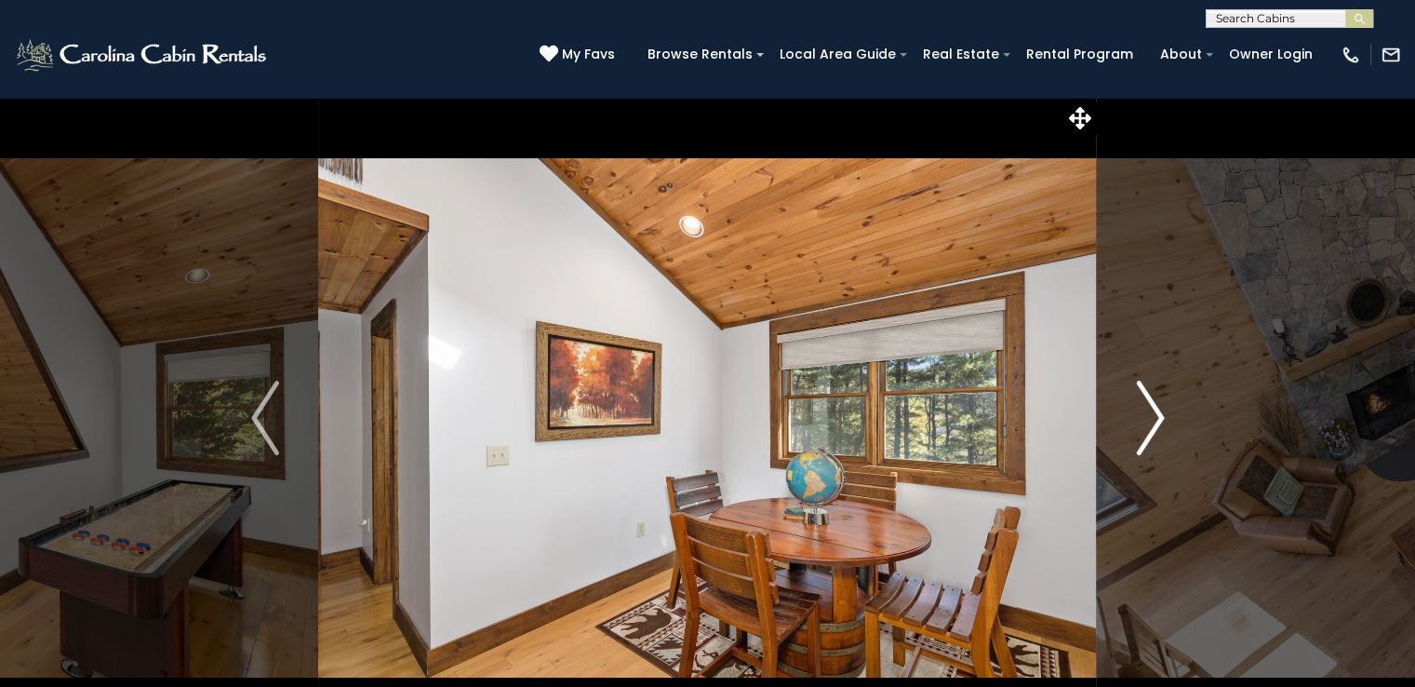
click at [1158, 419] on img "Next" at bounding box center [1150, 418] width 28 height 74
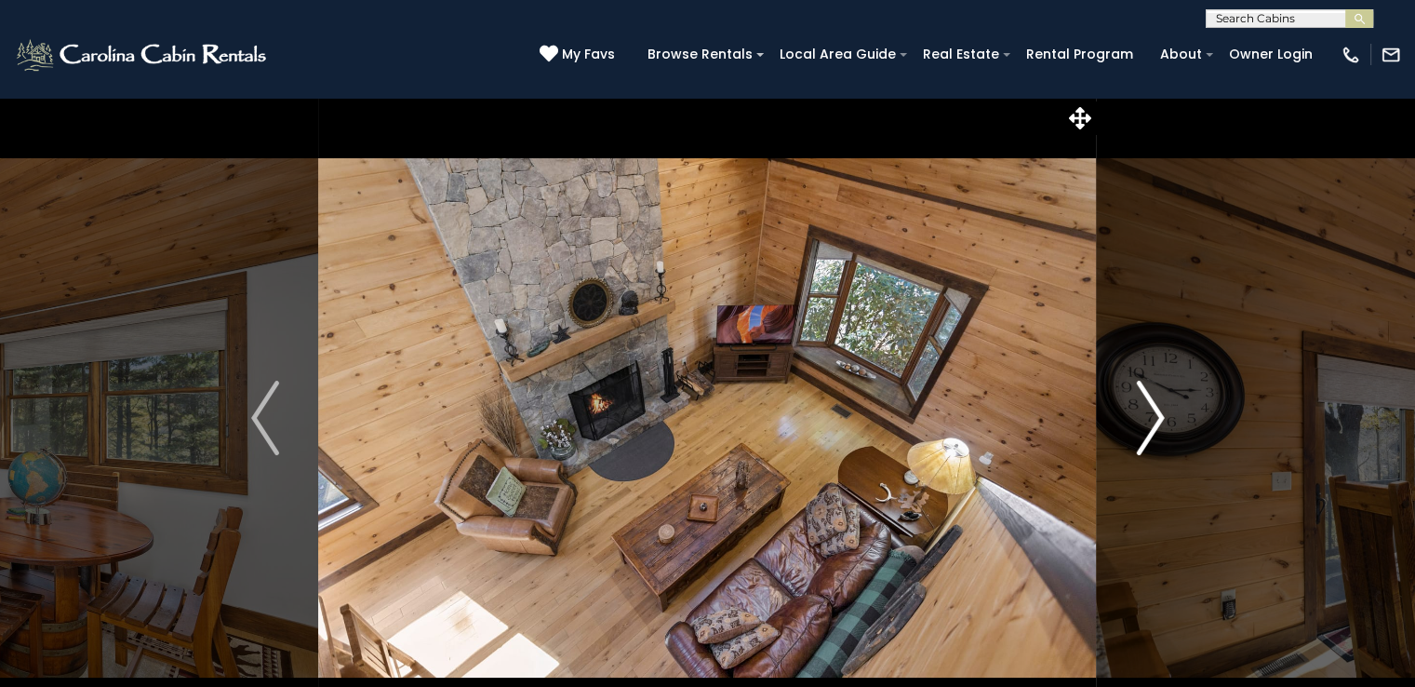
click at [1158, 419] on img "Next" at bounding box center [1150, 418] width 28 height 74
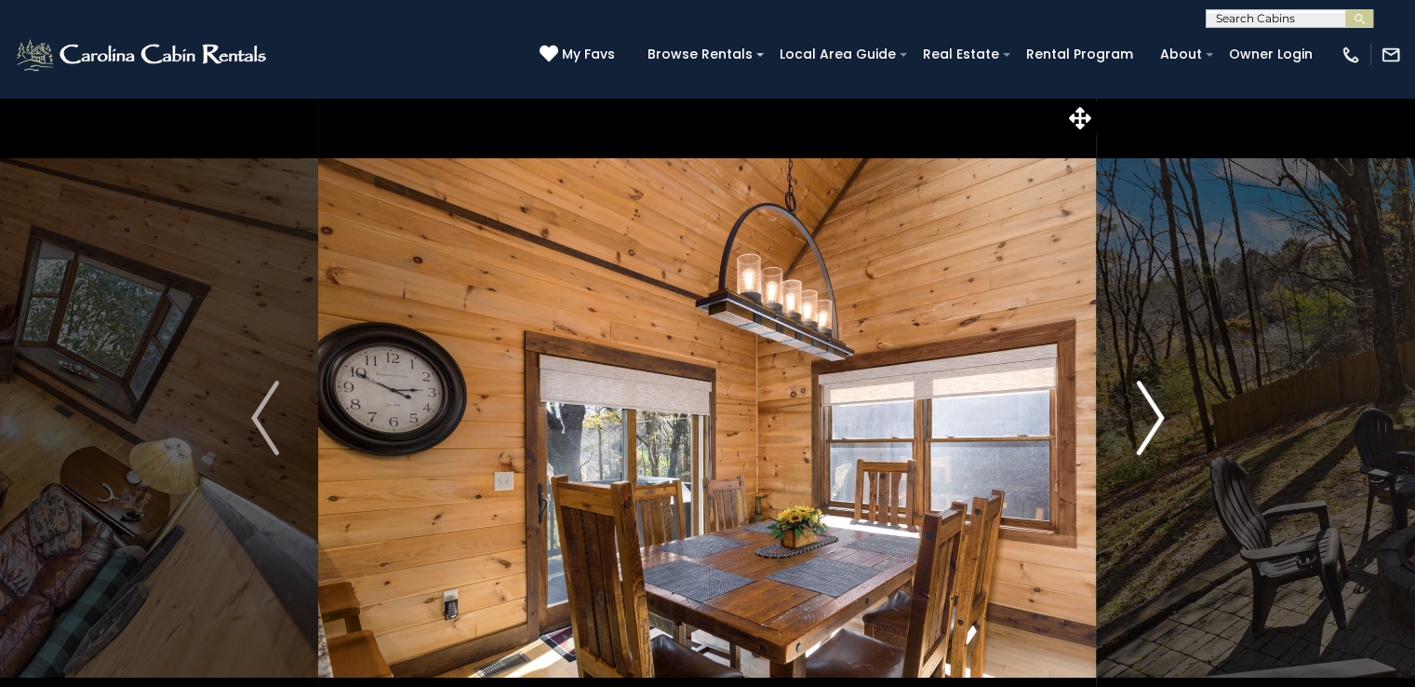
click at [1158, 419] on img "Next" at bounding box center [1150, 418] width 28 height 74
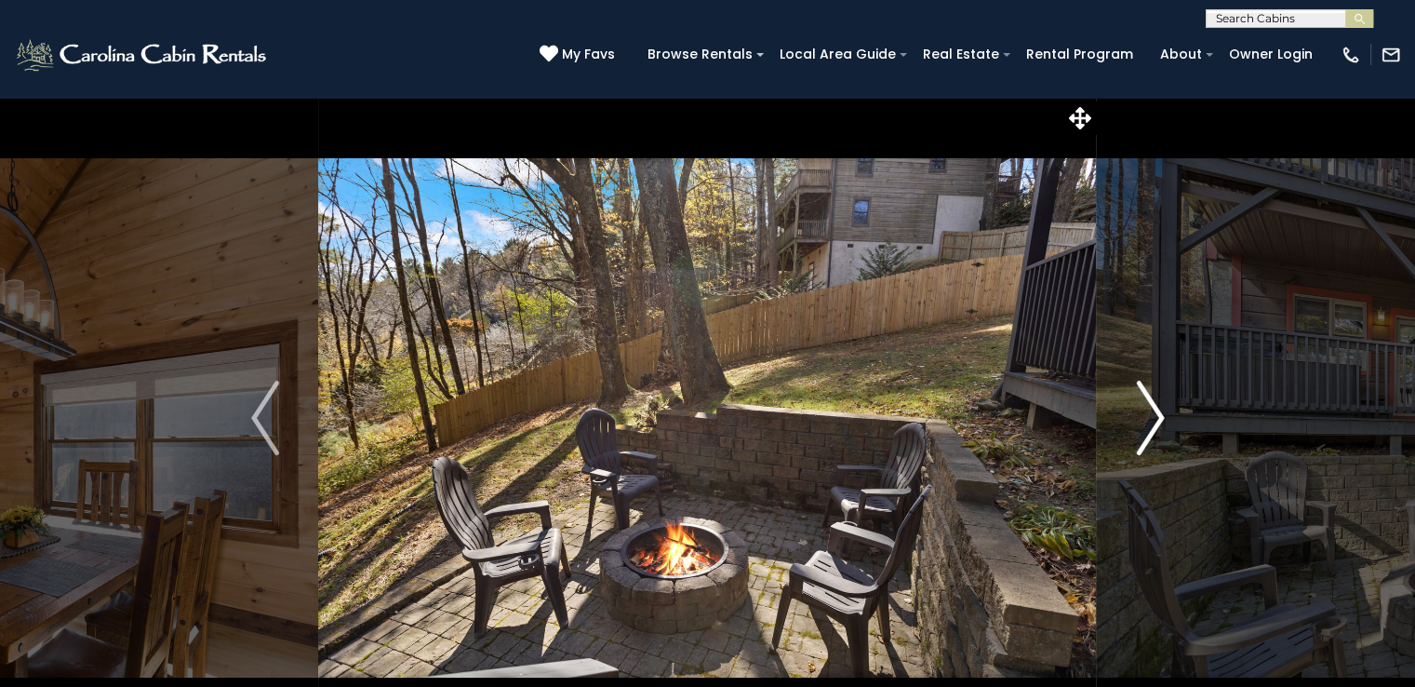
click at [1158, 419] on img "Next" at bounding box center [1150, 418] width 28 height 74
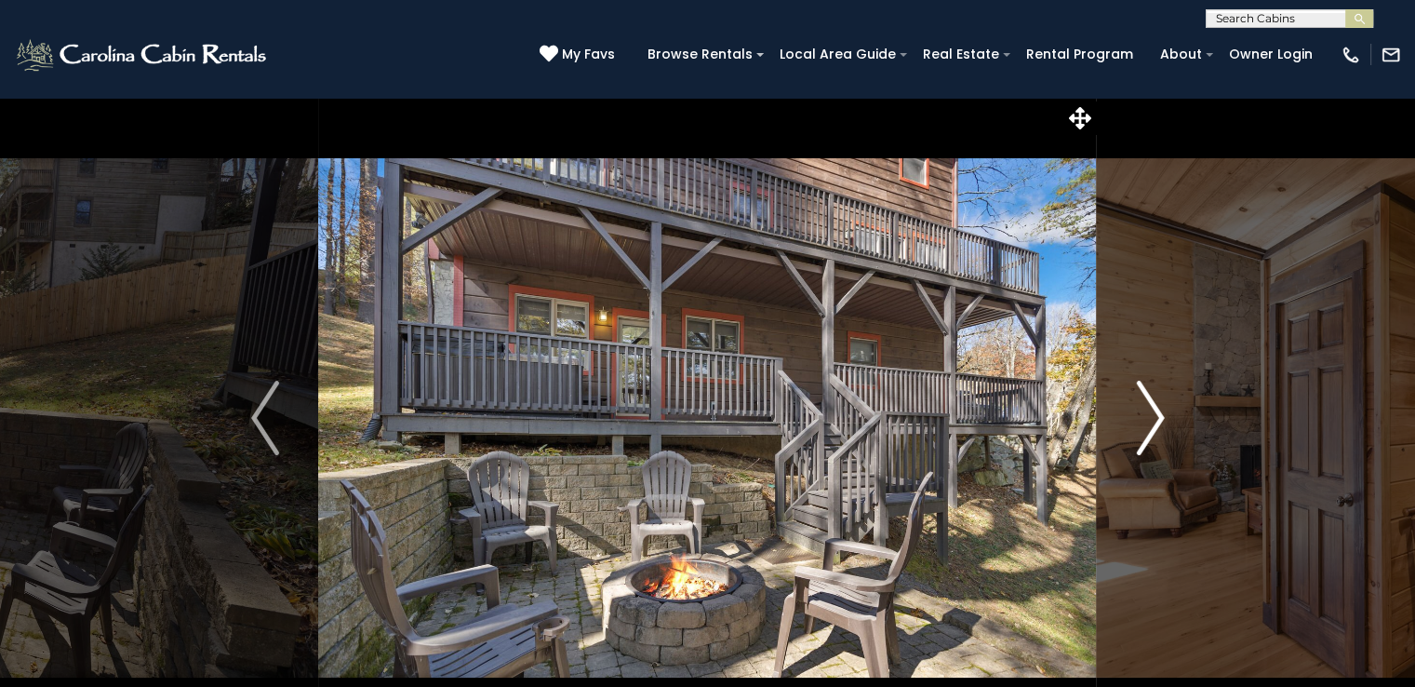
click at [1158, 419] on img "Next" at bounding box center [1150, 418] width 28 height 74
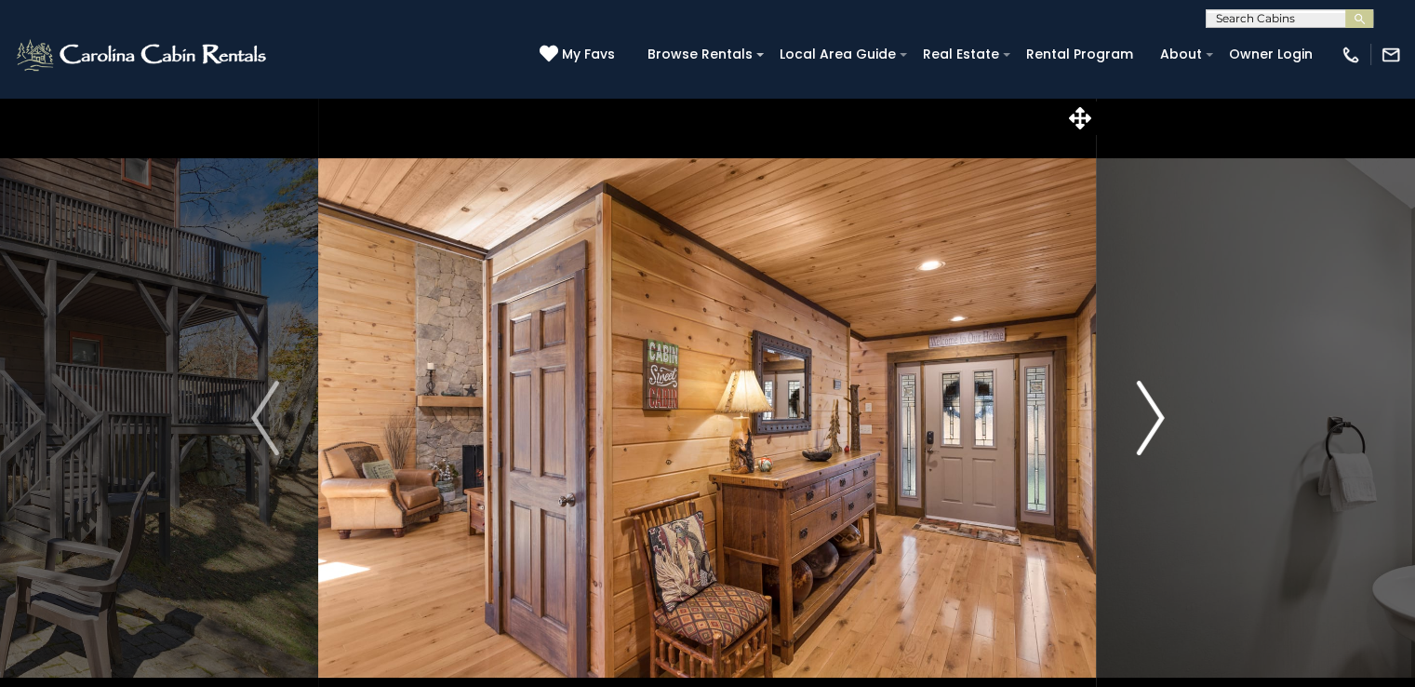
click at [1158, 419] on img "Next" at bounding box center [1150, 418] width 28 height 74
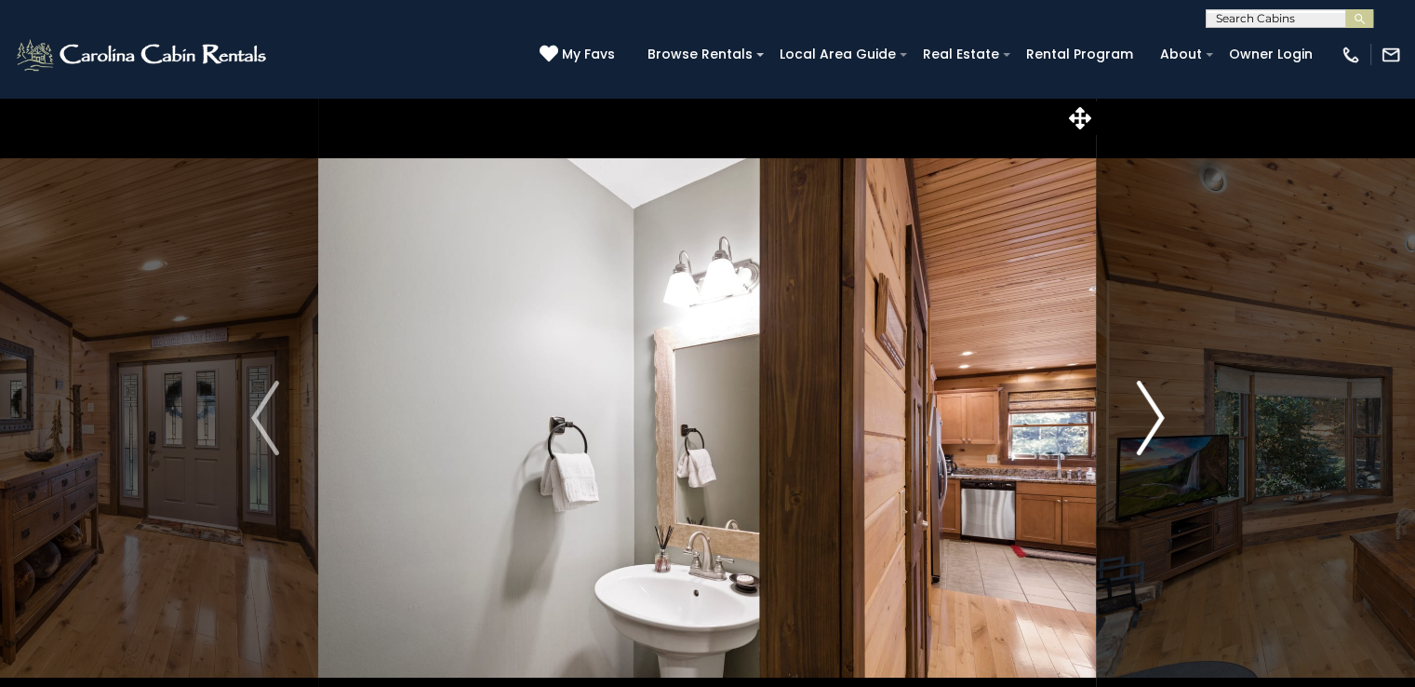
click at [1158, 419] on img "Next" at bounding box center [1150, 418] width 28 height 74
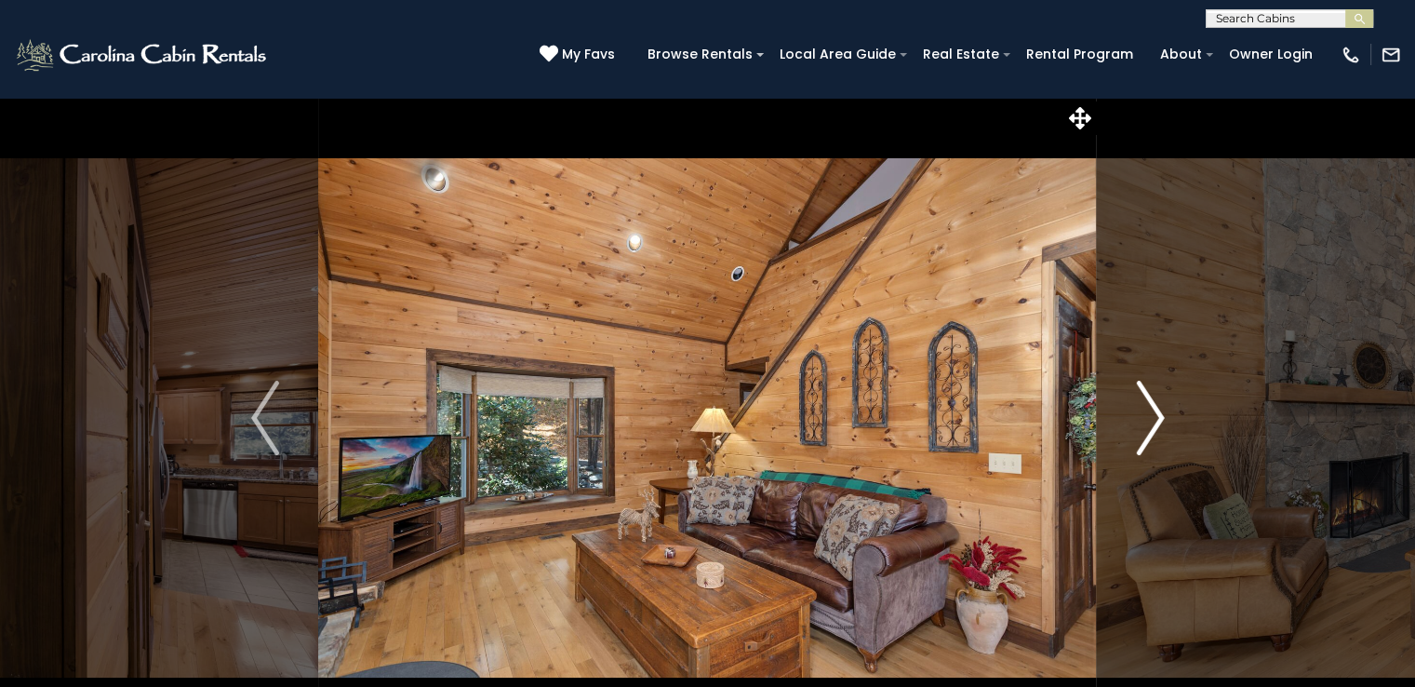
click at [1158, 419] on img "Next" at bounding box center [1150, 418] width 28 height 74
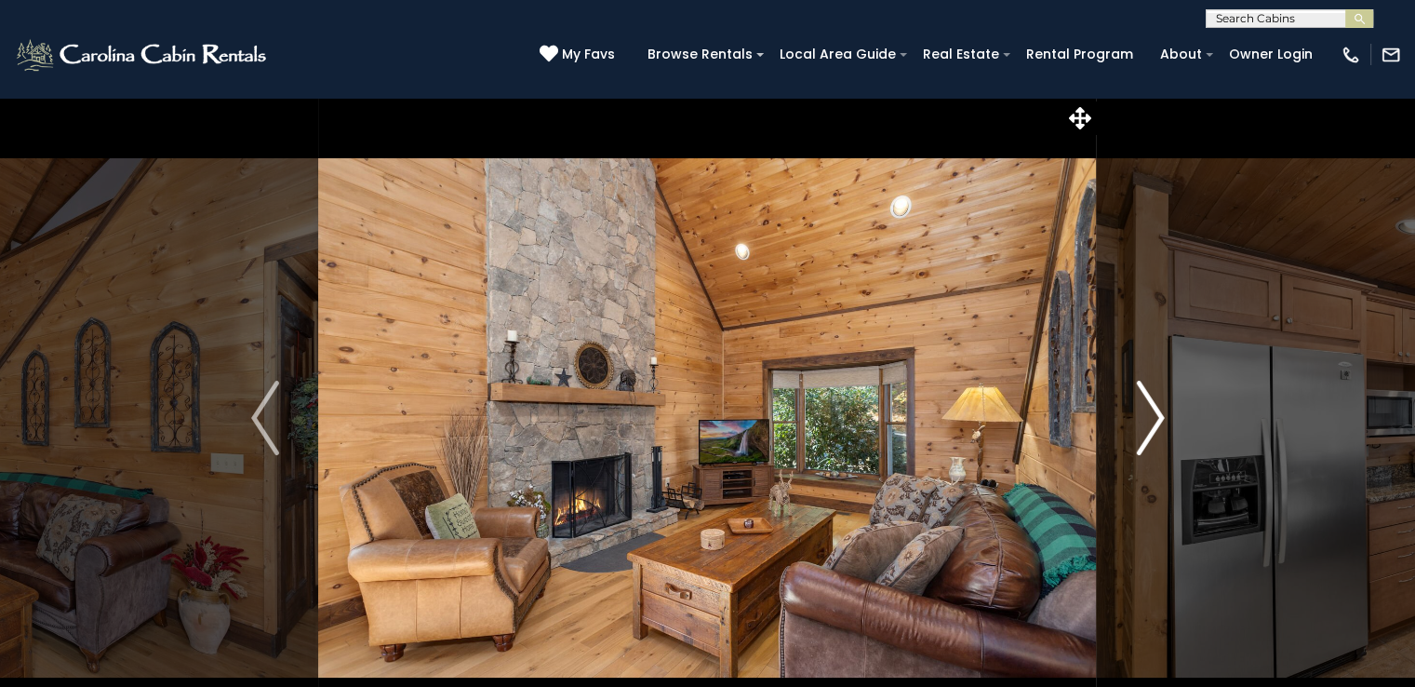
click at [1158, 419] on img "Next" at bounding box center [1150, 418] width 28 height 74
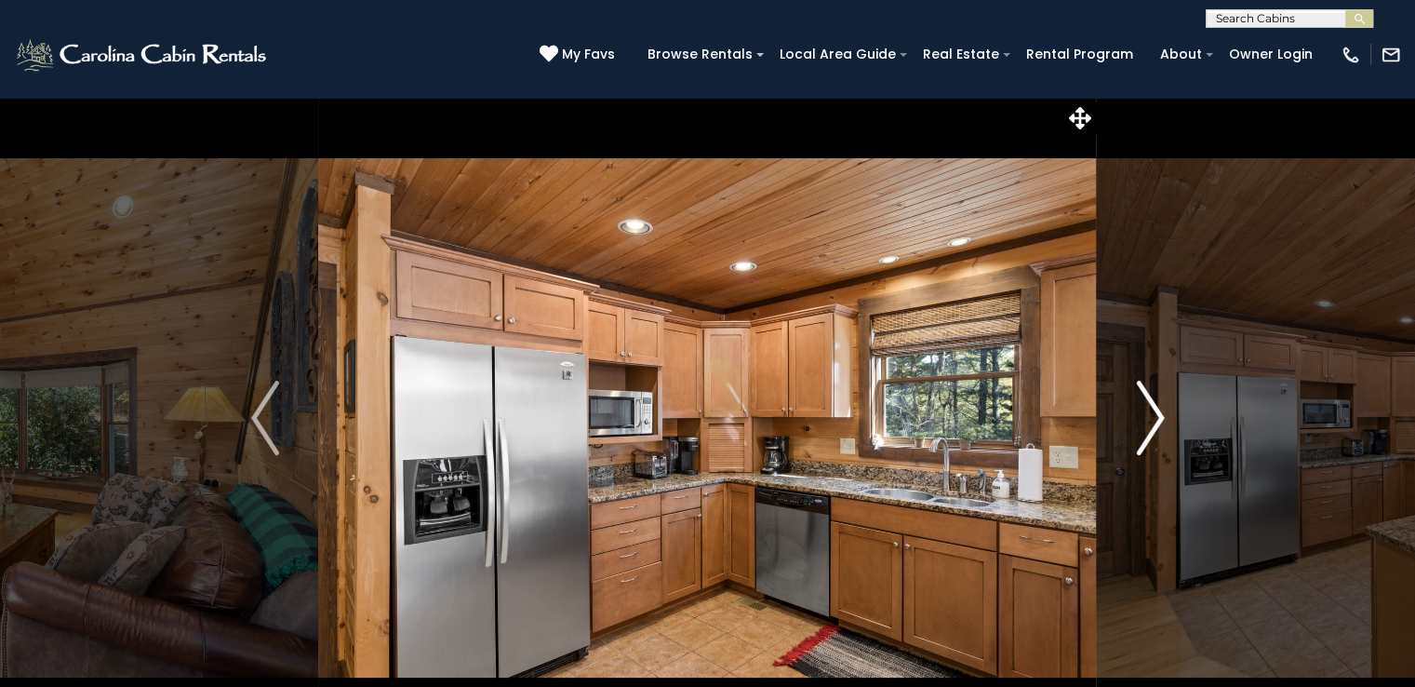
click at [1158, 419] on img "Next" at bounding box center [1150, 418] width 28 height 74
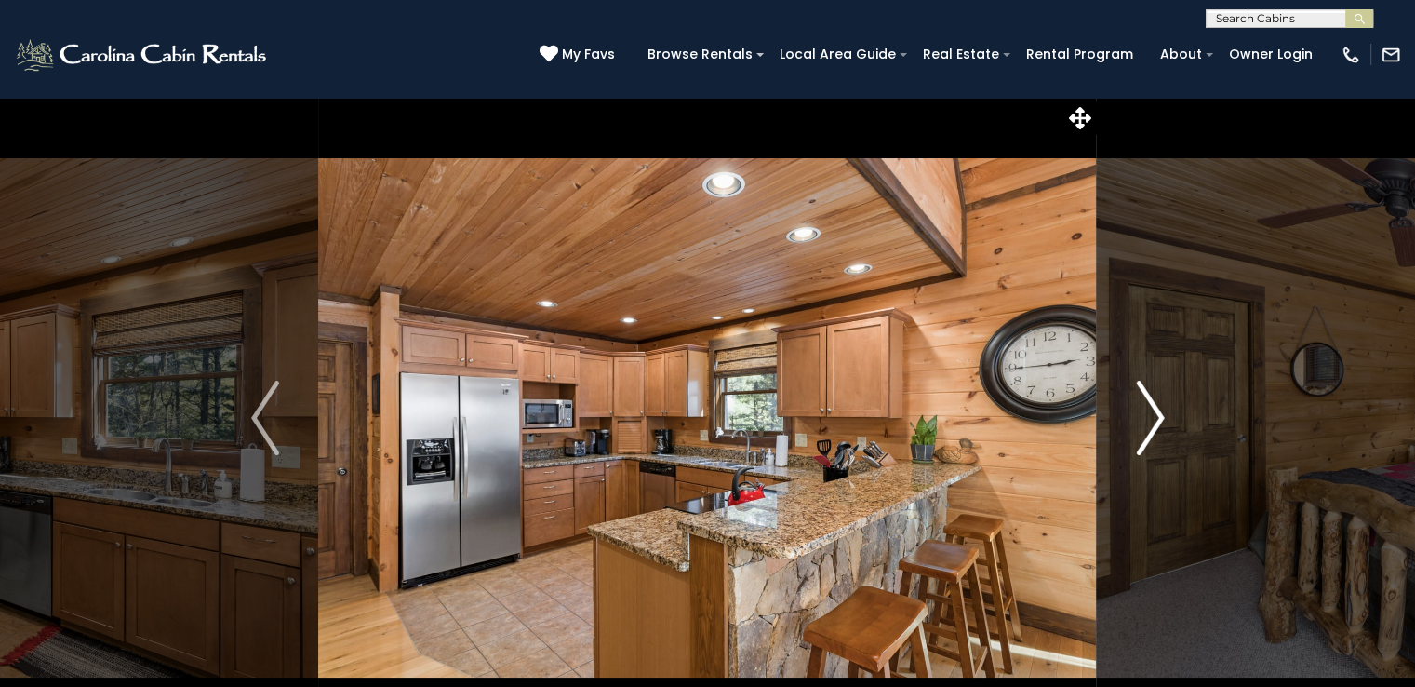
click at [1158, 419] on img "Next" at bounding box center [1150, 418] width 28 height 74
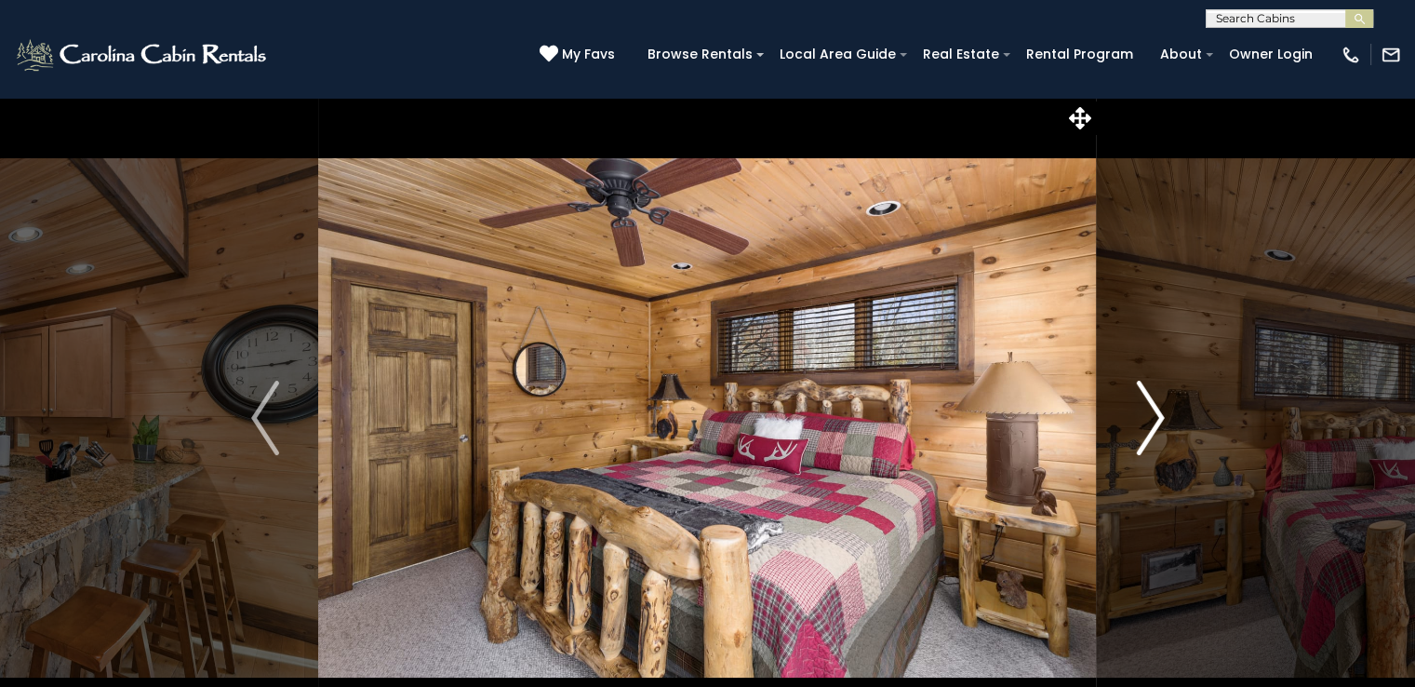
click at [1158, 419] on img "Next" at bounding box center [1150, 418] width 28 height 74
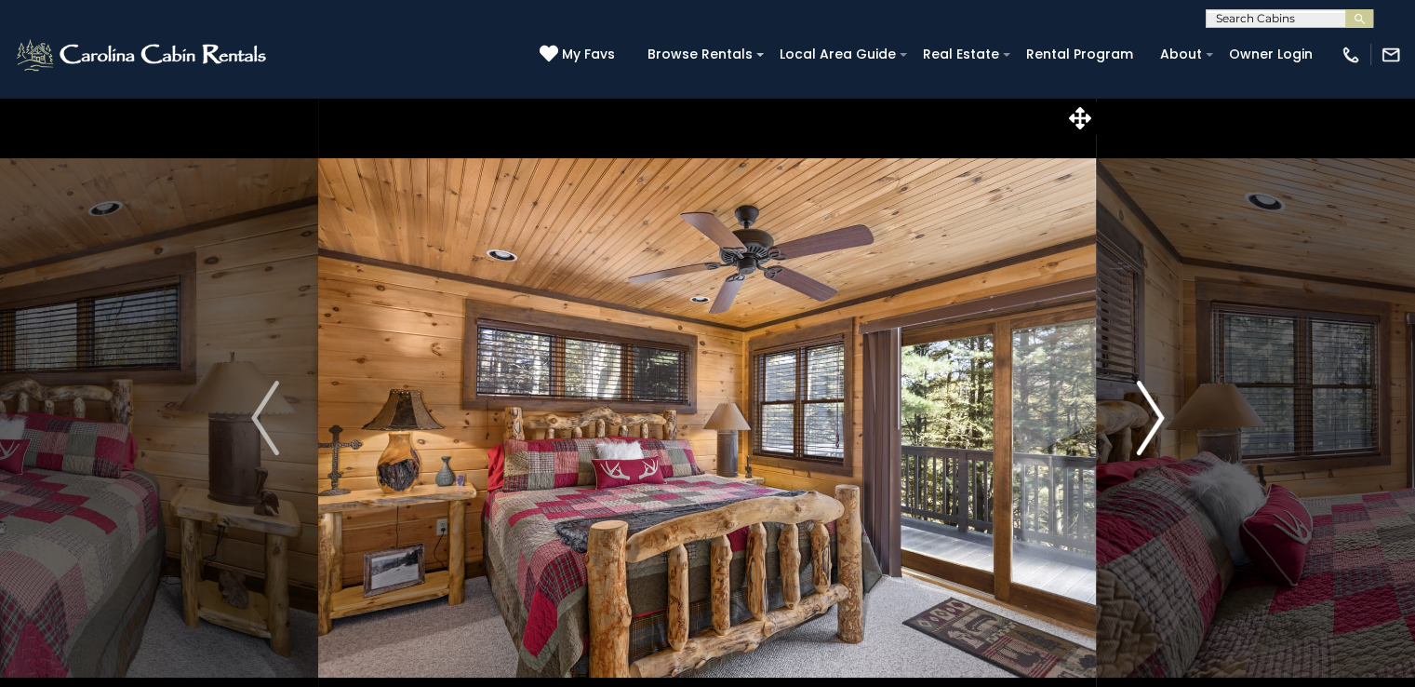
click at [1158, 419] on img "Next" at bounding box center [1150, 418] width 28 height 74
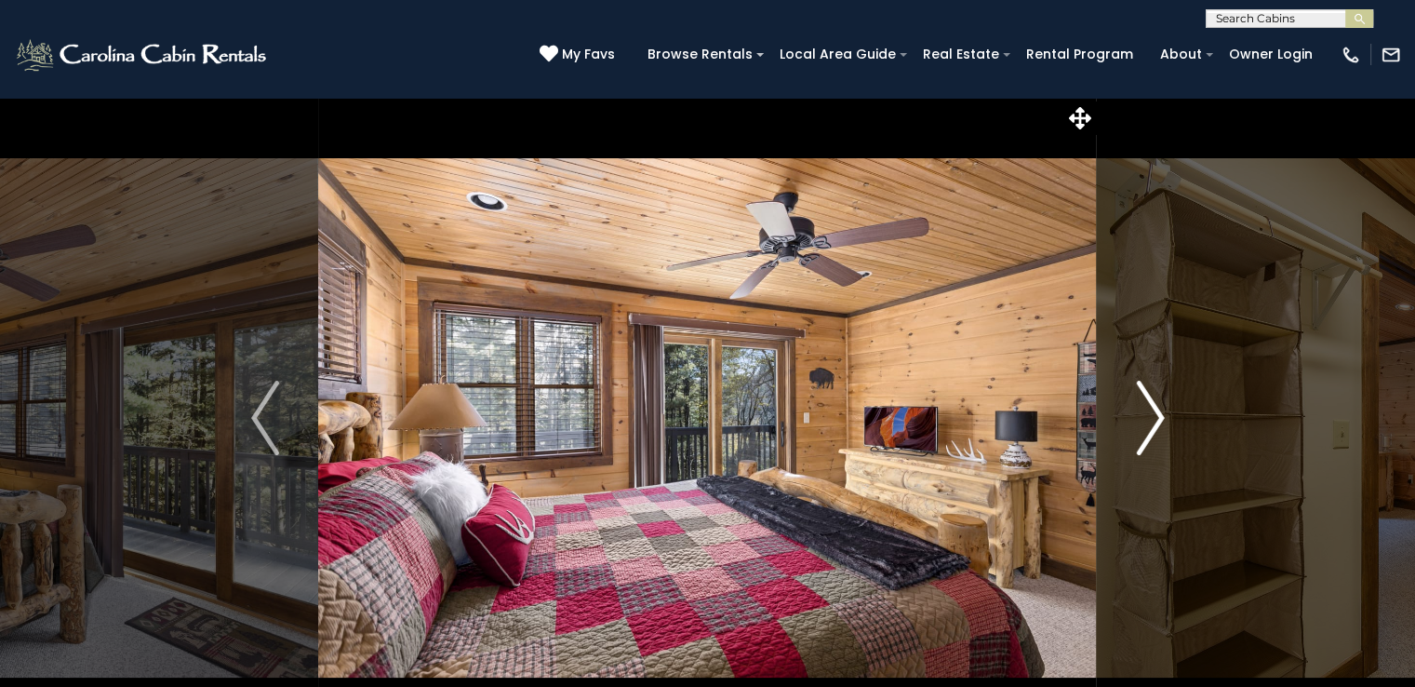
click at [1158, 419] on img "Next" at bounding box center [1150, 418] width 28 height 74
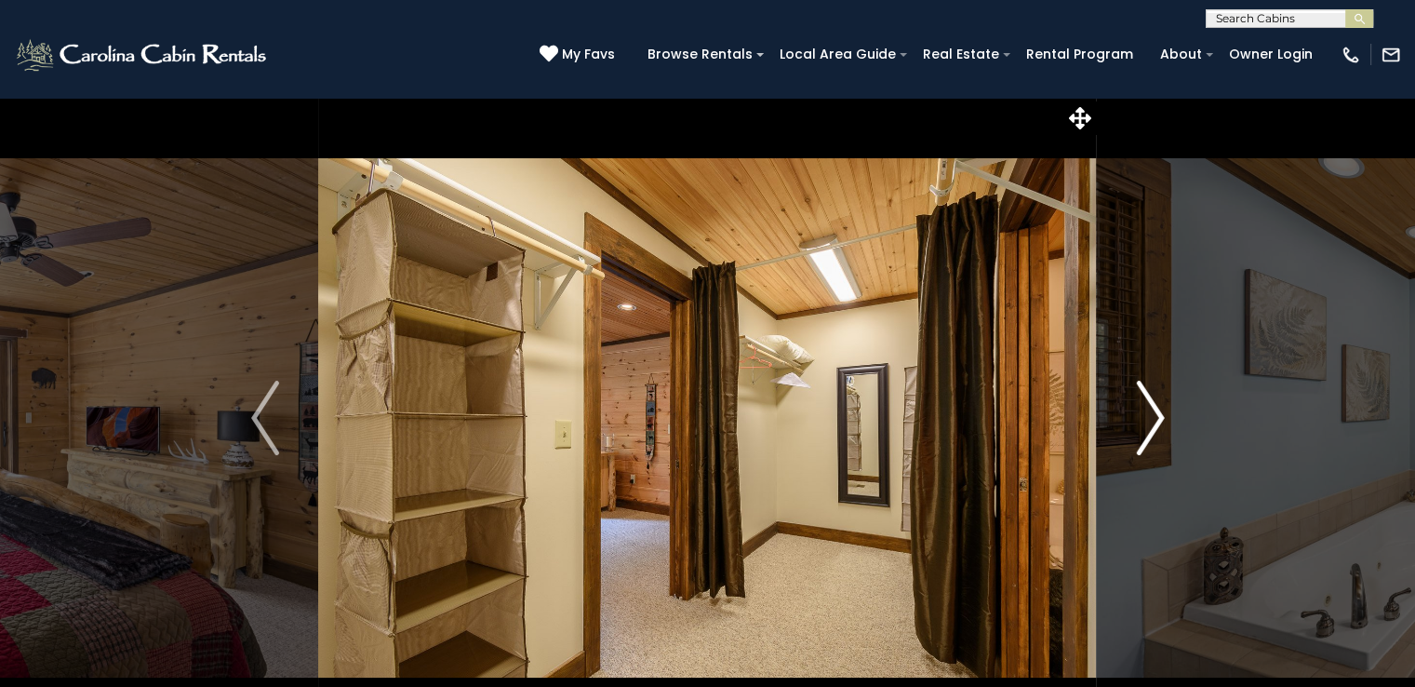
click at [1158, 419] on img "Next" at bounding box center [1150, 418] width 28 height 74
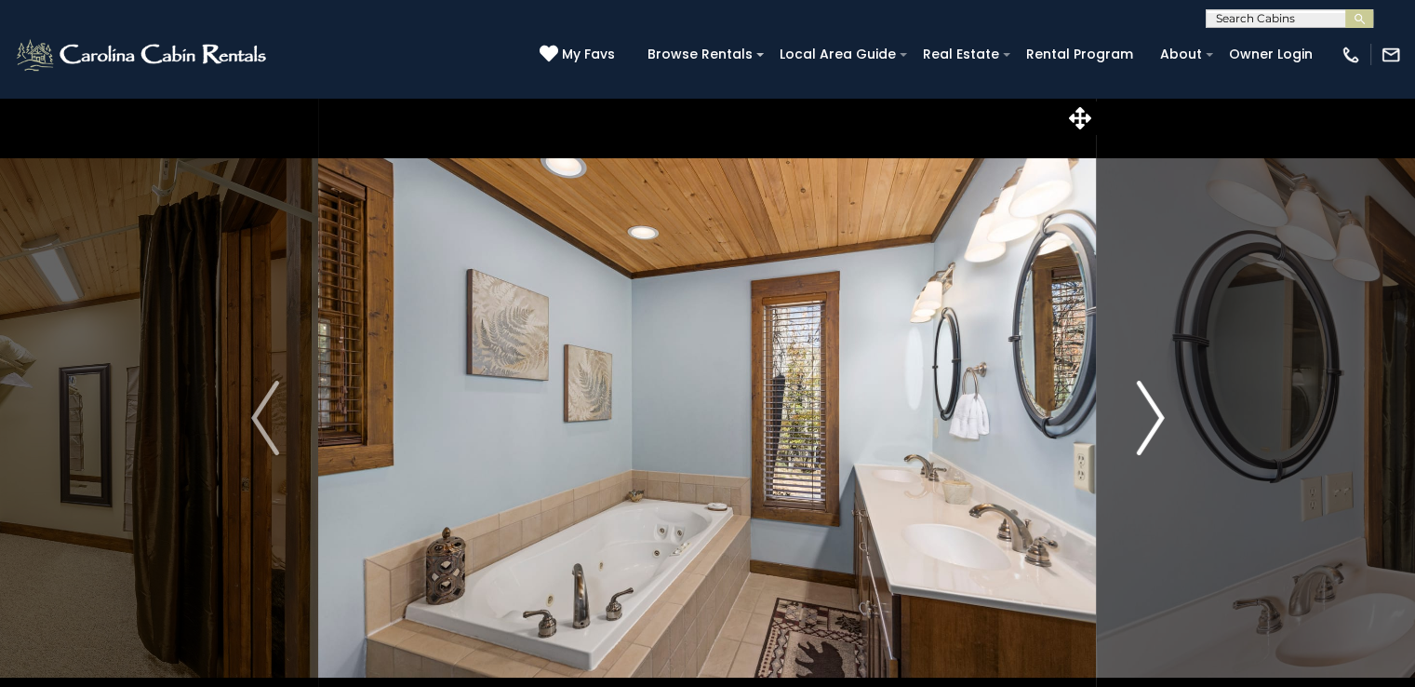
click at [1158, 419] on img "Next" at bounding box center [1150, 418] width 28 height 74
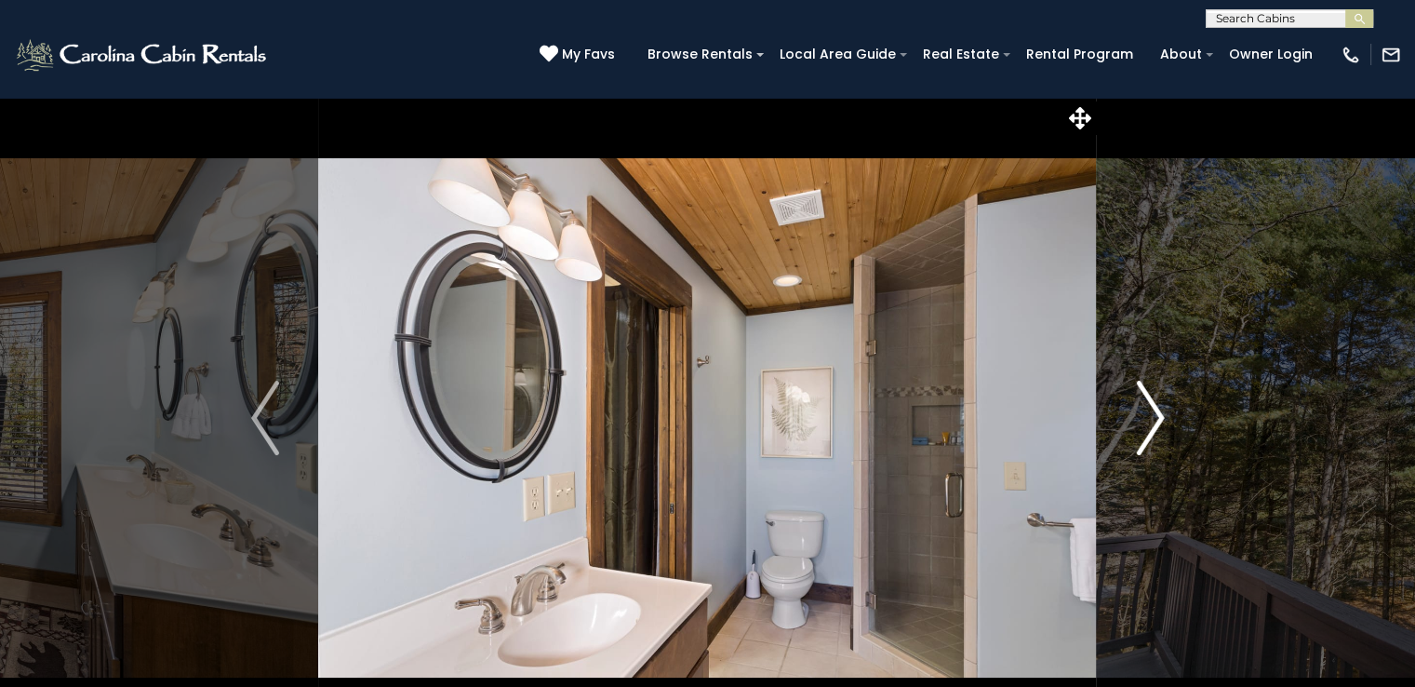
click at [1158, 419] on img "Next" at bounding box center [1150, 418] width 28 height 74
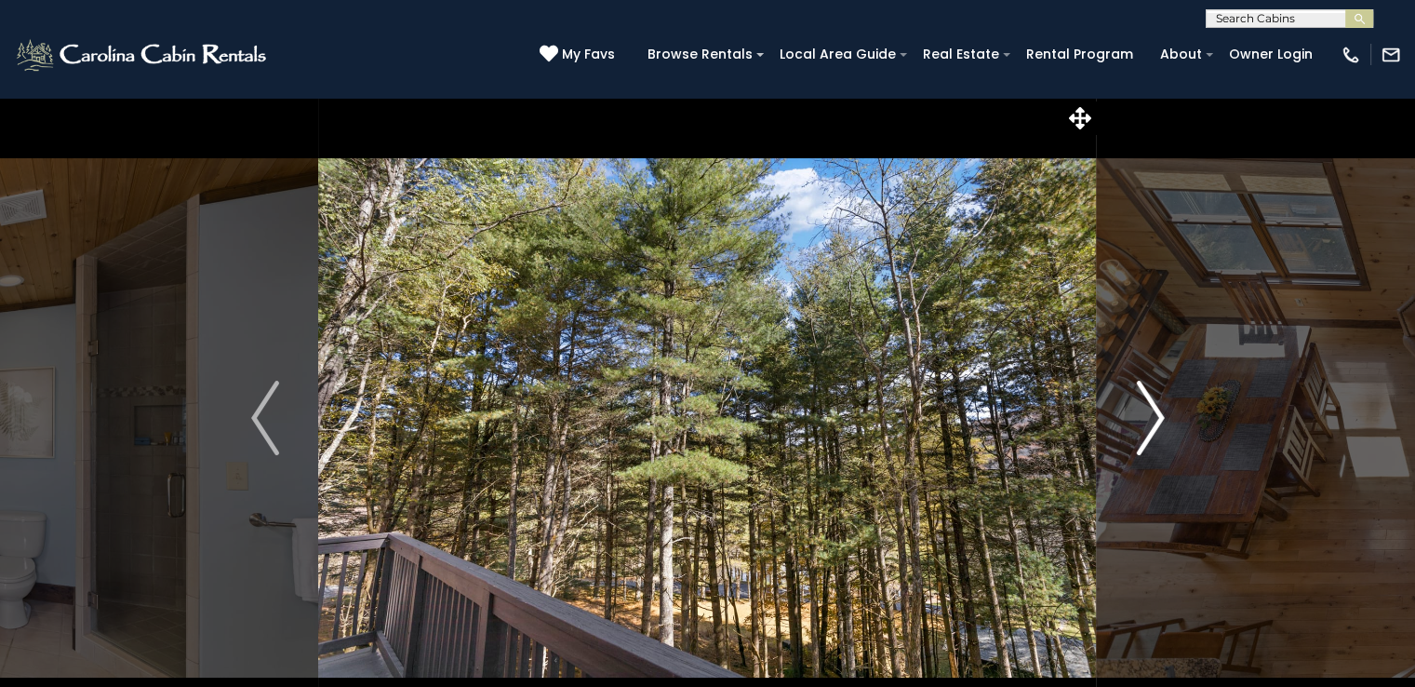
click at [1158, 419] on img "Next" at bounding box center [1150, 418] width 28 height 74
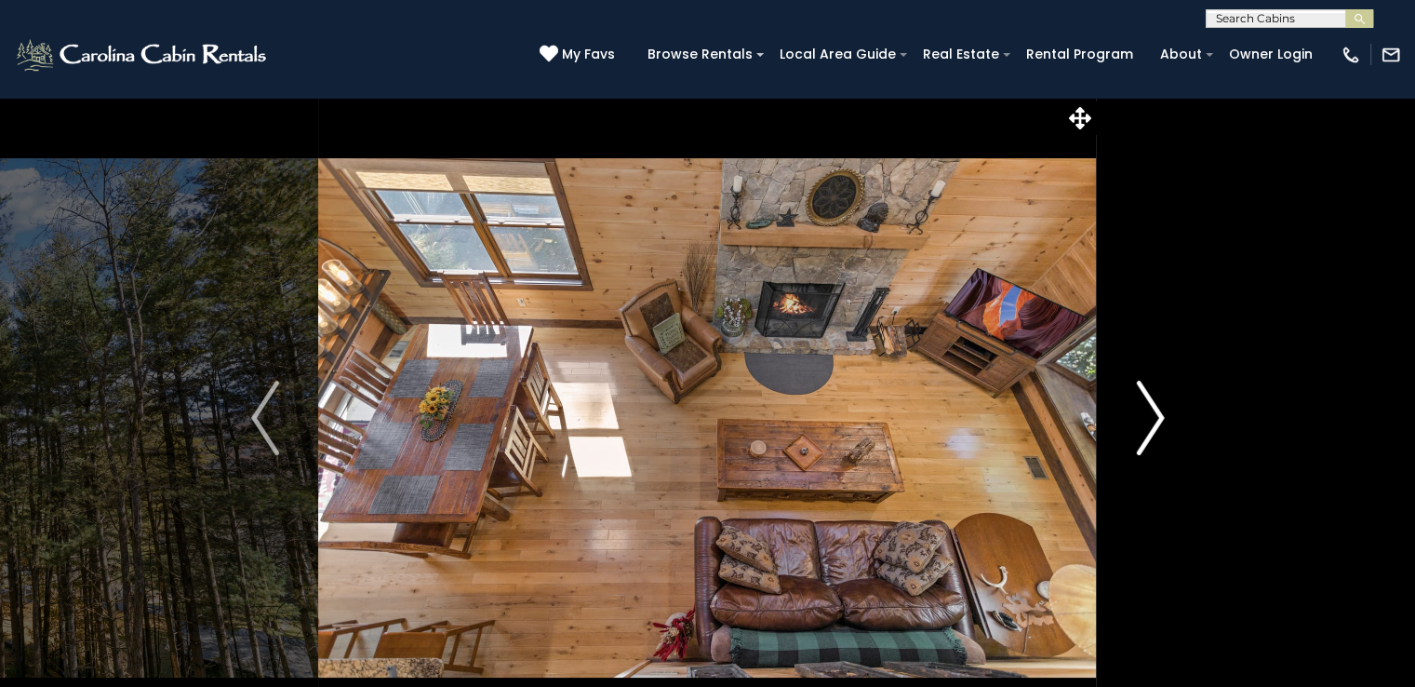
click at [1158, 419] on img "Next" at bounding box center [1150, 418] width 28 height 74
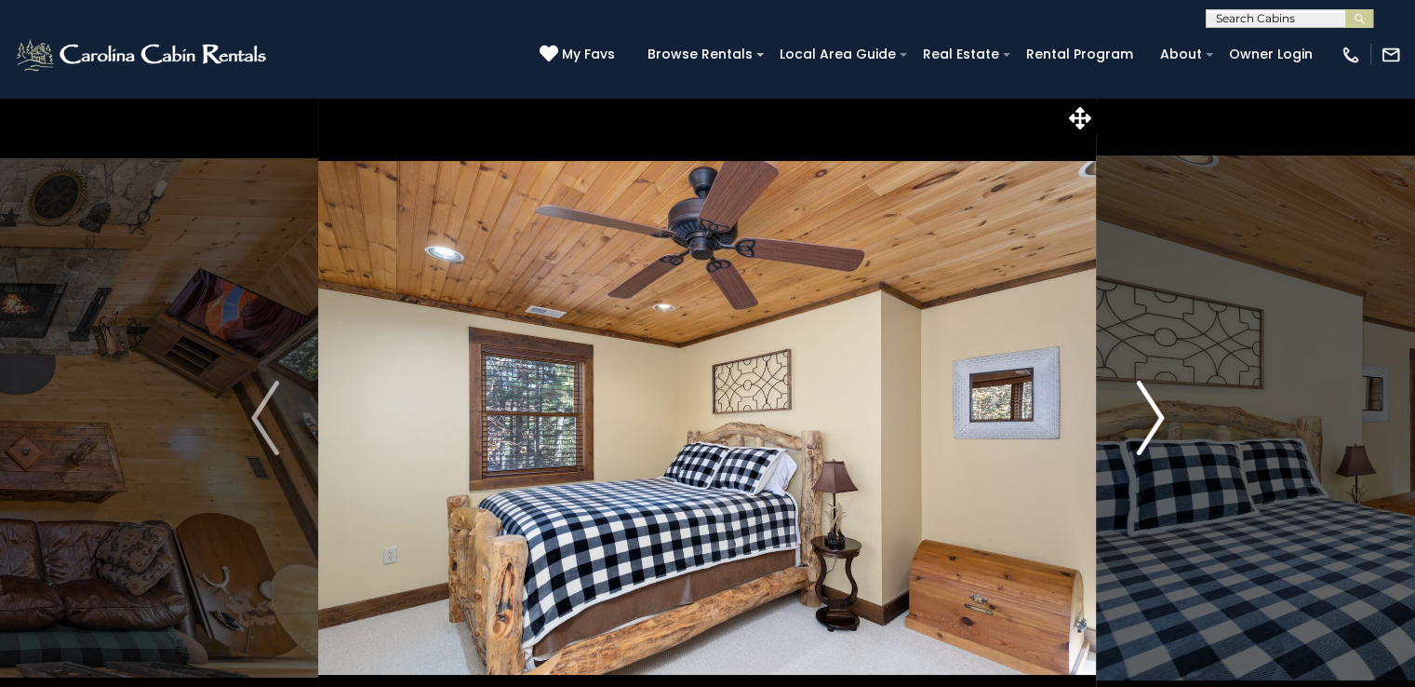
click at [1158, 419] on img "Next" at bounding box center [1150, 418] width 28 height 74
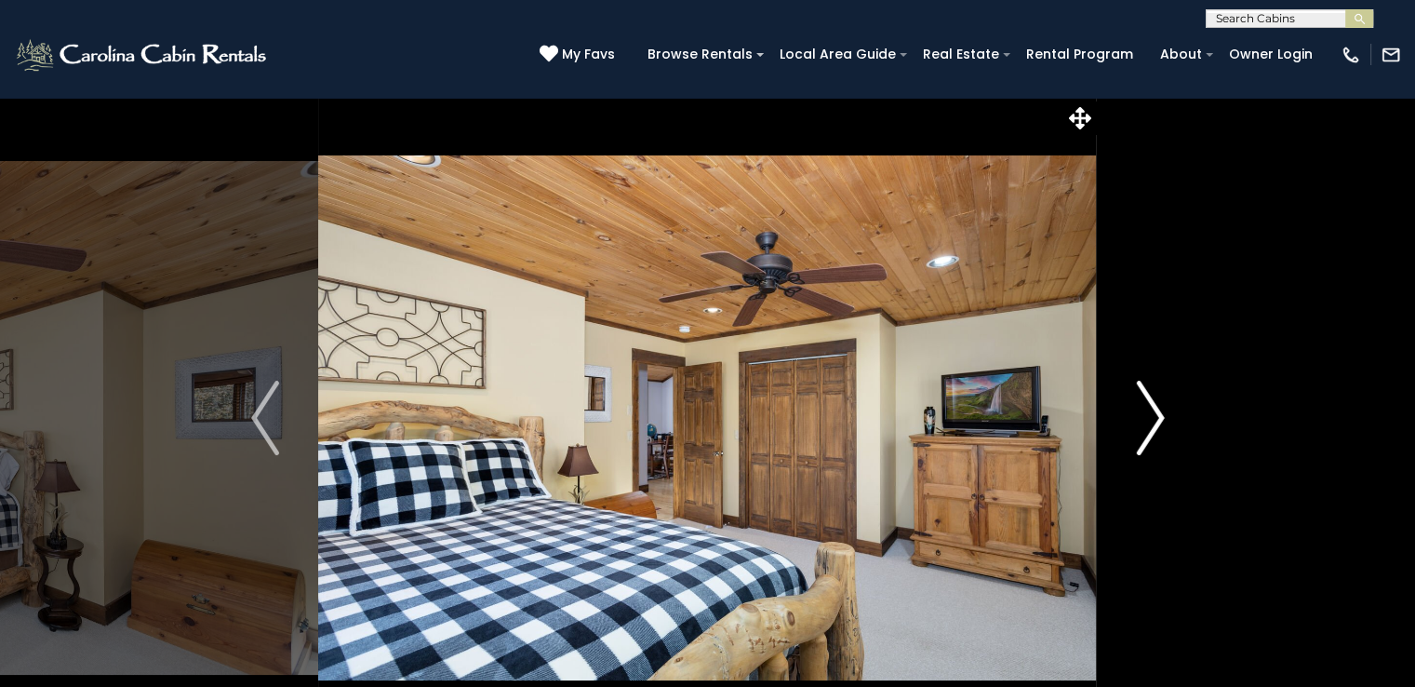
click at [1158, 419] on img "Next" at bounding box center [1150, 418] width 28 height 74
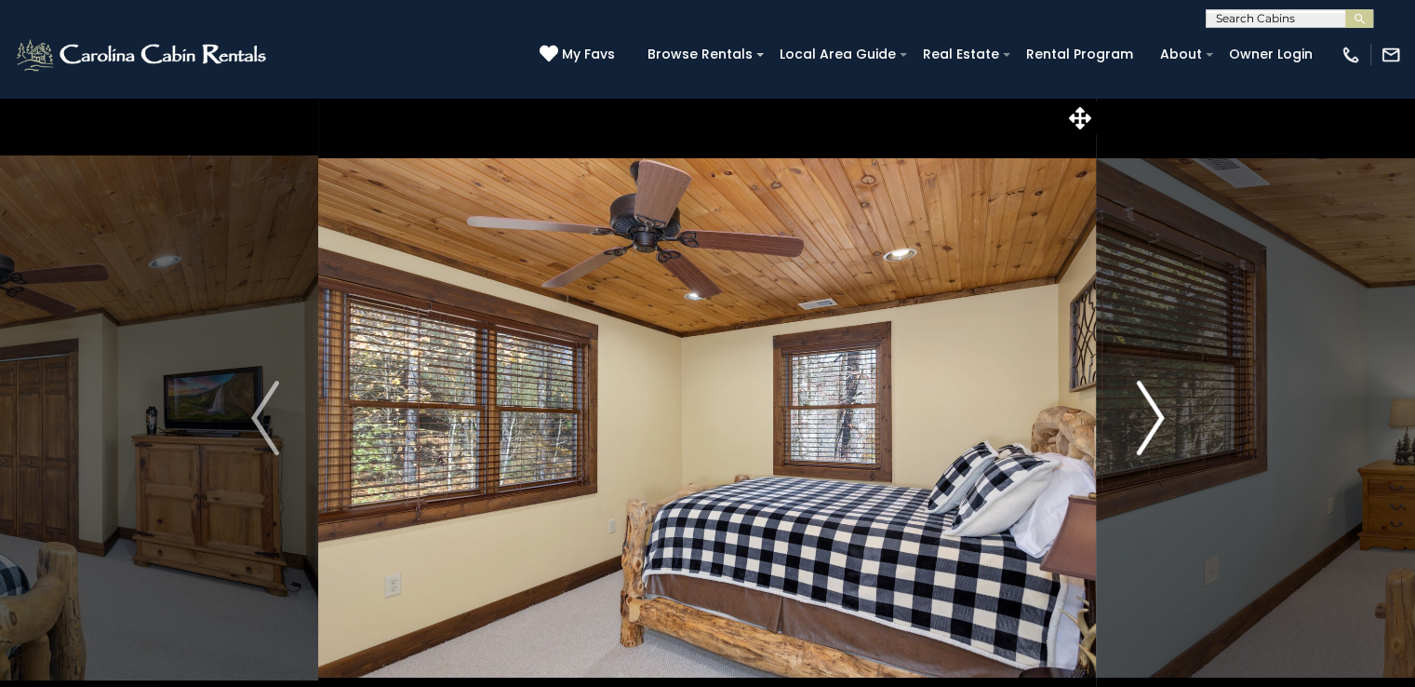
click at [1158, 419] on img "Next" at bounding box center [1150, 418] width 28 height 74
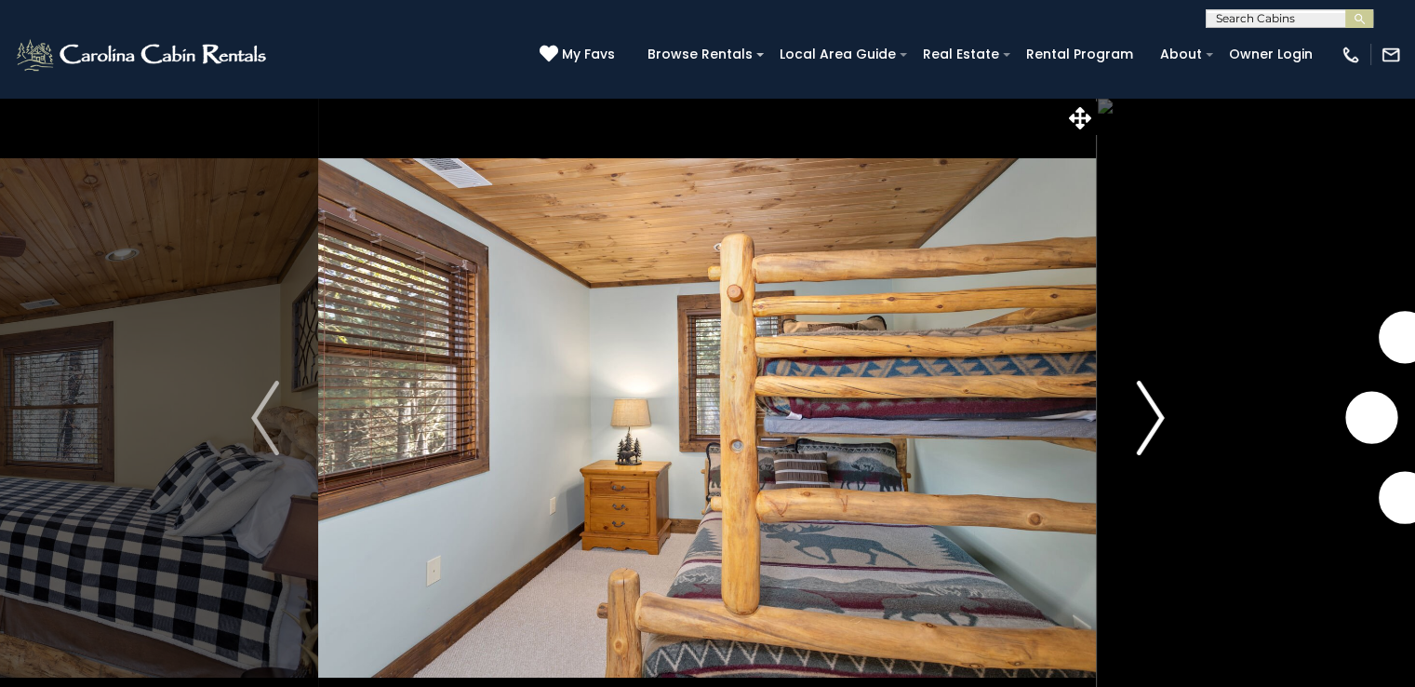
click at [1158, 419] on img "Next" at bounding box center [1150, 418] width 28 height 74
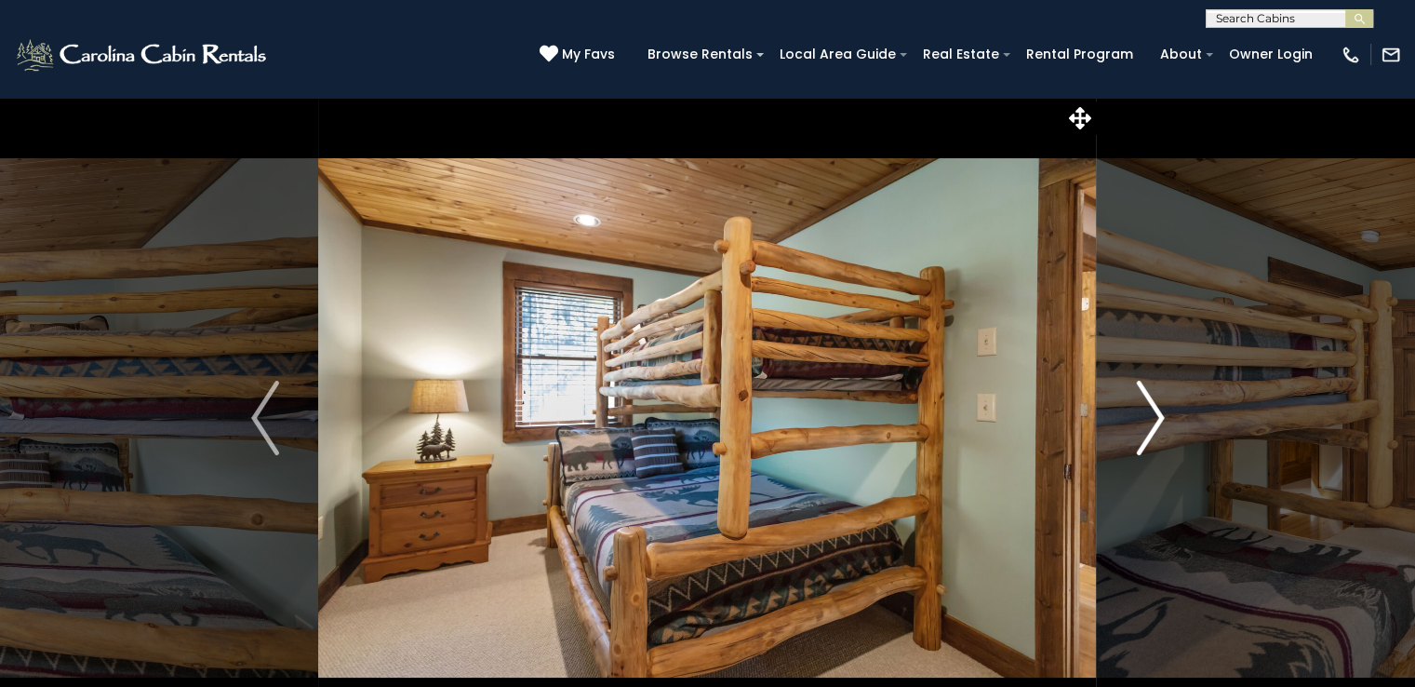
click at [1158, 419] on img "Next" at bounding box center [1150, 418] width 28 height 74
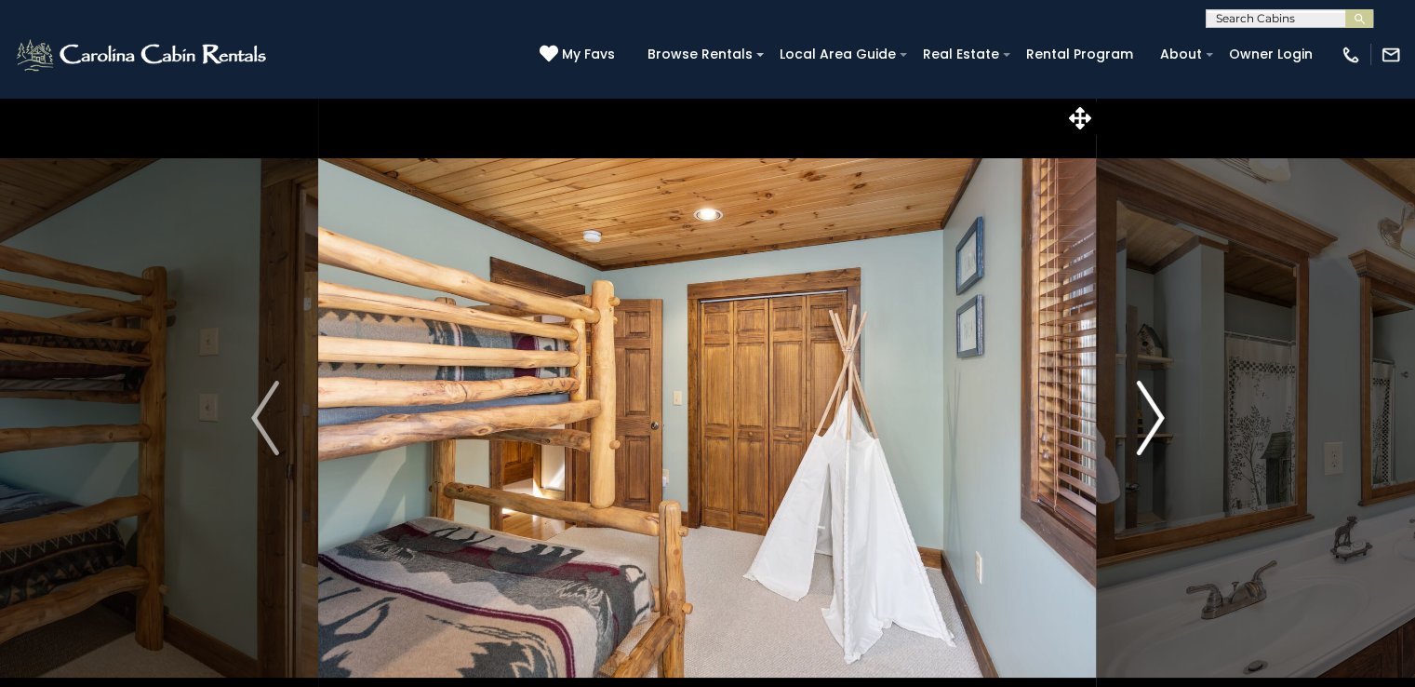
click at [1158, 419] on img "Next" at bounding box center [1150, 418] width 28 height 74
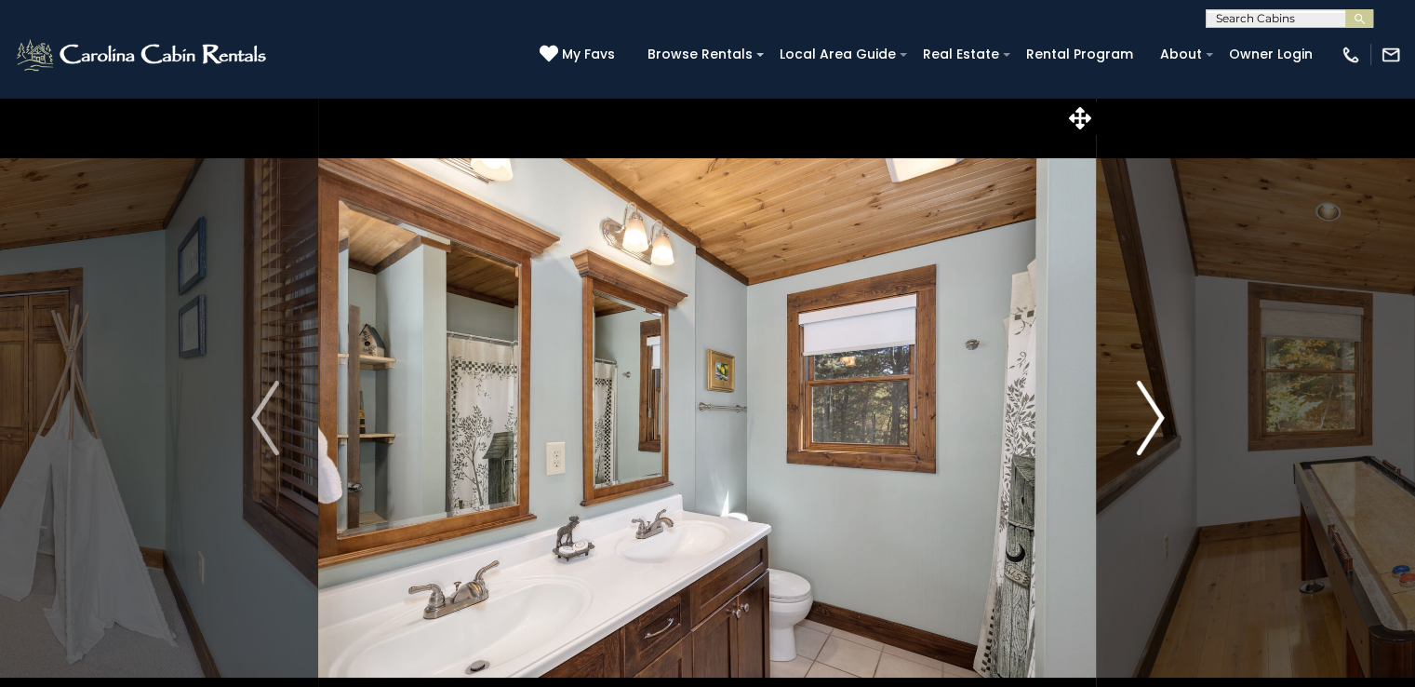
click at [1158, 419] on img "Next" at bounding box center [1150, 418] width 28 height 74
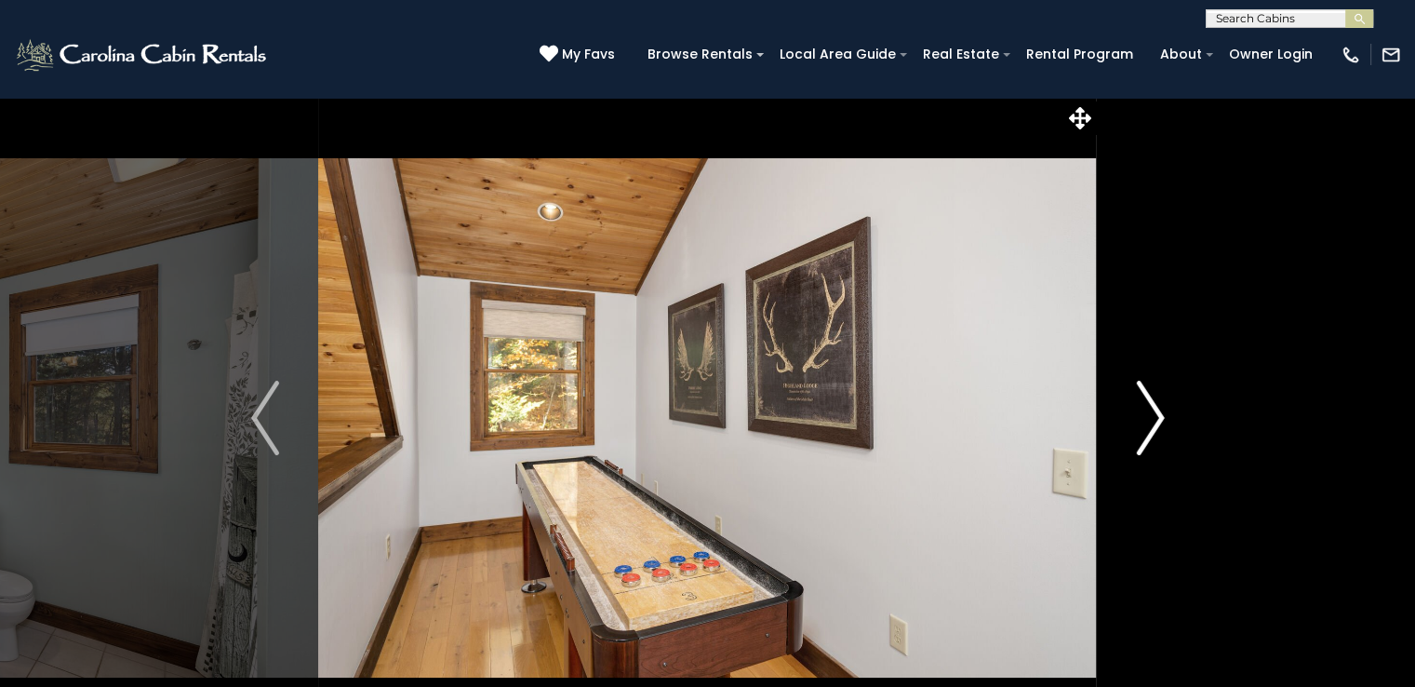
click at [1158, 419] on img "Next" at bounding box center [1150, 418] width 28 height 74
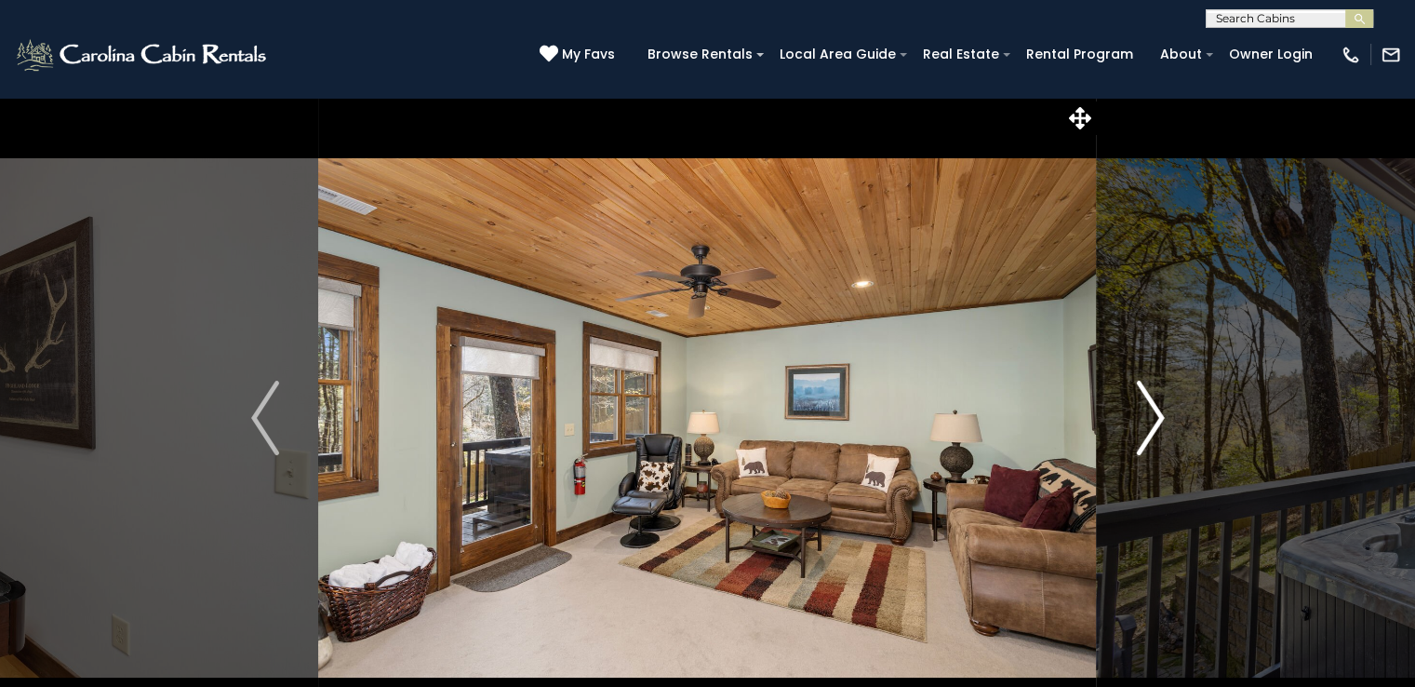
click at [1158, 419] on img "Next" at bounding box center [1150, 418] width 28 height 74
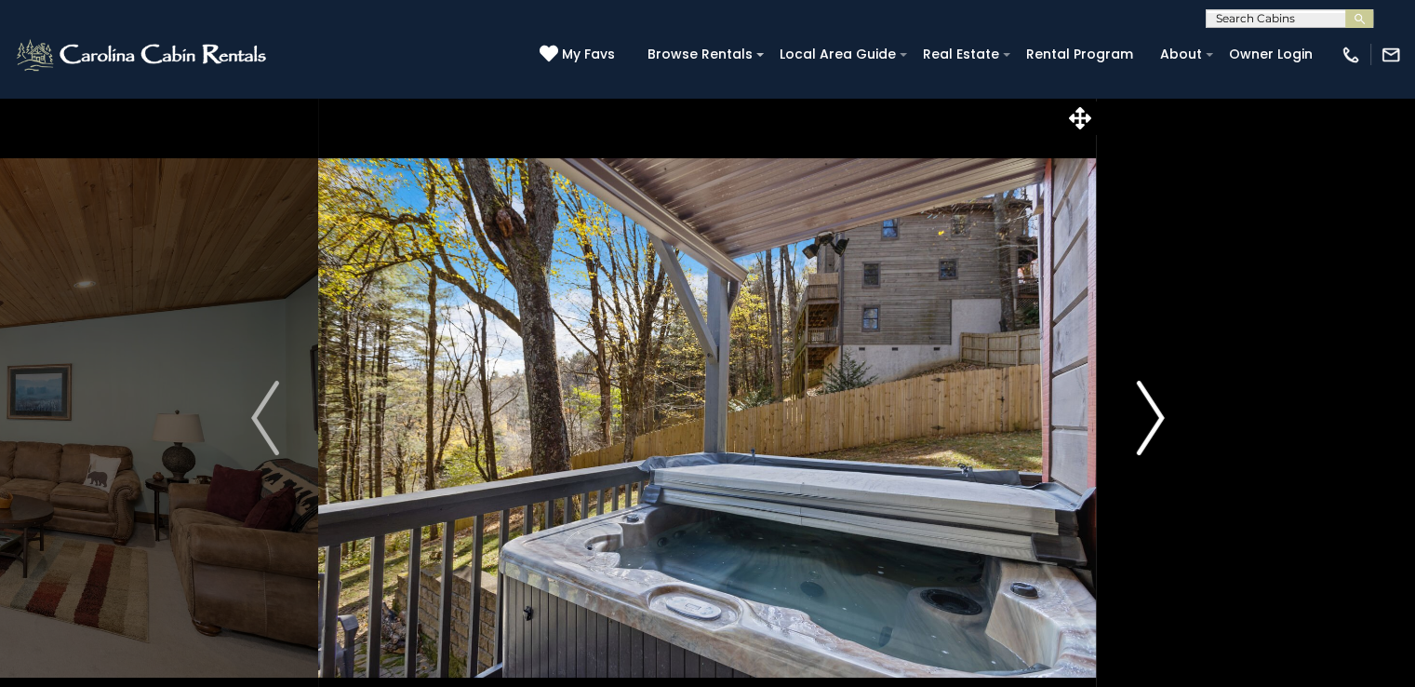
click at [1158, 419] on img "Next" at bounding box center [1150, 418] width 28 height 74
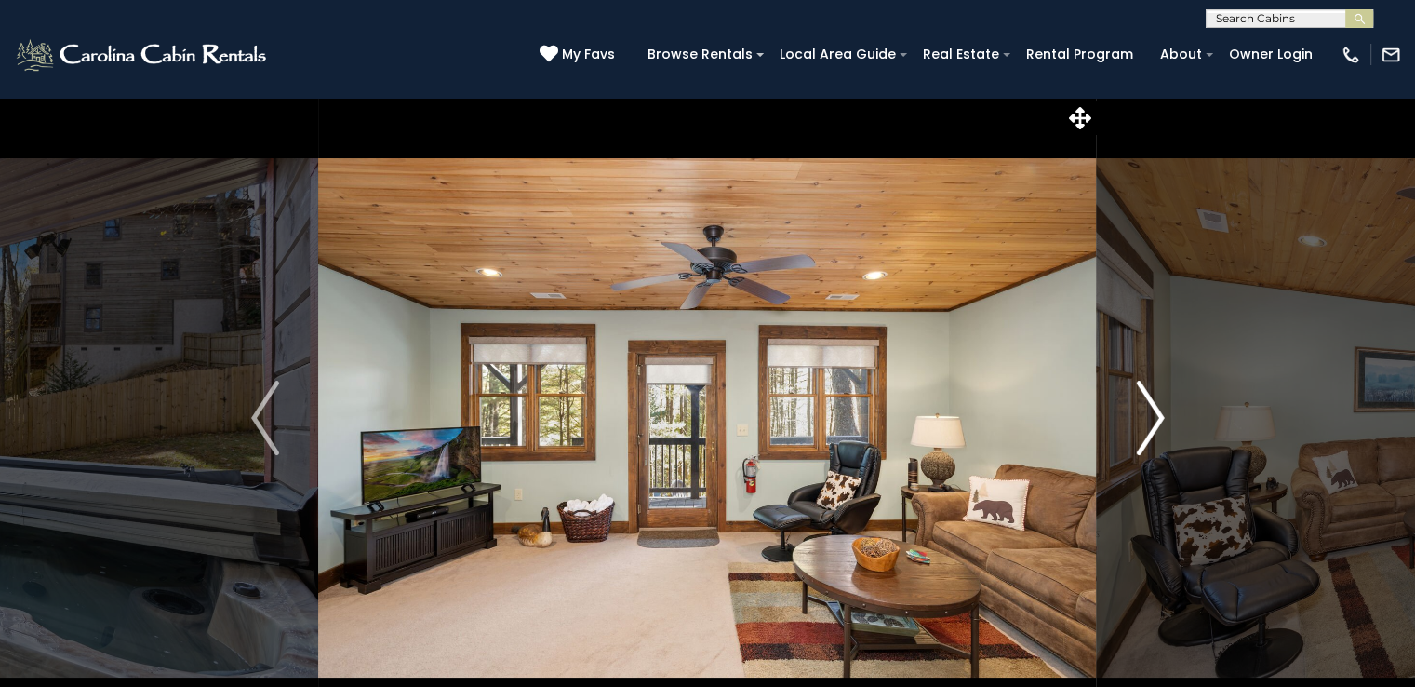
click at [1158, 419] on img "Next" at bounding box center [1150, 418] width 28 height 74
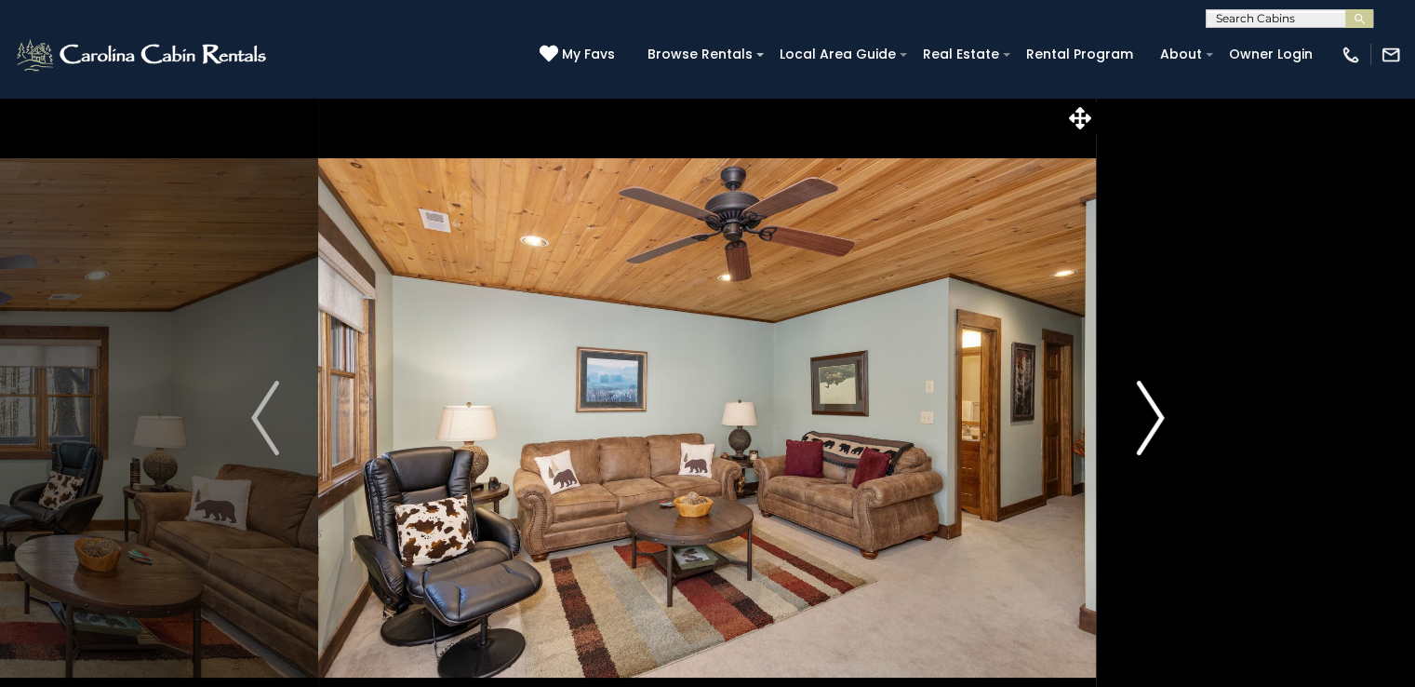
click at [1158, 419] on img "Next" at bounding box center [1150, 418] width 28 height 74
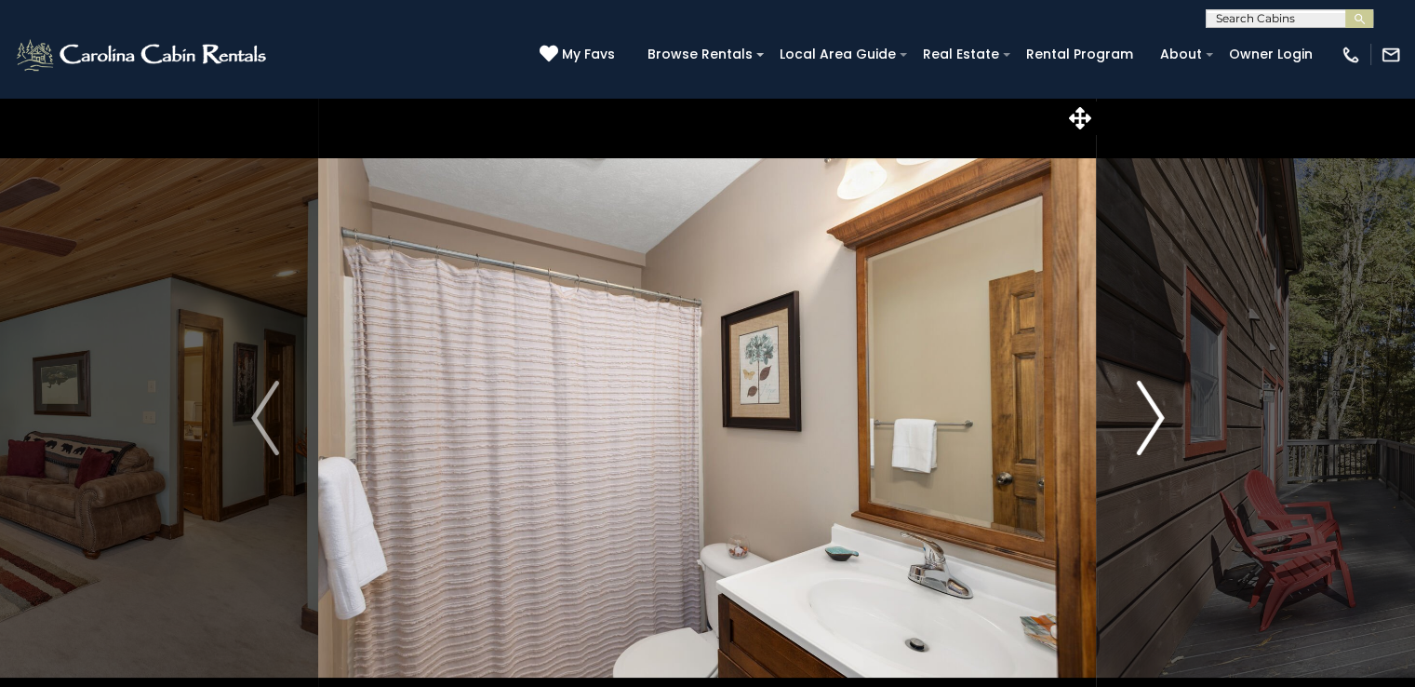
click at [1158, 419] on img "Next" at bounding box center [1150, 418] width 28 height 74
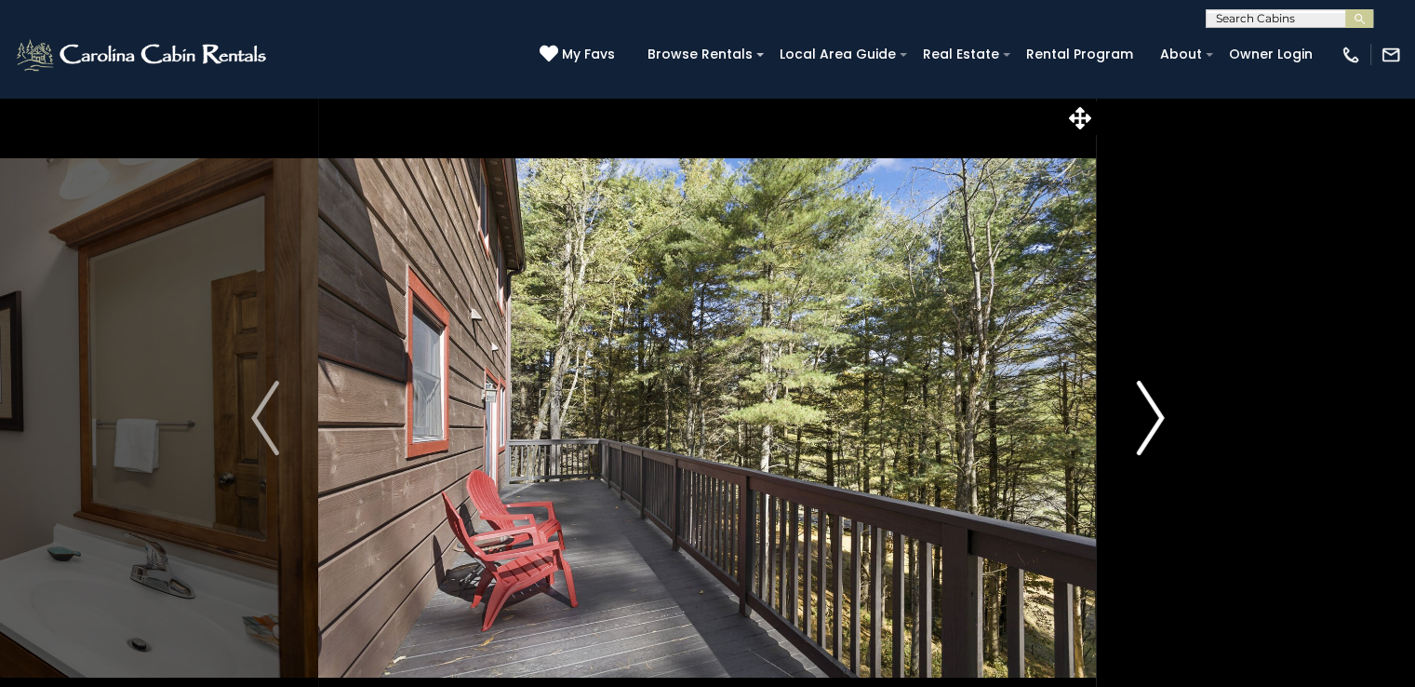
click at [1158, 419] on img "Next" at bounding box center [1150, 418] width 28 height 74
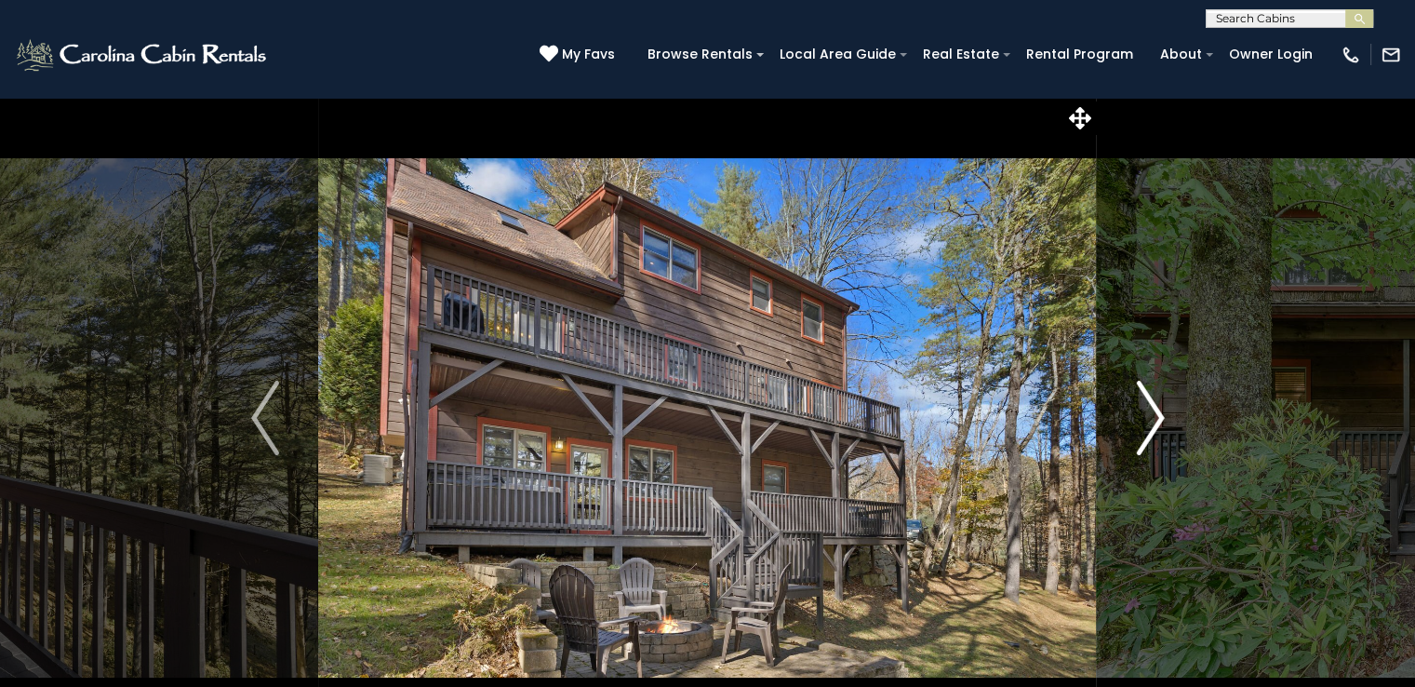
click at [1158, 419] on img "Next" at bounding box center [1150, 418] width 28 height 74
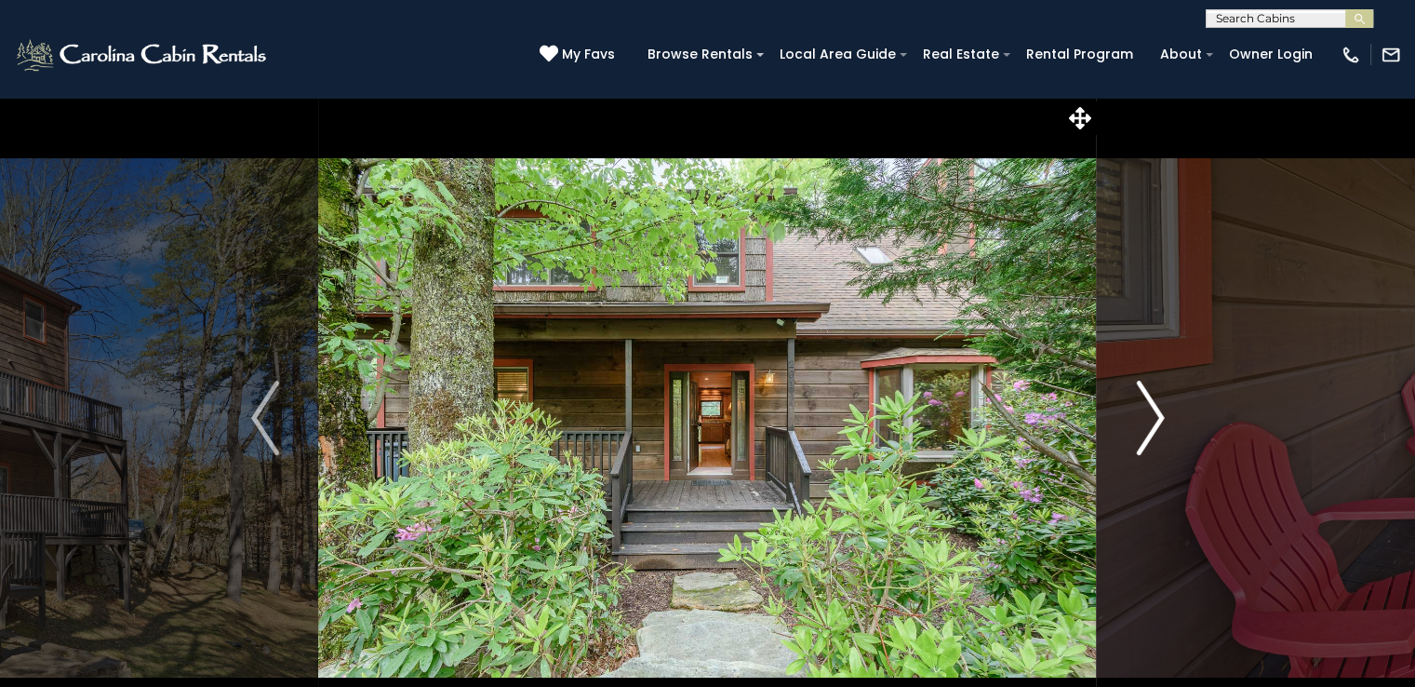
click at [1158, 419] on img "Next" at bounding box center [1150, 418] width 28 height 74
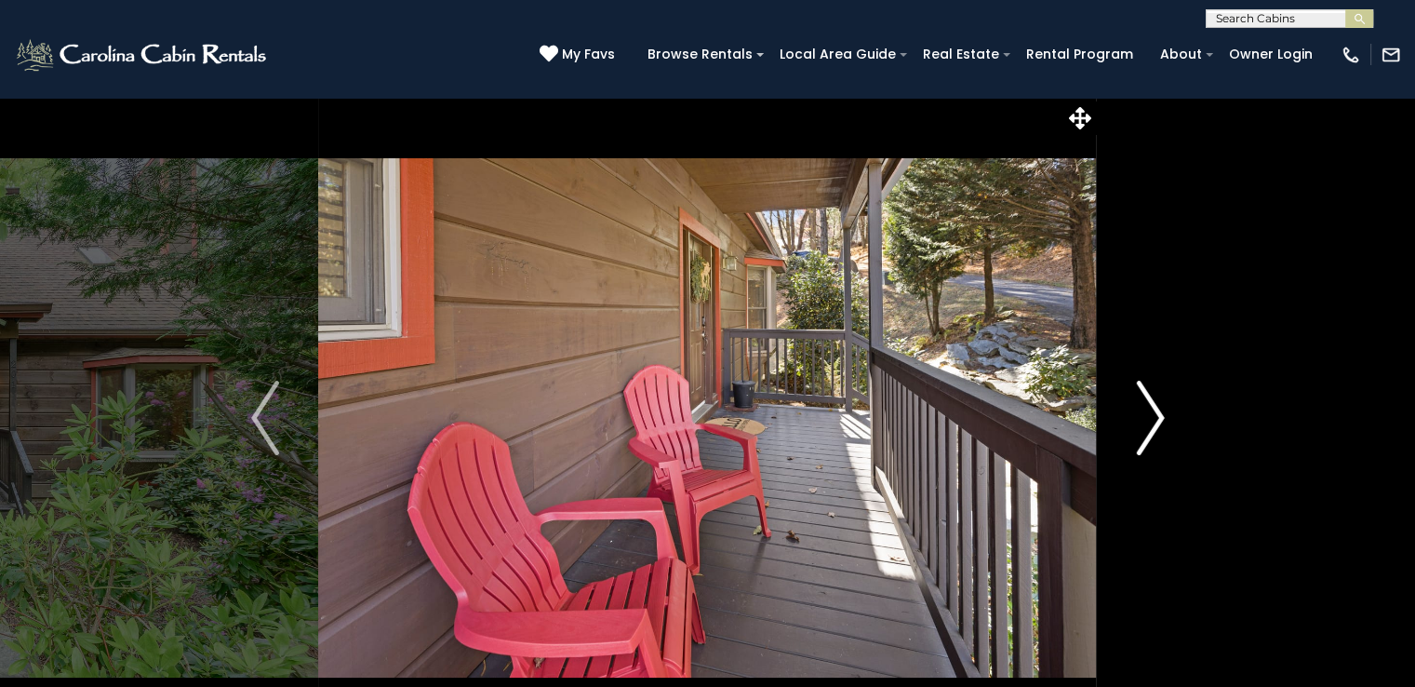
click at [1158, 419] on img "Next" at bounding box center [1150, 418] width 28 height 74
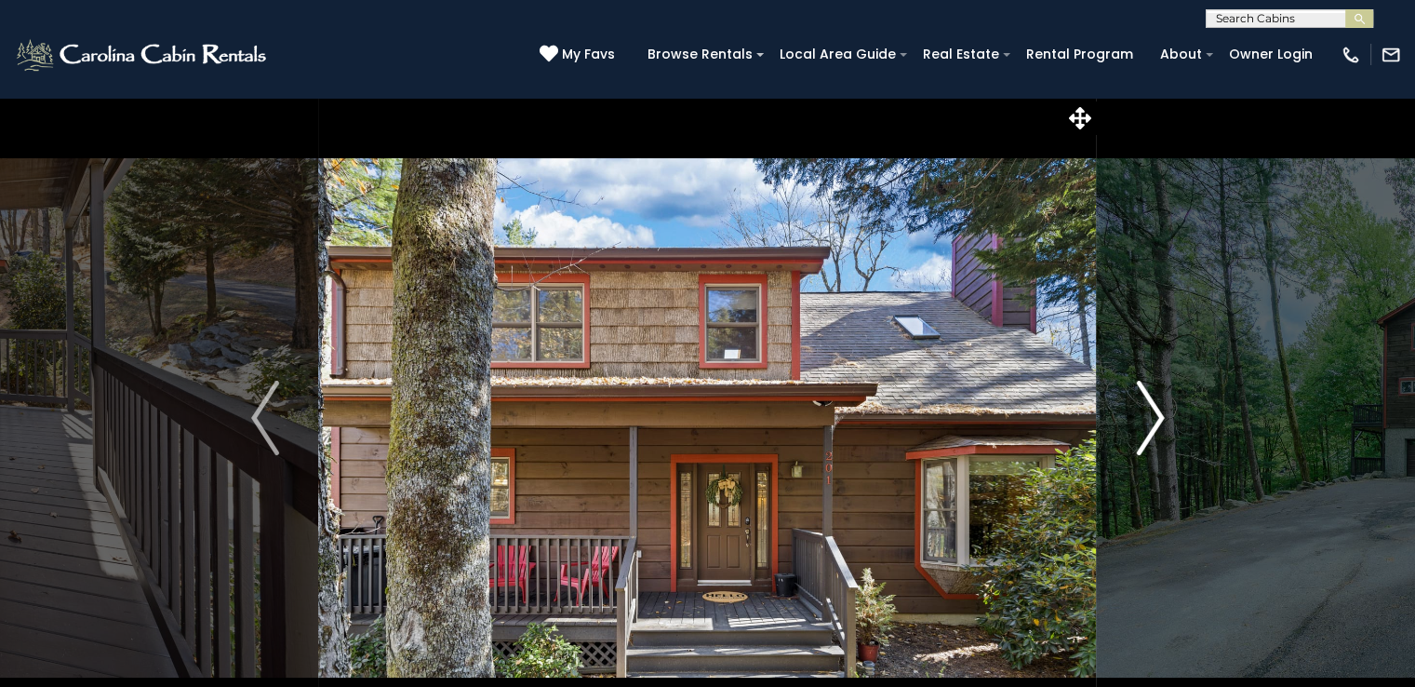
click at [1158, 419] on img "Next" at bounding box center [1150, 418] width 28 height 74
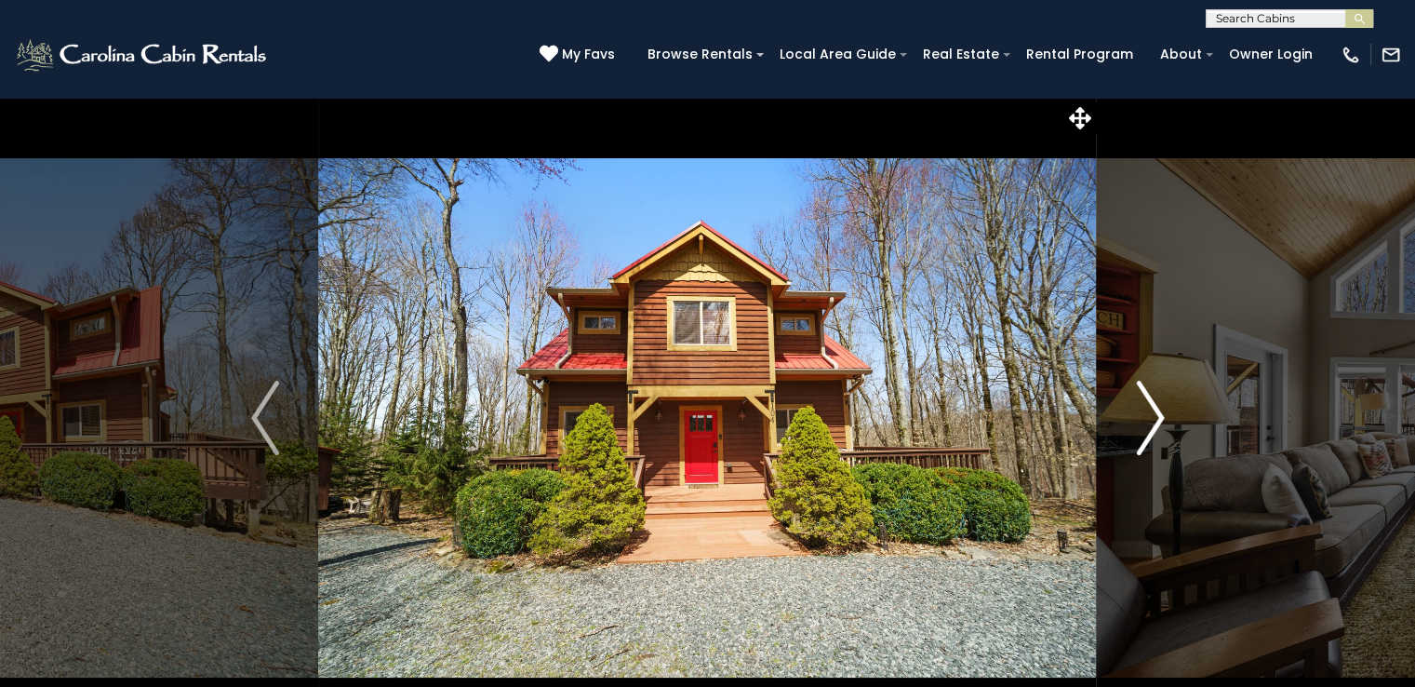
click at [1148, 418] on img "Next" at bounding box center [1150, 418] width 28 height 74
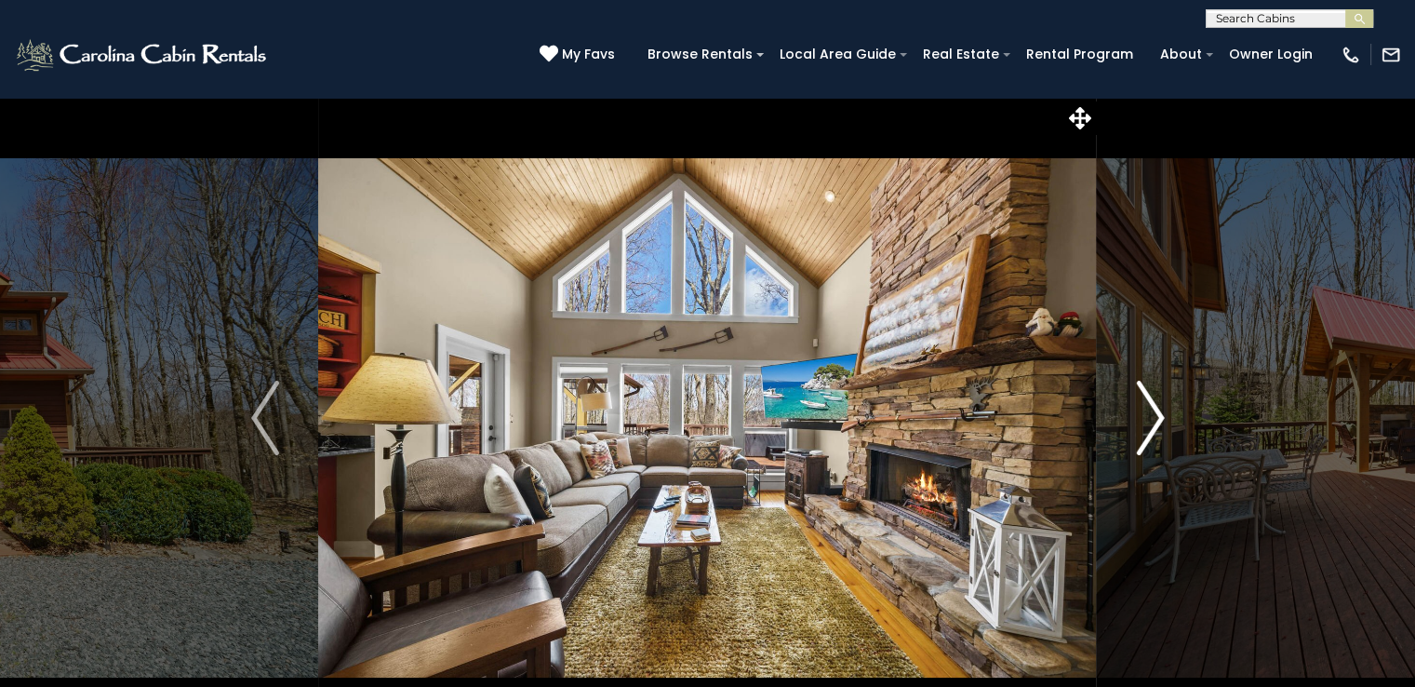
click at [1148, 418] on img "Next" at bounding box center [1150, 418] width 28 height 74
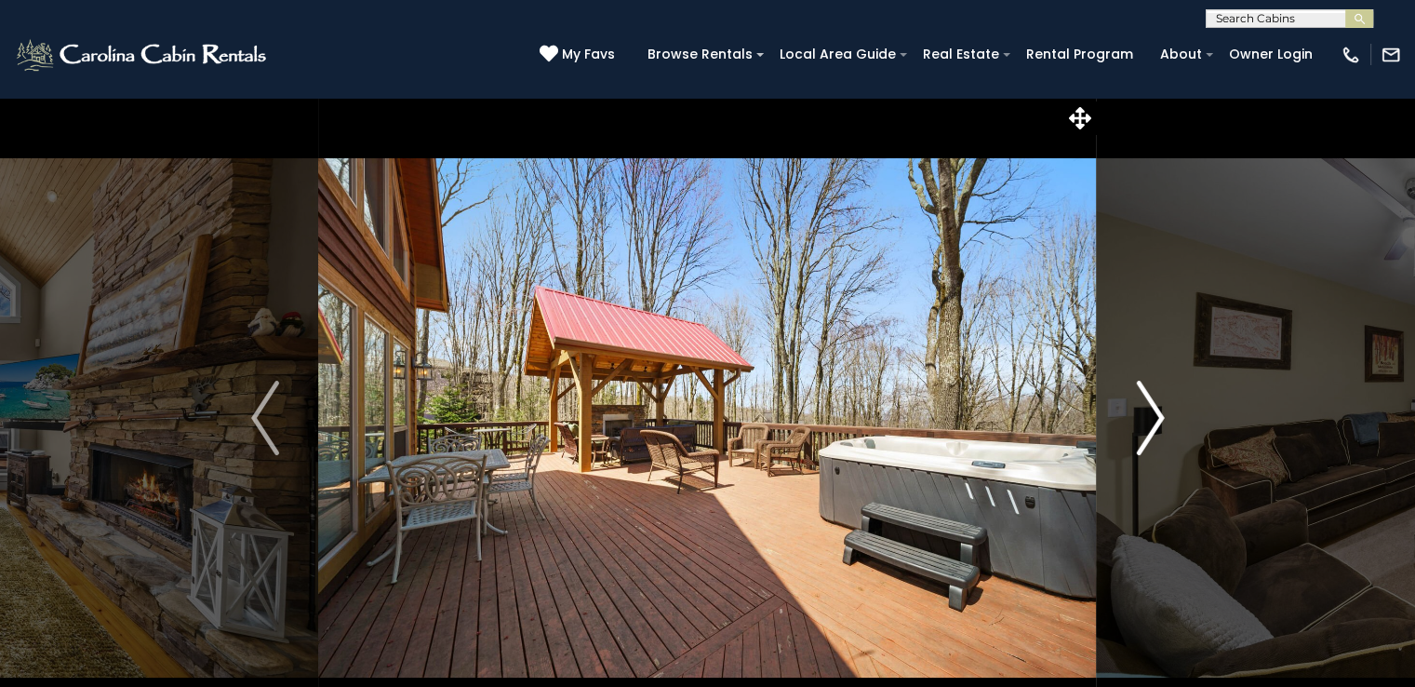
click at [1148, 418] on img "Next" at bounding box center [1150, 418] width 28 height 74
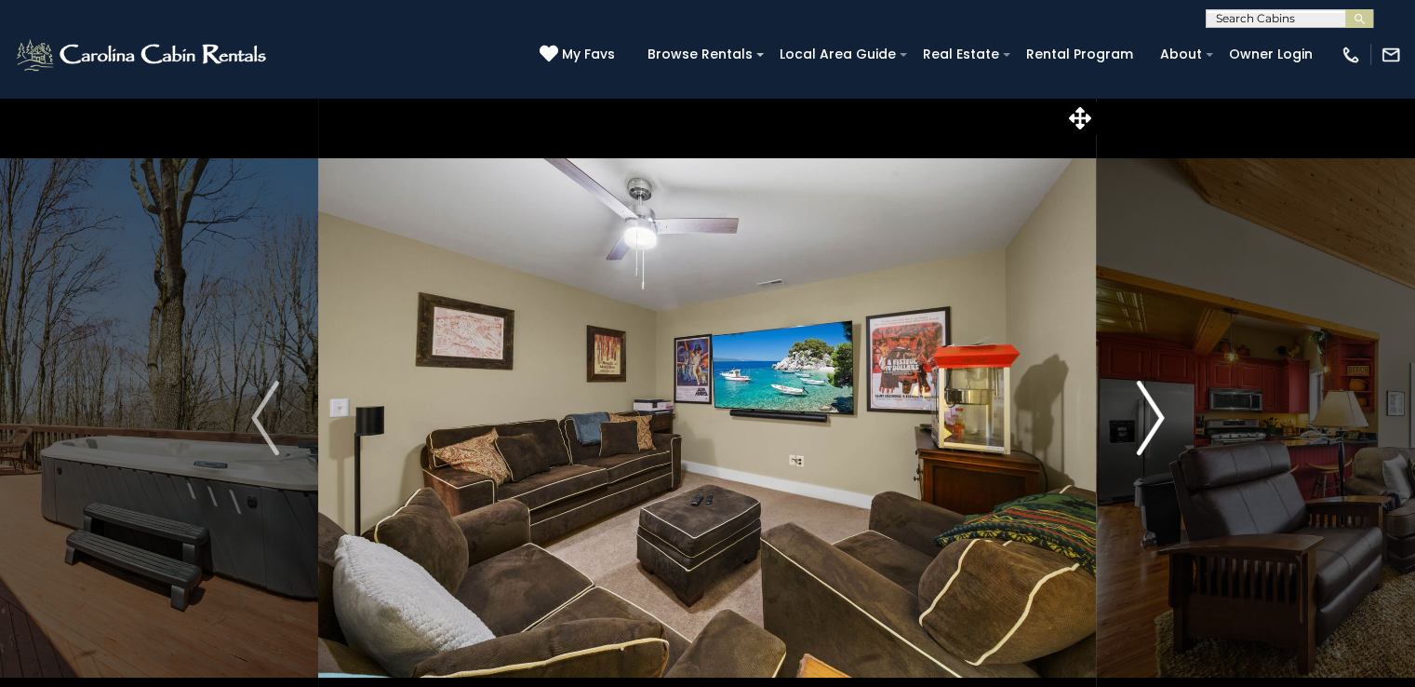
click at [1148, 418] on img "Next" at bounding box center [1150, 418] width 28 height 74
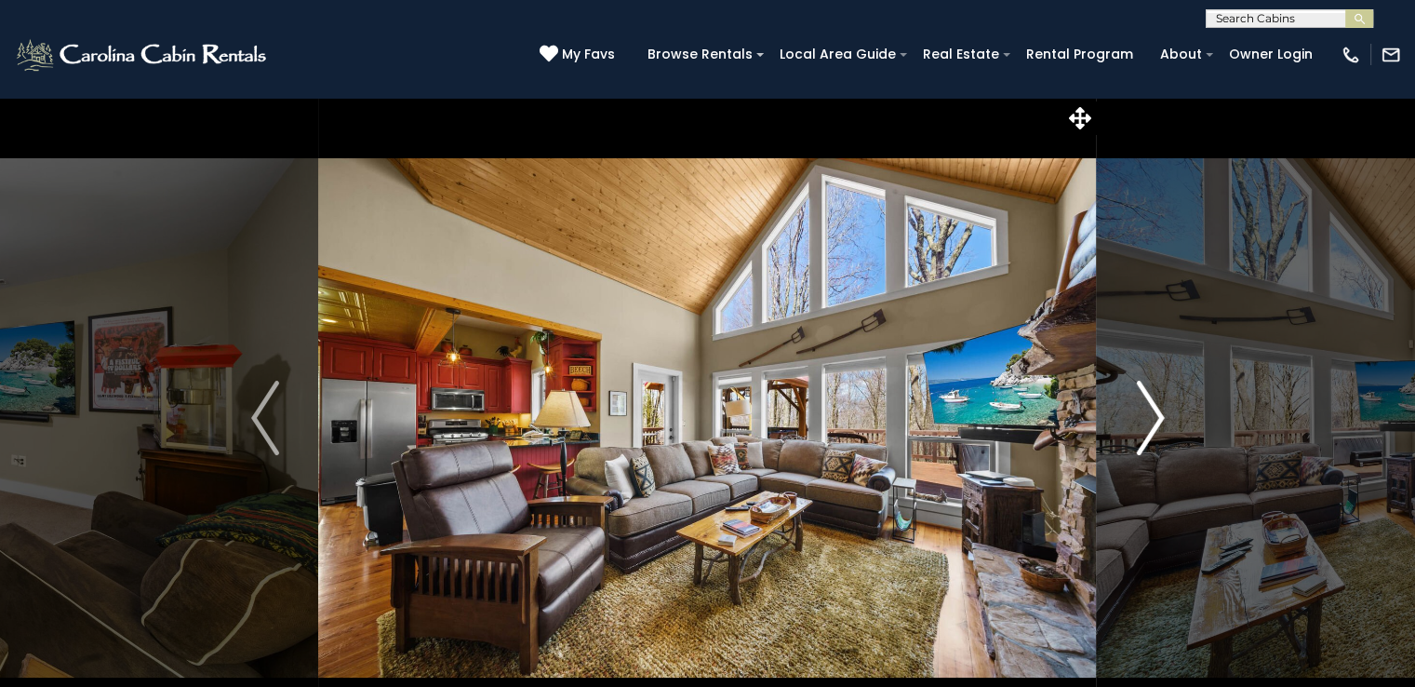
click at [1148, 418] on img "Next" at bounding box center [1150, 418] width 28 height 74
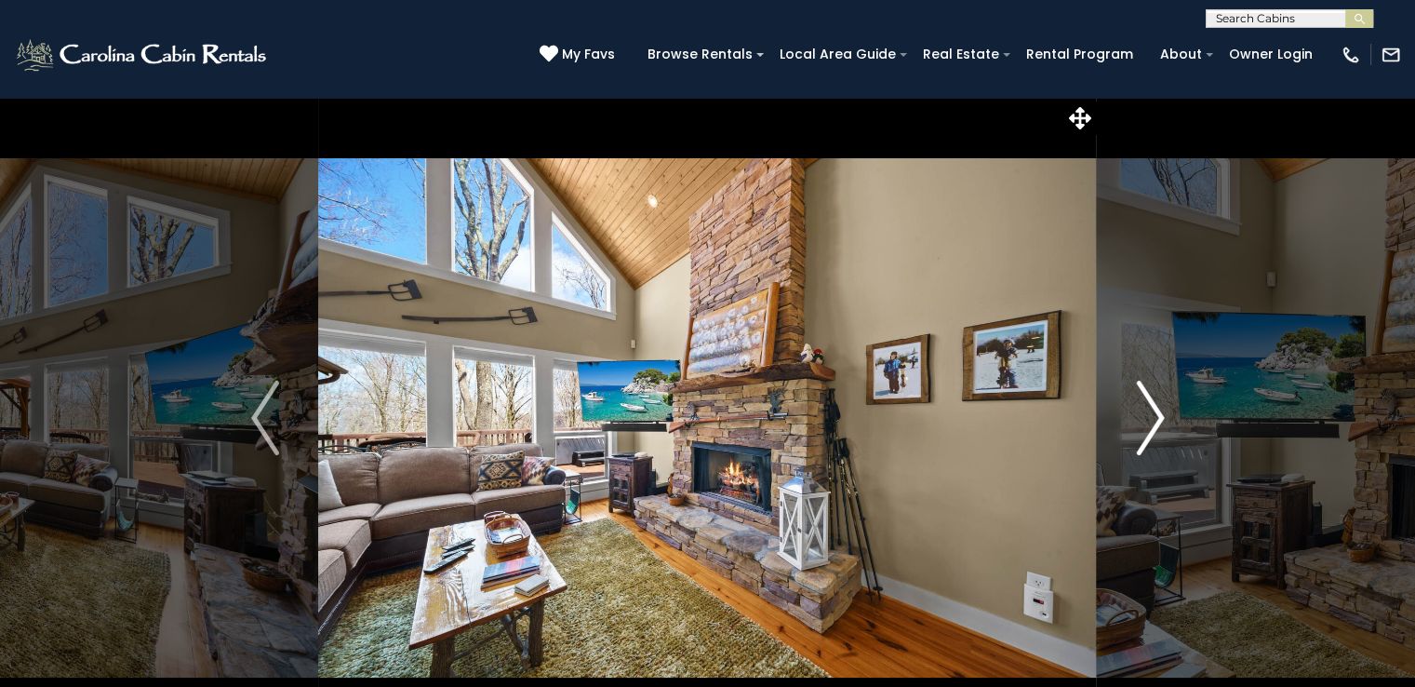
click at [1148, 418] on img "Next" at bounding box center [1150, 418] width 28 height 74
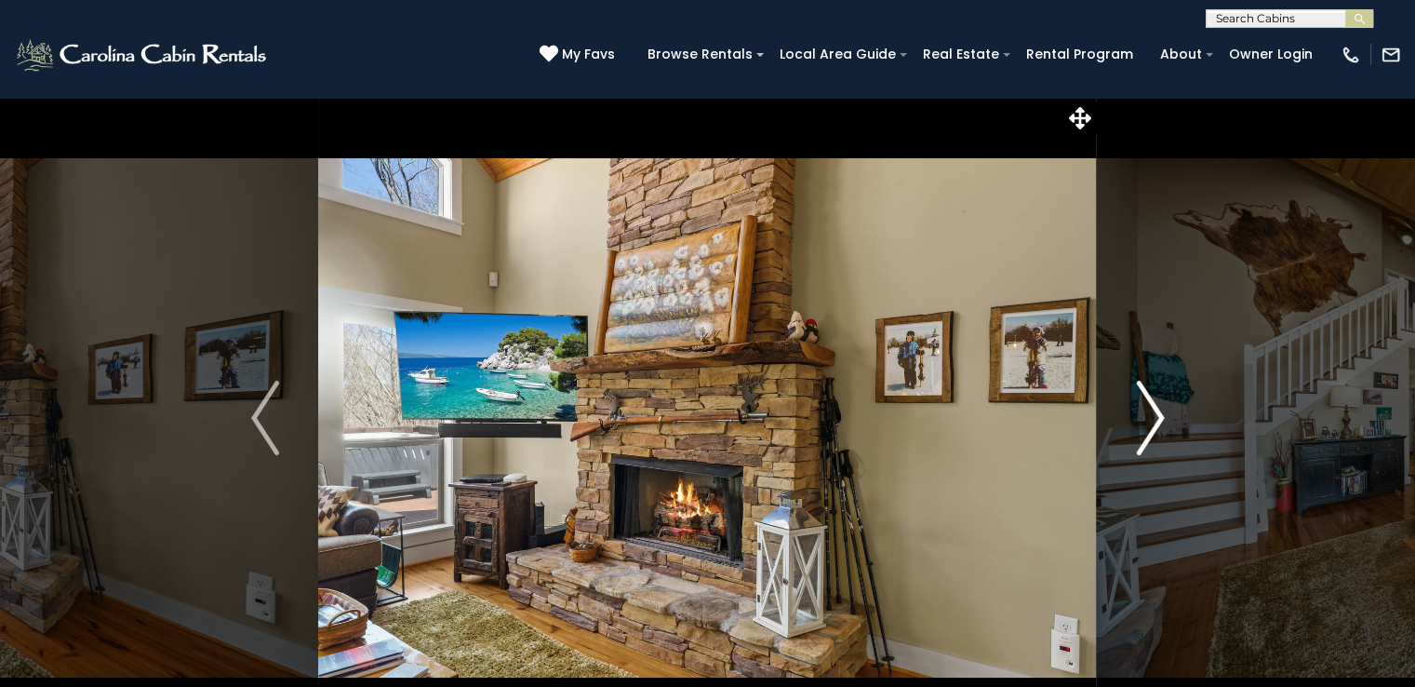
click at [1148, 418] on img "Next" at bounding box center [1150, 418] width 28 height 74
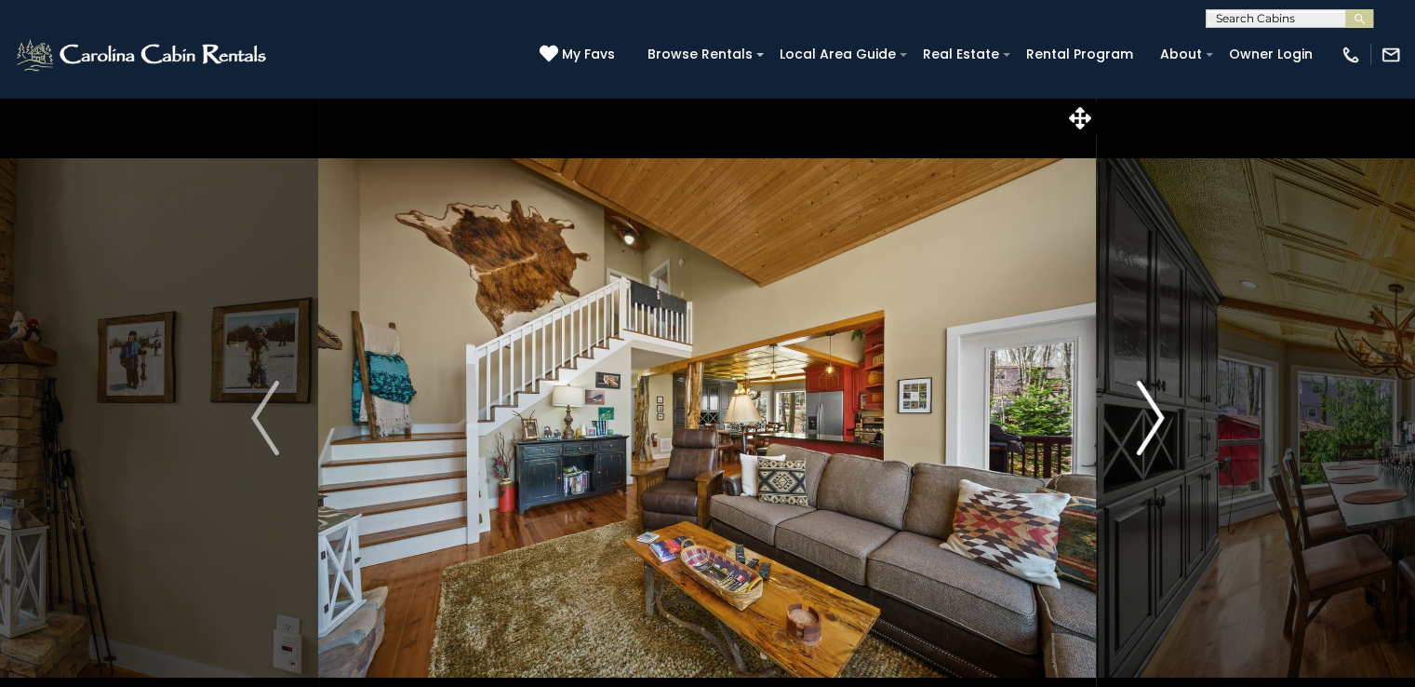
click at [1148, 418] on img "Next" at bounding box center [1150, 418] width 28 height 74
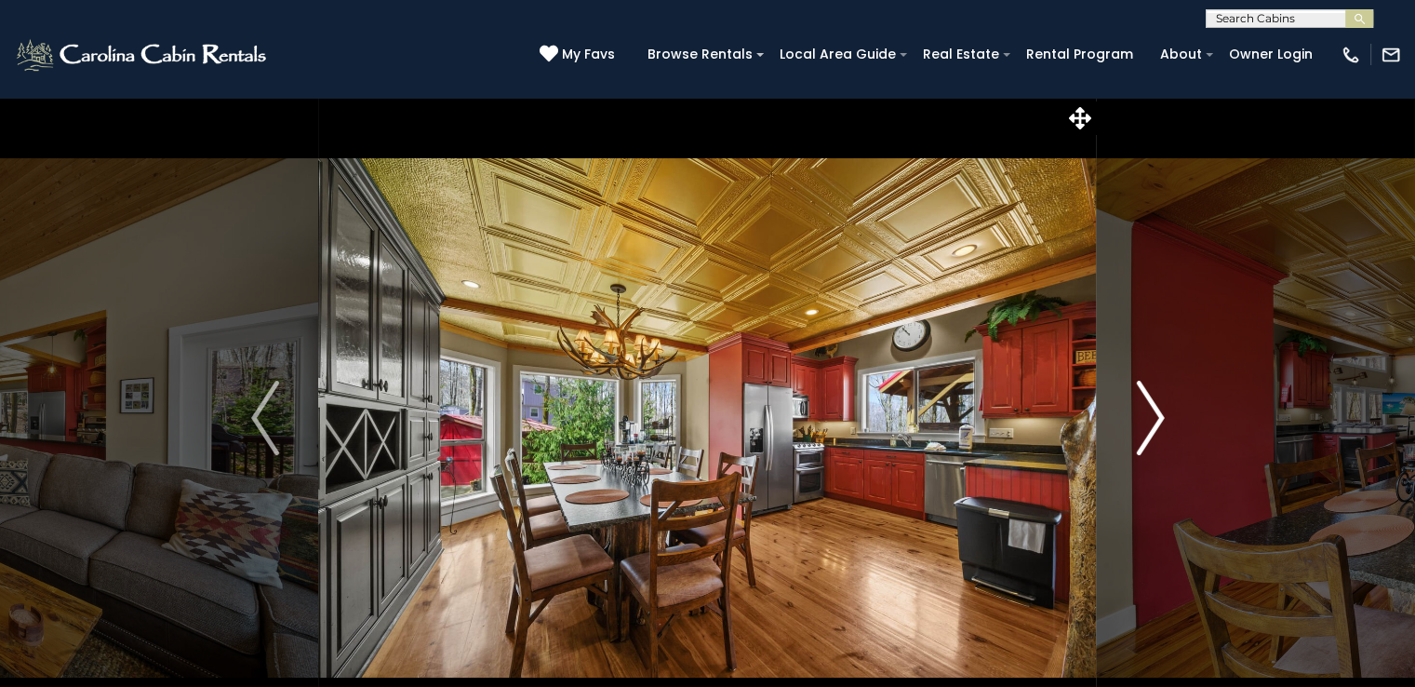
click at [1148, 418] on img "Next" at bounding box center [1150, 418] width 28 height 74
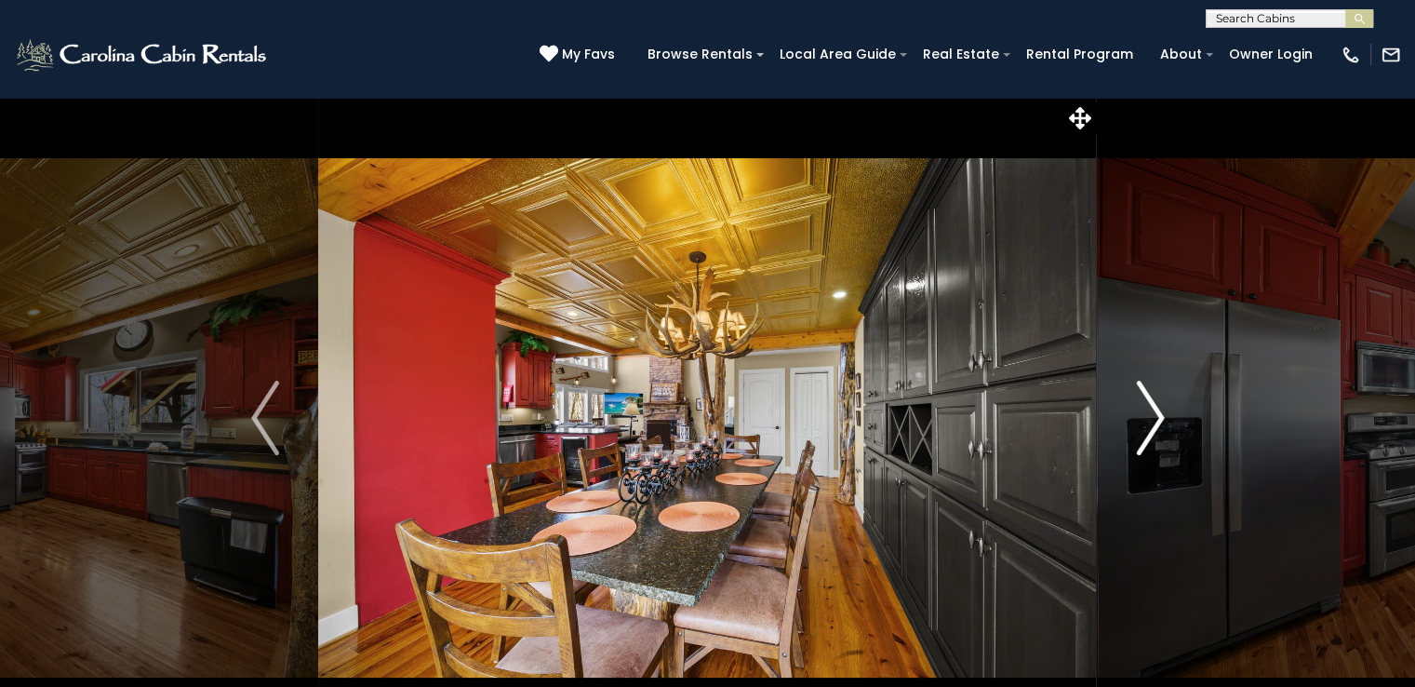
click at [1148, 418] on img "Next" at bounding box center [1150, 418] width 28 height 74
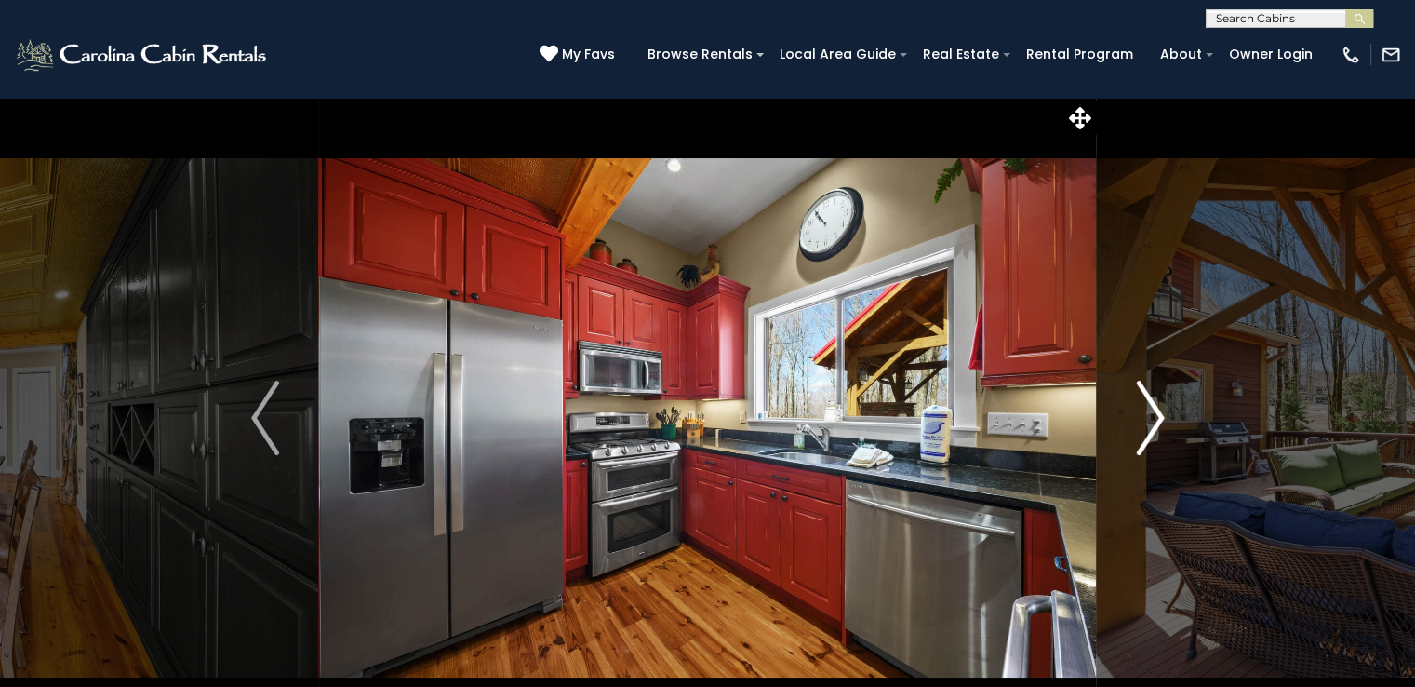
click at [1148, 418] on img "Next" at bounding box center [1150, 418] width 28 height 74
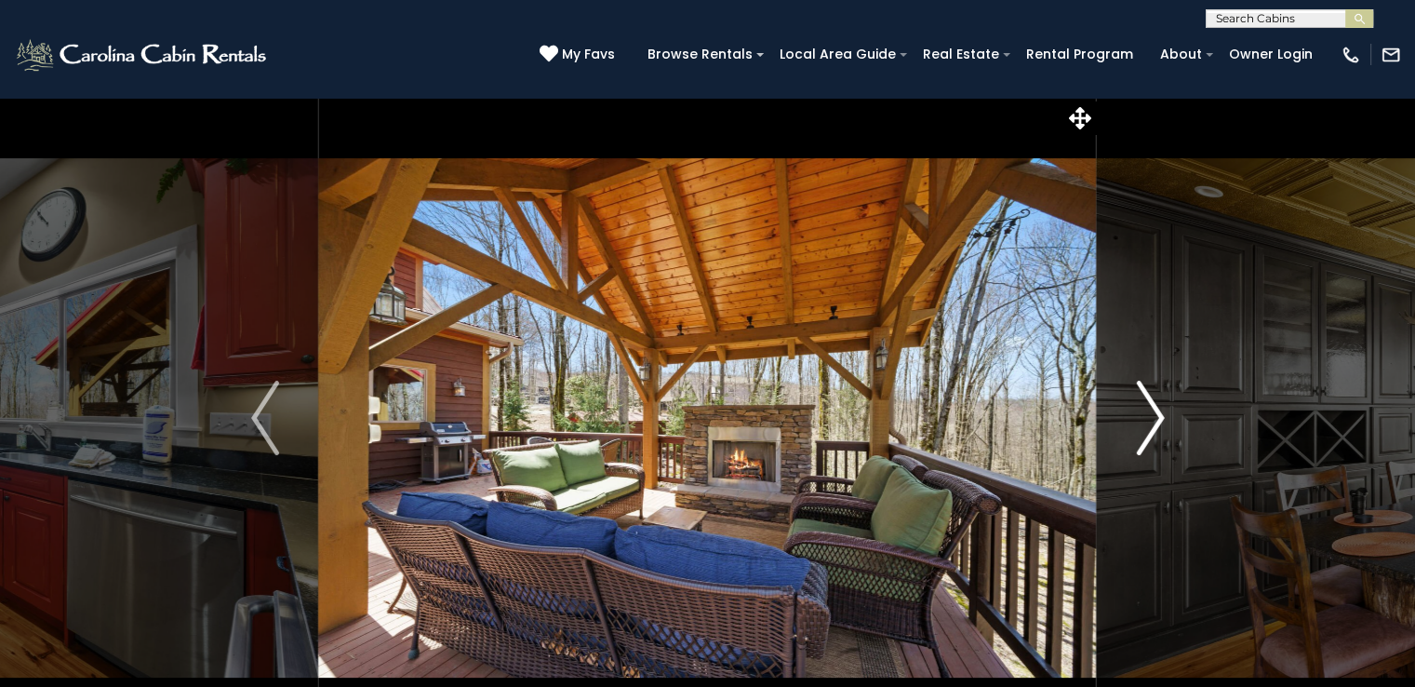
click at [1148, 418] on img "Next" at bounding box center [1150, 418] width 28 height 74
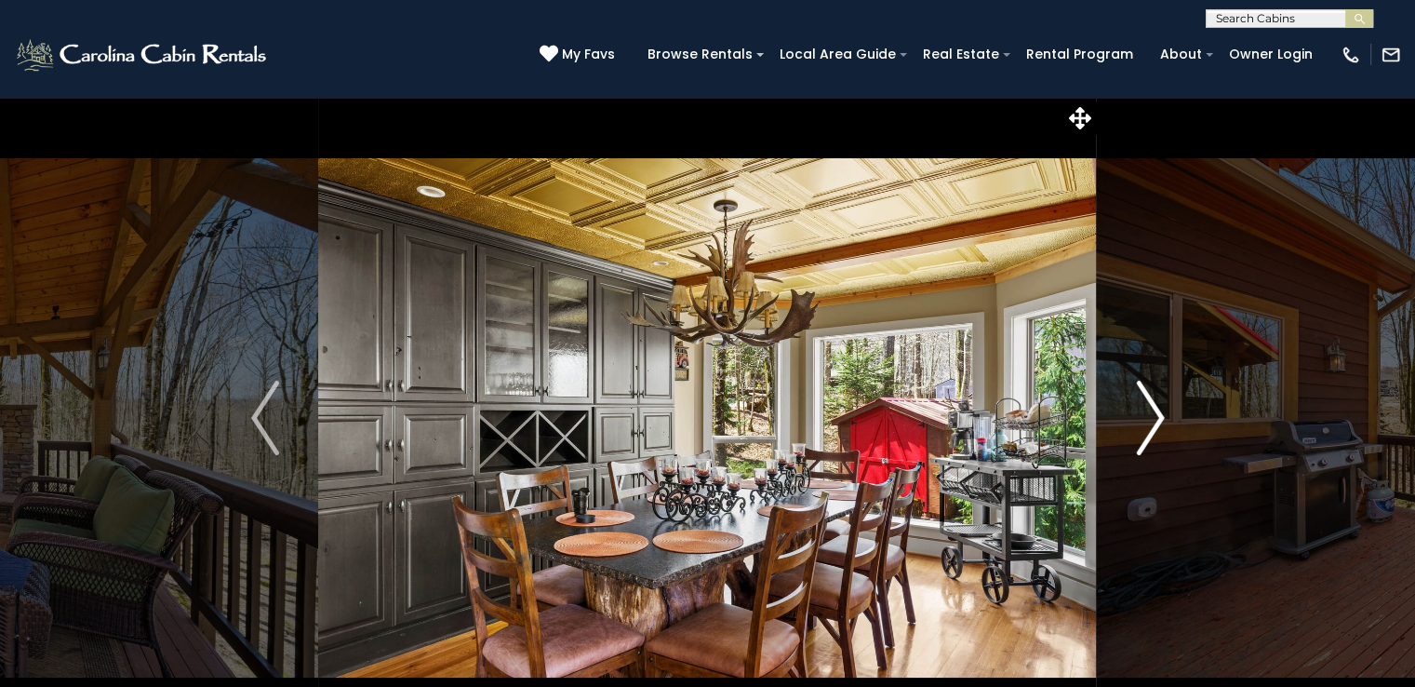
click at [1148, 418] on img "Next" at bounding box center [1150, 418] width 28 height 74
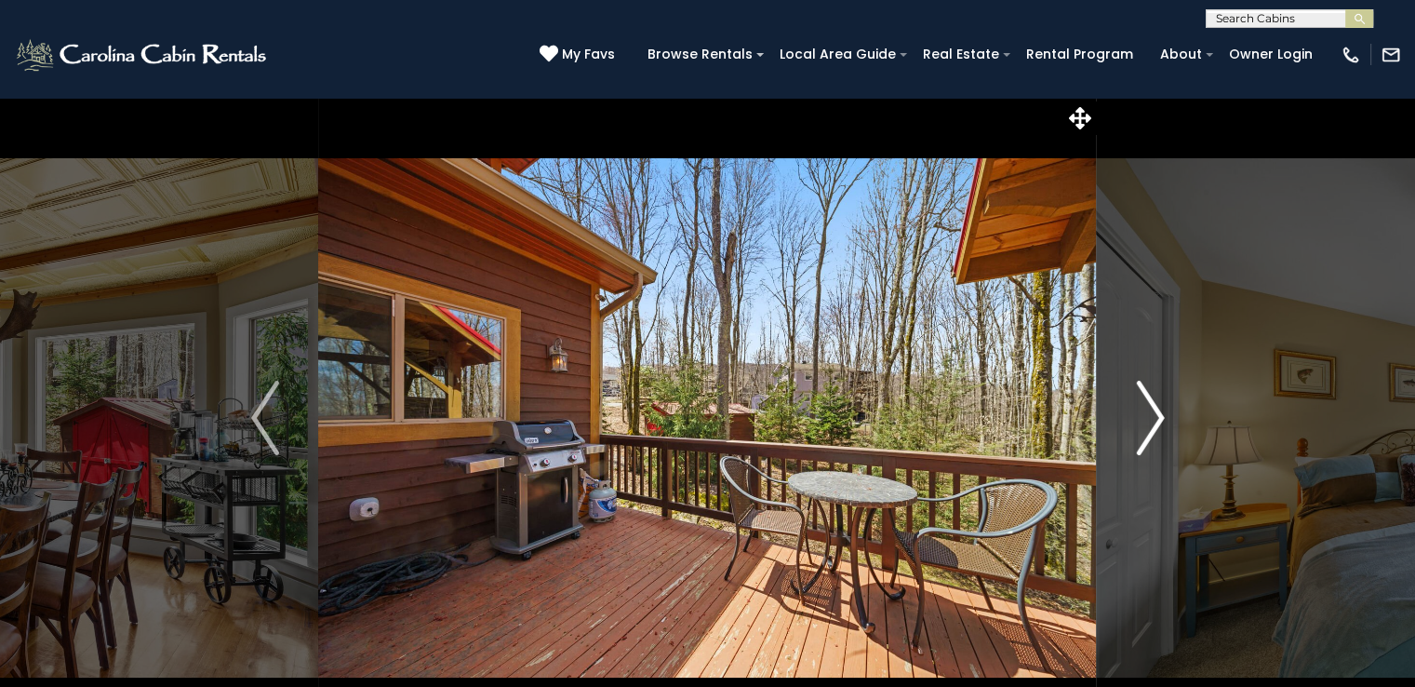
click at [1148, 418] on img "Next" at bounding box center [1150, 418] width 28 height 74
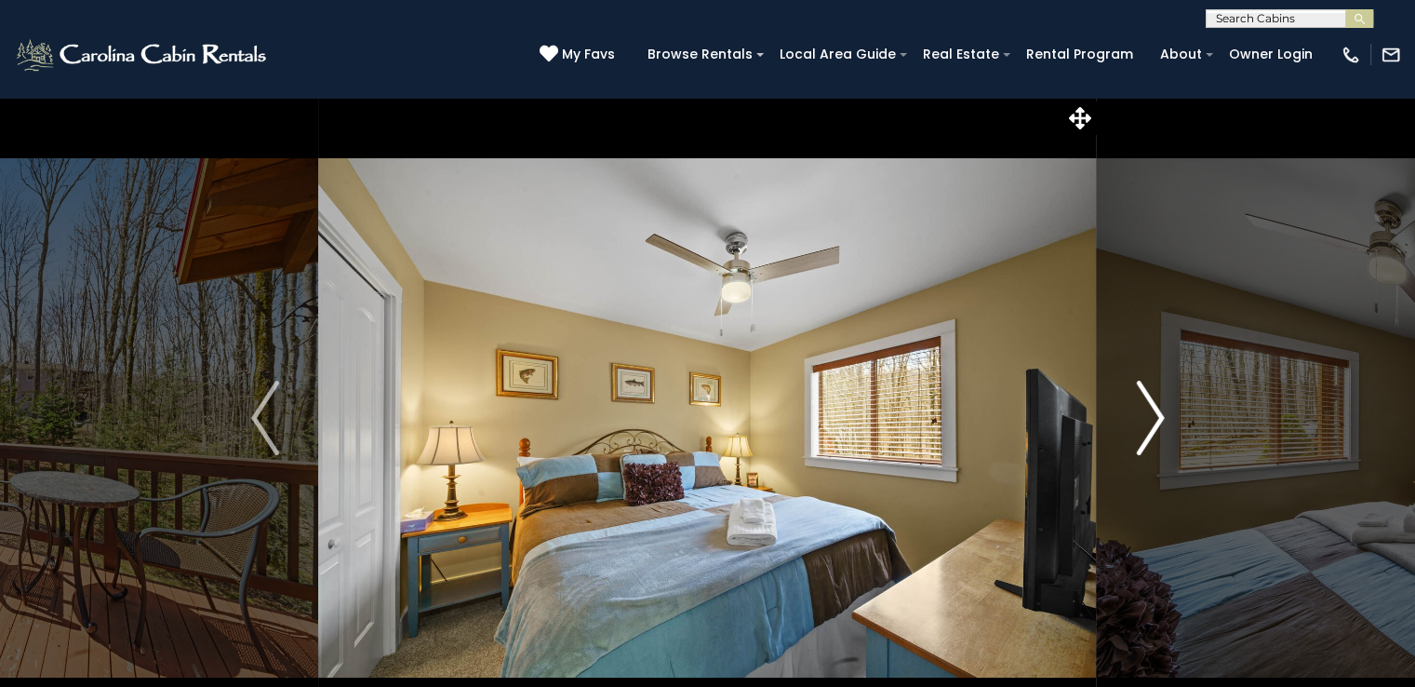
click at [1148, 418] on img "Next" at bounding box center [1150, 418] width 28 height 74
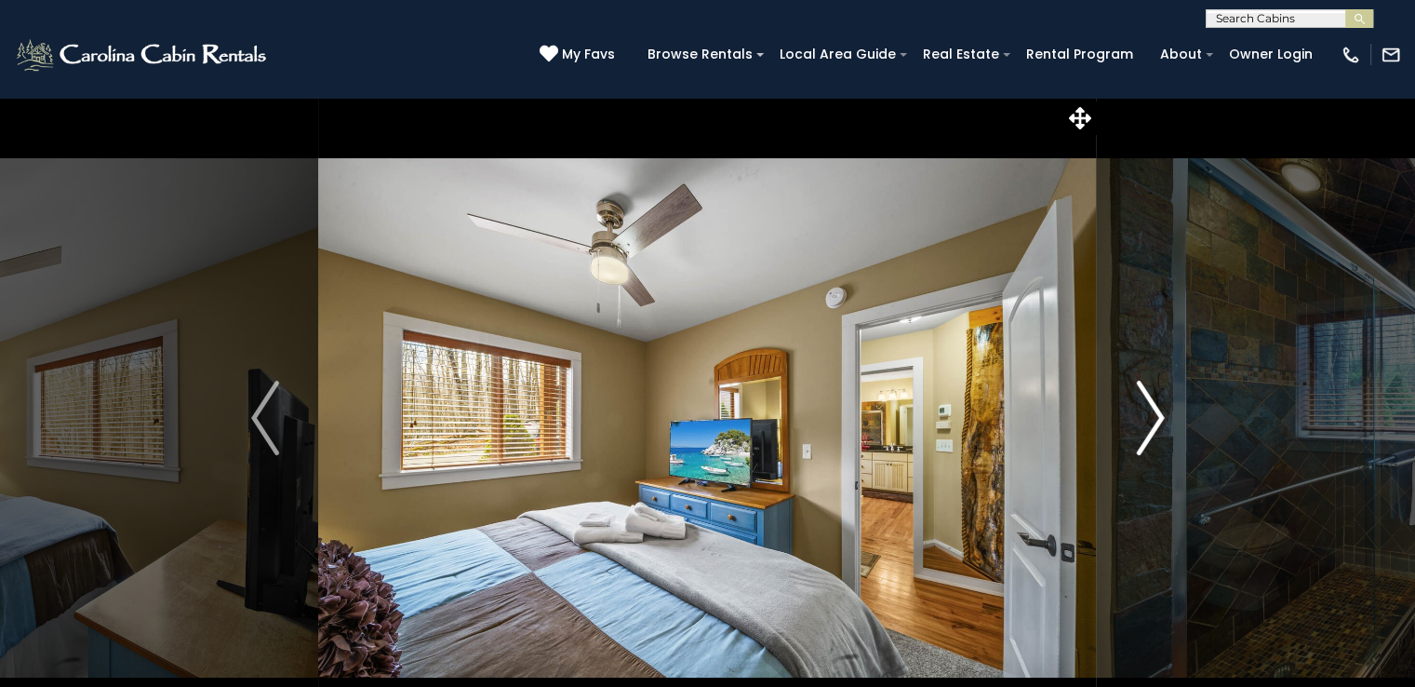
click at [1148, 418] on img "Next" at bounding box center [1150, 418] width 28 height 74
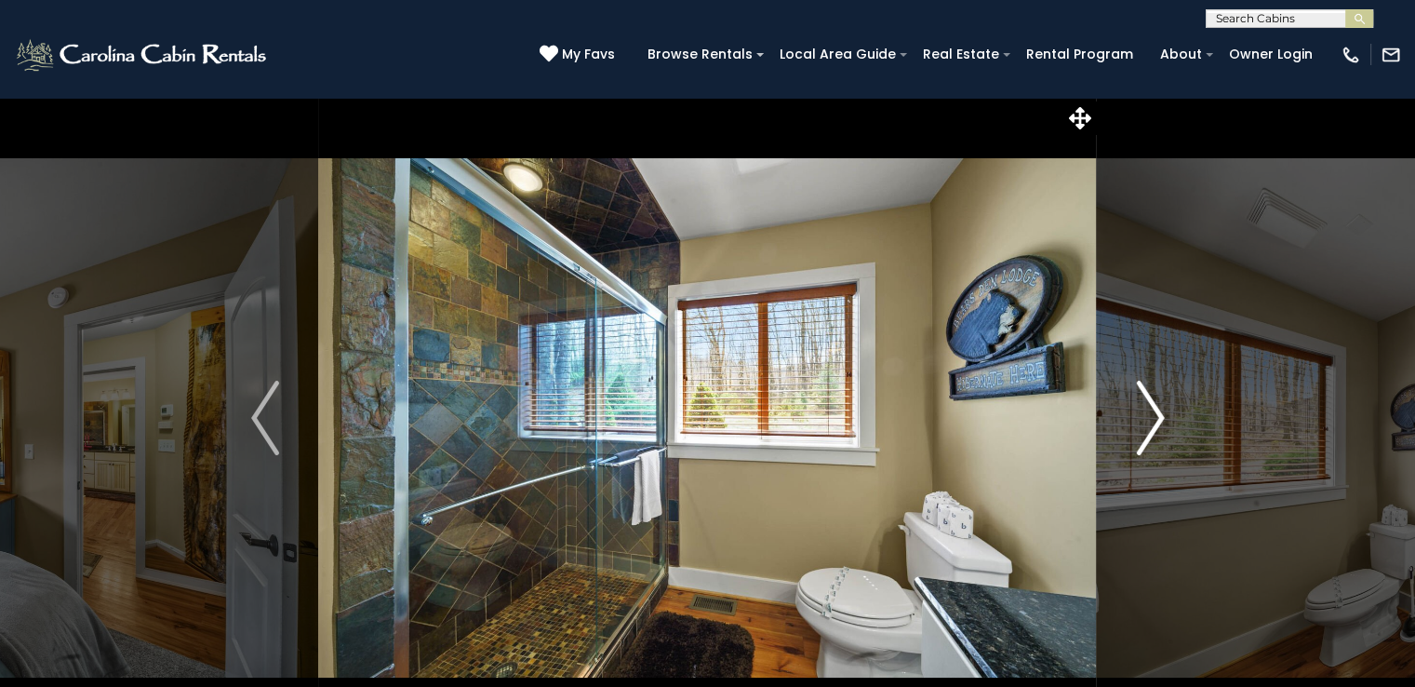
click at [1137, 423] on img "Next" at bounding box center [1150, 418] width 28 height 74
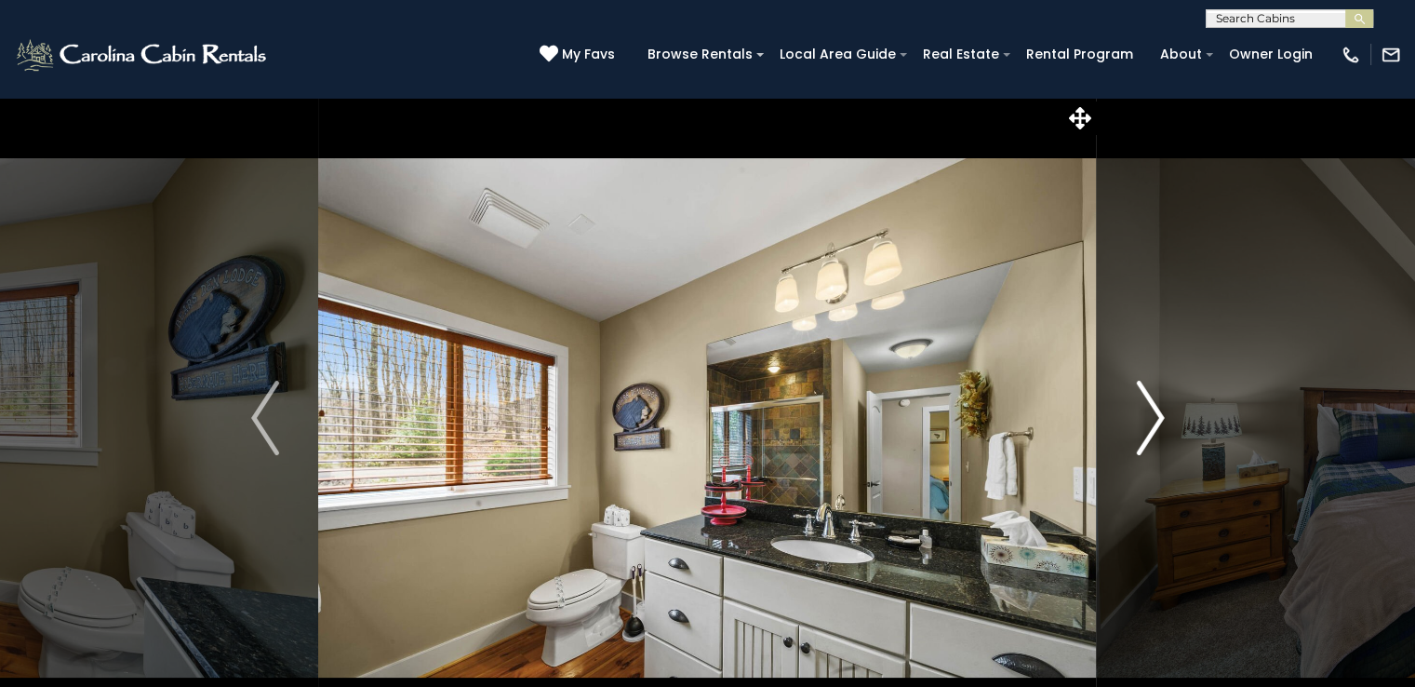
click at [1137, 423] on img "Next" at bounding box center [1150, 418] width 28 height 74
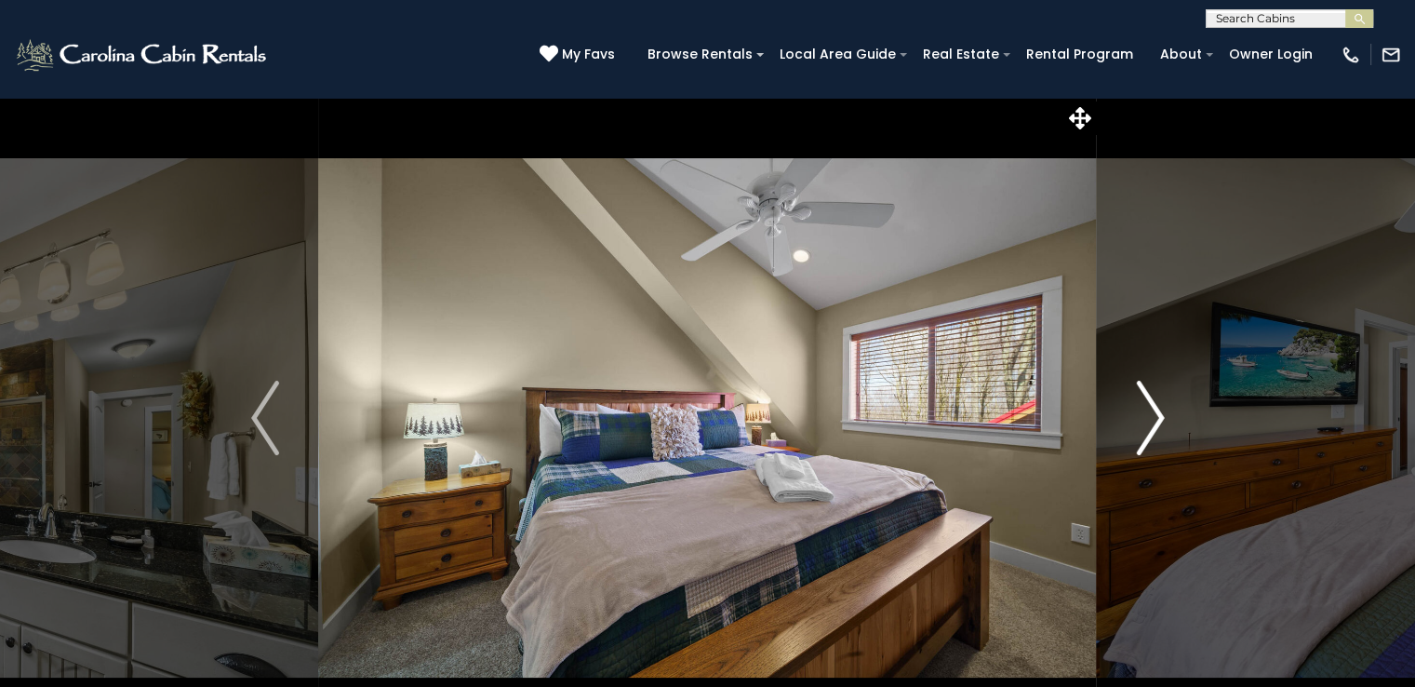
click at [1137, 423] on img "Next" at bounding box center [1150, 418] width 28 height 74
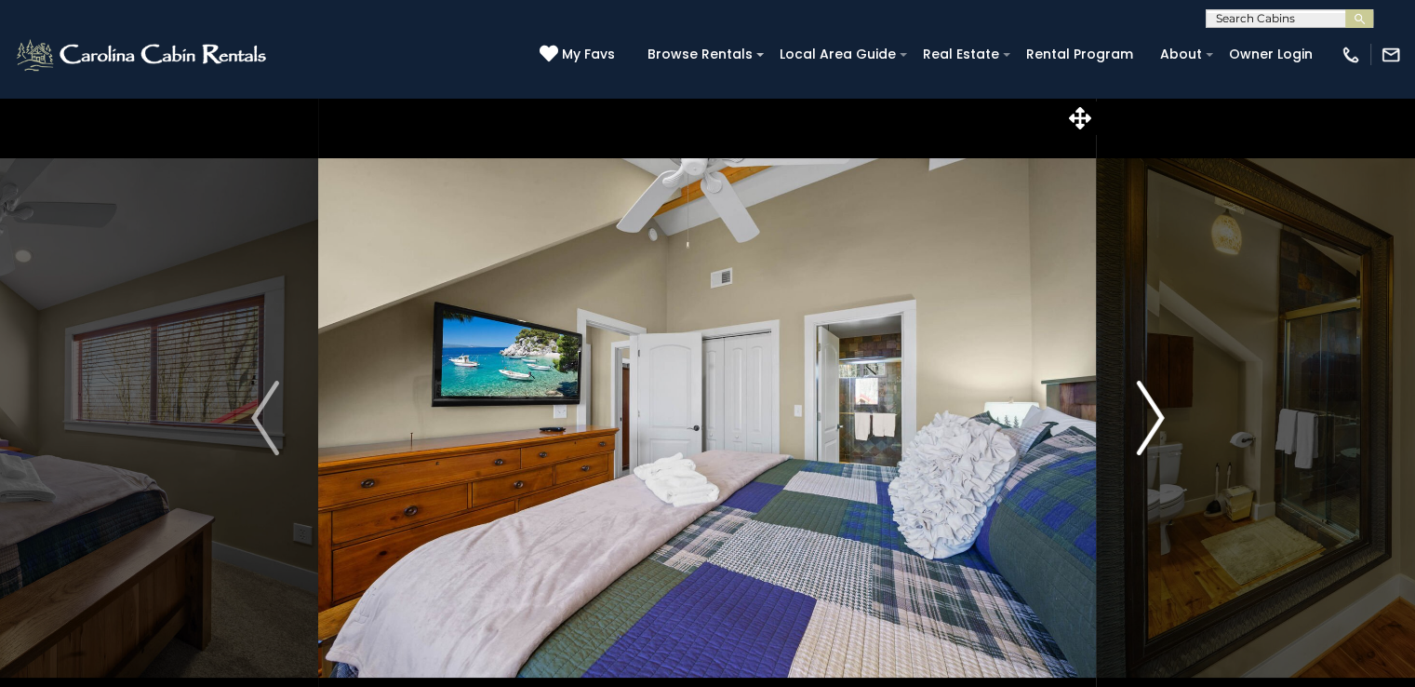
click at [1137, 423] on img "Next" at bounding box center [1150, 418] width 28 height 74
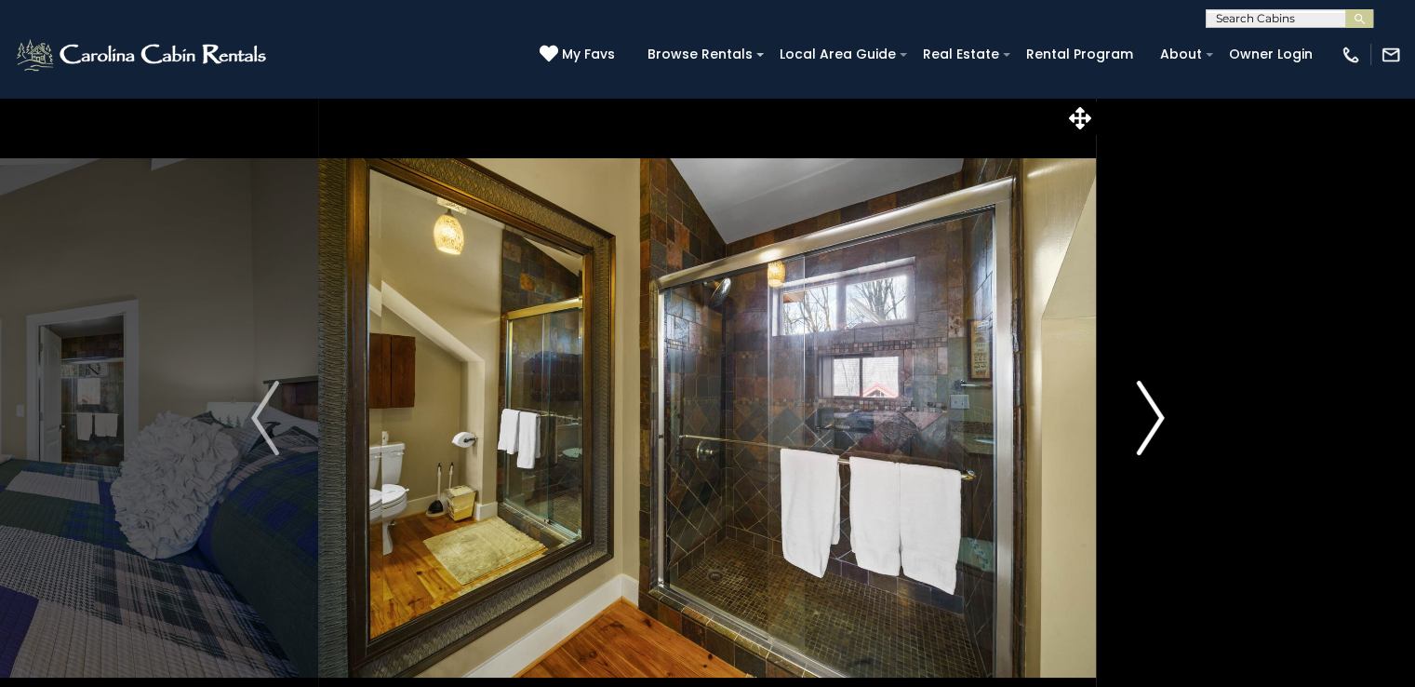
click at [1137, 423] on img "Next" at bounding box center [1150, 418] width 28 height 74
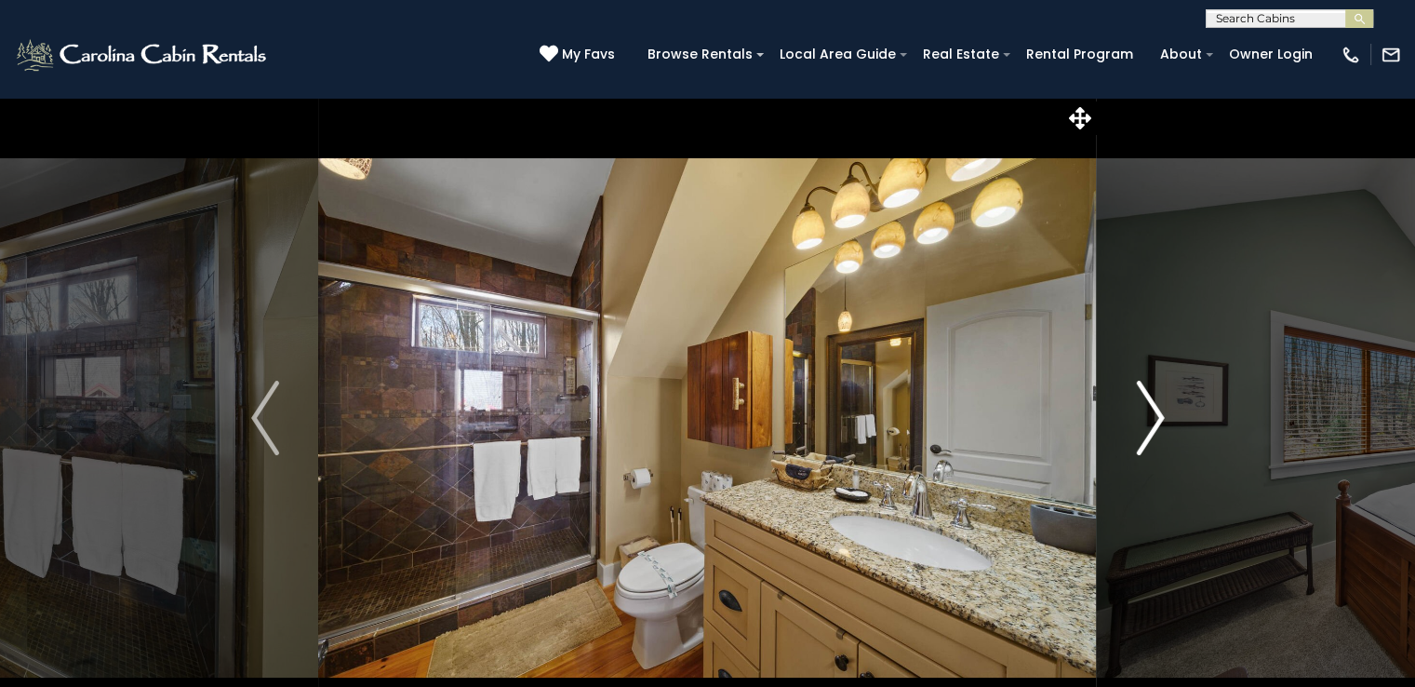
click at [1137, 423] on img "Next" at bounding box center [1150, 418] width 28 height 74
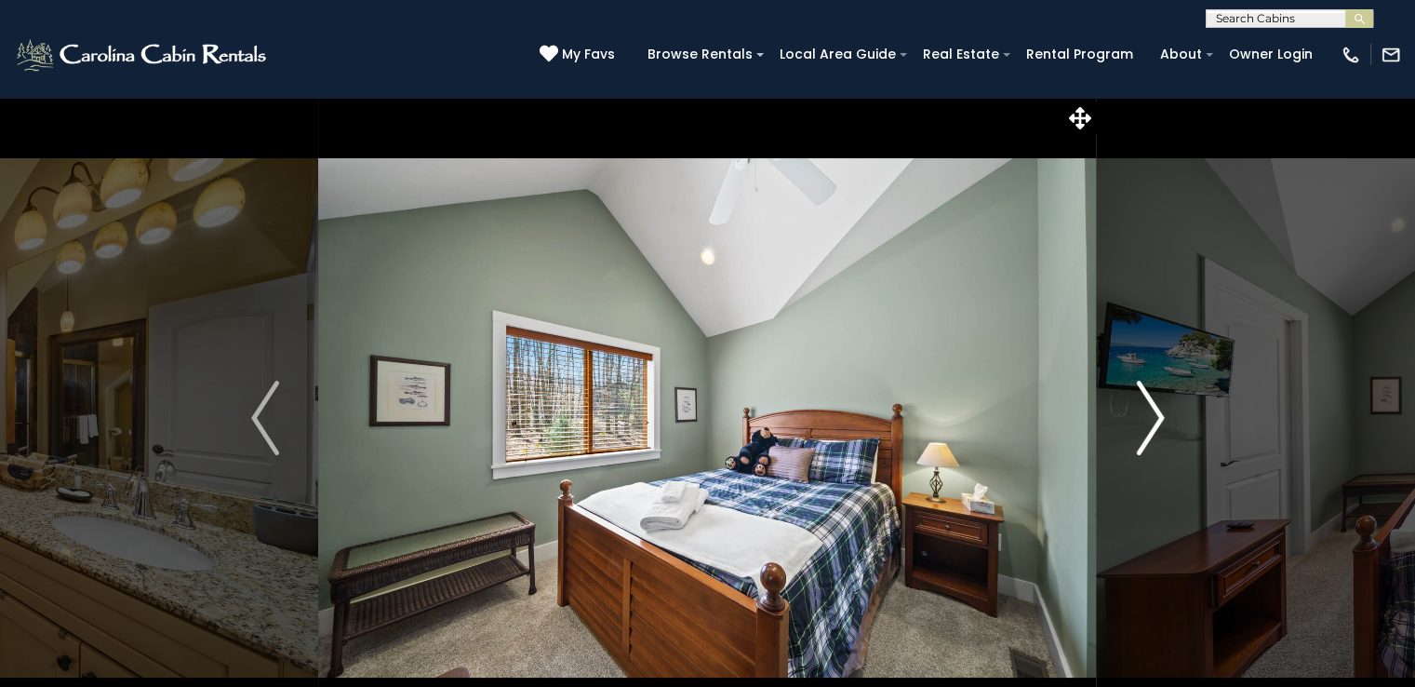
click at [1137, 423] on img "Next" at bounding box center [1150, 418] width 28 height 74
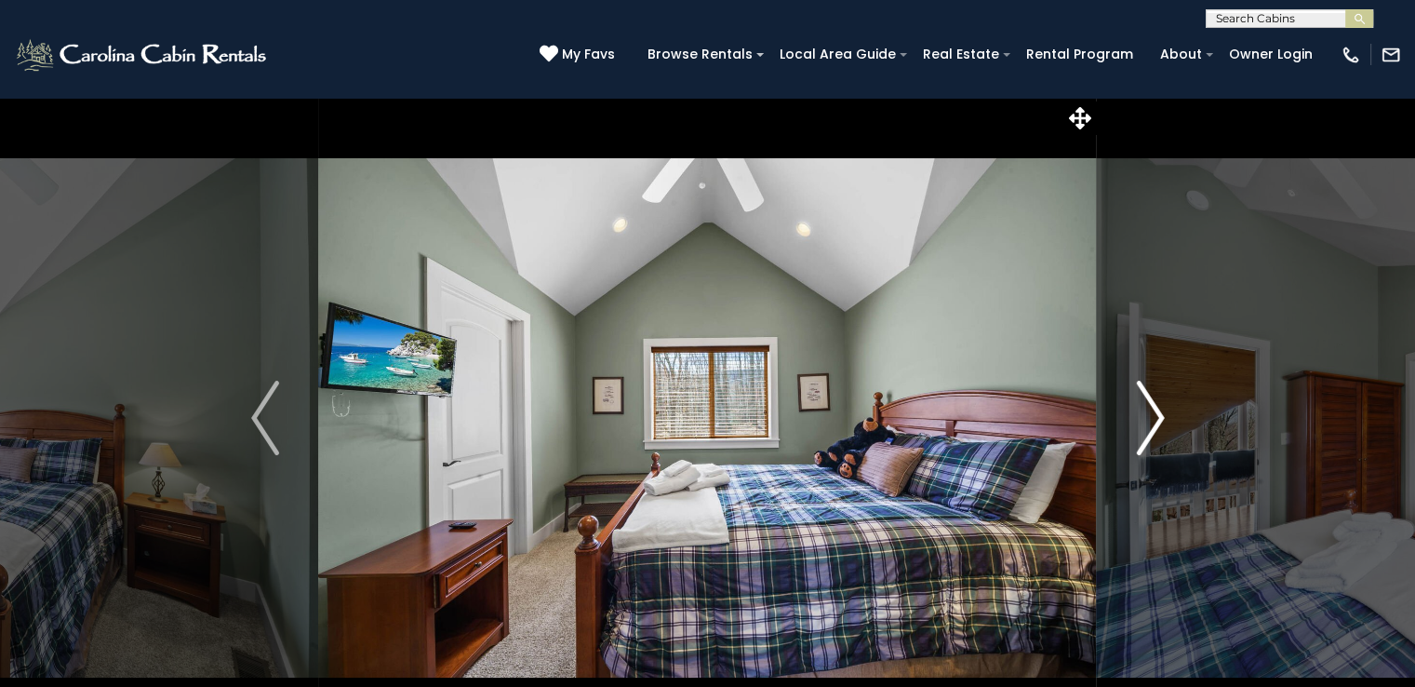
click at [1137, 423] on img "Next" at bounding box center [1150, 418] width 28 height 74
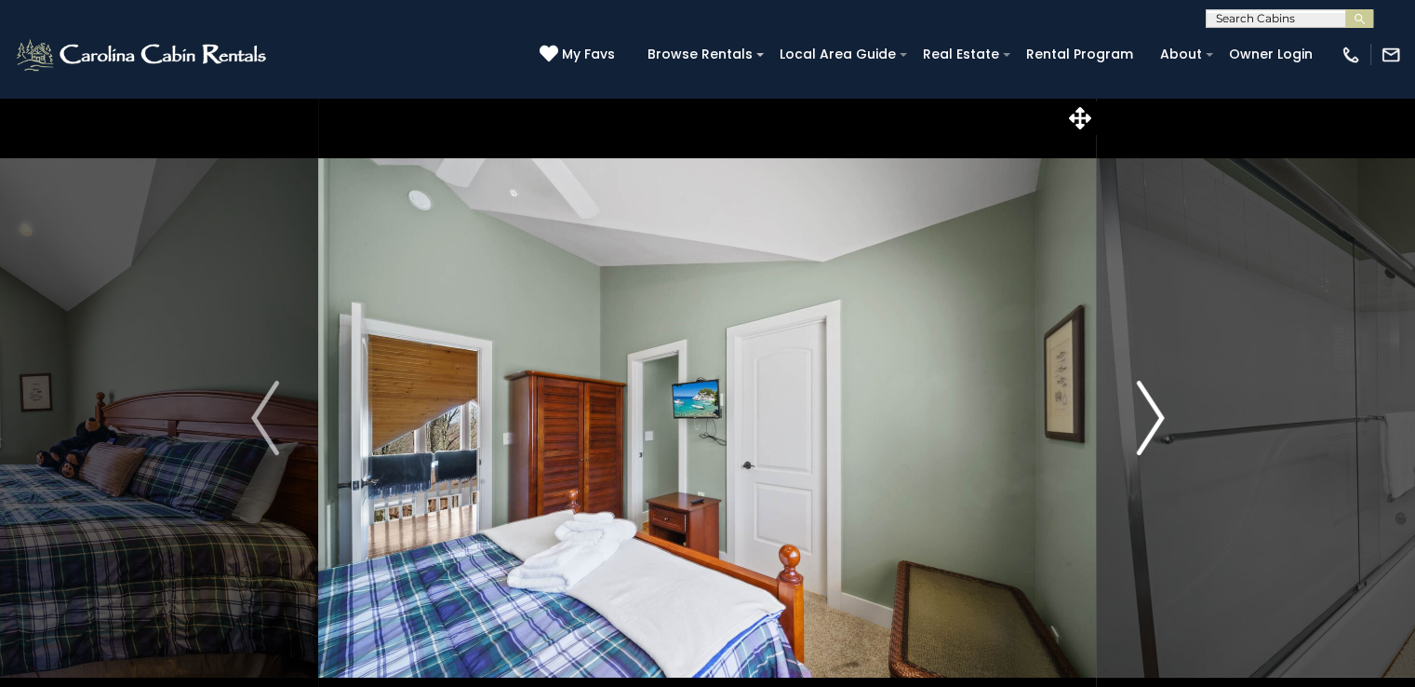
click at [1137, 423] on img "Next" at bounding box center [1150, 418] width 28 height 74
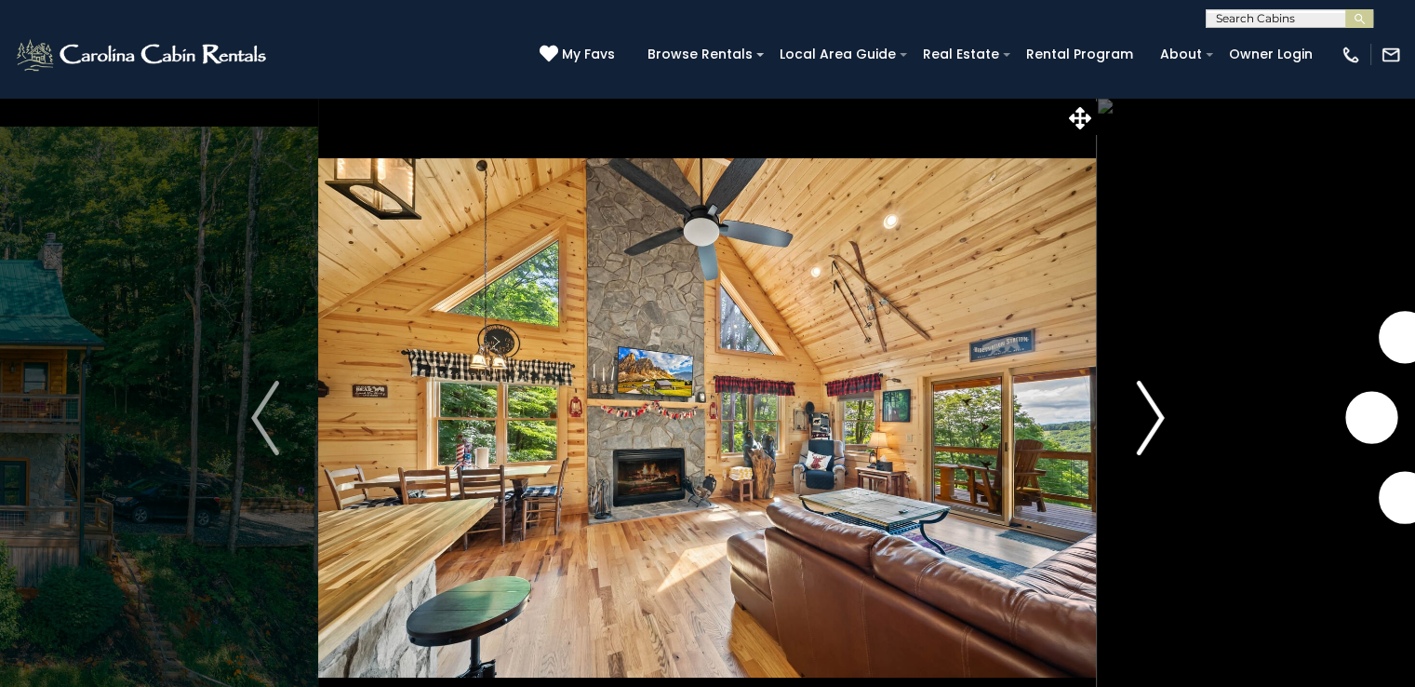
click at [1146, 398] on img "Next" at bounding box center [1150, 418] width 28 height 74
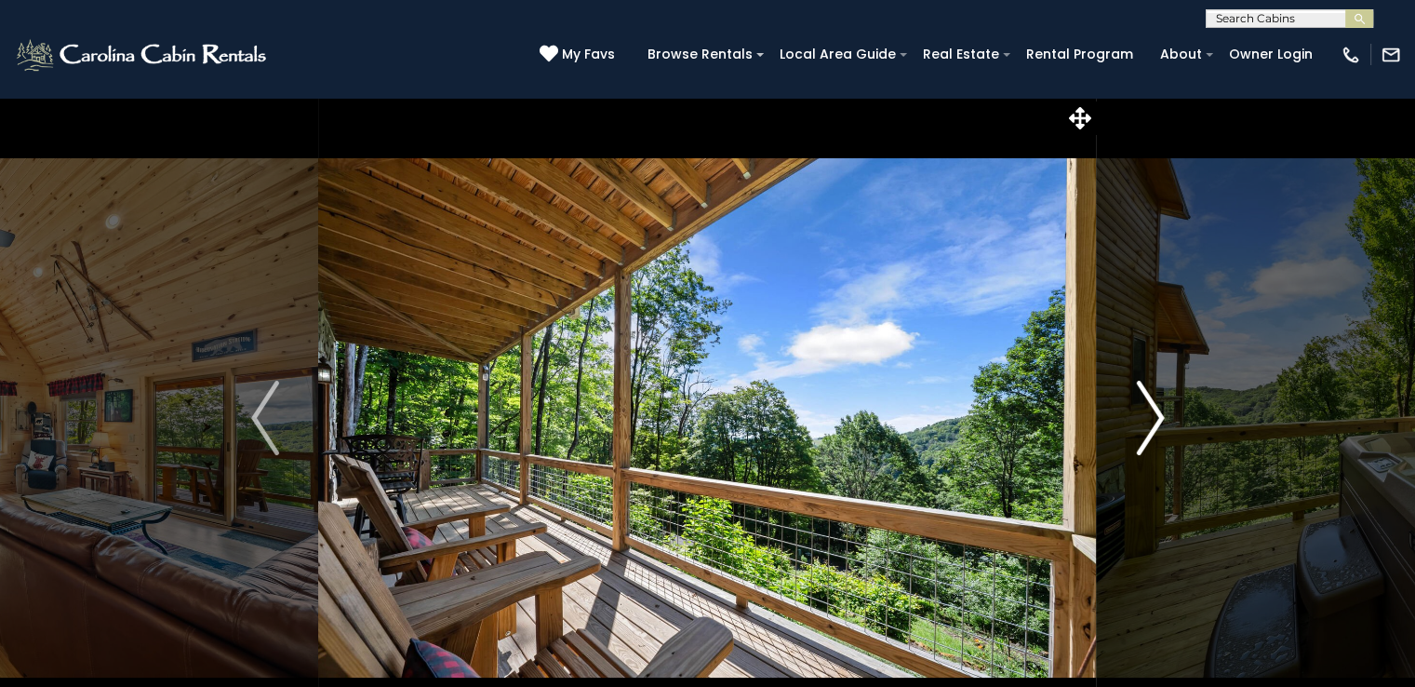
click at [1146, 398] on img "Next" at bounding box center [1150, 418] width 28 height 74
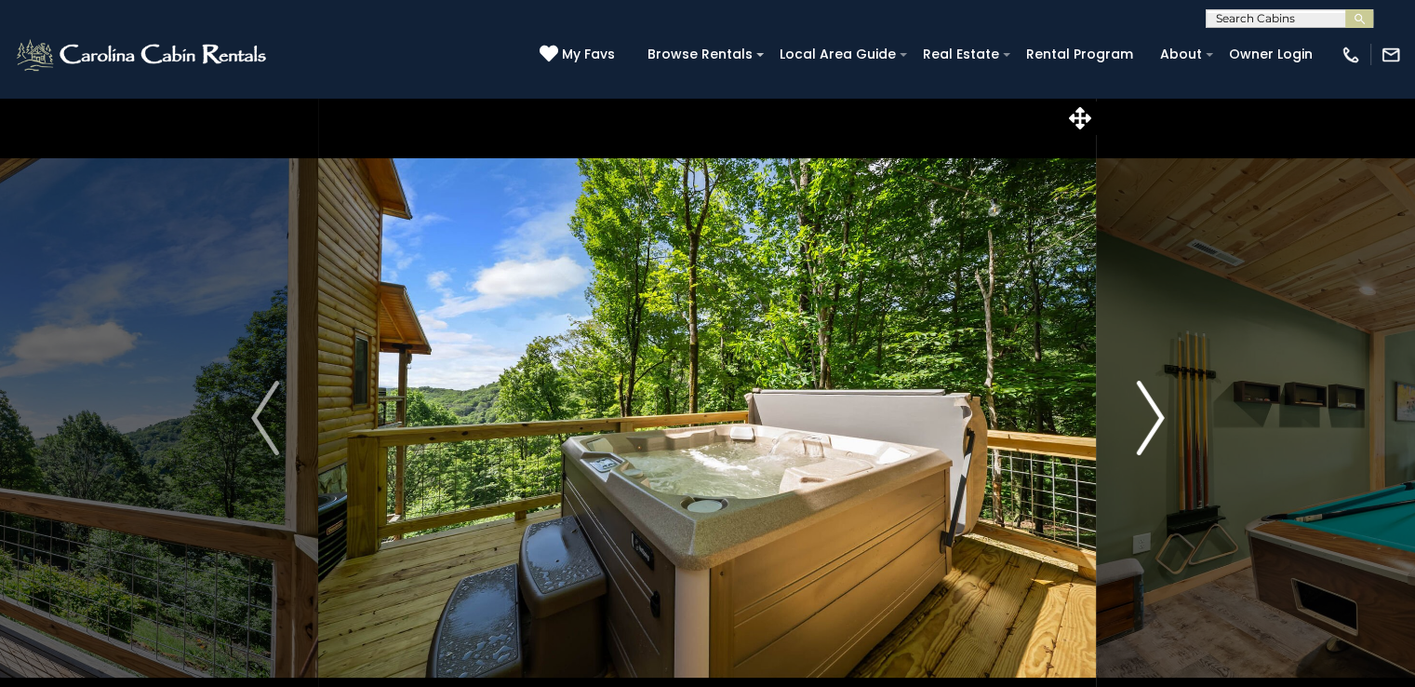
click at [1146, 398] on img "Next" at bounding box center [1150, 418] width 28 height 74
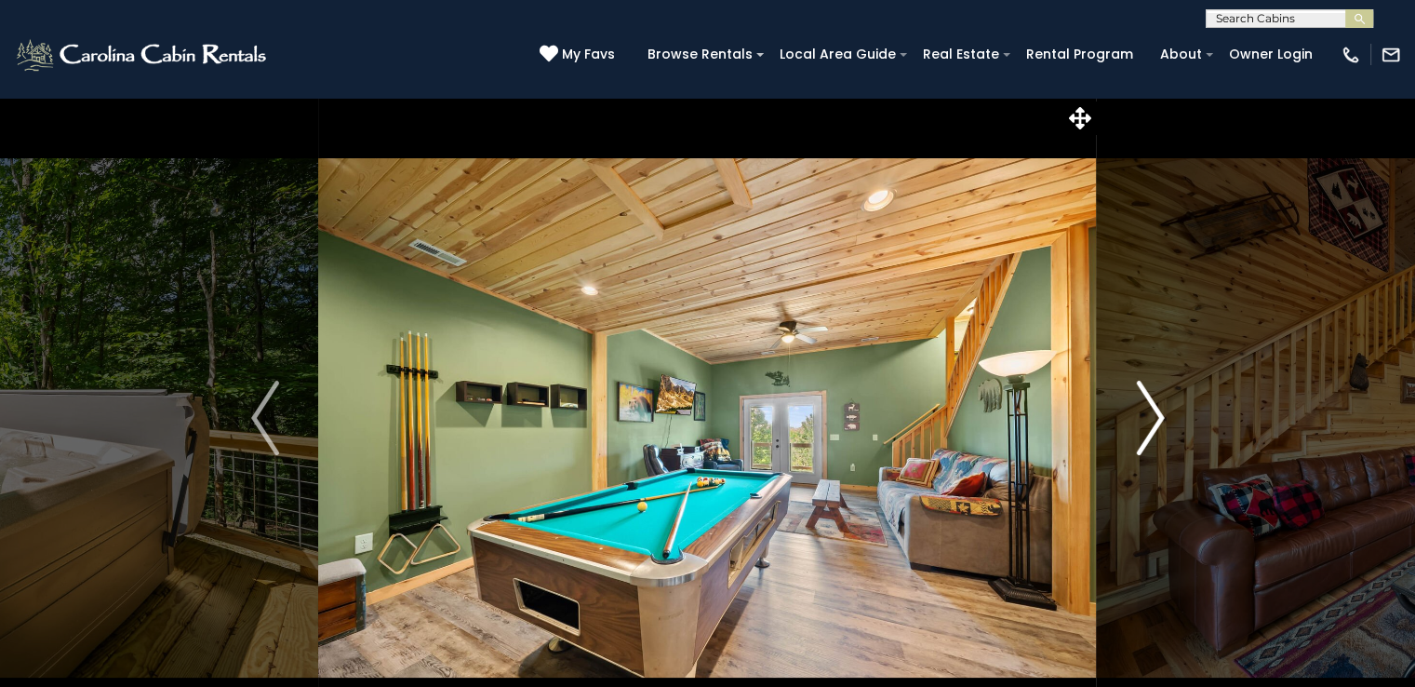
click at [1146, 398] on img "Next" at bounding box center [1150, 418] width 28 height 74
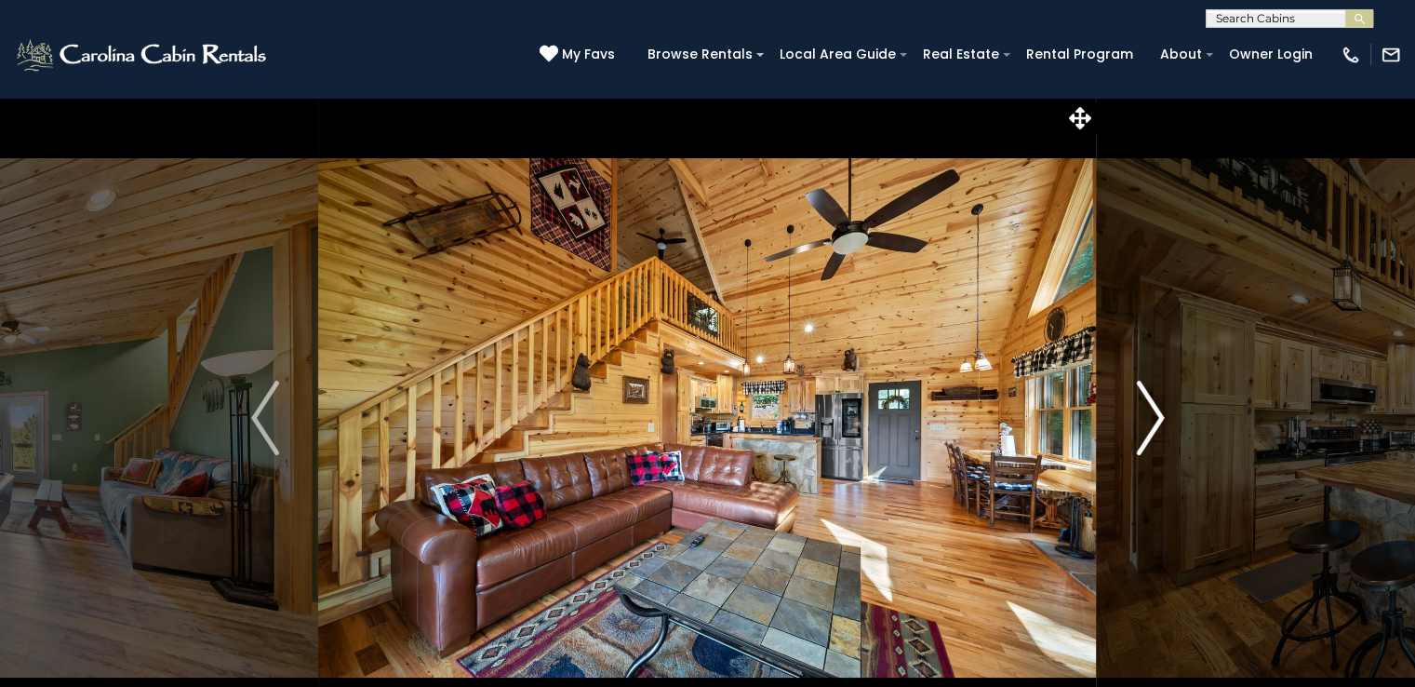
click at [1146, 398] on img "Next" at bounding box center [1150, 418] width 28 height 74
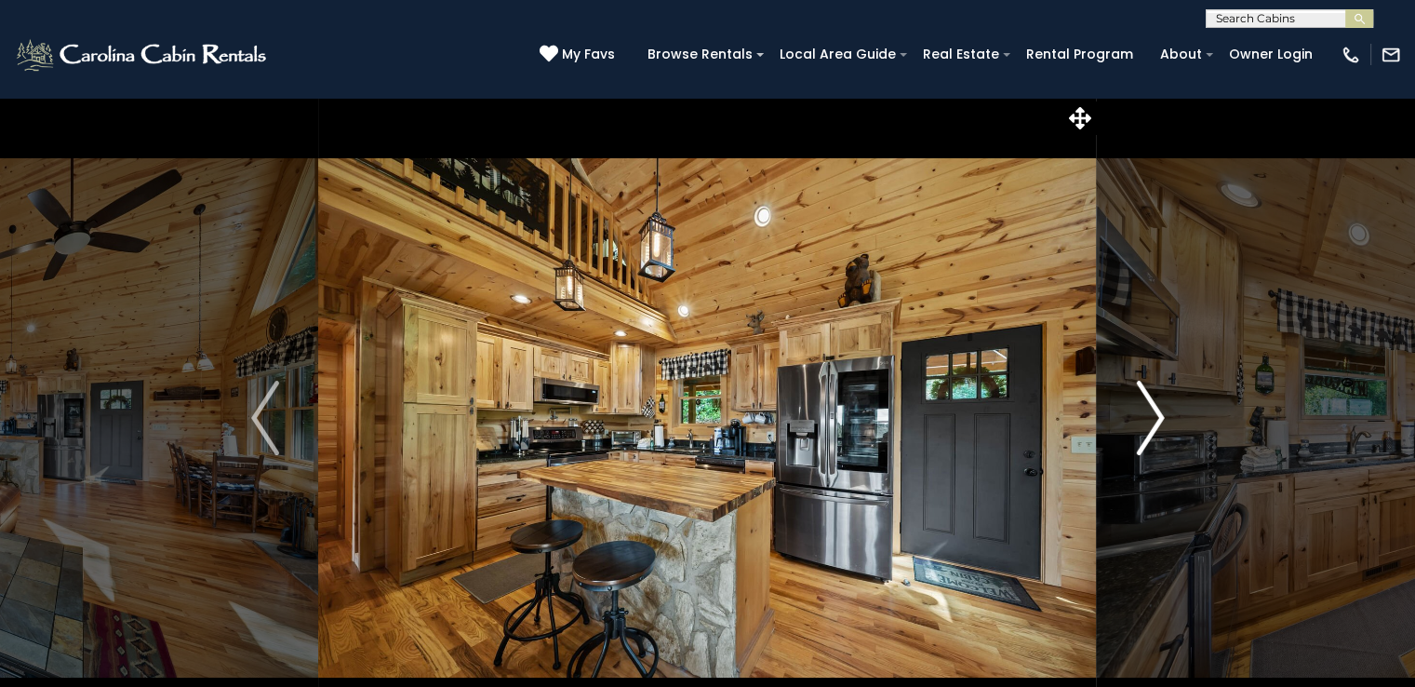
click at [1146, 398] on img "Next" at bounding box center [1150, 418] width 28 height 74
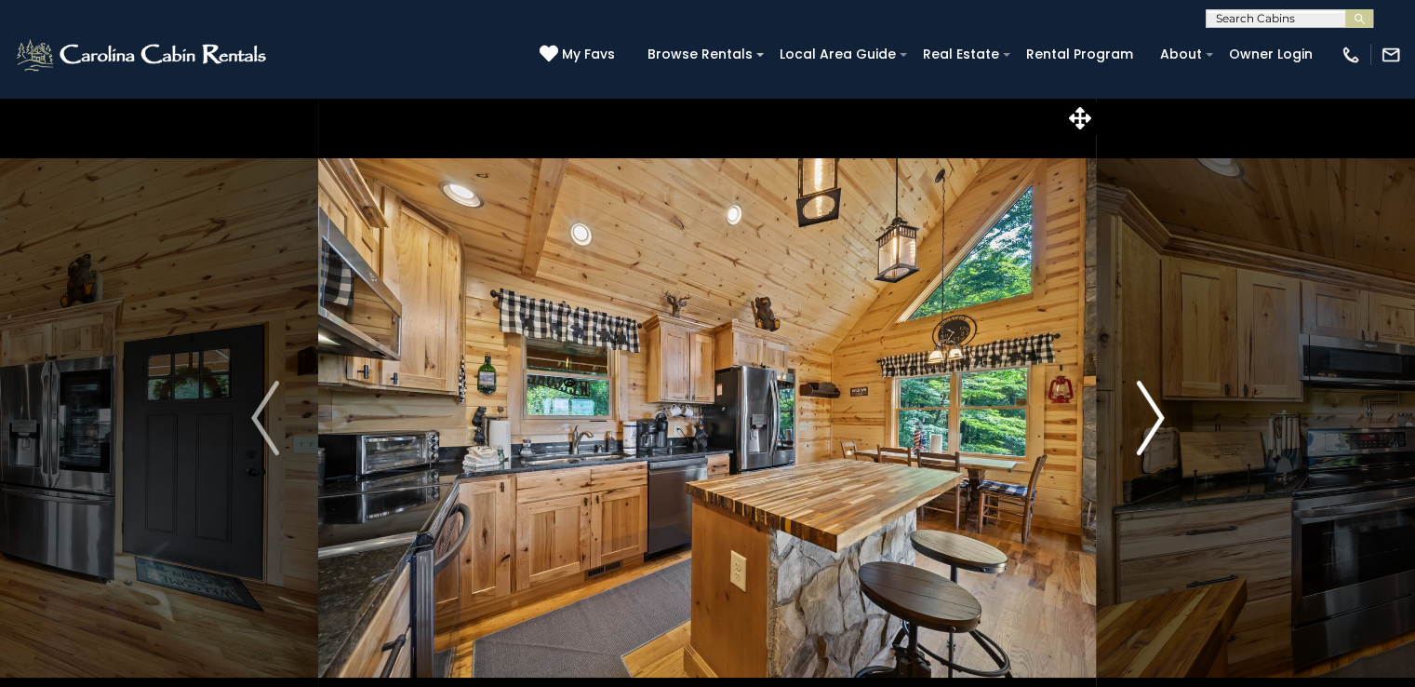
click at [1146, 398] on img "Next" at bounding box center [1150, 418] width 28 height 74
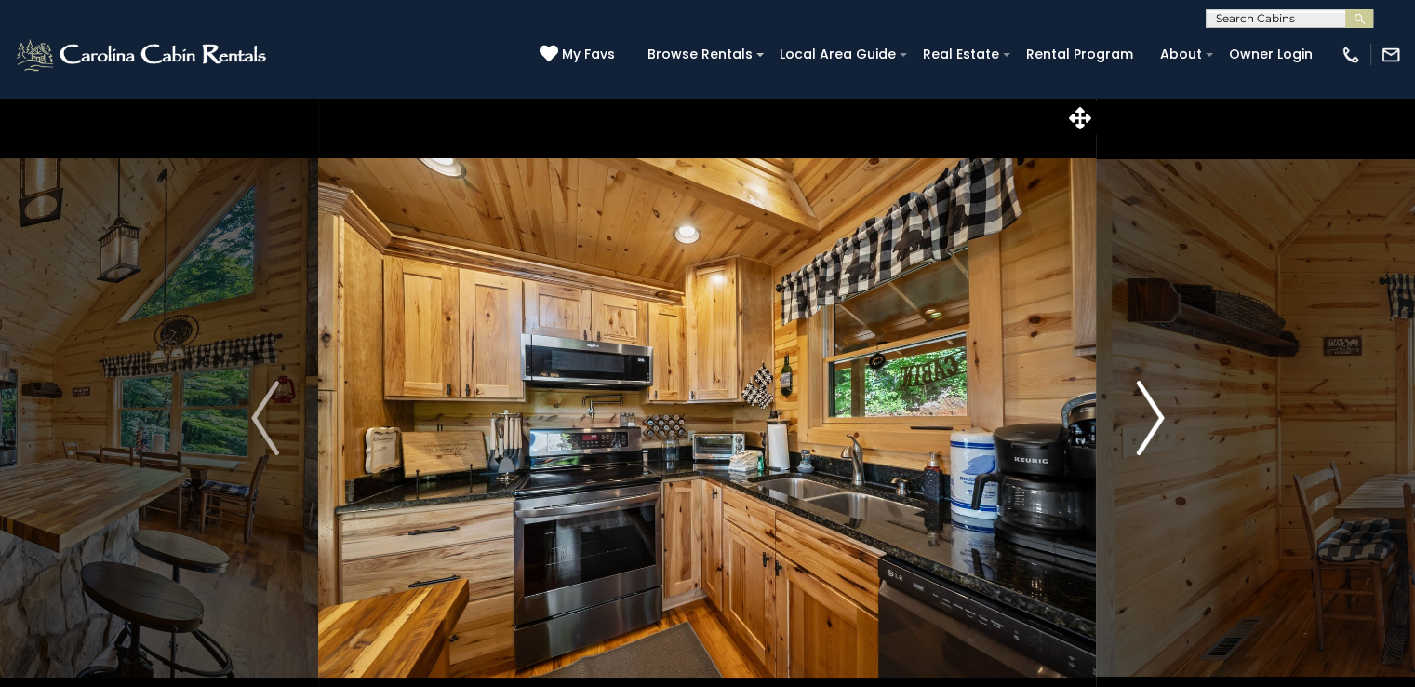
click at [1146, 398] on img "Next" at bounding box center [1150, 418] width 28 height 74
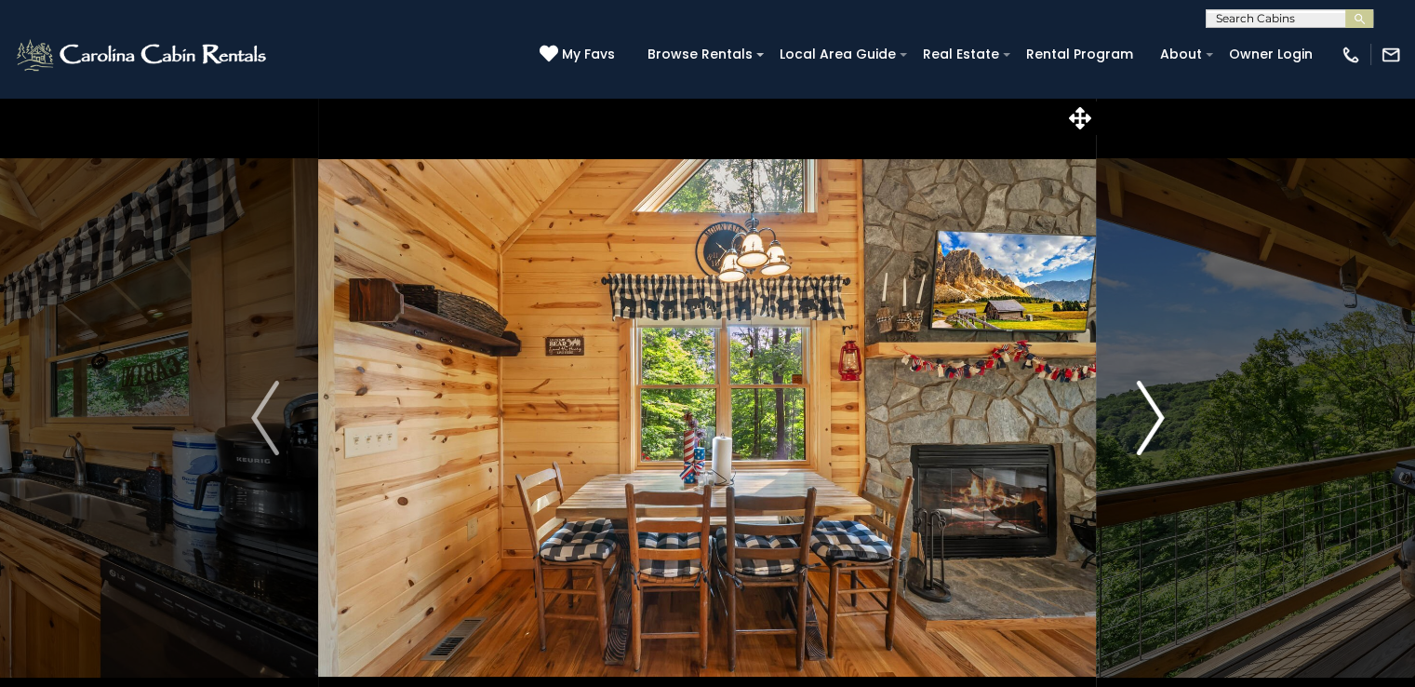
click at [1146, 398] on img "Next" at bounding box center [1150, 418] width 28 height 74
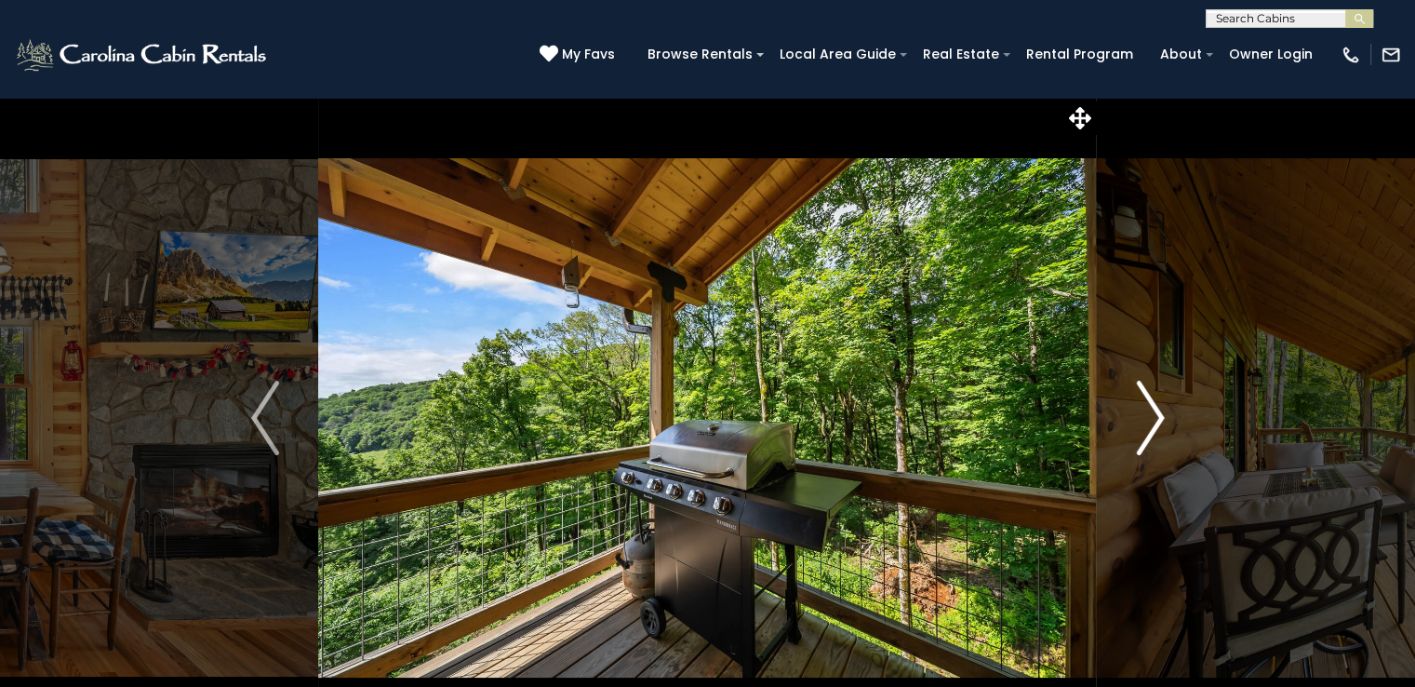
click at [1146, 398] on img "Next" at bounding box center [1150, 418] width 28 height 74
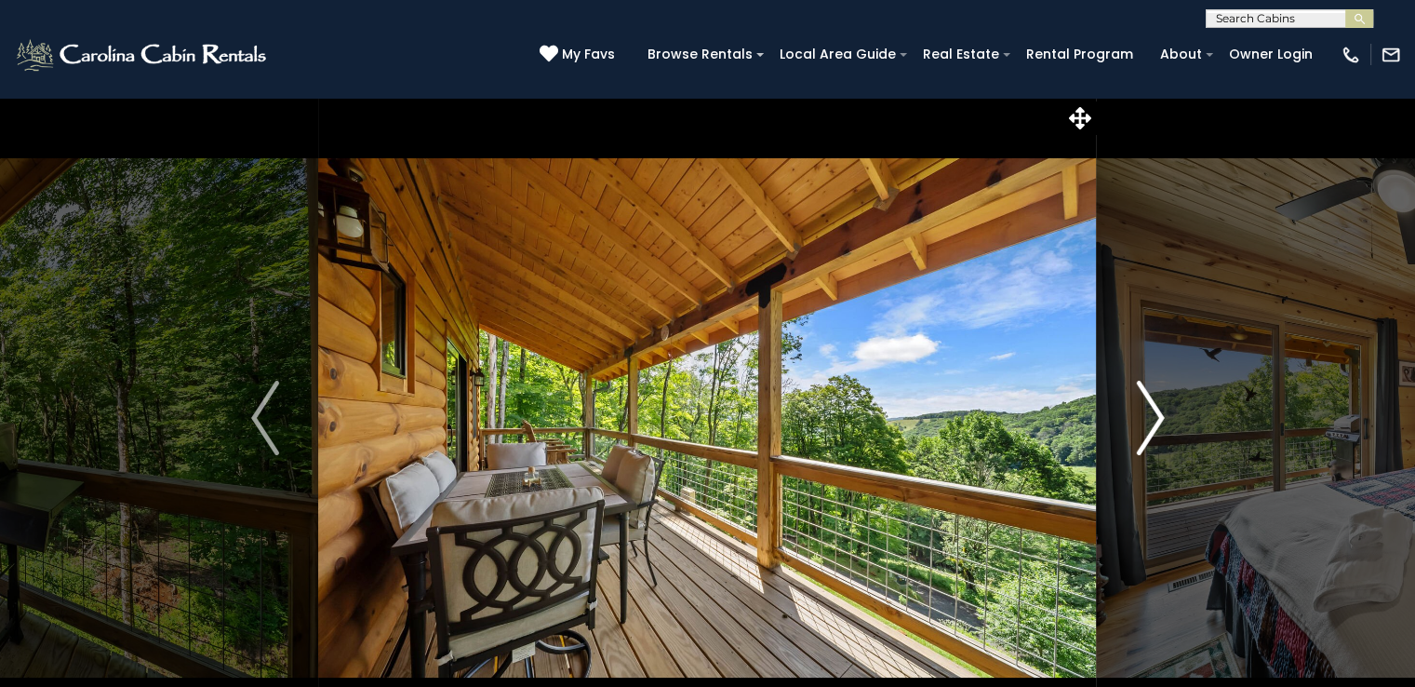
click at [1146, 398] on img "Next" at bounding box center [1150, 418] width 28 height 74
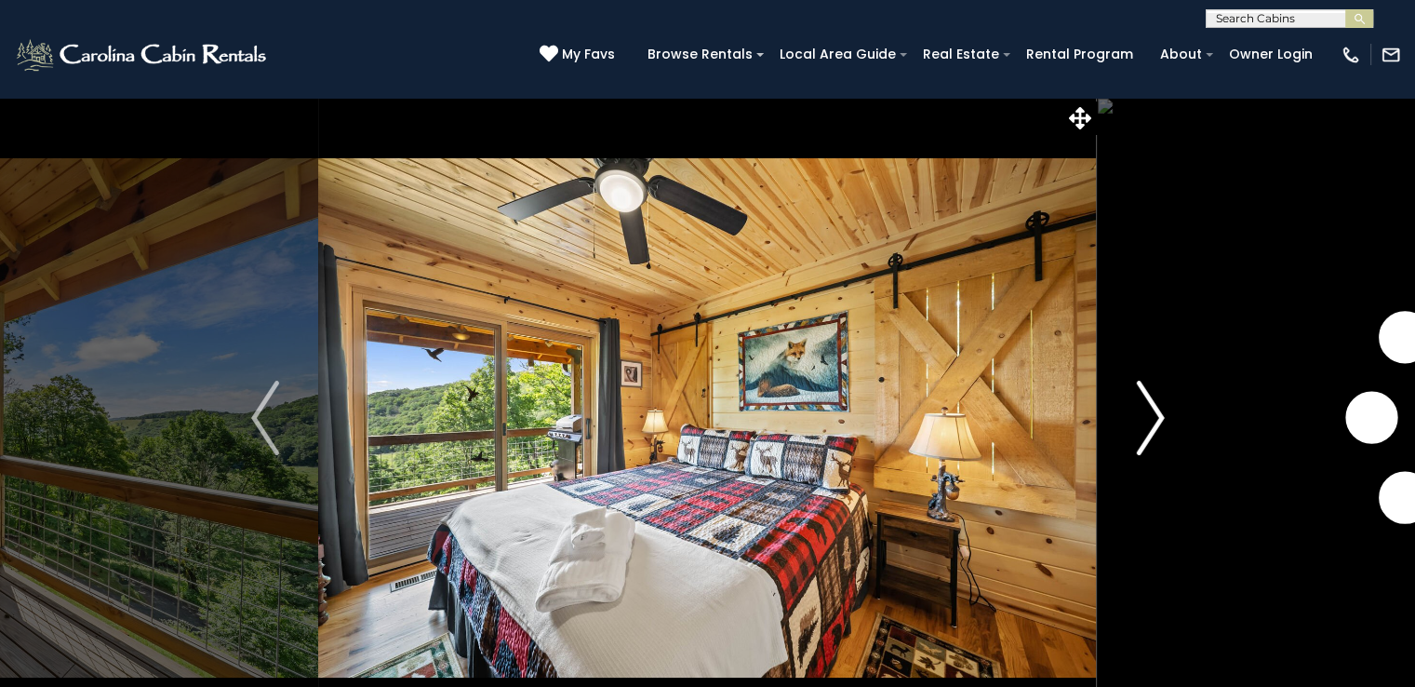
click at [1146, 398] on img "Next" at bounding box center [1150, 418] width 28 height 74
